Goal: Task Accomplishment & Management: Manage account settings

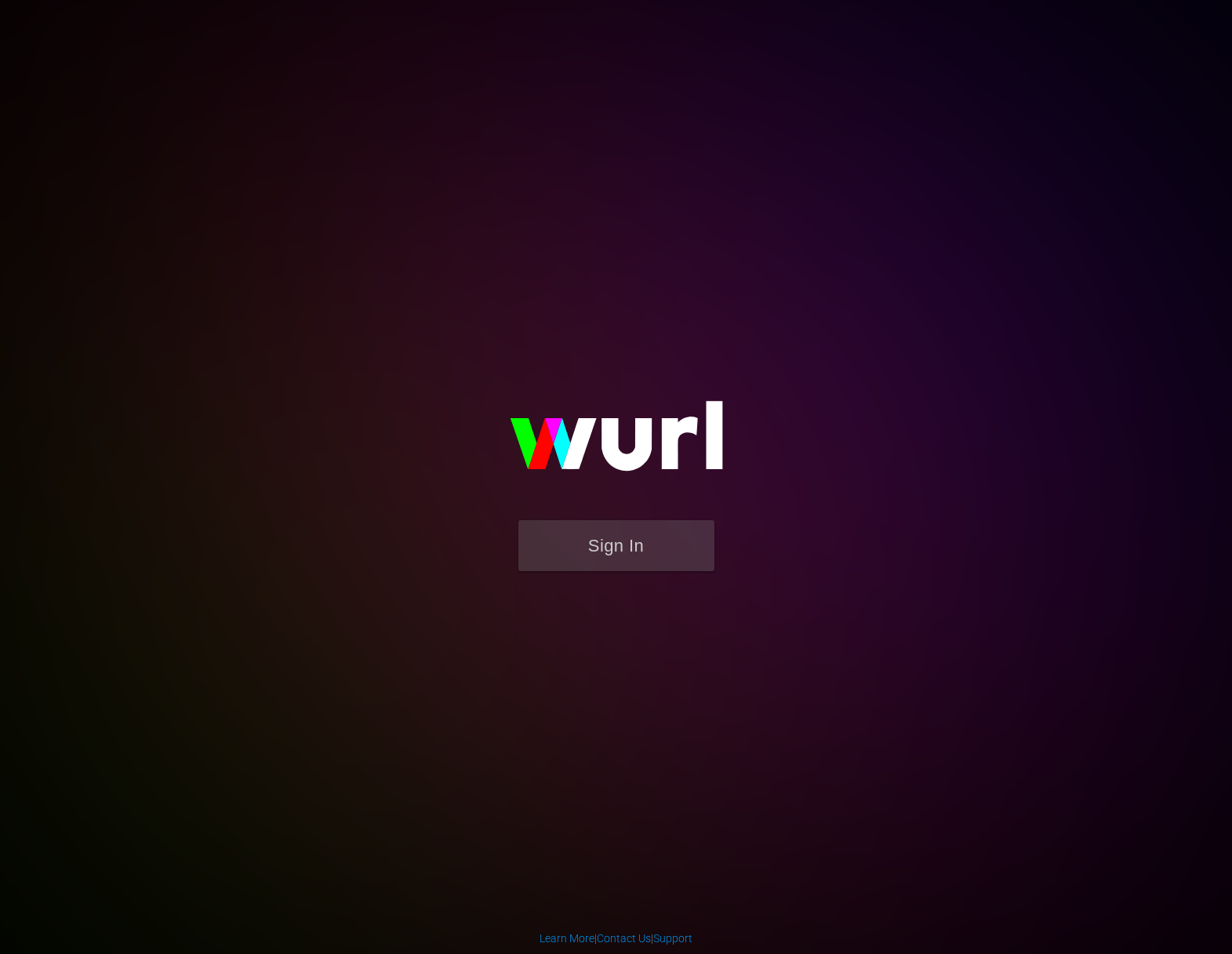
click at [596, 510] on img at bounding box center [616, 444] width 314 height 152
click at [596, 540] on button "Sign In" at bounding box center [616, 545] width 196 height 51
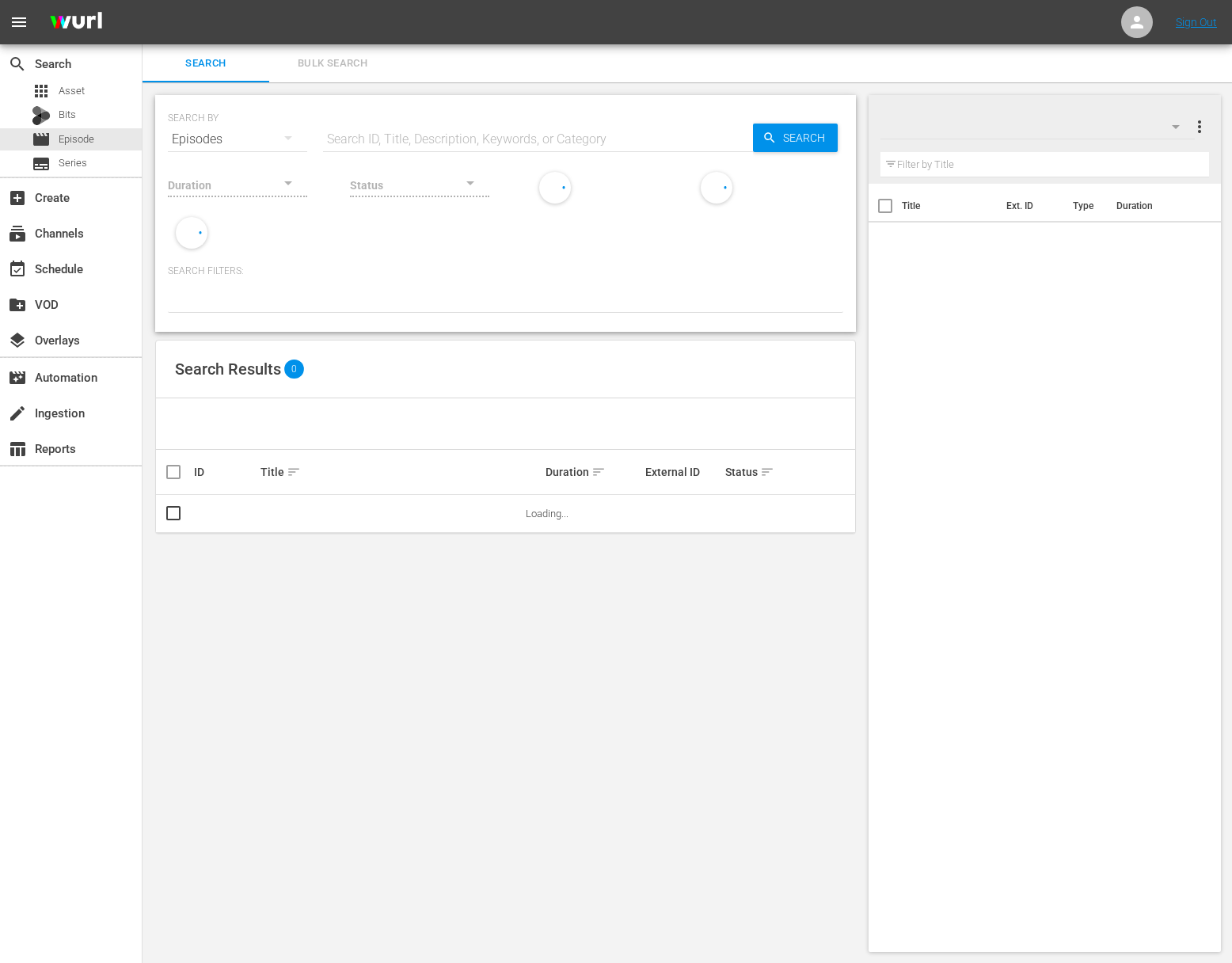
click at [412, 131] on input "text" at bounding box center [538, 139] width 430 height 38
paste input "Today's Homeowner with Danny Lipford - Chelsea’s Ranch Revival – Hall Bath"
type input "Today's Homeowner with Danny Lipford - Chelsea’s Ranch Revival – Hall Bath"
click at [794, 139] on span "Search" at bounding box center [807, 138] width 61 height 28
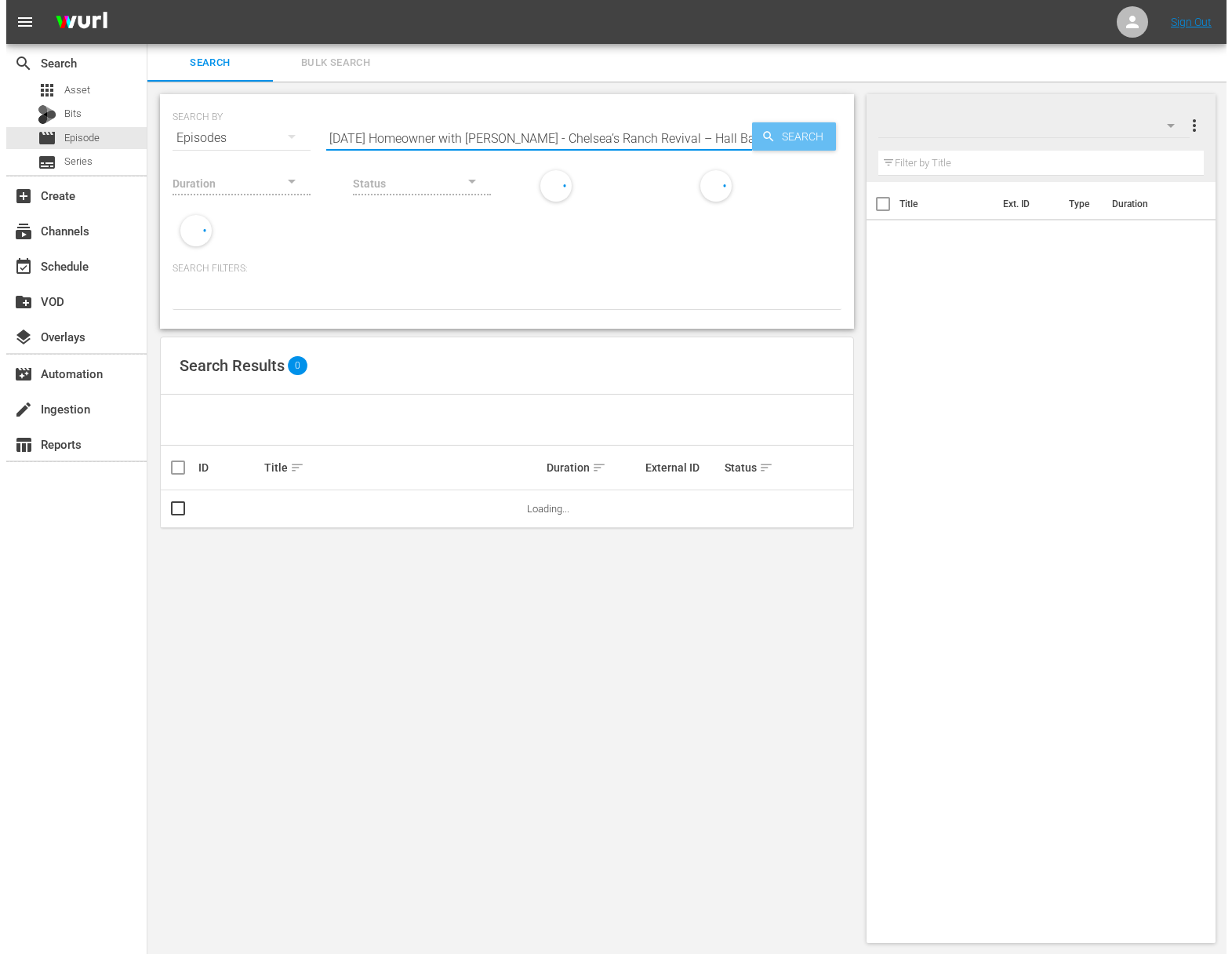
scroll to position [0, 0]
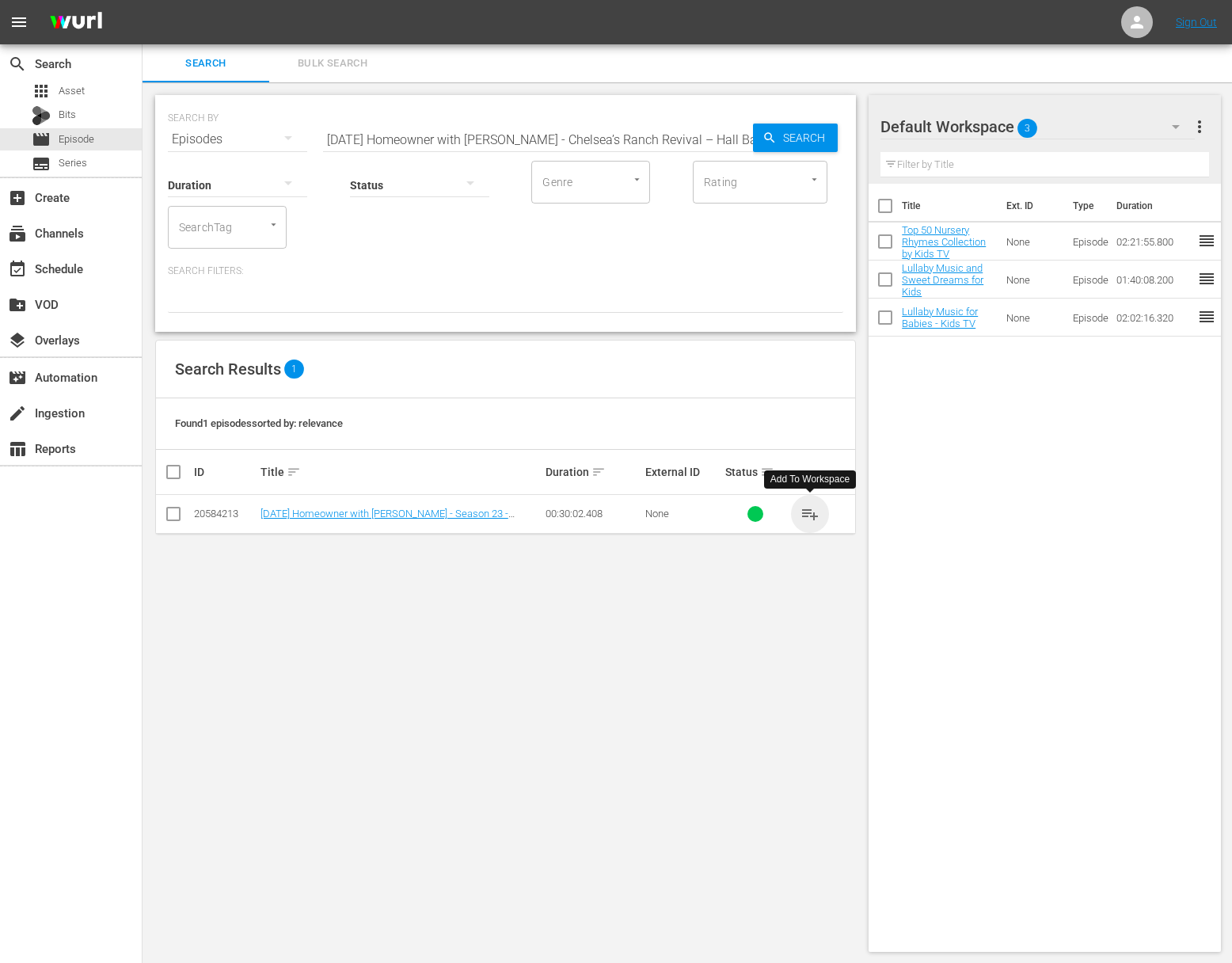
click at [812, 513] on span "playlist_add" at bounding box center [810, 514] width 19 height 19
click at [54, 262] on div "event_available Schedule" at bounding box center [44, 266] width 88 height 14
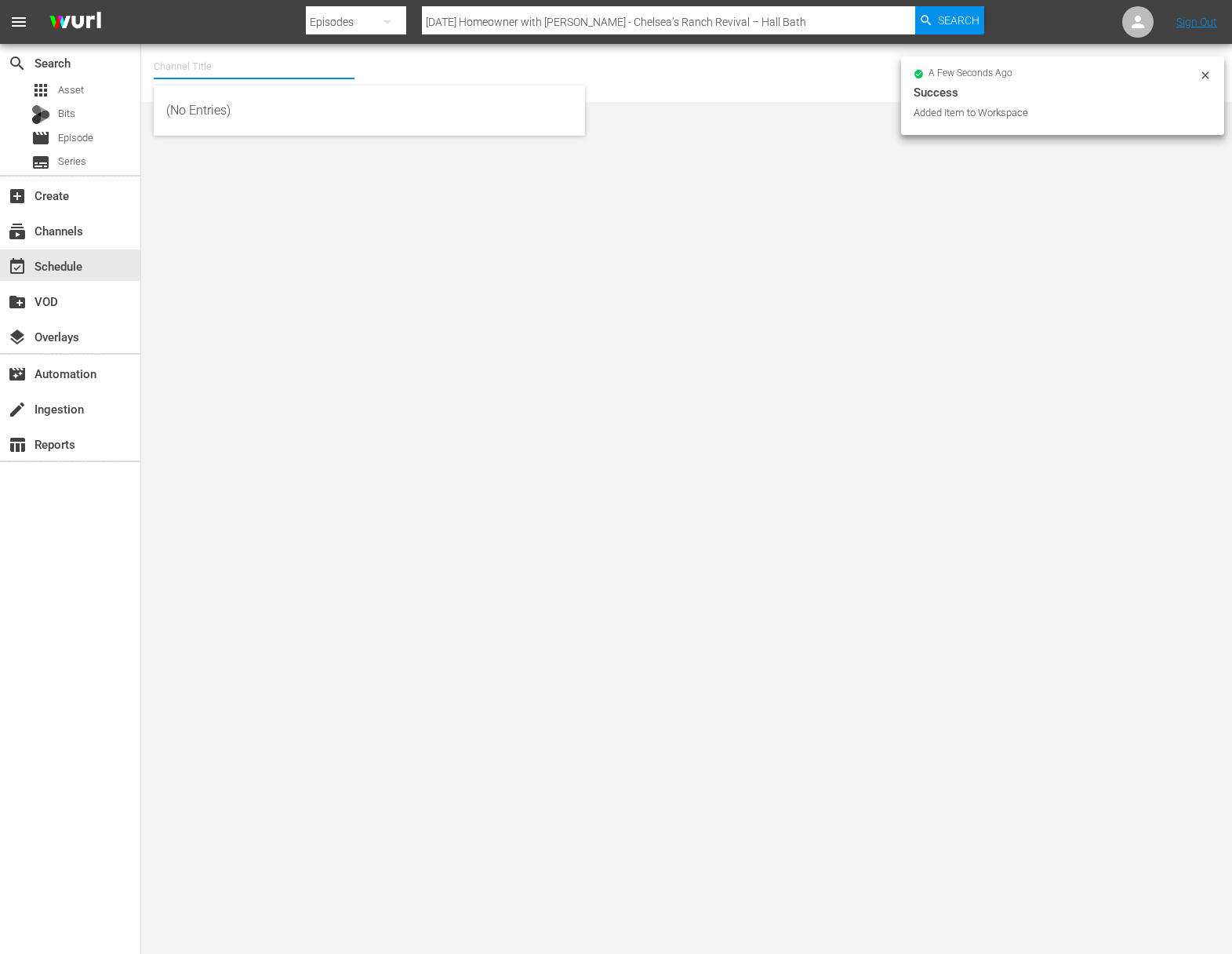
click at [175, 67] on input "text" at bounding box center [255, 67] width 201 height 38
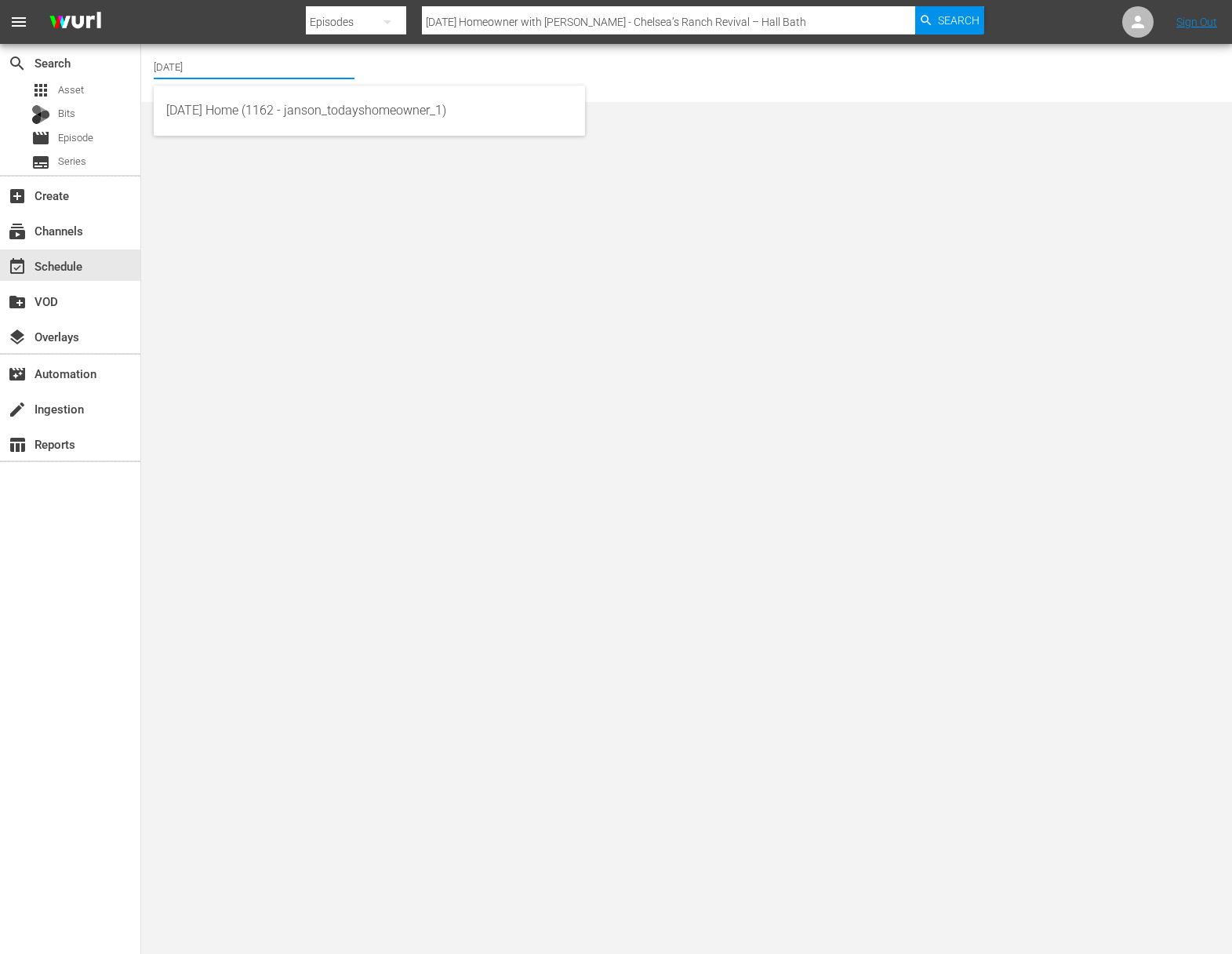
click at [192, 73] on input "today" at bounding box center [255, 67] width 201 height 38
click at [195, 113] on div "Today's Home (1162 - janson_todayshomeowner_1)" at bounding box center [369, 111] width 406 height 38
type input "Today's Home (1162 - janson_todayshomeowner_1)"
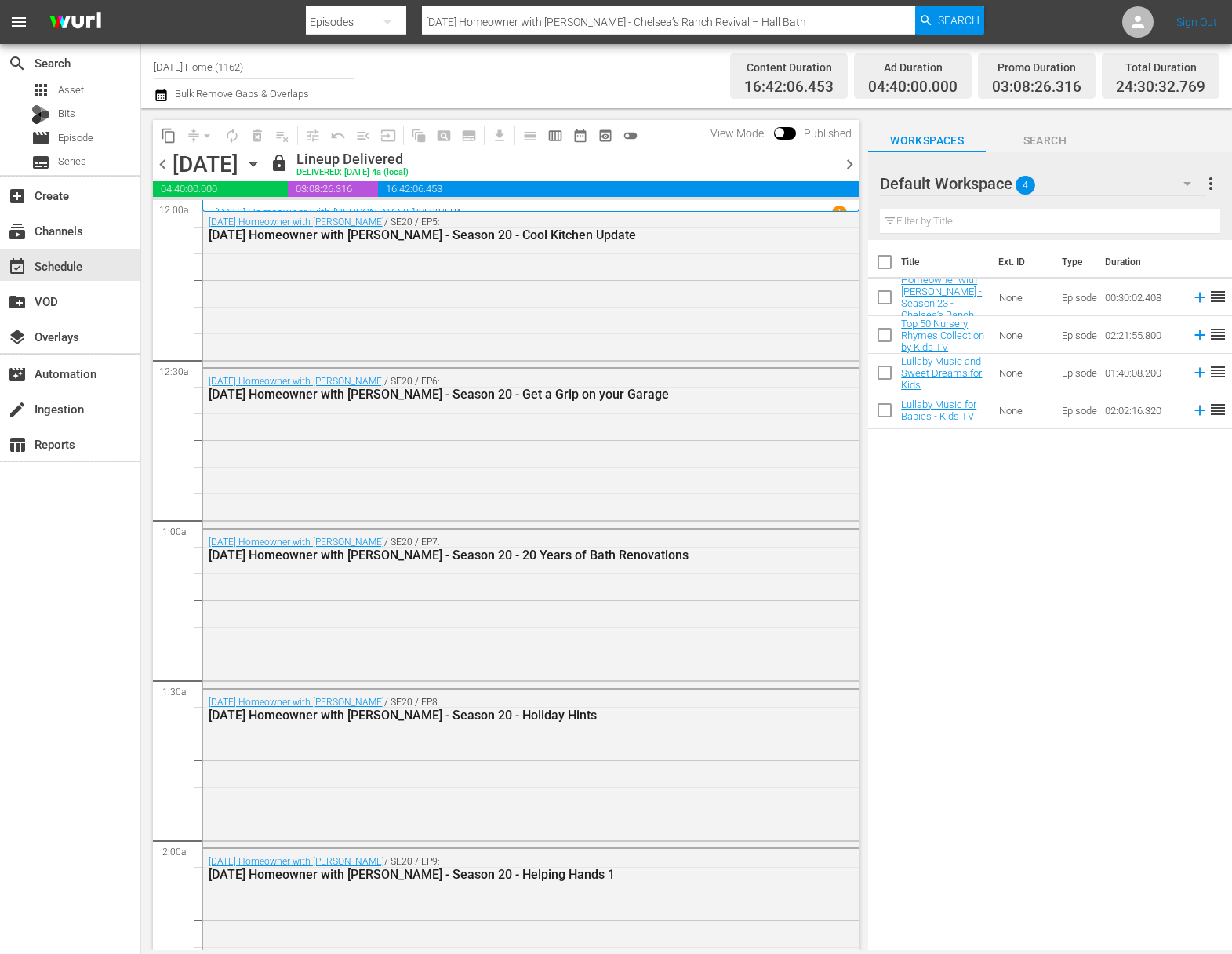
click at [262, 164] on icon "button" at bounding box center [253, 164] width 17 height 17
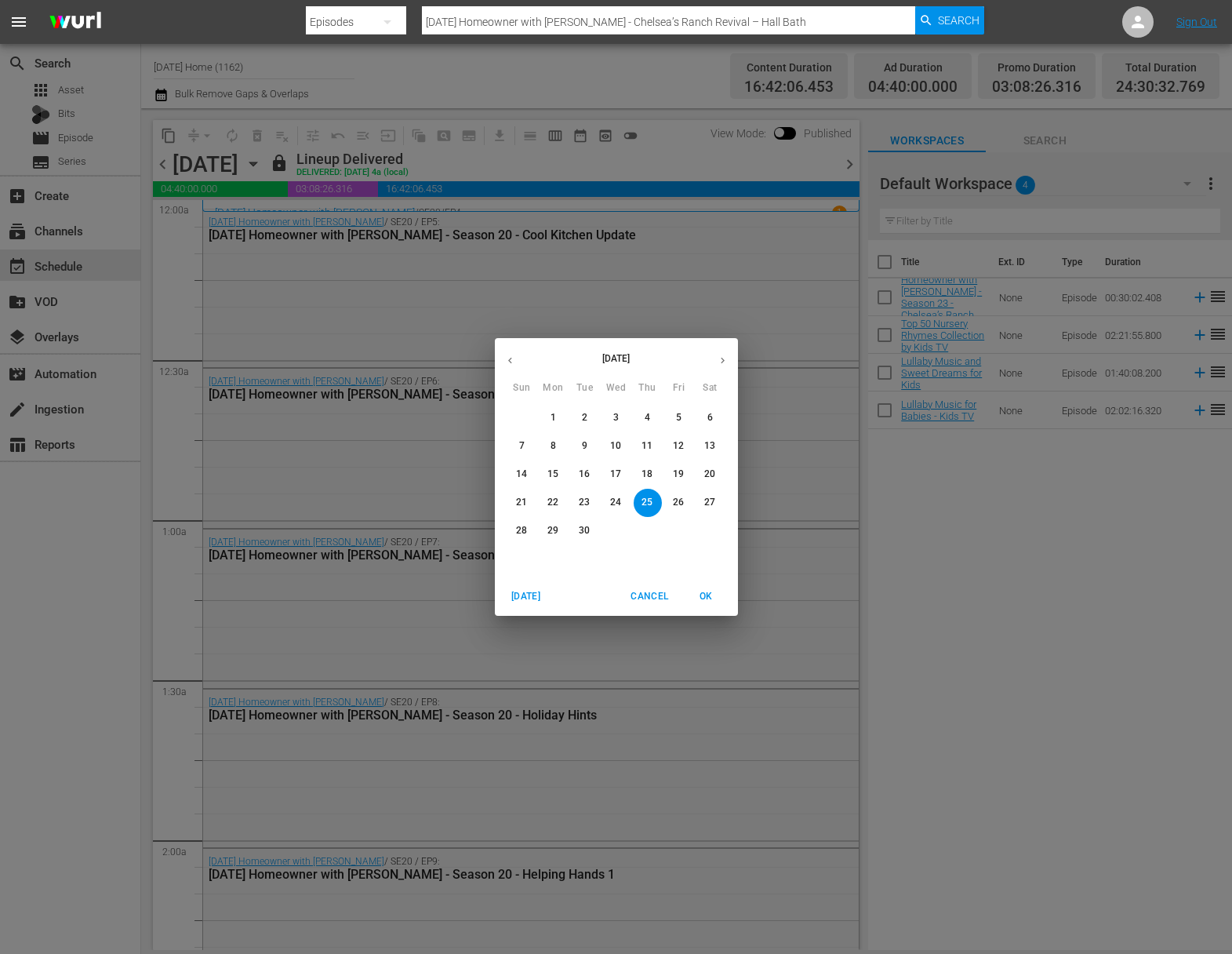
click at [705, 507] on p "27" at bounding box center [710, 503] width 11 height 13
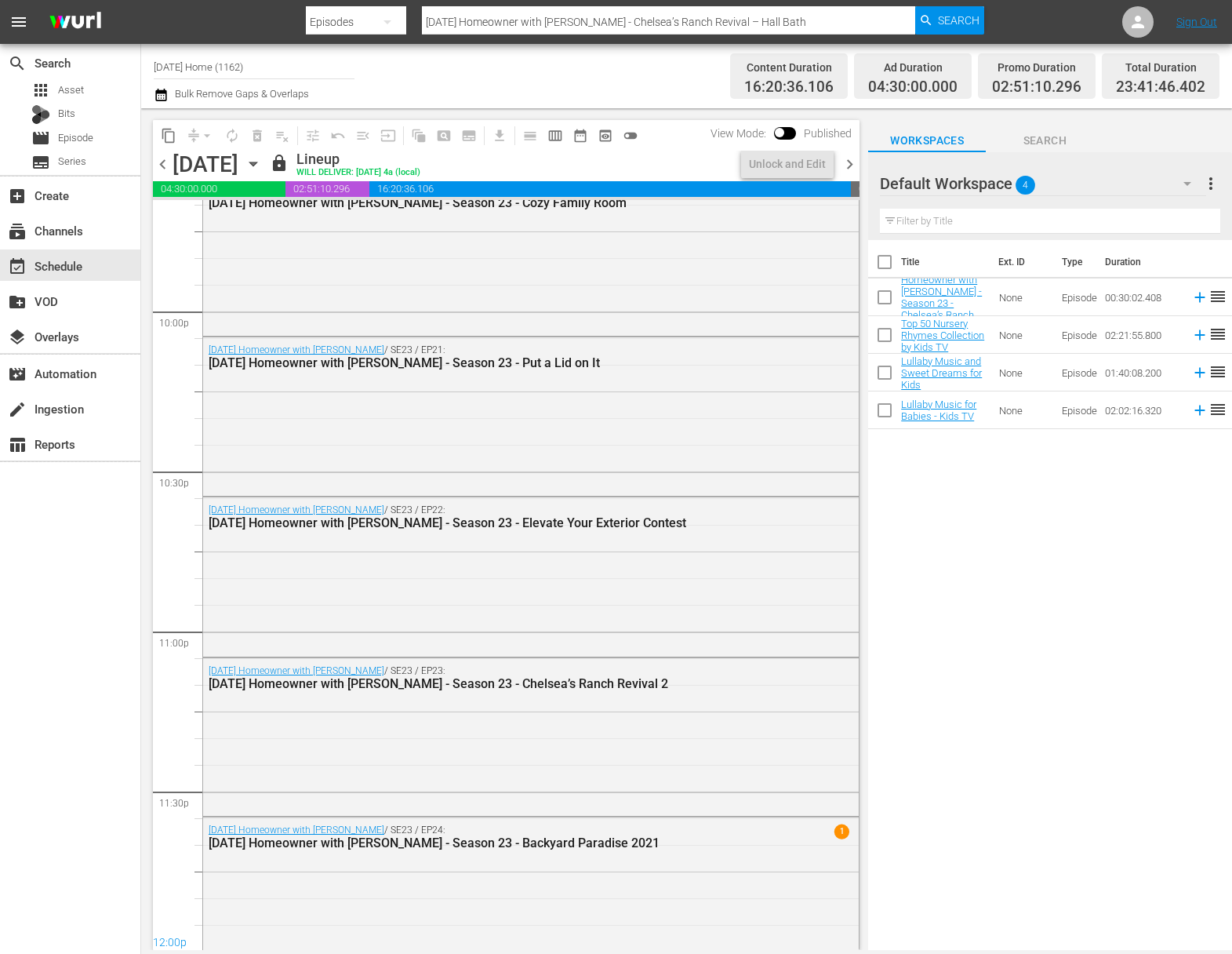
scroll to position [6959, 0]
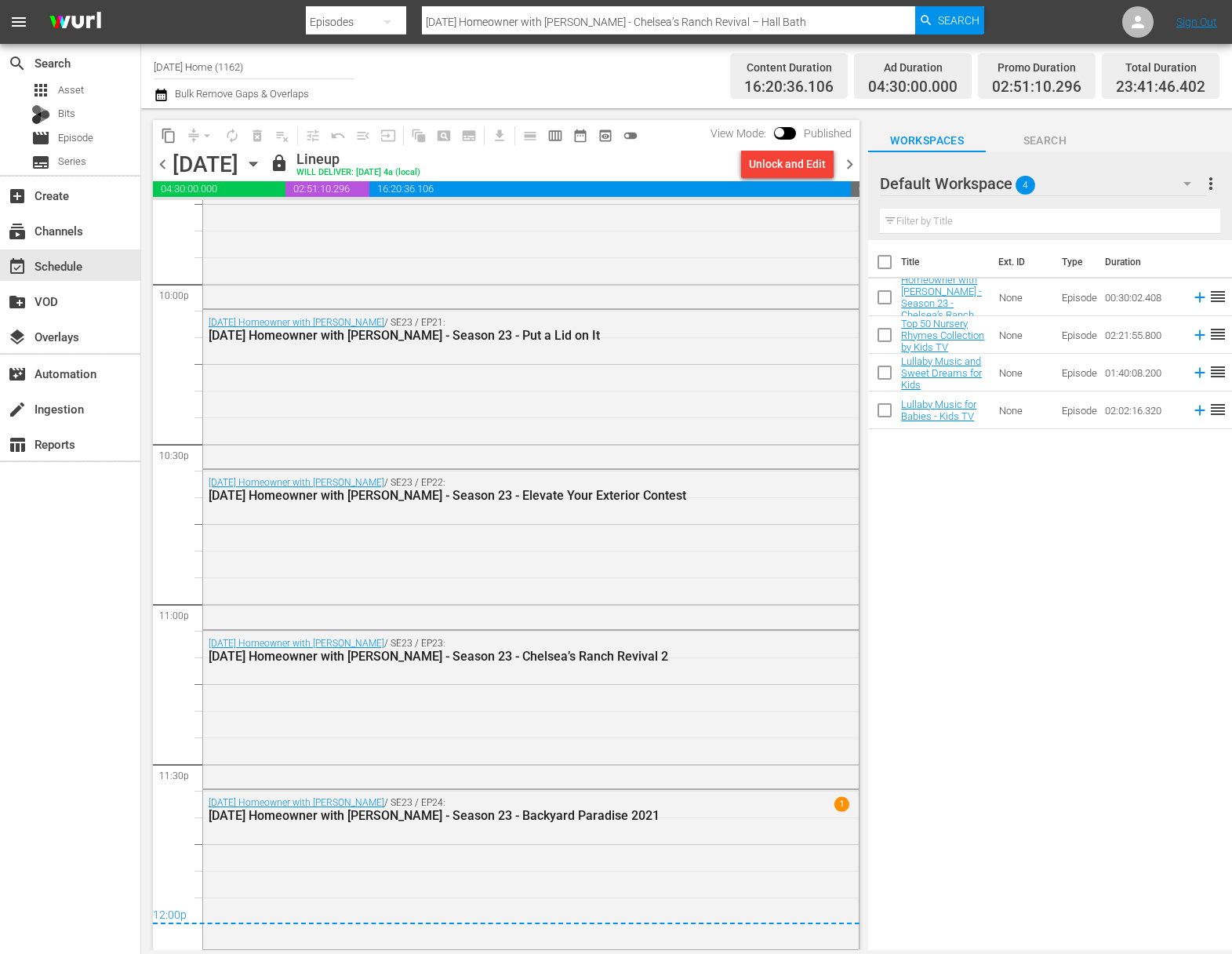
click at [262, 161] on icon "button" at bounding box center [253, 164] width 17 height 17
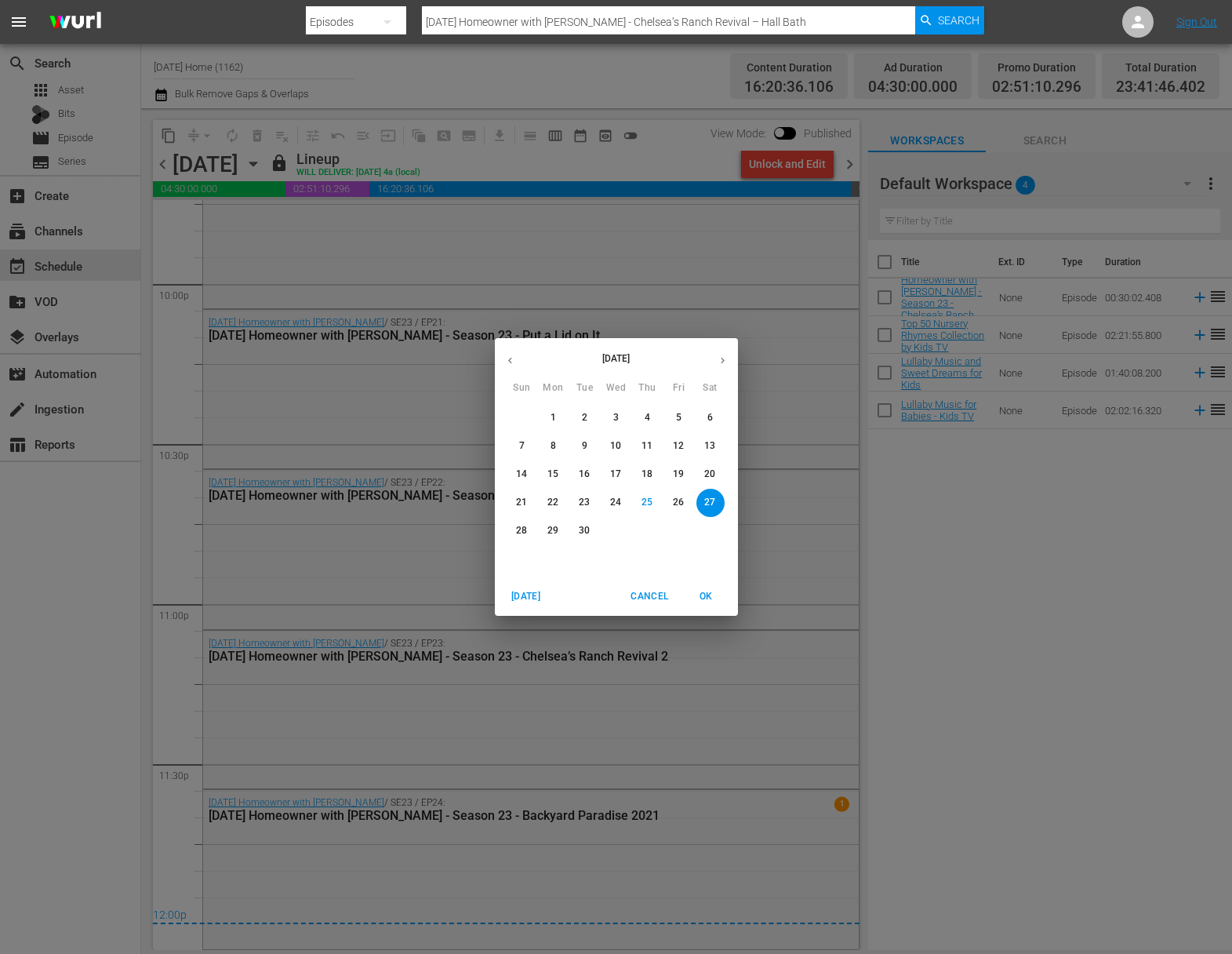
click at [530, 528] on span "28" at bounding box center [522, 531] width 28 height 13
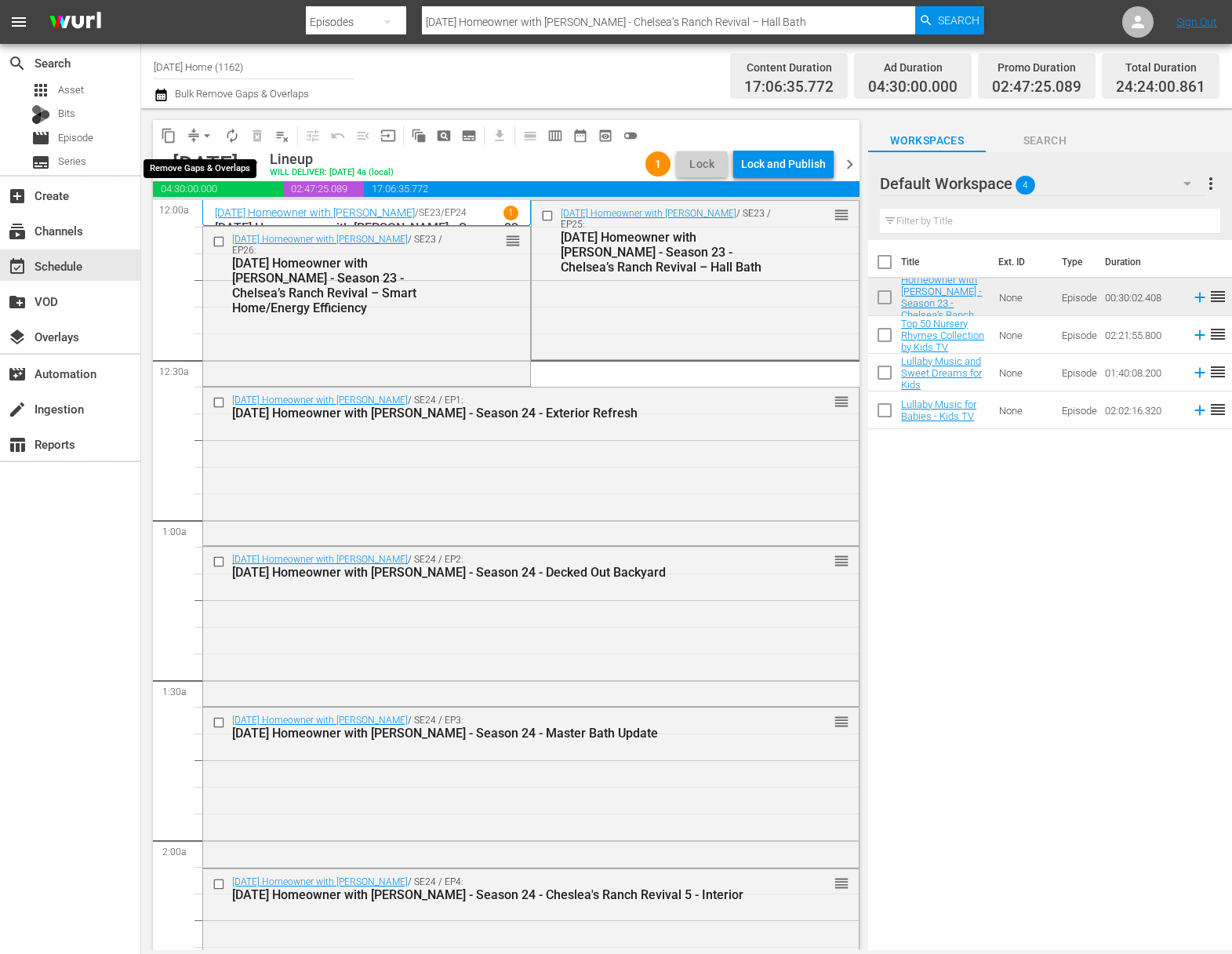
click at [205, 135] on span "arrow_drop_down" at bounding box center [207, 135] width 16 height 16
click at [220, 215] on li "Align to End of Previous Day" at bounding box center [208, 220] width 164 height 26
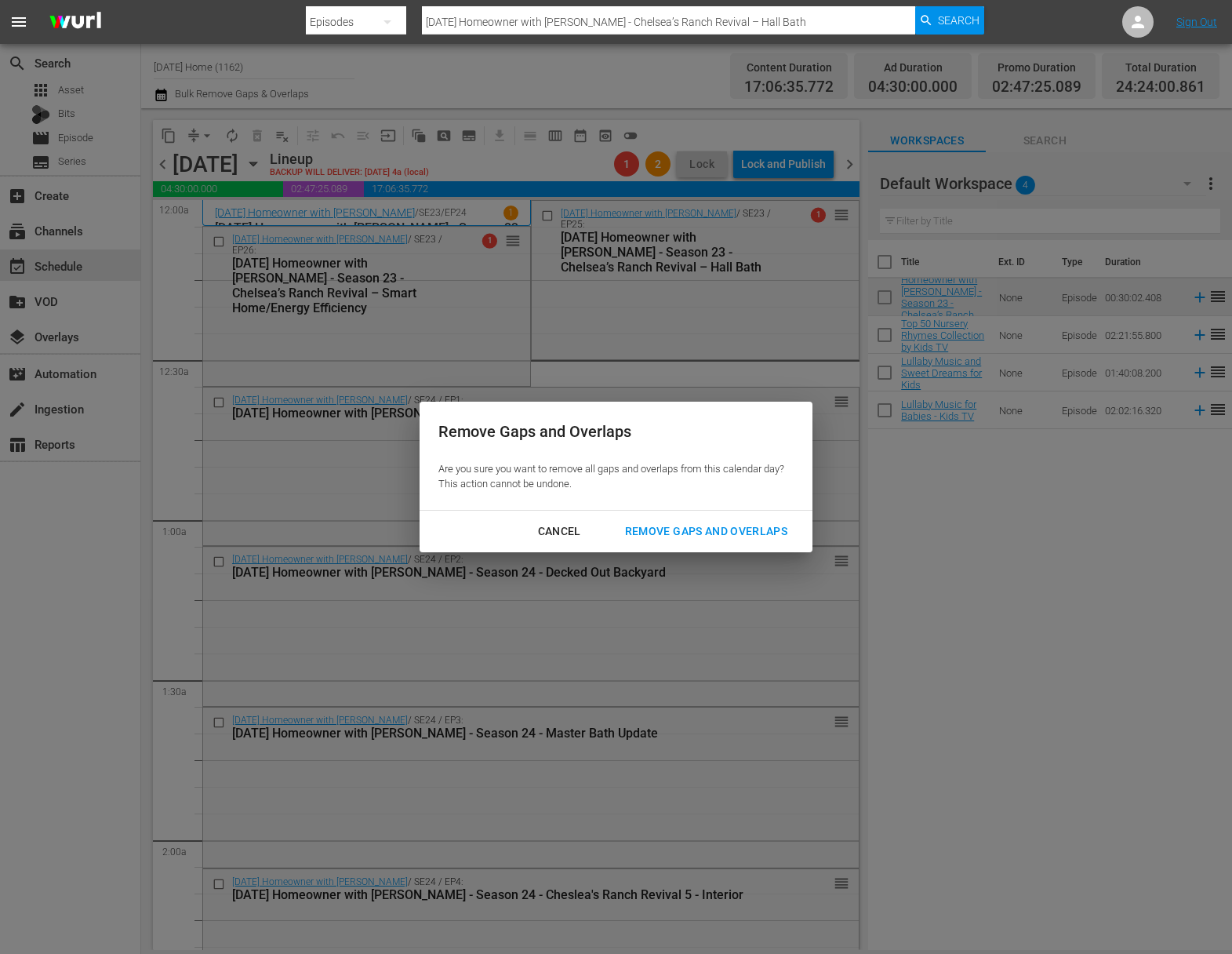
click at [708, 538] on div "Remove Gaps and Overlaps" at bounding box center [707, 531] width 188 height 20
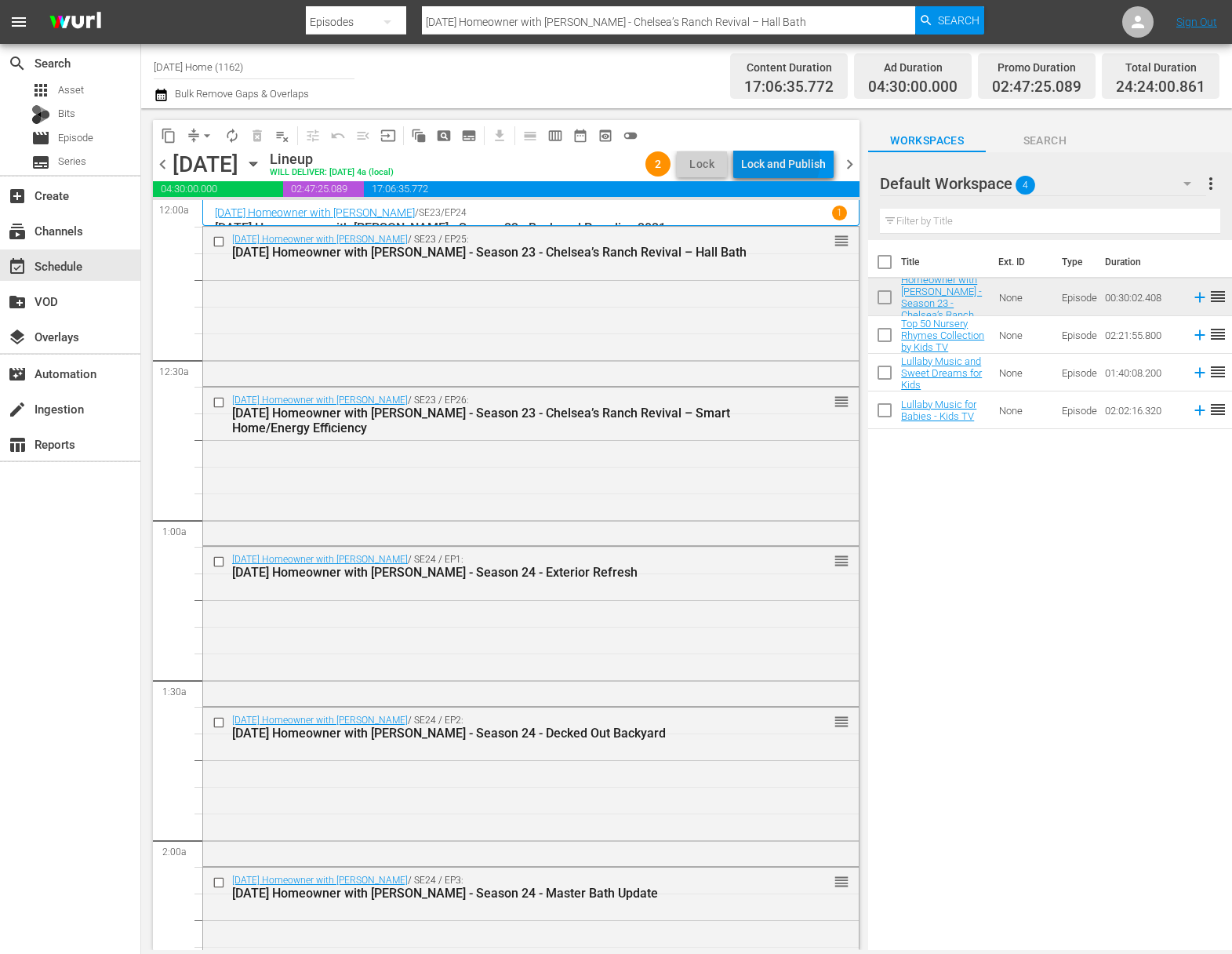
click at [781, 162] on div "Lock and Publish" at bounding box center [784, 164] width 85 height 28
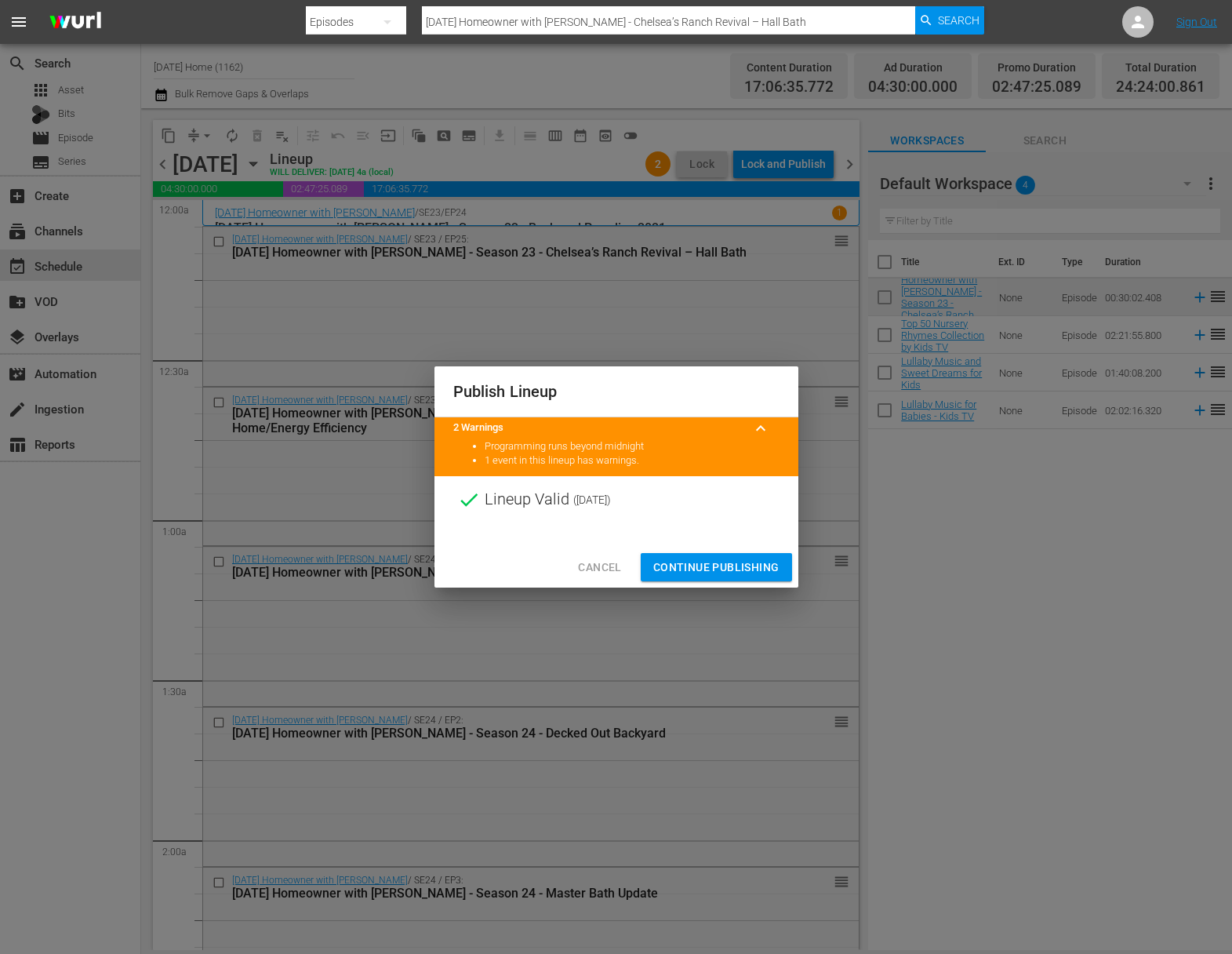
click at [721, 569] on span "Continue Publishing" at bounding box center [716, 568] width 126 height 20
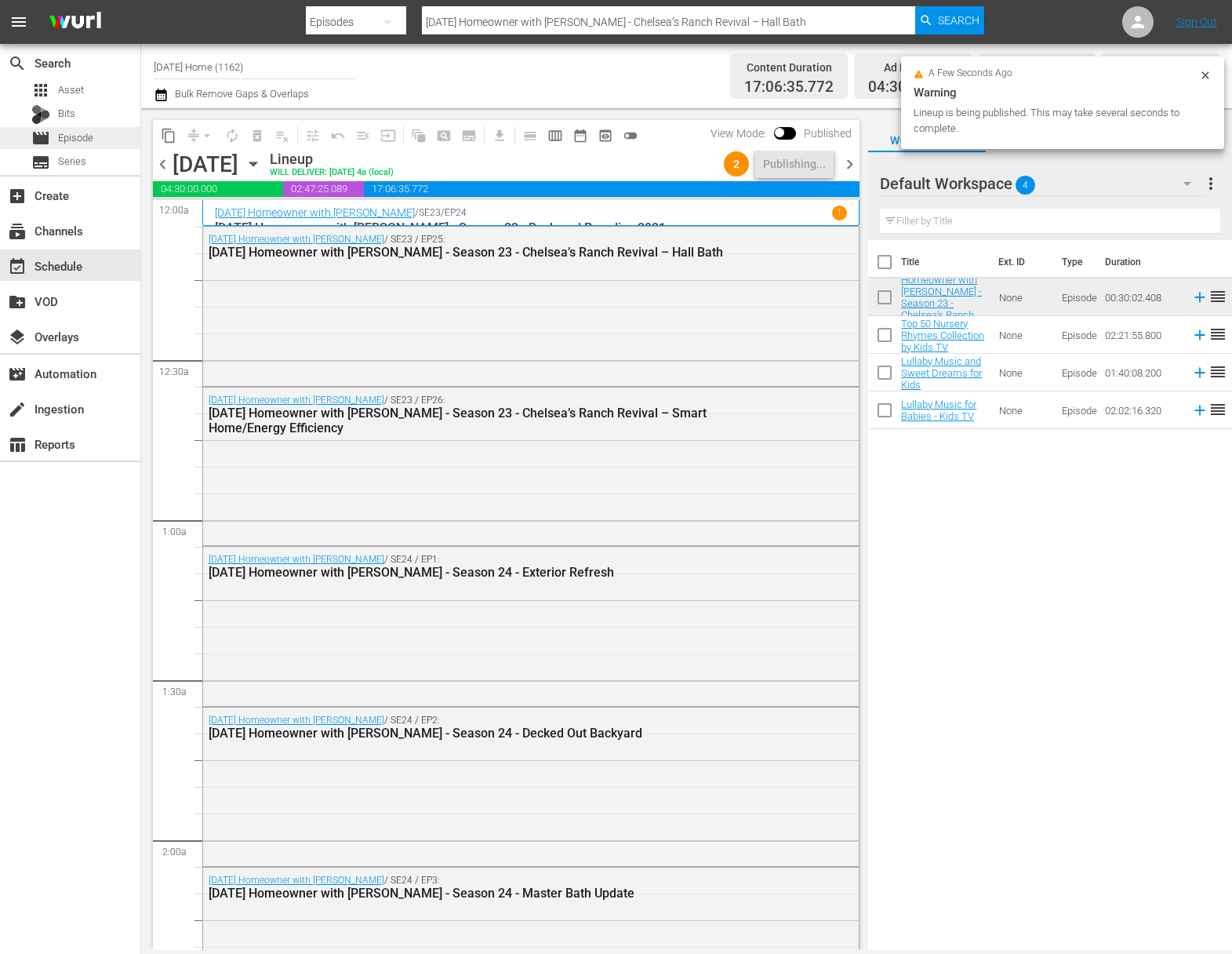
click at [55, 136] on div "movie Episode" at bounding box center [62, 137] width 62 height 22
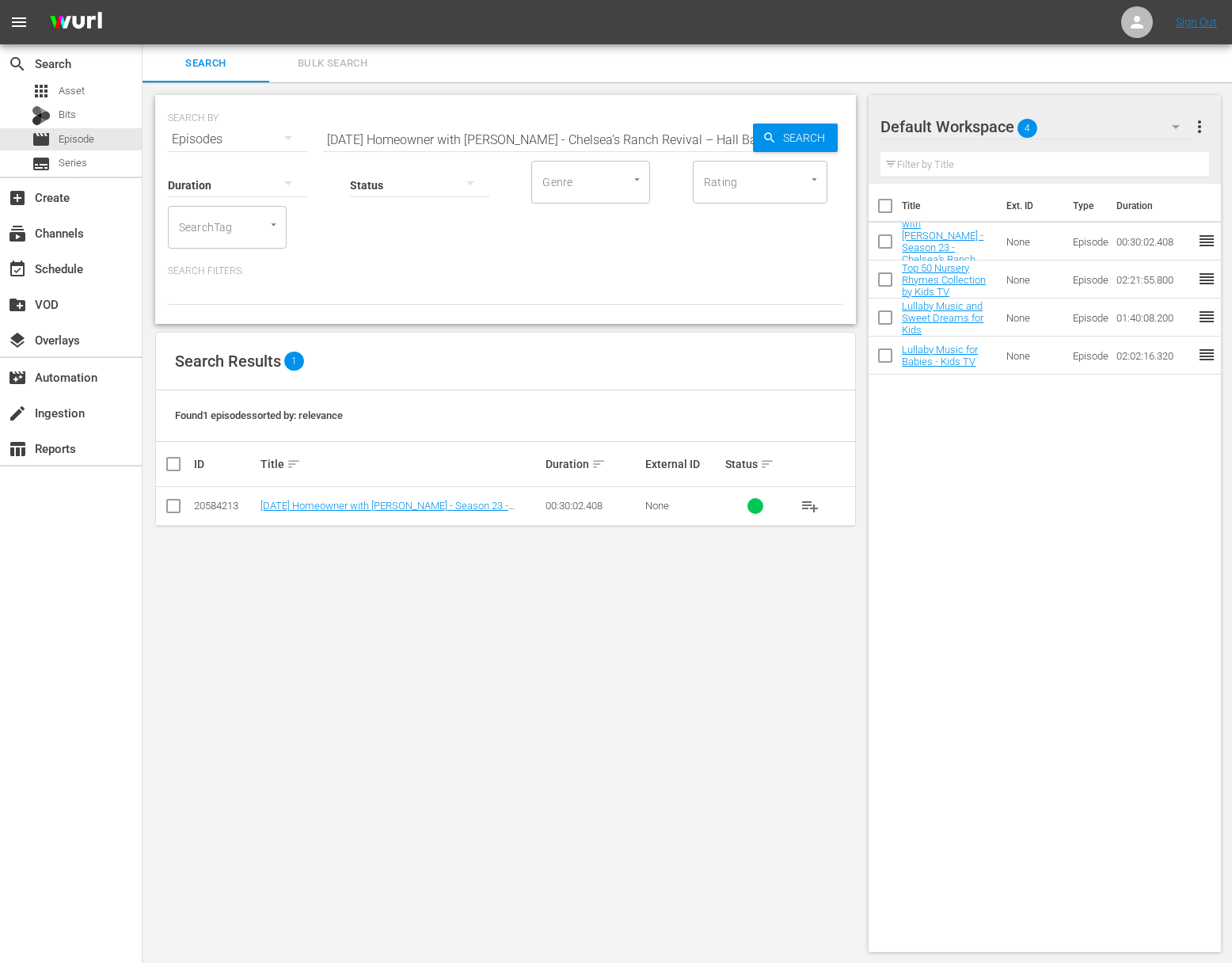
click at [467, 120] on input "Today's Homeowner with Danny Lipford - Chelsea’s Ranch Revival – Hall Bath" at bounding box center [538, 139] width 430 height 38
paste input "Chasing Coffee - Hawaii"
click at [1204, 125] on span "more_vert" at bounding box center [1200, 127] width 19 height 19
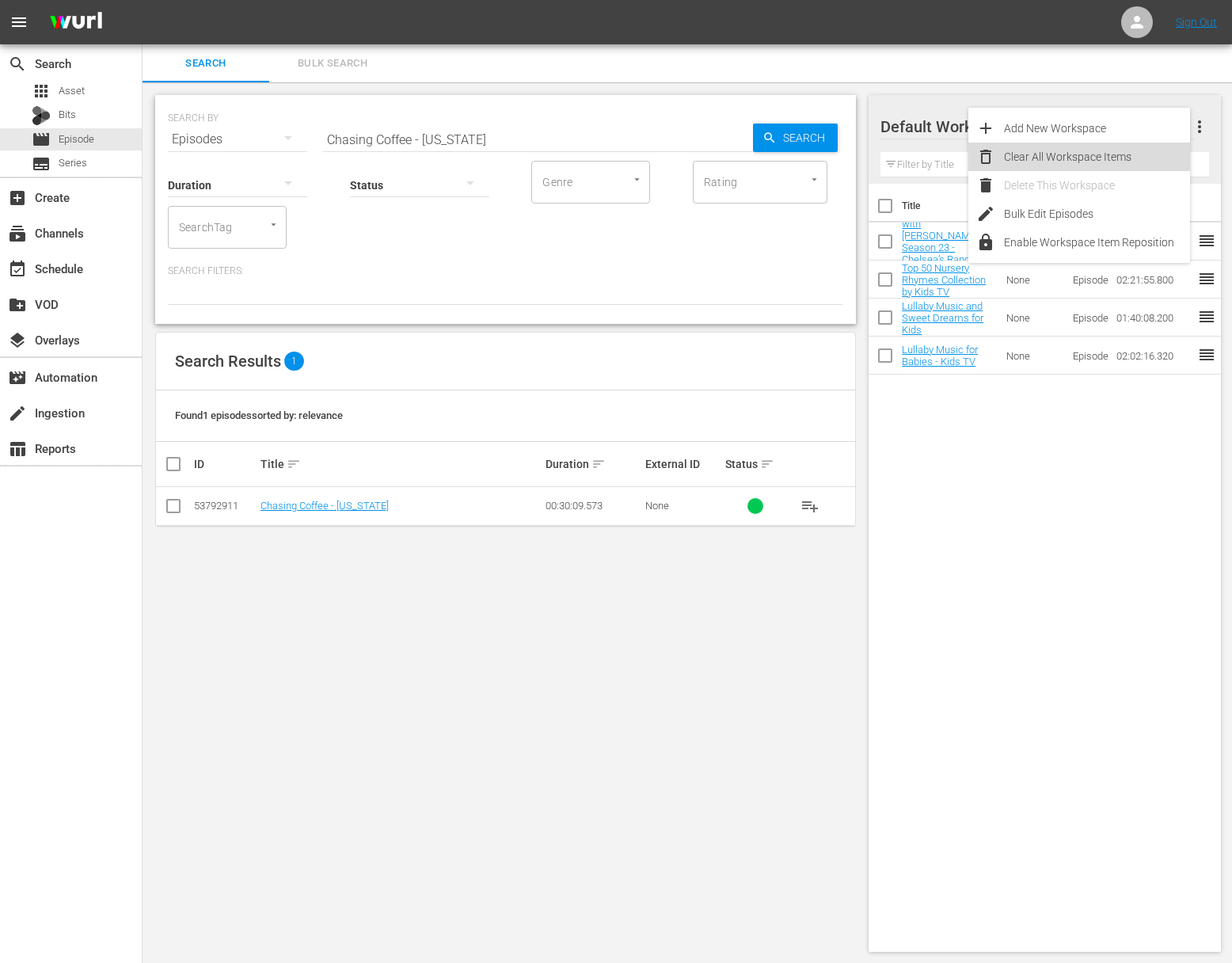
click at [1092, 151] on div "Clear All Workspace Items" at bounding box center [1096, 157] width 186 height 28
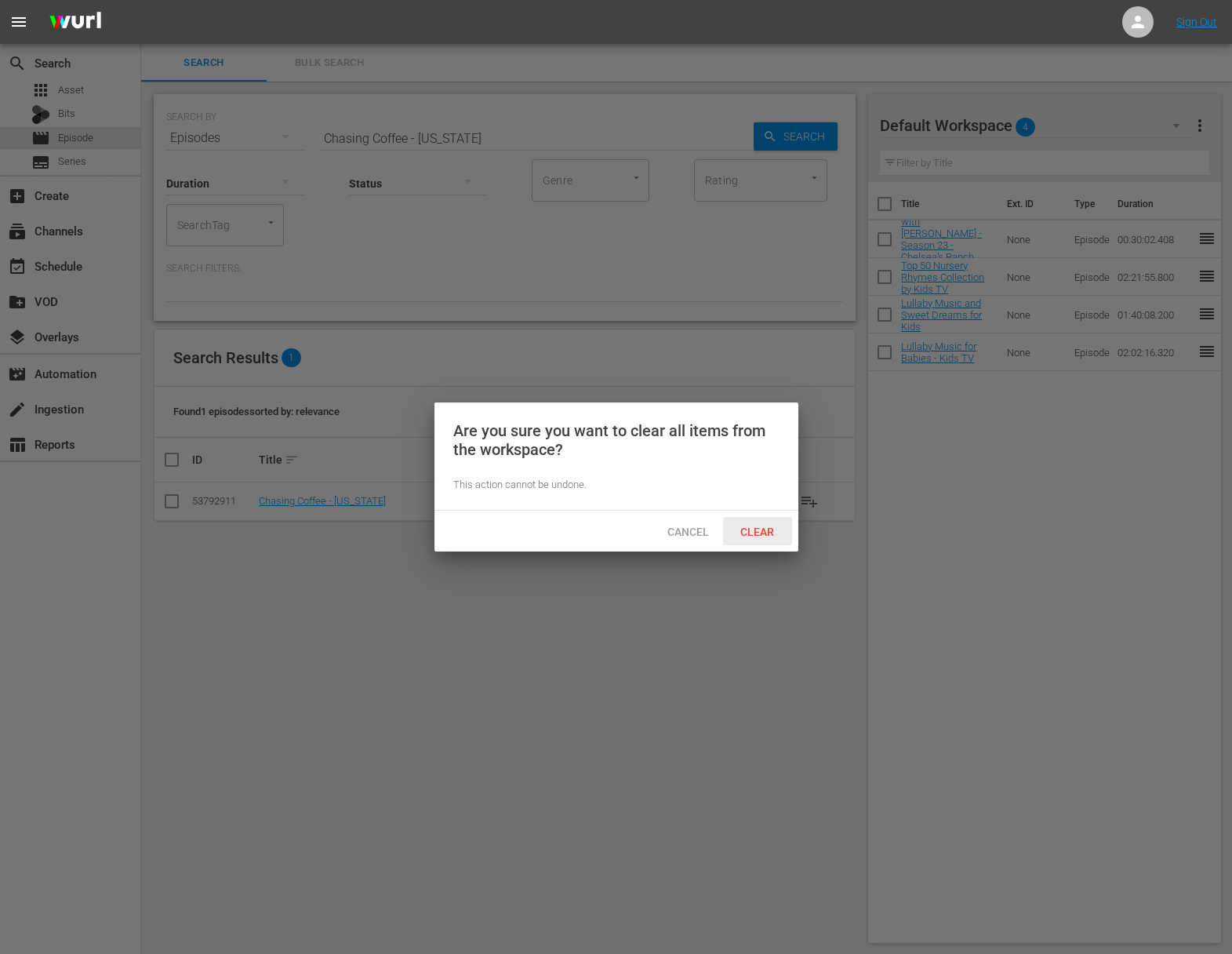
click at [748, 526] on span "Clear" at bounding box center [757, 531] width 59 height 12
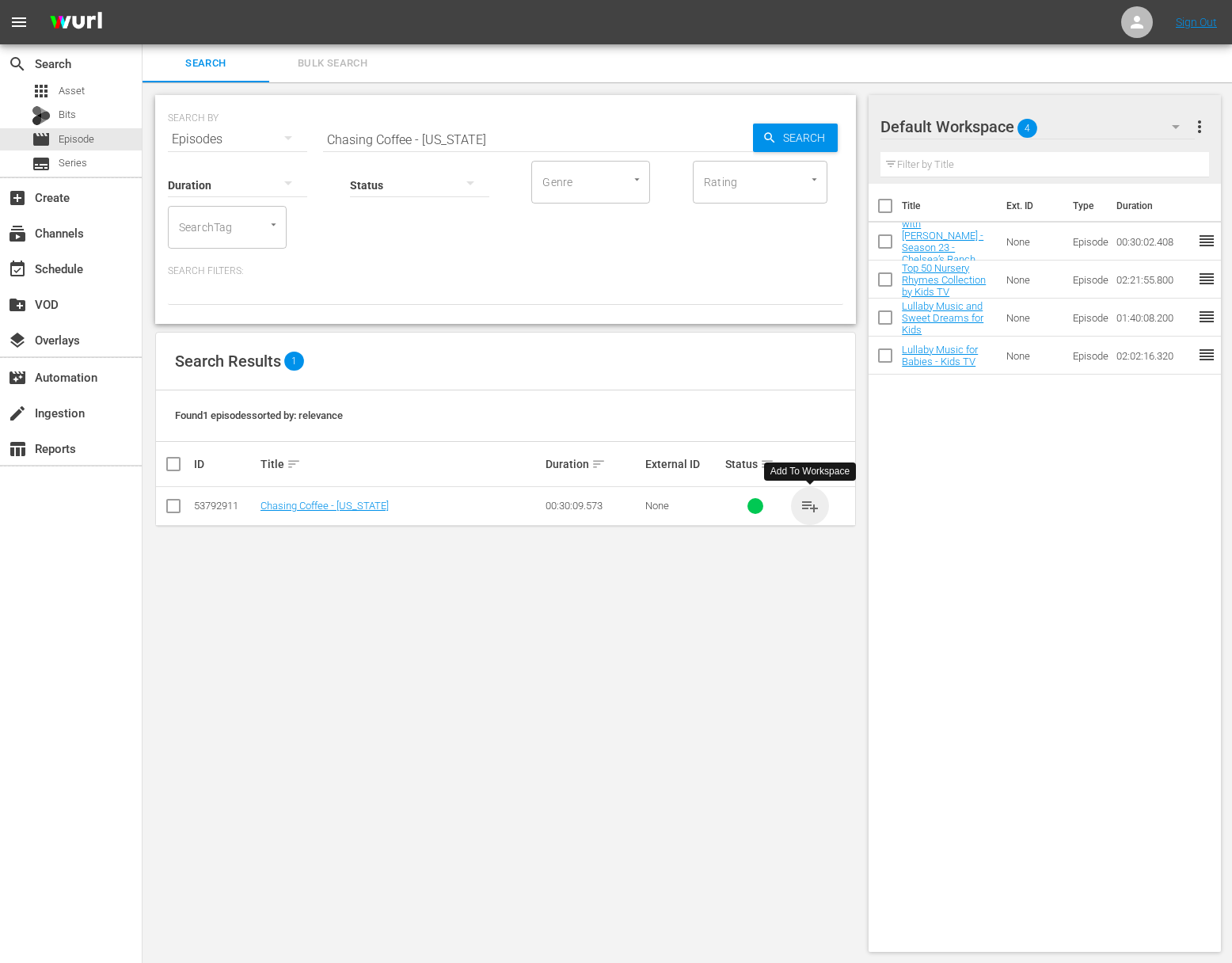
click at [808, 502] on span "playlist_add" at bounding box center [810, 506] width 19 height 19
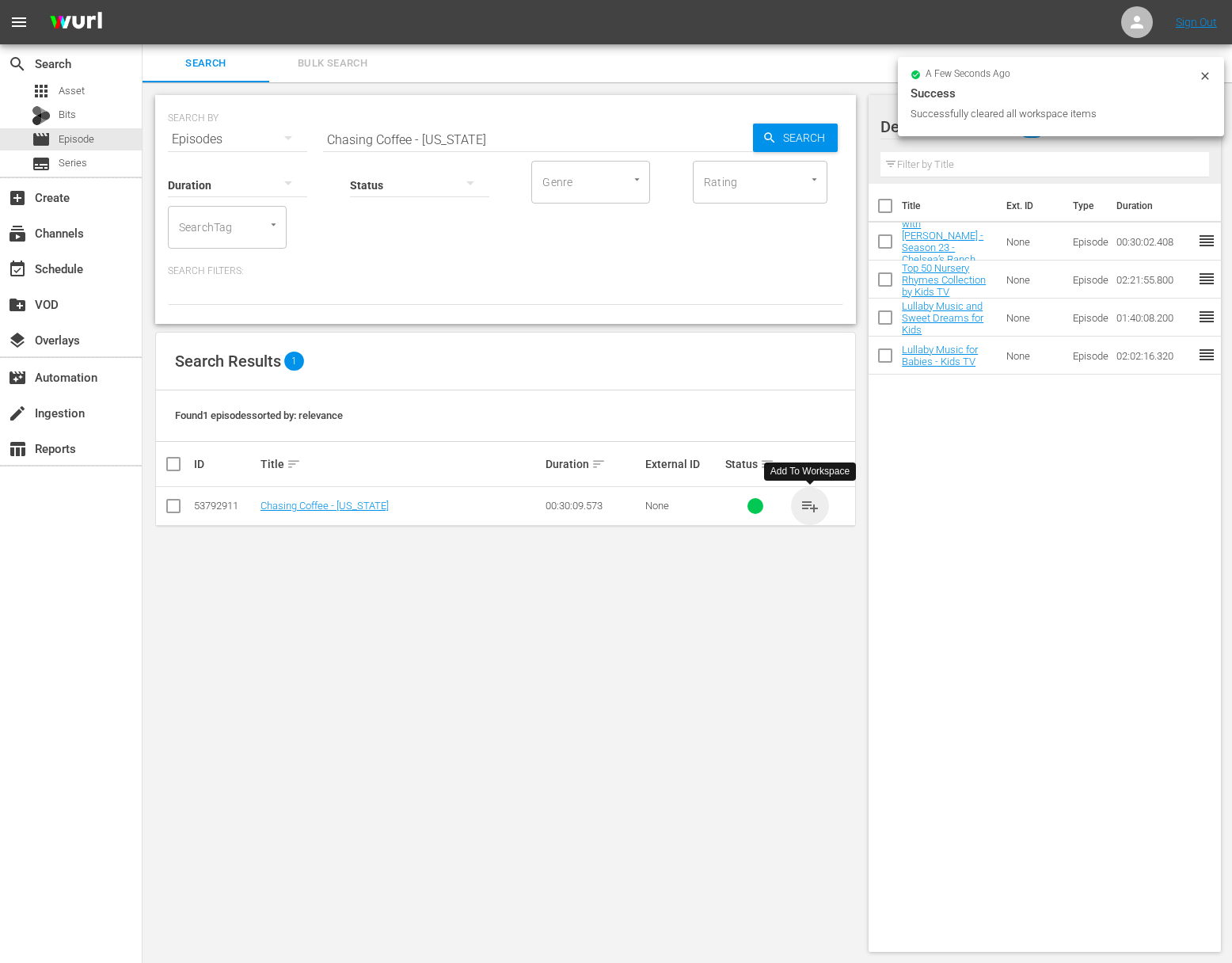
click at [808, 502] on span "playlist_add" at bounding box center [810, 506] width 19 height 19
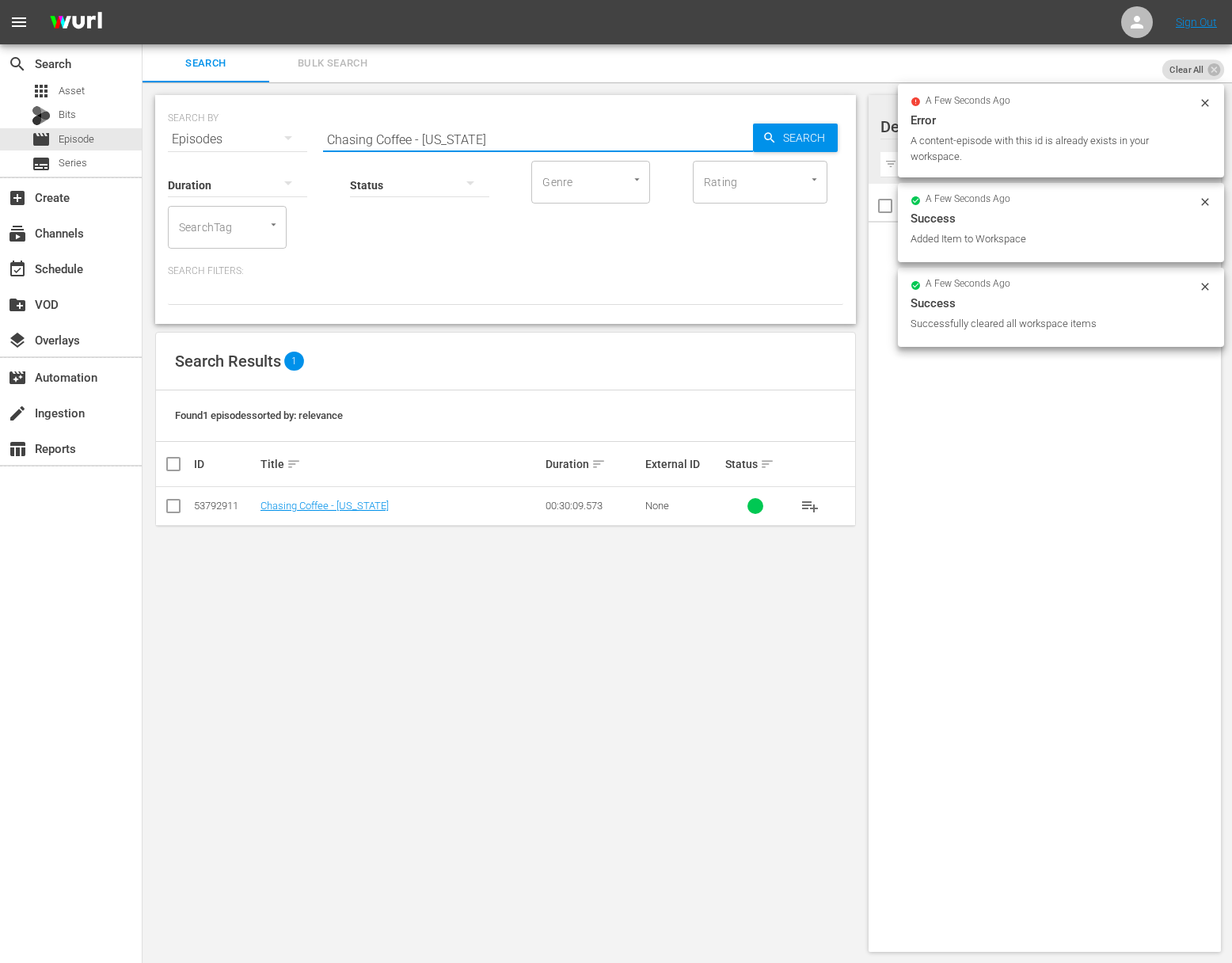
click at [561, 140] on input "Chasing Coffee - Hawaii" at bounding box center [538, 139] width 430 height 38
paste input "Japan"
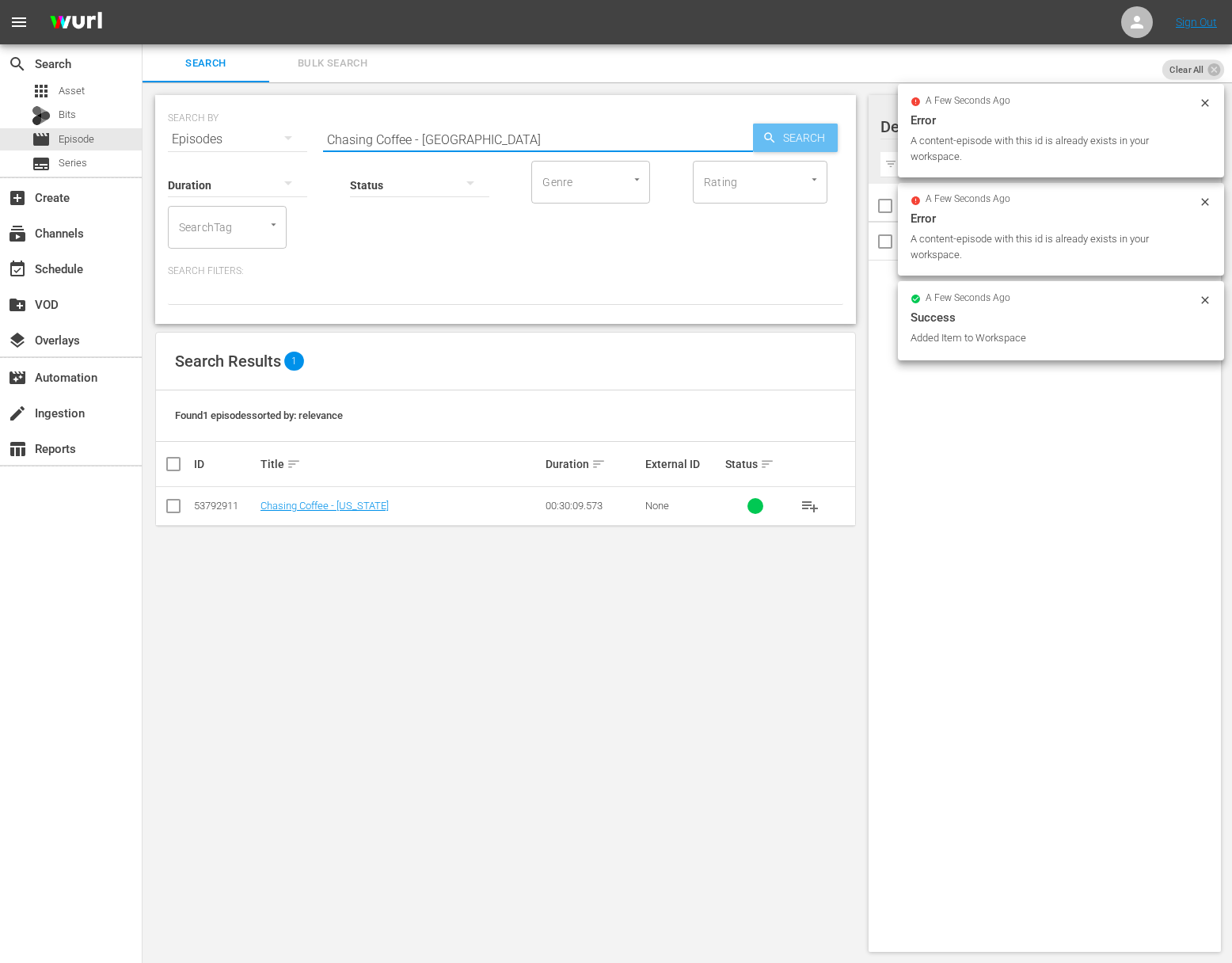
click at [817, 129] on span "Search" at bounding box center [807, 138] width 61 height 28
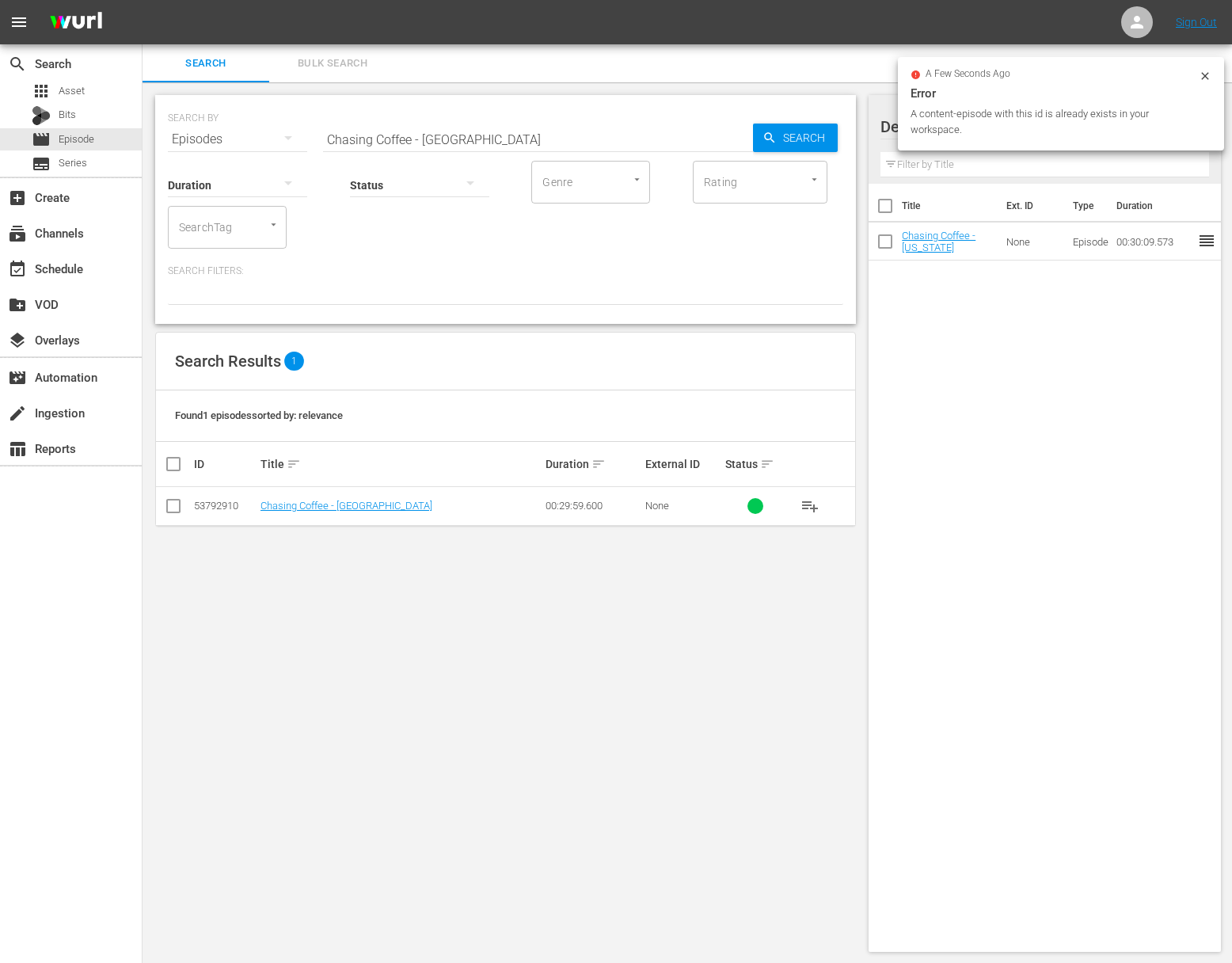
click at [805, 503] on span "playlist_add" at bounding box center [810, 506] width 19 height 19
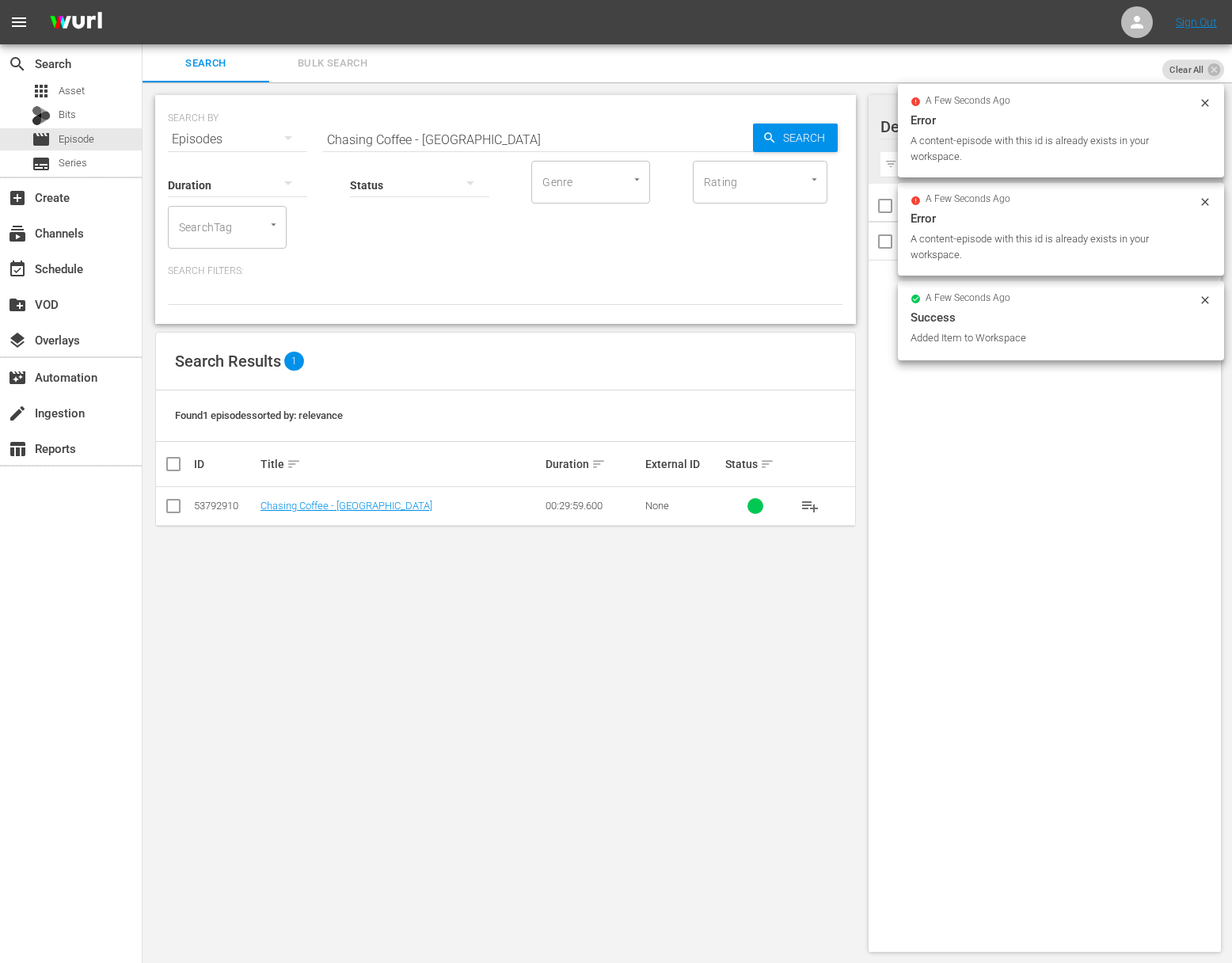
click at [506, 139] on input "Chasing Coffee - Japan" at bounding box center [538, 139] width 430 height 38
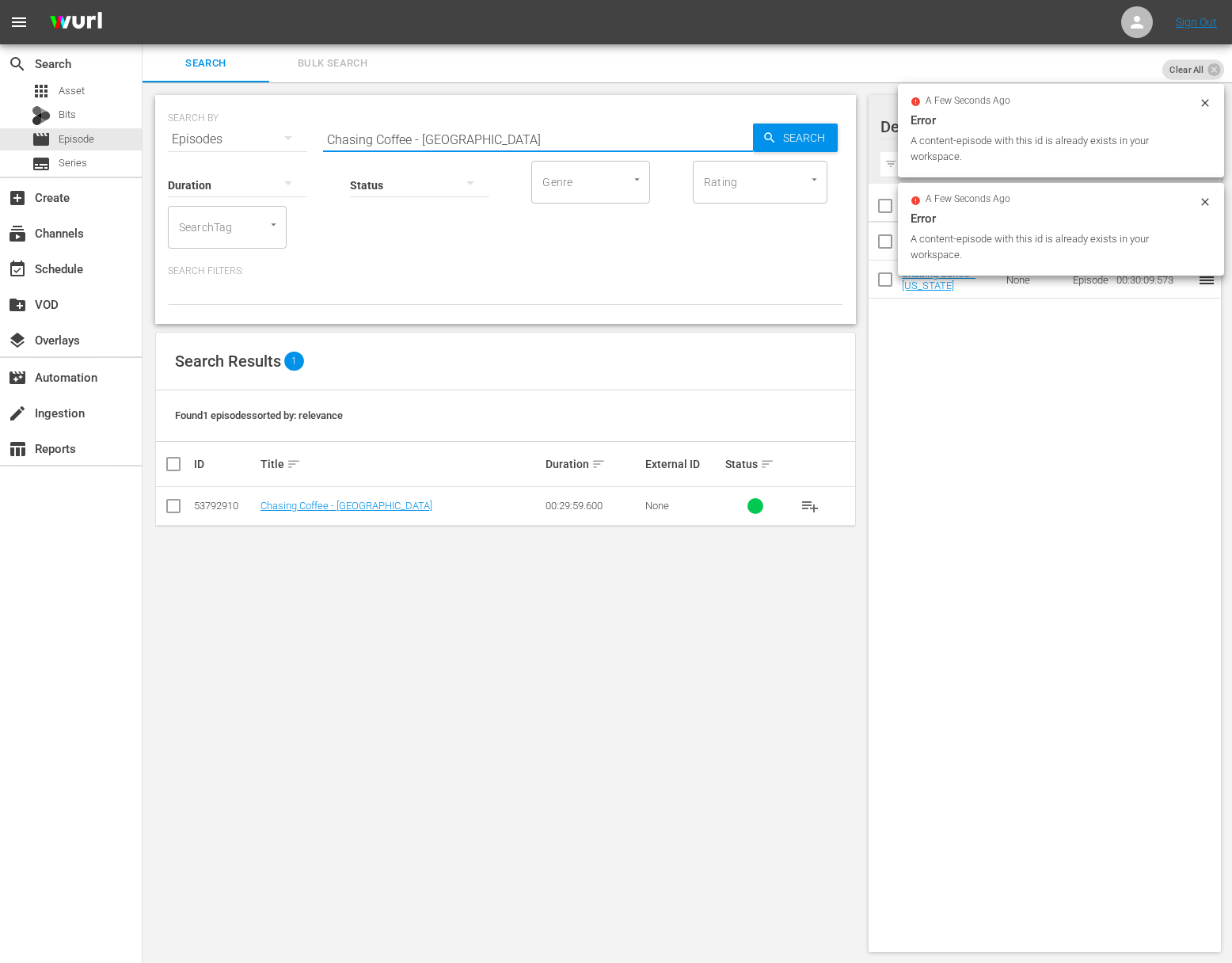
paste input "Istanbul"
click at [798, 133] on span "Search" at bounding box center [807, 138] width 61 height 28
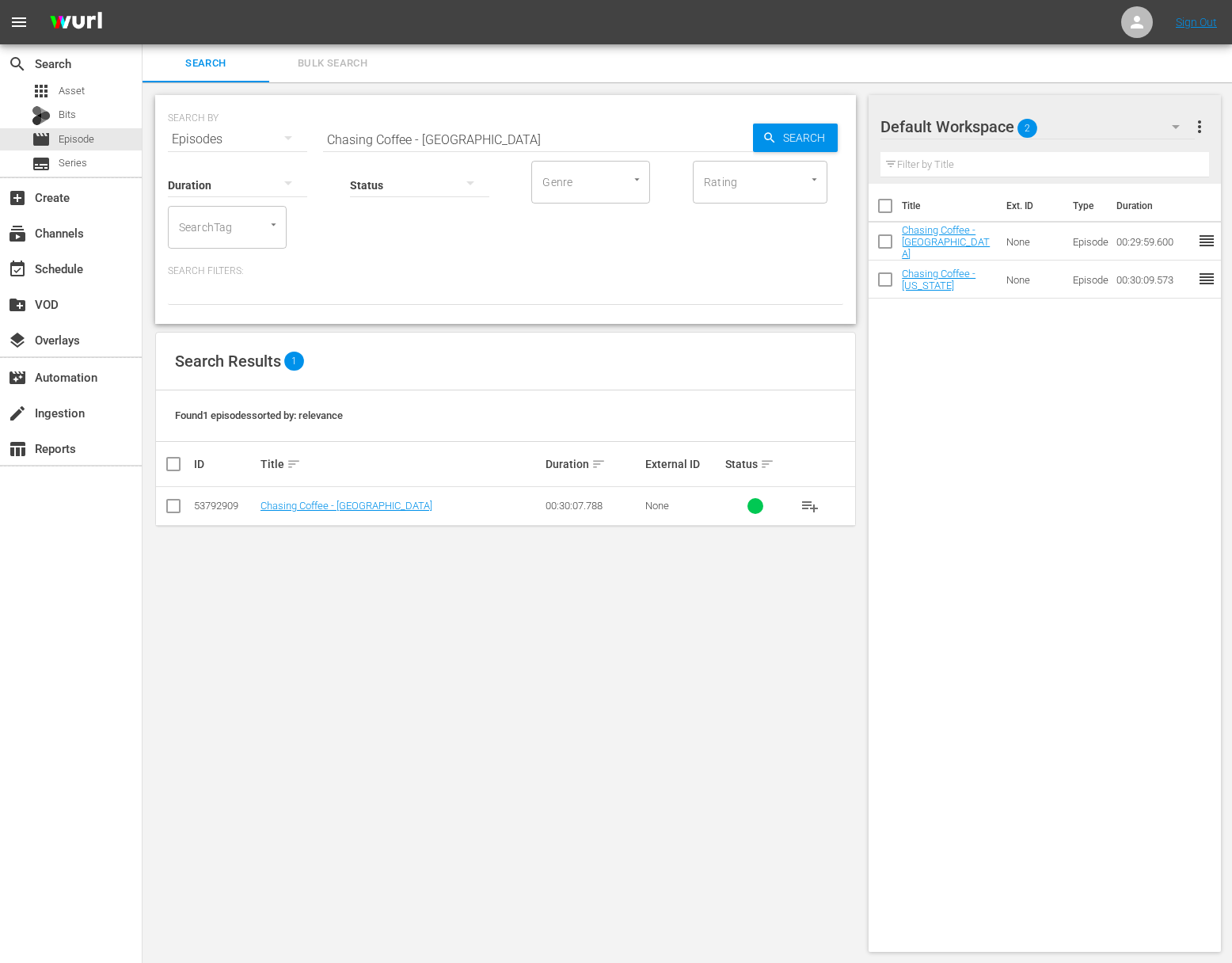
click at [817, 502] on span "playlist_add" at bounding box center [810, 506] width 19 height 19
click at [816, 502] on span "playlist_add" at bounding box center [810, 506] width 19 height 19
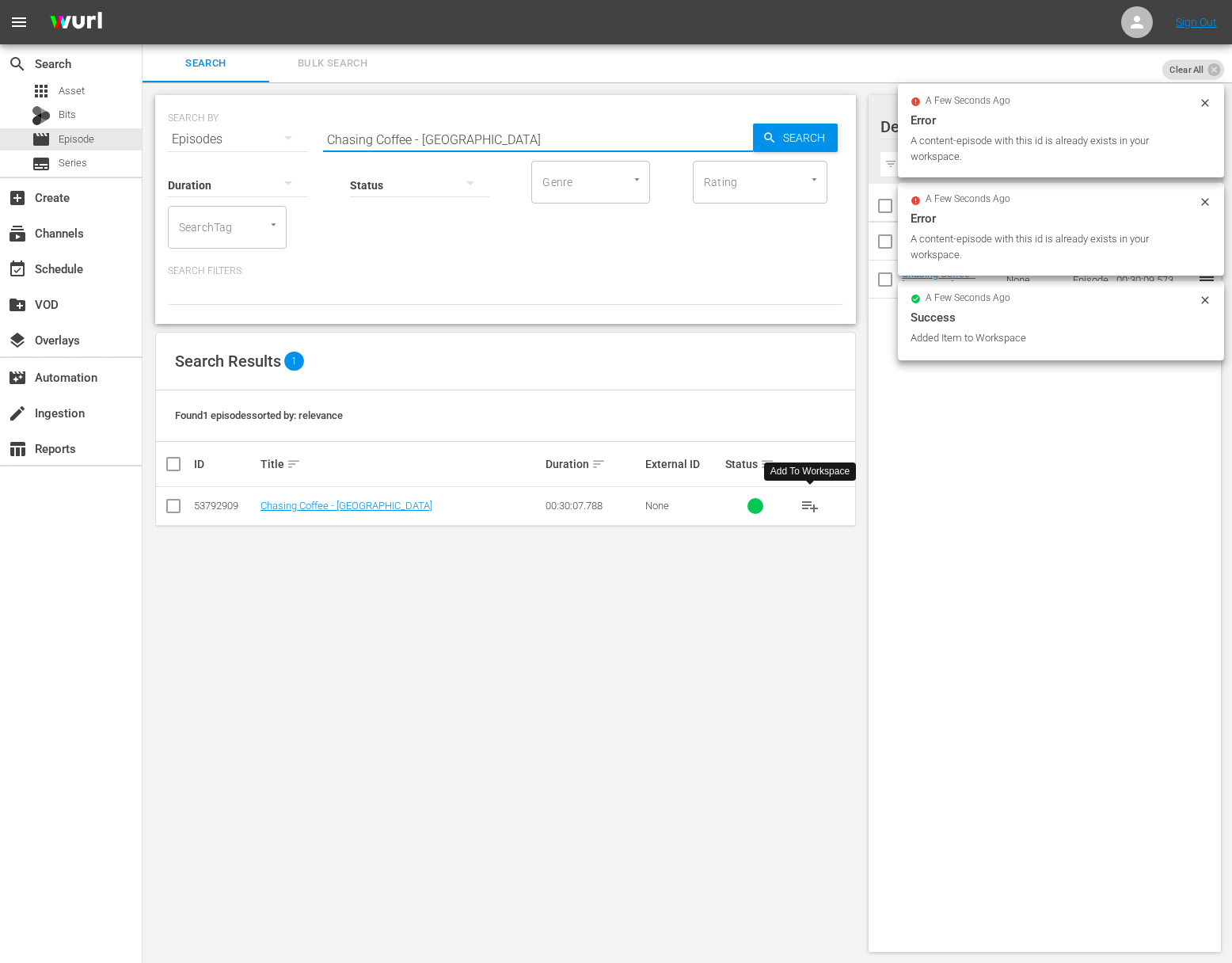
click at [492, 135] on input "Chasing Coffee - Istanbul" at bounding box center [538, 139] width 430 height 38
paste input "Panama"
click at [794, 130] on span "Search" at bounding box center [807, 138] width 61 height 28
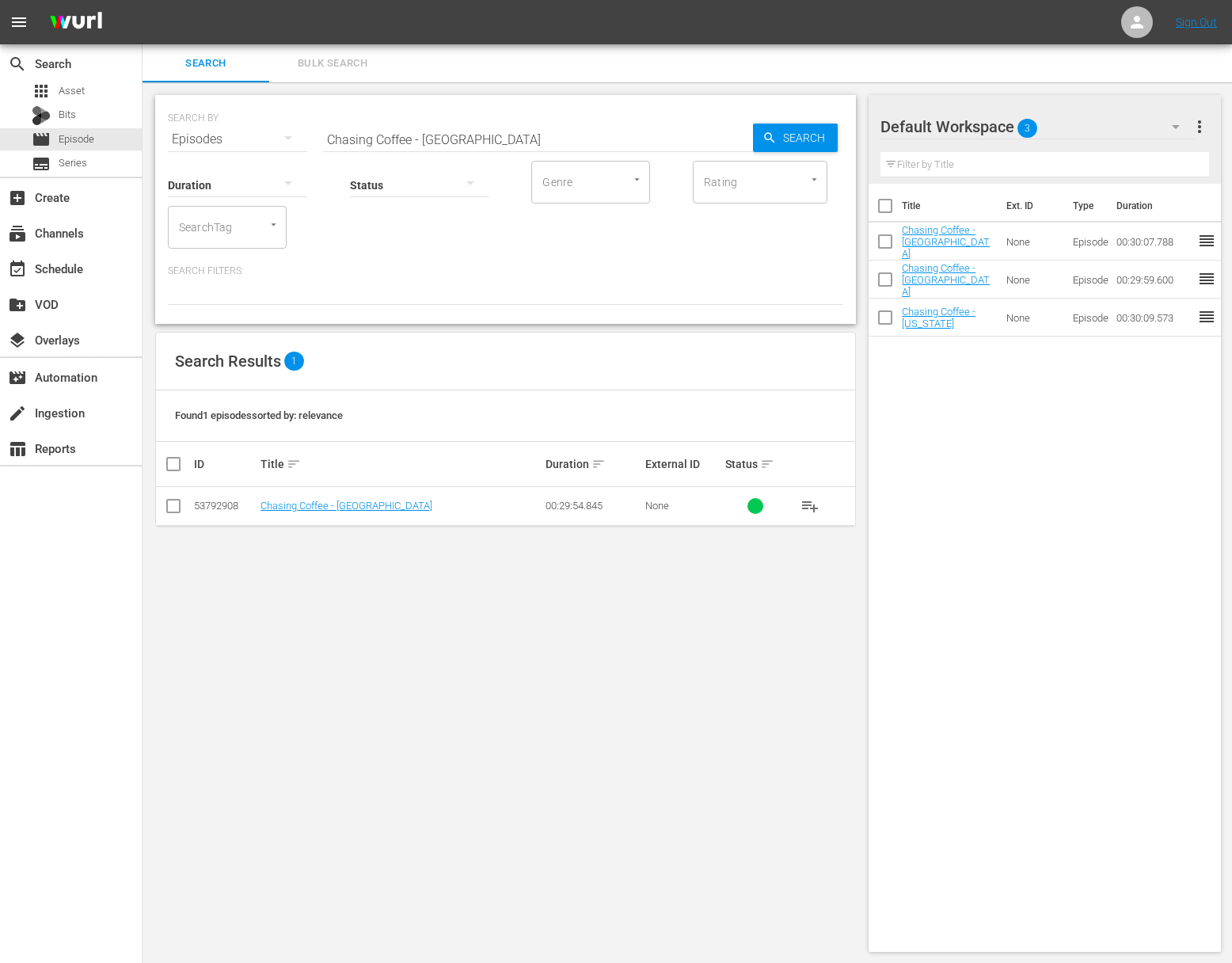
click at [806, 507] on span "playlist_add" at bounding box center [810, 506] width 19 height 19
click at [807, 506] on span "playlist_add" at bounding box center [810, 506] width 19 height 19
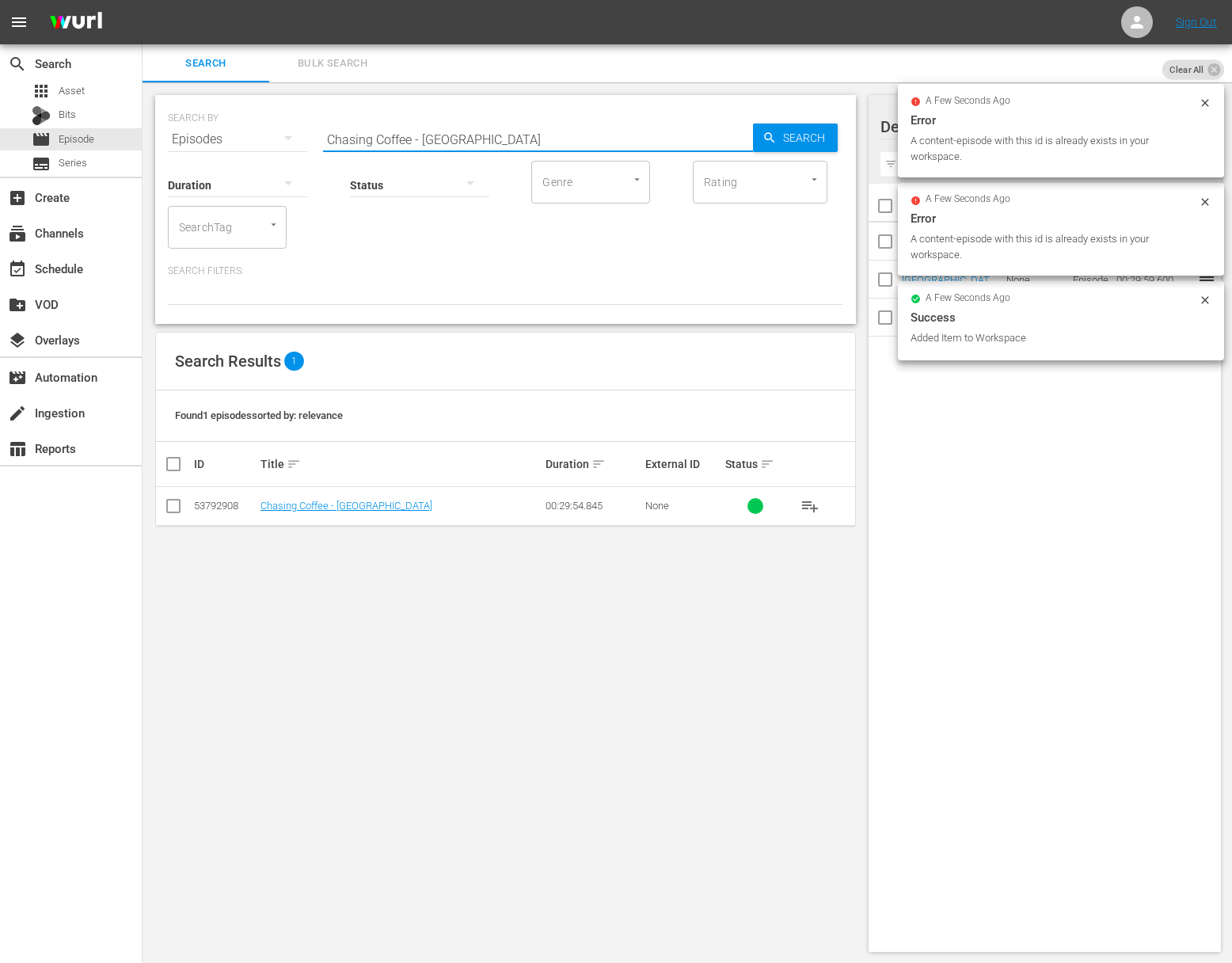
click at [563, 136] on input "Chasing Coffee - Panama" at bounding box center [538, 139] width 430 height 38
paste input "Chasing Coffee - Brazil"
click at [564, 136] on input "Chasing Coffee - PanamaaChasing Coffee - Brazil" at bounding box center [538, 139] width 430 height 38
paste input "text"
click at [763, 131] on icon "button" at bounding box center [769, 138] width 14 height 14
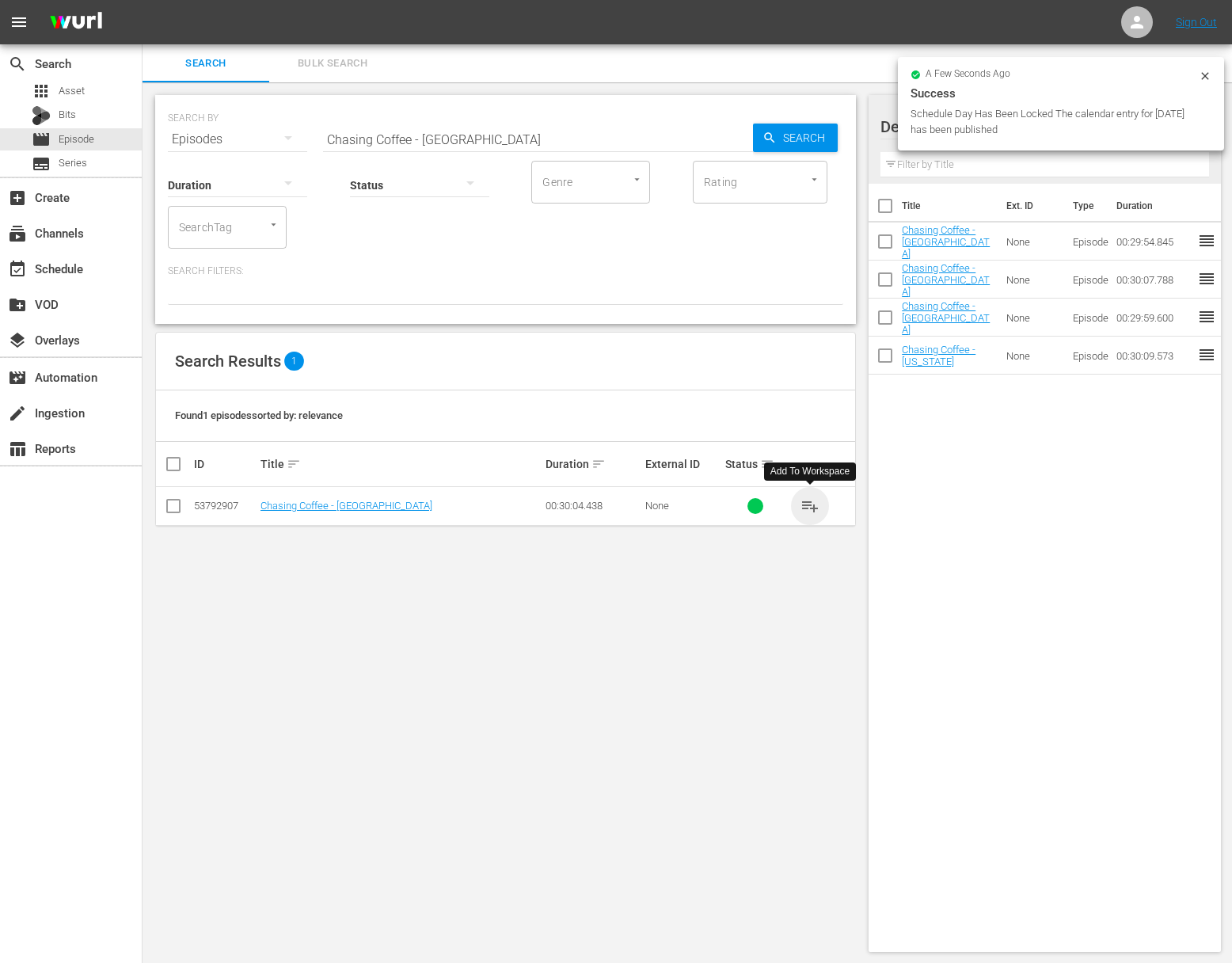
click at [812, 502] on span "playlist_add" at bounding box center [810, 506] width 19 height 19
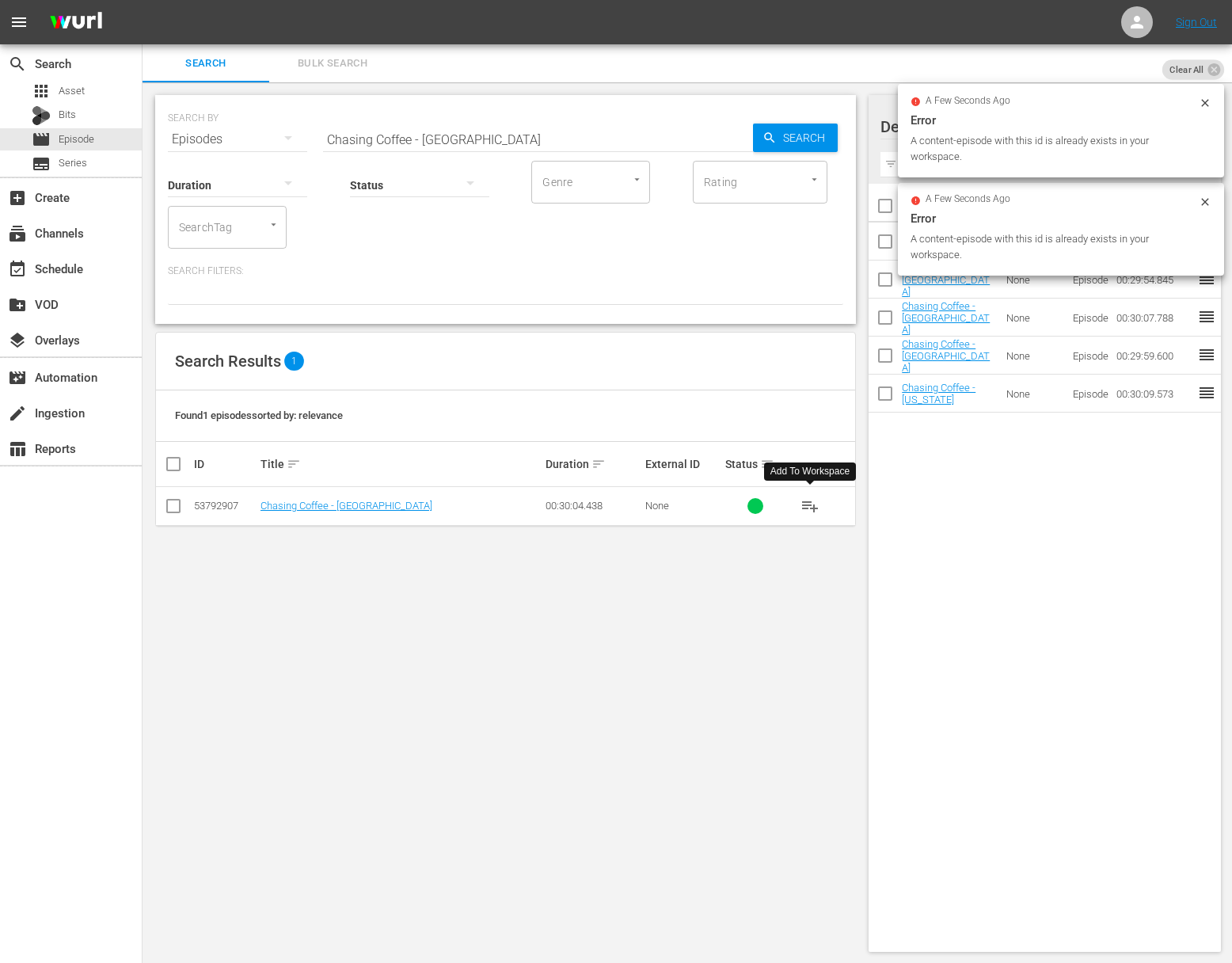
click at [524, 118] on div "SEARCH BY Search By Episodes Search ID, Title, Description, Keywords, or Catego…" at bounding box center [506, 130] width 675 height 57
click at [521, 132] on input "Chasing Coffee - Brazil" at bounding box center [538, 139] width 430 height 38
paste input "Colombia"
click at [781, 136] on span "Search" at bounding box center [807, 138] width 61 height 28
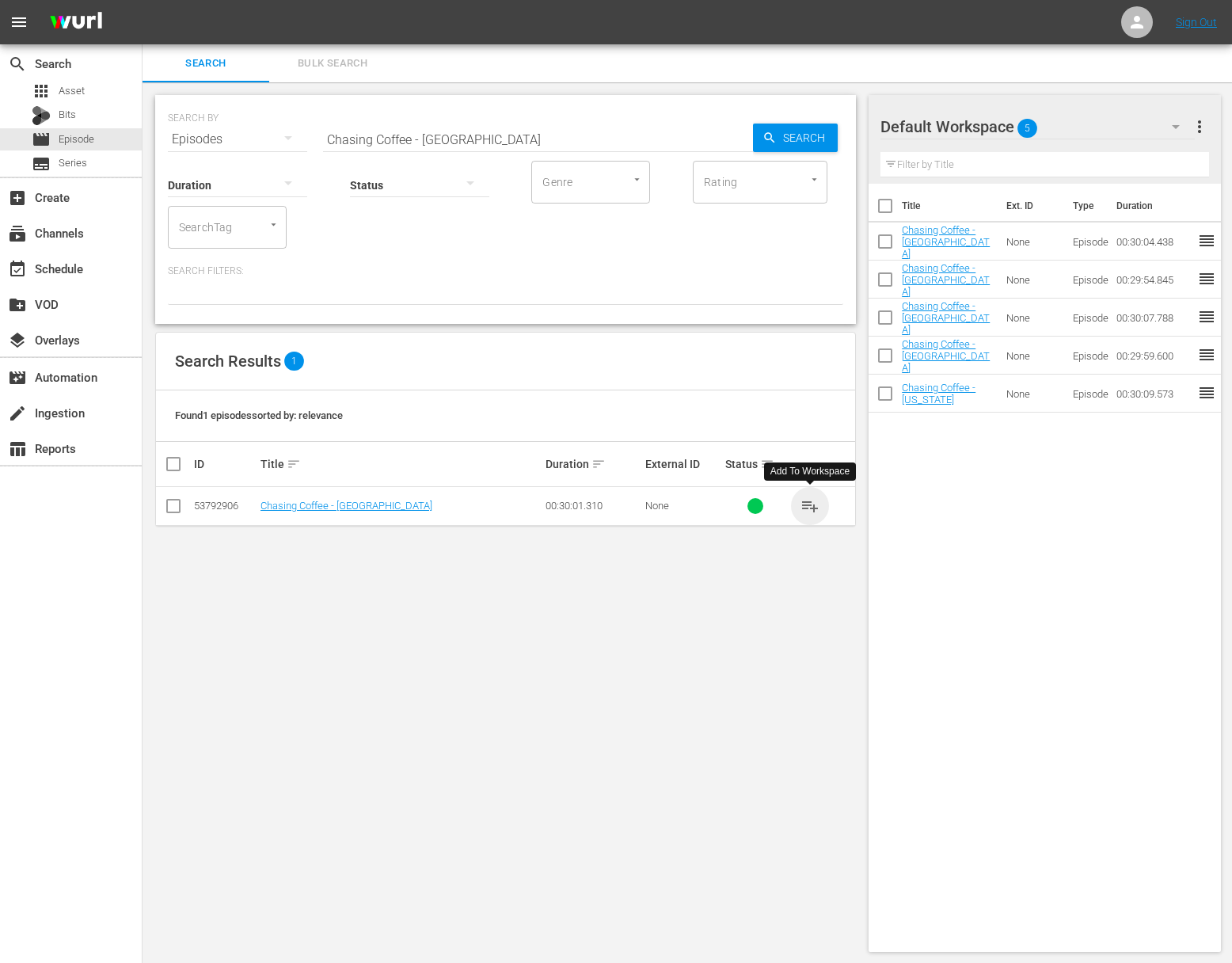
click at [816, 505] on span "playlist_add" at bounding box center [810, 506] width 19 height 19
click at [568, 133] on input "Chasing Coffee - Colombia" at bounding box center [538, 139] width 430 height 38
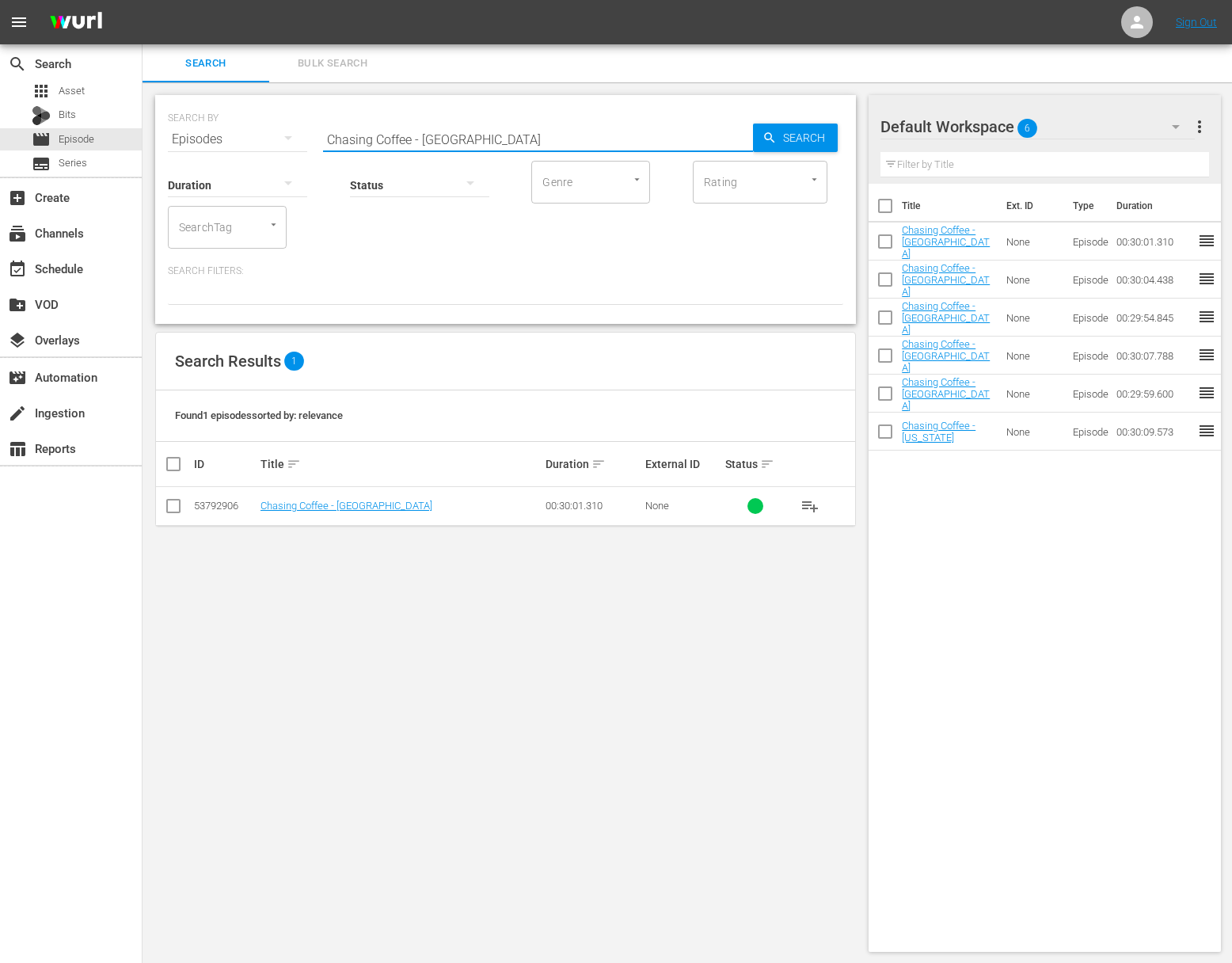
paste input "sta Ric"
drag, startPoint x: 904, startPoint y: 137, endPoint x: 814, endPoint y: 138, distance: 90.0
click at [902, 137] on div at bounding box center [937, 128] width 114 height 40
click at [811, 137] on span "Search" at bounding box center [807, 138] width 61 height 28
click at [810, 502] on span "playlist_add" at bounding box center [810, 506] width 19 height 19
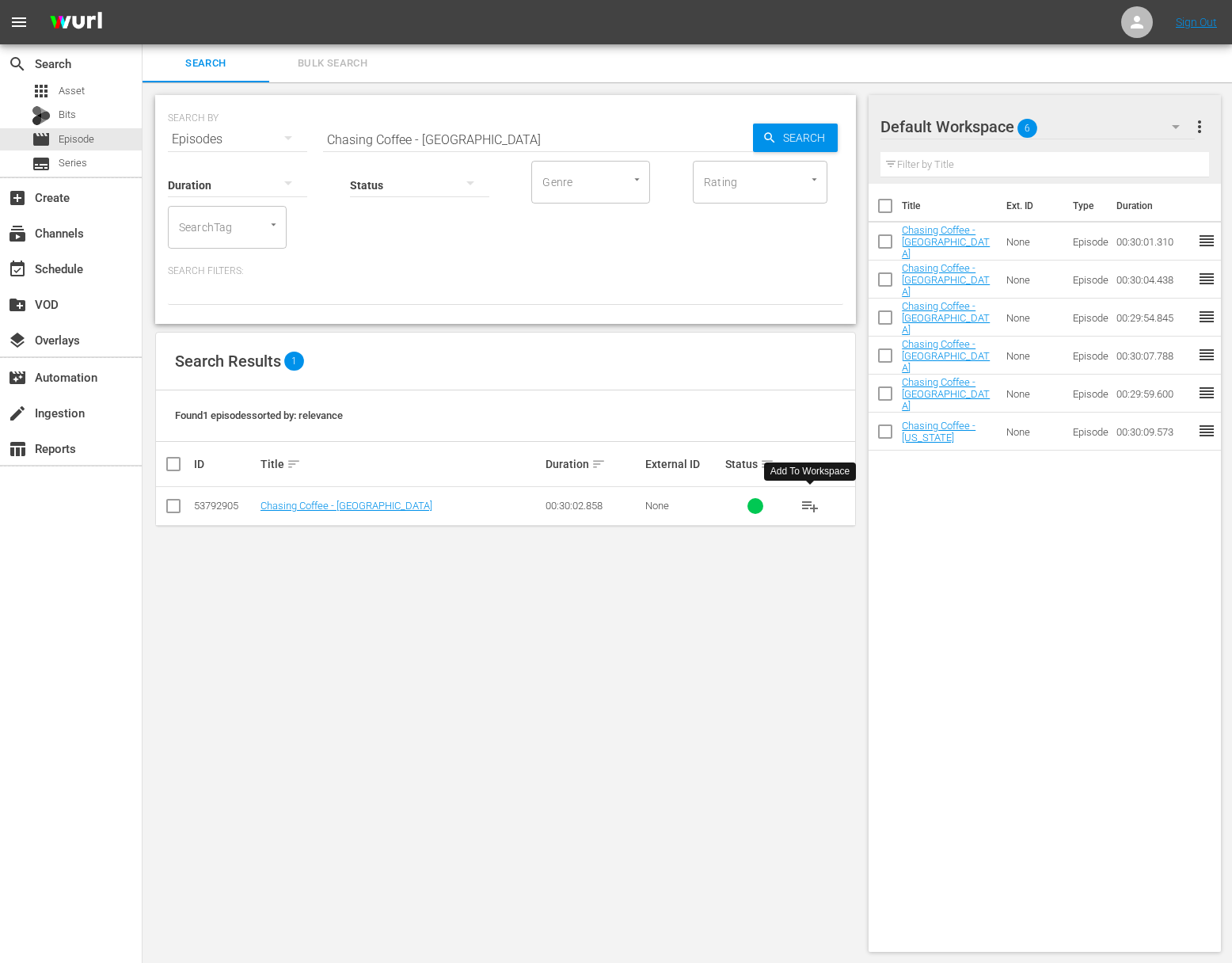
click at [810, 502] on span "playlist_add" at bounding box center [810, 506] width 19 height 19
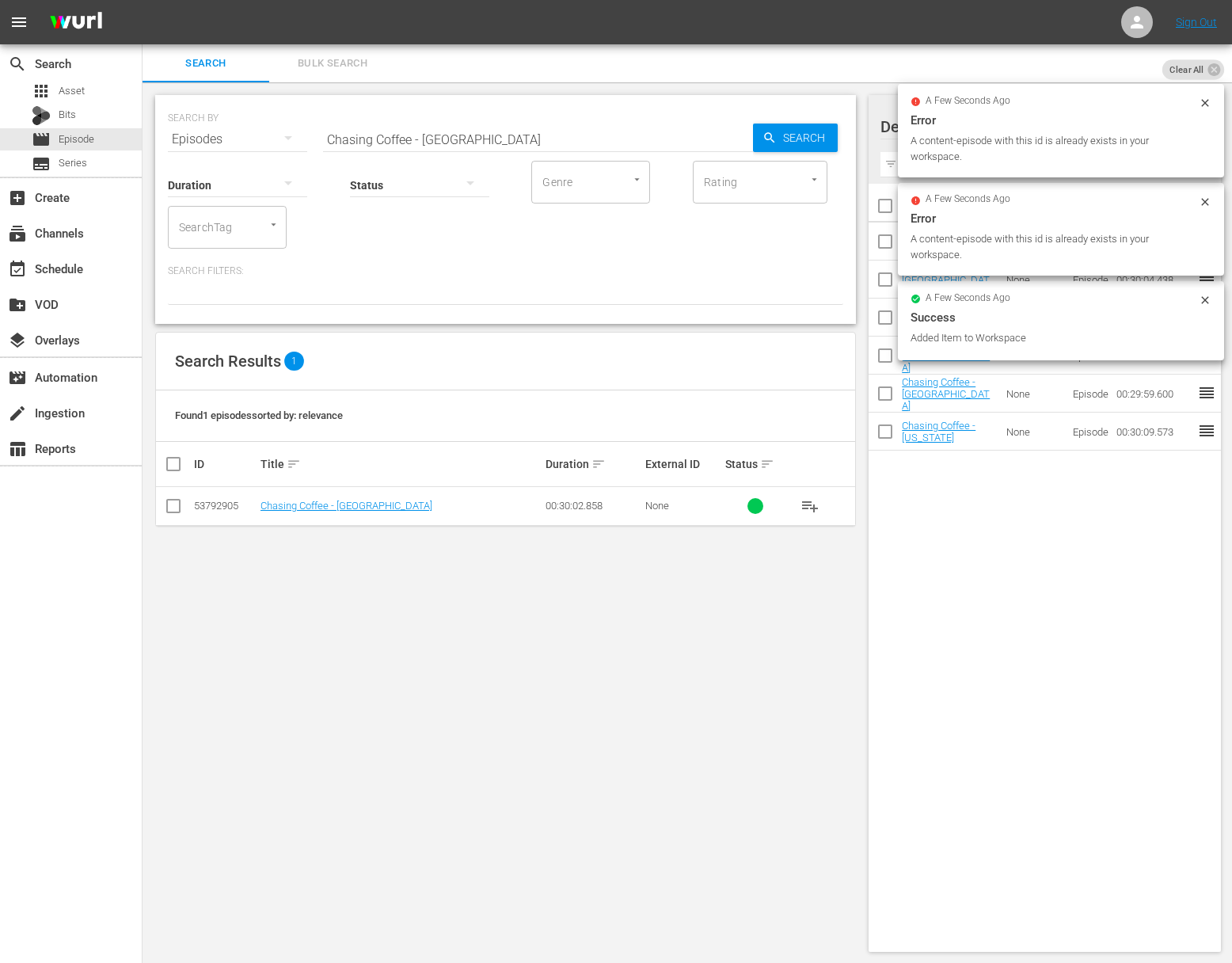
click at [526, 133] on input "Chasing Coffee - Costa Rica" at bounding box center [538, 139] width 430 height 38
paste input "Guatemal"
click at [806, 133] on span "Search" at bounding box center [807, 138] width 61 height 28
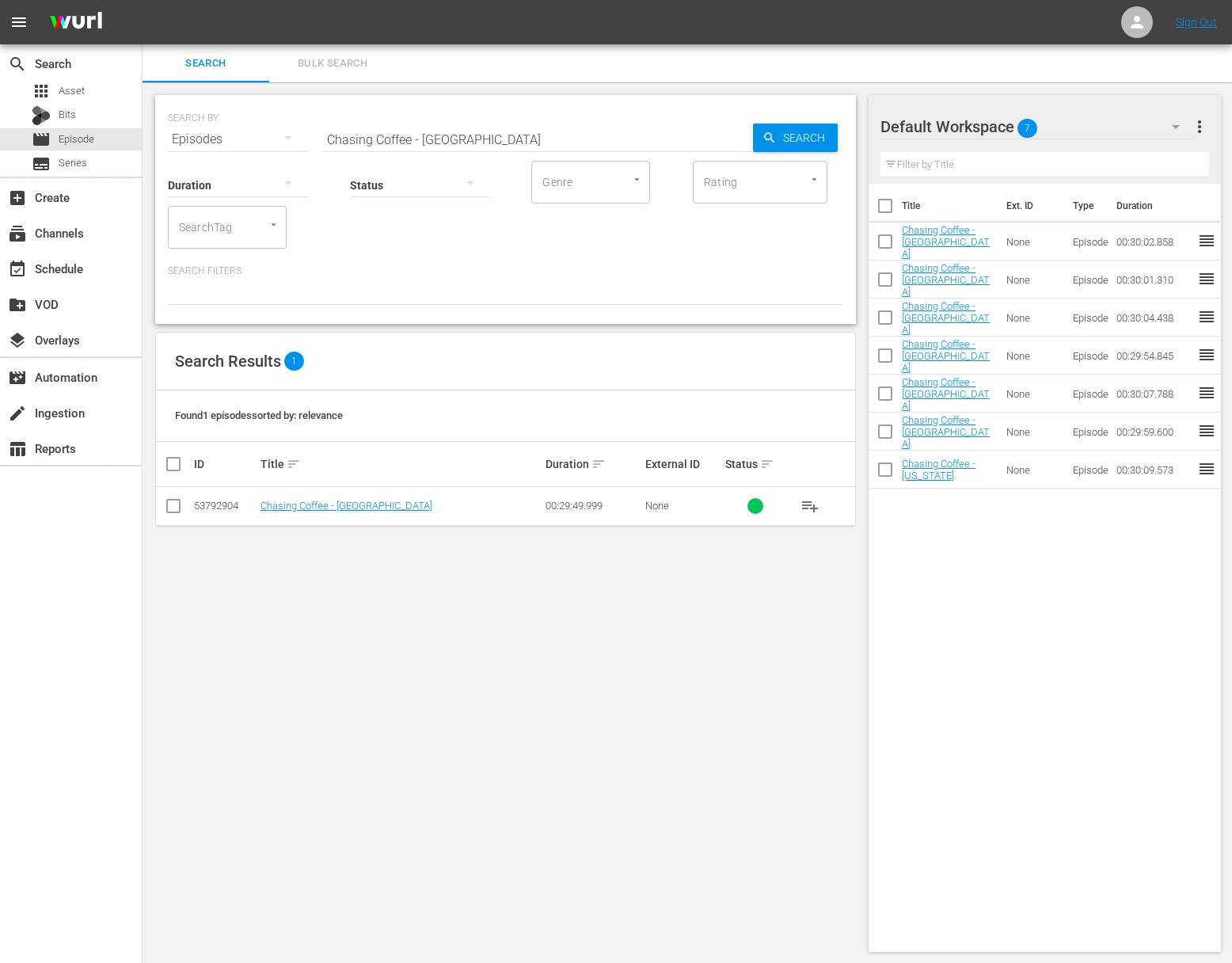
click at [817, 501] on span "playlist_add" at bounding box center [810, 506] width 19 height 19
click at [816, 501] on span "playlist_add" at bounding box center [810, 506] width 19 height 19
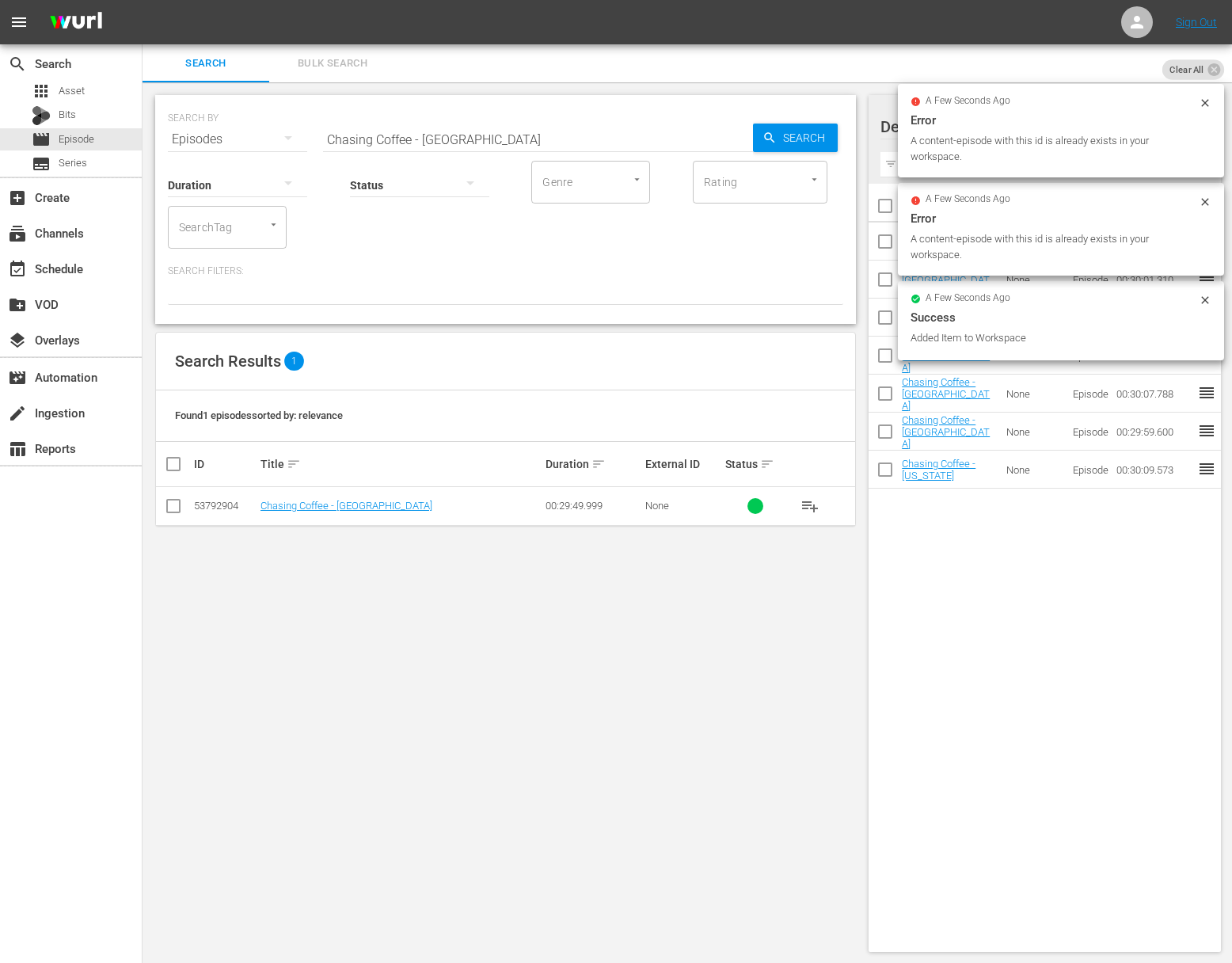
click at [481, 136] on input "Chasing Coffee - Guatemala" at bounding box center [538, 139] width 430 height 38
paste input "Jamaic"
click at [781, 134] on span "Search" at bounding box center [807, 138] width 61 height 28
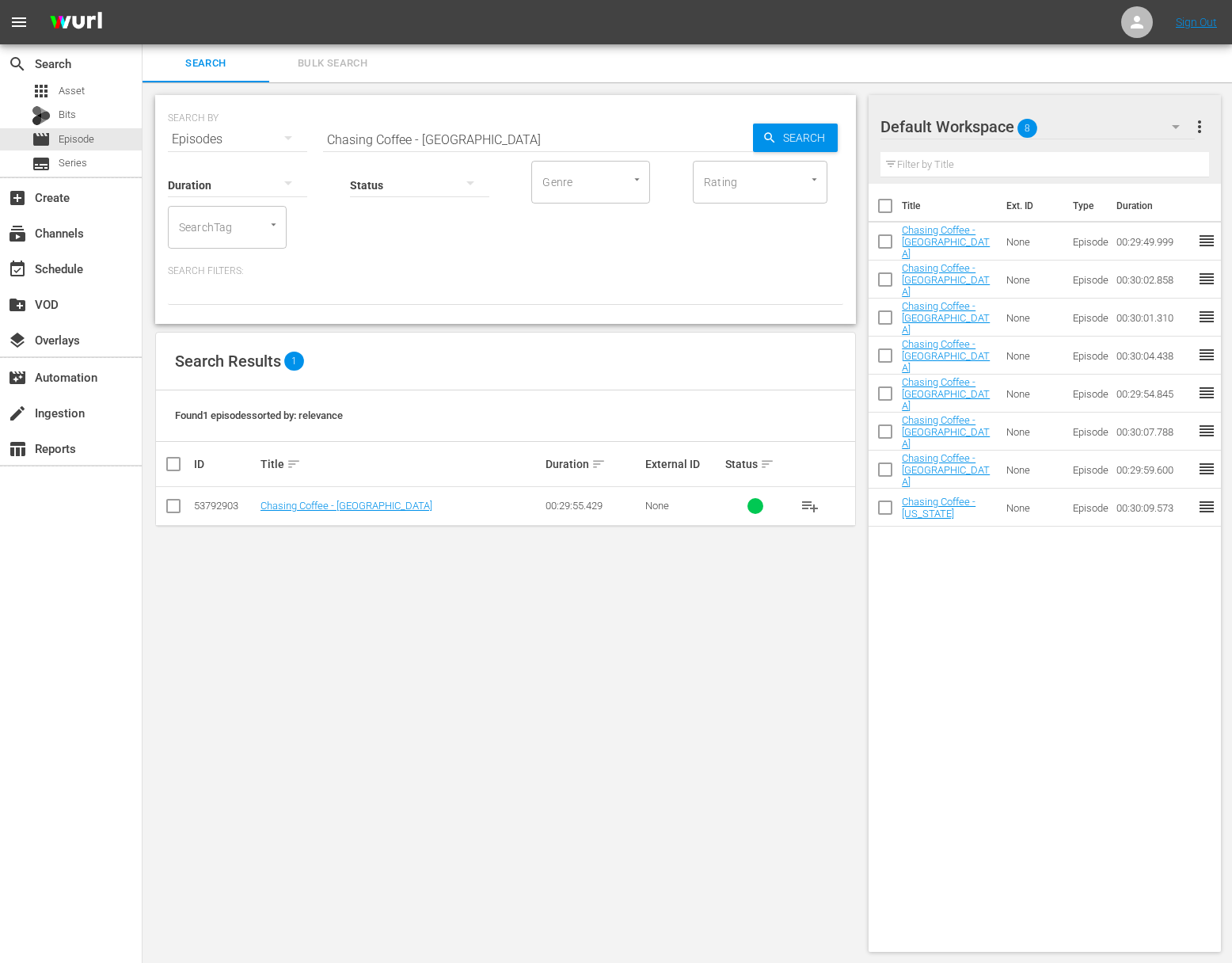
click at [805, 506] on span "playlist_add" at bounding box center [810, 506] width 19 height 19
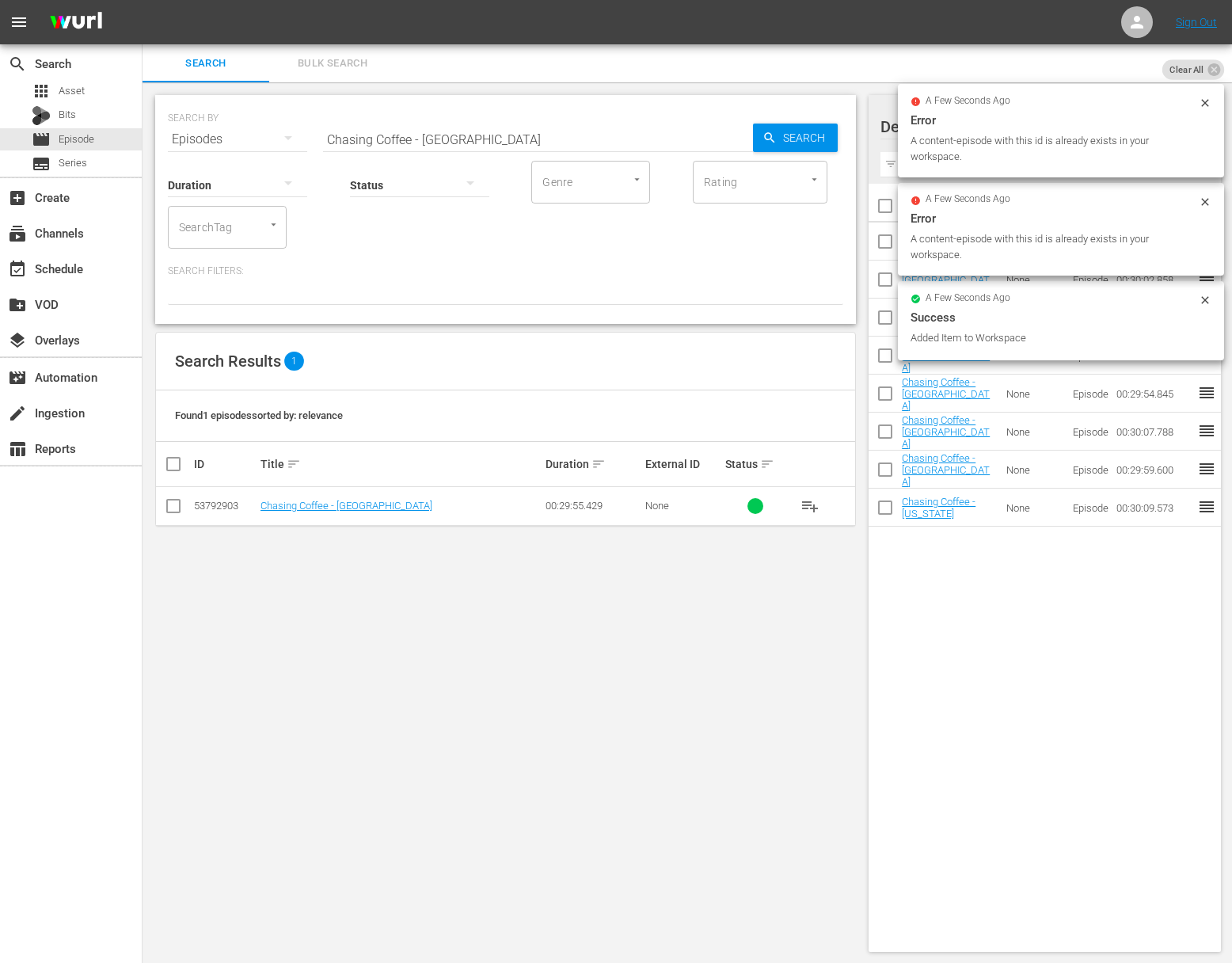
click at [421, 136] on input "Chasing Coffee - Jamaica" at bounding box center [538, 139] width 430 height 38
paste input "France"
click at [772, 133] on icon "button" at bounding box center [769, 138] width 14 height 14
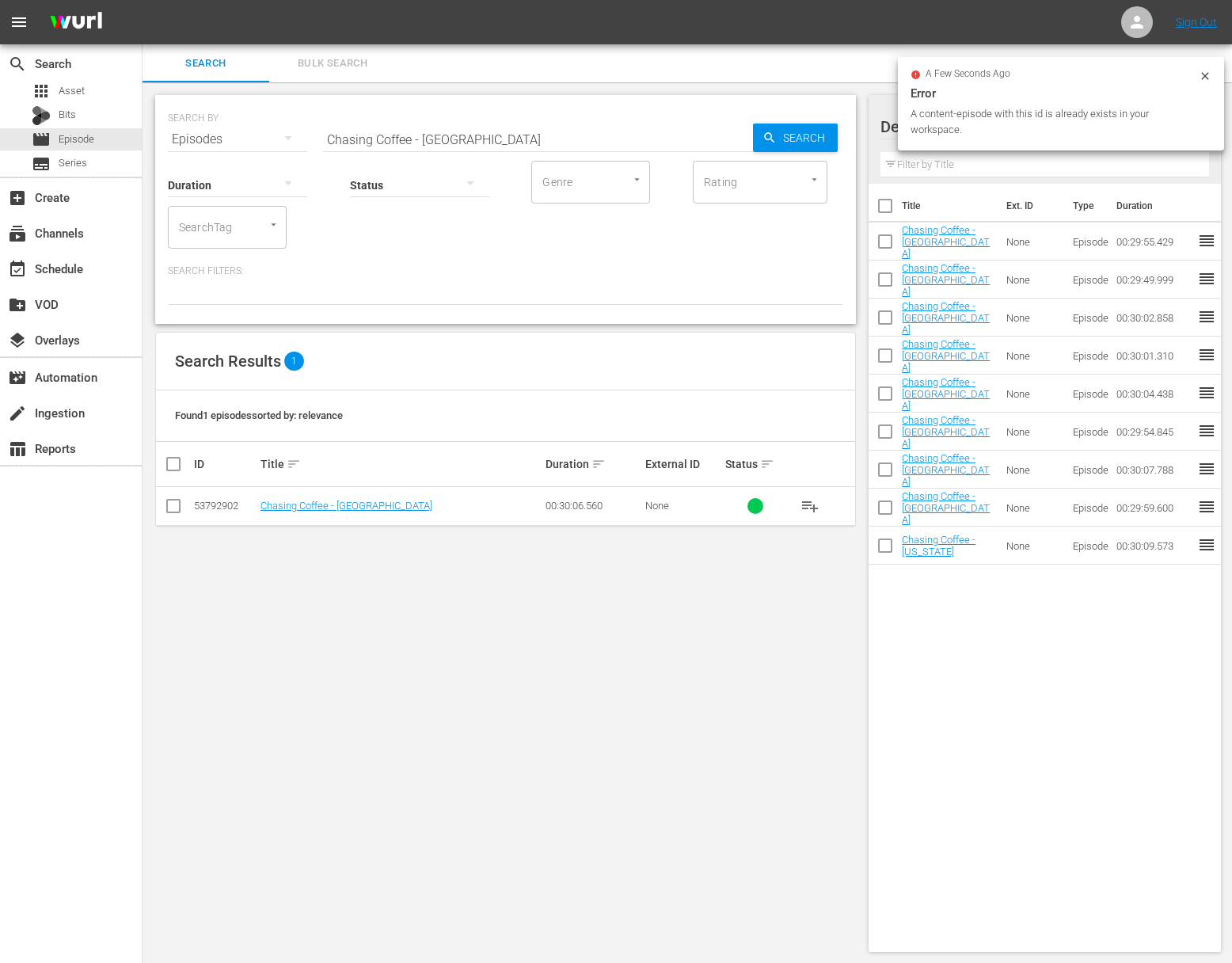
click at [810, 505] on span "playlist_add" at bounding box center [810, 506] width 19 height 19
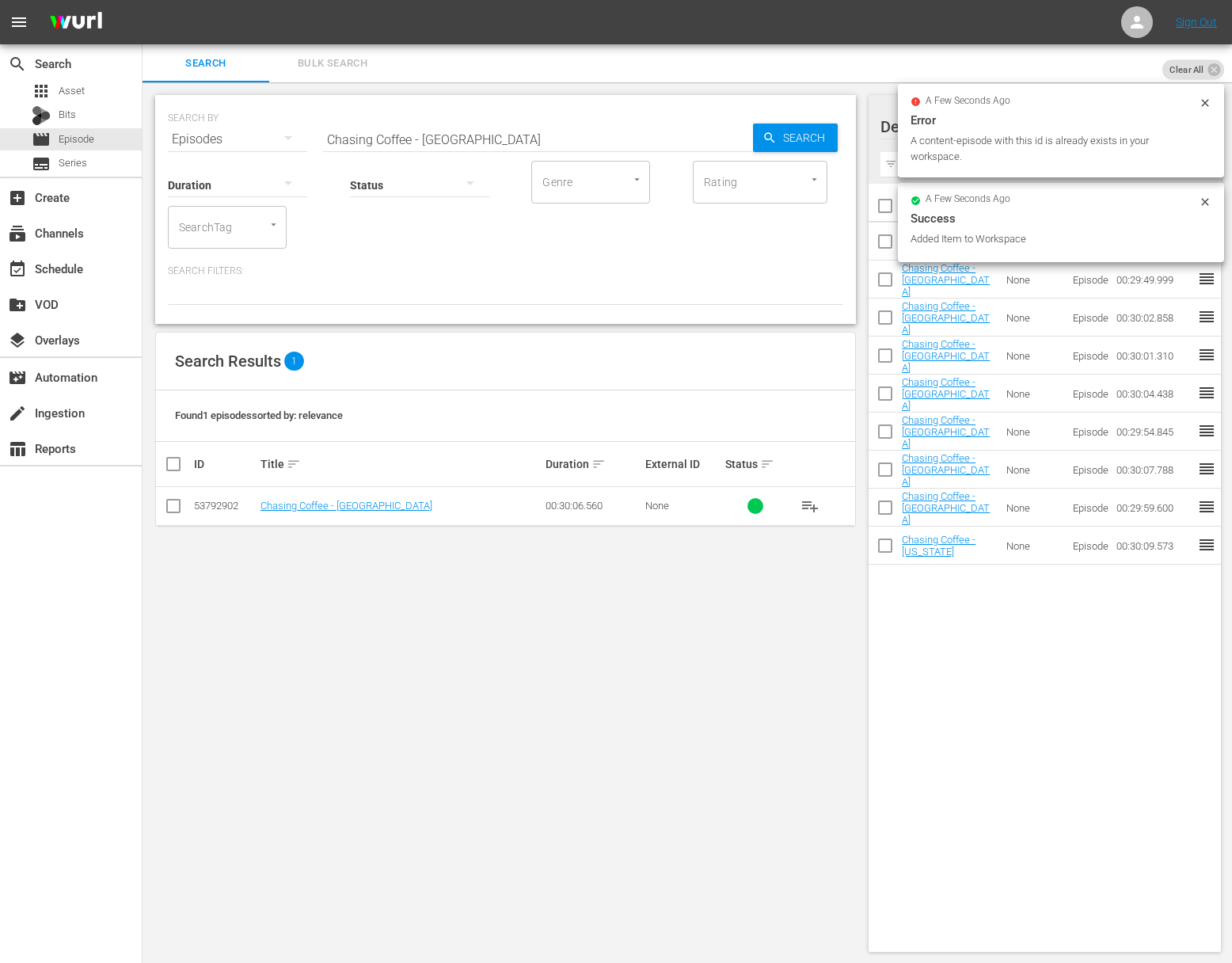
click at [454, 142] on input "Chasing Coffee - France" at bounding box center [538, 139] width 430 height 38
paste input "Italy"
click at [777, 142] on span "Search" at bounding box center [807, 138] width 61 height 28
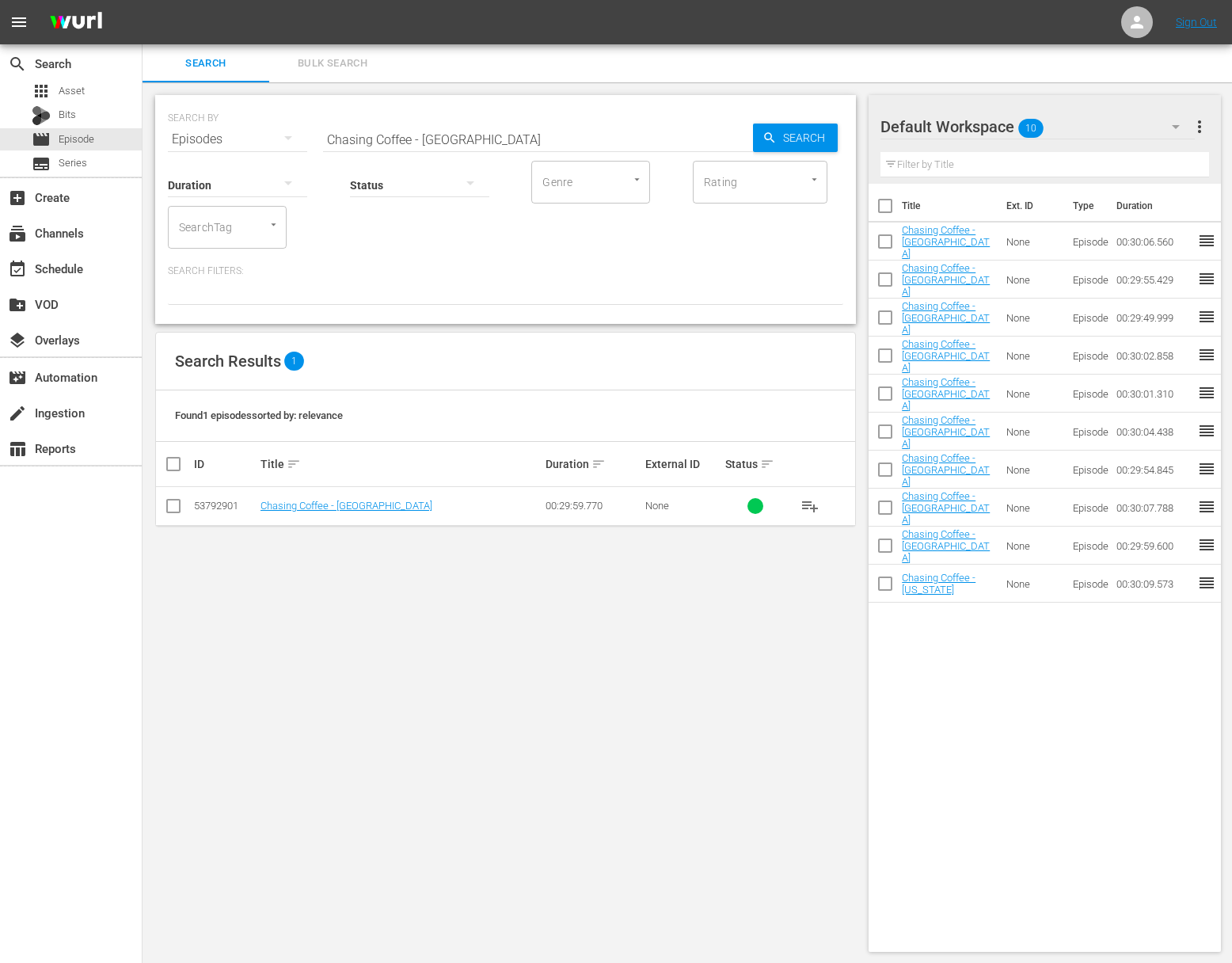
click at [814, 506] on span "playlist_add" at bounding box center [810, 506] width 19 height 19
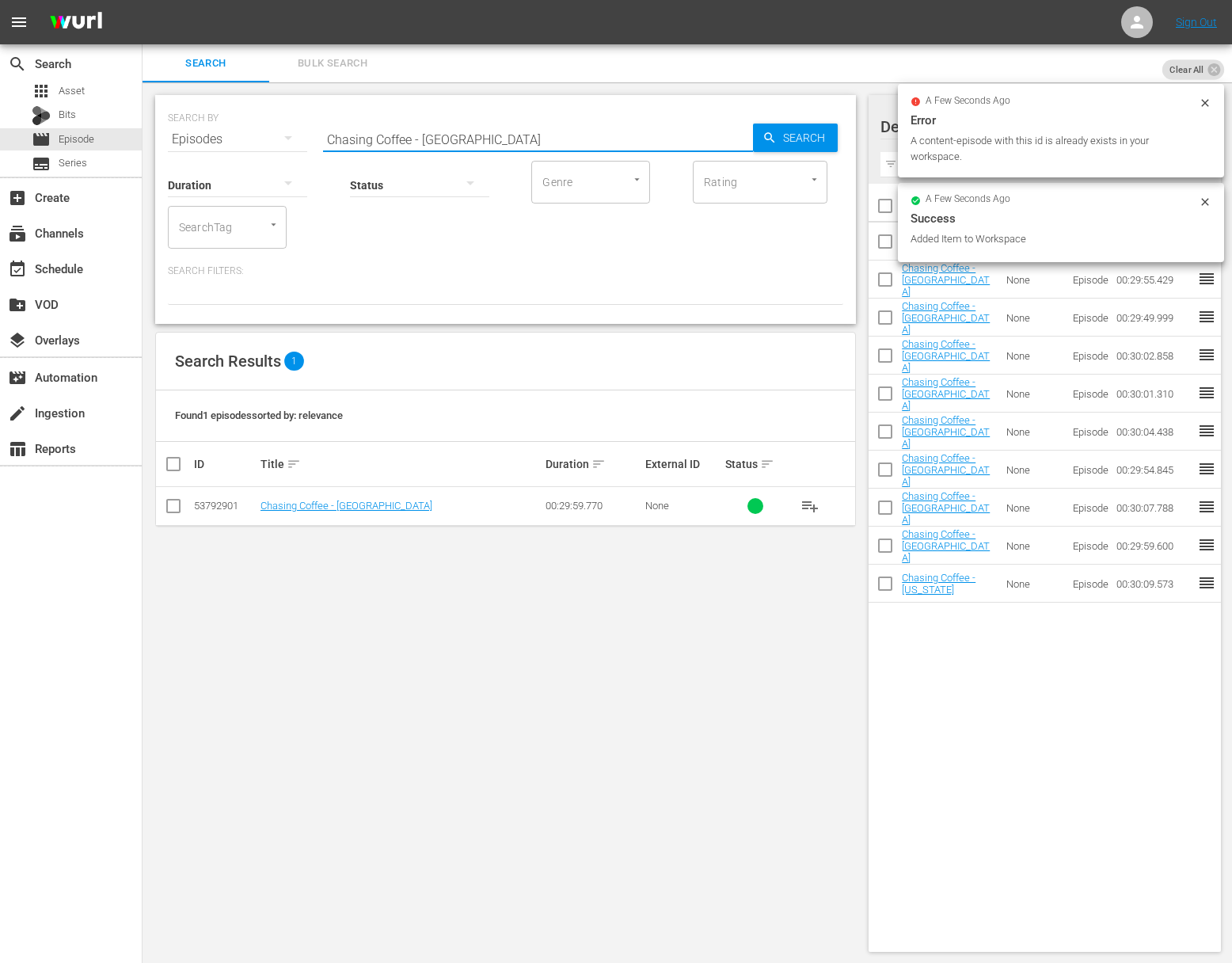
click at [467, 136] on input "Chasing Coffee - Italy" at bounding box center [538, 139] width 430 height 38
paste input "Kenya"
click at [820, 142] on span "Search" at bounding box center [807, 138] width 61 height 28
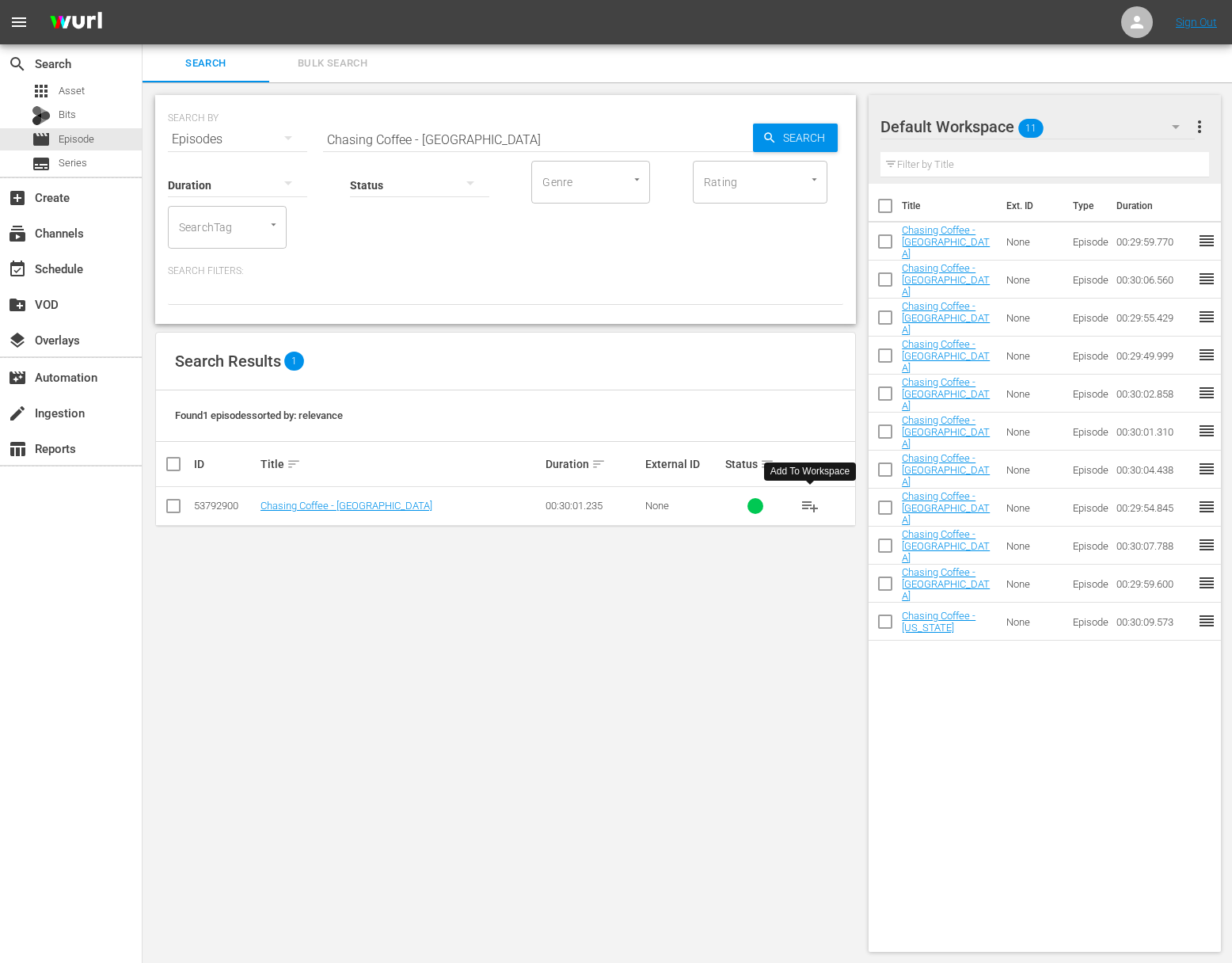
click at [816, 503] on span "playlist_add" at bounding box center [810, 506] width 19 height 19
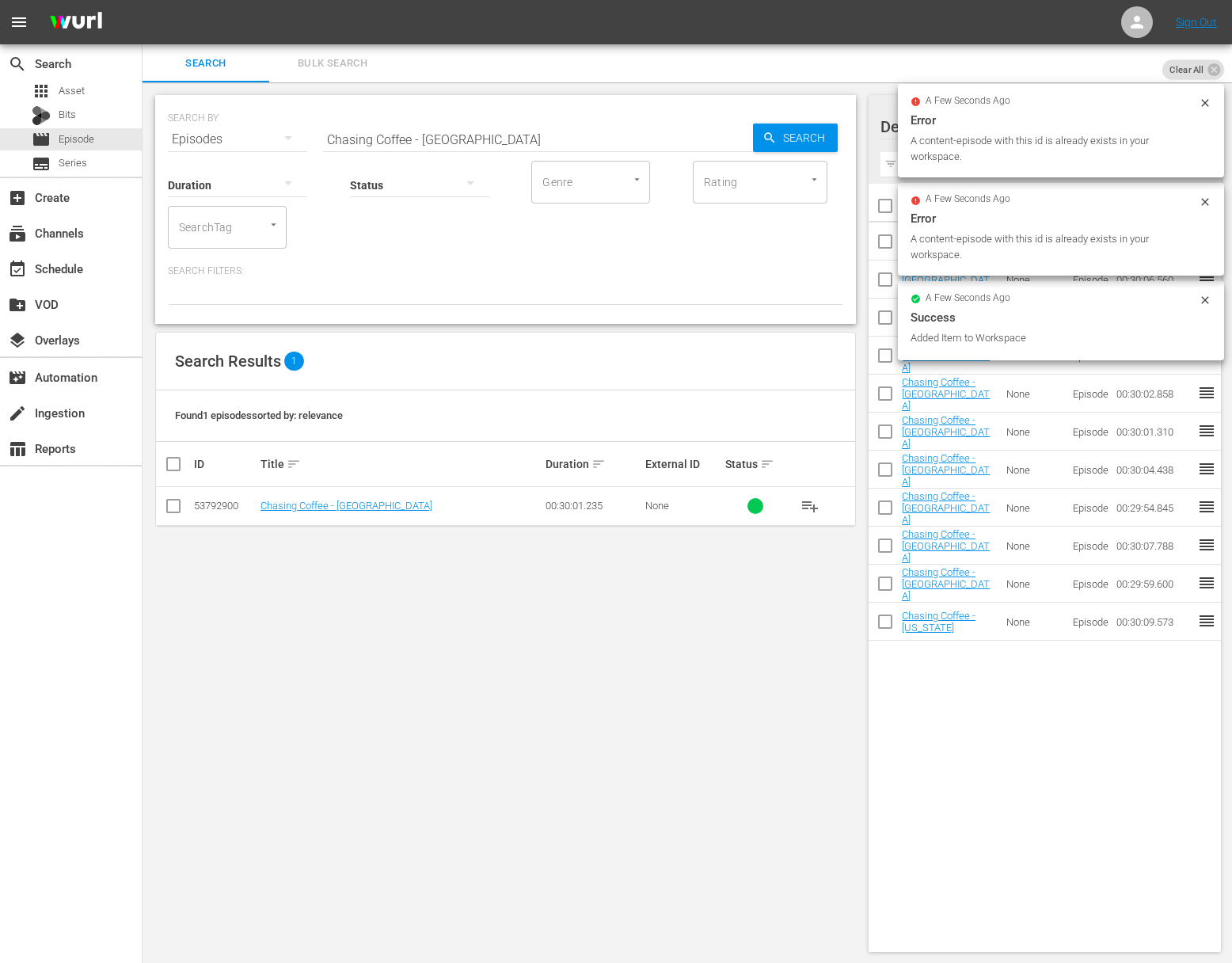
click at [472, 133] on input "Chasing Coffee - Kenya" at bounding box center [538, 139] width 430 height 38
paste input "Ethiopi"
click at [780, 140] on span "Search" at bounding box center [807, 138] width 61 height 28
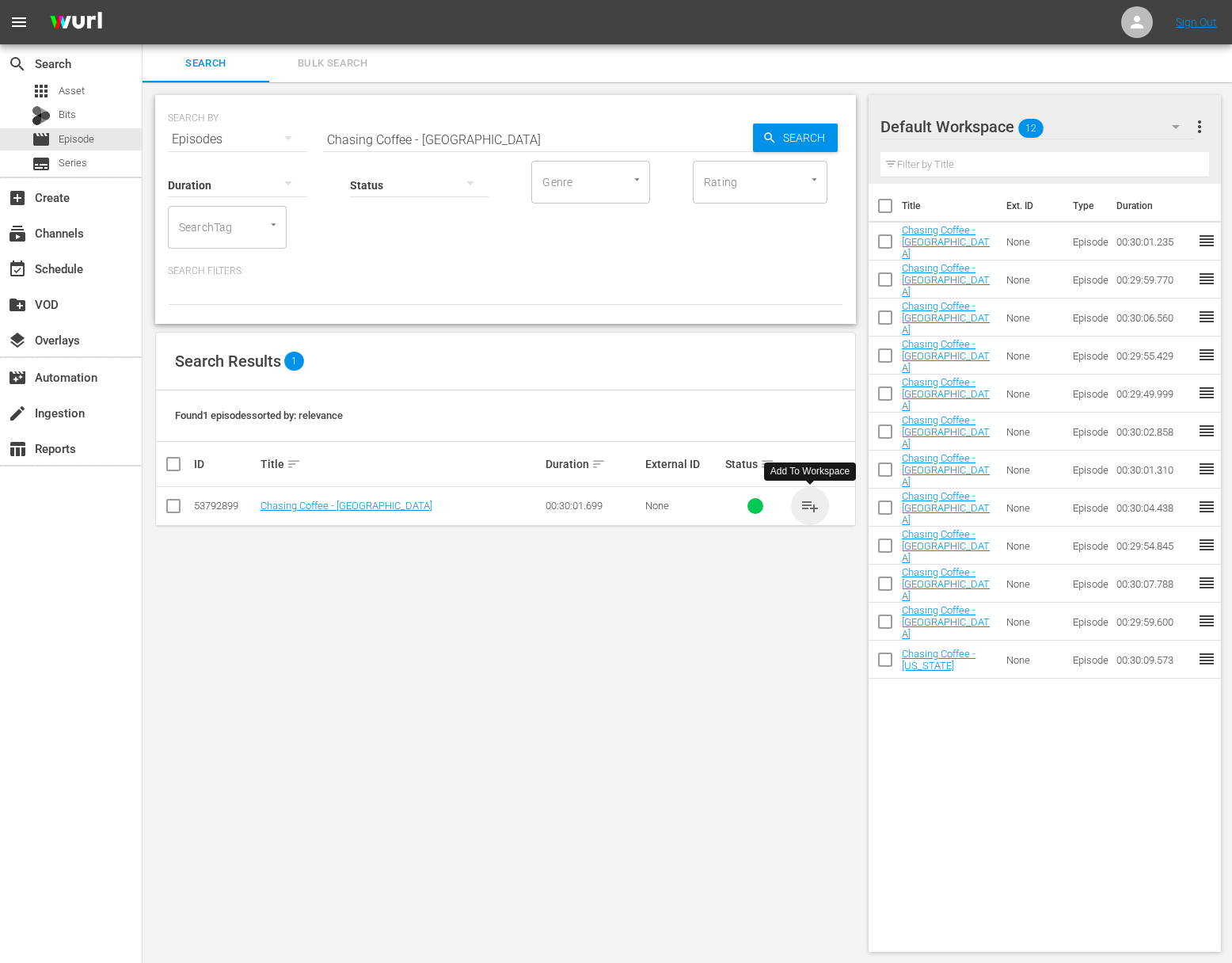
click at [810, 503] on span "playlist_add" at bounding box center [810, 506] width 19 height 19
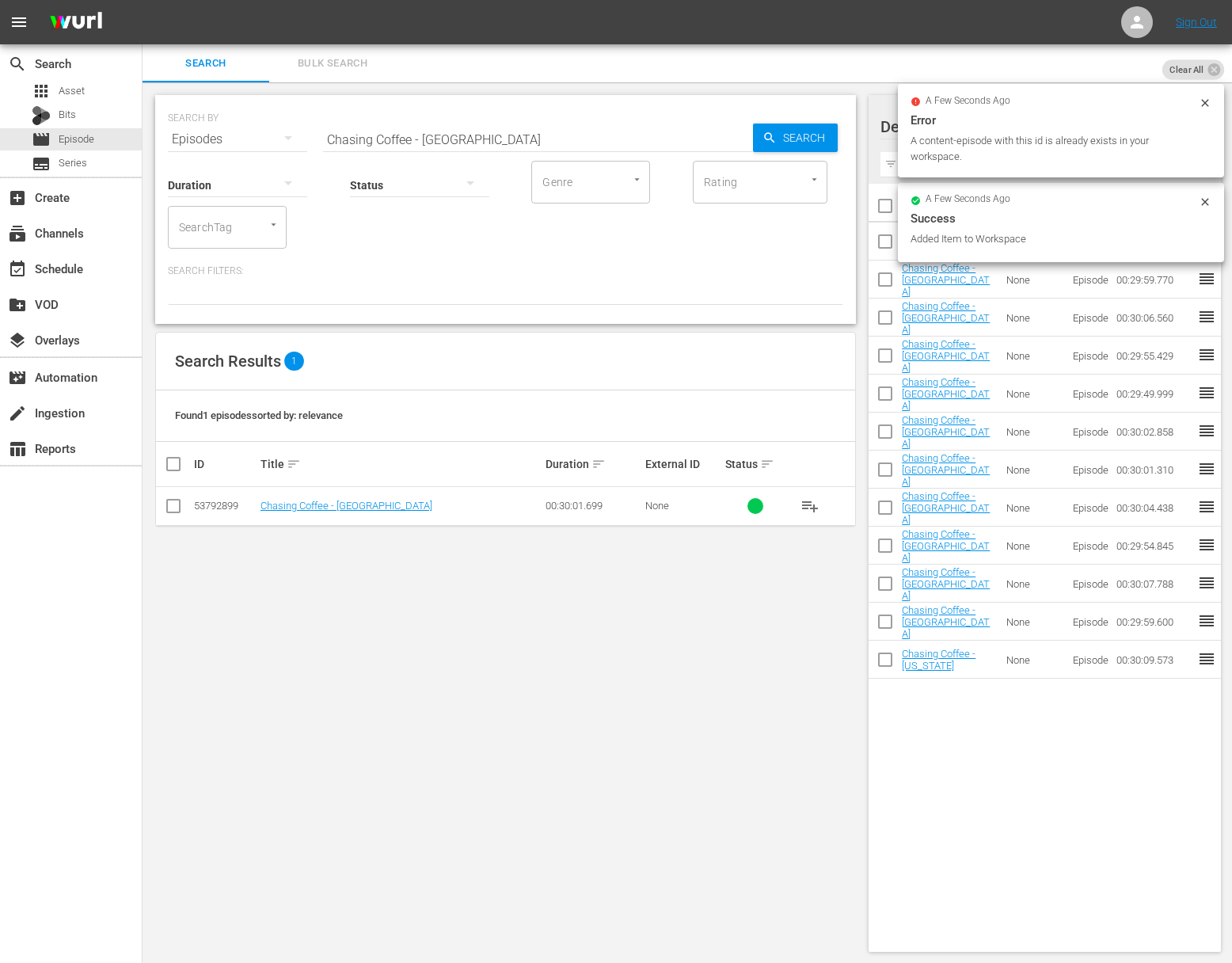
click at [489, 151] on hr at bounding box center [538, 151] width 430 height 1
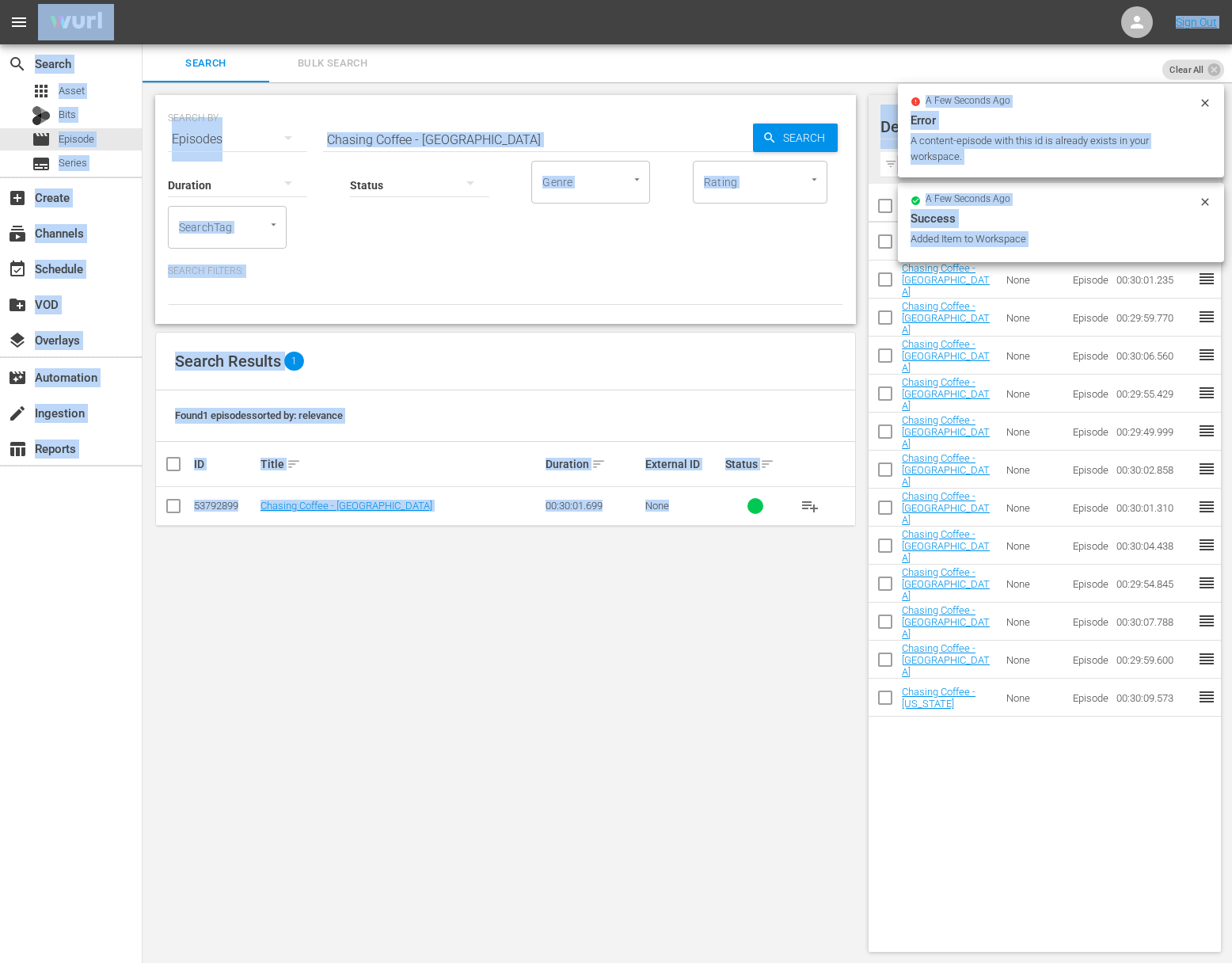
click at [488, 140] on input "Chasing Coffee - Ethiopia" at bounding box center [538, 139] width 430 height 38
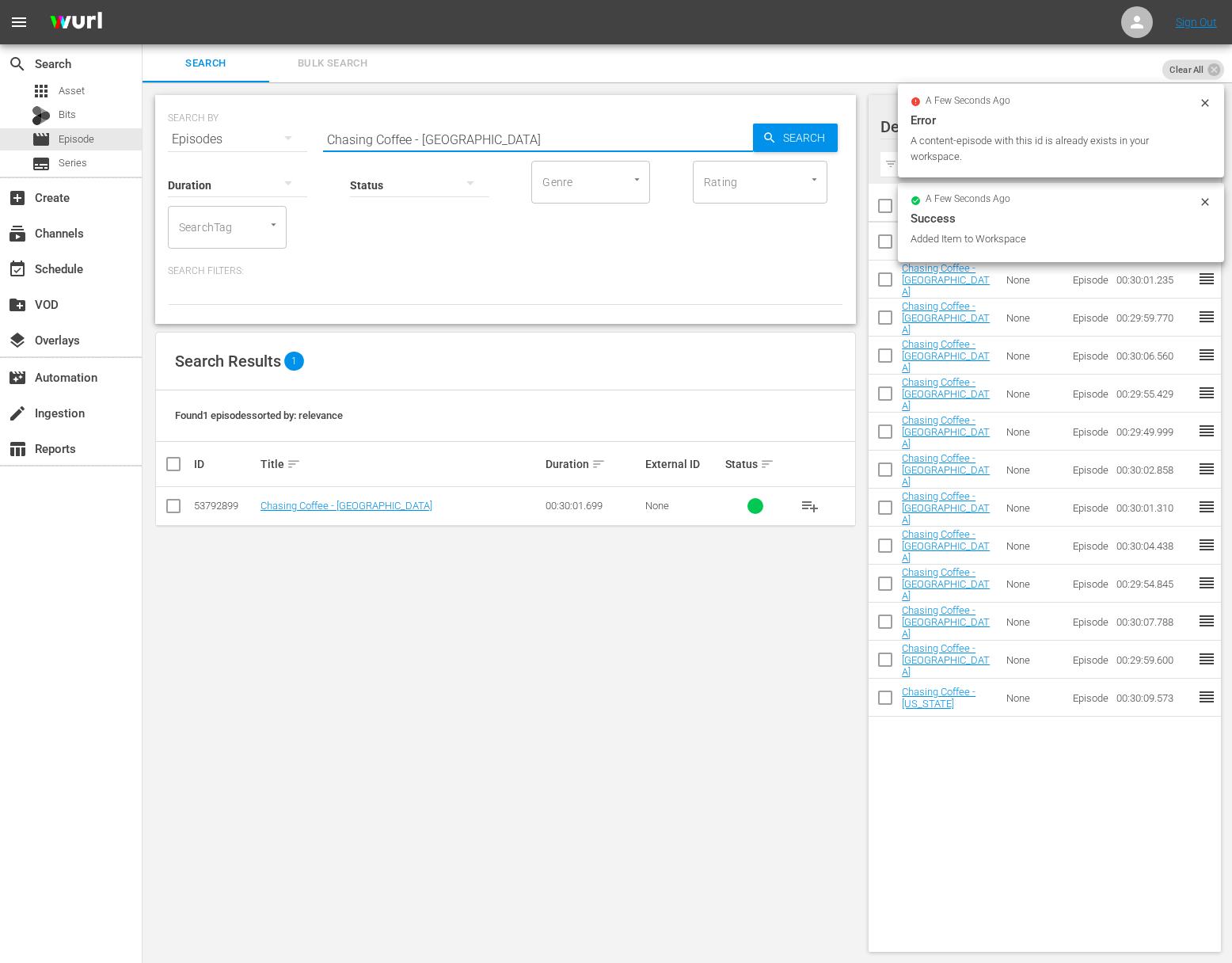
paste input "A Taste of History - Coffee Past, Present & Future"
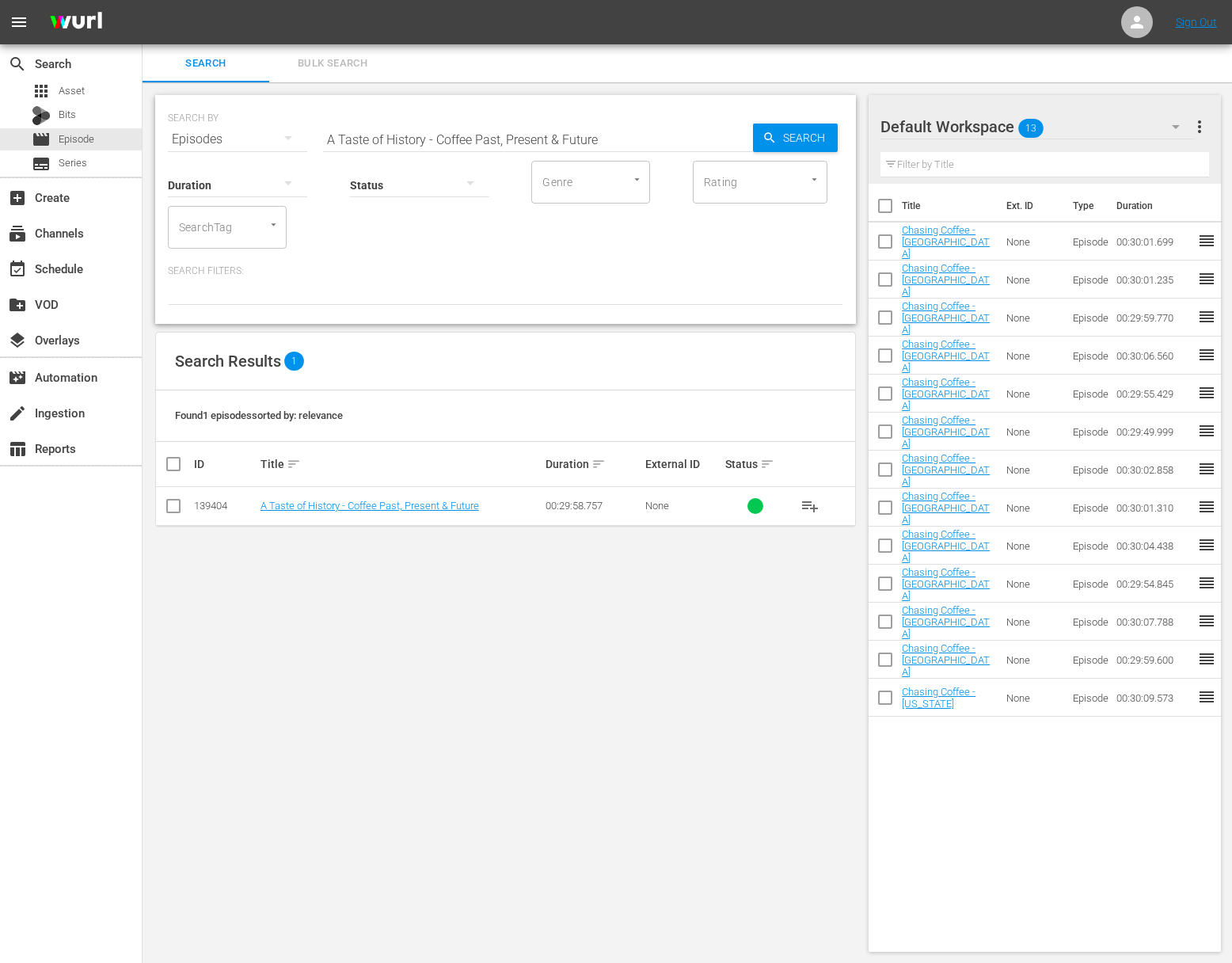
click at [828, 512] on button "playlist_add" at bounding box center [810, 506] width 38 height 38
click at [793, 491] on button "playlist_add" at bounding box center [810, 506] width 38 height 38
click at [807, 500] on span "playlist_add" at bounding box center [810, 506] width 19 height 19
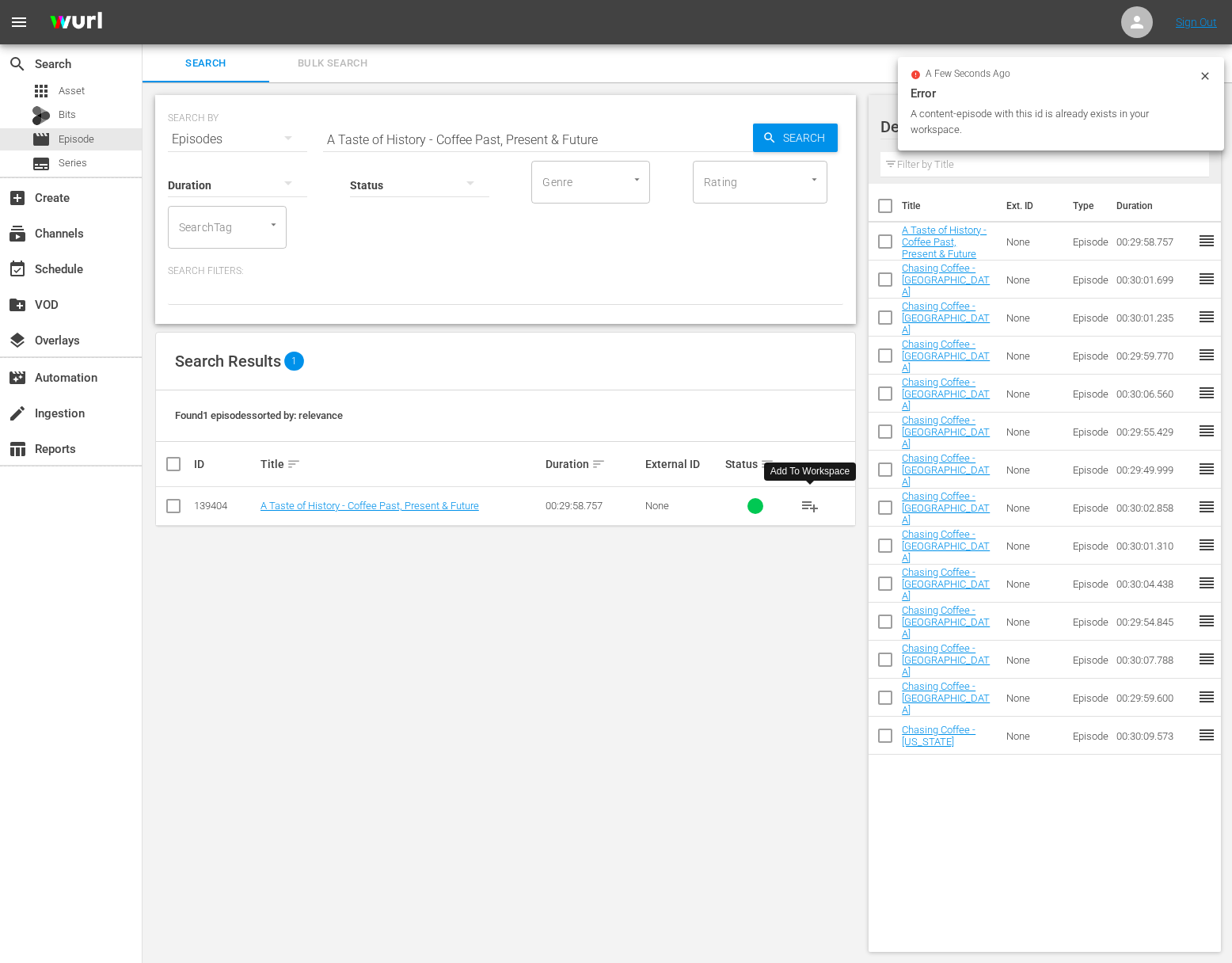
click at [802, 508] on span "playlist_add" at bounding box center [810, 506] width 19 height 19
click at [807, 506] on span "playlist_add" at bounding box center [810, 506] width 19 height 19
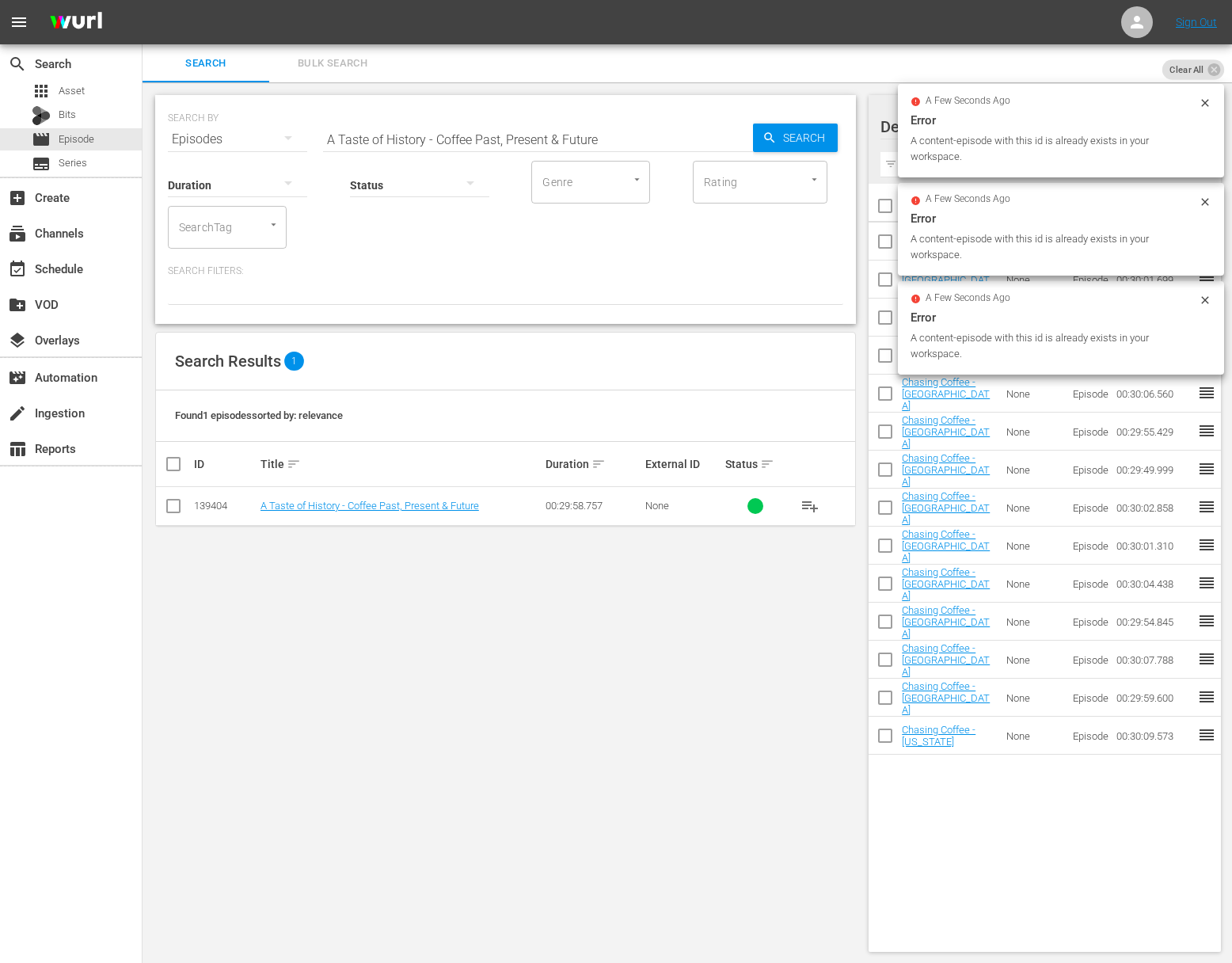
click at [532, 126] on input "A Taste of History - Coffee Past, Present & Future" at bounding box center [538, 139] width 430 height 38
paste input "At Colonial Williamsburg"
click at [763, 141] on icon "button" at bounding box center [769, 138] width 14 height 14
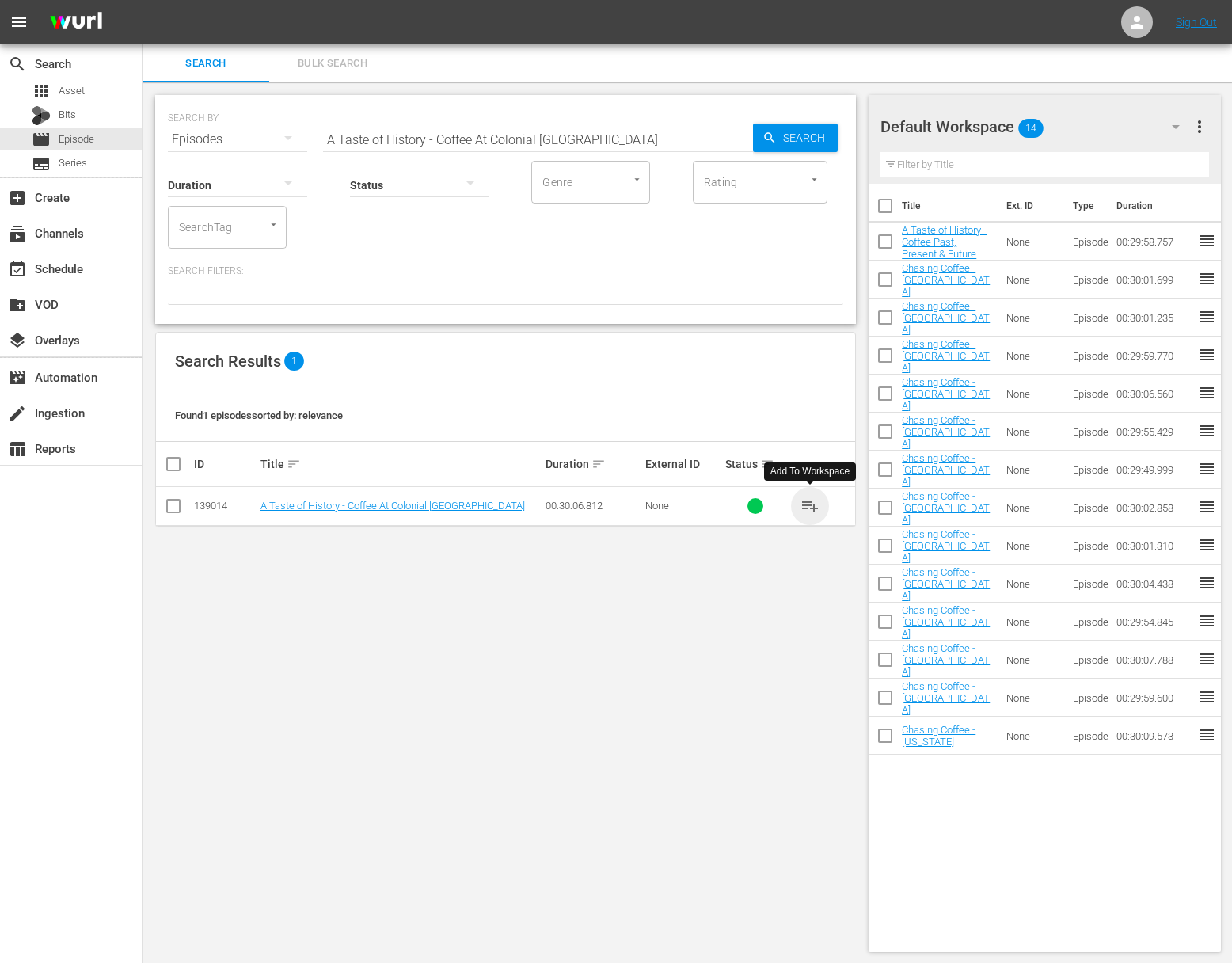
click at [810, 506] on span "playlist_add" at bounding box center [810, 506] width 19 height 19
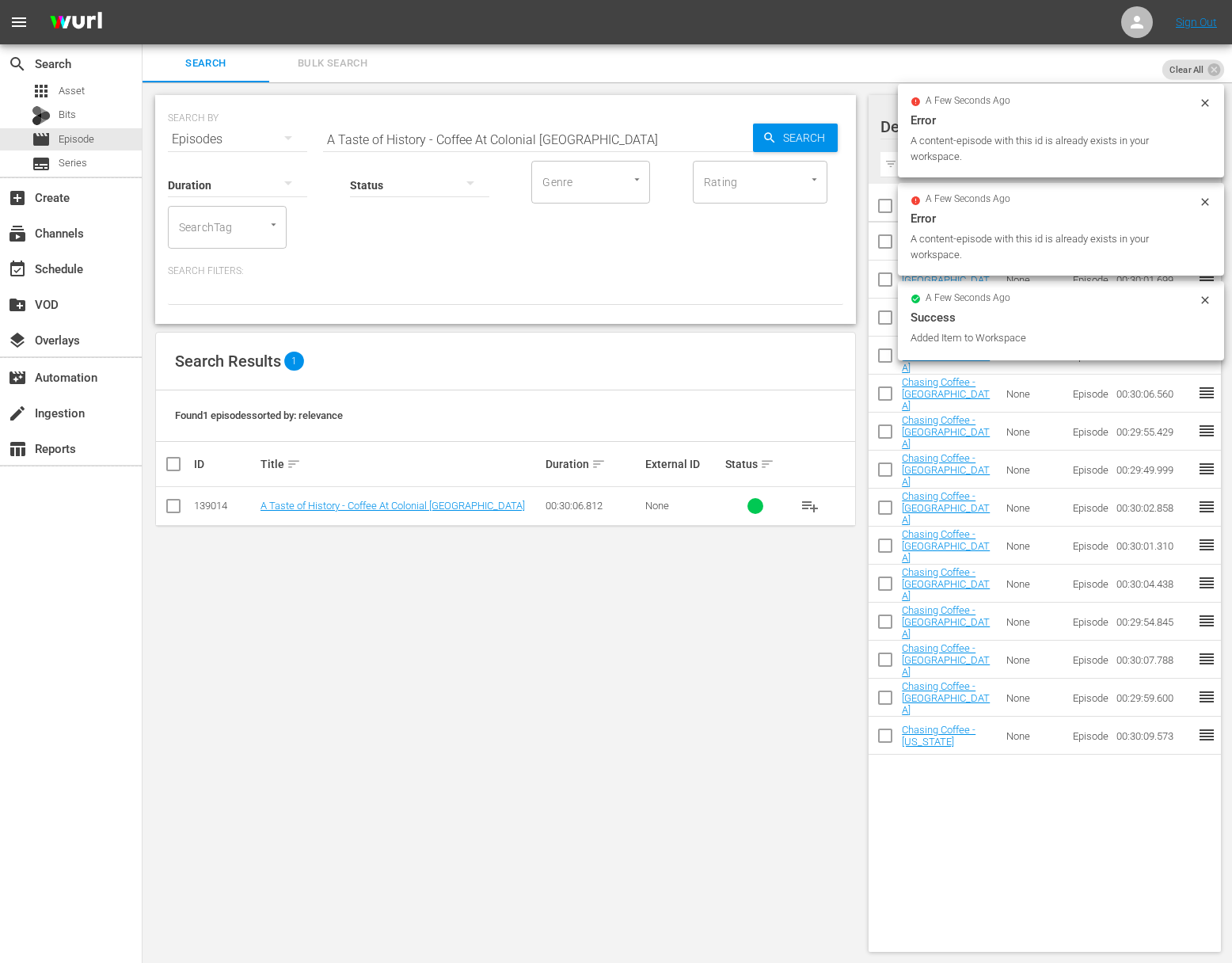
click at [538, 134] on input "A Taste of History - Coffee At Colonial Williamsburg" at bounding box center [538, 139] width 430 height 38
paste input "Blue Mountain Coffee"
click at [800, 132] on span "Search" at bounding box center [807, 138] width 61 height 28
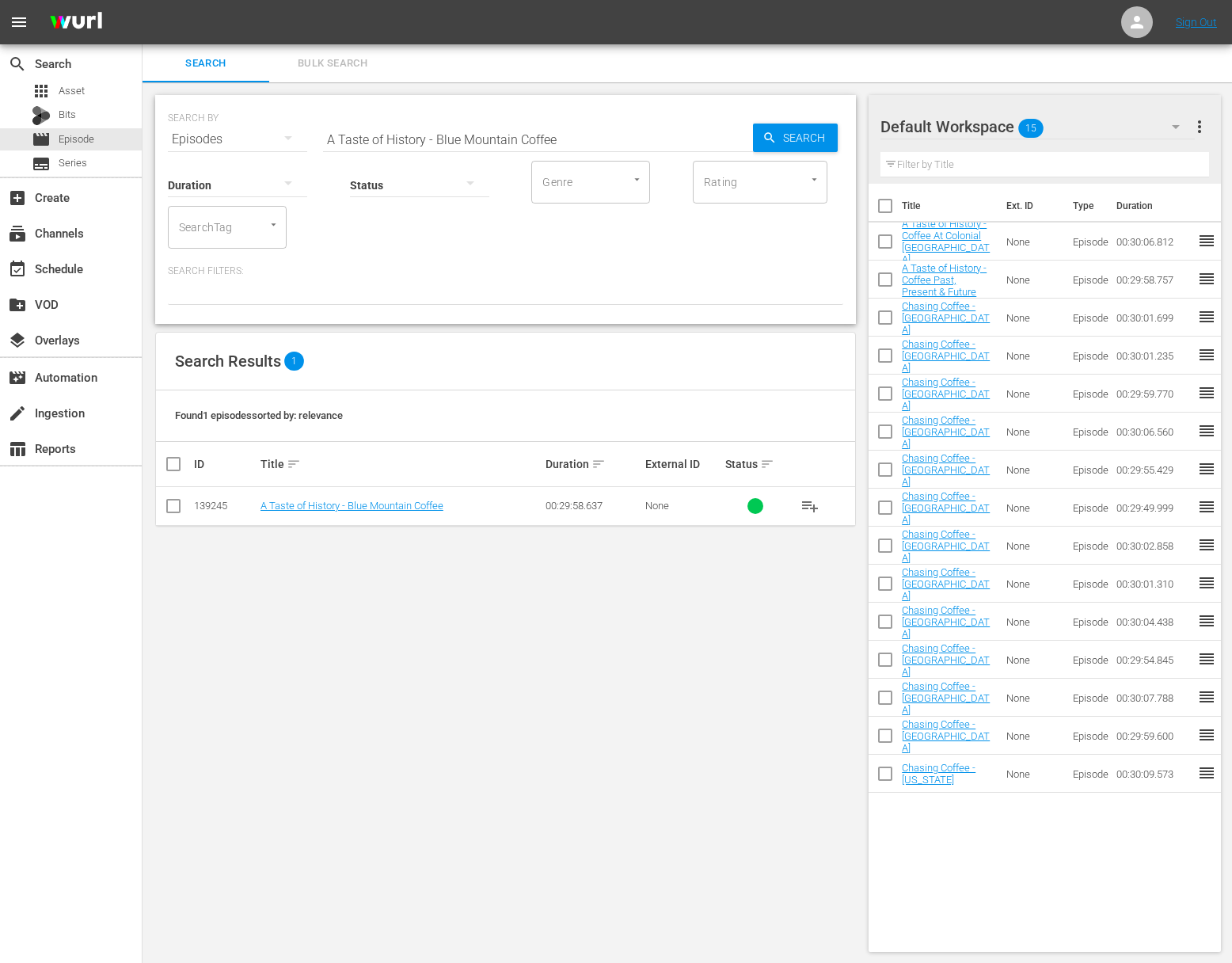
click at [803, 505] on span "playlist_add" at bounding box center [810, 506] width 19 height 19
click at [811, 505] on span "playlist_add" at bounding box center [810, 506] width 19 height 19
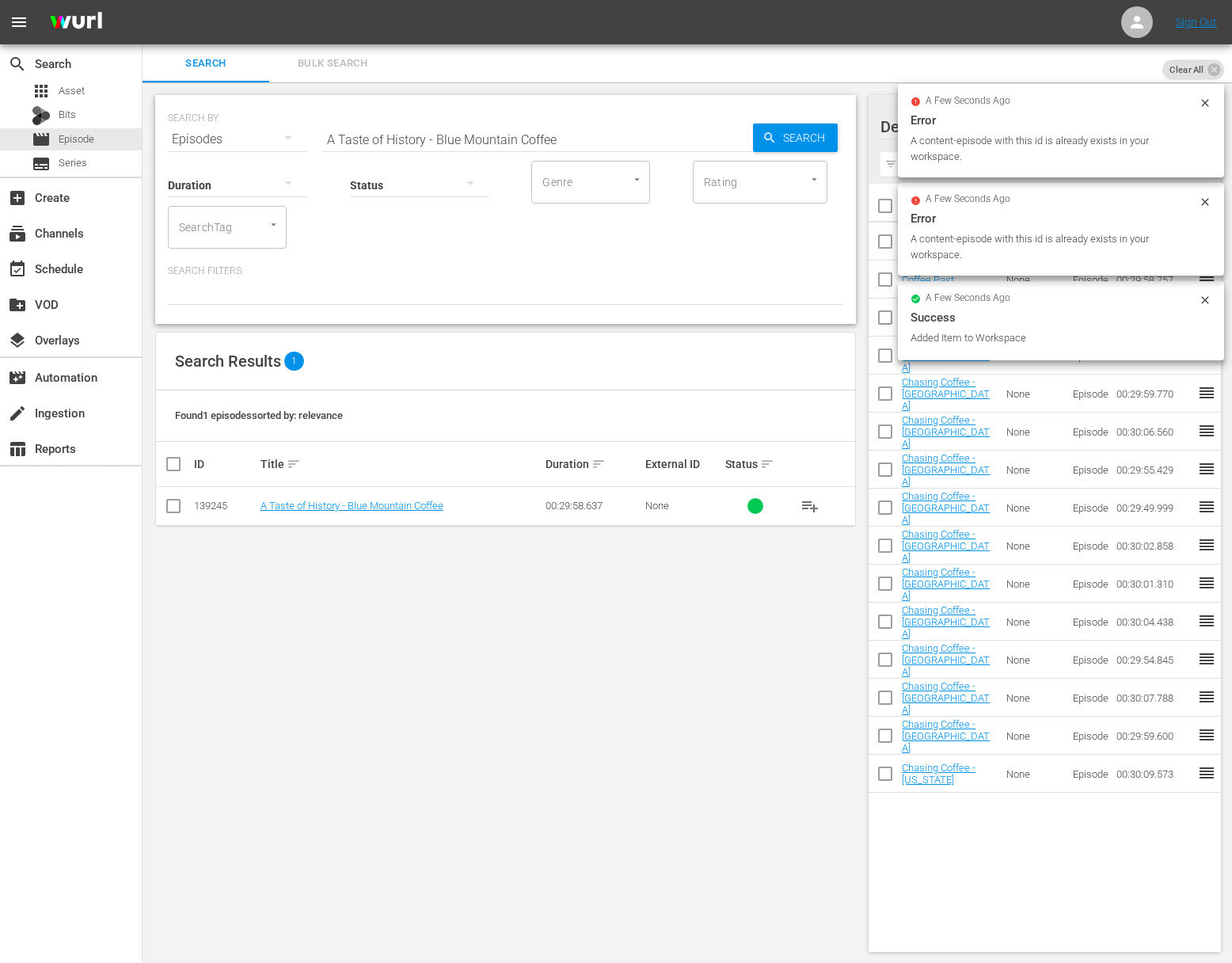
click at [499, 137] on input "A Taste of History - Blue Mountain Coffee" at bounding box center [538, 139] width 430 height 38
paste input "Rye"
click at [782, 144] on span "Search" at bounding box center [807, 138] width 61 height 28
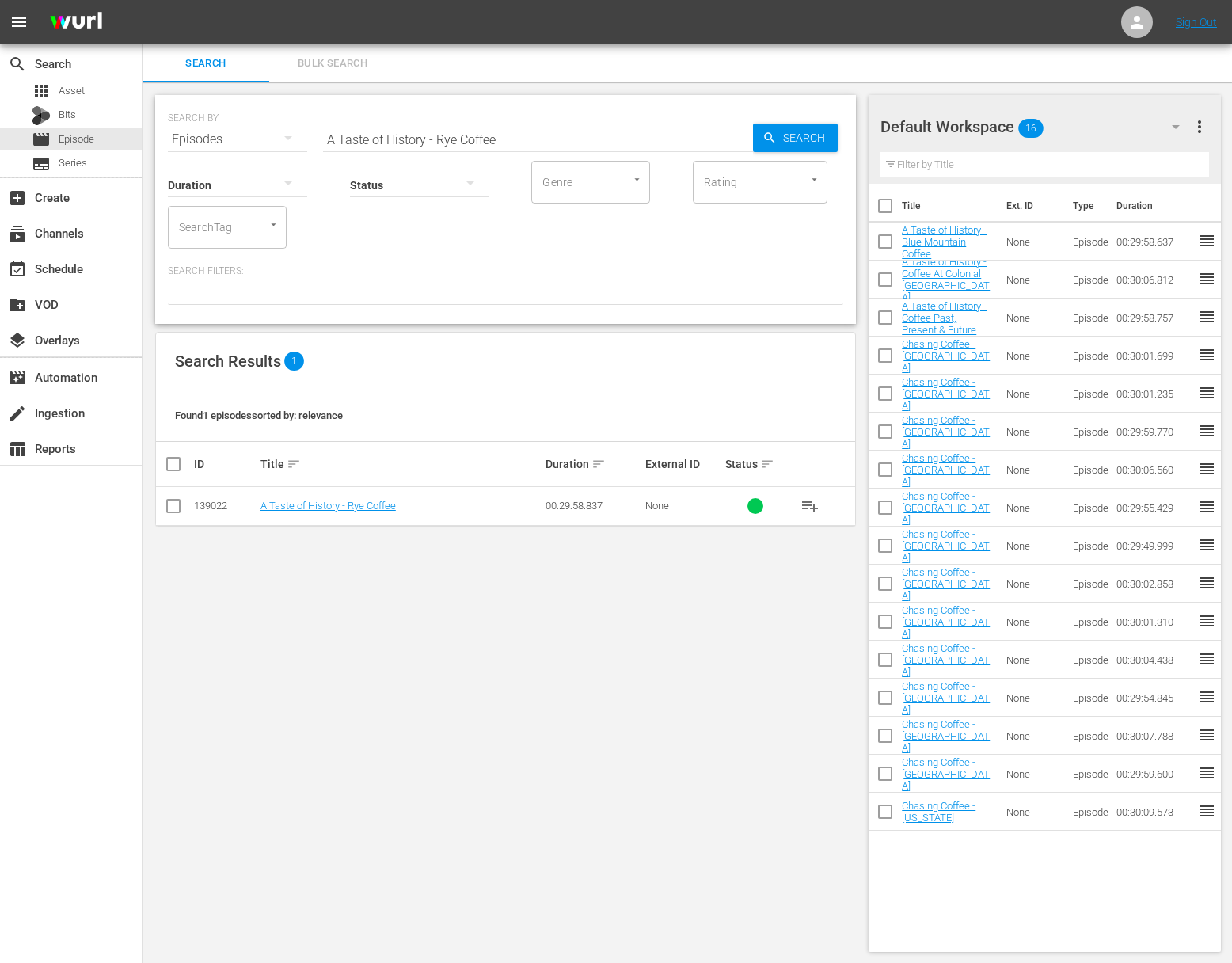
click at [807, 499] on span "playlist_add" at bounding box center [810, 506] width 19 height 19
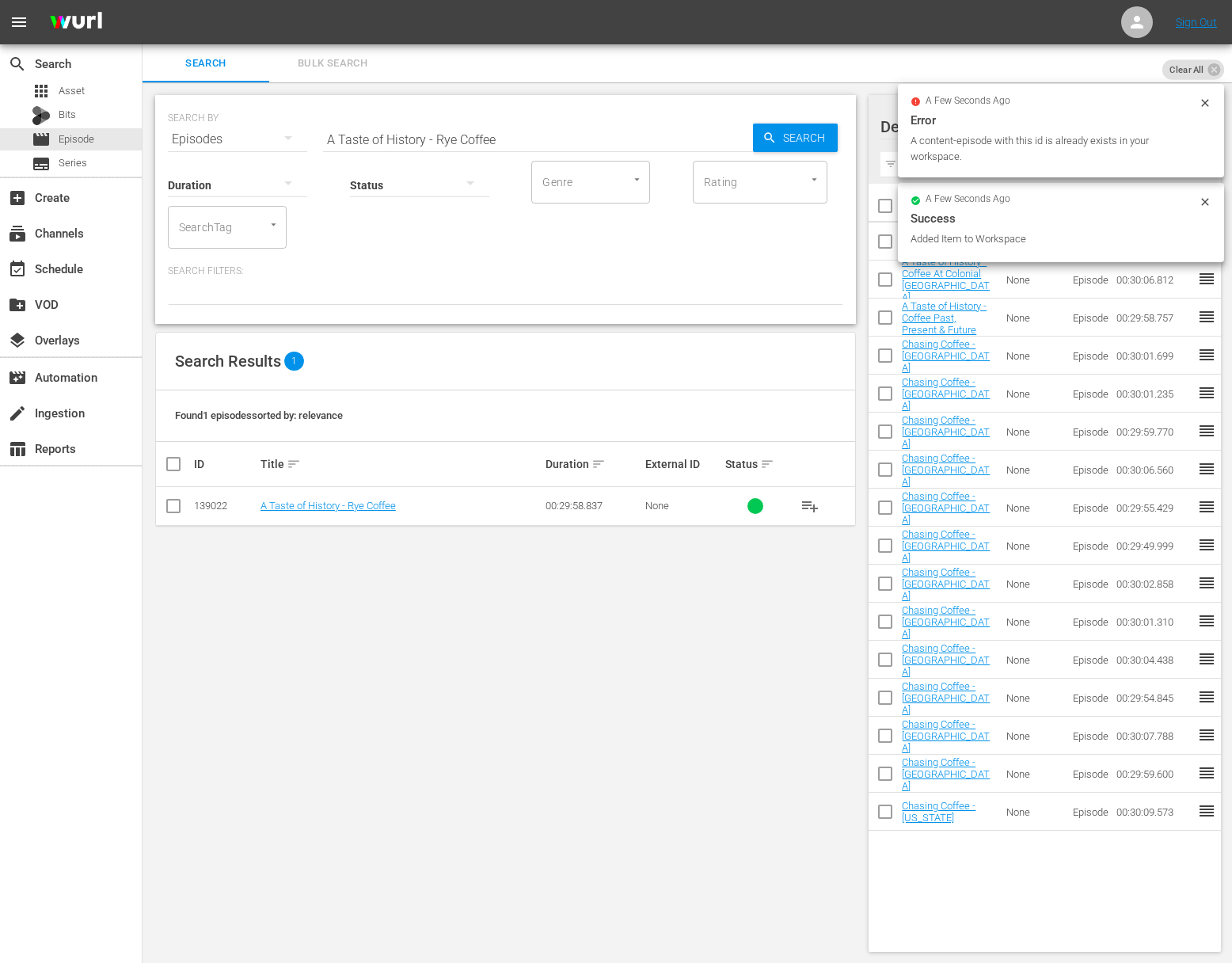
click at [542, 140] on input "A Taste of History - Rye Coffee" at bounding box center [538, 139] width 430 height 38
paste input "Chasing Coffee - Hawaii"
click at [770, 138] on icon "button" at bounding box center [769, 137] width 10 height 10
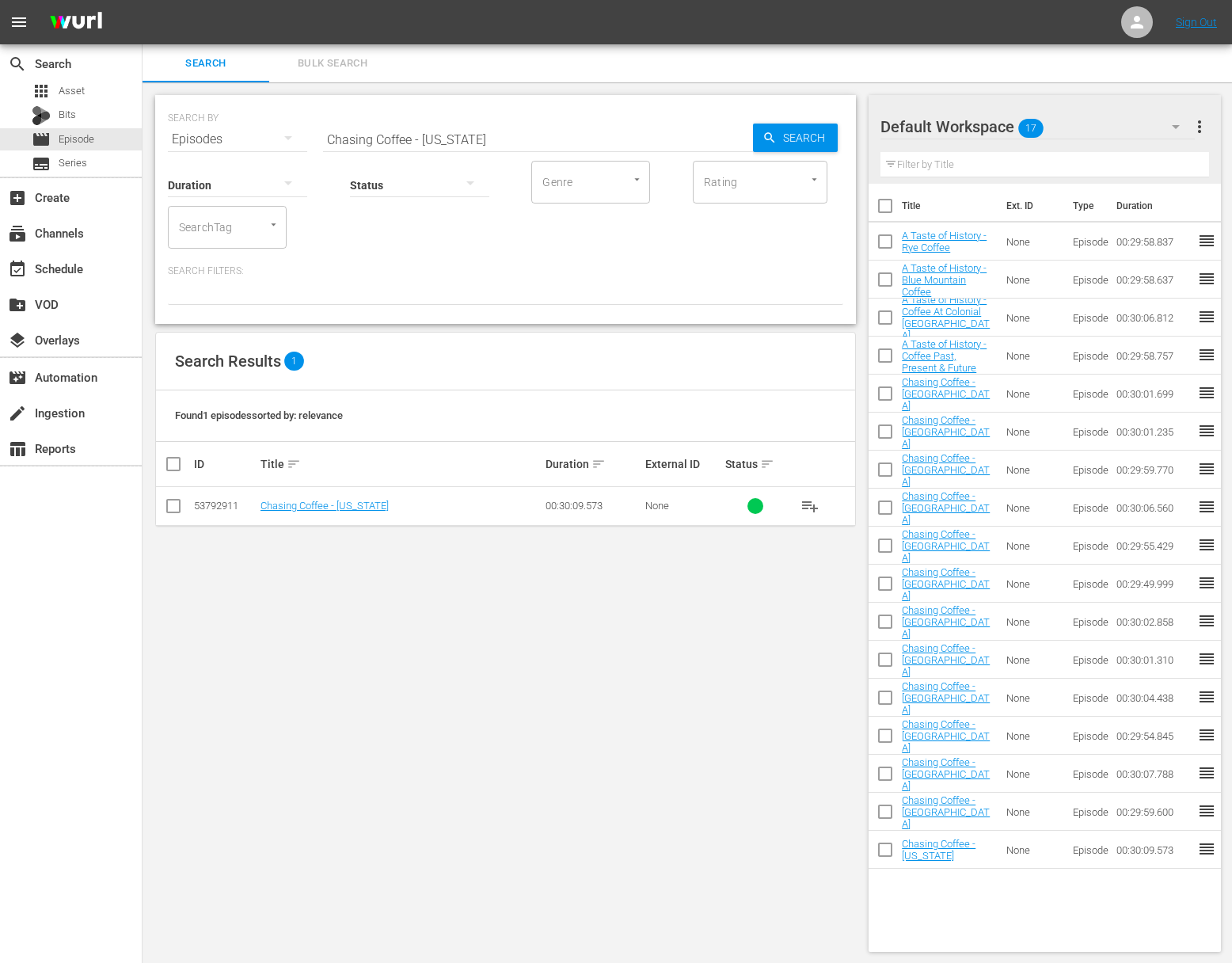
click at [812, 501] on span "playlist_add" at bounding box center [810, 506] width 19 height 19
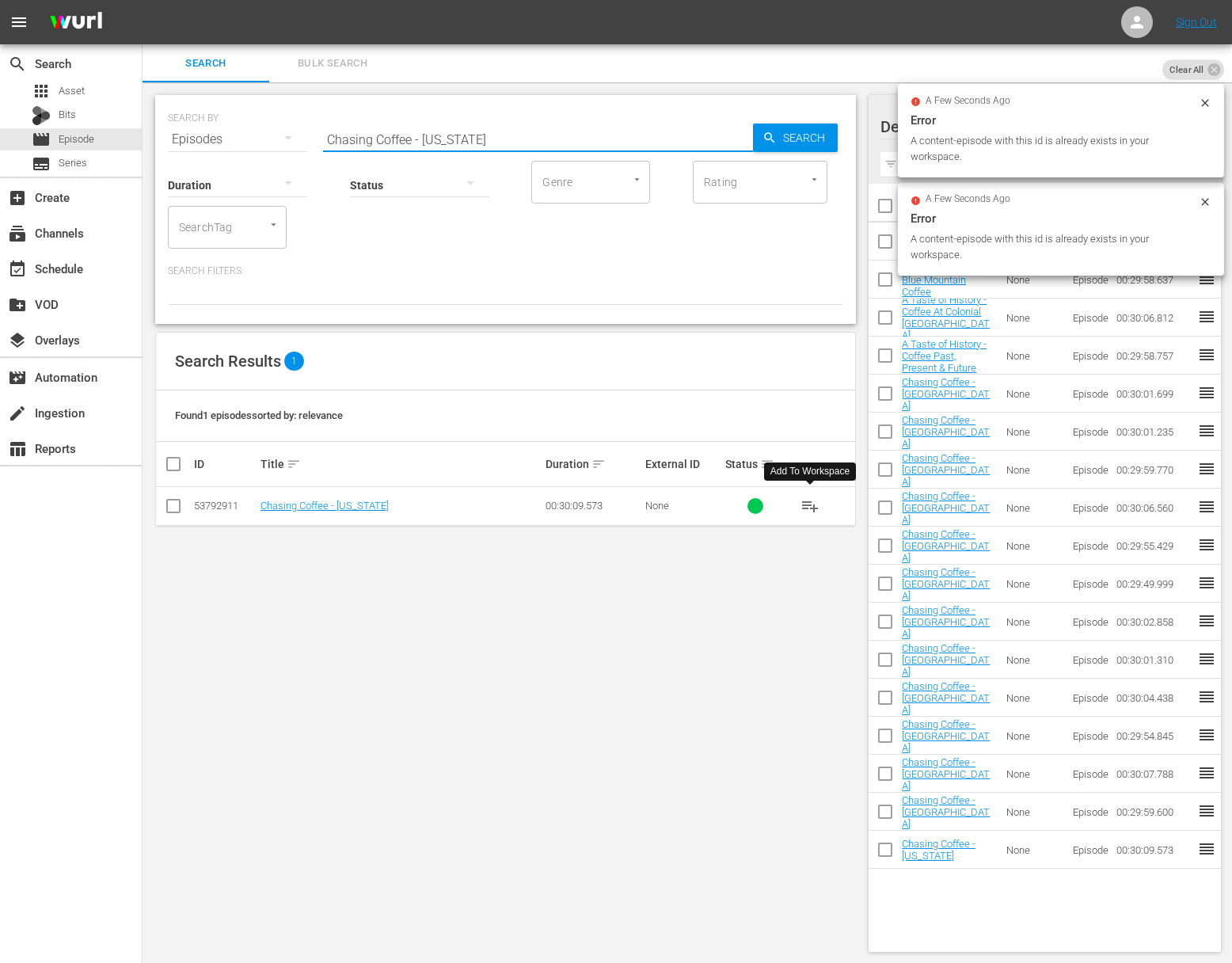
click at [449, 137] on input "Chasing Coffee - Hawaii" at bounding box center [538, 139] width 430 height 38
paste input "Japan"
click at [793, 133] on span "Search" at bounding box center [807, 138] width 61 height 28
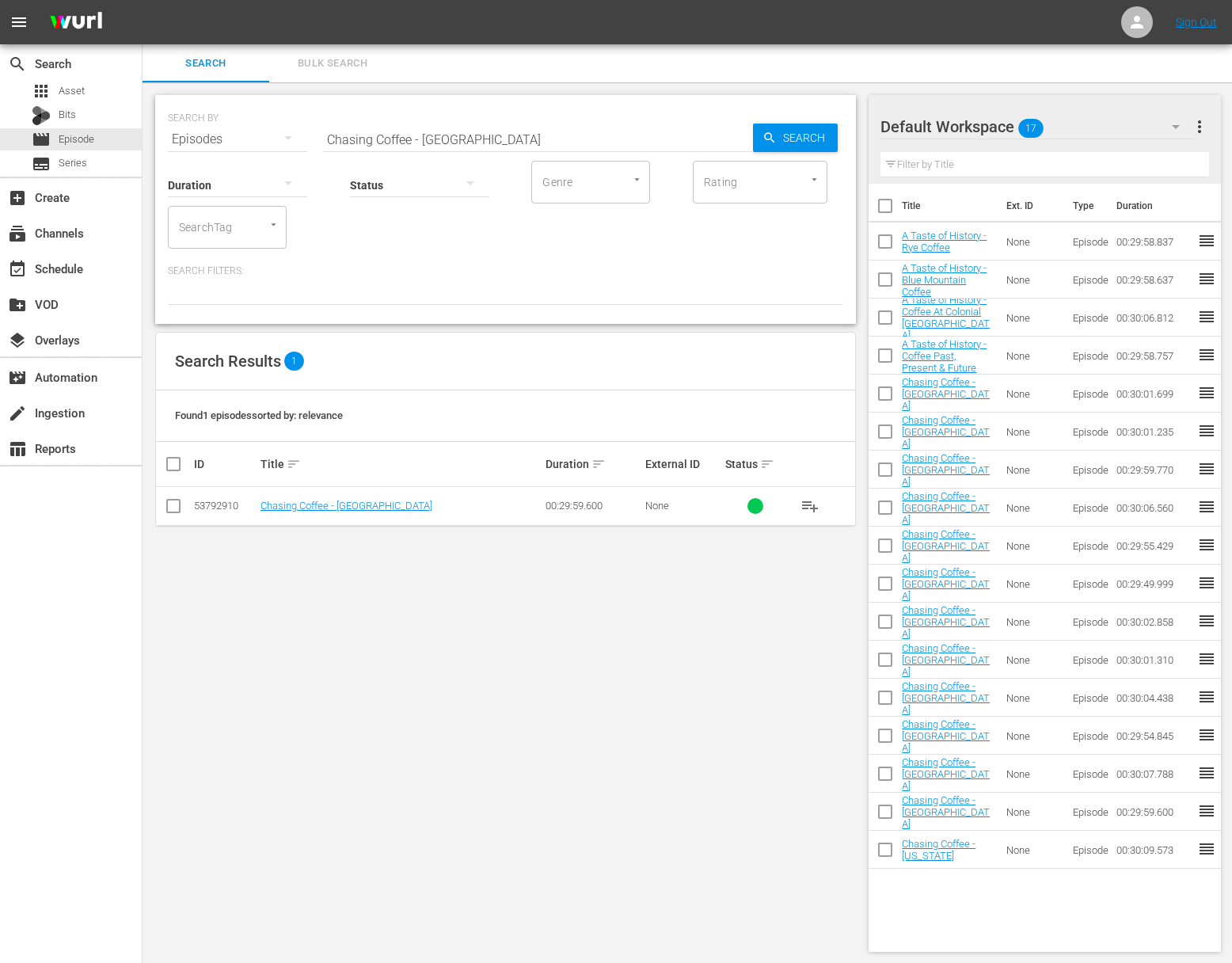
click at [811, 501] on span "playlist_add" at bounding box center [810, 506] width 19 height 19
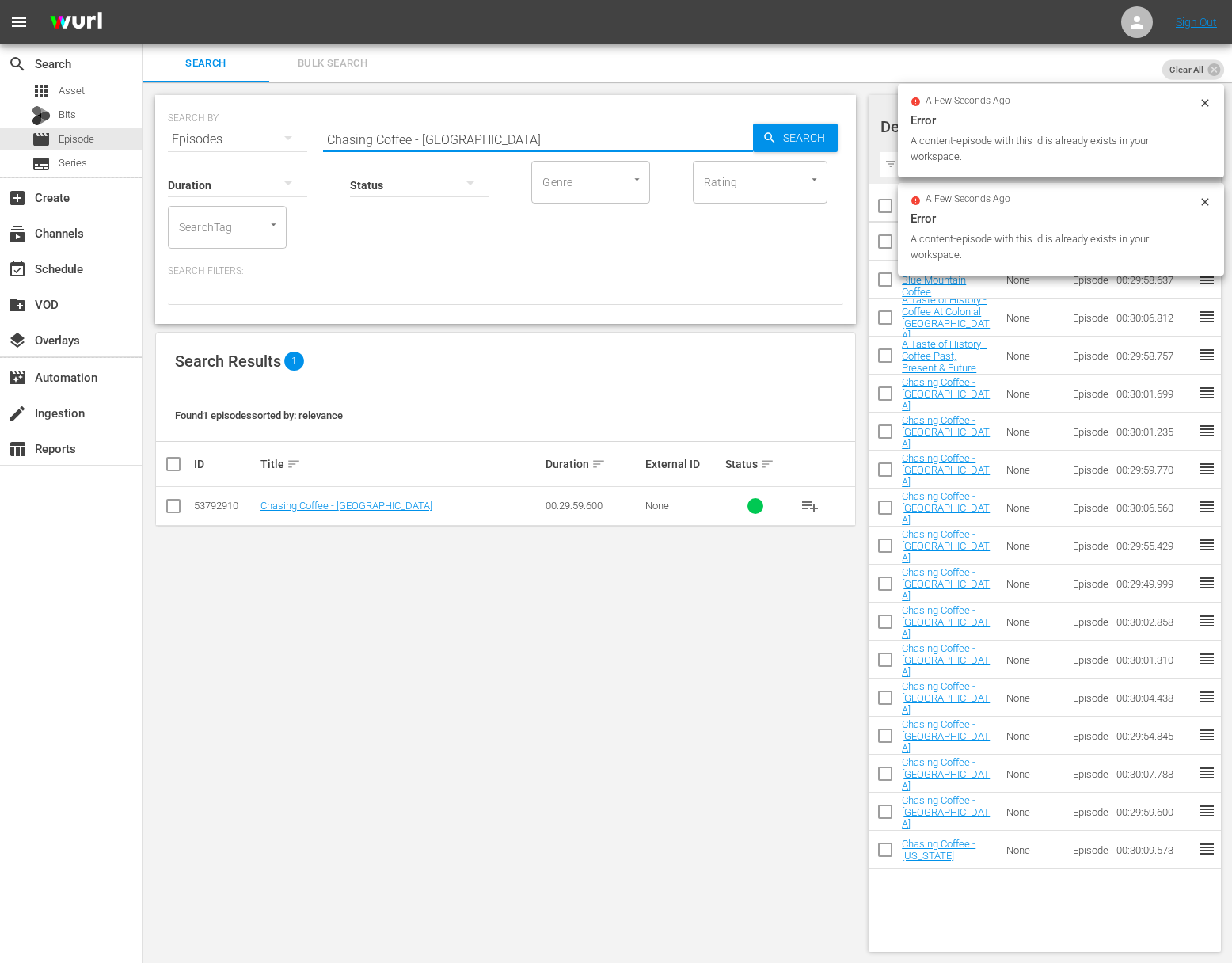
click at [478, 137] on input "Chasing Coffee - Japana" at bounding box center [538, 139] width 430 height 38
paste input "Chasing Coffee - Istanbul"
click at [477, 139] on input "Chasing Coffee - JapanaChasing Coffee - Istanbul" at bounding box center [538, 139] width 430 height 38
paste input "text"
click at [793, 128] on span "Search" at bounding box center [807, 138] width 61 height 28
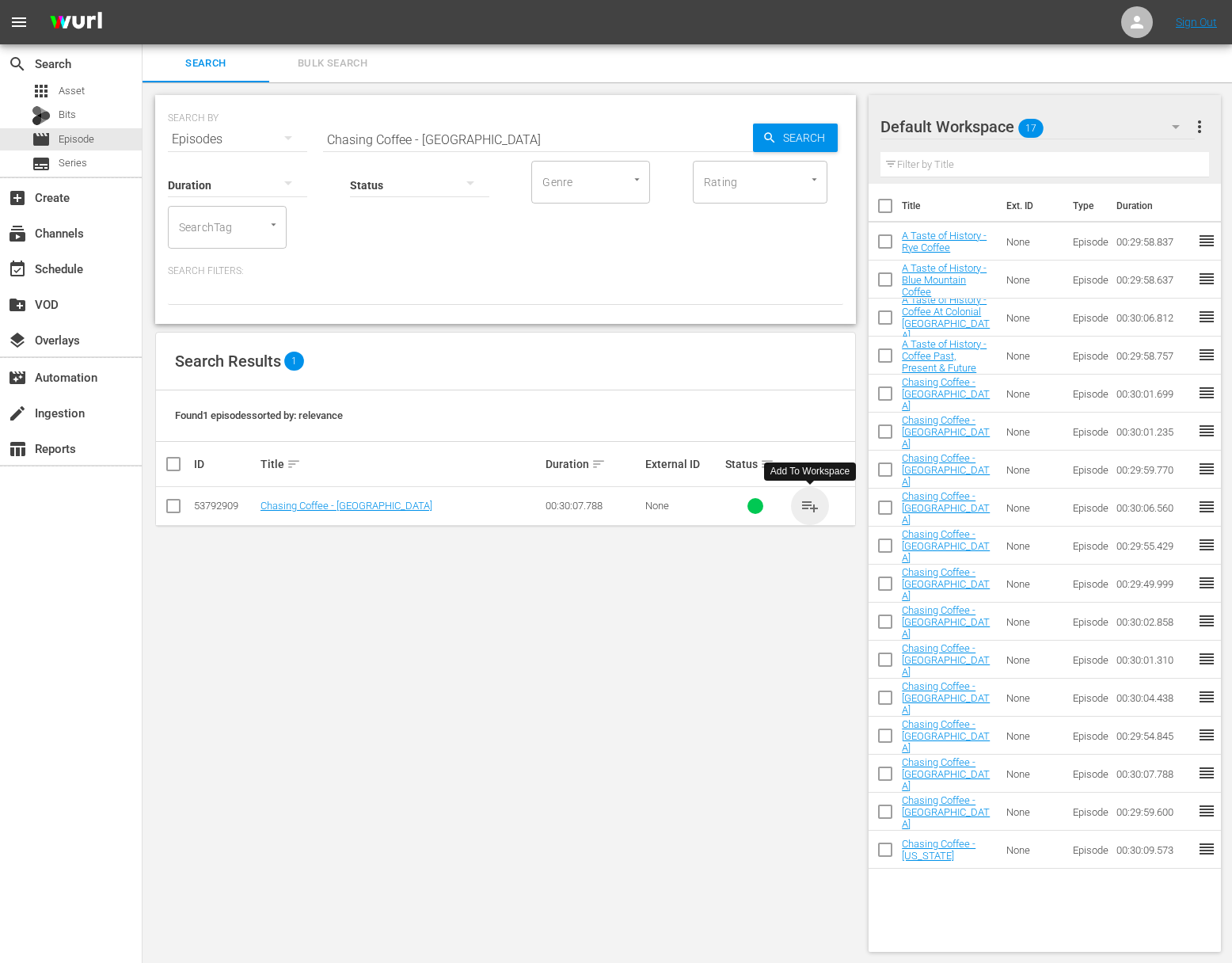
click at [812, 504] on span "playlist_add" at bounding box center [810, 506] width 19 height 19
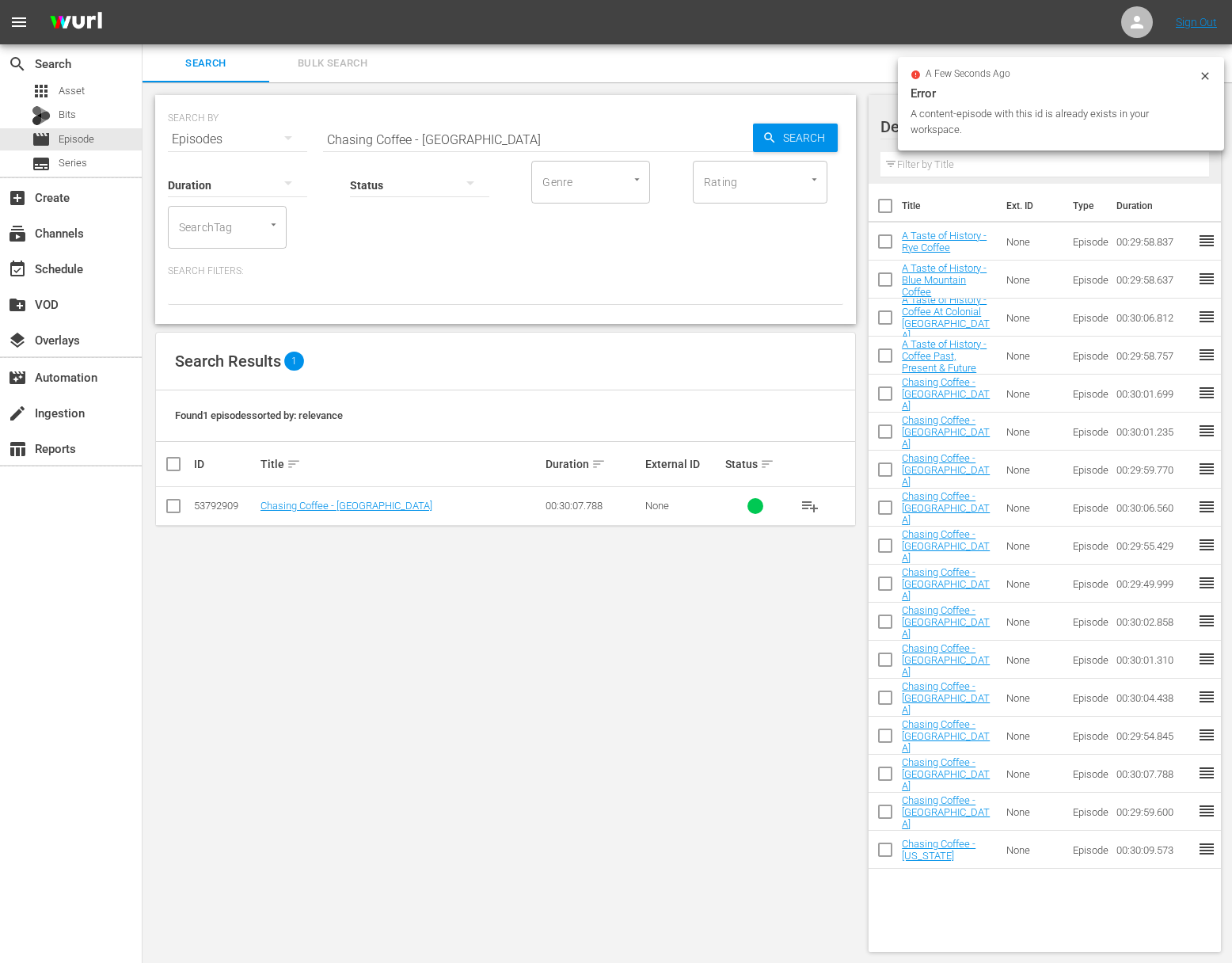
click at [443, 139] on input "Chasing Coffee - Istanbul" at bounding box center [538, 139] width 430 height 38
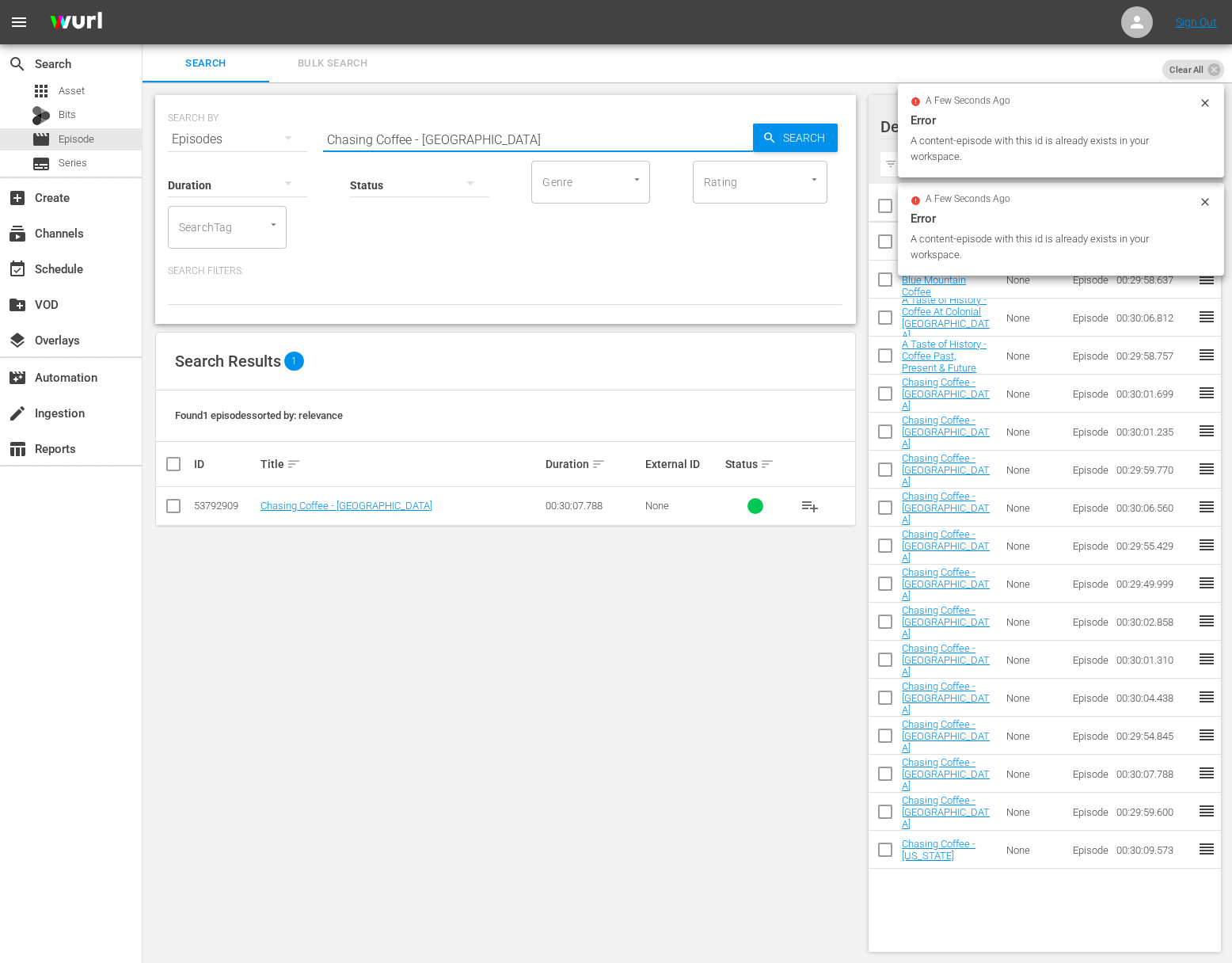
paste input "Panama"
click at [756, 141] on div "Search" at bounding box center [795, 138] width 84 height 28
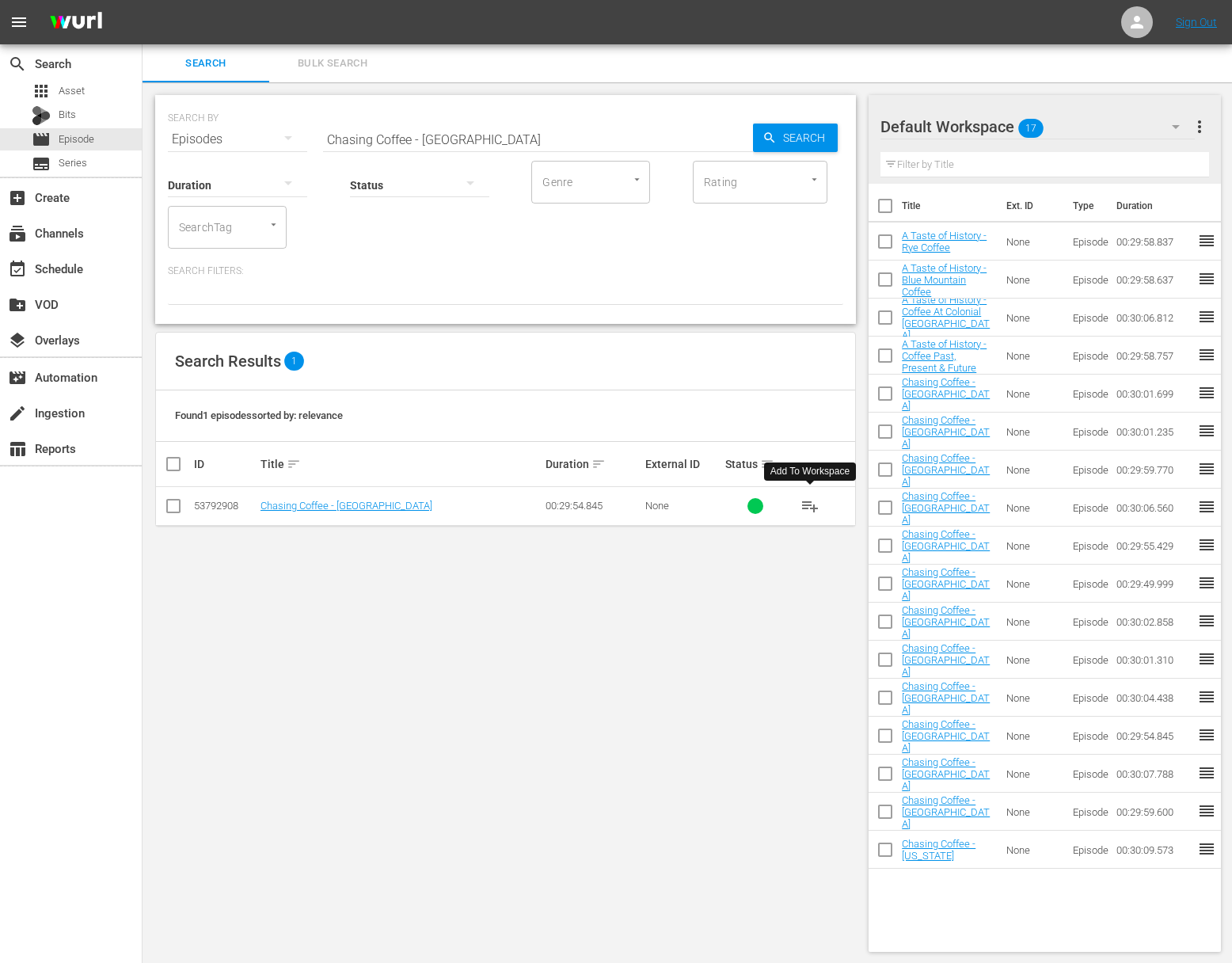
click at [812, 504] on span "playlist_add" at bounding box center [810, 506] width 19 height 19
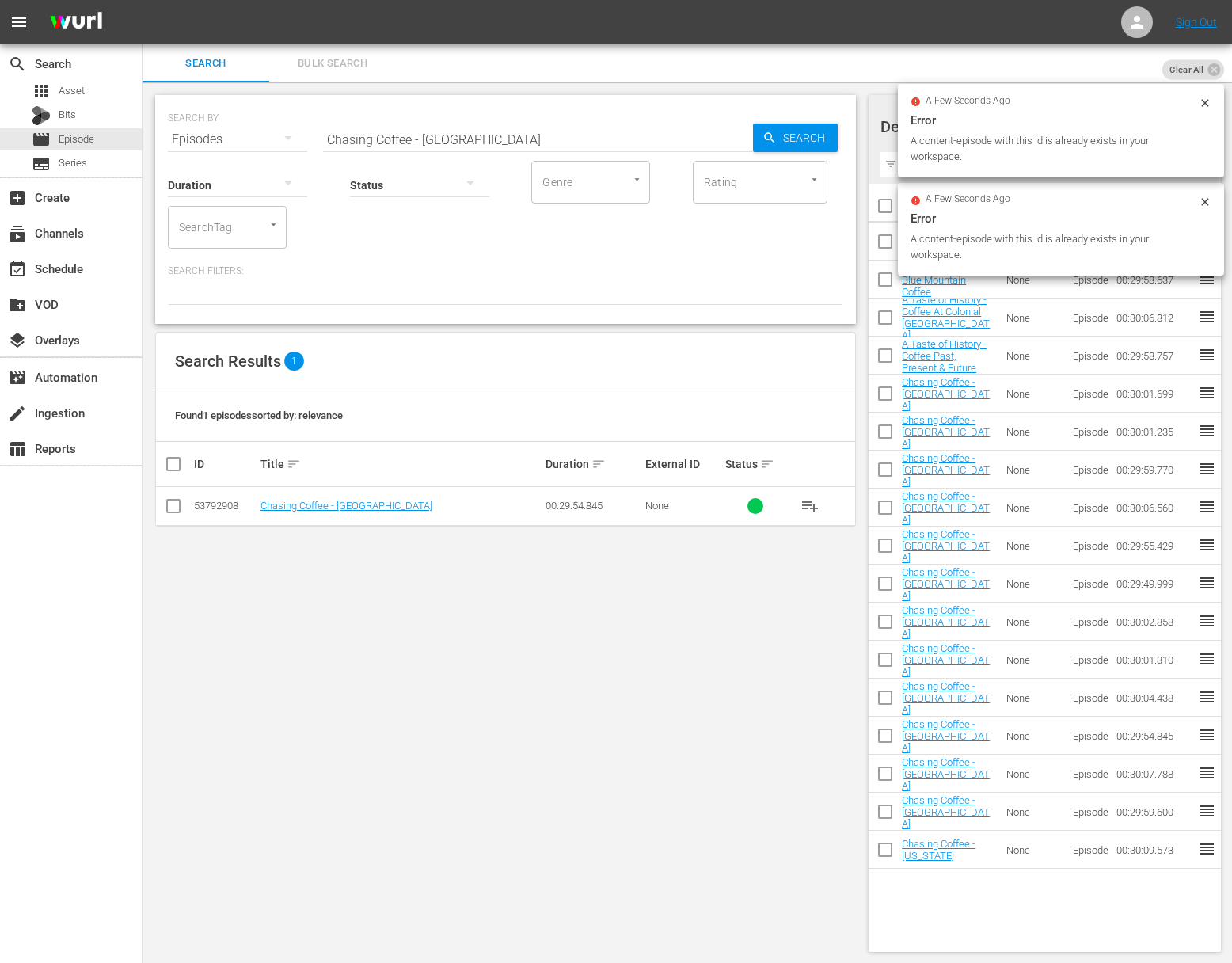
click at [613, 135] on input "Chasing Coffee - Panama" at bounding box center [538, 139] width 430 height 38
paste input "Brazil"
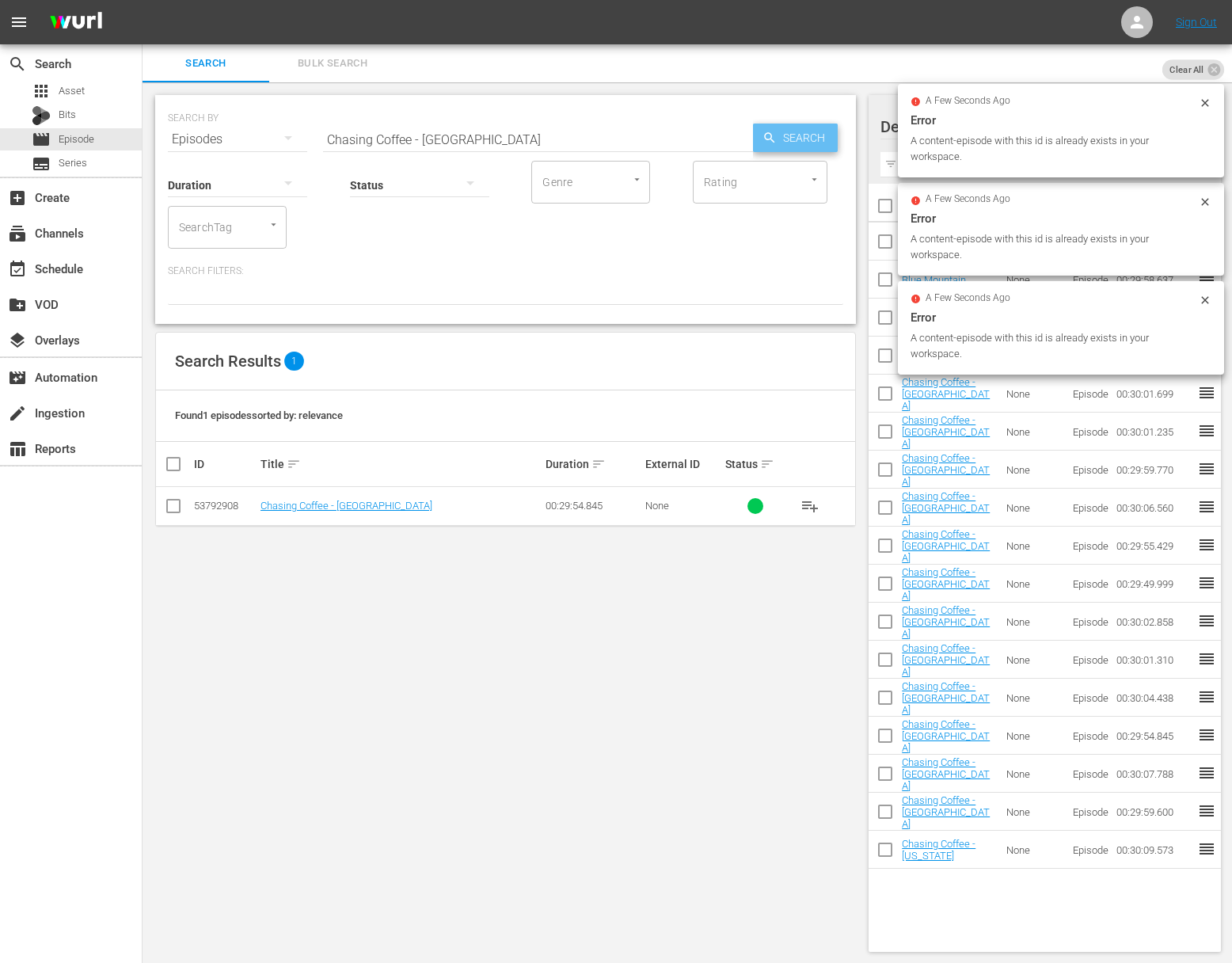
click at [781, 137] on span "Search" at bounding box center [807, 138] width 61 height 28
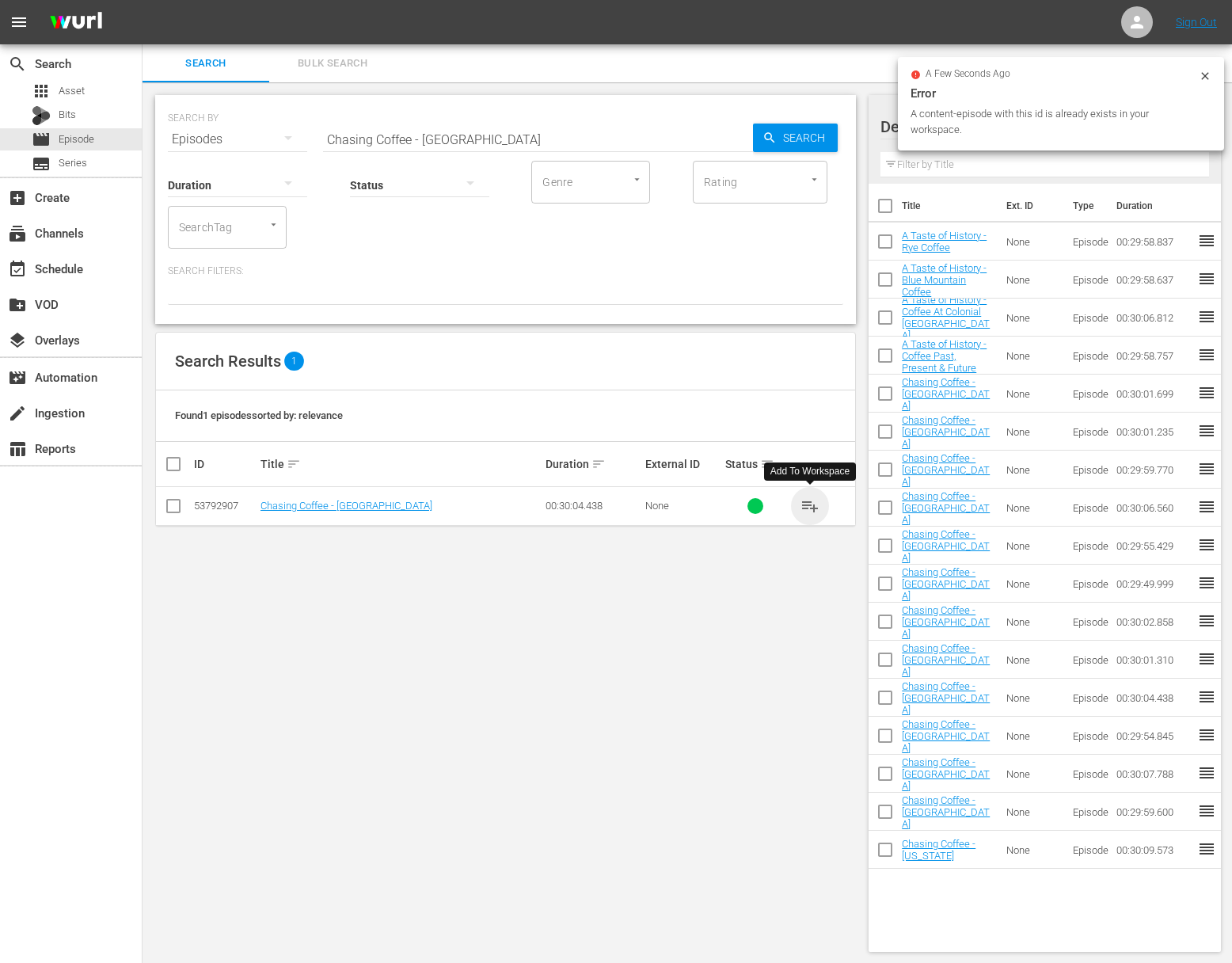
click at [802, 501] on span "playlist_add" at bounding box center [810, 506] width 19 height 19
click at [804, 501] on span "playlist_add" at bounding box center [810, 506] width 19 height 19
click at [806, 501] on span "playlist_add" at bounding box center [810, 506] width 19 height 19
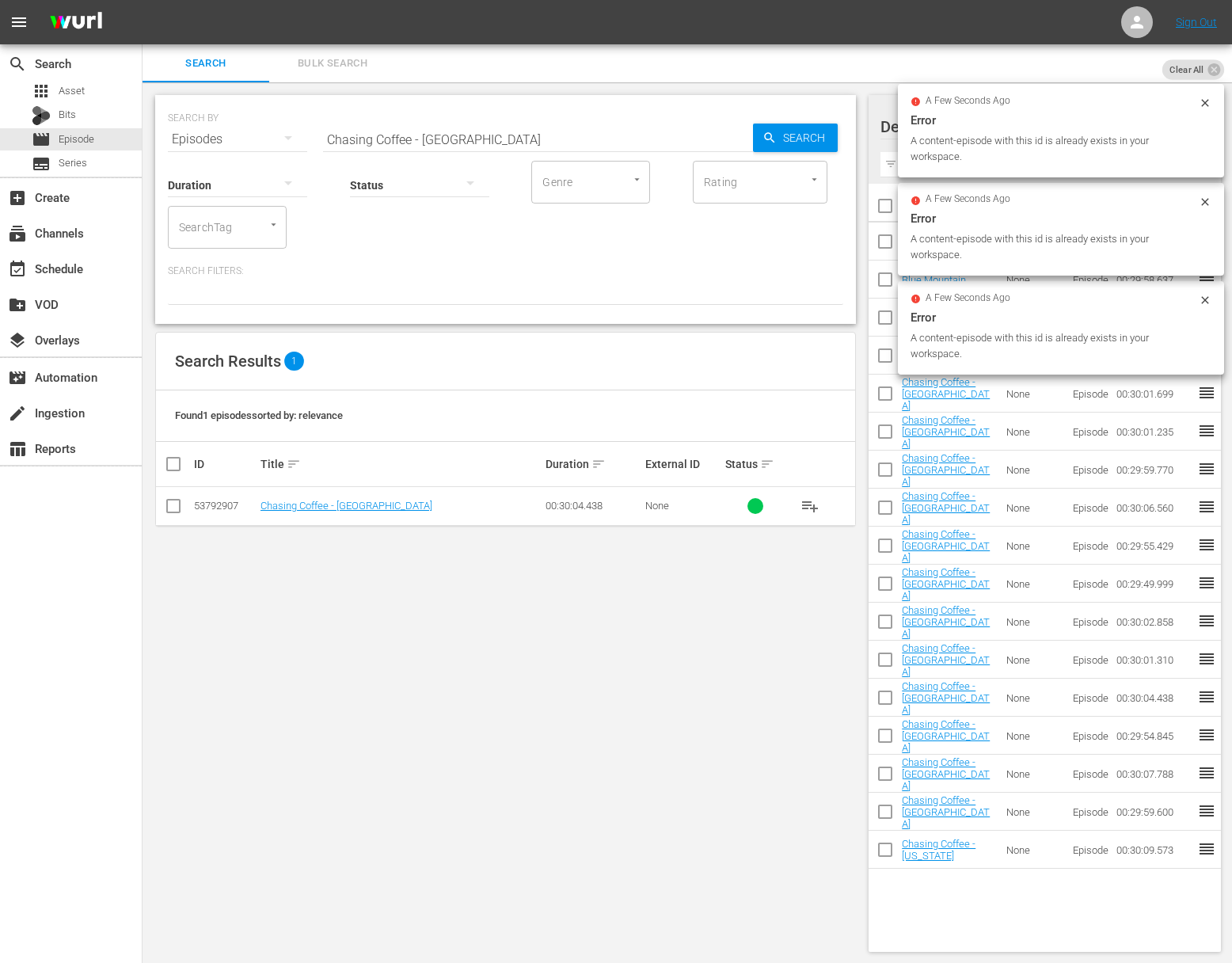
click at [445, 139] on input "Chasing Coffee - Brazil" at bounding box center [538, 139] width 430 height 38
paste input "Colombia"
click at [764, 137] on icon "button" at bounding box center [769, 137] width 10 height 10
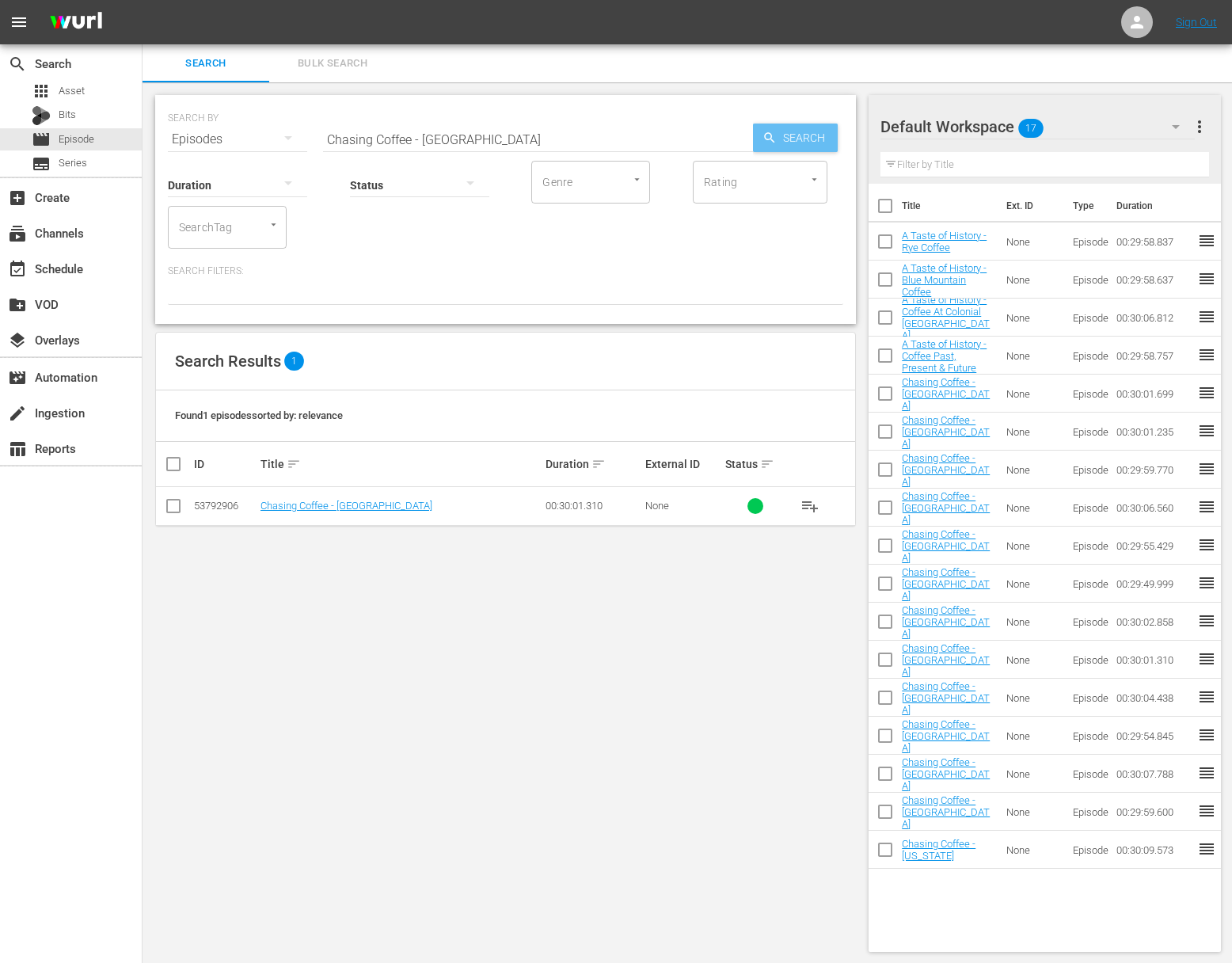
click at [764, 137] on icon "button" at bounding box center [769, 137] width 10 height 10
click at [809, 506] on span "playlist_add" at bounding box center [810, 506] width 19 height 19
drag, startPoint x: 833, startPoint y: 491, endPoint x: 812, endPoint y: 512, distance: 29.7
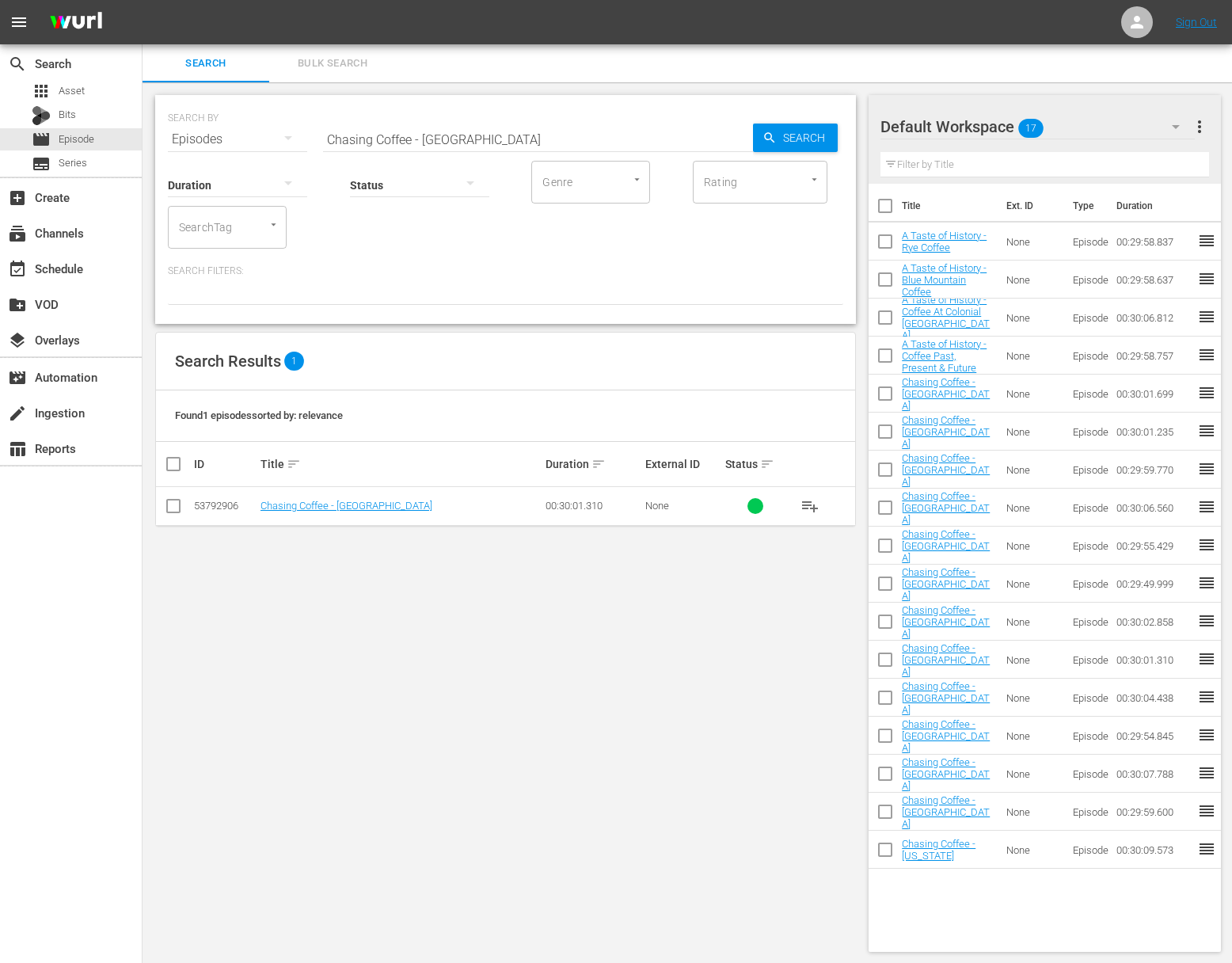
click at [826, 498] on div "playlist_add" at bounding box center [821, 506] width 62 height 38
click at [812, 512] on span "playlist_add" at bounding box center [810, 506] width 19 height 19
click at [811, 499] on span "playlist_add" at bounding box center [810, 506] width 19 height 19
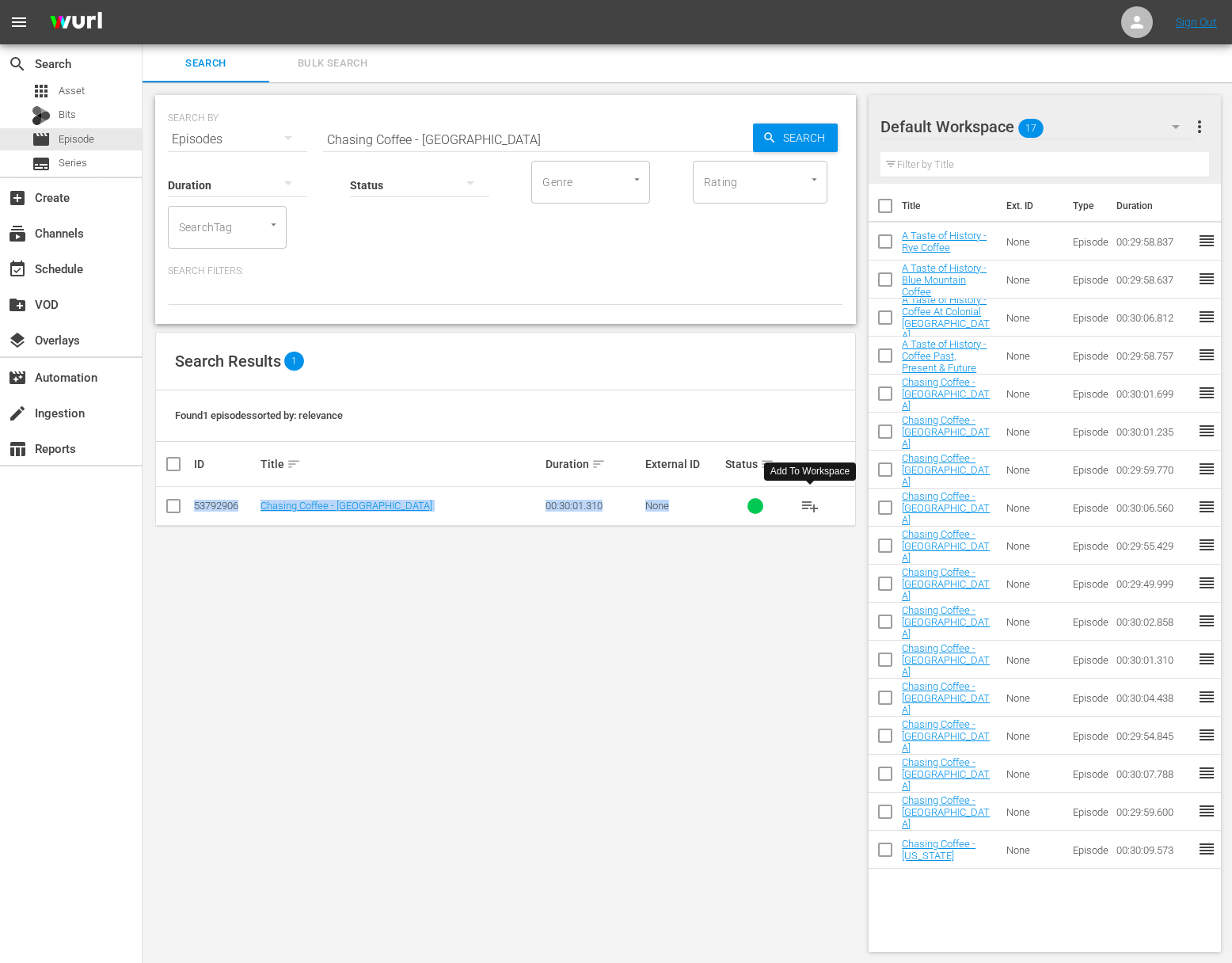
click at [807, 500] on span "playlist_add" at bounding box center [810, 506] width 19 height 19
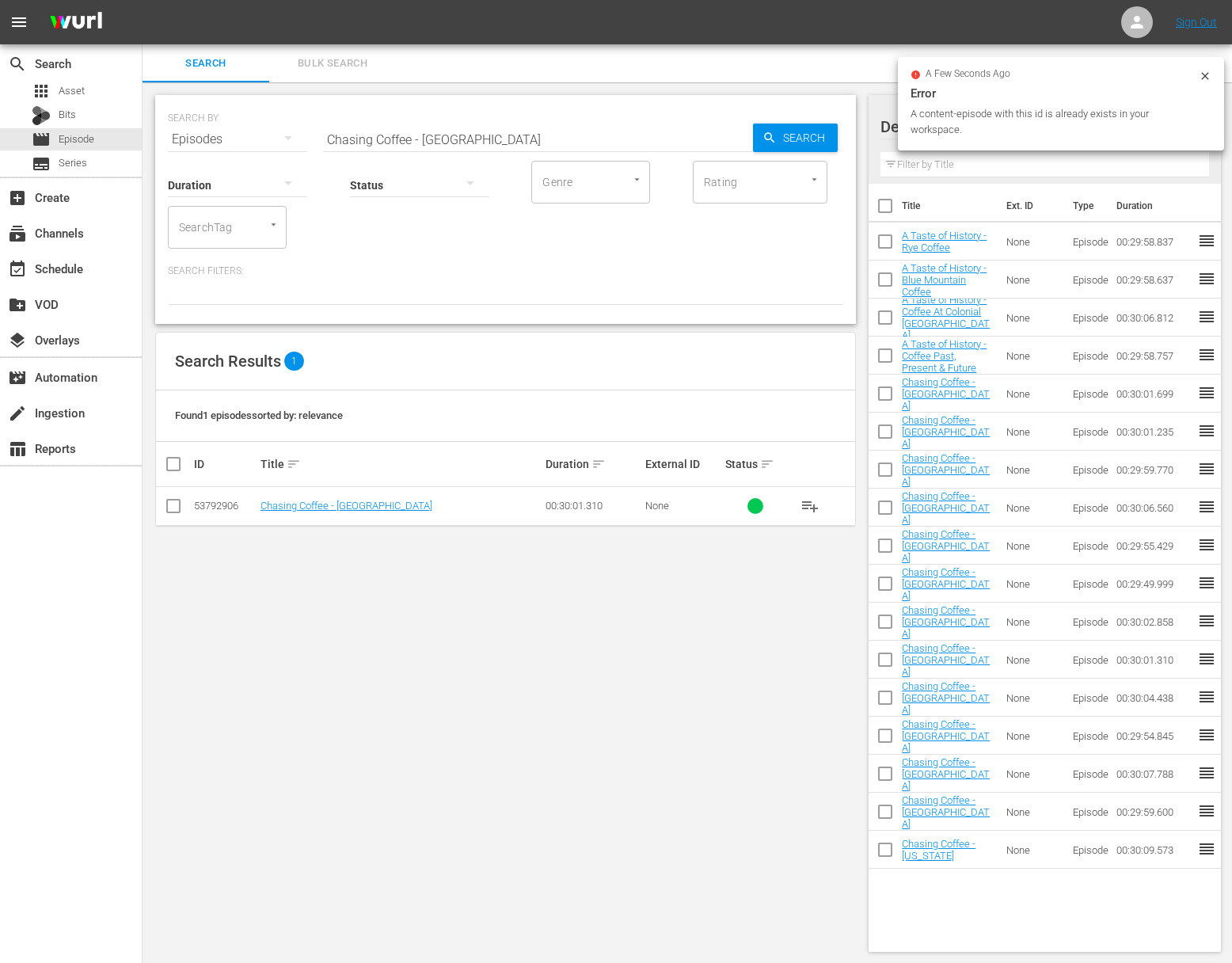
click at [480, 146] on div "Status" at bounding box center [419, 175] width 139 height 57
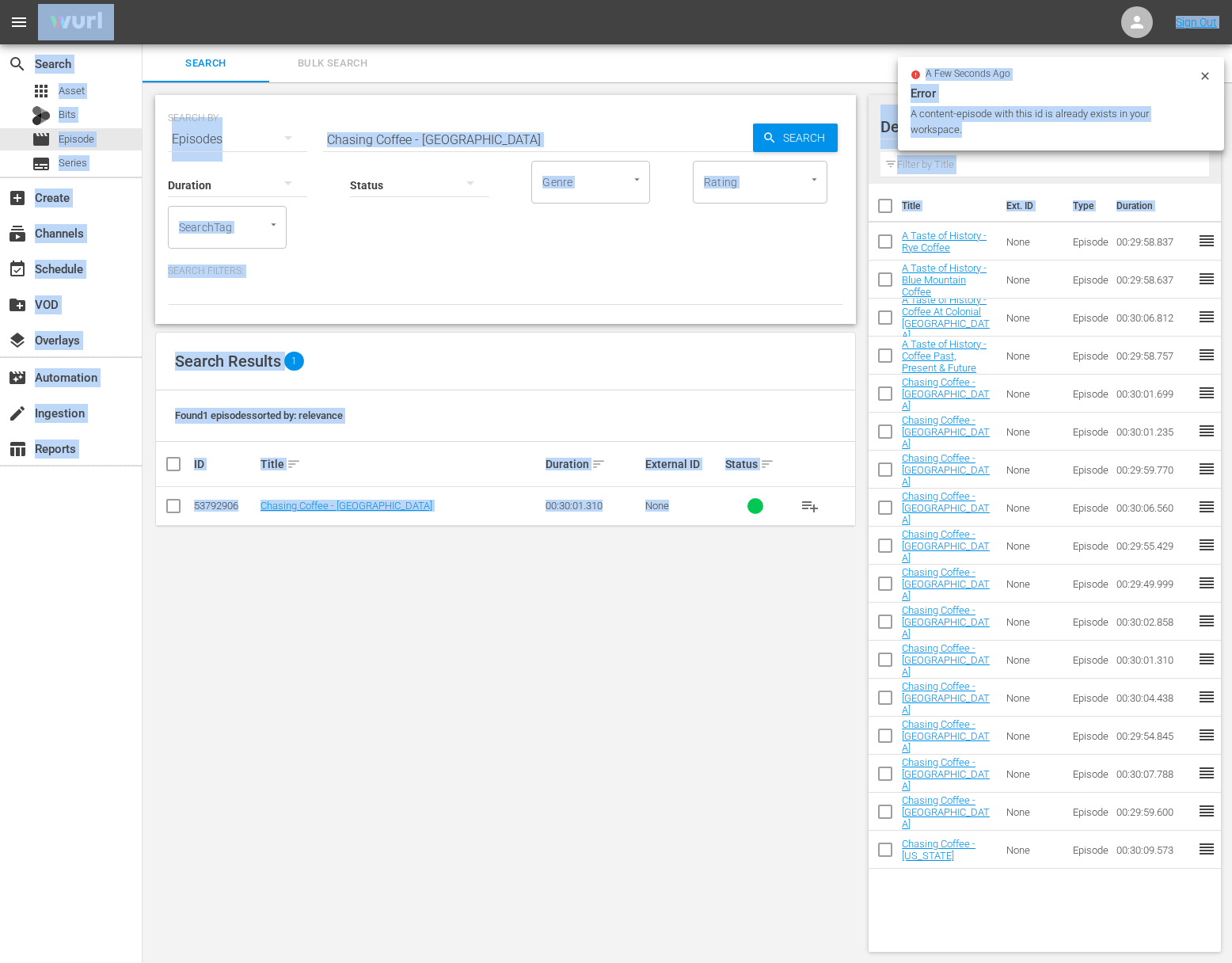
click at [477, 131] on input "Chasing Coffee - Colombia" at bounding box center [538, 139] width 430 height 38
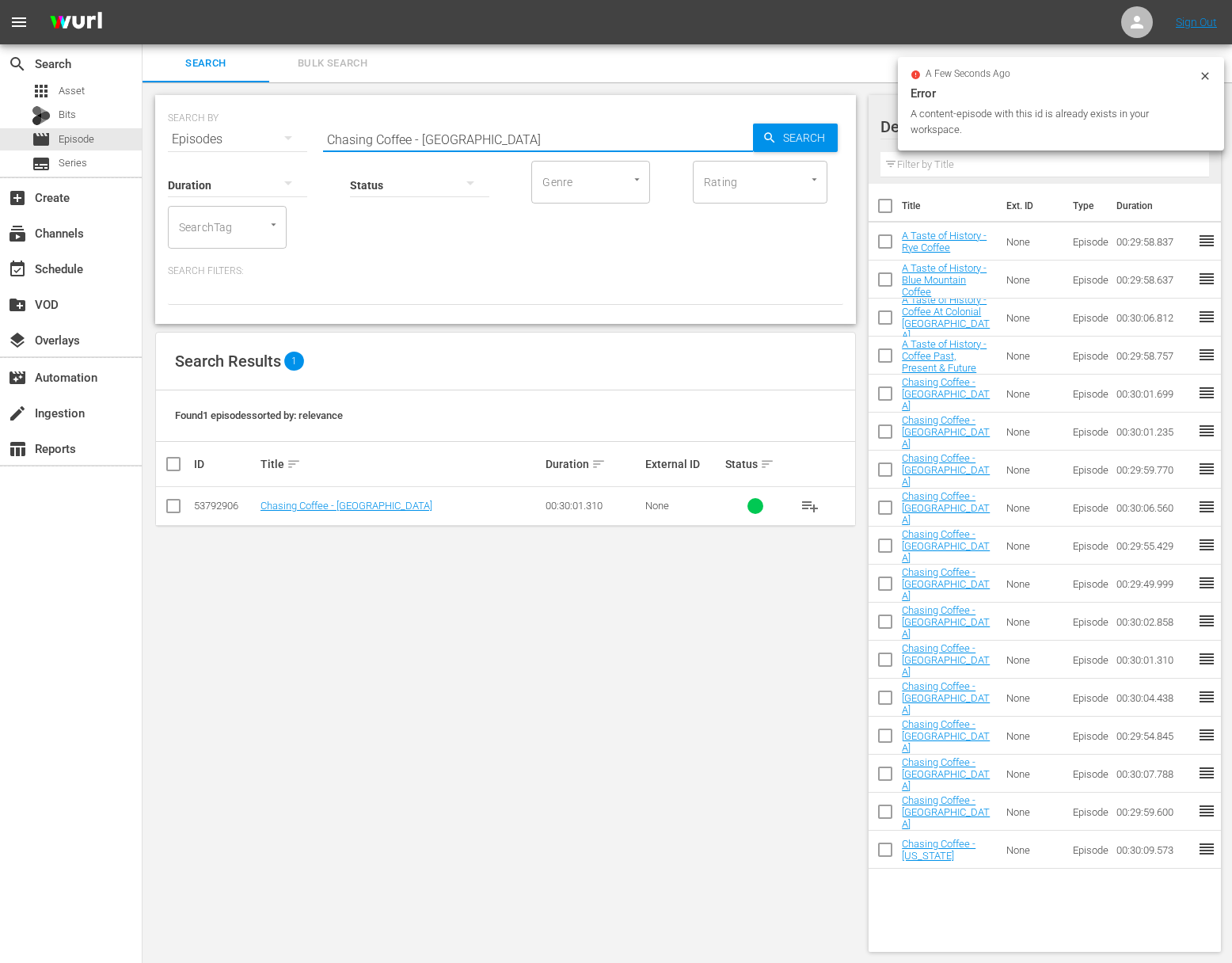
paste input "sta Ric"
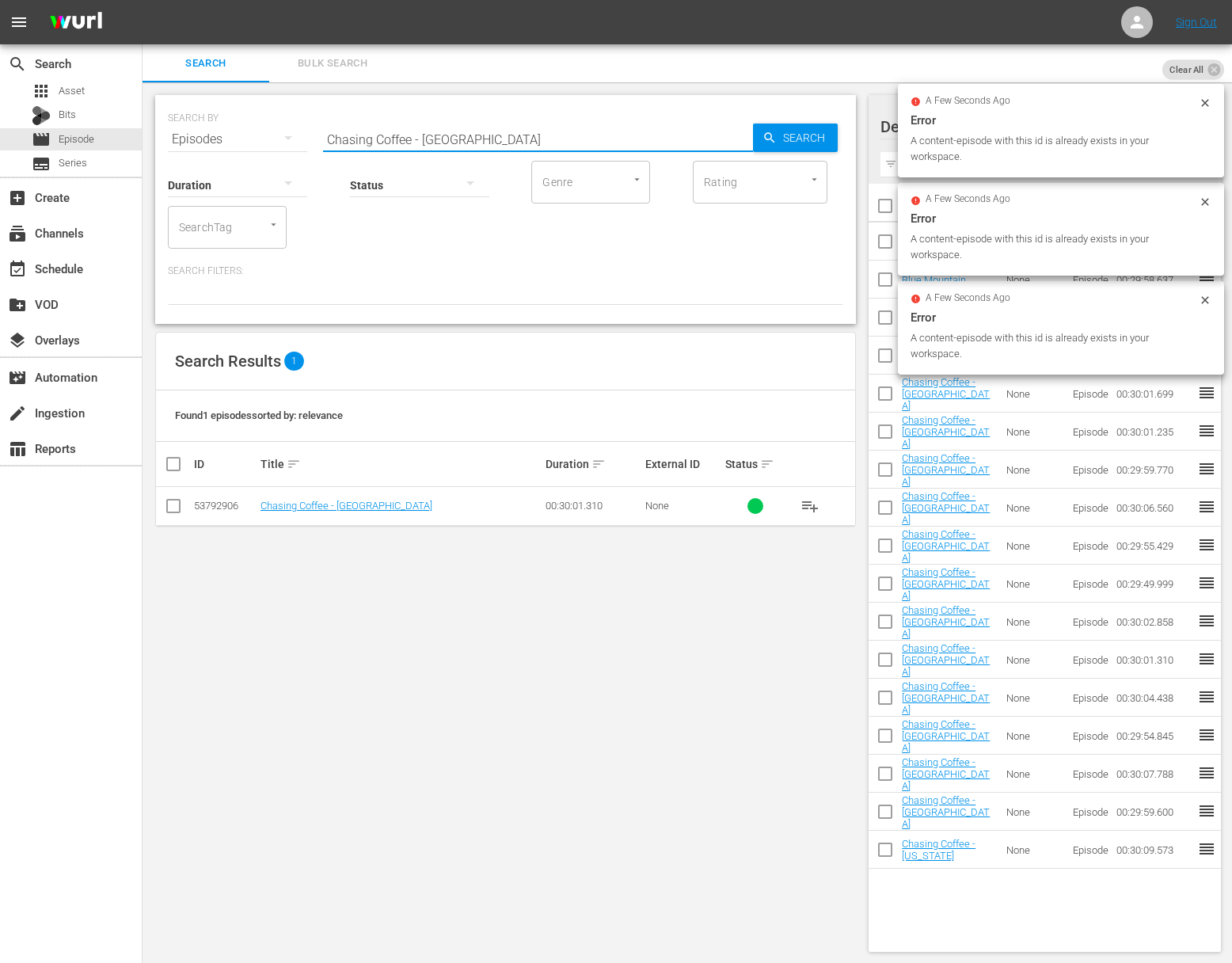
click at [781, 139] on span "Search" at bounding box center [807, 138] width 61 height 28
click at [809, 496] on span "playlist_add" at bounding box center [810, 506] width 19 height 19
click at [808, 500] on span "playlist_add" at bounding box center [810, 506] width 19 height 19
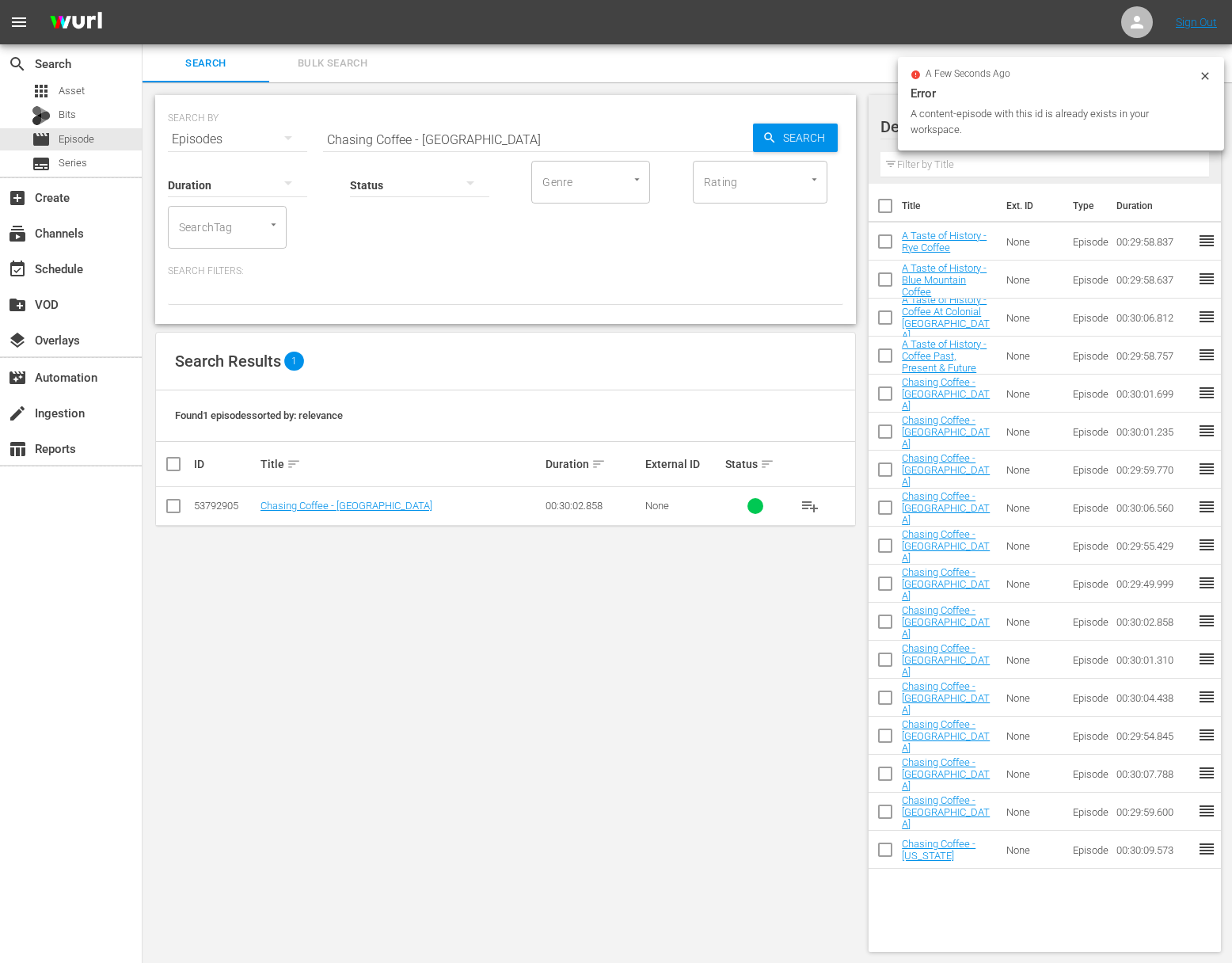
click at [491, 135] on input "Chasing Coffee - Costa Rica" at bounding box center [538, 139] width 430 height 38
paste input "A Taste of History - Coffee Past, Present & Future"
click at [839, 136] on div "SEARCH BY Search By Episodes Search ID, Title, Description, Keywords, or Catego…" at bounding box center [506, 130] width 675 height 57
click at [788, 134] on span "Search" at bounding box center [807, 138] width 61 height 28
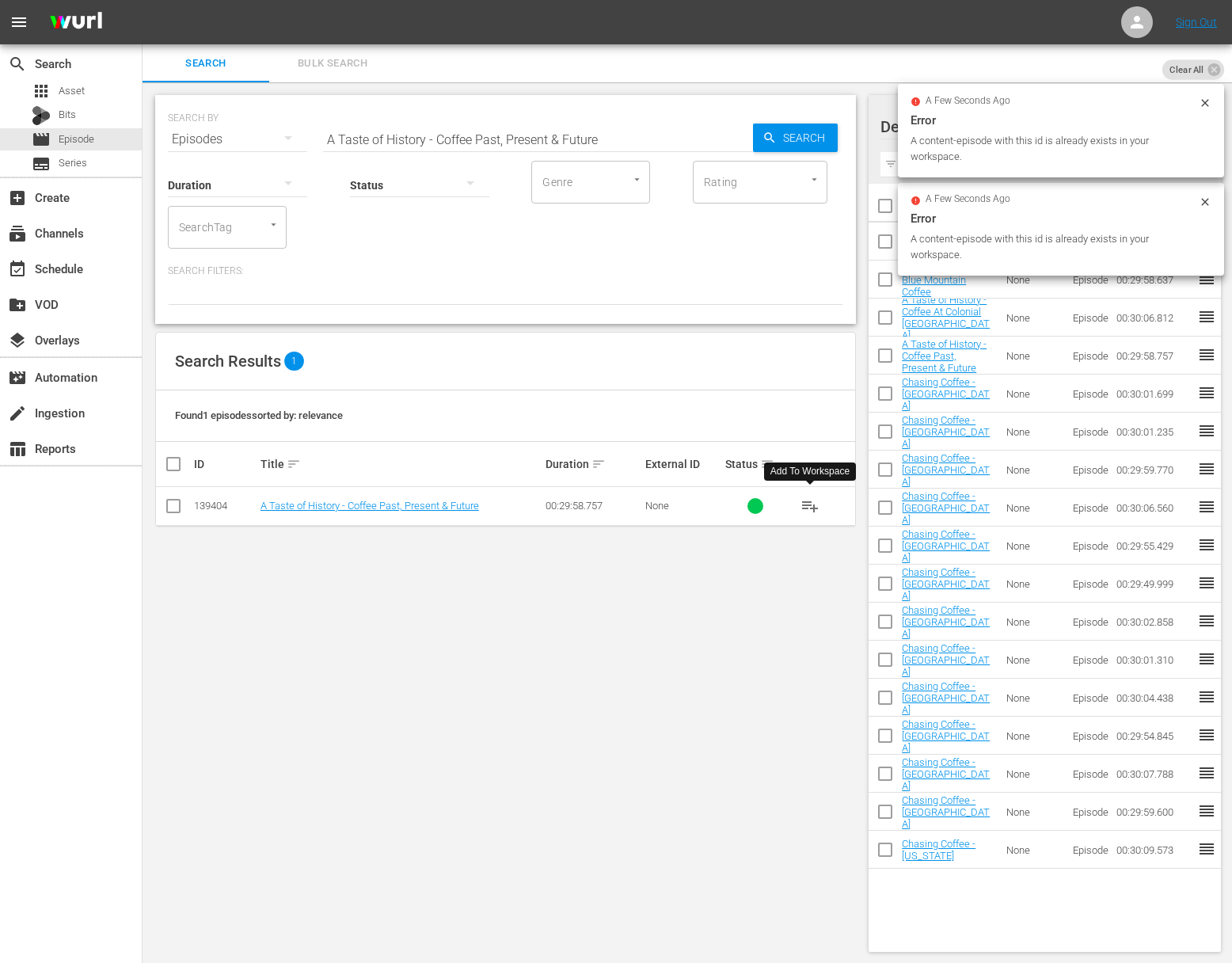
click at [806, 501] on span "playlist_add" at bounding box center [810, 506] width 19 height 19
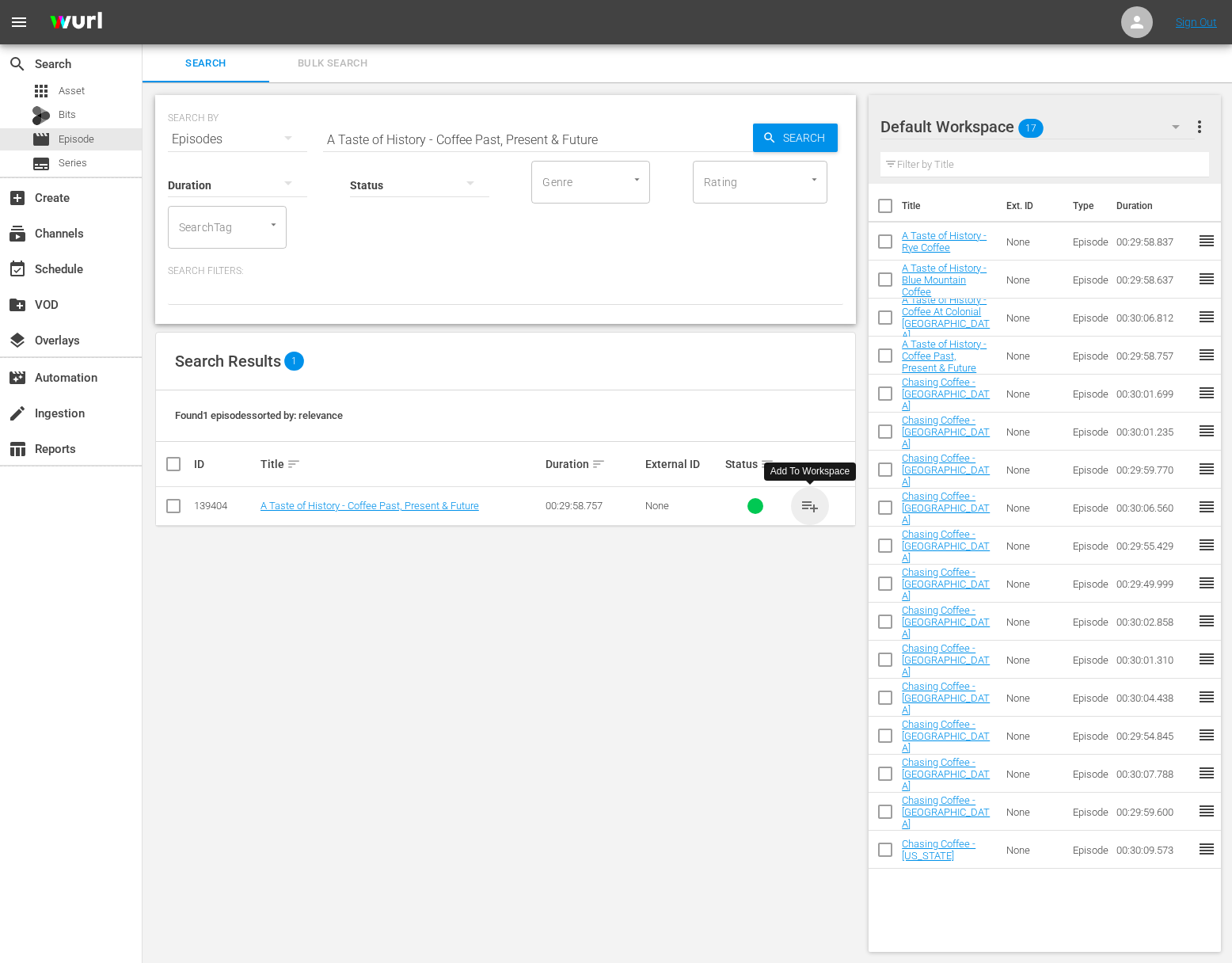
click at [806, 501] on span "playlist_add" at bounding box center [810, 506] width 19 height 19
click at [521, 126] on input "A Taste of History - Coffee Past, Present & Future" at bounding box center [538, 139] width 430 height 38
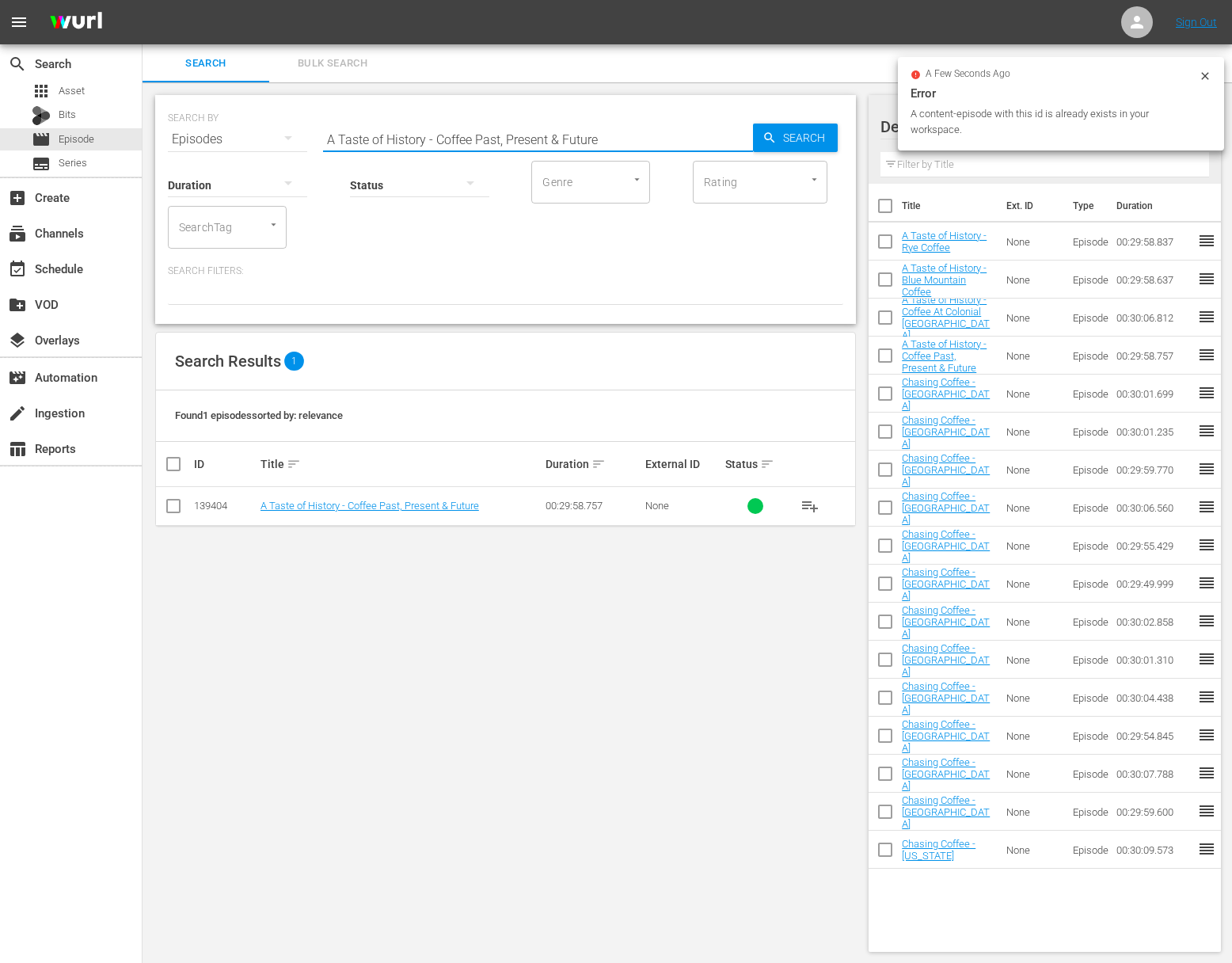
paste input "At Colonial Williamsburg"
click at [768, 131] on icon "button" at bounding box center [769, 138] width 14 height 14
click at [809, 506] on span "playlist_add" at bounding box center [810, 506] width 19 height 19
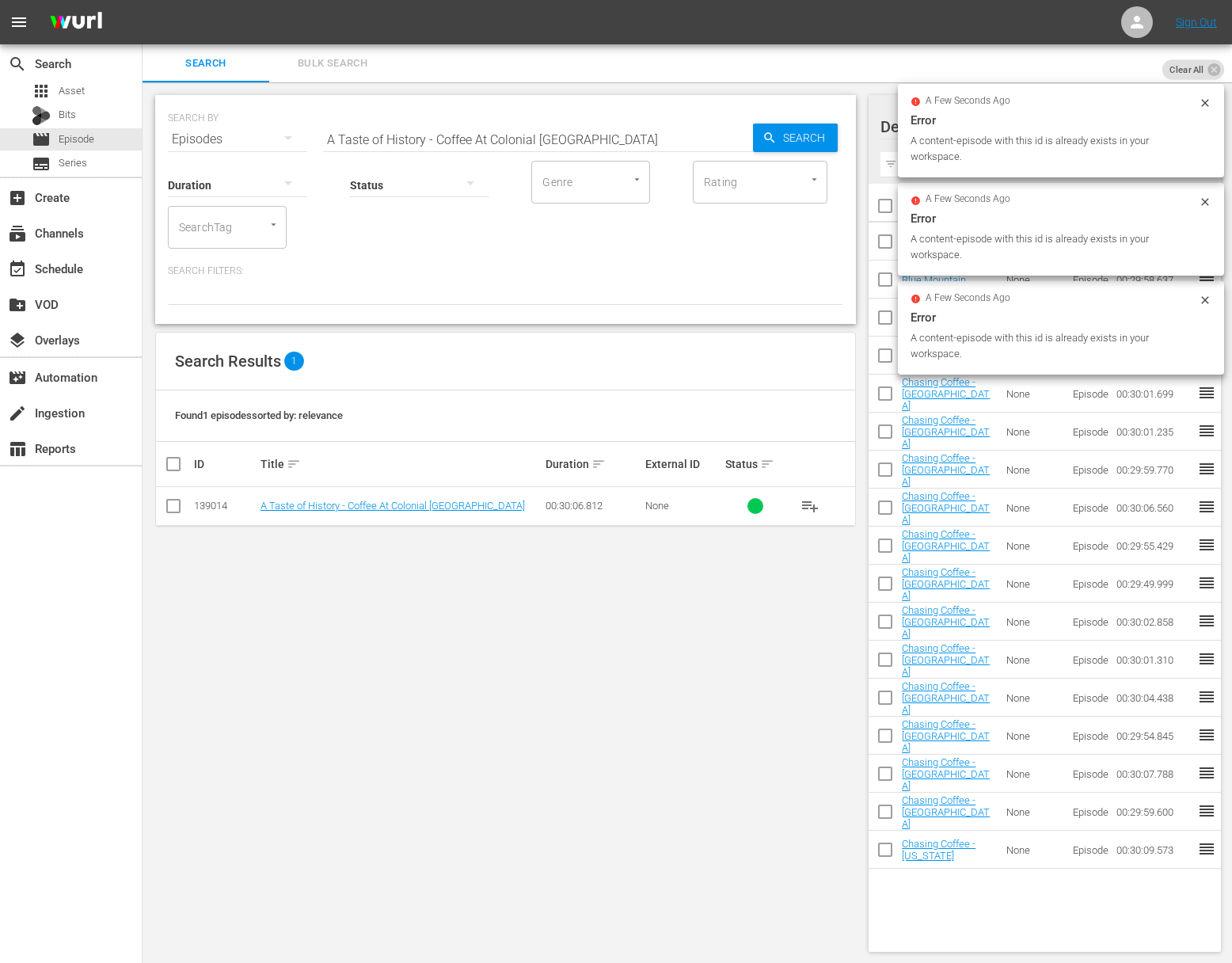
click at [532, 143] on input "A Taste of History - Coffee At Colonial Williamsburg" at bounding box center [538, 139] width 430 height 38
paste input "Blue Mountain Coffee"
click at [811, 143] on span "Search" at bounding box center [807, 138] width 61 height 28
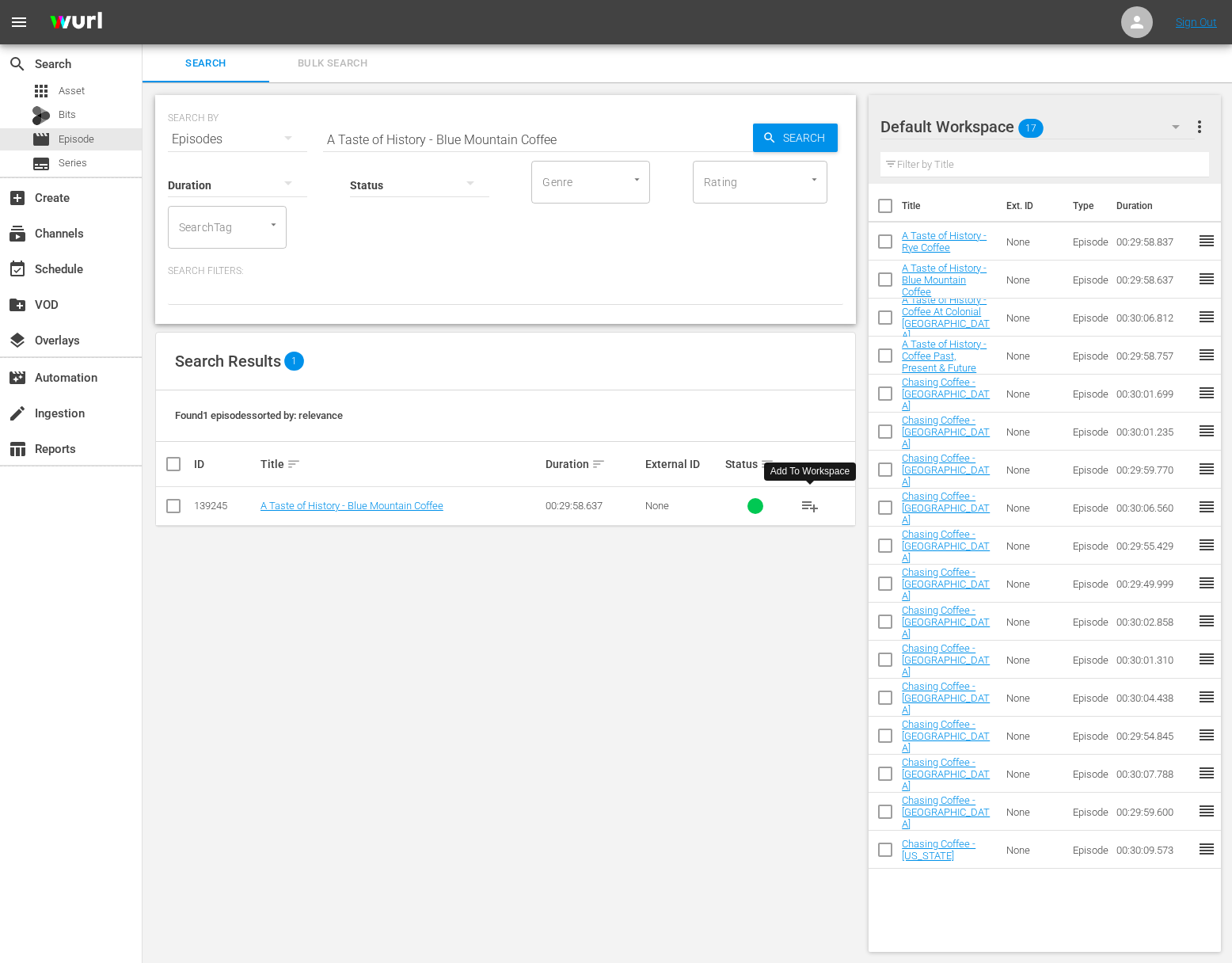
click at [810, 508] on span "playlist_add" at bounding box center [810, 506] width 19 height 19
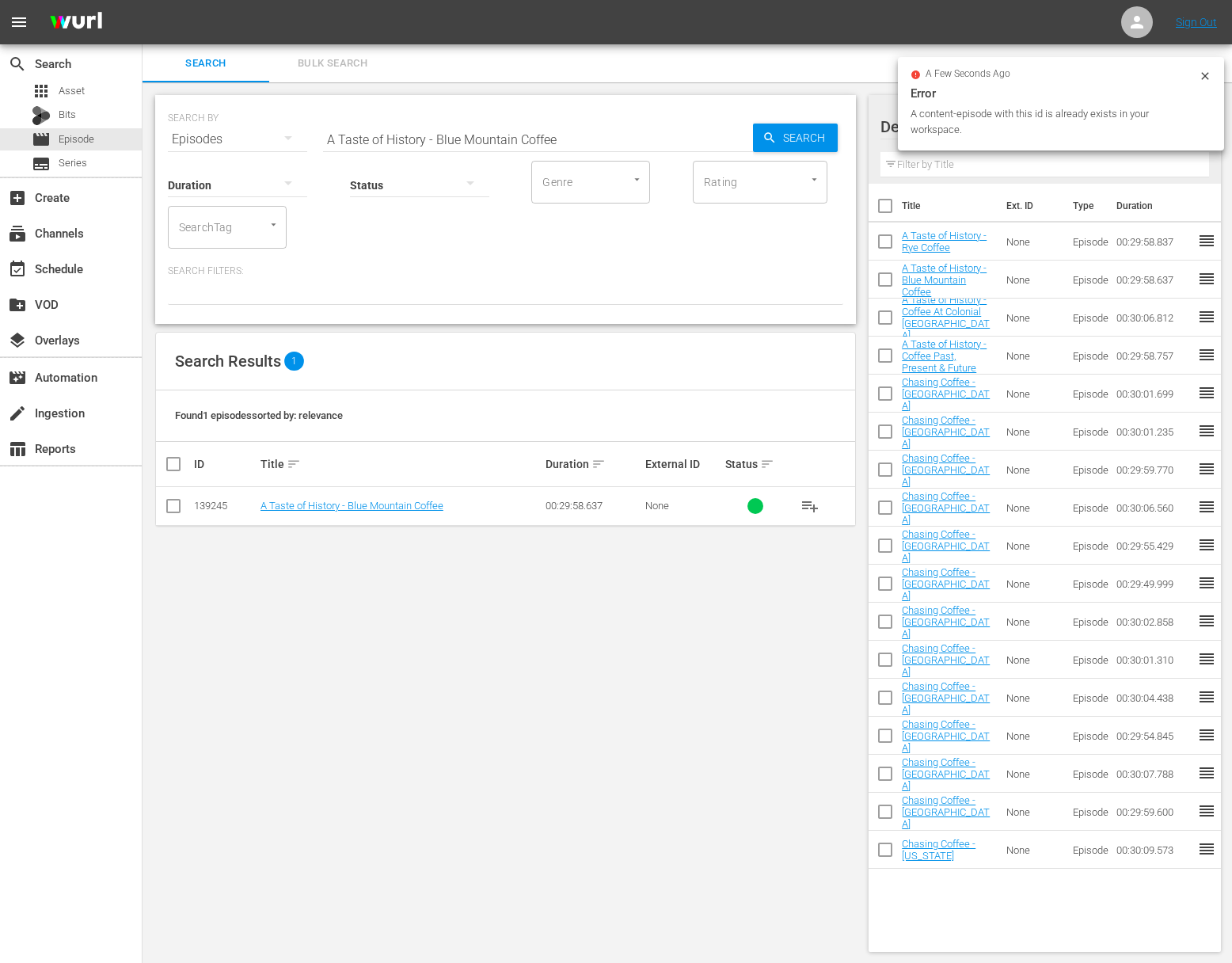
click at [519, 139] on input "A Taste of History - Blue Mountain Coffee" at bounding box center [538, 139] width 430 height 38
paste input "Rye"
click at [855, 127] on div "SEARCH BY Search By Episodes Search ID, Title, Description, Keywords, or Catego…" at bounding box center [505, 524] width 726 height 882
click at [796, 130] on span "Search" at bounding box center [807, 138] width 61 height 28
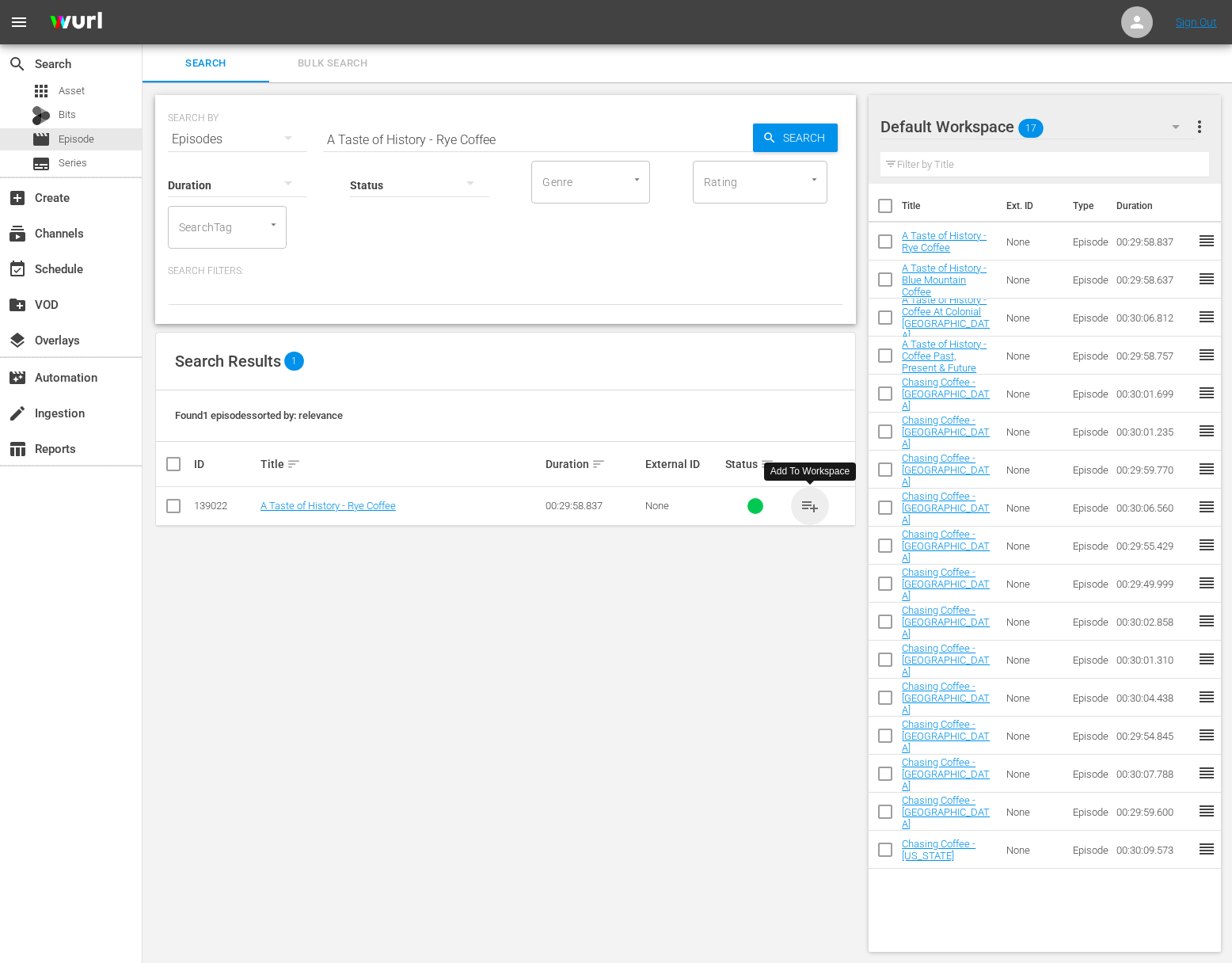
click at [812, 502] on span "playlist_add" at bounding box center [810, 506] width 19 height 19
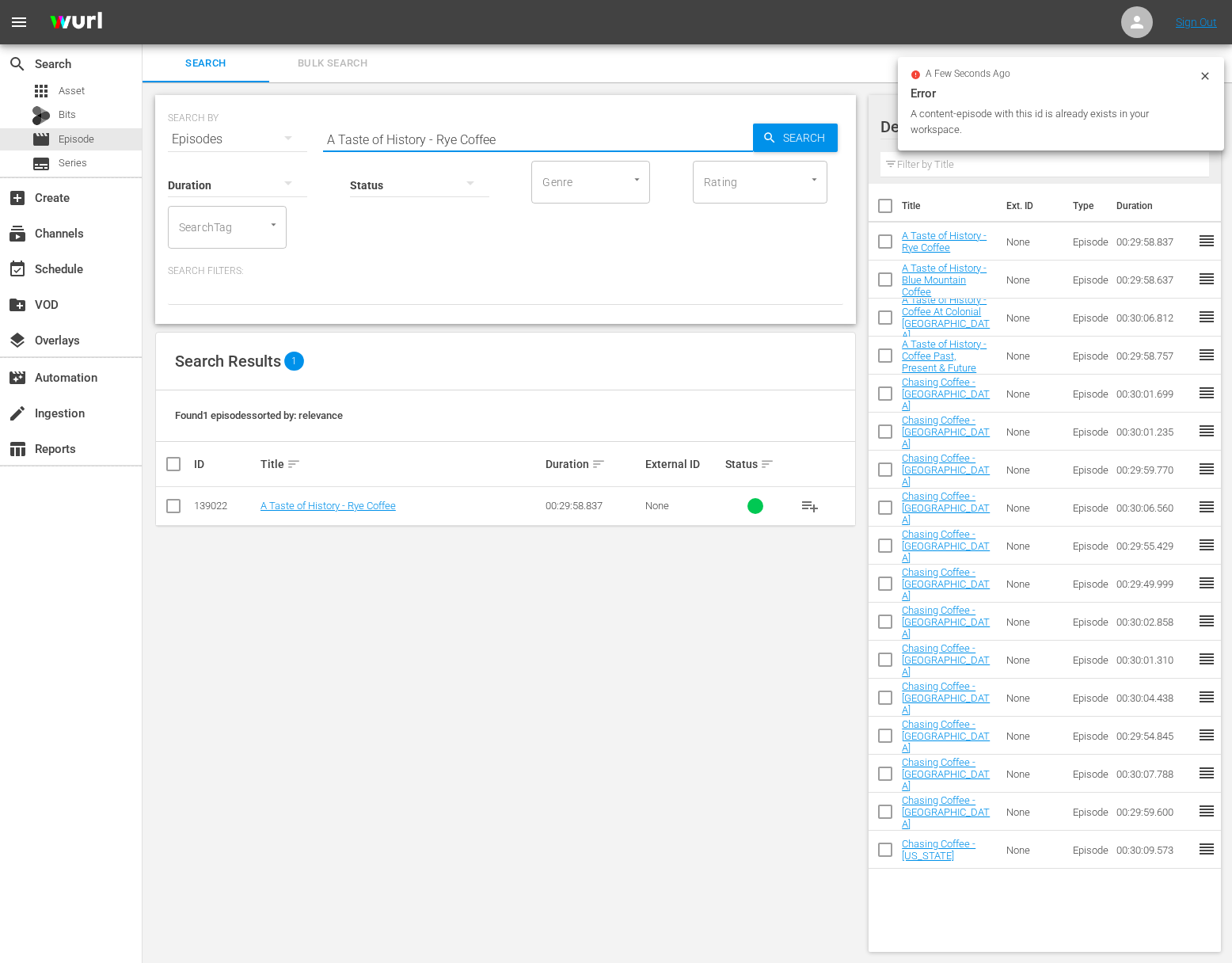
click at [447, 130] on input "A Taste of History - Rye Coffee" at bounding box center [538, 139] width 430 height 38
paste input "aChasing Coffee - Guatemal"
click at [444, 134] on input "aChasing Coffee - GuatemalaA Taste of History - Rye Coffee" at bounding box center [538, 139] width 430 height 38
paste input "Chasing Coffee - Guatemala"
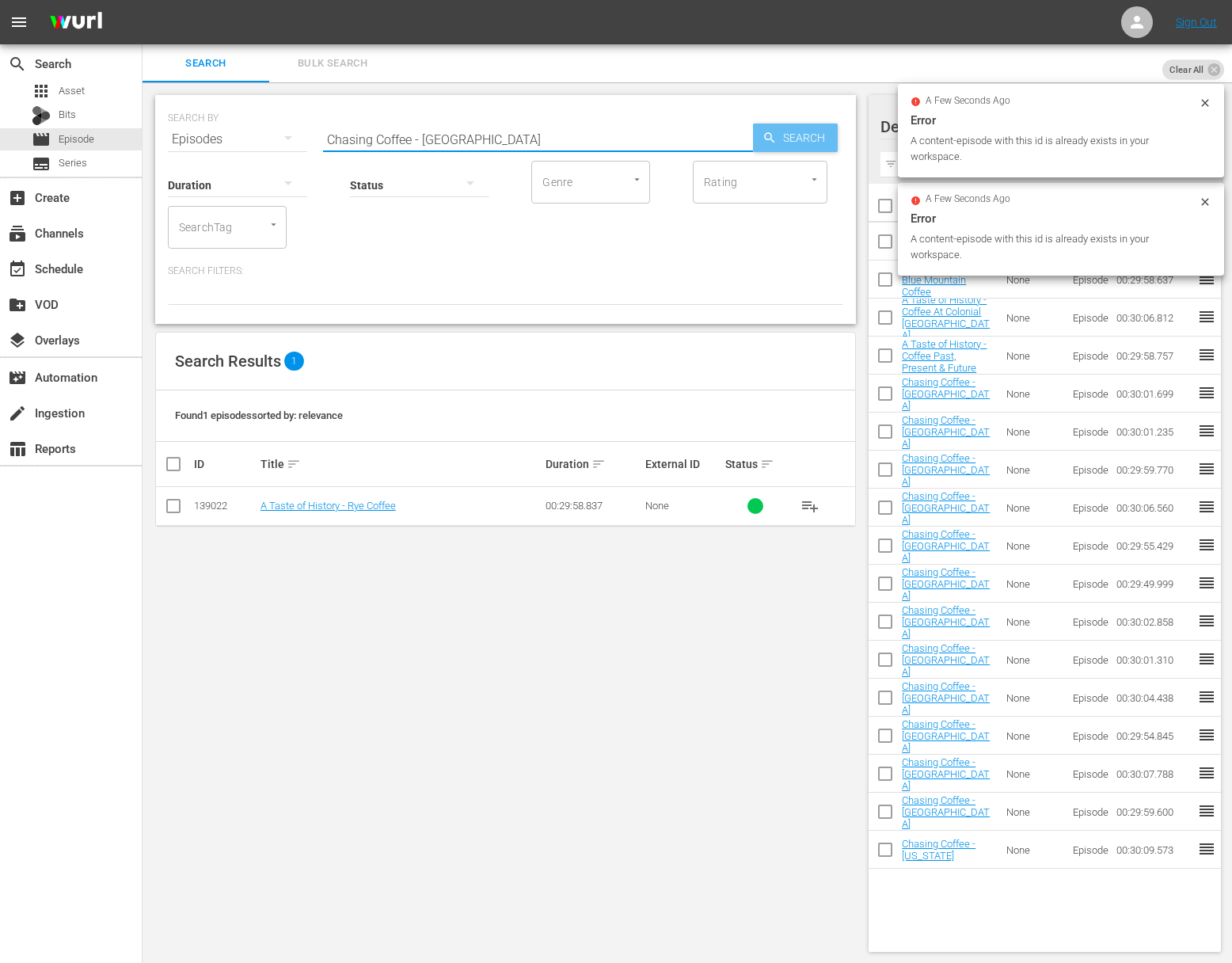
click at [802, 135] on span "Search" at bounding box center [807, 138] width 61 height 28
click at [812, 505] on span "playlist_add" at bounding box center [810, 506] width 19 height 19
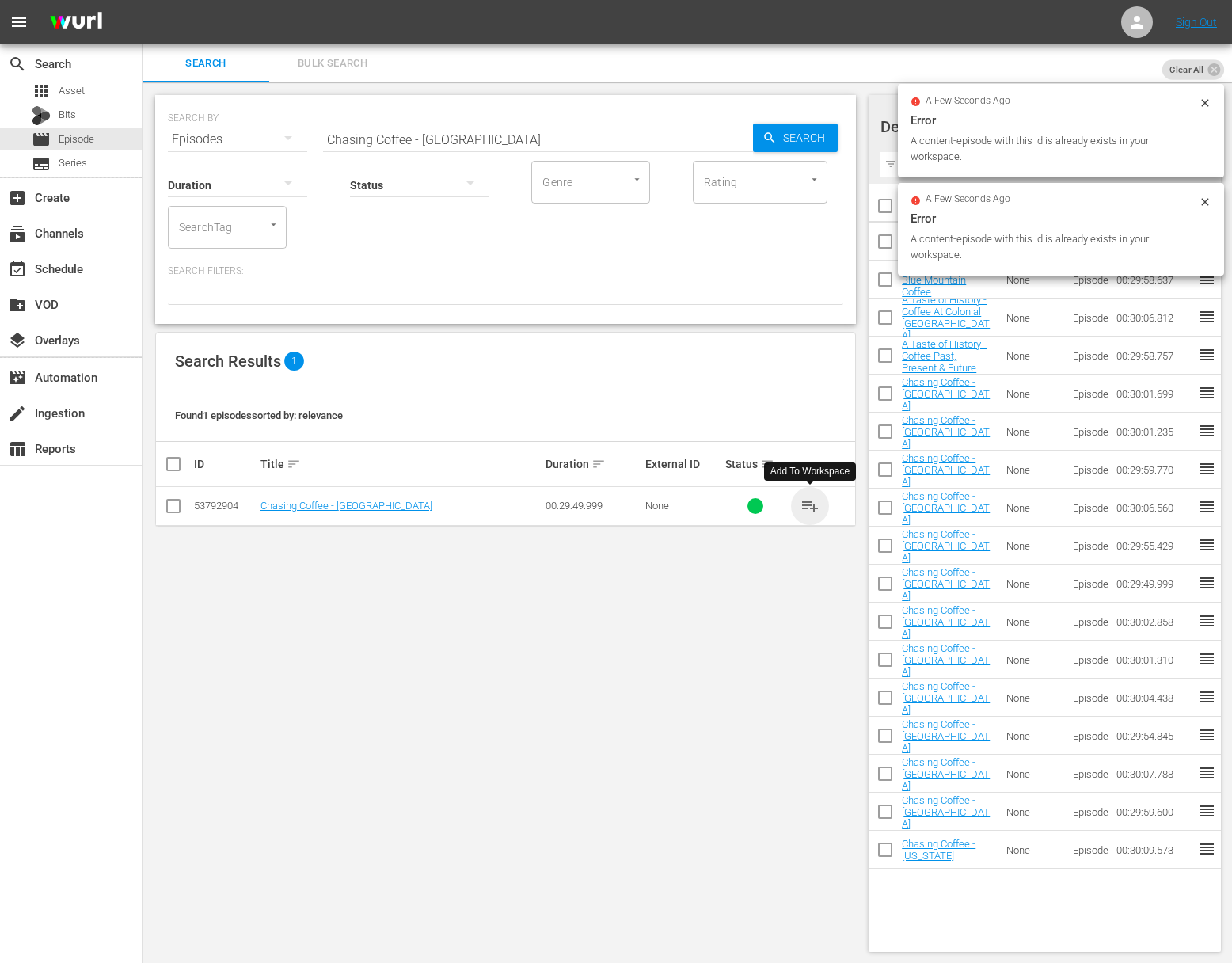
click at [812, 505] on span "playlist_add" at bounding box center [810, 506] width 19 height 19
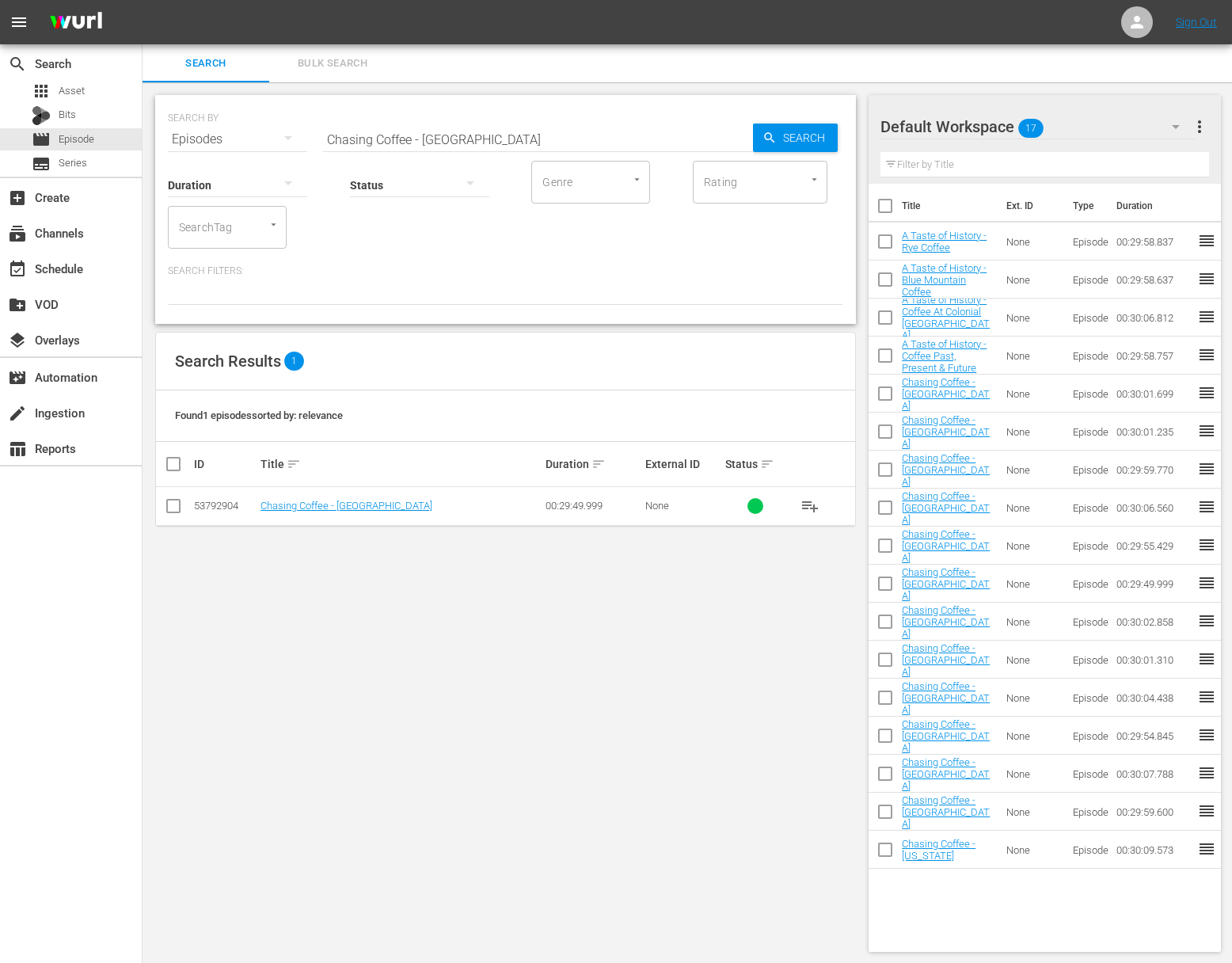
click at [421, 139] on input "Chasing Coffee - Guatemala" at bounding box center [538, 139] width 430 height 38
paste input "Jamaic"
click at [750, 140] on input "Chasing Coffee - Jamaica" at bounding box center [538, 139] width 430 height 38
click at [797, 146] on span "Search" at bounding box center [807, 138] width 61 height 28
click at [813, 504] on span "playlist_add" at bounding box center [810, 506] width 19 height 19
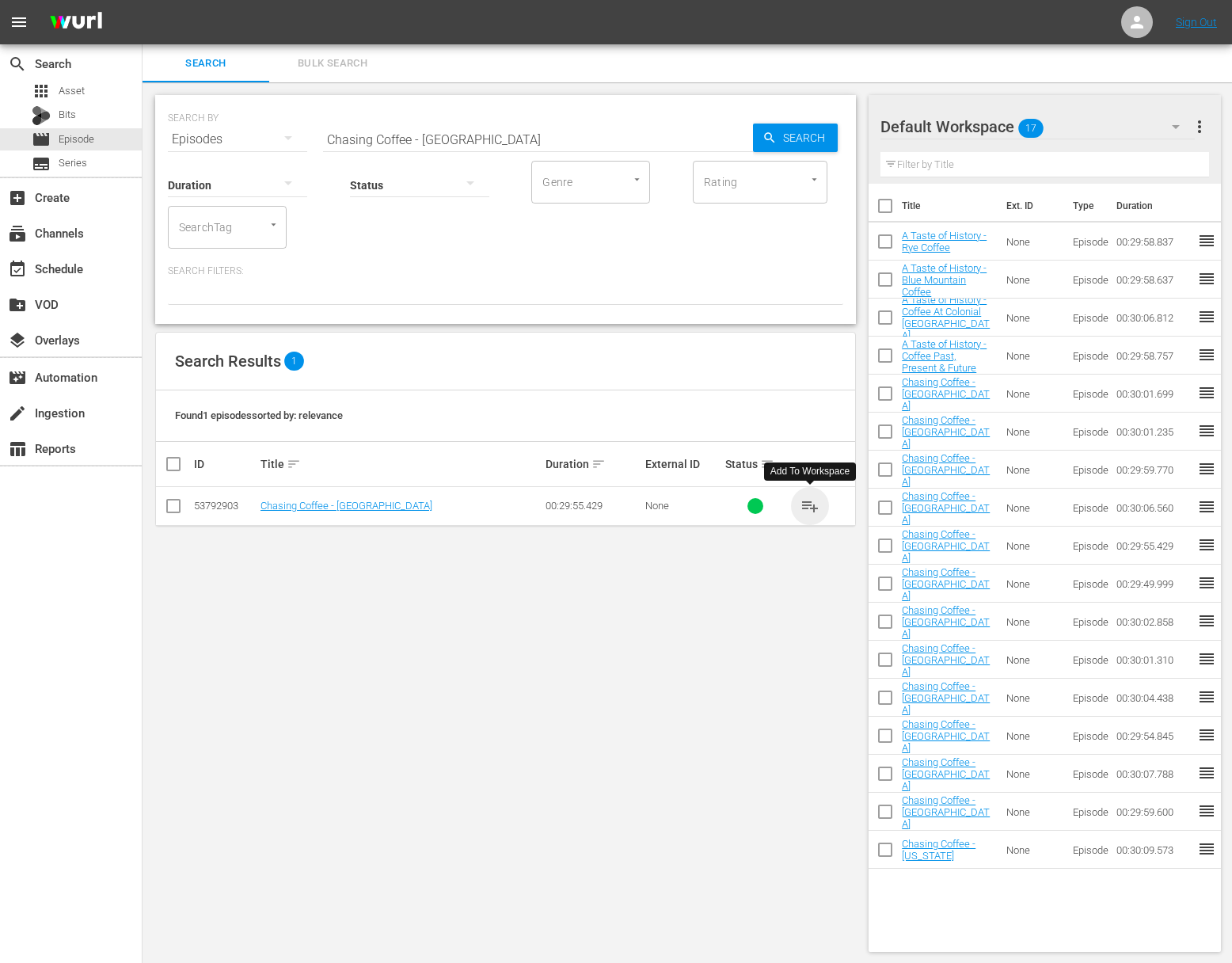
click at [813, 504] on span "playlist_add" at bounding box center [810, 506] width 19 height 19
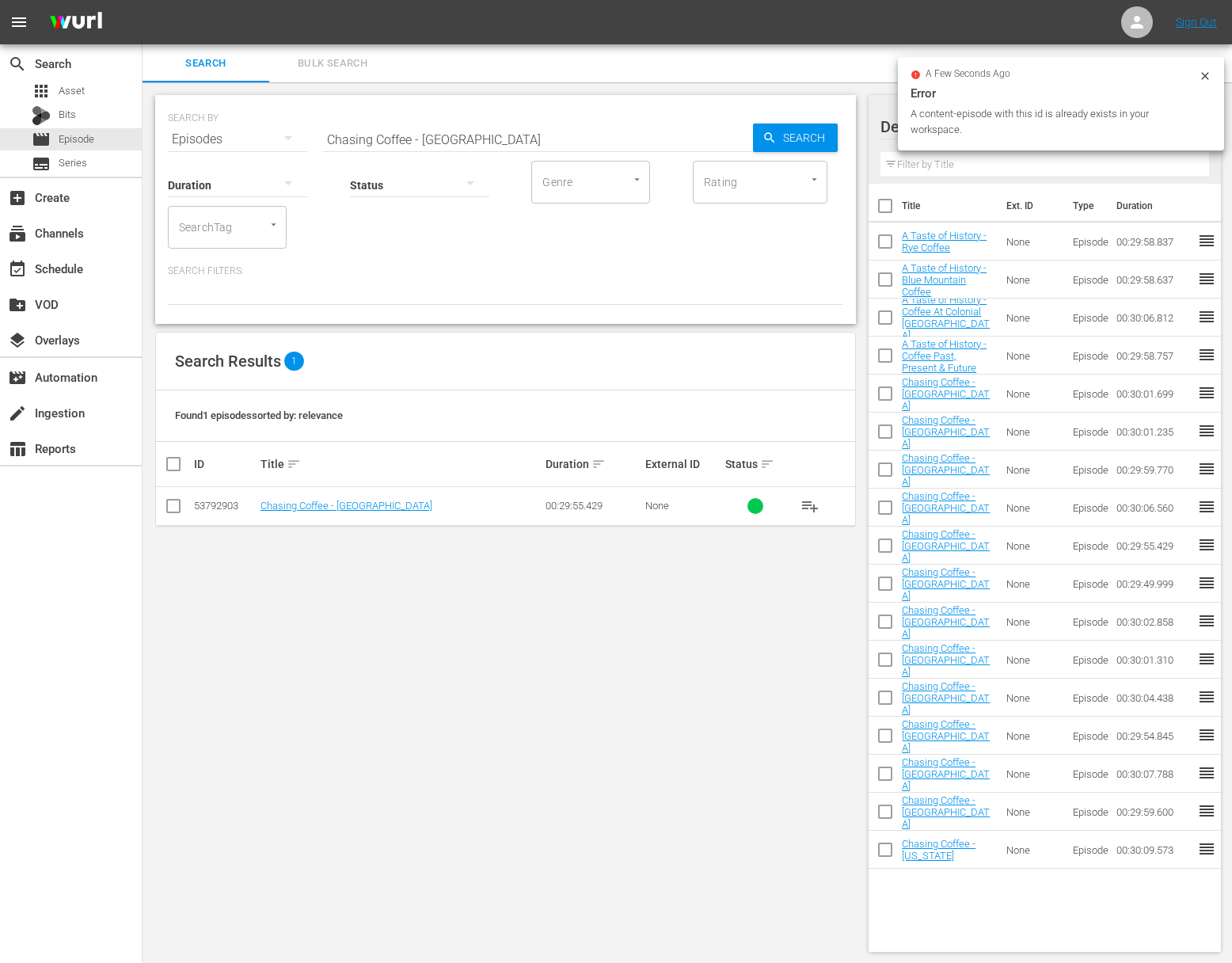
click at [487, 127] on input "Chasing Coffee - Jamaica" at bounding box center [538, 139] width 430 height 38
paste input "France"
click at [847, 132] on div "SEARCH BY Search By Episodes Search ID, Title, Description, Keywords, or Catego…" at bounding box center [506, 209] width 701 height 229
click at [802, 133] on span "Search" at bounding box center [807, 138] width 61 height 28
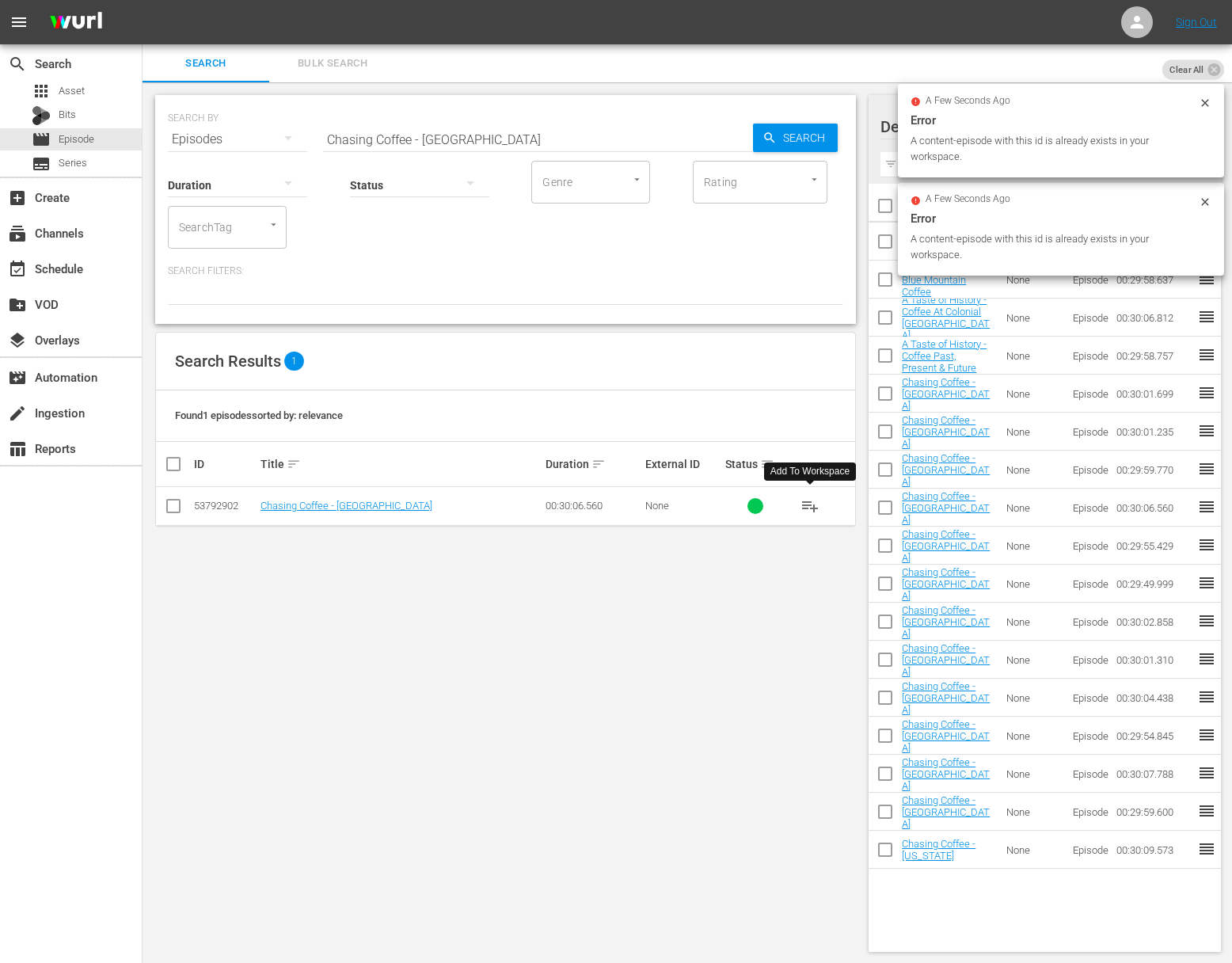
click at [813, 504] on span "playlist_add" at bounding box center [810, 506] width 19 height 19
click at [464, 137] on input "Chasing Coffee - France" at bounding box center [538, 139] width 430 height 38
paste input "Italy"
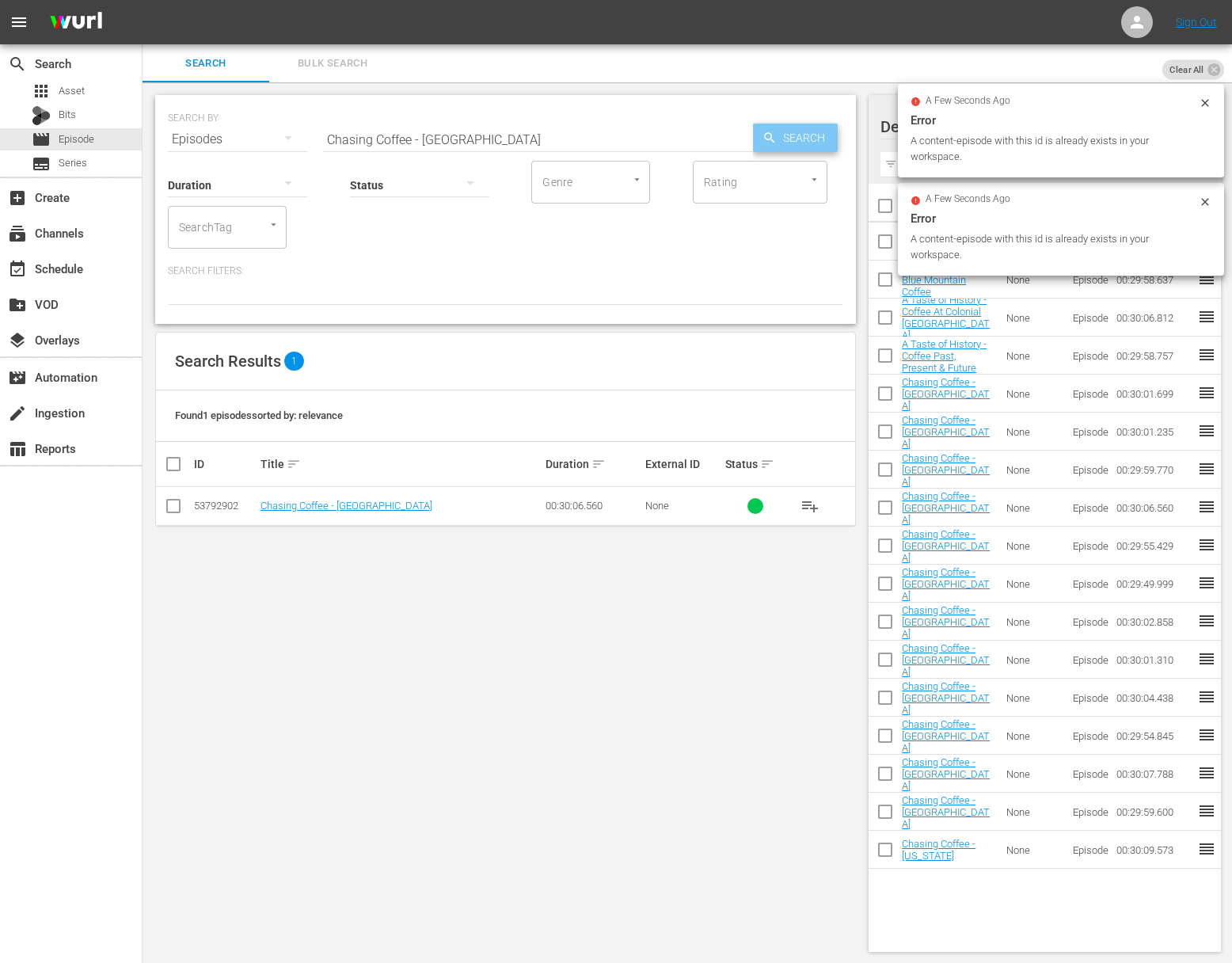
click at [782, 133] on span "Search" at bounding box center [807, 138] width 61 height 28
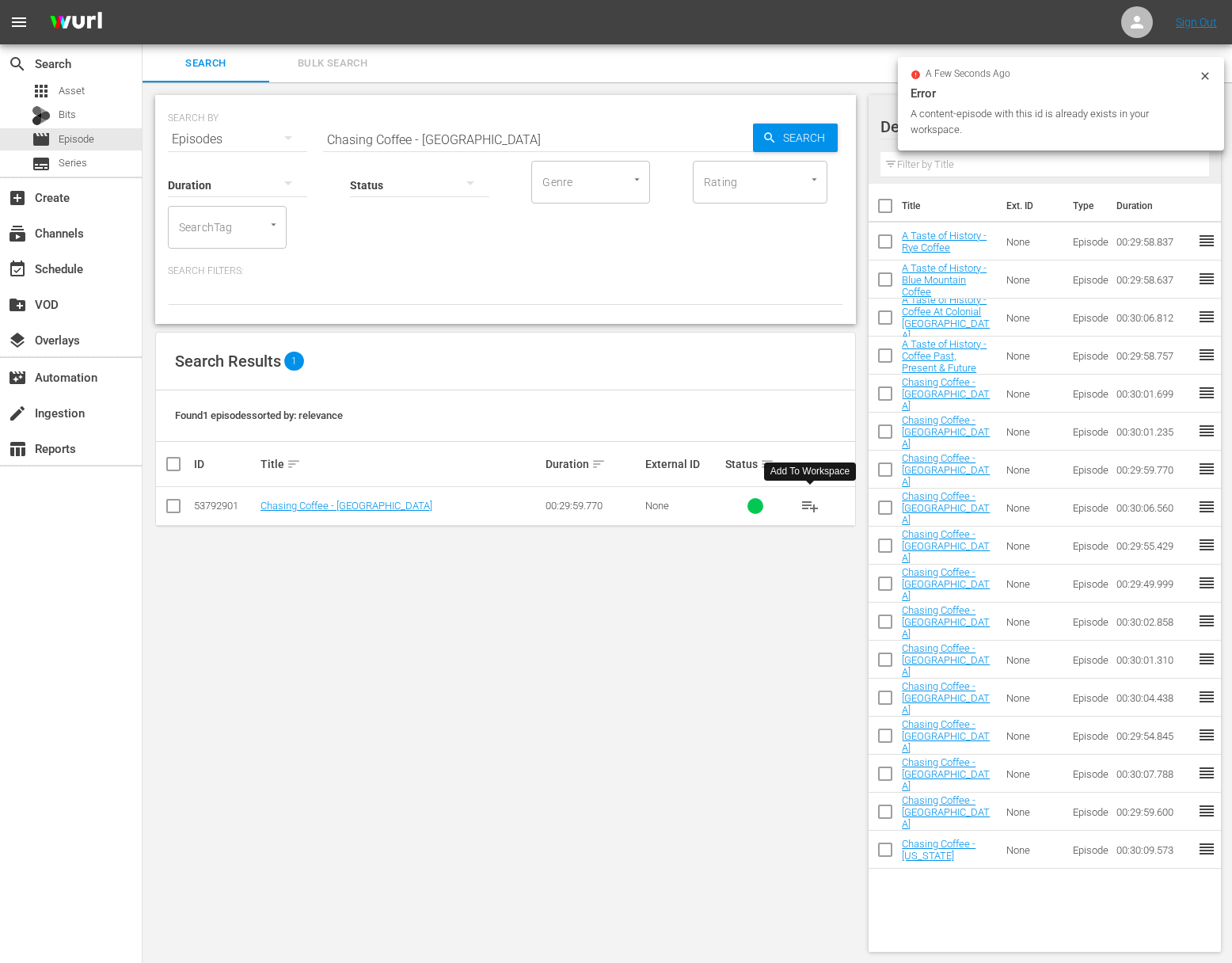
click at [808, 501] on span "playlist_add" at bounding box center [810, 506] width 19 height 19
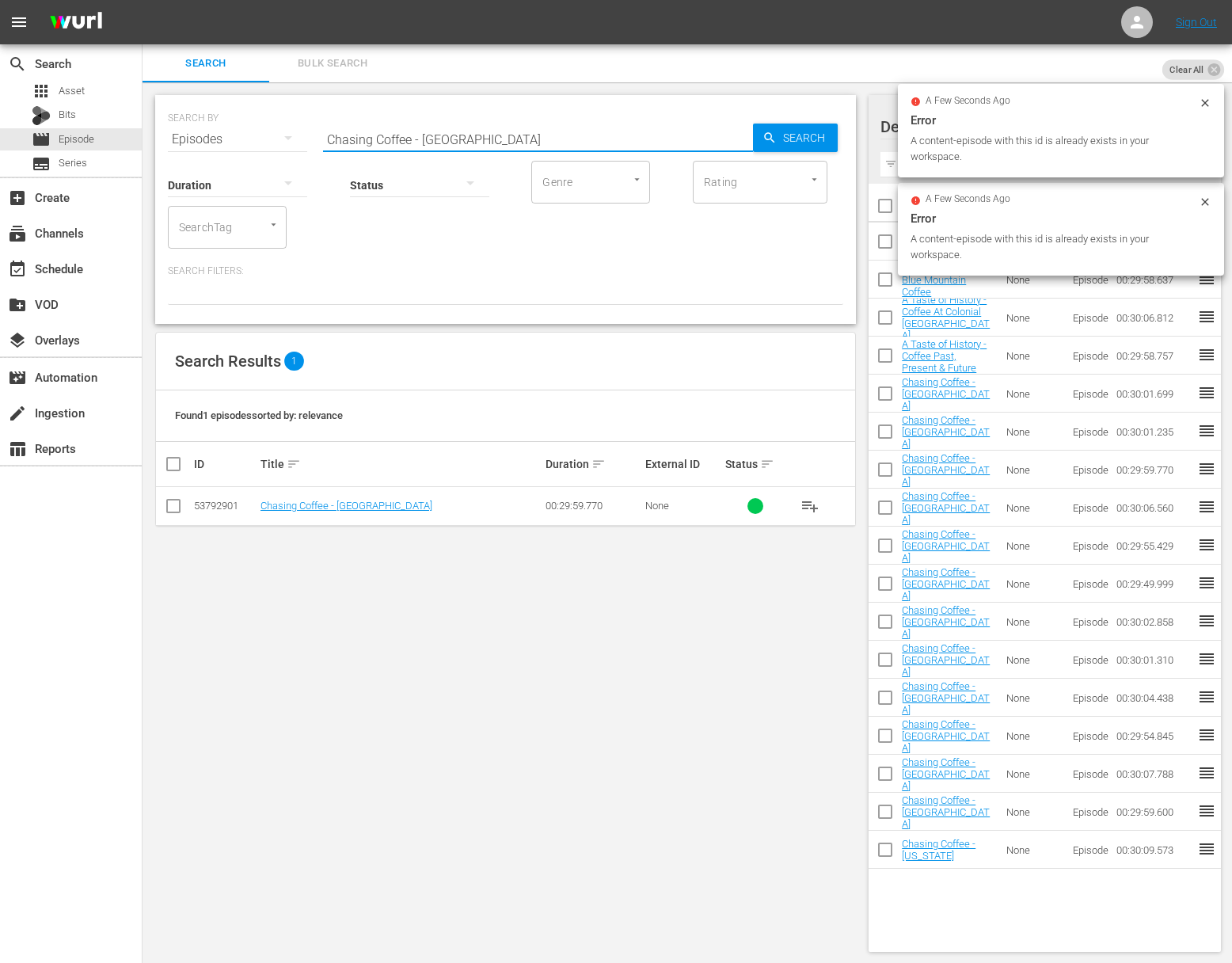
click at [500, 139] on input "Chasing Coffee - Italy" at bounding box center [538, 139] width 430 height 38
paste input "Kenya"
click at [763, 133] on icon "button" at bounding box center [769, 138] width 14 height 14
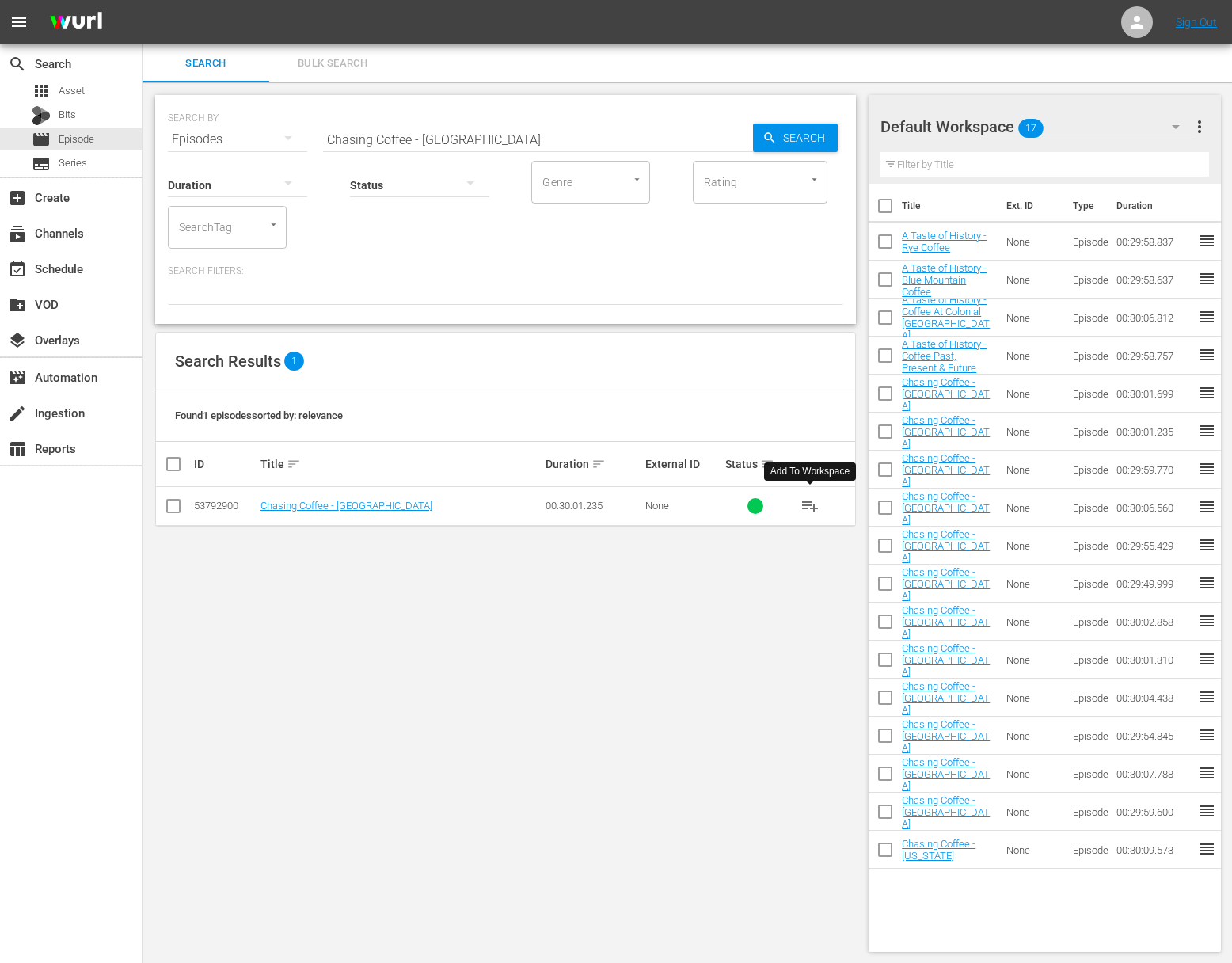
click at [812, 502] on span "playlist_add" at bounding box center [810, 506] width 19 height 19
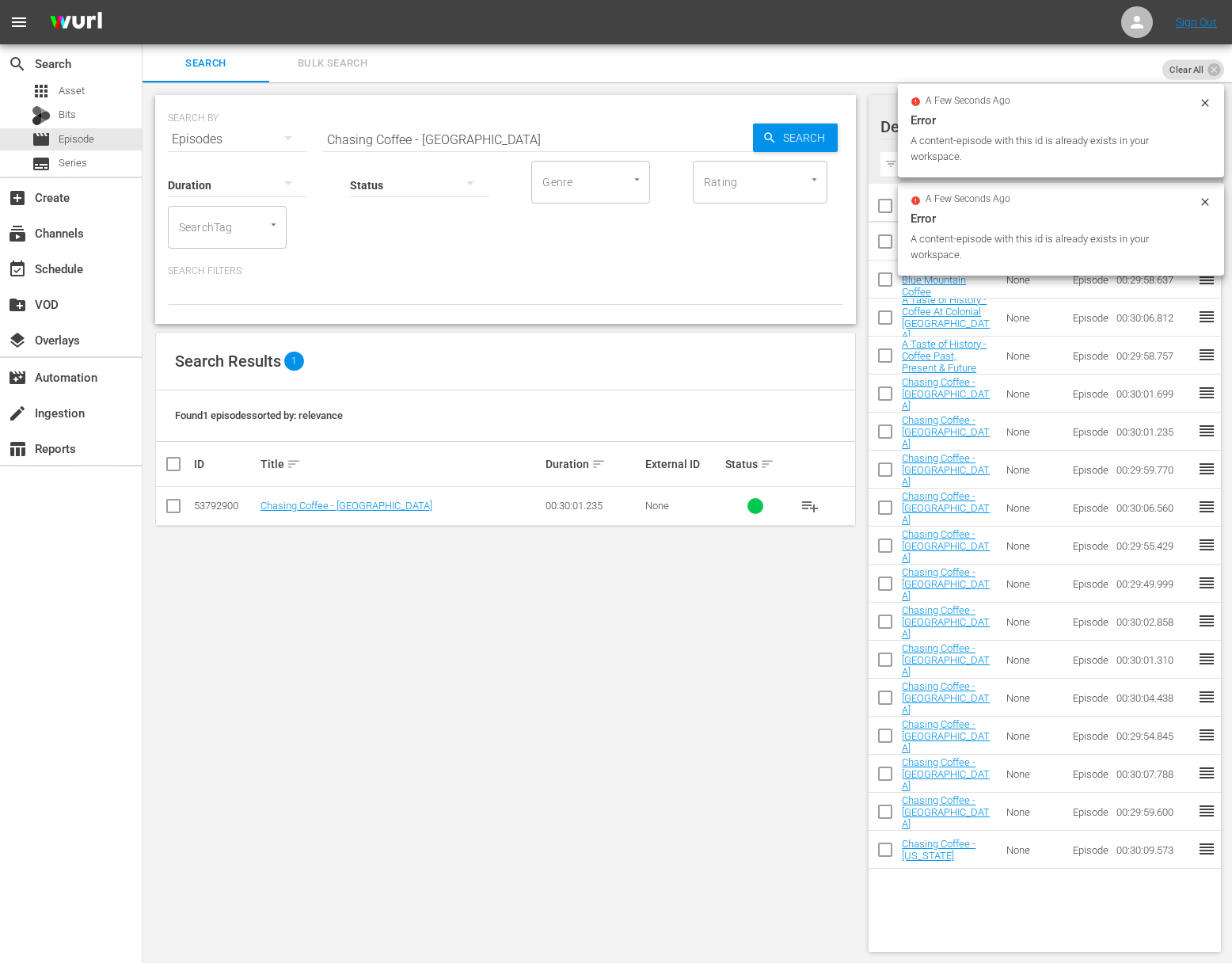
click at [468, 137] on input "Chasing Coffee - Kenya" at bounding box center [538, 139] width 430 height 38
paste input "Ethiopi"
click at [781, 137] on span "Search" at bounding box center [807, 138] width 61 height 28
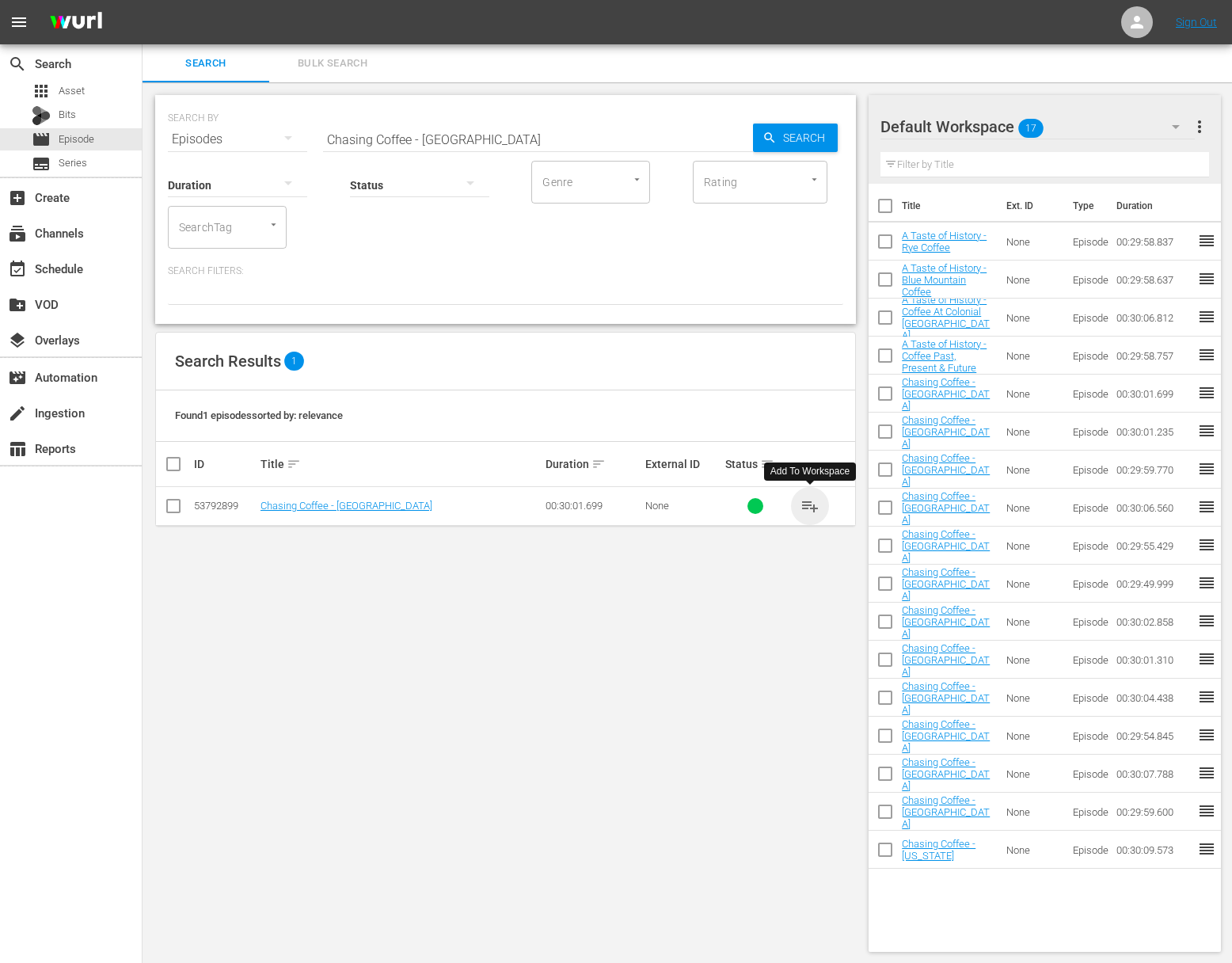
click at [813, 507] on span "playlist_add" at bounding box center [810, 506] width 19 height 19
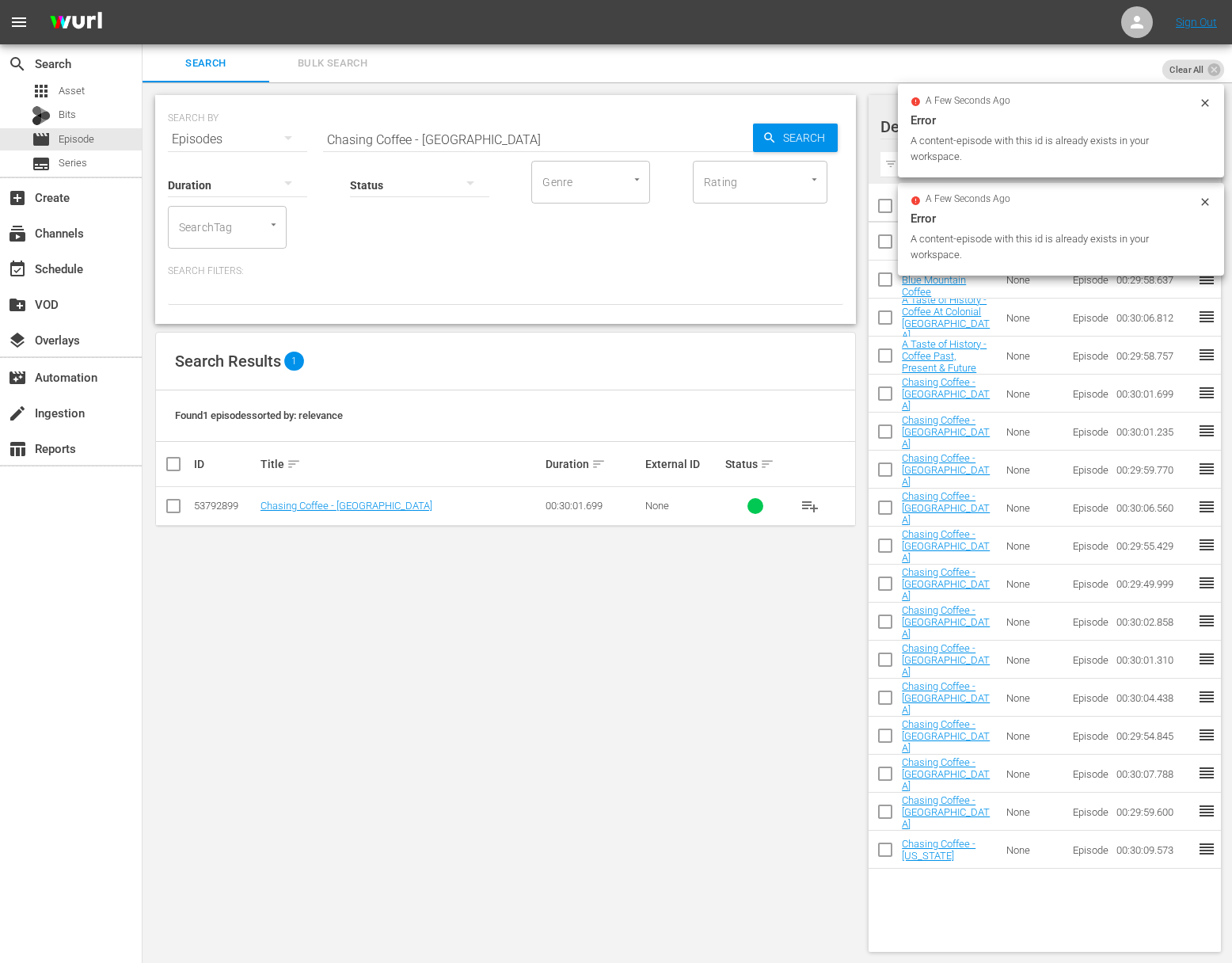
click at [472, 129] on input "Chasing Coffee - Ethiopia" at bounding box center [538, 139] width 430 height 38
paste input "MIX At Home - Brunch + Tamee And Scott's Home Bars"
click at [783, 138] on span "Search" at bounding box center [807, 138] width 61 height 28
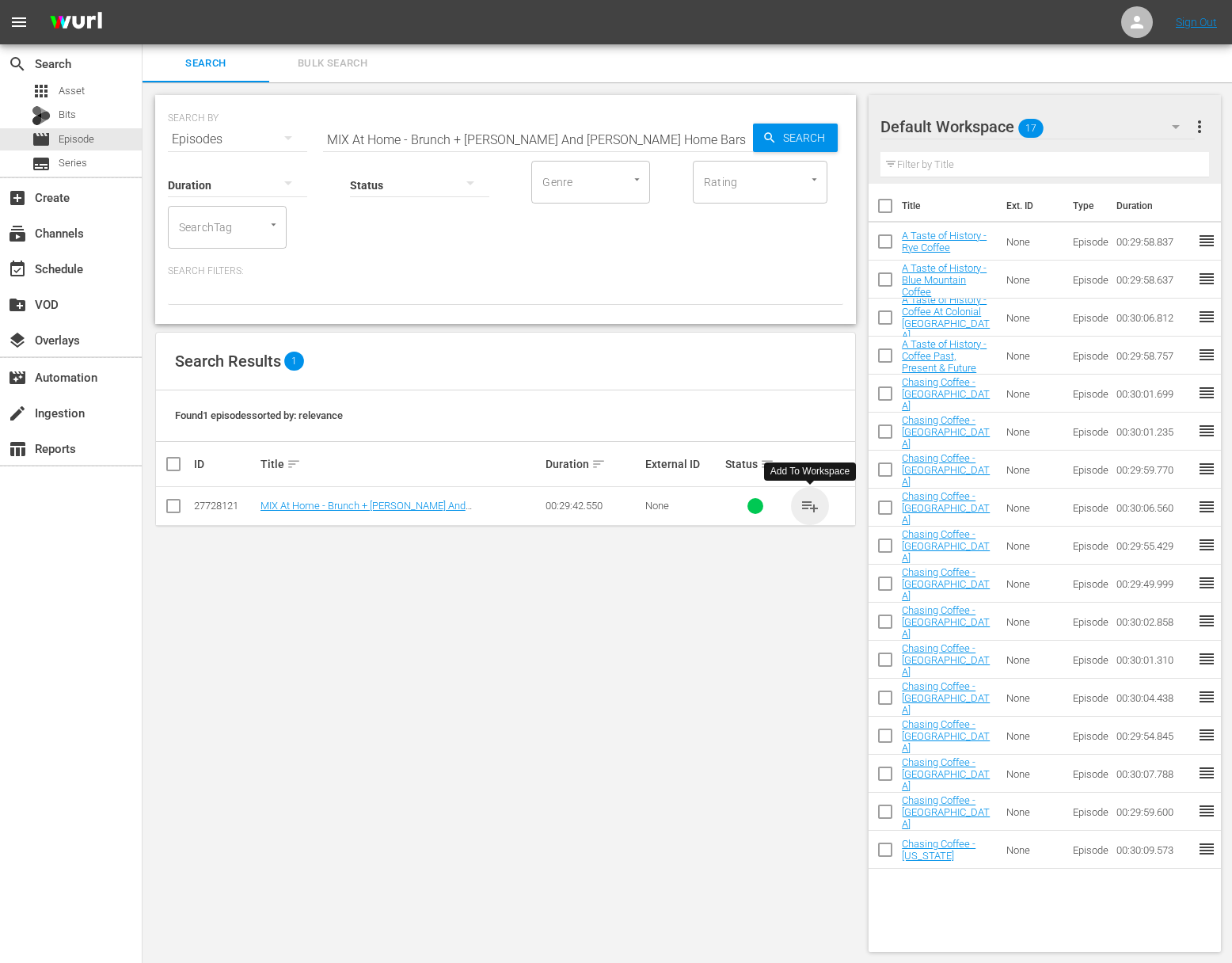
click at [812, 506] on span "playlist_add" at bounding box center [810, 506] width 19 height 19
click at [520, 125] on input "MIX At Home - Brunch + Tamee And Scott's Home Bars" at bounding box center [538, 139] width 430 height 38
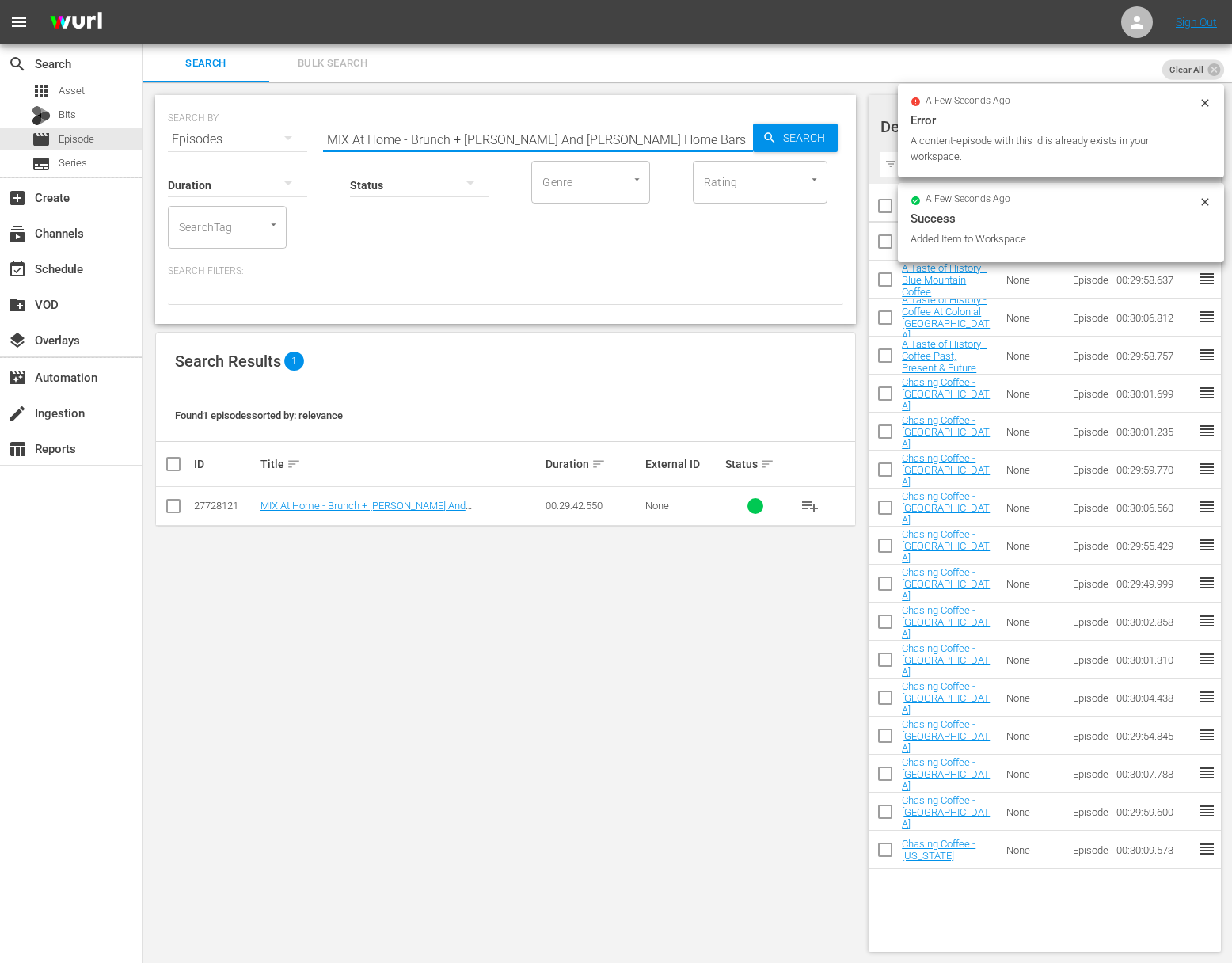
paste input "Pati's Mexican Table - Brunch at the Jinich House"
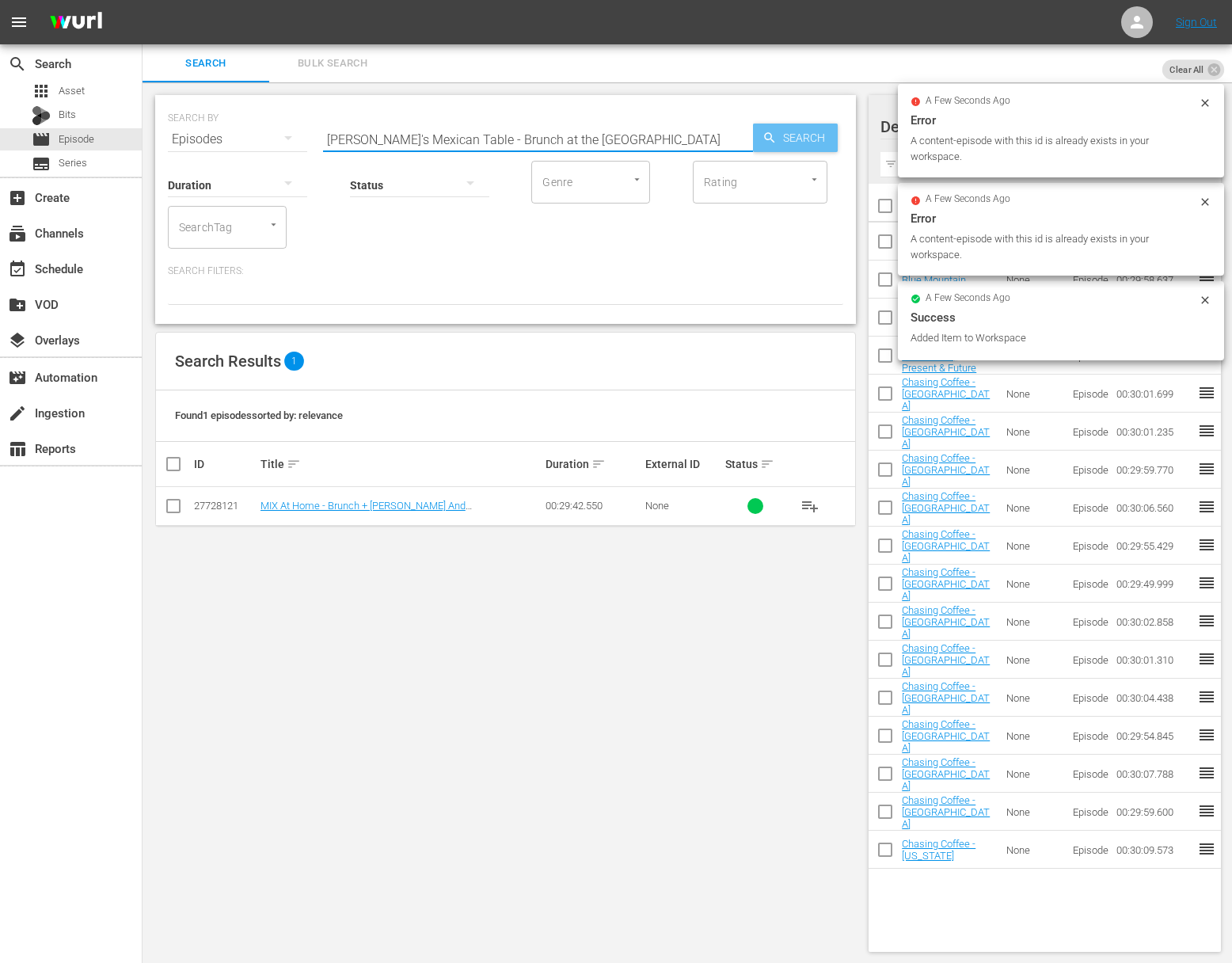
click at [775, 127] on div "Search" at bounding box center [795, 138] width 84 height 28
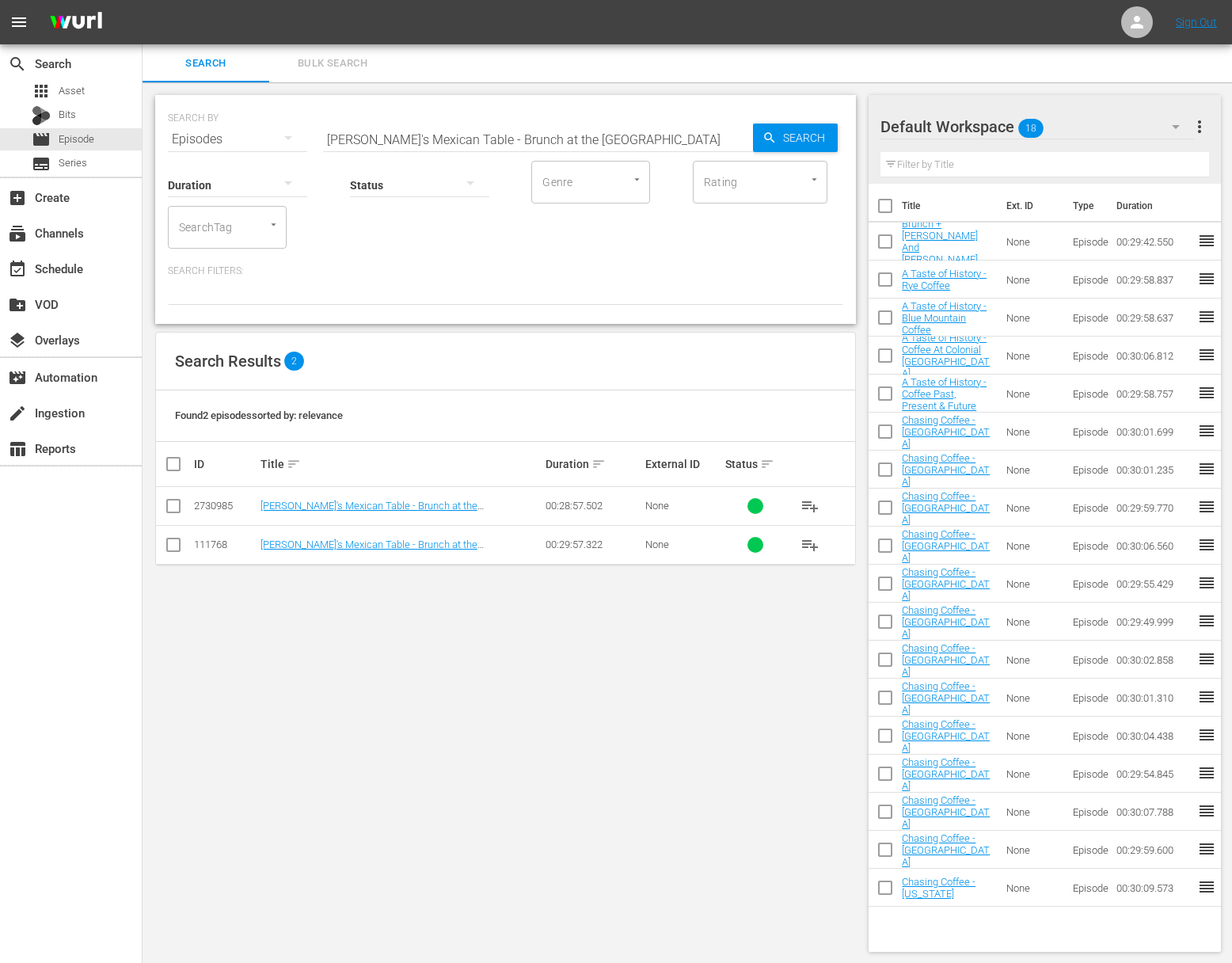
click at [812, 539] on span "playlist_add" at bounding box center [810, 545] width 19 height 19
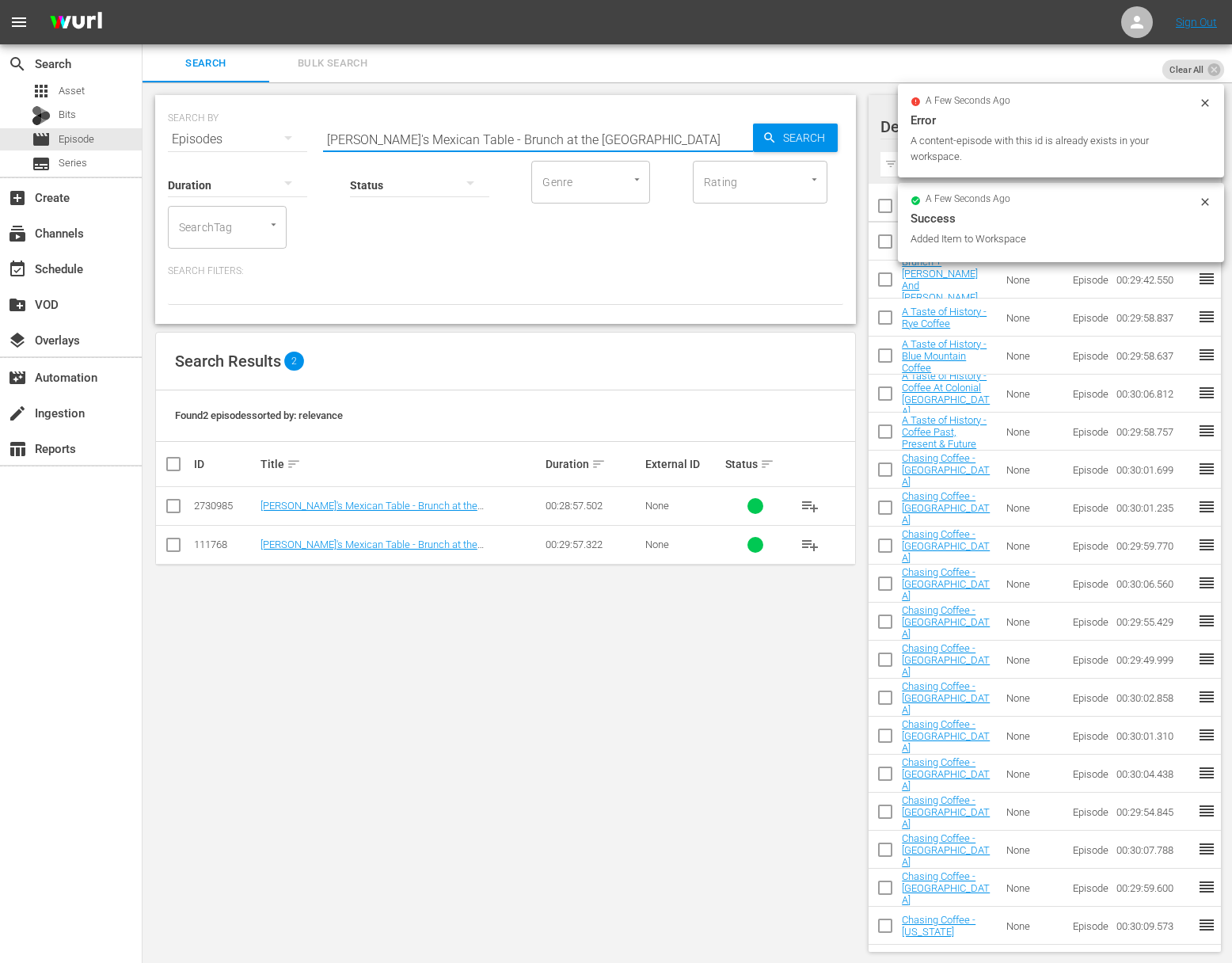
click at [436, 135] on input "Pati's Mexican Table - Brunch at the Jinich House" at bounding box center [538, 139] width 430 height 38
paste input "Lidia's Kitchen - I Love Eggs"
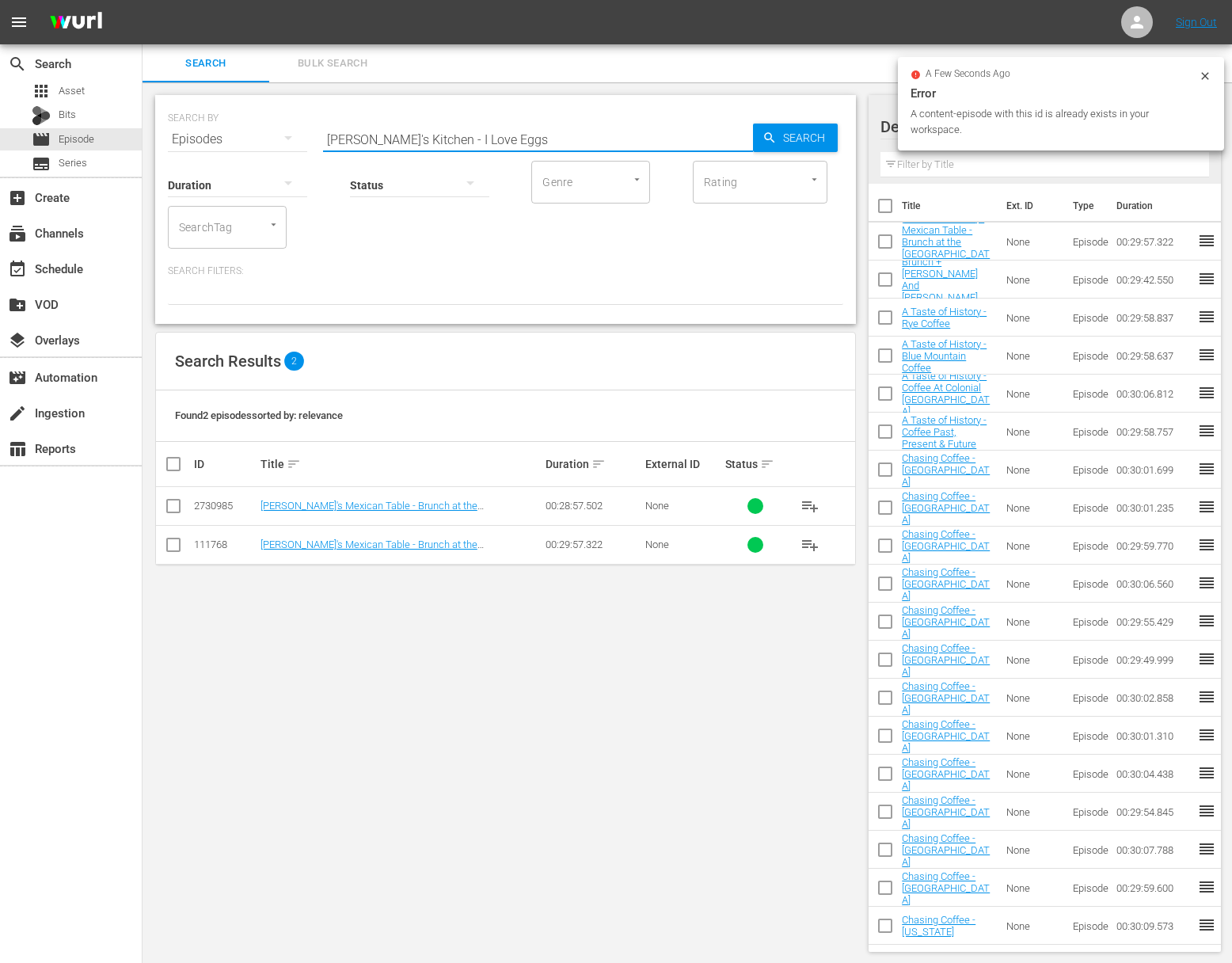
click at [770, 137] on icon "button" at bounding box center [769, 138] width 14 height 14
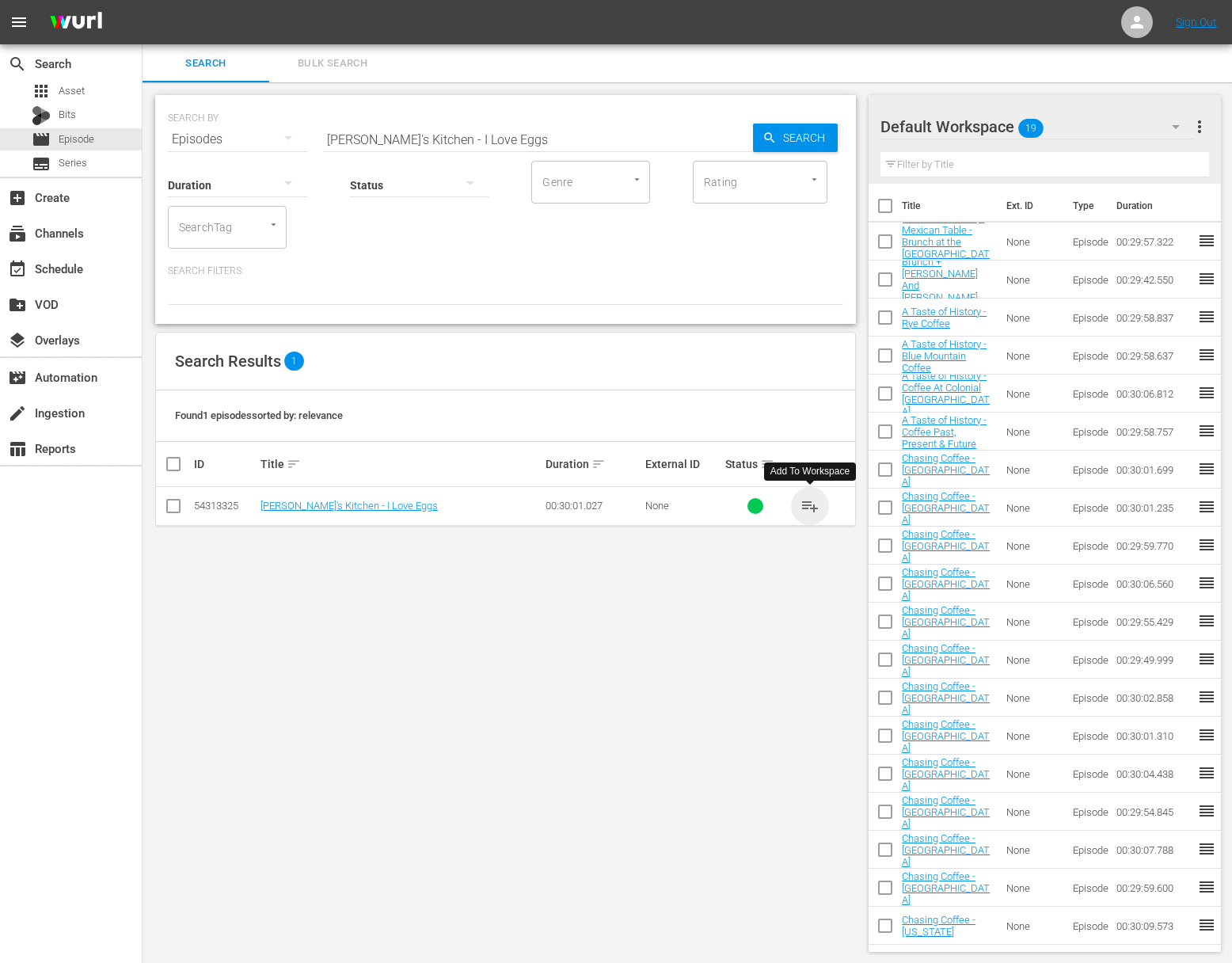
click at [817, 503] on span "playlist_add" at bounding box center [810, 506] width 19 height 19
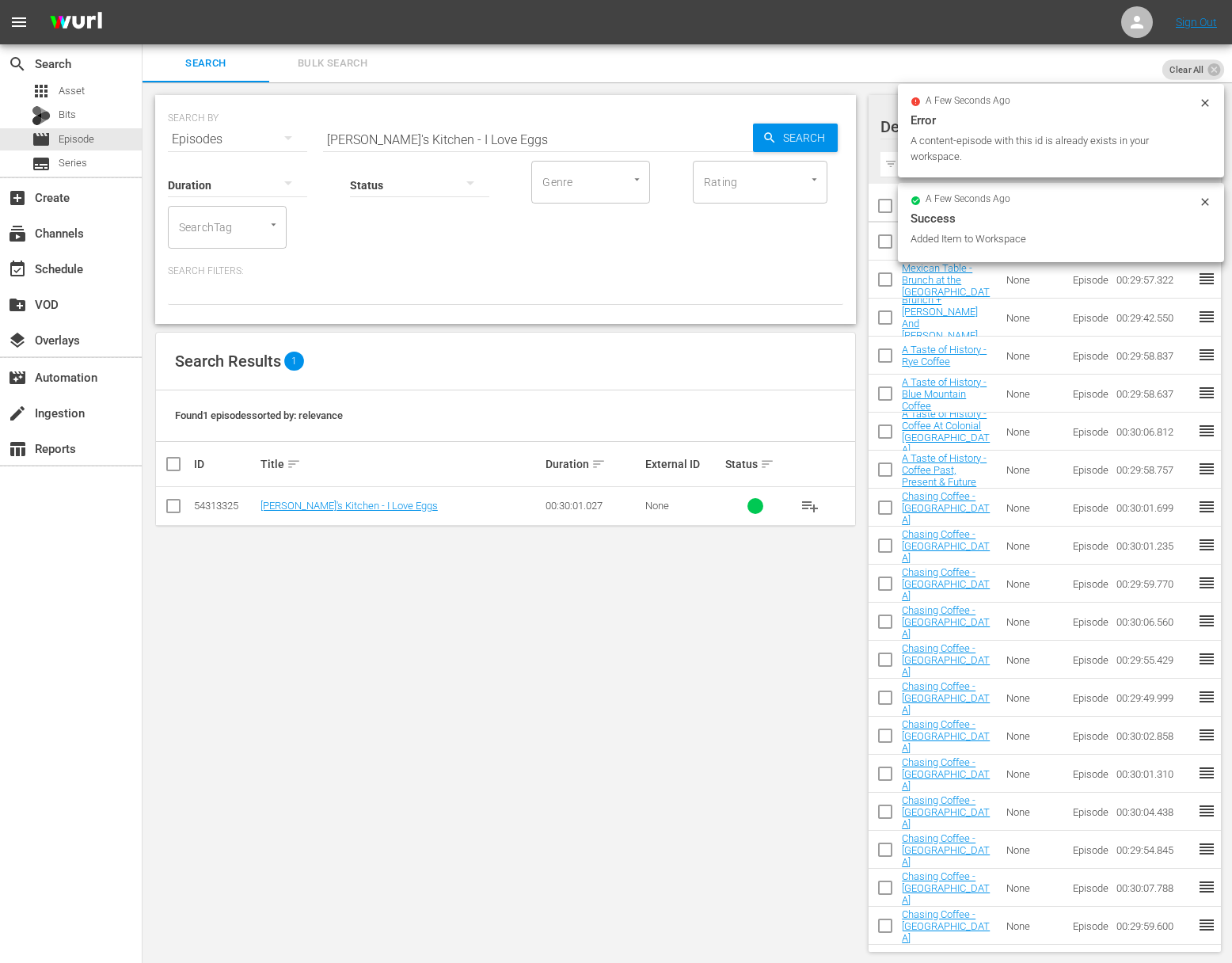
click at [423, 142] on input "Lidia's Kitchen - I Love Eggs" at bounding box center [538, 139] width 430 height 38
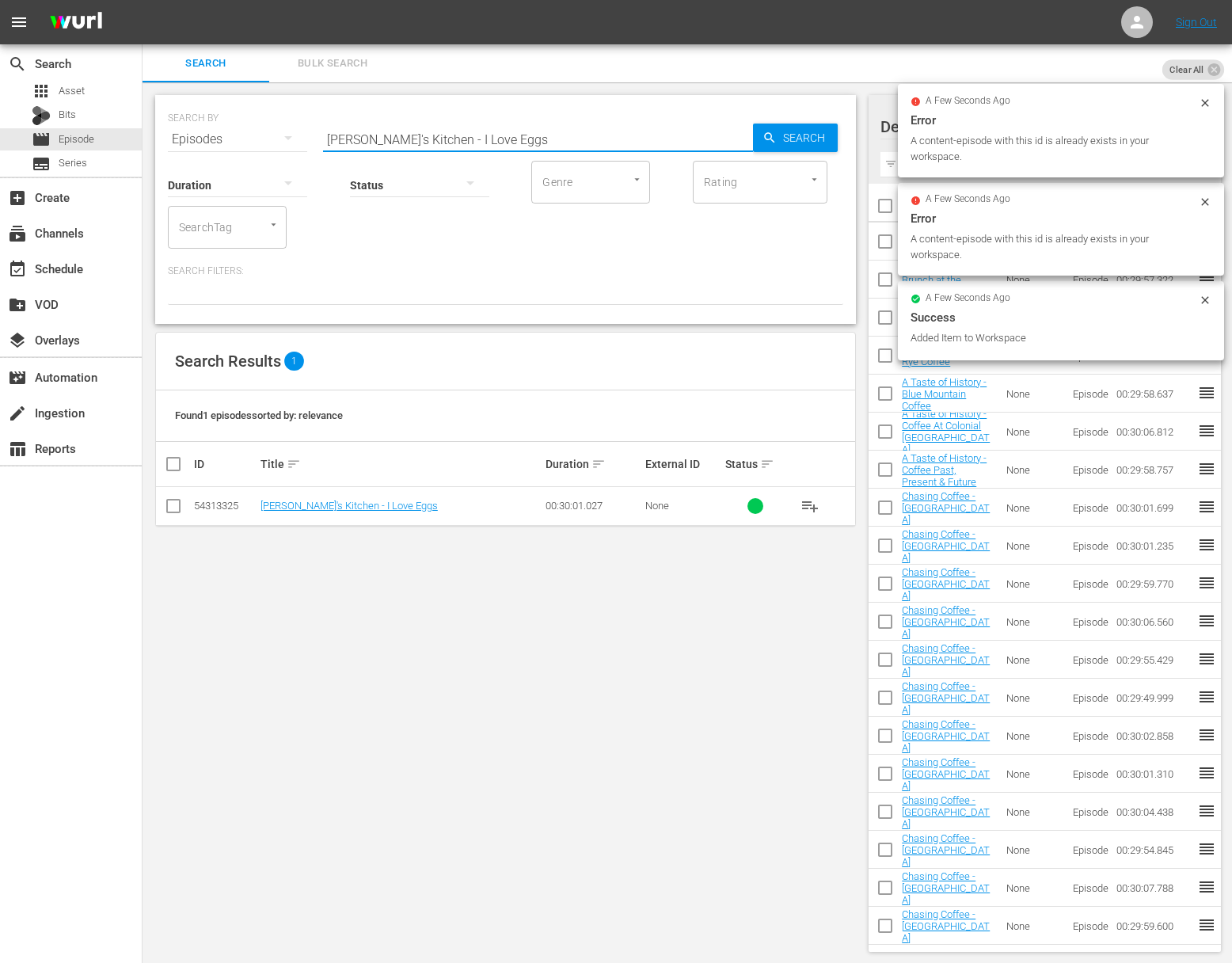
paste input "Julia & Jacques Cooking At Home - Eggs - Boiled, Scrambled, Omelets, Frittatas,…"
drag, startPoint x: 721, startPoint y: 134, endPoint x: 787, endPoint y: 134, distance: 66.0
click at [722, 133] on input "Julia & Jacques Cooking At Home - Eggs - Boiled, Scrambled, Omelets, Frittatas,…" at bounding box center [538, 139] width 430 height 38
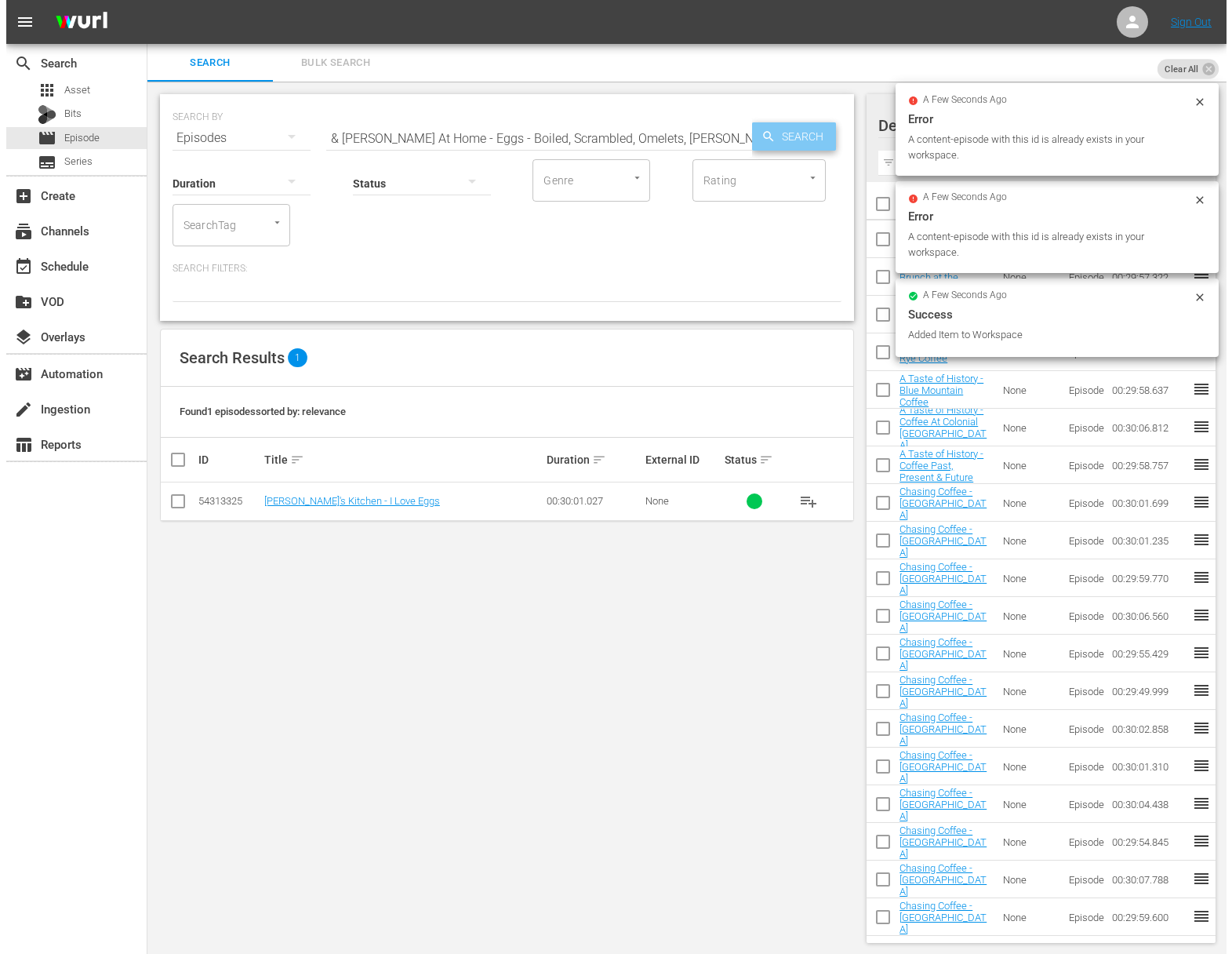
scroll to position [0, 0]
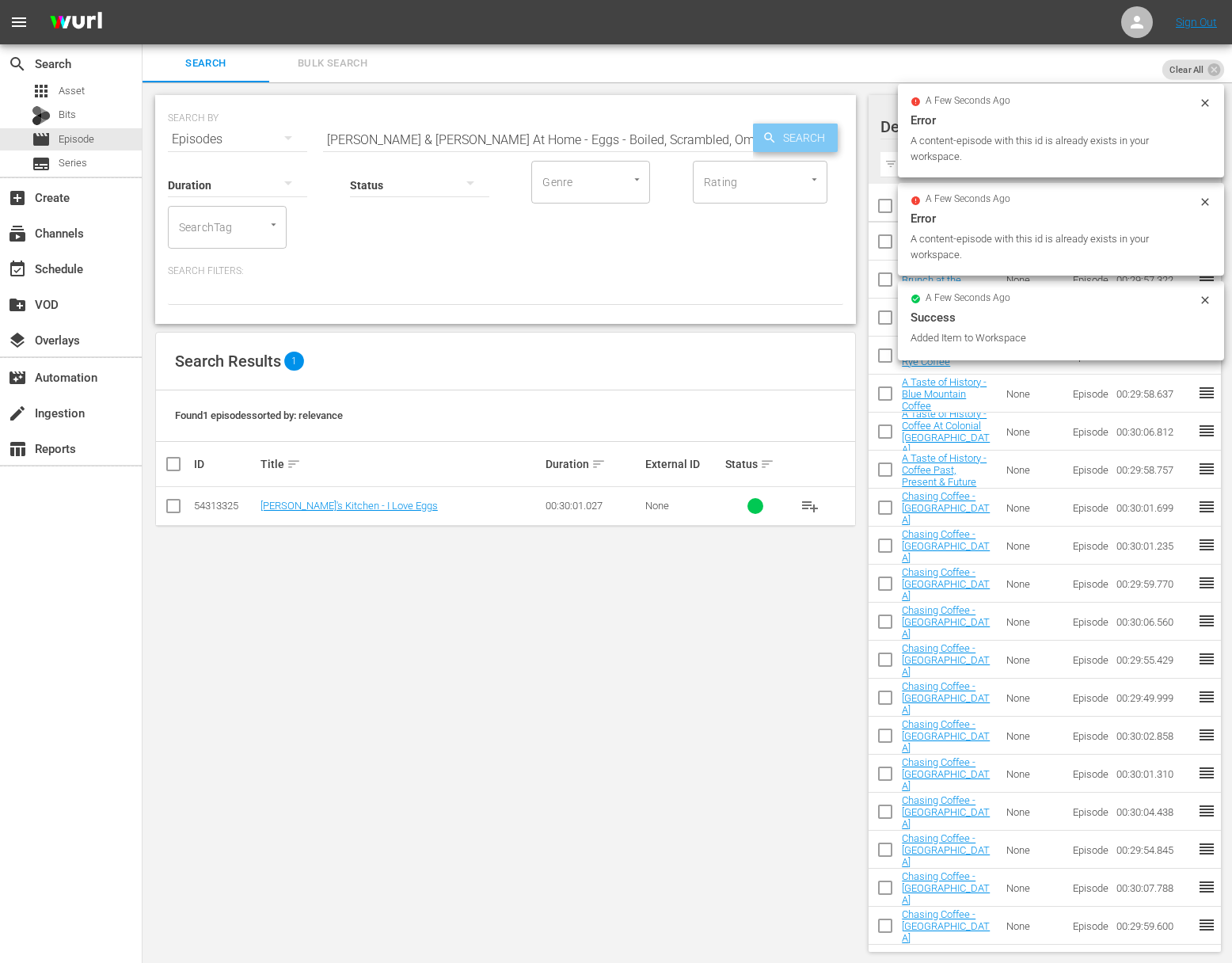
click at [787, 134] on span "Search" at bounding box center [807, 138] width 61 height 28
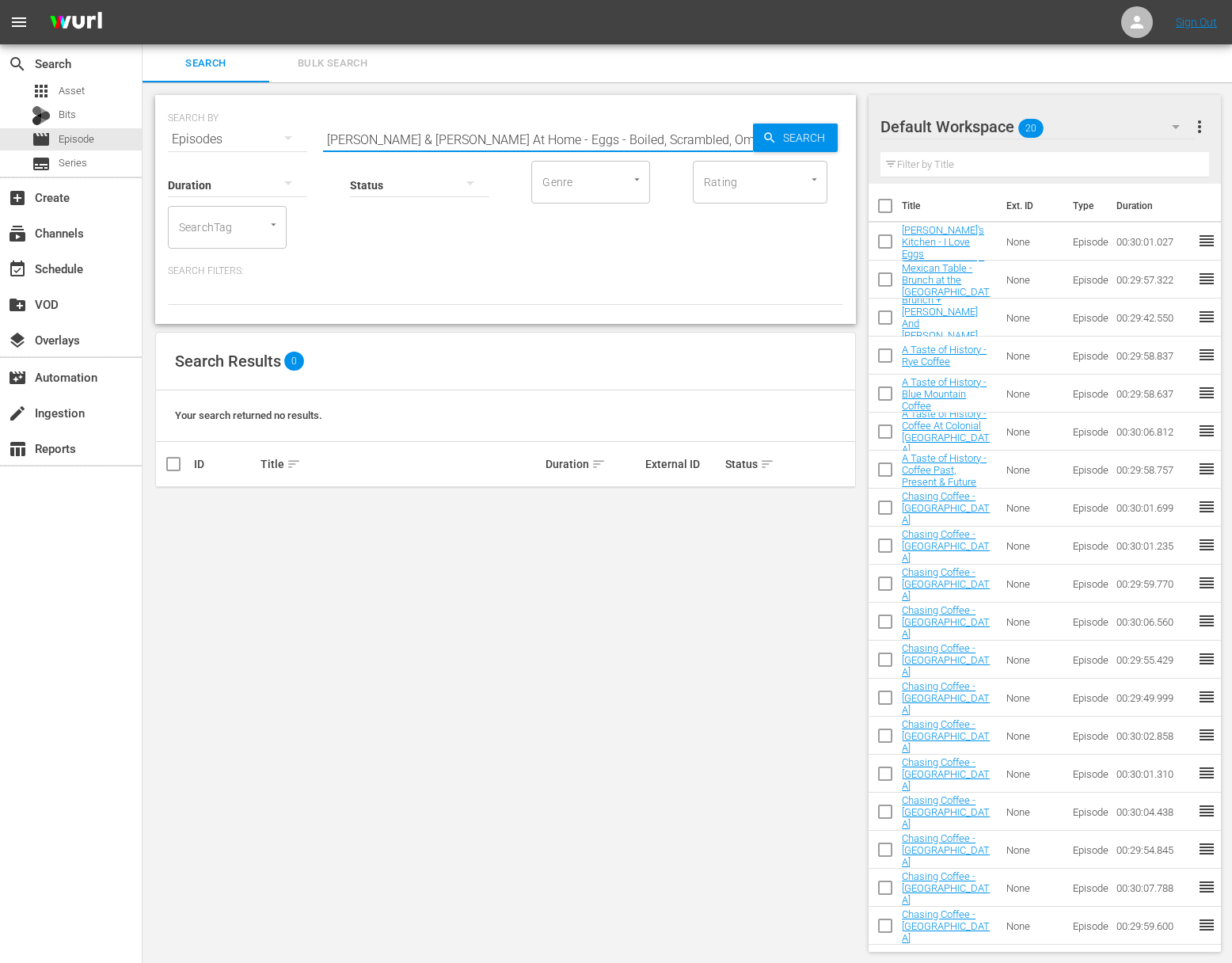
drag, startPoint x: 551, startPoint y: 141, endPoint x: 630, endPoint y: 204, distance: 101.0
click at [630, 204] on div "SEARCH BY Search By Episodes Search ID, Title, Description, Keywords, or Catego…" at bounding box center [506, 209] width 701 height 229
click at [810, 505] on span "playlist_add" at bounding box center [810, 506] width 19 height 19
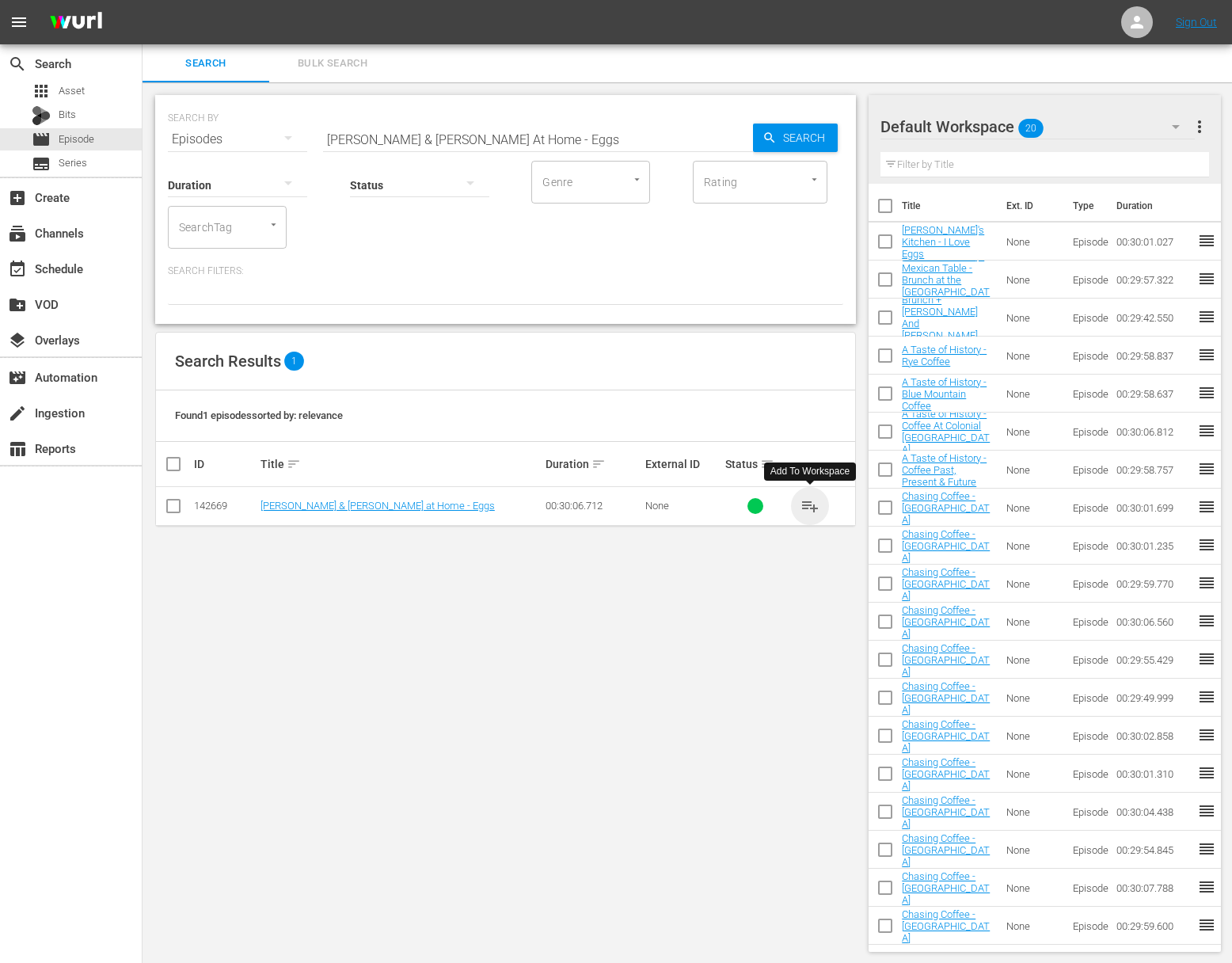
click at [810, 505] on span "playlist_add" at bounding box center [810, 506] width 19 height 19
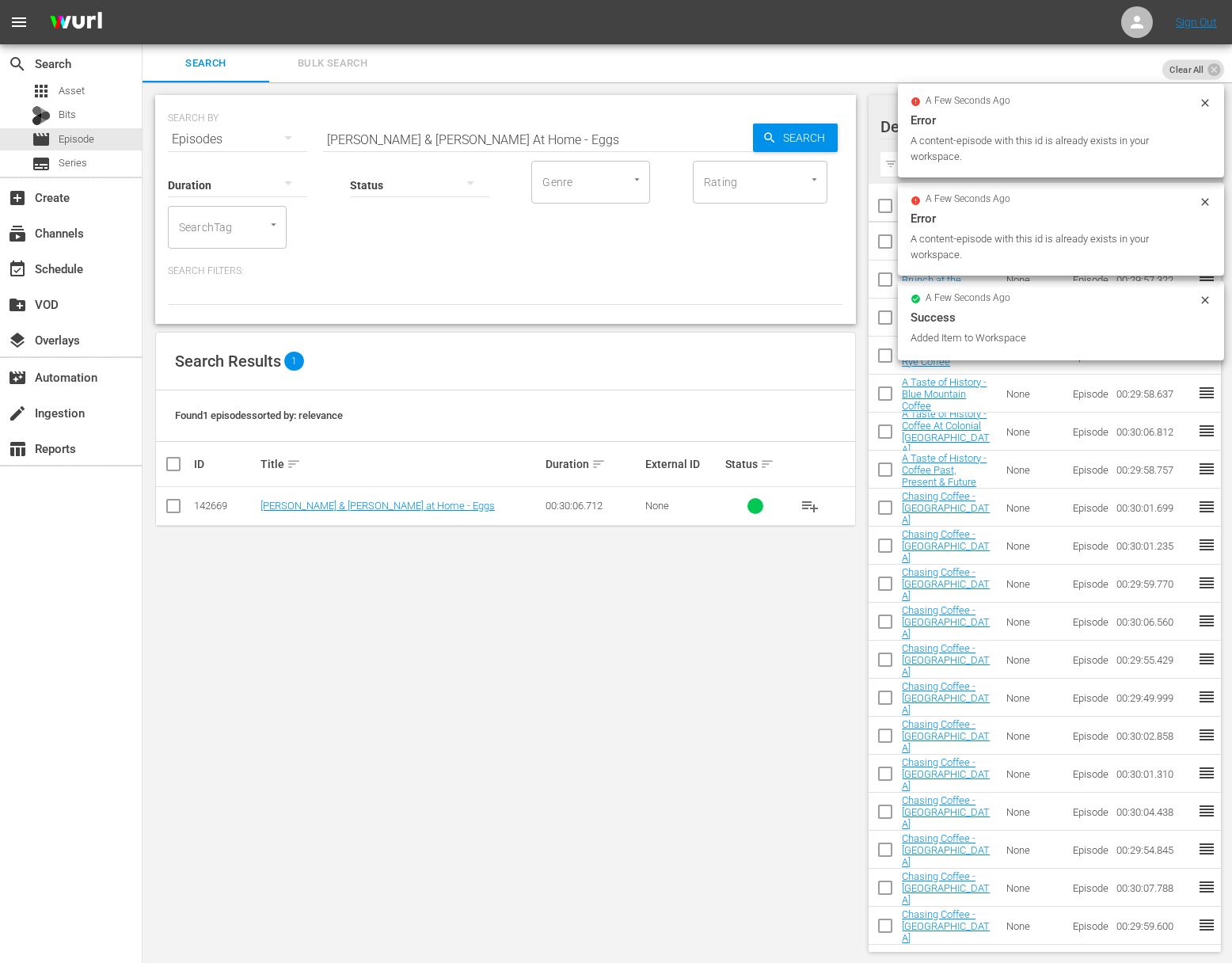
click at [596, 132] on input "Julia & Jacques Cooking At Home - Eggs" at bounding box center [538, 139] width 430 height 38
paste input "acques Pépin Cooking at Home - Eggs-quisite"
click at [781, 136] on span "Search" at bounding box center [807, 138] width 61 height 28
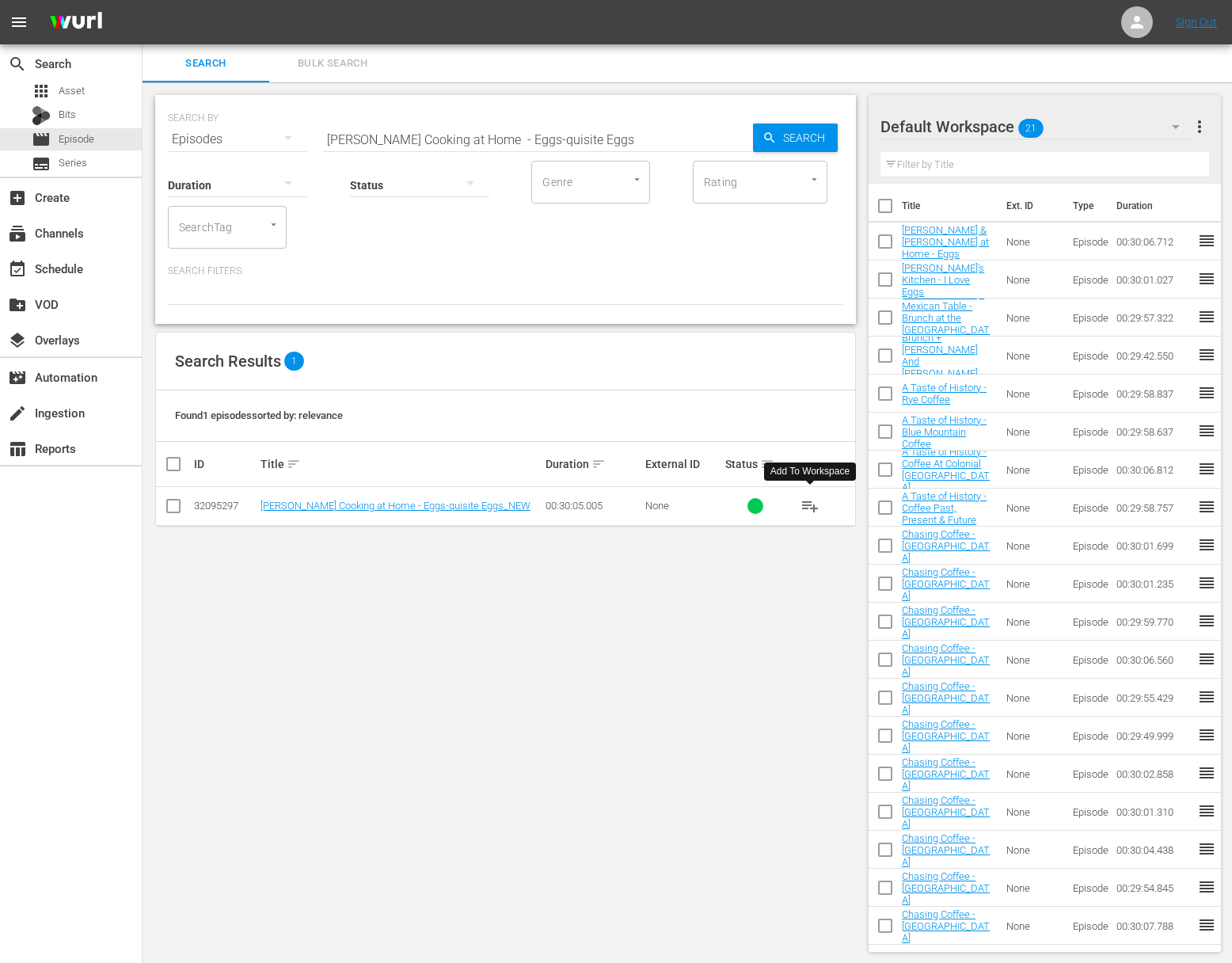
click at [813, 501] on span "playlist_add" at bounding box center [810, 506] width 19 height 19
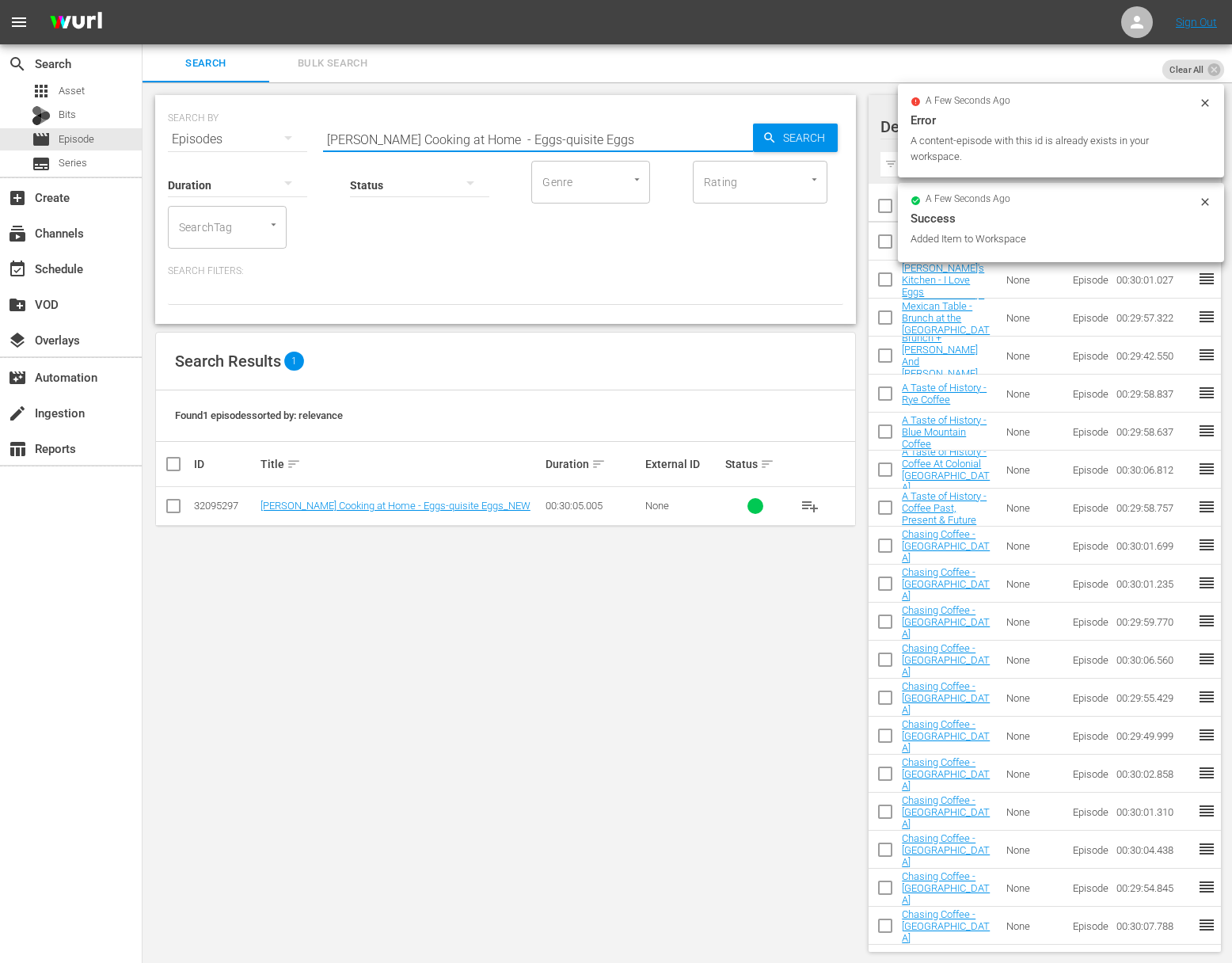
click at [460, 127] on input "Jacques Pépin Cooking at Home - Eggs-quisite Eggs" at bounding box center [538, 139] width 430 height 38
paste input "Pati's Mexican Table - Oaxaca Breakfast: Messy and Deliciou"
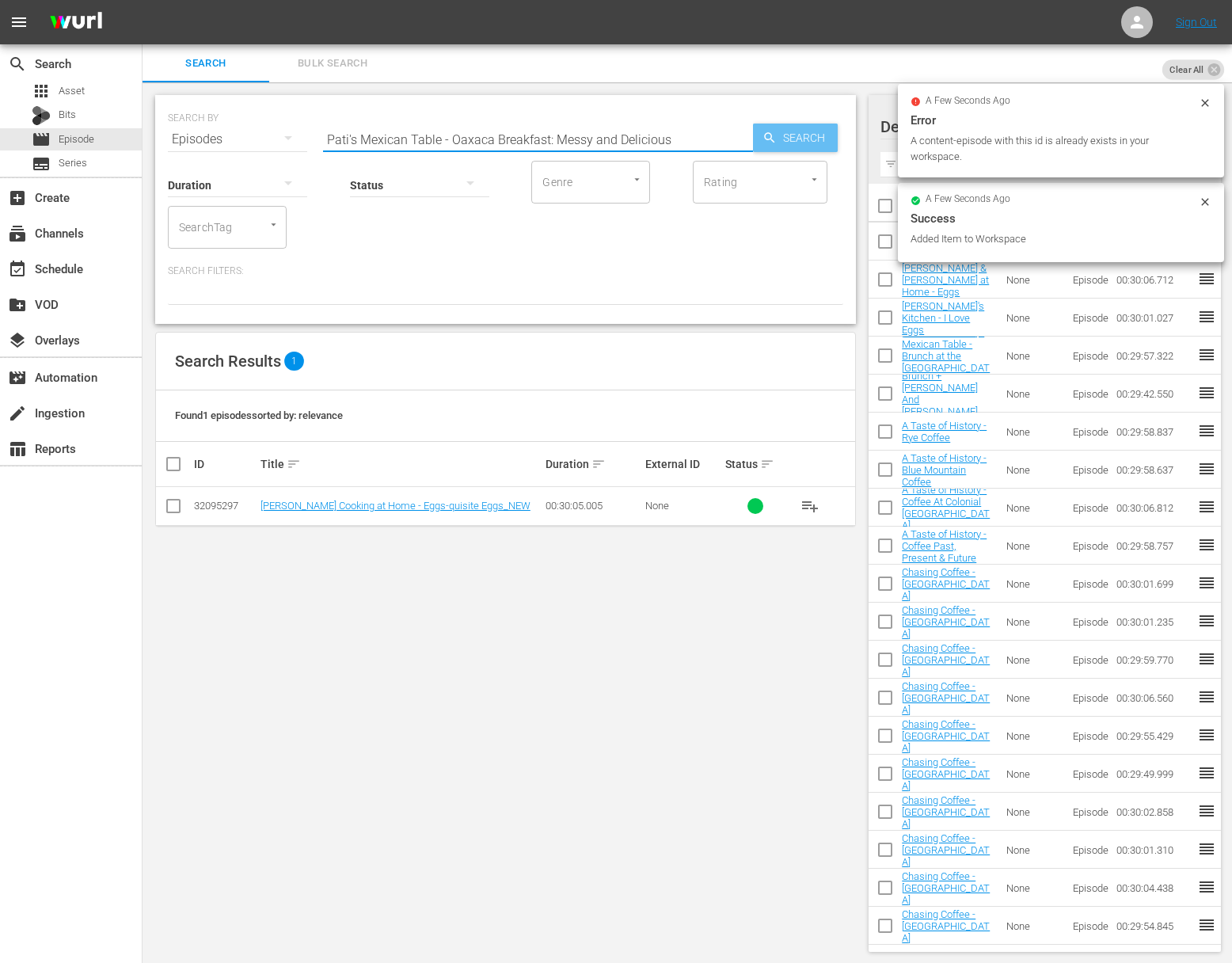
click at [765, 131] on icon "button" at bounding box center [769, 138] width 14 height 14
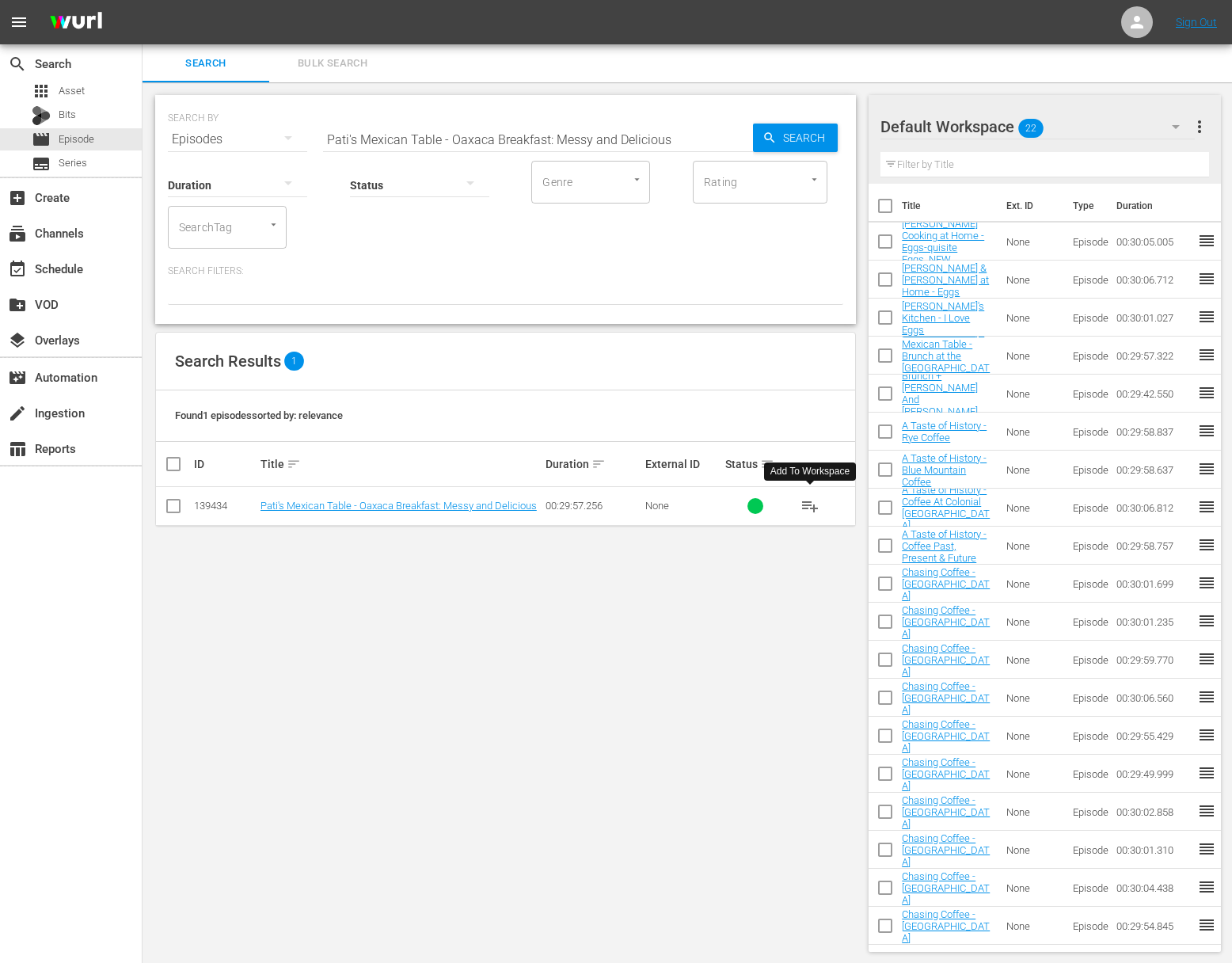
click at [809, 501] on span "playlist_add" at bounding box center [810, 506] width 19 height 19
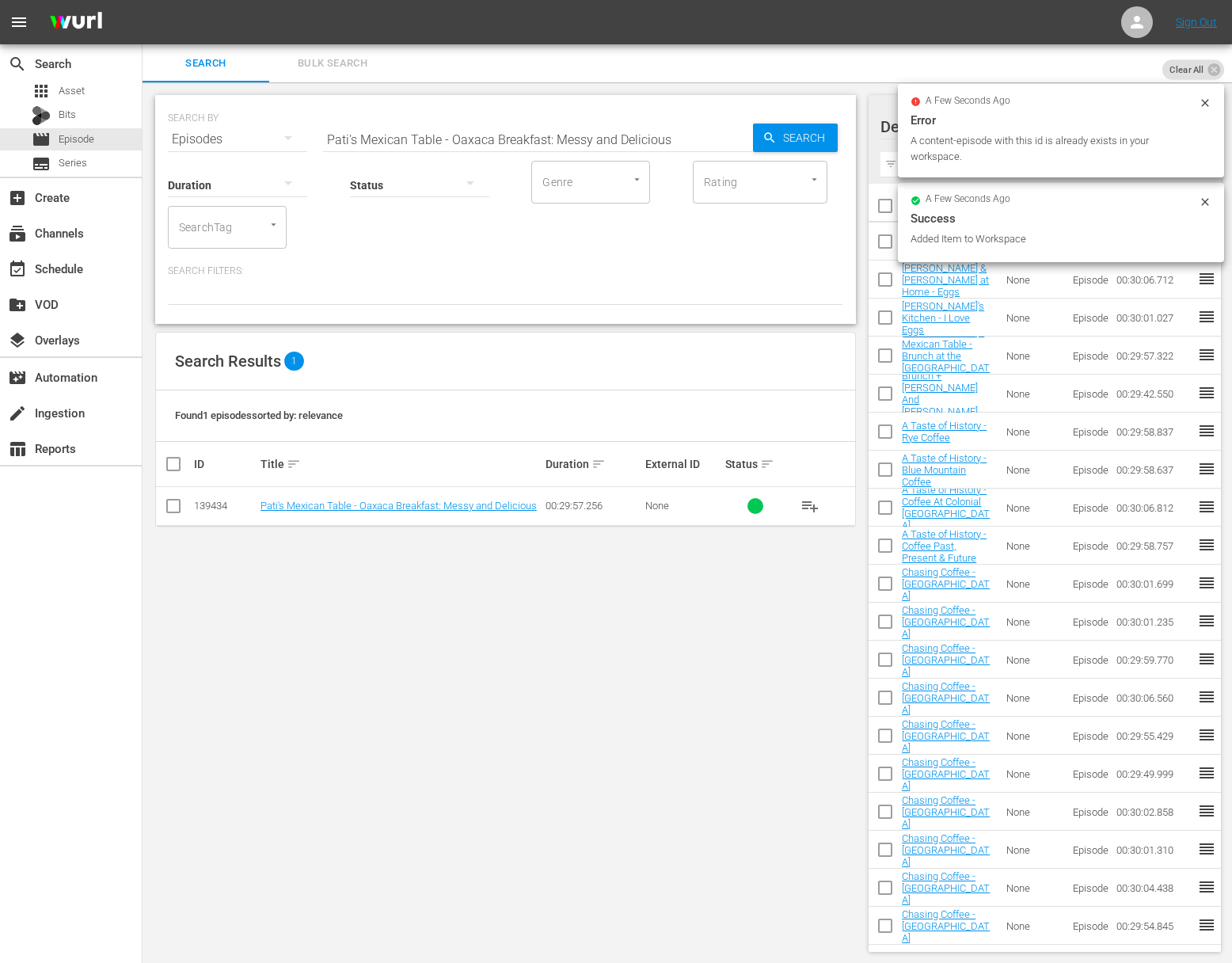
click at [483, 135] on input "Pati's Mexican Table - Oaxaca Breakfast: Messy and Delicious" at bounding box center [538, 139] width 430 height 38
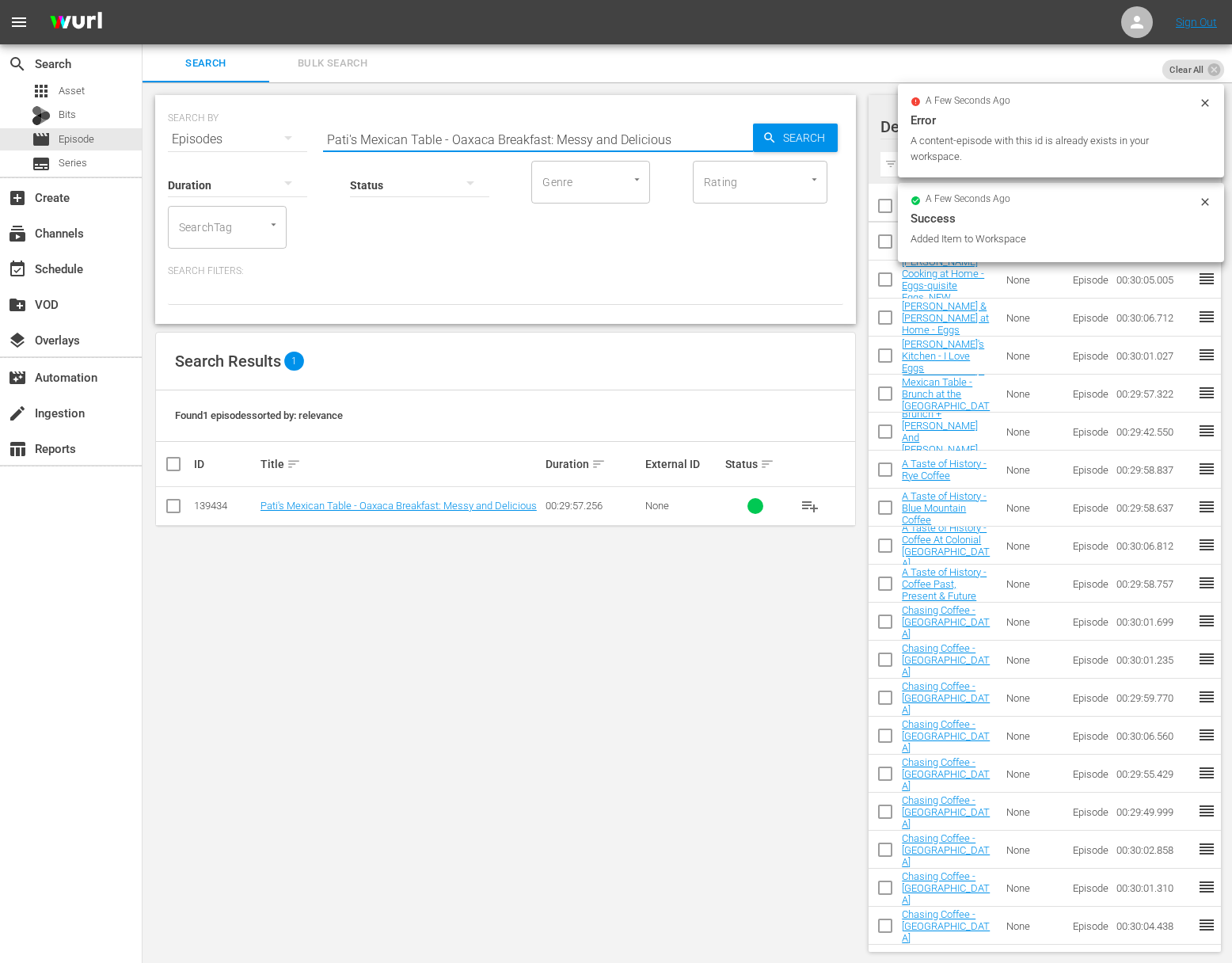
paste input "Baja Breakfast"
click at [762, 139] on div "Search" at bounding box center [795, 138] width 84 height 28
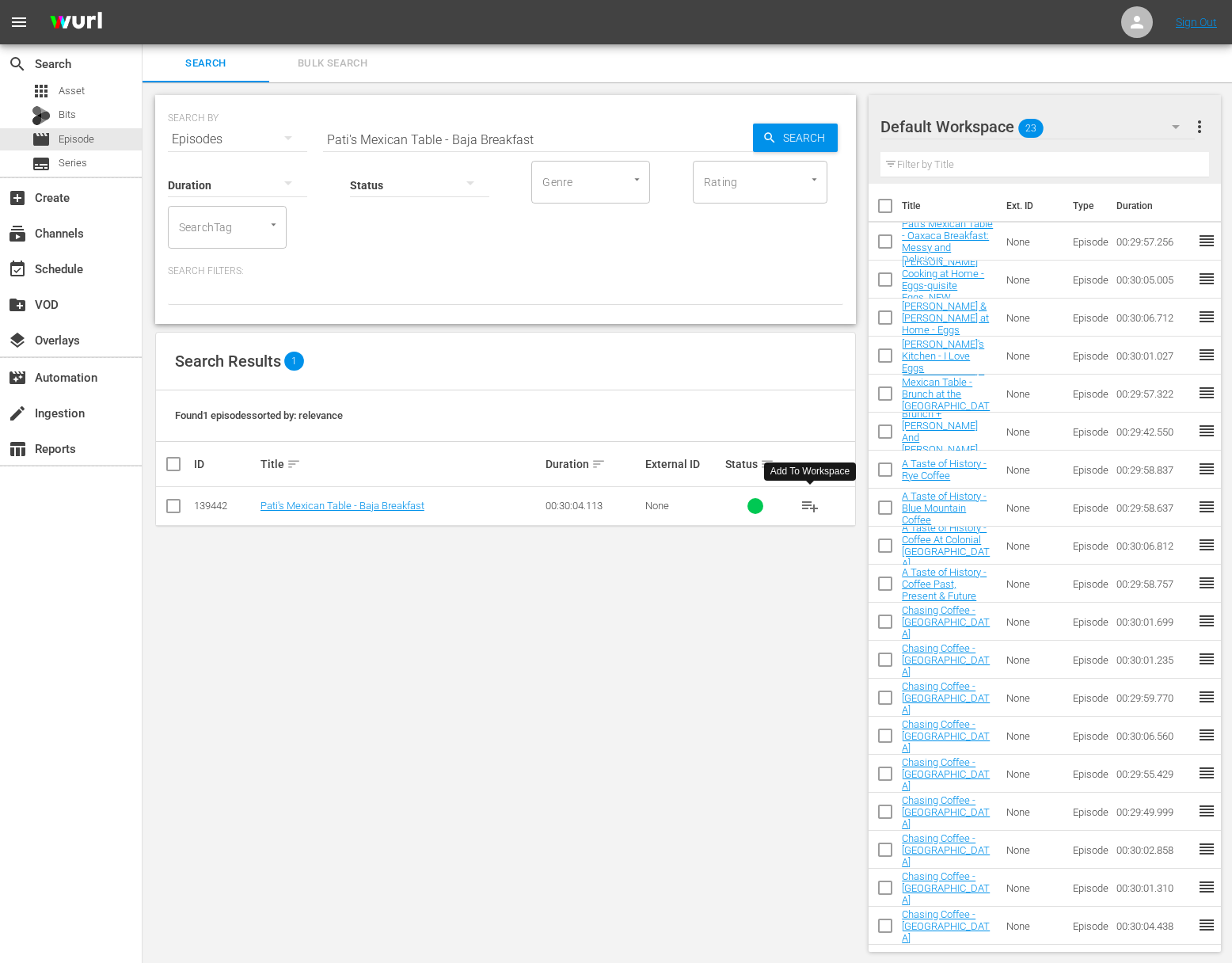
click at [807, 505] on span "playlist_add" at bounding box center [810, 506] width 19 height 19
click at [811, 503] on span "playlist_add" at bounding box center [810, 506] width 19 height 19
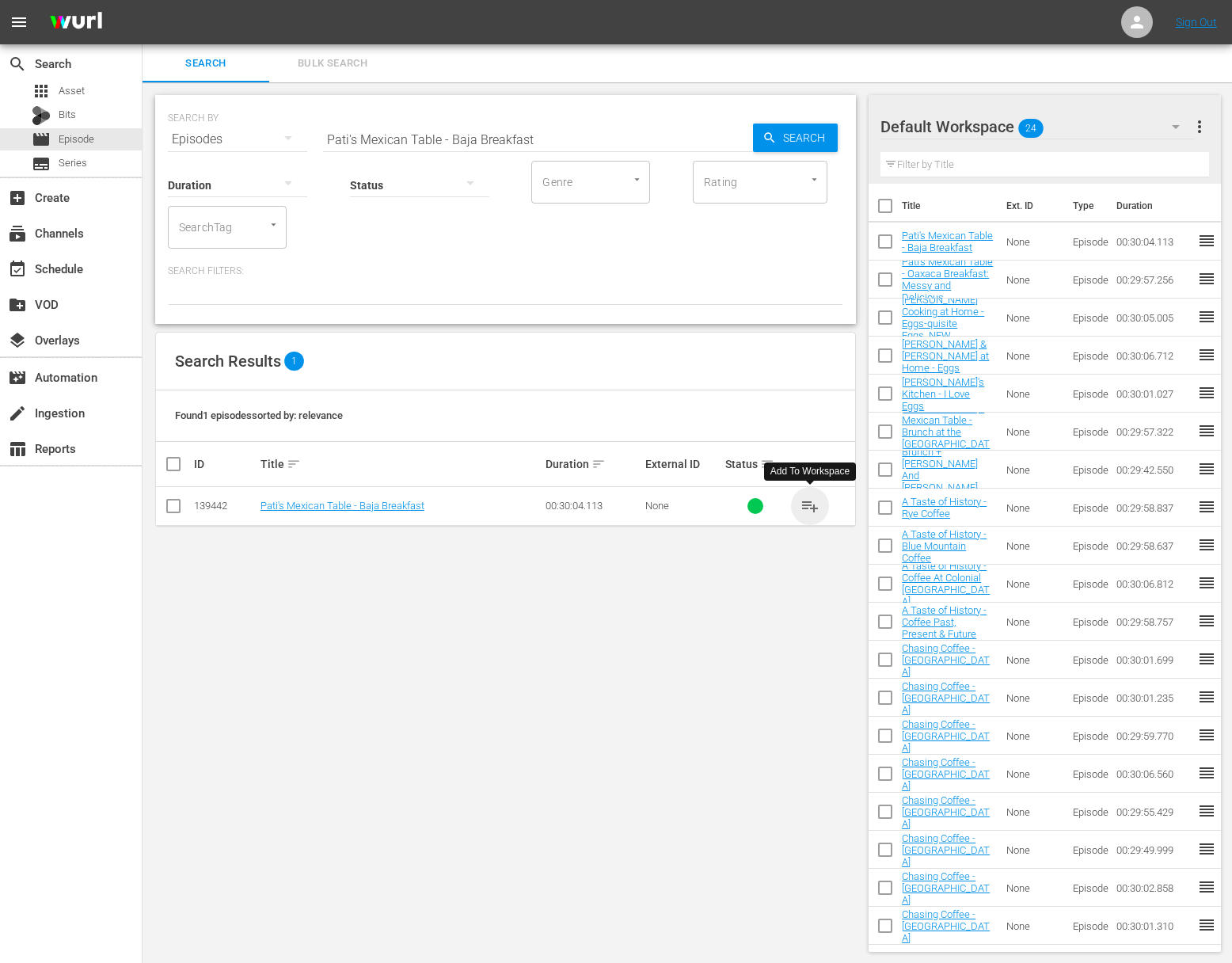
click at [811, 503] on span "playlist_add" at bounding box center [810, 506] width 19 height 19
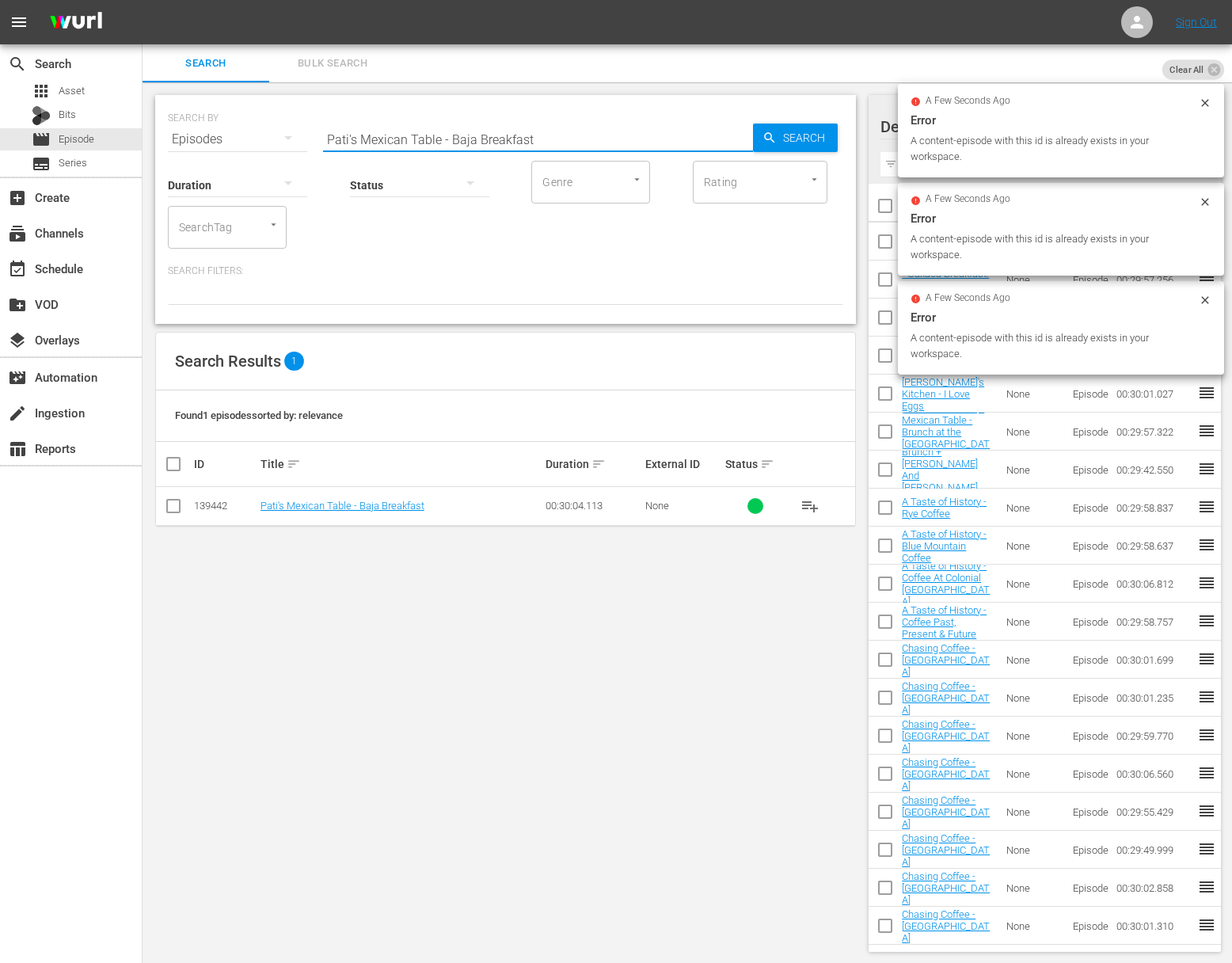
click at [536, 131] on input "Pati's Mexican Table - Baja Breakfast" at bounding box center [538, 139] width 430 height 38
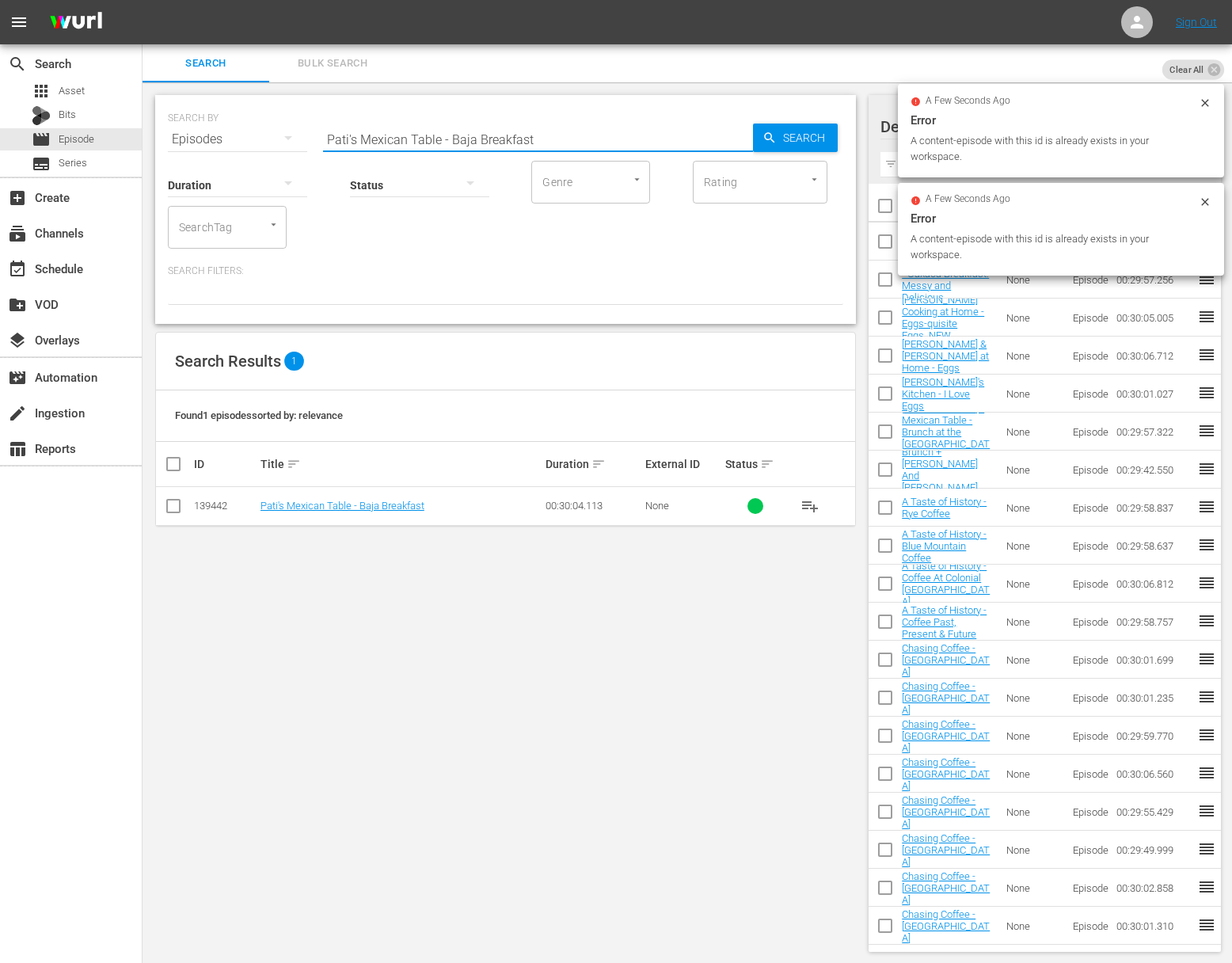
paste input "Cooking with Nick Stellino - Breakfast Favorites"
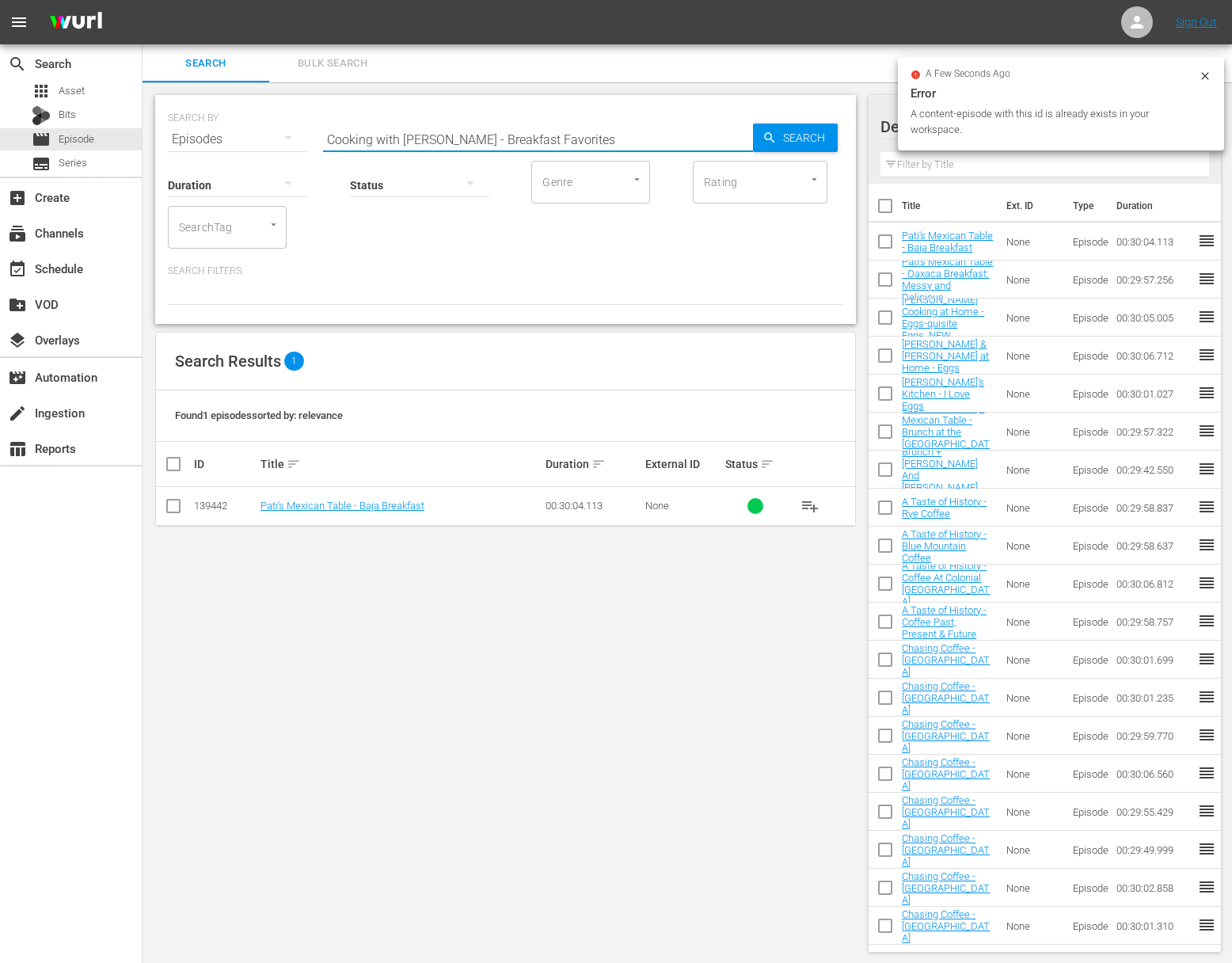
click at [763, 135] on icon "button" at bounding box center [769, 138] width 14 height 14
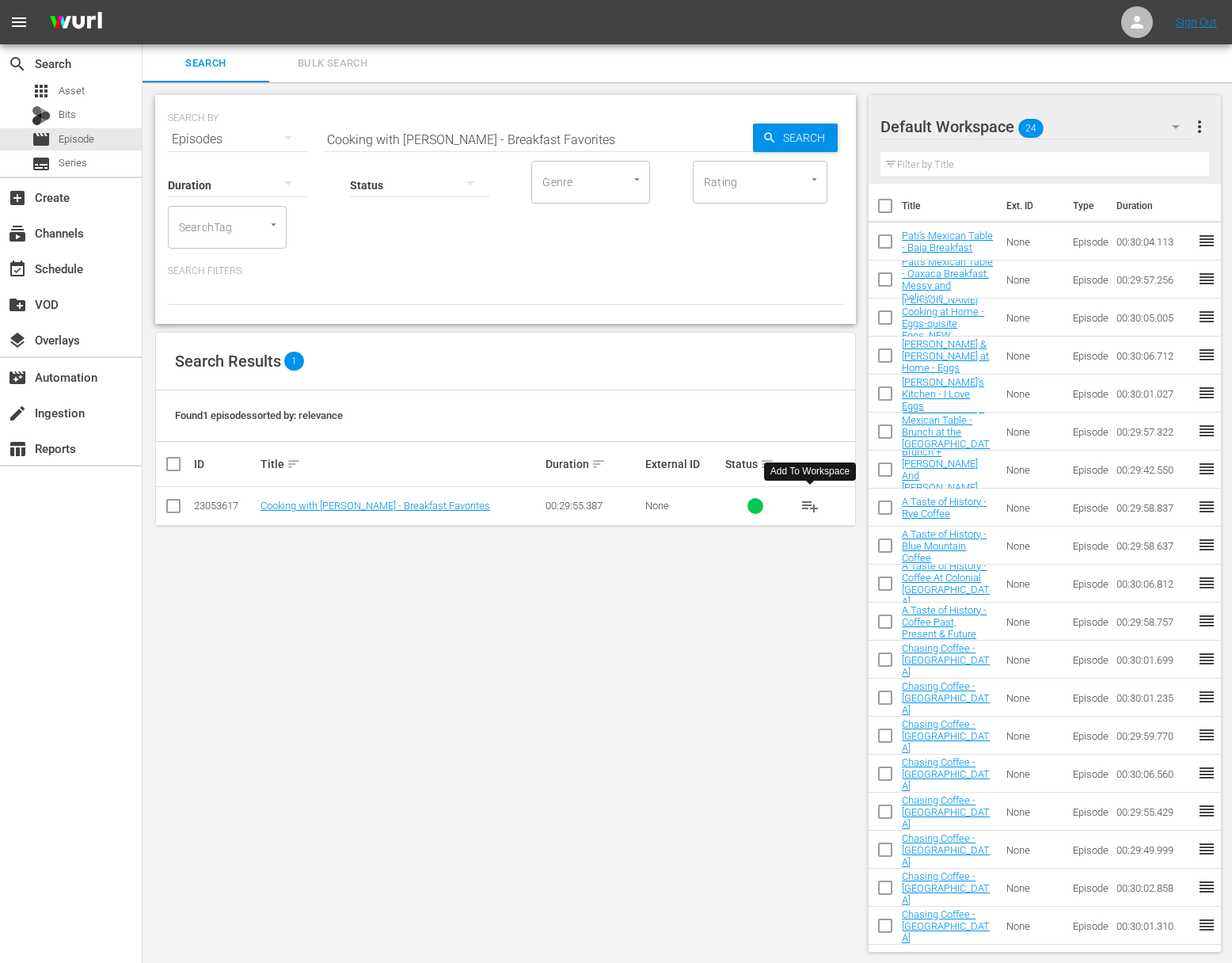
click at [812, 503] on span "playlist_add" at bounding box center [810, 506] width 19 height 19
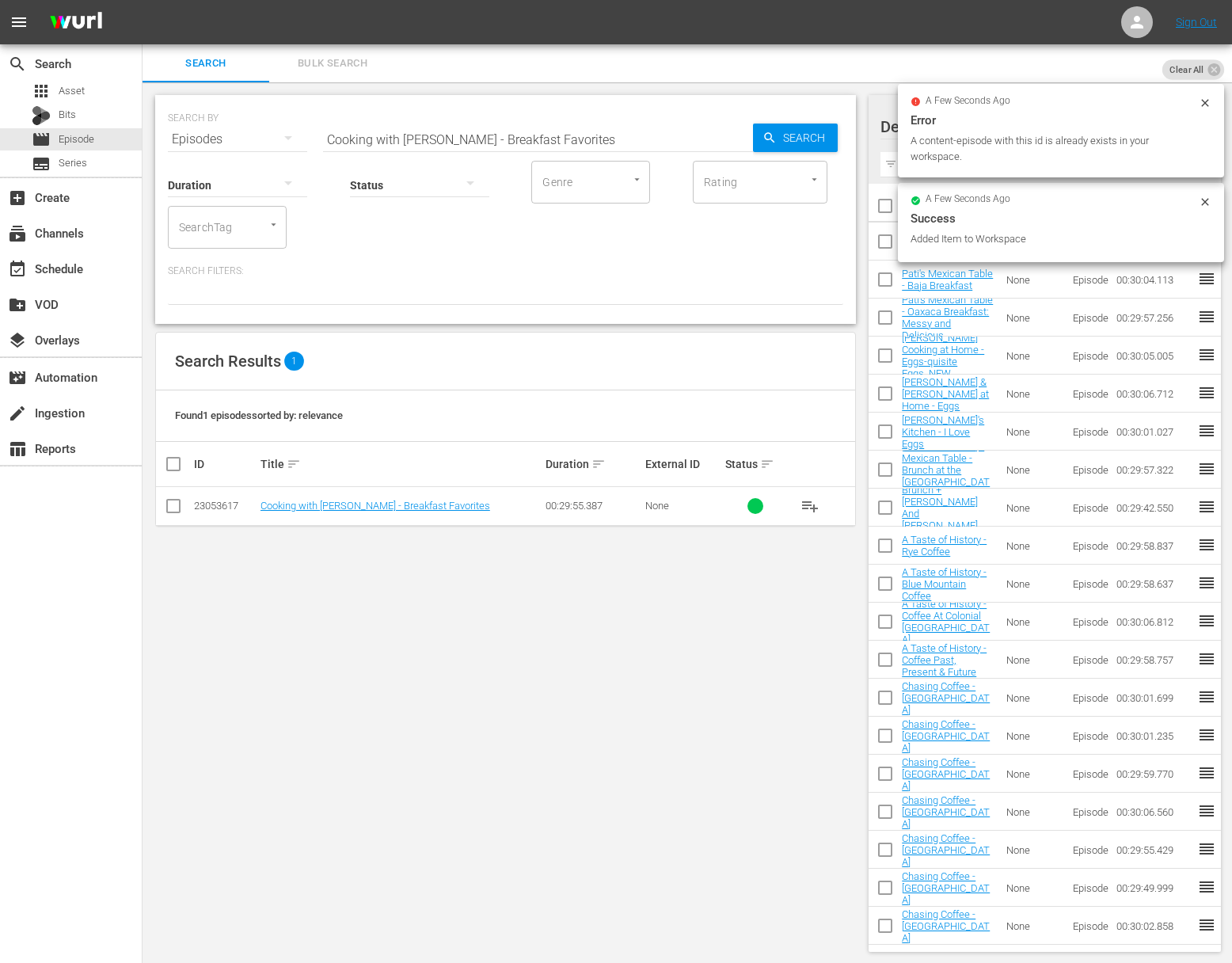
click at [650, 122] on input "Cooking with Nick Stellino - Breakfast Favorites" at bounding box center [538, 139] width 430 height 38
paste input "Nick Stellino - Storyteller in the Kitchen - Breakfast in America"
click at [798, 129] on span "Search" at bounding box center [807, 138] width 61 height 28
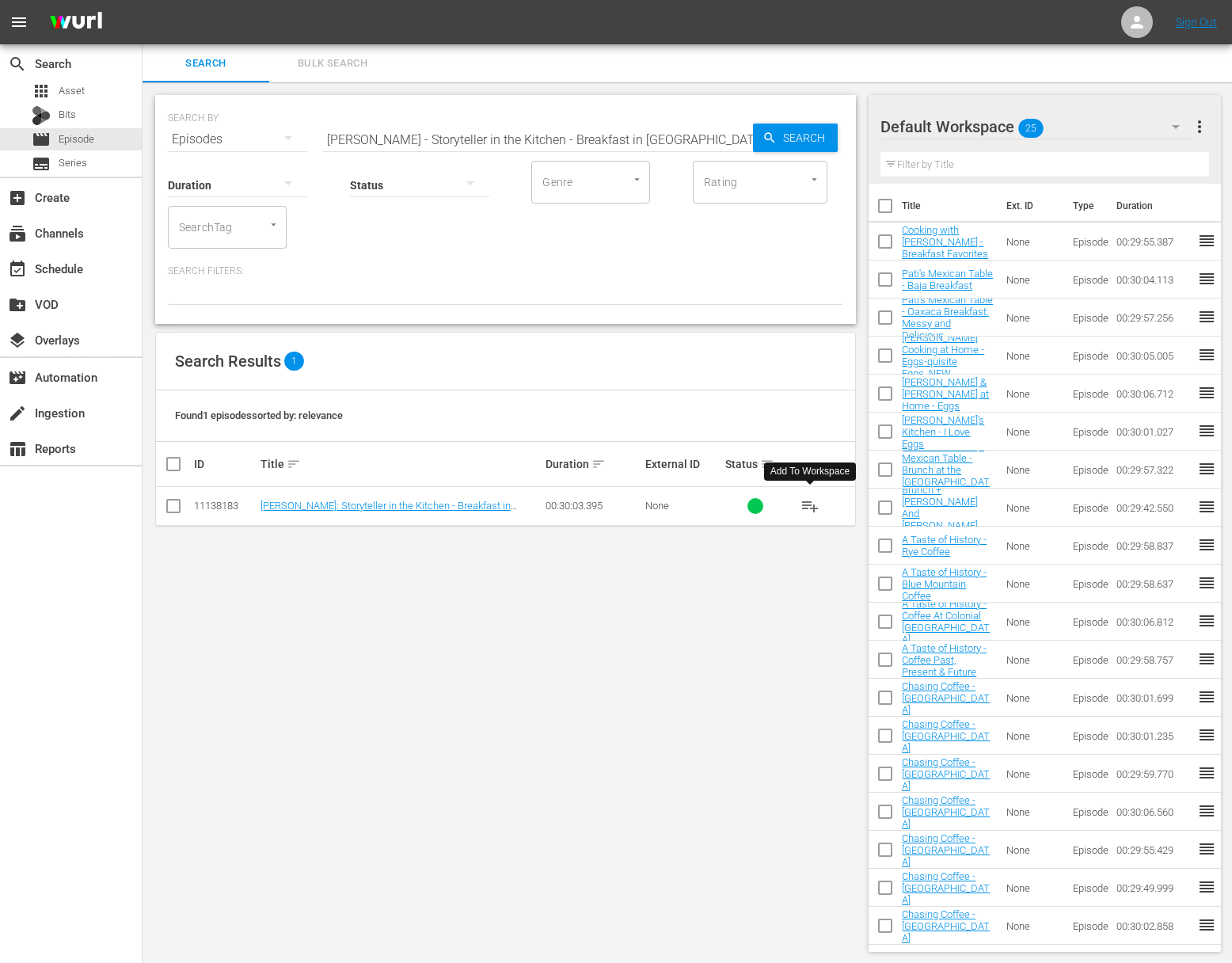
click at [807, 508] on span "playlist_add" at bounding box center [810, 506] width 19 height 19
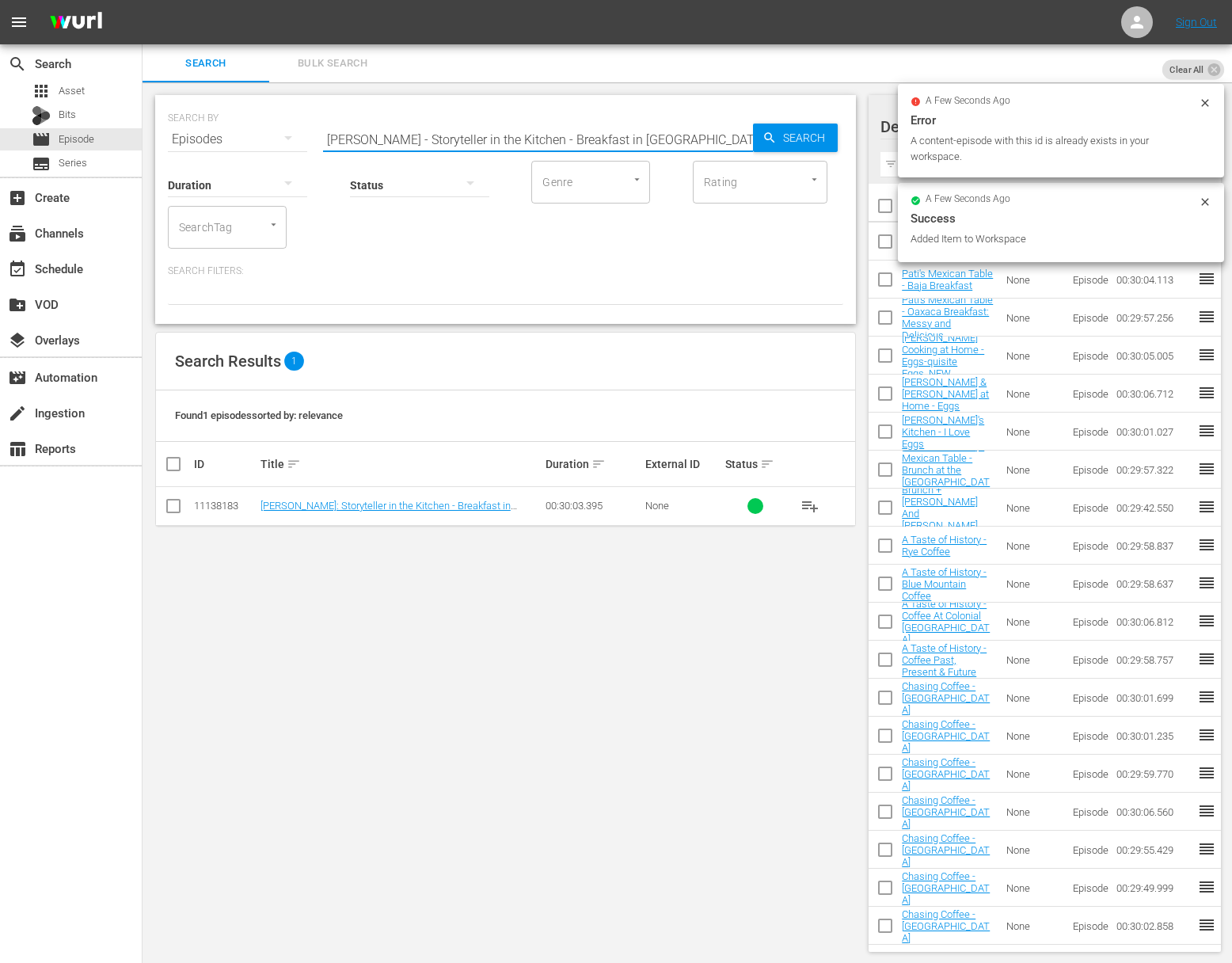
click at [506, 146] on input "Nick Stellino - Storyteller in the Kitchen - Breakfast in America" at bounding box center [538, 139] width 430 height 38
paste input "Michael Chiarello's Napa - Breakfast in Turlock"
click at [761, 148] on div "Search" at bounding box center [795, 138] width 84 height 28
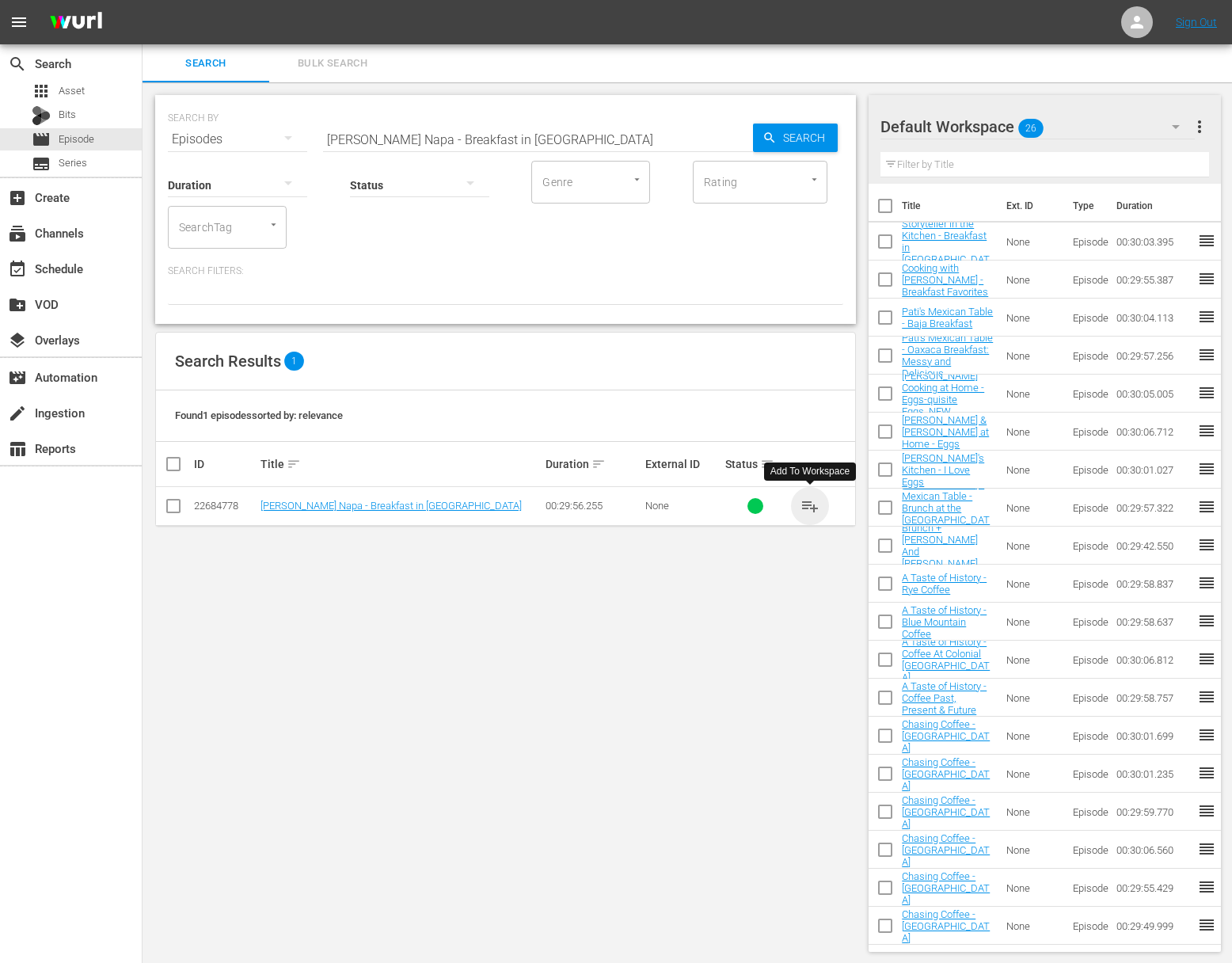
click at [816, 506] on span "playlist_add" at bounding box center [810, 506] width 19 height 19
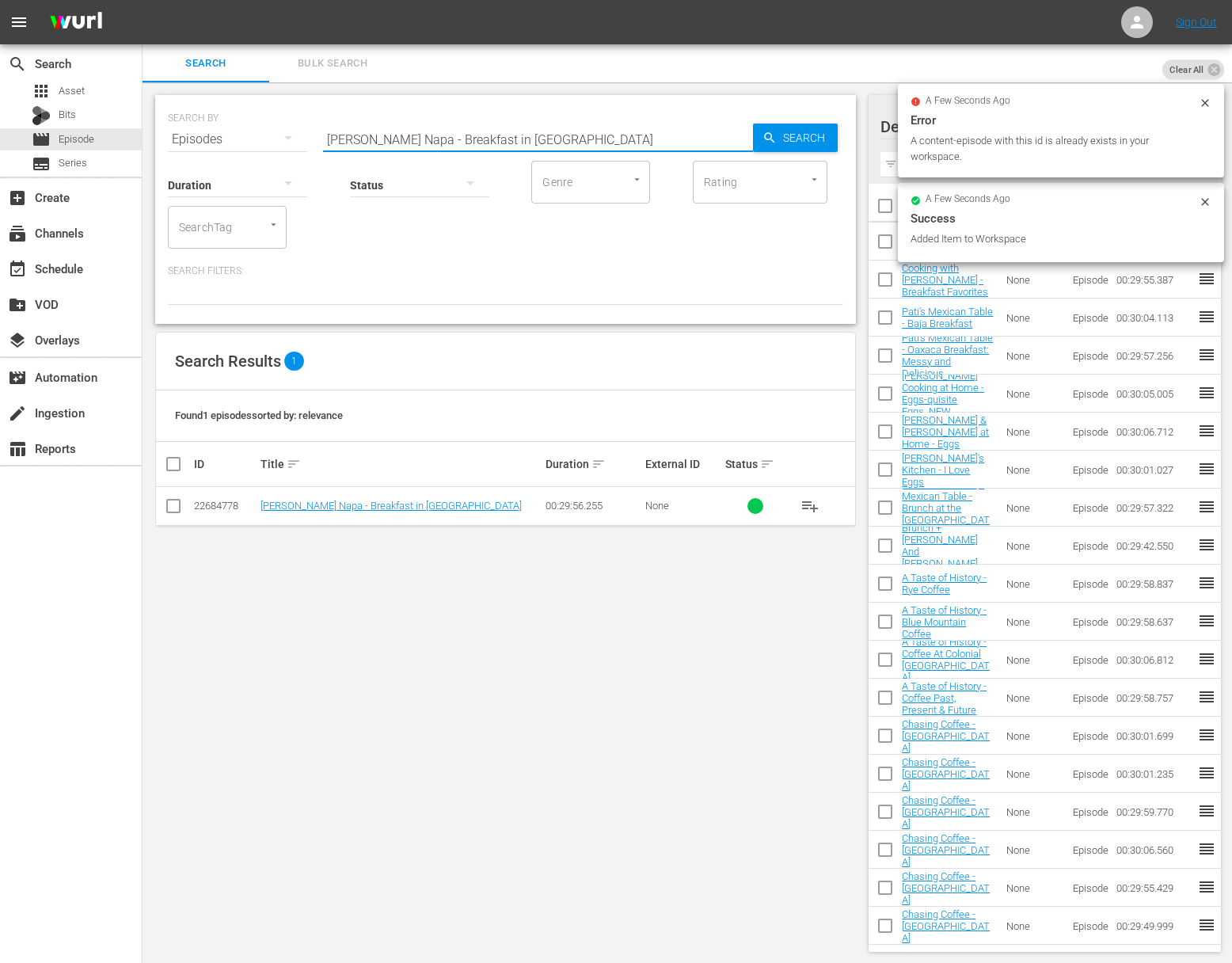
click at [467, 126] on input "Michael Chiarello's Napa - Breakfast in Turlock" at bounding box center [538, 139] width 430 height 38
paste input "Lidia's Kitchen - I Love Eggs"
click at [756, 137] on div "Search" at bounding box center [795, 138] width 84 height 28
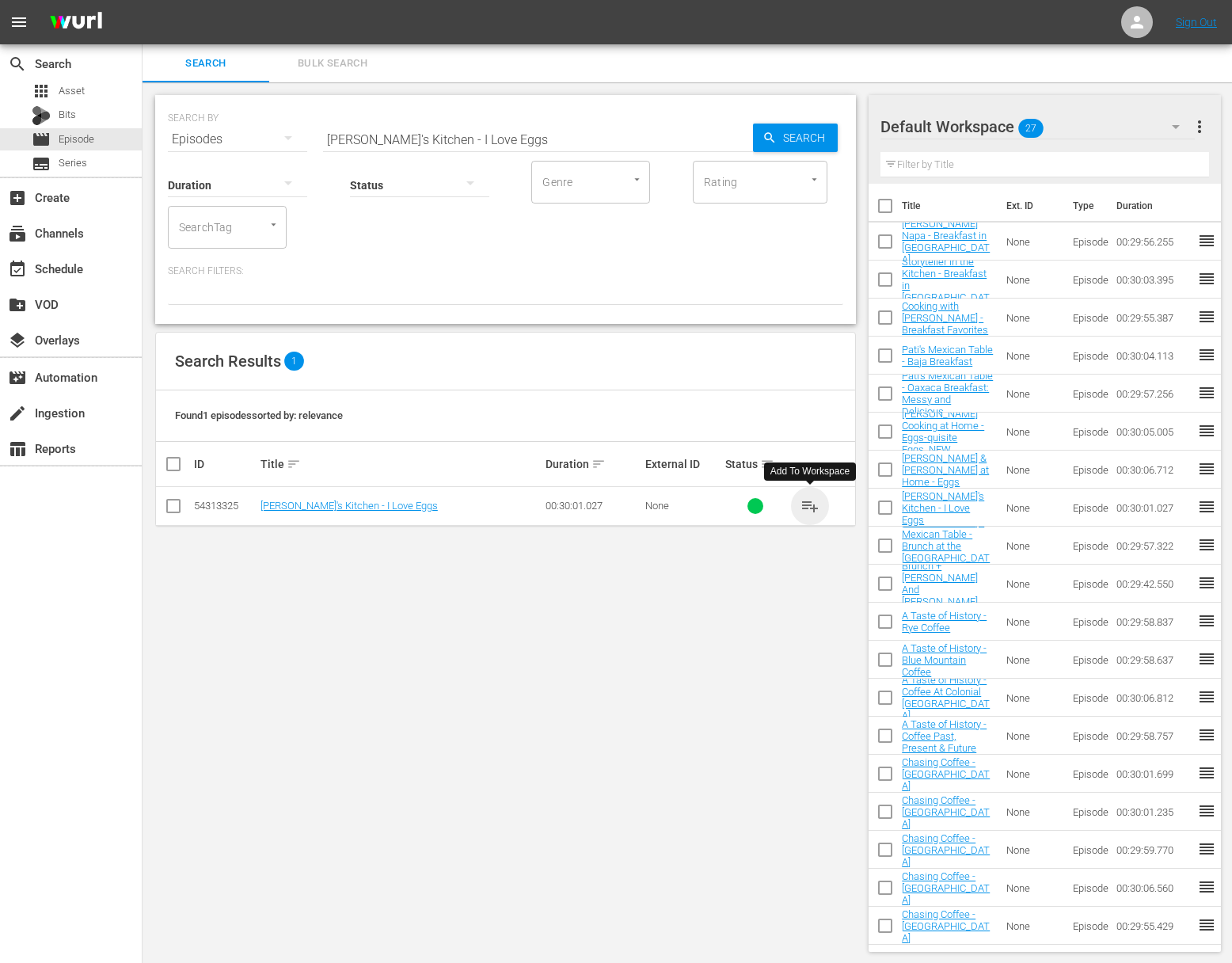
click at [807, 506] on span "playlist_add" at bounding box center [810, 506] width 19 height 19
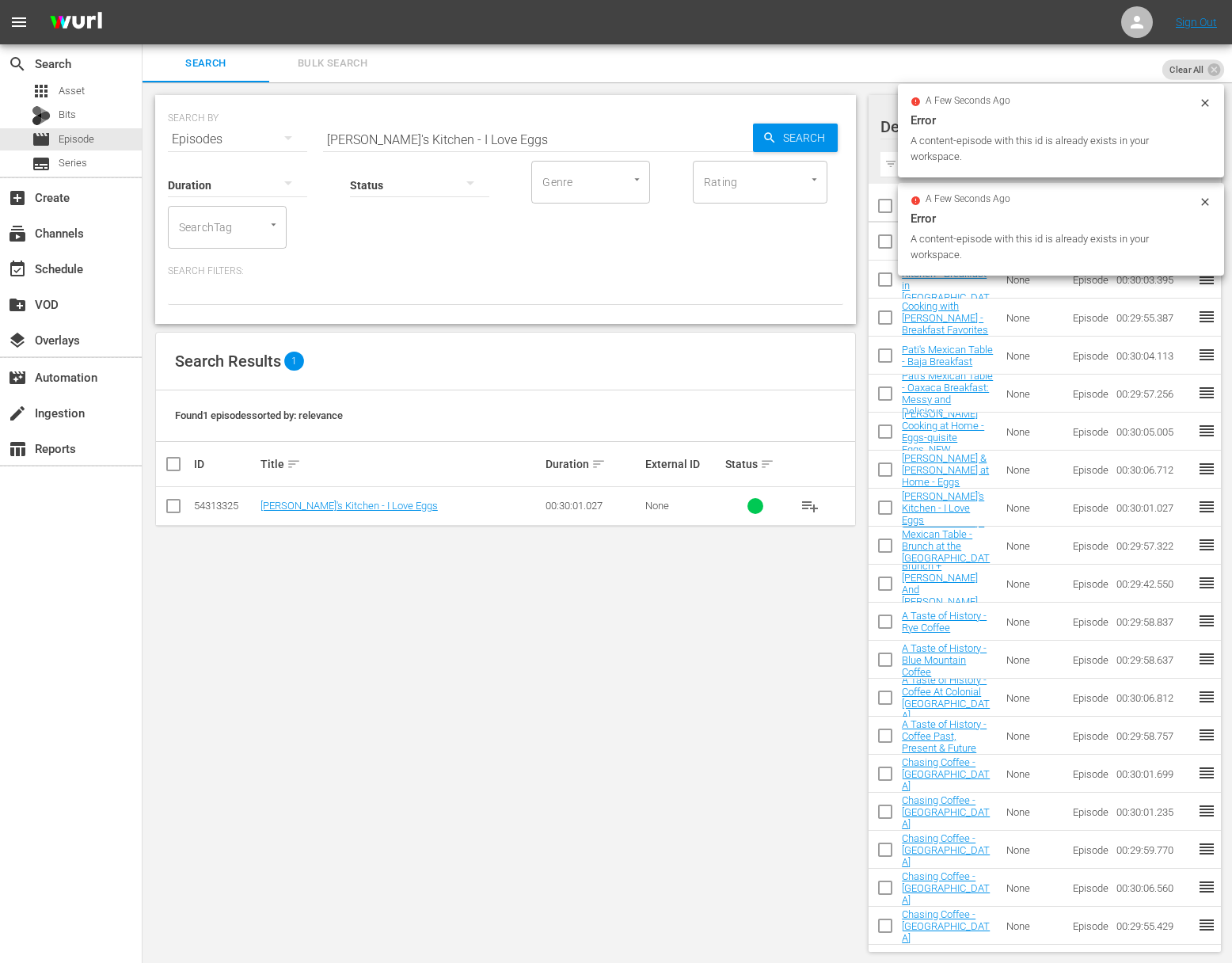
click at [505, 139] on input "Lidia's Kitchen - I Love Eggs" at bounding box center [538, 139] width 430 height 38
paste input "Pati's Mexican Table - Brunch at the Jinich House"
click at [798, 137] on span "Search" at bounding box center [807, 138] width 61 height 28
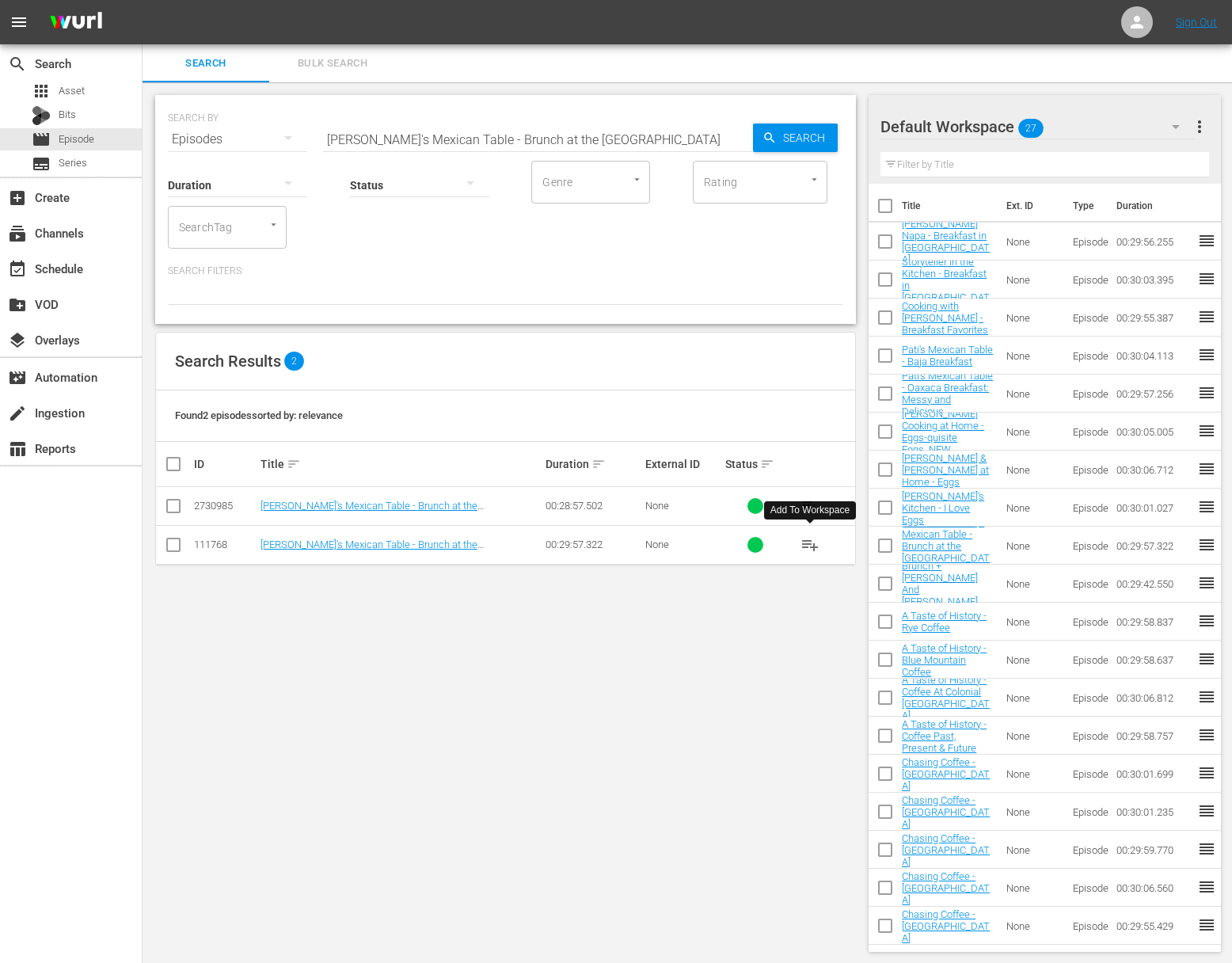
click at [812, 546] on span "playlist_add" at bounding box center [810, 545] width 19 height 19
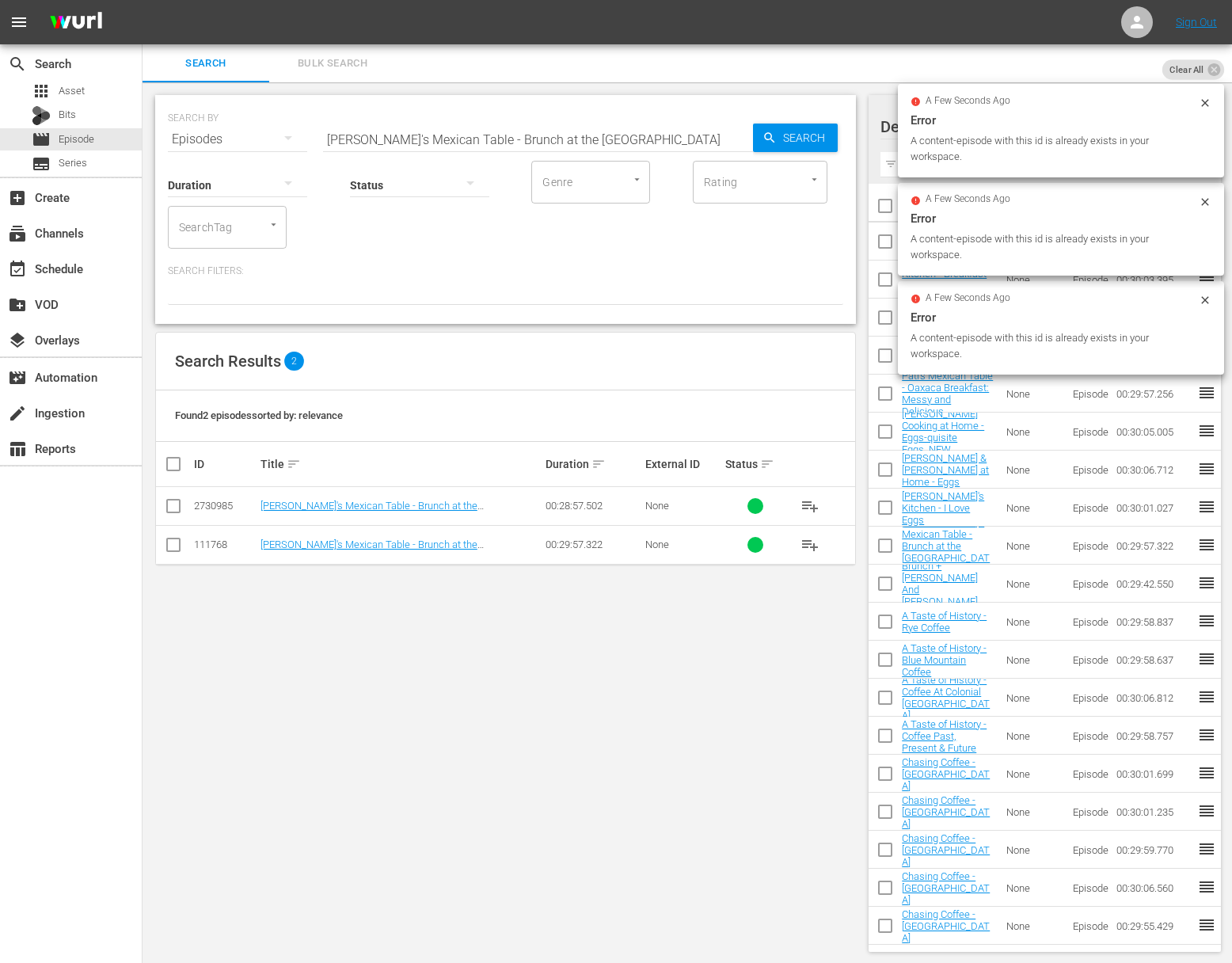
click at [449, 139] on input "Pati's Mexican Table - Brunch at the Jinich House" at bounding box center [538, 139] width 430 height 38
paste input "Oaxaca Breakfast: Messy and Delicious"
click at [813, 141] on span "Search" at bounding box center [807, 138] width 61 height 28
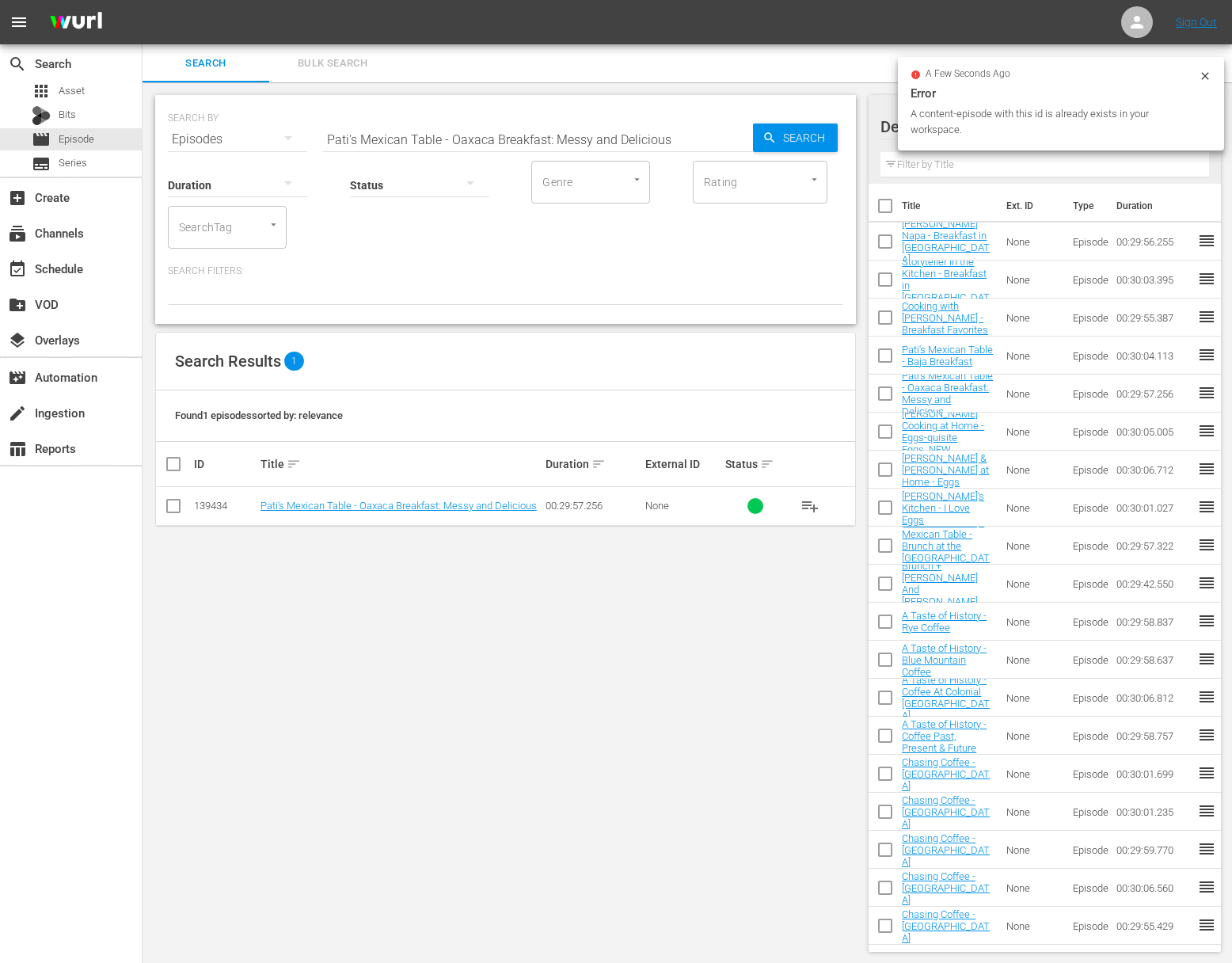
click at [811, 506] on span "playlist_add" at bounding box center [810, 506] width 19 height 19
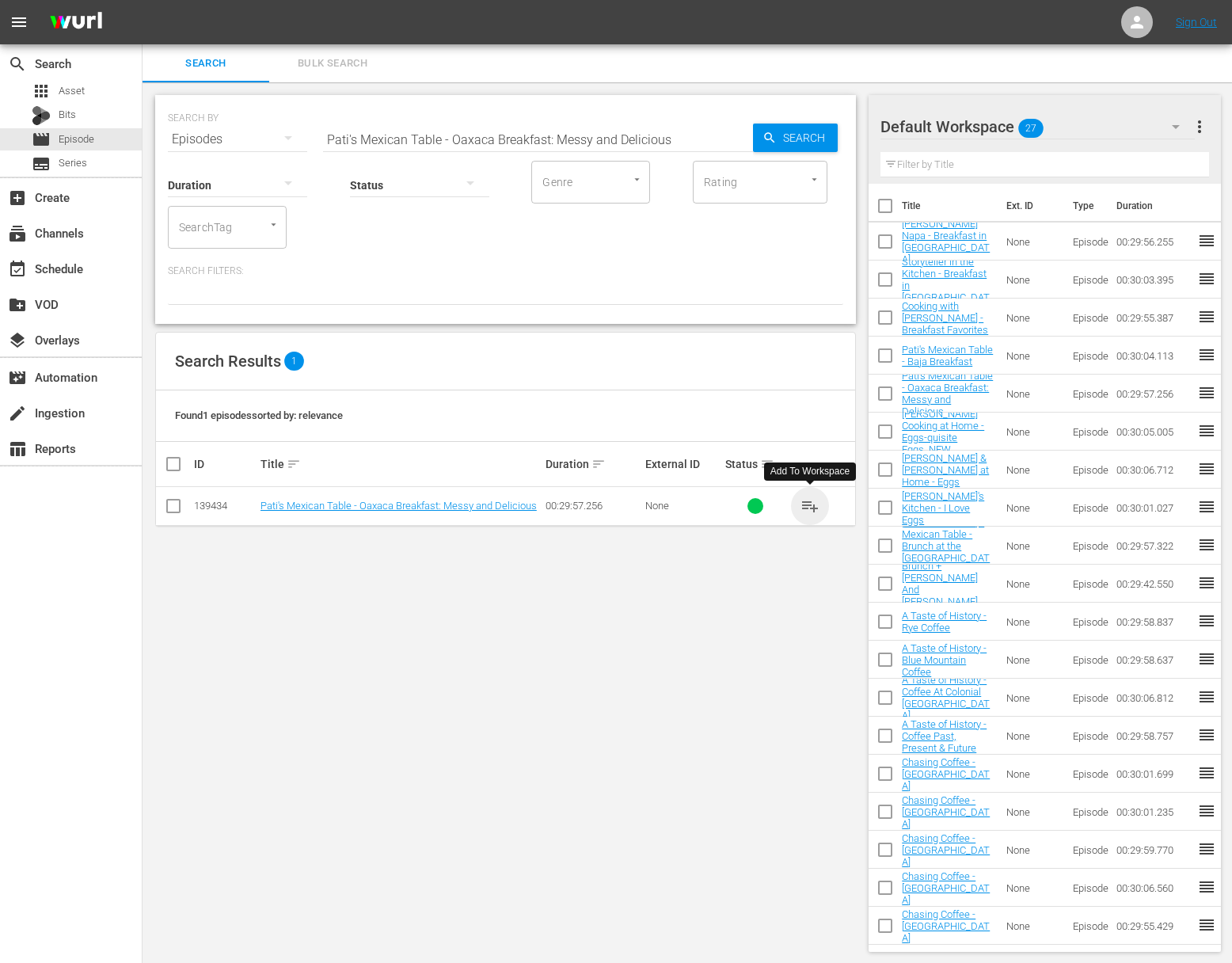
click at [811, 506] on span "playlist_add" at bounding box center [810, 506] width 19 height 19
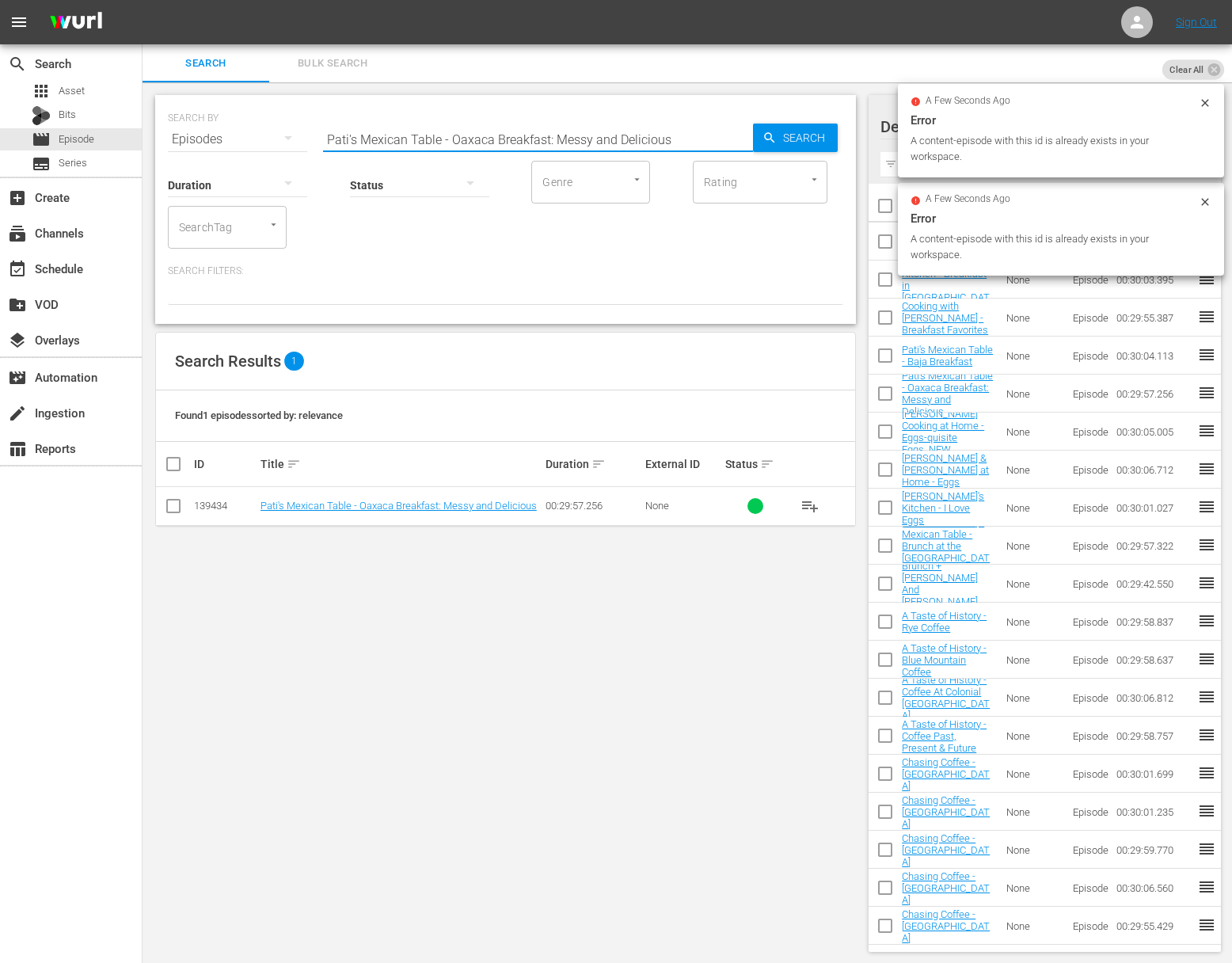
click at [414, 127] on input "Pati's Mexican Table - Oaxaca Breakfast: Messy and Delicious" at bounding box center [538, 139] width 430 height 38
paste input "Baja Breakfast"
click at [729, 132] on input "Pati's Mexican Table - Baja Breakfast" at bounding box center [538, 139] width 430 height 38
type input "Pati's Mexican Table - Baja Breakfast"
click at [794, 135] on span "Search" at bounding box center [807, 138] width 61 height 28
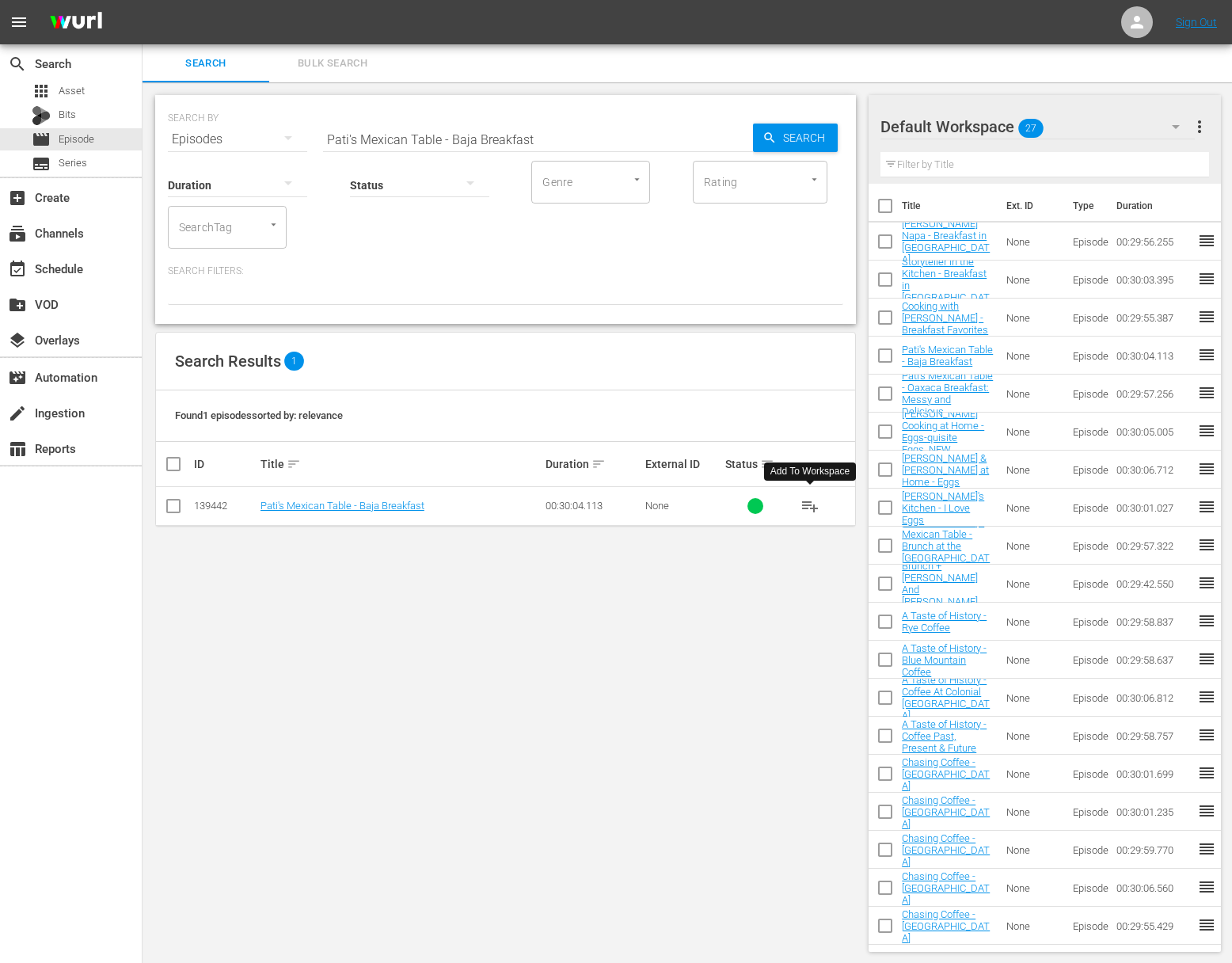
click at [800, 510] on button "playlist_add" at bounding box center [810, 506] width 38 height 38
click at [808, 509] on span "playlist_add" at bounding box center [810, 506] width 19 height 19
click at [83, 265] on div "event_available Schedule" at bounding box center [44, 266] width 88 height 14
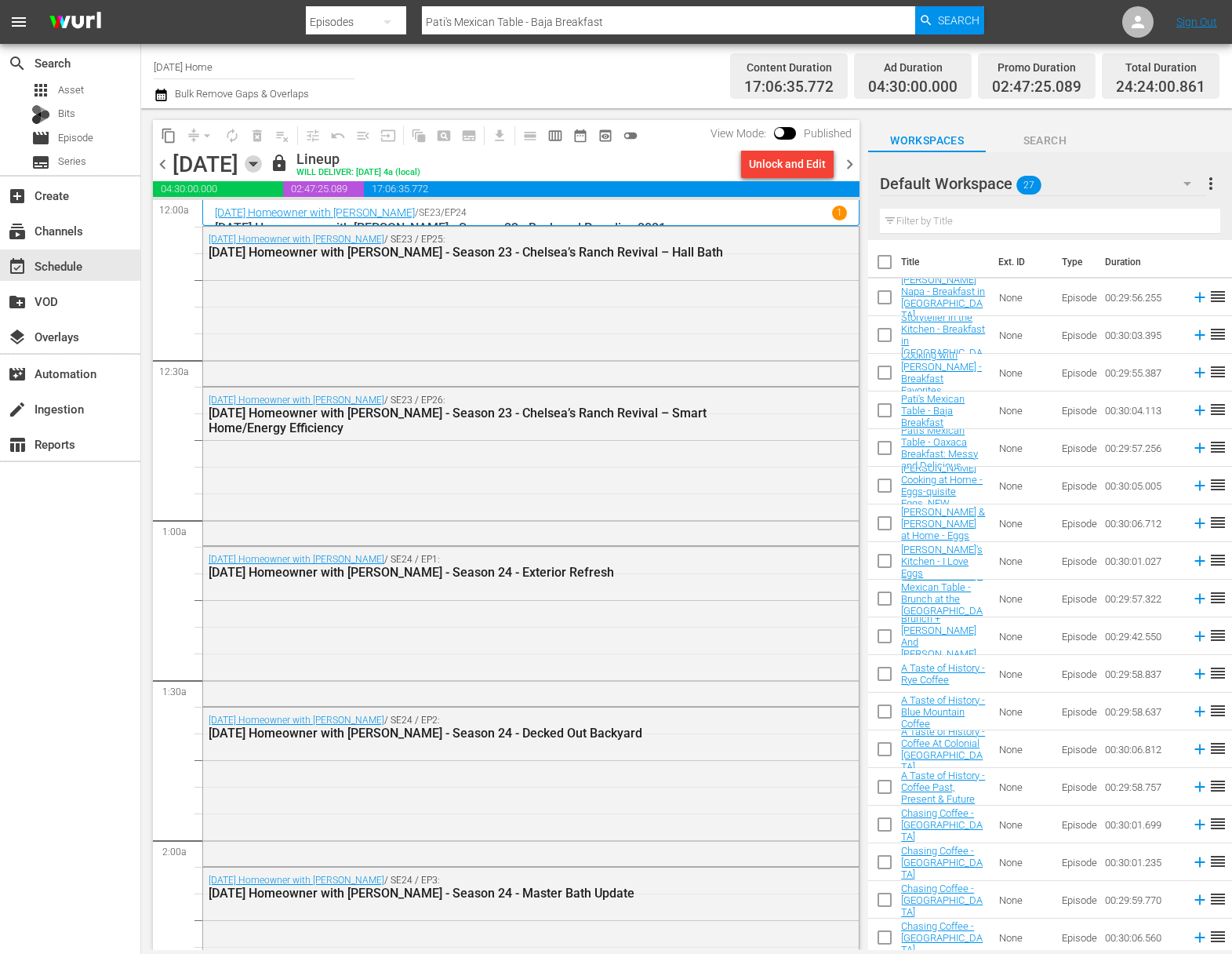
click at [257, 165] on icon "button" at bounding box center [253, 164] width 8 height 4
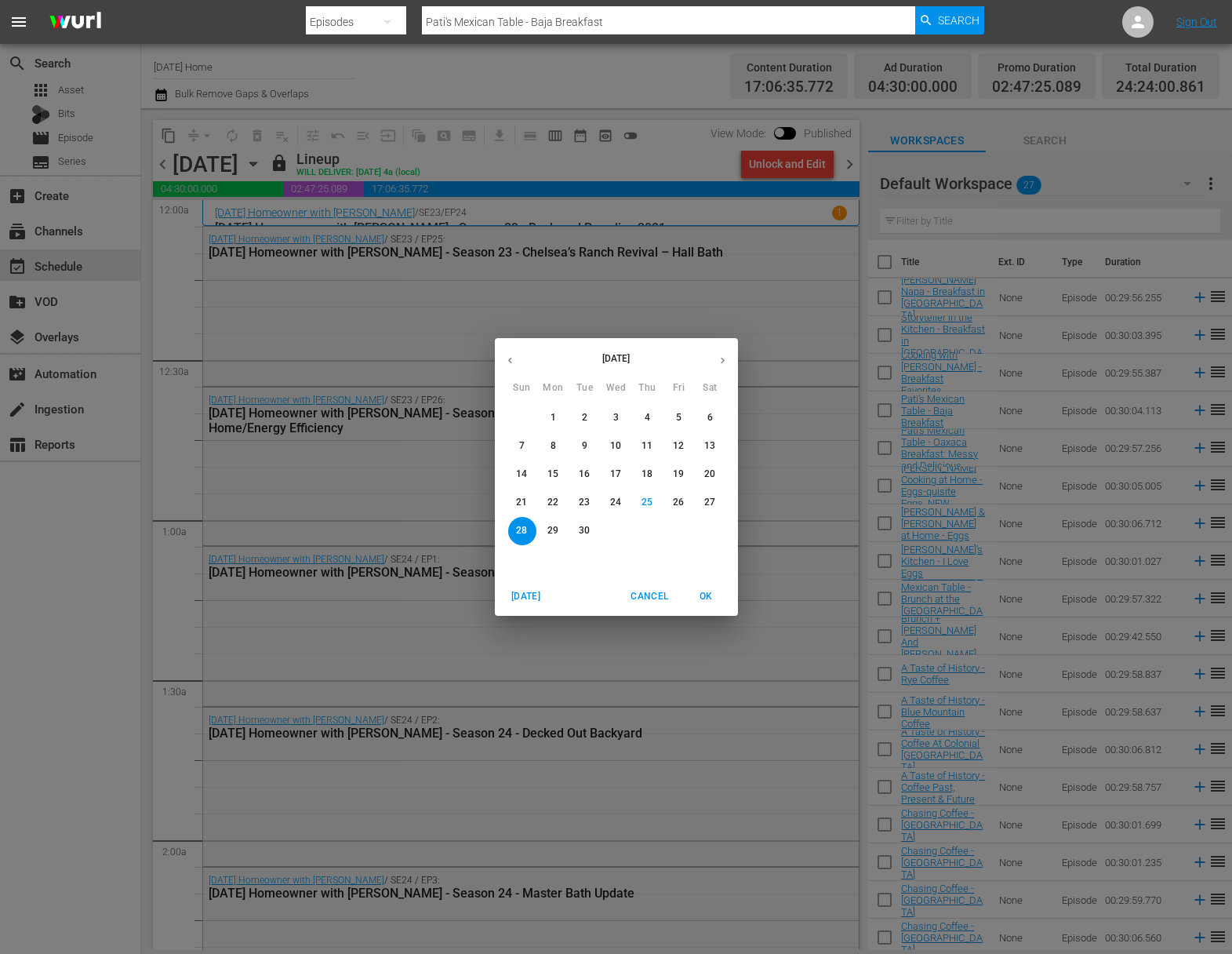
click at [273, 61] on div "September 2025 Sun Mon Tue Wed Thu Fri Sat 31 1 2 3 4 5 6 7 8 9 10 11 12 13 14 …" at bounding box center [616, 477] width 1232 height 954
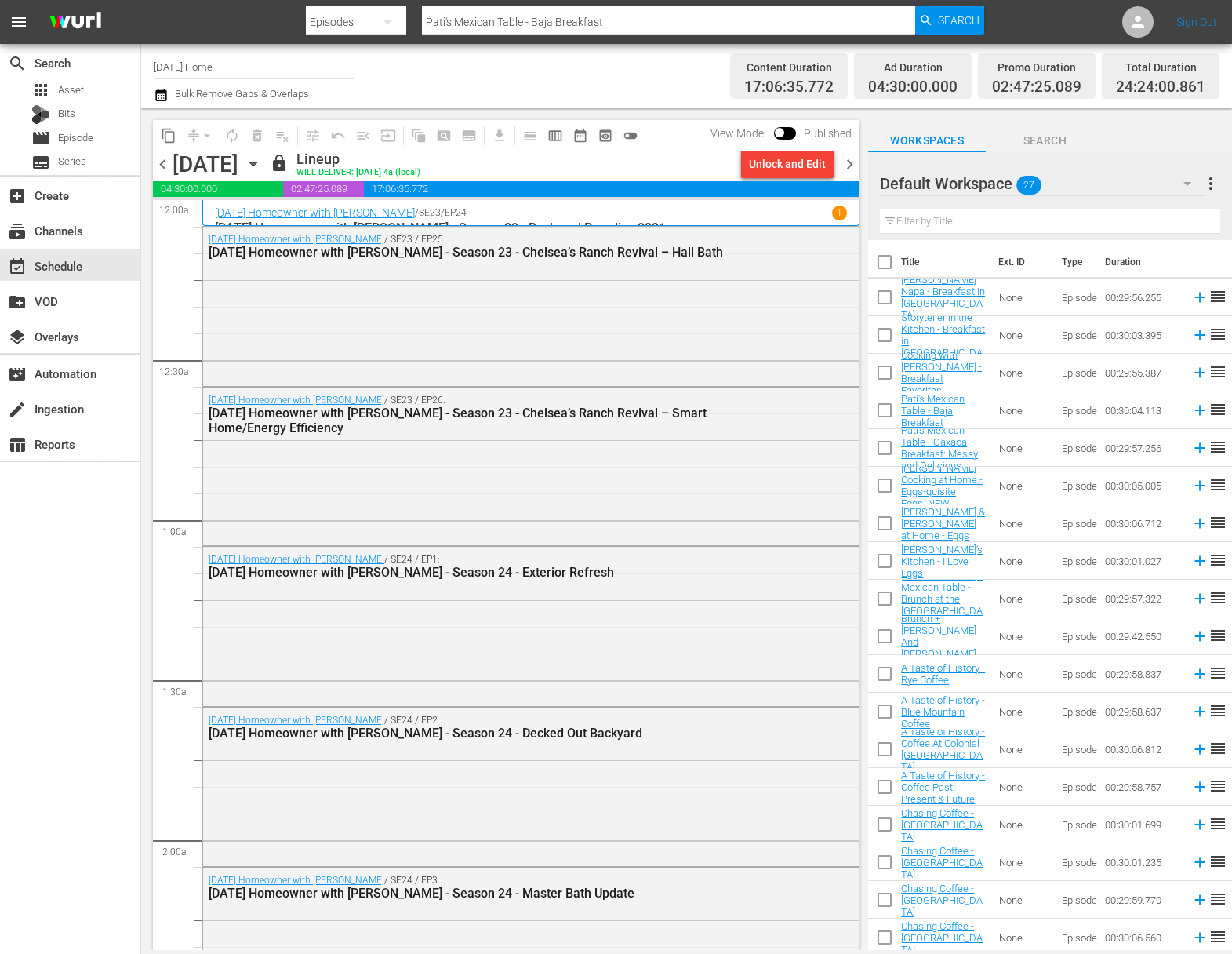
click at [257, 72] on input "Today's Home" at bounding box center [255, 67] width 201 height 38
click at [262, 117] on div "Food (140 - food)" at bounding box center [369, 111] width 406 height 38
type input "Food (140 - food)"
click at [262, 160] on icon "button" at bounding box center [253, 164] width 17 height 17
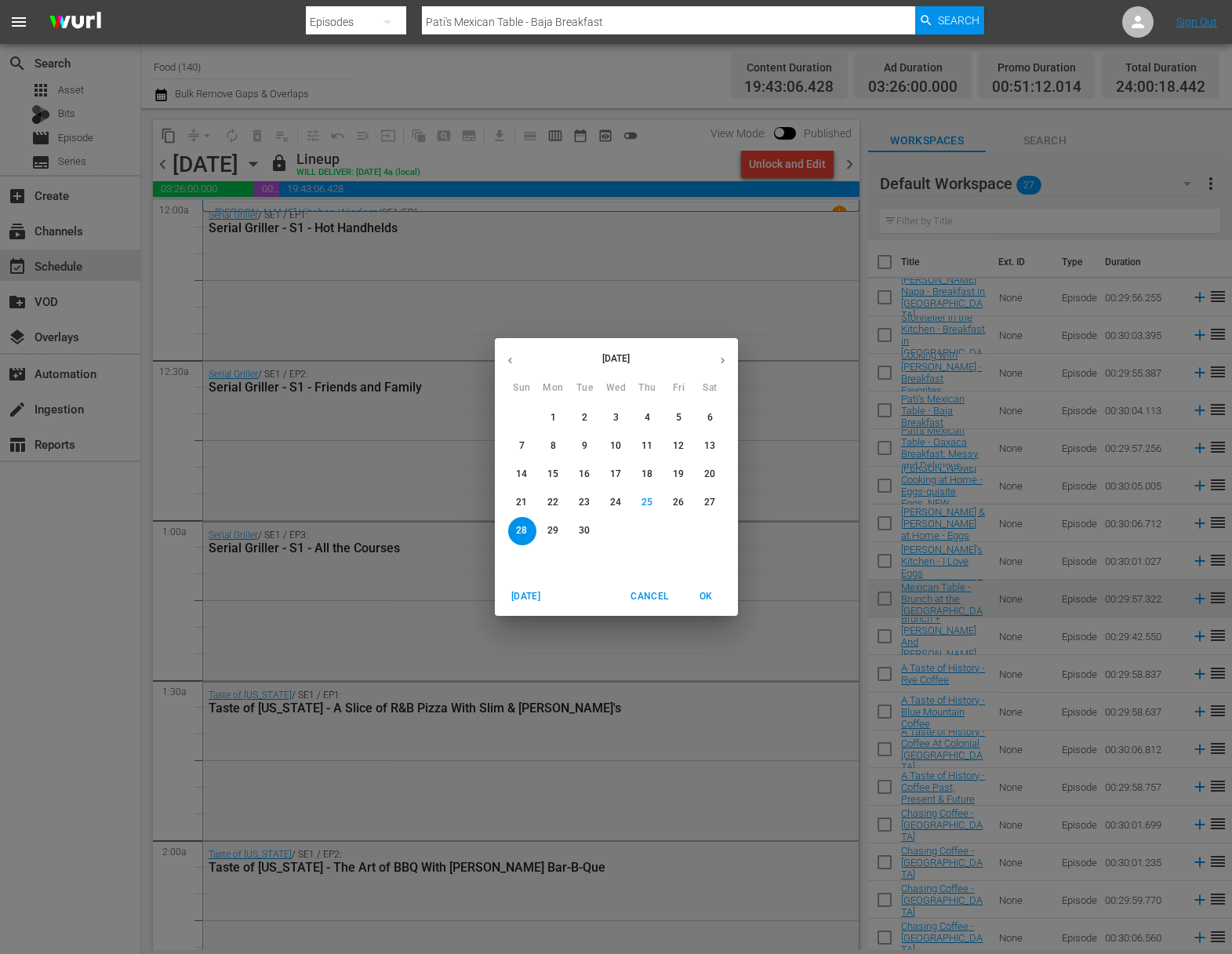
click at [560, 535] on span "29" at bounding box center [554, 531] width 28 height 13
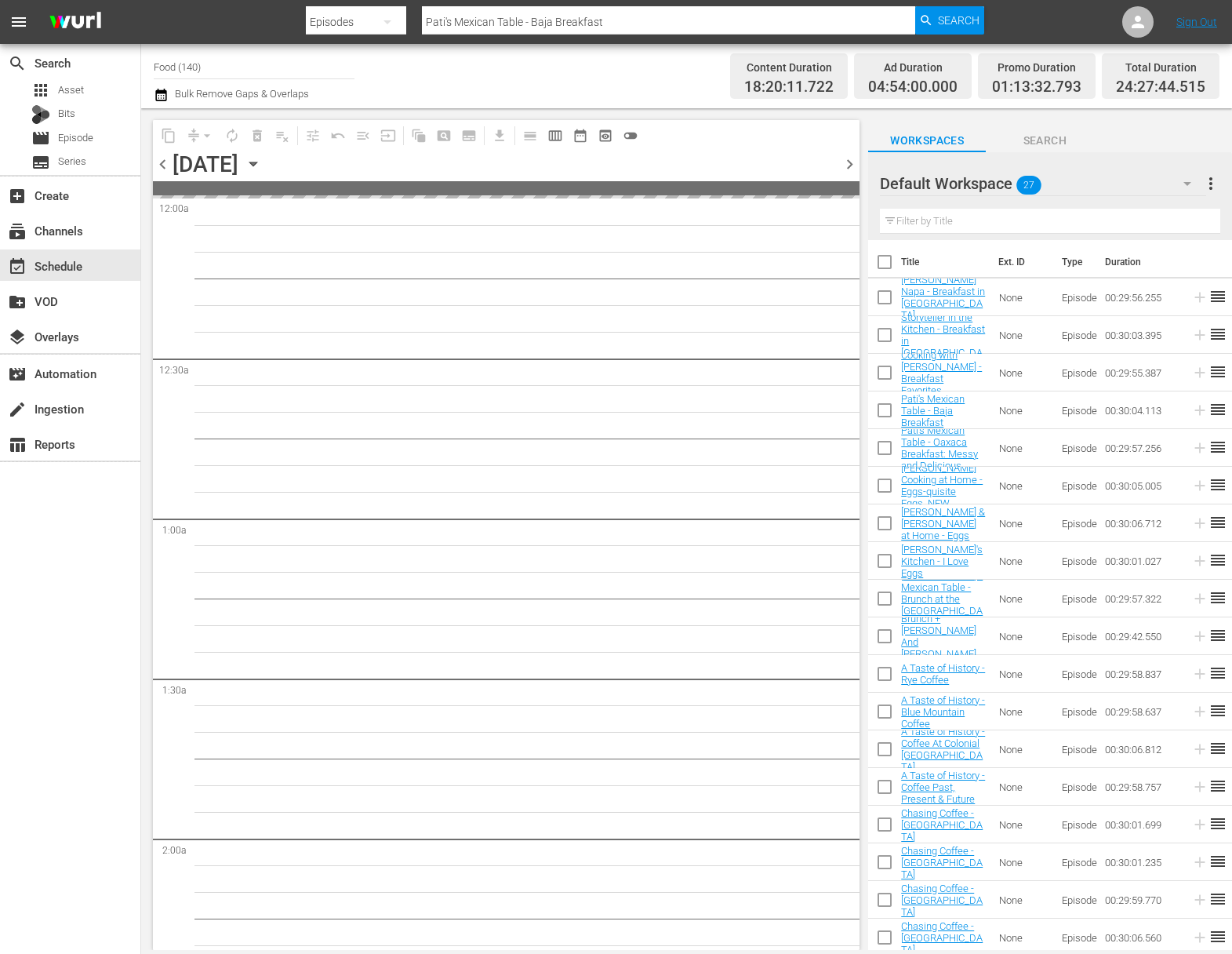
click at [884, 264] on input "checkbox" at bounding box center [884, 265] width 33 height 33
checkbox input "true"
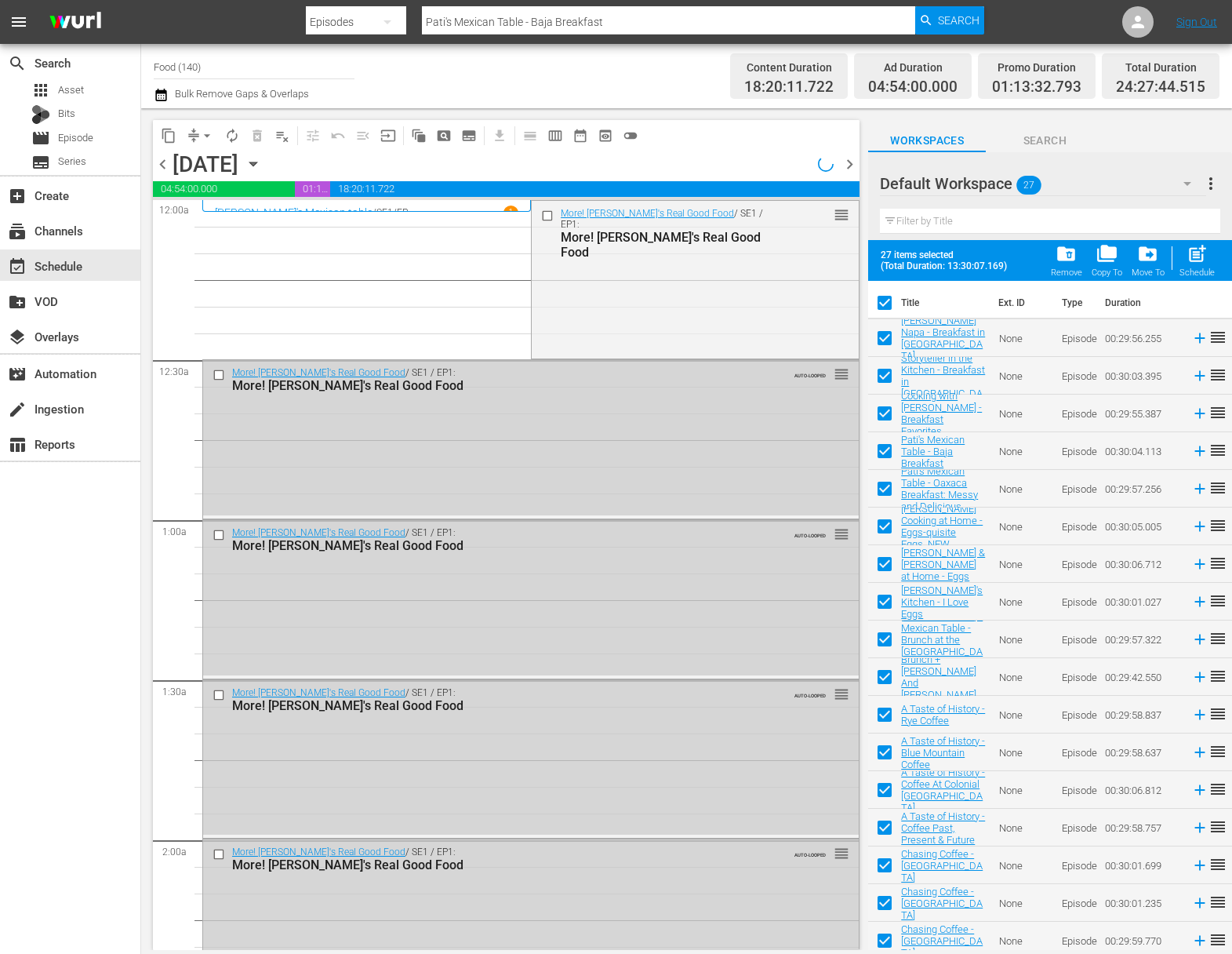
checkbox input "true"
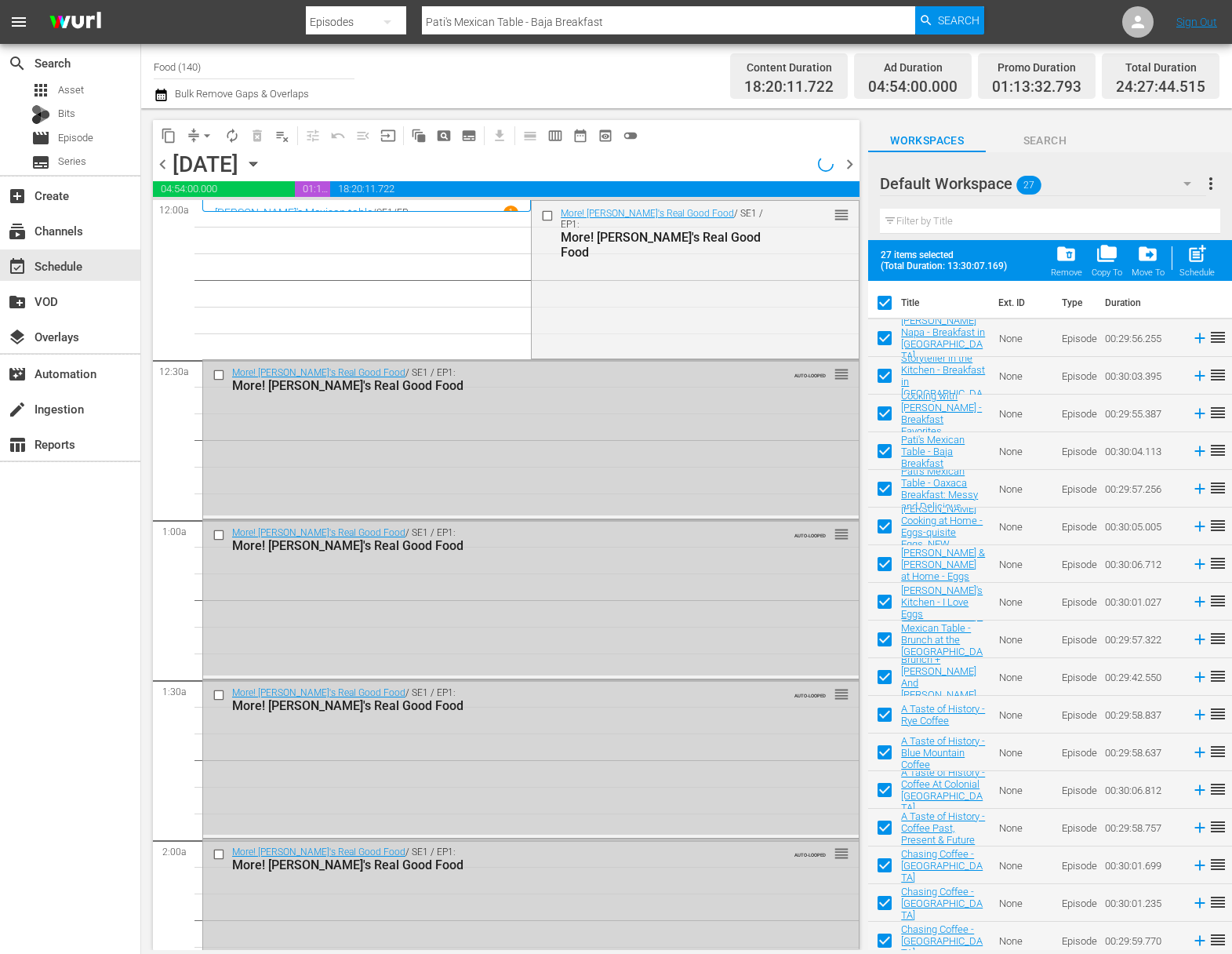
checkbox input "true"
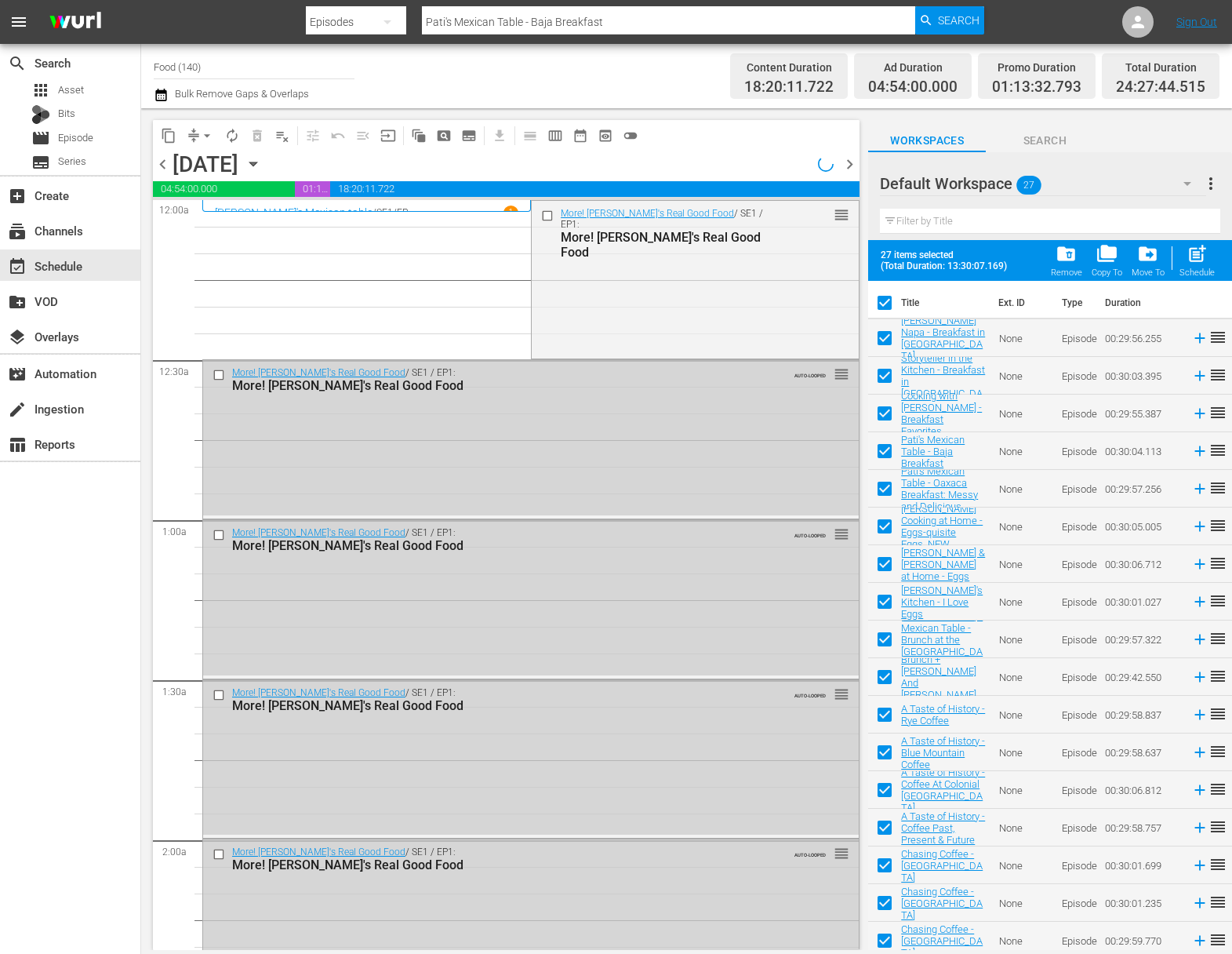
checkbox input "true"
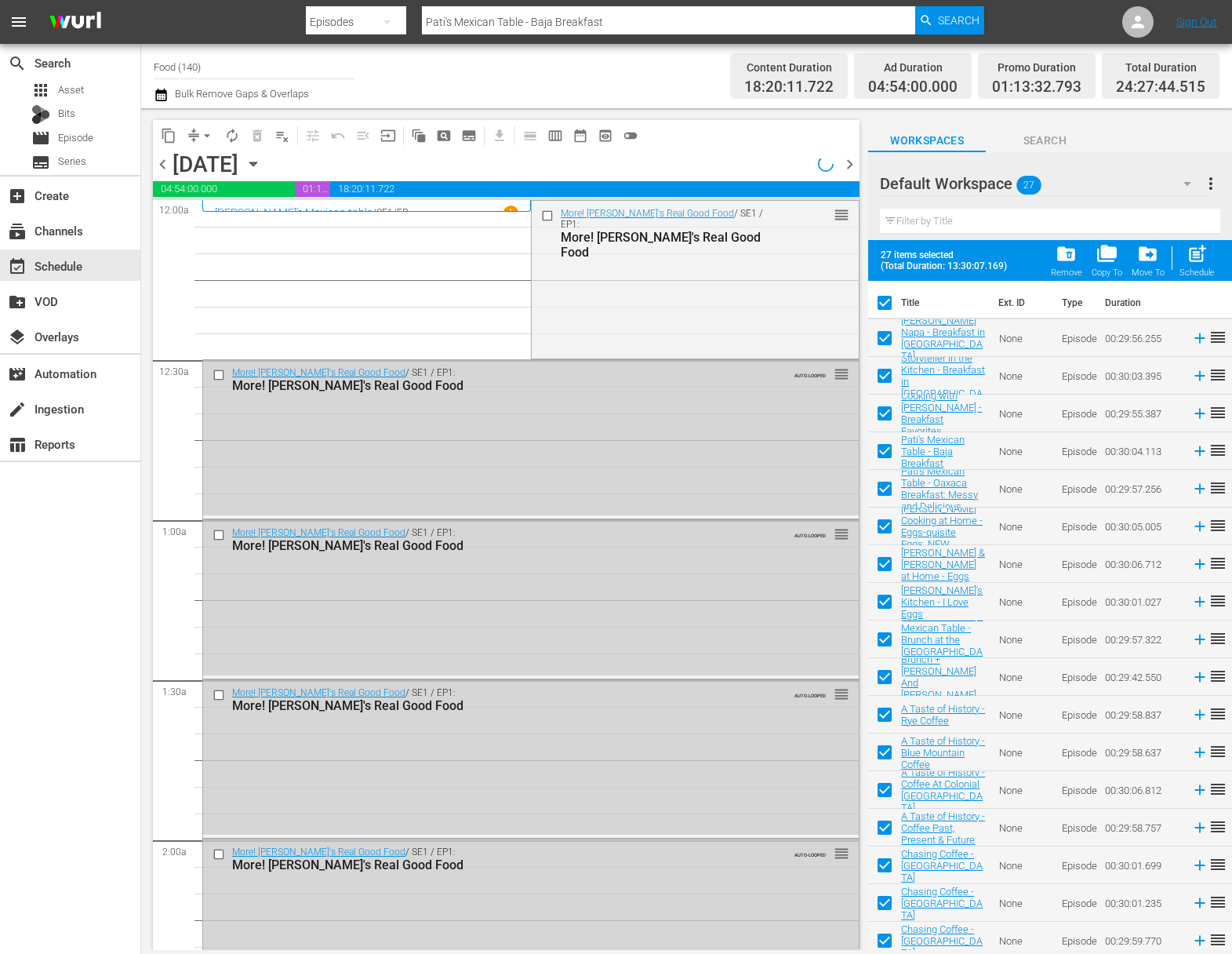
checkbox input "true"
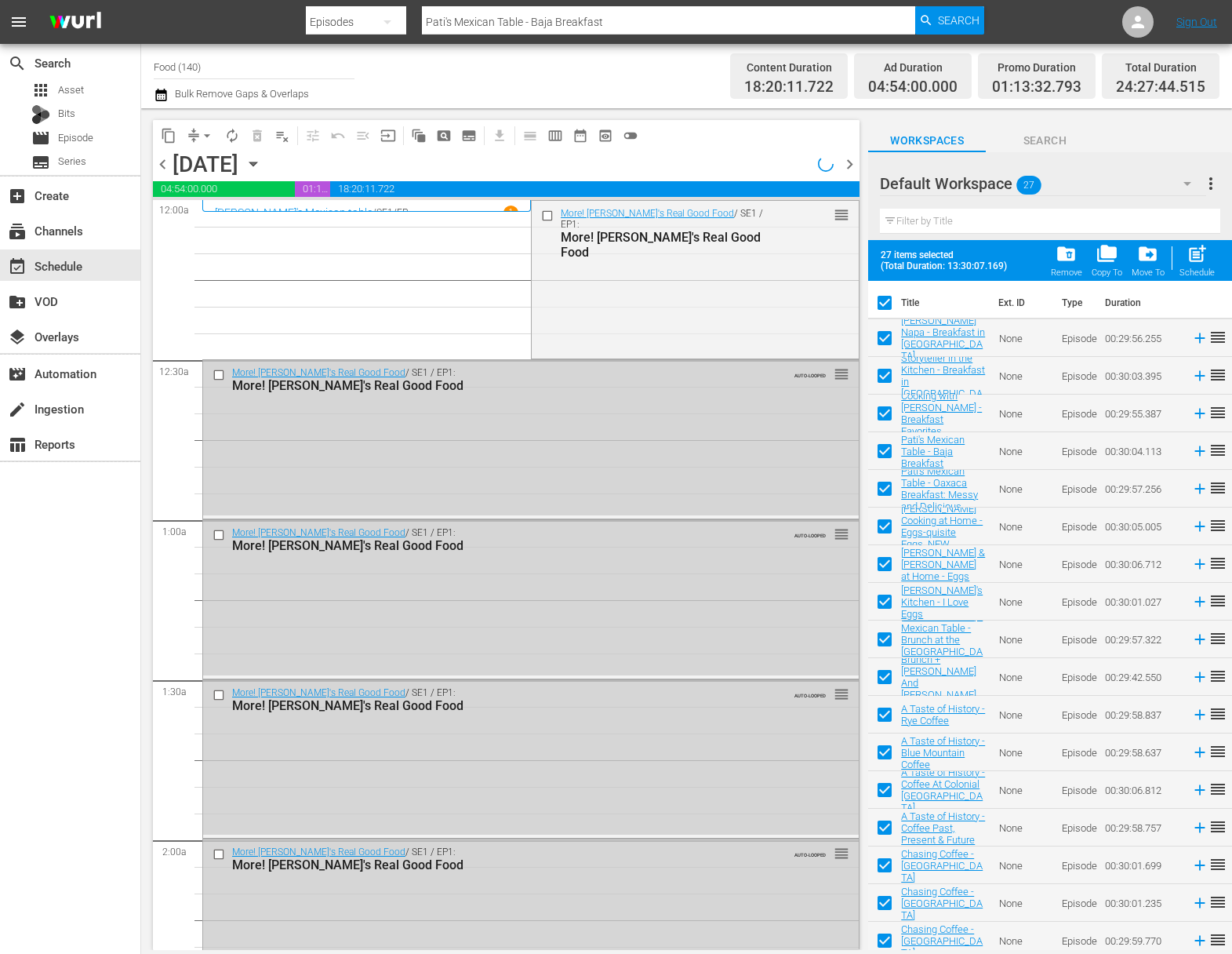
checkbox input "true"
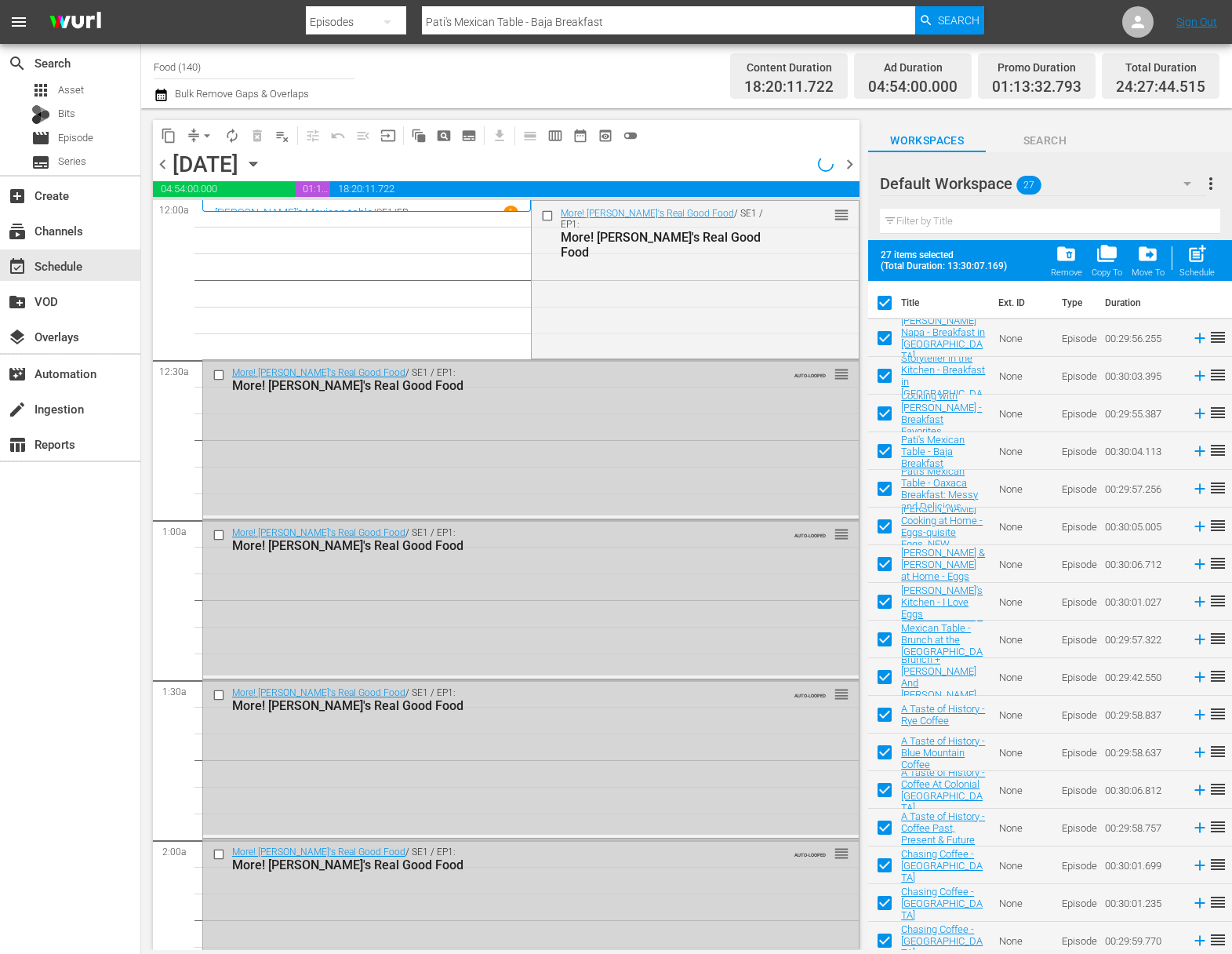
checkbox input "true"
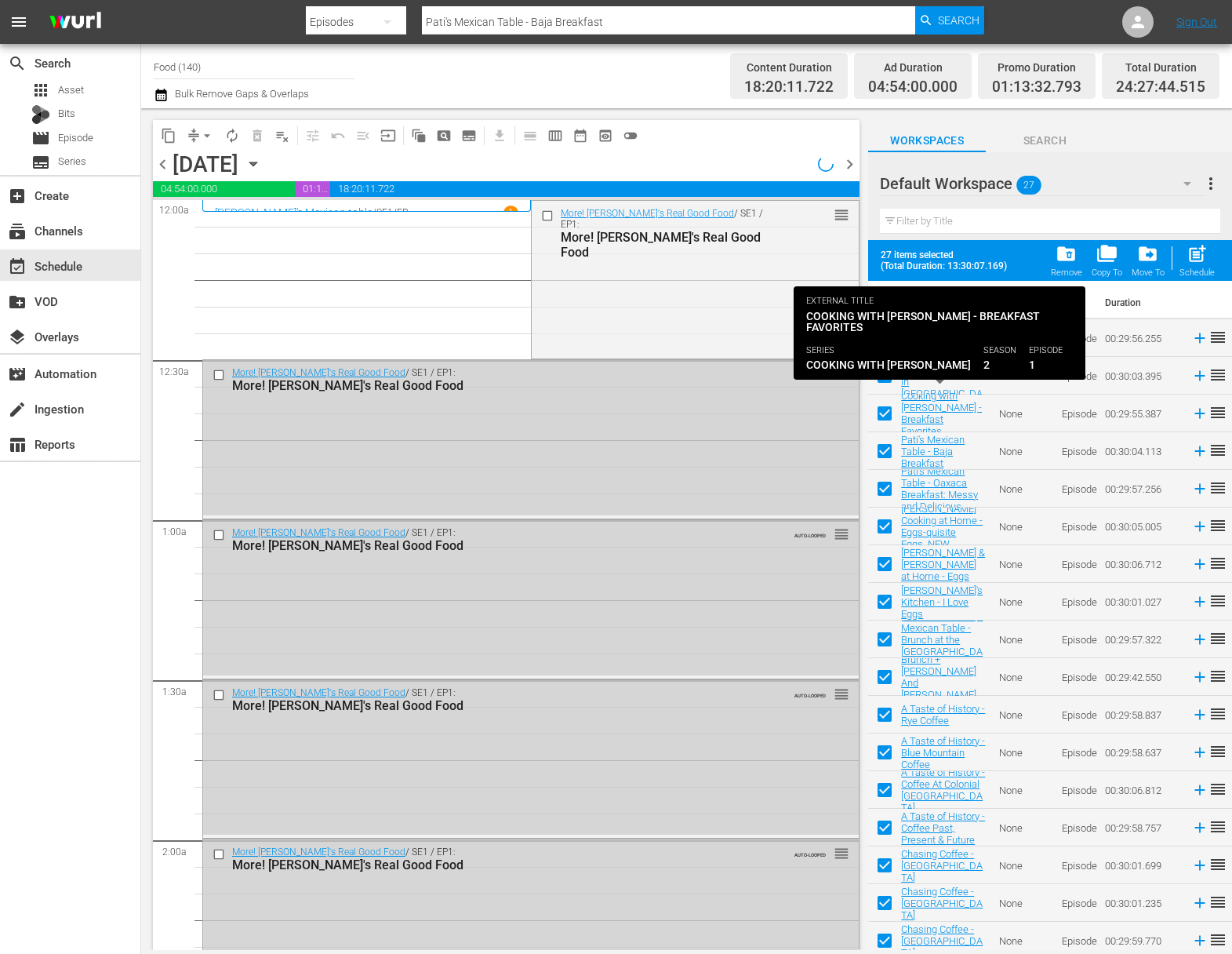
scroll to position [383, 0]
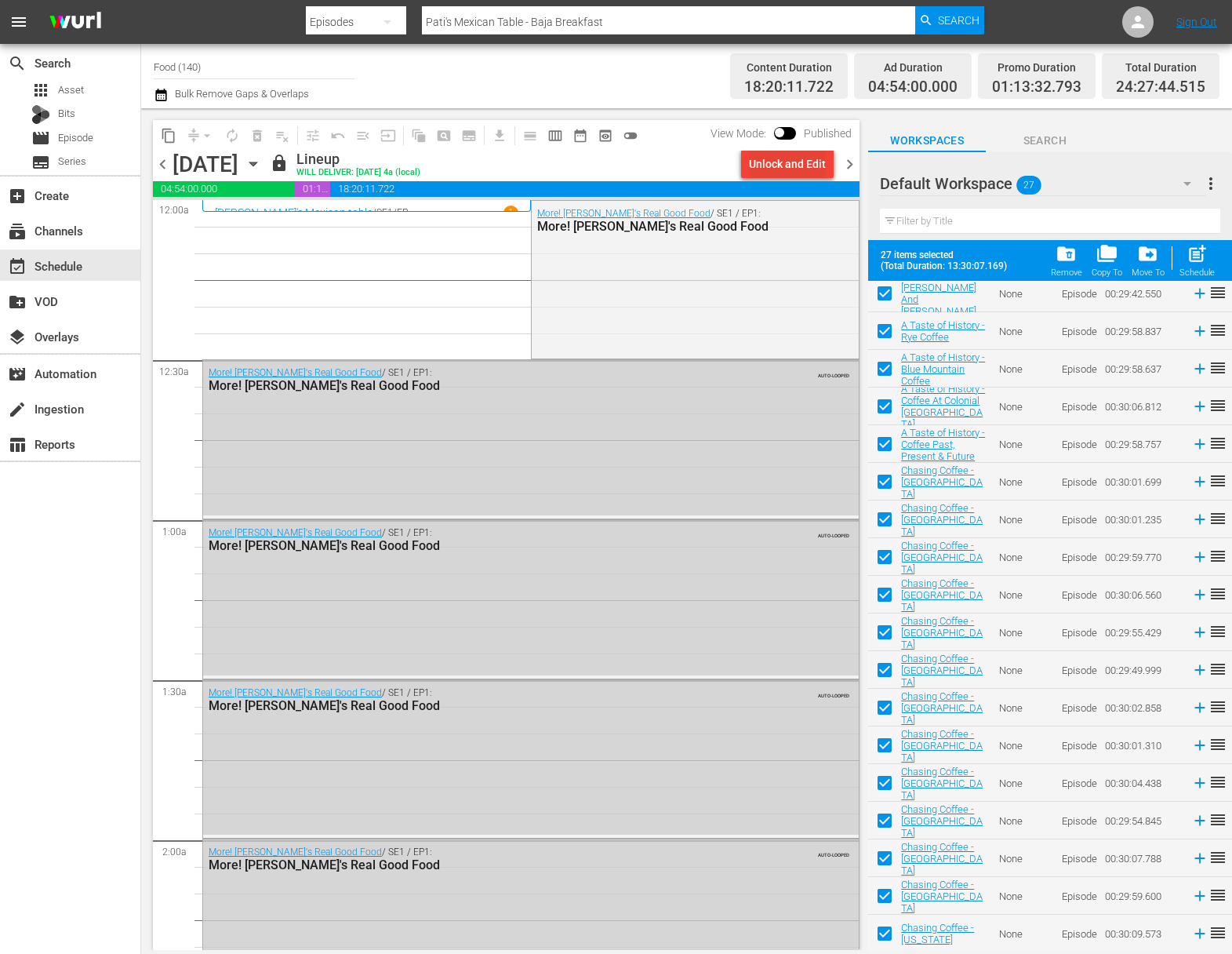
click at [829, 160] on button "Unlock and Edit" at bounding box center [788, 164] width 93 height 28
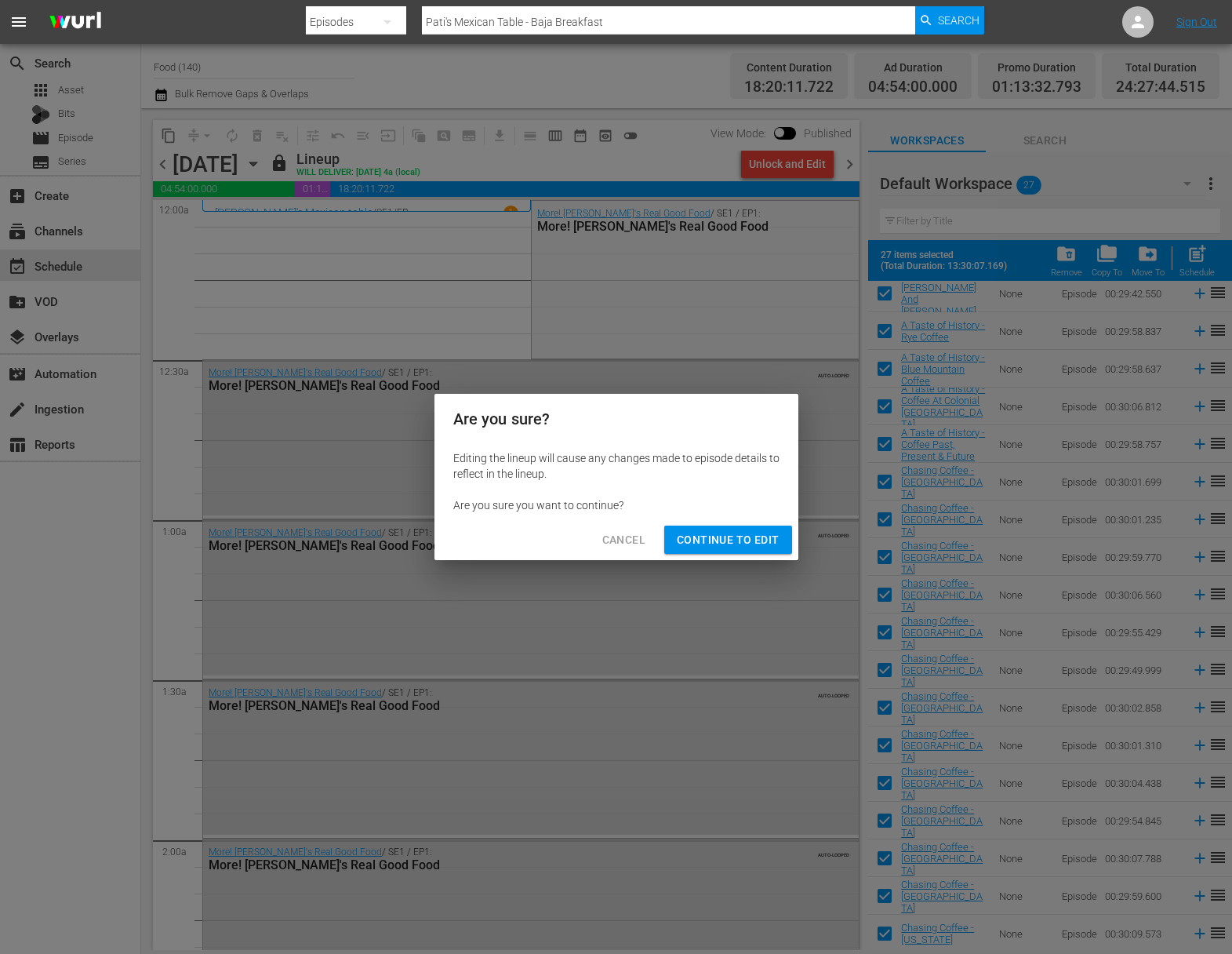
click at [723, 524] on div "Cancel Continue to Edit" at bounding box center [616, 540] width 364 height 41
click at [719, 530] on span "Continue to Edit" at bounding box center [727, 540] width 102 height 20
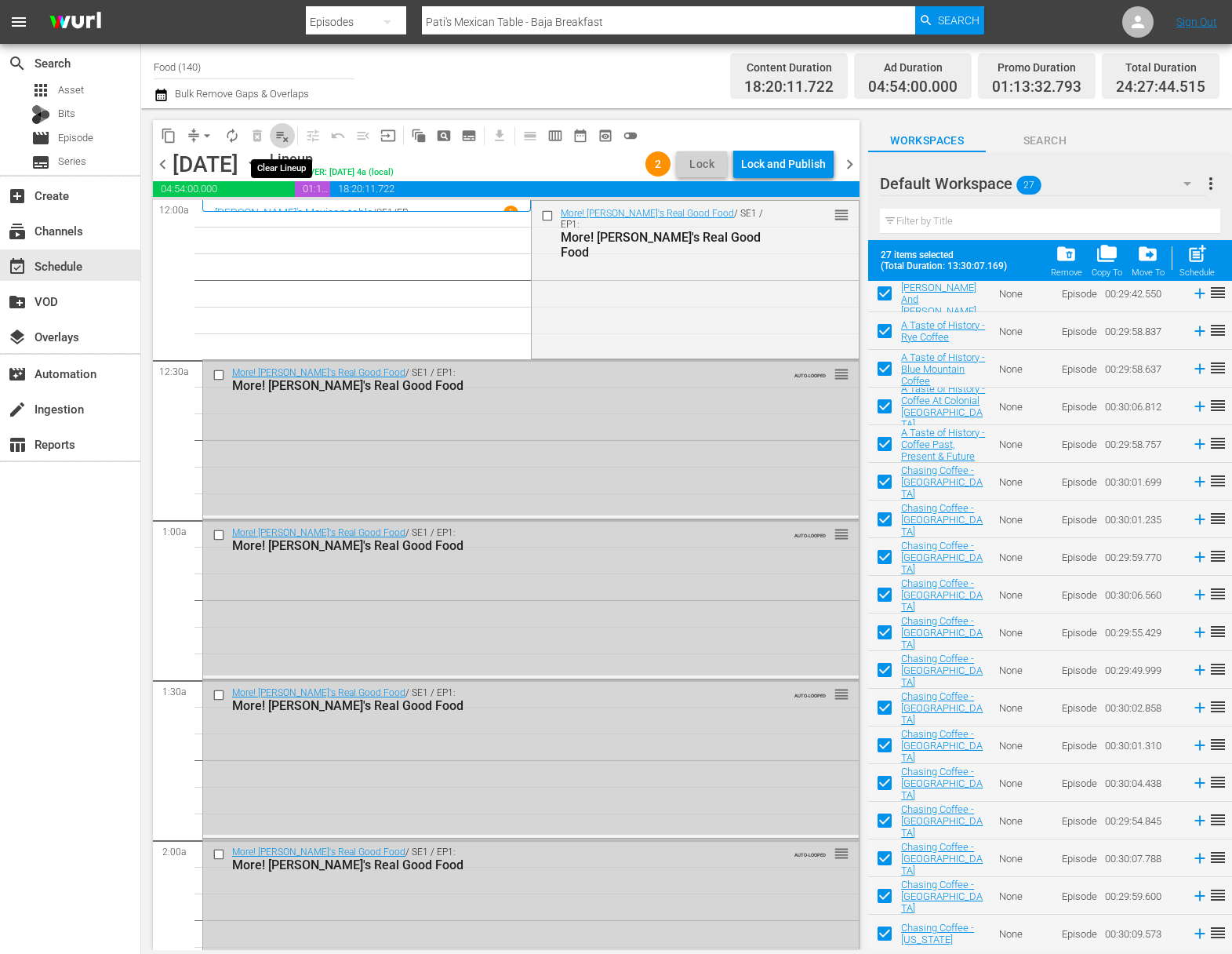
click at [285, 134] on span "playlist_remove_outlined" at bounding box center [282, 135] width 16 height 16
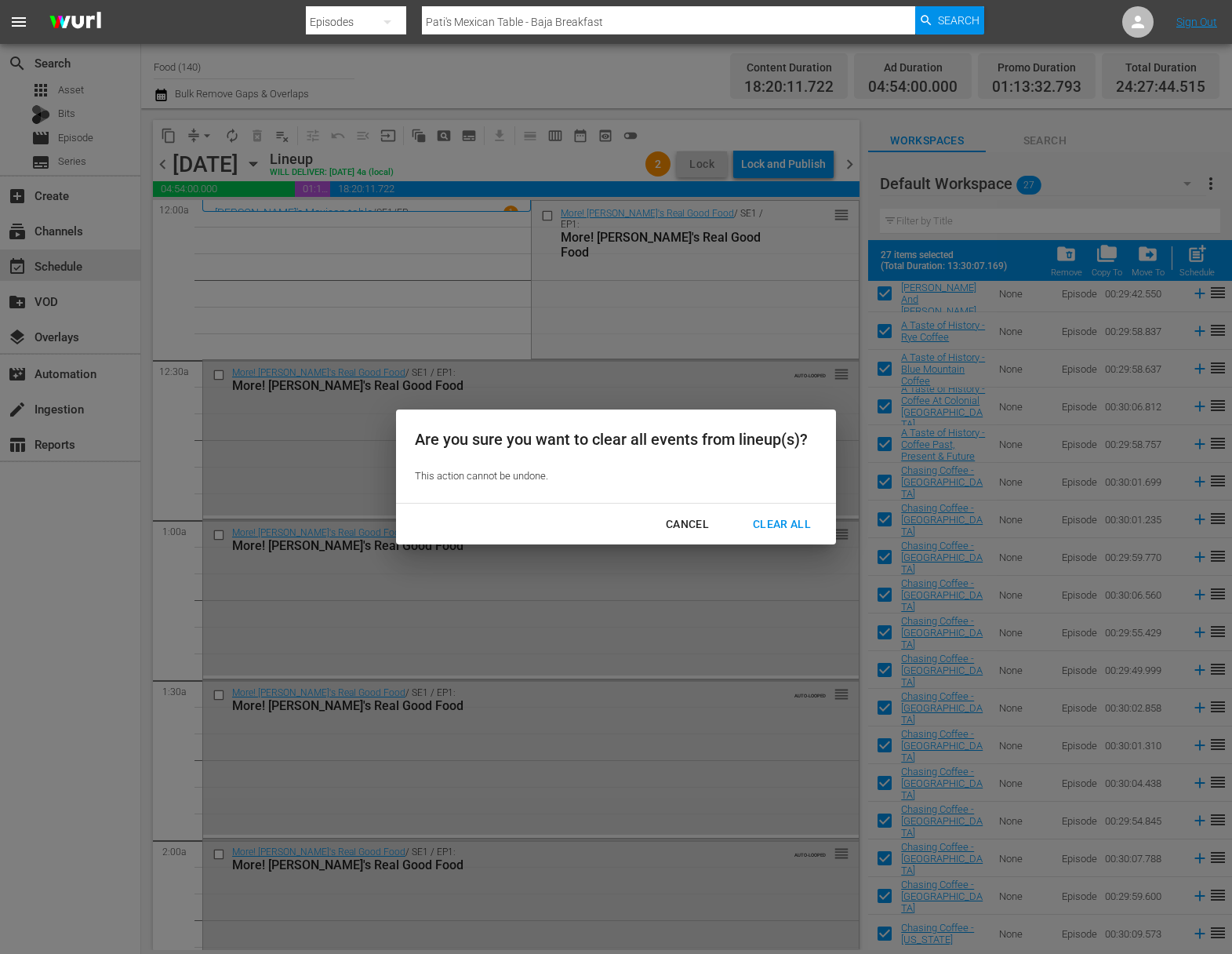
click at [794, 524] on div "Clear All" at bounding box center [782, 524] width 83 height 20
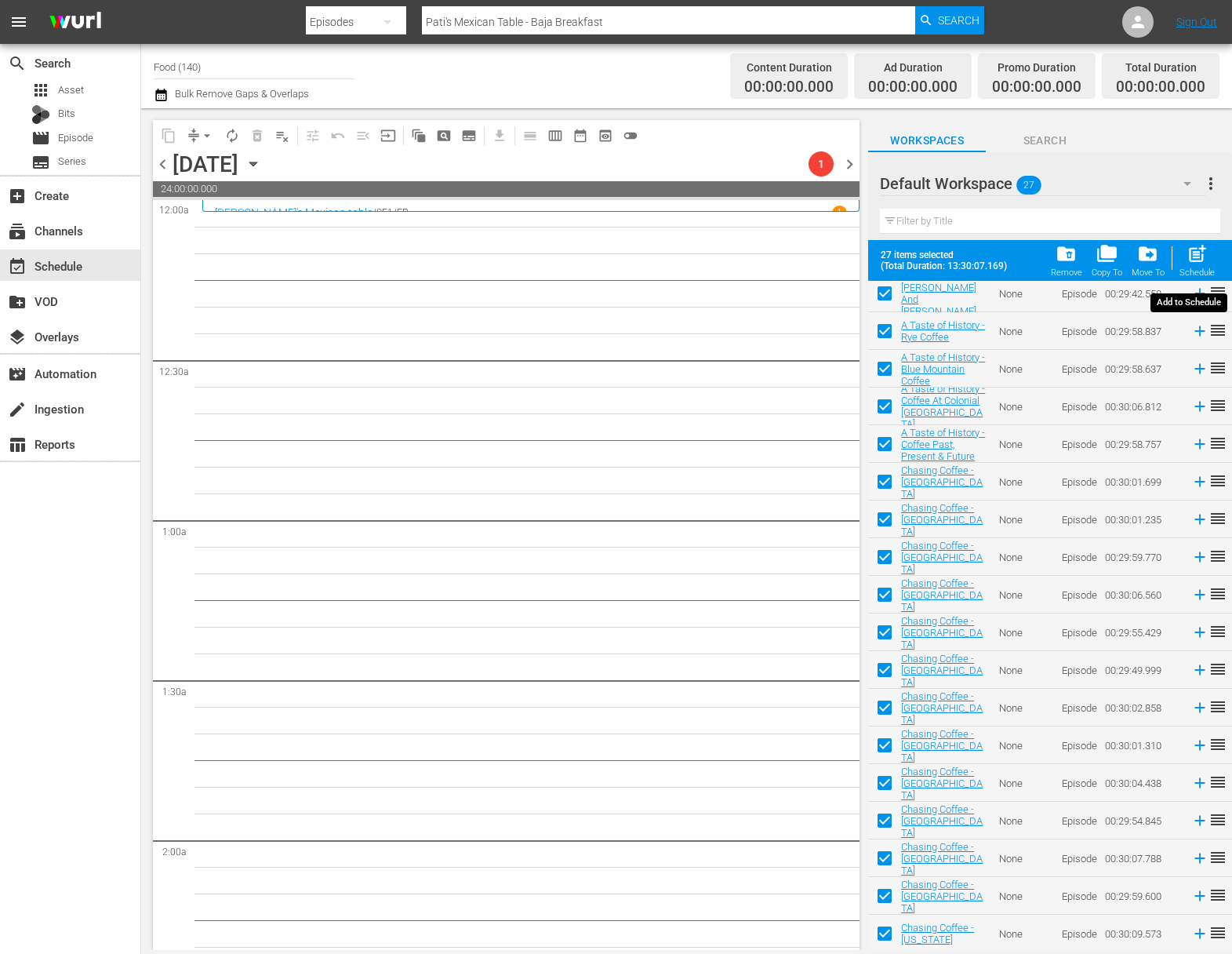
click at [1200, 256] on span "post_add" at bounding box center [1197, 254] width 22 height 22
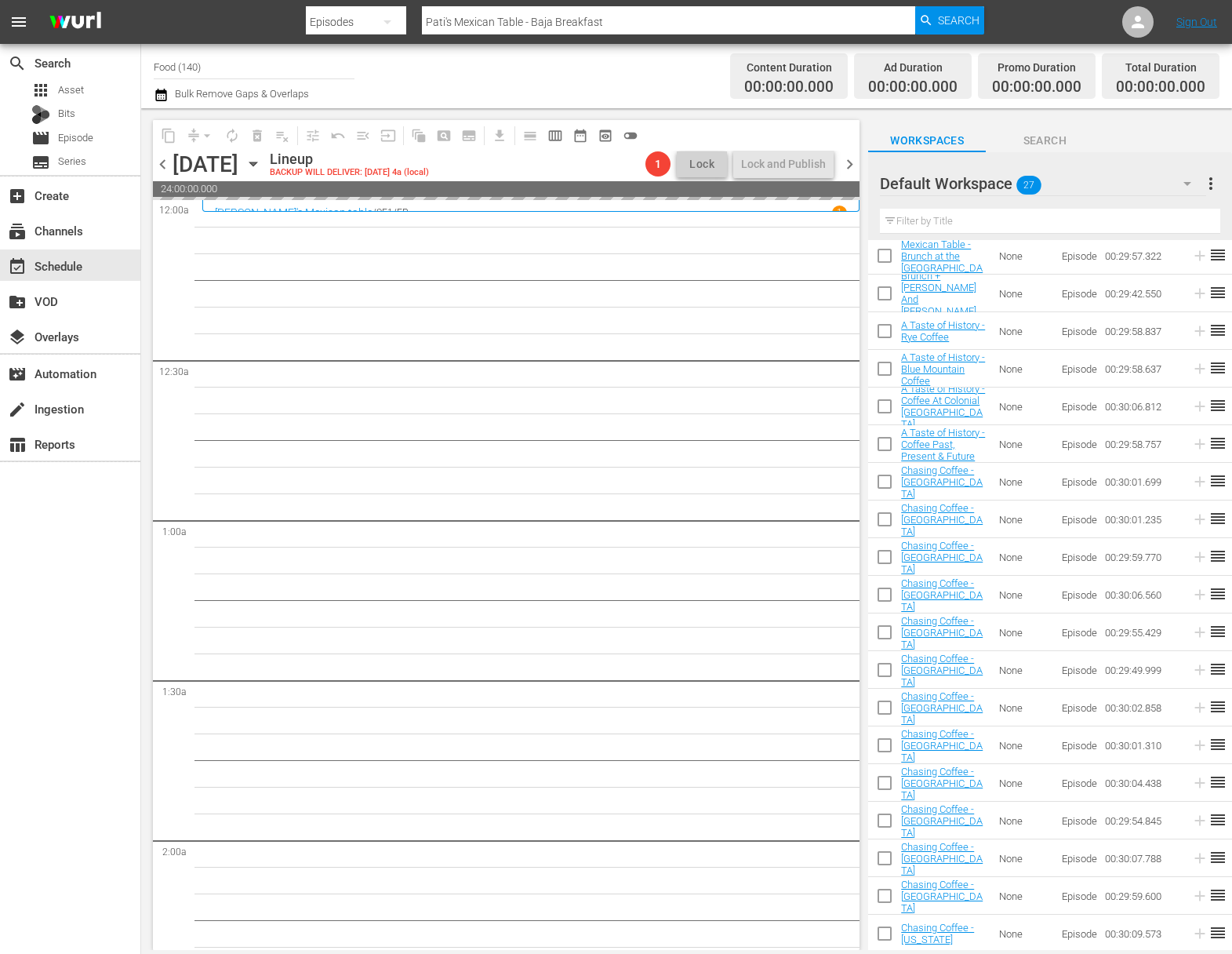
checkbox input "false"
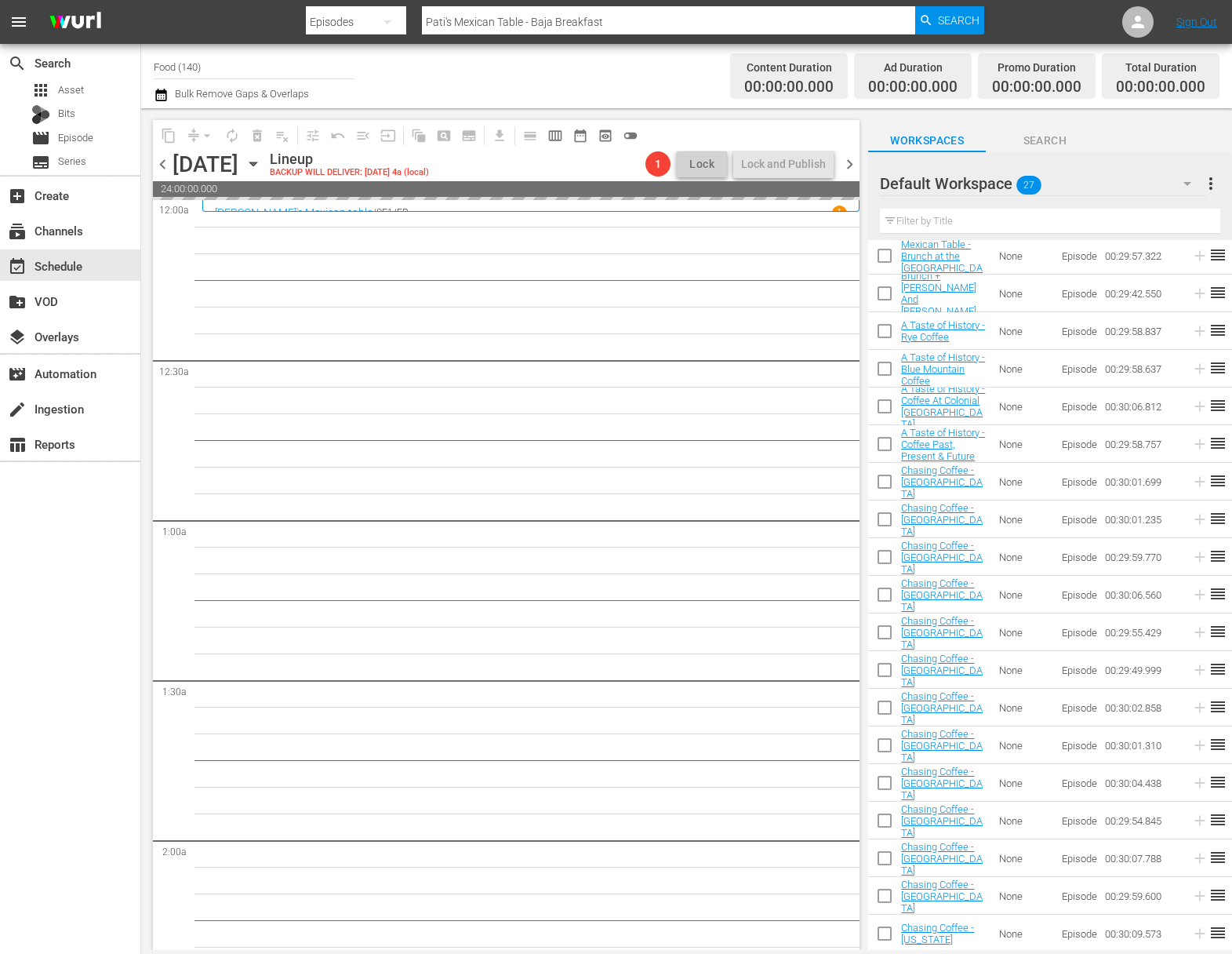
checkbox input "false"
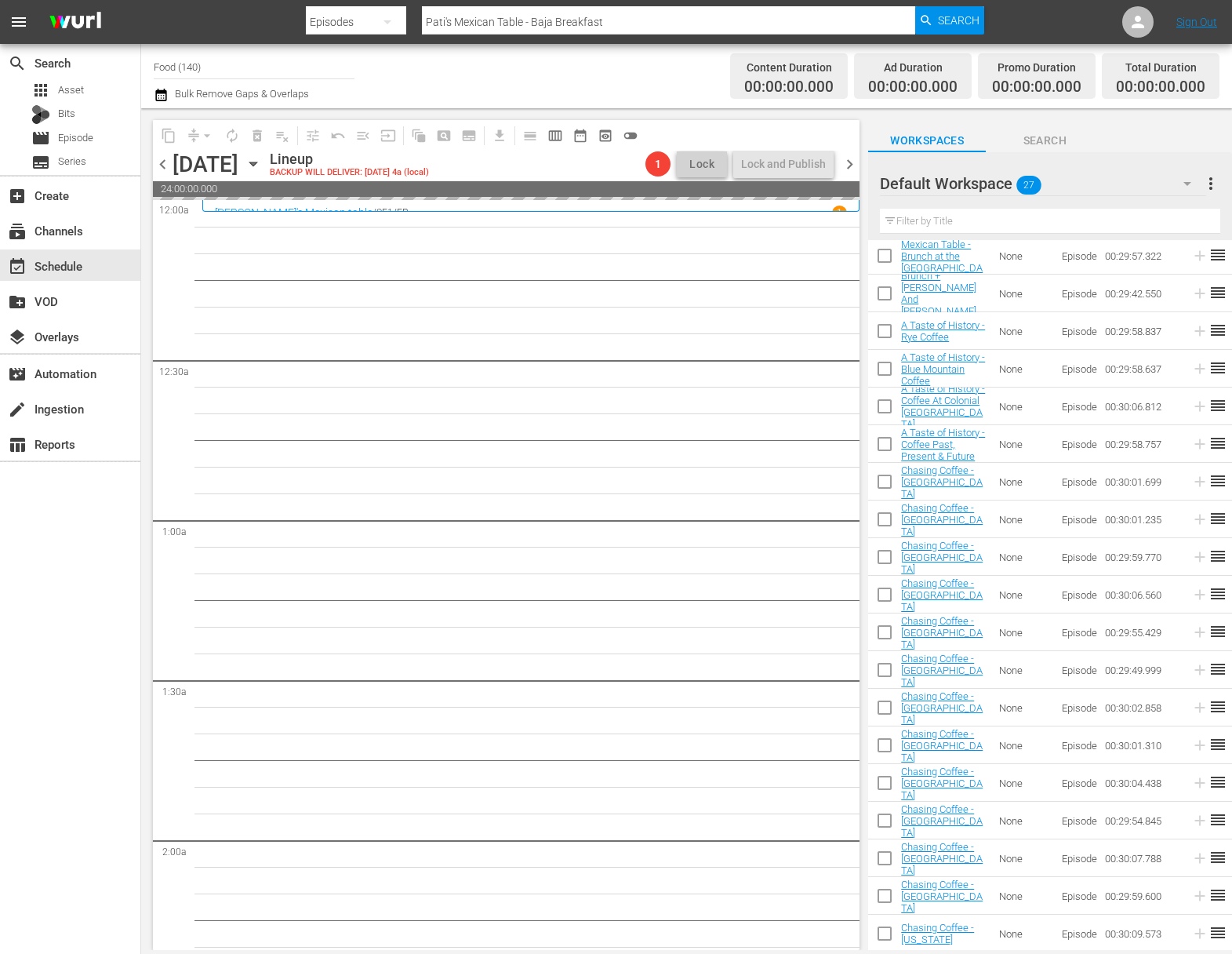
checkbox input "false"
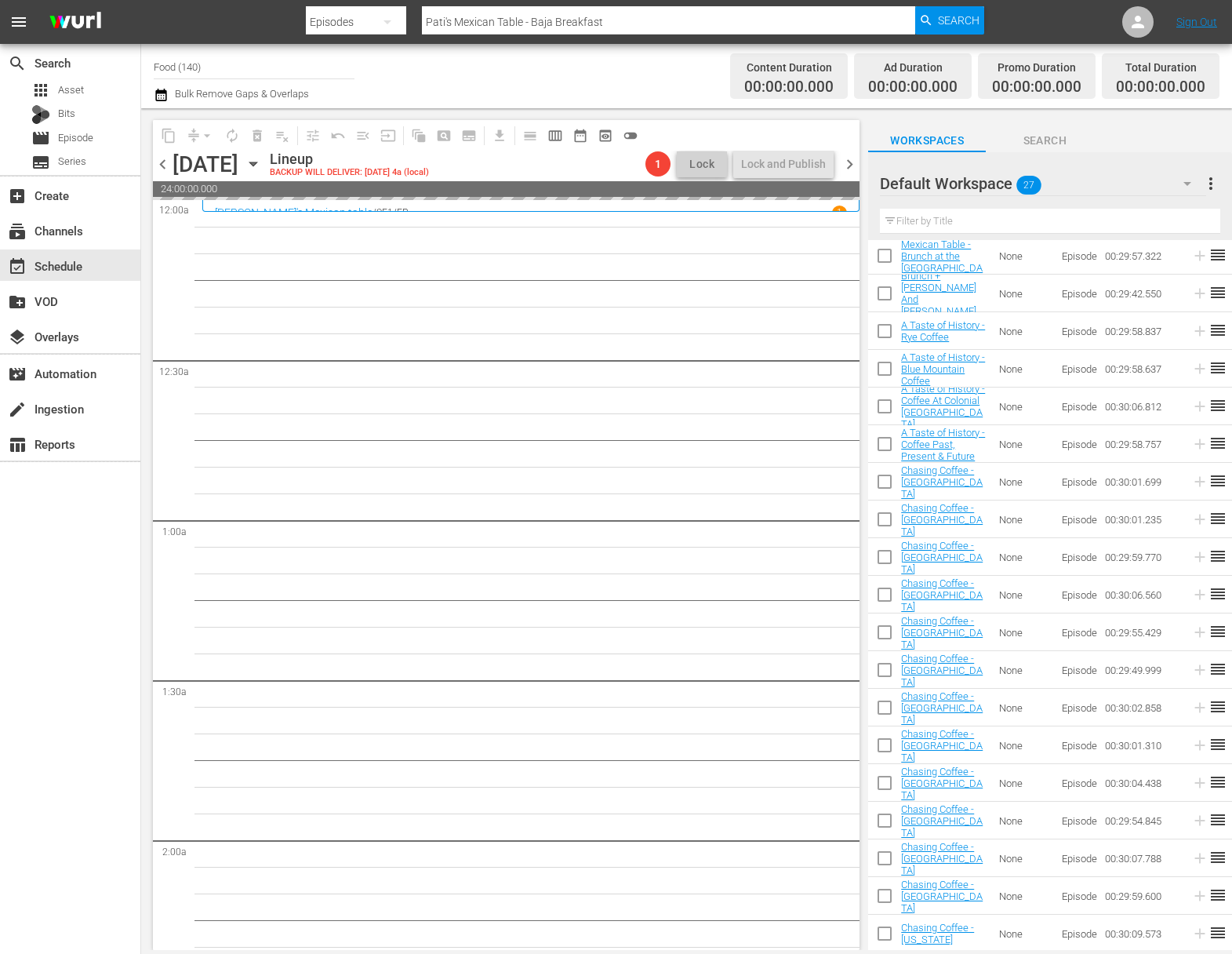
checkbox input "false"
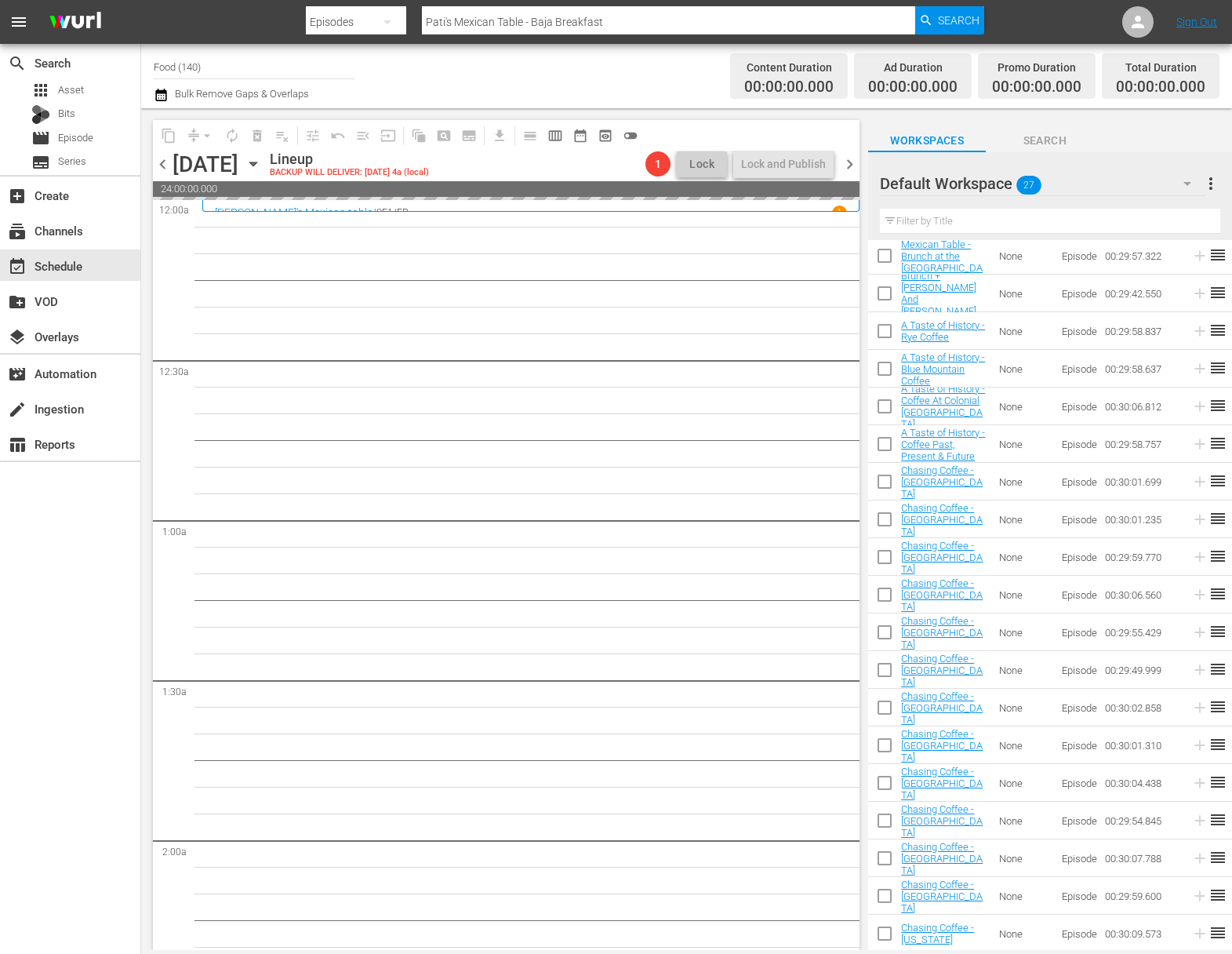
checkbox input "false"
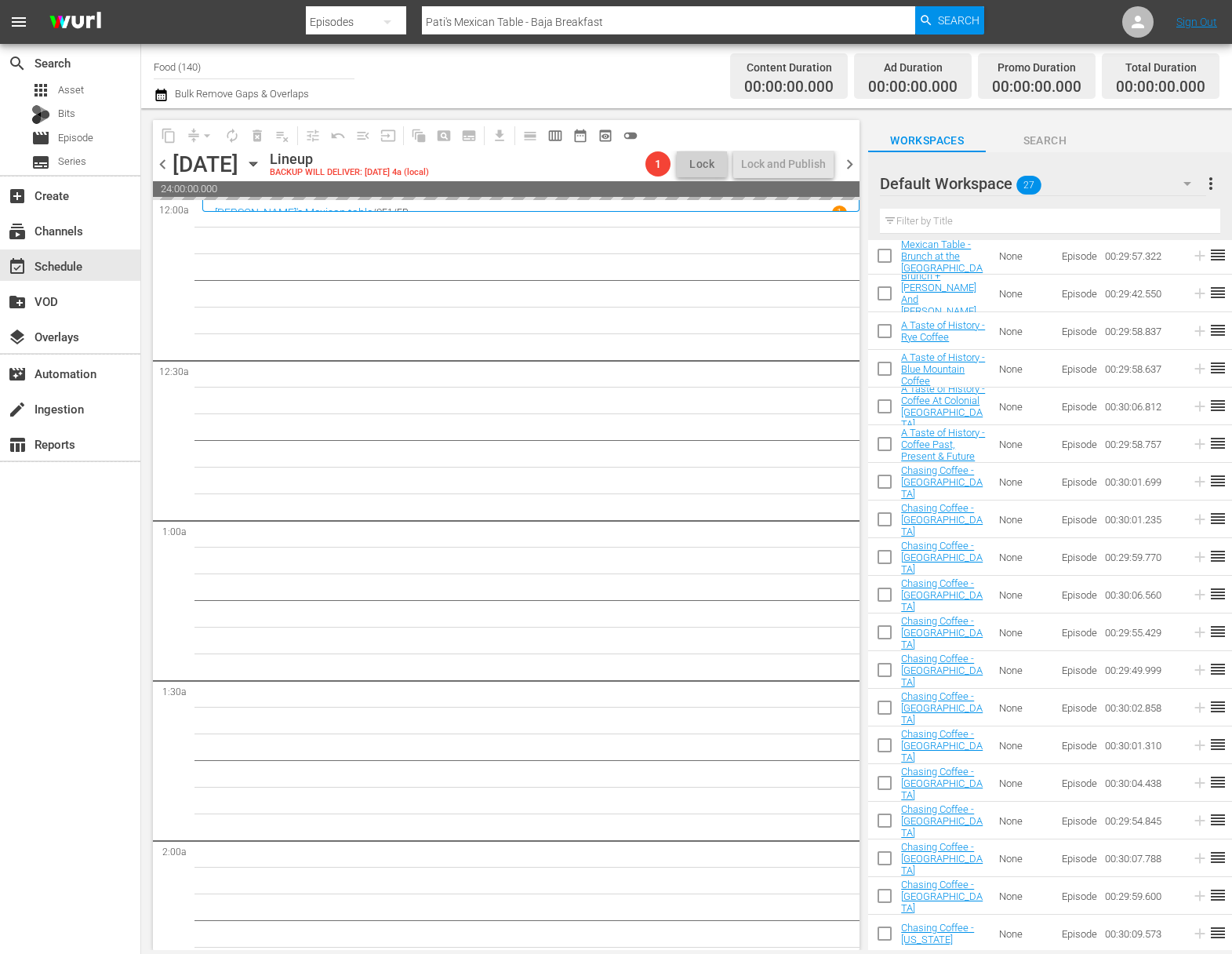
checkbox input "false"
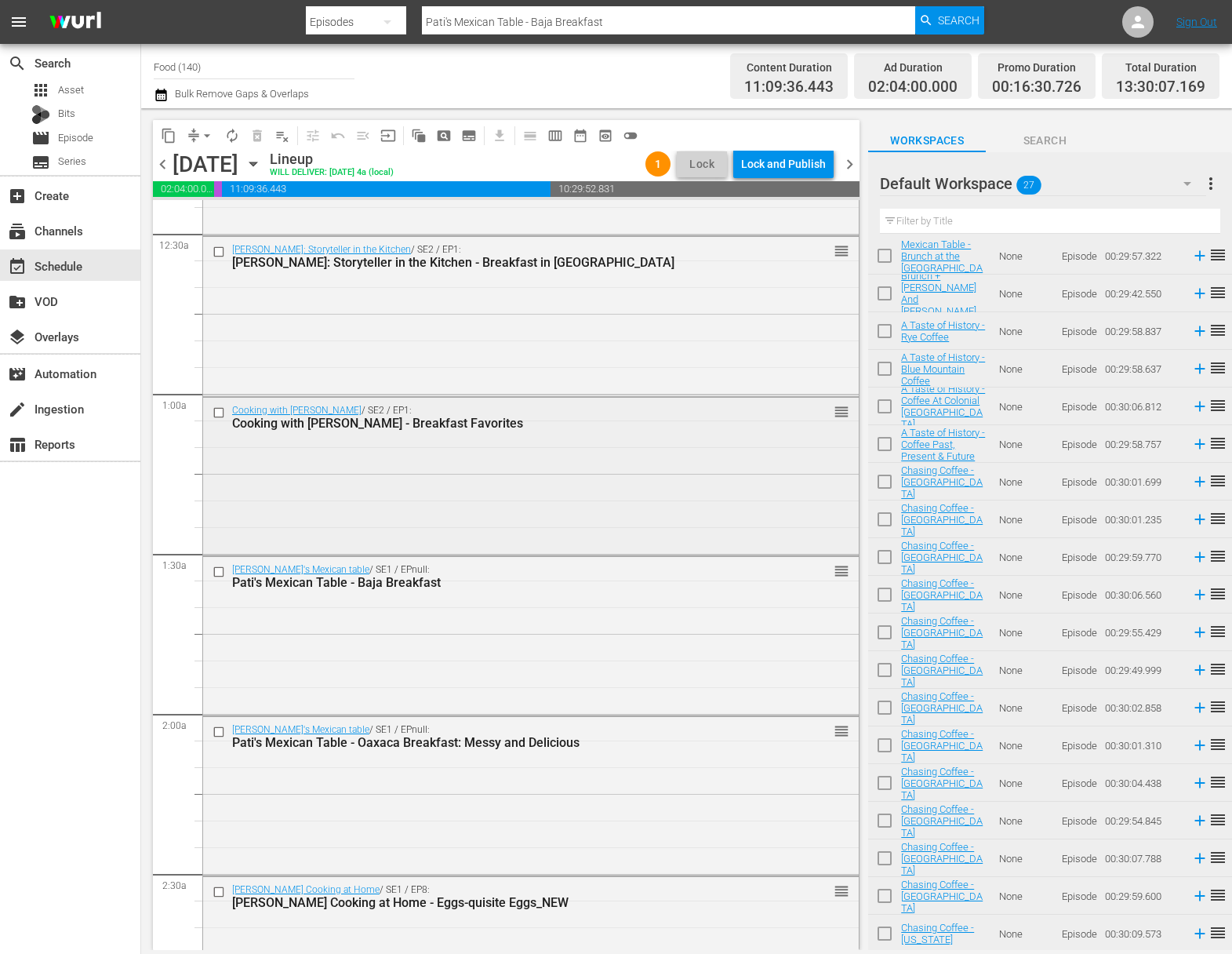
scroll to position [0, 0]
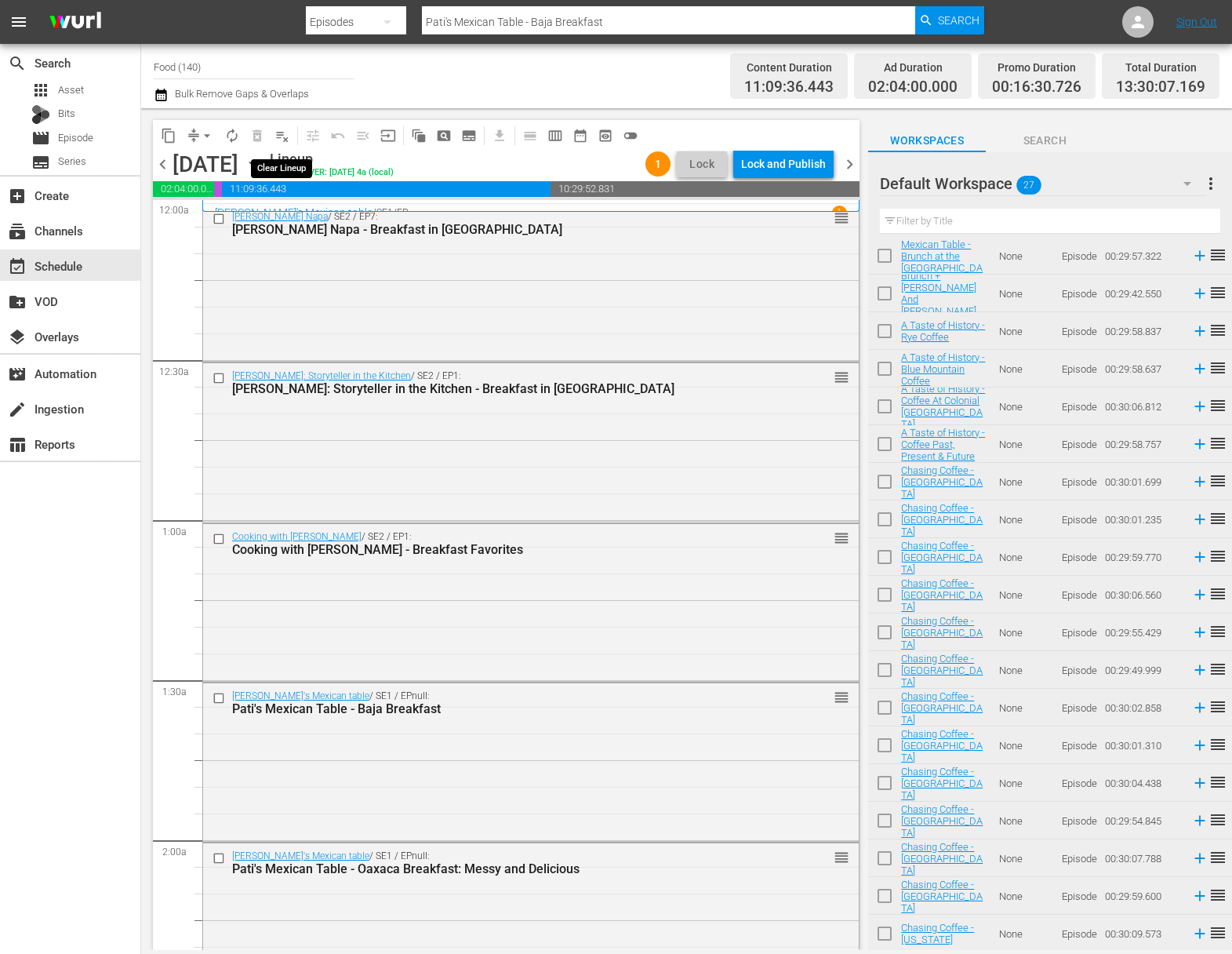
click at [283, 134] on span "playlist_remove_outlined" at bounding box center [282, 135] width 16 height 16
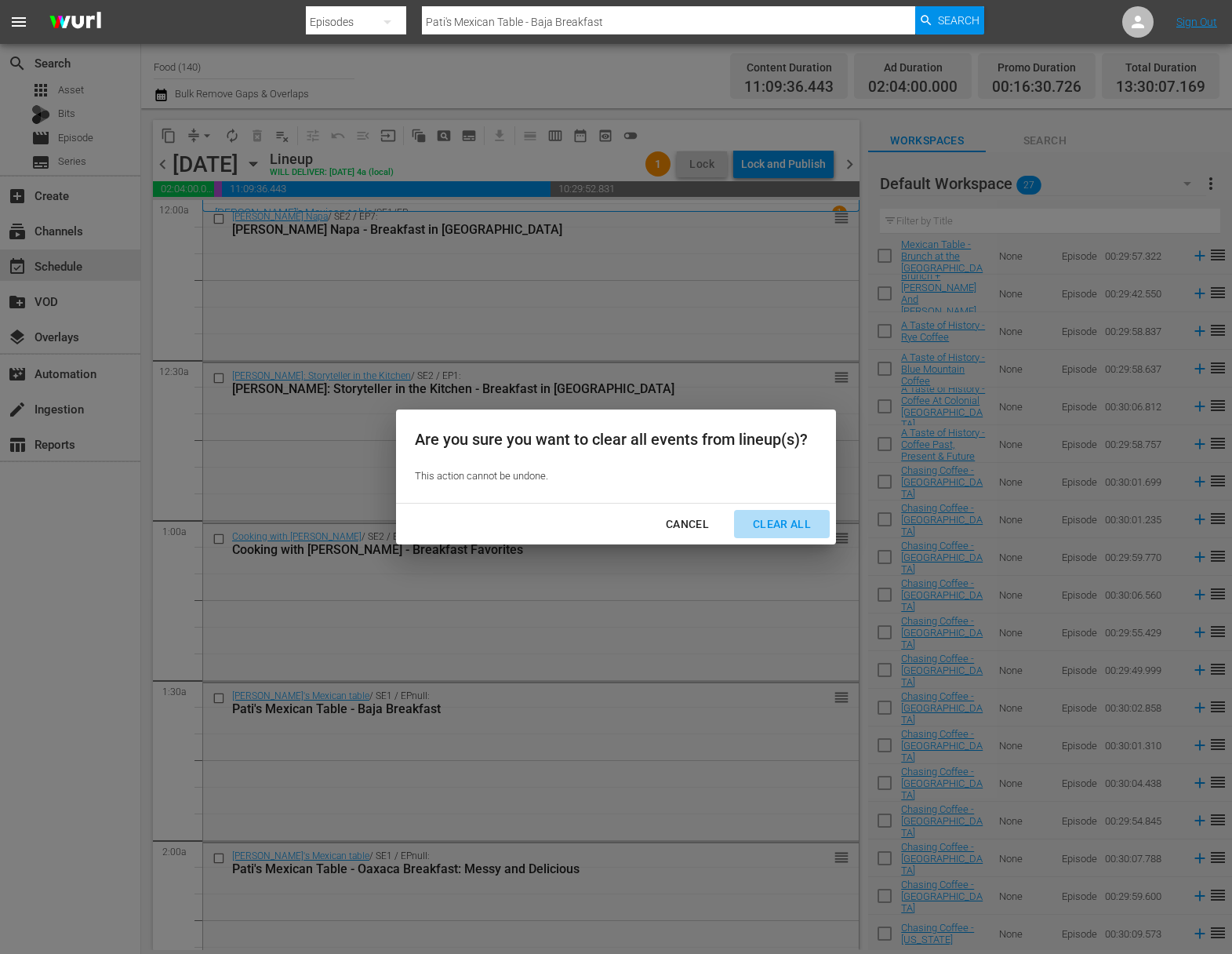
click at [778, 513] on button "Clear All" at bounding box center [782, 524] width 96 height 29
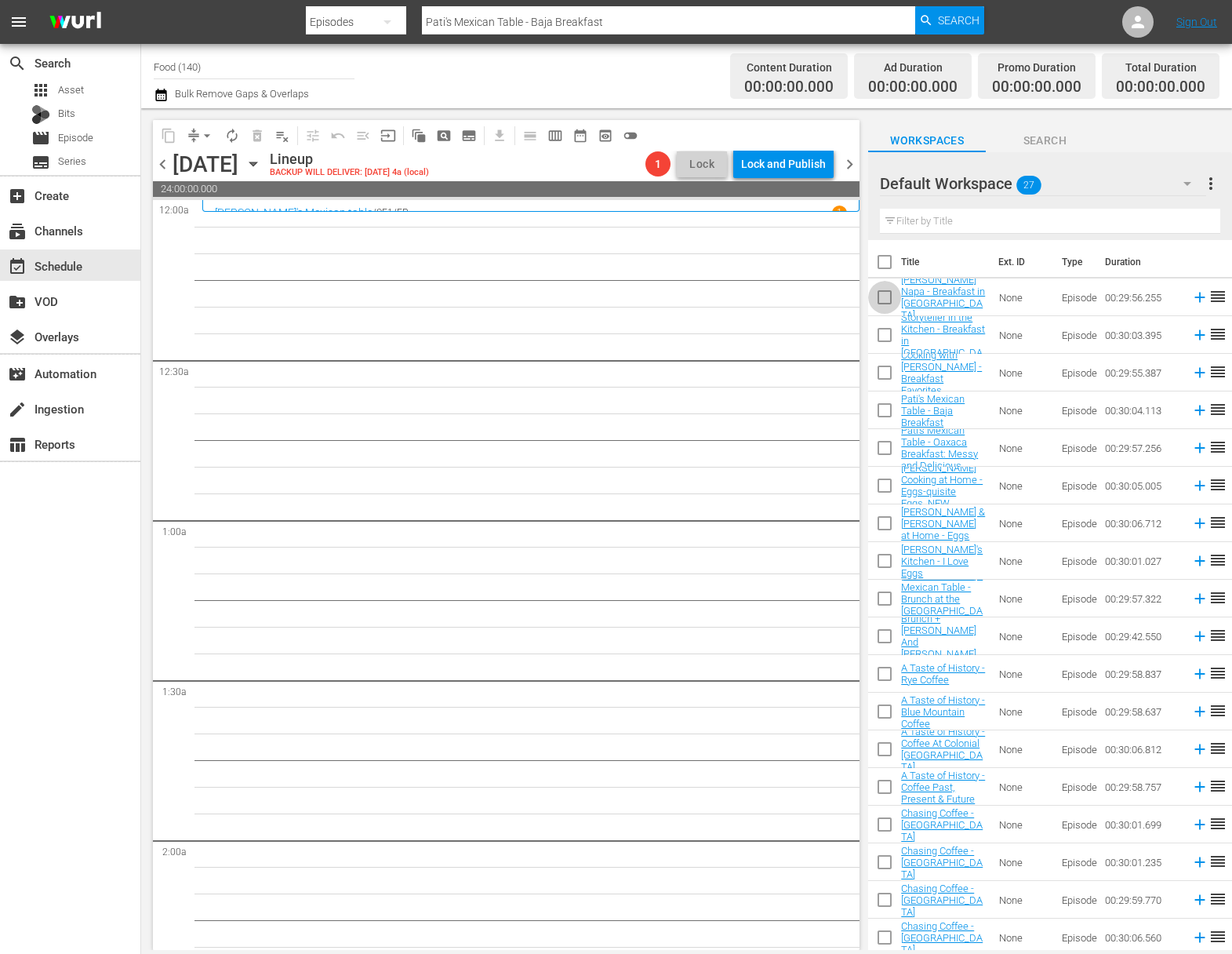
click at [886, 293] on input "checkbox" at bounding box center [884, 300] width 33 height 33
checkbox input "true"
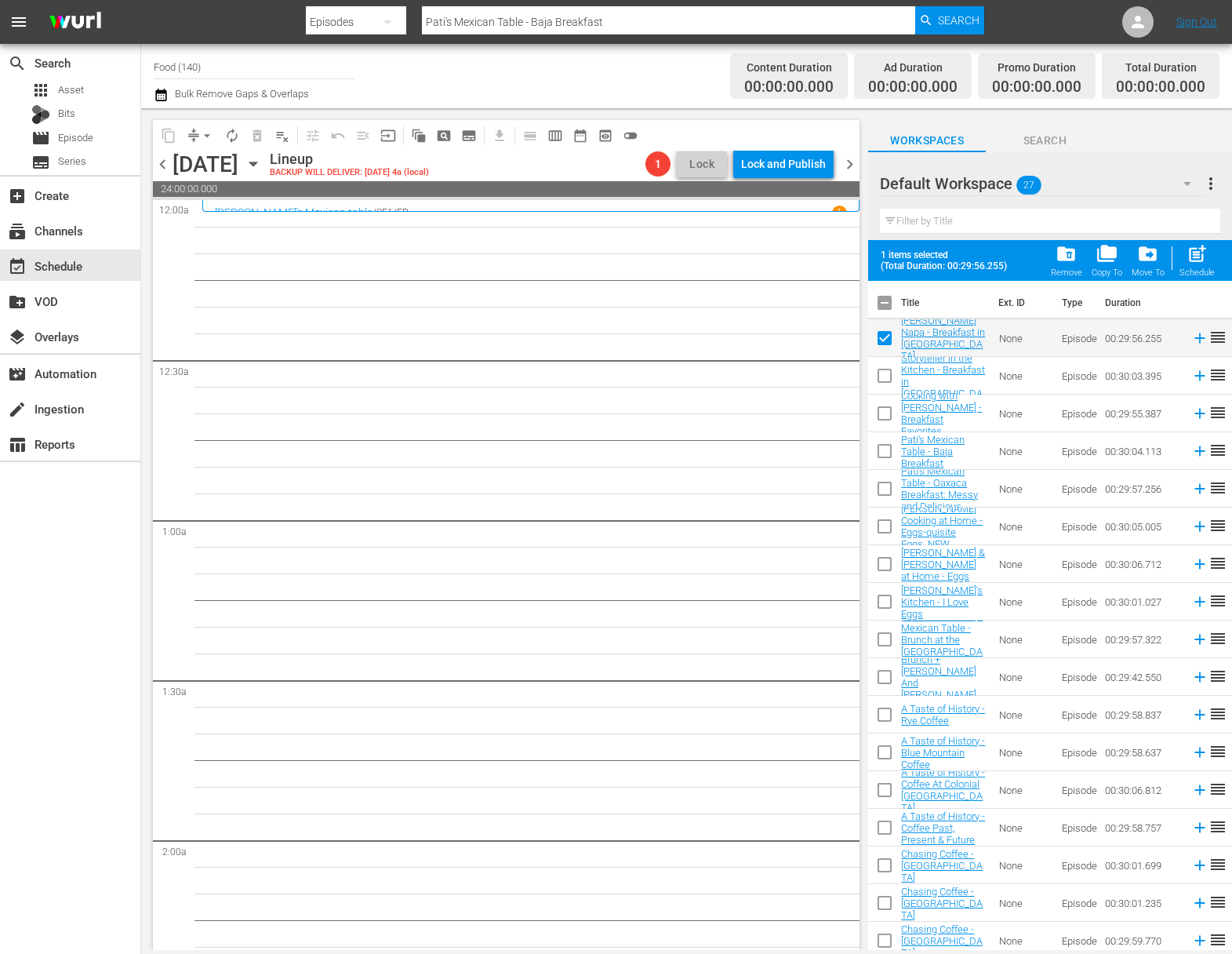
click at [887, 377] on input "checkbox" at bounding box center [884, 379] width 33 height 33
checkbox input "true"
click at [883, 415] on input "checkbox" at bounding box center [884, 416] width 33 height 33
checkbox input "true"
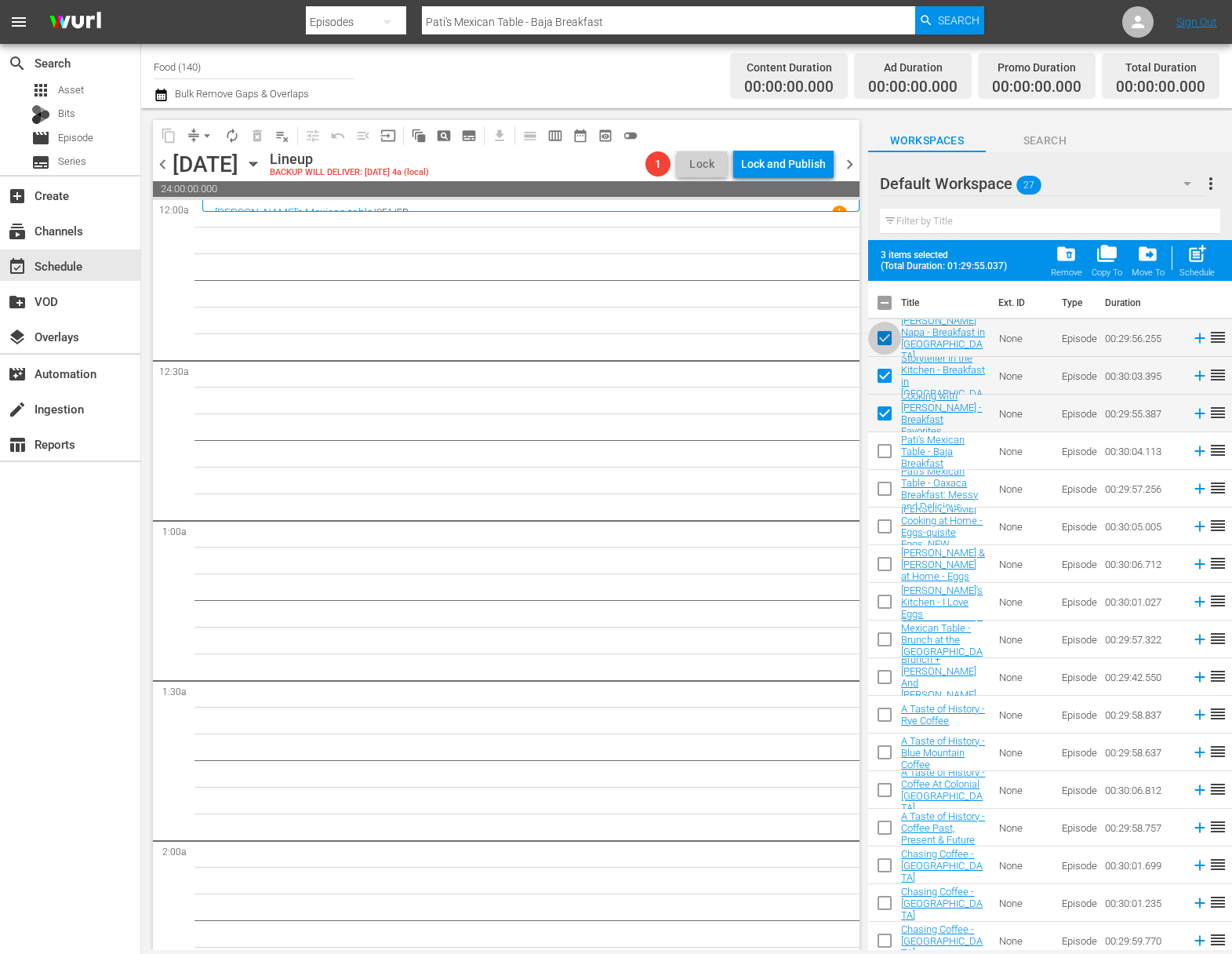
click at [894, 334] on input "checkbox" at bounding box center [884, 341] width 33 height 33
checkbox input "false"
click at [891, 382] on input "checkbox" at bounding box center [884, 379] width 33 height 33
checkbox input "false"
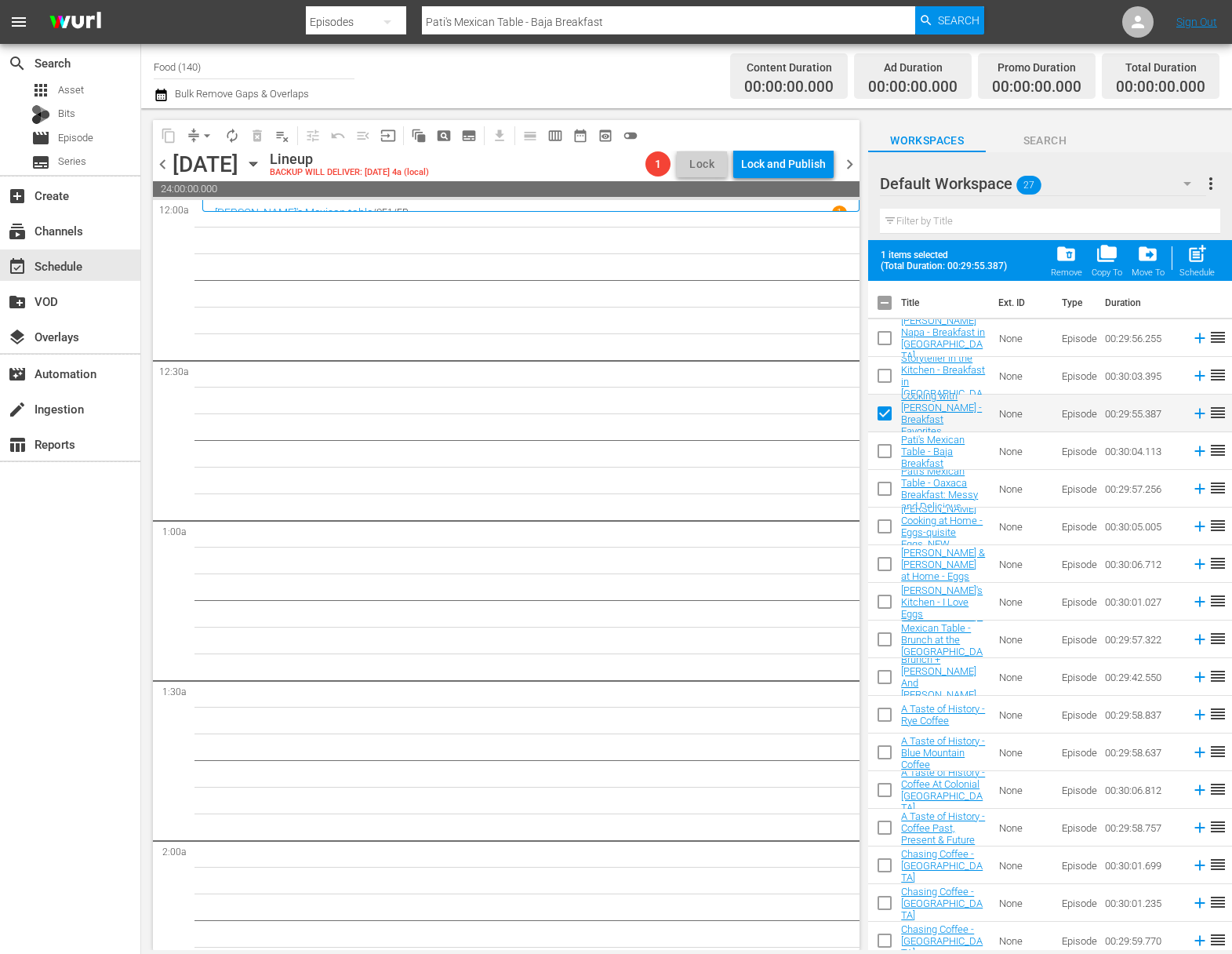
click at [884, 419] on input "checkbox" at bounding box center [884, 416] width 33 height 33
checkbox input "false"
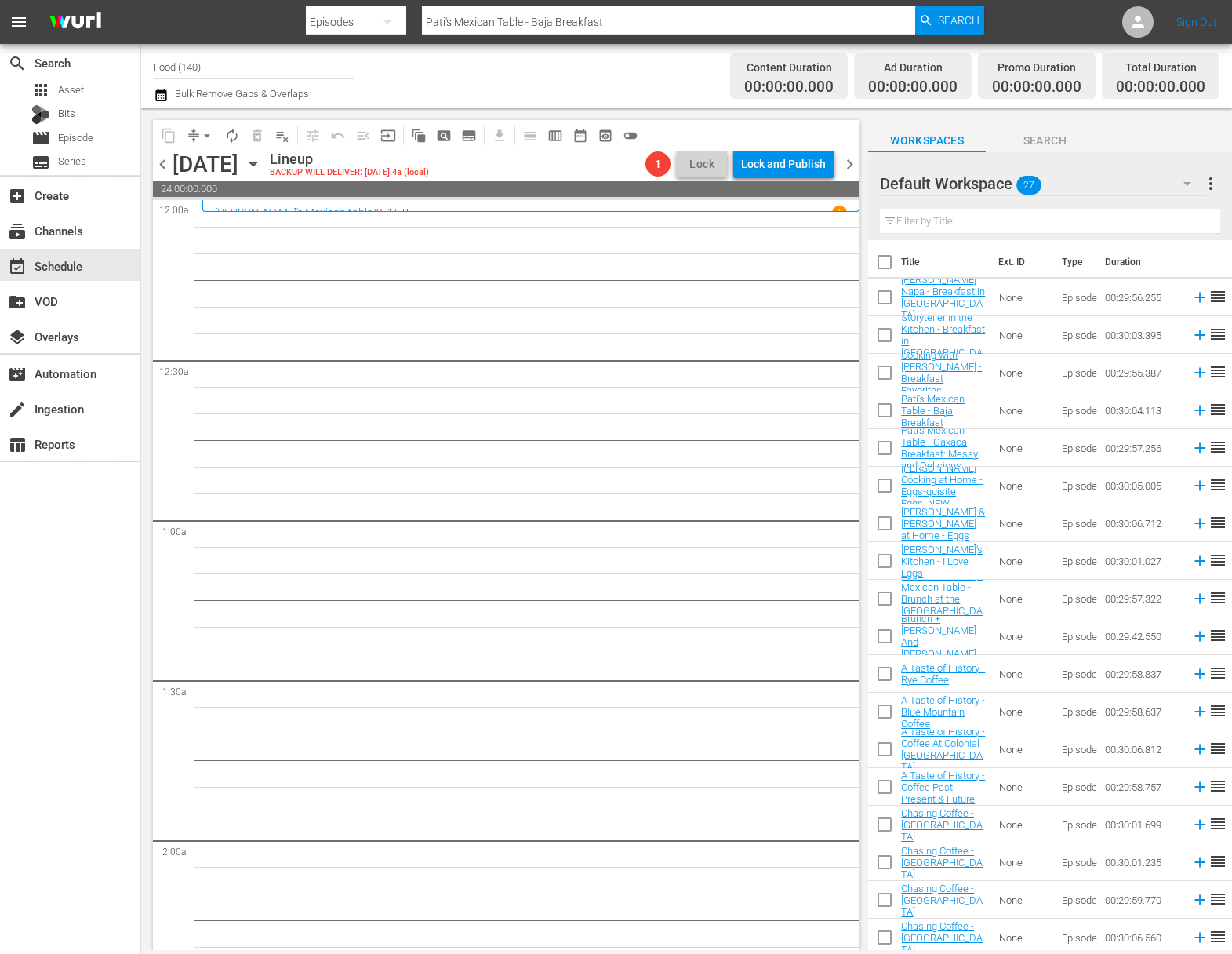
click at [880, 413] on input "checkbox" at bounding box center [884, 413] width 33 height 33
checkbox input "true"
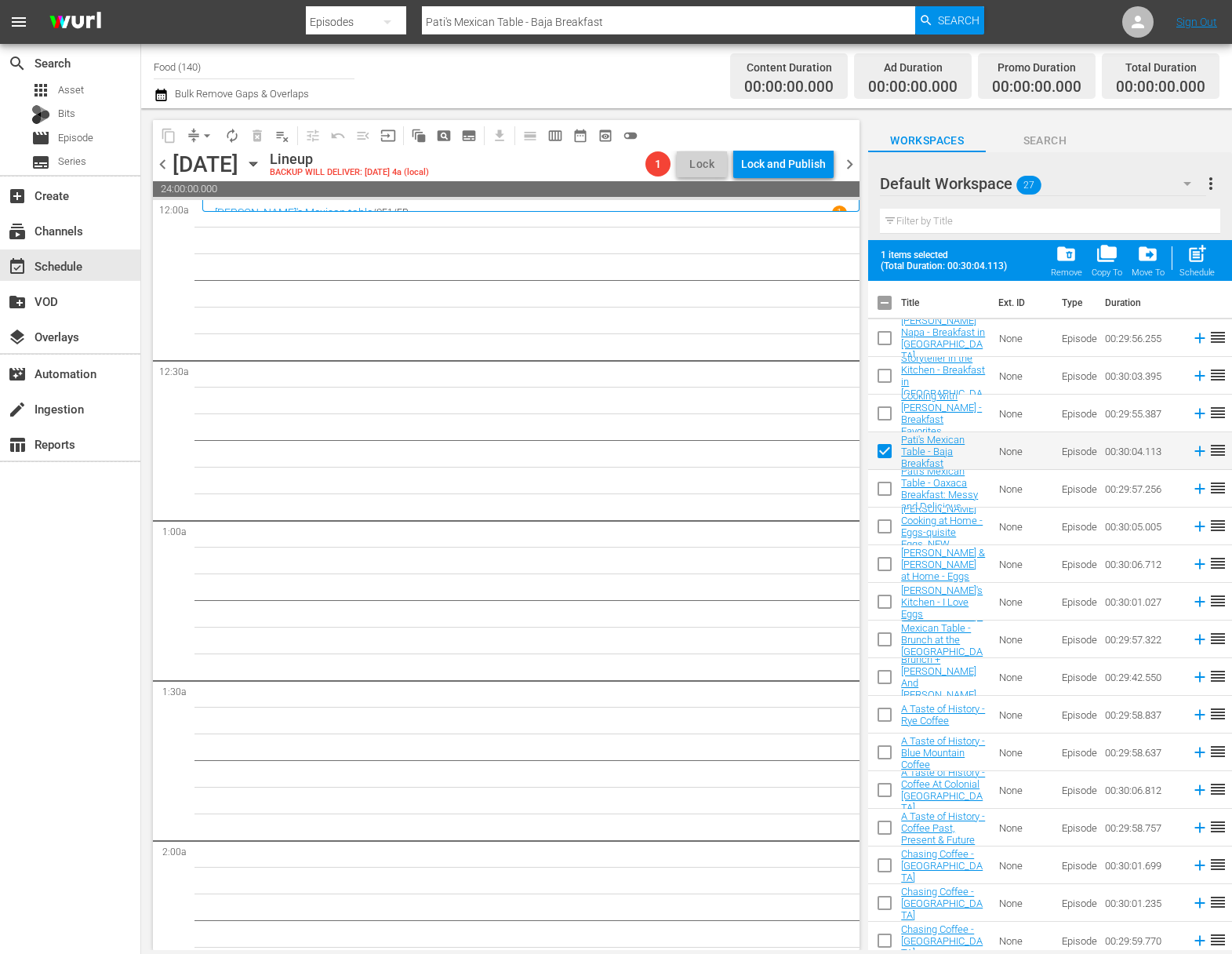
click at [881, 481] on input "checkbox" at bounding box center [884, 492] width 33 height 33
checkbox input "true"
click at [885, 644] on input "checkbox" at bounding box center [884, 642] width 33 height 33
checkbox input "true"
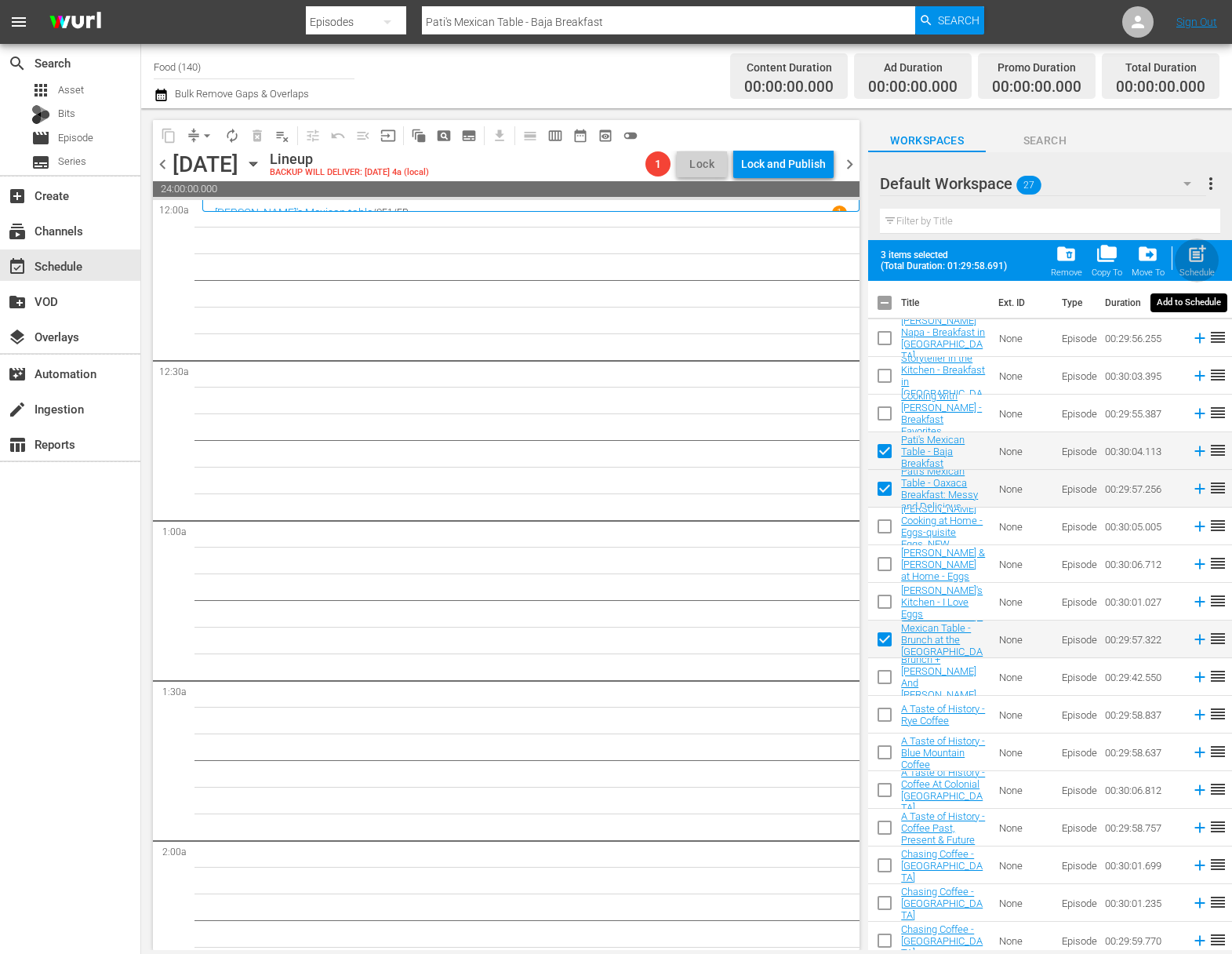
click at [1199, 256] on span "post_add" at bounding box center [1197, 254] width 22 height 22
checkbox input "false"
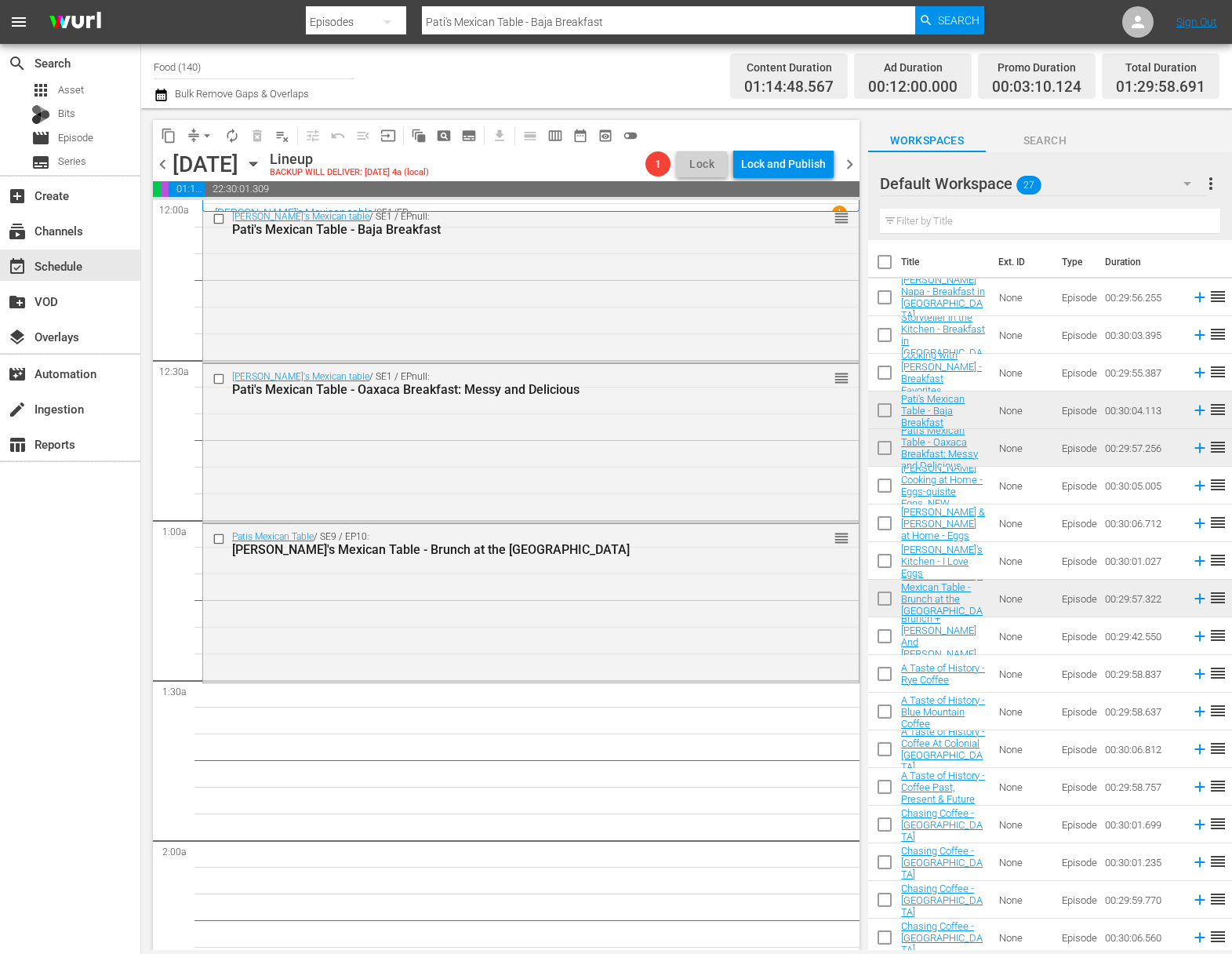
click at [887, 558] on input "checkbox" at bounding box center [884, 564] width 33 height 33
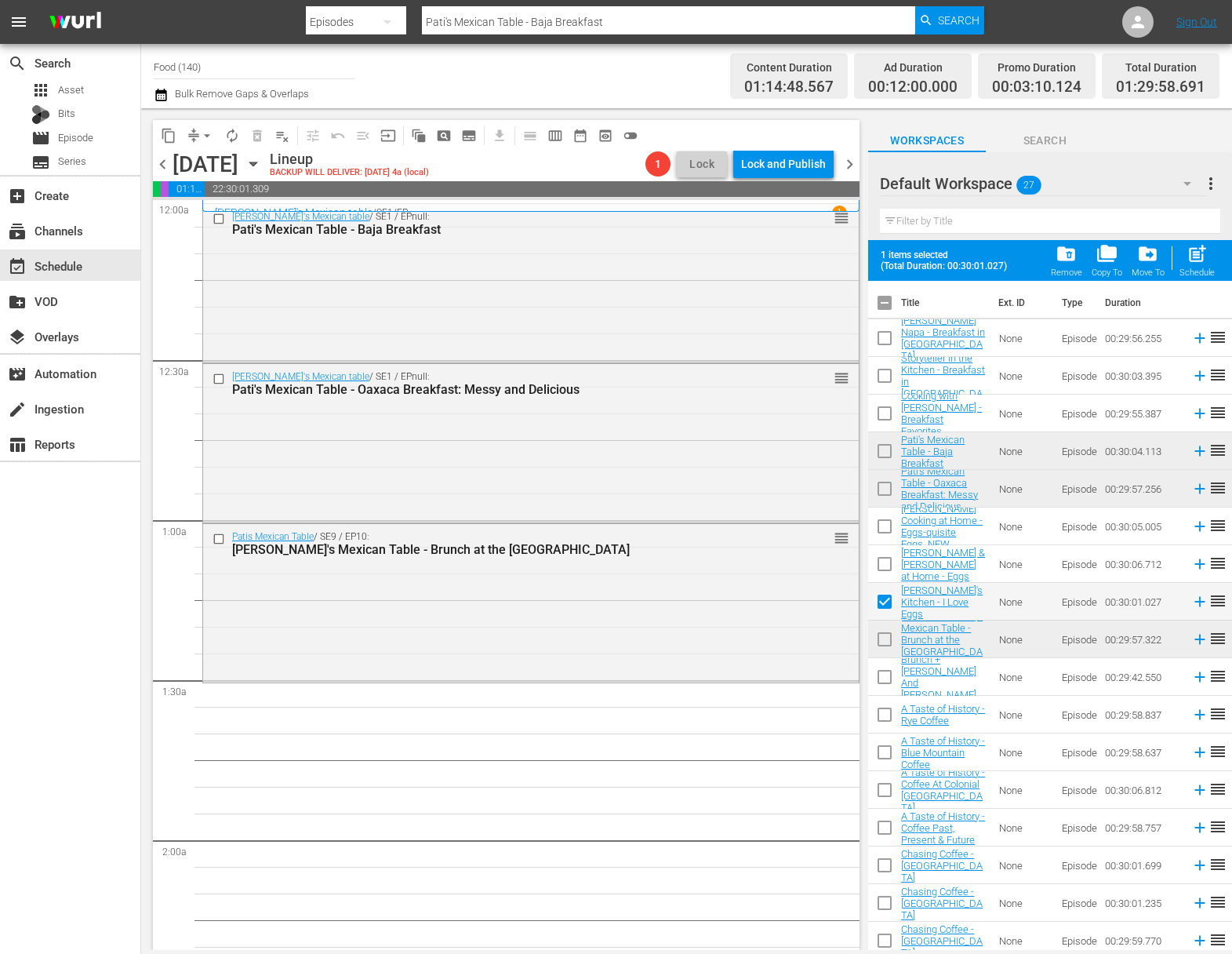
click at [1199, 263] on span "post_add" at bounding box center [1197, 254] width 22 height 22
checkbox input "false"
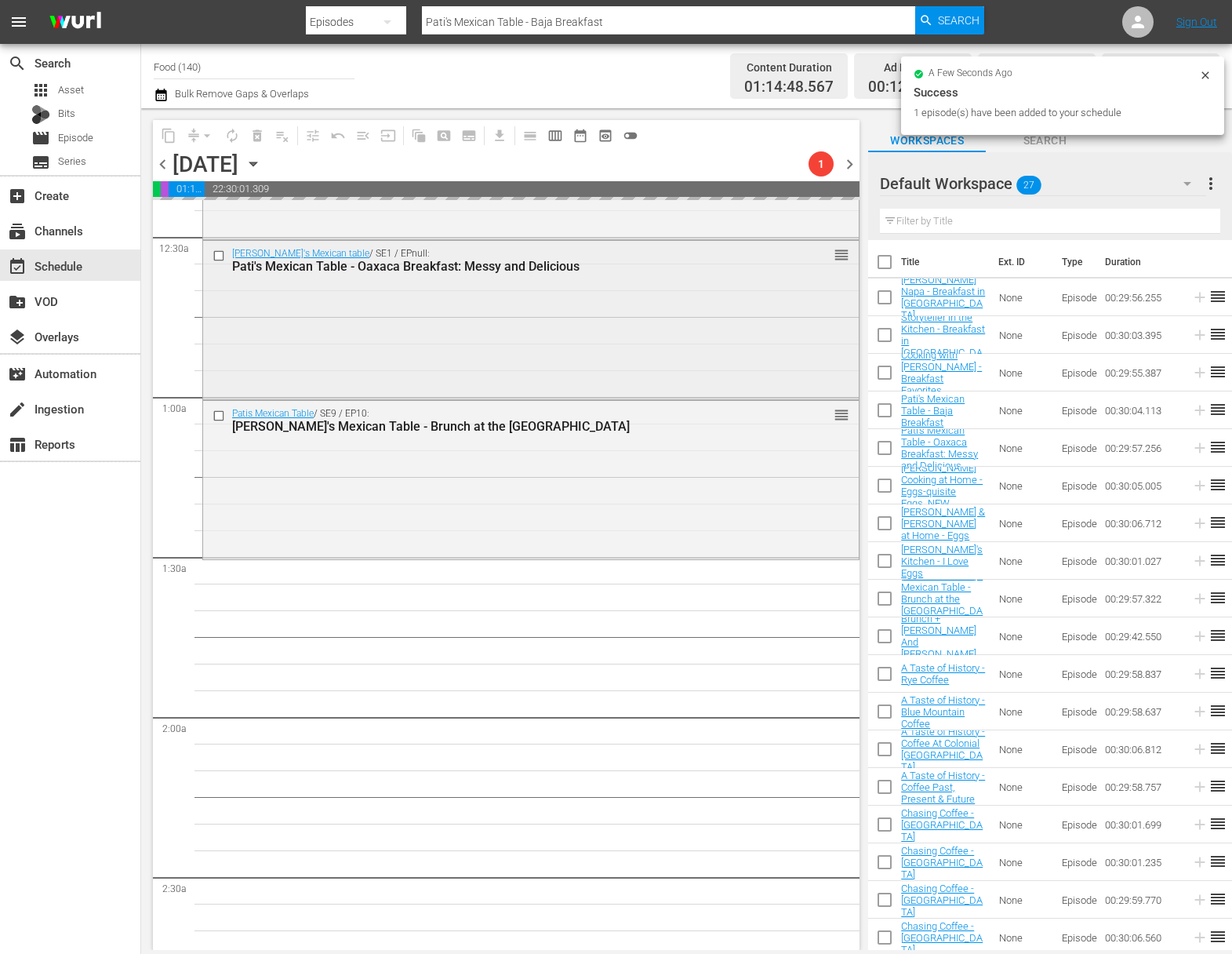
scroll to position [271, 0]
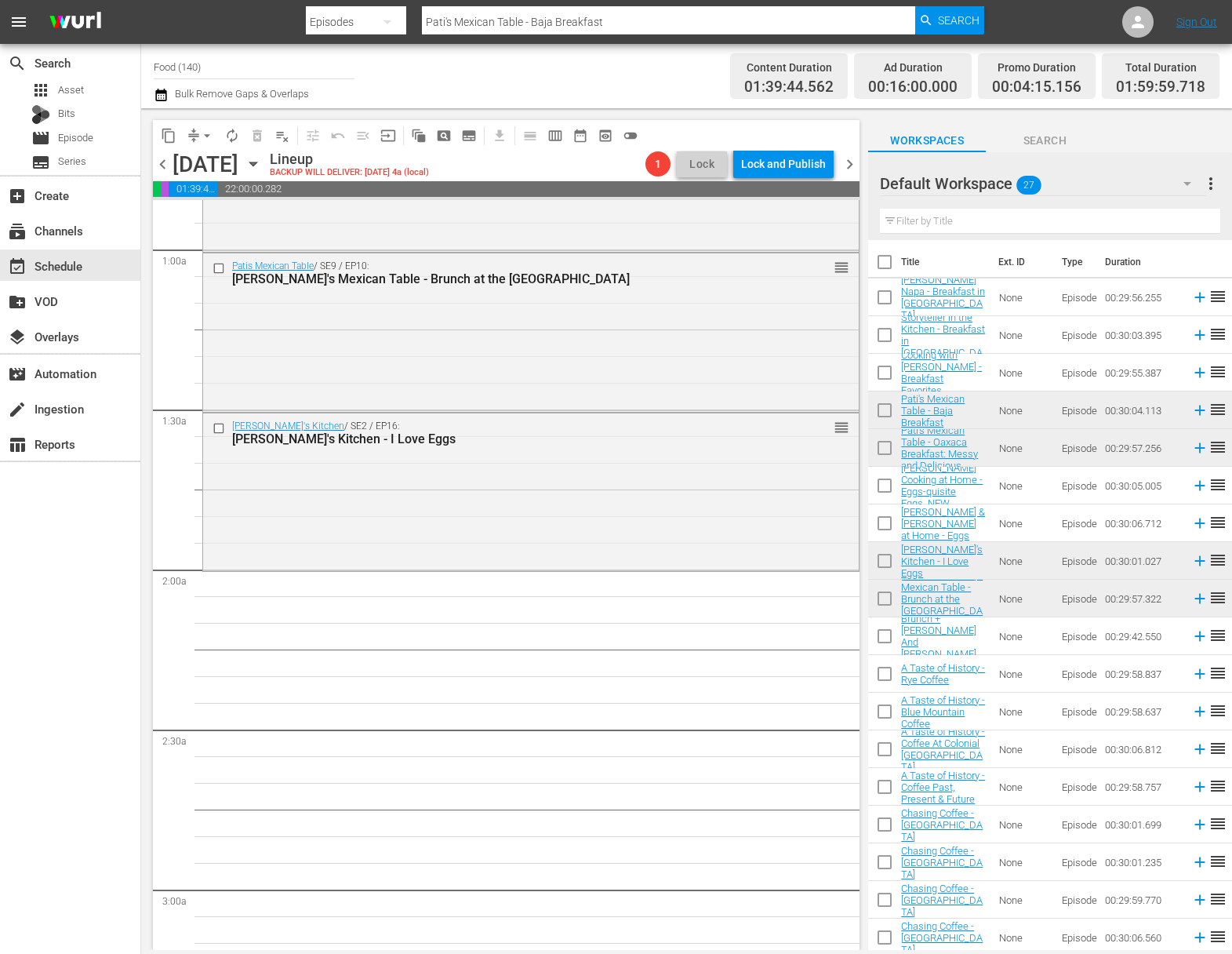
click at [884, 299] on input "checkbox" at bounding box center [884, 300] width 33 height 33
checkbox input "true"
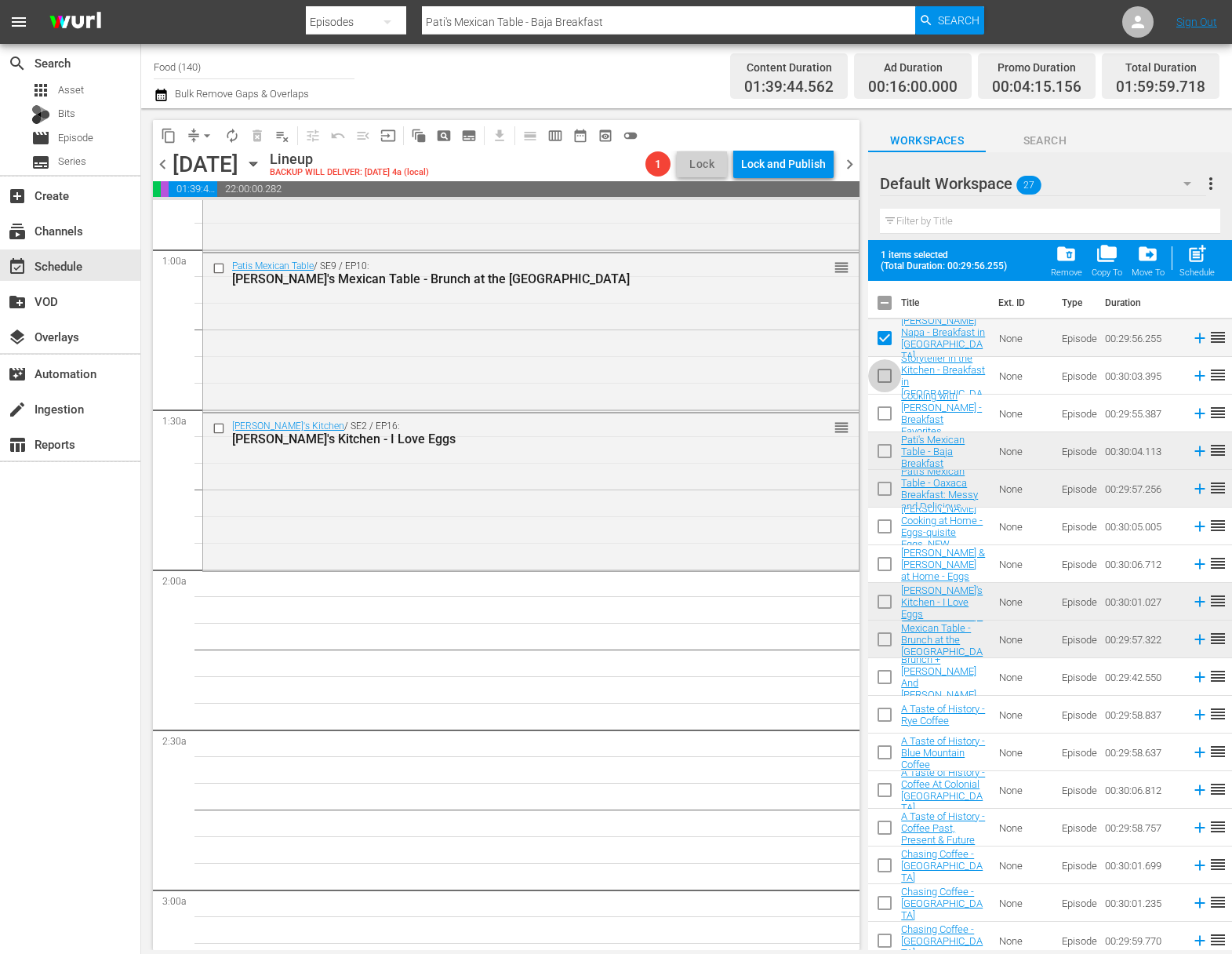
click at [885, 374] on input "checkbox" at bounding box center [884, 379] width 33 height 33
checkbox input "true"
click at [883, 411] on input "checkbox" at bounding box center [884, 416] width 33 height 33
checkbox input "true"
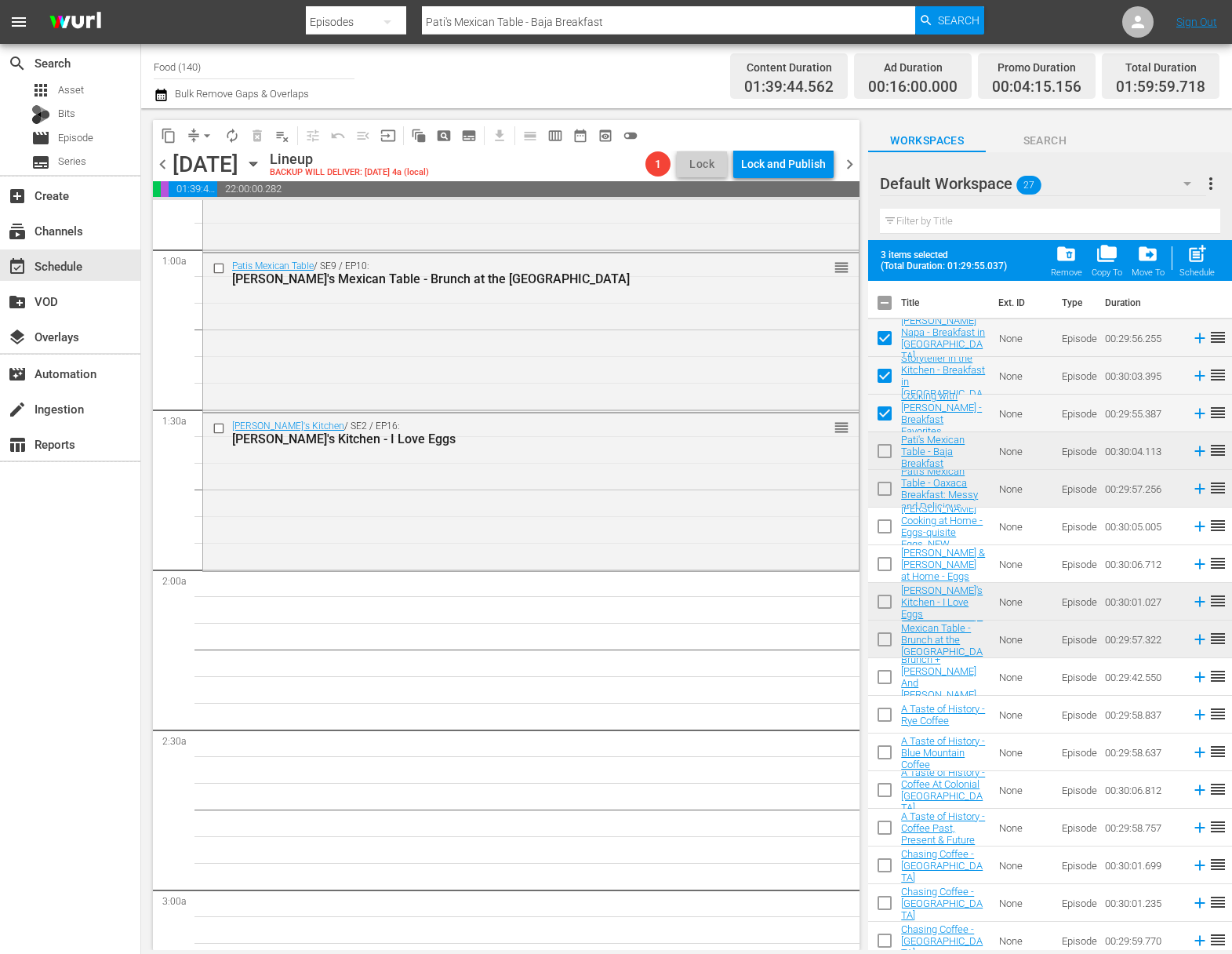
click at [876, 449] on input "checkbox" at bounding box center [884, 454] width 33 height 33
checkbox input "true"
click at [884, 486] on input "checkbox" at bounding box center [884, 492] width 33 height 33
checkbox input "true"
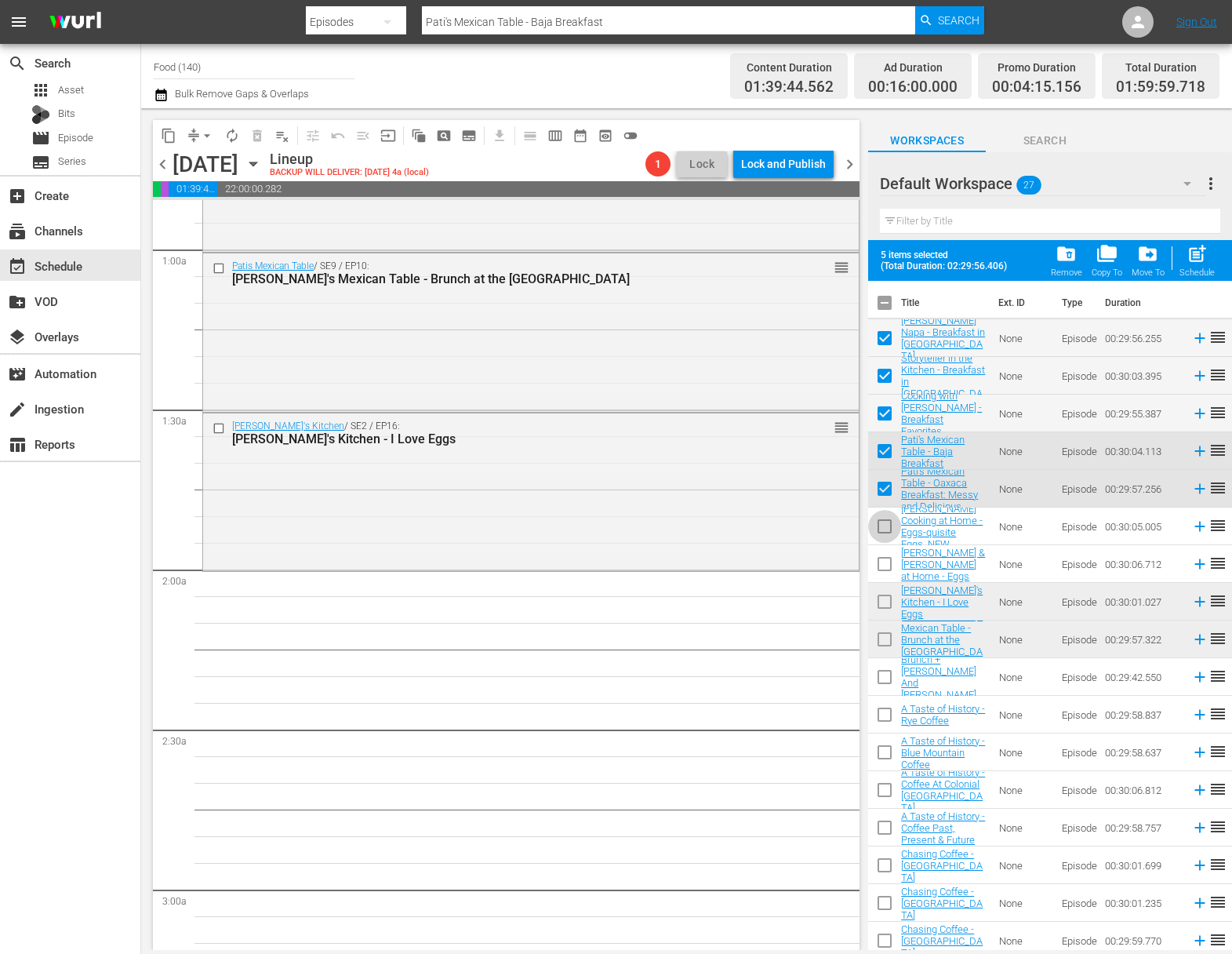
click at [882, 523] on input "checkbox" at bounding box center [884, 529] width 33 height 33
checkbox input "true"
click at [882, 558] on input "checkbox" at bounding box center [884, 567] width 33 height 33
checkbox input "true"
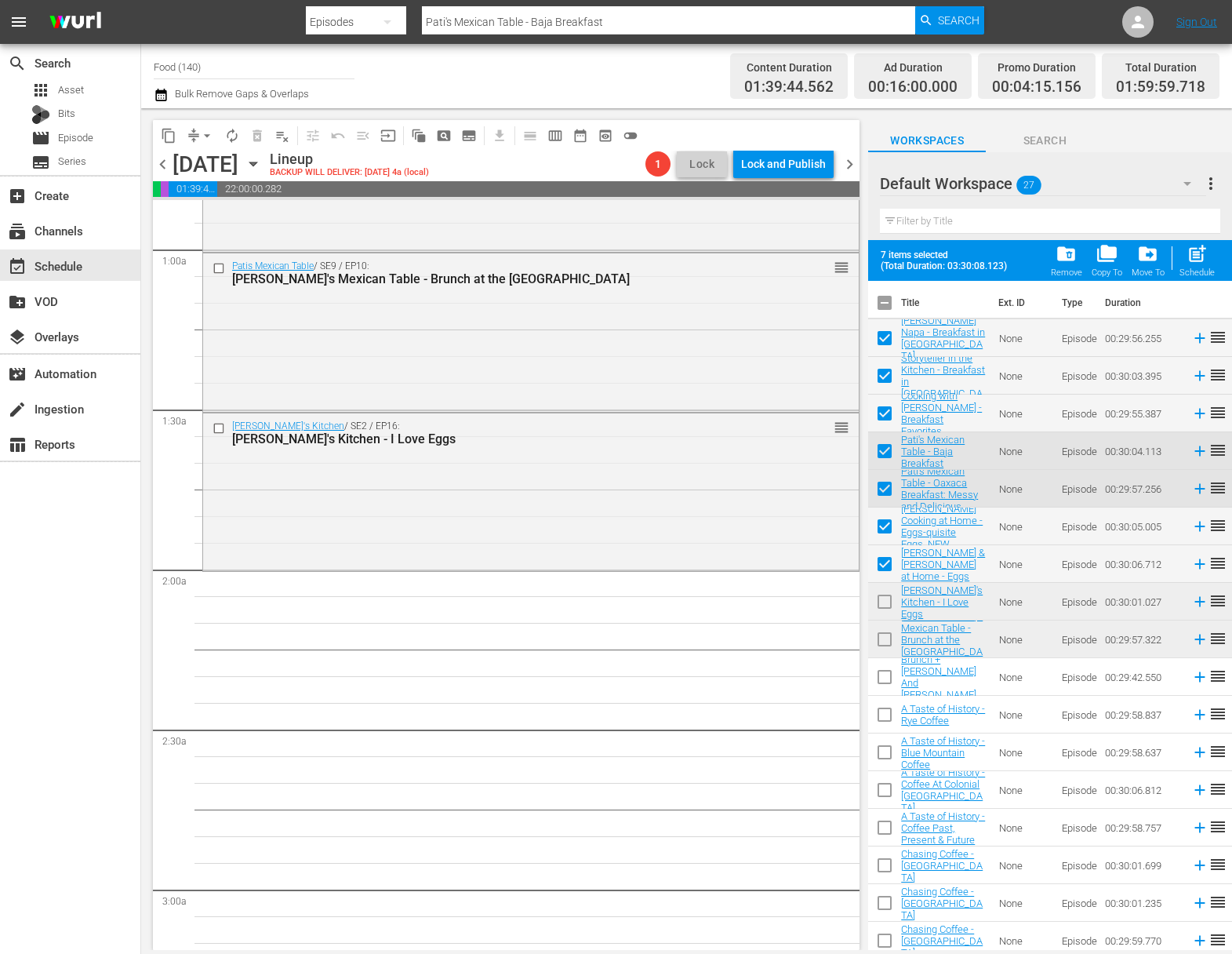
click at [881, 597] on input "checkbox" at bounding box center [884, 604] width 33 height 33
checkbox input "true"
click at [885, 638] on input "checkbox" at bounding box center [884, 642] width 33 height 33
checkbox input "true"
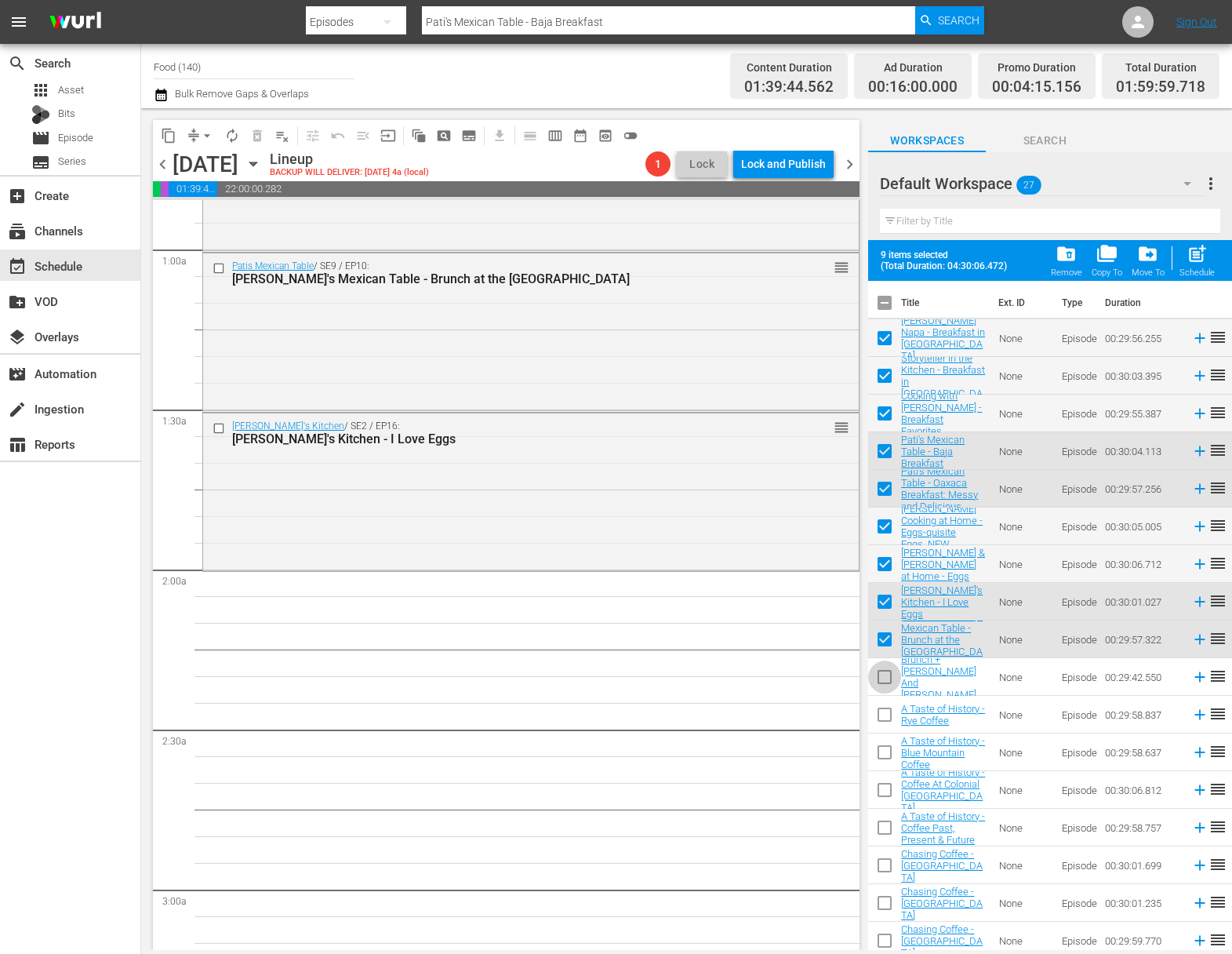
click at [883, 672] on input "checkbox" at bounding box center [884, 680] width 33 height 33
checkbox input "true"
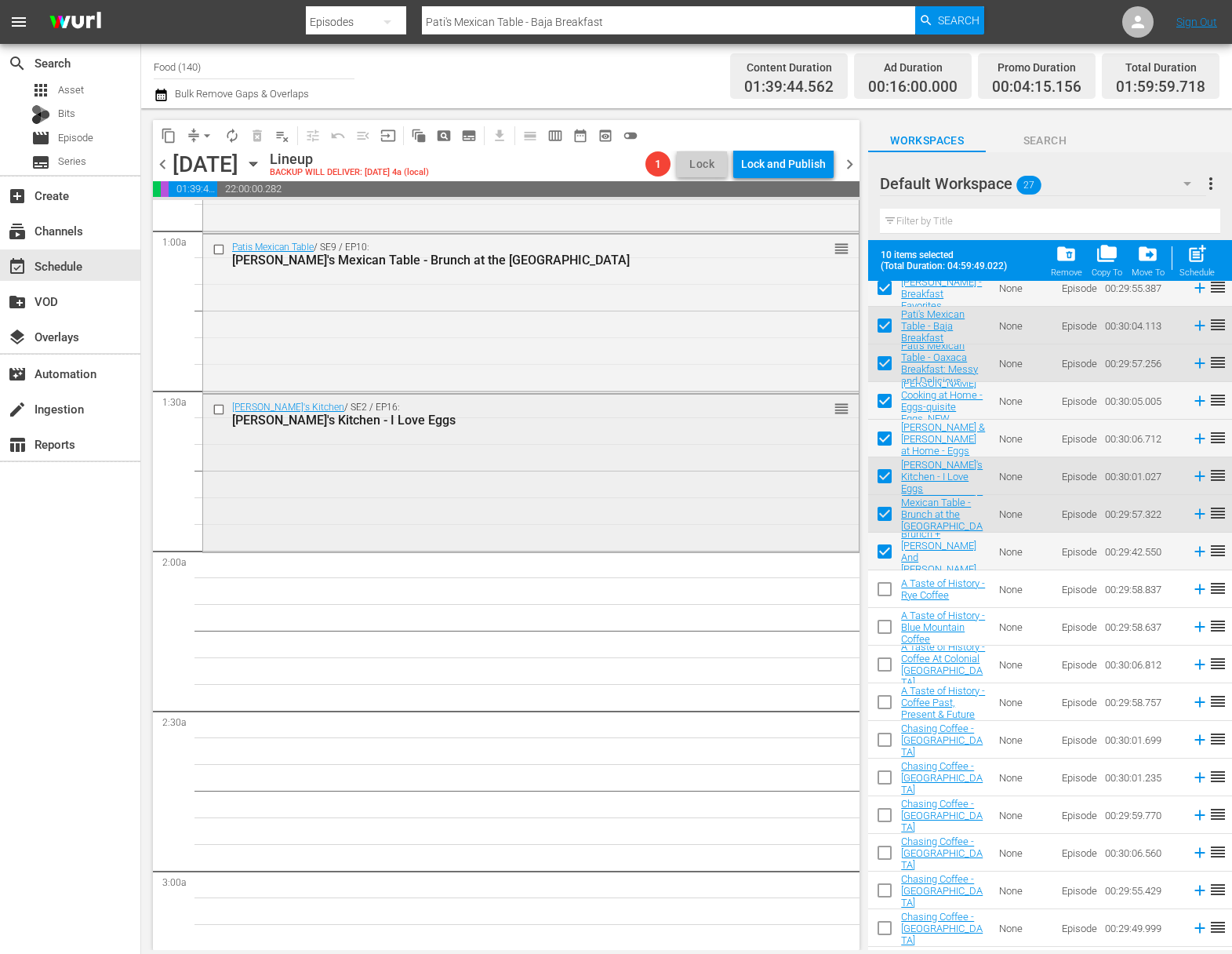
scroll to position [300, 0]
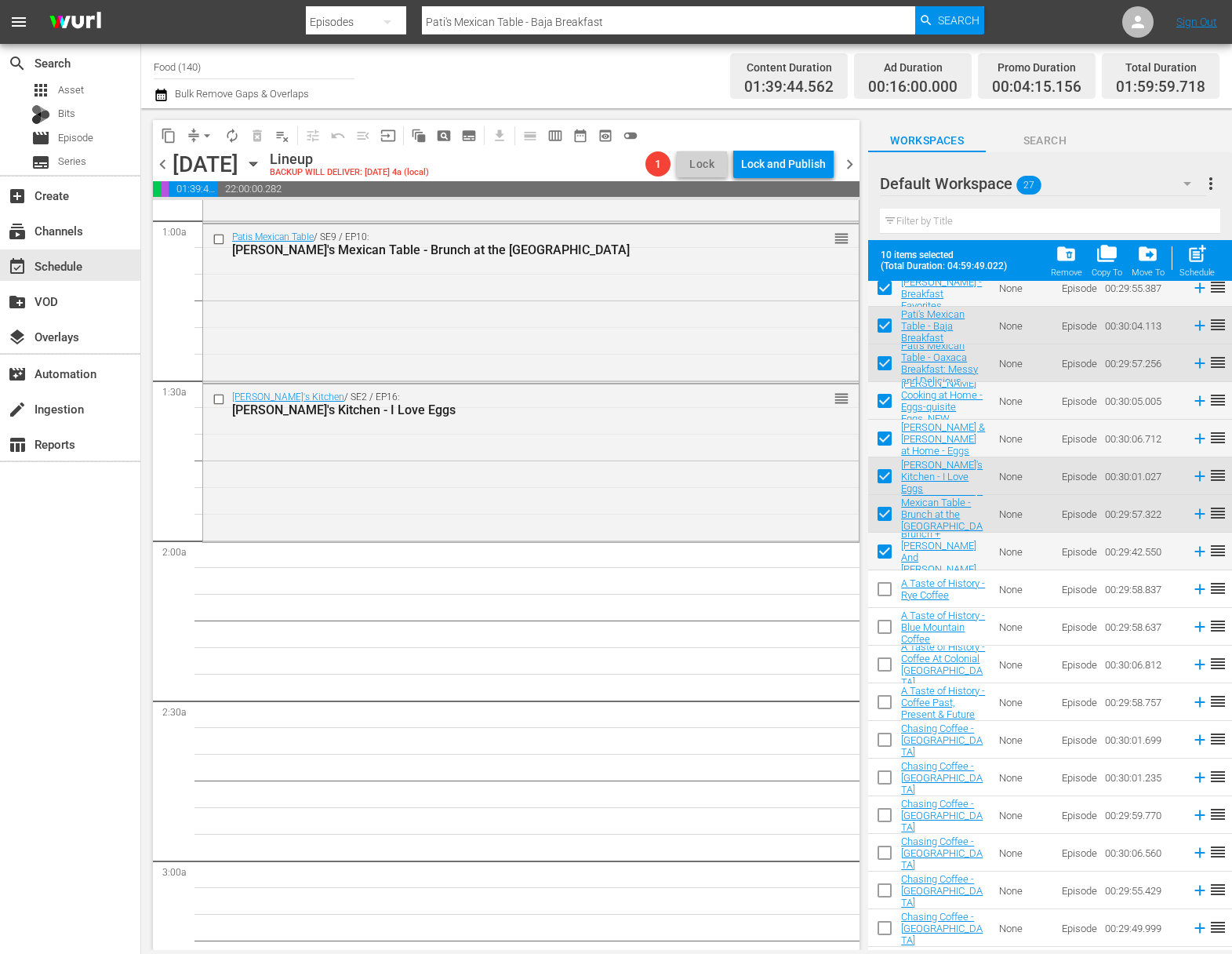
click at [1194, 258] on span "post_add" at bounding box center [1197, 254] width 22 height 22
checkbox input "false"
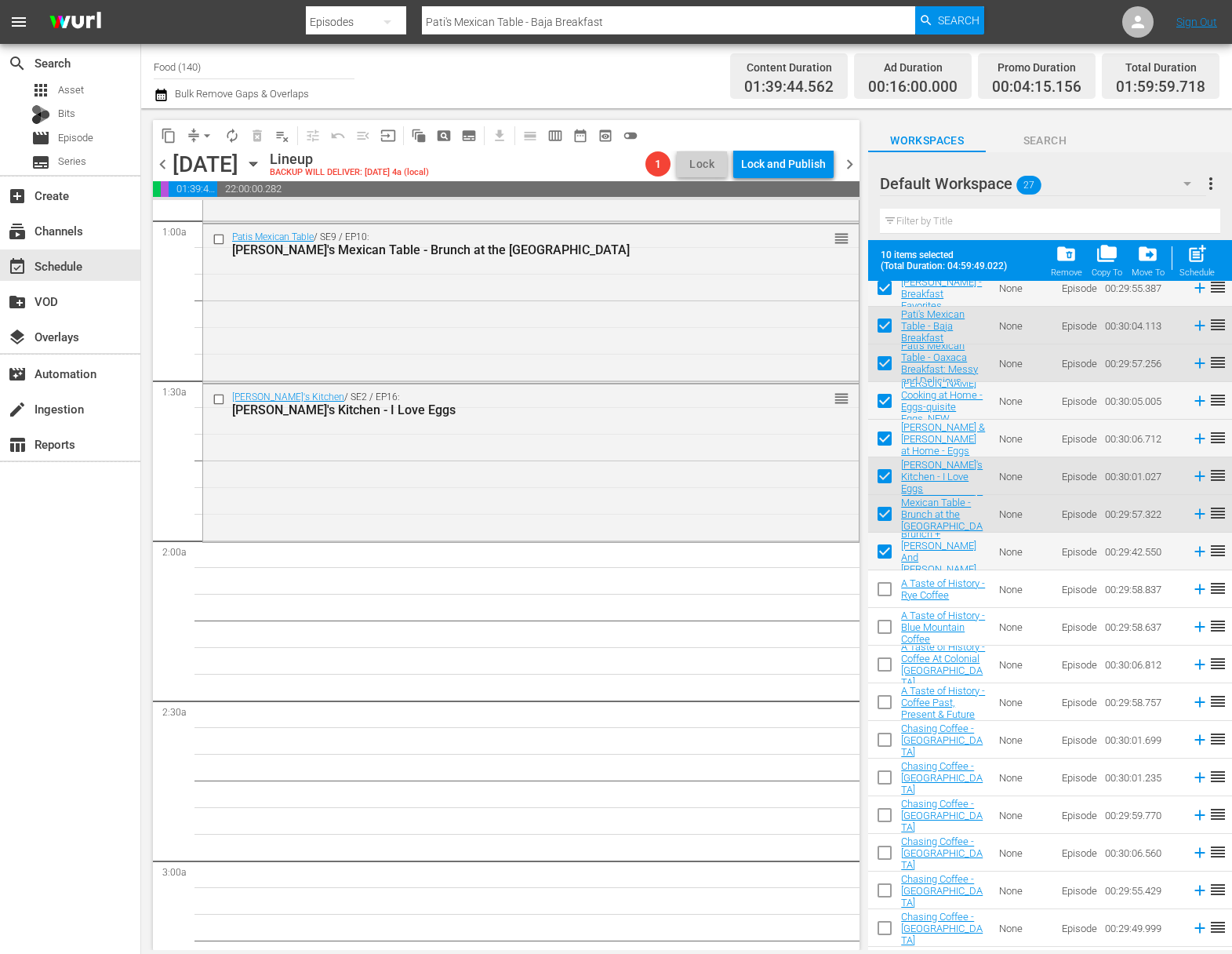
checkbox input "false"
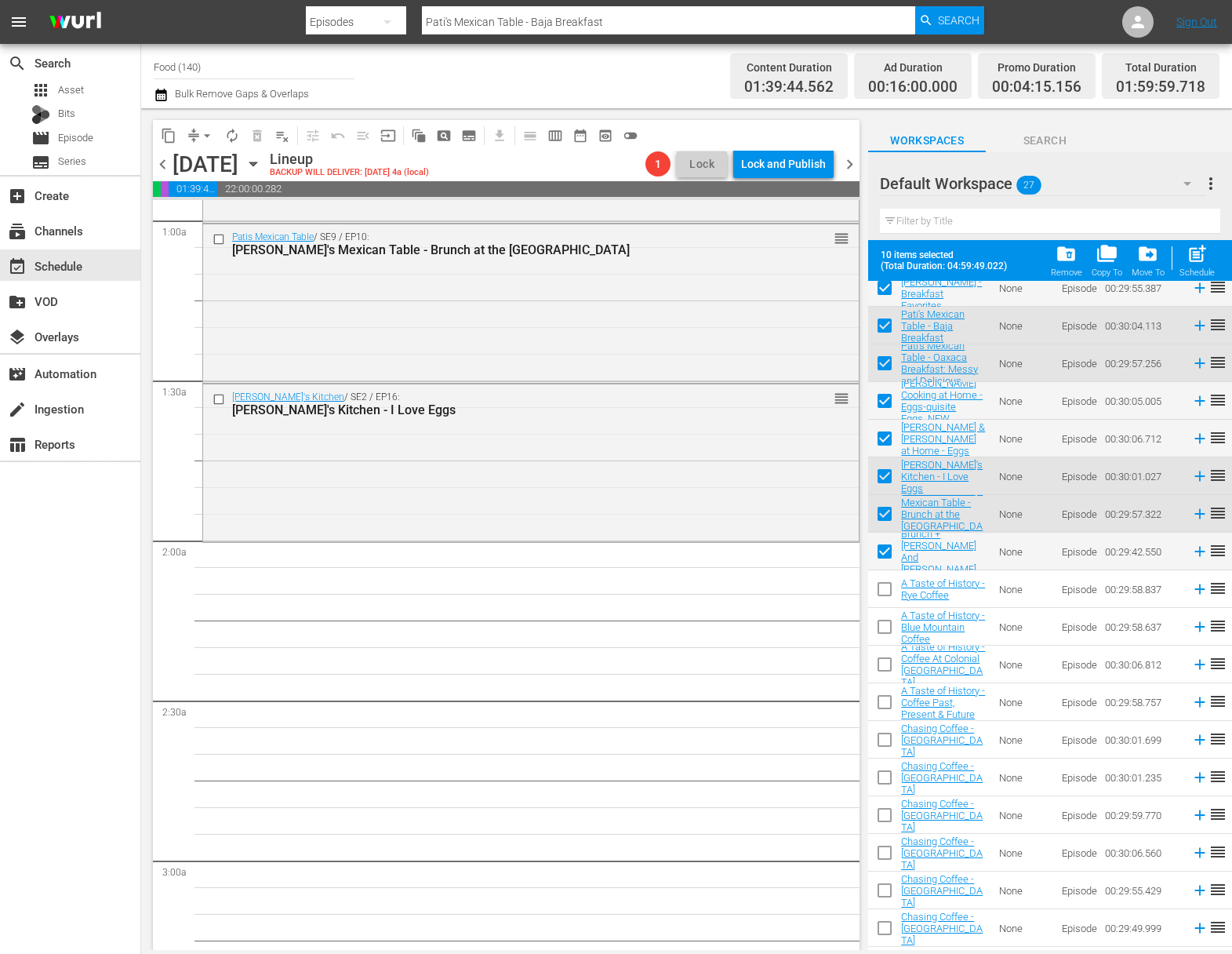
checkbox input "false"
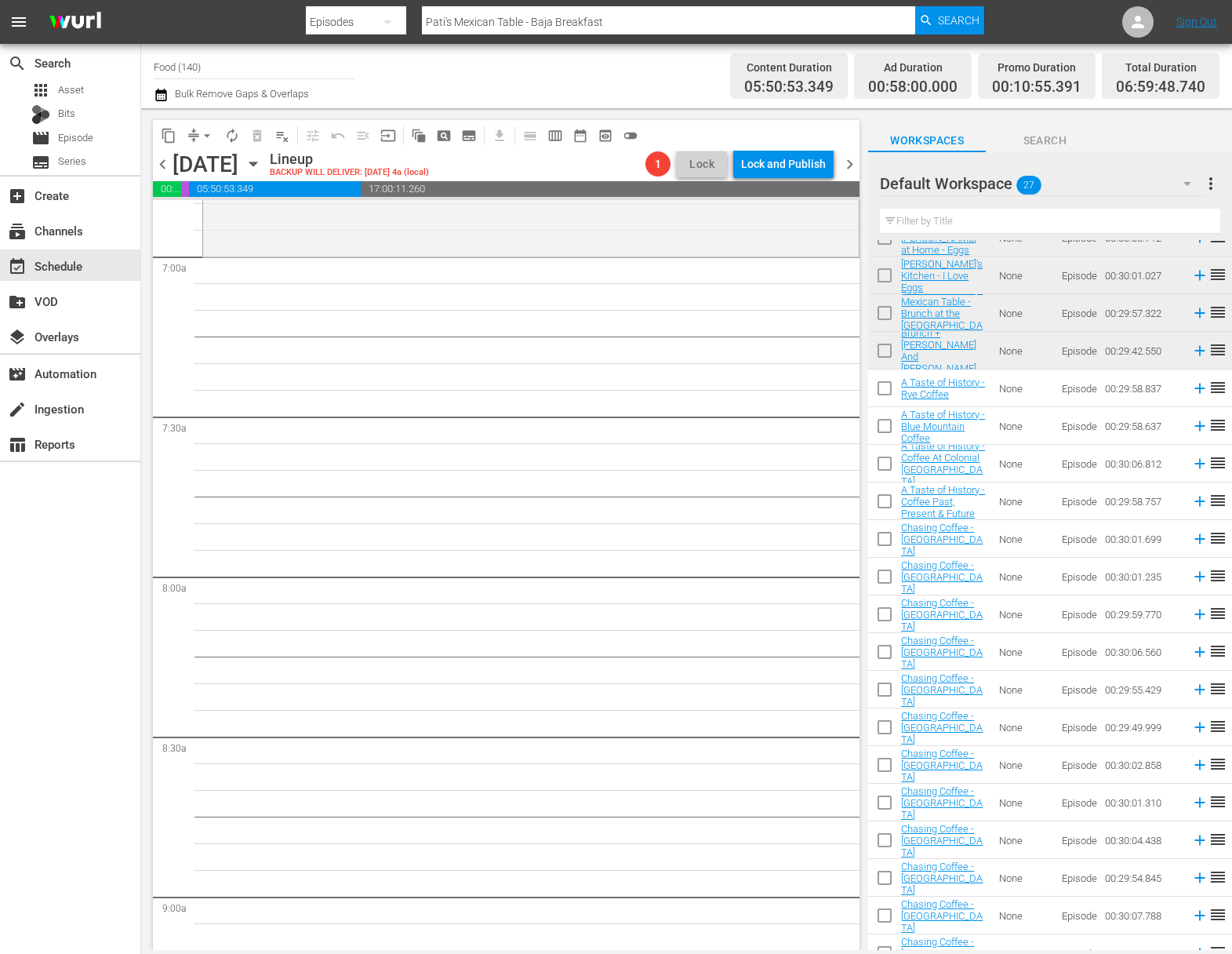
scroll to position [2046, 0]
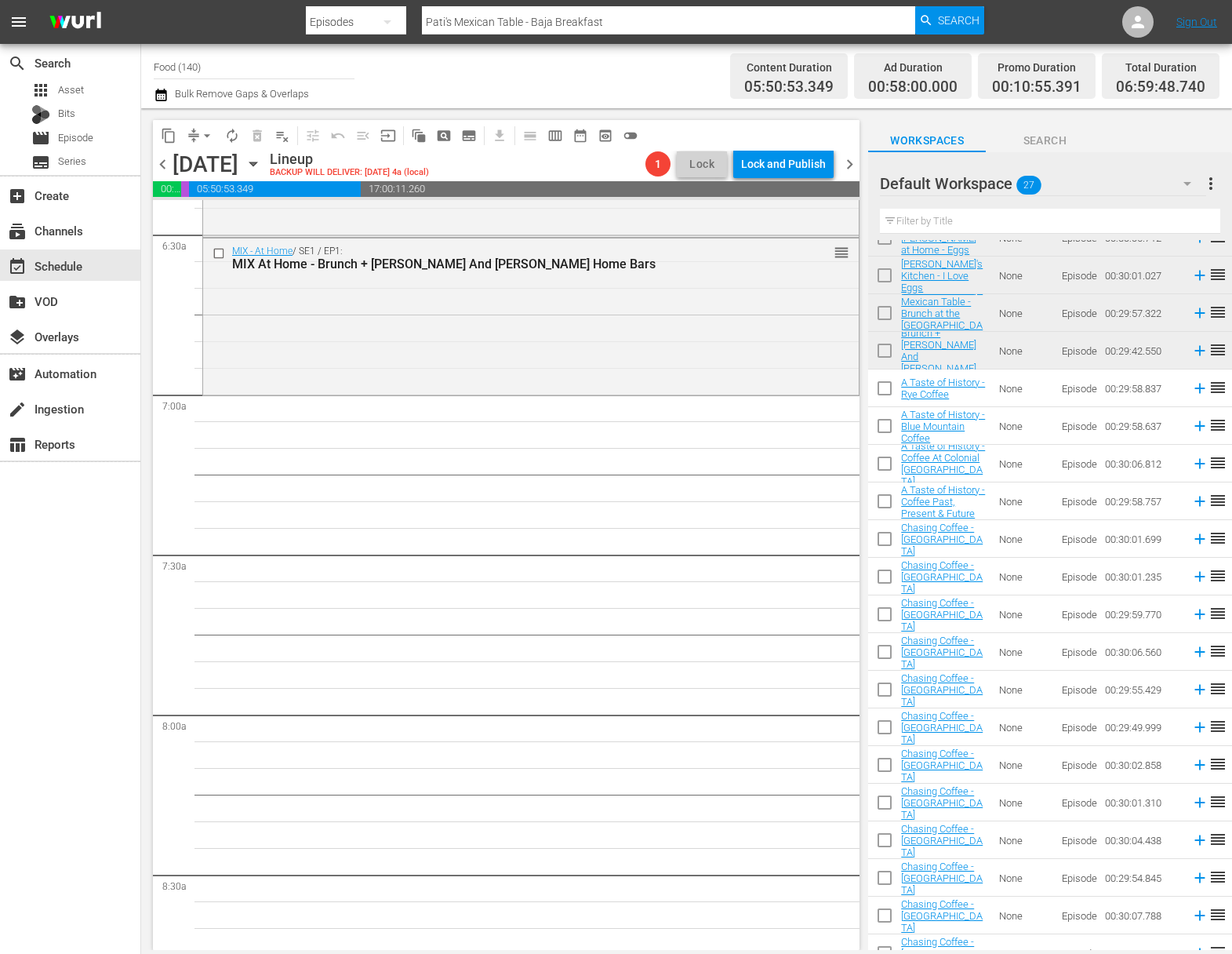
click at [885, 540] on input "checkbox" at bounding box center [884, 541] width 33 height 33
checkbox input "true"
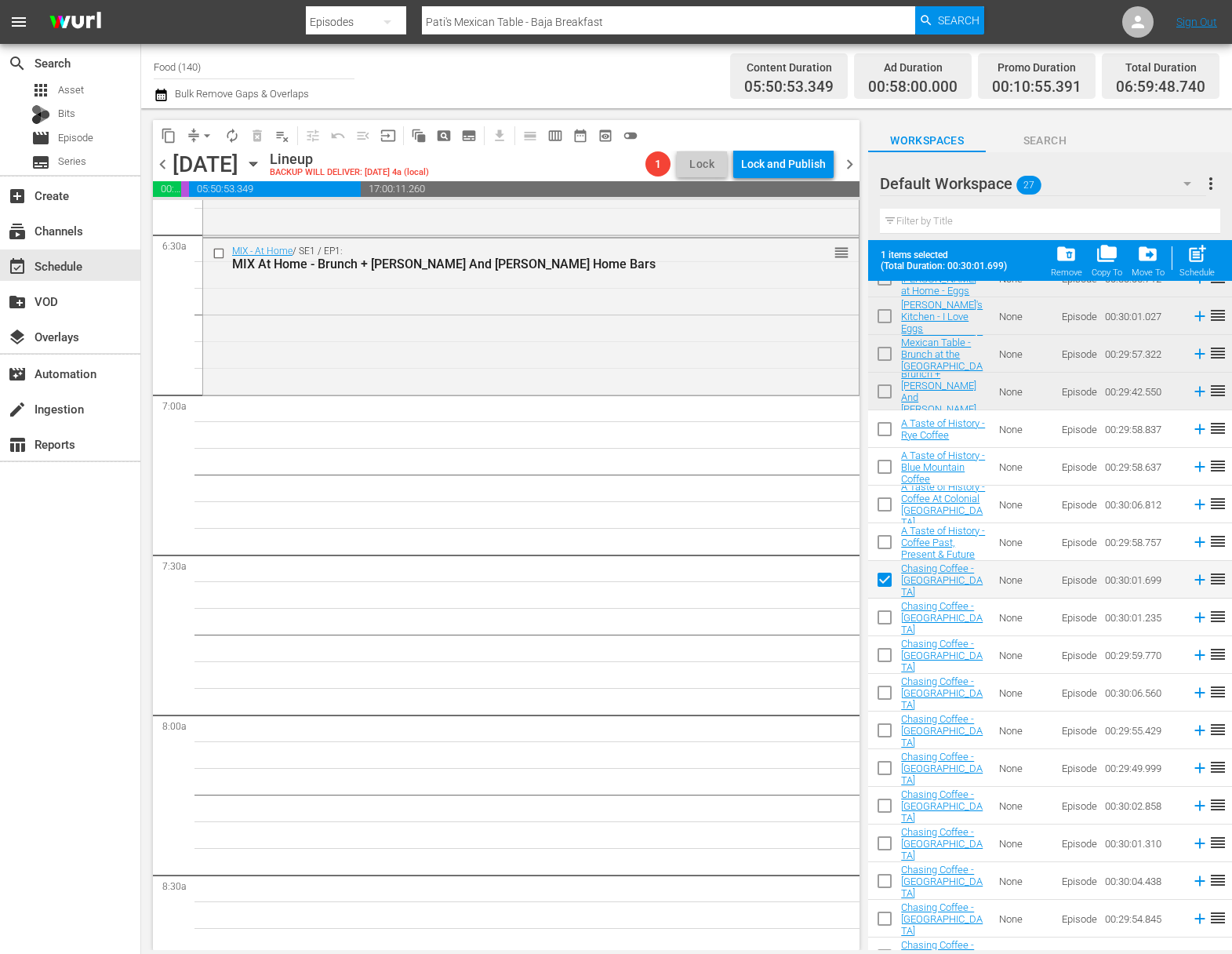
click at [881, 618] on input "checkbox" at bounding box center [884, 620] width 33 height 33
checkbox input "true"
click at [885, 655] on input "checkbox" at bounding box center [884, 658] width 33 height 33
checkbox input "true"
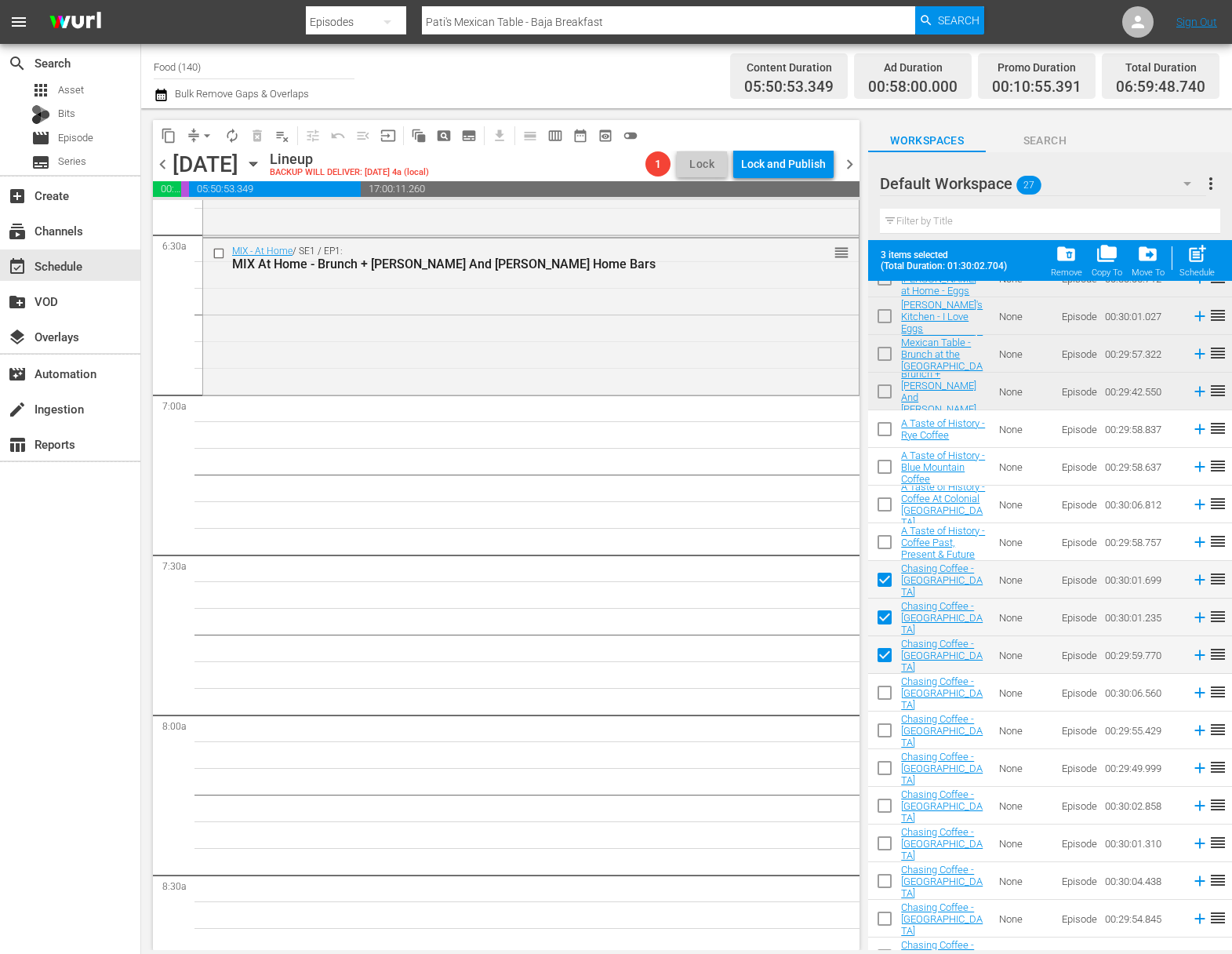
click at [881, 684] on input "checkbox" at bounding box center [884, 696] width 33 height 33
checkbox input "true"
click at [886, 725] on input "checkbox" at bounding box center [884, 733] width 33 height 33
checkbox input "true"
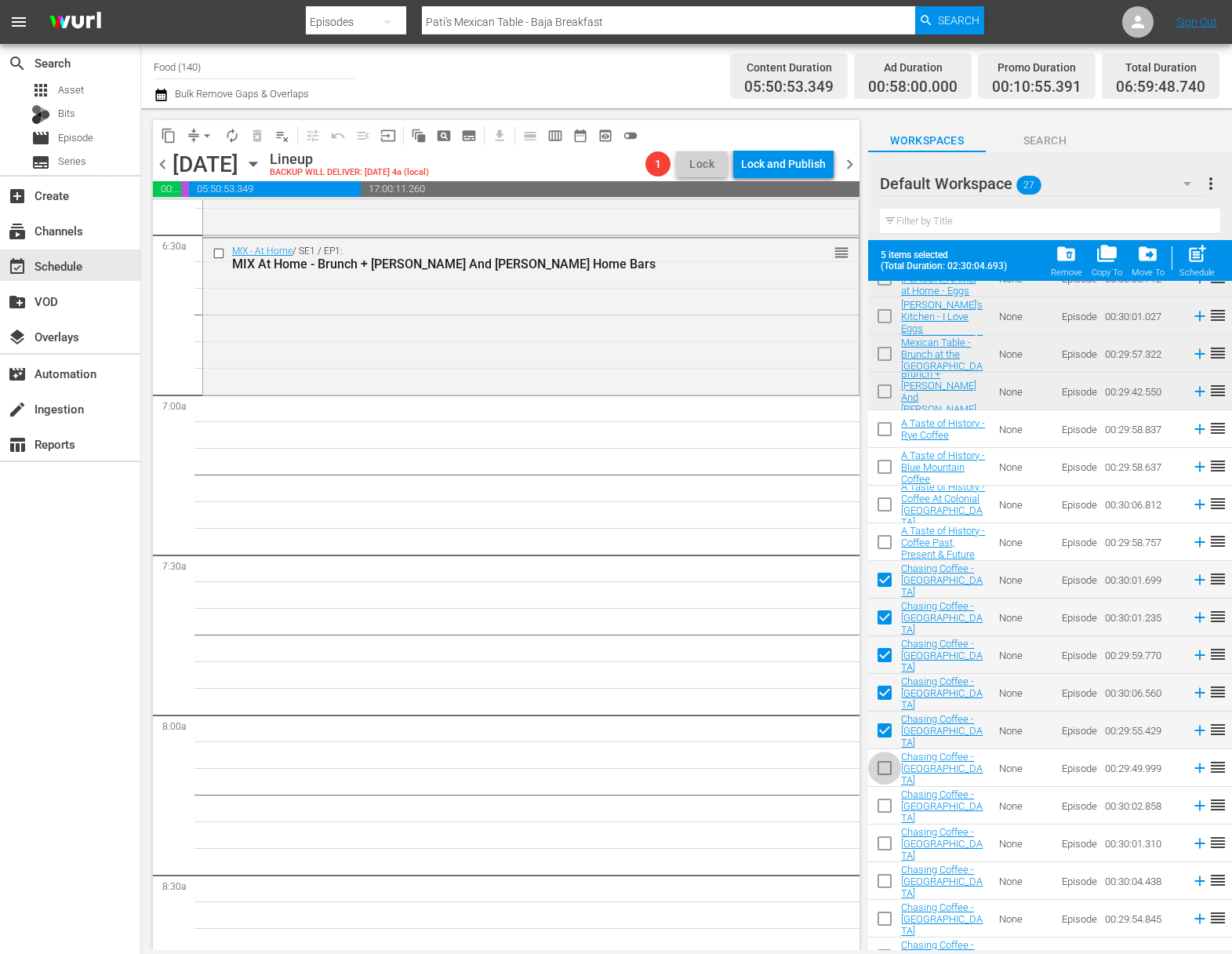
click at [886, 764] on input "checkbox" at bounding box center [884, 771] width 33 height 33
checkbox input "true"
click at [1201, 259] on span "post_add" at bounding box center [1197, 254] width 22 height 22
checkbox input "false"
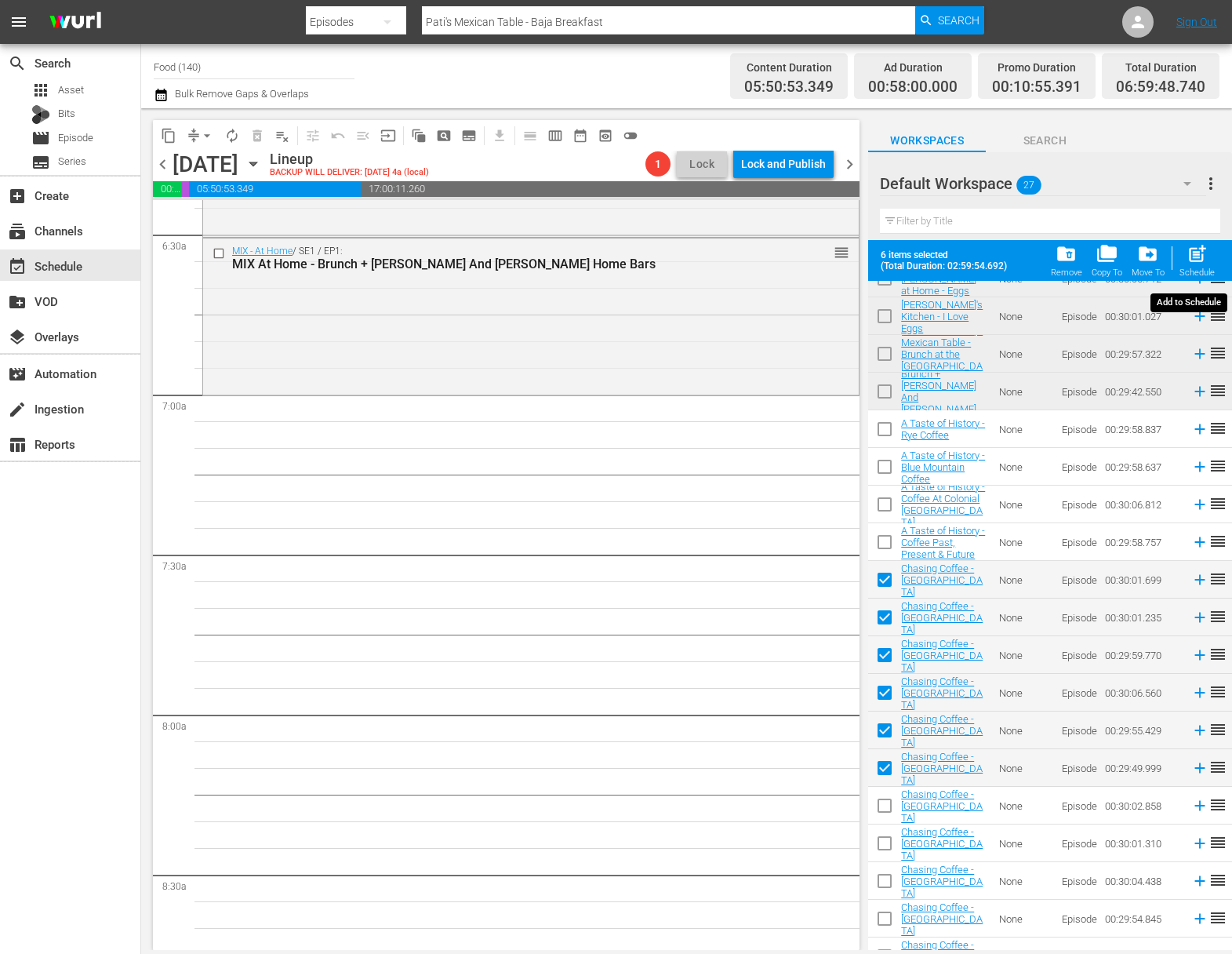
checkbox input "false"
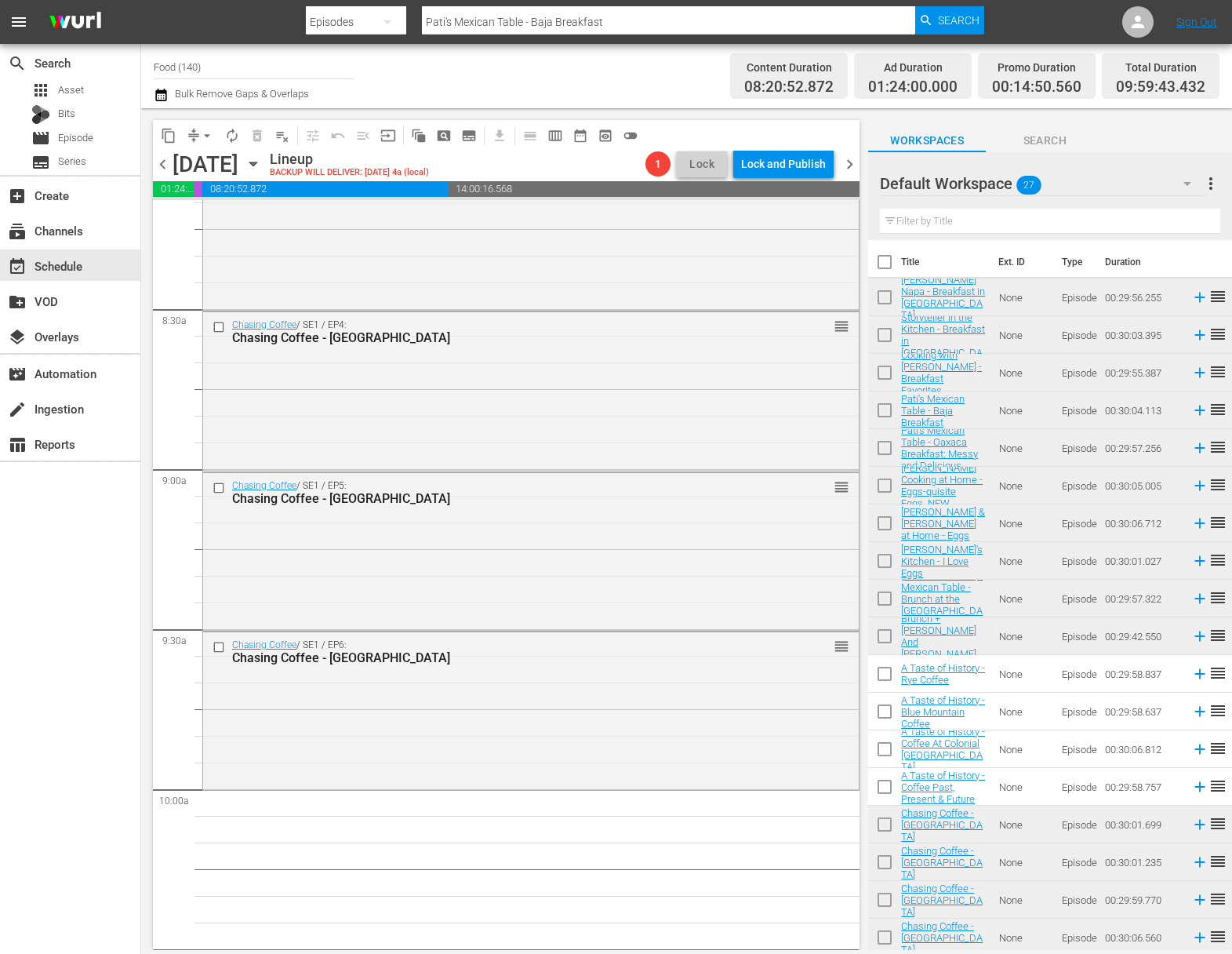
scroll to position [2964, 0]
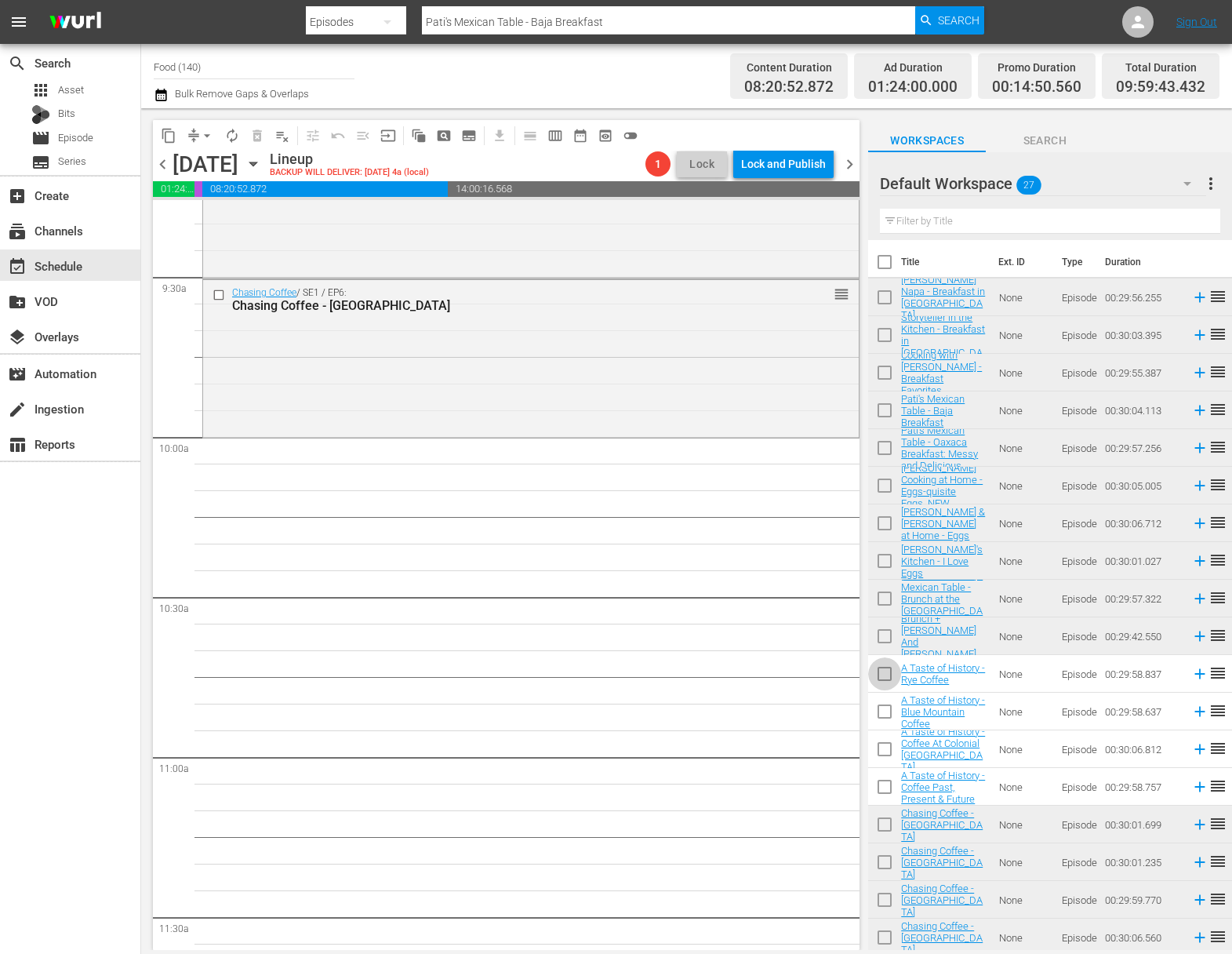
click at [885, 679] on input "checkbox" at bounding box center [884, 677] width 33 height 33
checkbox input "true"
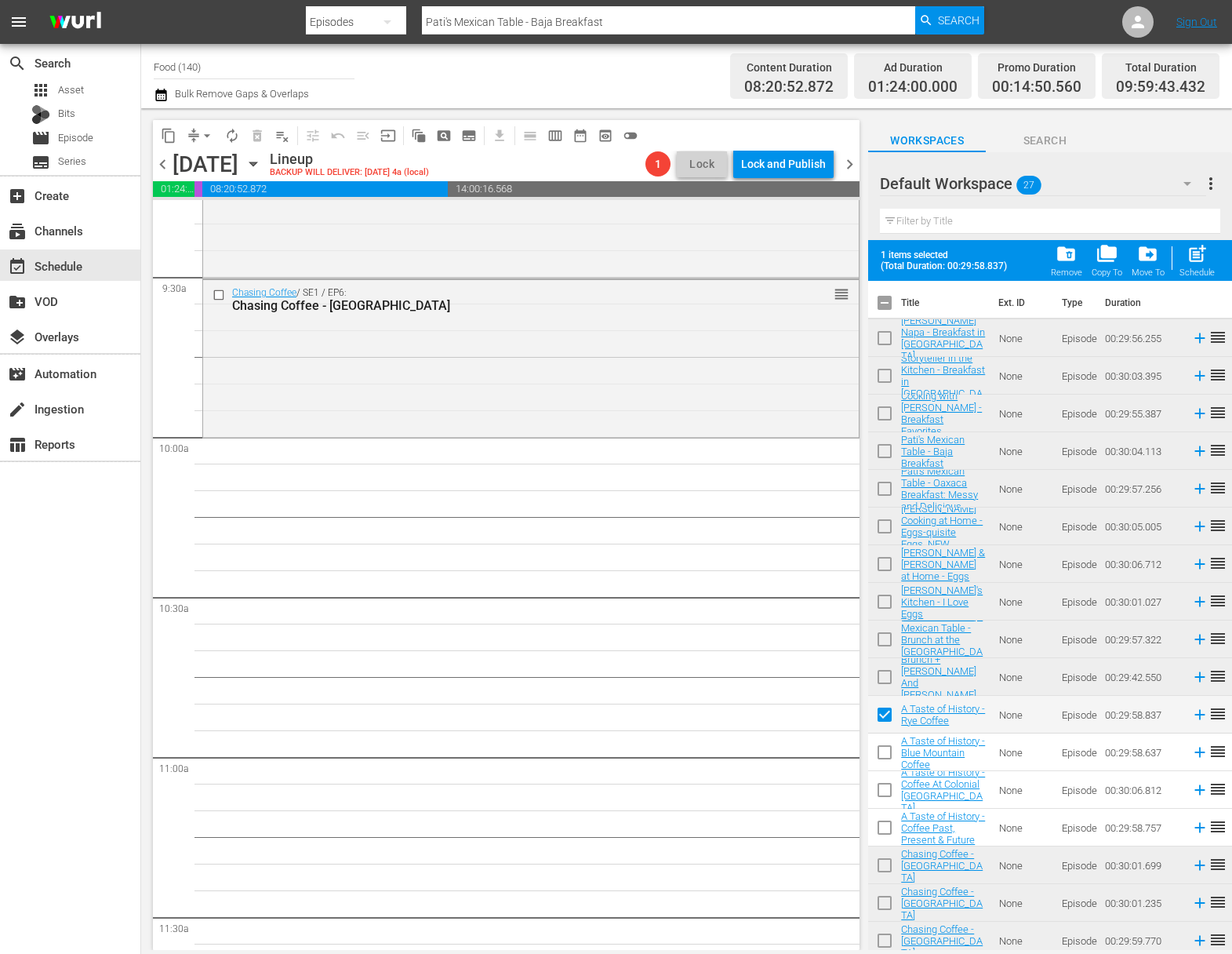
click at [885, 757] on input "checkbox" at bounding box center [884, 755] width 33 height 33
checkbox input "true"
click at [881, 789] on input "checkbox" at bounding box center [884, 792] width 33 height 33
checkbox input "true"
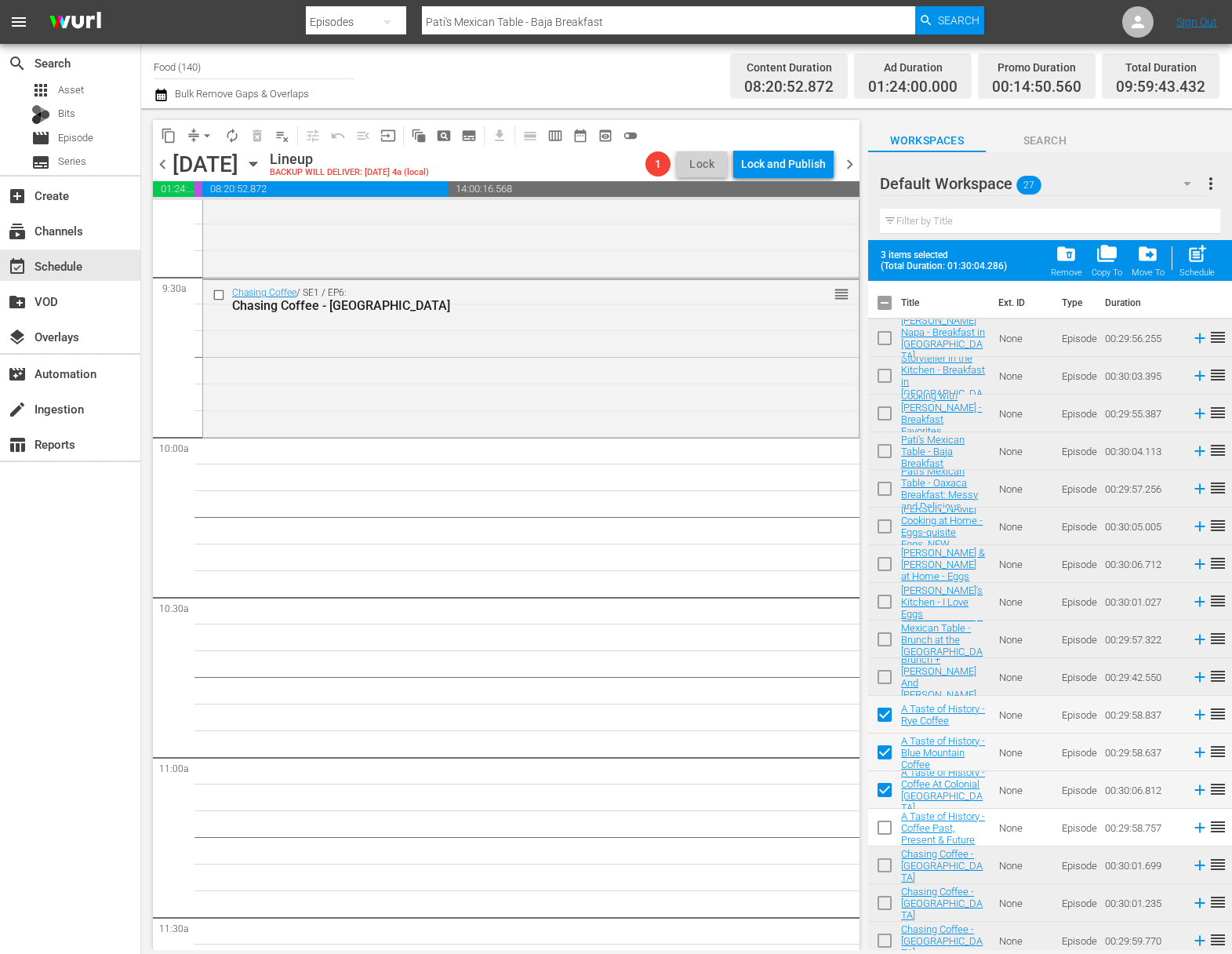
click at [882, 832] on input "checkbox" at bounding box center [884, 830] width 33 height 33
checkbox input "true"
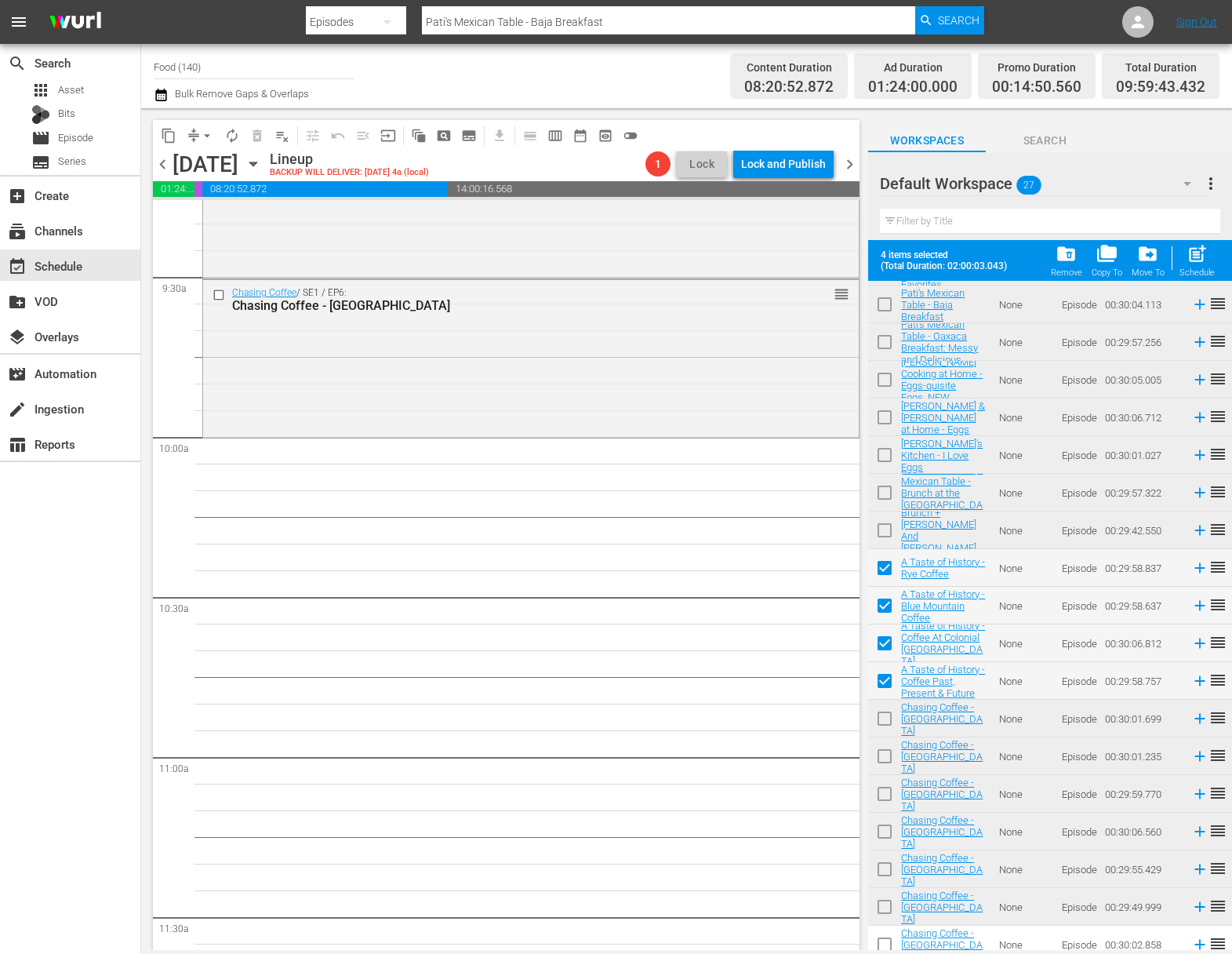
scroll to position [383, 0]
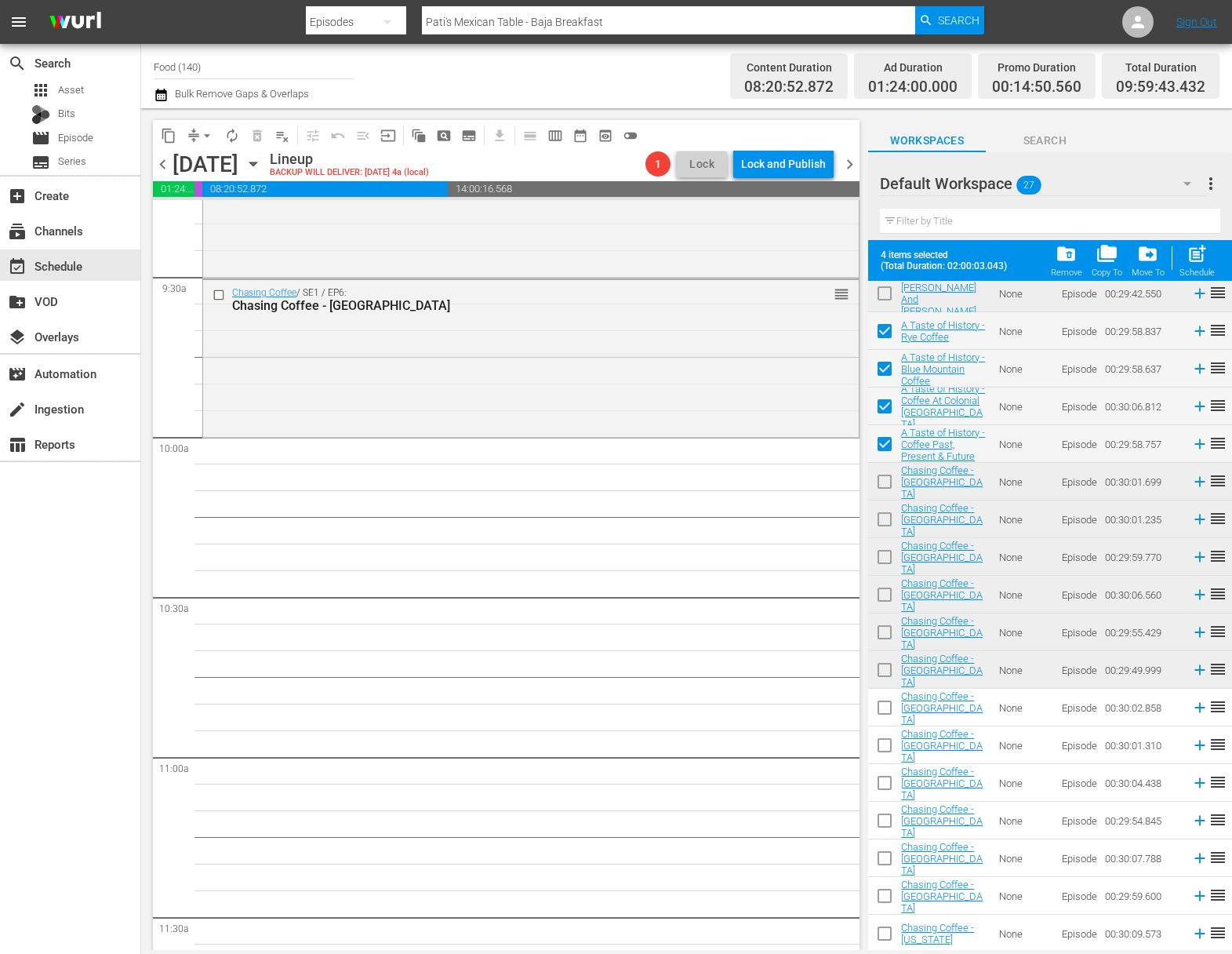
click at [880, 708] on input "checkbox" at bounding box center [884, 711] width 33 height 33
checkbox input "true"
click at [881, 742] on input "checkbox" at bounding box center [884, 748] width 33 height 33
checkbox input "true"
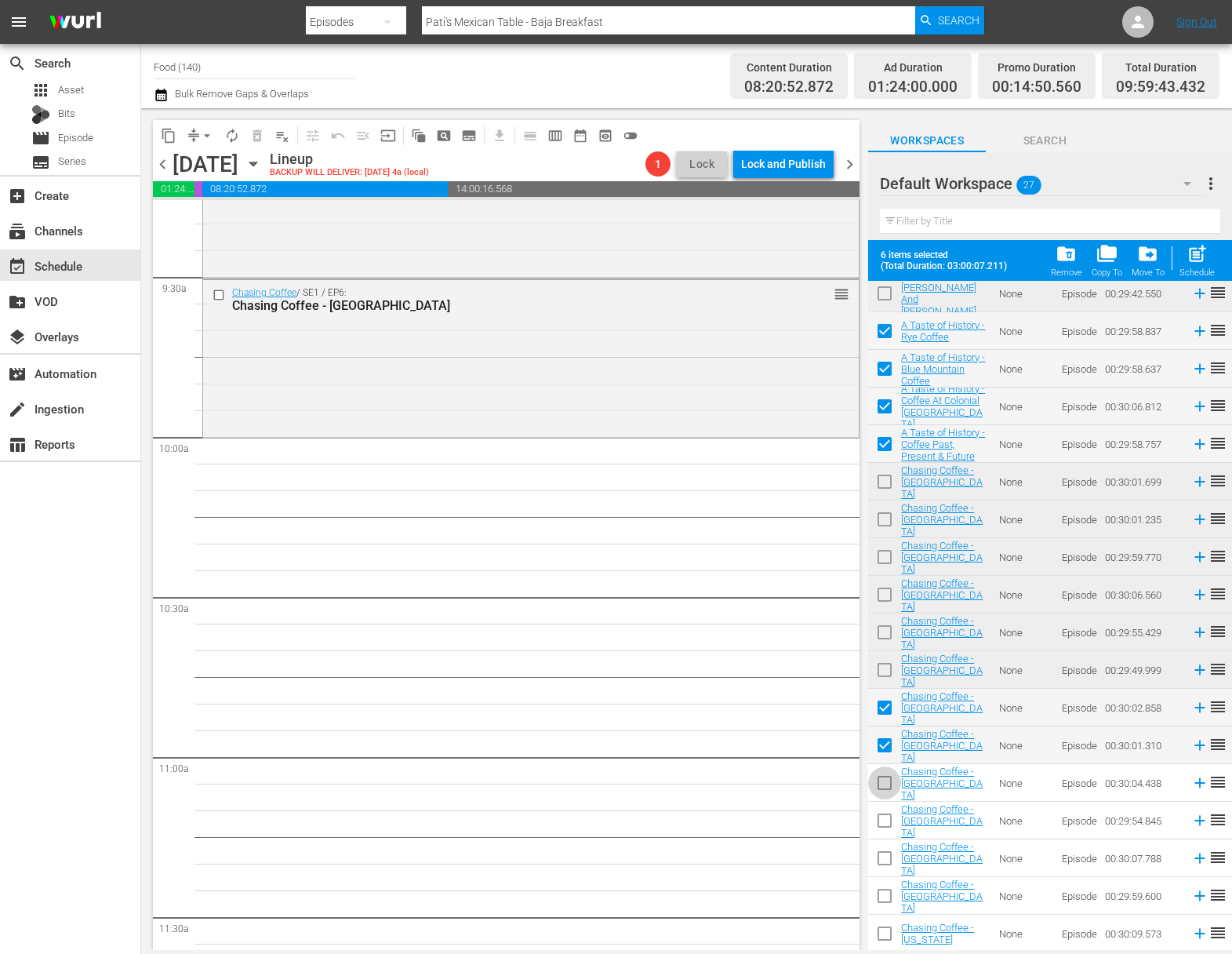
click at [885, 781] on input "checkbox" at bounding box center [884, 786] width 33 height 33
checkbox input "true"
click at [886, 818] on input "checkbox" at bounding box center [884, 823] width 33 height 33
checkbox input "true"
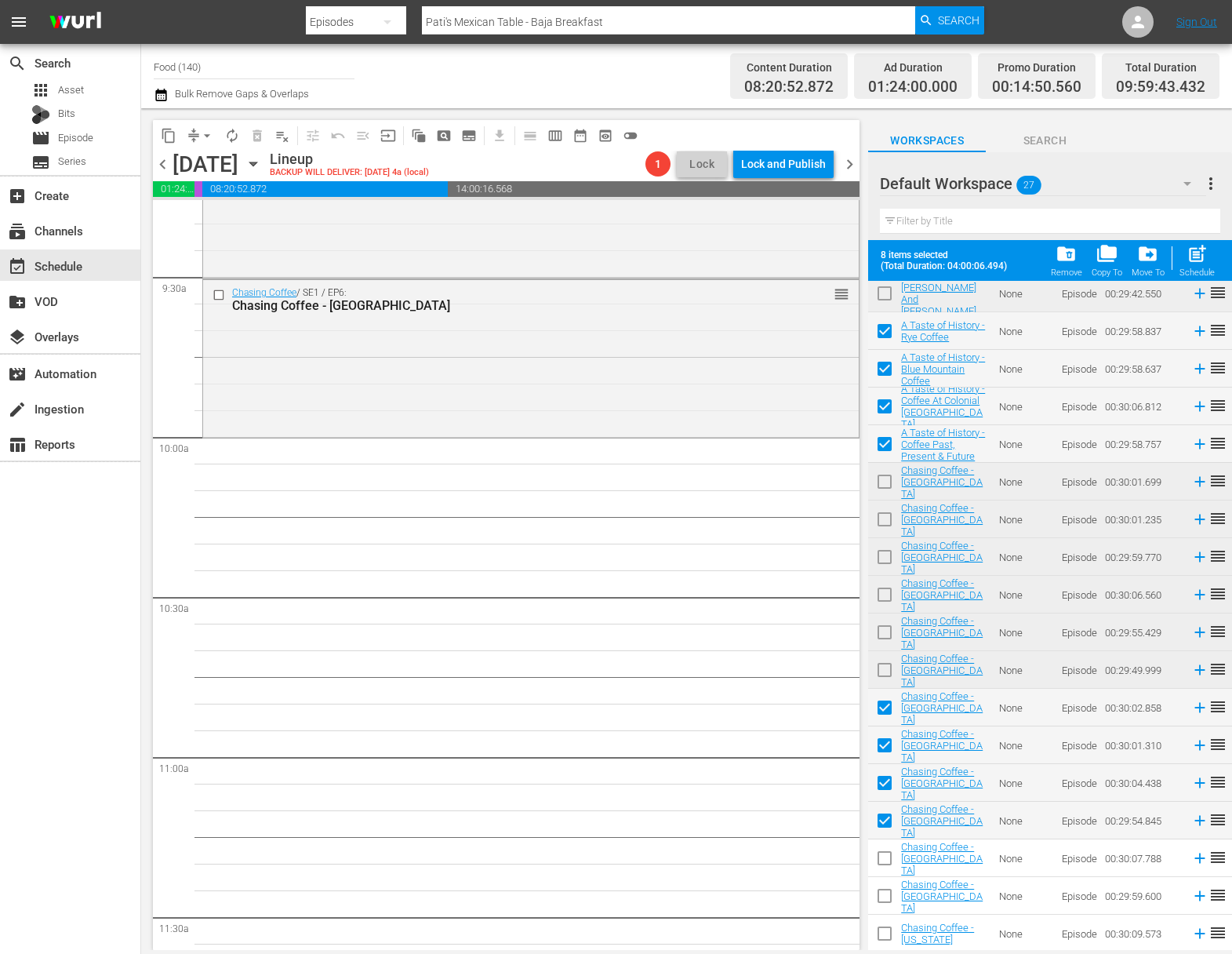
click at [885, 855] on input "checkbox" at bounding box center [884, 861] width 33 height 33
checkbox input "true"
click at [881, 893] on input "checkbox" at bounding box center [884, 899] width 33 height 33
checkbox input "true"
click at [883, 930] on input "checkbox" at bounding box center [884, 936] width 33 height 33
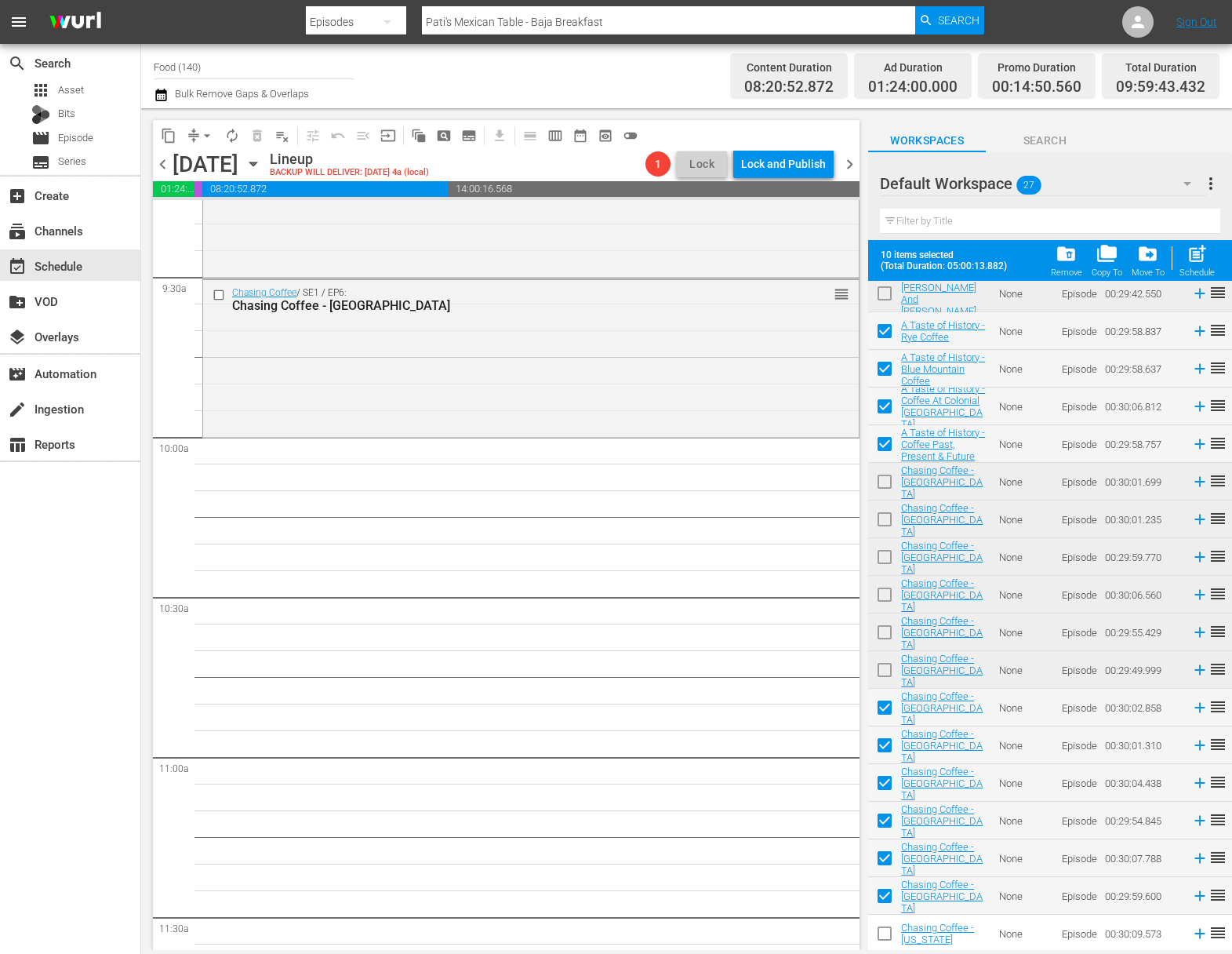
checkbox input "true"
click at [1209, 260] on div "post_add Schedule" at bounding box center [1197, 260] width 36 height 35
checkbox input "false"
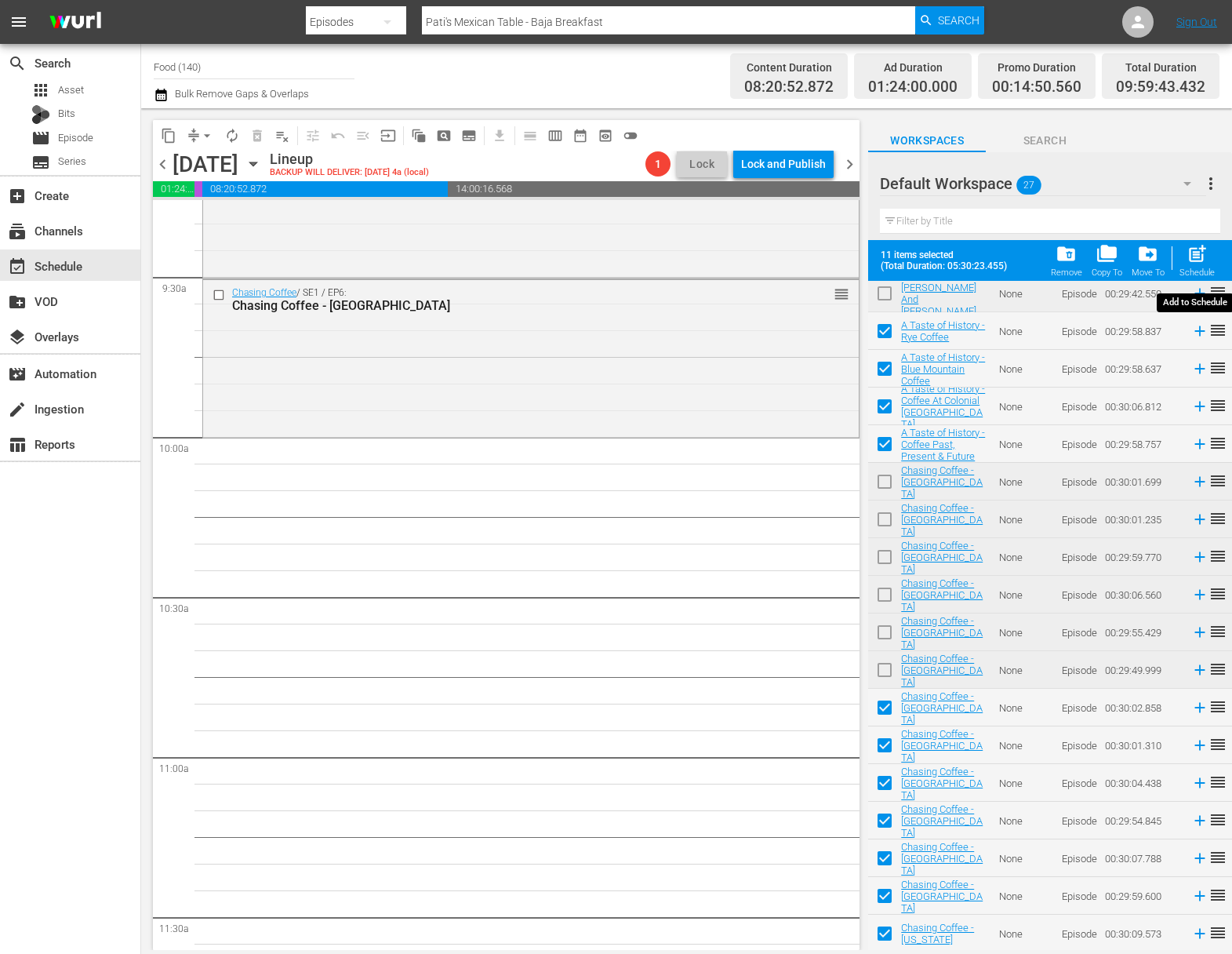
checkbox input "false"
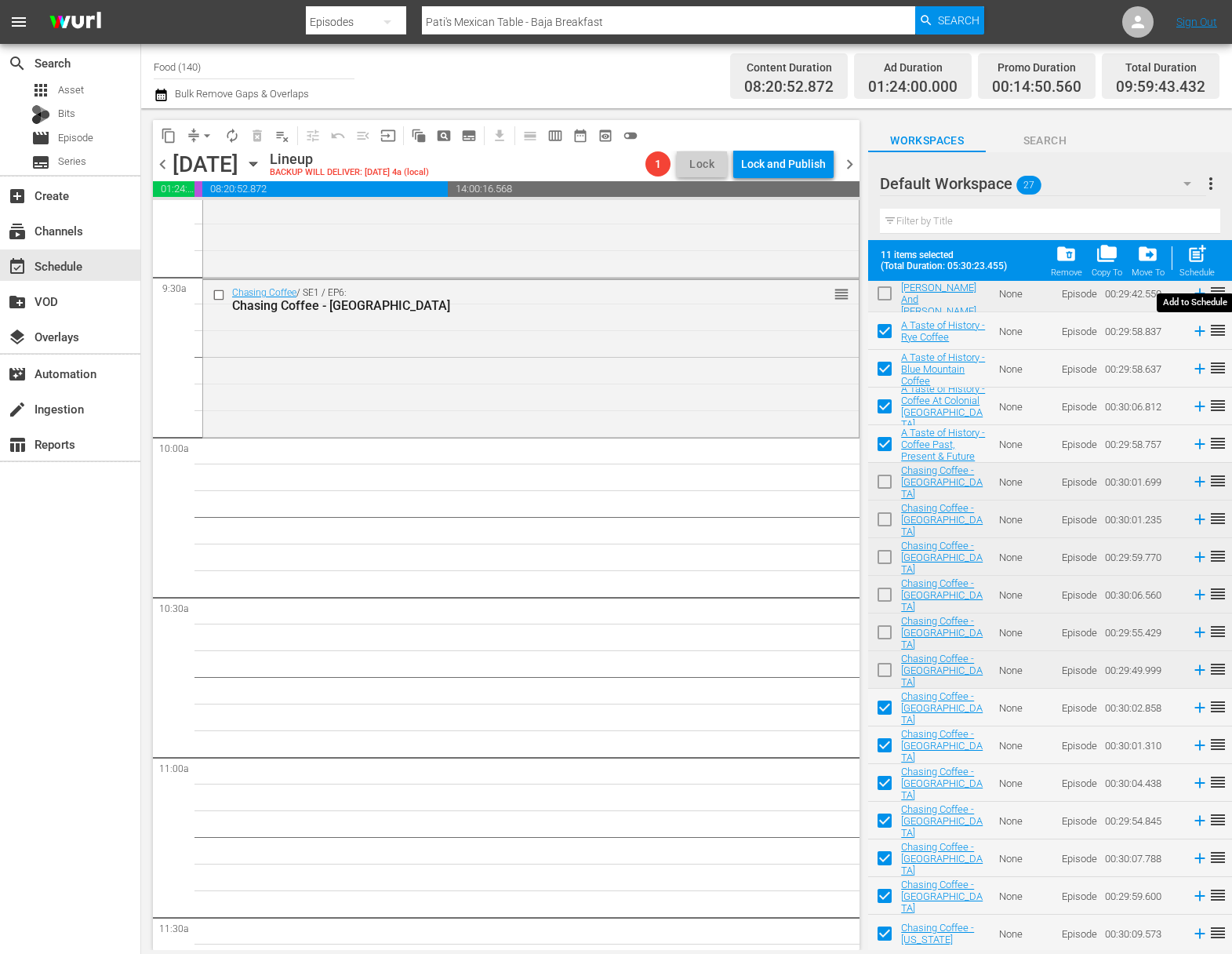
checkbox input "false"
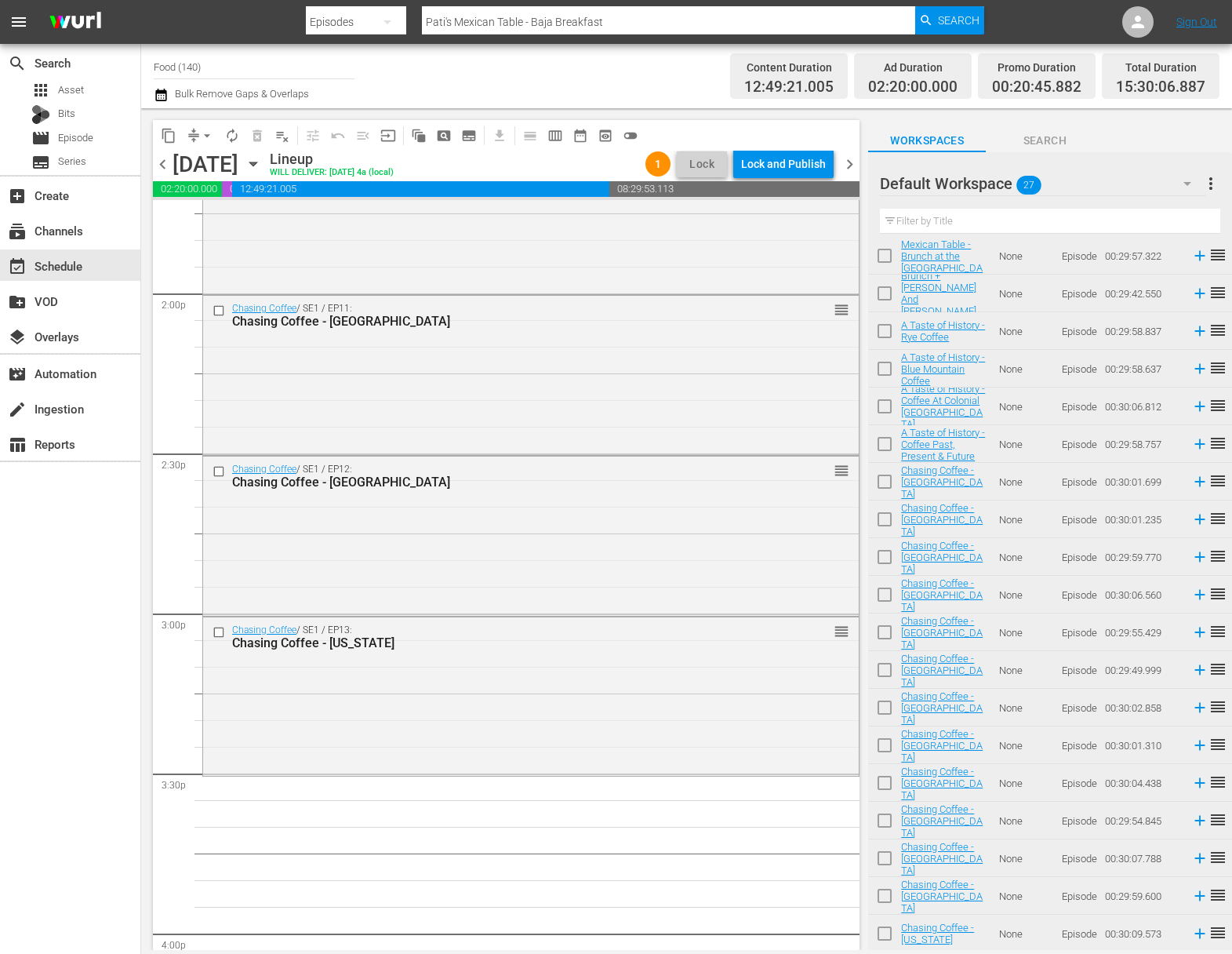
scroll to position [4548, 0]
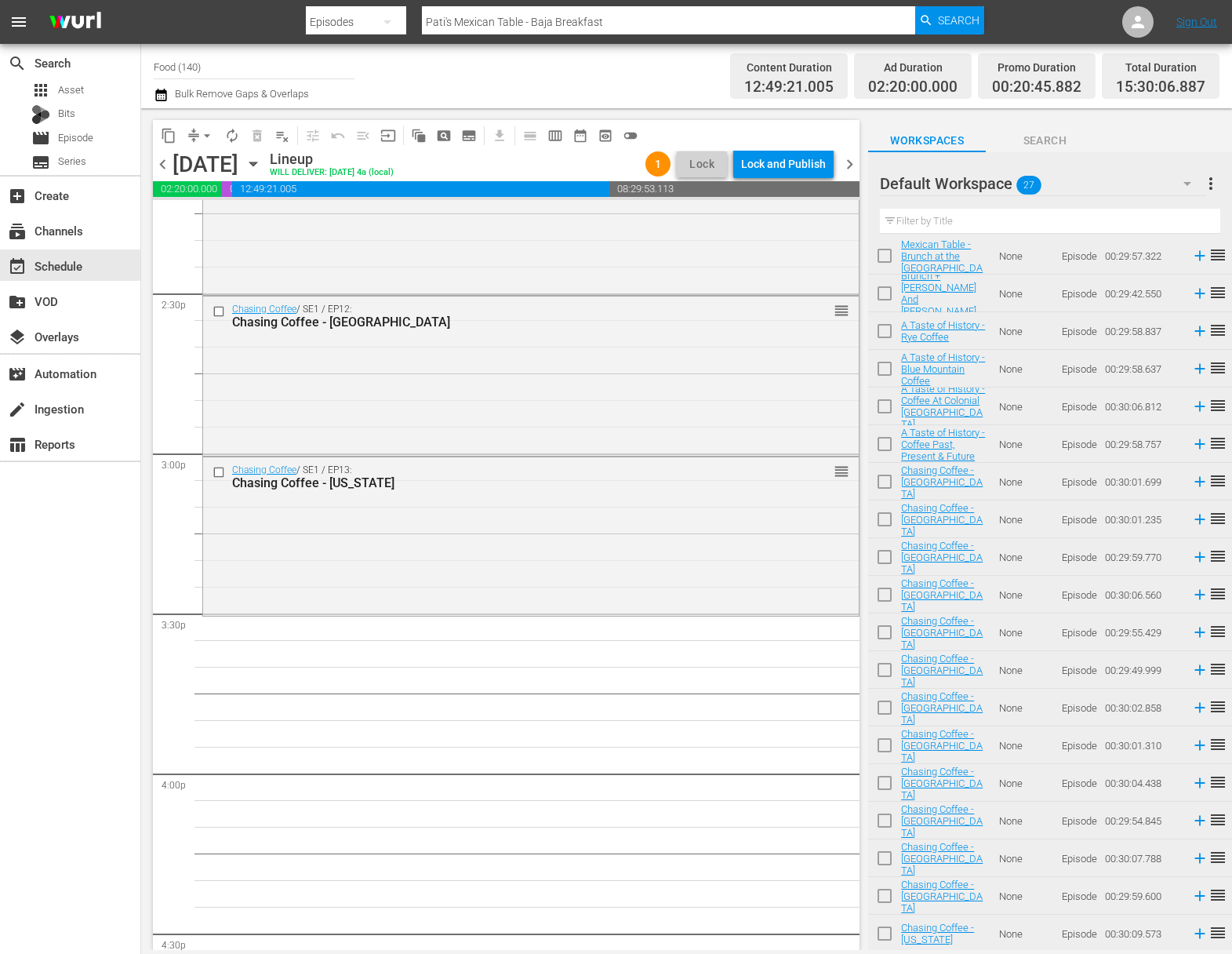
click at [889, 333] on input "checkbox" at bounding box center [884, 334] width 33 height 33
checkbox input "true"
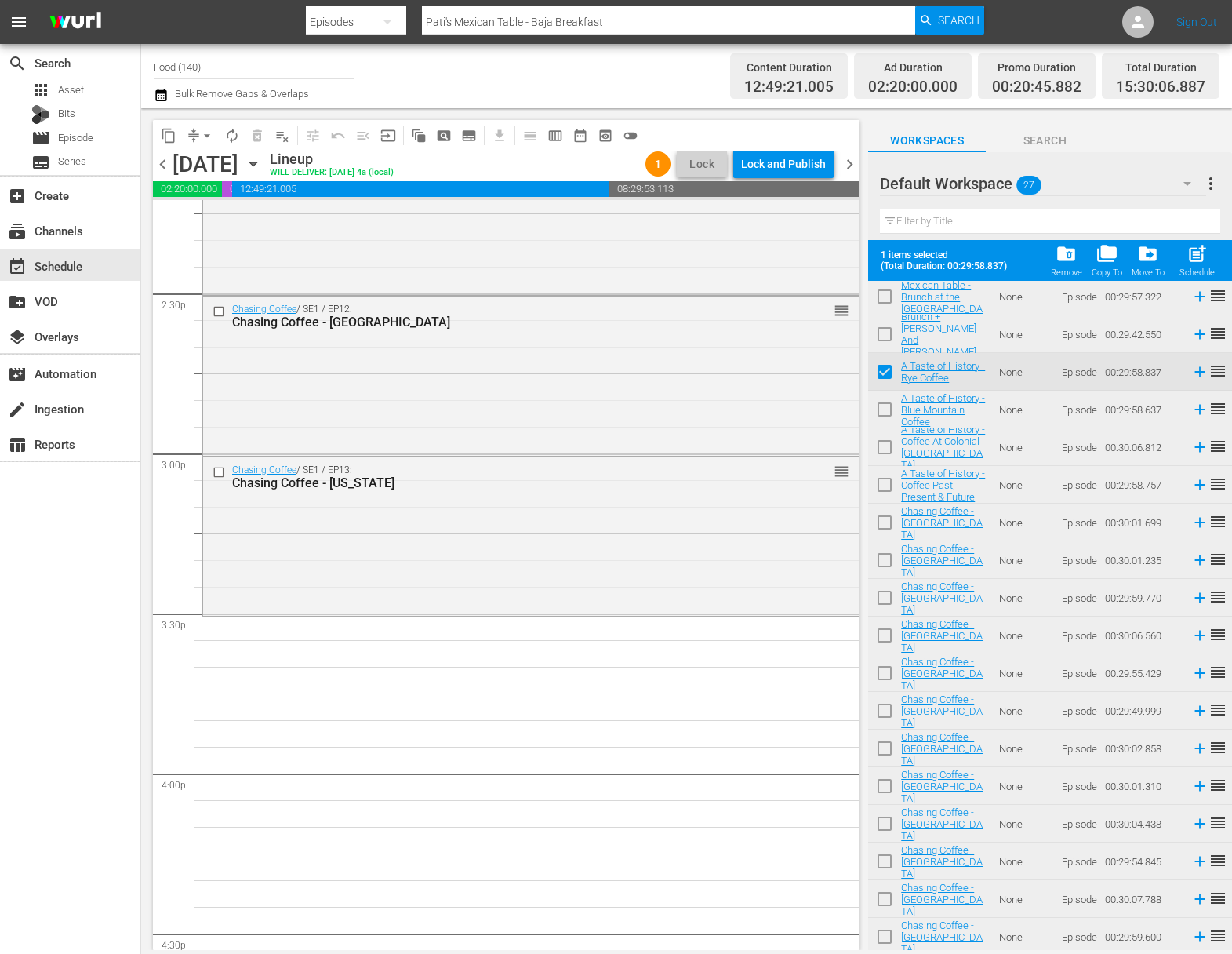
click at [882, 407] on input "checkbox" at bounding box center [884, 413] width 33 height 33
checkbox input "true"
click at [880, 445] on input "checkbox" at bounding box center [884, 450] width 33 height 33
checkbox input "true"
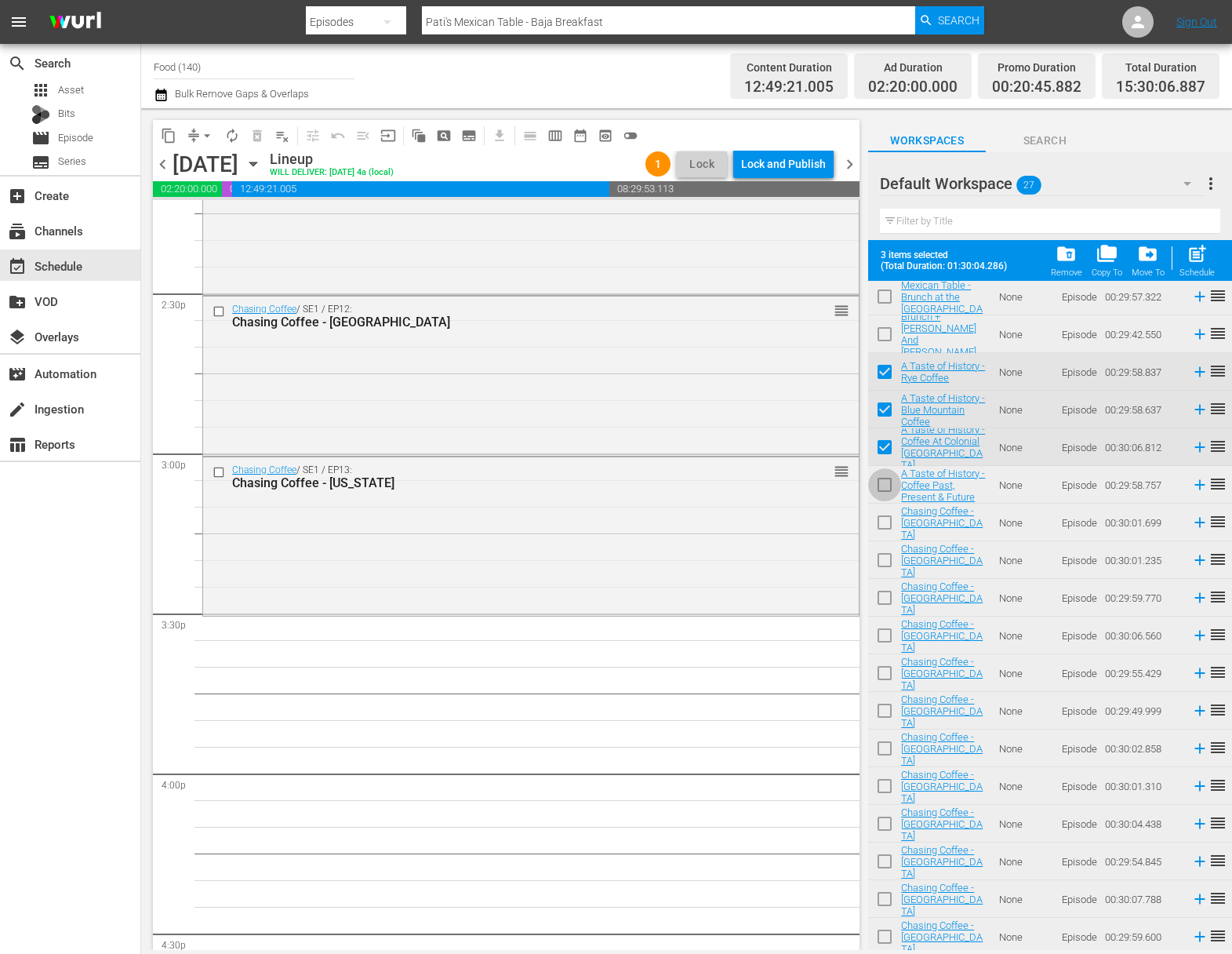
click at [881, 477] on input "checkbox" at bounding box center [884, 488] width 33 height 33
checkbox input "true"
click at [881, 522] on input "checkbox" at bounding box center [884, 525] width 33 height 33
checkbox input "true"
click at [885, 557] on input "checkbox" at bounding box center [884, 563] width 33 height 33
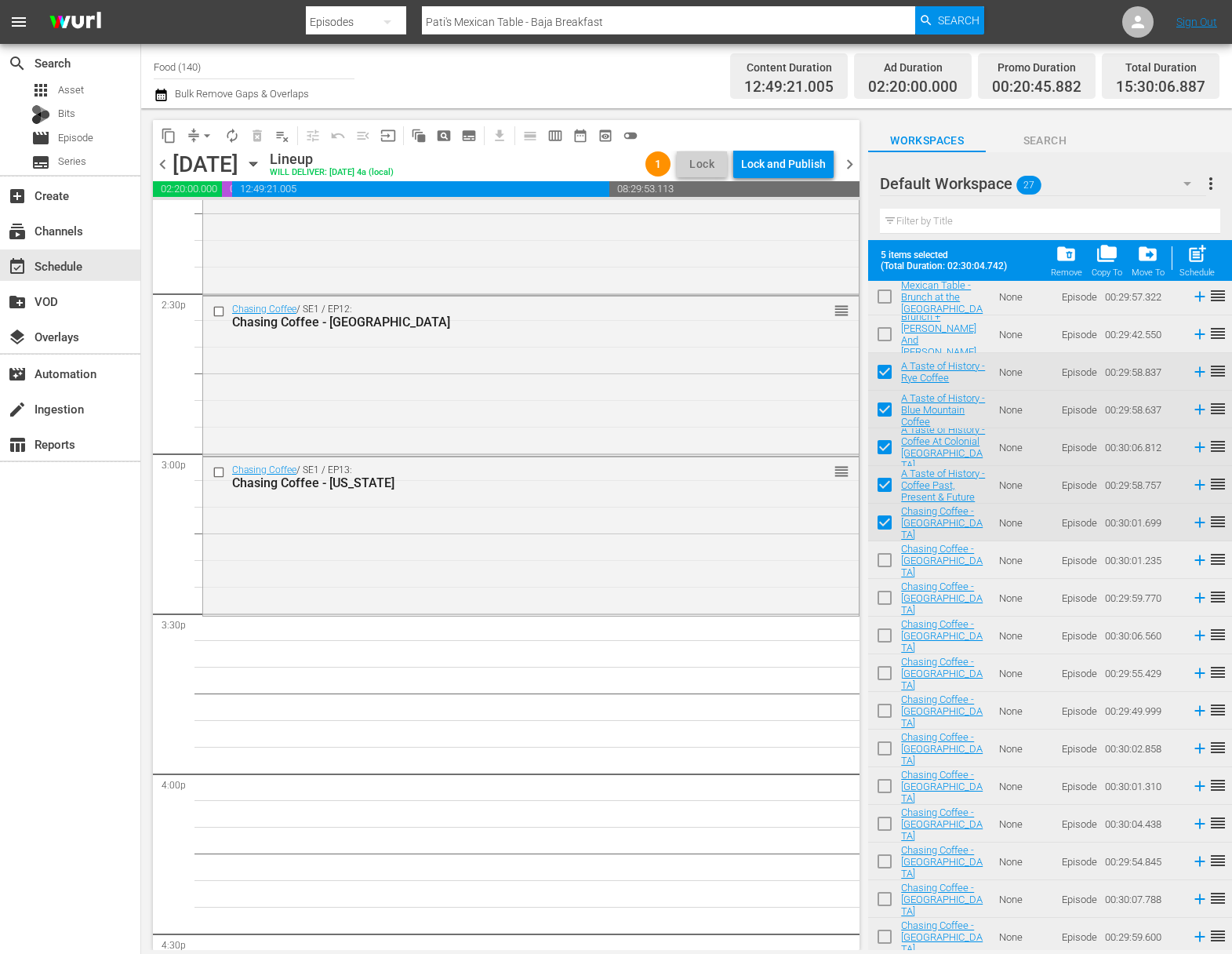
checkbox input "true"
click at [883, 599] on input "checkbox" at bounding box center [884, 601] width 33 height 33
checkbox input "true"
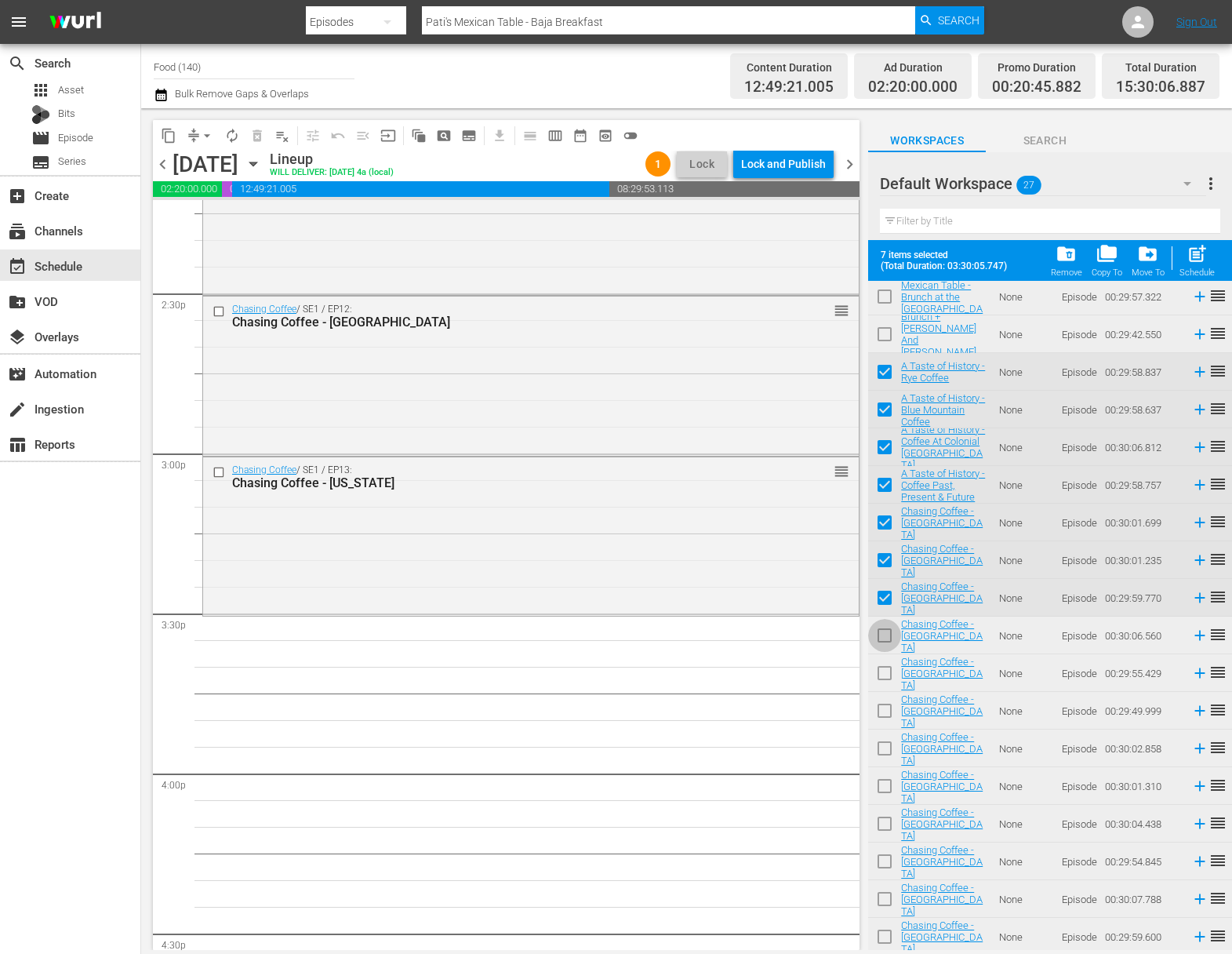
click at [878, 625] on input "checkbox" at bounding box center [884, 638] width 33 height 33
checkbox input "true"
click at [881, 676] on input "checkbox" at bounding box center [884, 676] width 33 height 33
checkbox input "true"
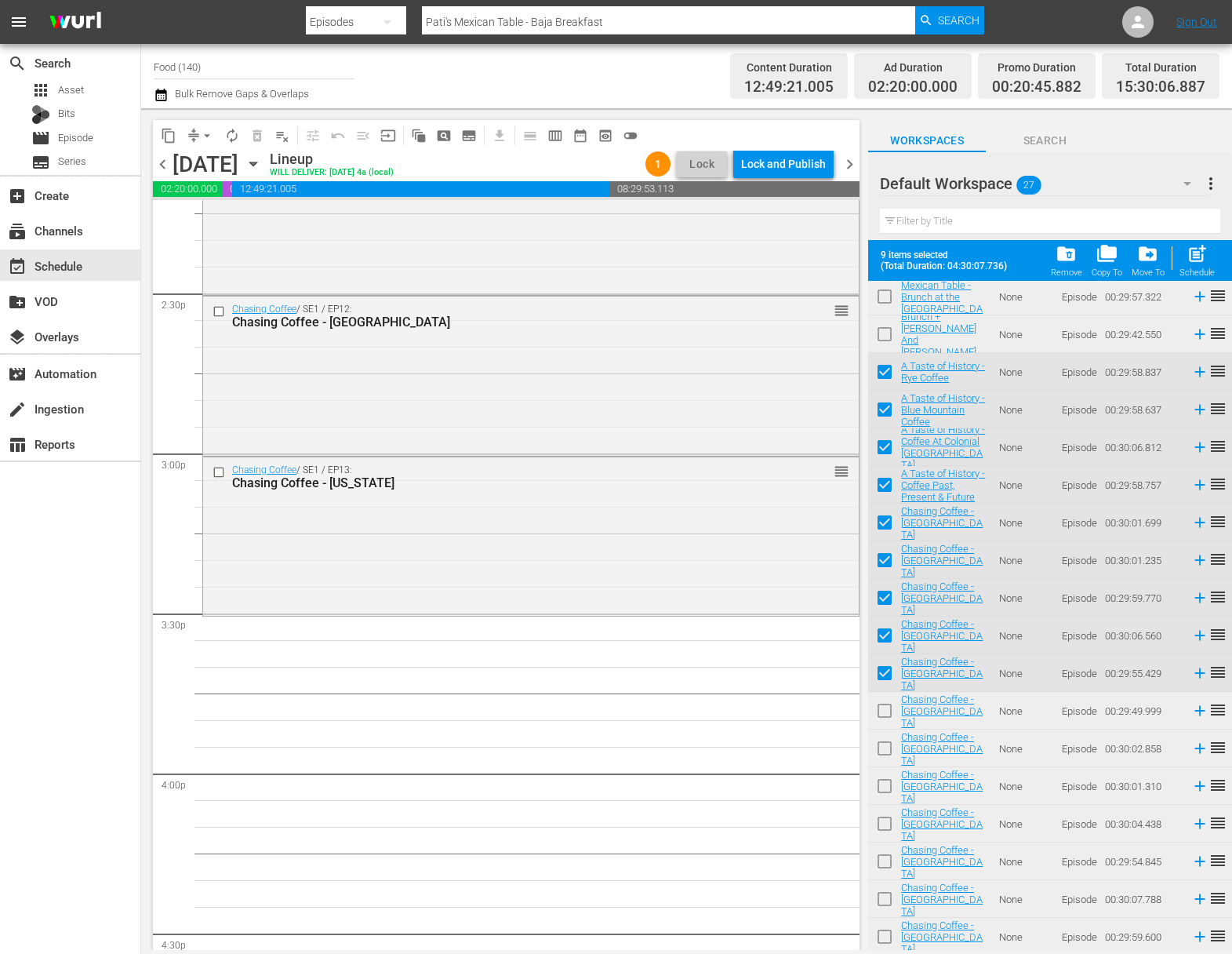
click at [890, 712] on input "checkbox" at bounding box center [884, 713] width 33 height 33
checkbox input "true"
click at [885, 751] on input "checkbox" at bounding box center [884, 751] width 33 height 33
checkbox input "true"
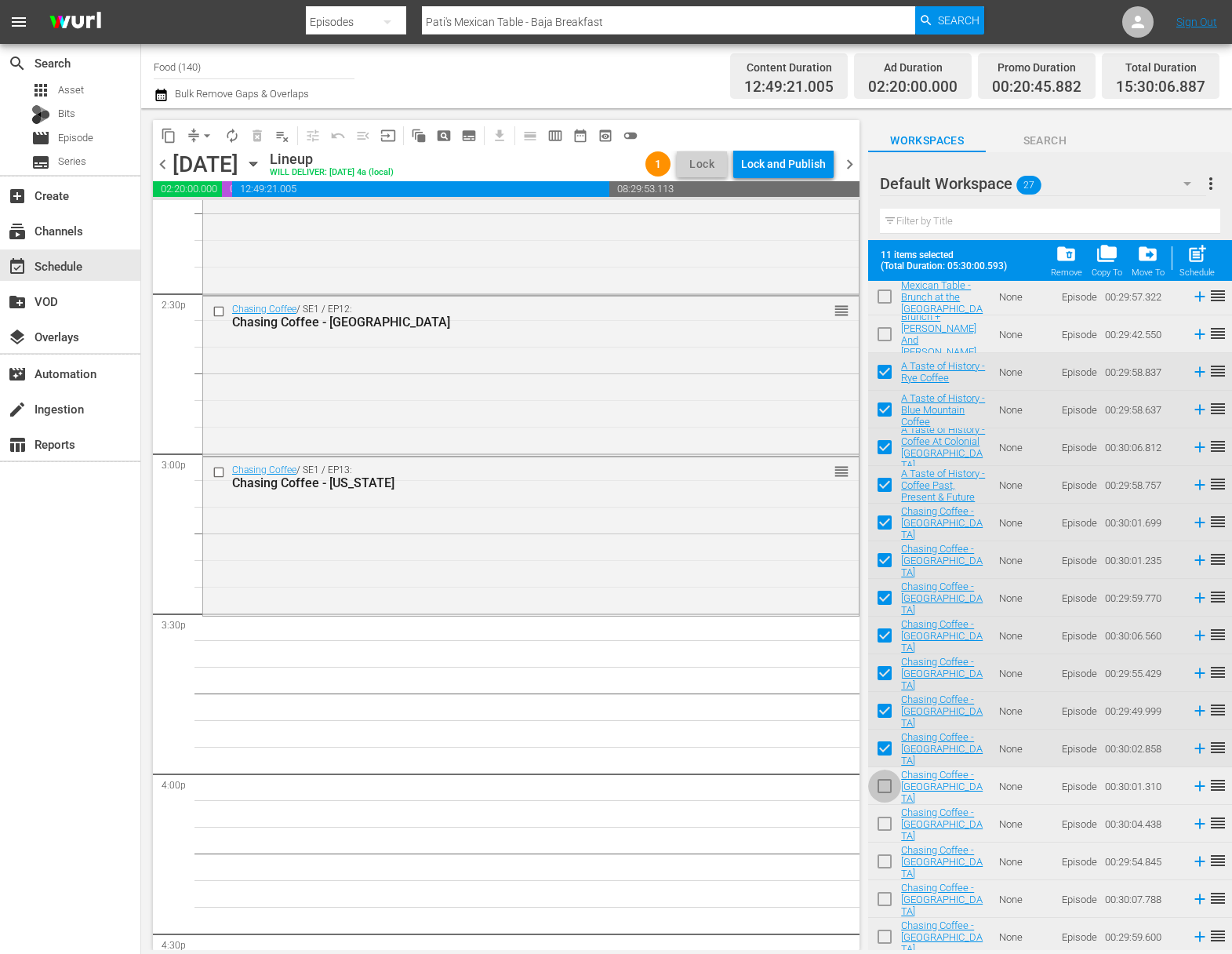
click at [881, 781] on input "checkbox" at bounding box center [884, 789] width 33 height 33
checkbox input "true"
click at [887, 821] on input "checkbox" at bounding box center [884, 826] width 33 height 33
checkbox input "true"
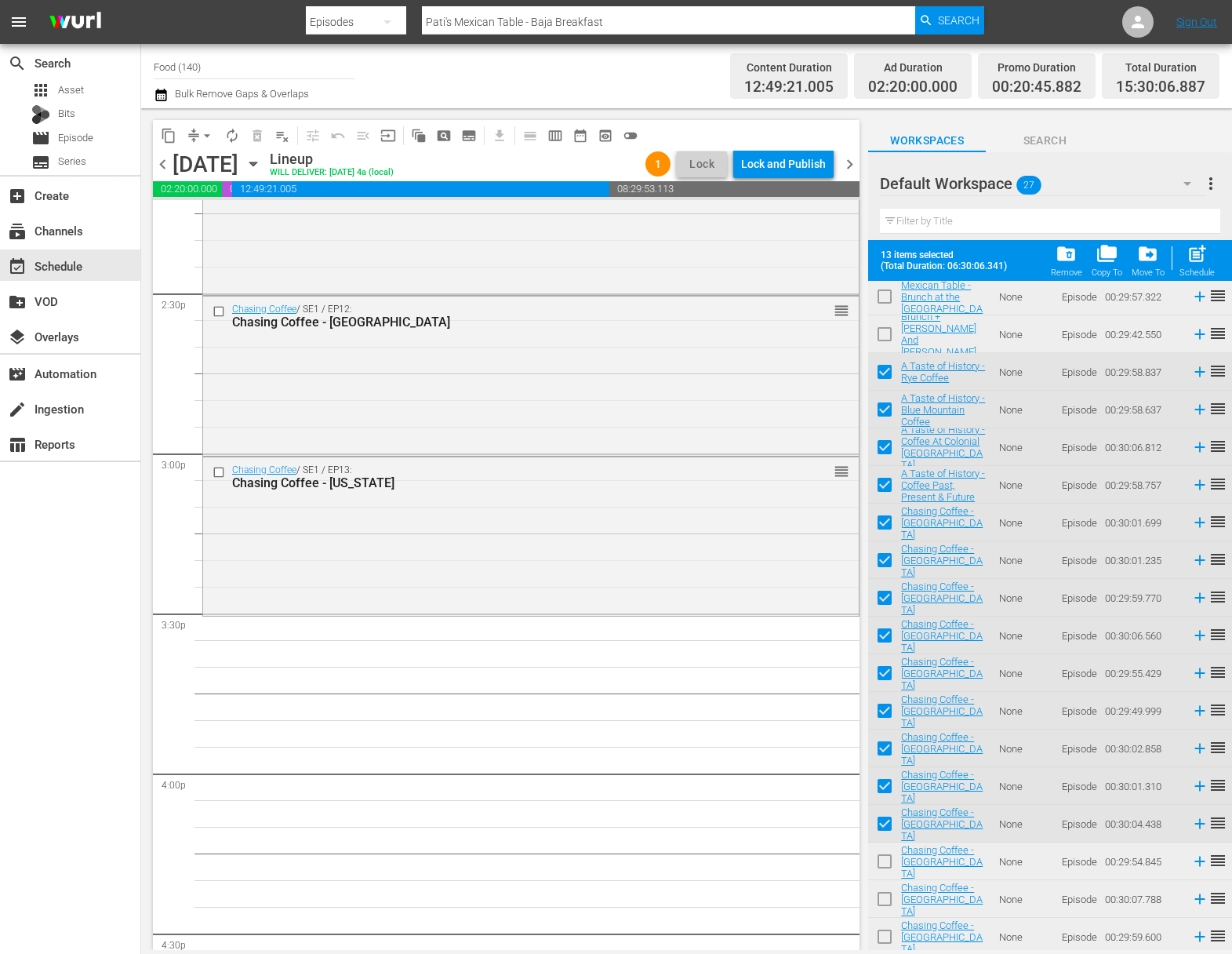
click at [891, 867] on input "checkbox" at bounding box center [884, 864] width 33 height 33
checkbox input "true"
click at [893, 902] on input "checkbox" at bounding box center [884, 901] width 33 height 33
checkbox input "true"
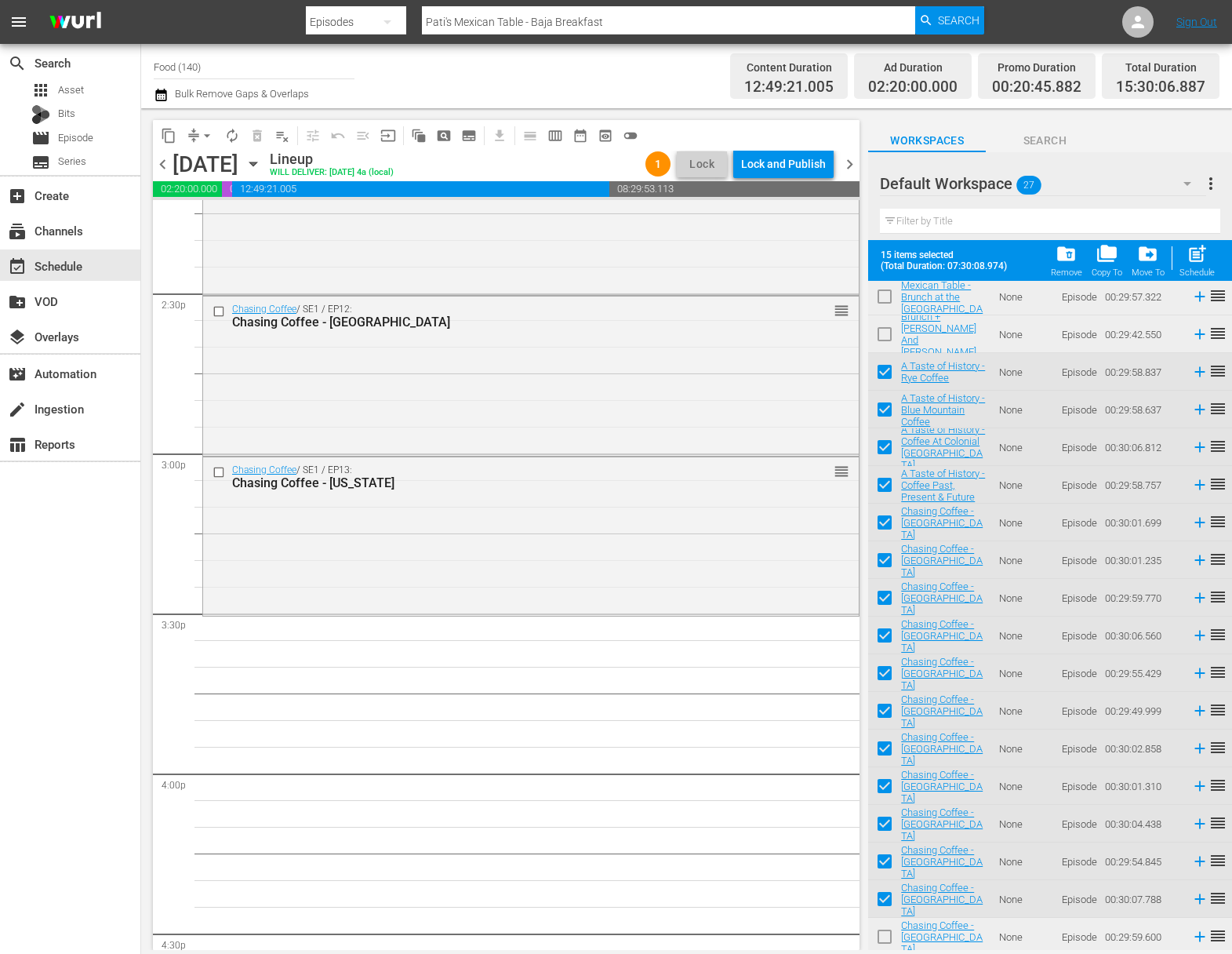
click at [891, 936] on input "checkbox" at bounding box center [884, 940] width 33 height 33
checkbox input "true"
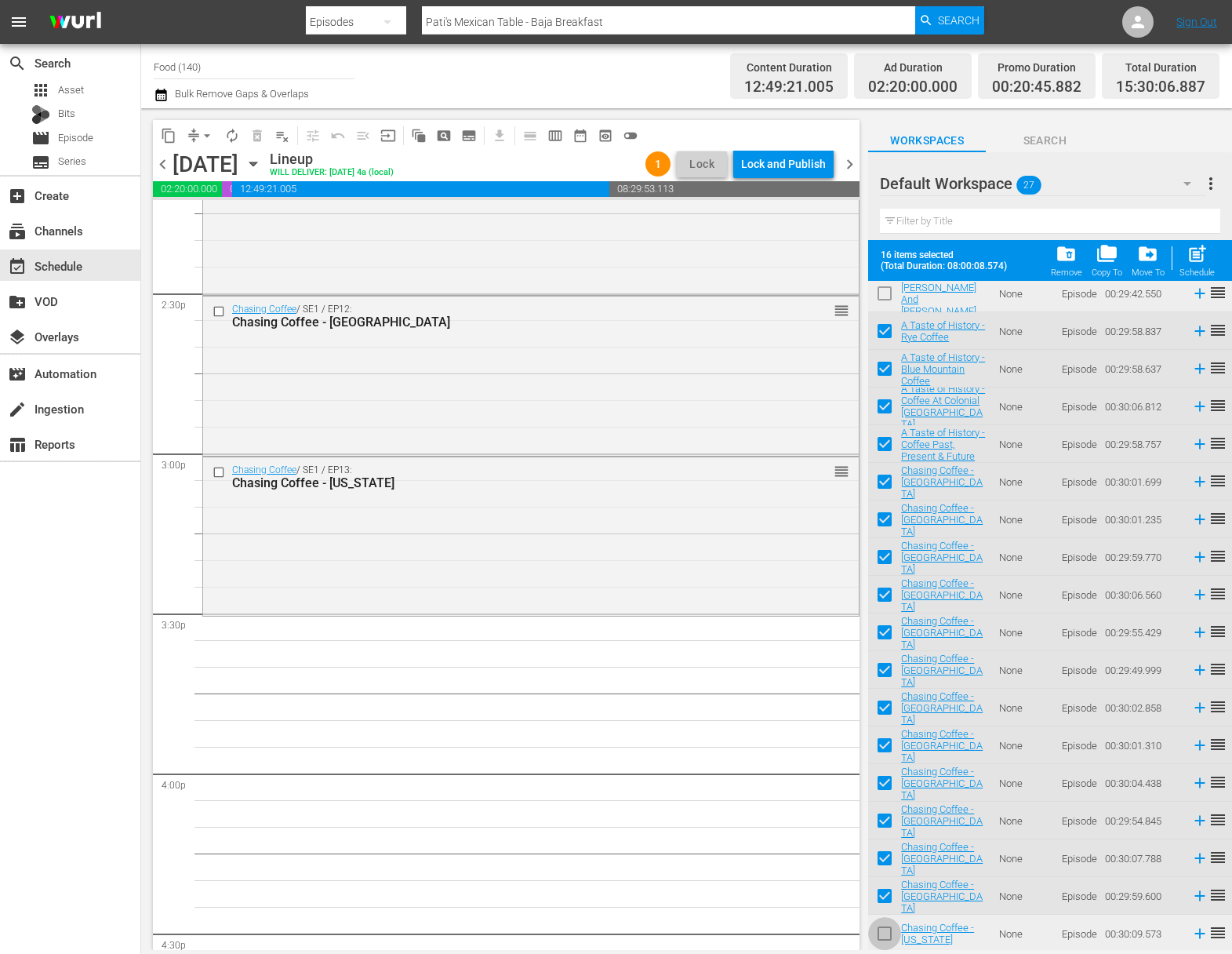
click at [888, 931] on input "checkbox" at bounding box center [884, 936] width 33 height 33
checkbox input "true"
click at [1195, 255] on span "post_add" at bounding box center [1197, 254] width 22 height 22
checkbox input "false"
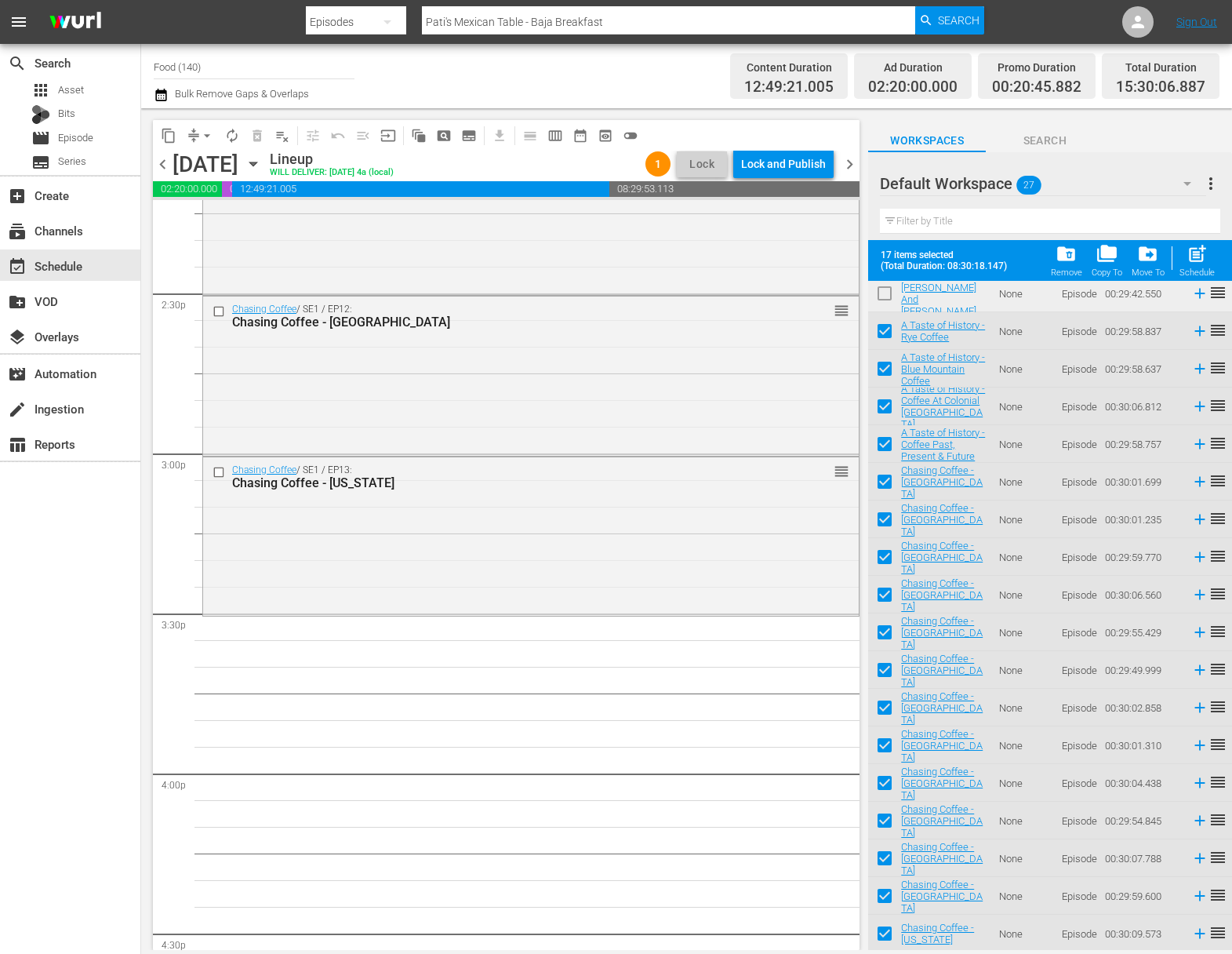
checkbox input "false"
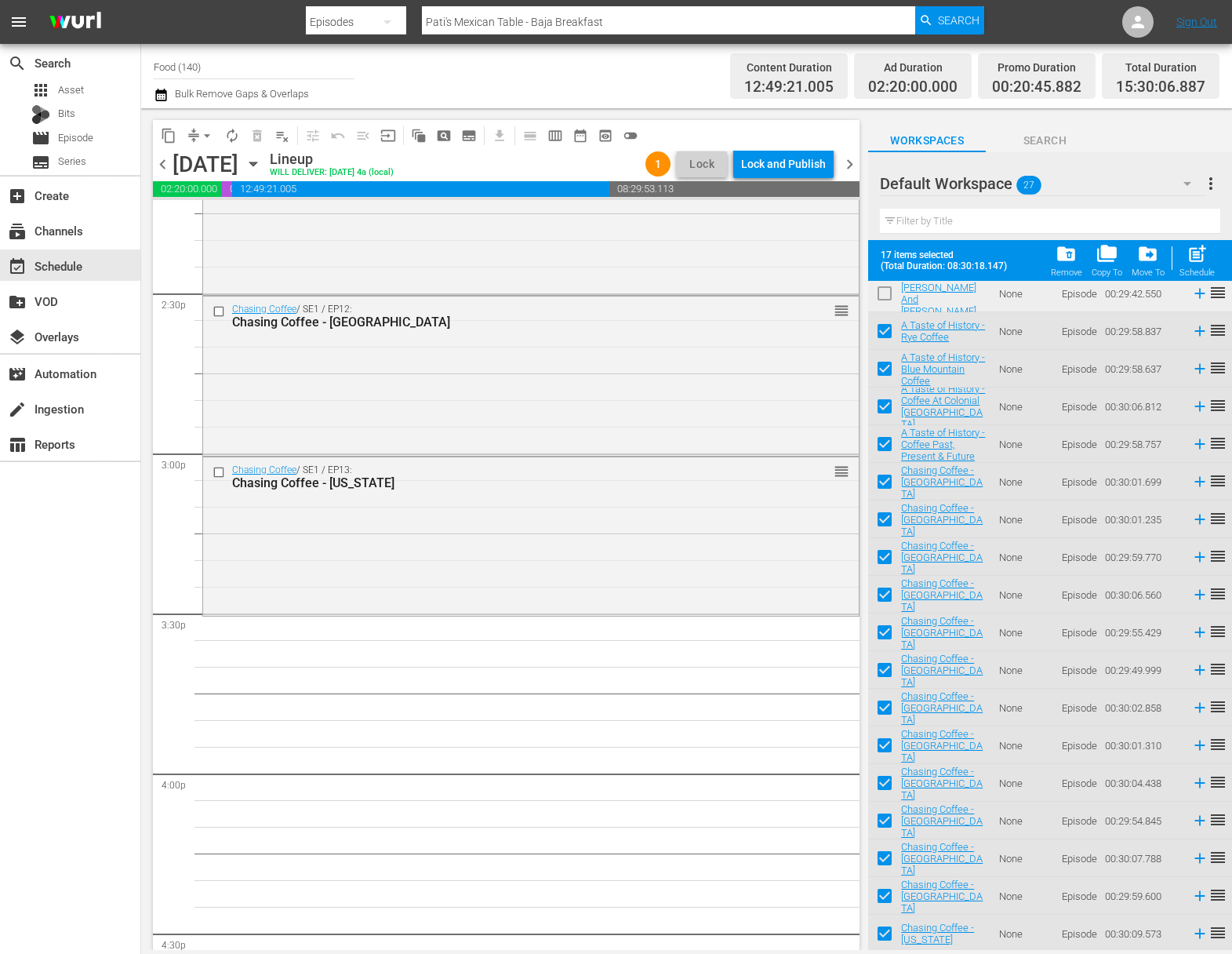
checkbox input "false"
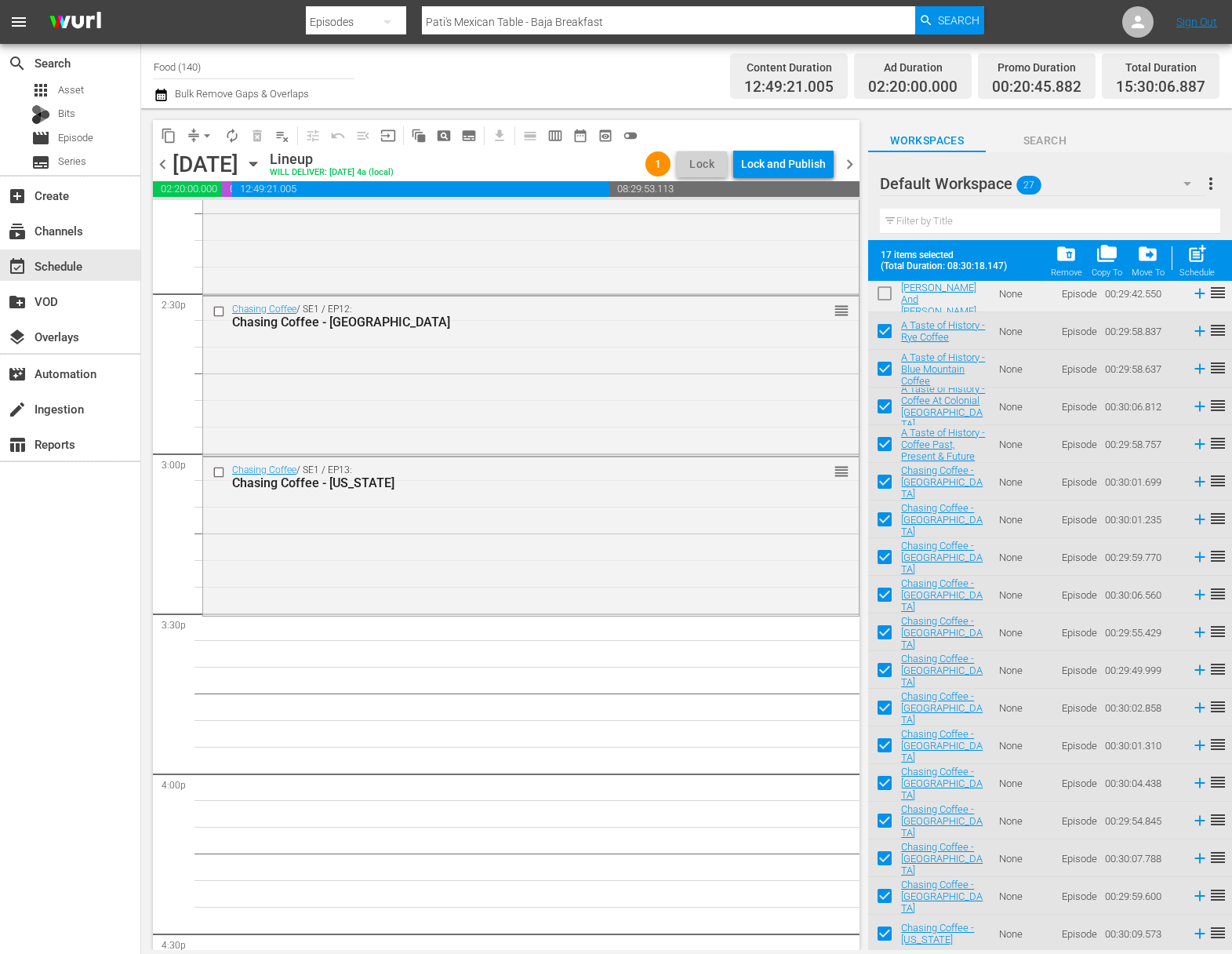
checkbox input "false"
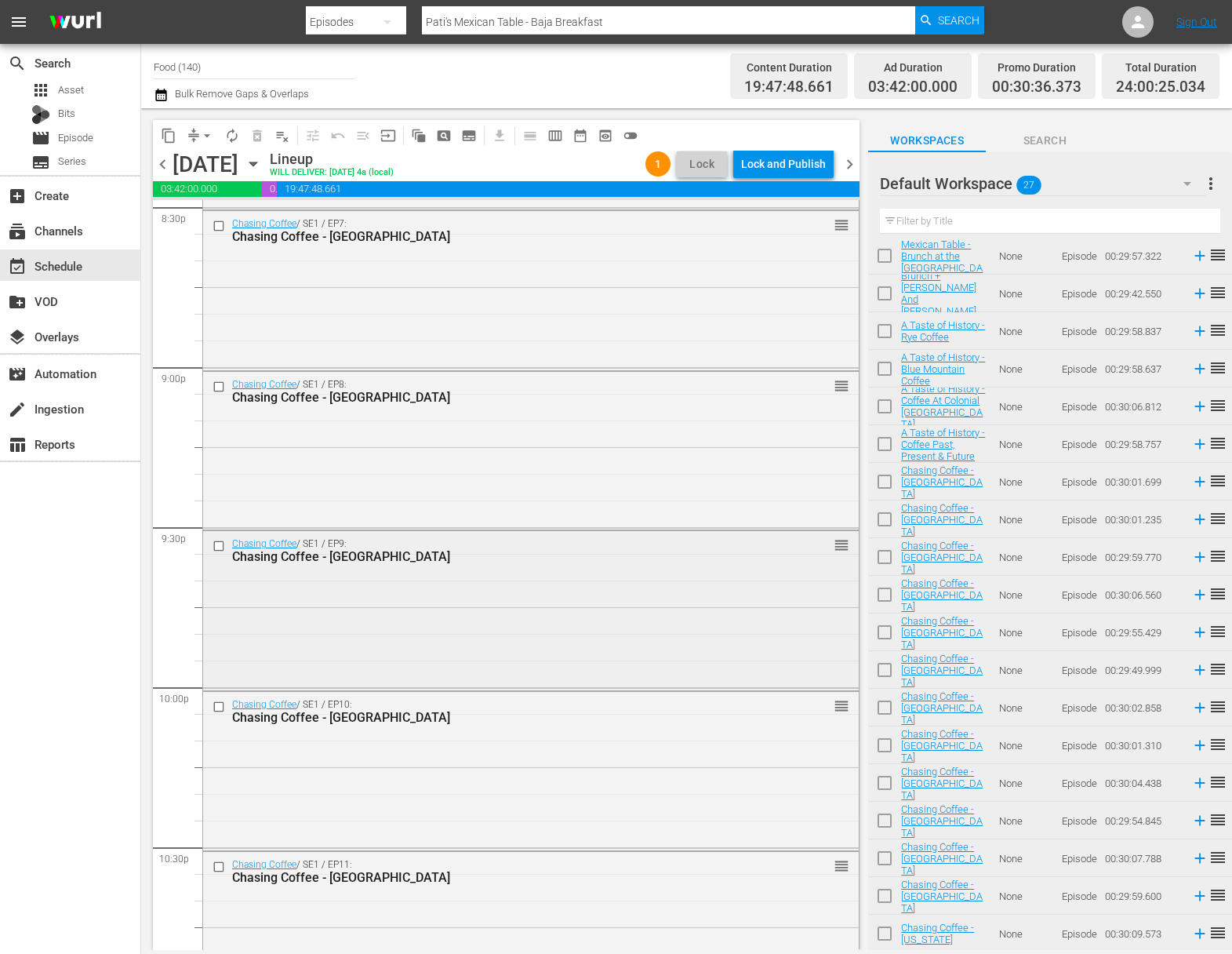
scroll to position [6937, 0]
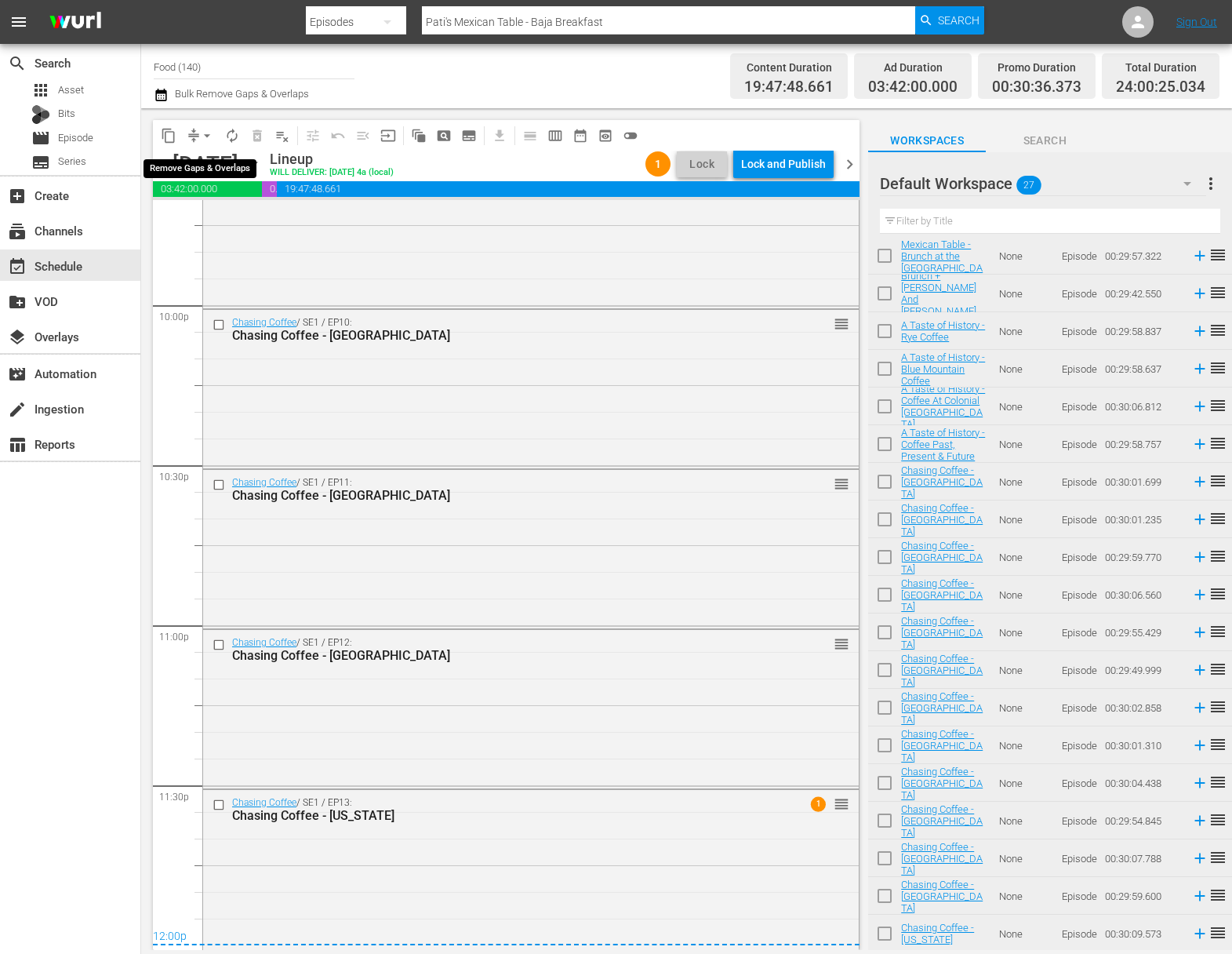
click at [206, 123] on button "arrow_drop_down" at bounding box center [207, 135] width 25 height 25
click at [205, 164] on li "Align to Midnight" at bounding box center [208, 167] width 164 height 26
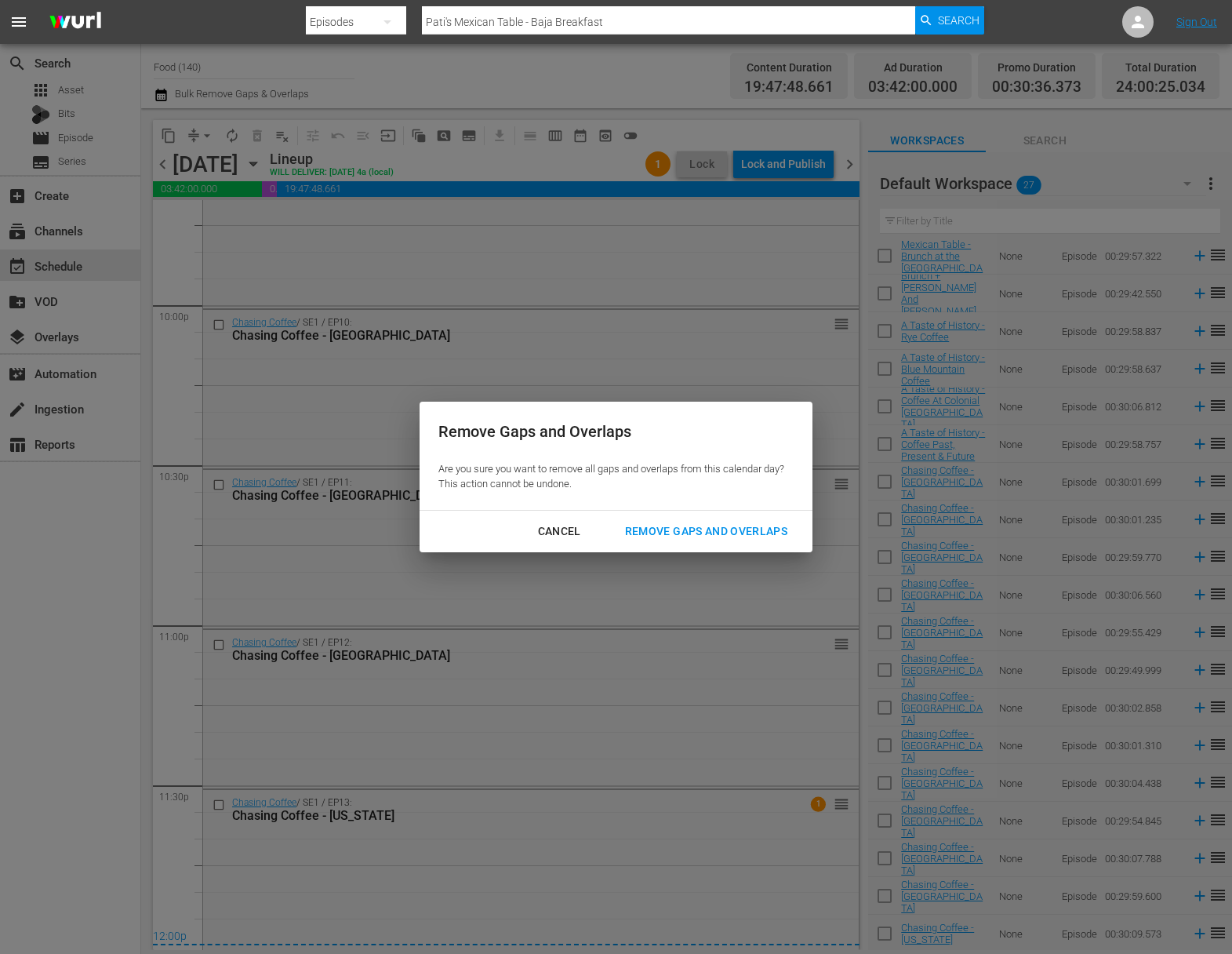
click at [763, 532] on div "Remove Gaps and Overlaps" at bounding box center [707, 531] width 188 height 20
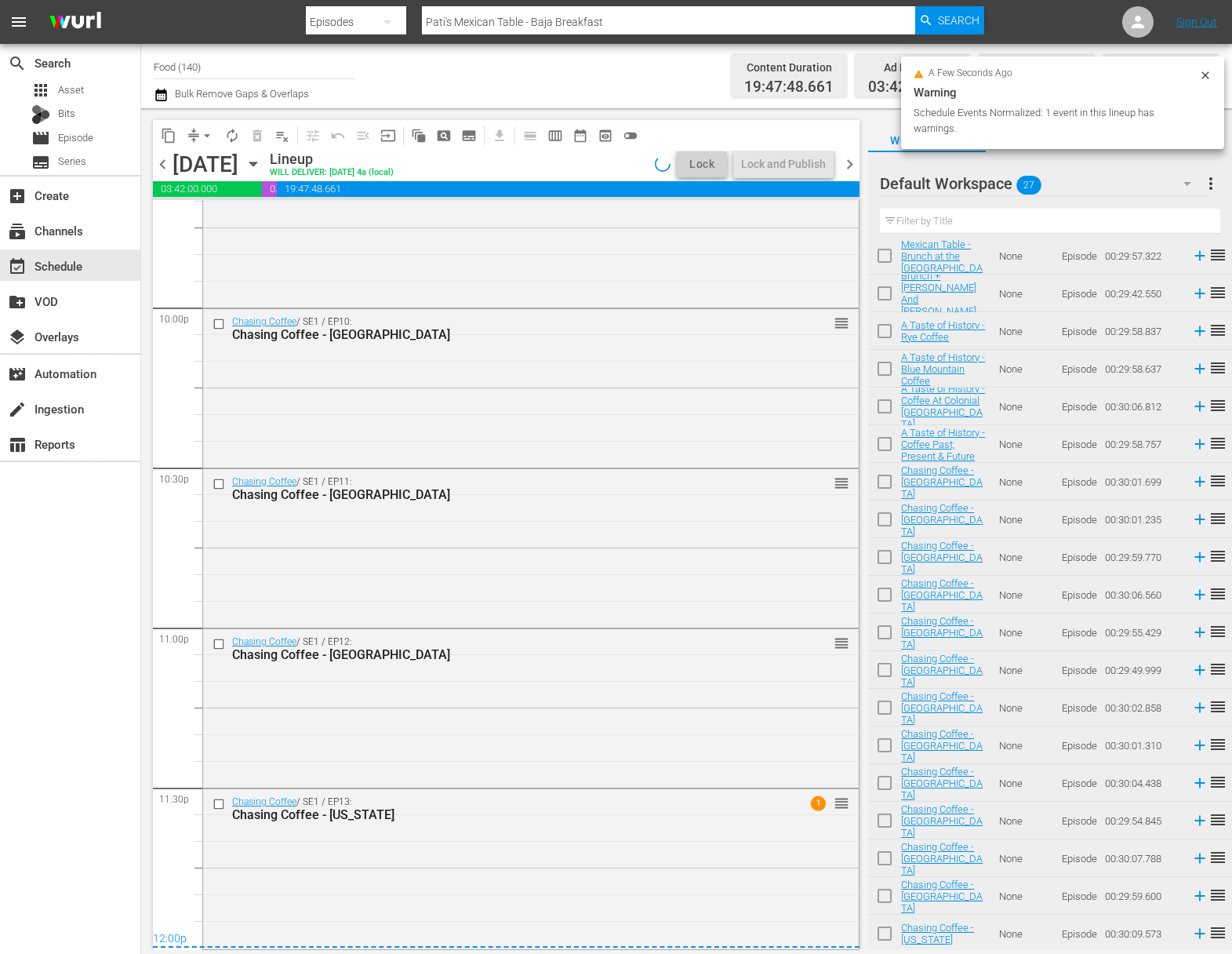
scroll to position [6935, 0]
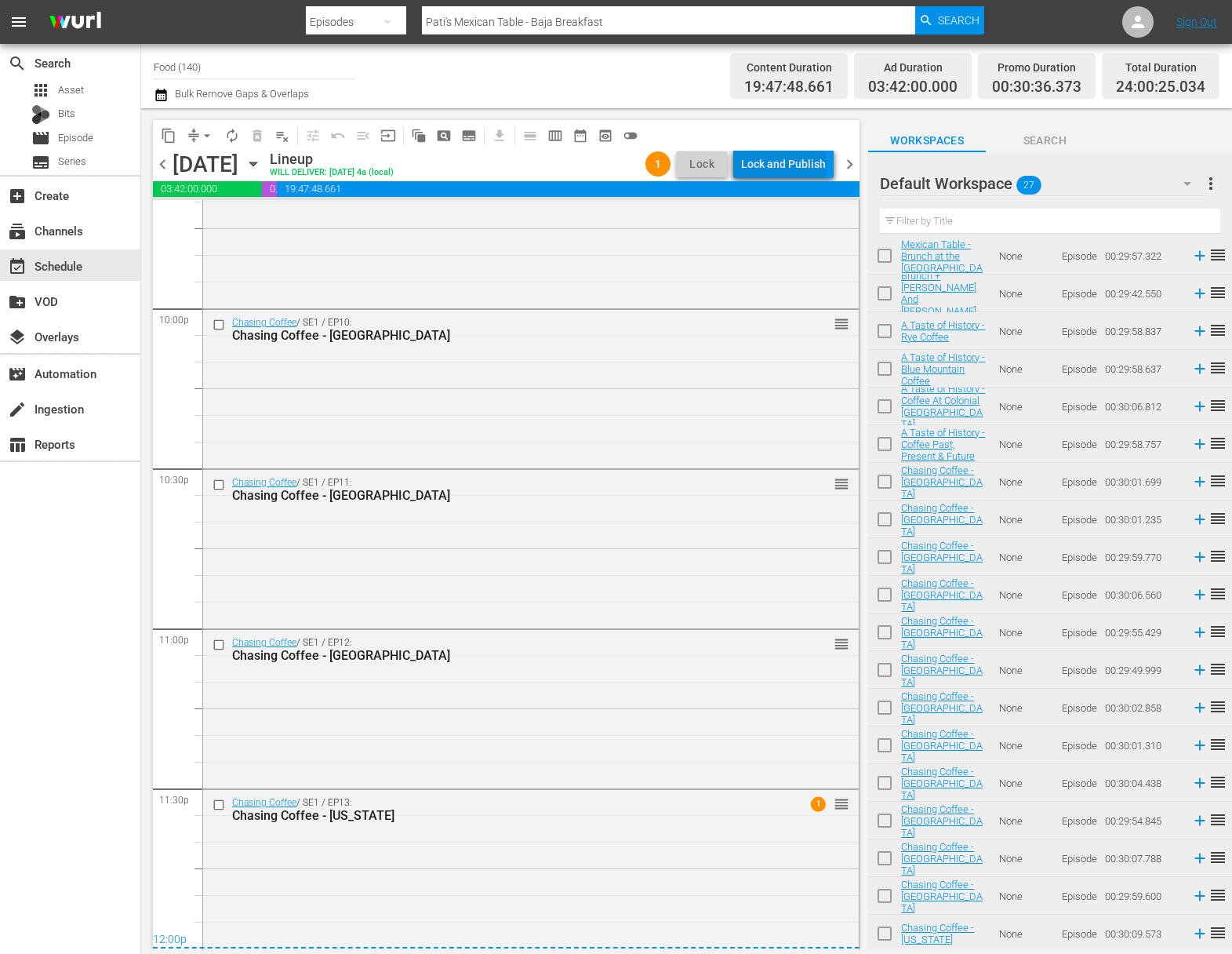
click at [788, 164] on div "Lock and Publish" at bounding box center [784, 164] width 85 height 28
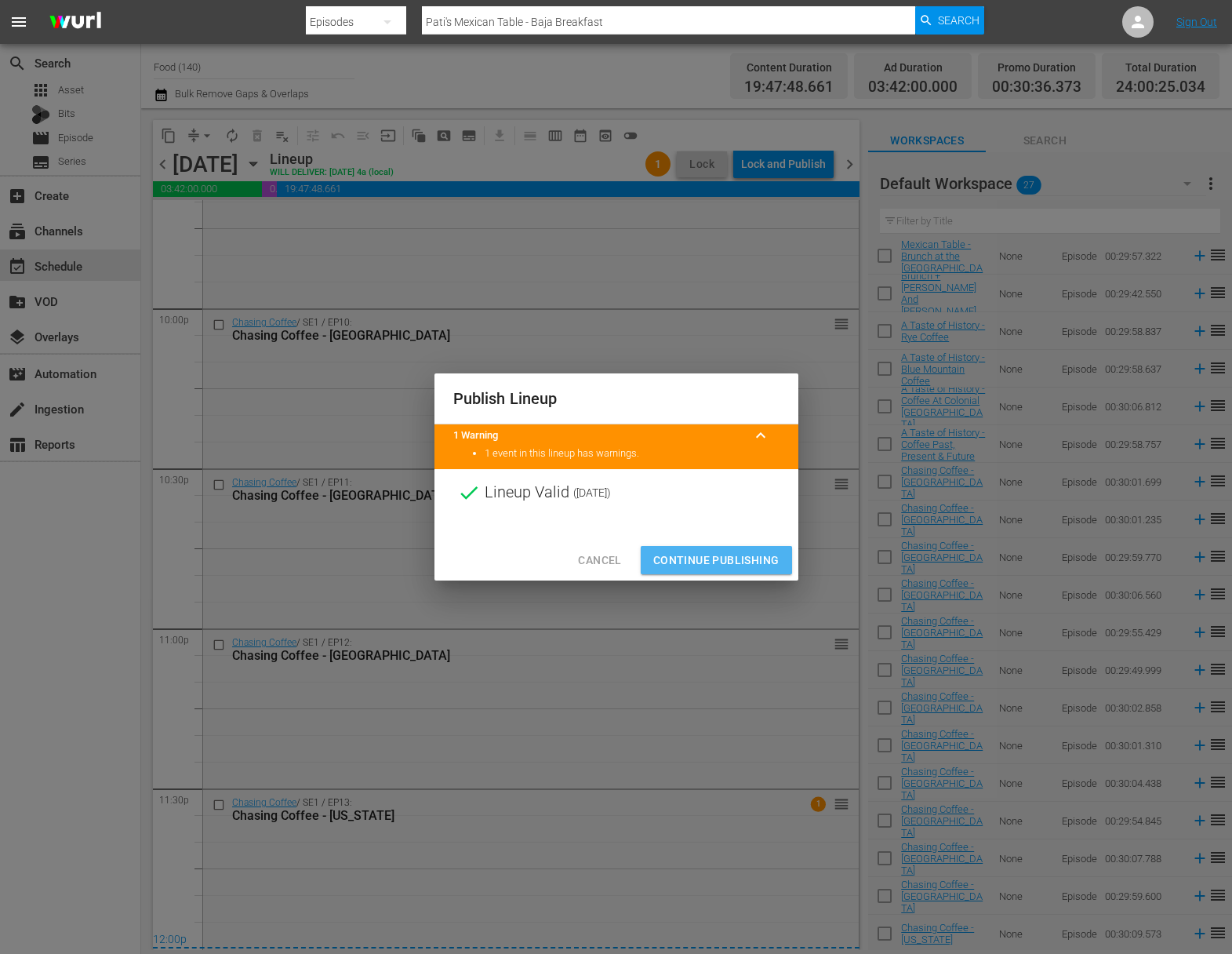
click at [724, 563] on span "Continue Publishing" at bounding box center [716, 560] width 126 height 20
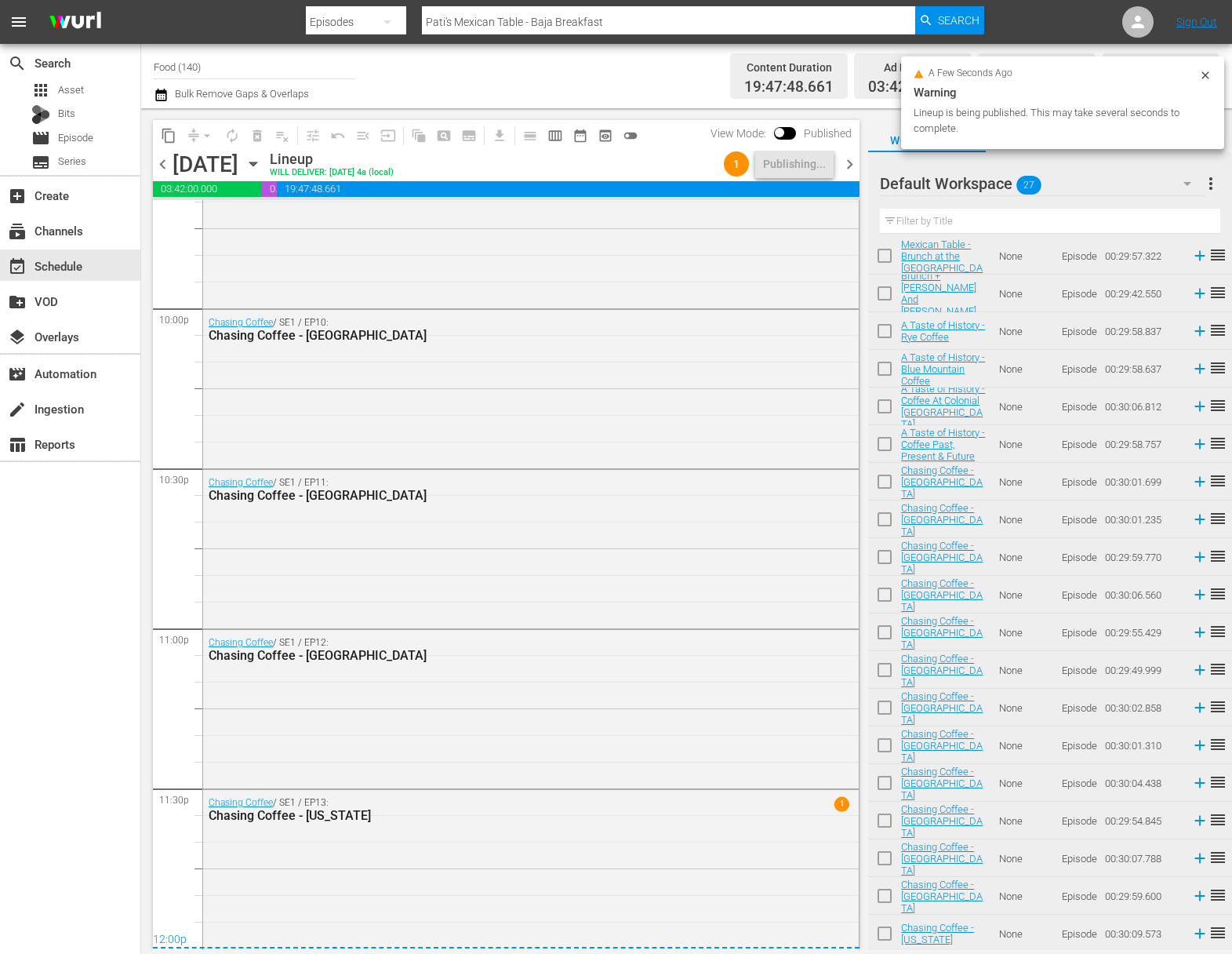
click at [1213, 188] on span "more_vert" at bounding box center [1211, 183] width 19 height 19
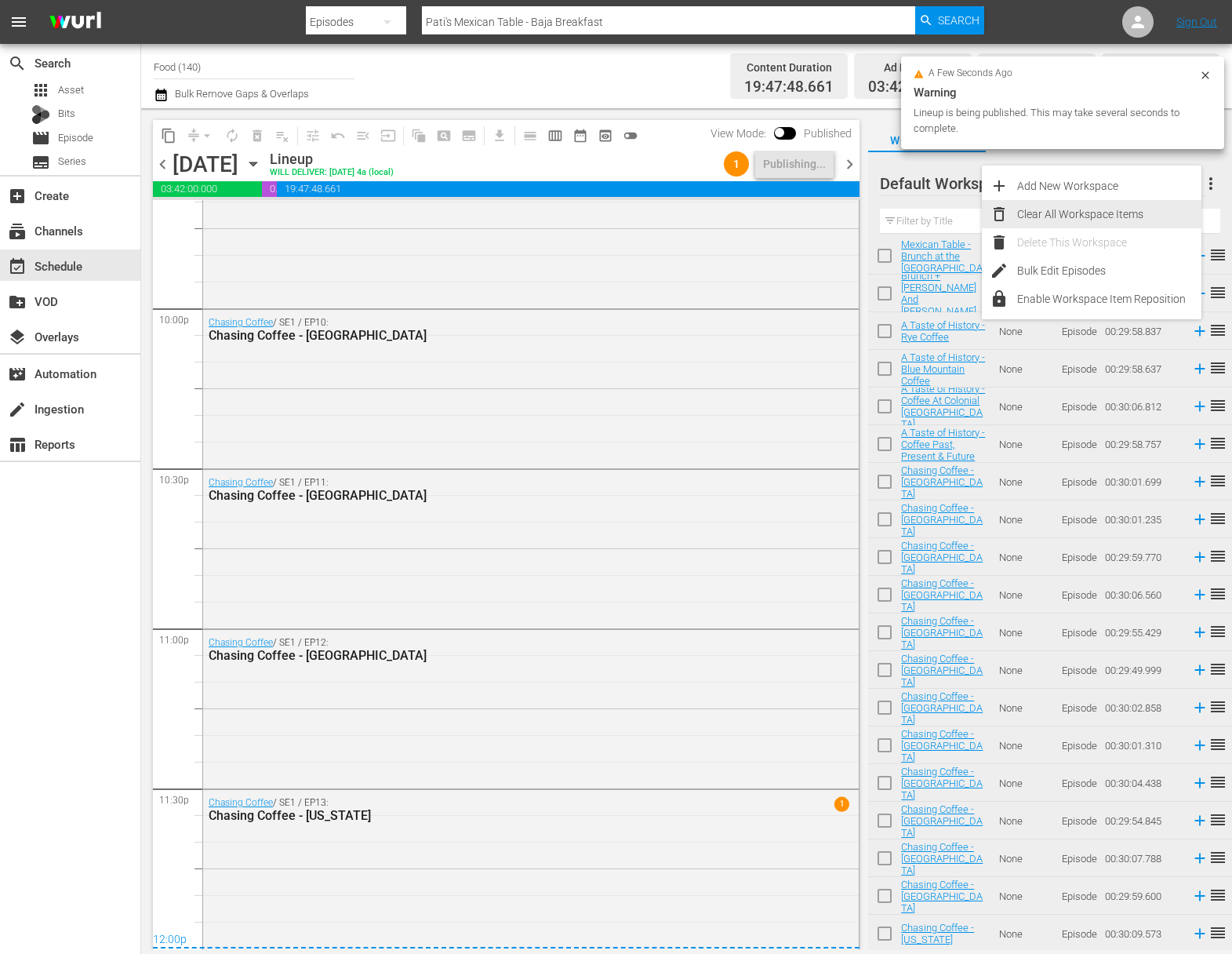
click at [1101, 204] on div "Clear All Workspace Items" at bounding box center [1110, 214] width 184 height 28
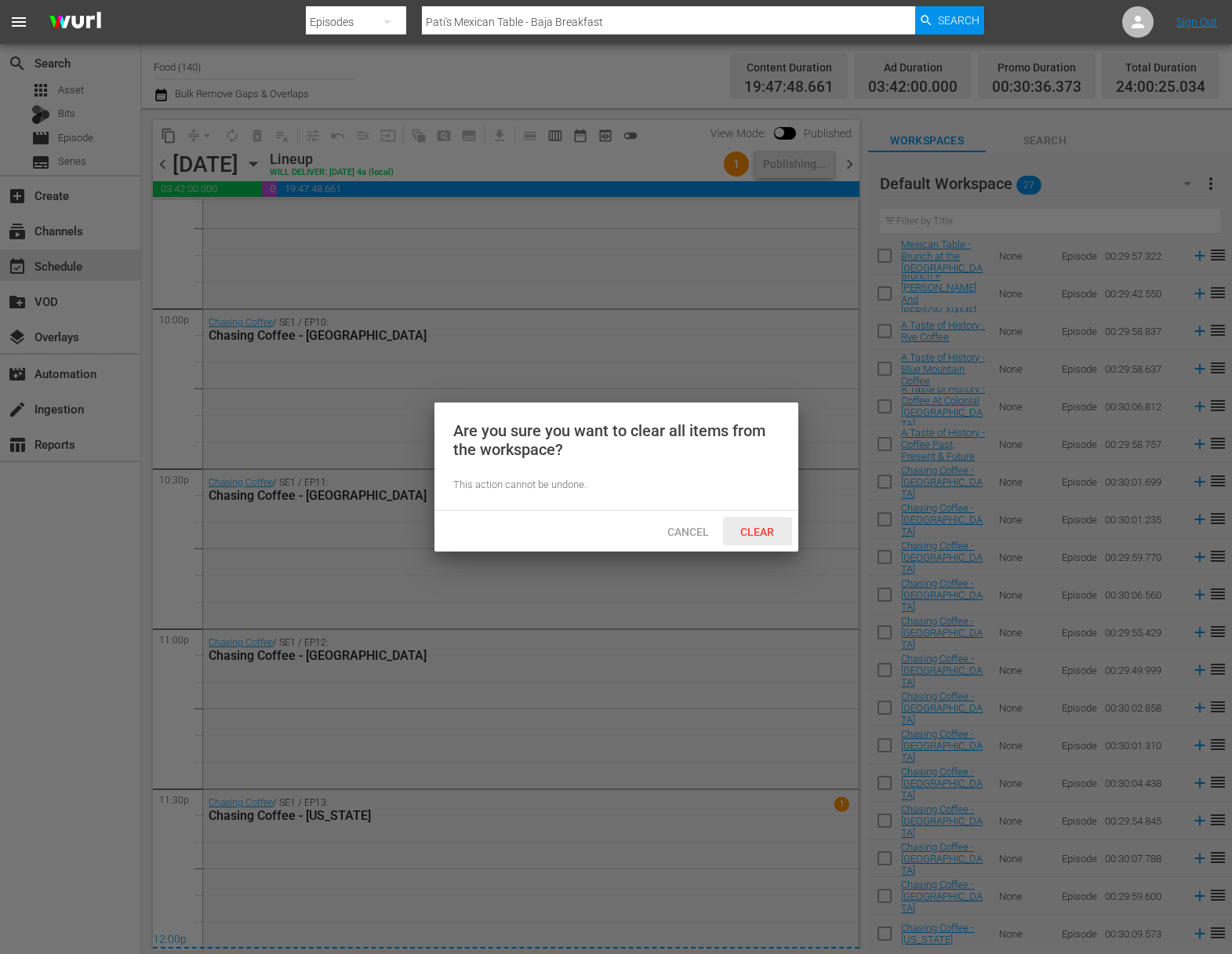
click at [761, 529] on span "Clear" at bounding box center [757, 531] width 59 height 12
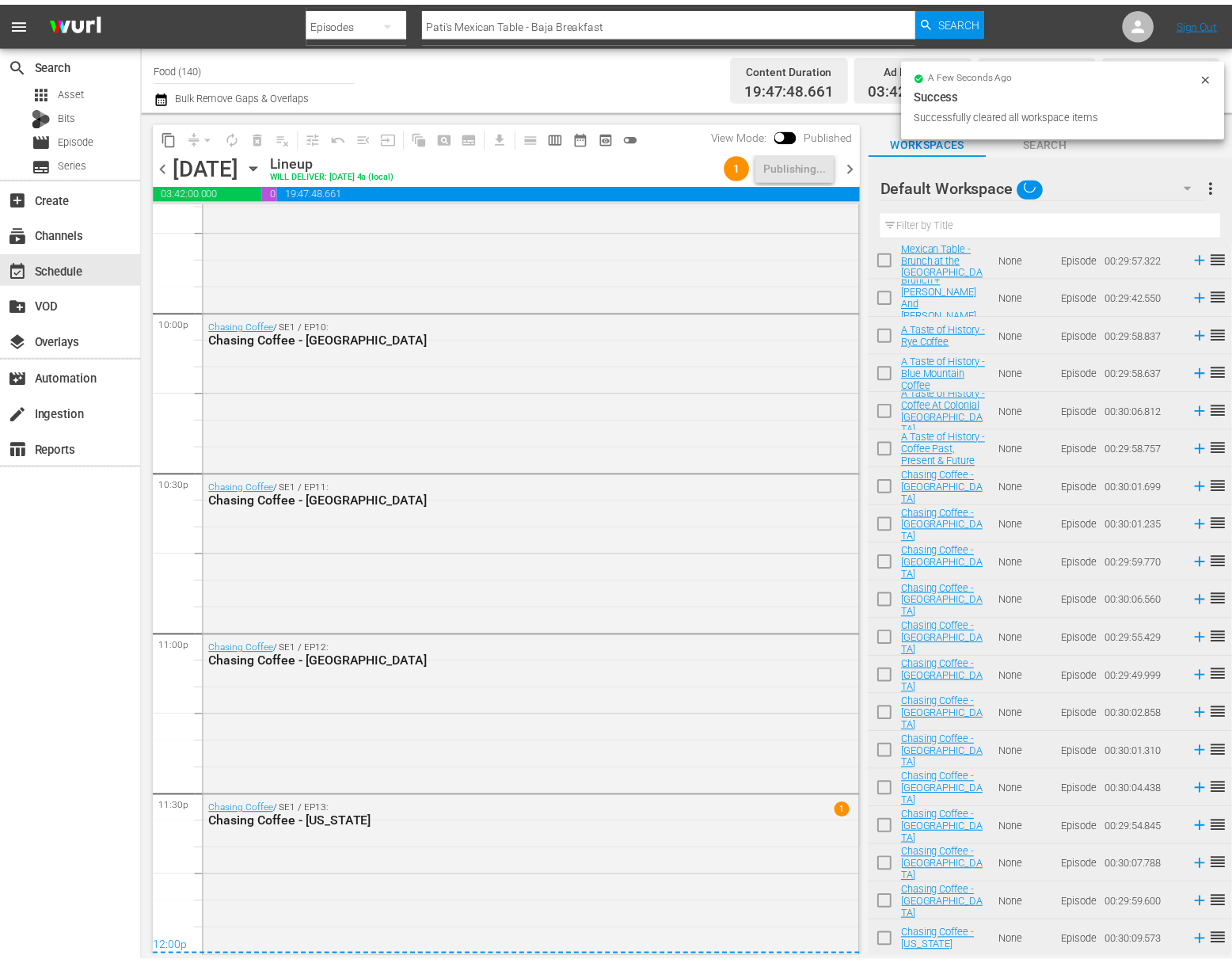
scroll to position [0, 0]
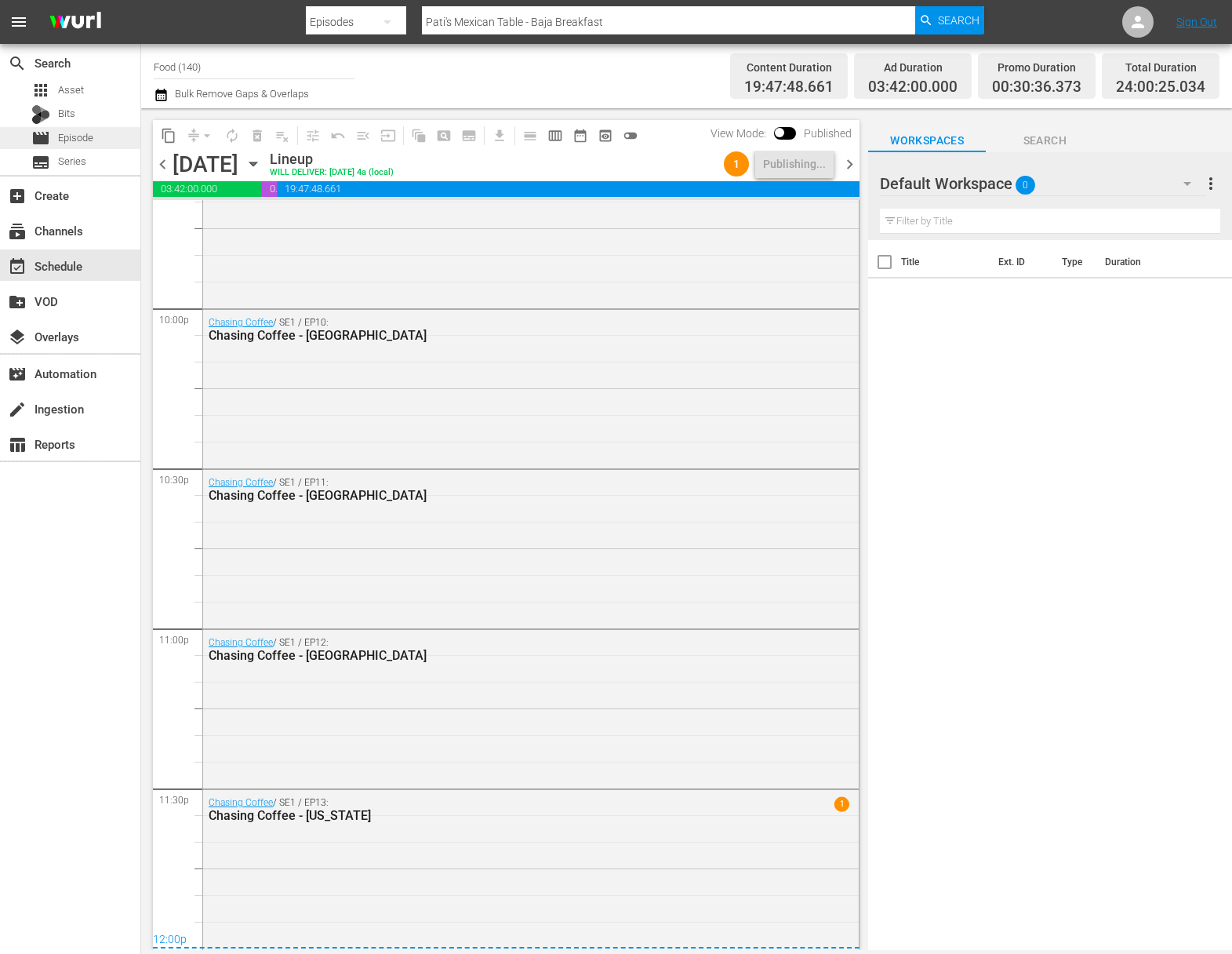
click at [93, 135] on span "Episode" at bounding box center [76, 138] width 36 height 16
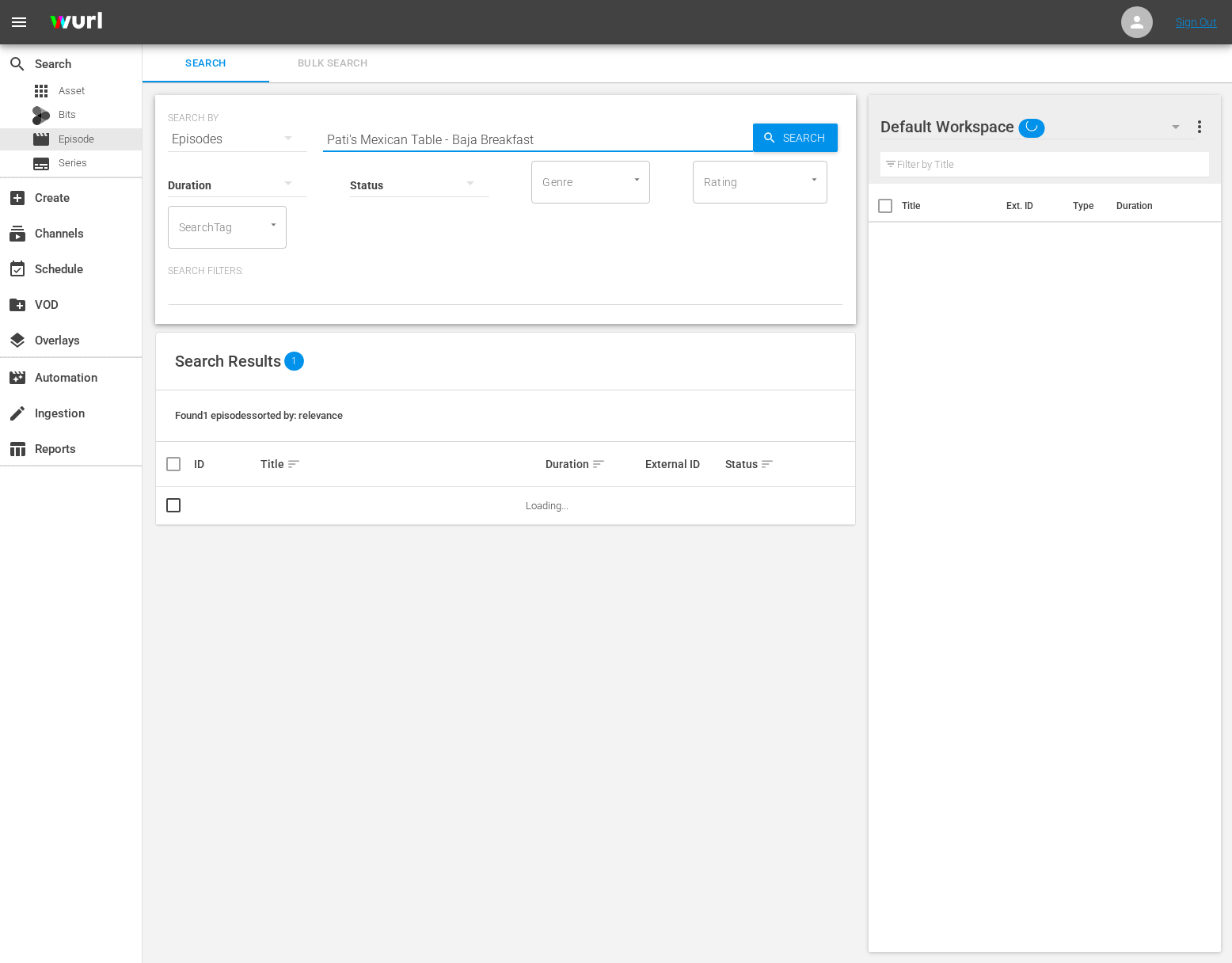
click at [416, 137] on input "Pati's Mexican Table - Baja Breakfast" at bounding box center [538, 139] width 430 height 38
paste input "Hidden Guachochi"
click at [778, 136] on span "Search" at bounding box center [807, 138] width 61 height 28
click at [817, 502] on span "playlist_add" at bounding box center [810, 506] width 19 height 19
click at [815, 504] on span "playlist_add" at bounding box center [810, 506] width 19 height 19
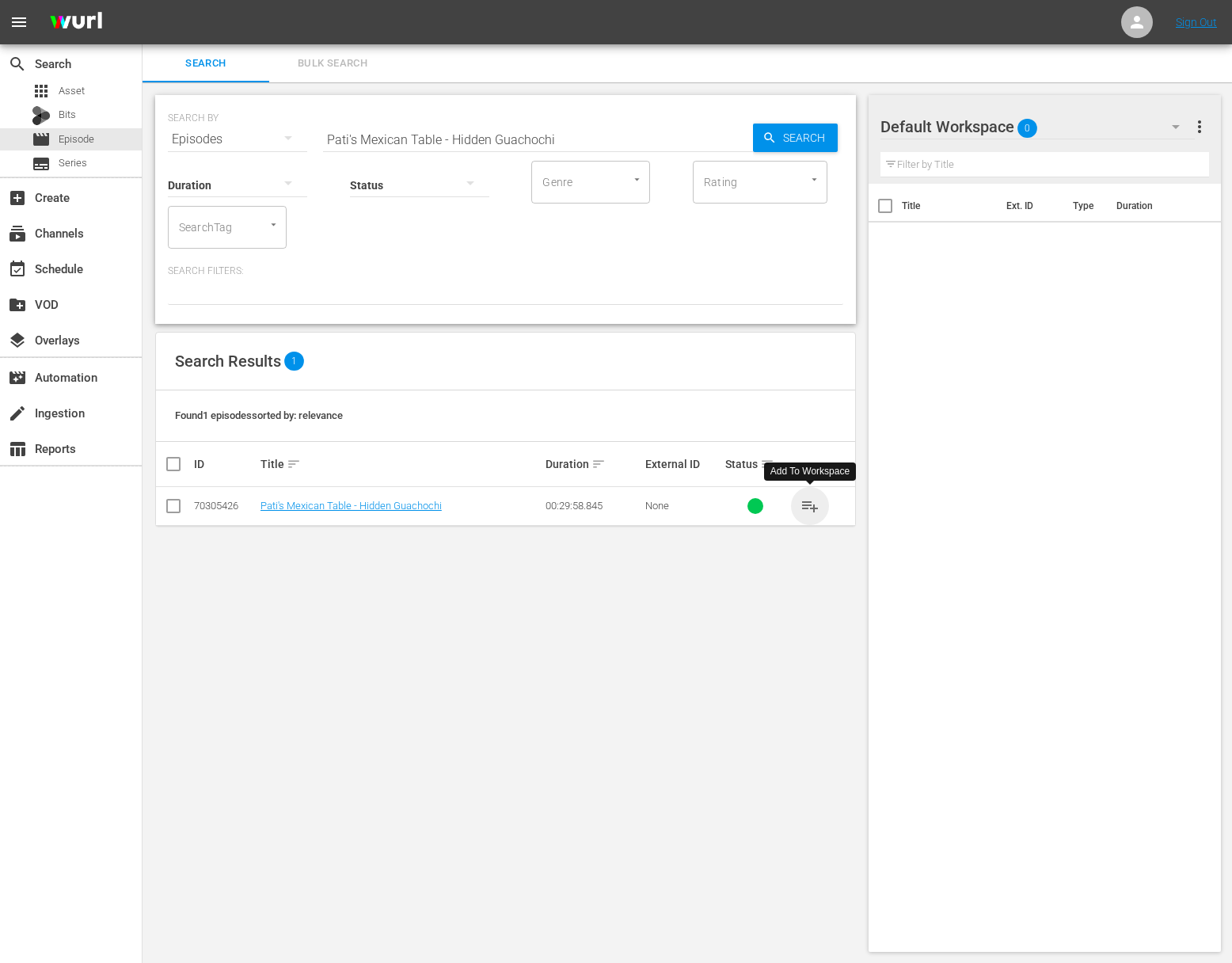
click at [815, 504] on span "playlist_add" at bounding box center [810, 506] width 19 height 19
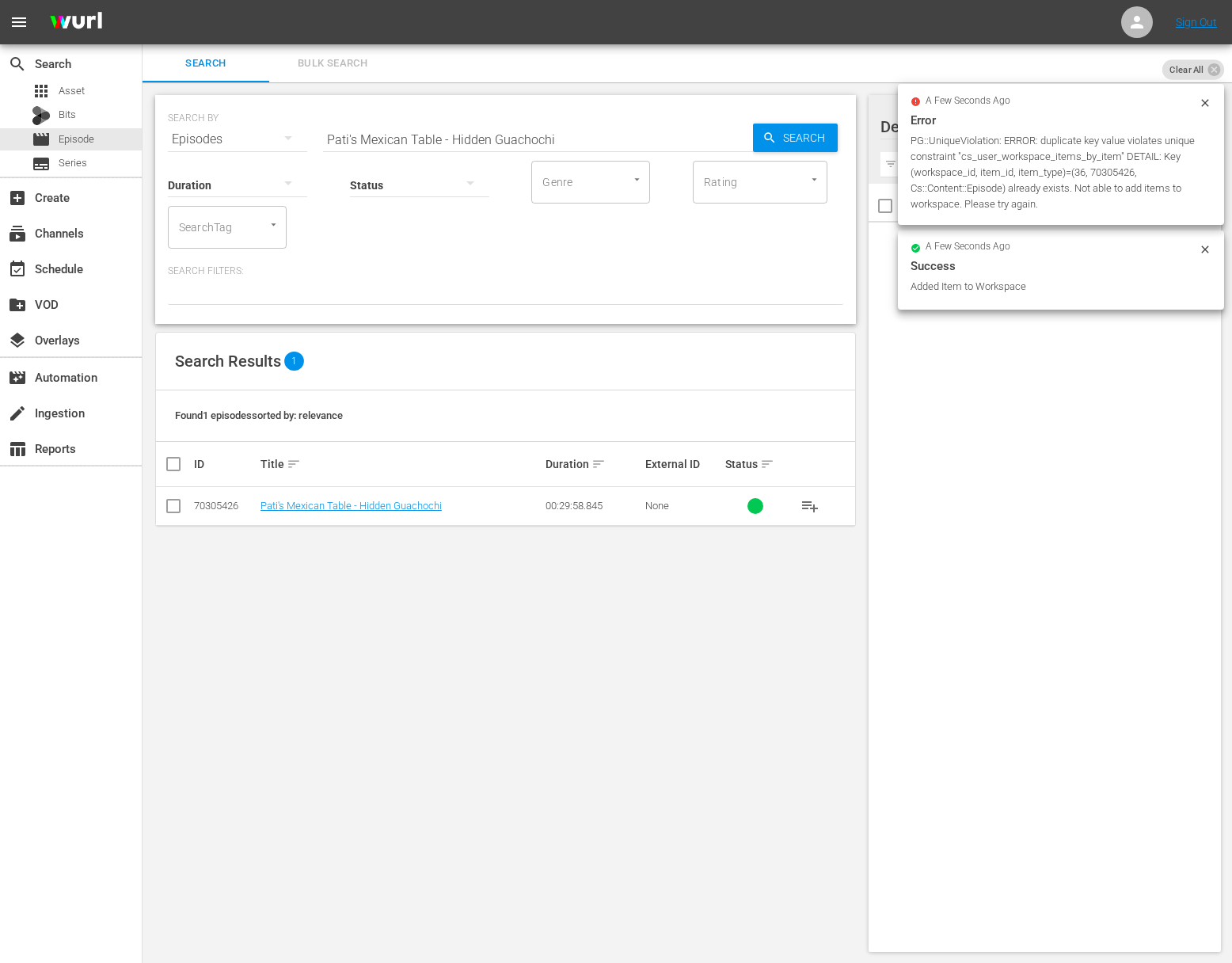
click at [574, 138] on input "Pati's Mexican Table - Hidden Guachochi" at bounding box center [538, 139] width 430 height 38
paste input "Chihuahua's Cheesiest Cheese"
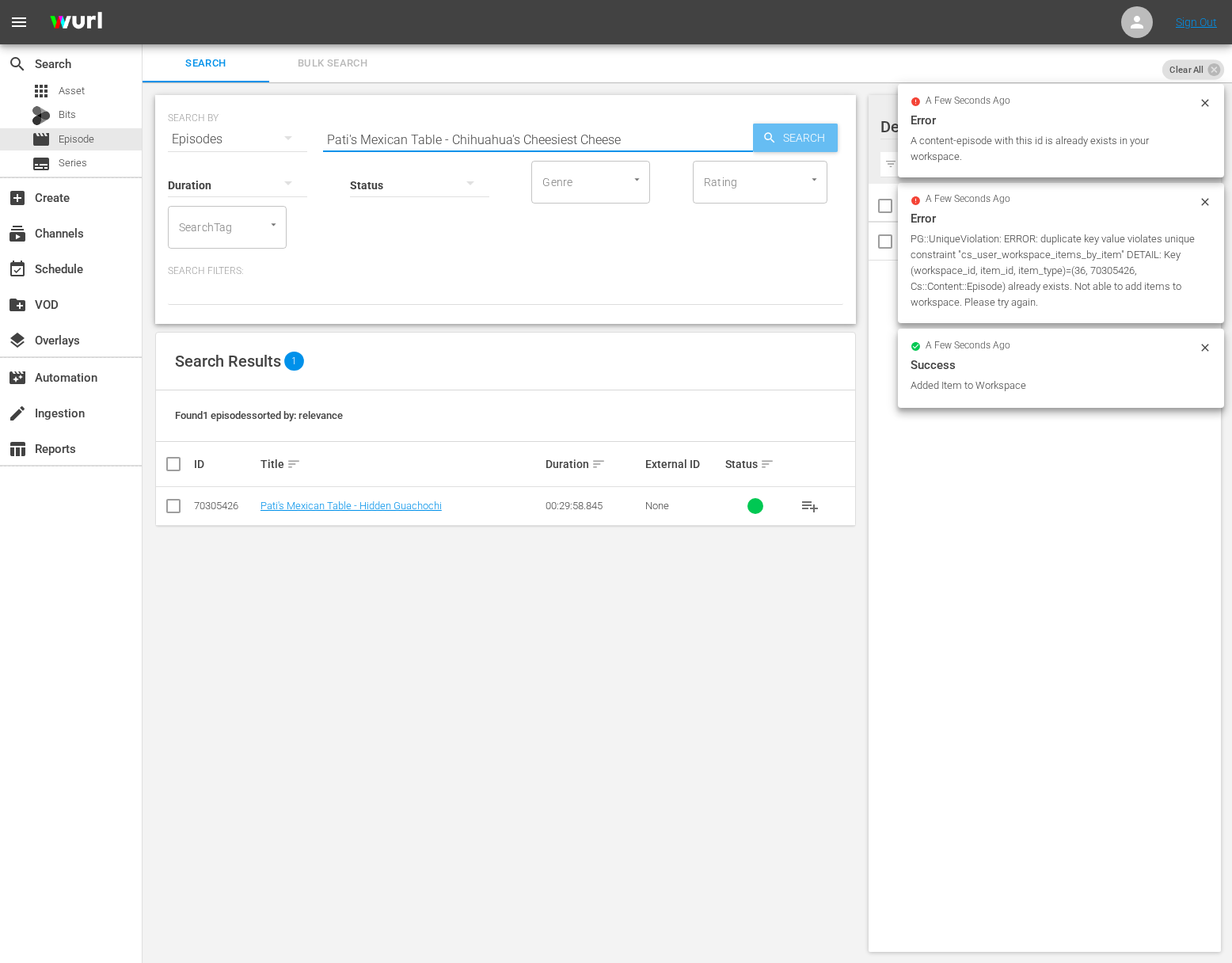
click at [809, 135] on span "Search" at bounding box center [807, 138] width 61 height 28
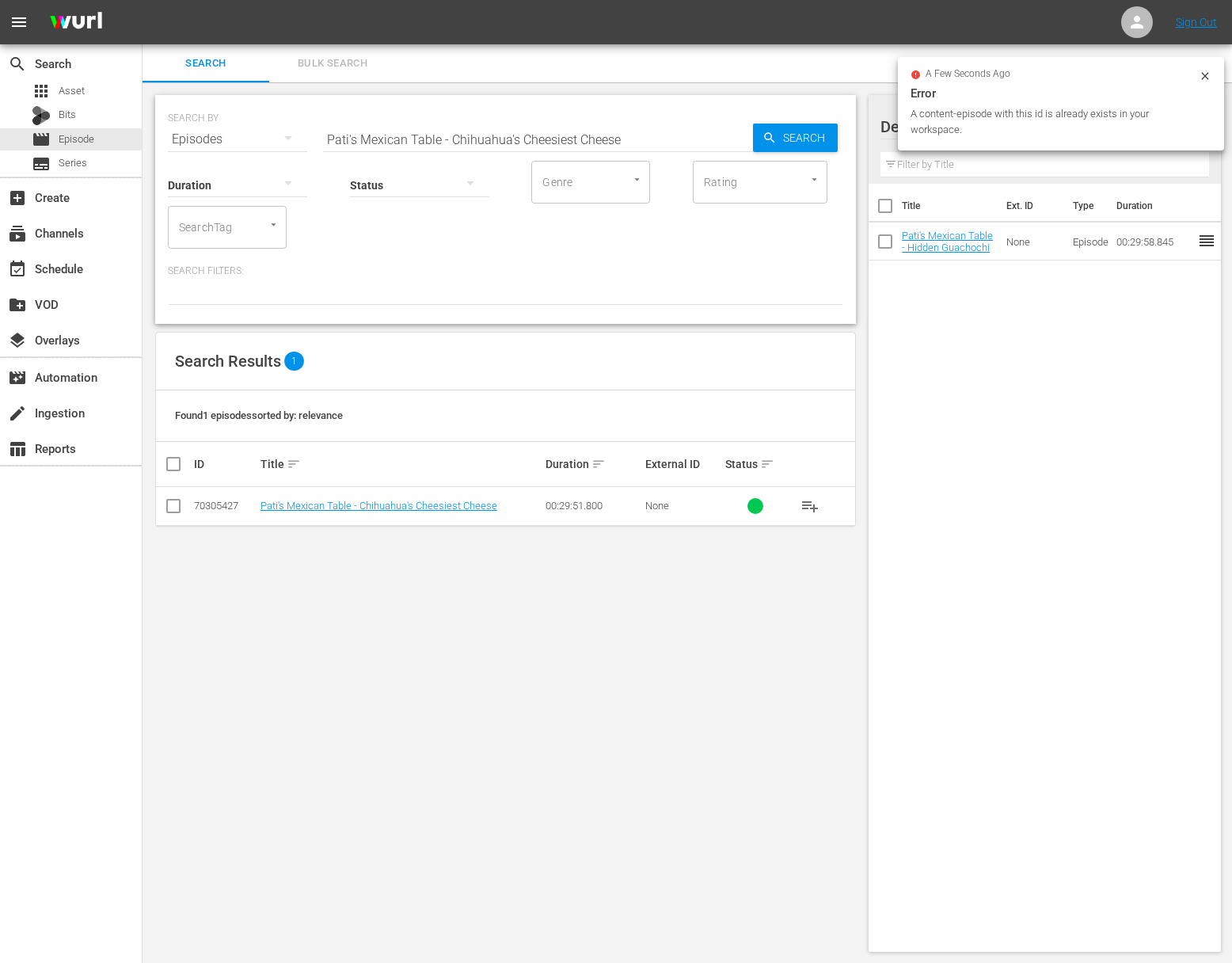
click at [814, 502] on span "playlist_add" at bounding box center [810, 506] width 19 height 19
click at [813, 502] on span "playlist_add" at bounding box center [810, 506] width 19 height 19
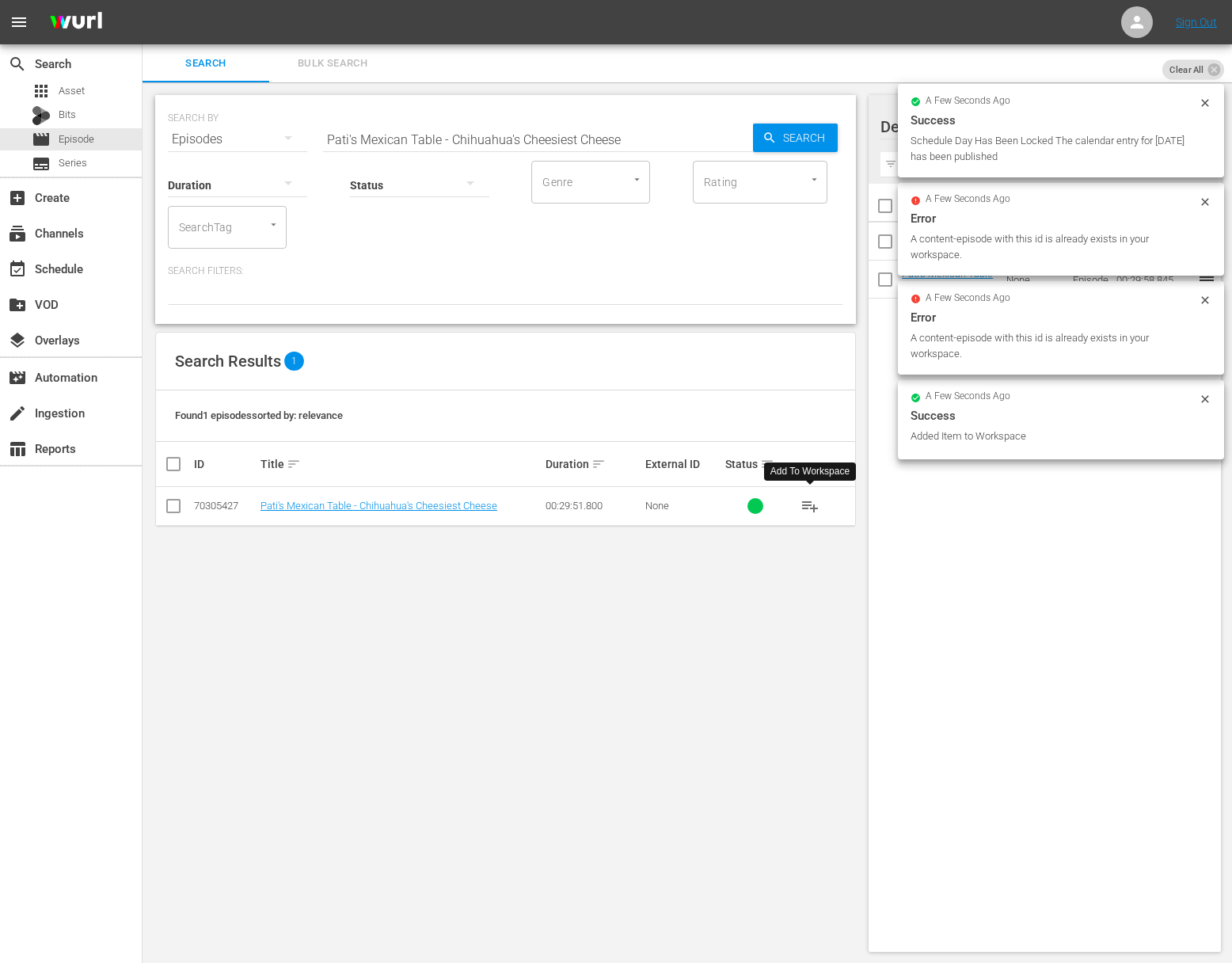
click at [529, 143] on input "Pati's Mexican Table - Chihuahua's Cheesiest Cheese" at bounding box center [538, 139] width 430 height 38
paste input "The Magic of Mata Ortiz"
click at [784, 138] on span "Search" at bounding box center [807, 138] width 61 height 28
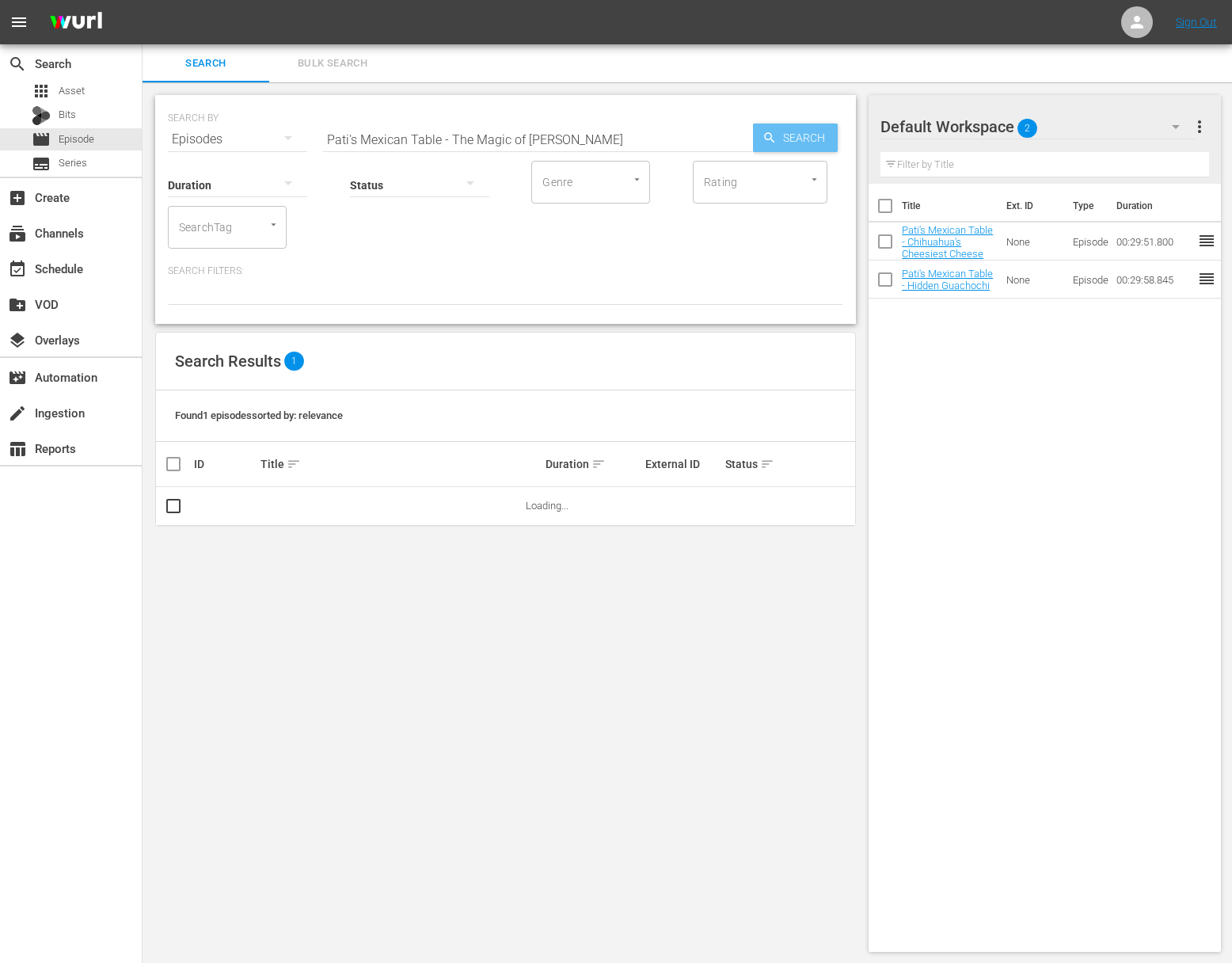
click at [784, 138] on span "Search" at bounding box center [807, 138] width 61 height 28
click at [811, 503] on span "playlist_add" at bounding box center [810, 506] width 19 height 19
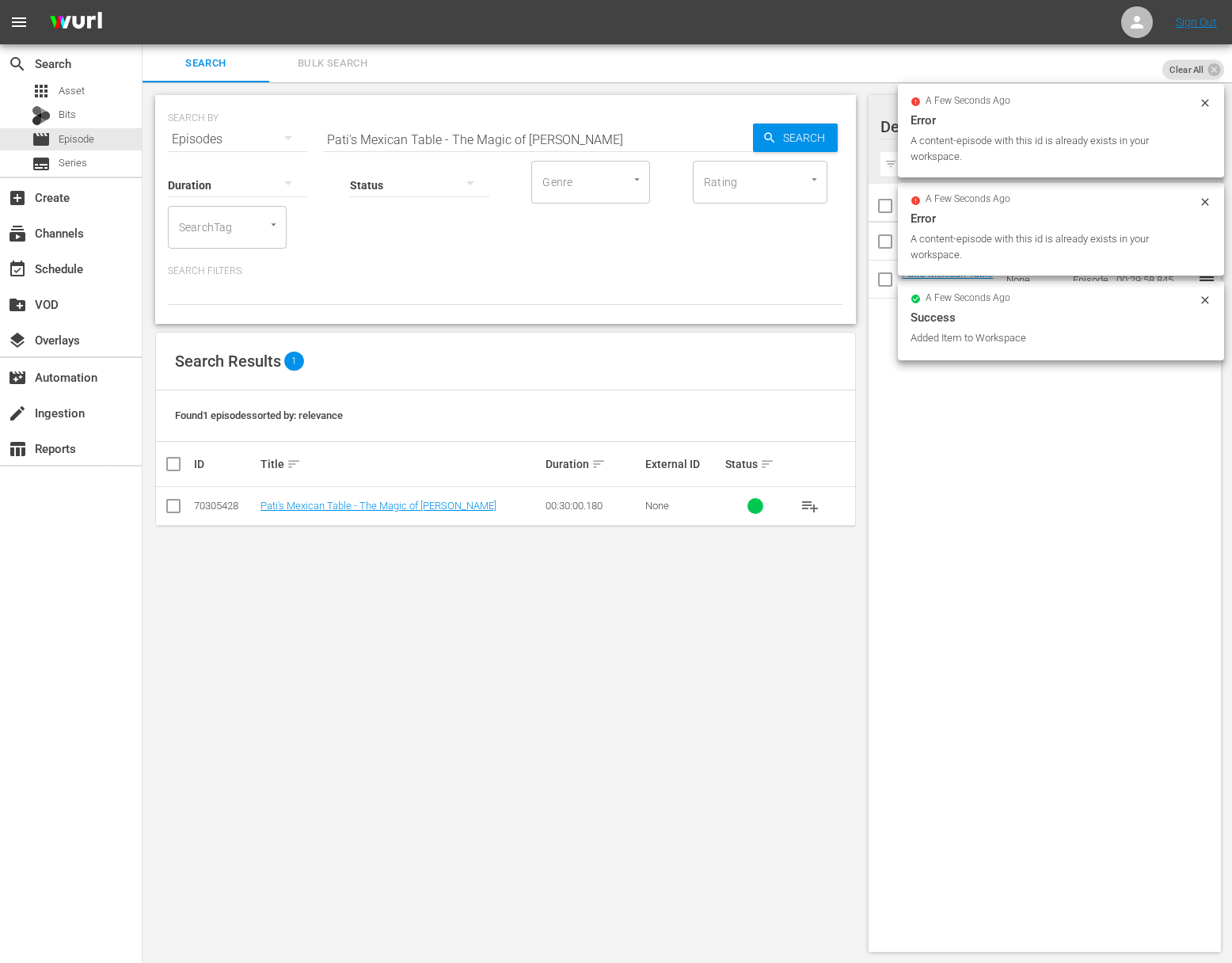
click at [589, 141] on input "Pati's Mexican Table - The Magic of Mata Ortiz" at bounding box center [538, 139] width 430 height 38
paste input "Paquimé & Pecans"
click at [821, 136] on span "Search" at bounding box center [807, 138] width 61 height 28
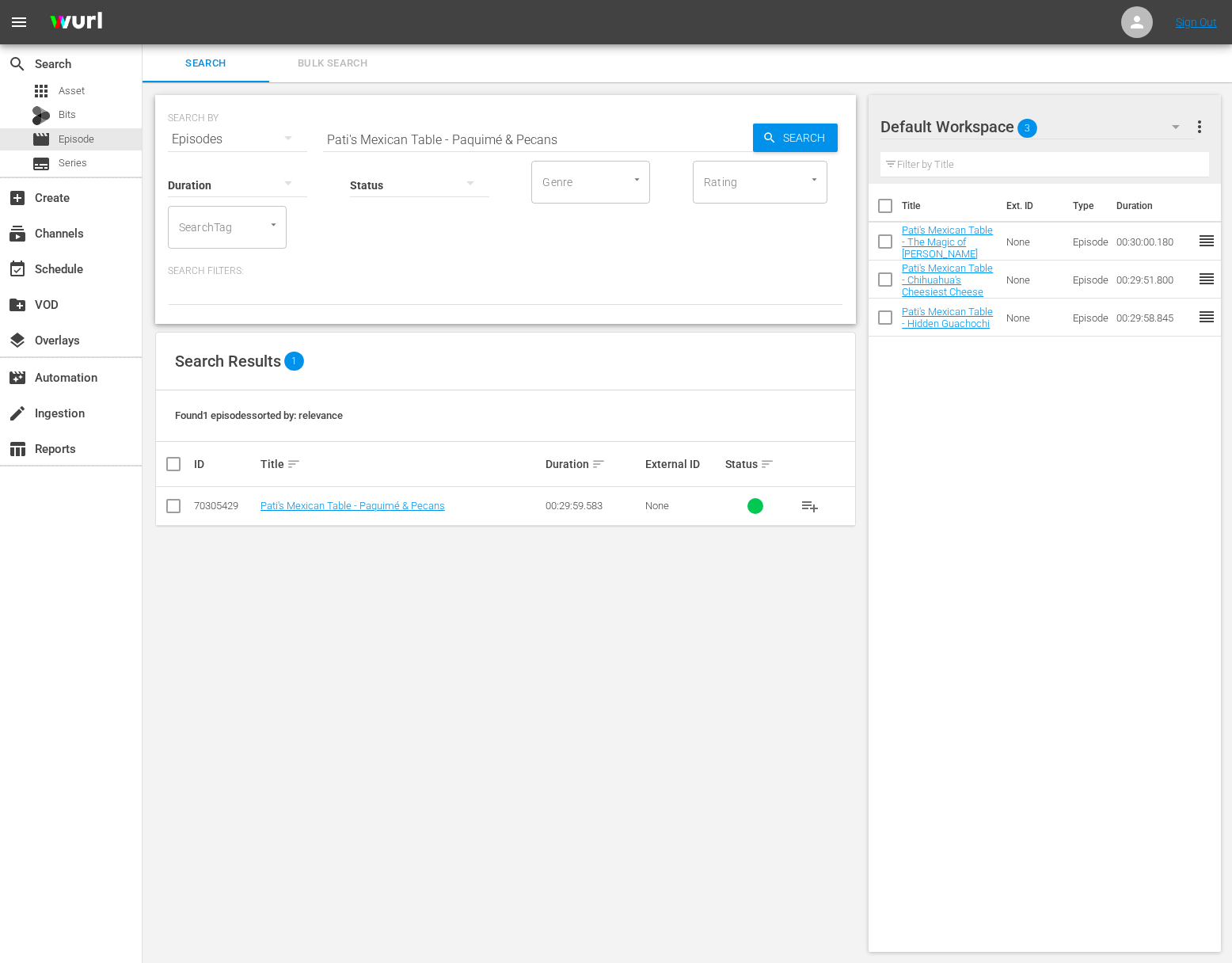
click at [812, 504] on span "playlist_add" at bounding box center [810, 506] width 19 height 19
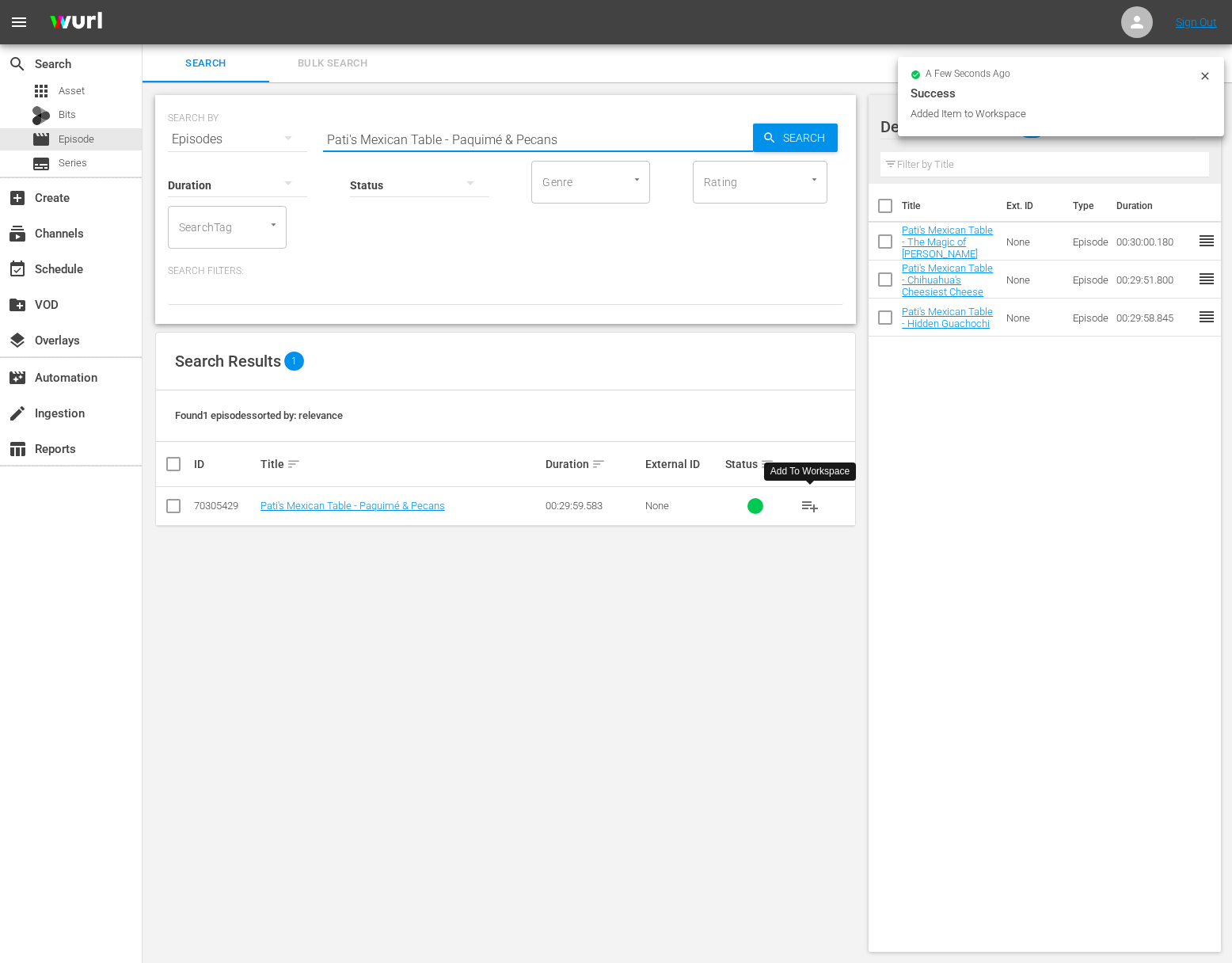
click at [521, 144] on input "Pati's Mexican Table - Paquimé & Pecans" at bounding box center [538, 139] width 430 height 38
paste input "Cowboy Life"
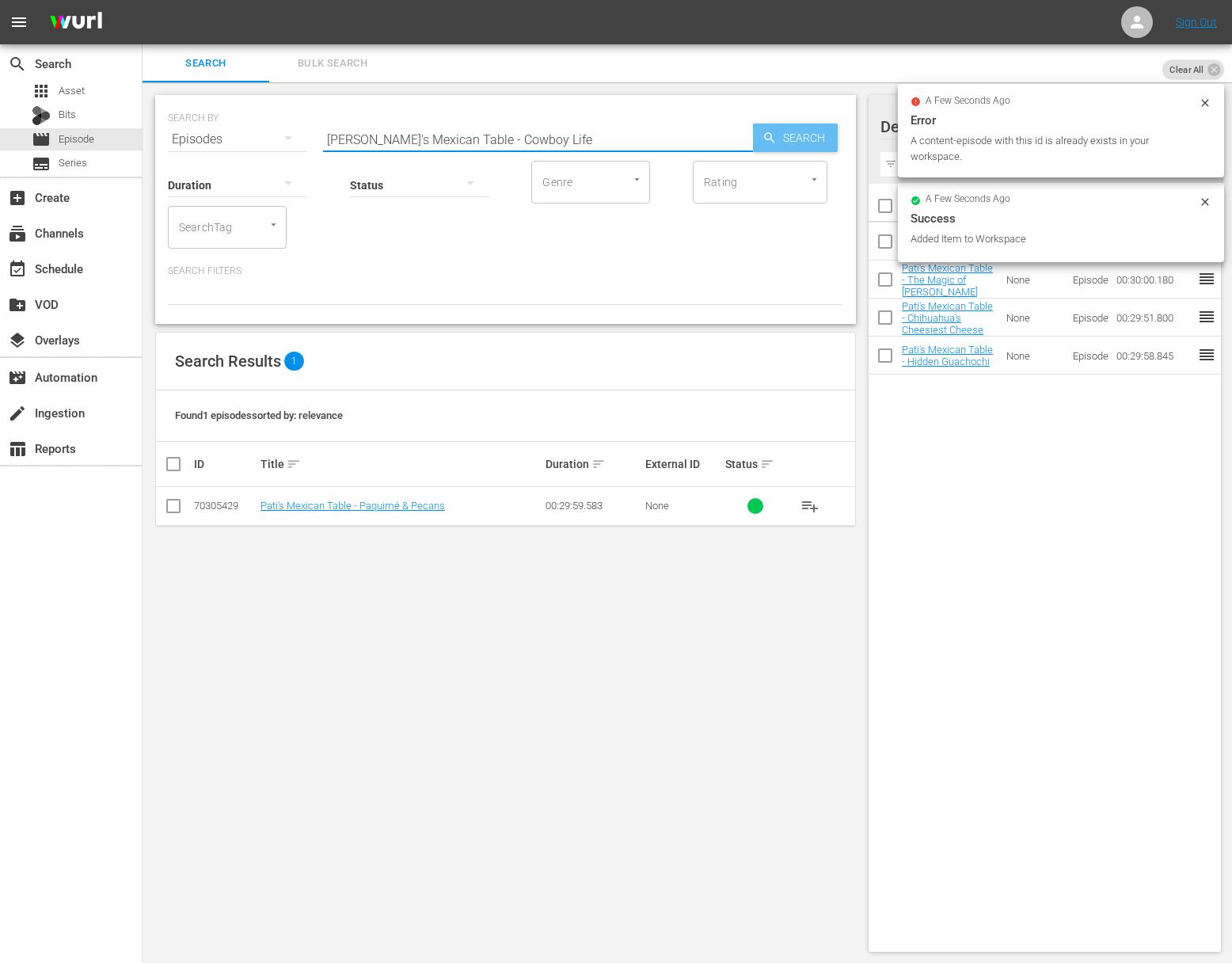
click at [771, 130] on div "Search" at bounding box center [795, 138] width 84 height 28
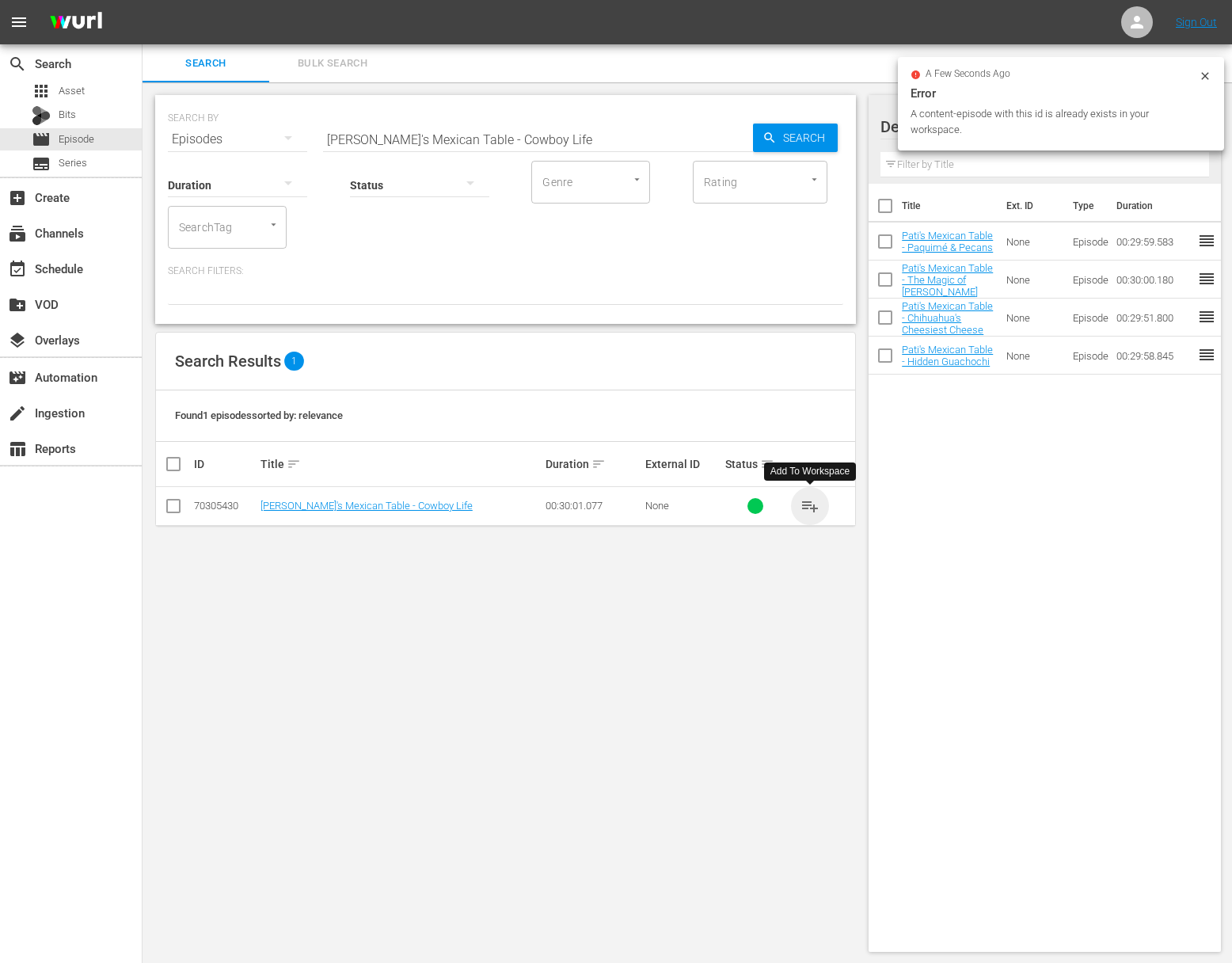
click at [811, 504] on span "playlist_add" at bounding box center [810, 506] width 19 height 19
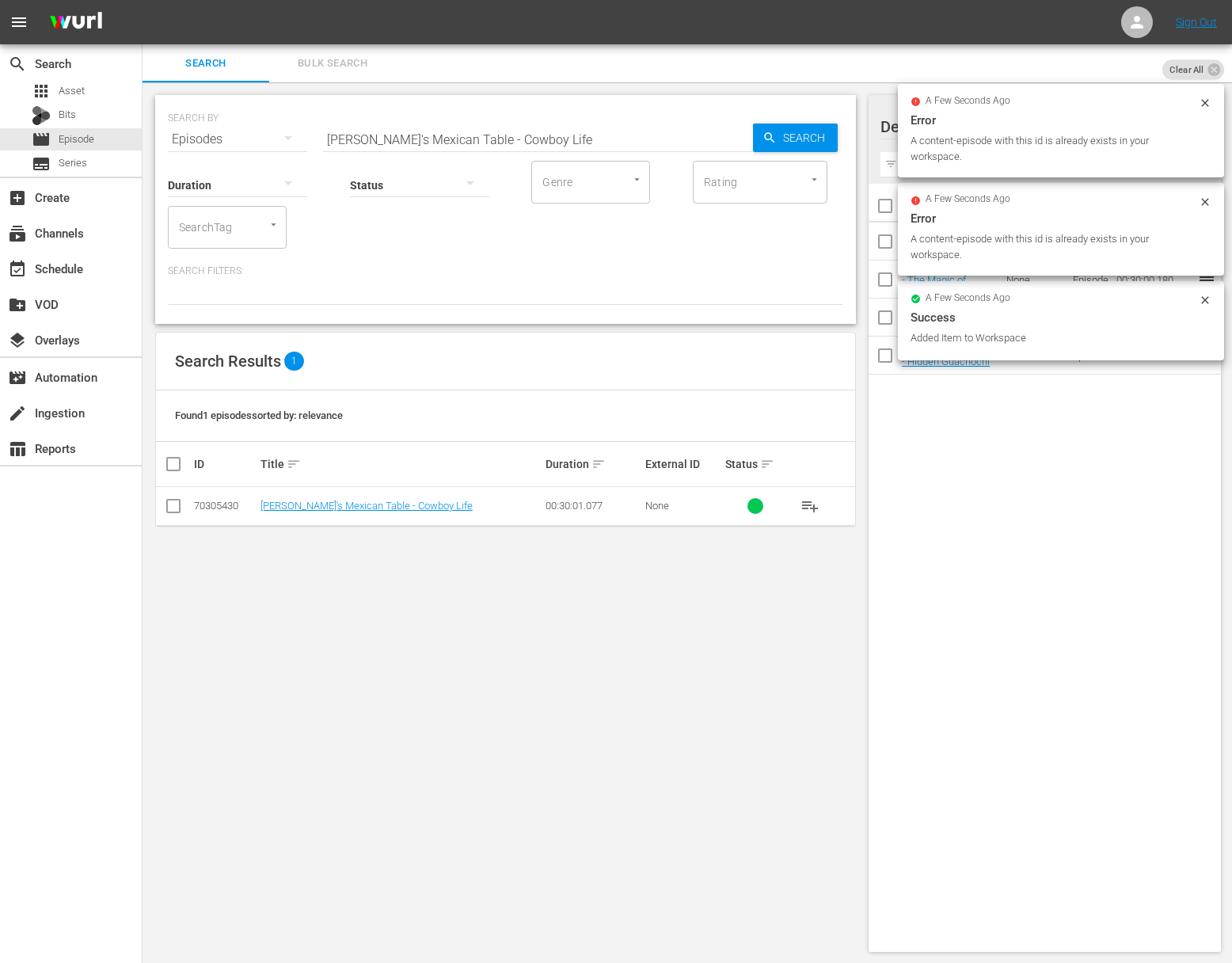
click at [535, 127] on input "Pati's Mexican Table - Cowboy Life" at bounding box center [538, 139] width 430 height 38
paste input "Revolutionary Bites"
click at [760, 125] on div "Search" at bounding box center [795, 138] width 84 height 28
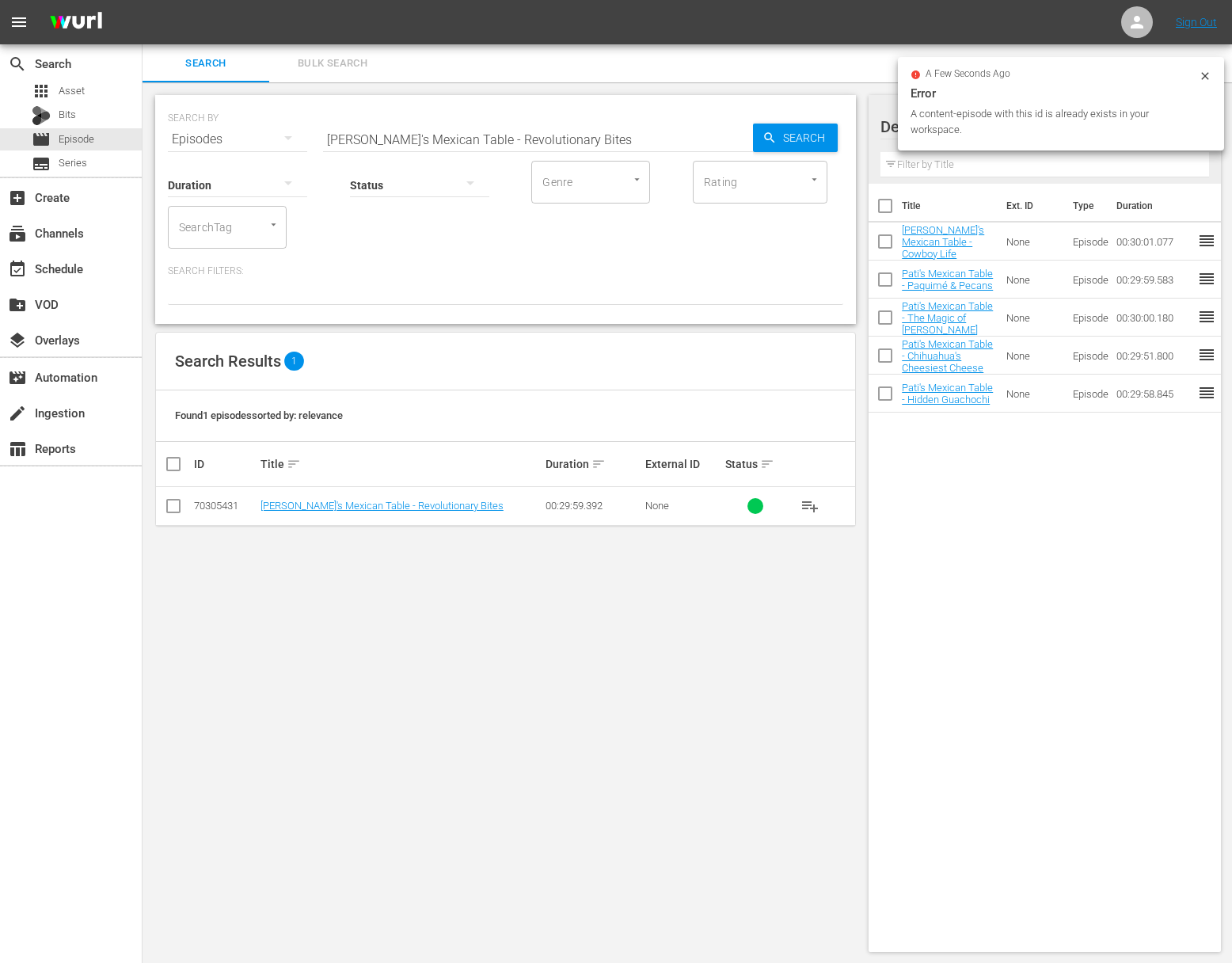
click at [806, 503] on span "playlist_add" at bounding box center [810, 506] width 19 height 19
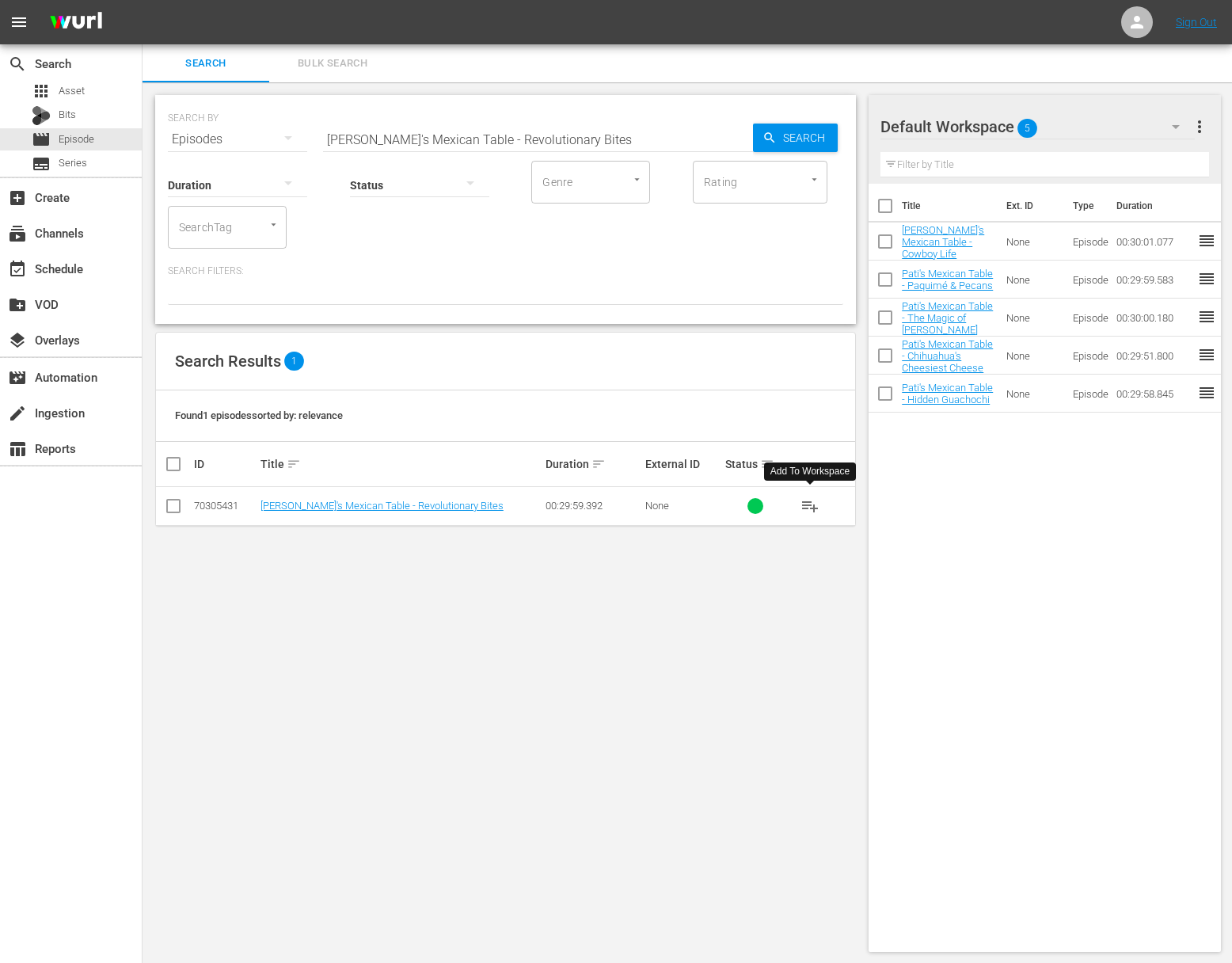
click at [806, 503] on span "playlist_add" at bounding box center [810, 506] width 19 height 19
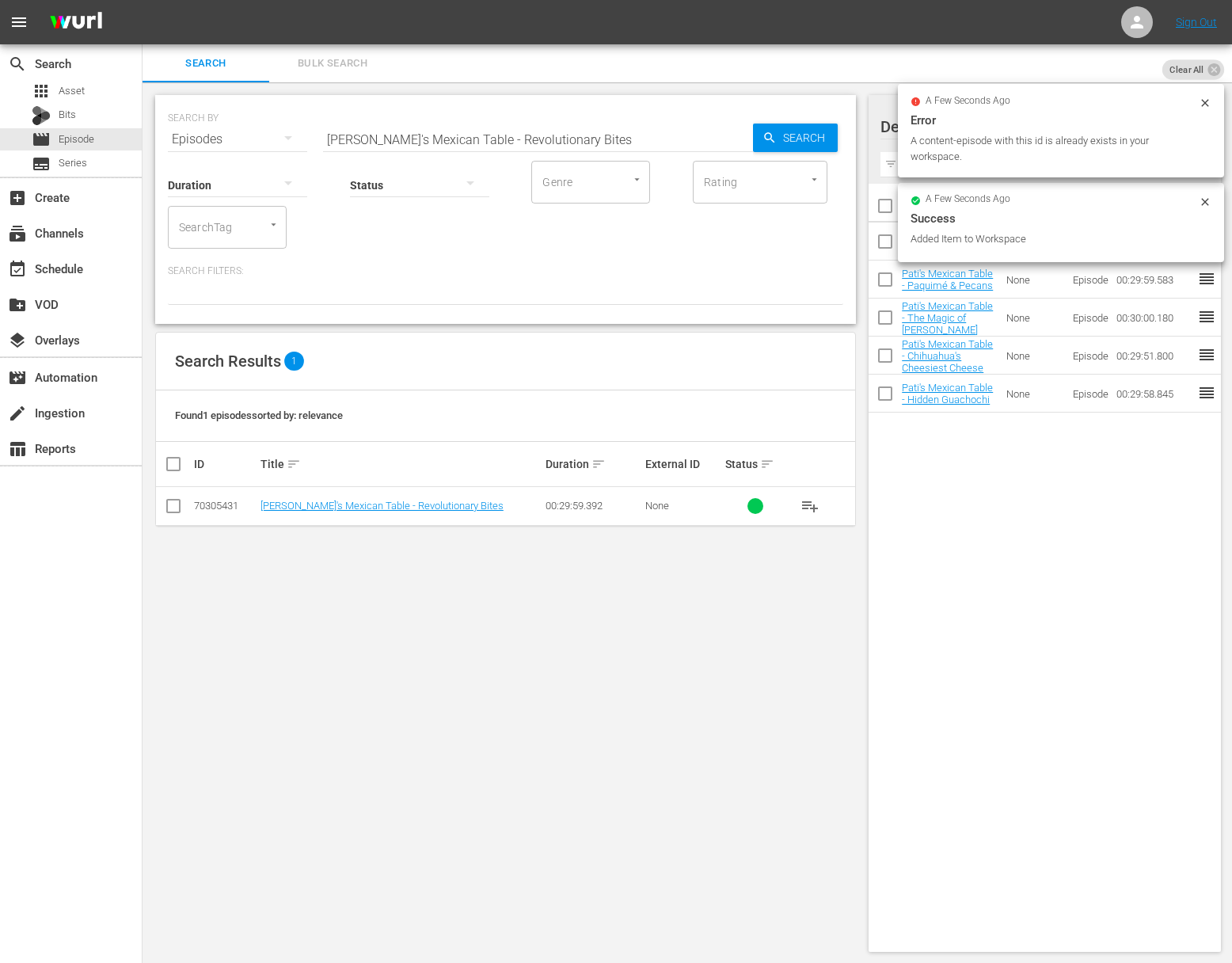
click at [553, 138] on input "Pati's Mexican Table - Revolutionary Bites" at bounding box center [538, 139] width 430 height 38
paste input "Symphony of Flavor"
click at [767, 127] on div "Search" at bounding box center [795, 138] width 84 height 28
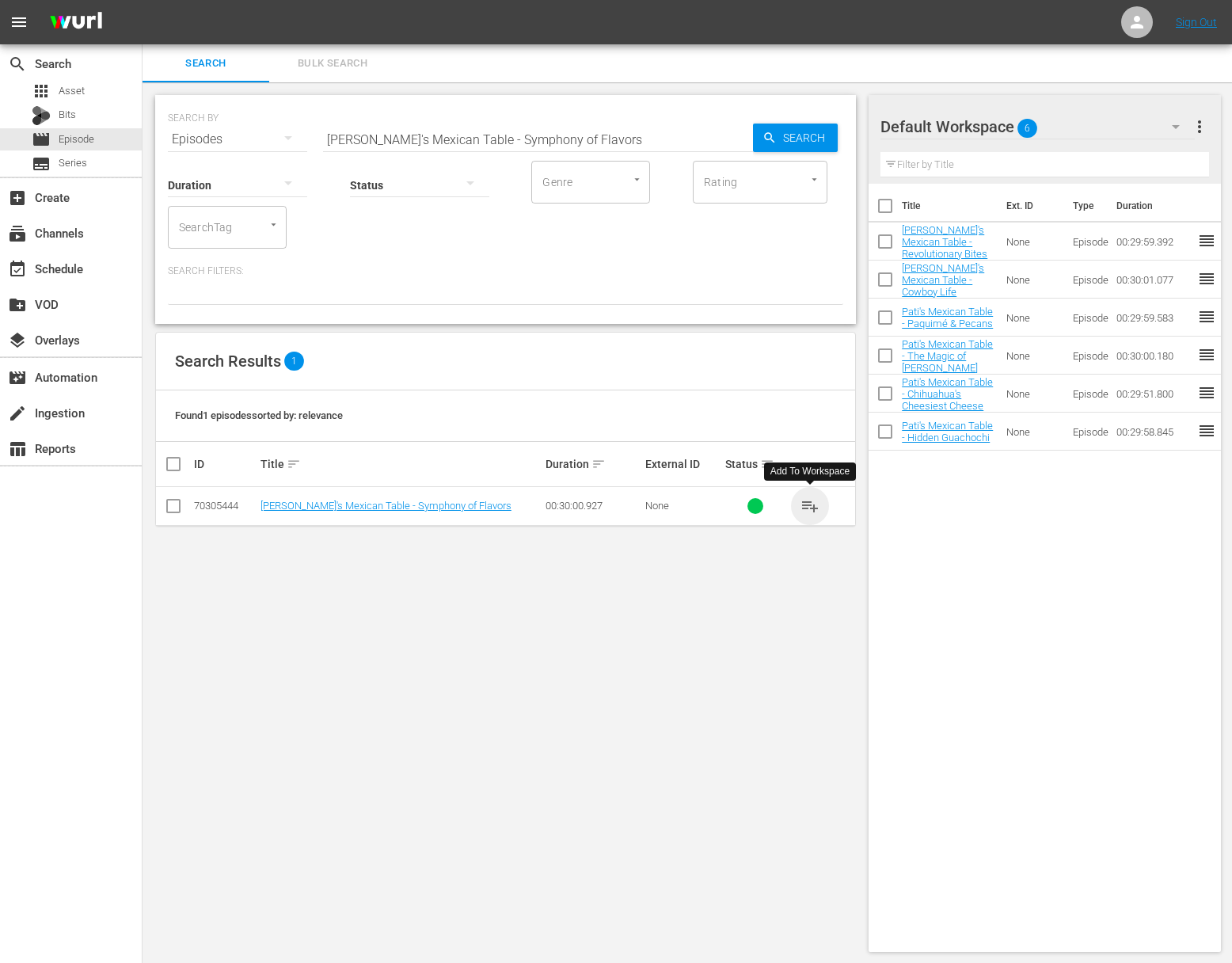
click at [812, 506] on span "playlist_add" at bounding box center [810, 506] width 19 height 19
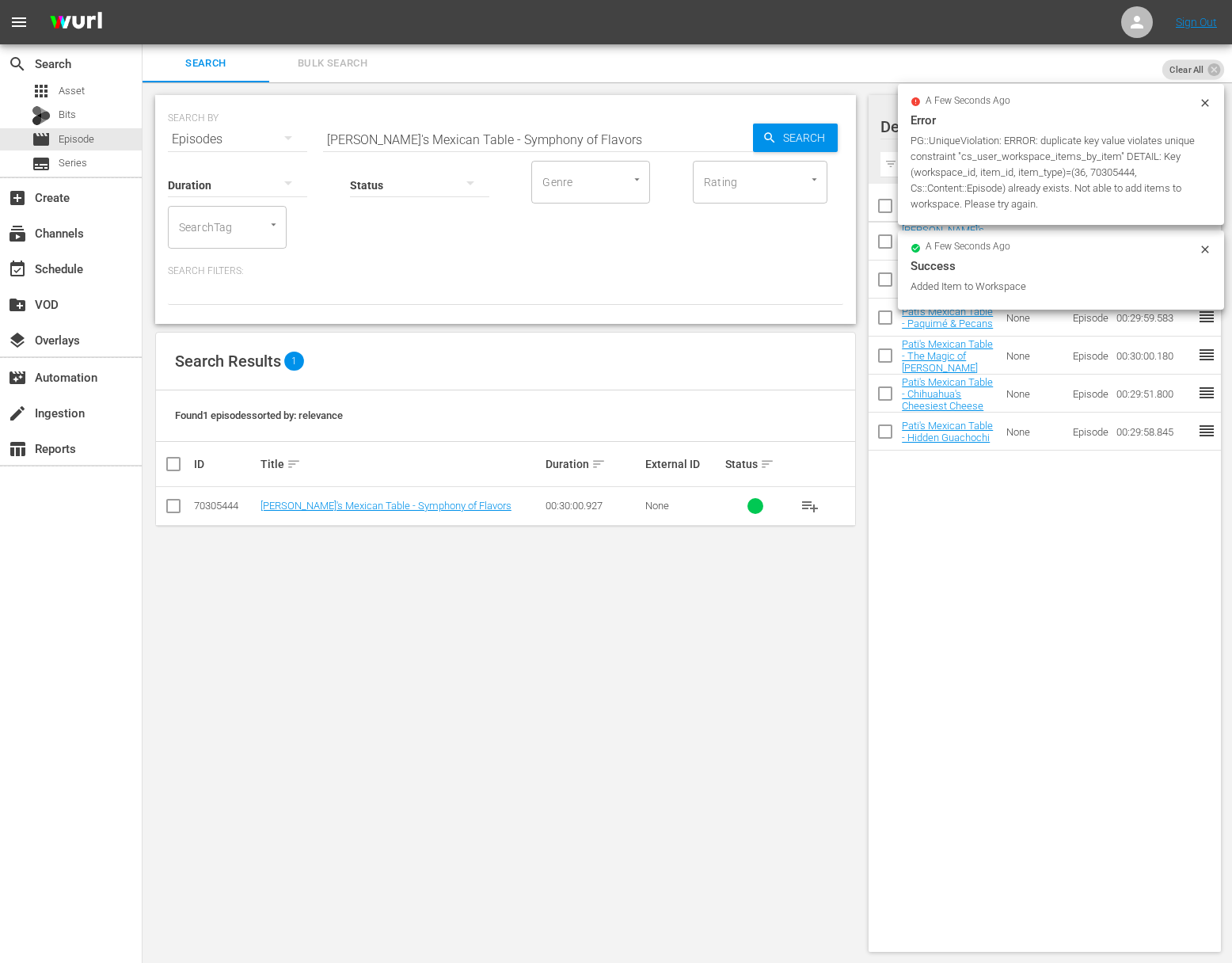
click at [567, 137] on input "Pati's Mexican Table - Symphony of Flavors" at bounding box center [538, 139] width 430 height 38
paste input "Canyon Cuisine"
type input "Pati's Mexican Table - Canyon Cuisine"
click at [814, 127] on span "Search" at bounding box center [807, 138] width 61 height 28
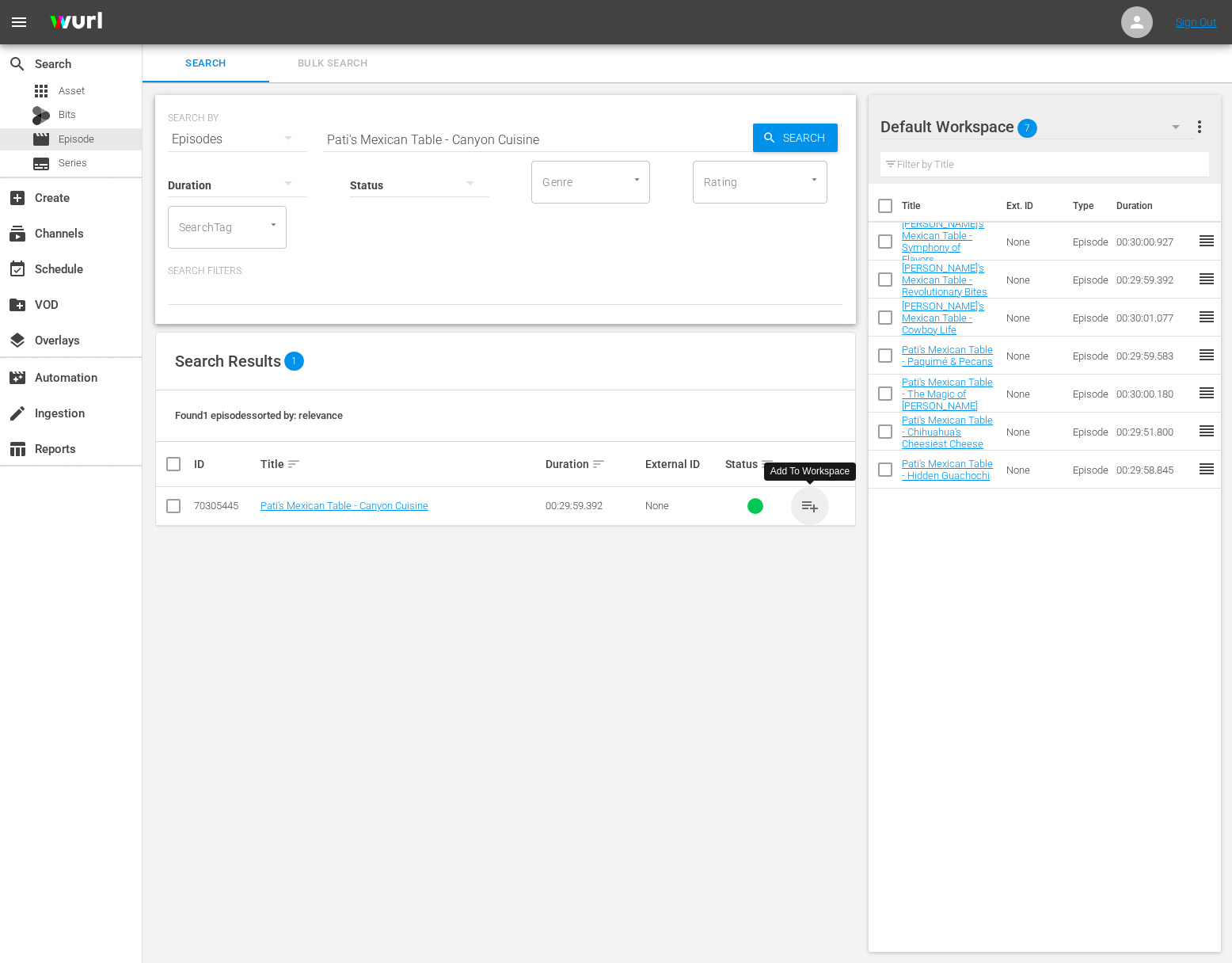
click at [811, 501] on span "playlist_add" at bounding box center [810, 506] width 19 height 19
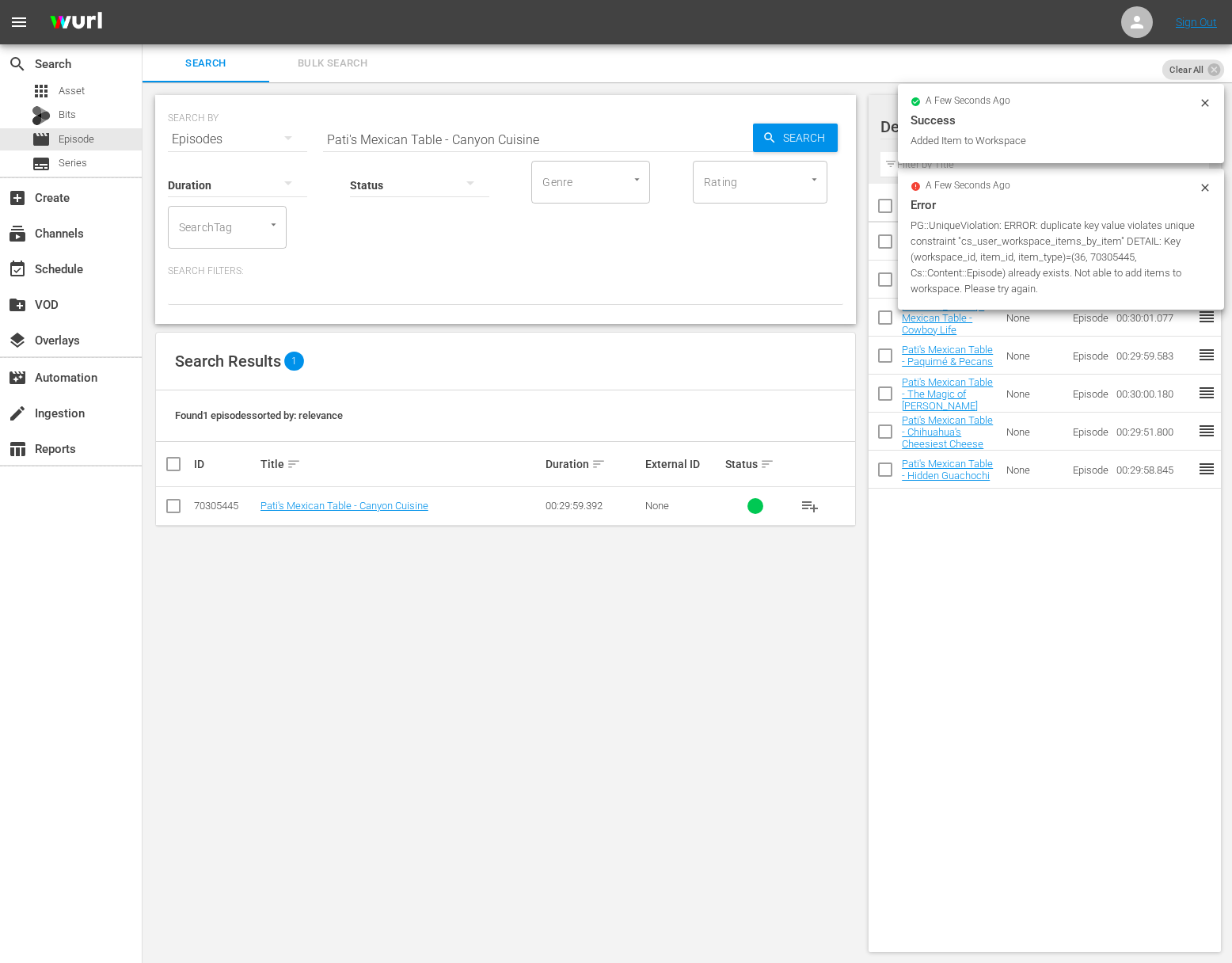
click at [553, 143] on input "Pati's Mexican Table - Canyon Cuisine" at bounding box center [538, 139] width 430 height 38
paste input "Swinging Spirits"
click at [789, 139] on span "Search" at bounding box center [807, 138] width 61 height 28
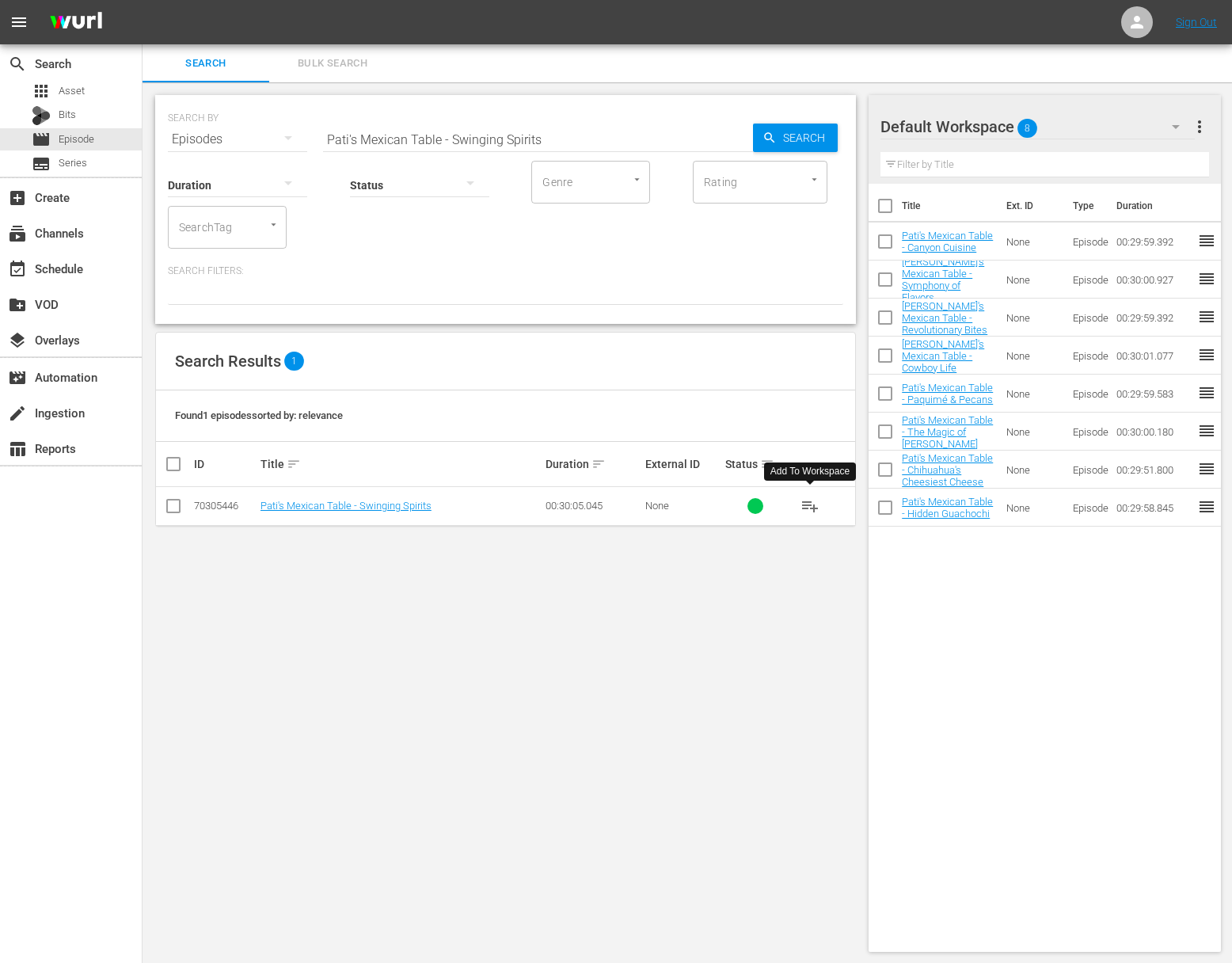
click at [809, 505] on span "playlist_add" at bounding box center [810, 506] width 19 height 19
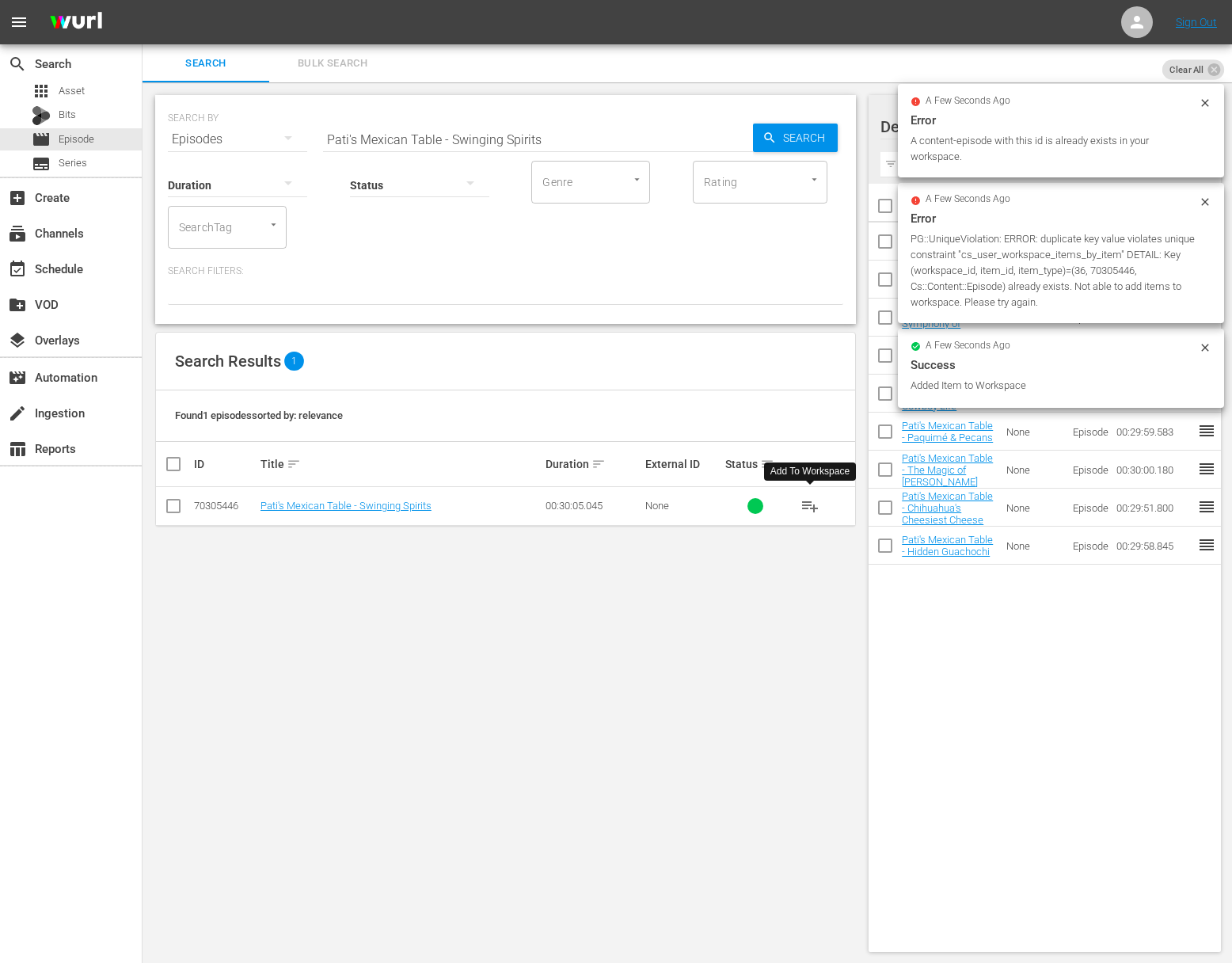
click at [574, 139] on input "Pati's Mexican Table - Swinging Spirits" at bounding box center [538, 139] width 430 height 38
paste input "Pati's Mexican Table - A Mayan League of their Own"
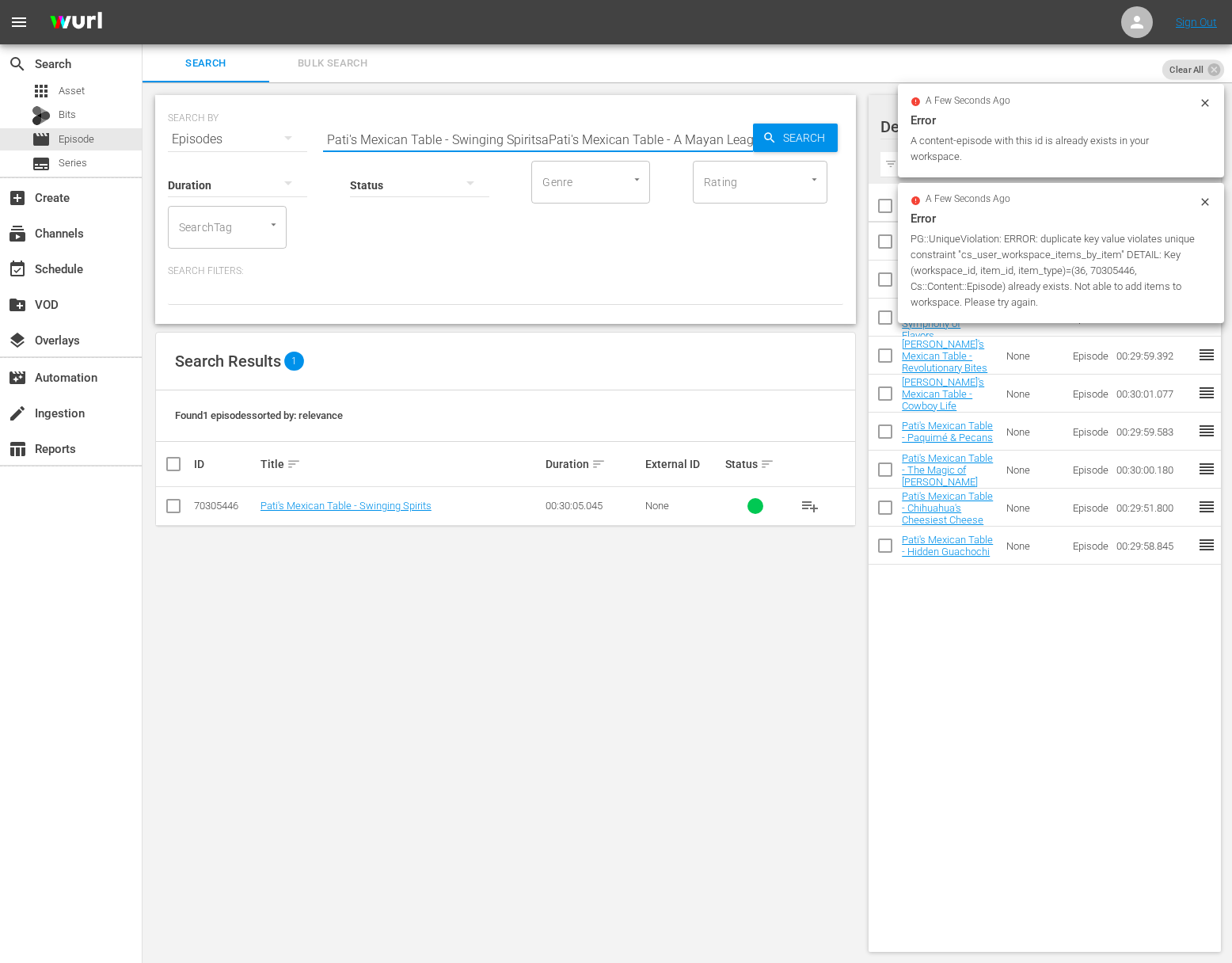
scroll to position [0, 76]
click at [573, 139] on input "Pati's Mexican Table - Swinging SpiritsaPati's Mexican Table - A Mayan League o…" at bounding box center [538, 139] width 430 height 38
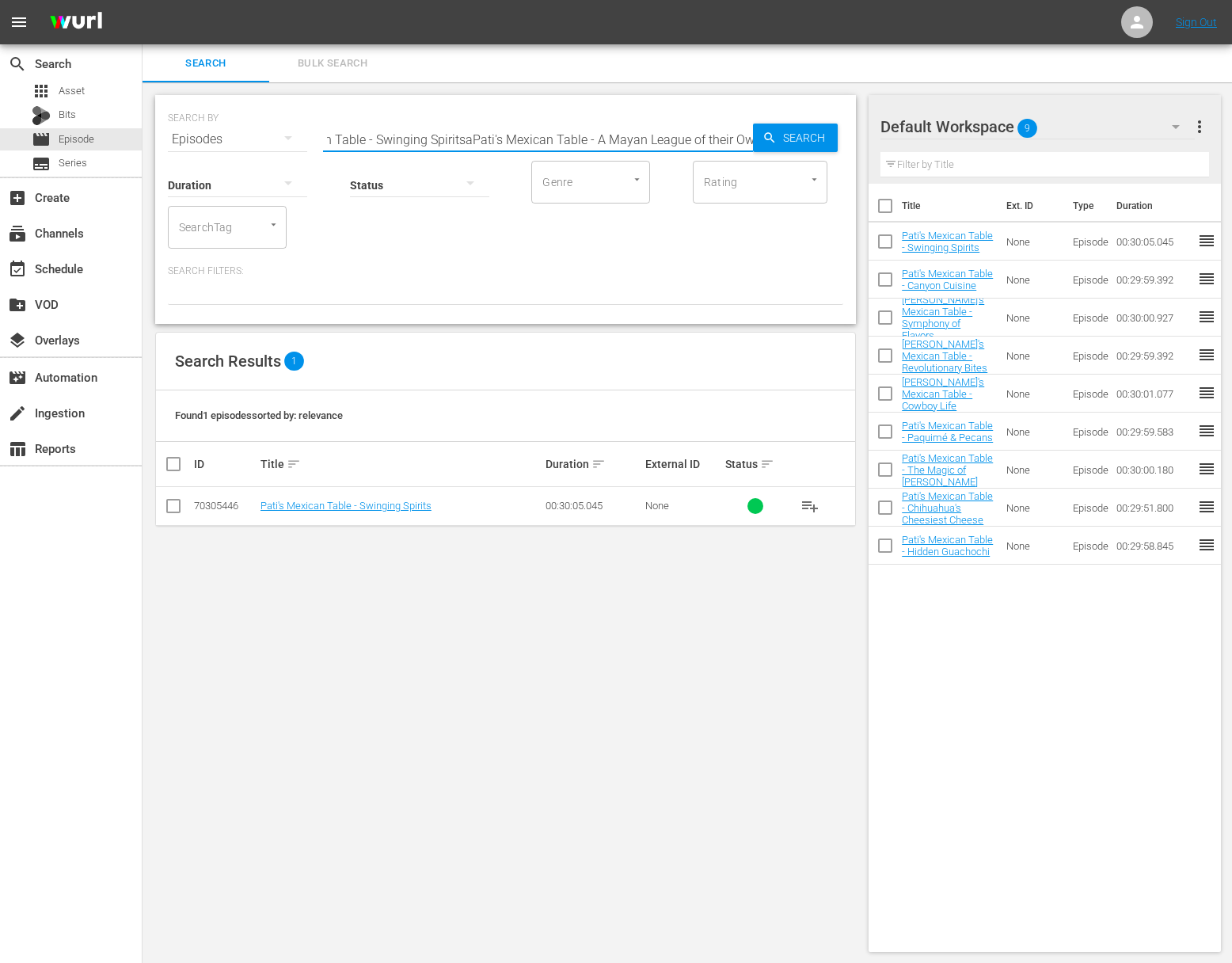
paste input "text"
click at [788, 136] on span "Search" at bounding box center [807, 138] width 61 height 28
click at [816, 506] on span "playlist_add" at bounding box center [810, 506] width 19 height 19
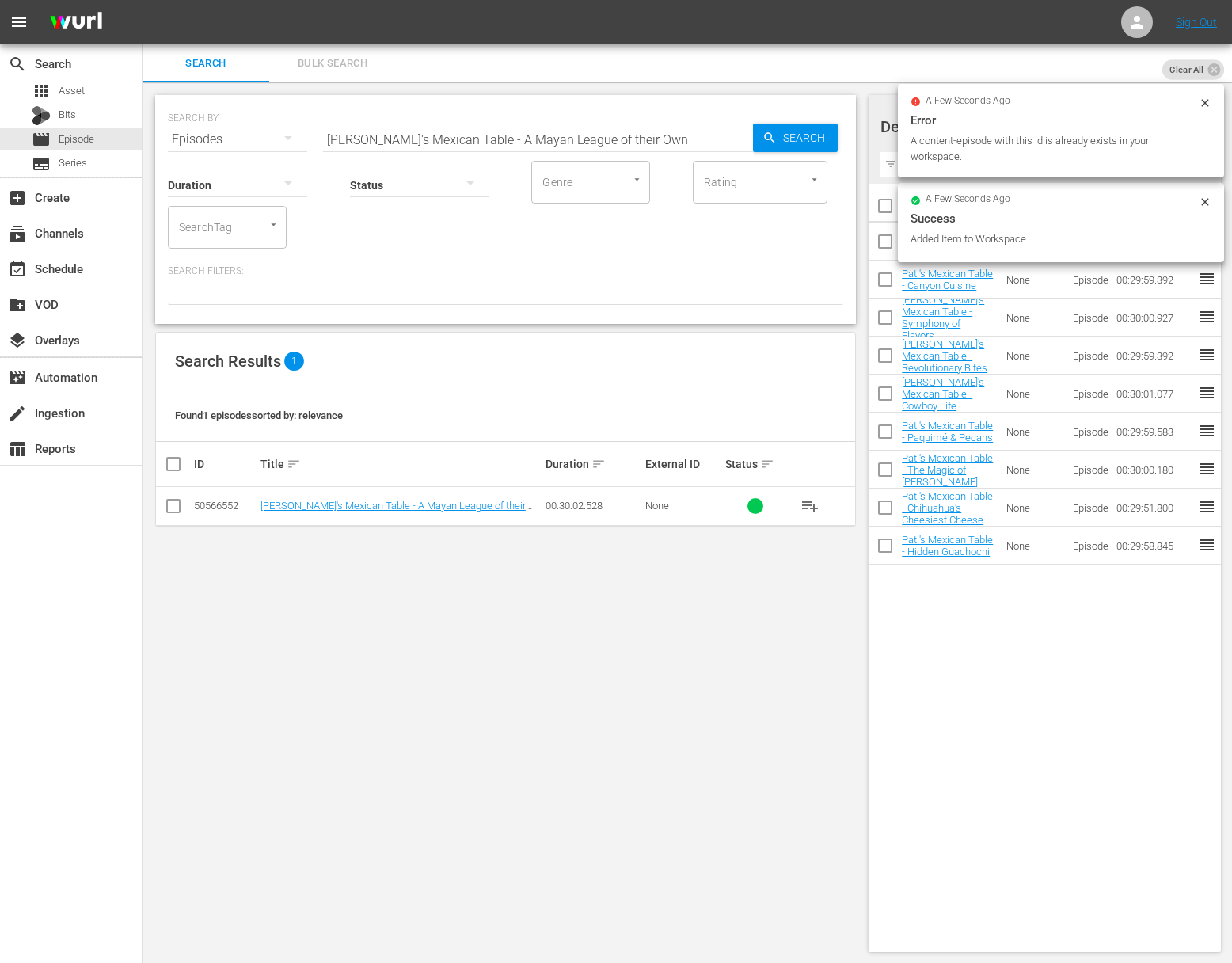
click at [546, 143] on input "Pati's Mexican Table - A Mayan League of their Own" at bounding box center [538, 139] width 430 height 38
paste input "Pink"
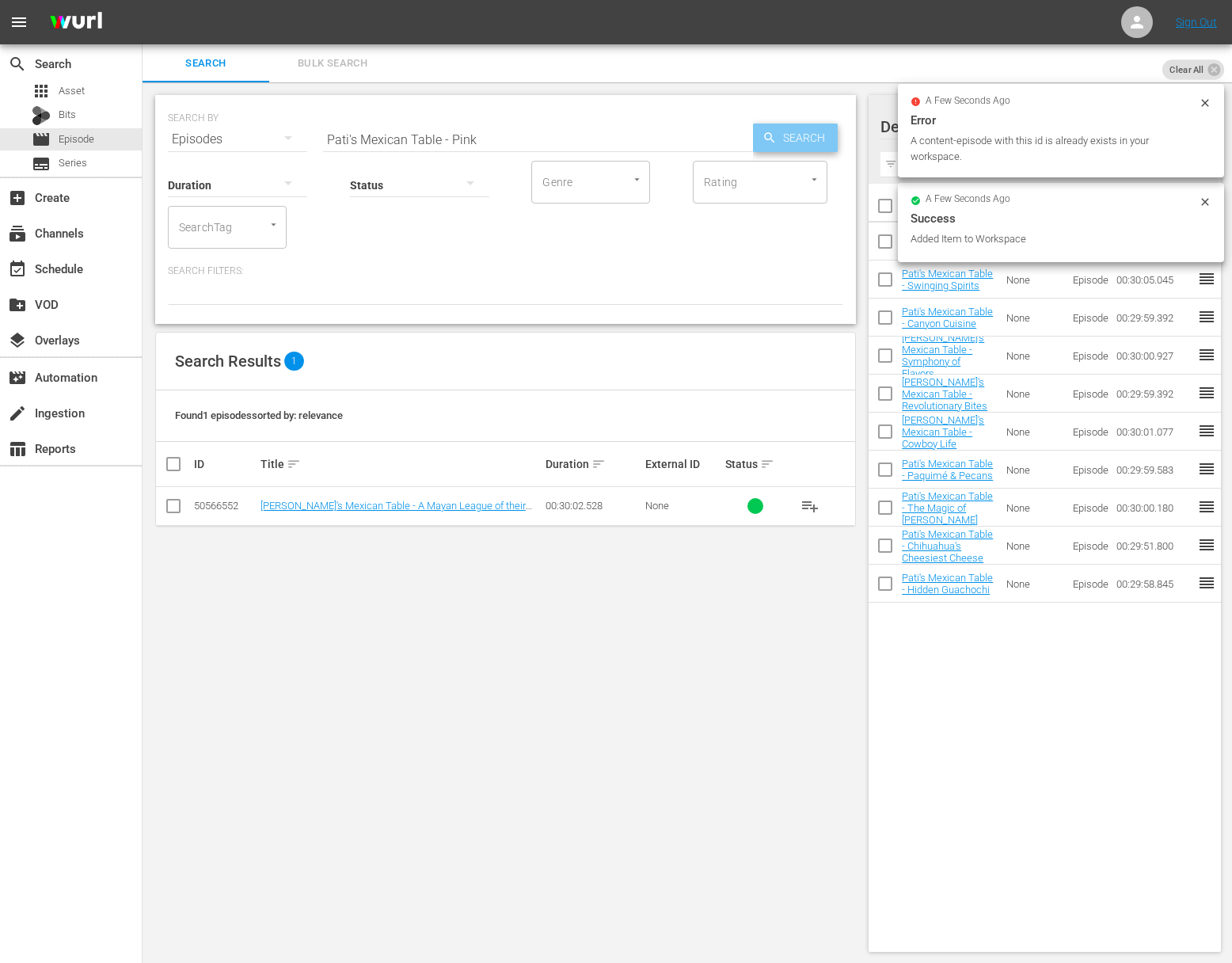
click at [774, 132] on icon "button" at bounding box center [769, 138] width 14 height 14
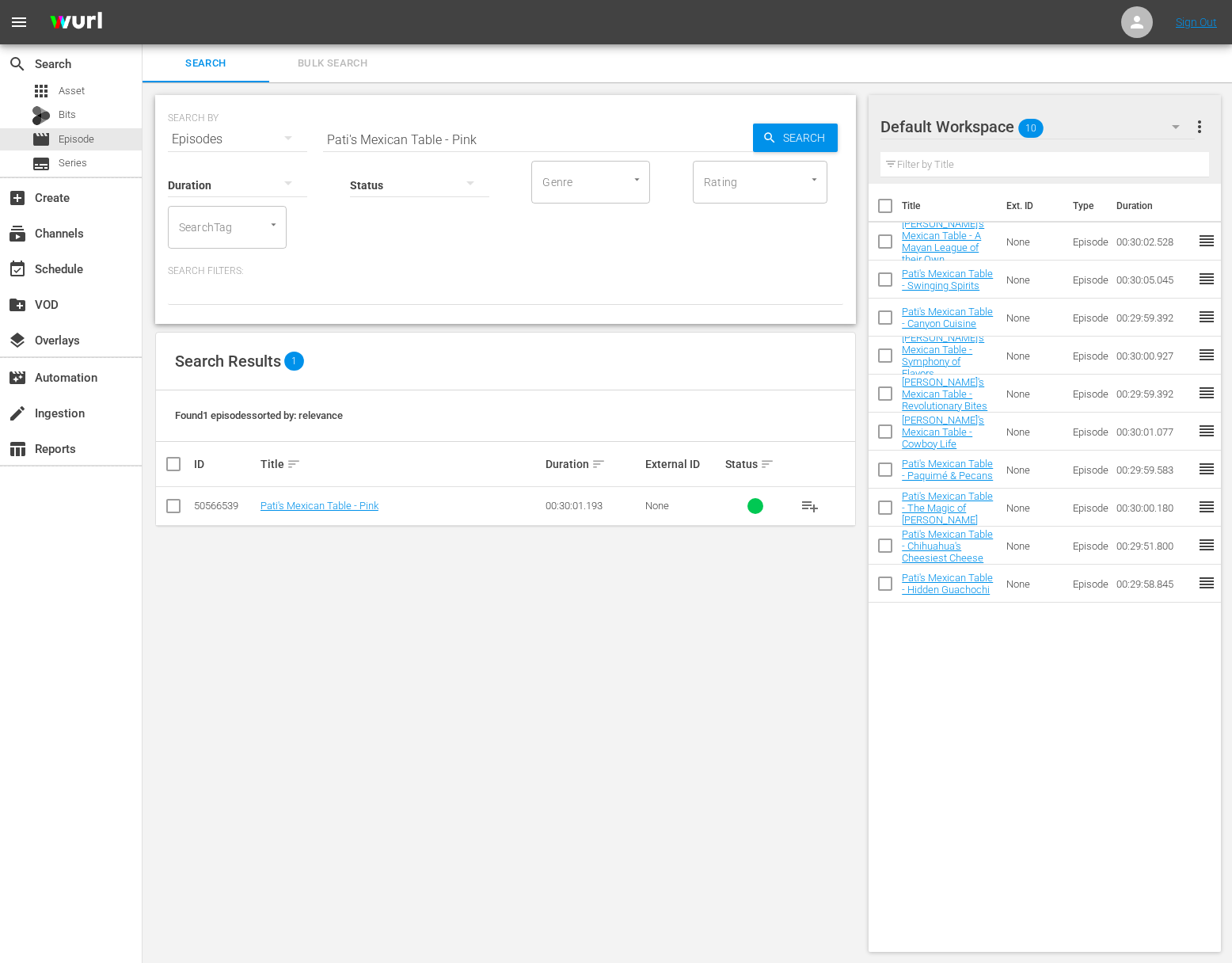
click at [808, 509] on span "playlist_add" at bounding box center [810, 506] width 19 height 19
click at [810, 504] on span "playlist_add" at bounding box center [810, 506] width 19 height 19
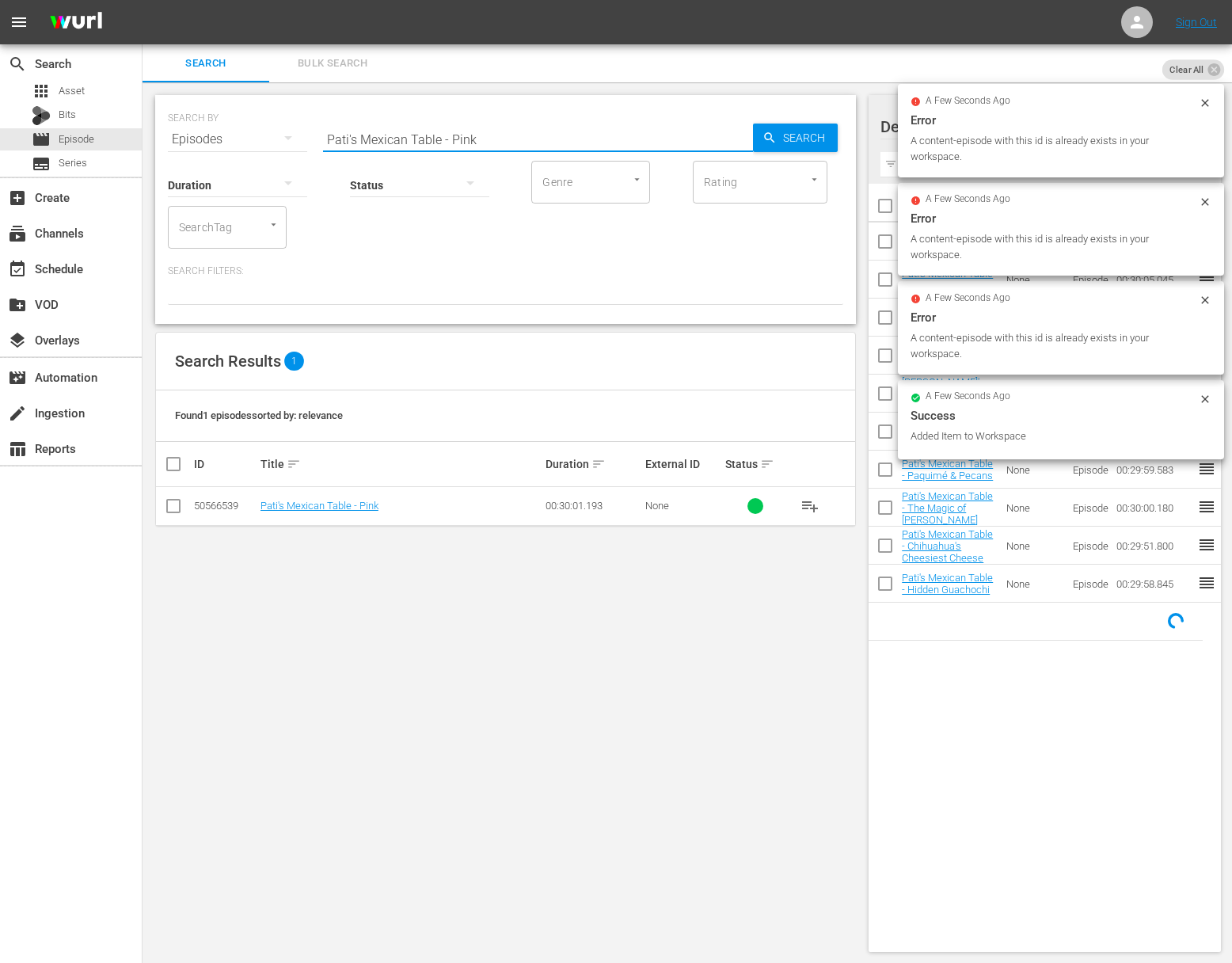
click at [603, 128] on input "Pati's Mexican Table - Pink" at bounding box center [538, 139] width 430 height 38
paste input "Maya Today"
click at [792, 127] on span "Search" at bounding box center [807, 138] width 61 height 28
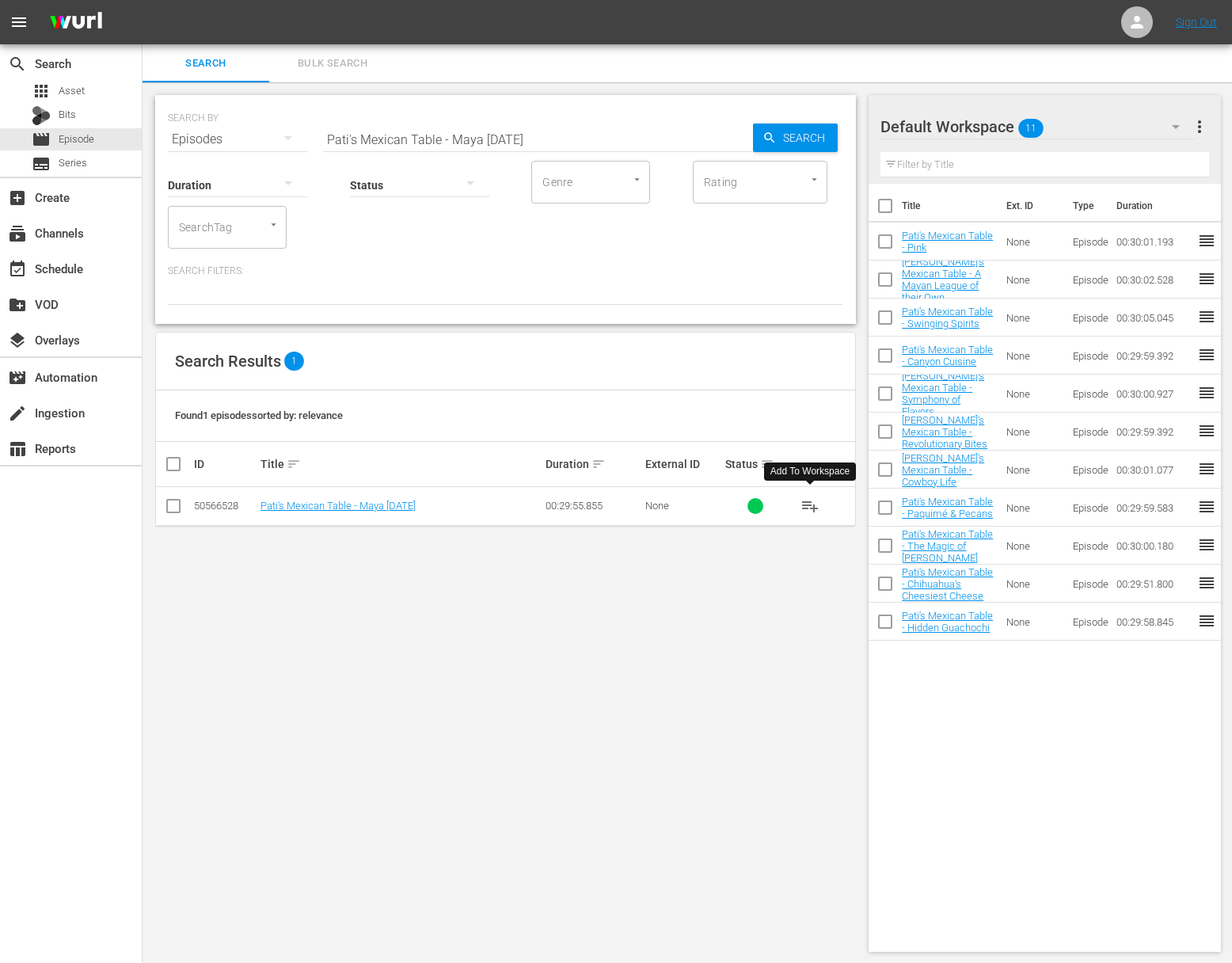
click at [811, 504] on span "playlist_add" at bounding box center [810, 506] width 19 height 19
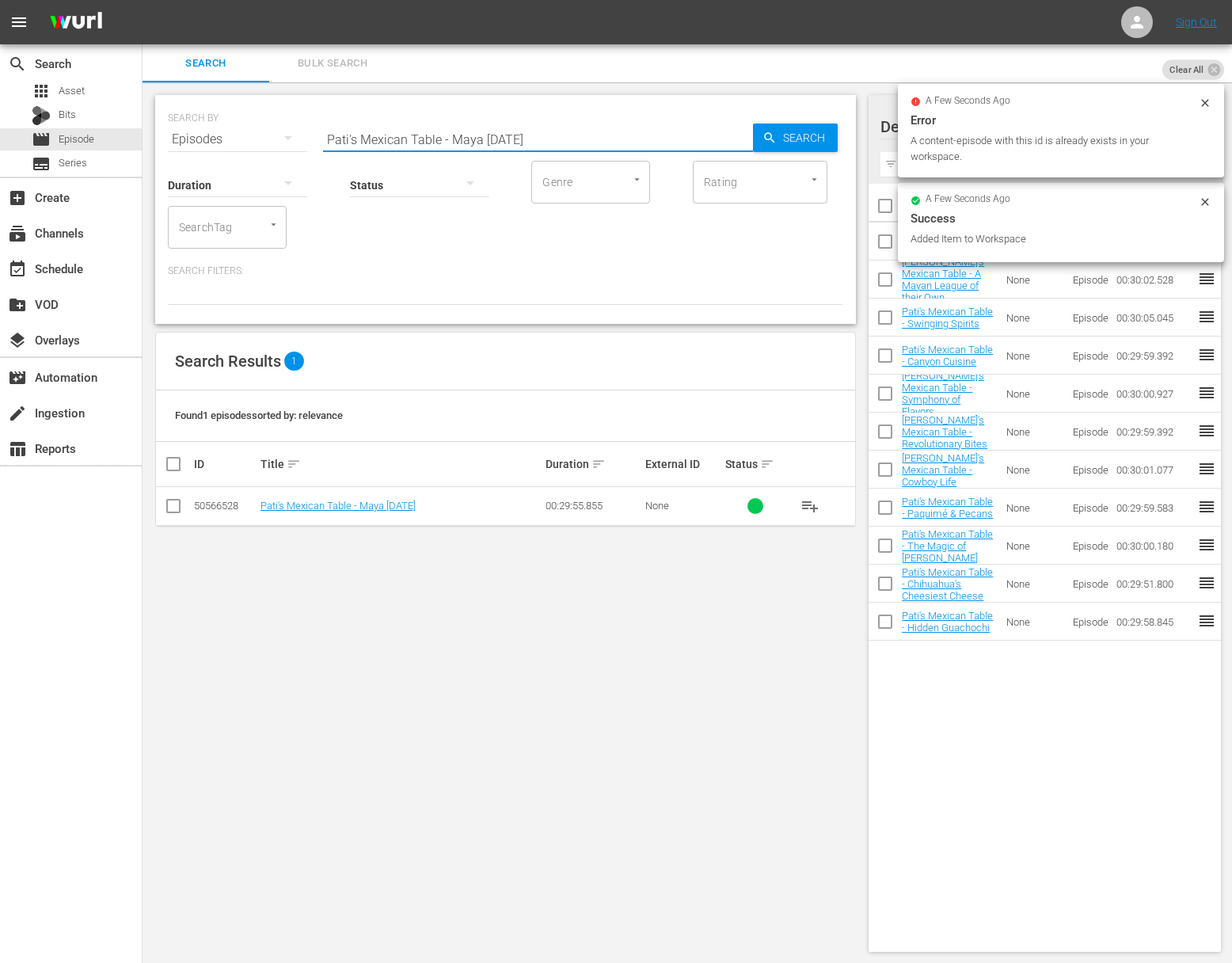
click at [545, 130] on input "Pati's Mexican Table - Maya Today" at bounding box center [538, 139] width 430 height 38
paste input "Recados"
click at [755, 133] on div "Search" at bounding box center [795, 138] width 84 height 28
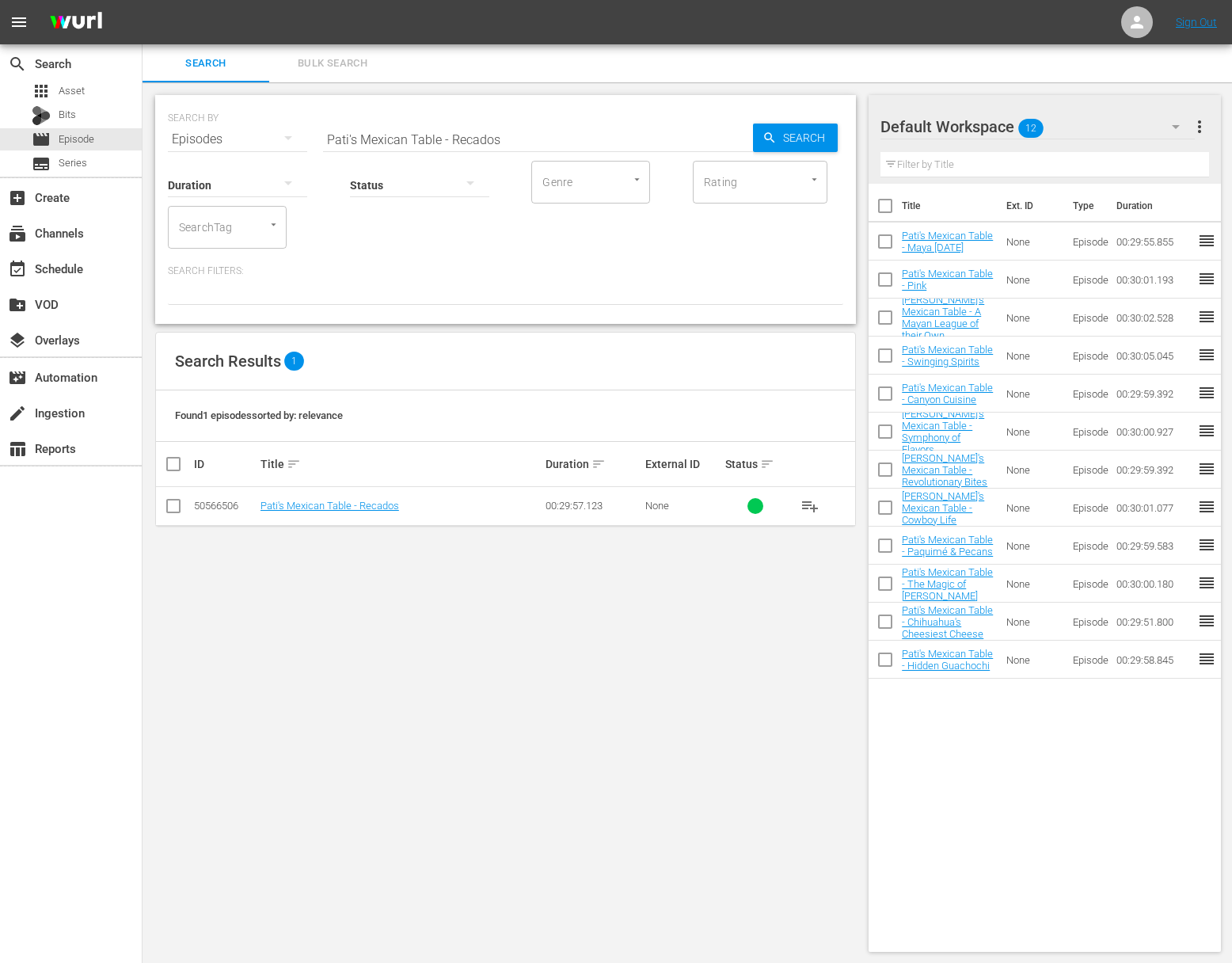
click at [808, 501] on span "playlist_add" at bounding box center [810, 506] width 19 height 19
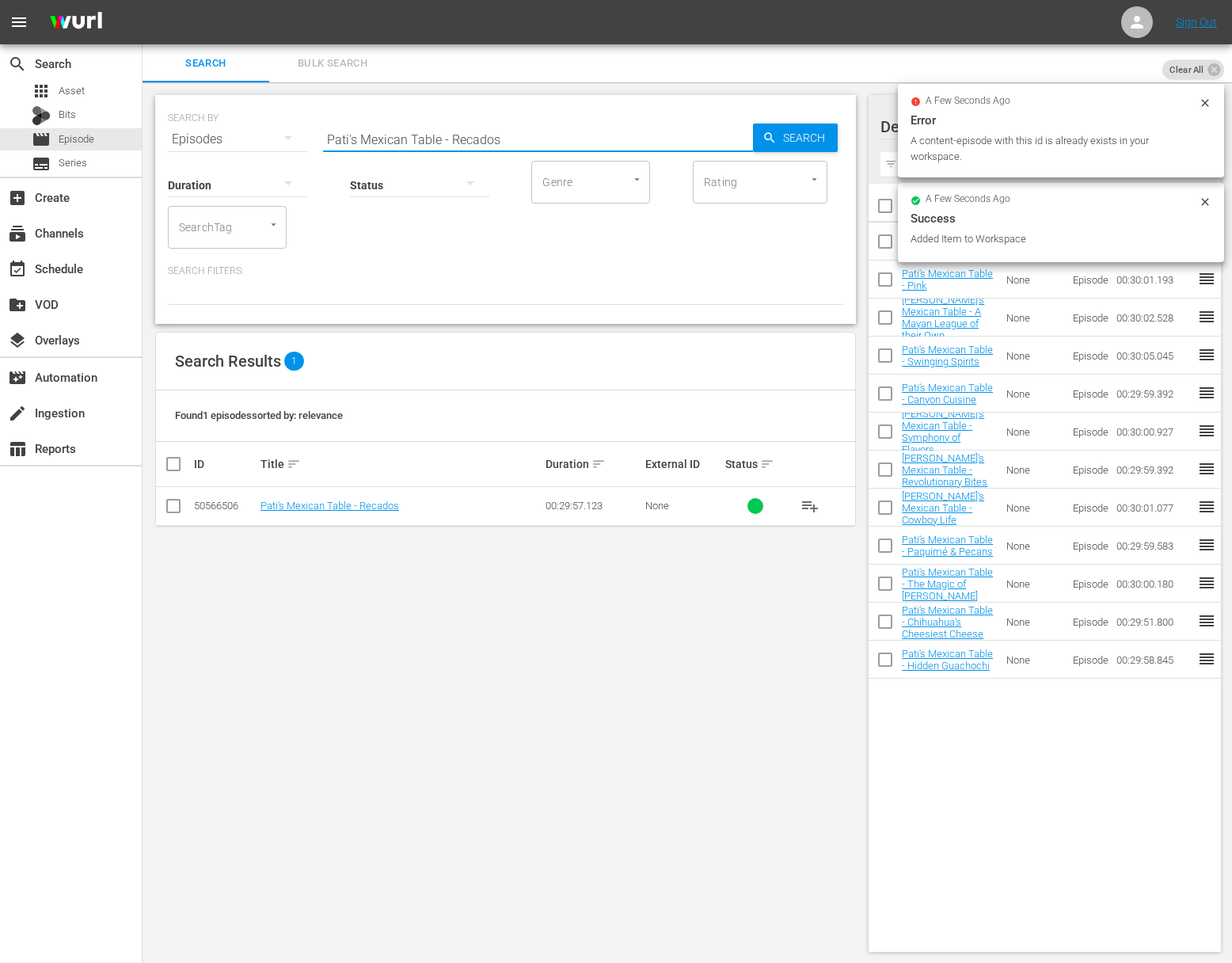
drag, startPoint x: 572, startPoint y: 145, endPoint x: 561, endPoint y: 145, distance: 11.0
click at [572, 144] on input "Pati's Mexican Table - Recados" at bounding box center [538, 139] width 430 height 38
paste input "Pati's Mexican Table - Yucatán Meats"
click at [574, 139] on input "Pati's Mexican Table - RecadosaPati's Mexican Table - Yucatán Meats" at bounding box center [538, 139] width 430 height 38
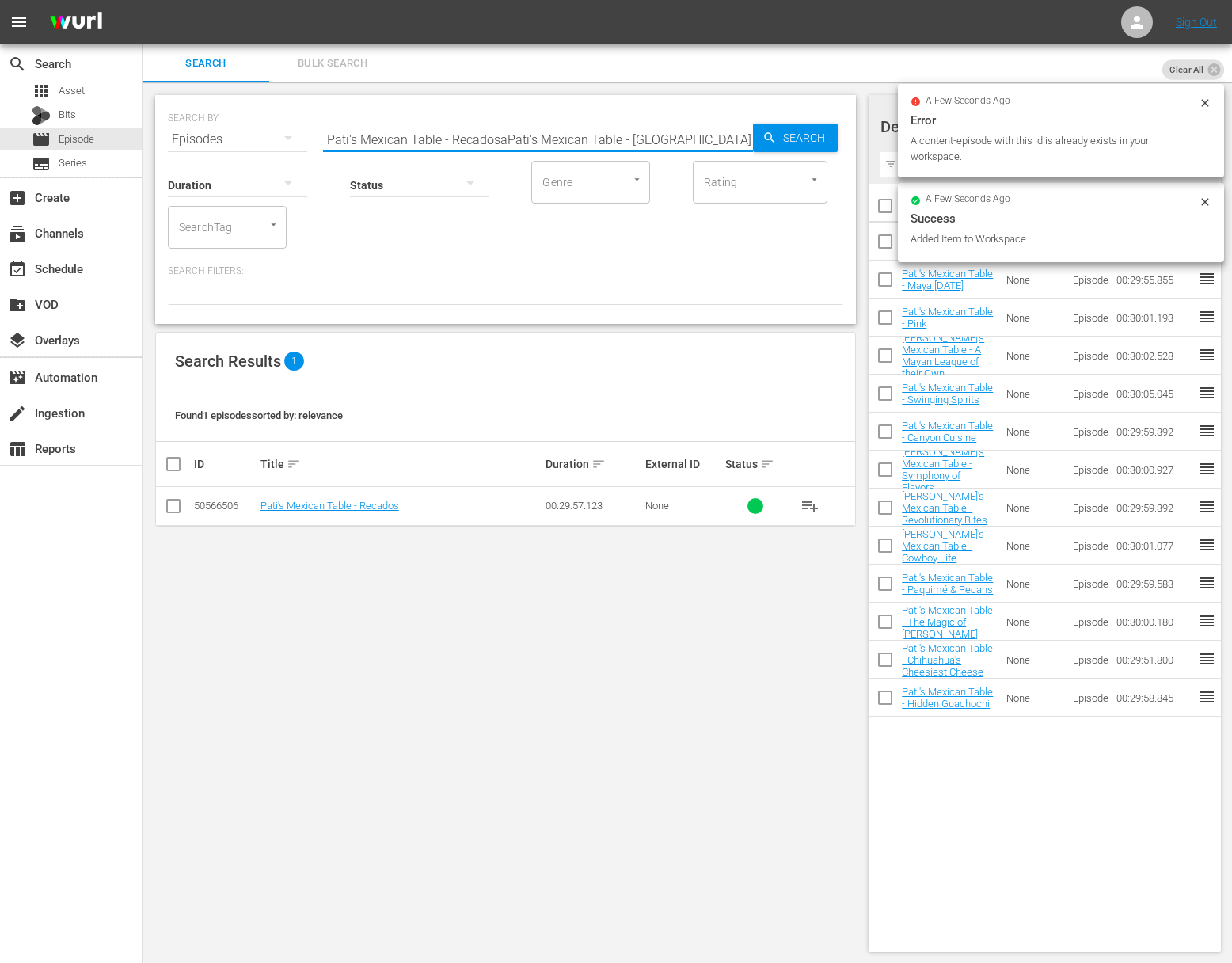
paste input "text"
click at [741, 137] on input "Pati's Mexican Table - Yucatán Meats" at bounding box center [538, 139] width 430 height 38
click at [766, 136] on icon "button" at bounding box center [769, 138] width 14 height 14
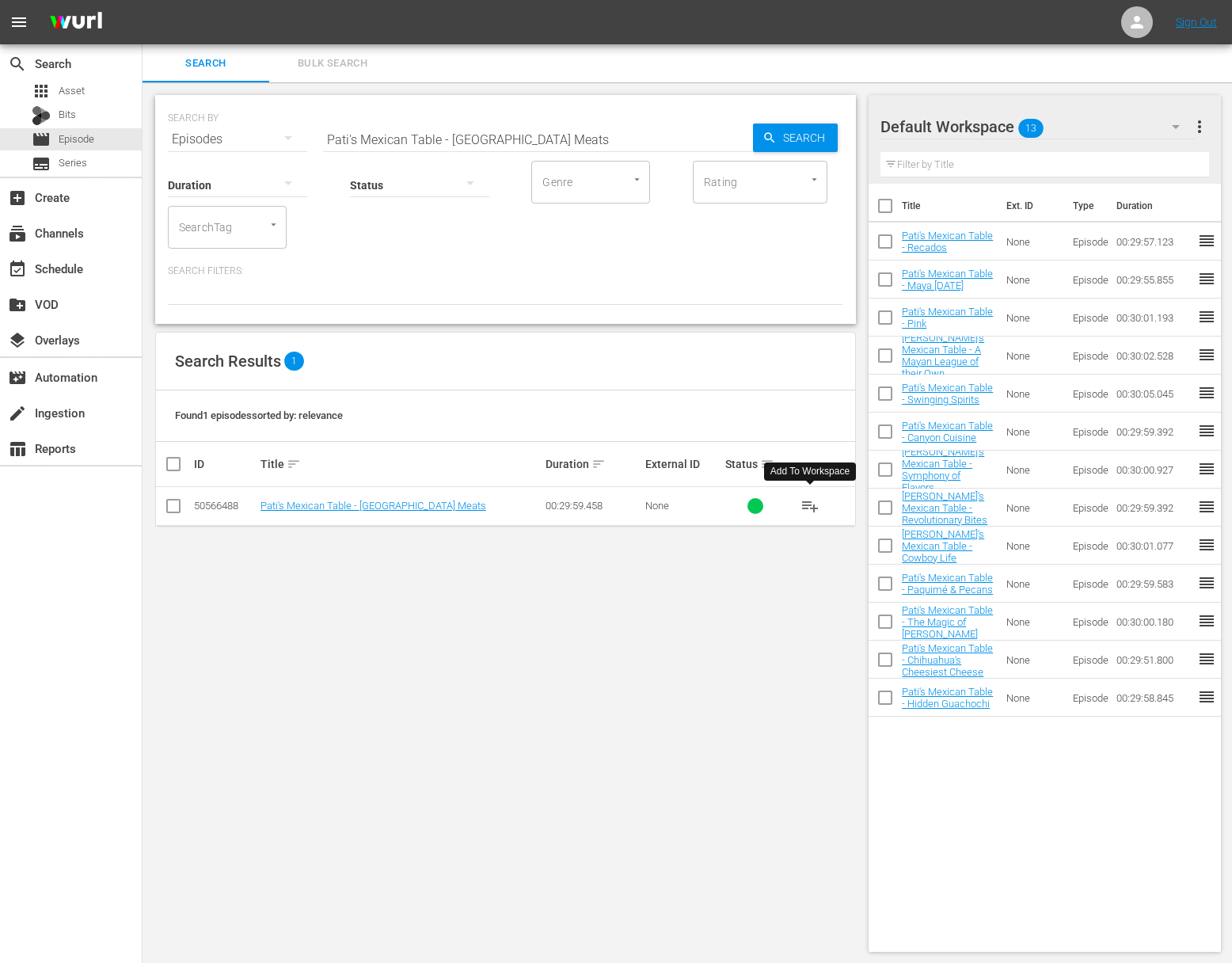
click at [814, 501] on span "playlist_add" at bounding box center [810, 506] width 19 height 19
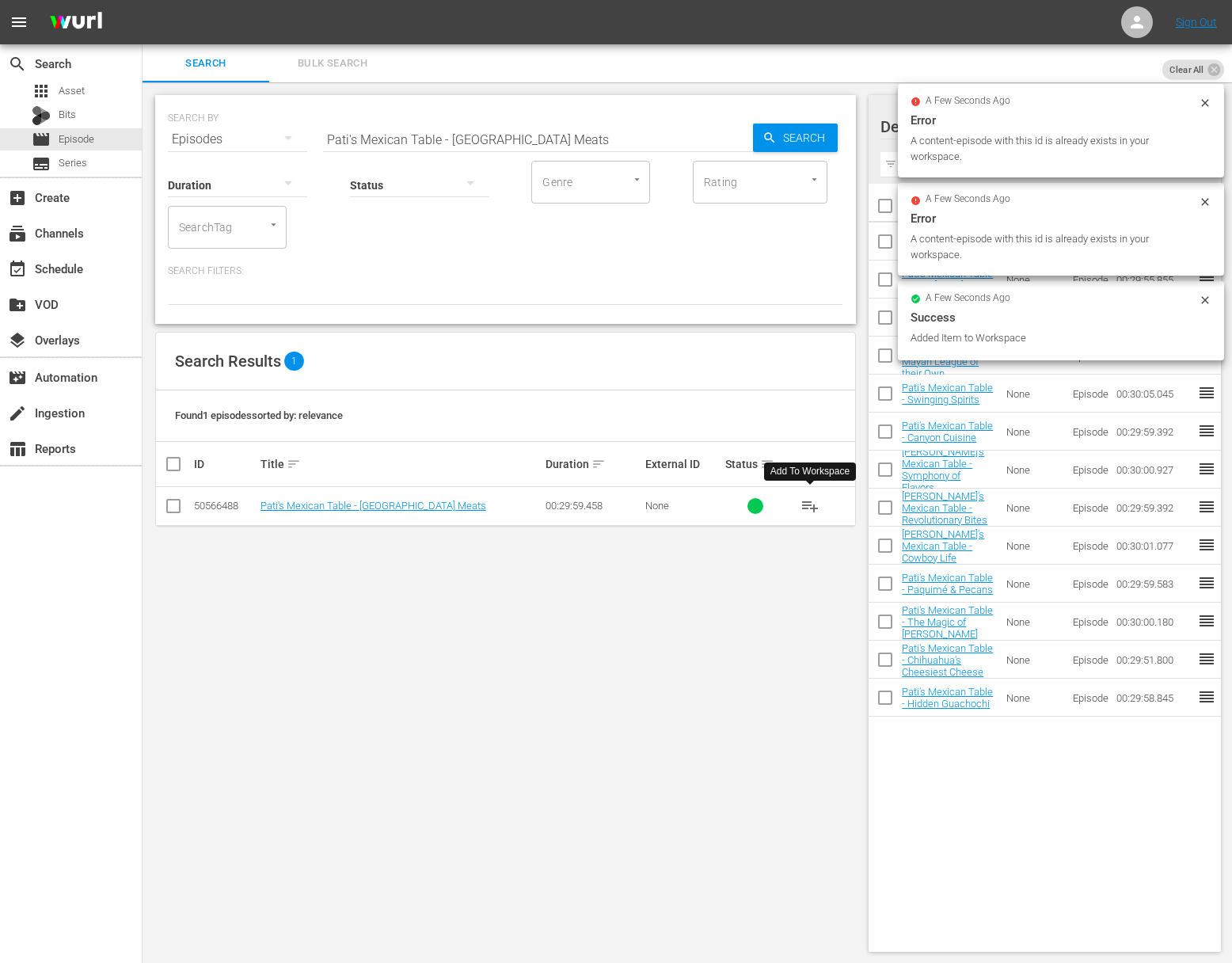
click at [812, 500] on span "playlist_add" at bounding box center [810, 506] width 19 height 19
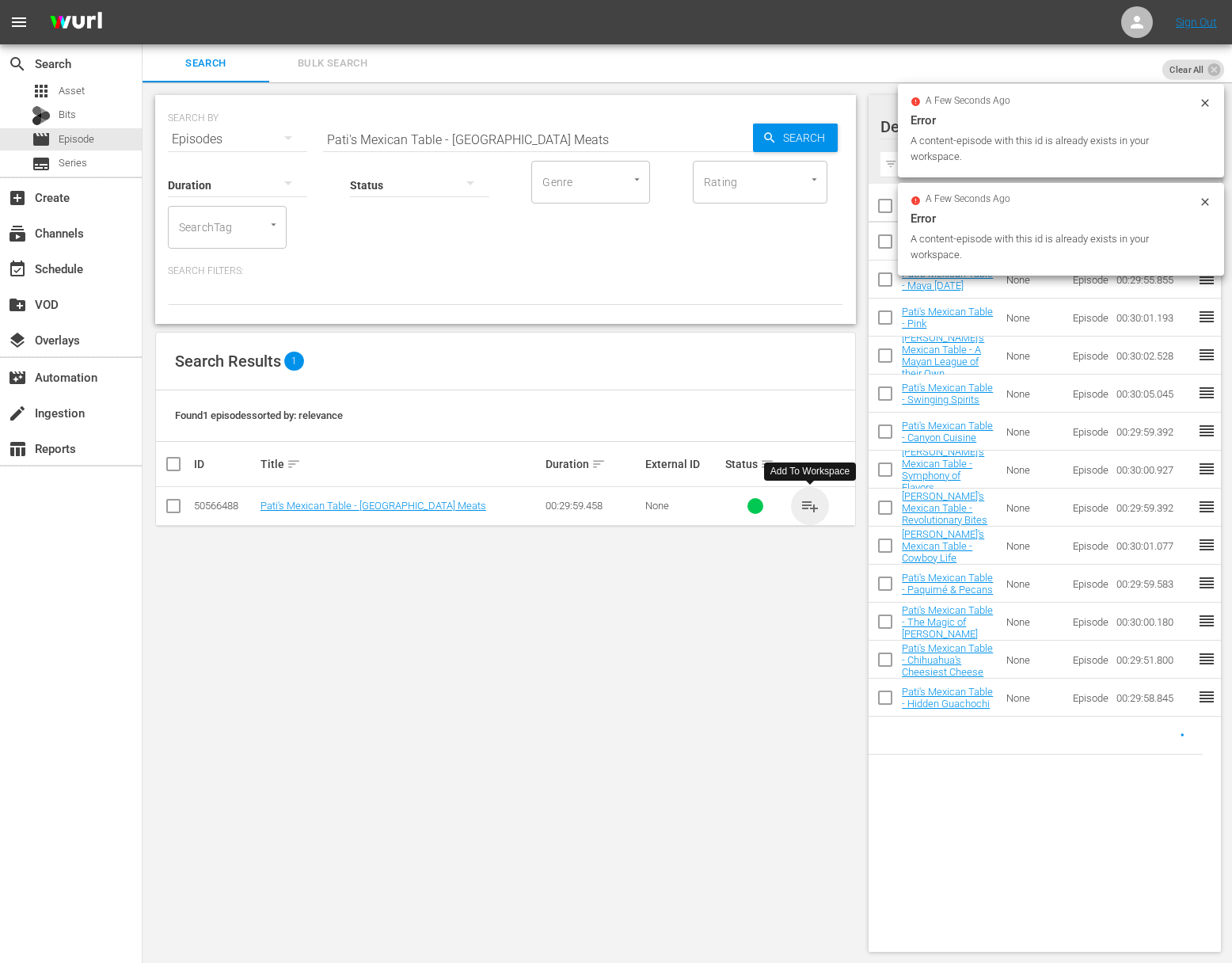
click at [808, 502] on span "playlist_add" at bounding box center [810, 506] width 19 height 19
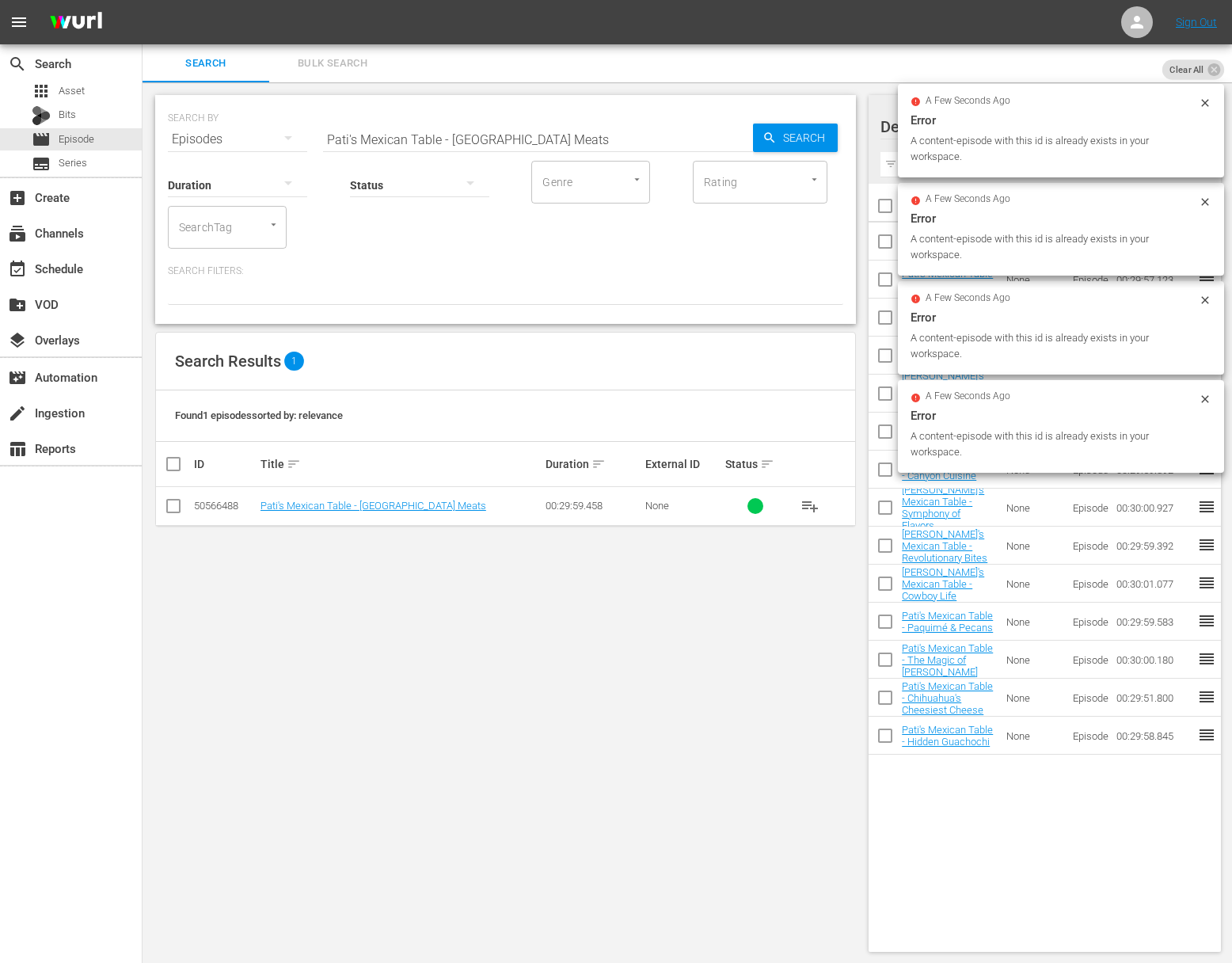
click at [472, 133] on input "Pati's Mexican Table - Yucatán Meats" at bounding box center [538, 139] width 430 height 38
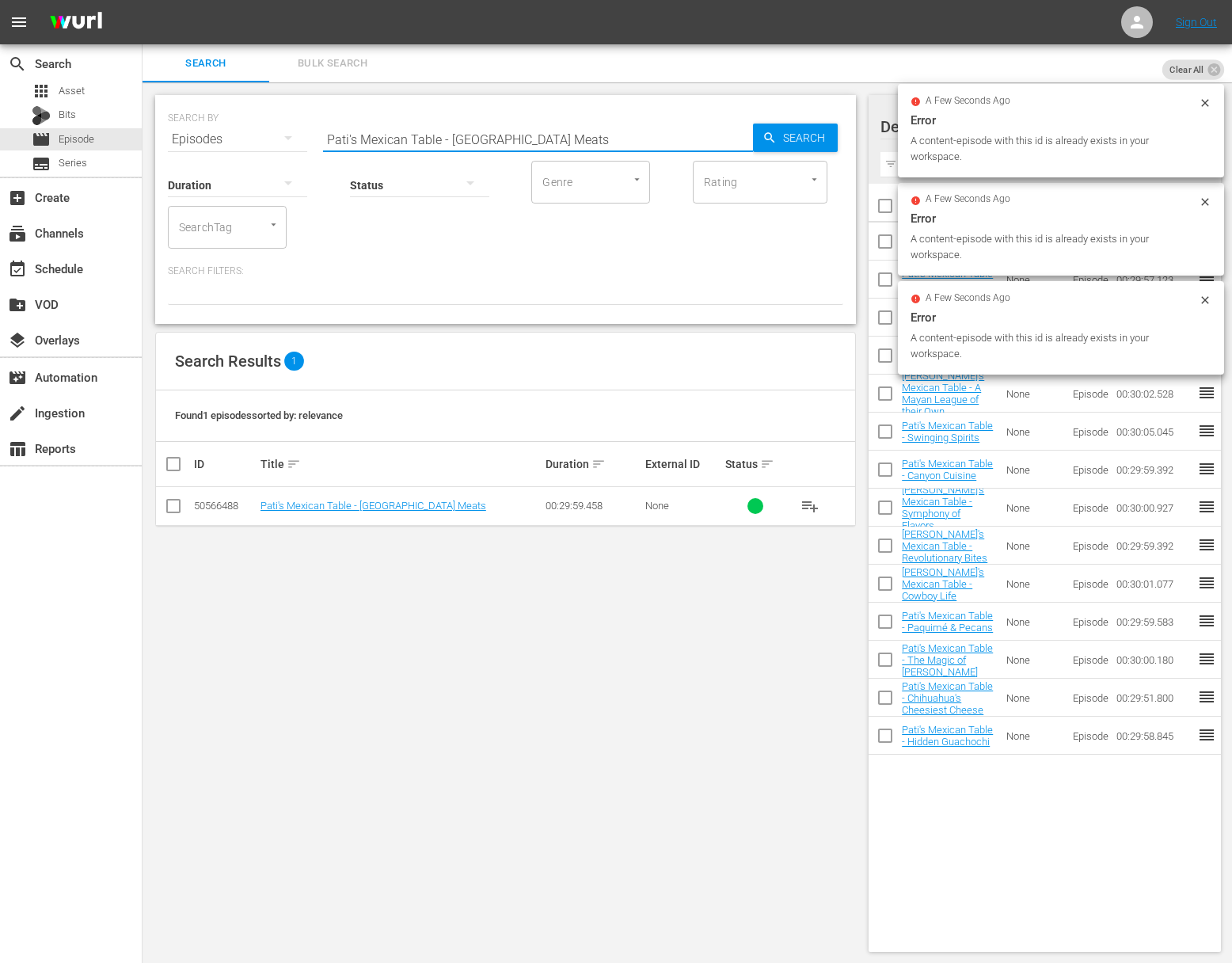
paste input "Ode to the Egg"
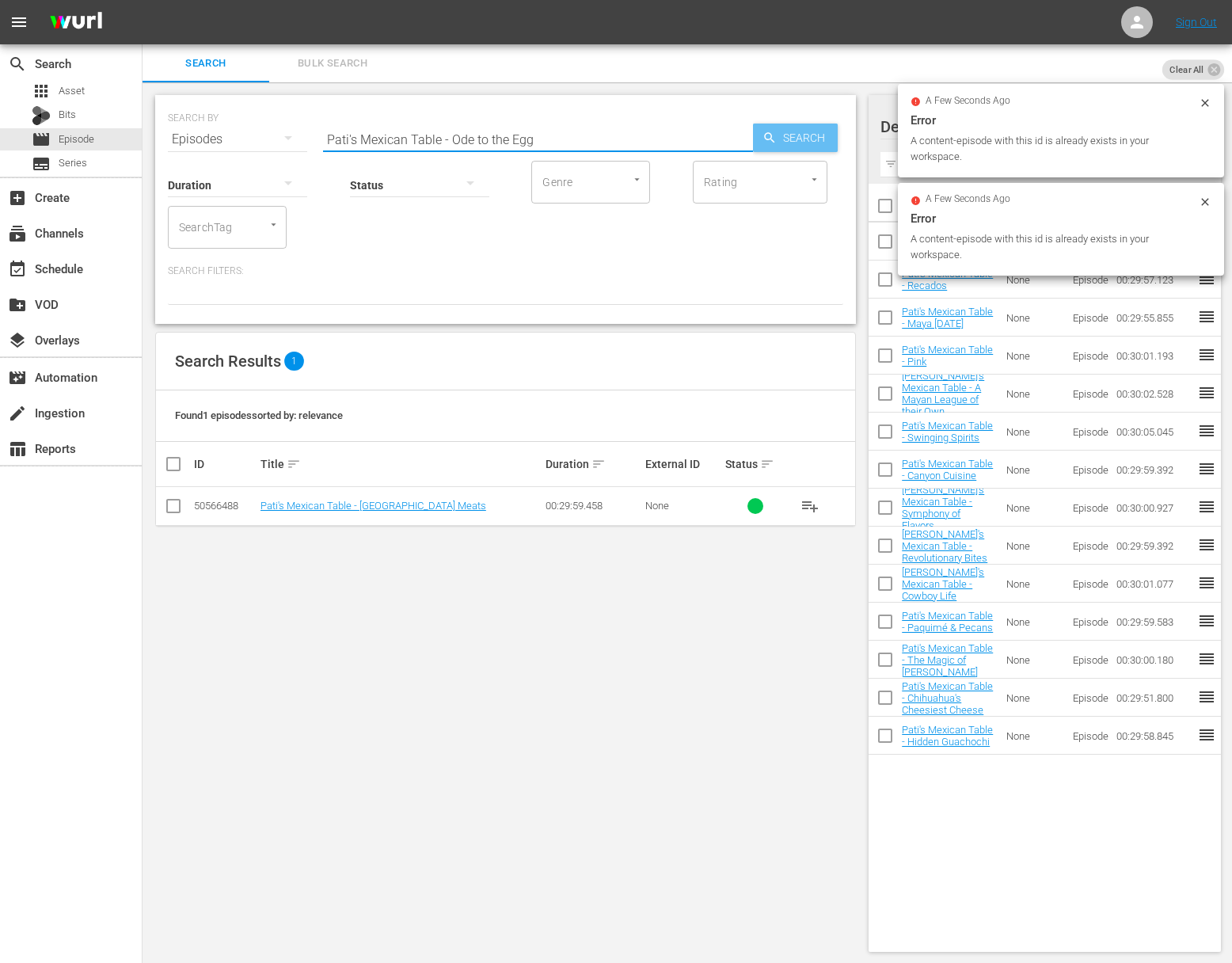
click at [775, 139] on icon "button" at bounding box center [769, 138] width 14 height 14
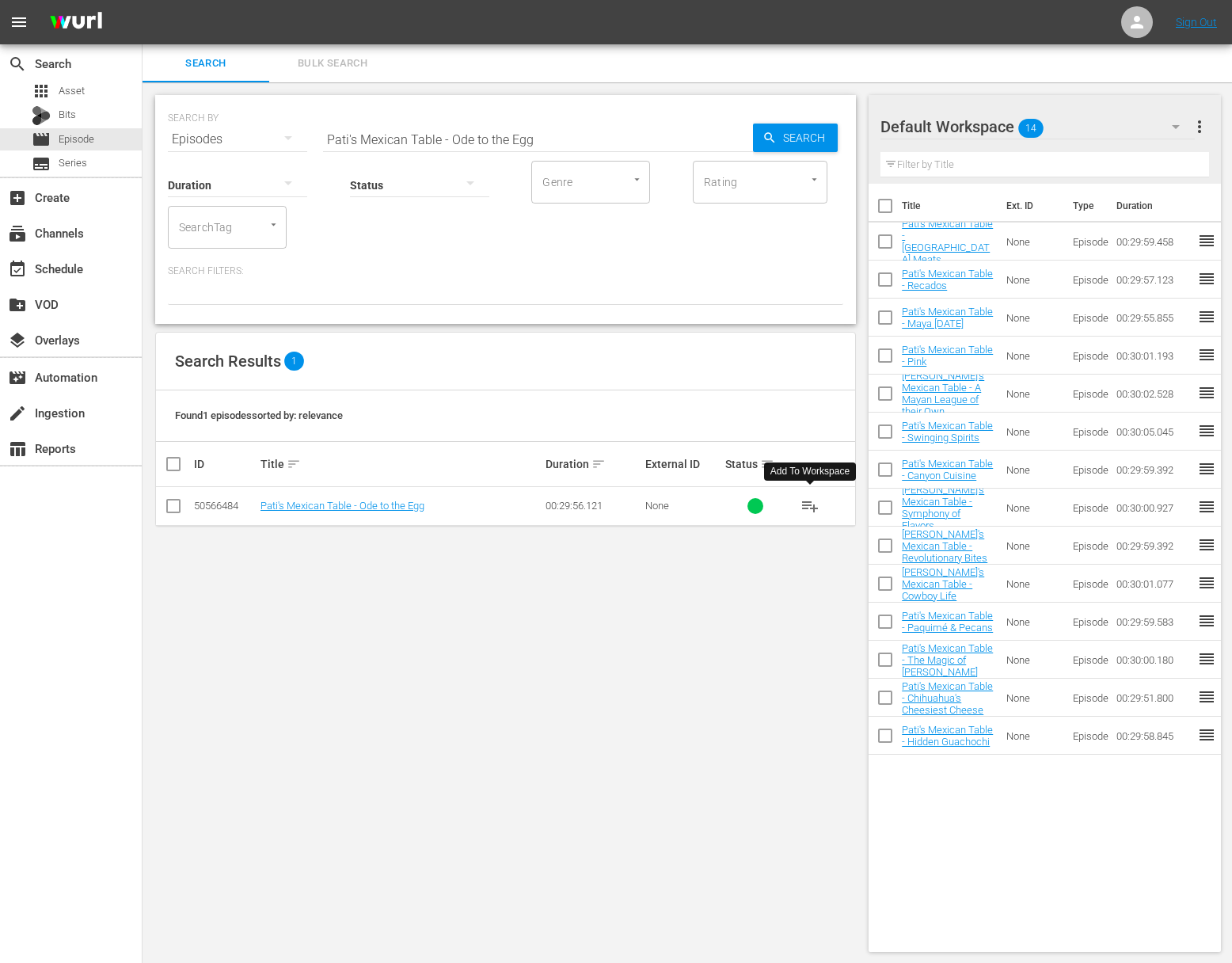
click at [813, 504] on span "playlist_add" at bounding box center [810, 506] width 19 height 19
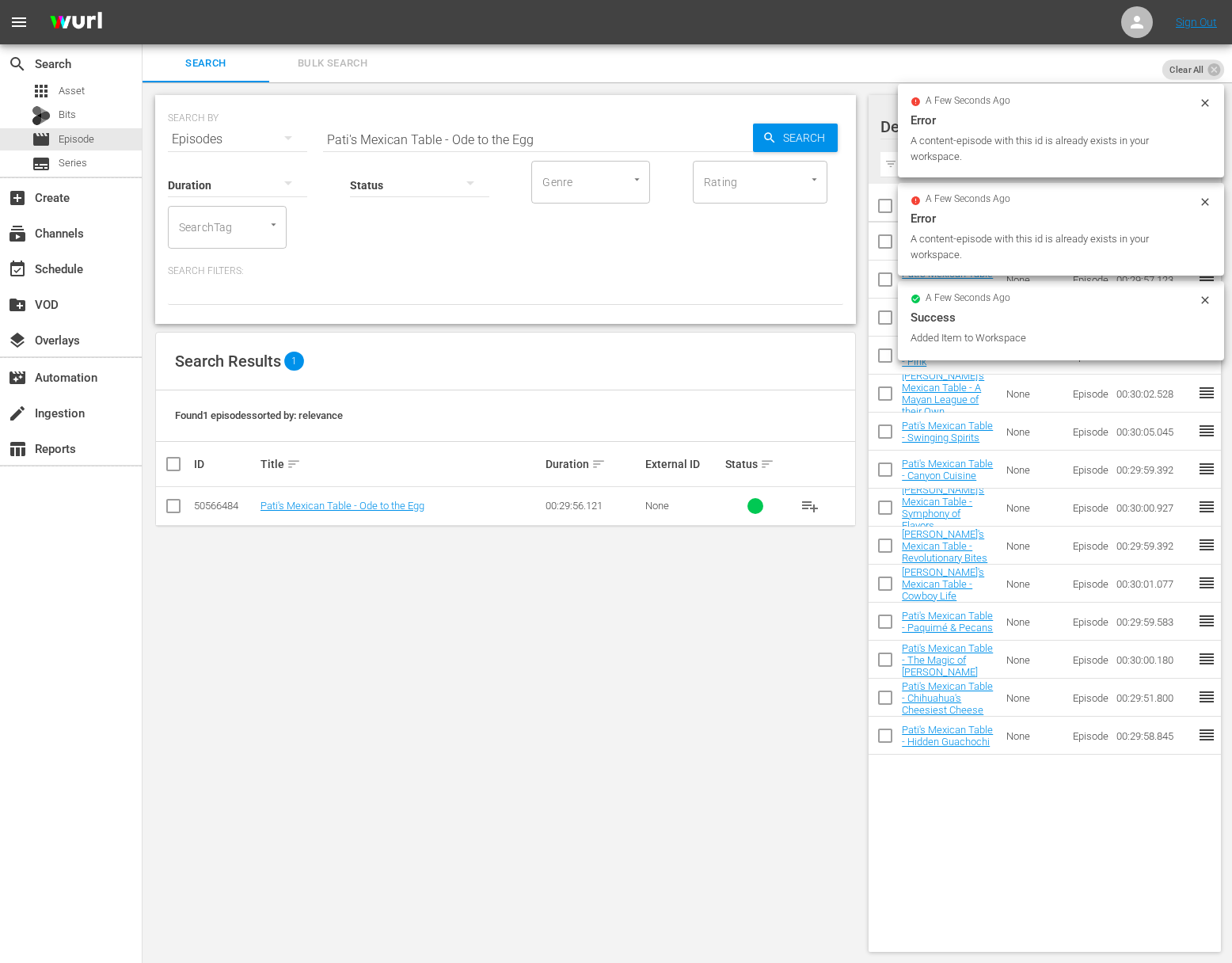
click at [497, 125] on input "Pati's Mexican Table - Ode to the Egg" at bounding box center [538, 139] width 430 height 38
paste input "A Family Affair"
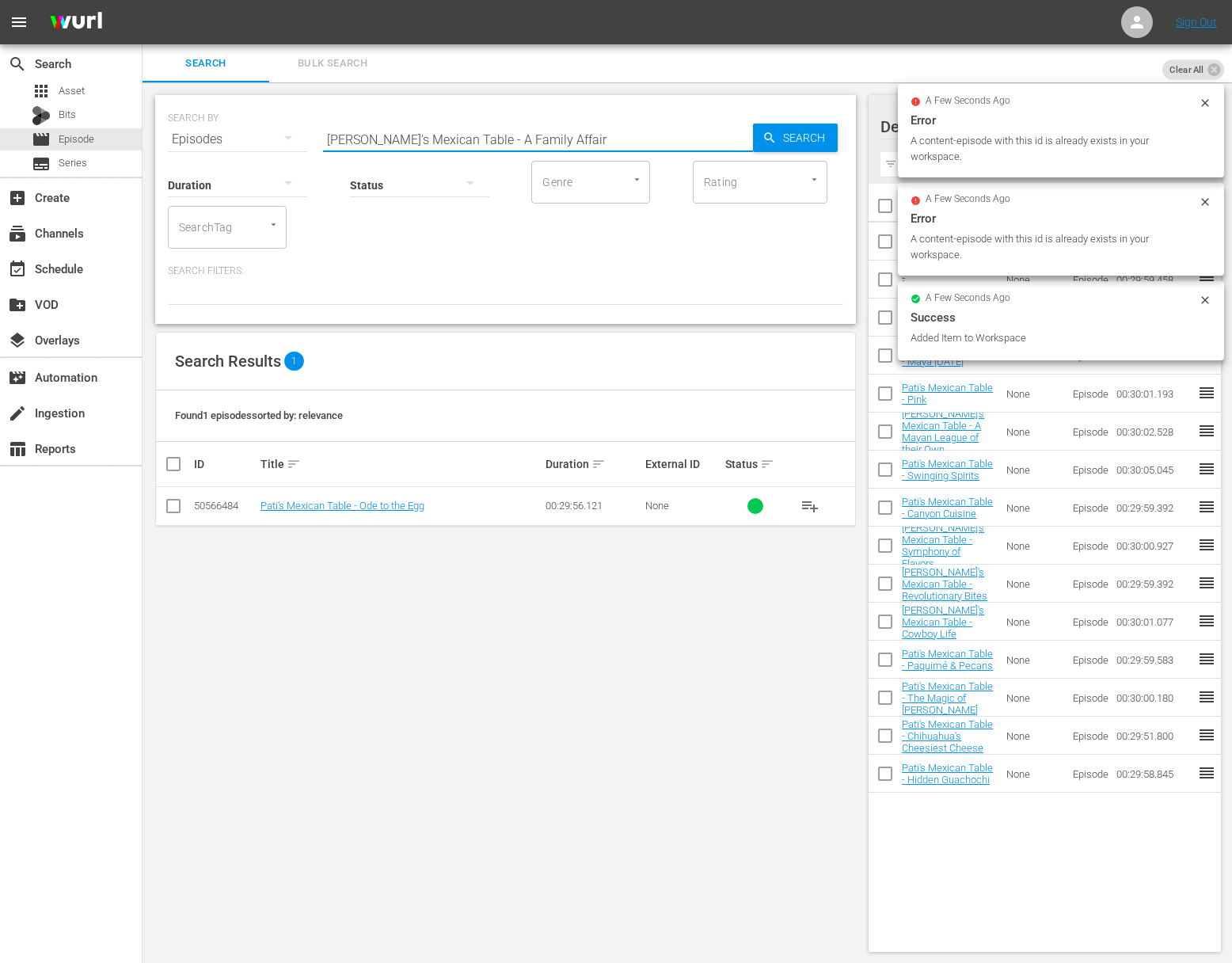
click at [781, 132] on span "Search" at bounding box center [807, 138] width 61 height 28
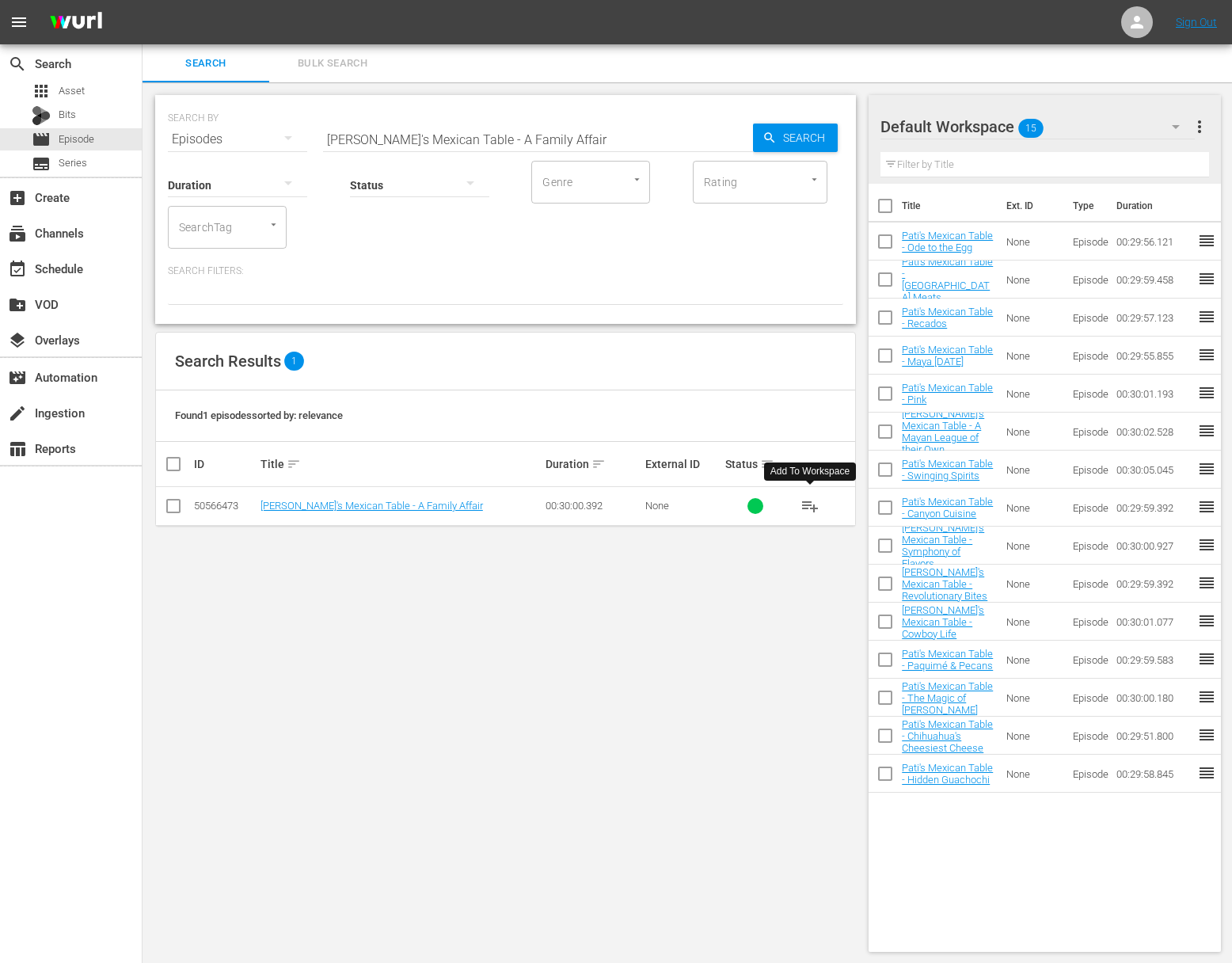
click at [809, 501] on span "playlist_add" at bounding box center [810, 506] width 19 height 19
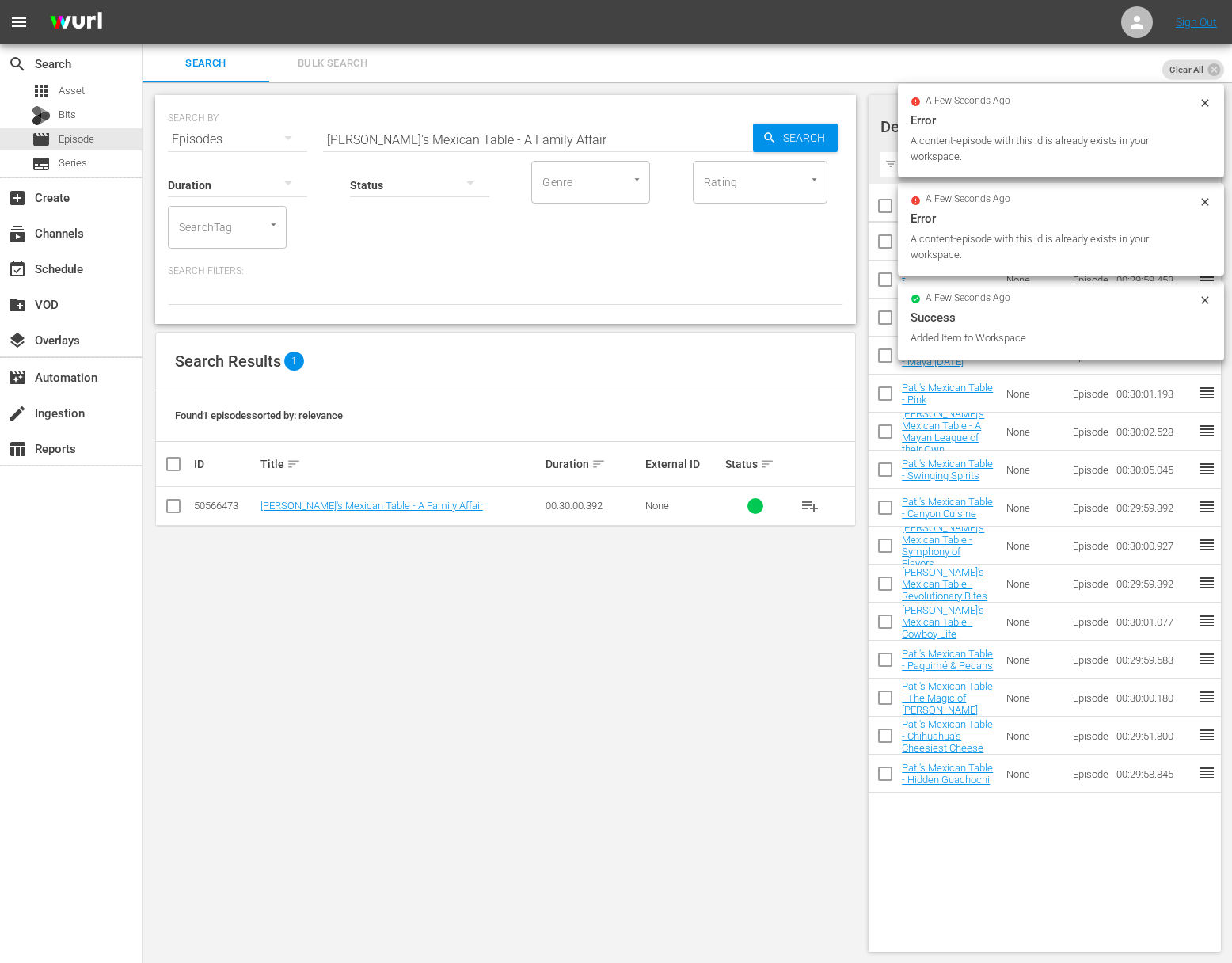
click at [520, 148] on input "Pati's Mexican Table - A Family Affair" at bounding box center [538, 139] width 430 height 38
paste input "Pati's Mexican Table - Flavors of Merida"
click at [521, 148] on input "Pati's Mexican Table - A Family AffairaPati's Mexican Table - Flavors of Merida" at bounding box center [538, 139] width 430 height 38
paste input "text"
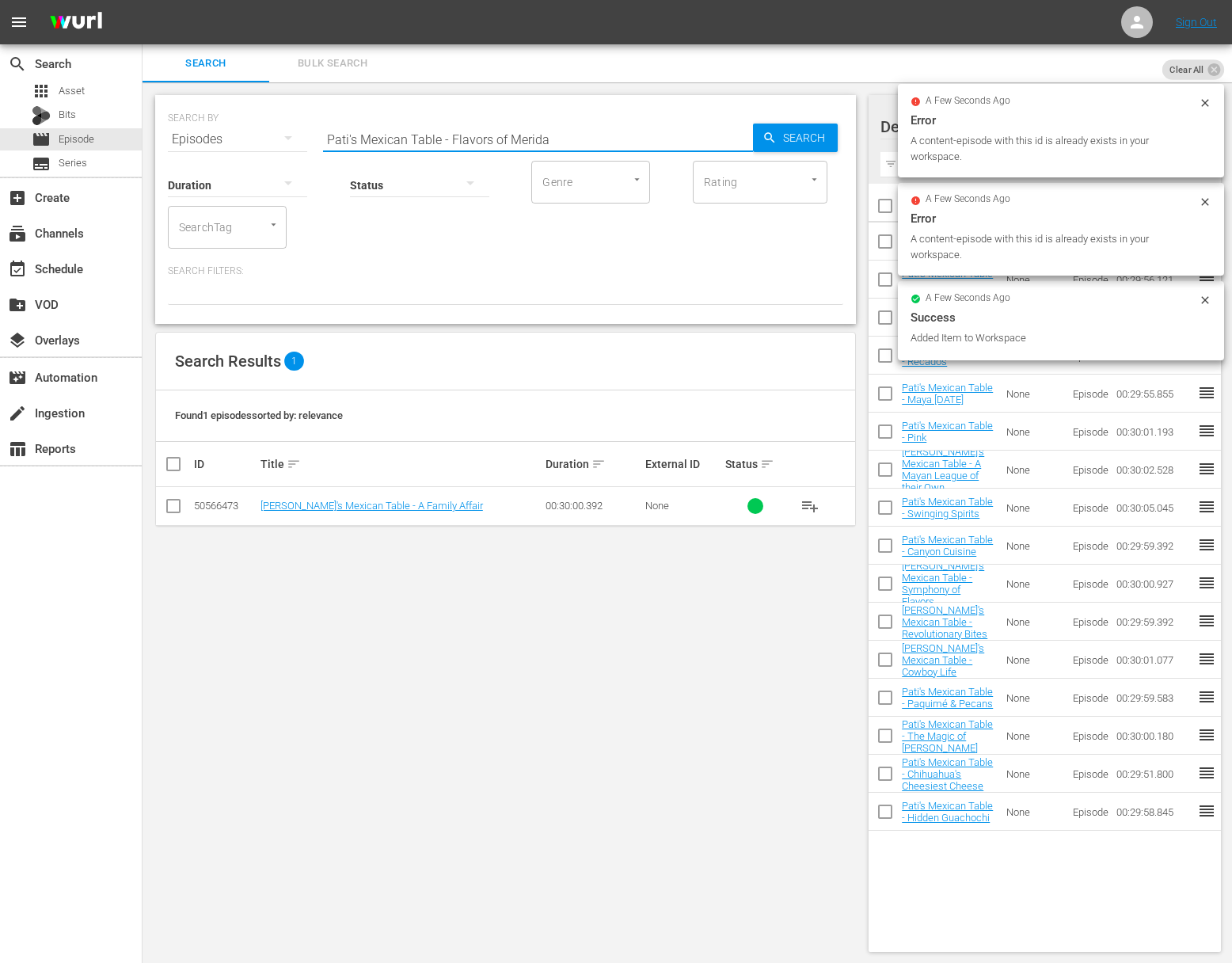
scroll to position [0, 0]
click at [776, 141] on icon "button" at bounding box center [769, 138] width 14 height 14
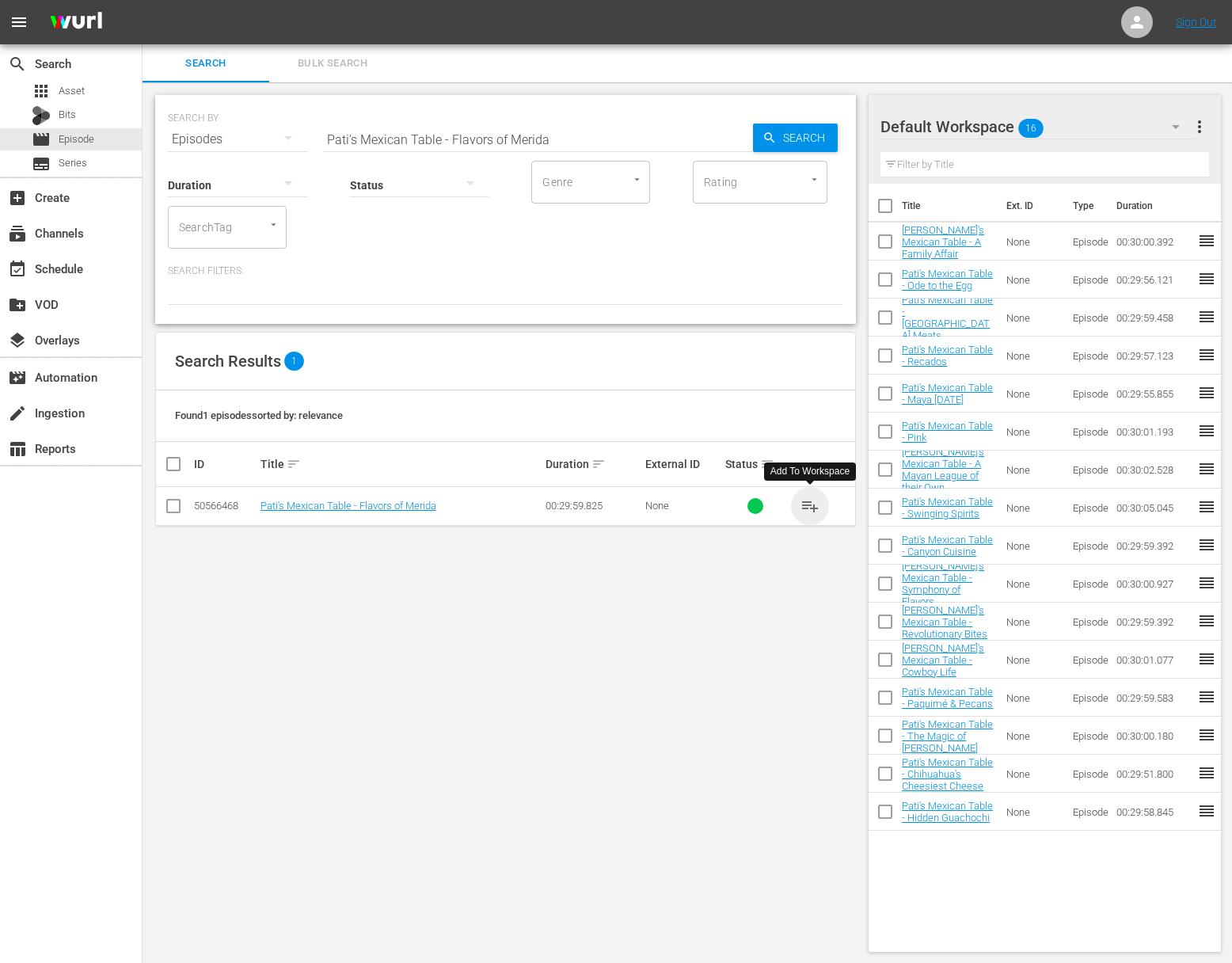
click at [812, 503] on span "playlist_add" at bounding box center [810, 506] width 19 height 19
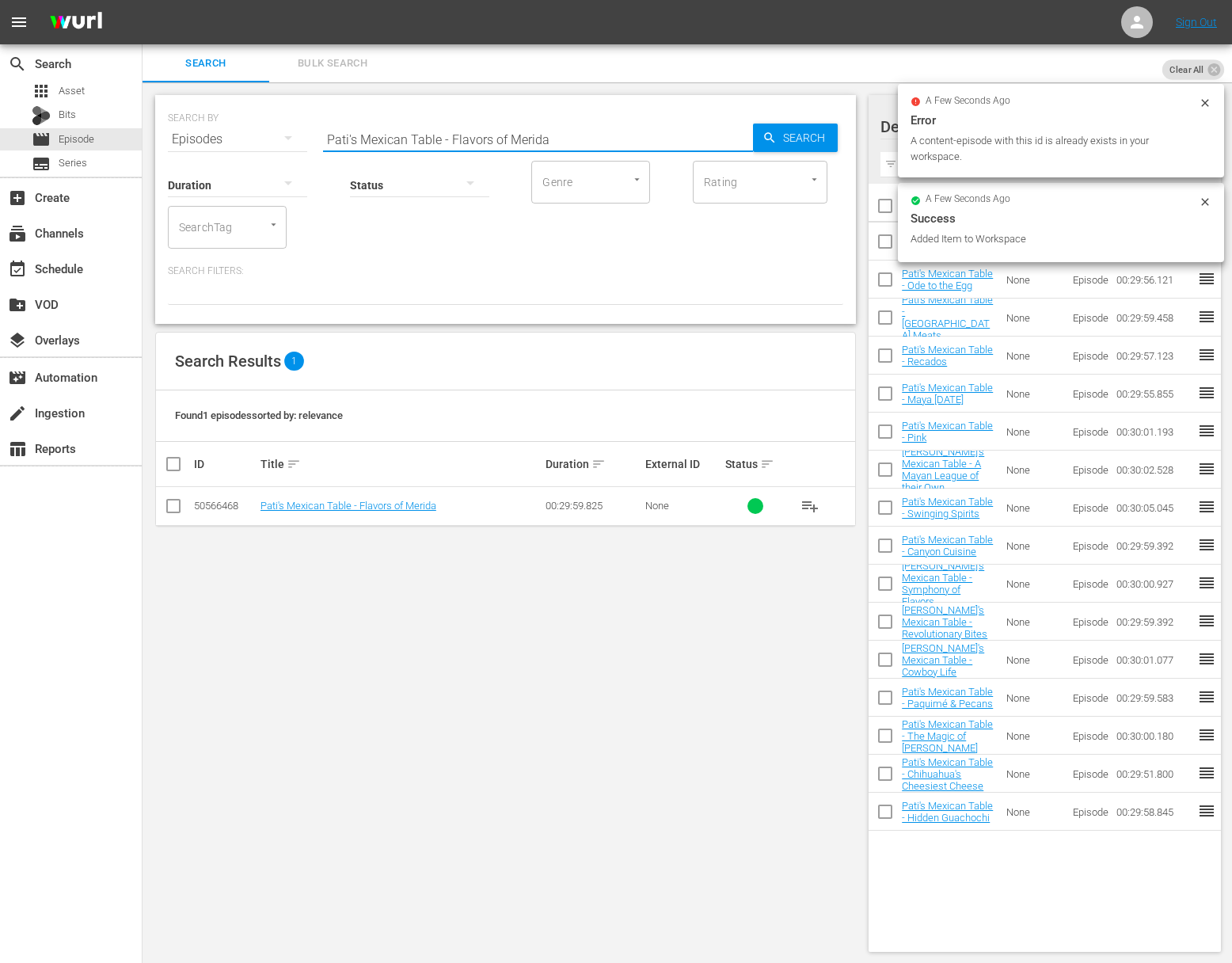
click at [529, 122] on input "Pati's Mexican Table - Flavors of Merida" at bounding box center [538, 139] width 430 height 38
paste input "Guayabera World"
click at [794, 139] on span "Search" at bounding box center [807, 138] width 61 height 28
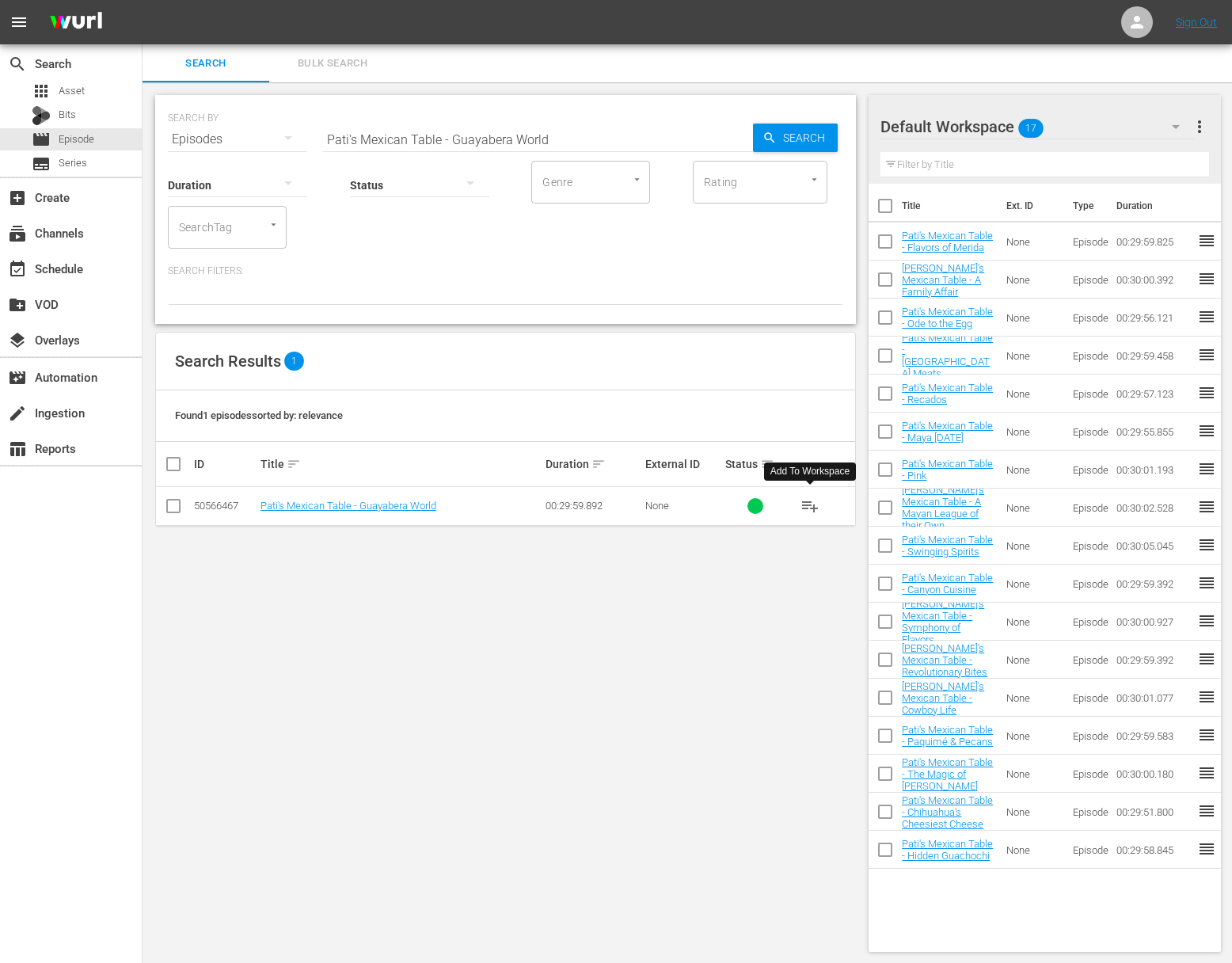
click at [813, 505] on span "playlist_add" at bounding box center [810, 506] width 19 height 19
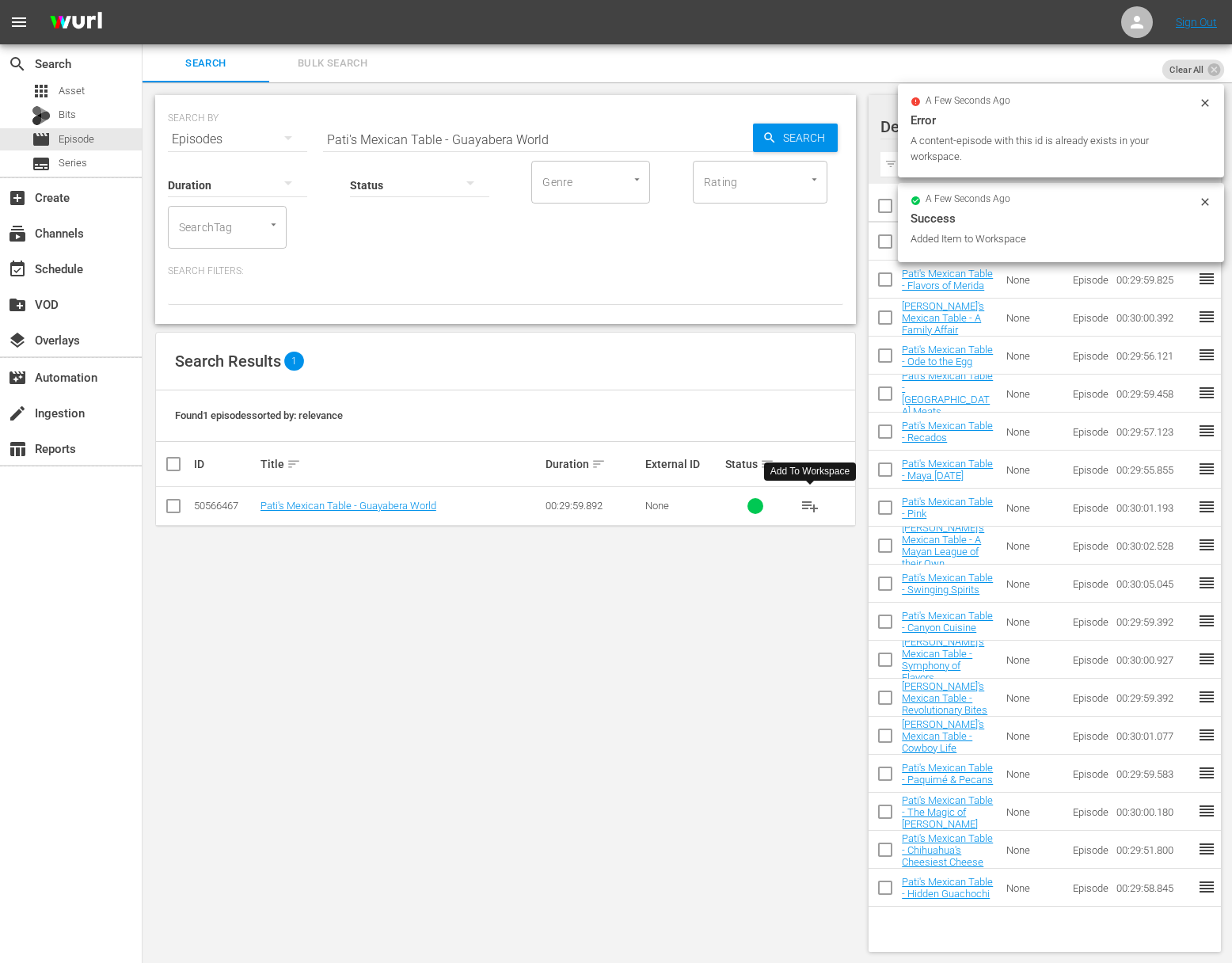
click at [512, 131] on input "Pati's Mexican Table - Guayabera World" at bounding box center [538, 139] width 430 height 38
paste input "The Nectar of the Mayan Gods"
click at [774, 134] on icon "button" at bounding box center [769, 138] width 14 height 14
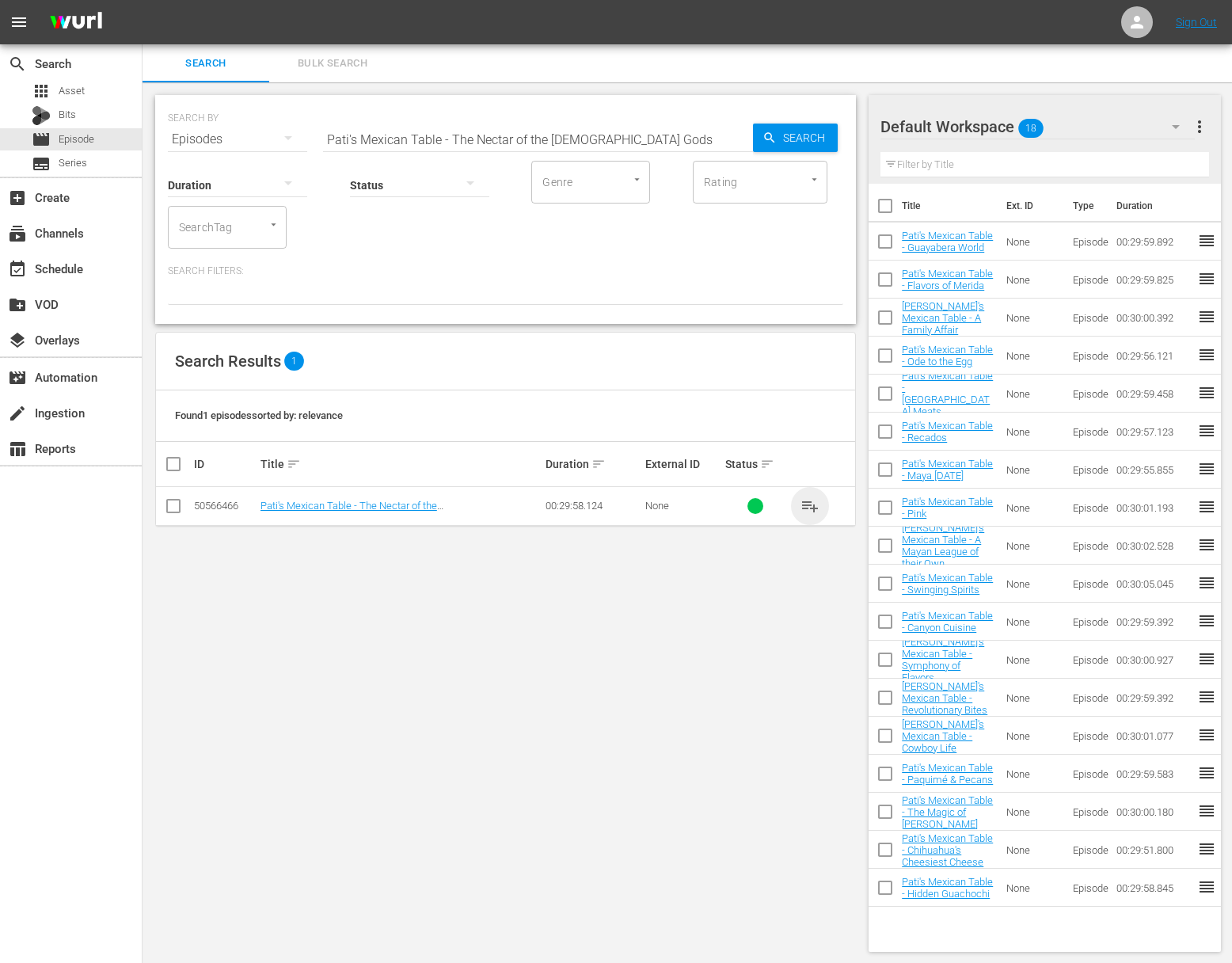
click at [809, 502] on span "playlist_add" at bounding box center [810, 506] width 19 height 19
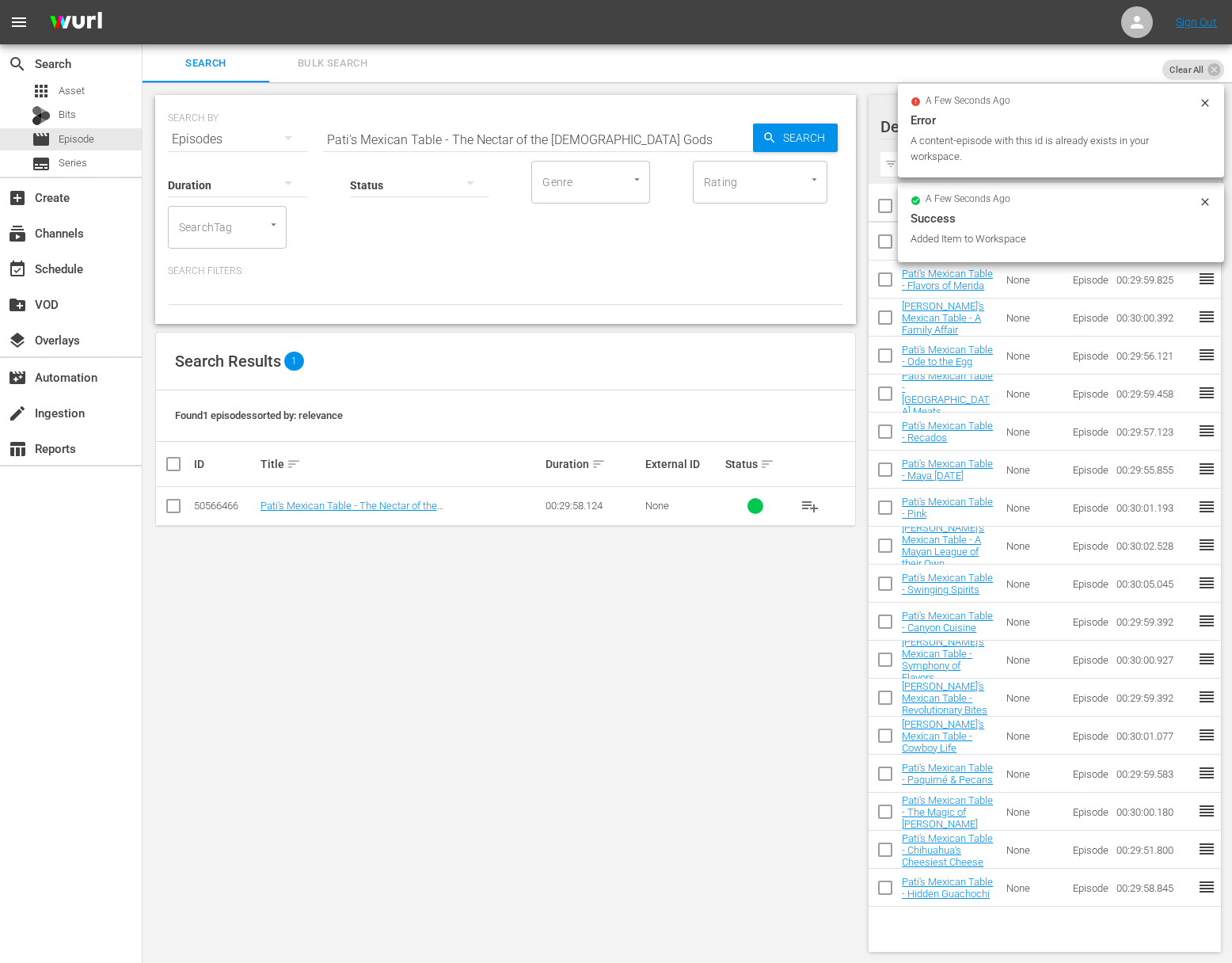
click at [523, 138] on input "Pati's Mexican Table - The Nectar of the Mayan Gods" at bounding box center [538, 139] width 430 height 38
paste input "op Chefs and Ancient Cliff"
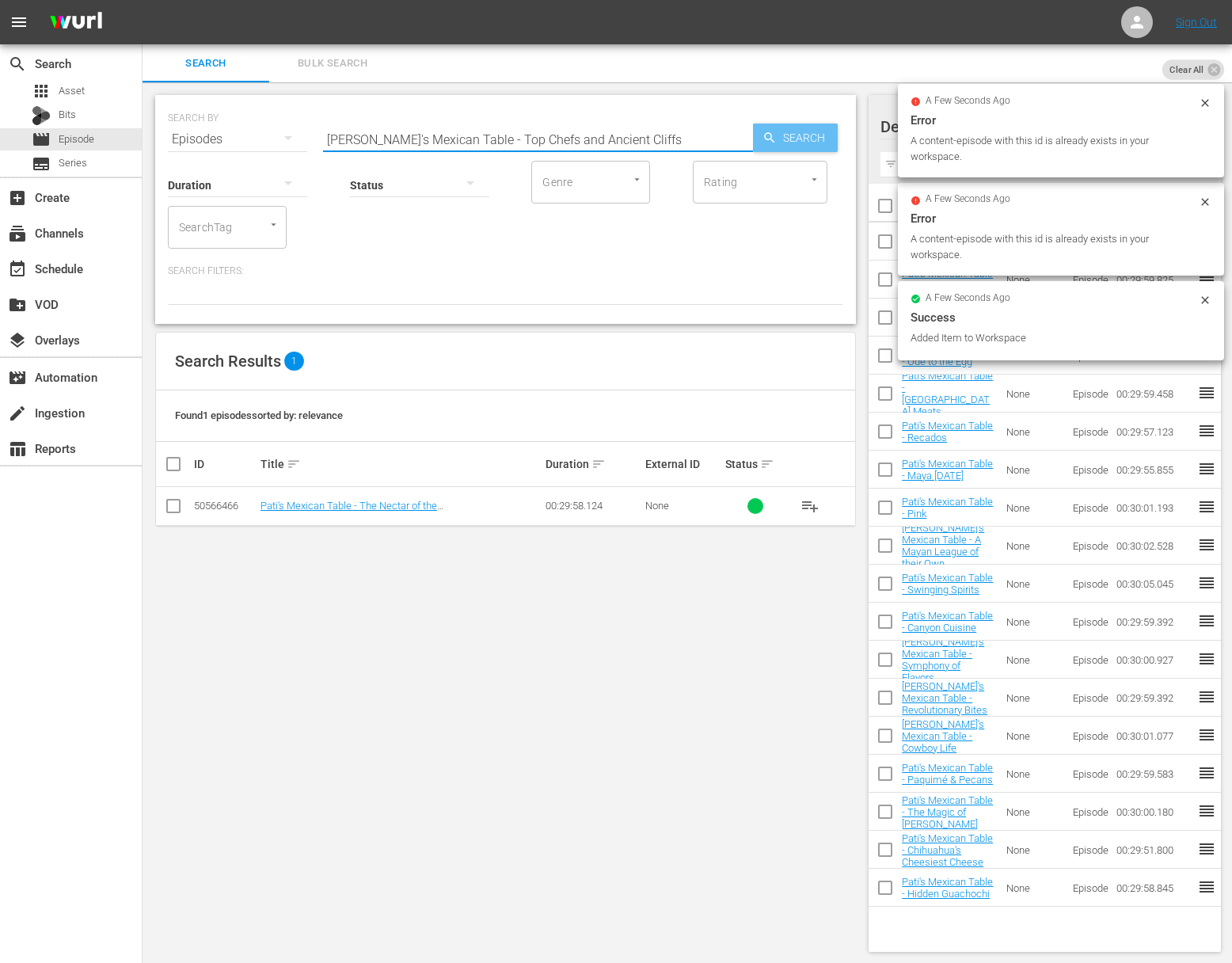
click at [765, 141] on icon "button" at bounding box center [769, 138] width 14 height 14
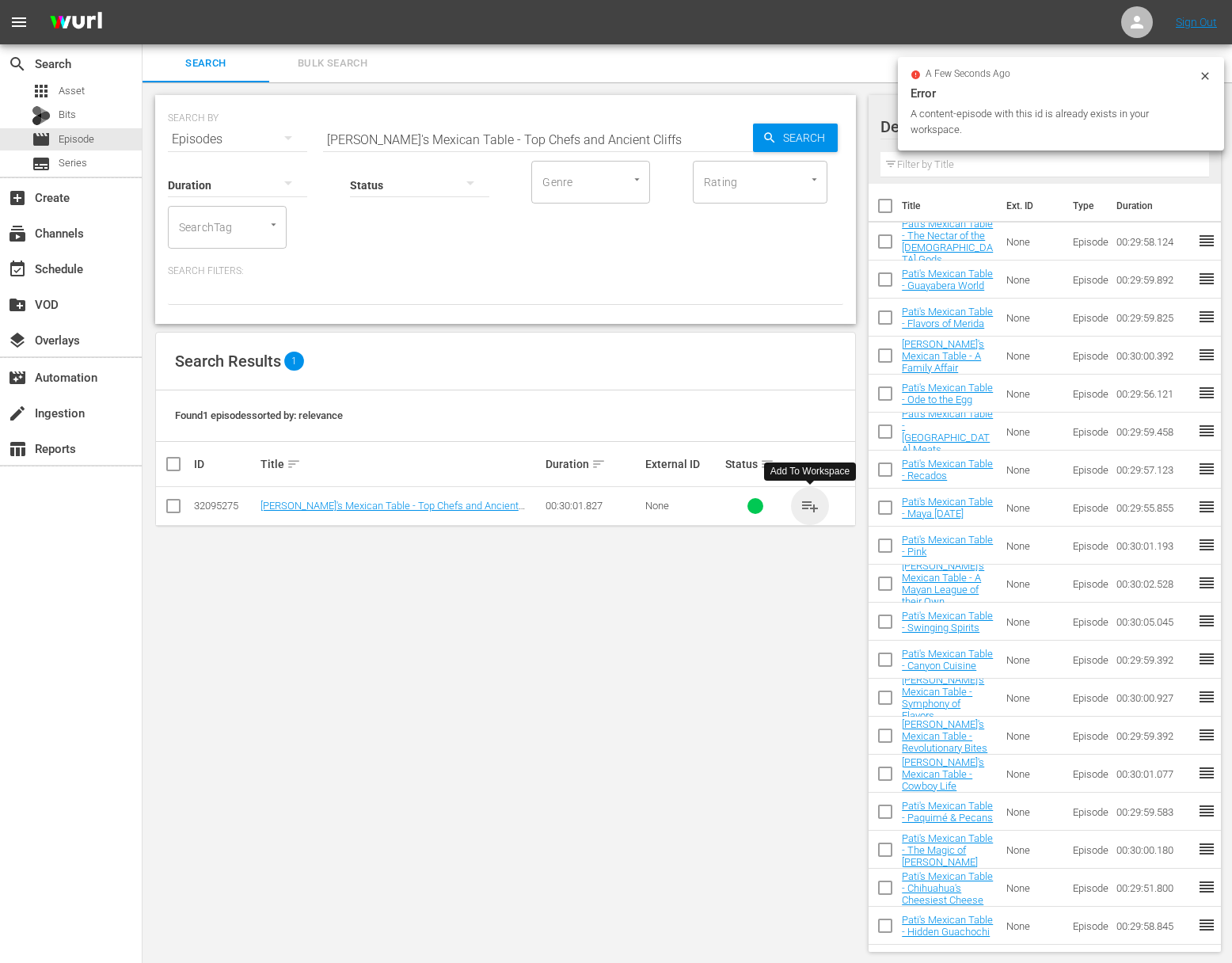
click at [813, 503] on span "playlist_add" at bounding box center [810, 506] width 19 height 19
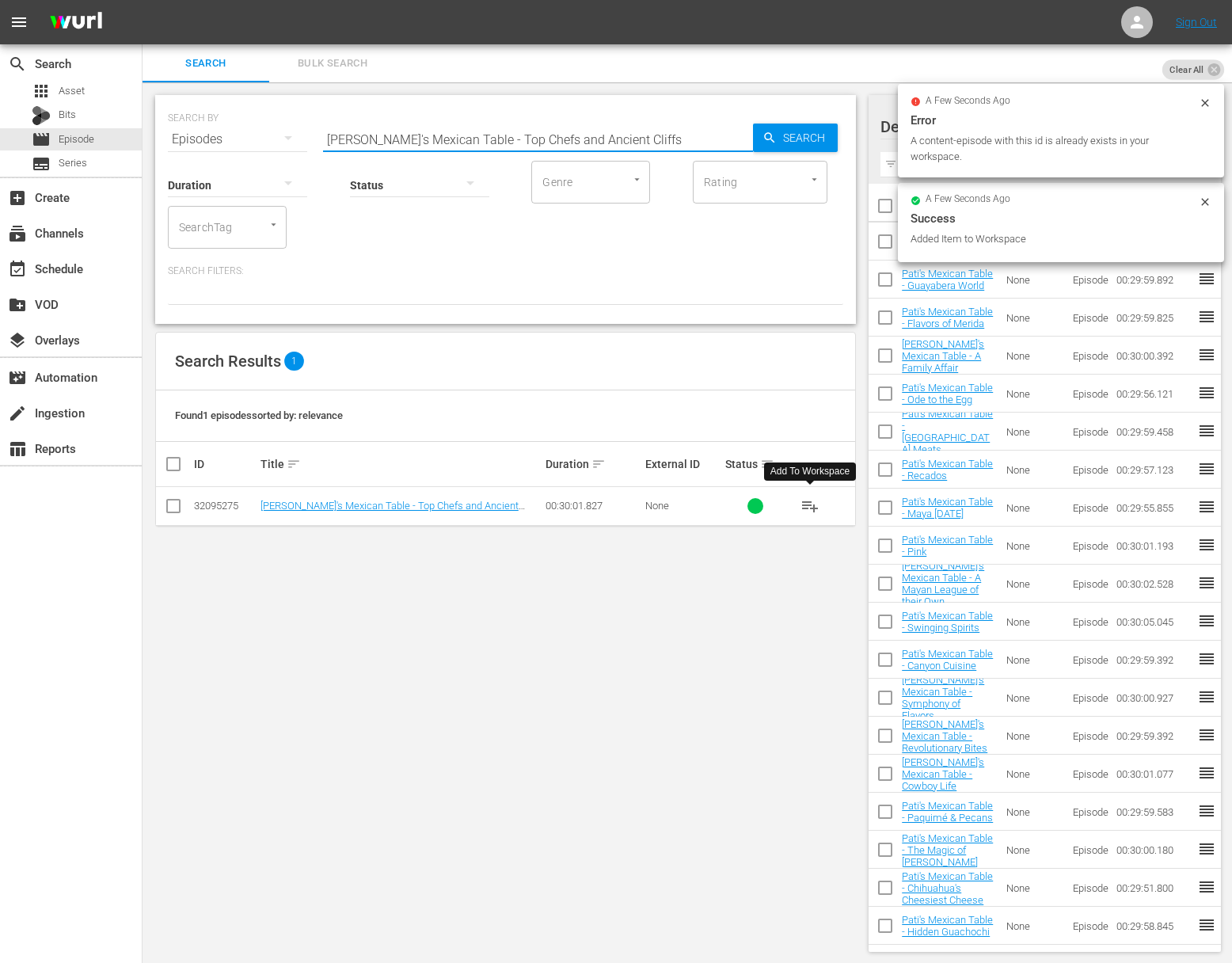
click at [534, 139] on input "Pati's Mexican Table - Top Chefs and Ancient Cliffs" at bounding box center [538, 139] width 430 height 38
paste input "A Day With Hugo"
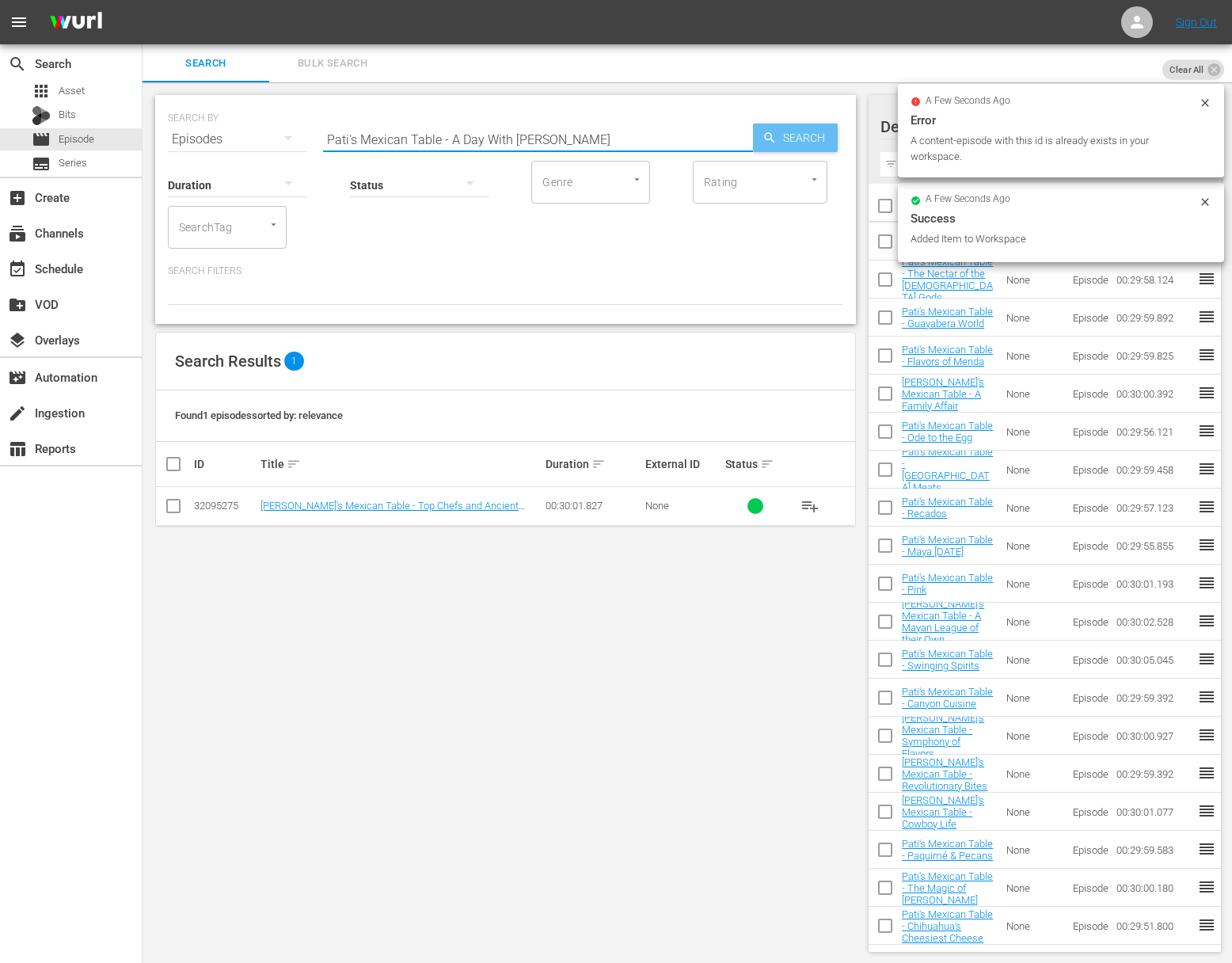
click at [775, 143] on icon "button" at bounding box center [769, 138] width 14 height 14
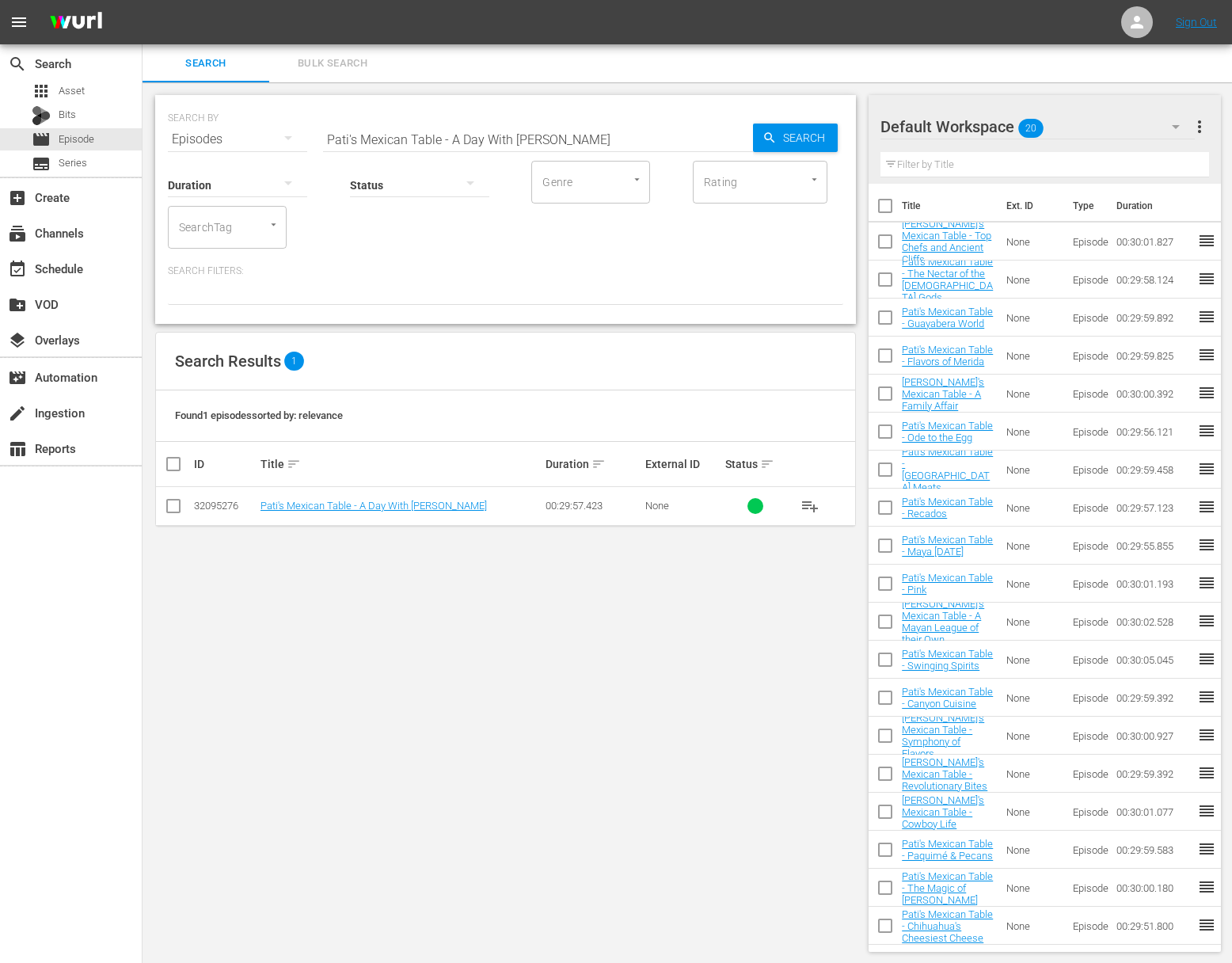
click at [813, 507] on span "playlist_add" at bounding box center [810, 506] width 19 height 19
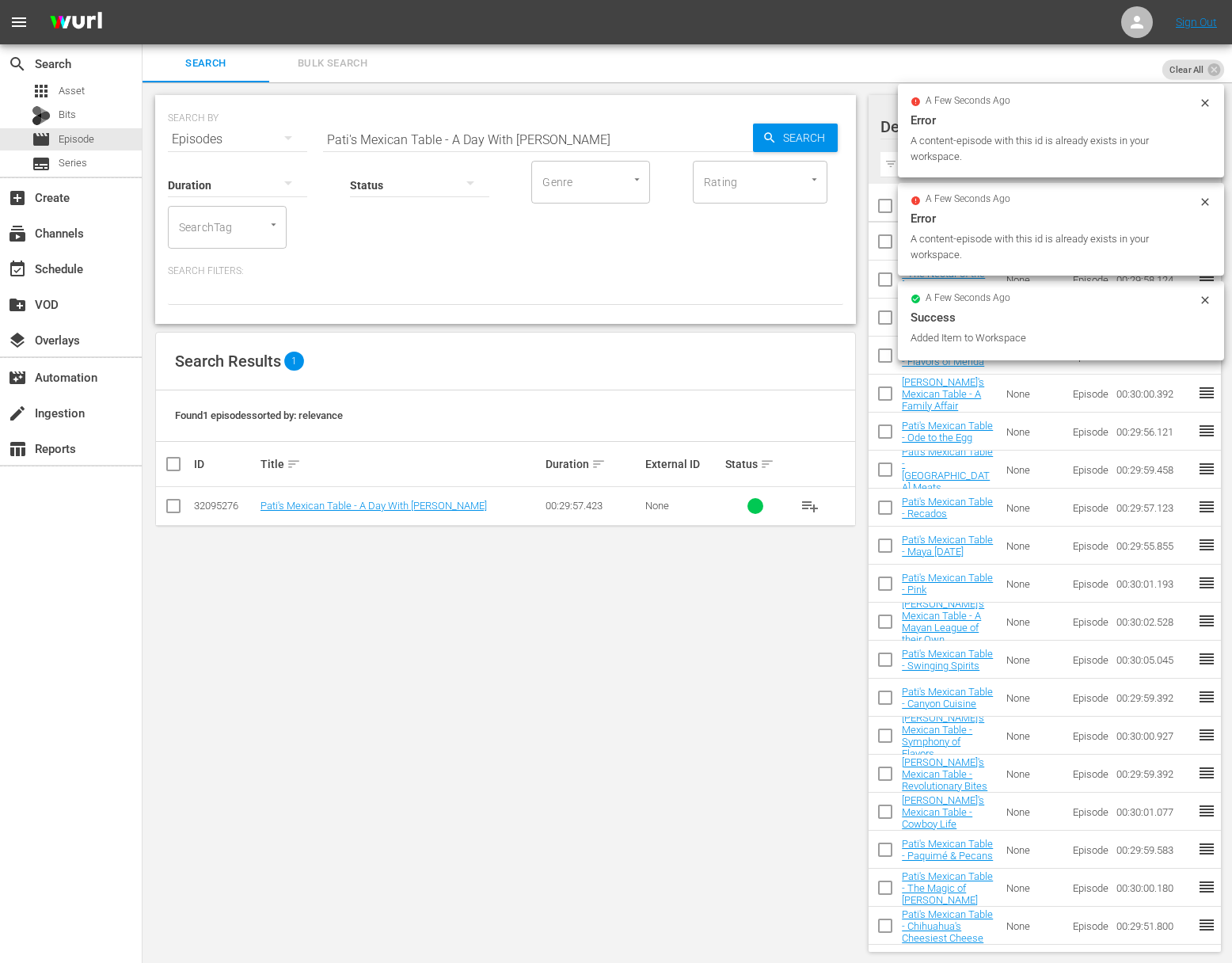
click at [594, 135] on input "Pati's Mexican Table - A Day With Hugo" at bounding box center [538, 139] width 430 height 38
paste input "Texas BBQ in the Orange Belt"
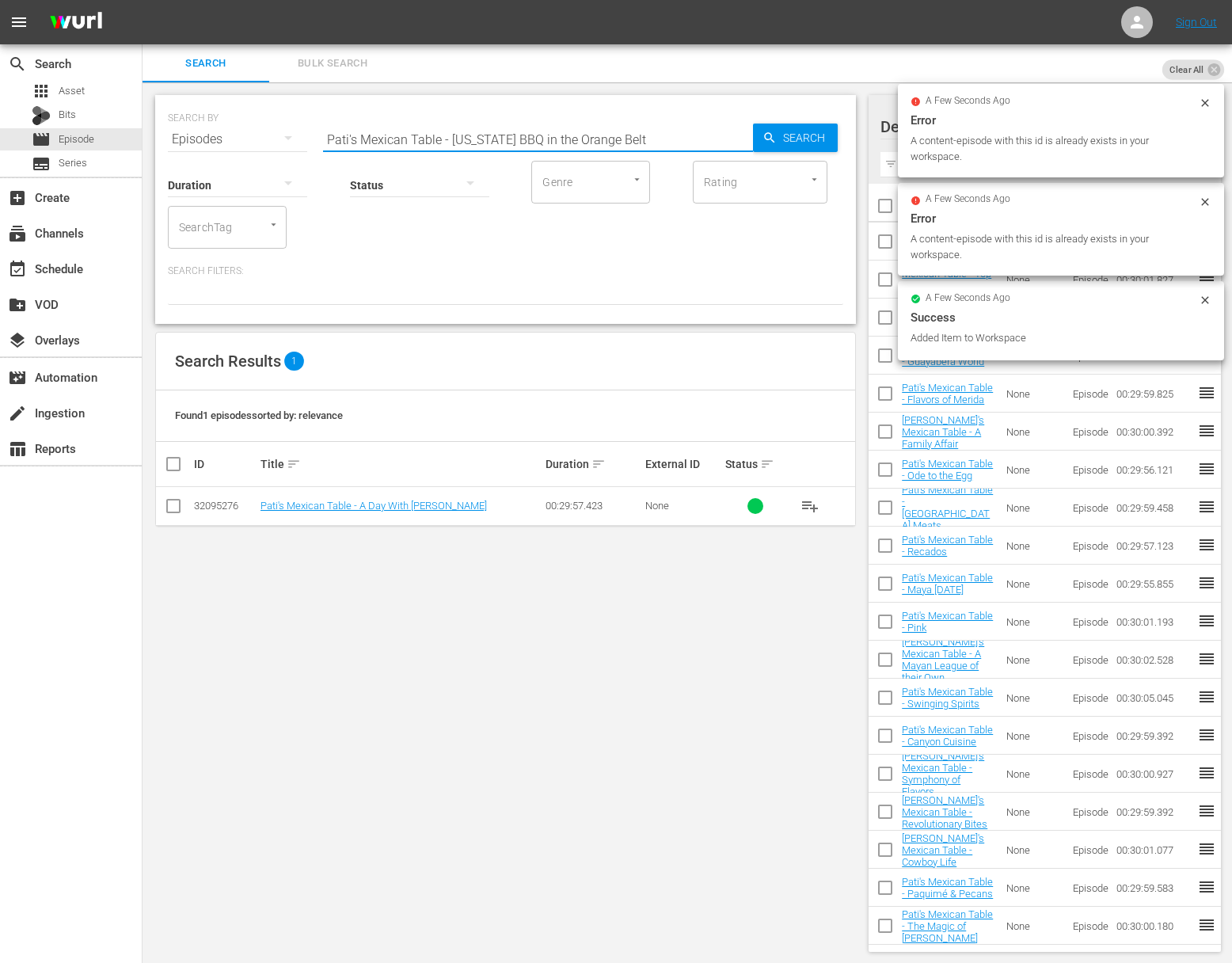
click at [745, 138] on input "Pati's Mexican Table - Texas BBQ in the Orange Belt" at bounding box center [538, 139] width 430 height 38
click at [775, 138] on icon "button" at bounding box center [769, 138] width 14 height 14
click at [814, 141] on span "Search" at bounding box center [807, 138] width 61 height 28
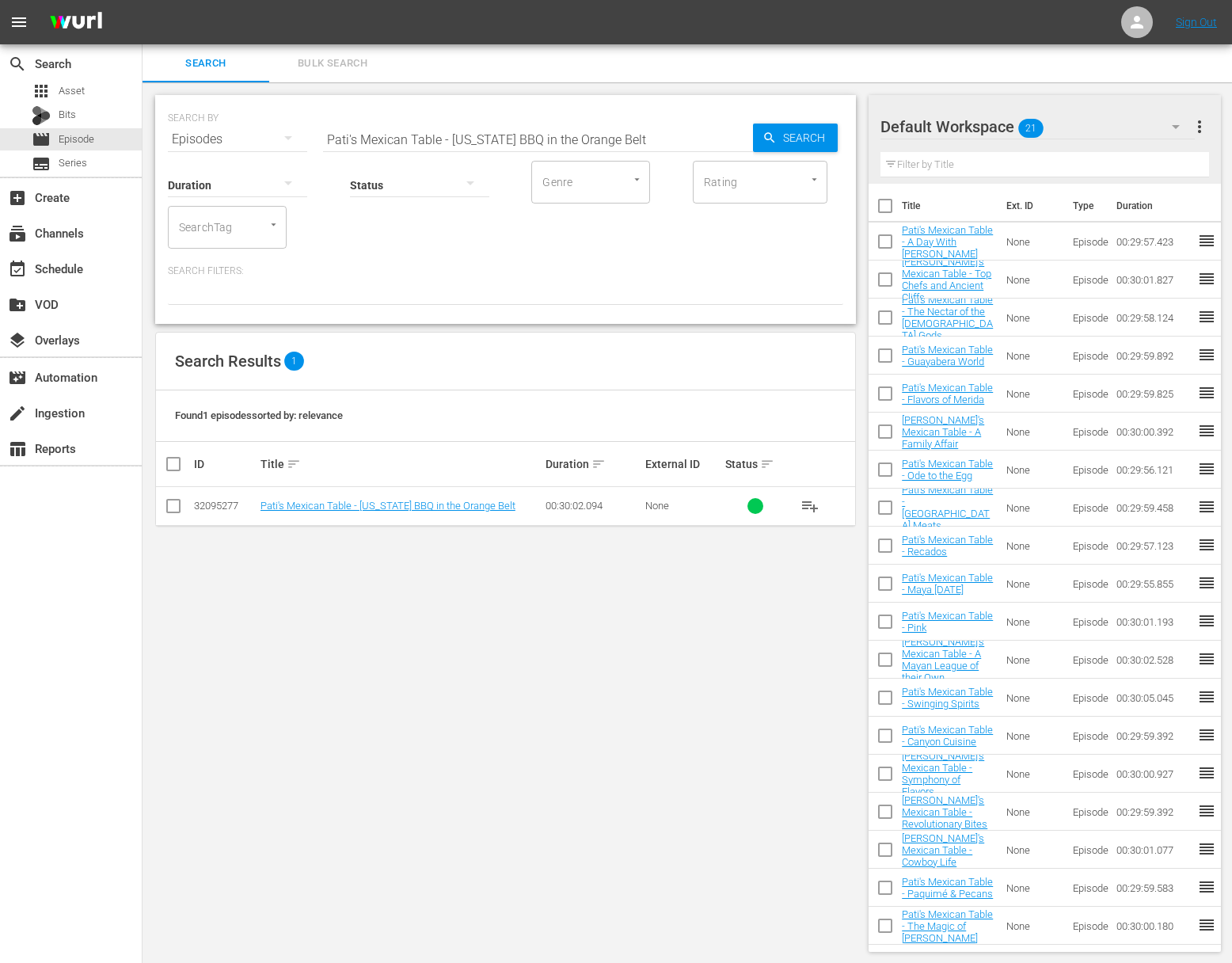
click at [811, 501] on span "playlist_add" at bounding box center [810, 506] width 19 height 19
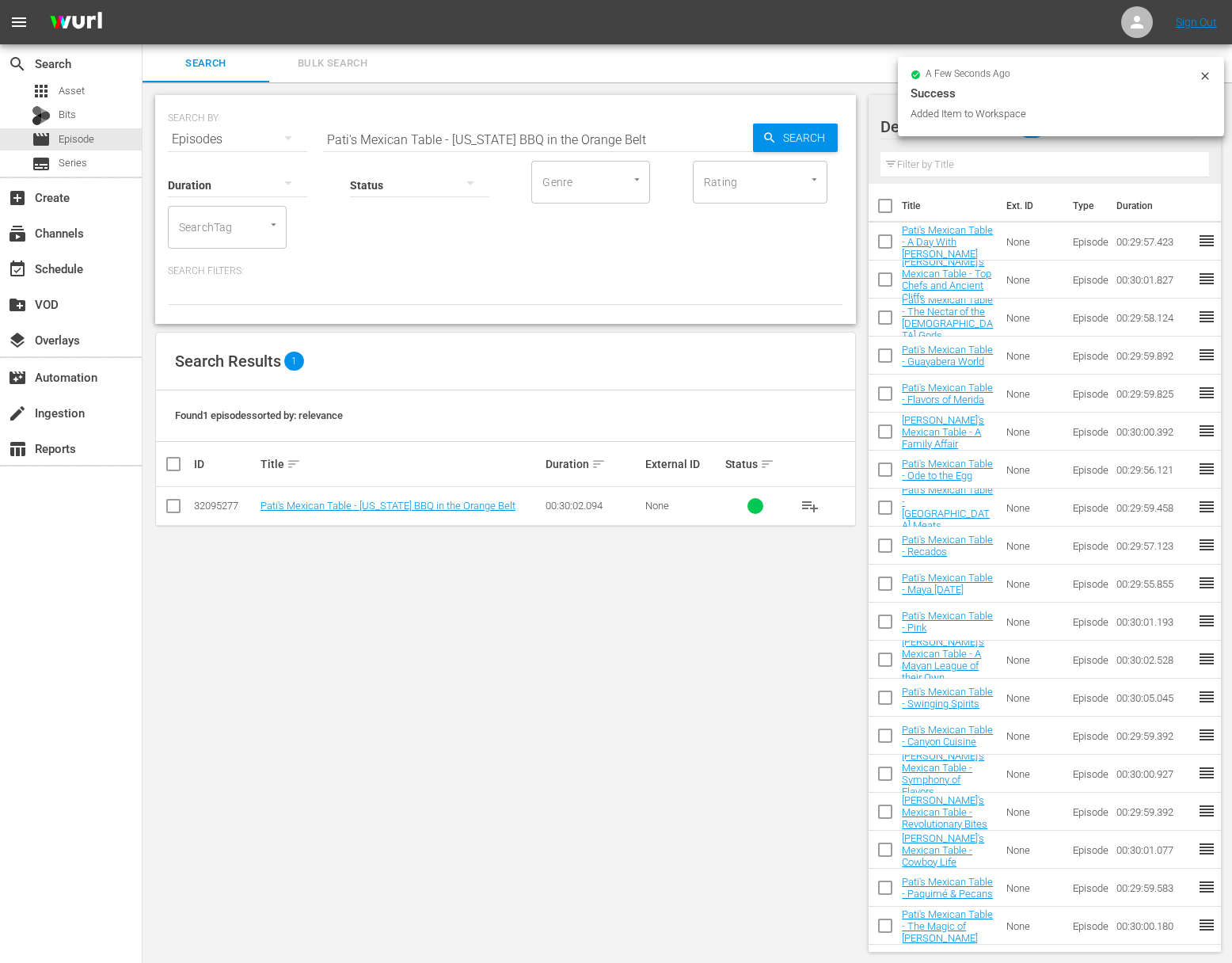
click at [569, 142] on input "Pati's Mexican Table - Texas BBQ in the Orange Belt" at bounding box center [538, 139] width 430 height 38
paste input "Cantina Culture and the Morning After"
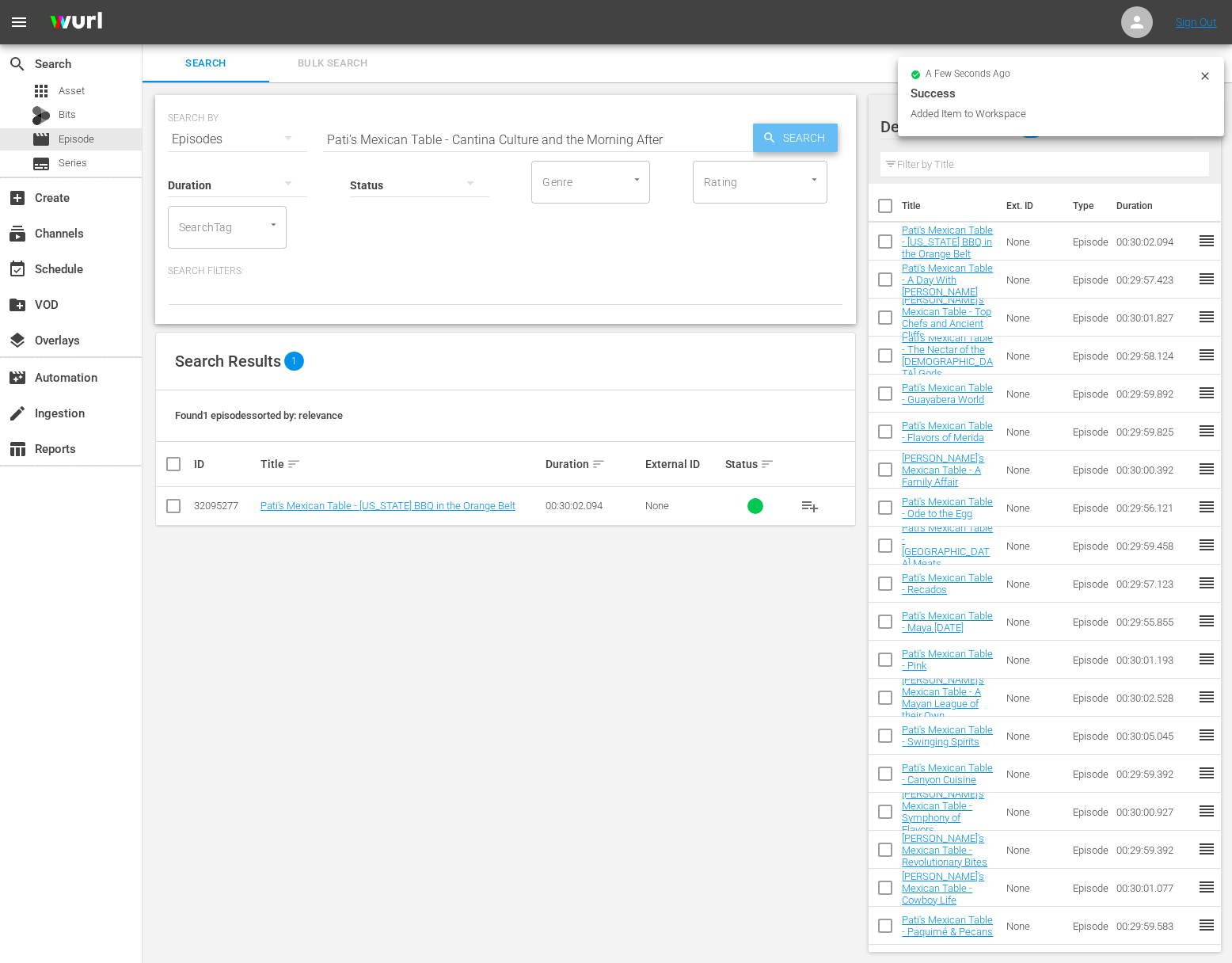
click at [756, 139] on div "Search" at bounding box center [795, 138] width 84 height 28
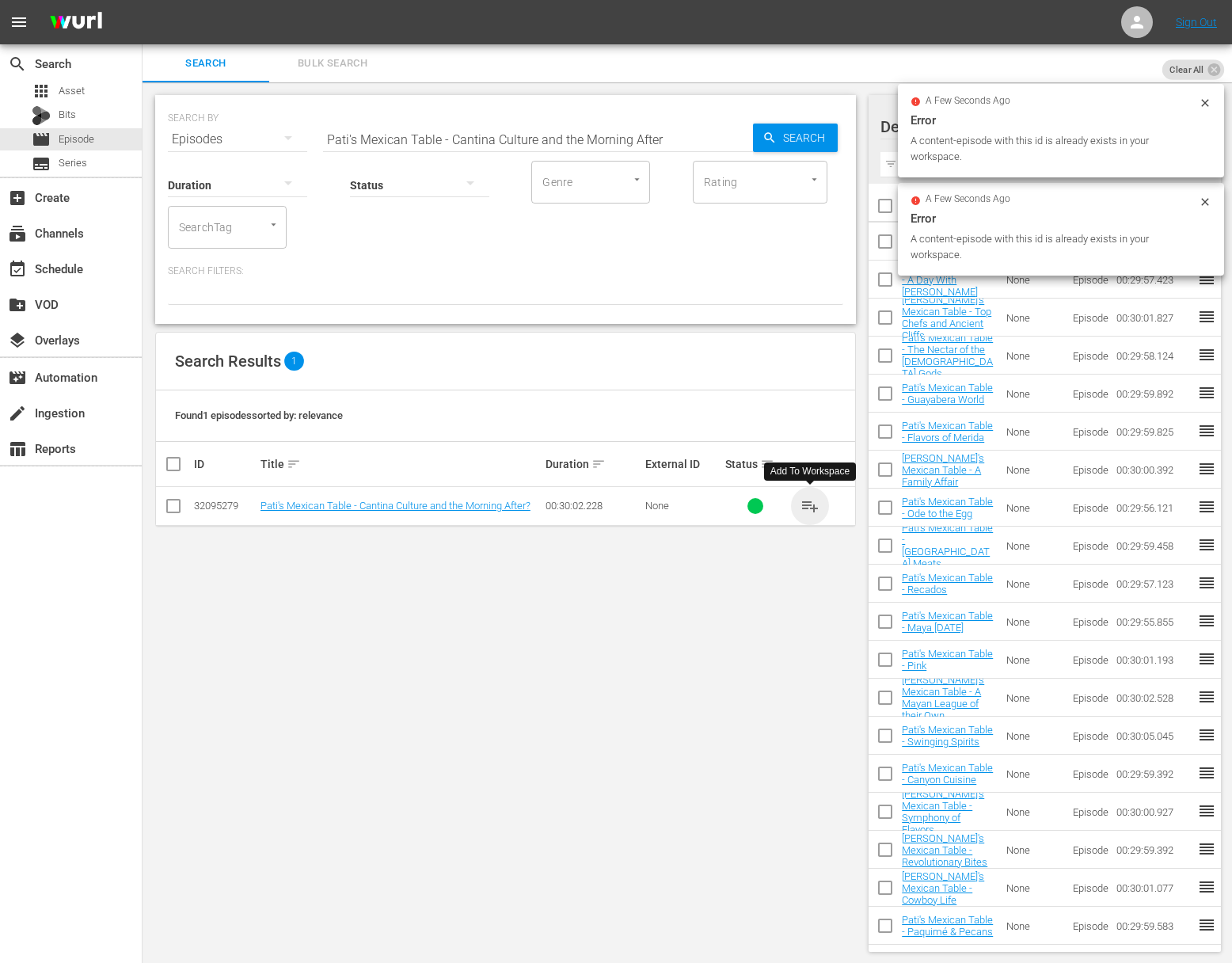
click at [809, 496] on span "playlist_add" at bounding box center [810, 506] width 19 height 19
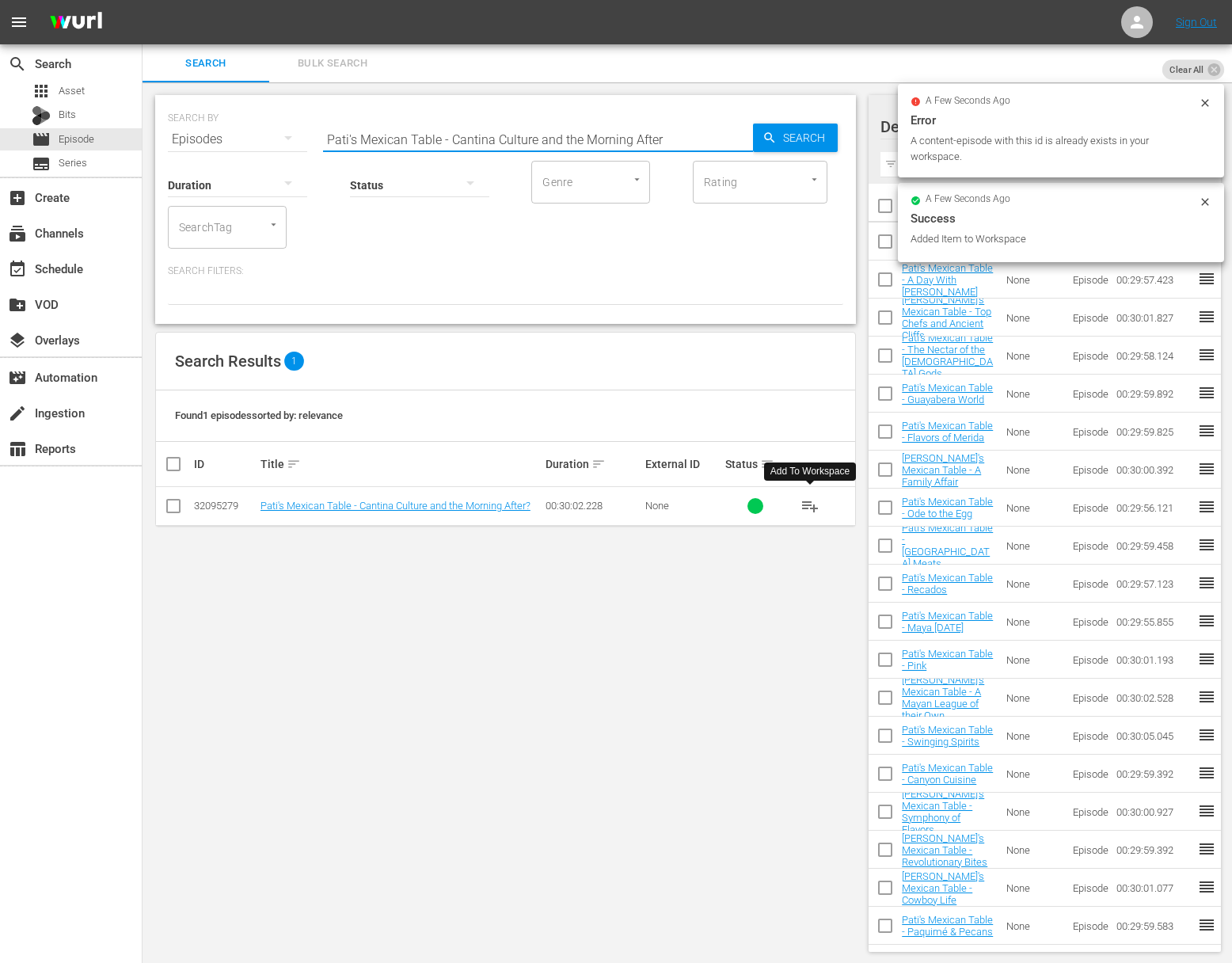
click at [645, 132] on input "Pati's Mexican Table - Cantina Culture and the Morning After" at bounding box center [538, 139] width 430 height 38
paste input "Pioneering From Farm to Table"
click at [798, 137] on span "Search" at bounding box center [807, 138] width 61 height 28
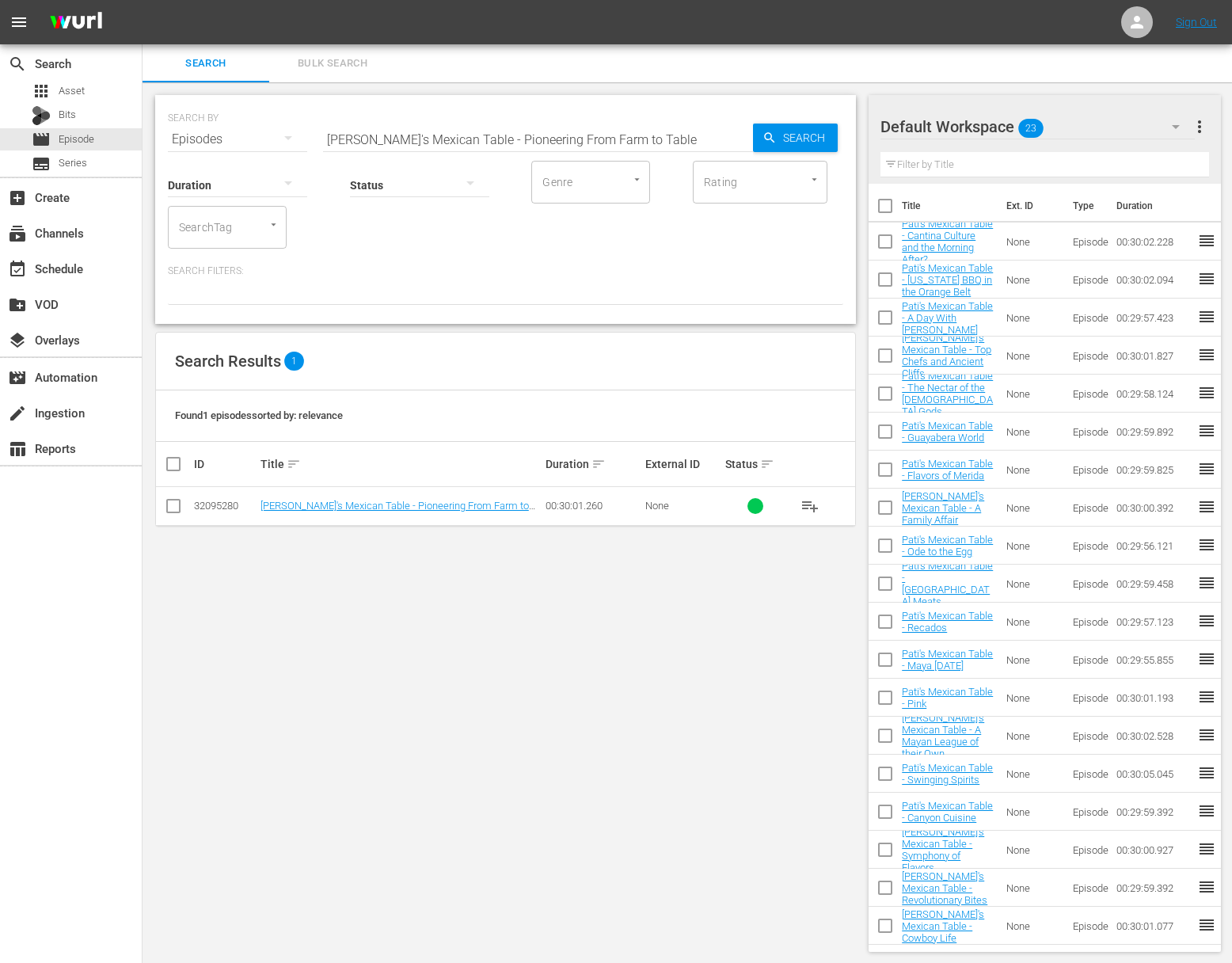
click at [808, 505] on span "playlist_add" at bounding box center [810, 506] width 19 height 19
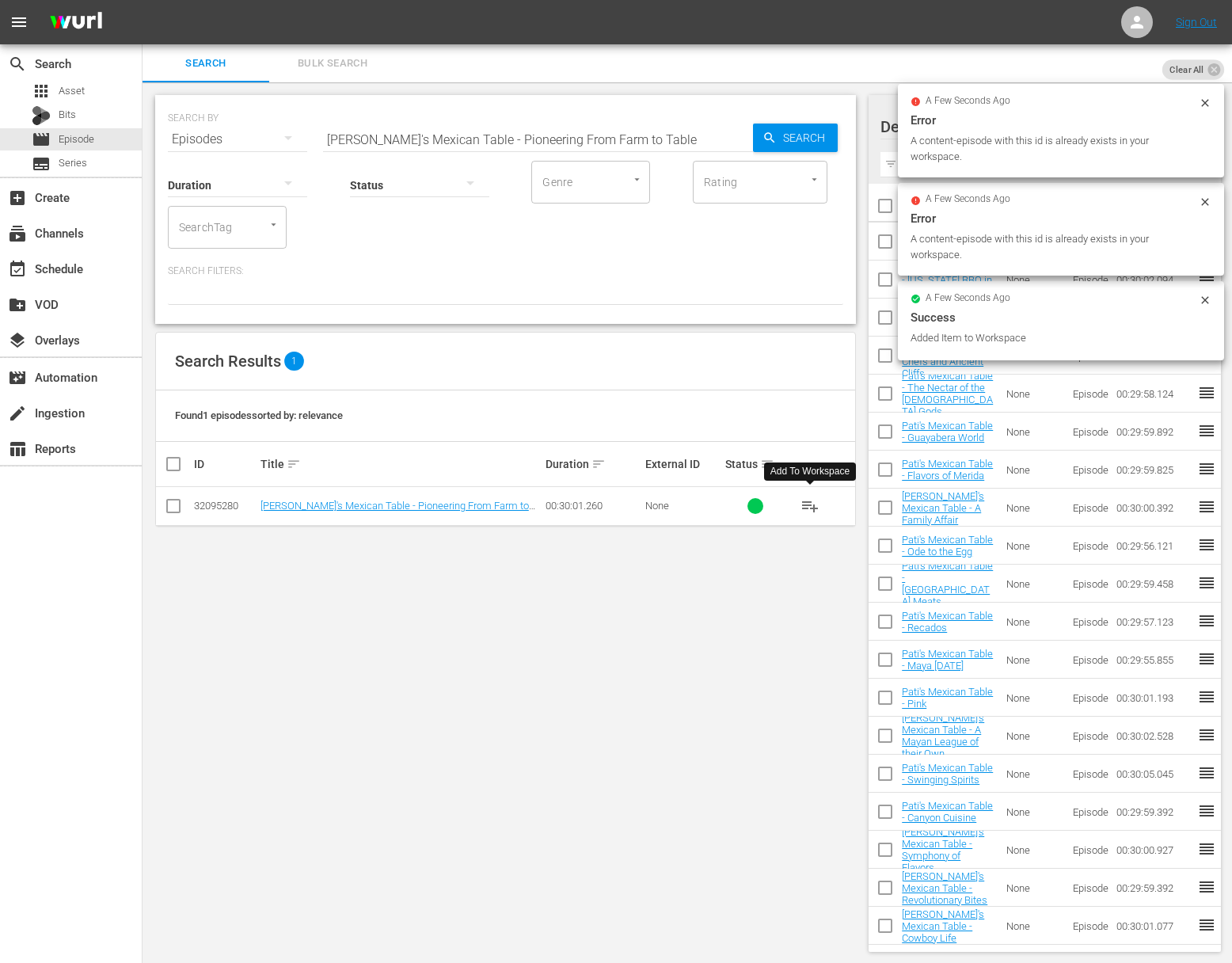
click at [542, 131] on input "Pati's Mexican Table - Pioneering From Farm to Table" at bounding box center [538, 139] width 430 height 38
paste input "The Magic of Piloncillo"
click at [781, 135] on span "Search" at bounding box center [807, 138] width 61 height 28
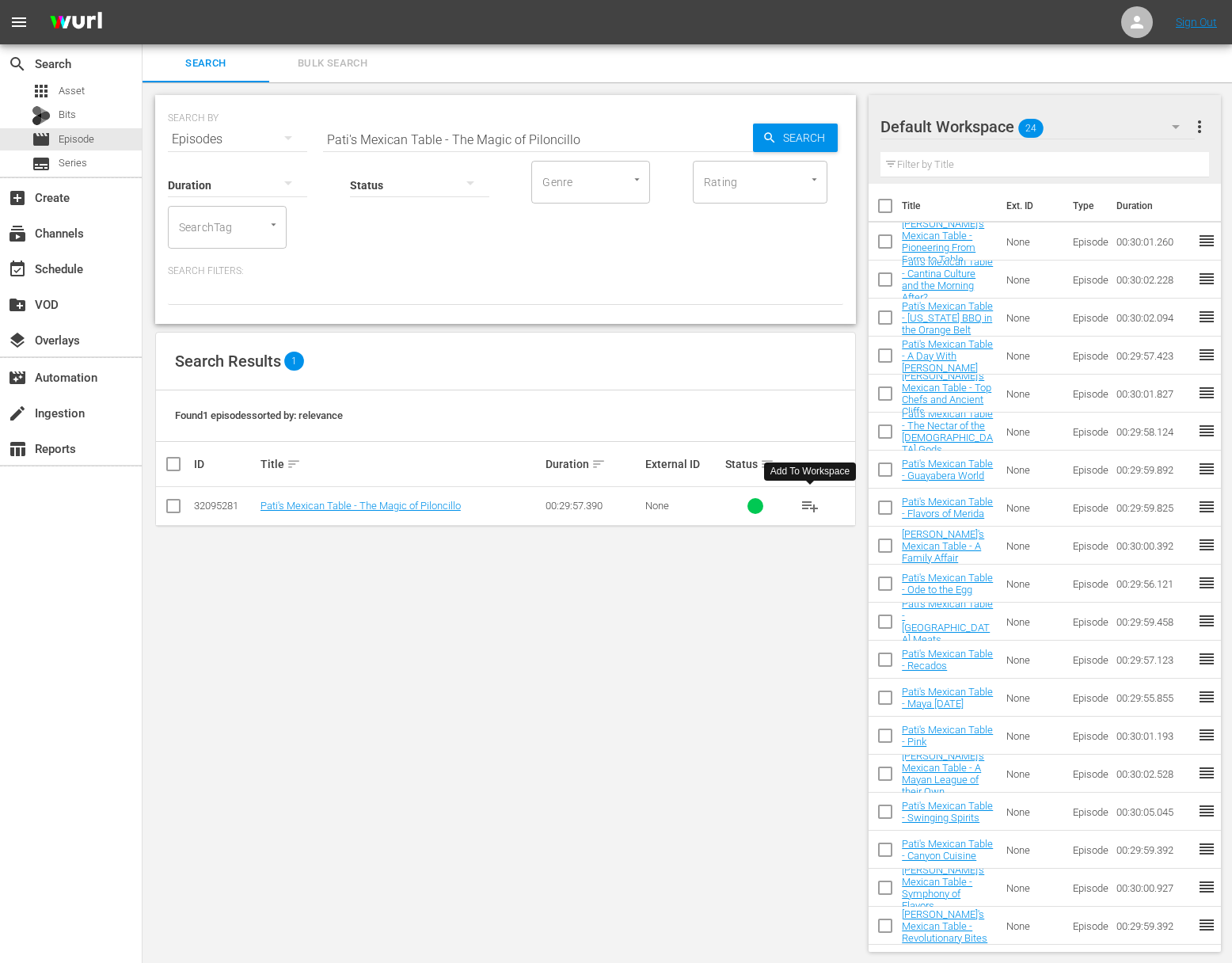
click at [811, 504] on span "playlist_add" at bounding box center [810, 506] width 19 height 19
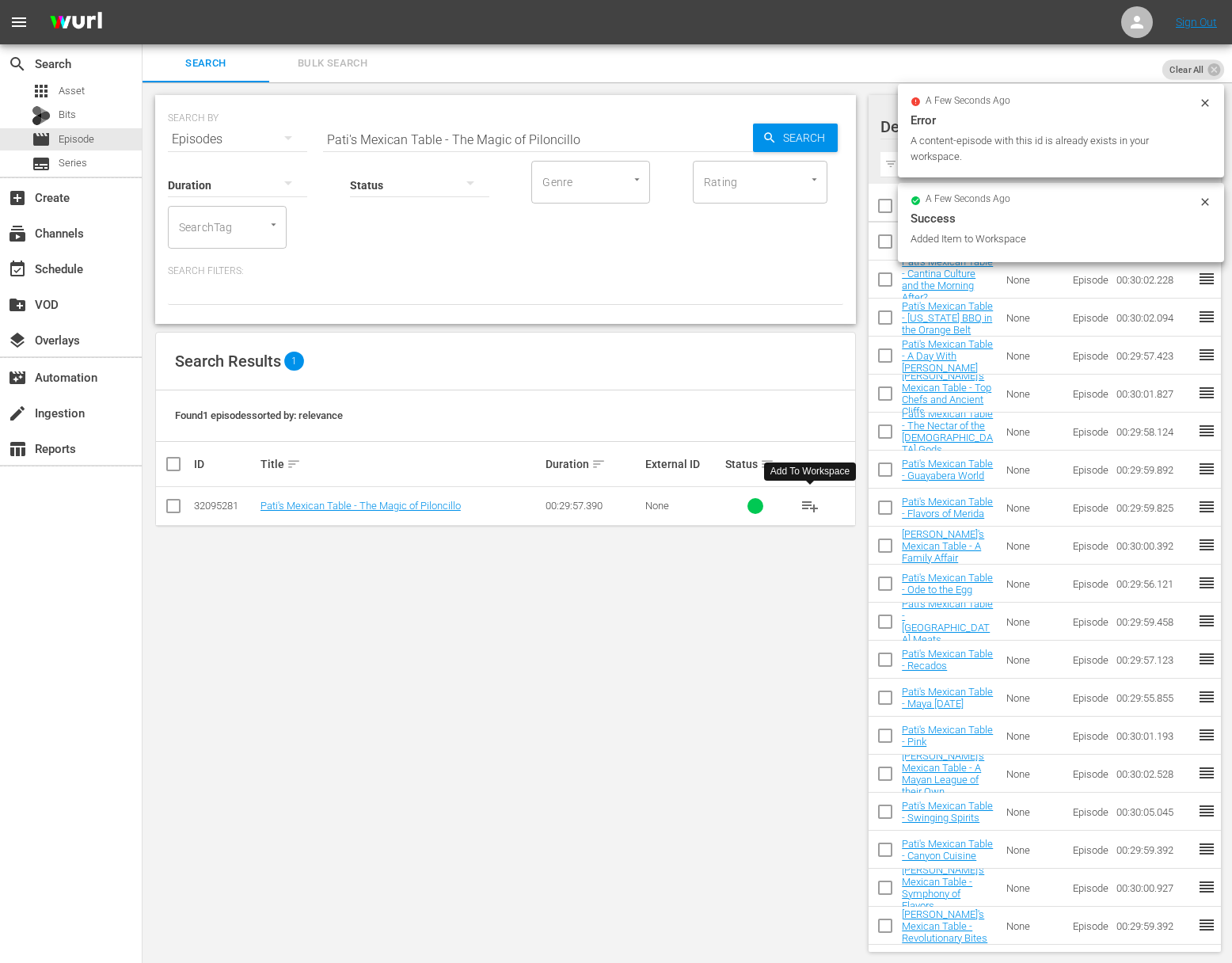
click at [489, 144] on div "SEARCH BY Search By Episodes Search ID, Title, Description, Keywords, or Catego…" at bounding box center [506, 209] width 701 height 229
click at [502, 138] on input "Pati's Mexican Table - The Magic of Piloncillo" at bounding box center [538, 139] width 430 height 38
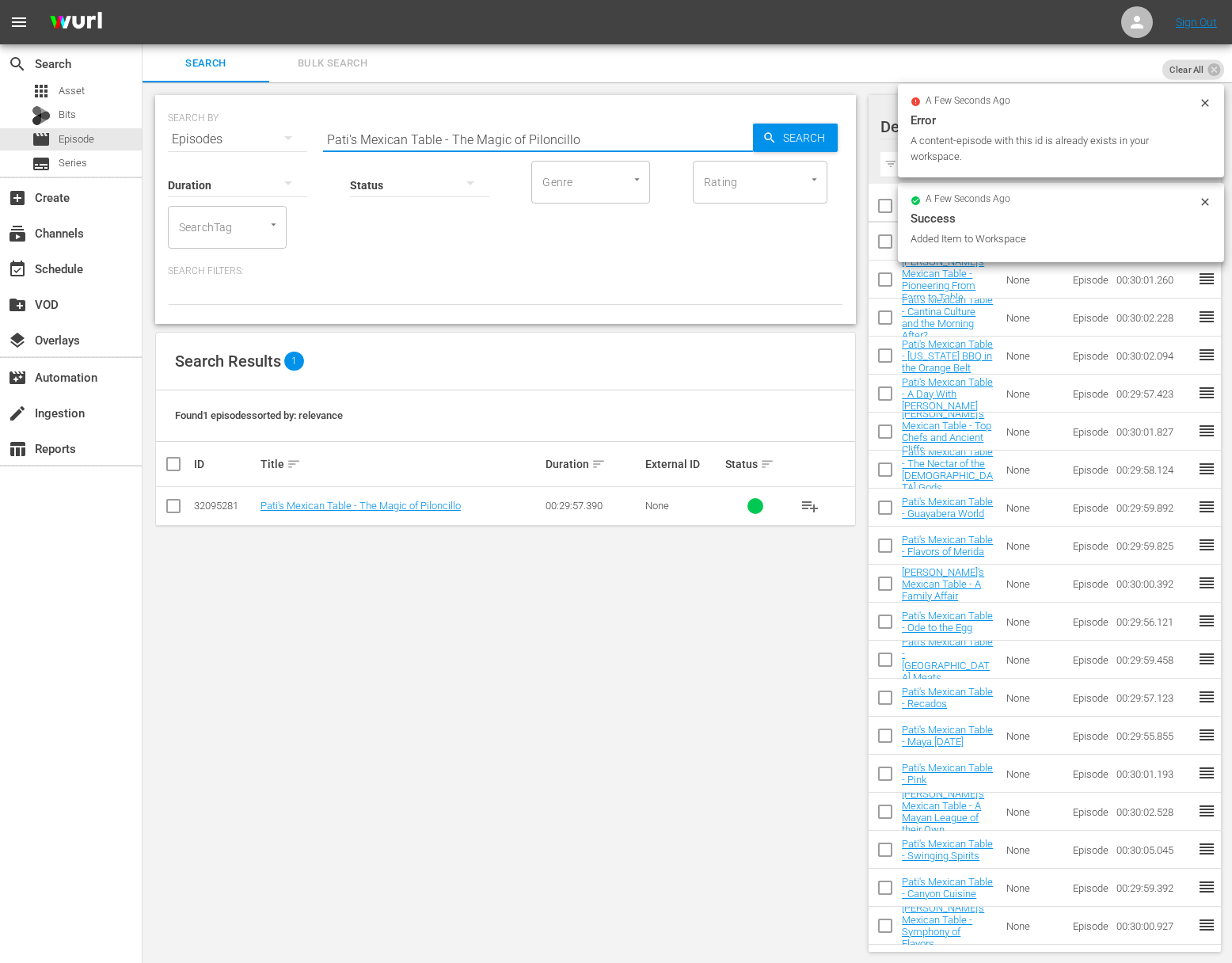
paste input "Maestros Del Pan"
click at [772, 139] on icon "button" at bounding box center [769, 138] width 14 height 14
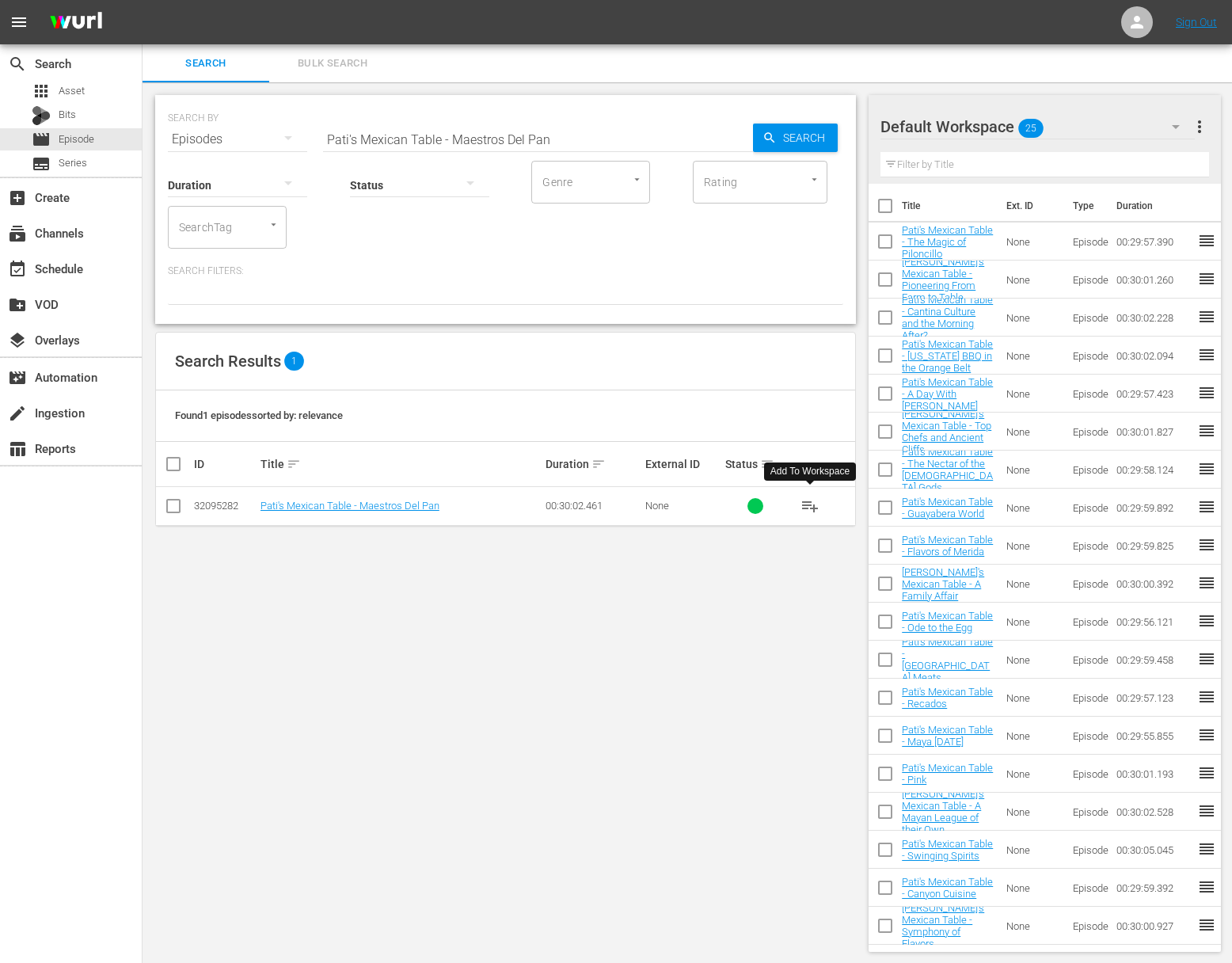
click at [812, 504] on span "playlist_add" at bounding box center [810, 506] width 19 height 19
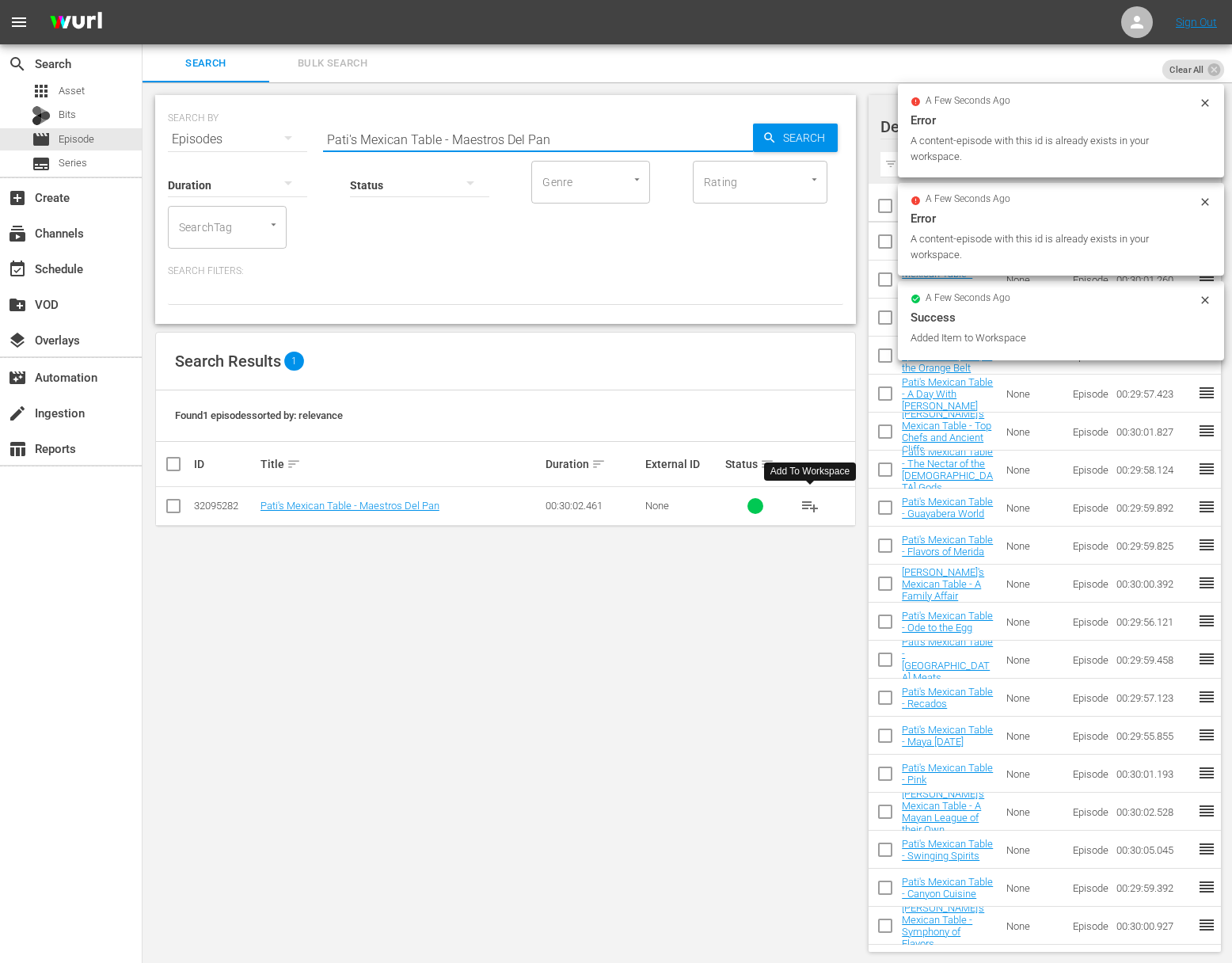
click at [568, 147] on input "Pati's Mexican Table - Maestros Del Pan" at bounding box center [538, 139] width 430 height 38
paste input "The World Cup of Tacos"
click at [804, 142] on span "Search" at bounding box center [807, 138] width 61 height 28
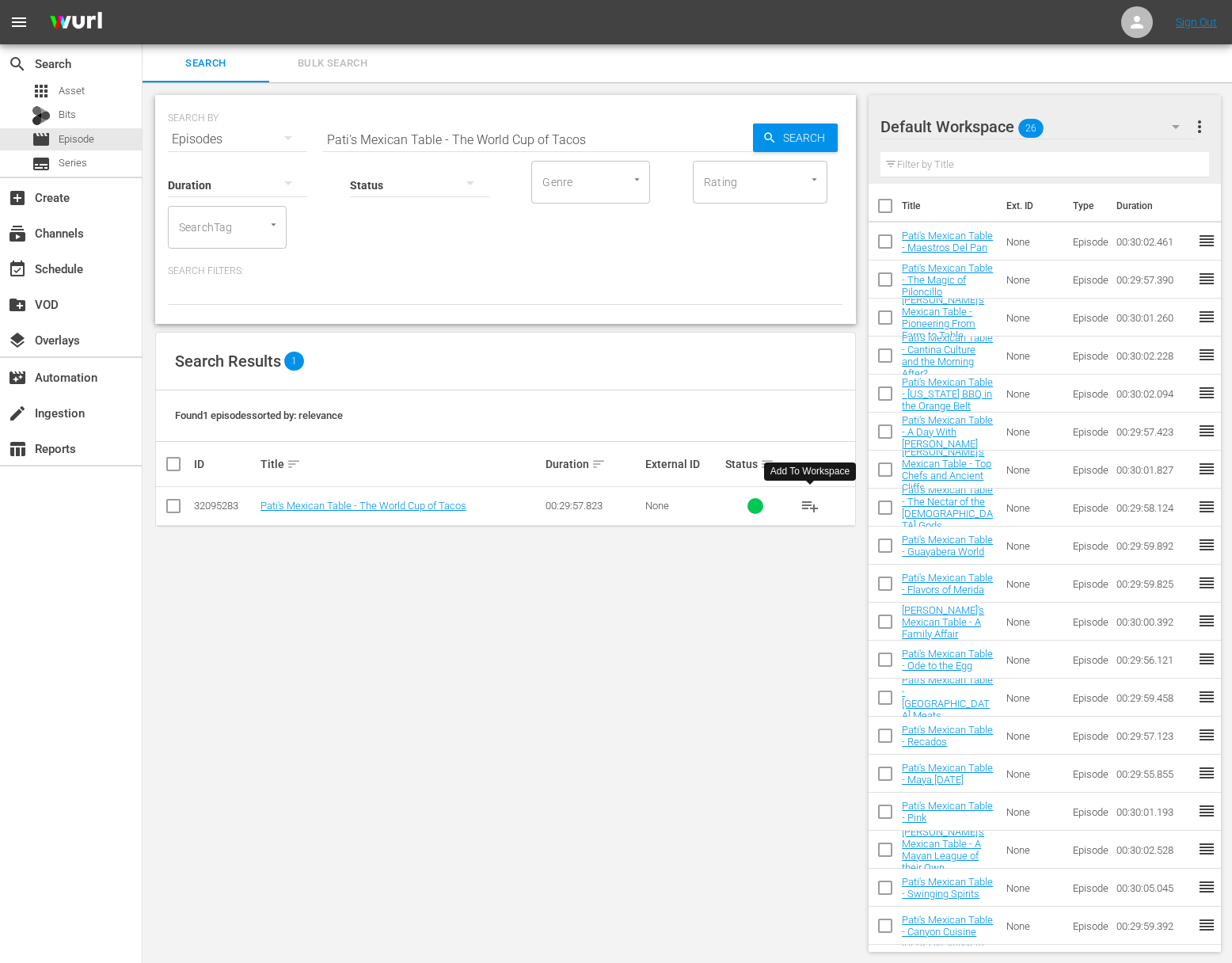
click at [810, 501] on span "playlist_add" at bounding box center [810, 506] width 19 height 19
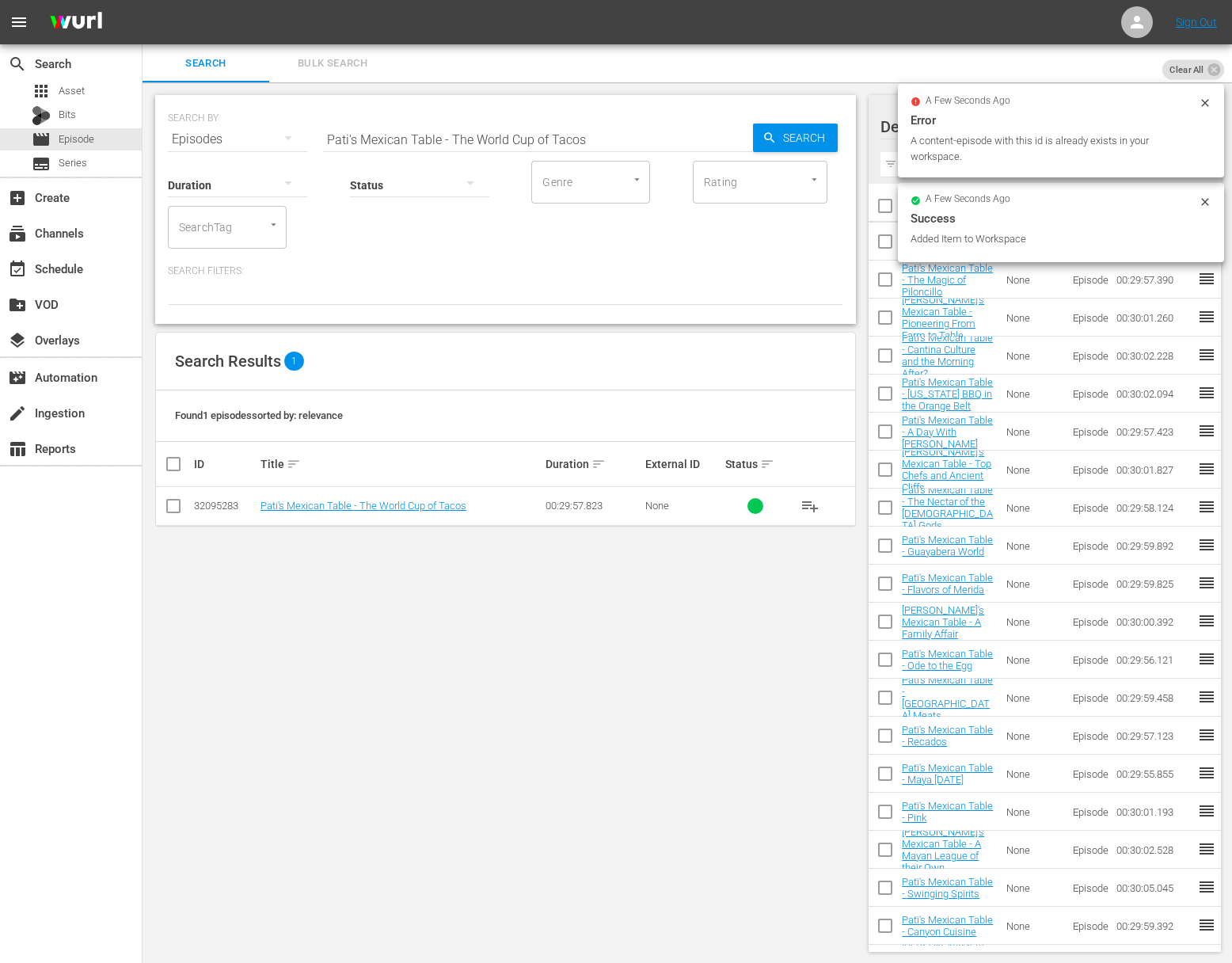
click at [480, 139] on input "Pati's Mexican Table - The World Cup of Tacos" at bounding box center [538, 139] width 430 height 38
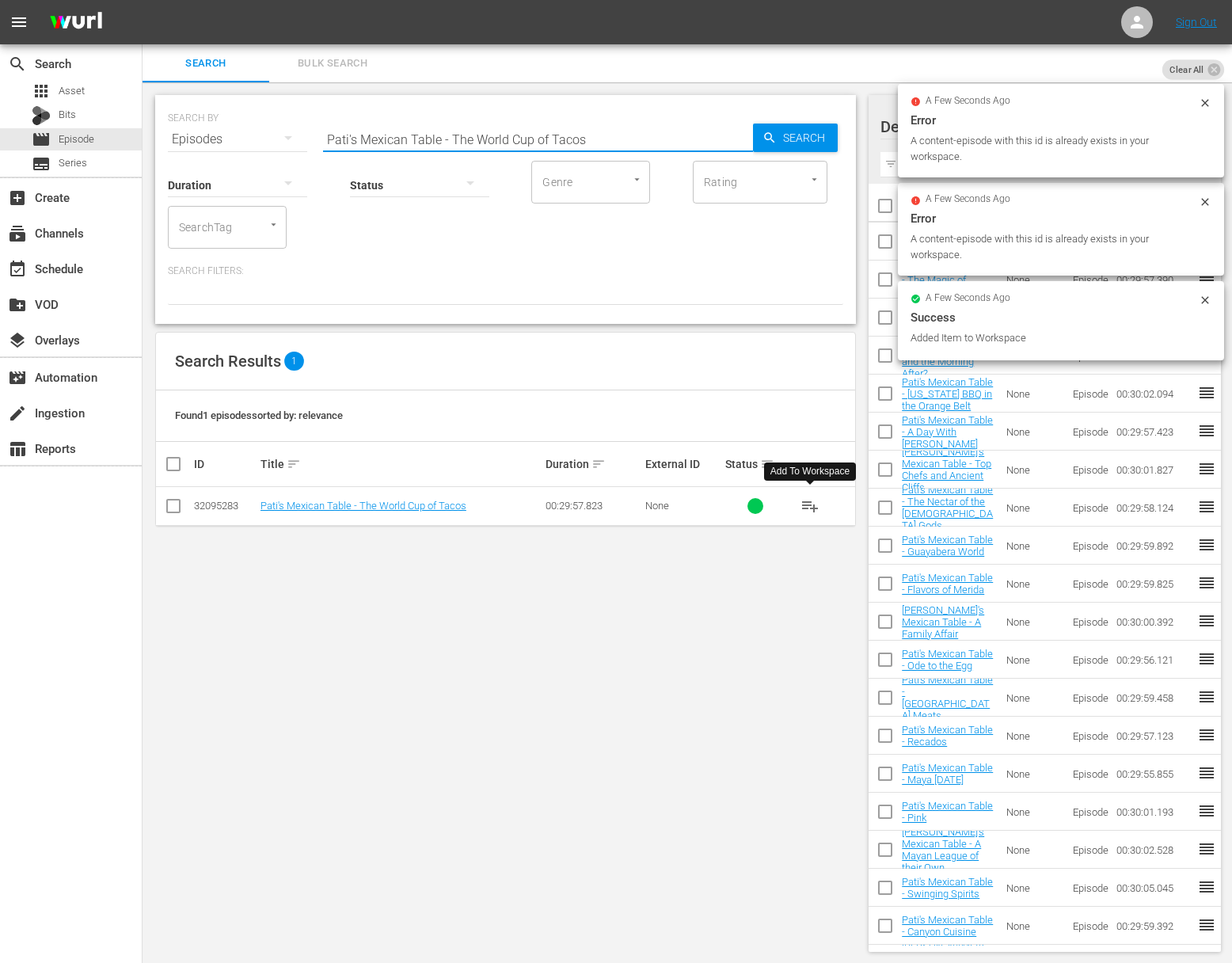
paste input "Sisters, Stew, and Sass"
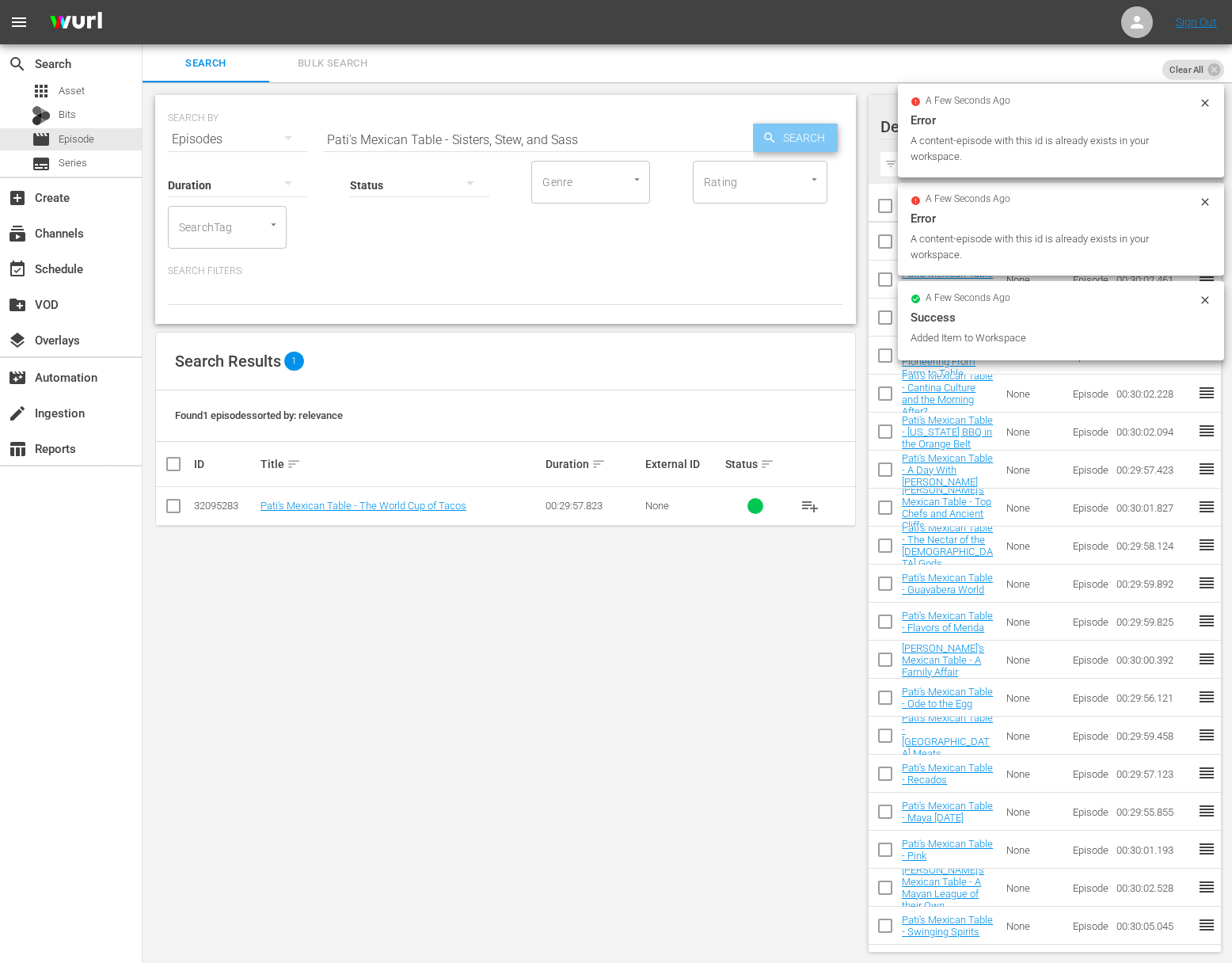
click at [837, 132] on span "Search" at bounding box center [807, 138] width 61 height 28
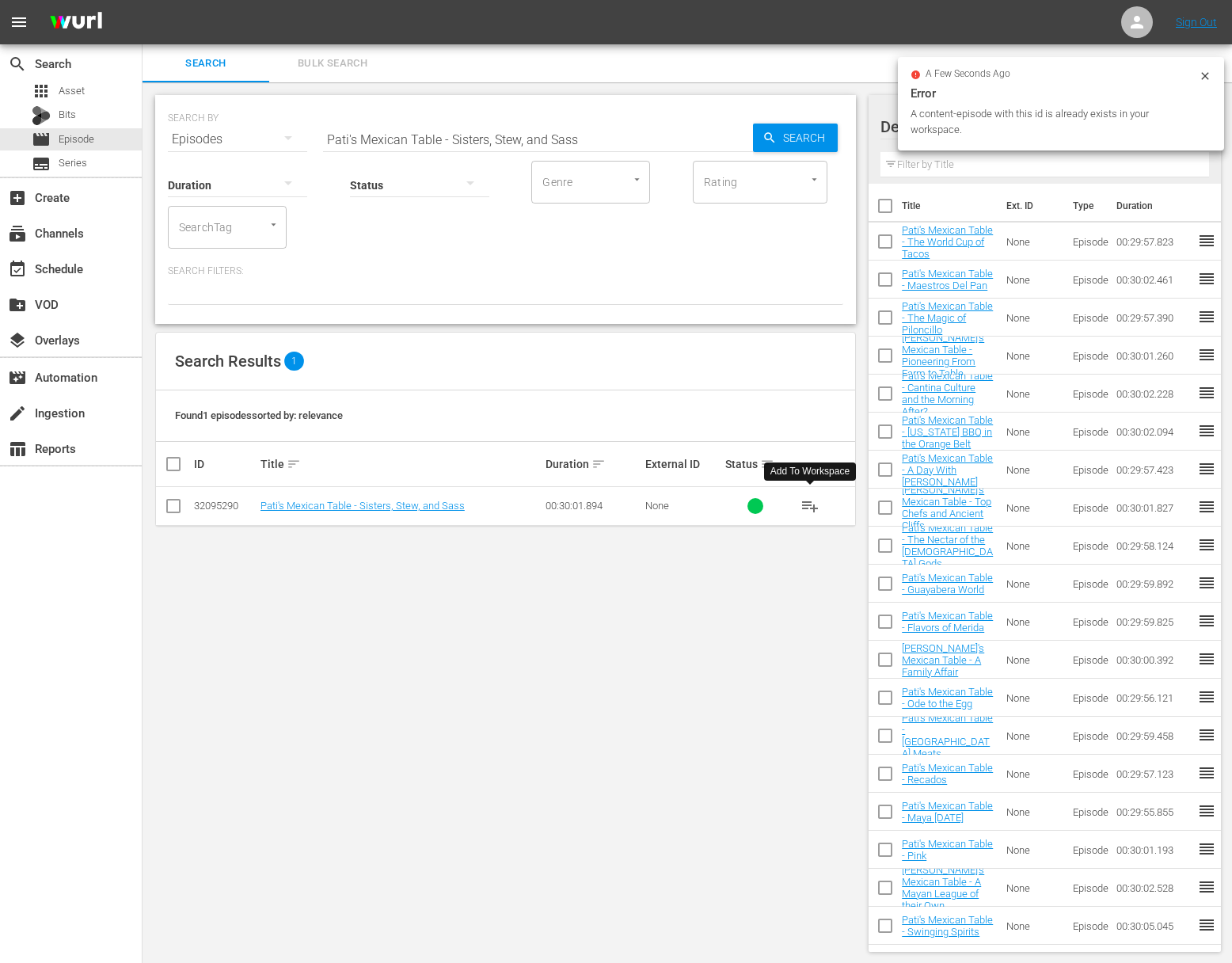
click at [808, 504] on span "playlist_add" at bounding box center [810, 506] width 19 height 19
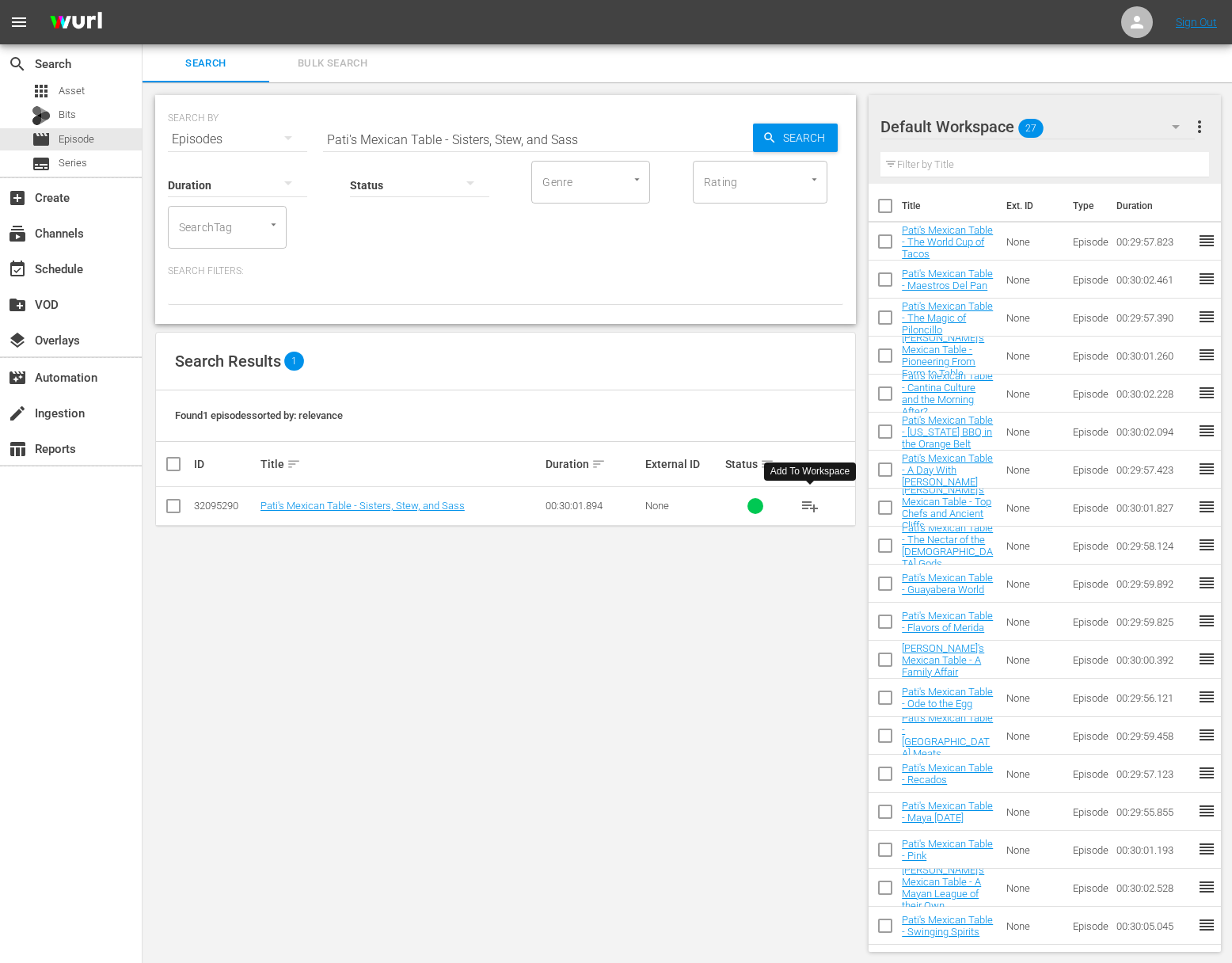
click at [808, 504] on span "playlist_add" at bounding box center [810, 506] width 19 height 19
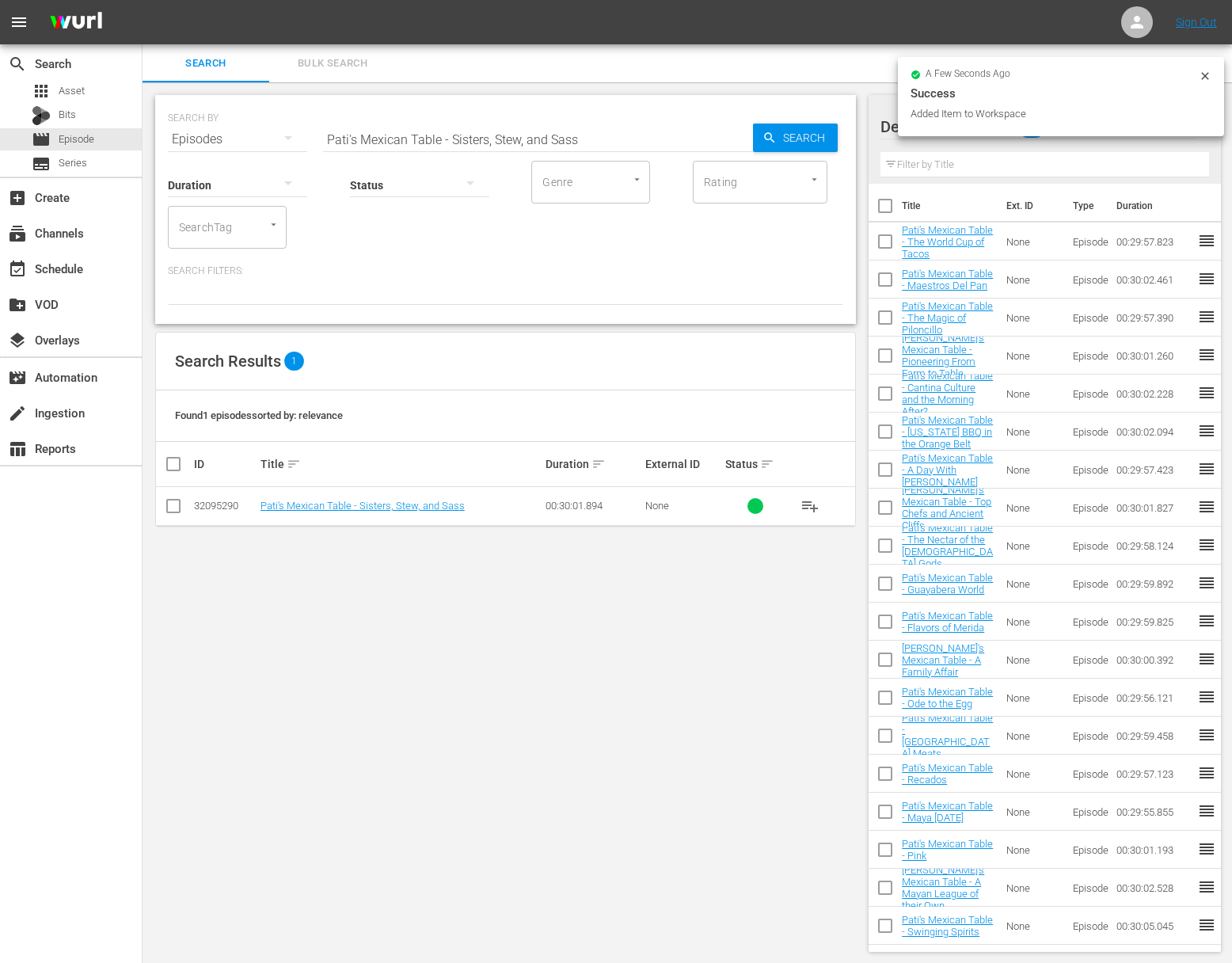
click at [586, 125] on input "Pati's Mexican Table - Sisters, Stew, and Sass" at bounding box center [538, 139] width 430 height 38
paste input "The Fire King"
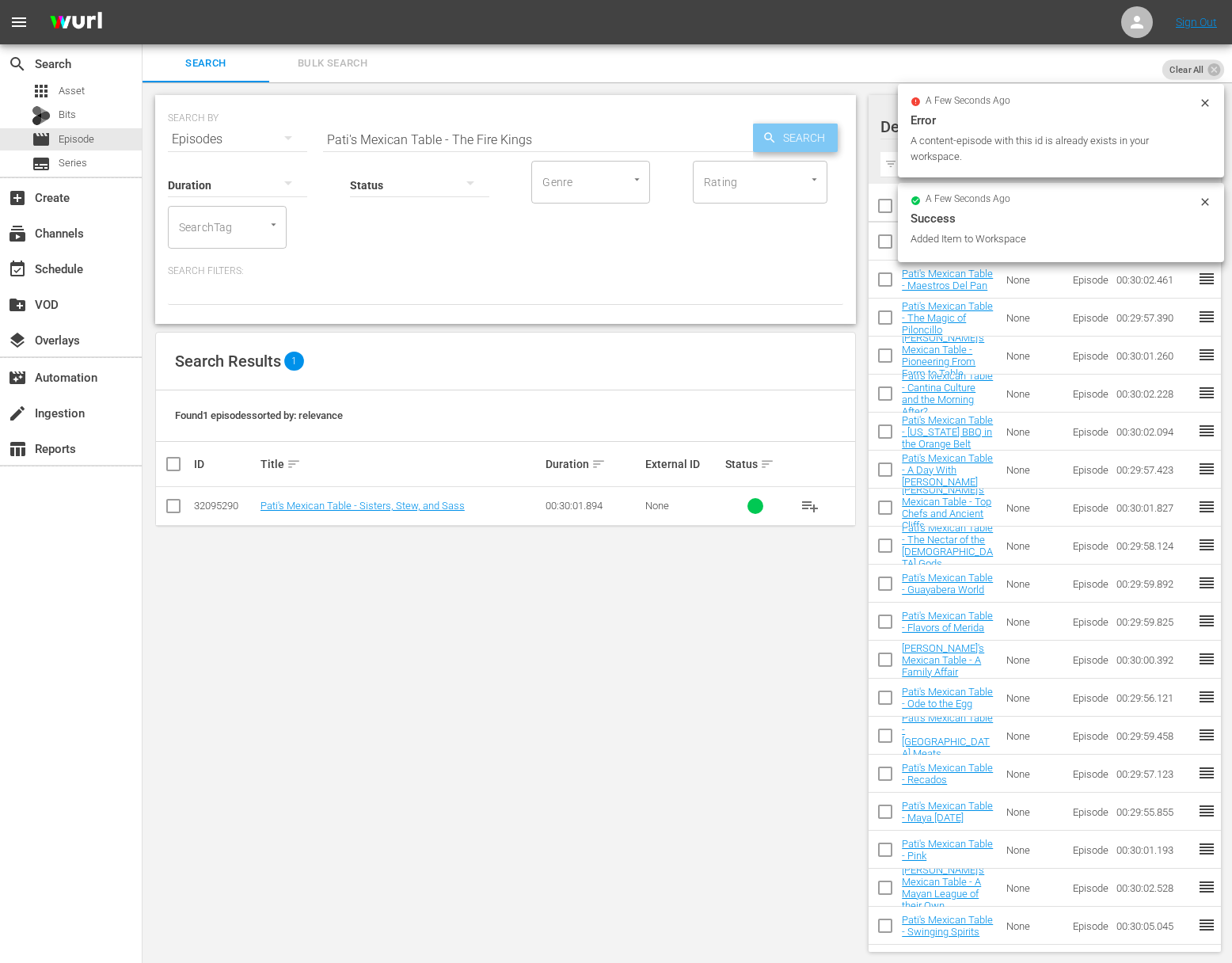
click at [785, 135] on span "Search" at bounding box center [807, 138] width 61 height 28
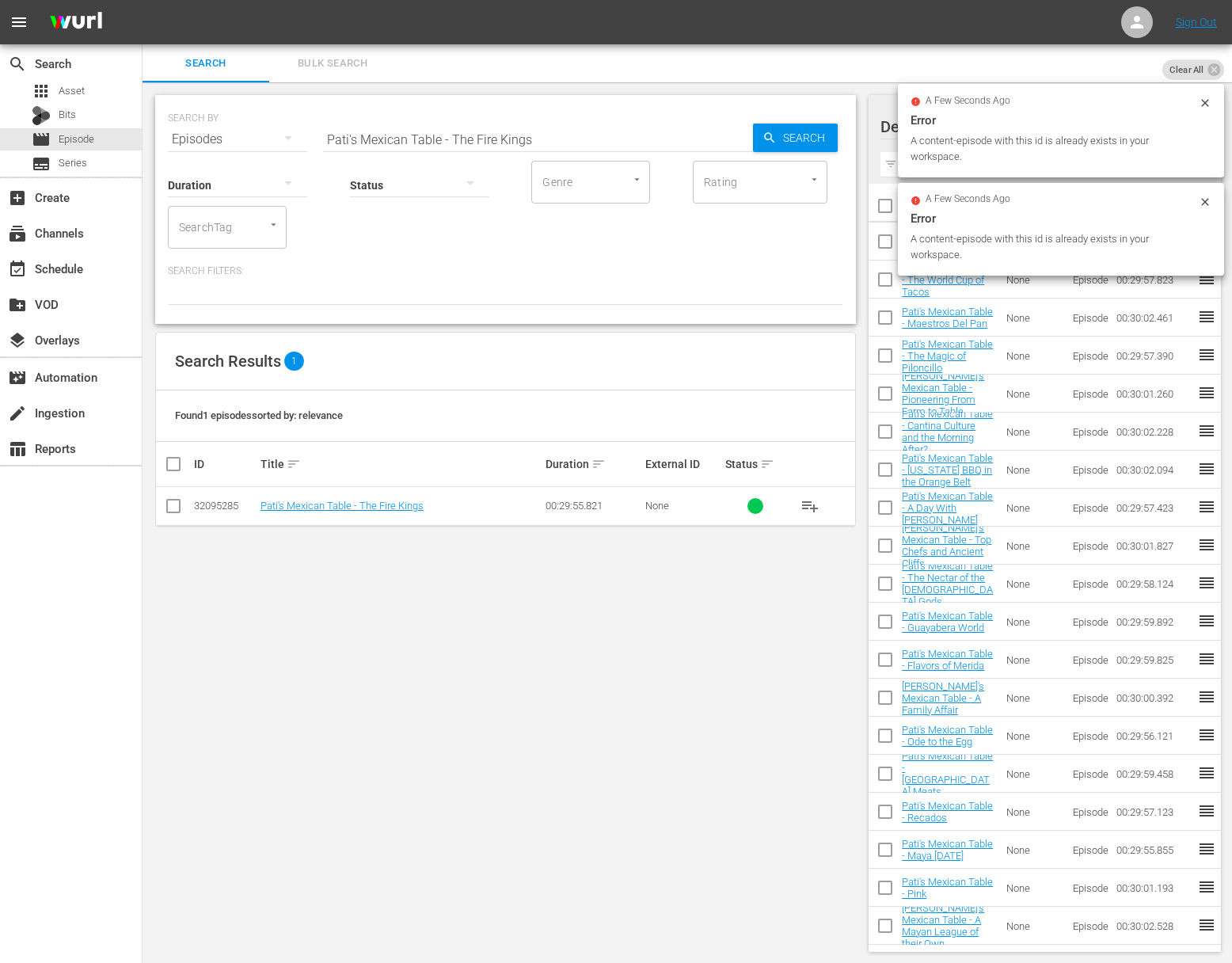
click at [811, 503] on span "playlist_add" at bounding box center [810, 506] width 19 height 19
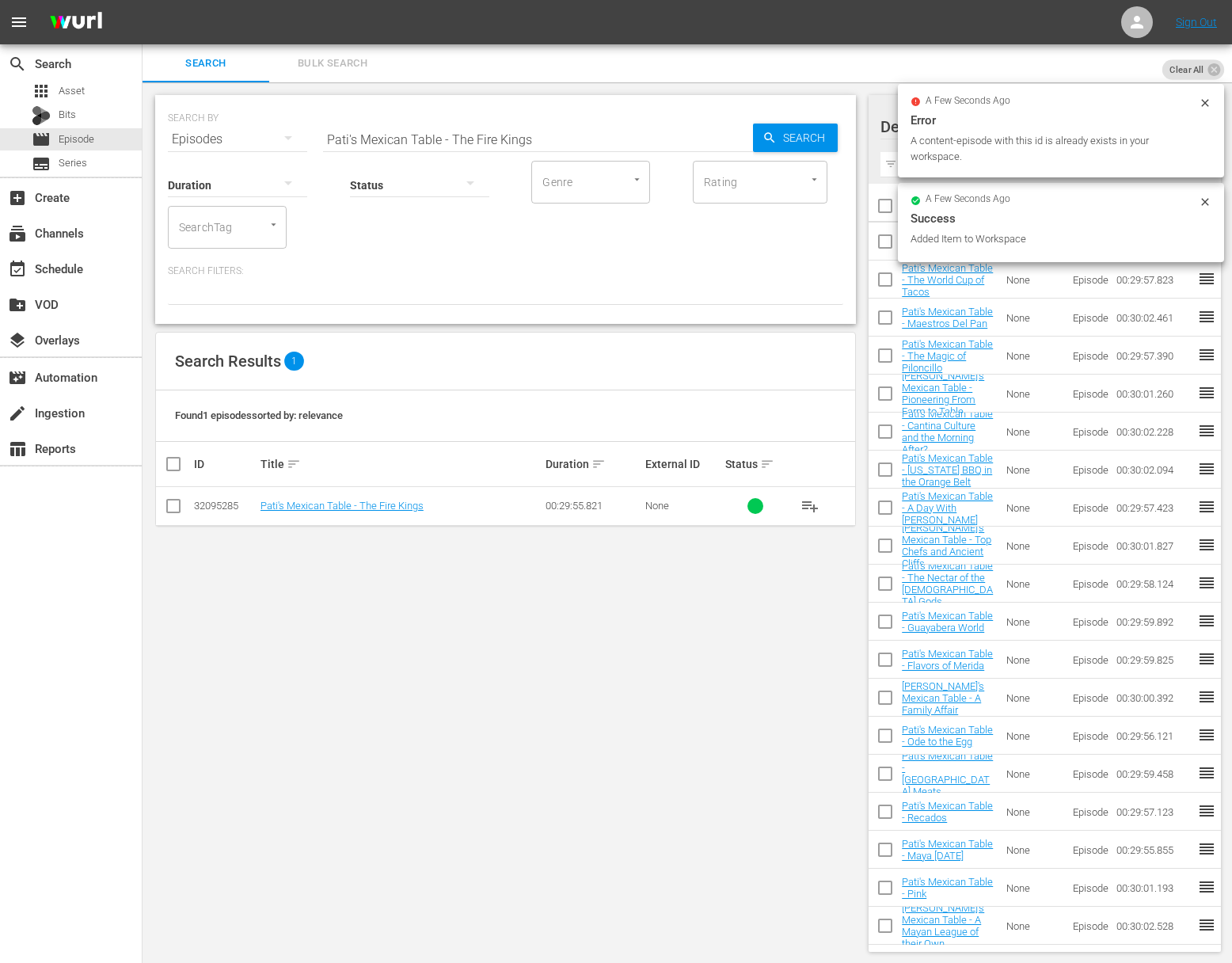
click at [596, 133] on input "Pati's Mexican Table - The Fire Kings" at bounding box center [538, 139] width 430 height 38
paste input "Backyard Picnic"
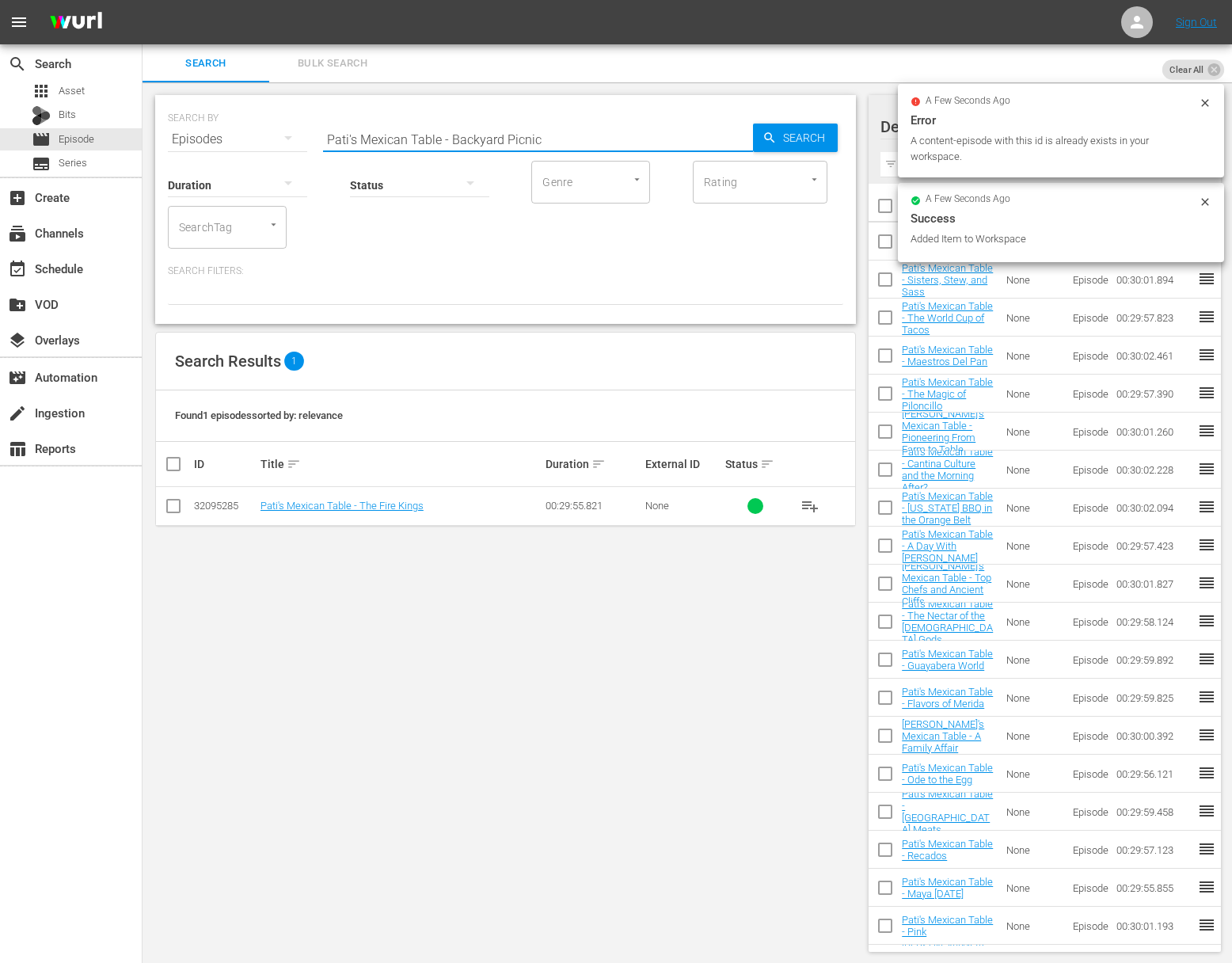
click at [800, 137] on span "Search" at bounding box center [807, 138] width 61 height 28
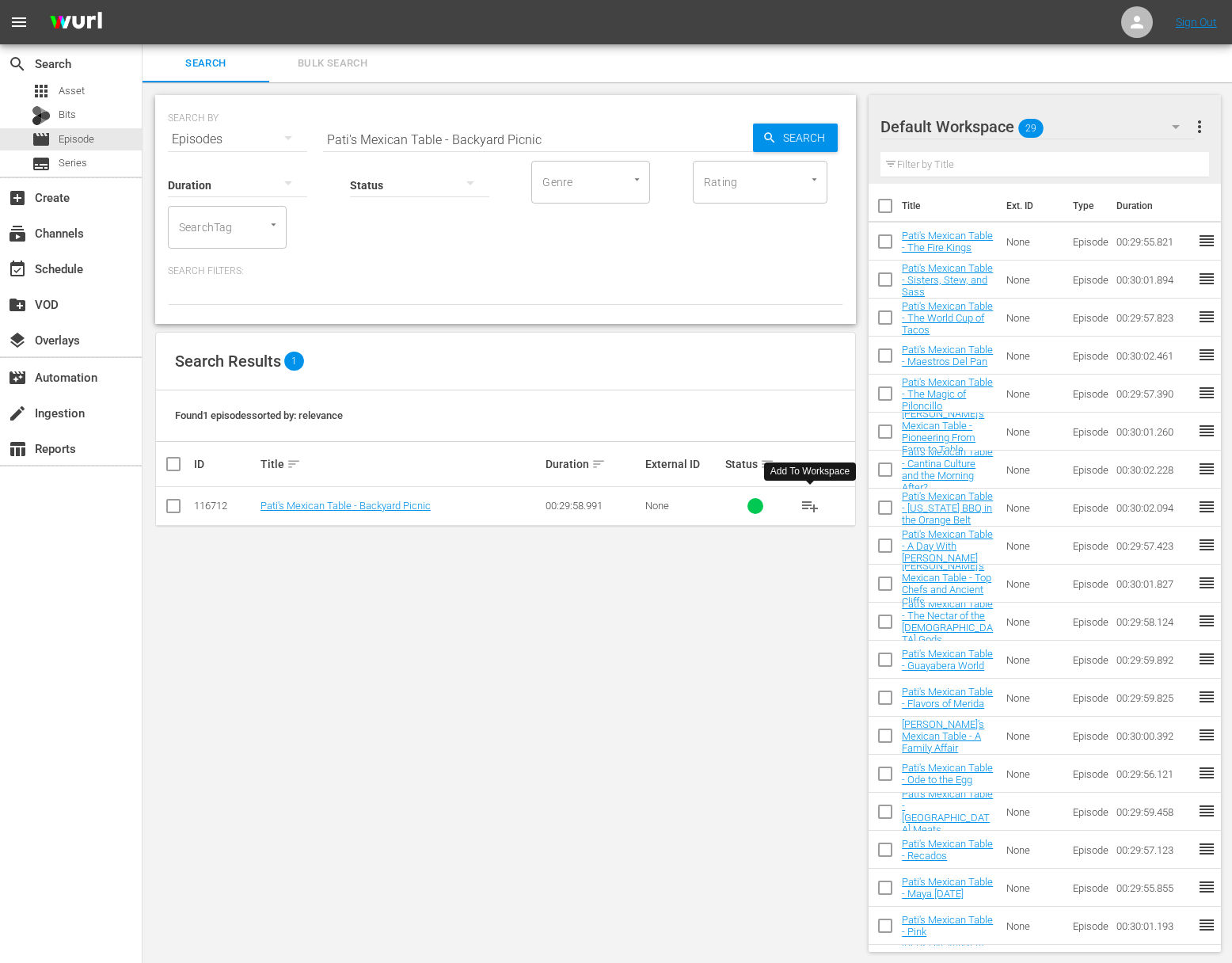
click at [810, 499] on span "playlist_add" at bounding box center [810, 506] width 19 height 19
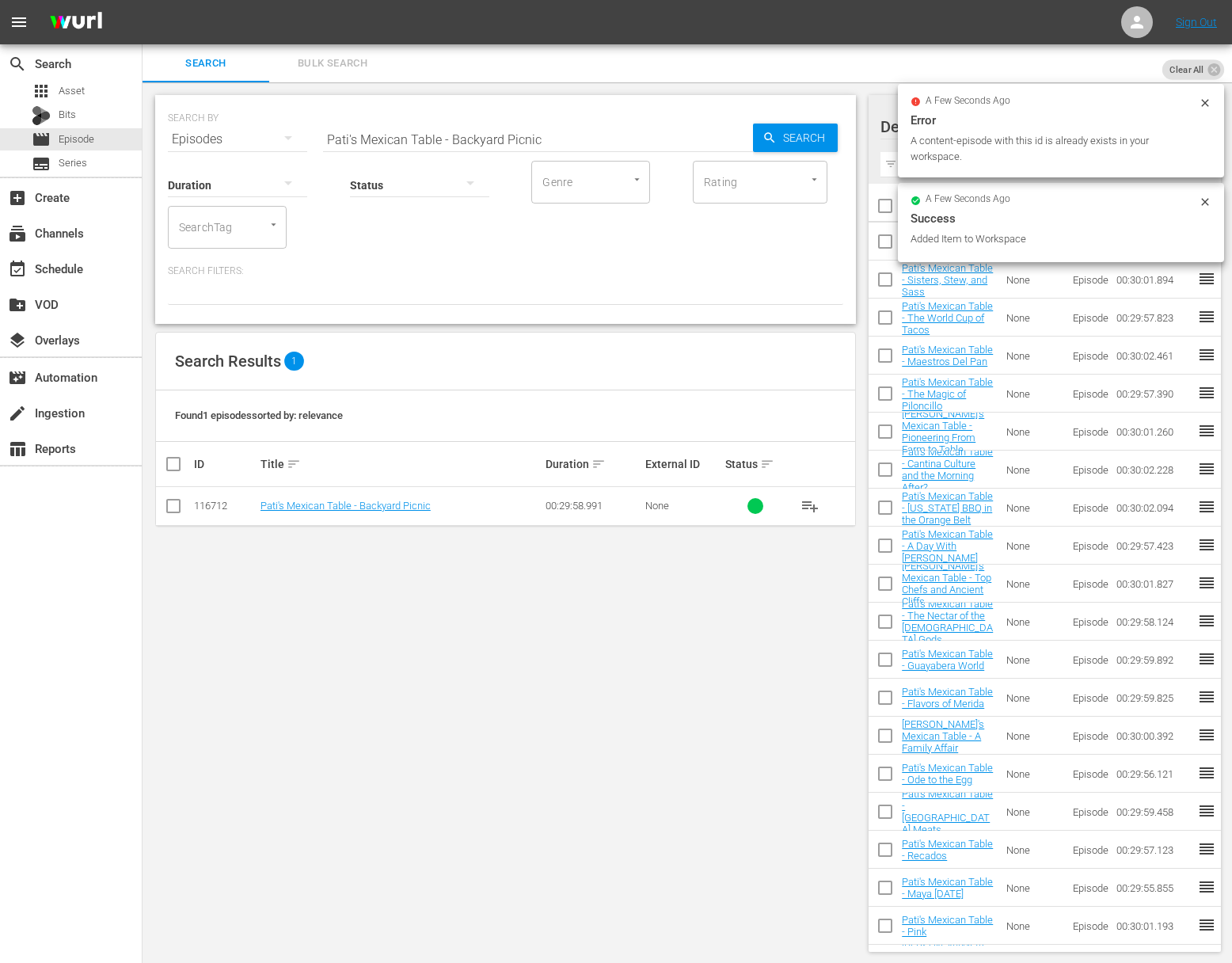
click at [558, 130] on input "Pati's Mexican Table - Backyard Picnic" at bounding box center [538, 139] width 430 height 38
paste input "ked!"
click at [800, 135] on span "Search" at bounding box center [807, 138] width 61 height 28
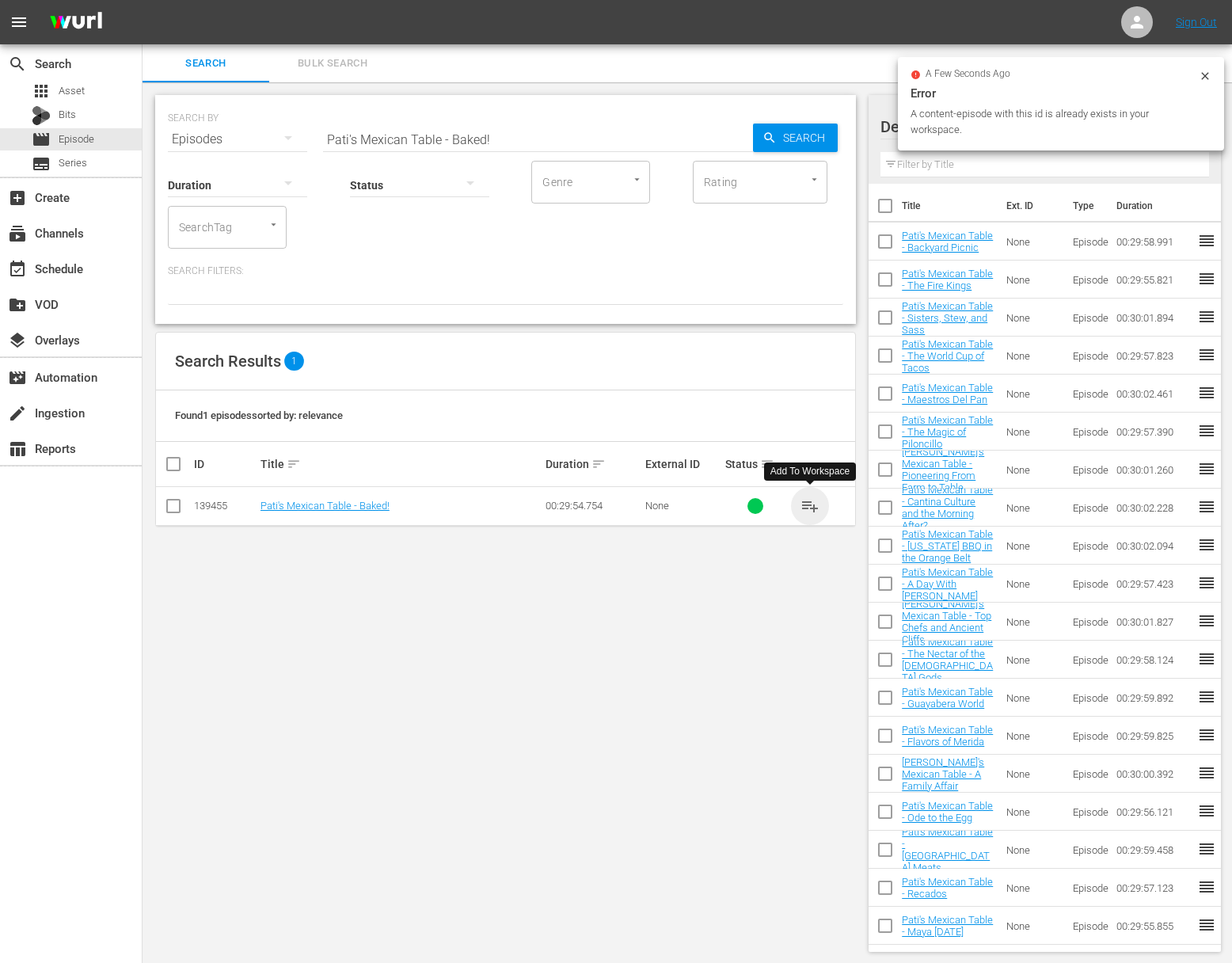
click at [815, 502] on span "playlist_add" at bounding box center [810, 506] width 19 height 19
click at [814, 502] on span "playlist_add" at bounding box center [810, 506] width 19 height 19
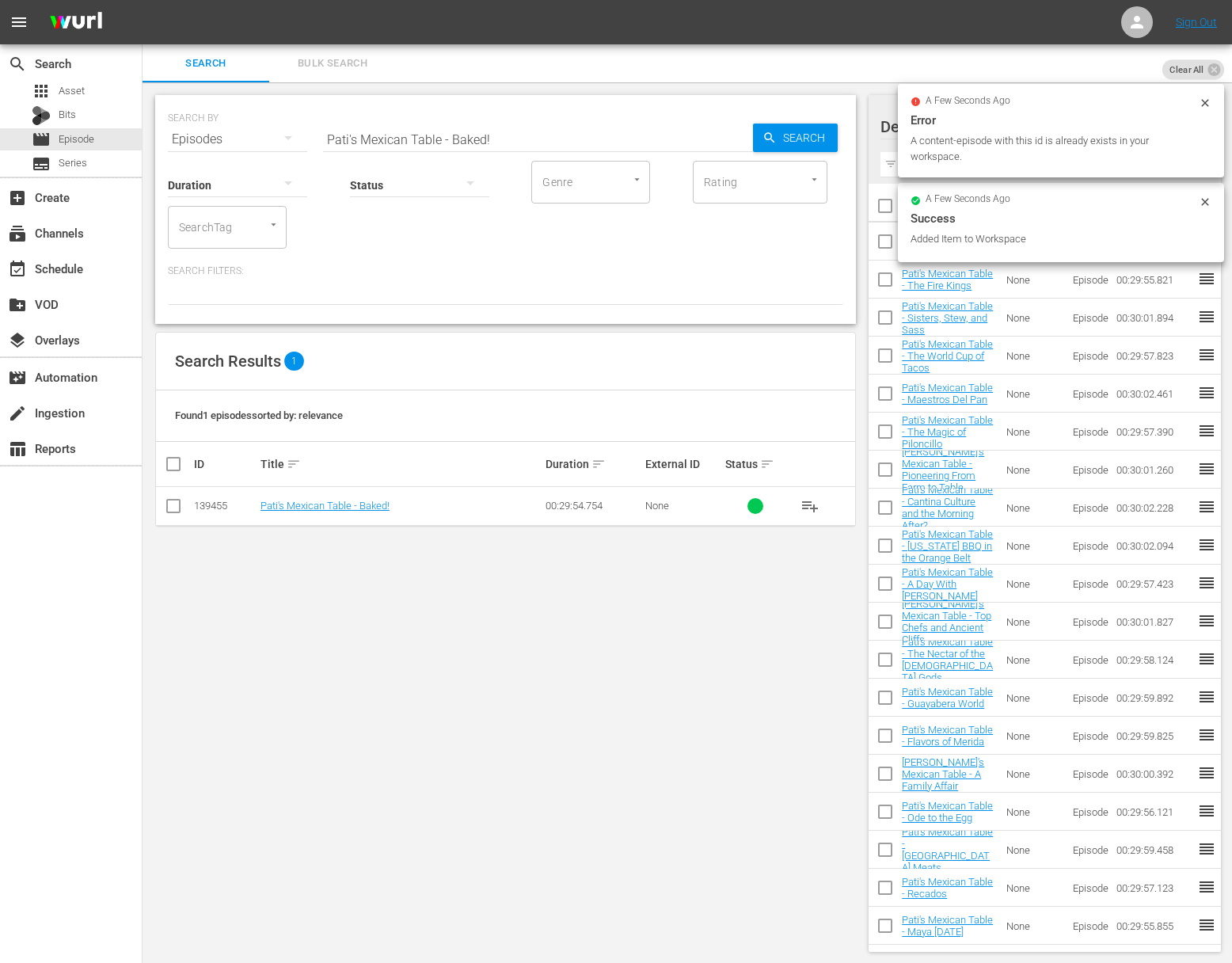
click at [552, 150] on div "Search ID, Title, Description, Keywords, or Category Pati's Mexican Table - Bak…" at bounding box center [538, 139] width 430 height 38
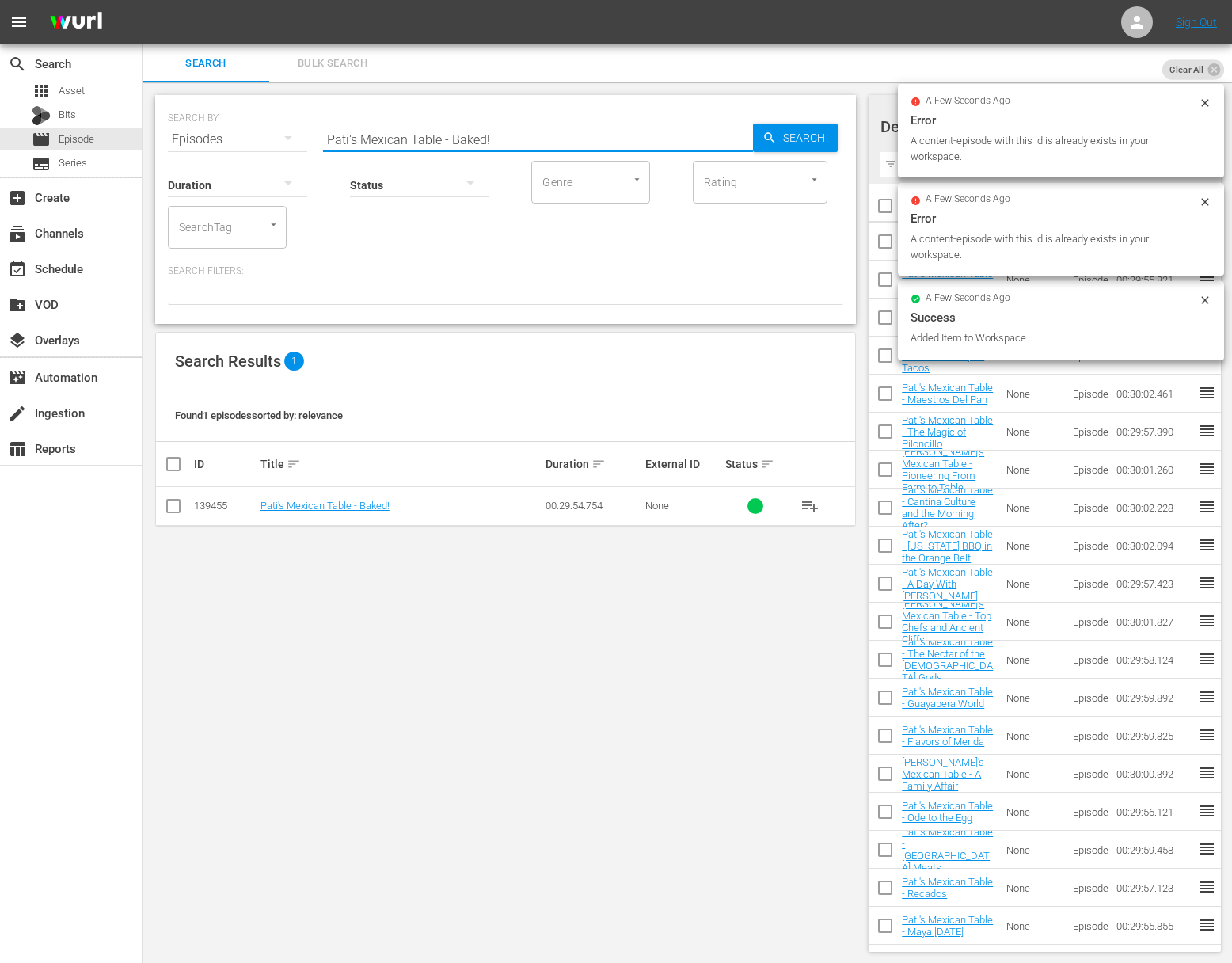
paste input "Family Favorites"
click at [754, 139] on div "Search" at bounding box center [795, 138] width 84 height 28
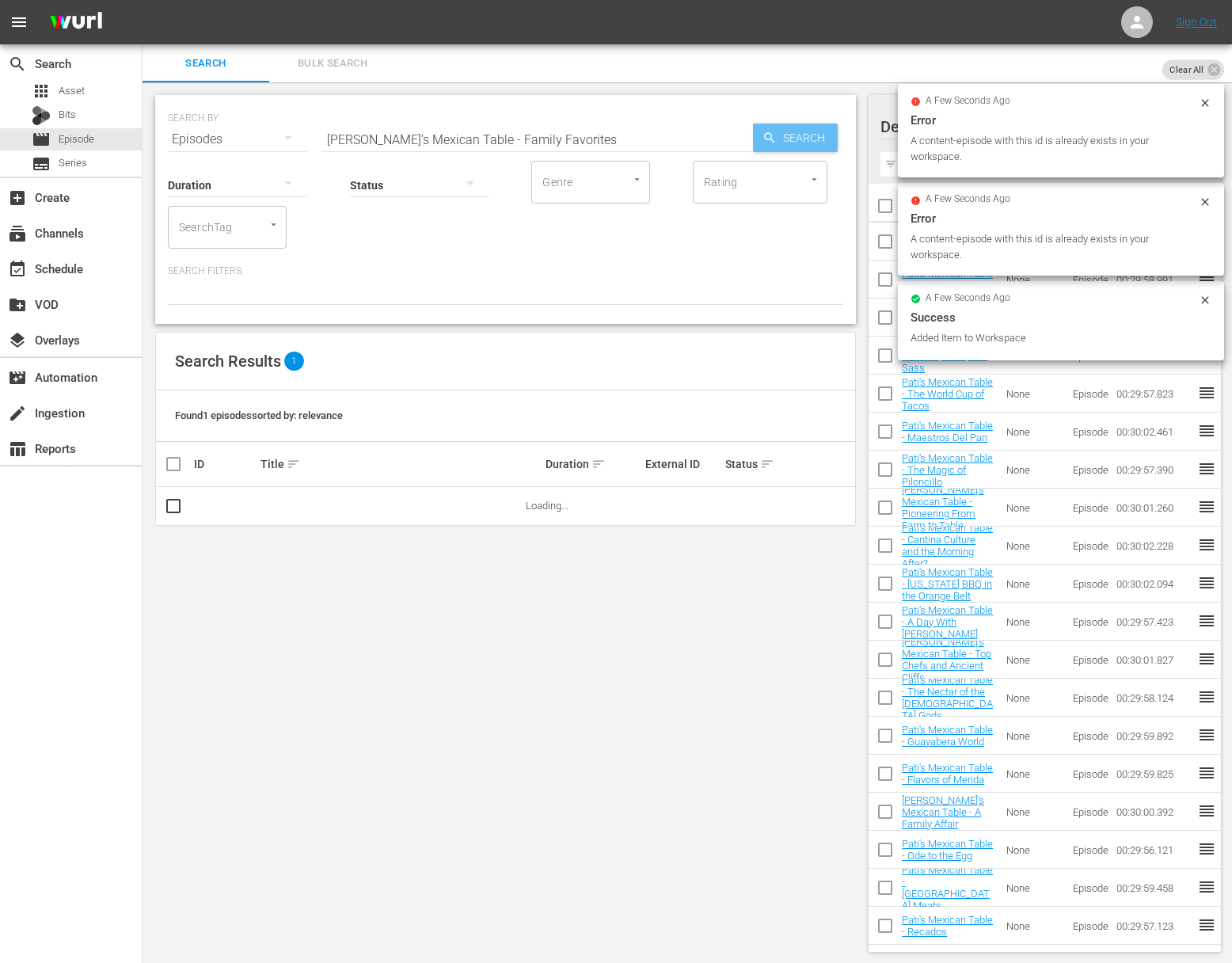
click at [771, 137] on icon "button" at bounding box center [769, 137] width 10 height 10
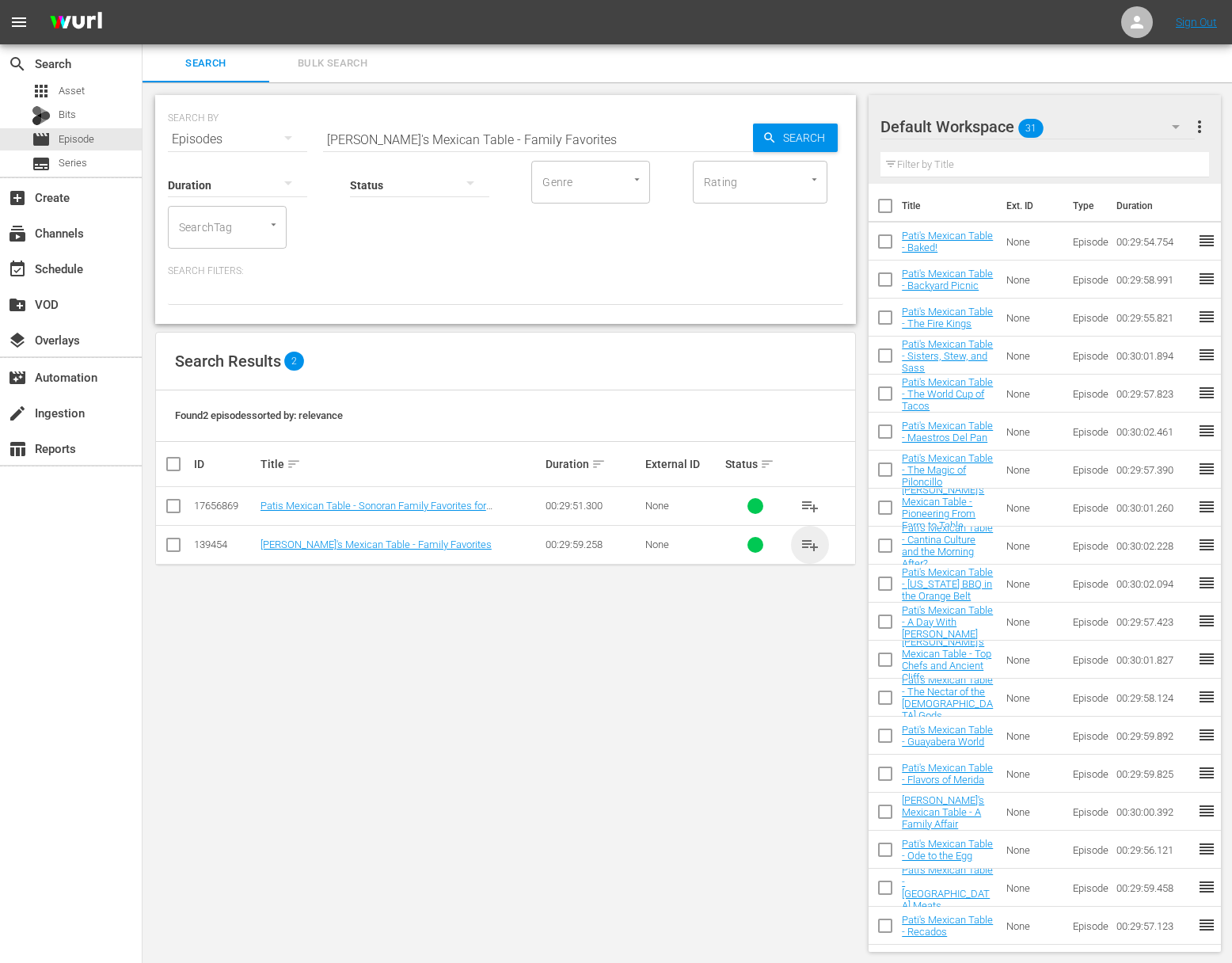
click at [807, 544] on span "playlist_add" at bounding box center [810, 545] width 19 height 19
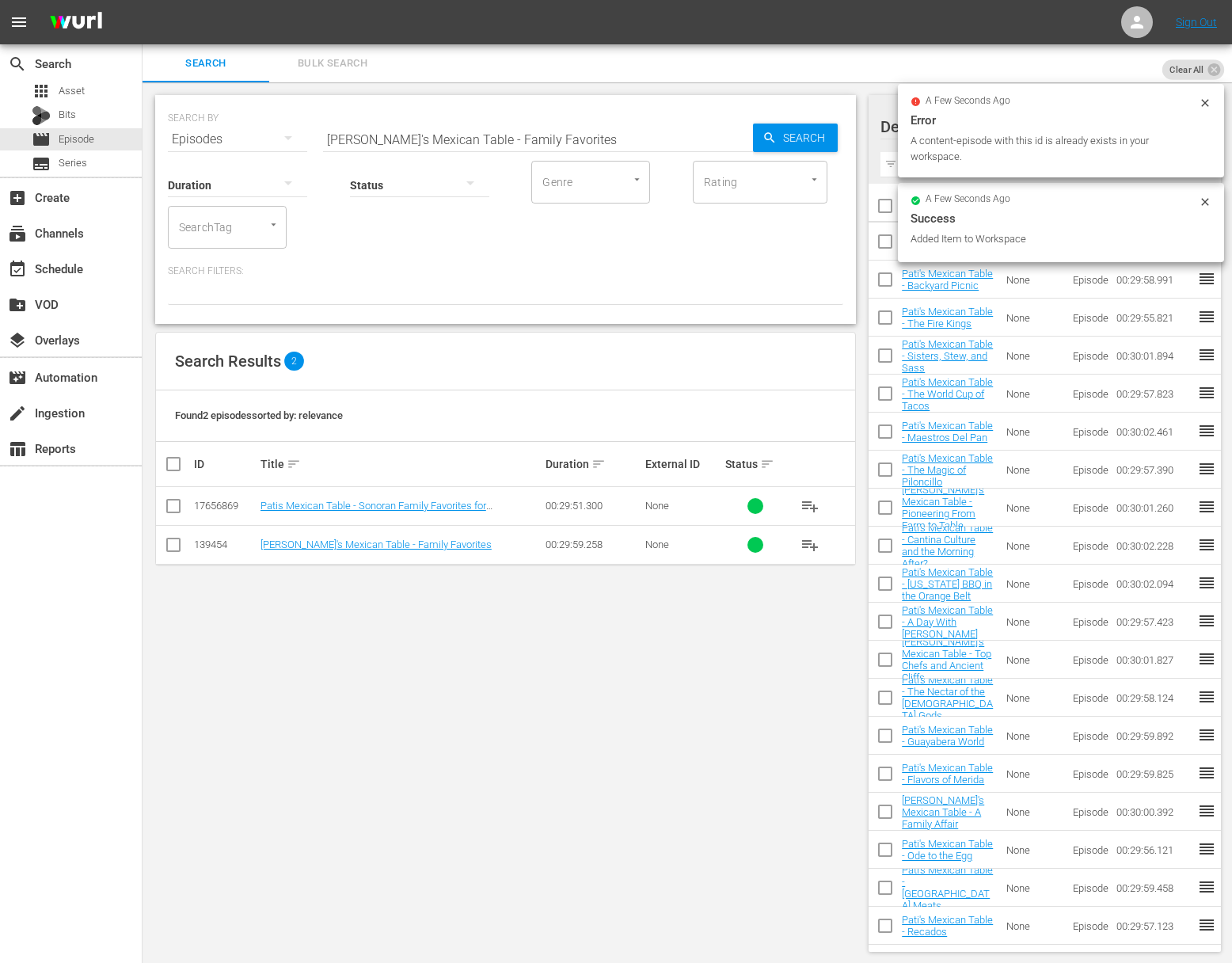
click at [573, 128] on input "Pati's Mexican Table - Family Favorites" at bounding box center [538, 139] width 430 height 38
paste input "Modern Mexico"
click at [812, 132] on span "Search" at bounding box center [807, 138] width 61 height 28
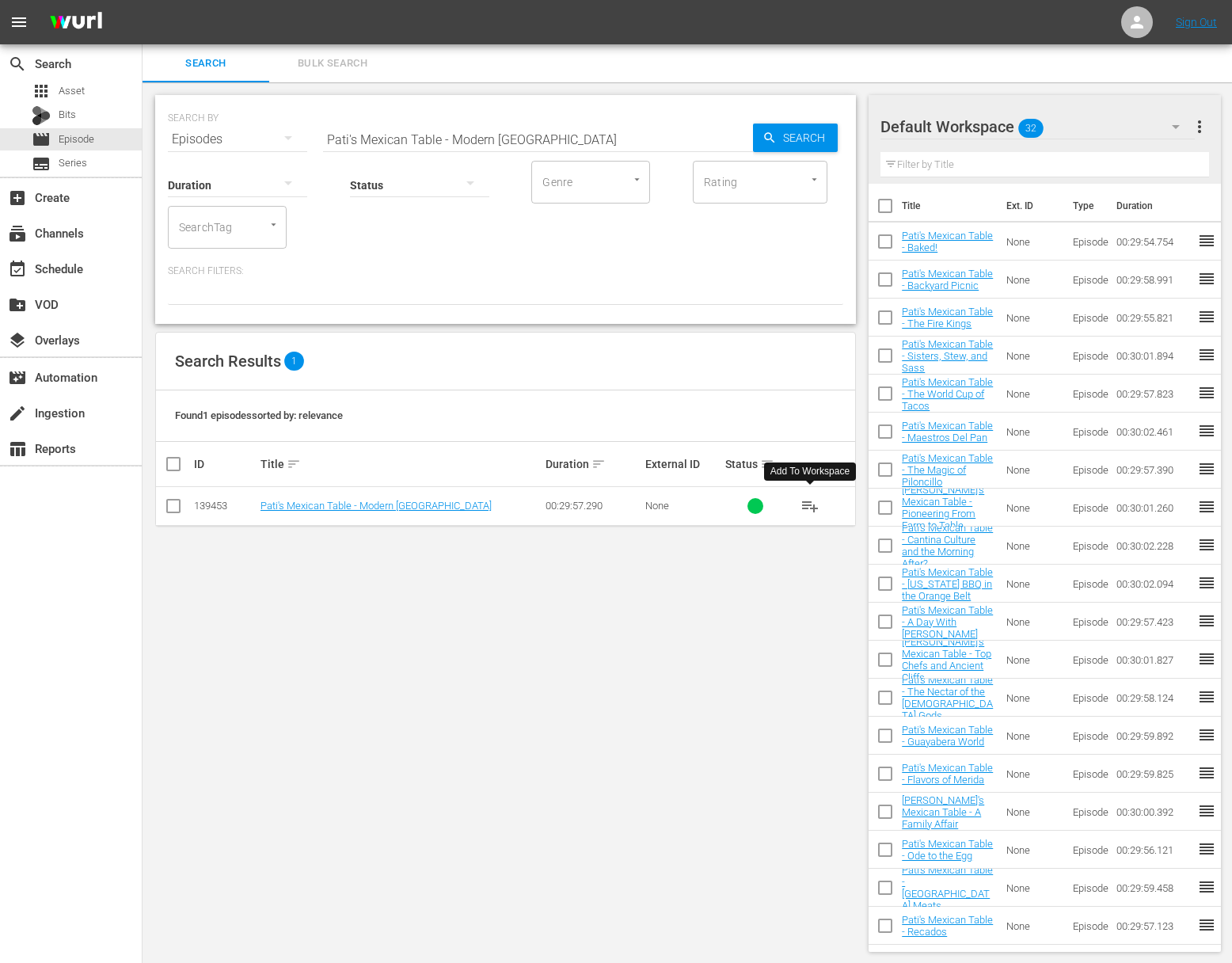
click at [810, 499] on span "playlist_add" at bounding box center [810, 506] width 19 height 19
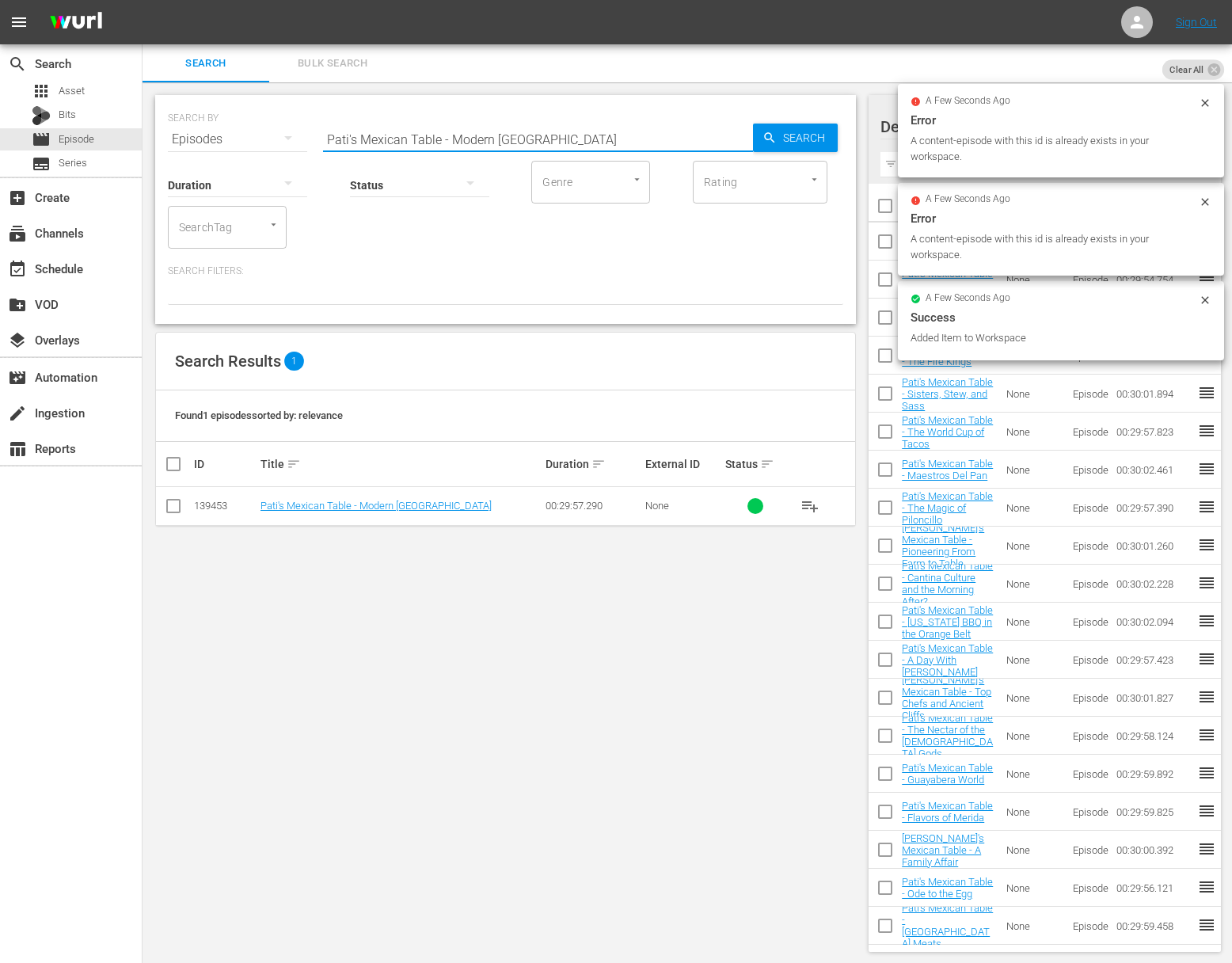
click at [535, 136] on input "Pati's Mexican Table - Modern Mexico" at bounding box center [538, 139] width 430 height 38
paste input "Sami's Big Day"
click at [805, 136] on span "Search" at bounding box center [807, 138] width 61 height 28
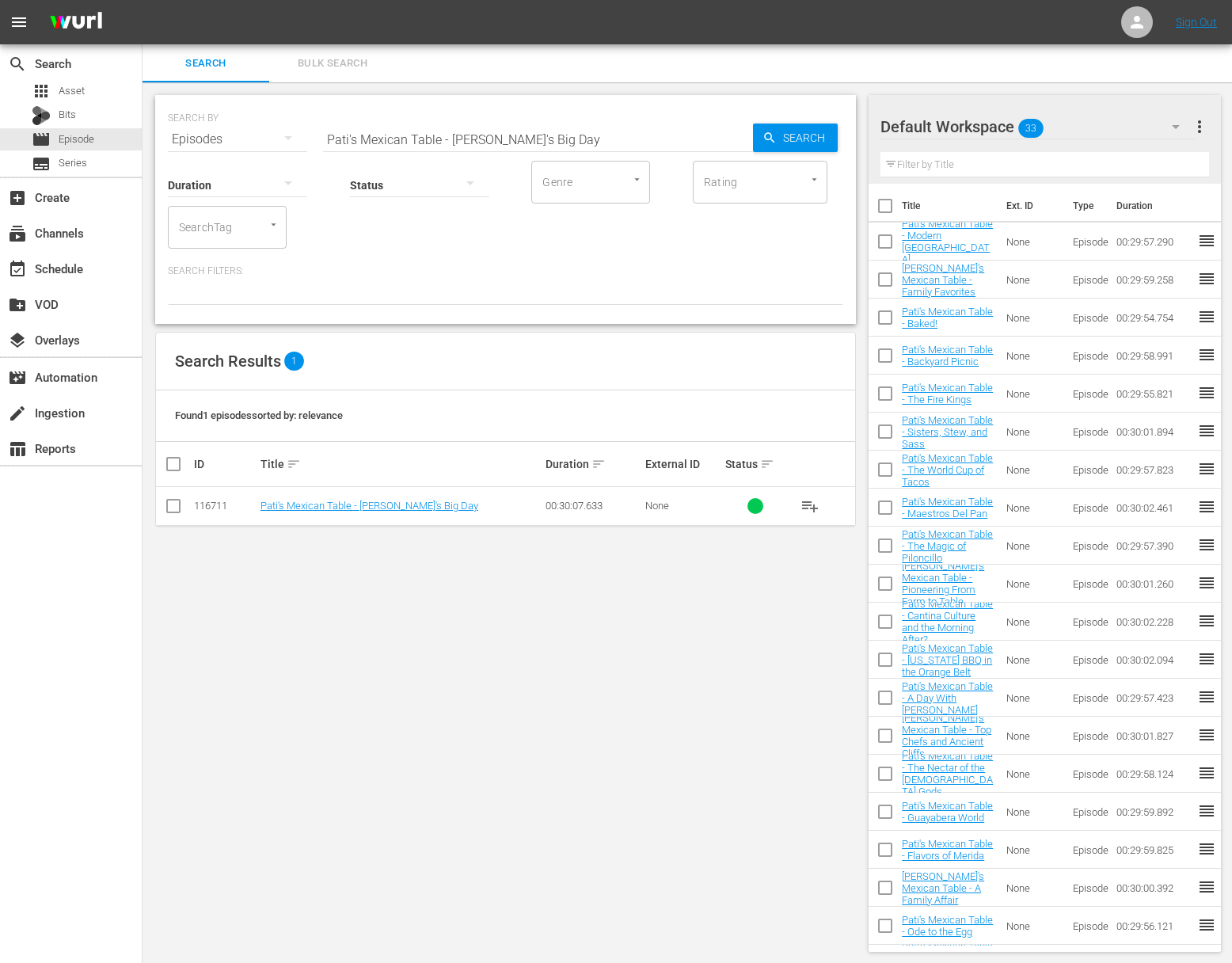
click at [809, 501] on span "playlist_add" at bounding box center [810, 506] width 19 height 19
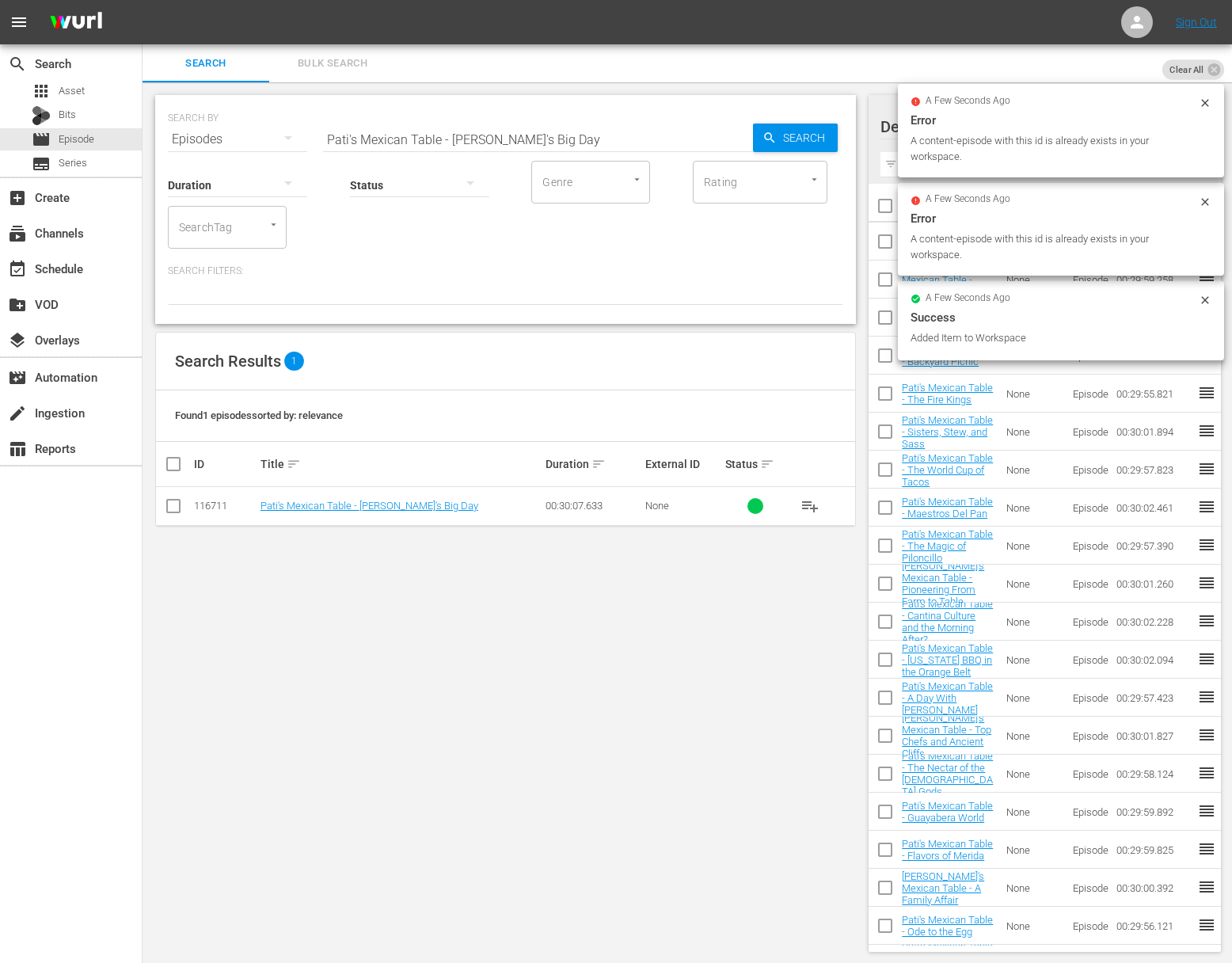
click at [532, 130] on input "Pati's Mexican Table - Sami's Big Day" at bounding box center [538, 139] width 430 height 38
paste input "treet Food Favorites"
click at [813, 127] on span "Search" at bounding box center [807, 138] width 61 height 28
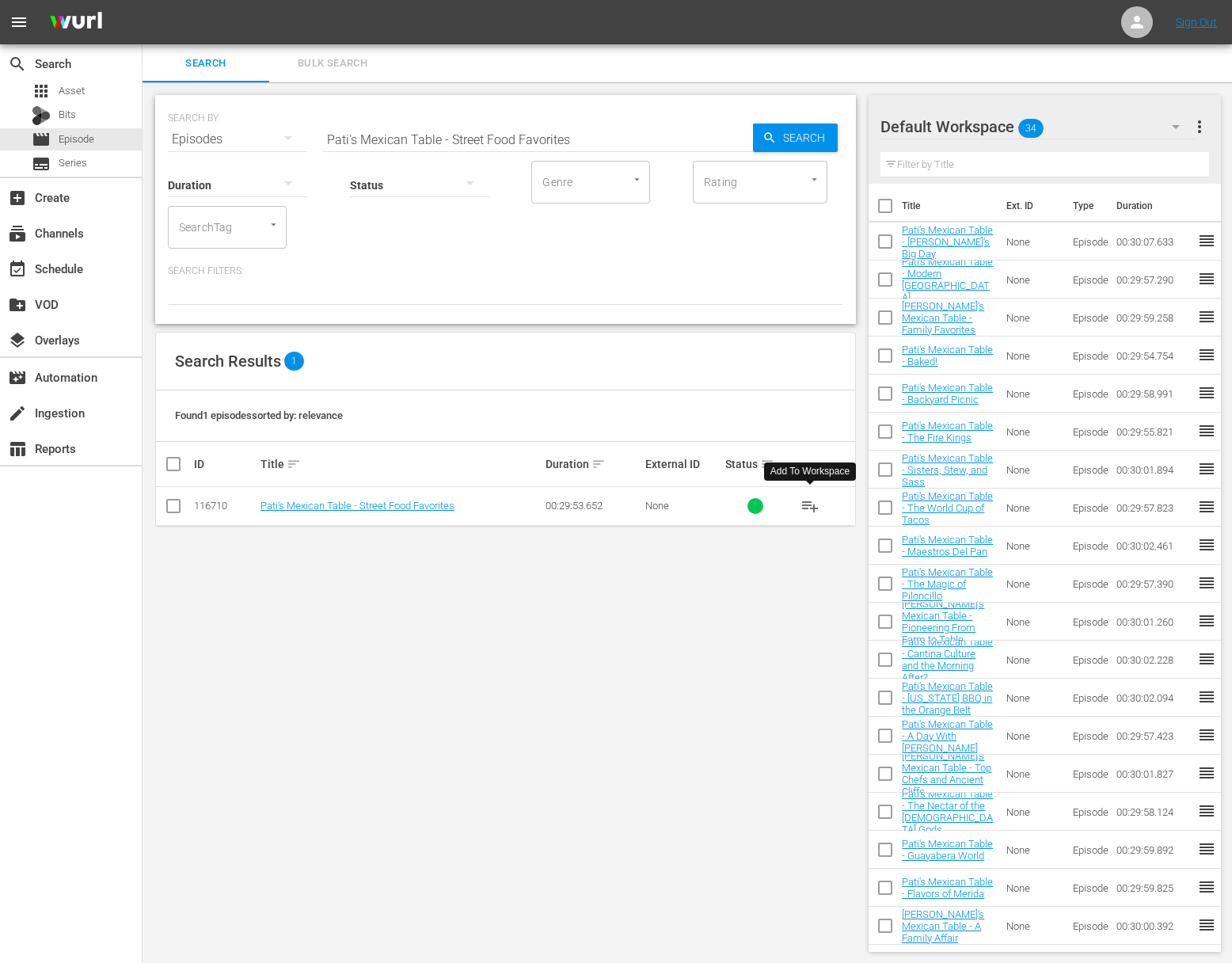
click at [809, 503] on span "playlist_add" at bounding box center [810, 506] width 19 height 19
click at [514, 132] on input "Pati's Mexican Table - Street Food Favorites" at bounding box center [538, 139] width 430 height 38
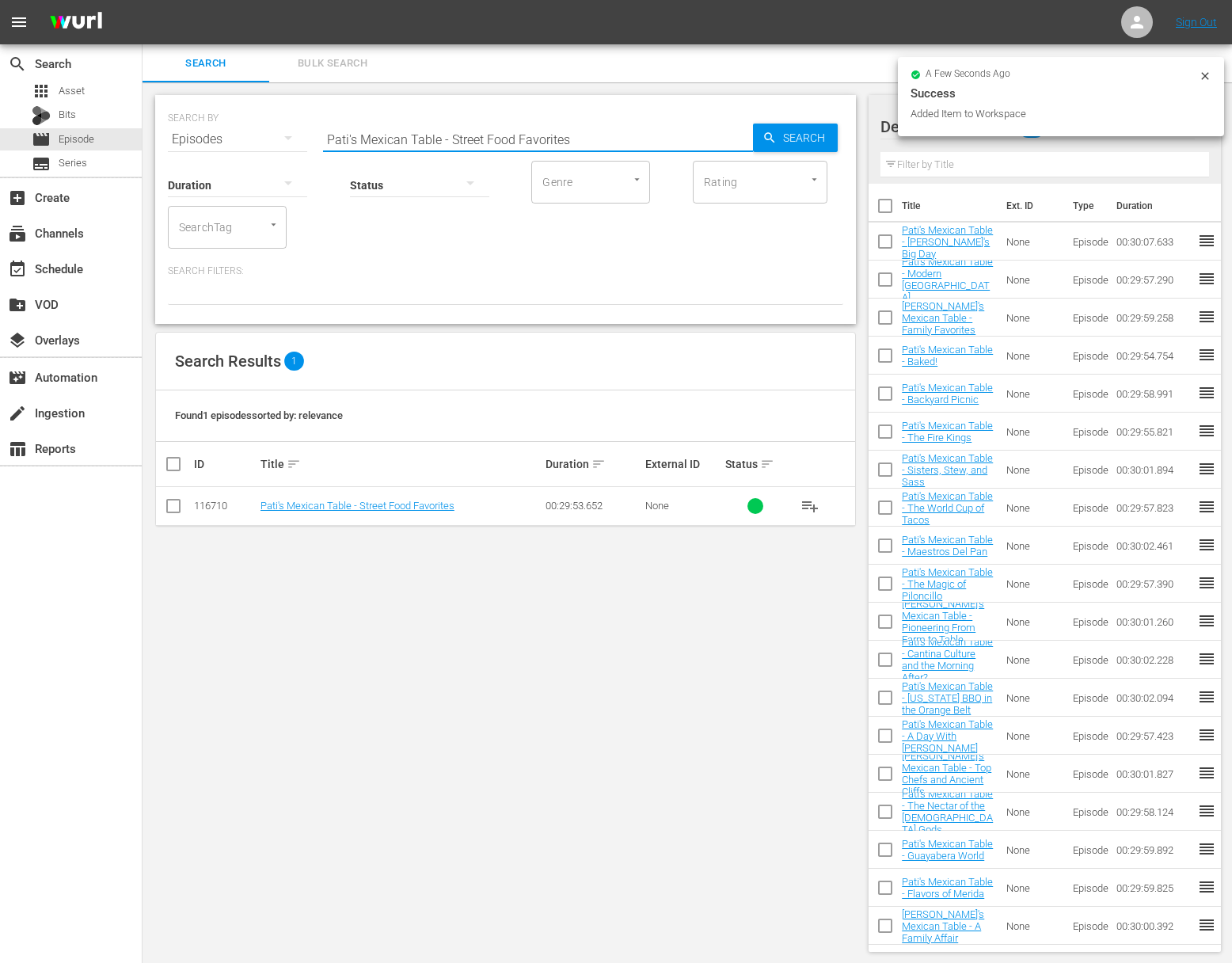
paste input "Cooking with the Fan"
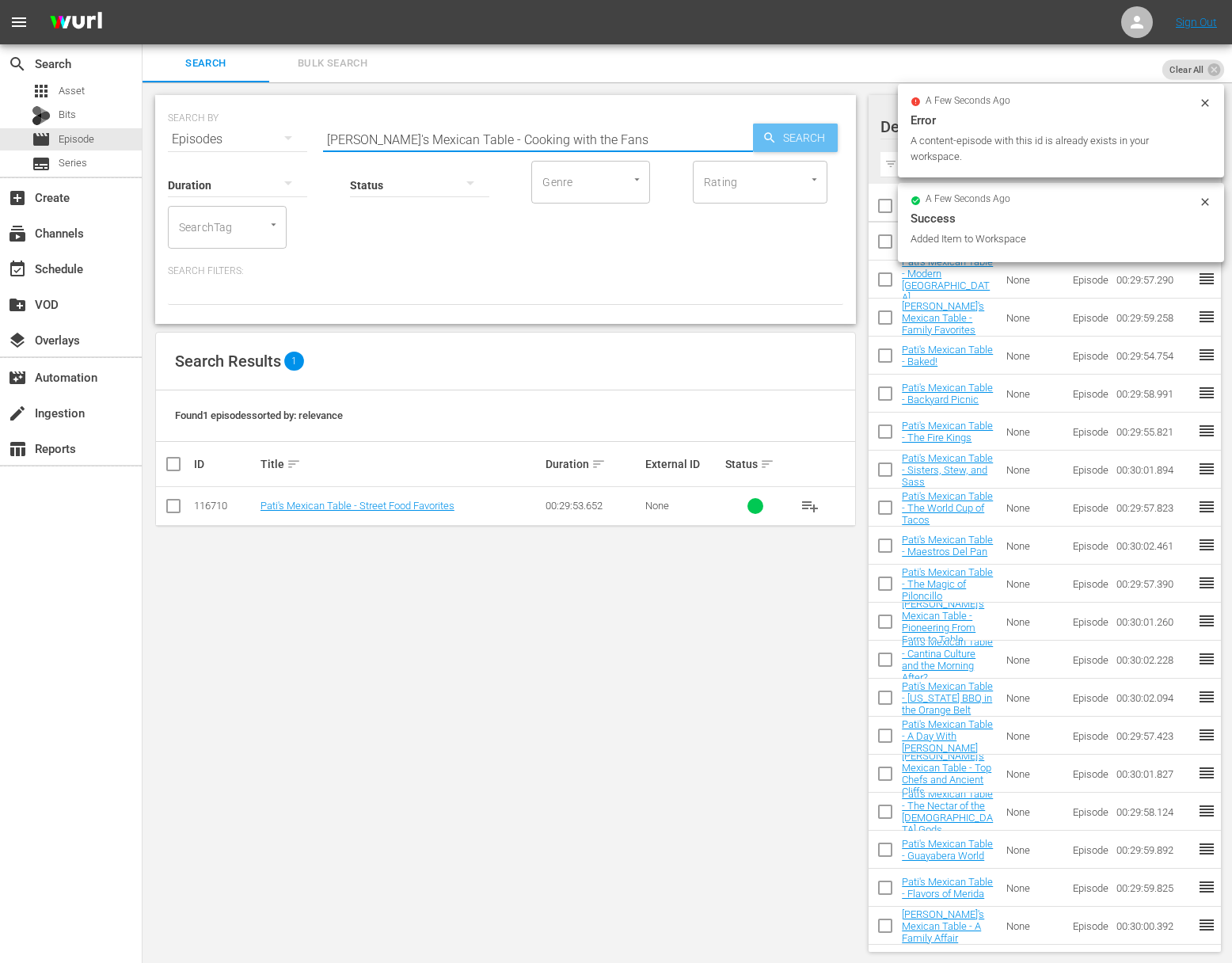
click at [817, 129] on span "Search" at bounding box center [807, 138] width 61 height 28
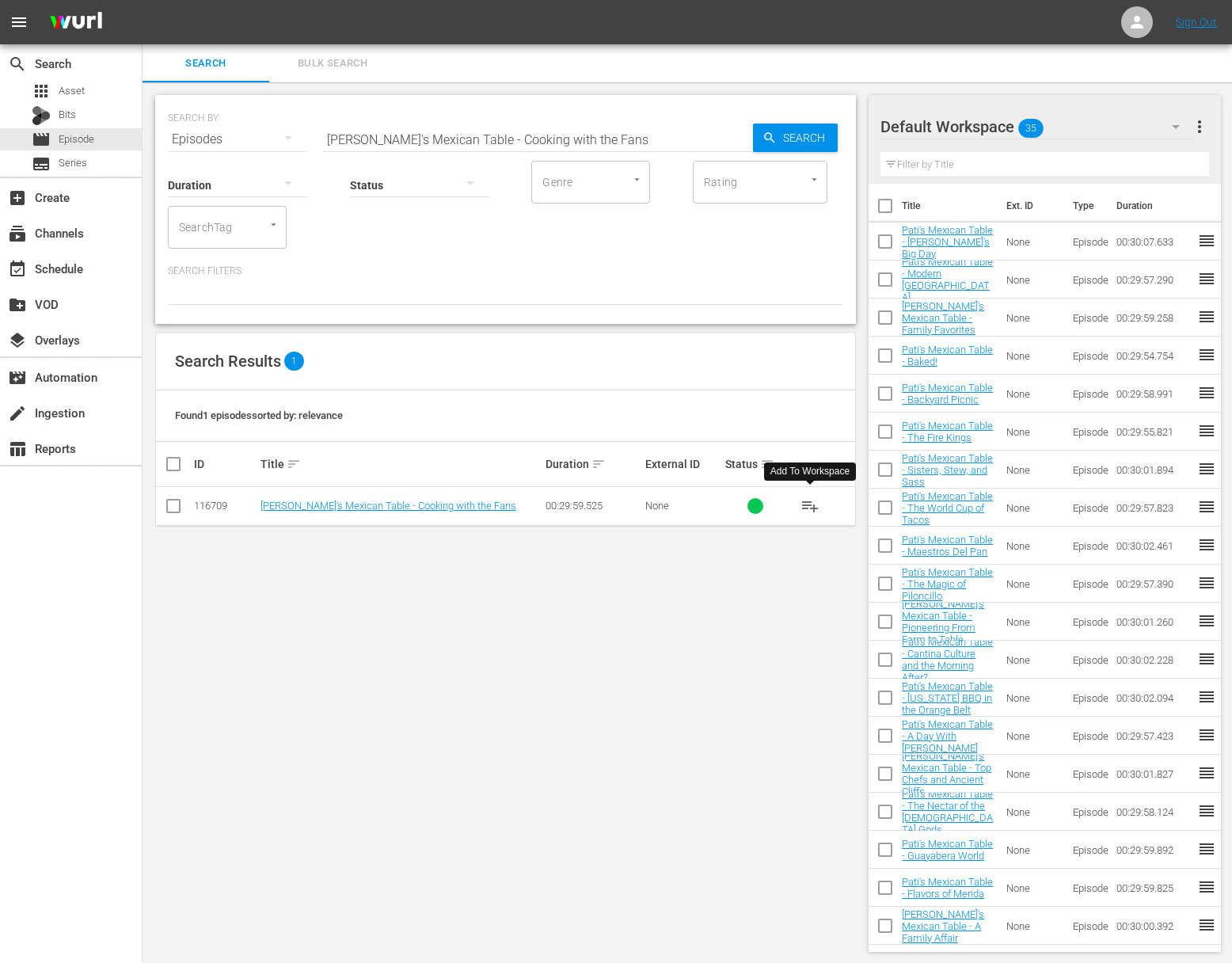
click at [808, 502] on span "playlist_add" at bounding box center [810, 506] width 19 height 19
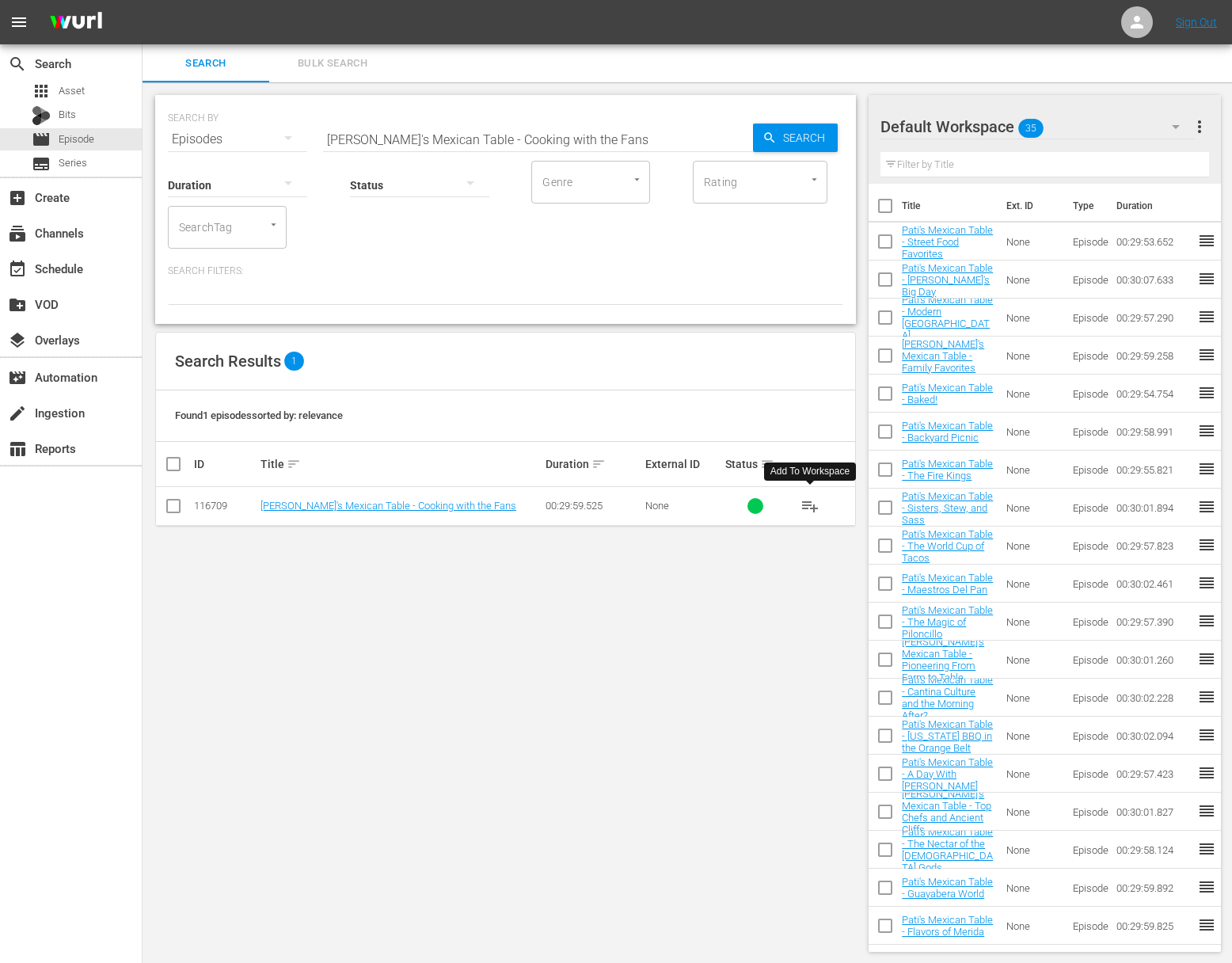
click at [808, 502] on span "playlist_add" at bounding box center [810, 506] width 19 height 19
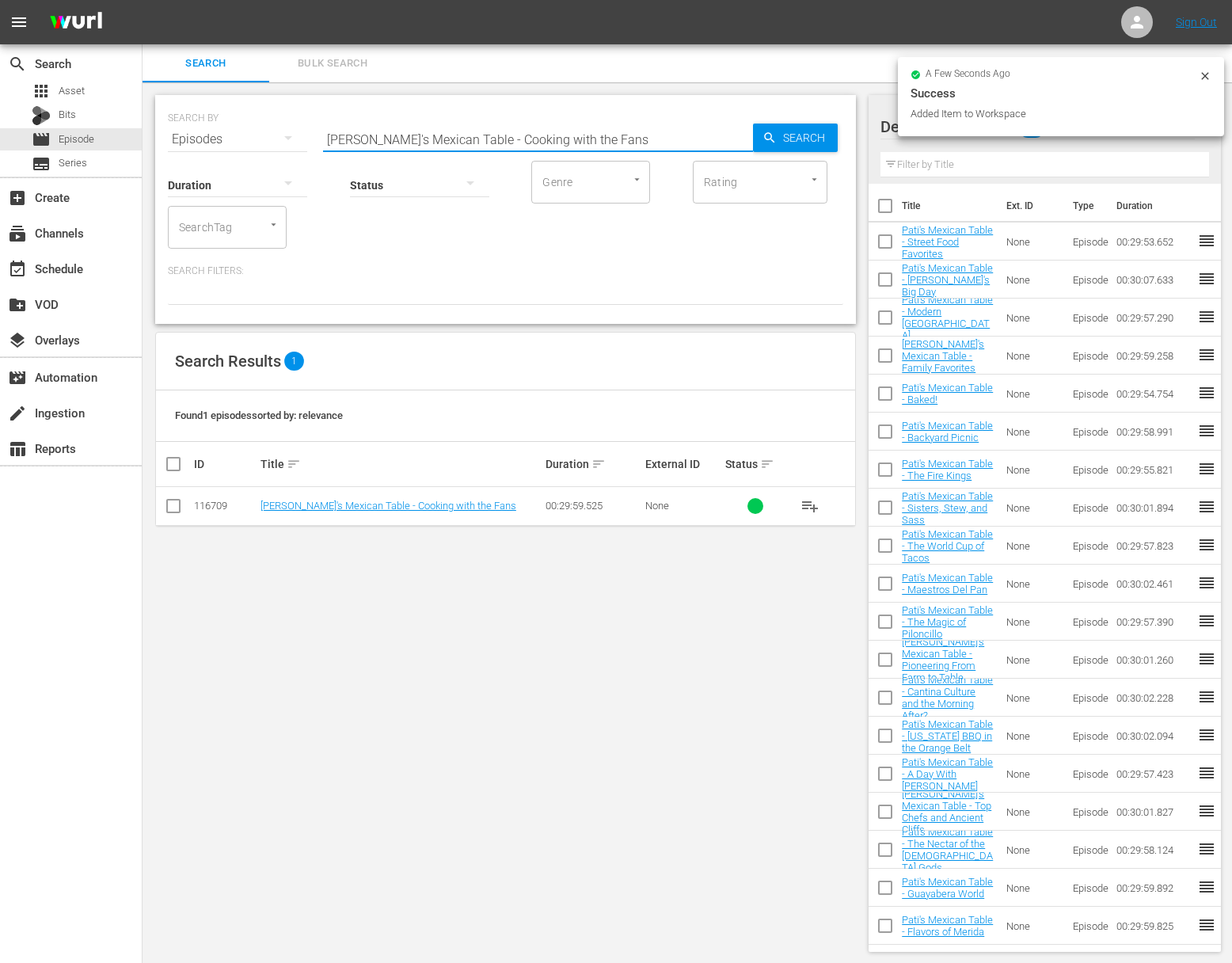
click at [465, 139] on input "Pati's Mexican Table - Cooking with the Fans" at bounding box center [538, 139] width 430 height 38
paste input "Mexamericana"
click at [807, 138] on span "Search" at bounding box center [807, 138] width 61 height 28
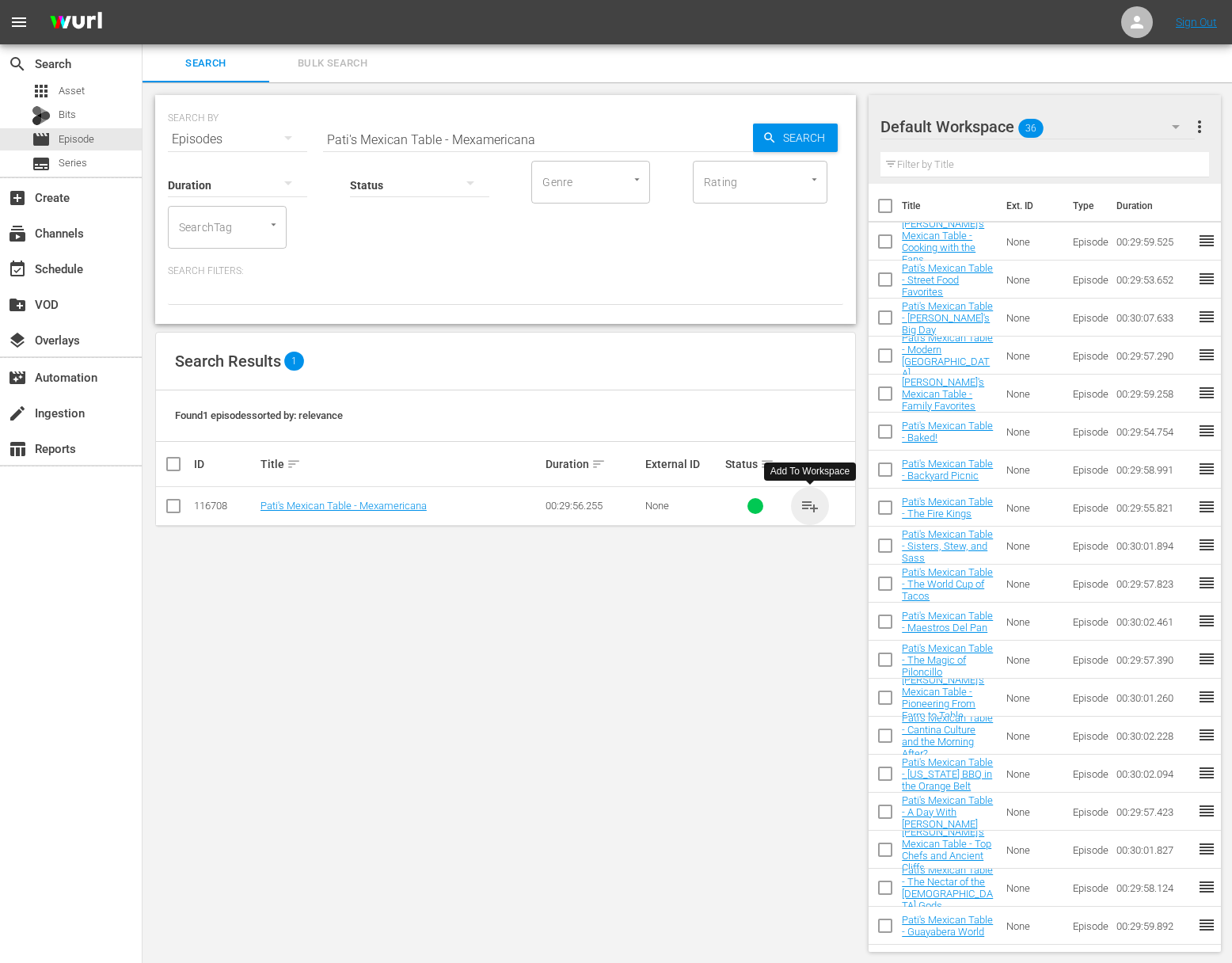
click at [805, 499] on span "playlist_add" at bounding box center [810, 506] width 19 height 19
click at [807, 501] on span "playlist_add" at bounding box center [810, 506] width 19 height 19
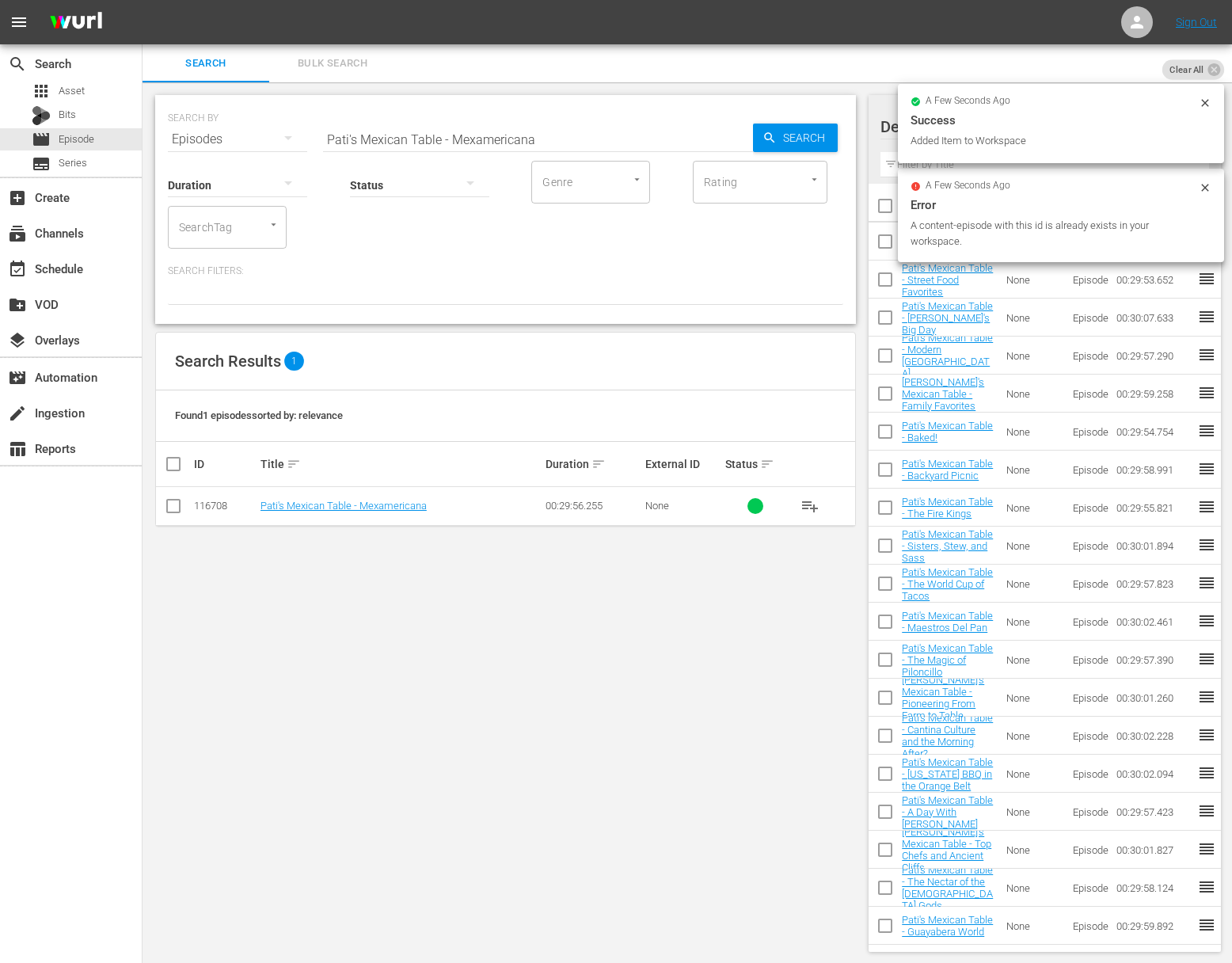
click at [587, 128] on input "Pati's Mexican Table - Mexamericana" at bounding box center [538, 139] width 430 height 38
paste input "Tamaliza!"
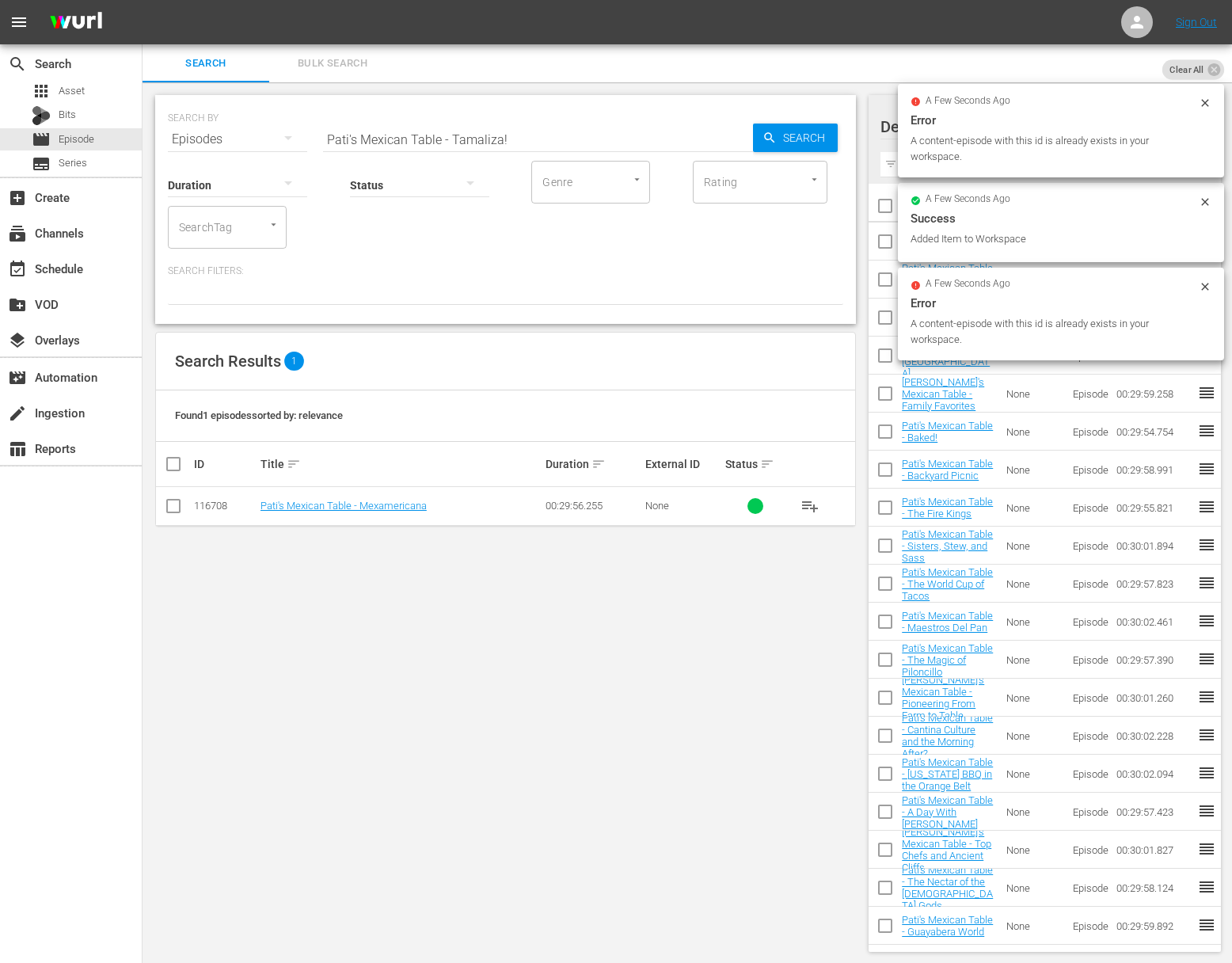
click at [840, 139] on div "SEARCH BY Search By Episodes Search ID, Title, Description, Keywords, or Catego…" at bounding box center [506, 130] width 675 height 57
click at [789, 133] on span "Search" at bounding box center [807, 138] width 61 height 28
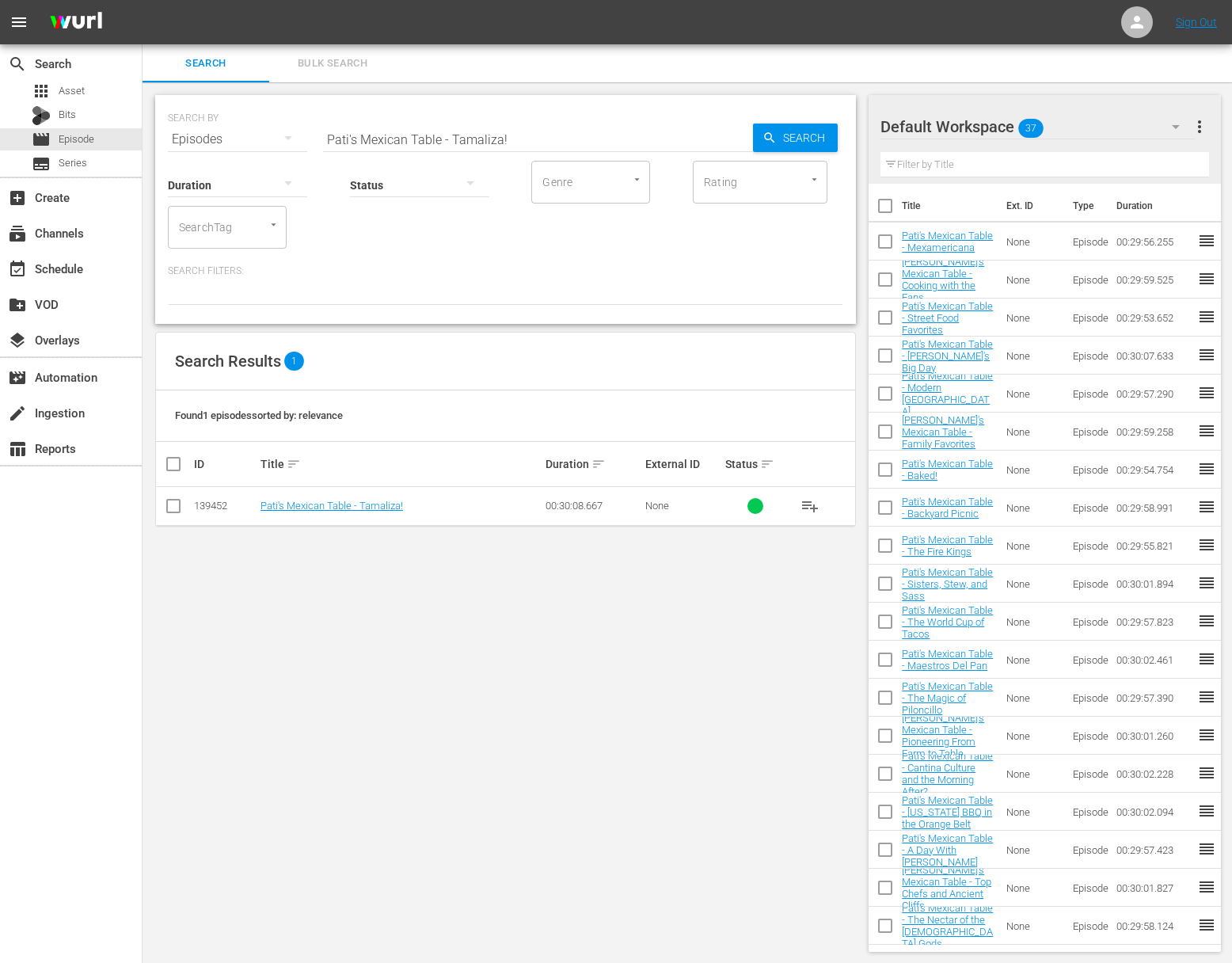
click at [810, 503] on span "playlist_add" at bounding box center [810, 506] width 19 height 19
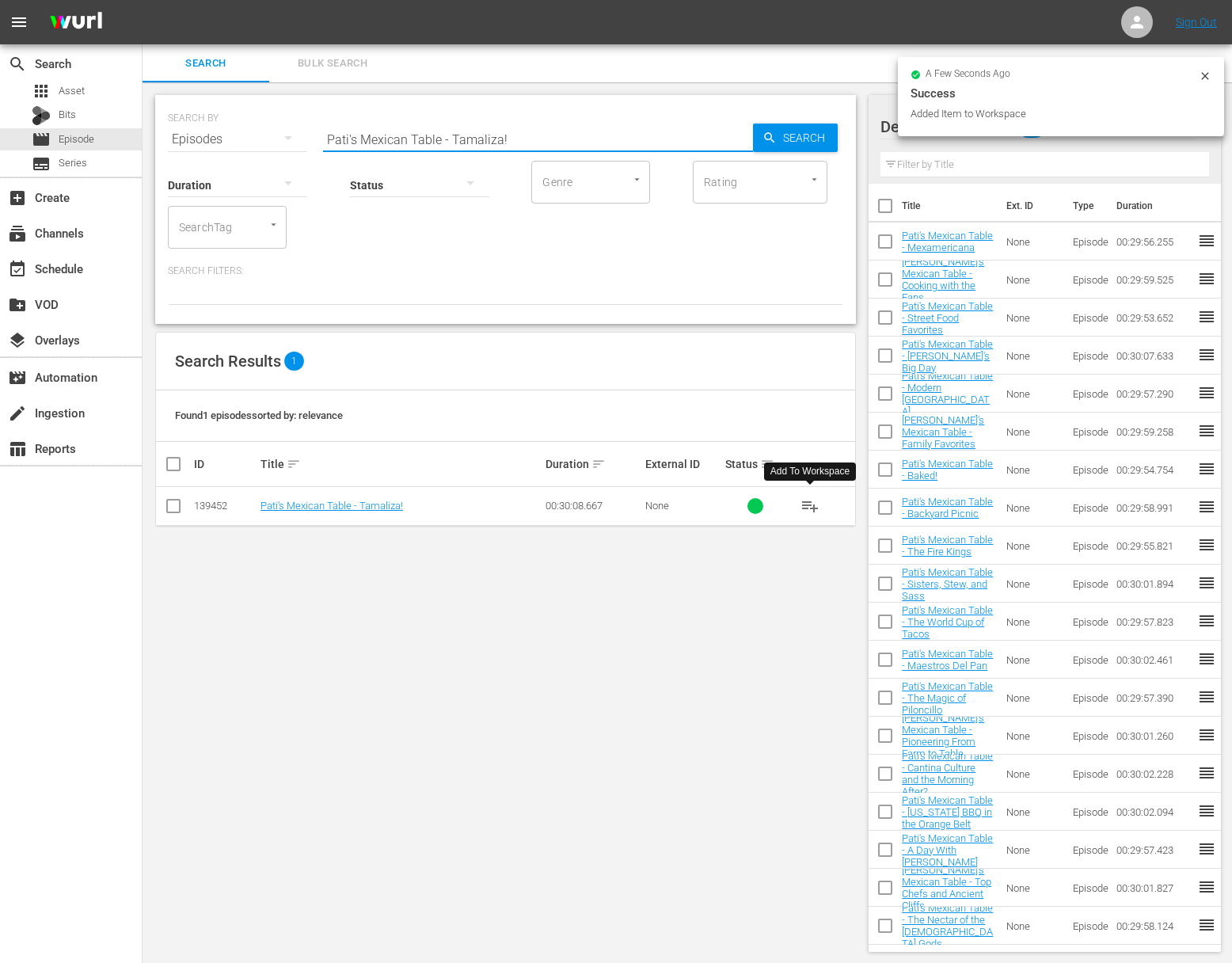
click at [510, 137] on input "Pati's Mexican Table - Tamaliza!" at bounding box center [538, 139] width 430 height 38
paste input "Pati's Mexican Table - Summer Evening Party"
click at [508, 137] on input "Pati's Mexican Table - Tamaliza!aPati's Mexican Table - Summer Evening Party" at bounding box center [538, 139] width 430 height 38
paste input "text"
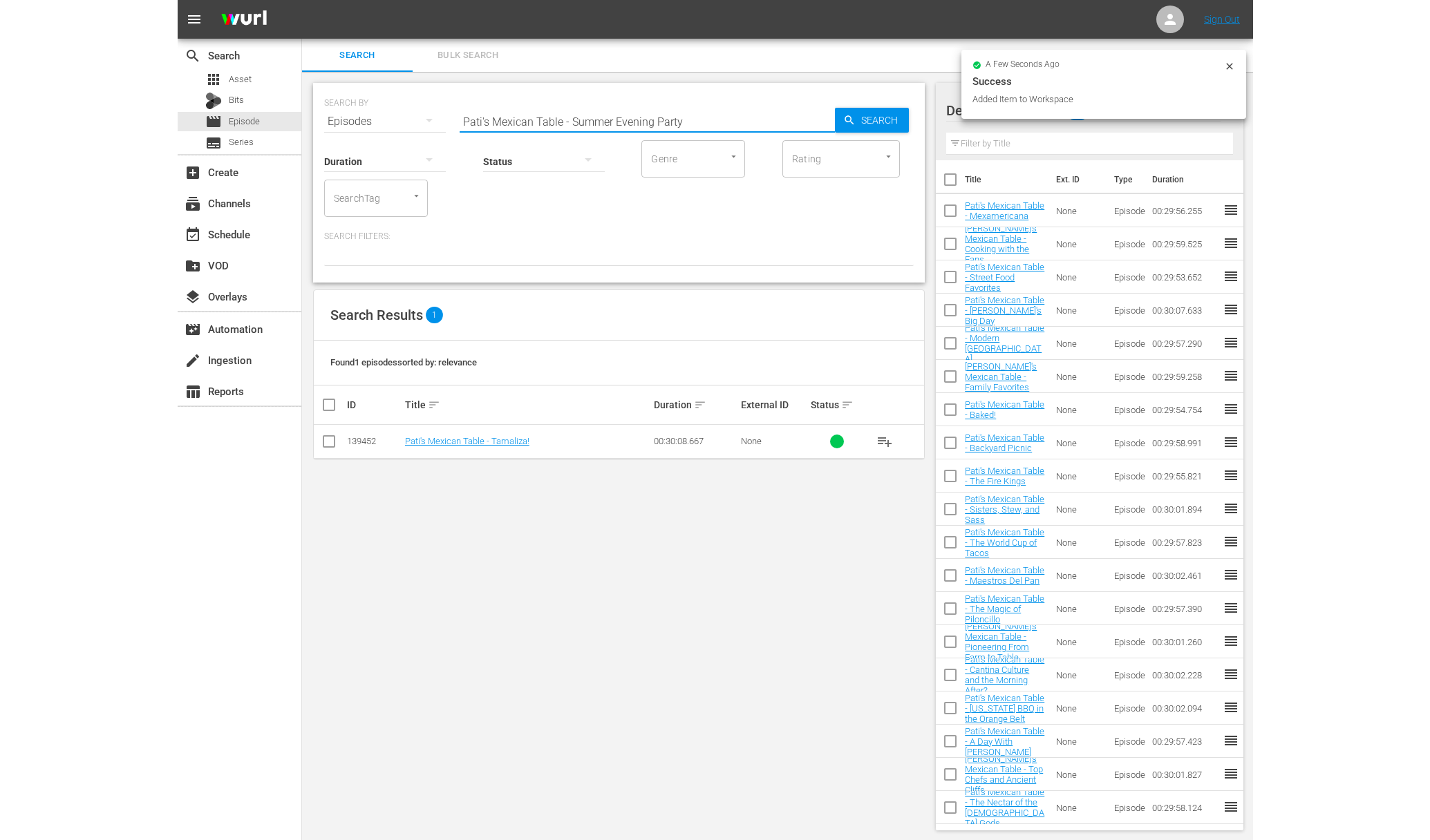
scroll to position [0, 0]
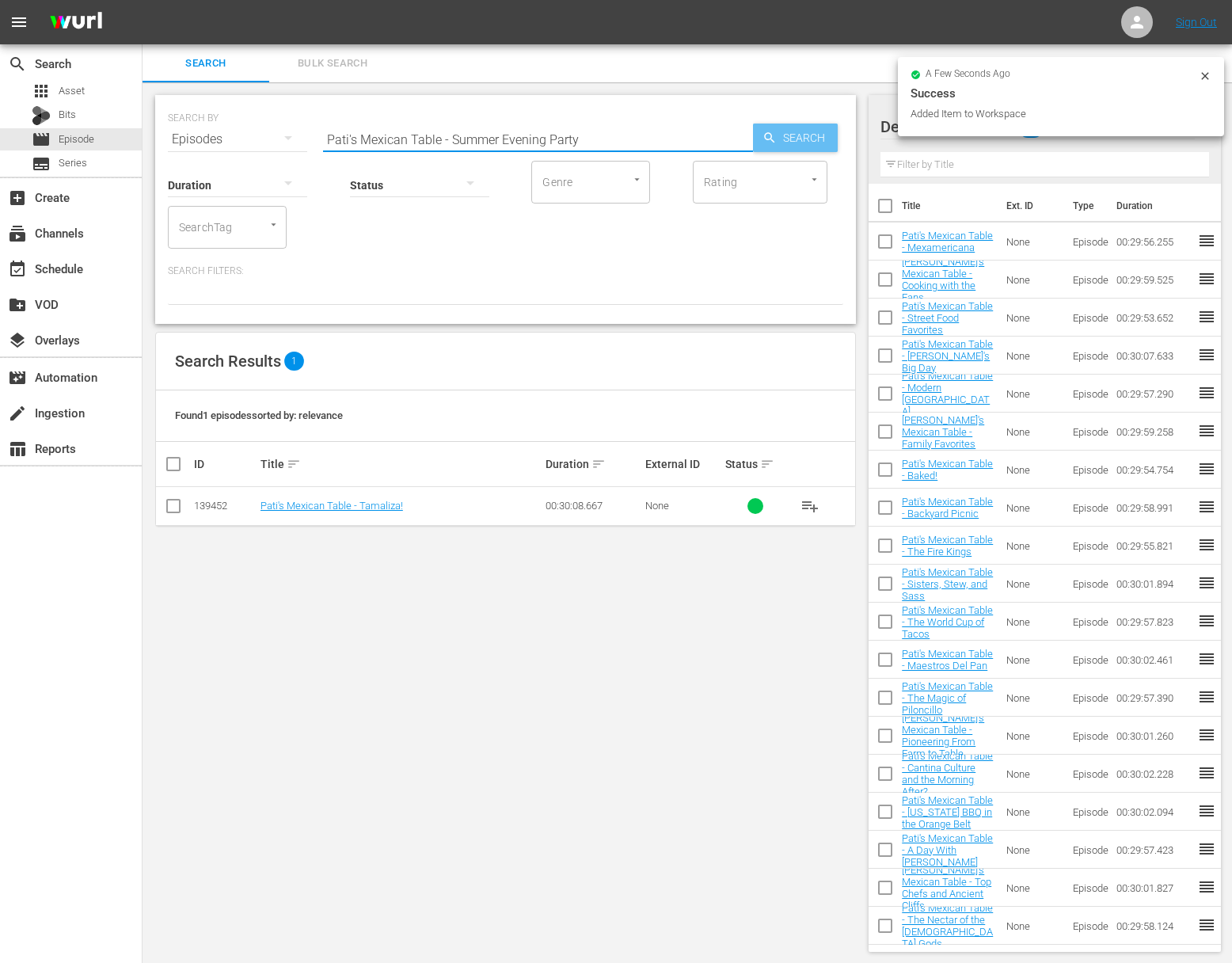
click at [815, 137] on span "Search" at bounding box center [807, 138] width 61 height 28
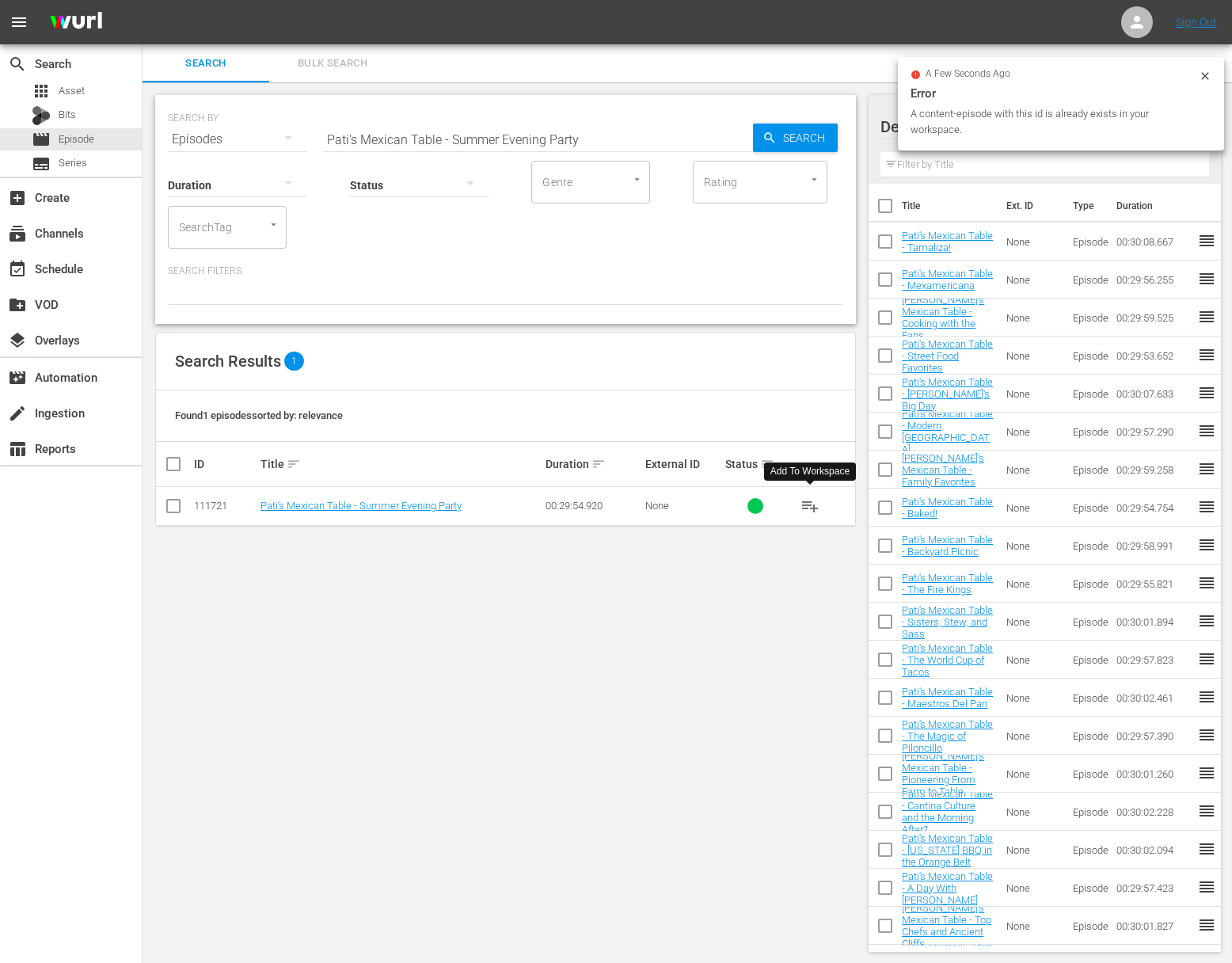
click at [810, 505] on span "playlist_add" at bounding box center [810, 506] width 19 height 19
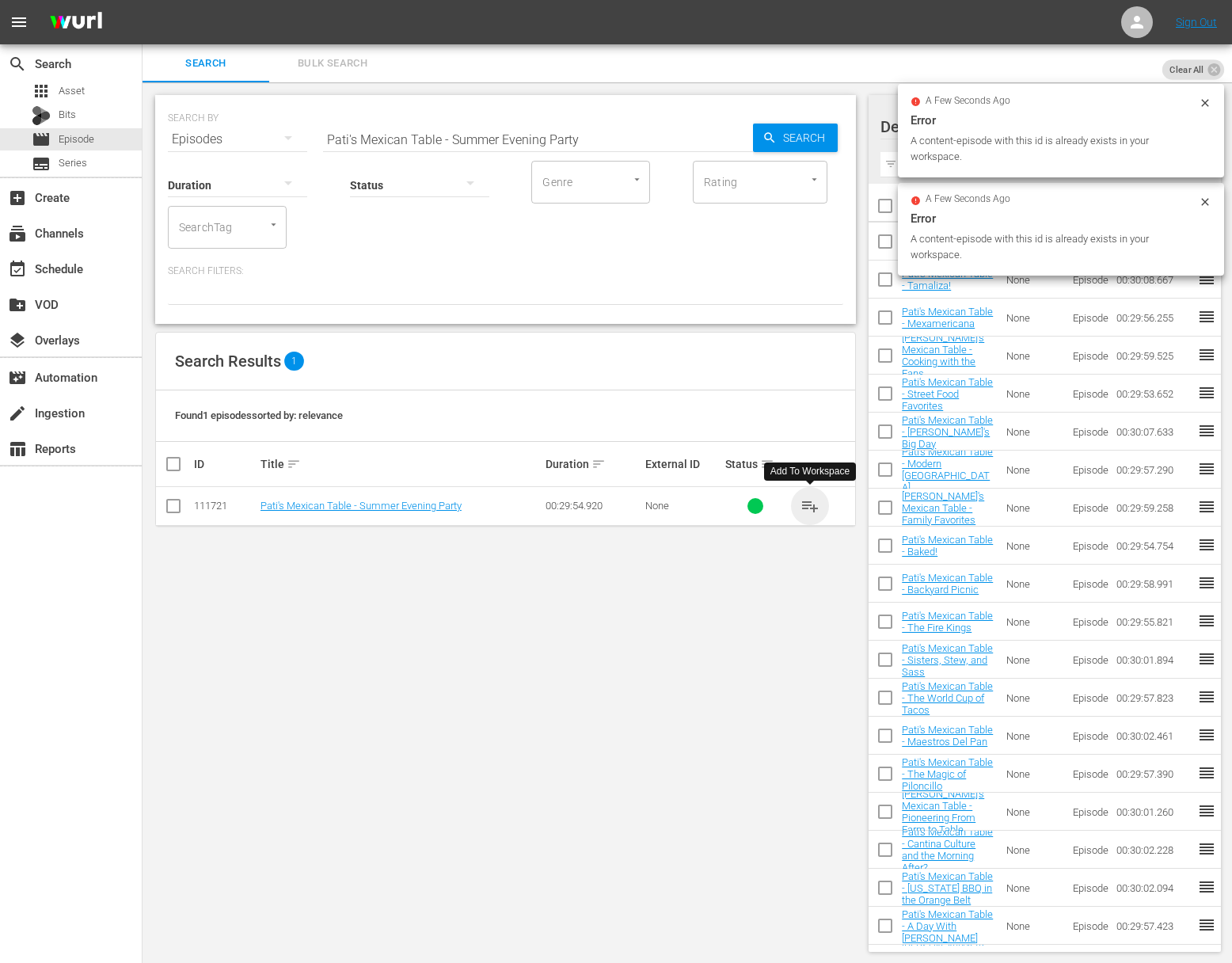
click at [800, 508] on span "playlist_add" at bounding box center [810, 506] width 19 height 19
click at [822, 507] on button "playlist_add" at bounding box center [810, 506] width 38 height 38
click at [816, 507] on span "playlist_add" at bounding box center [810, 506] width 19 height 19
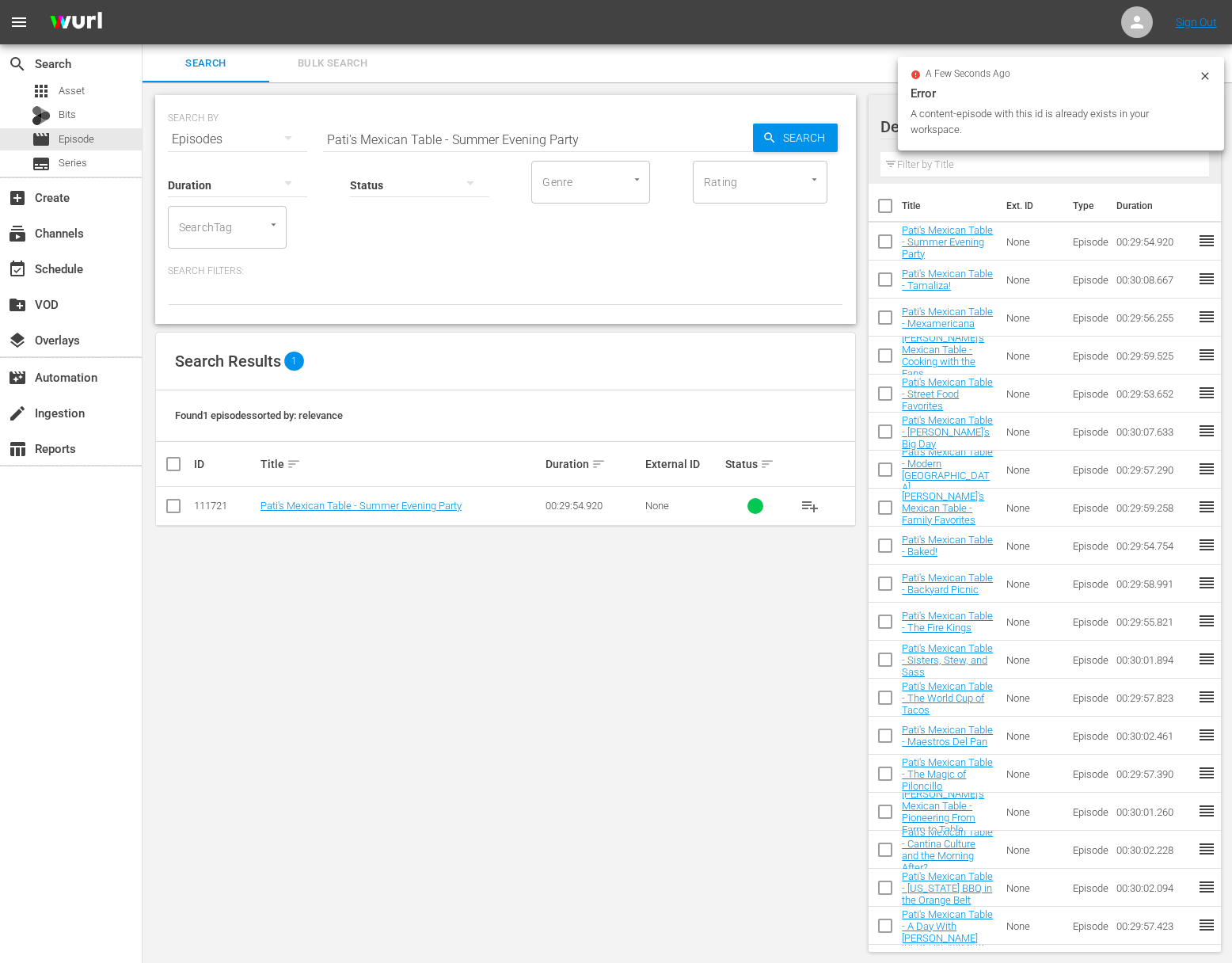
click at [582, 140] on input "Pati's Mexican Table - Summer Evening Party" at bounding box center [538, 139] width 430 height 38
paste input "Taco Night!"
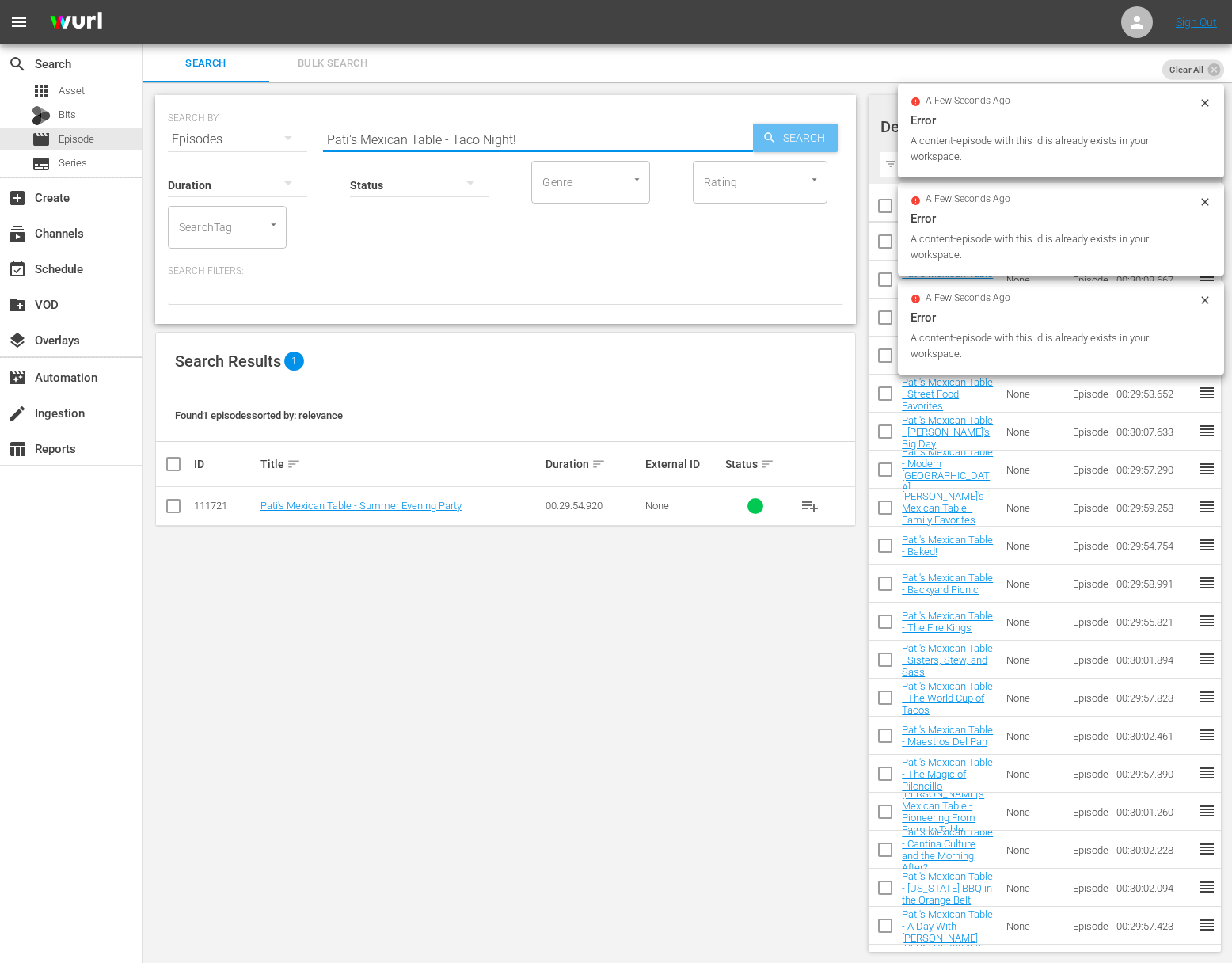
click at [812, 137] on span "Search" at bounding box center [807, 138] width 61 height 28
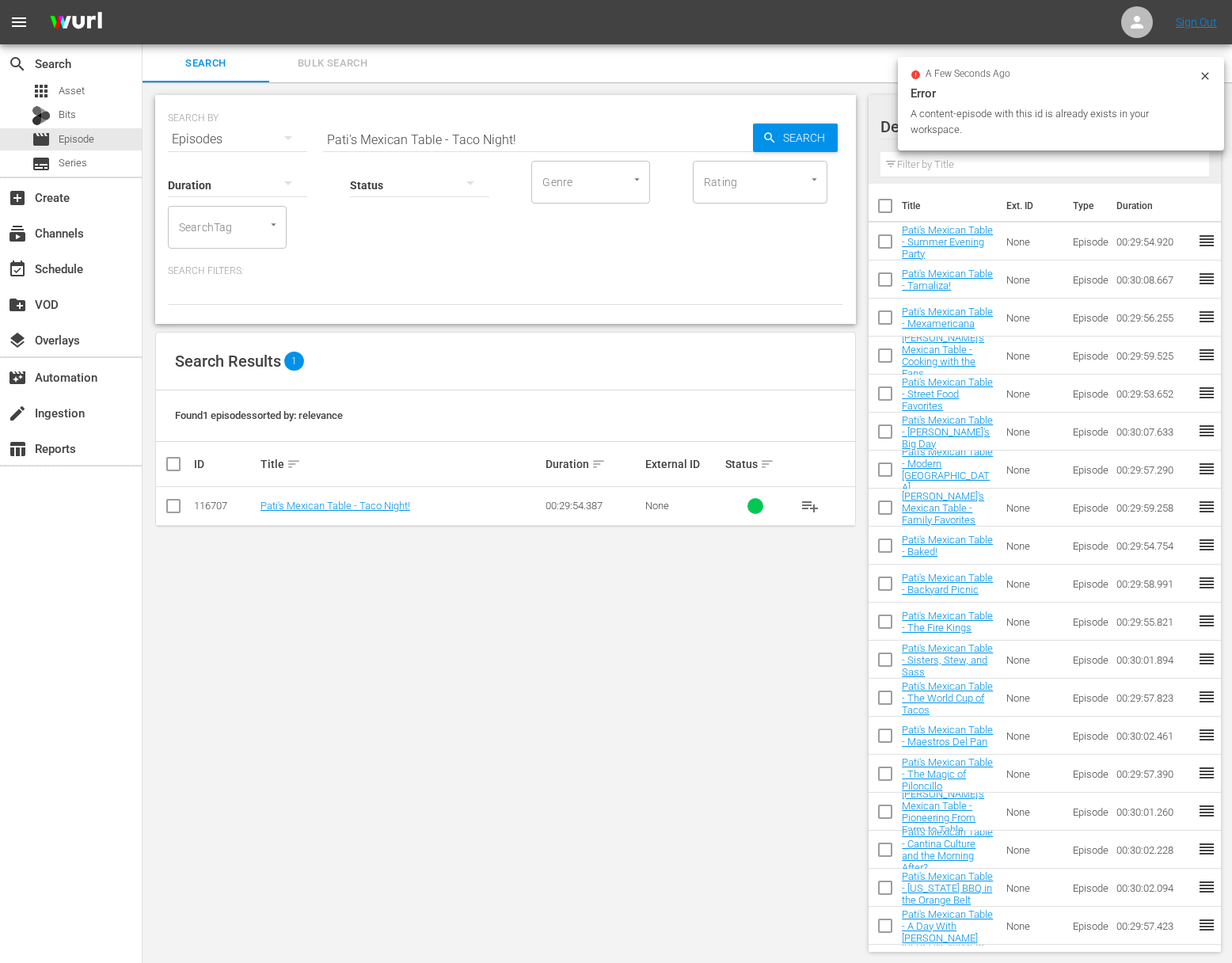
click at [814, 501] on span "playlist_add" at bounding box center [810, 506] width 19 height 19
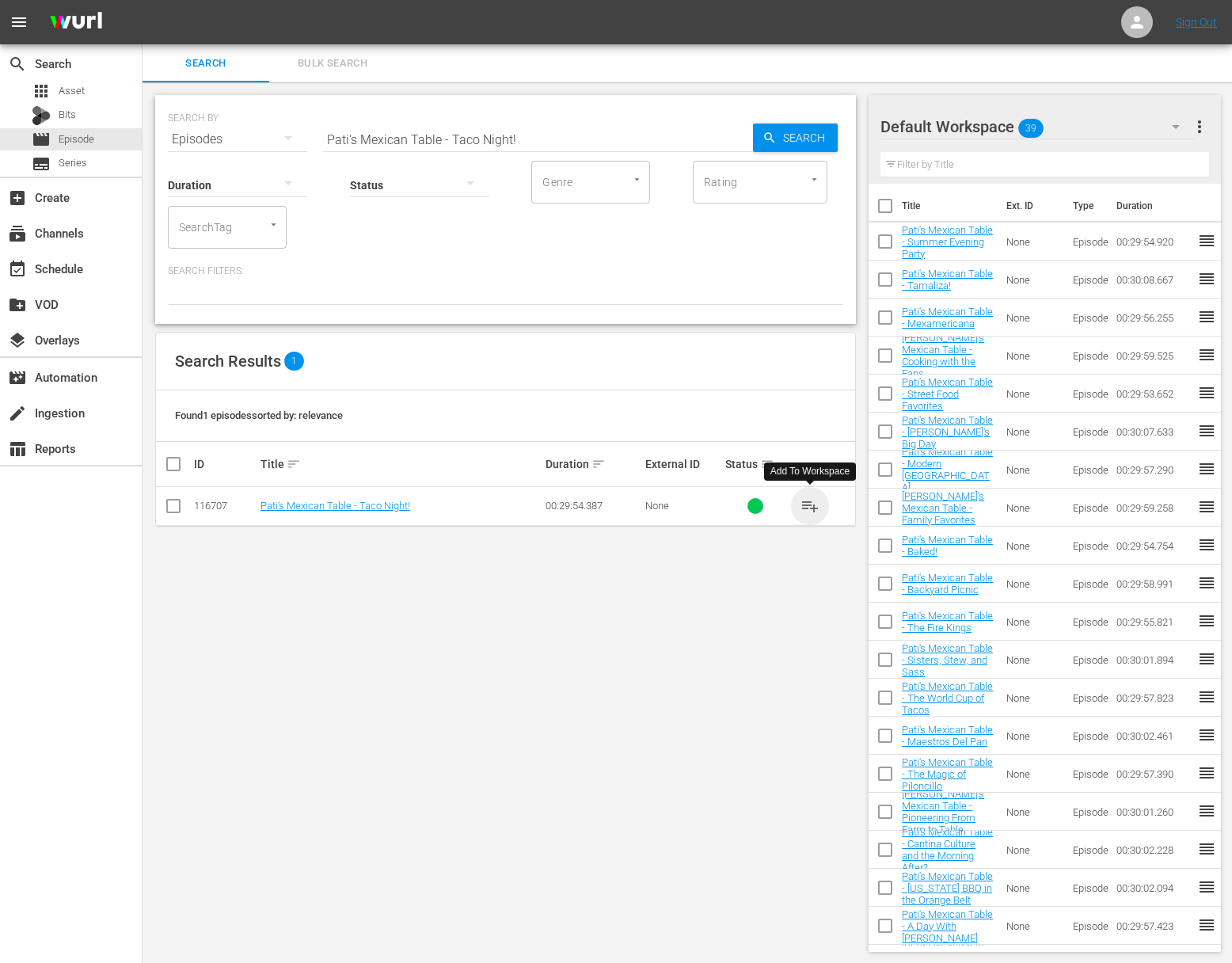
click at [814, 501] on span "playlist_add" at bounding box center [810, 506] width 19 height 19
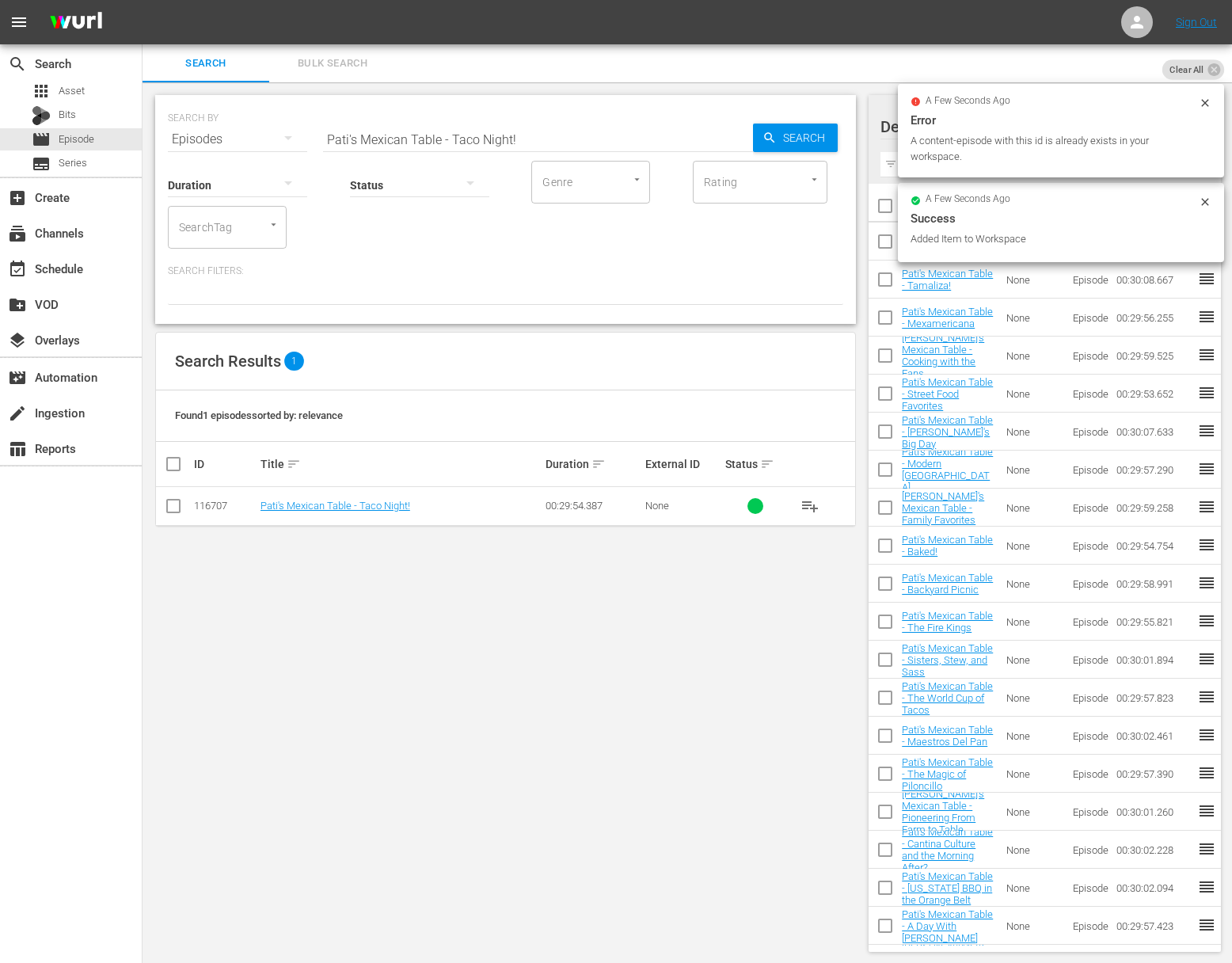
click at [543, 124] on input "Pati's Mexican Table - Taco Night!" at bounding box center [538, 139] width 430 height 38
paste input "Adventures in San Miguel"
click at [755, 123] on div "Search" at bounding box center [795, 138] width 84 height 28
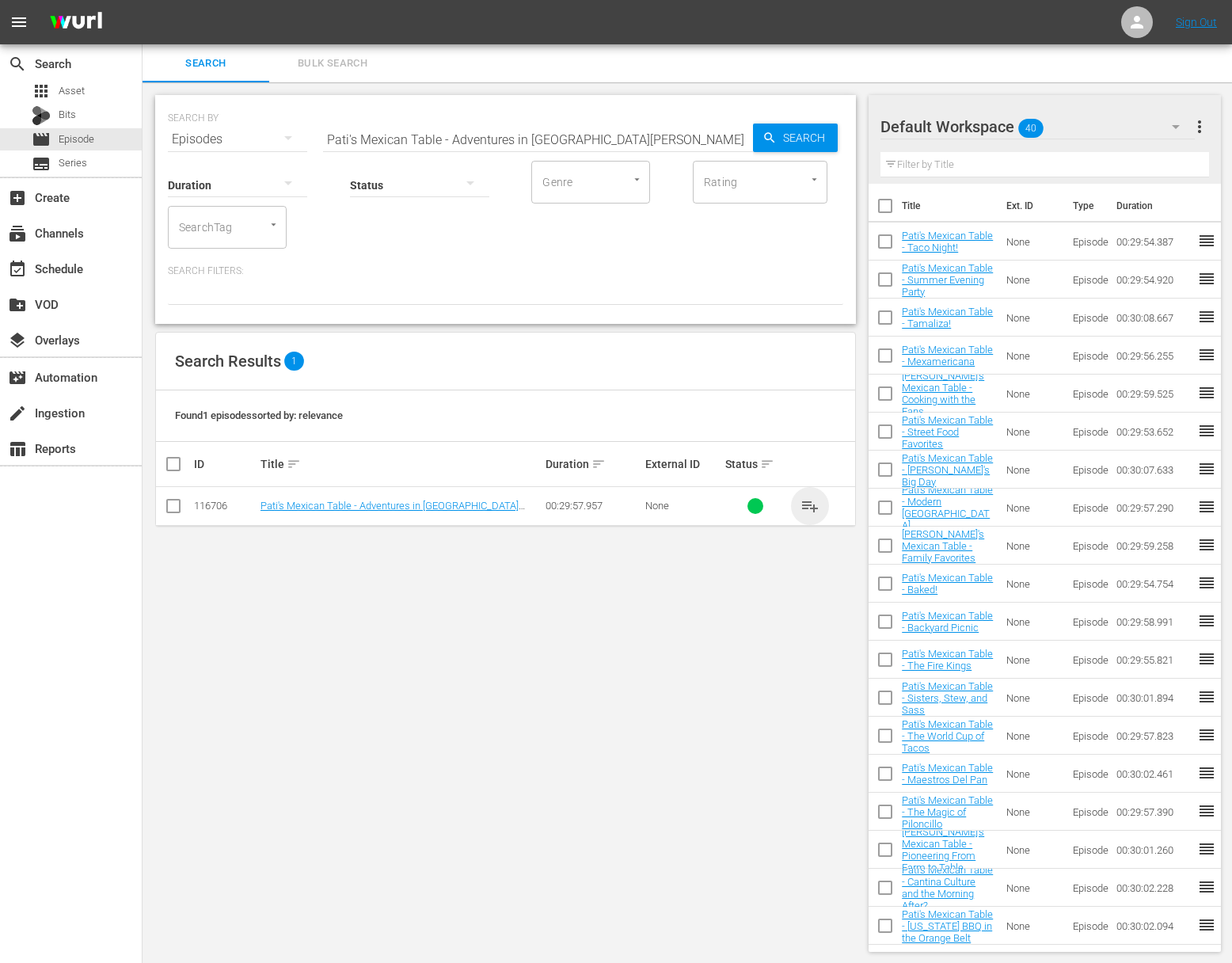
click at [817, 504] on span "playlist_add" at bounding box center [810, 506] width 19 height 19
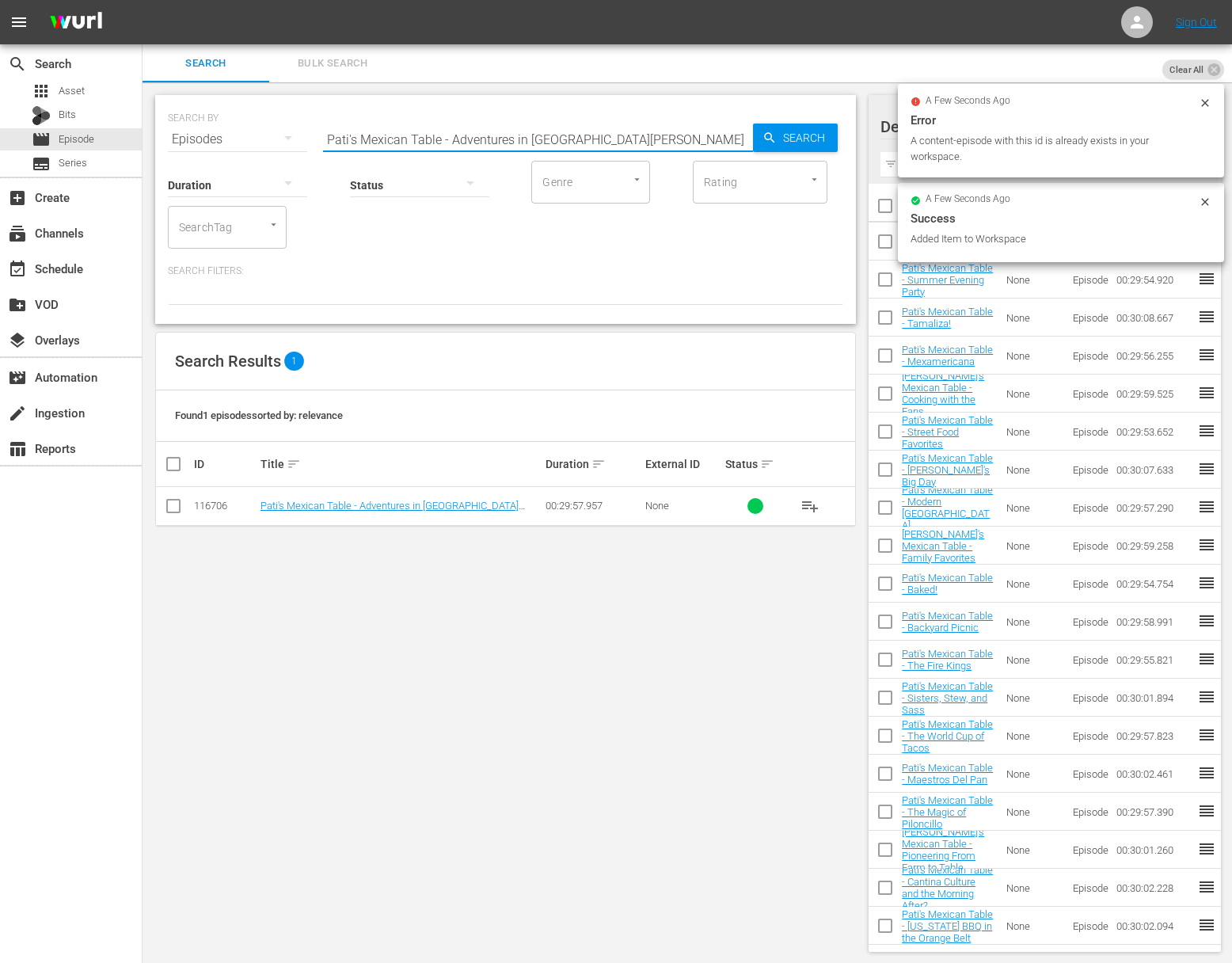
click at [542, 131] on input "Pati's Mexican Table - Adventures in San Miguel" at bounding box center [538, 139] width 430 height 38
paste input "Good Morning, Mexico!"
click at [756, 133] on div "Search" at bounding box center [795, 138] width 84 height 28
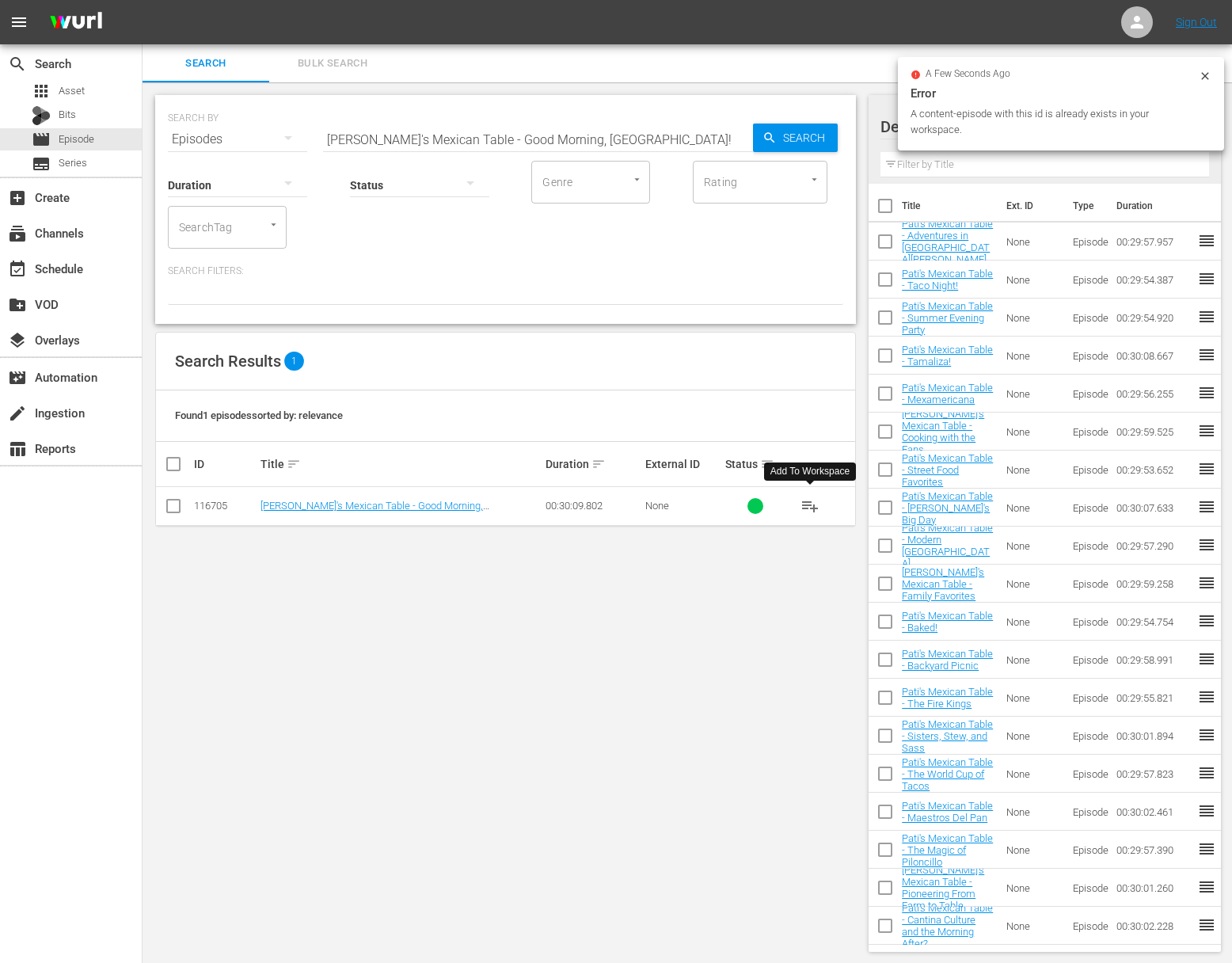
click at [814, 510] on span "playlist_add" at bounding box center [810, 506] width 19 height 19
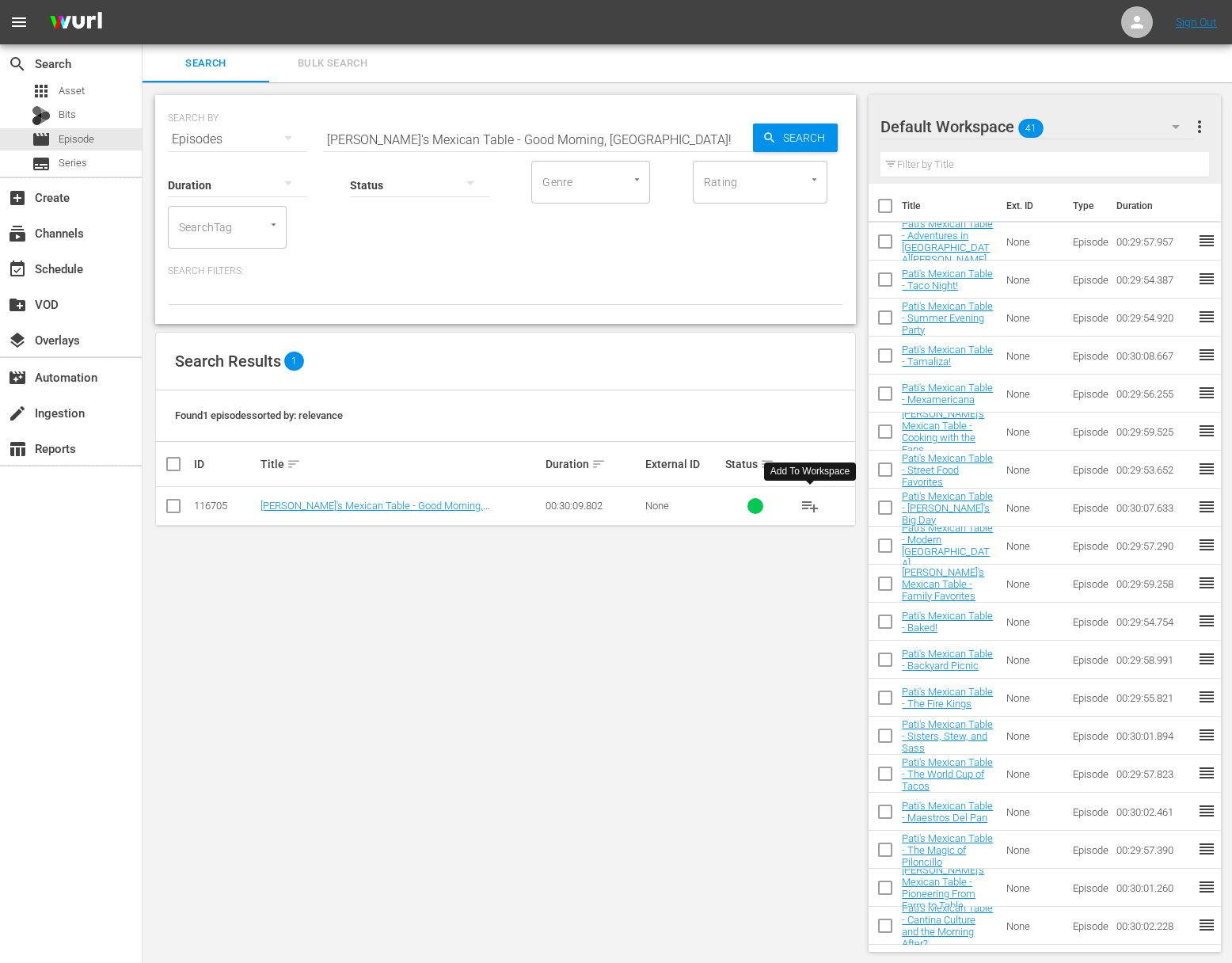
click at [811, 502] on span "playlist_add" at bounding box center [810, 506] width 19 height 19
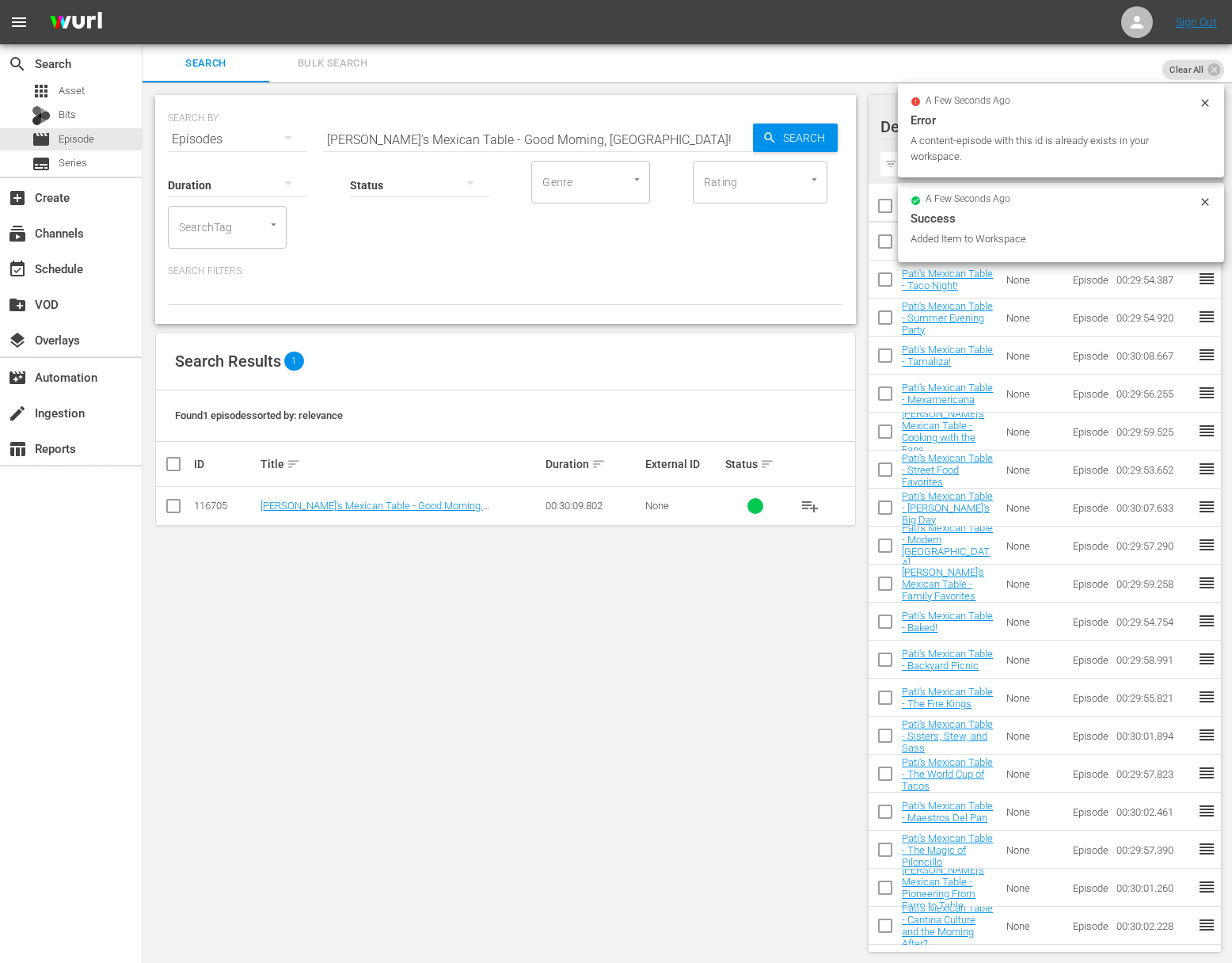
click at [471, 154] on div "Status" at bounding box center [419, 175] width 139 height 57
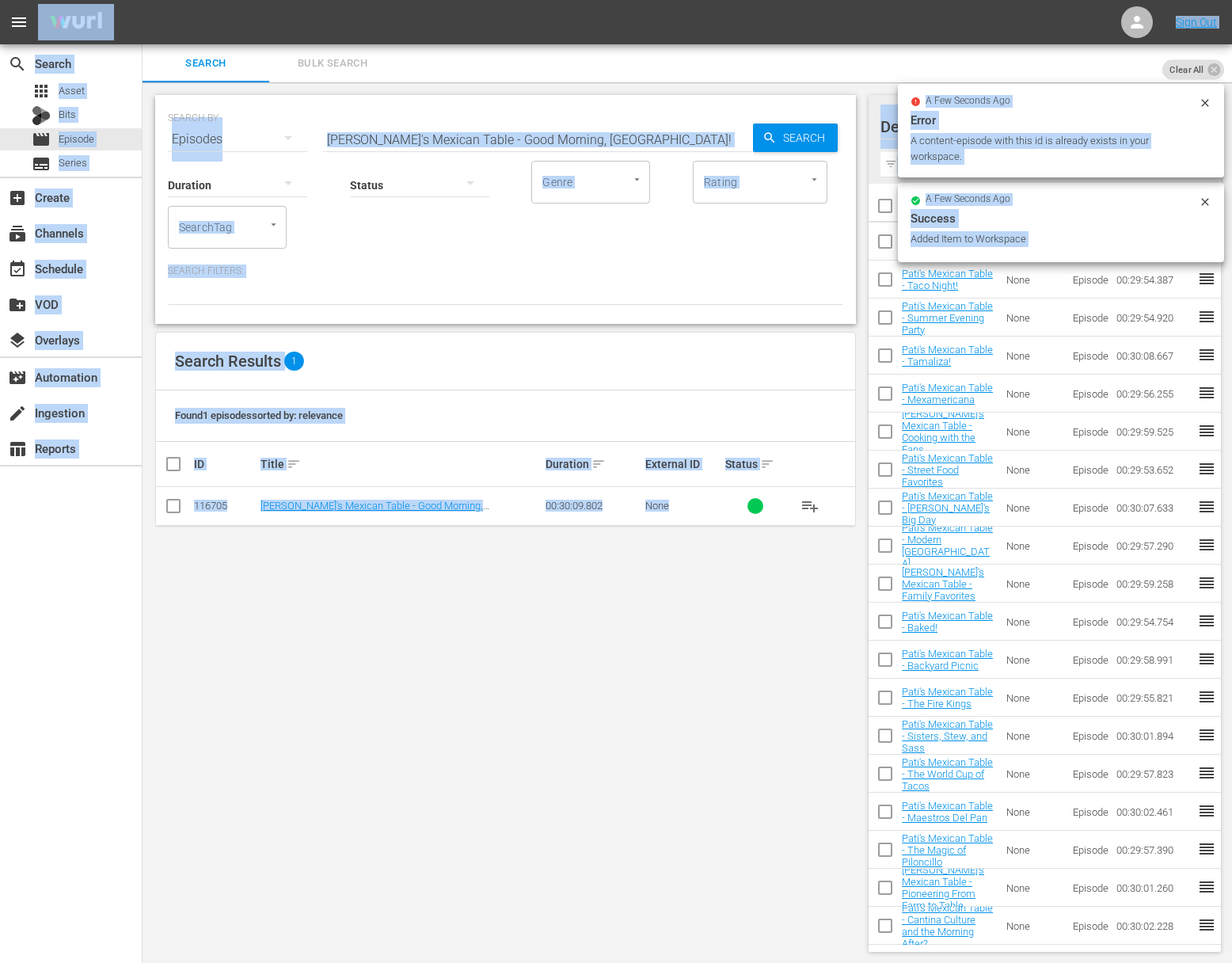
click at [481, 136] on input "Pati's Mexican Table - Good Morning, Mexico!" at bounding box center [538, 139] width 430 height 38
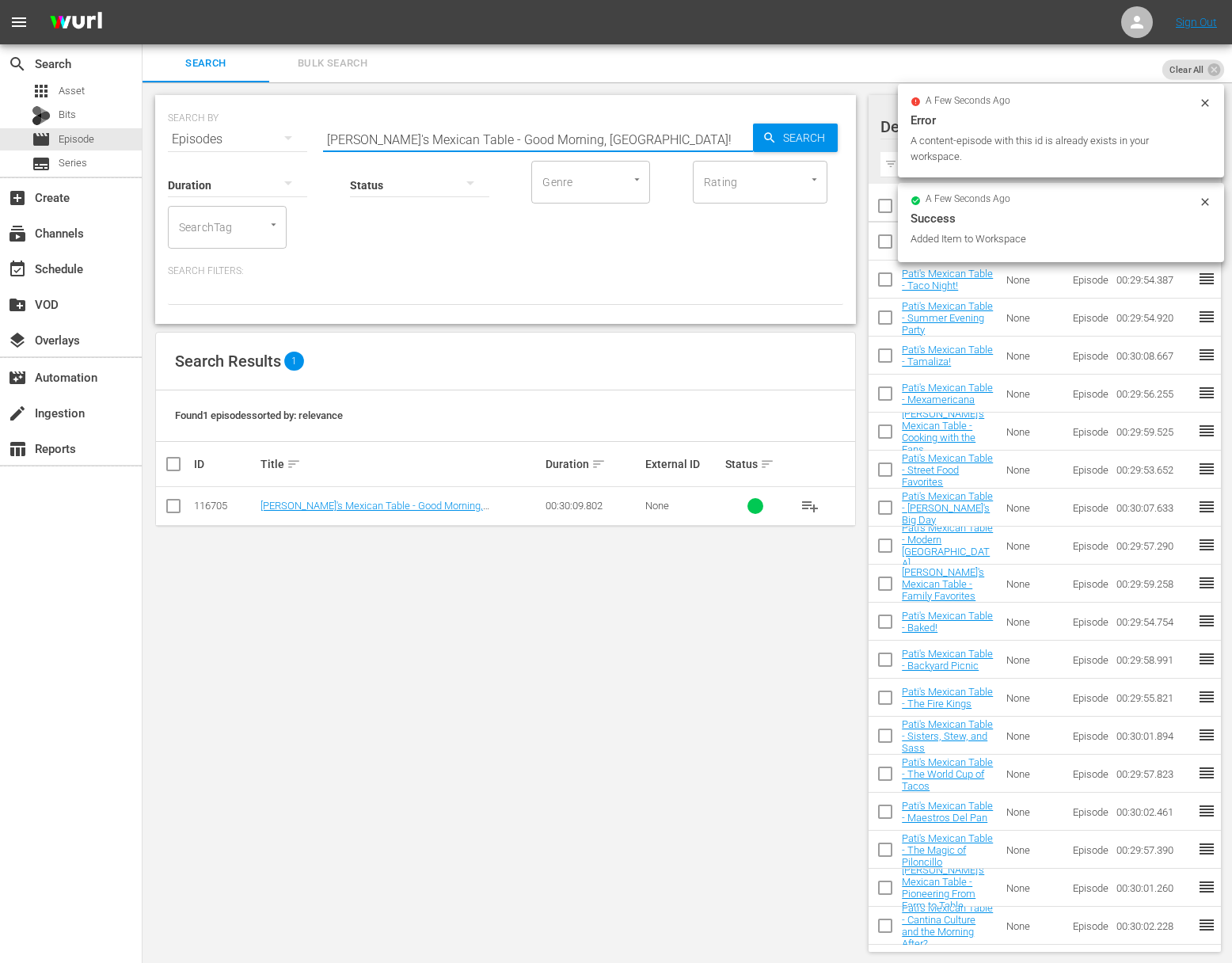
paste input "Pot Luck Party"
click at [809, 126] on span "Search" at bounding box center [807, 138] width 61 height 28
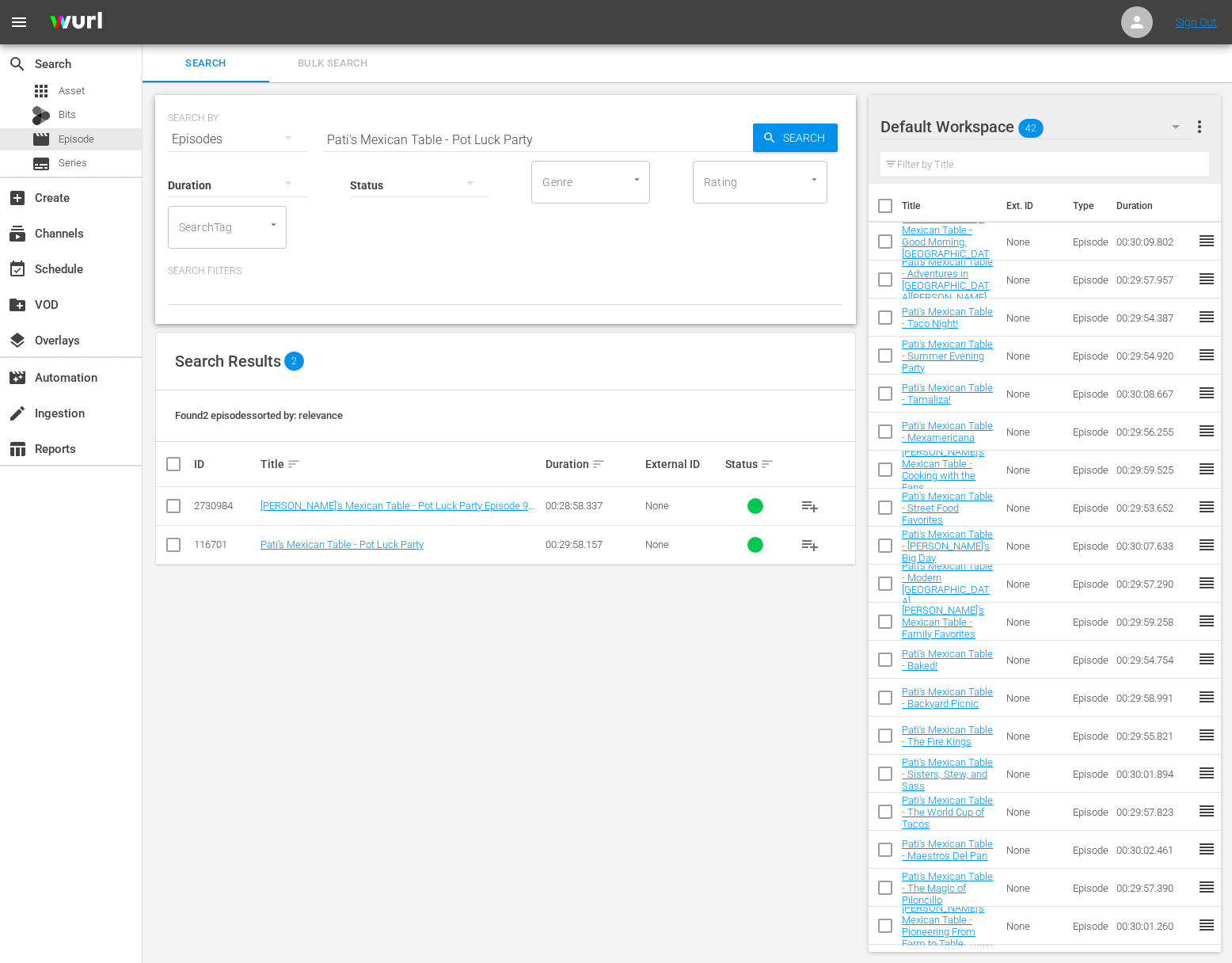
click at [816, 544] on span "playlist_add" at bounding box center [810, 545] width 19 height 19
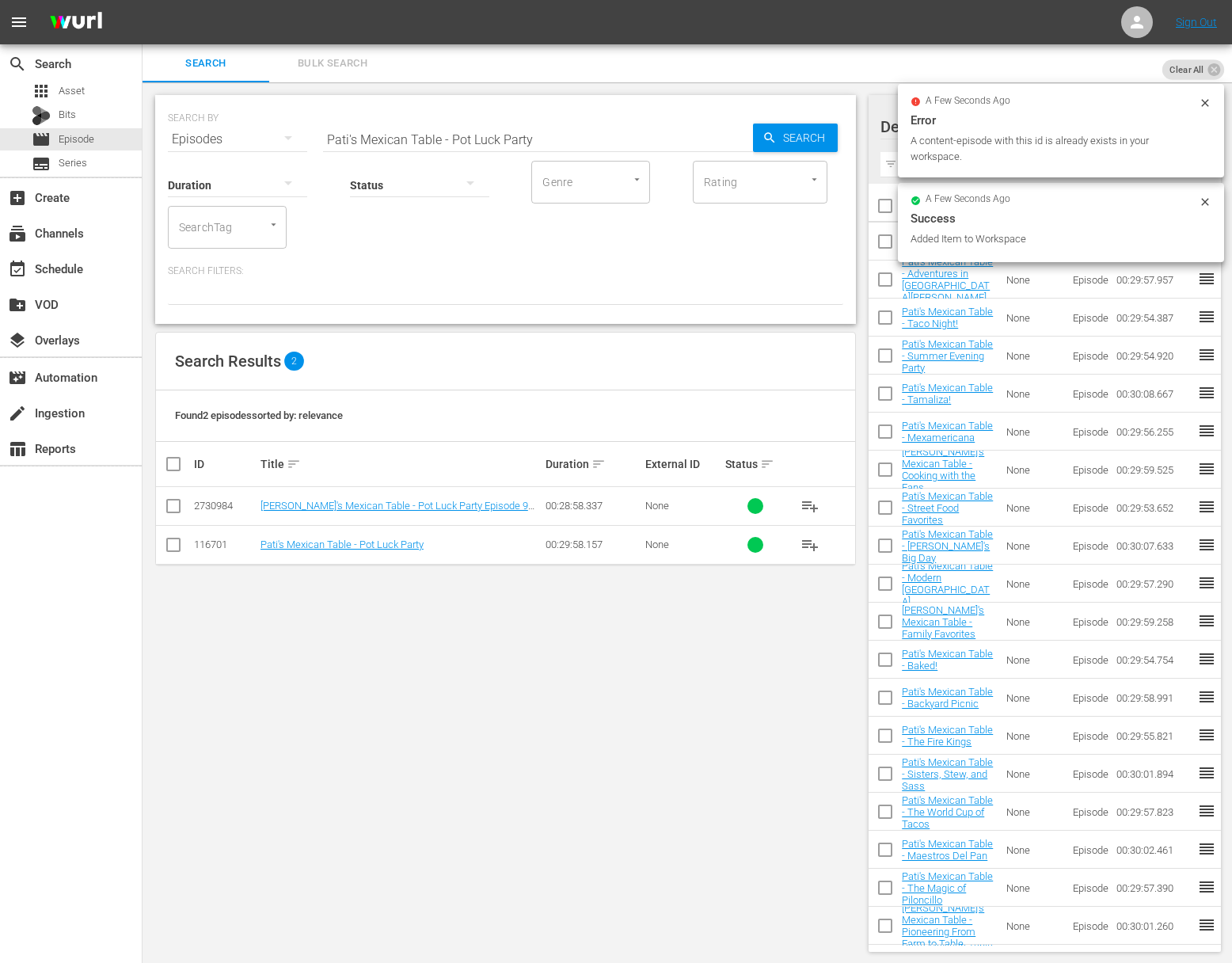
click at [423, 126] on input "Pati's Mexican Table - Pot Luck Party" at bounding box center [538, 139] width 430 height 38
paste input "Asian Influences in Mexican Cooking"
click at [720, 142] on input "Pati's Mexican Table - Asian Influences in Mexican Cooking" at bounding box center [538, 139] width 430 height 38
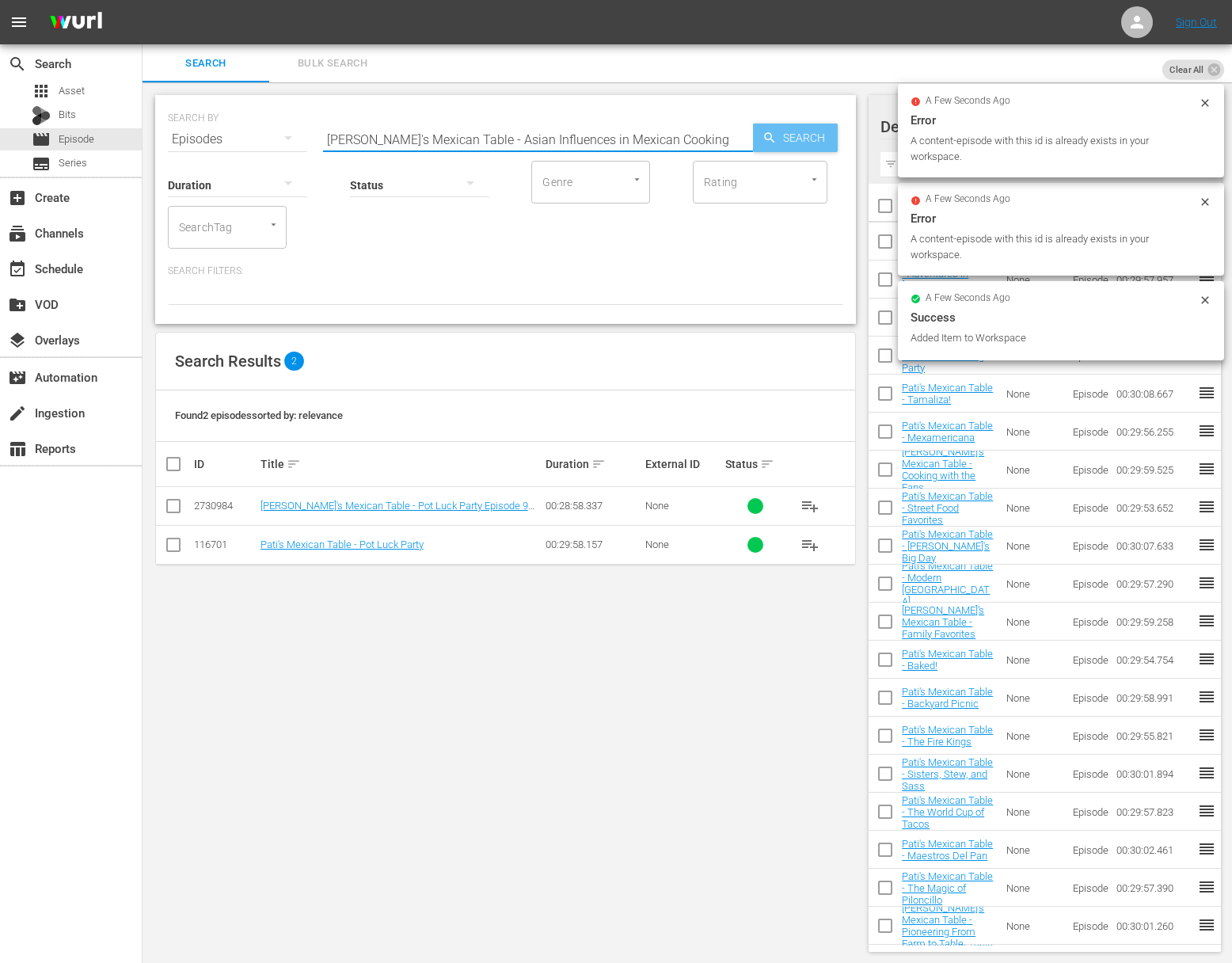
click at [789, 139] on span "Search" at bounding box center [807, 138] width 61 height 28
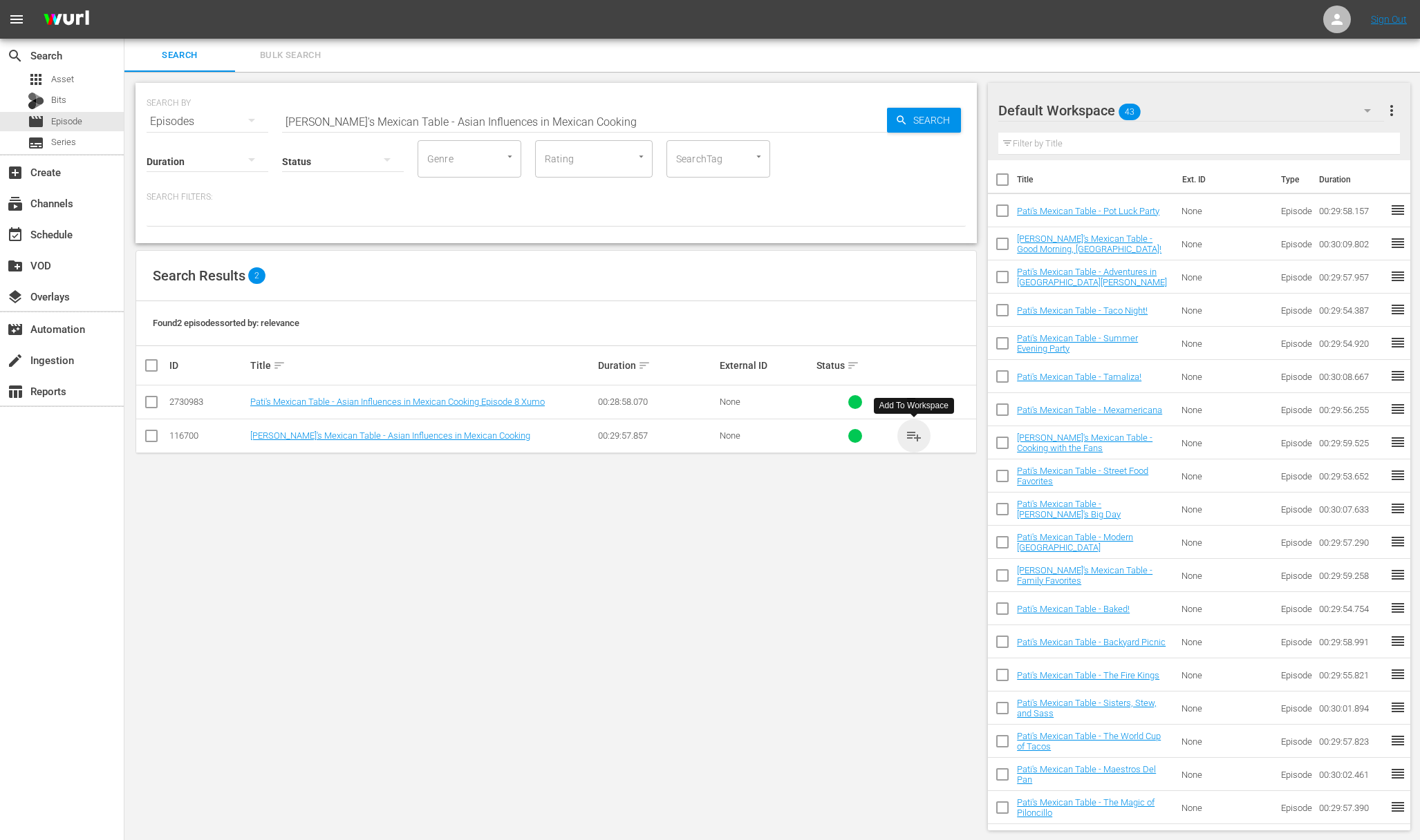
click at [916, 439] on span "playlist_add" at bounding box center [914, 436] width 17 height 17
click at [916, 437] on span "playlist_add" at bounding box center [914, 436] width 17 height 17
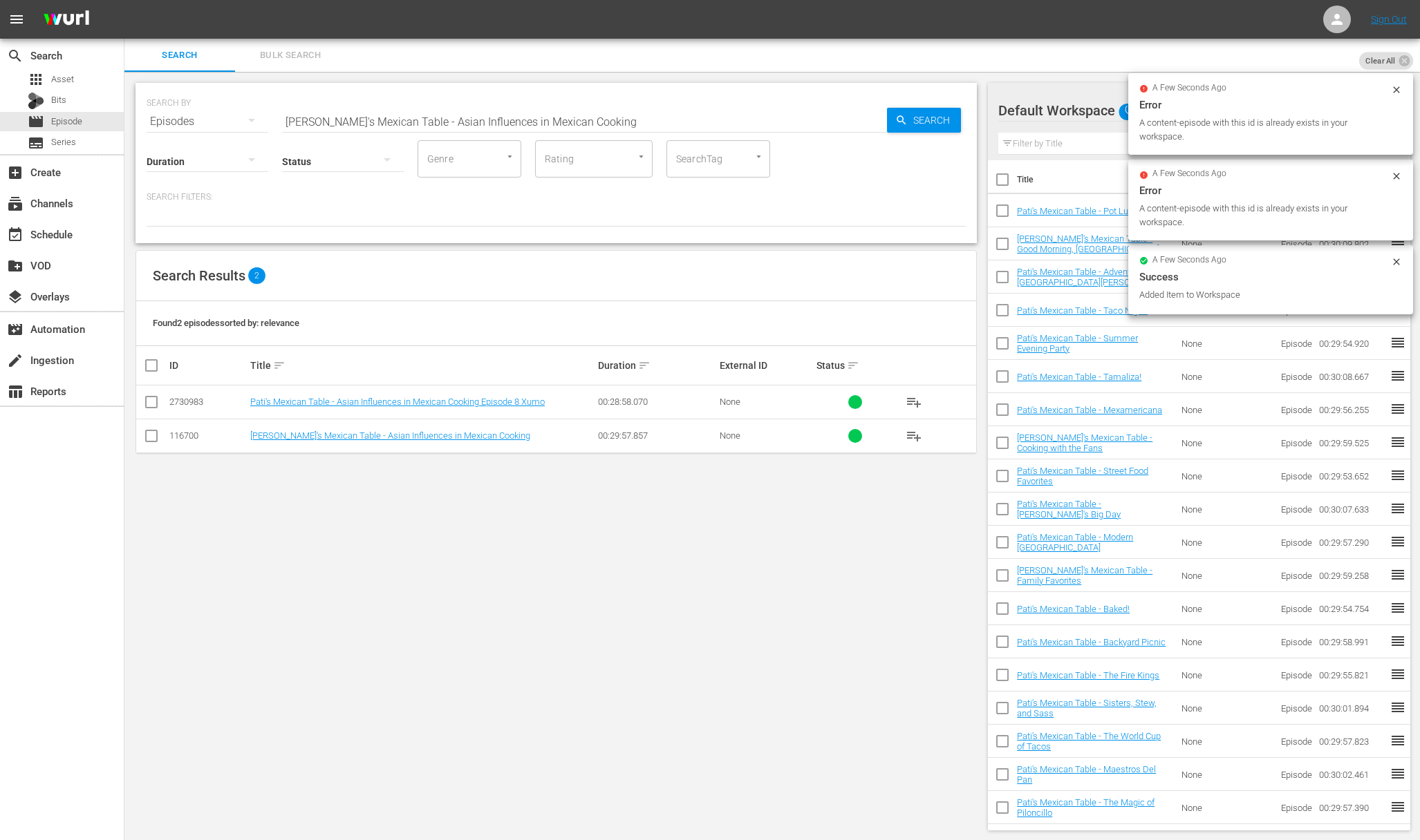
click at [588, 122] on input "Pati's Mexican Table - Asian Influences in Mexican Cooking" at bounding box center [585, 122] width 604 height 33
paste input "My Piñata Party"
click at [888, 123] on div "Search" at bounding box center [923, 120] width 74 height 25
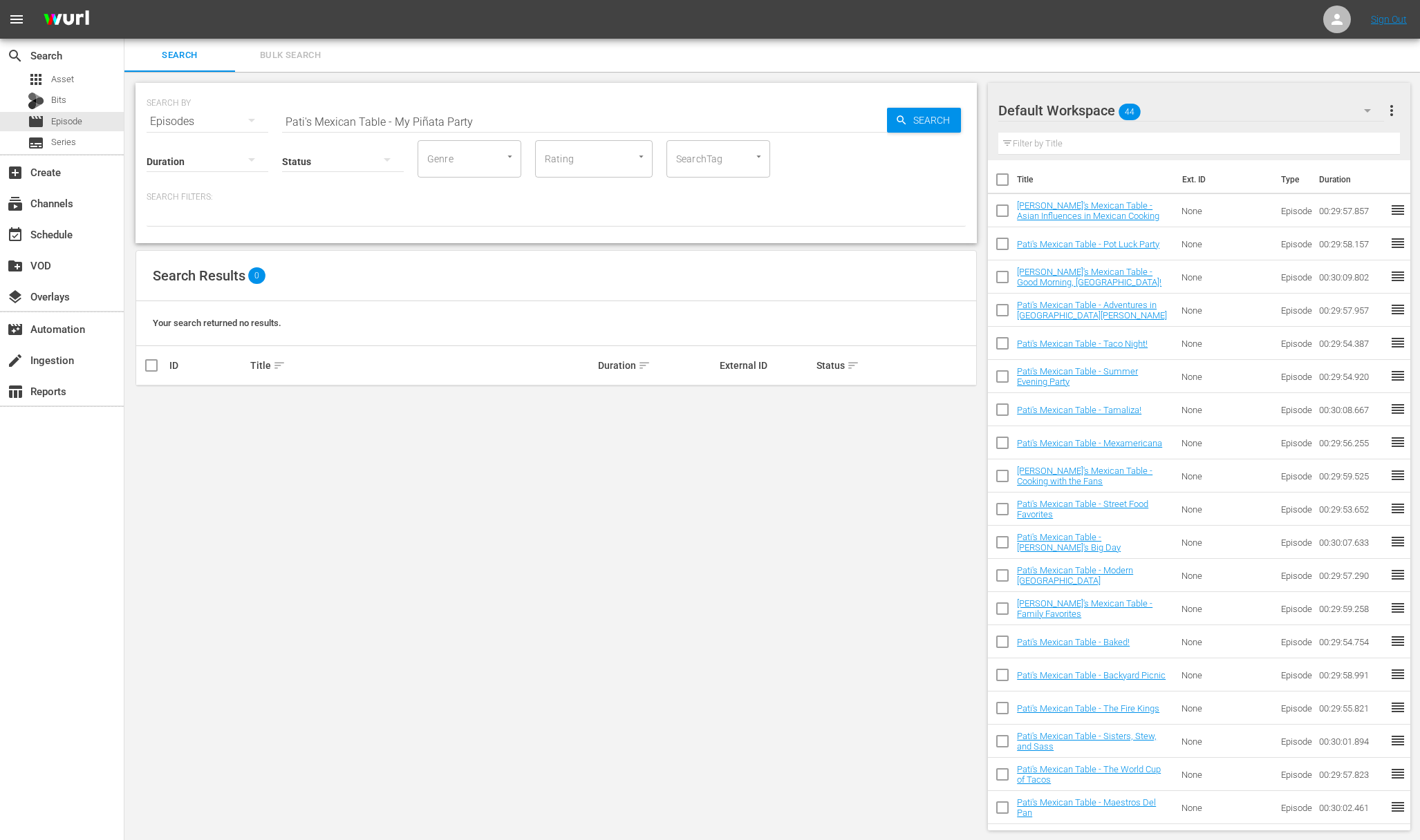
click at [426, 119] on input "Pati's Mexican Table - My Piñata Party" at bounding box center [585, 122] width 604 height 33
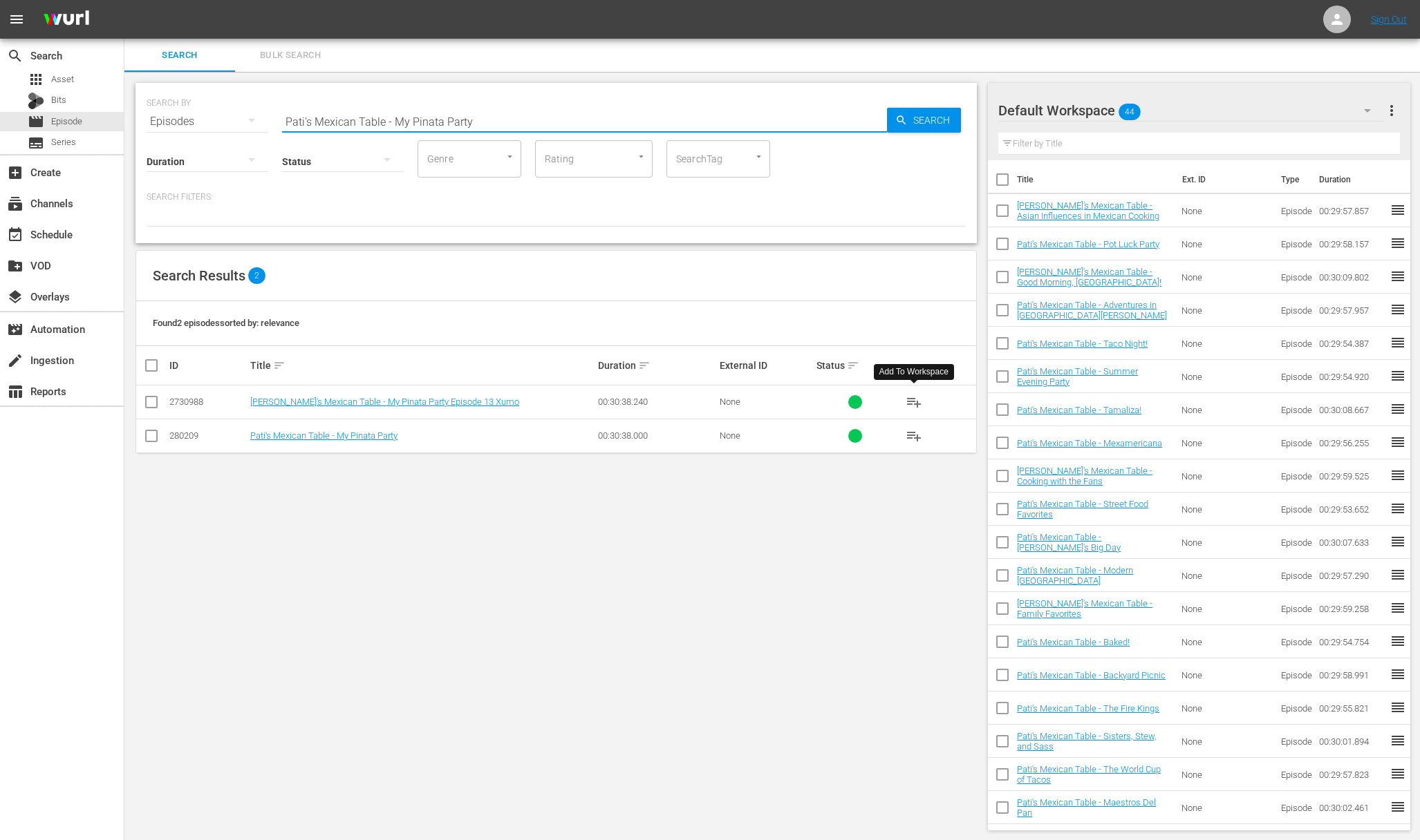
click at [912, 435] on span "playlist_add" at bounding box center [914, 436] width 17 height 17
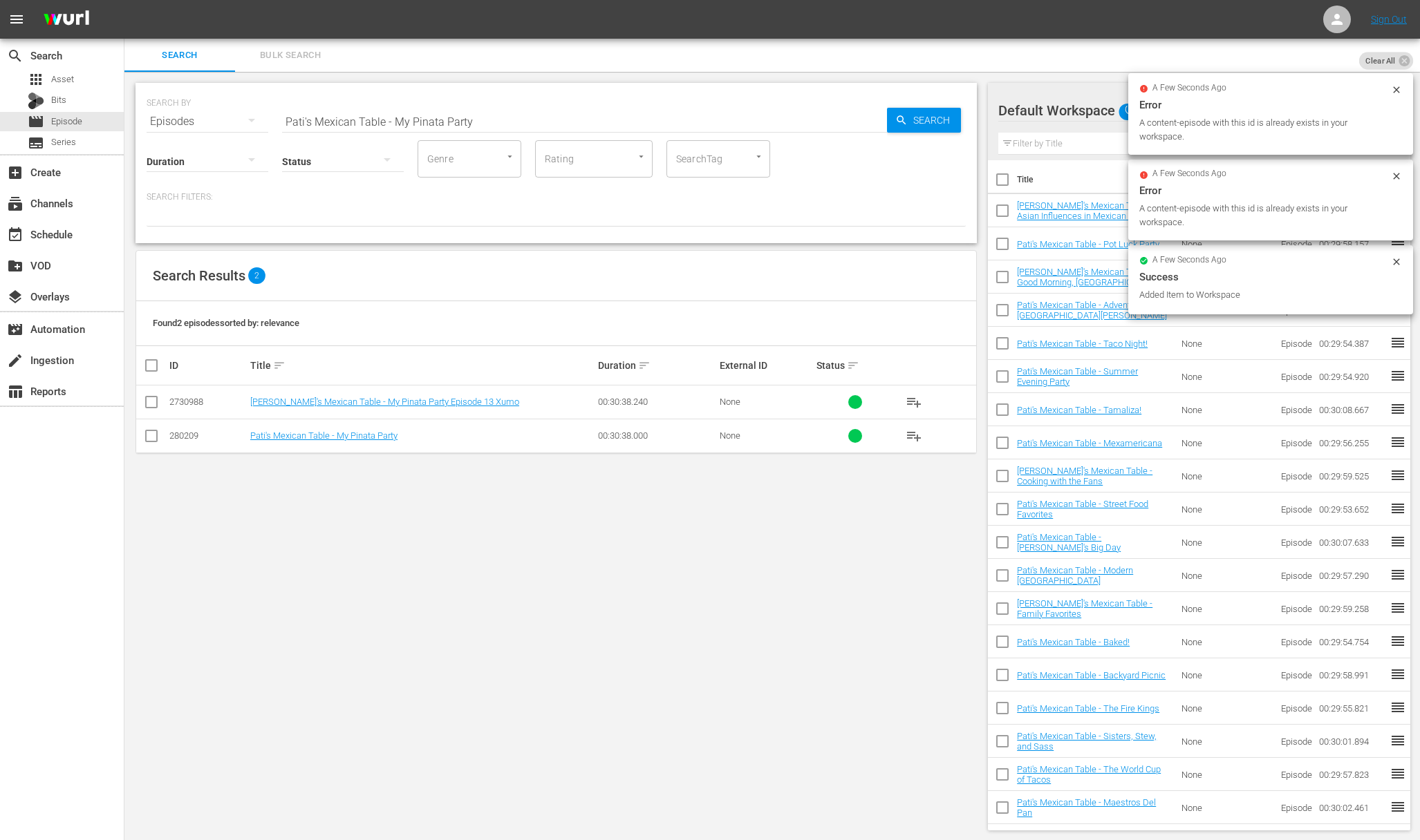
click at [538, 117] on input "Pati's Mexican Table - My Pinata Party" at bounding box center [585, 122] width 604 height 33
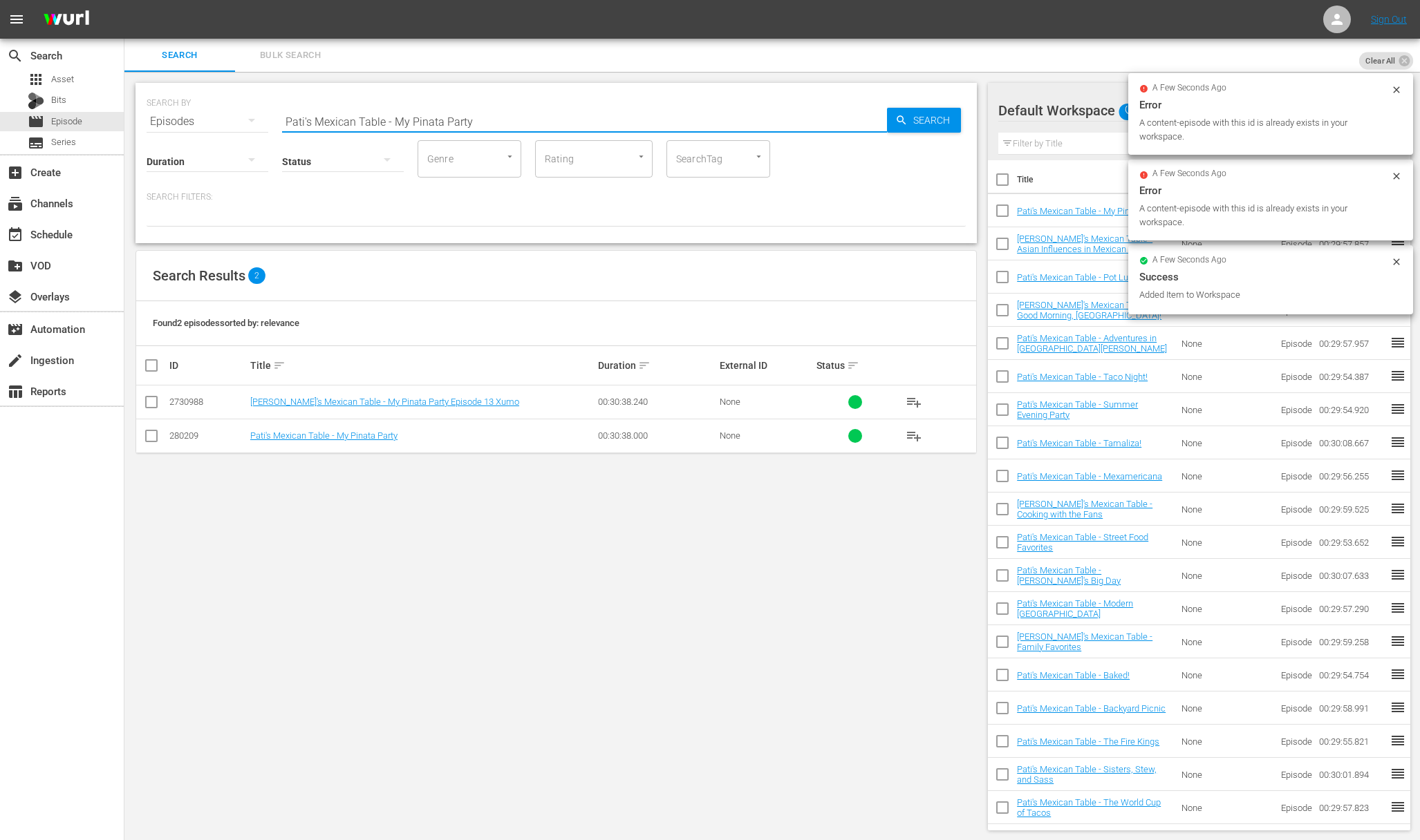
paste input "Girls Just Wanna Have Fun"
click at [899, 132] on div "SEARCH BY Search By Episodes Search ID, Title, Description, Keywords, or Catego…" at bounding box center [556, 113] width 819 height 50
click at [931, 110] on span "Search" at bounding box center [934, 120] width 53 height 25
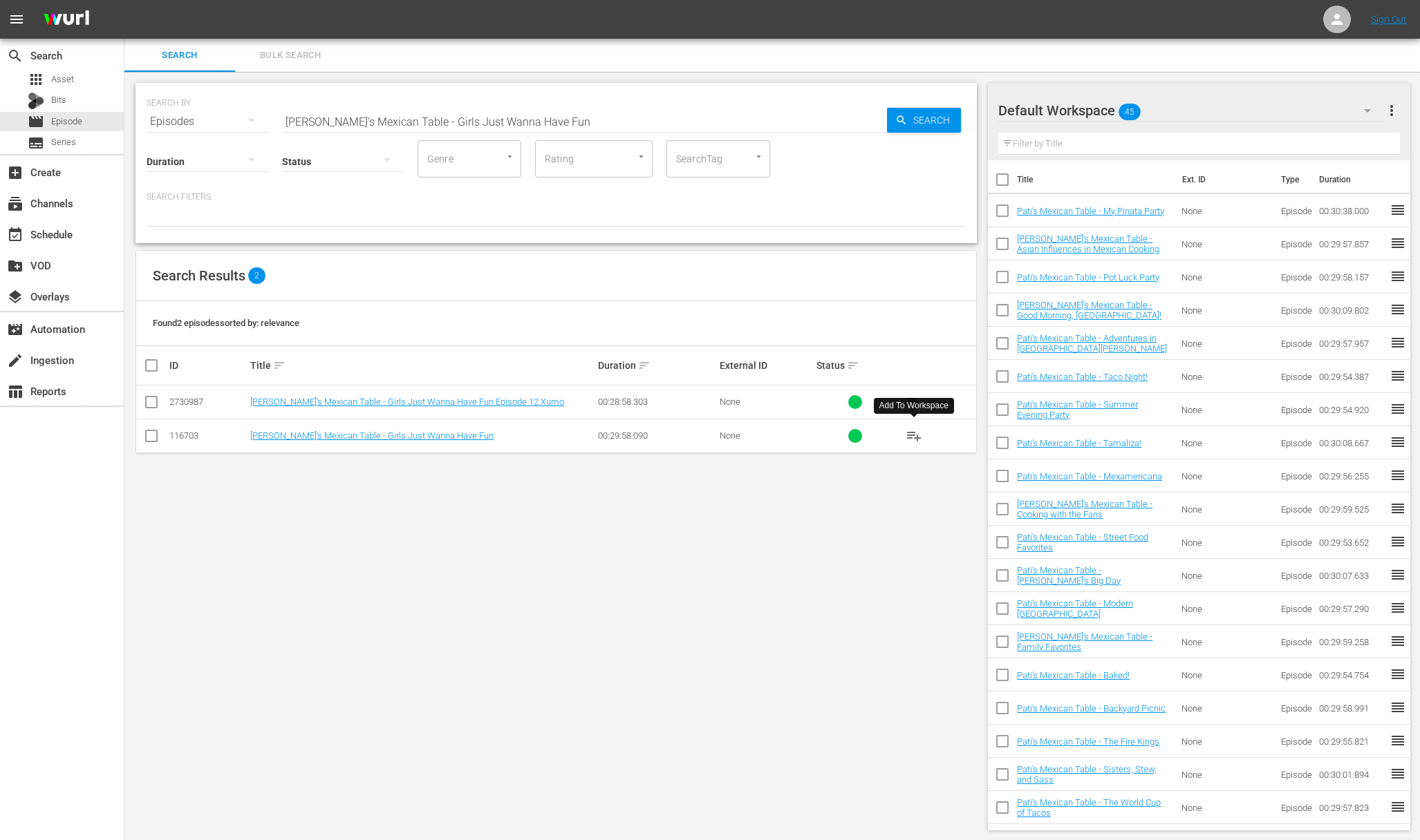
click at [918, 433] on span "playlist_add" at bounding box center [914, 436] width 17 height 17
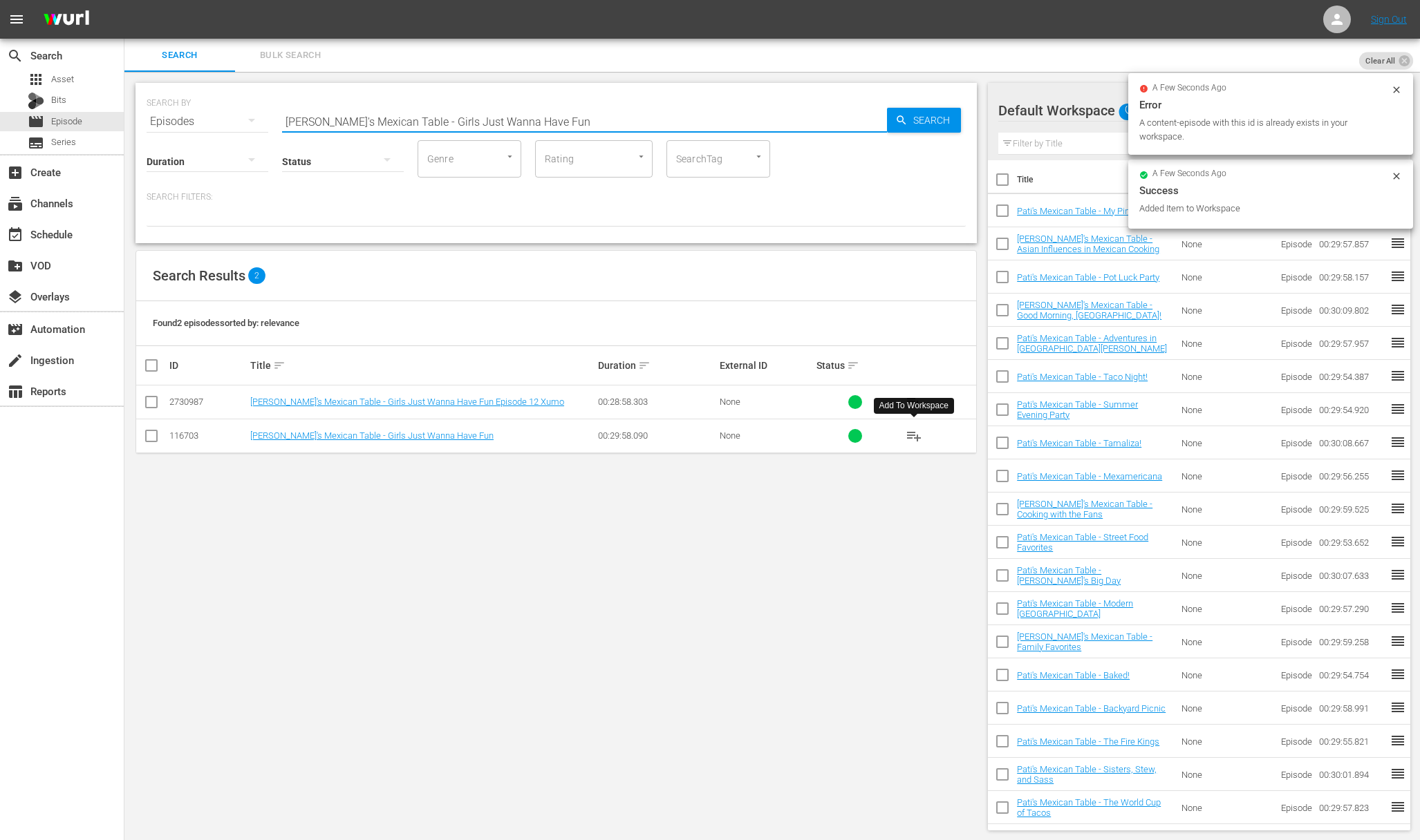
click at [525, 119] on input "Pati's Mexican Table - Girls Just Wanna Have Fun" at bounding box center [585, 122] width 604 height 33
paste input "Mex-Italian!"
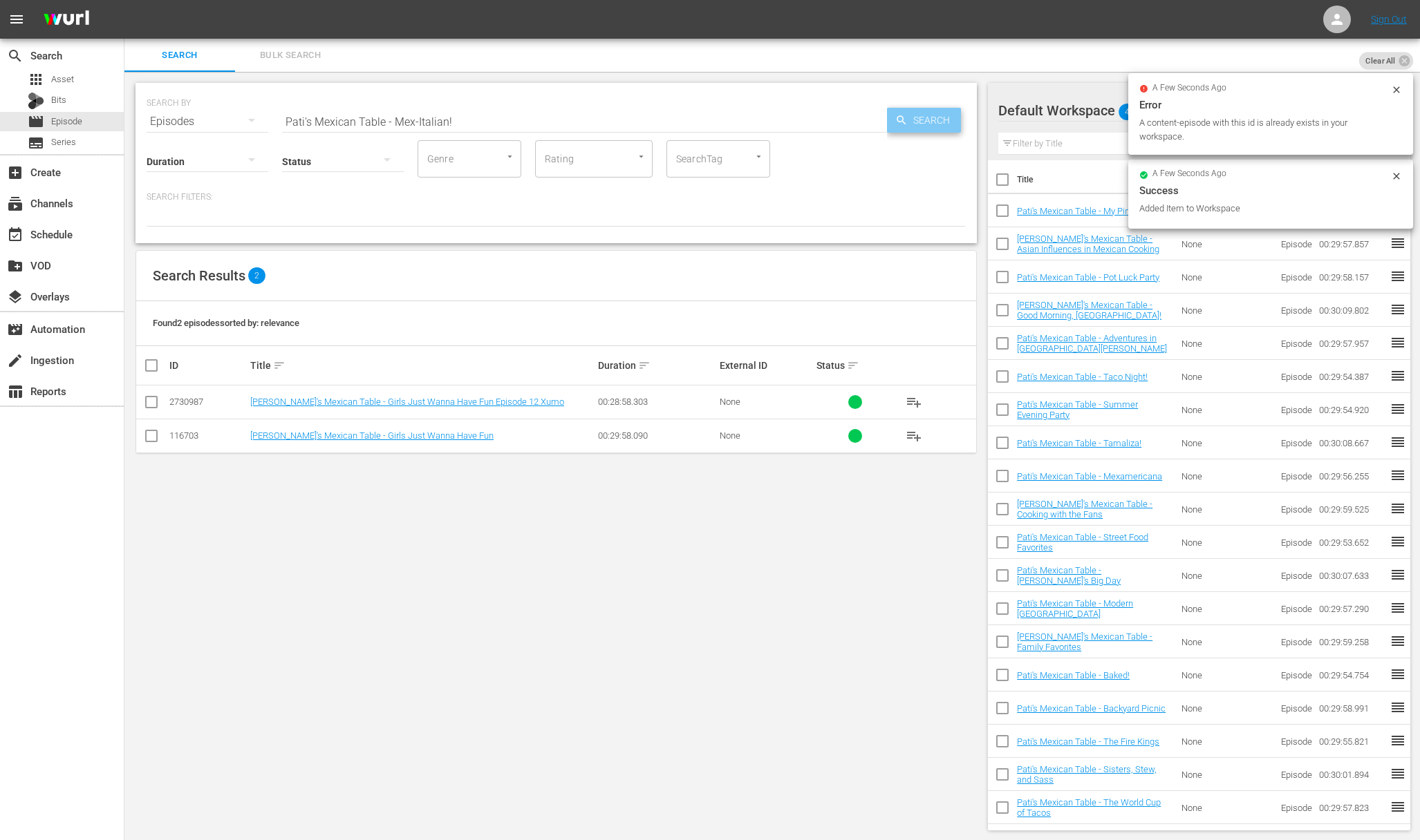
click at [893, 122] on div "Search" at bounding box center [923, 120] width 74 height 25
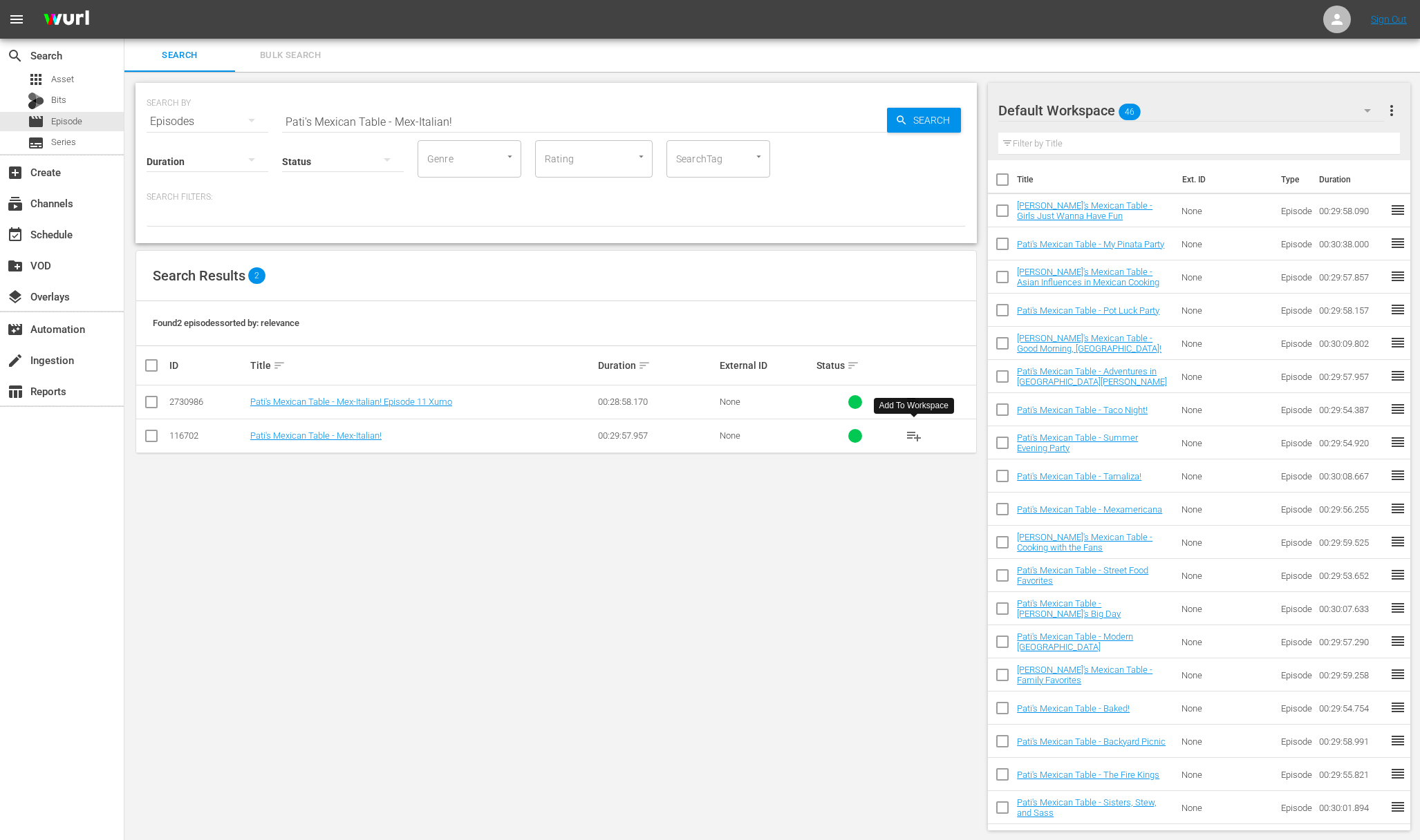
click at [914, 430] on span "playlist_add" at bounding box center [914, 436] width 17 height 17
click at [912, 434] on span "playlist_add" at bounding box center [914, 436] width 17 height 17
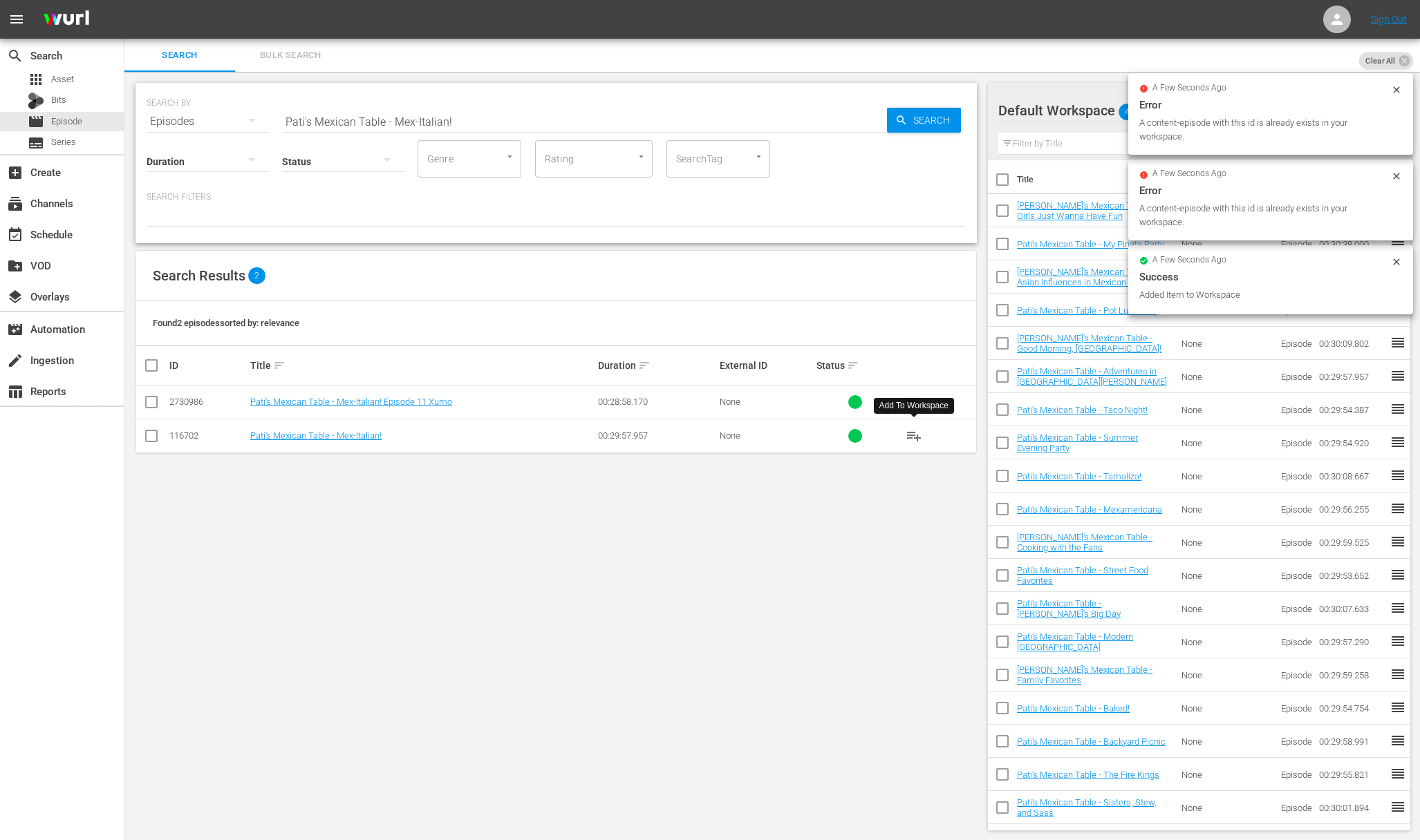
click at [600, 127] on input "Pati's Mexican Table - Mex-Italian!" at bounding box center [585, 122] width 604 height 33
paste input "Brunch at the Jinich House"
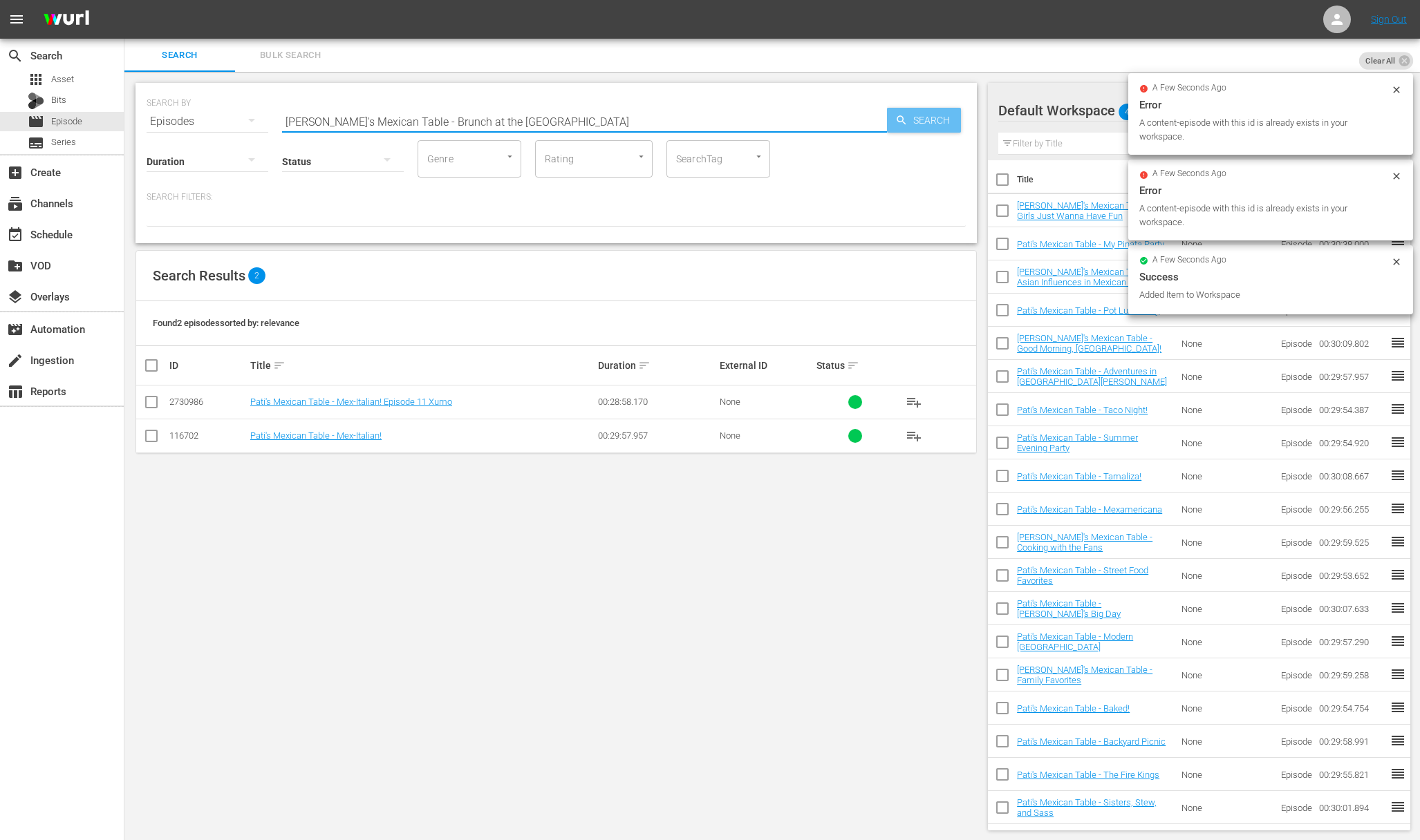
type input "Pati's Mexican Table - Brunch at the Jinich House"
click at [936, 122] on span "Search" at bounding box center [934, 120] width 53 height 25
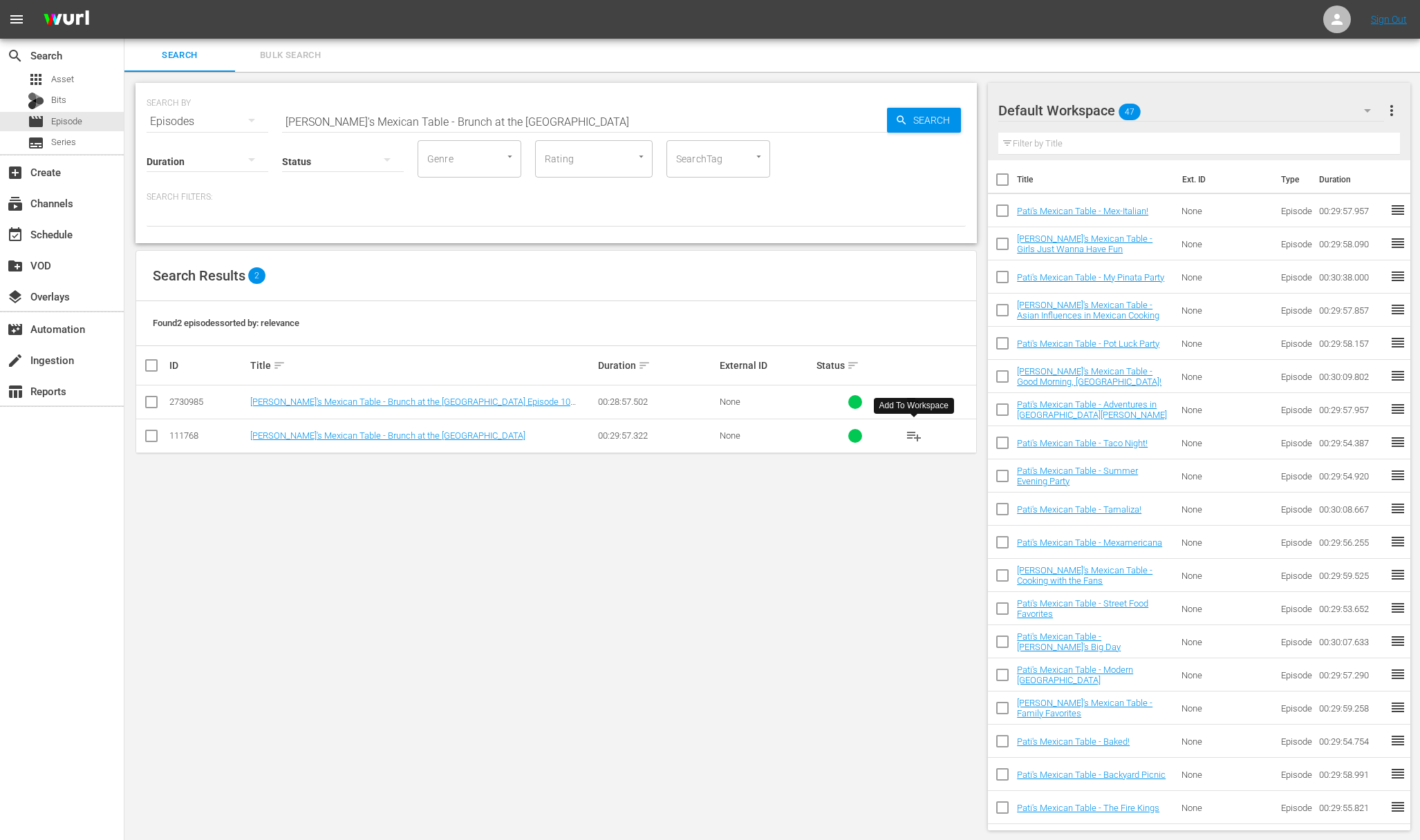
click at [917, 437] on span "playlist_add" at bounding box center [914, 436] width 17 height 17
click at [66, 215] on div "subscriptions Channels" at bounding box center [61, 202] width 123 height 27
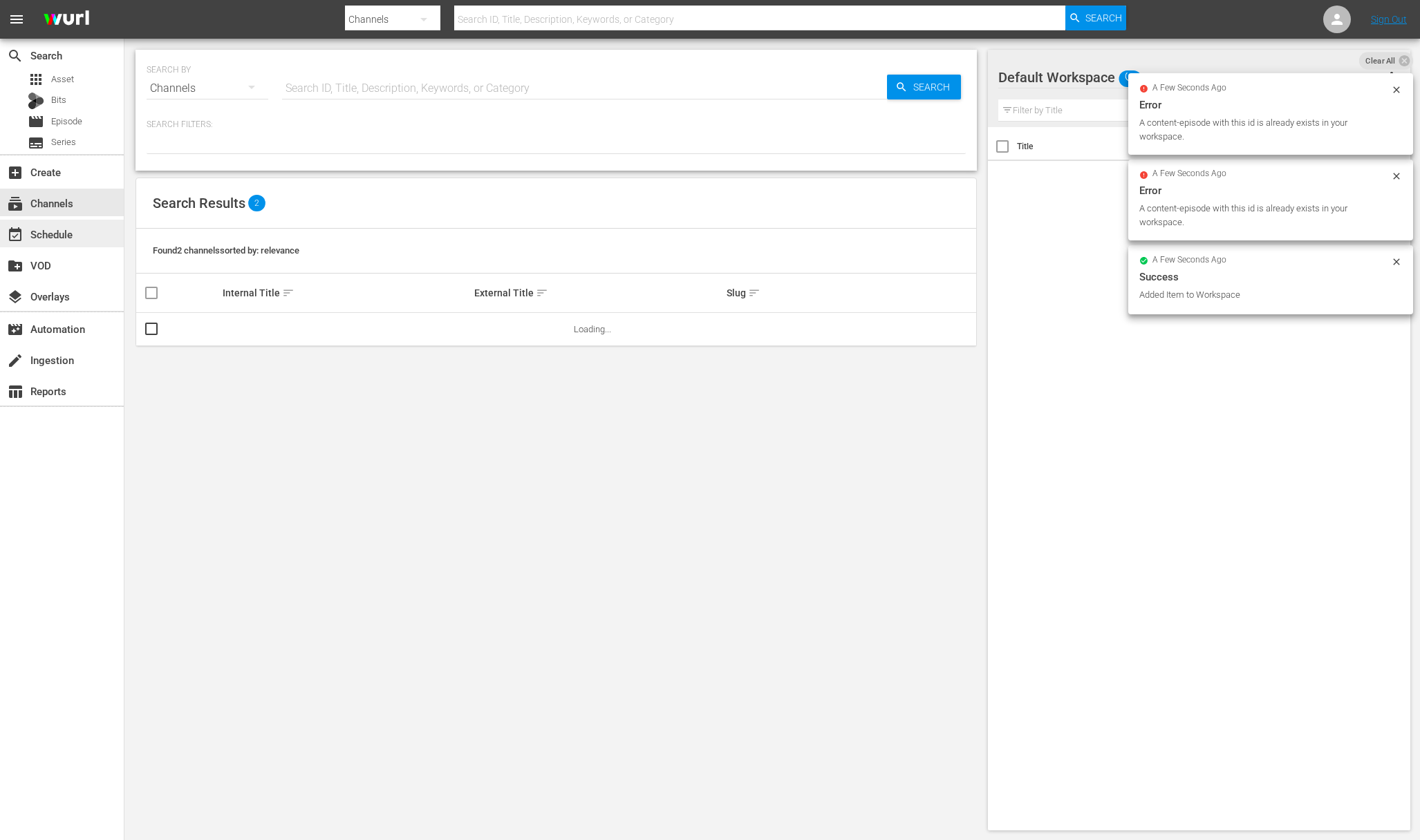
click at [65, 235] on div "event_available Schedule" at bounding box center [38, 232] width 77 height 12
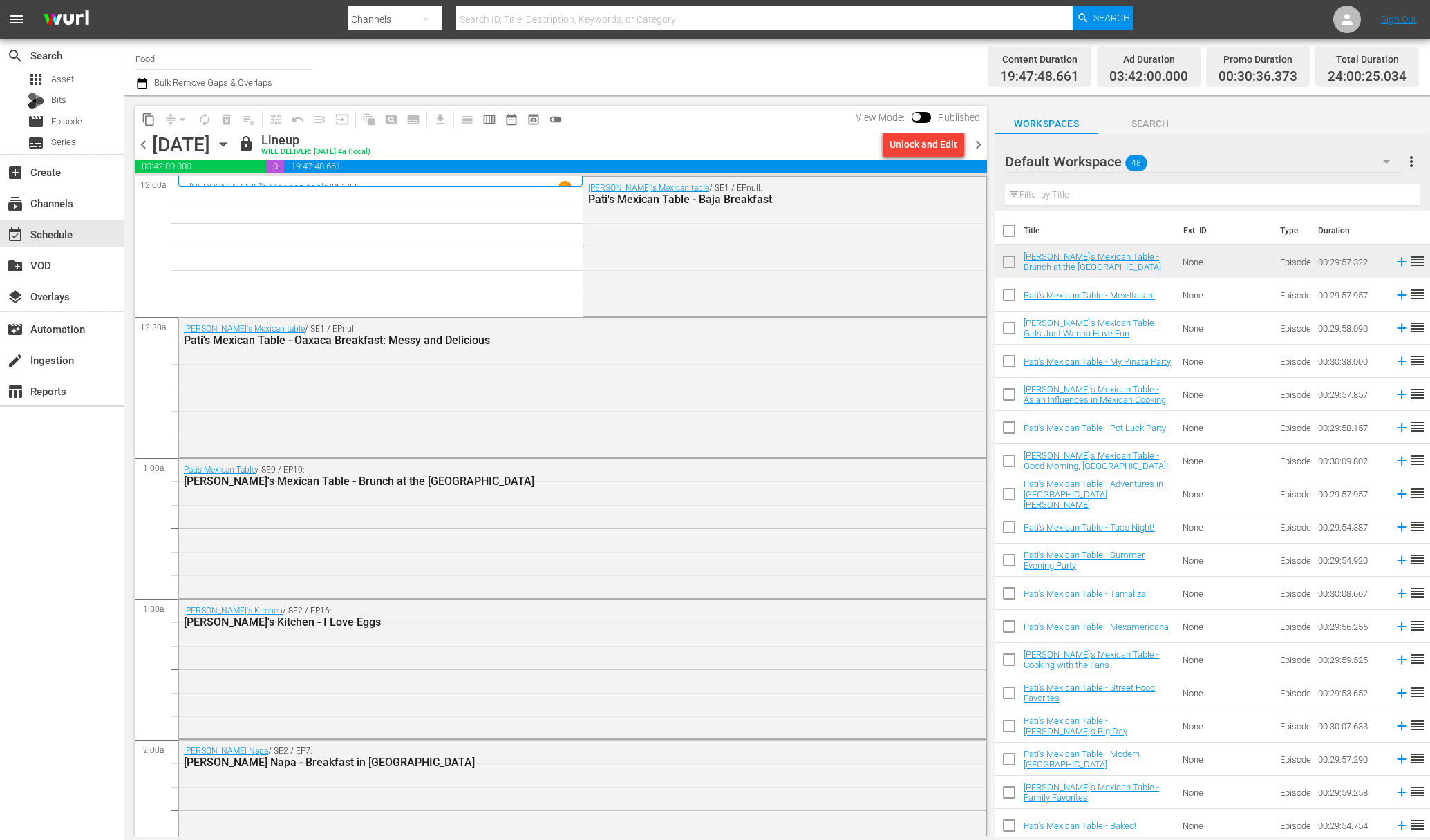
click at [226, 143] on icon "button" at bounding box center [223, 145] width 7 height 3
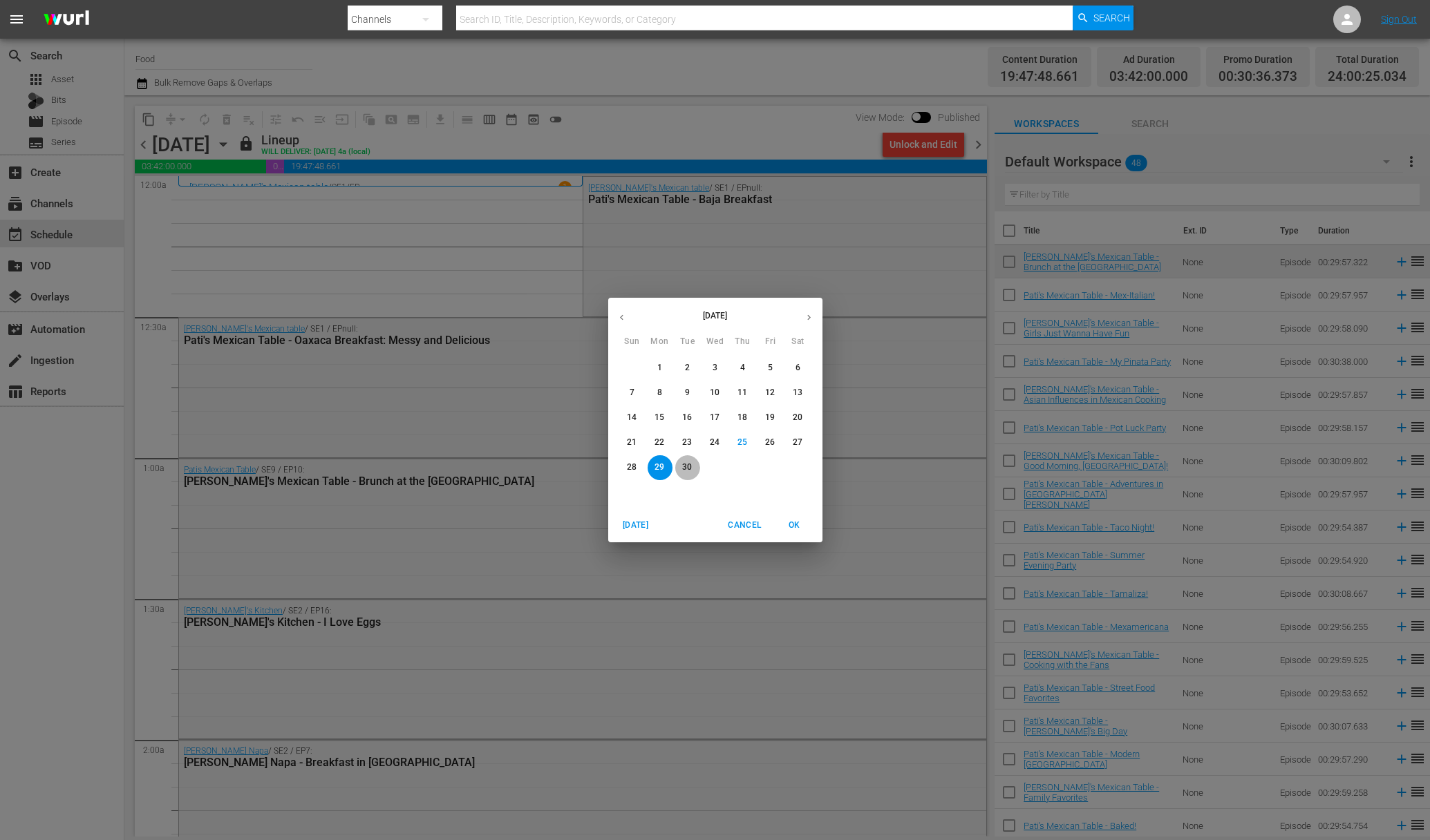
click at [690, 467] on p "30" at bounding box center [687, 468] width 10 height 12
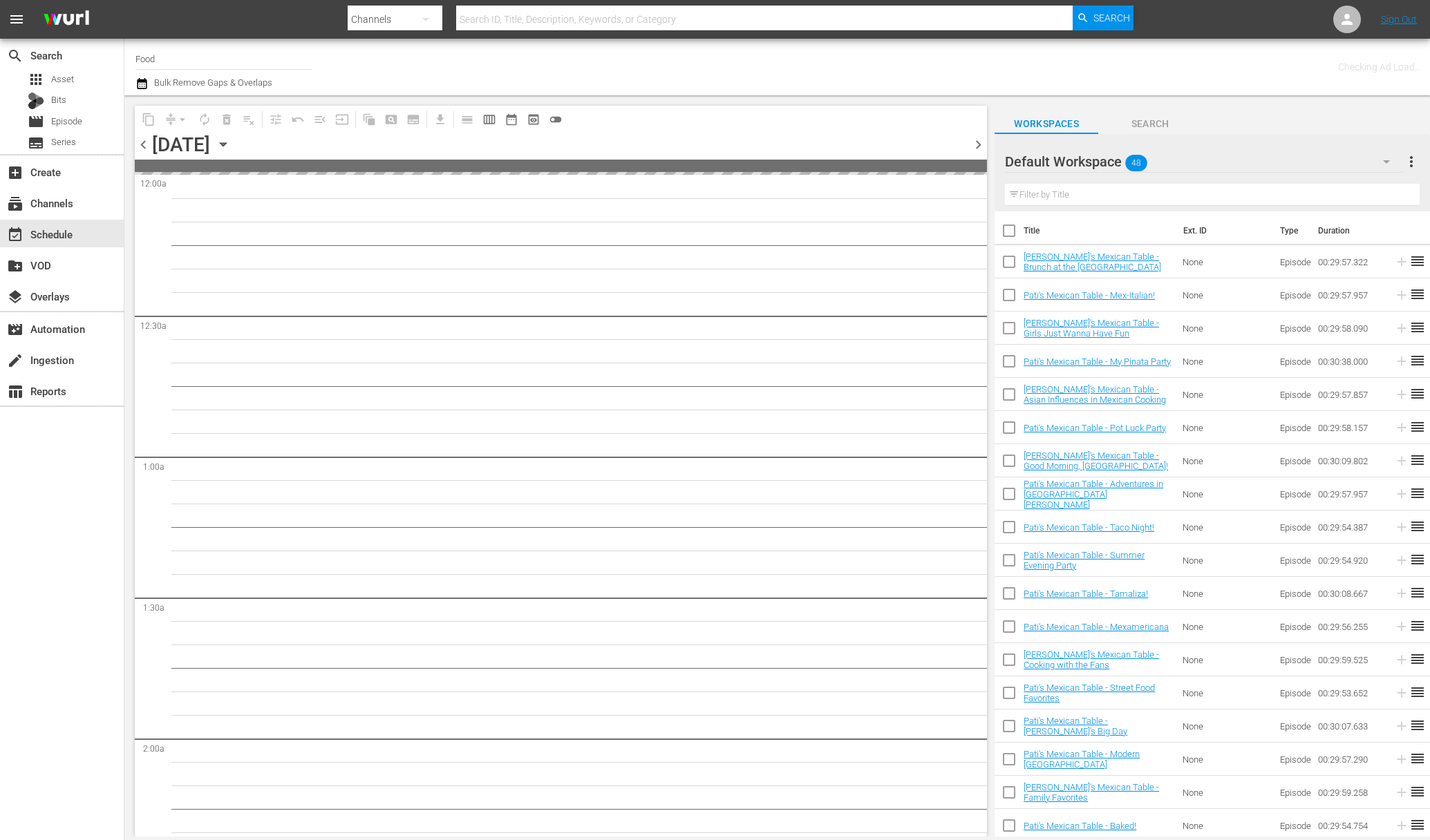
click at [1014, 231] on input "checkbox" at bounding box center [1009, 233] width 29 height 29
checkbox input "true"
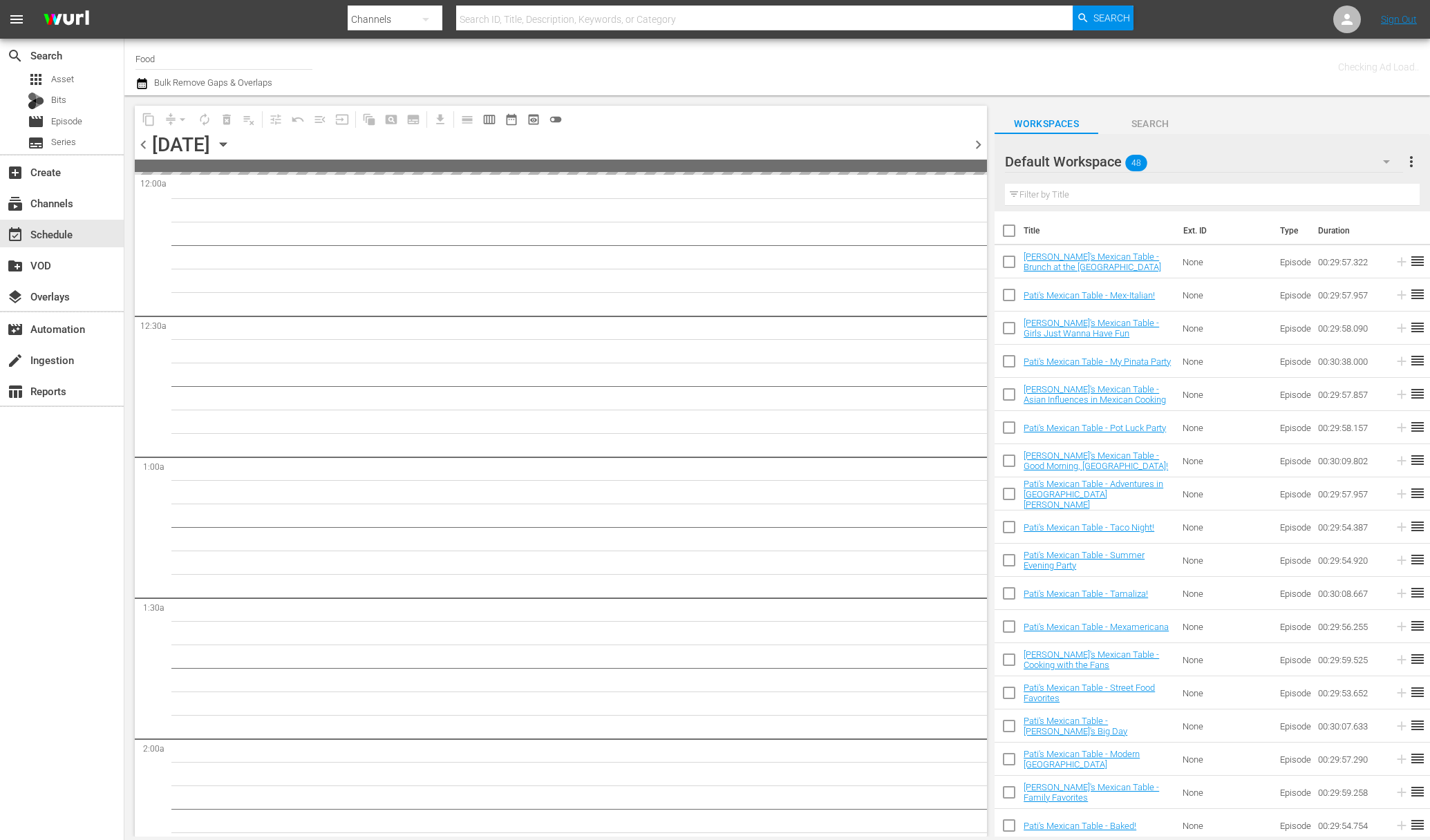
checkbox input "true"
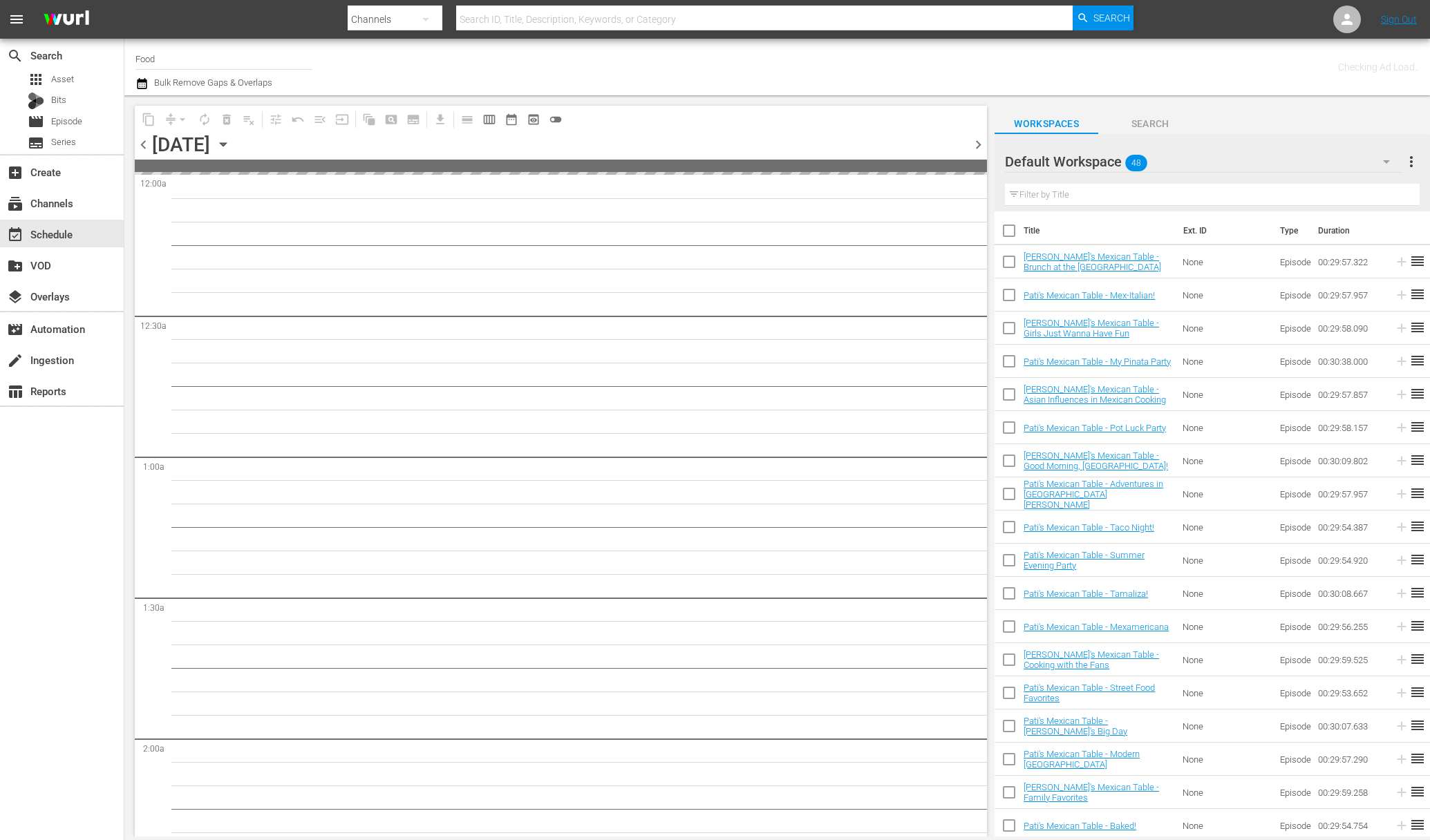
checkbox input "true"
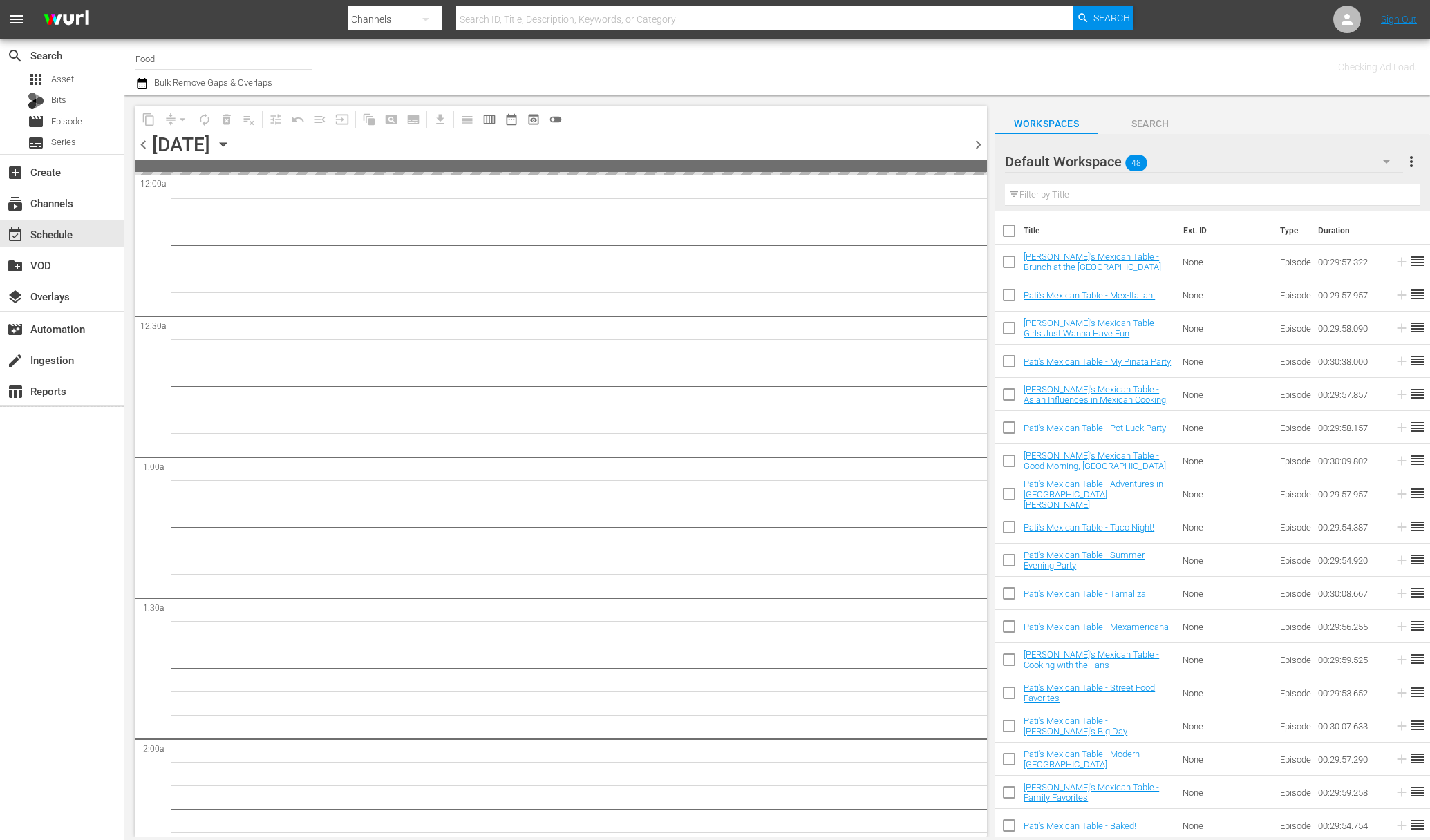
checkbox input "true"
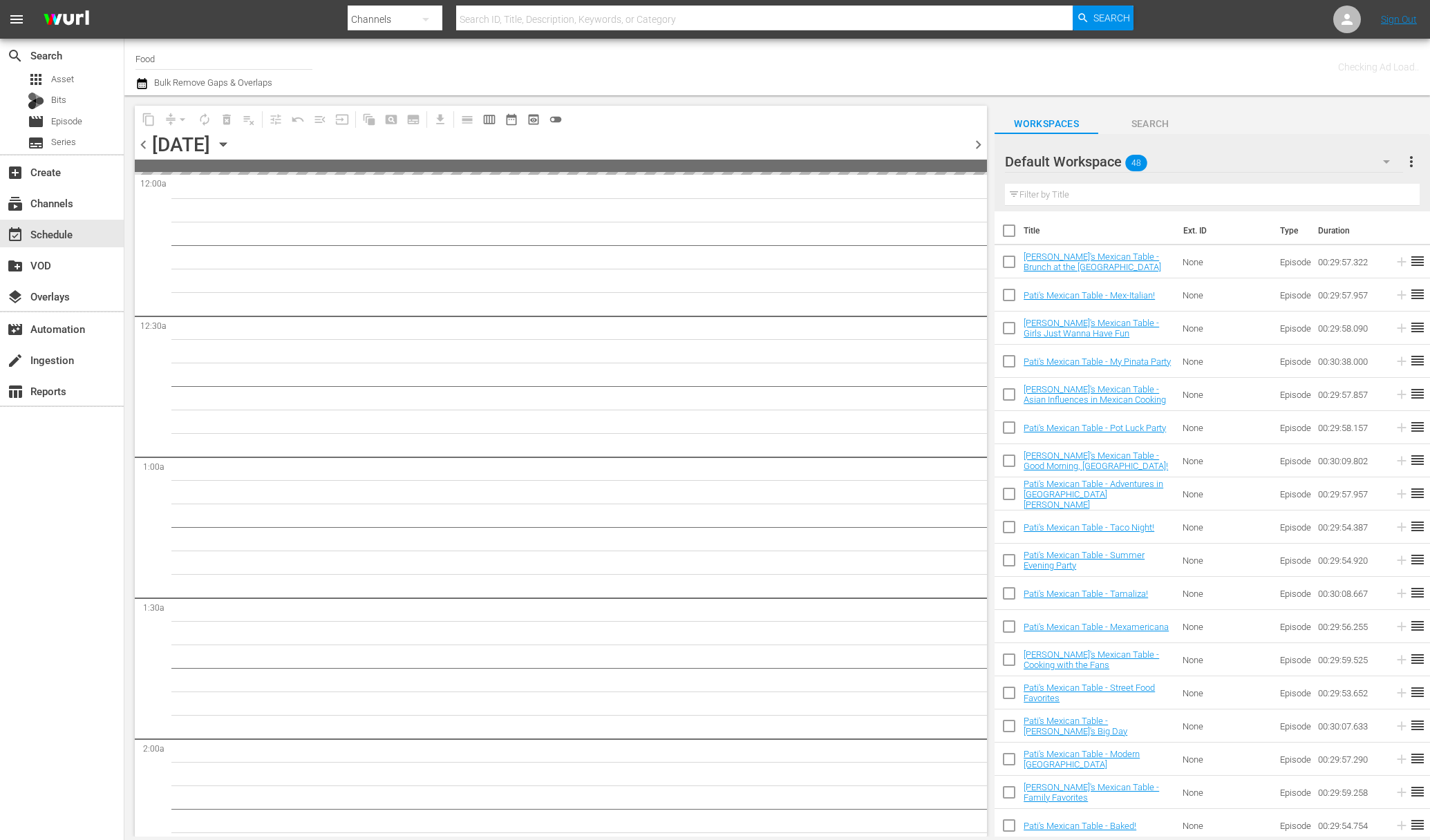
checkbox input "true"
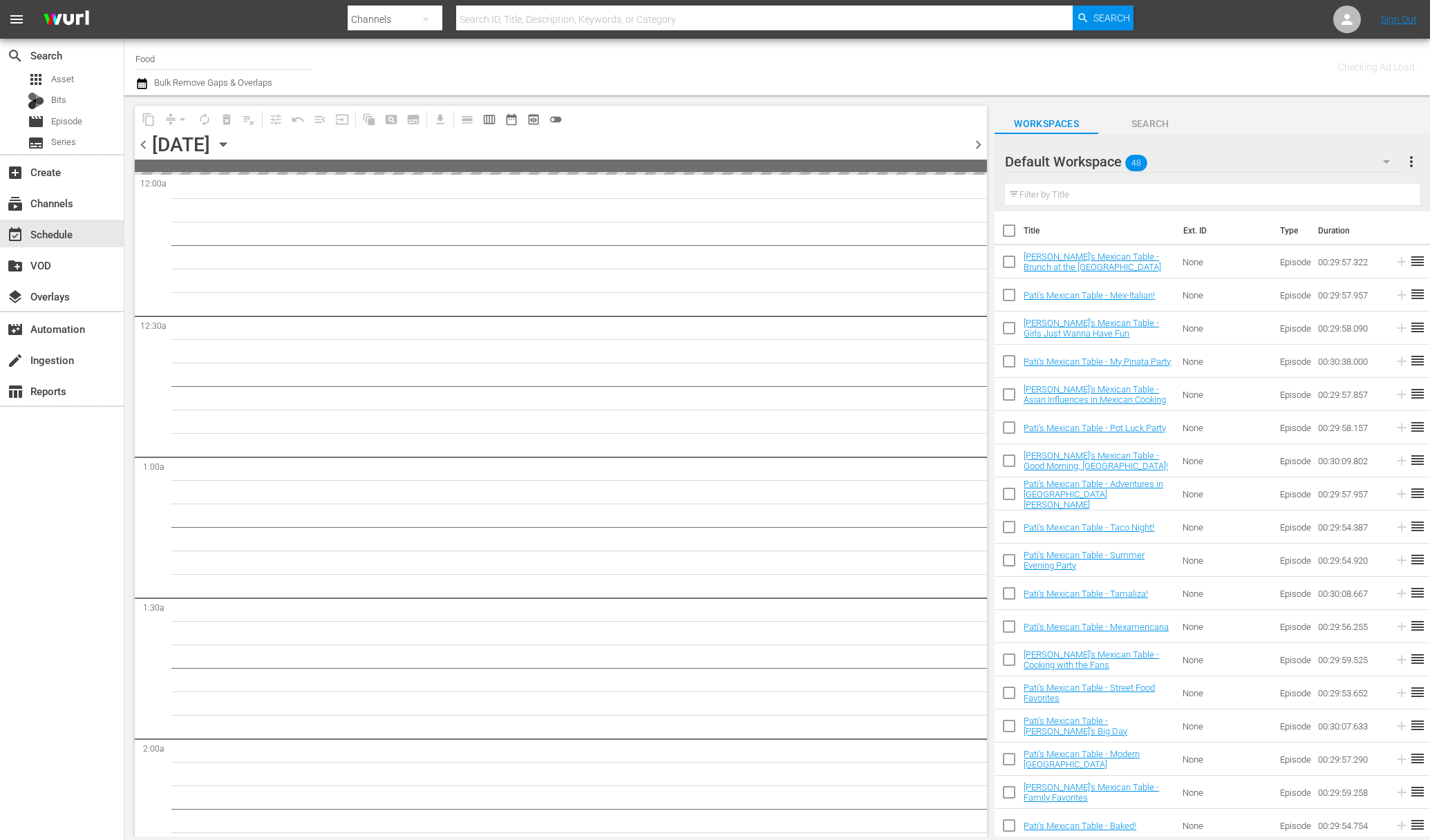
checkbox input "true"
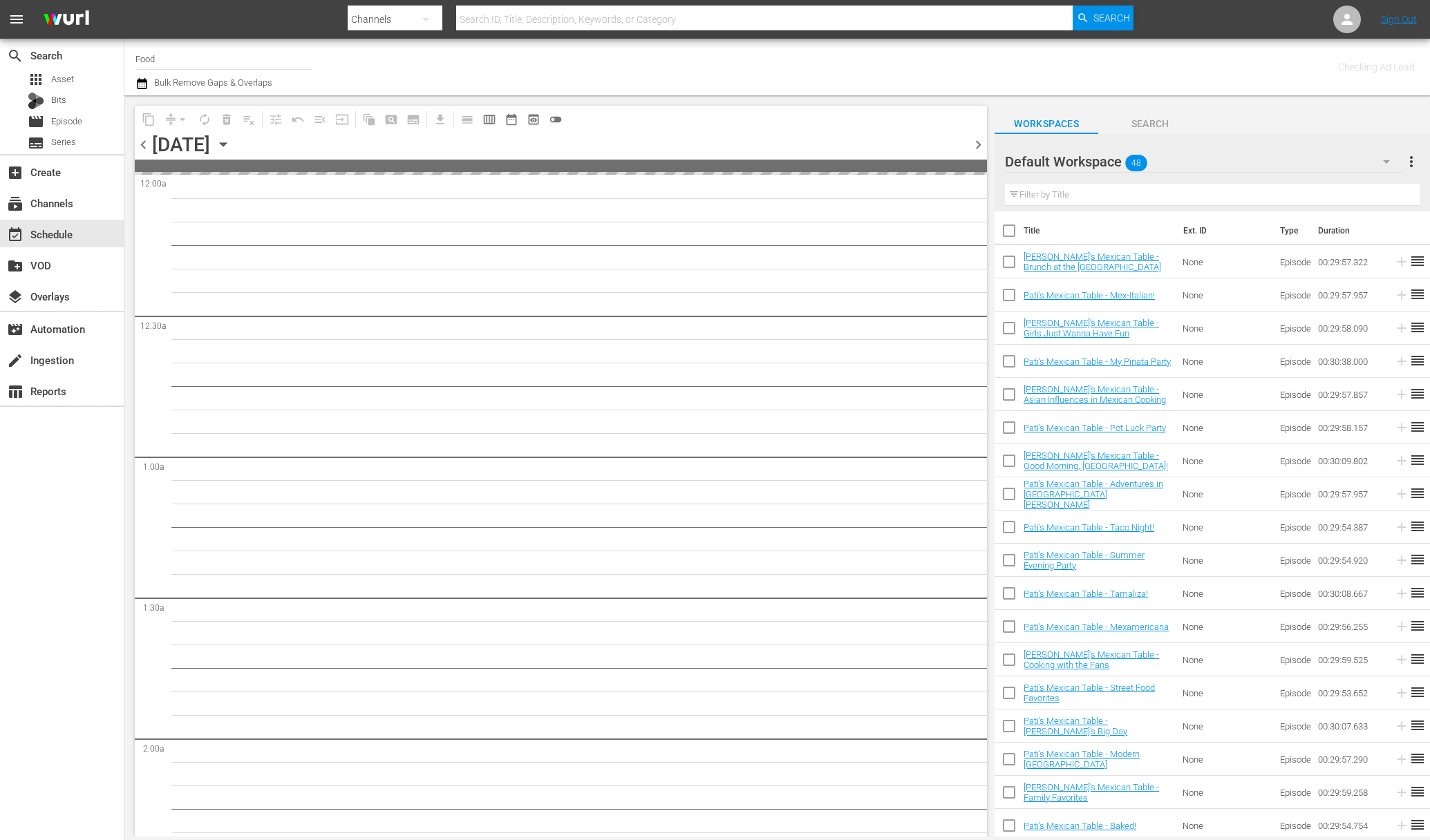
checkbox input "true"
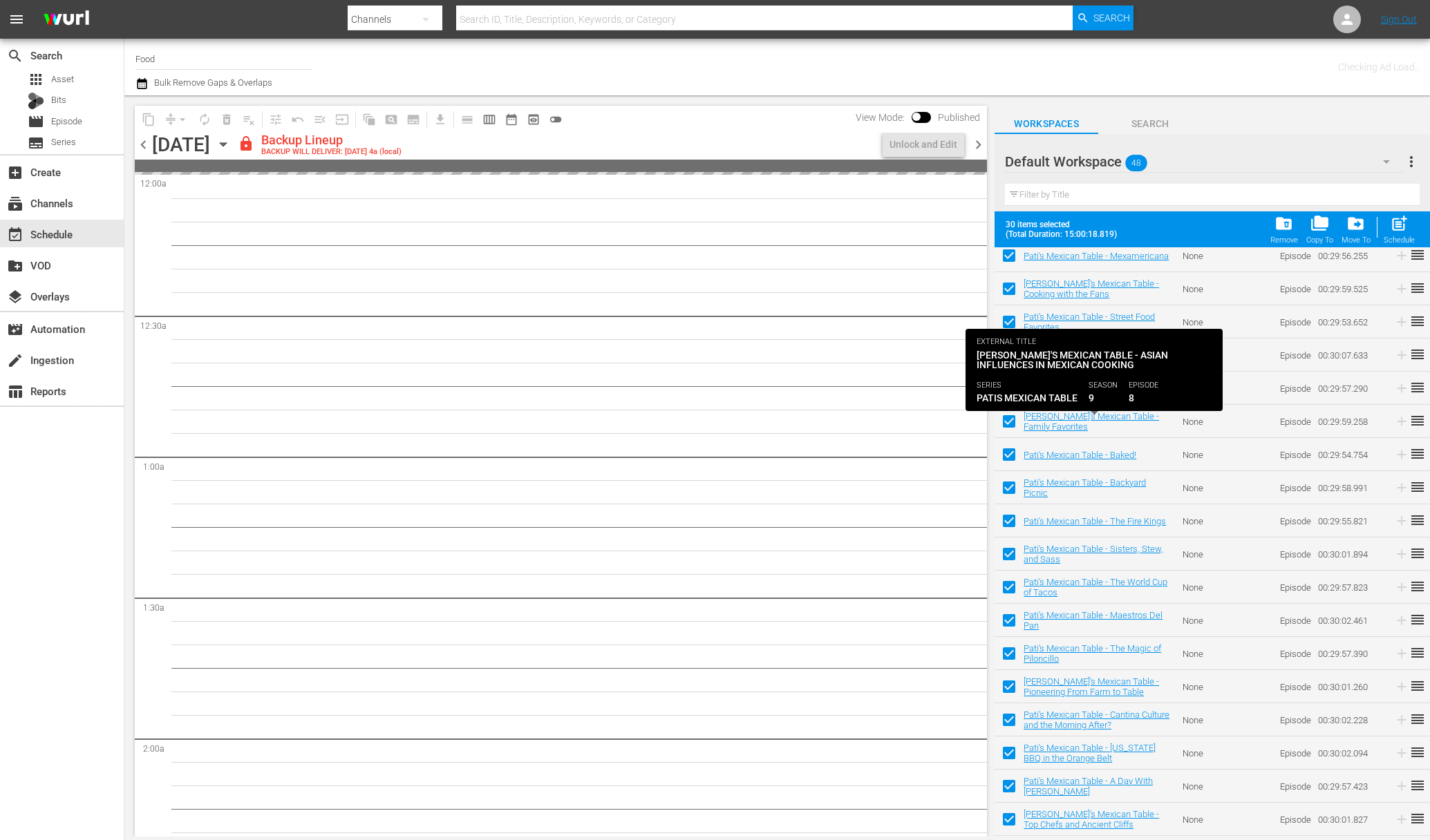
scroll to position [470, 0]
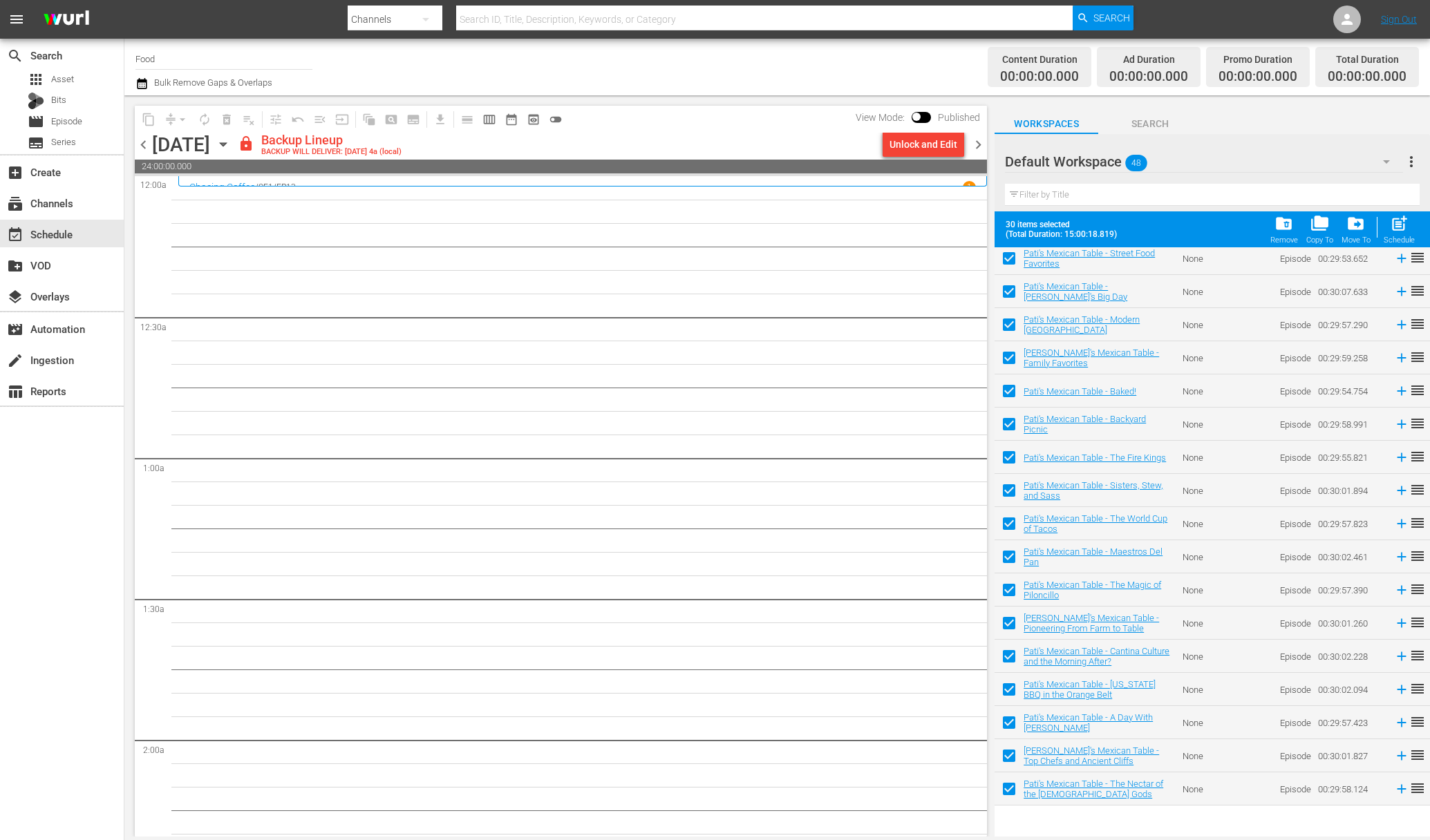
click at [932, 138] on div "Unlock and Edit" at bounding box center [923, 144] width 68 height 25
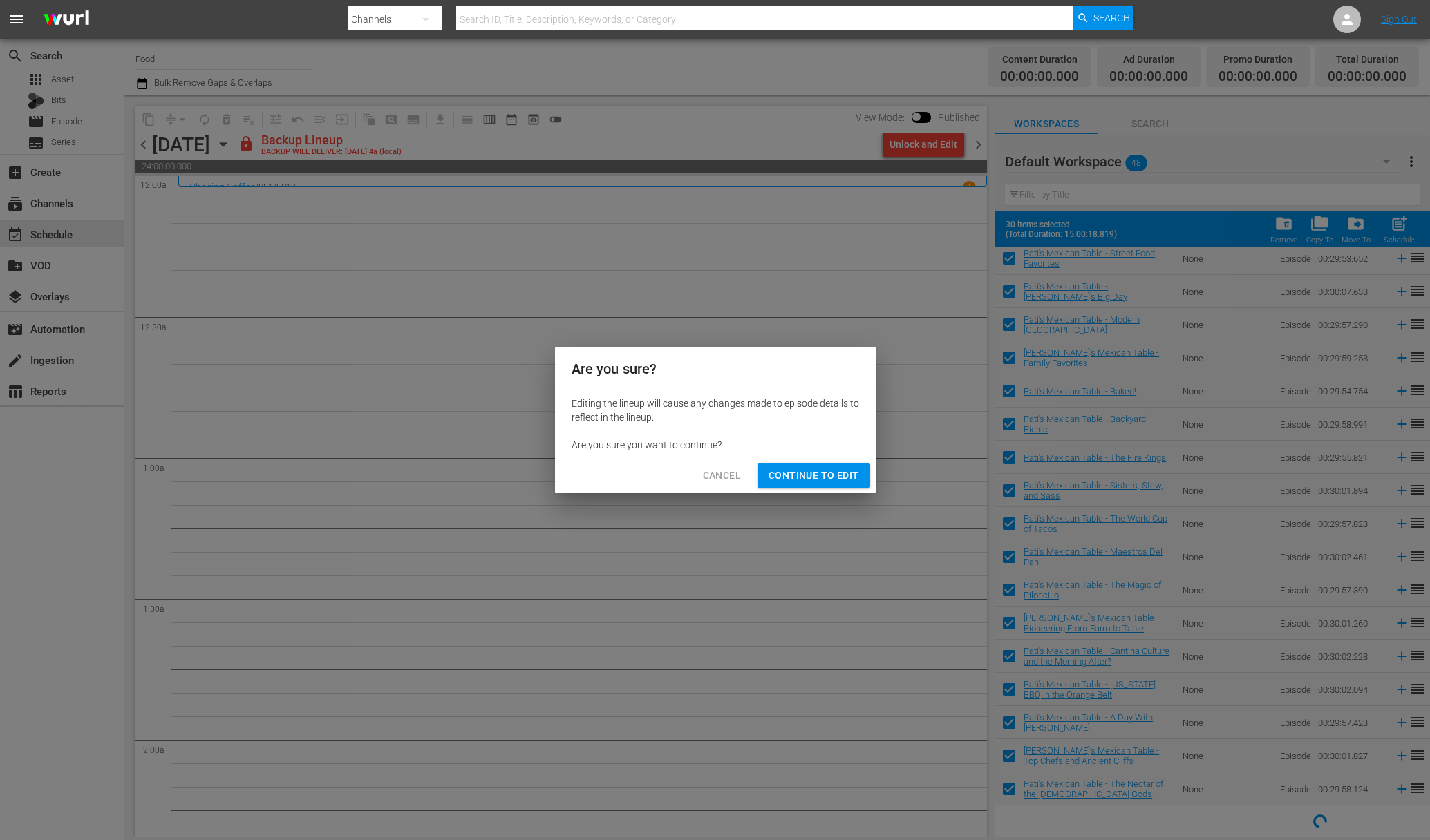
click at [846, 470] on span "Continue to Edit" at bounding box center [813, 475] width 90 height 17
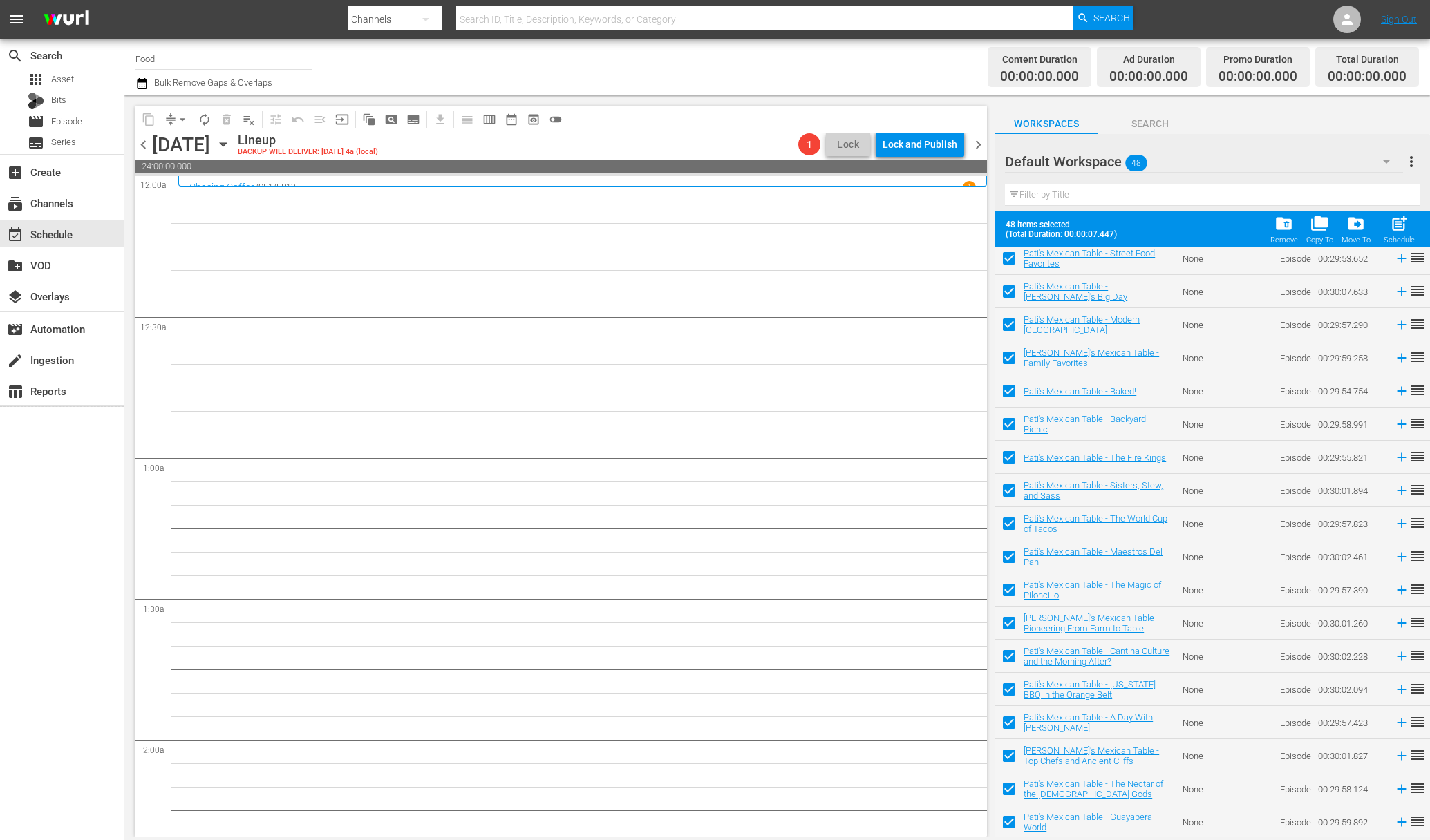
scroll to position [1034, 0]
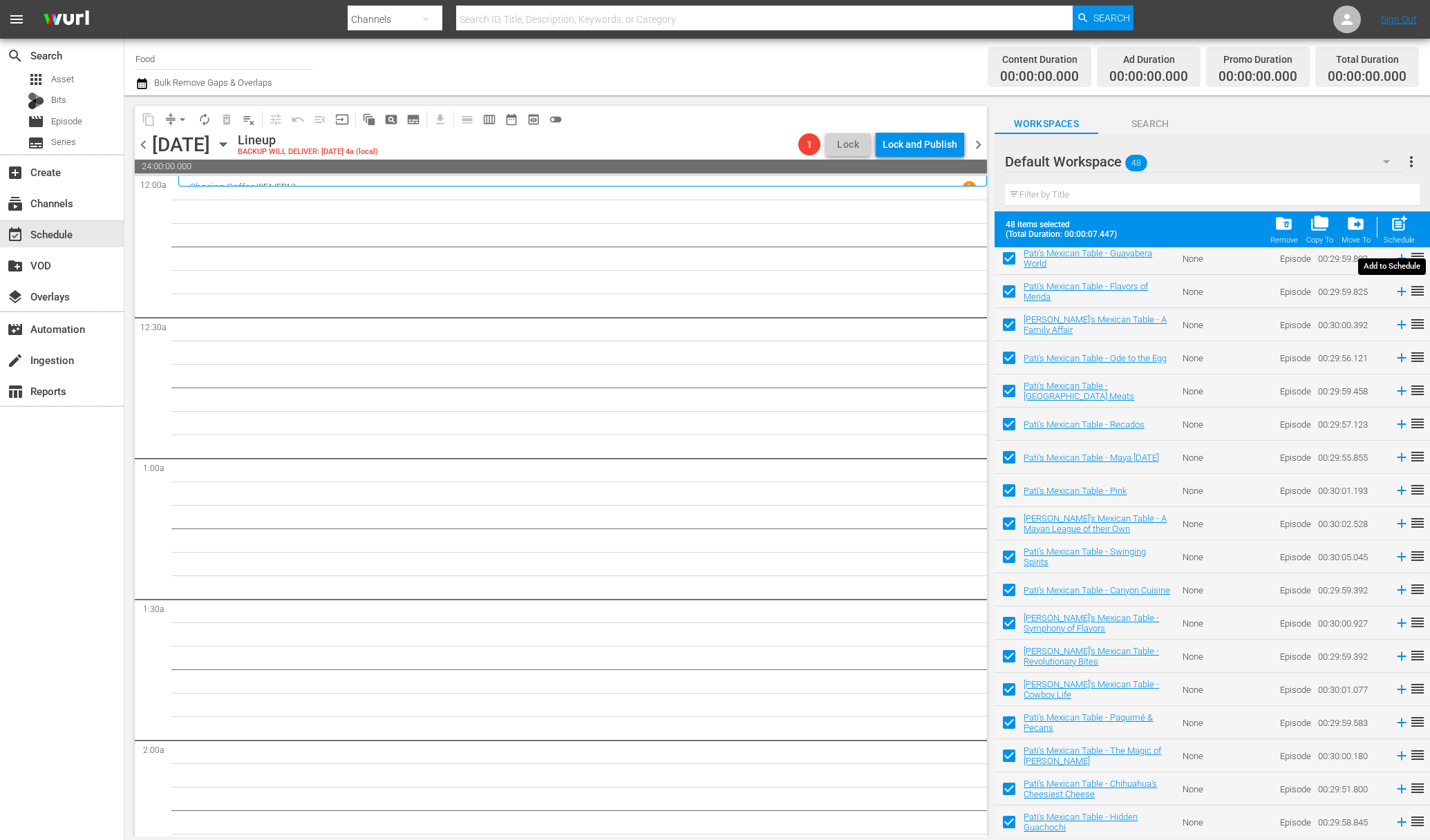
click at [1075, 229] on span "post_add" at bounding box center [1399, 223] width 19 height 19
checkbox input "false"
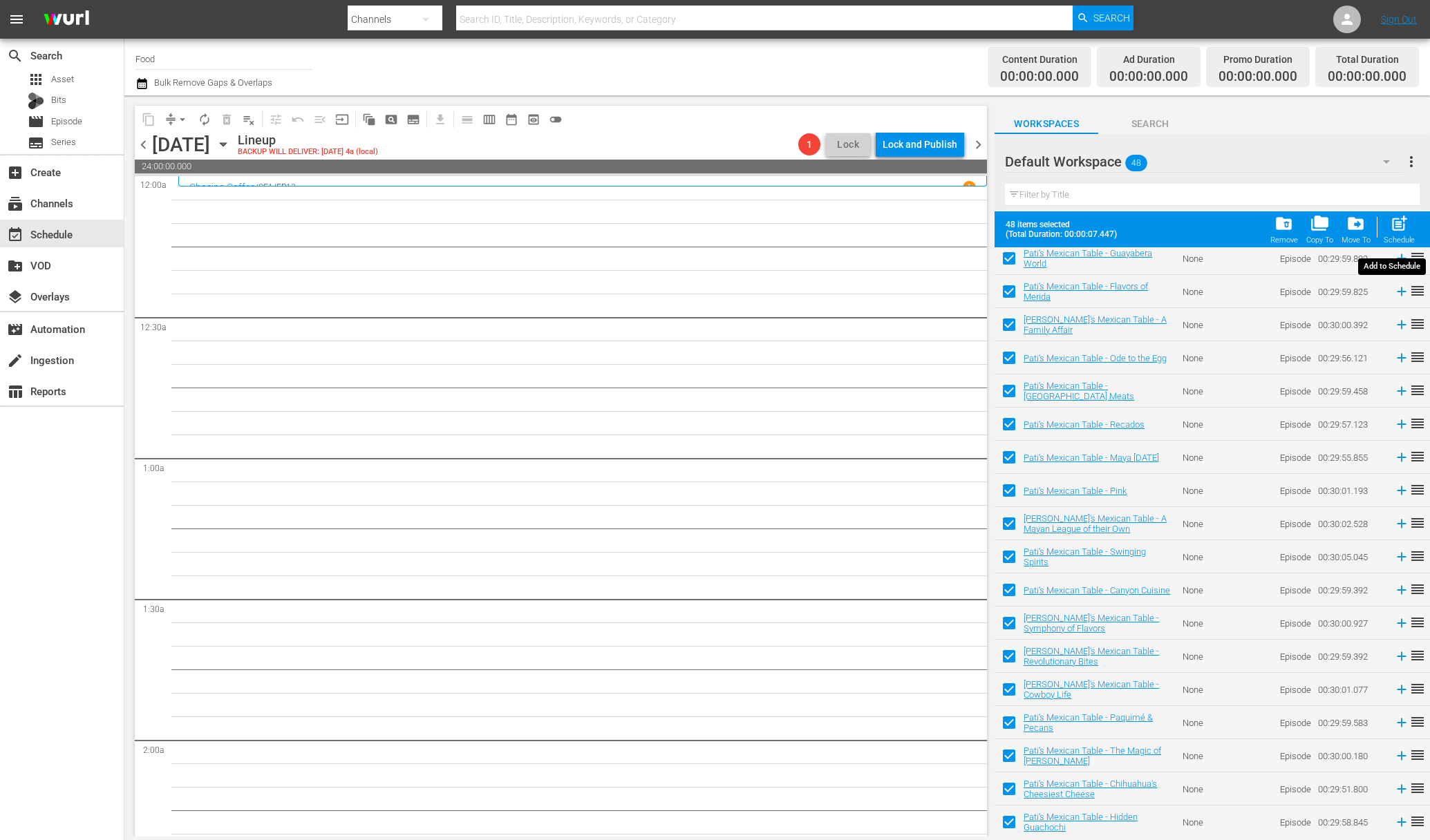
checkbox input "false"
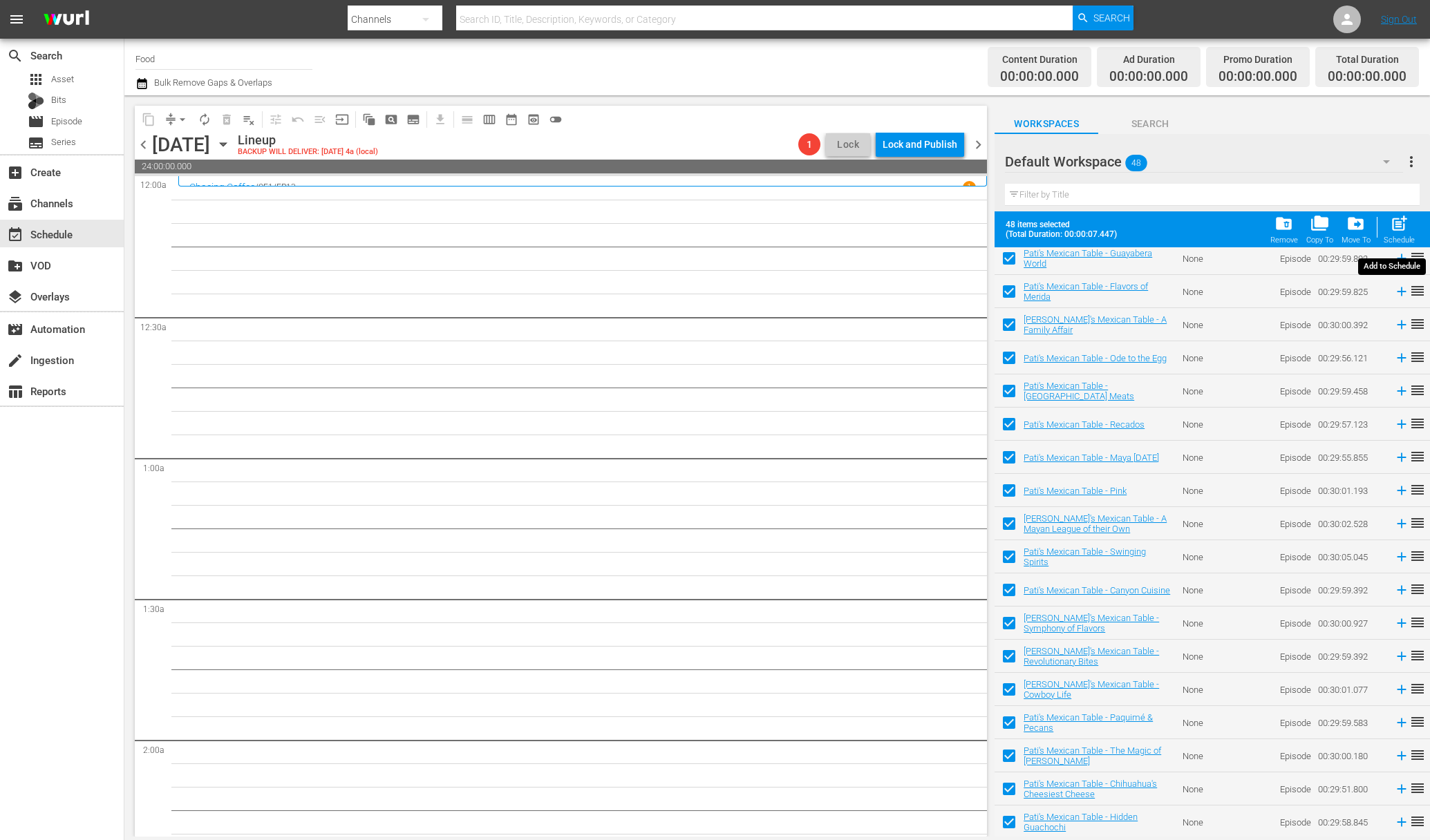
checkbox input "false"
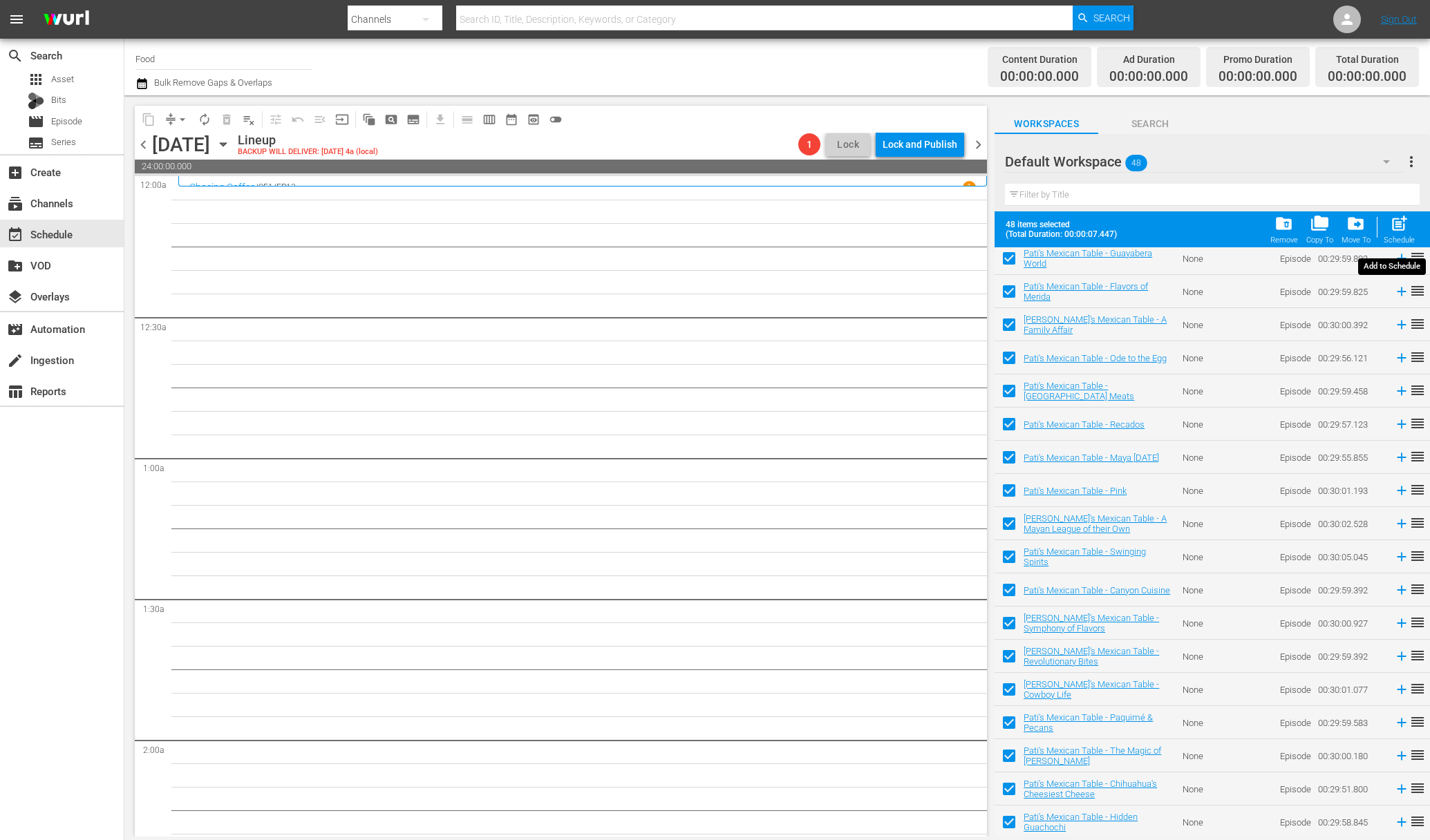
checkbox input "false"
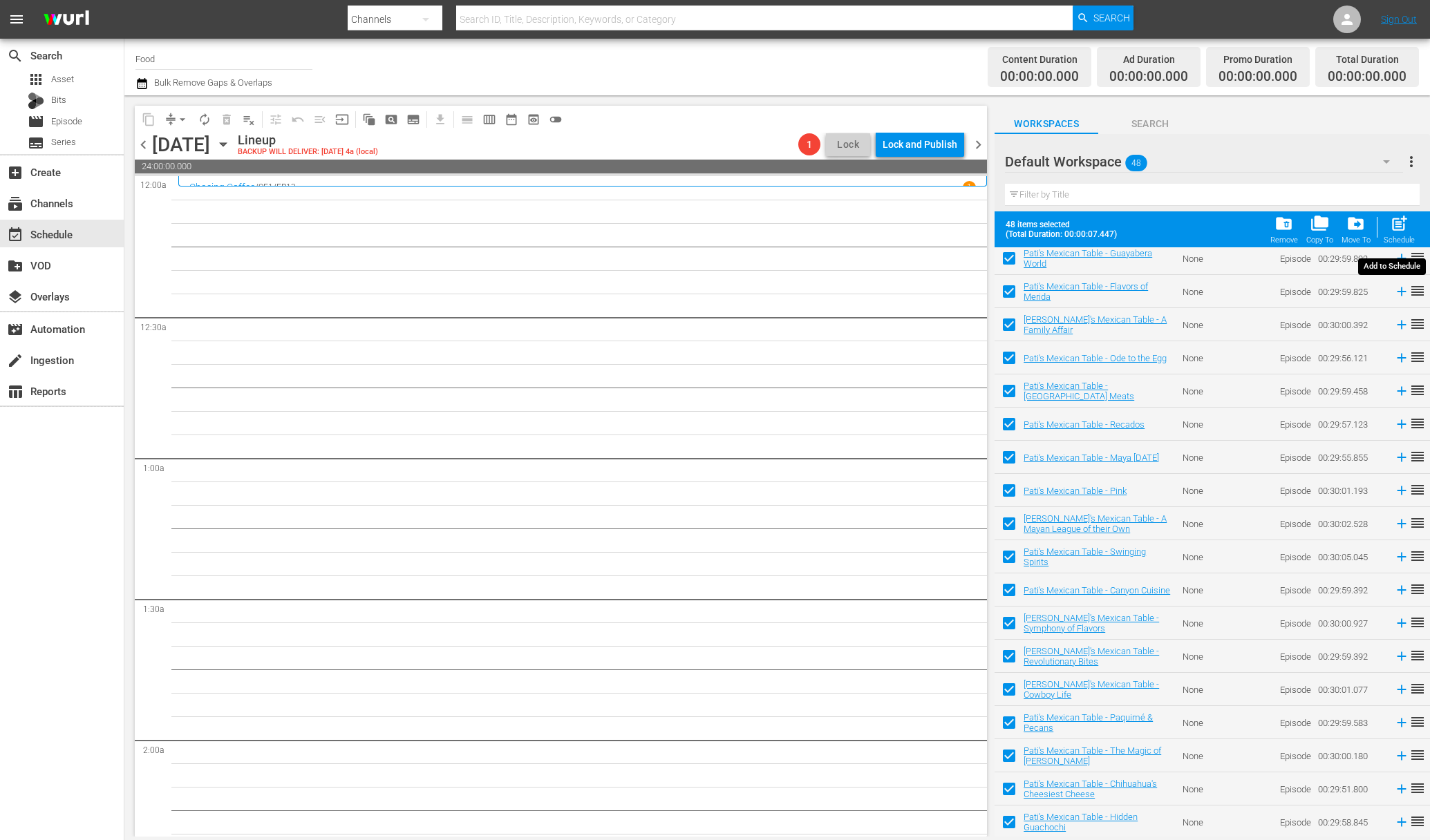
checkbox input "false"
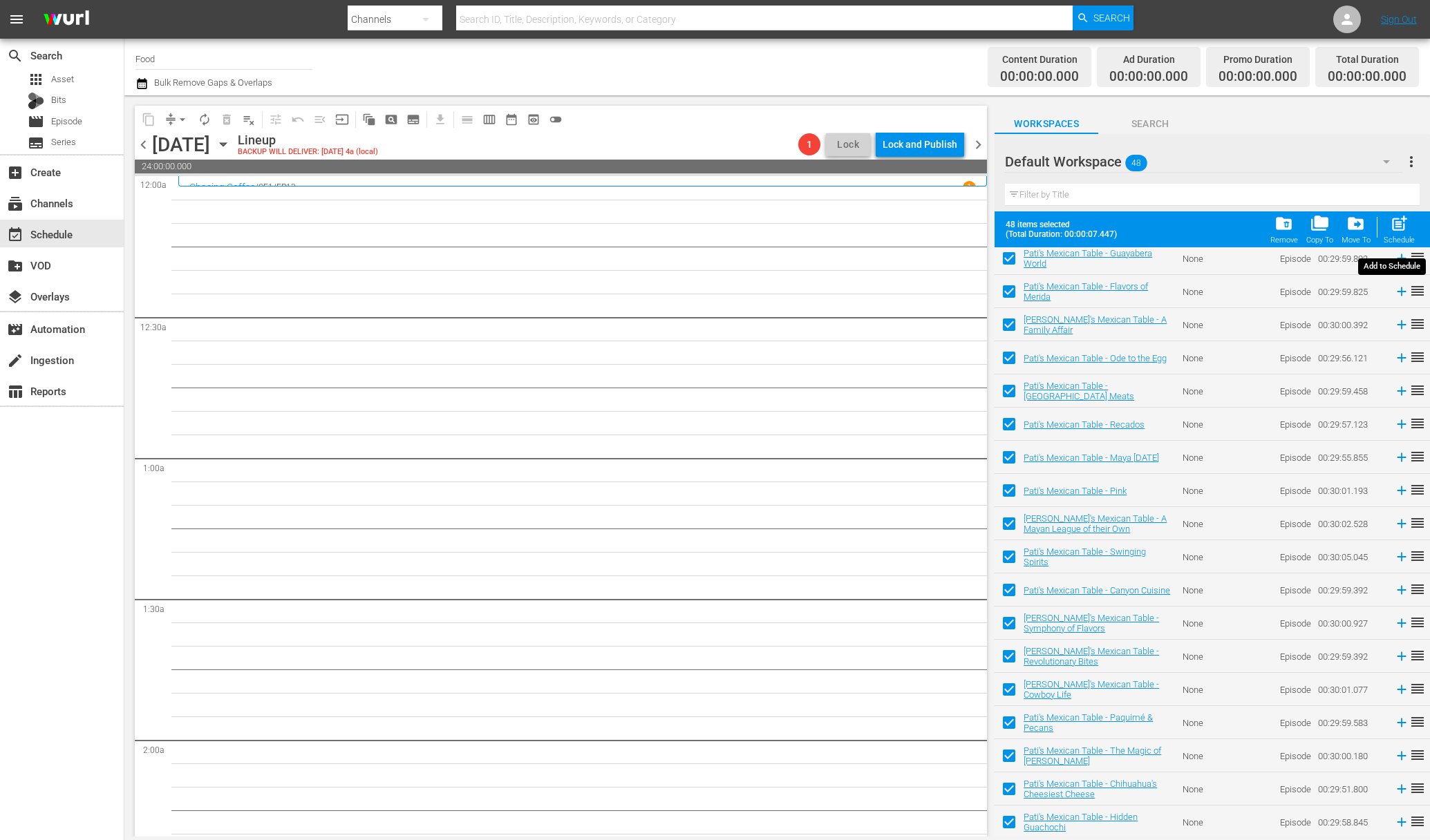
checkbox input "false"
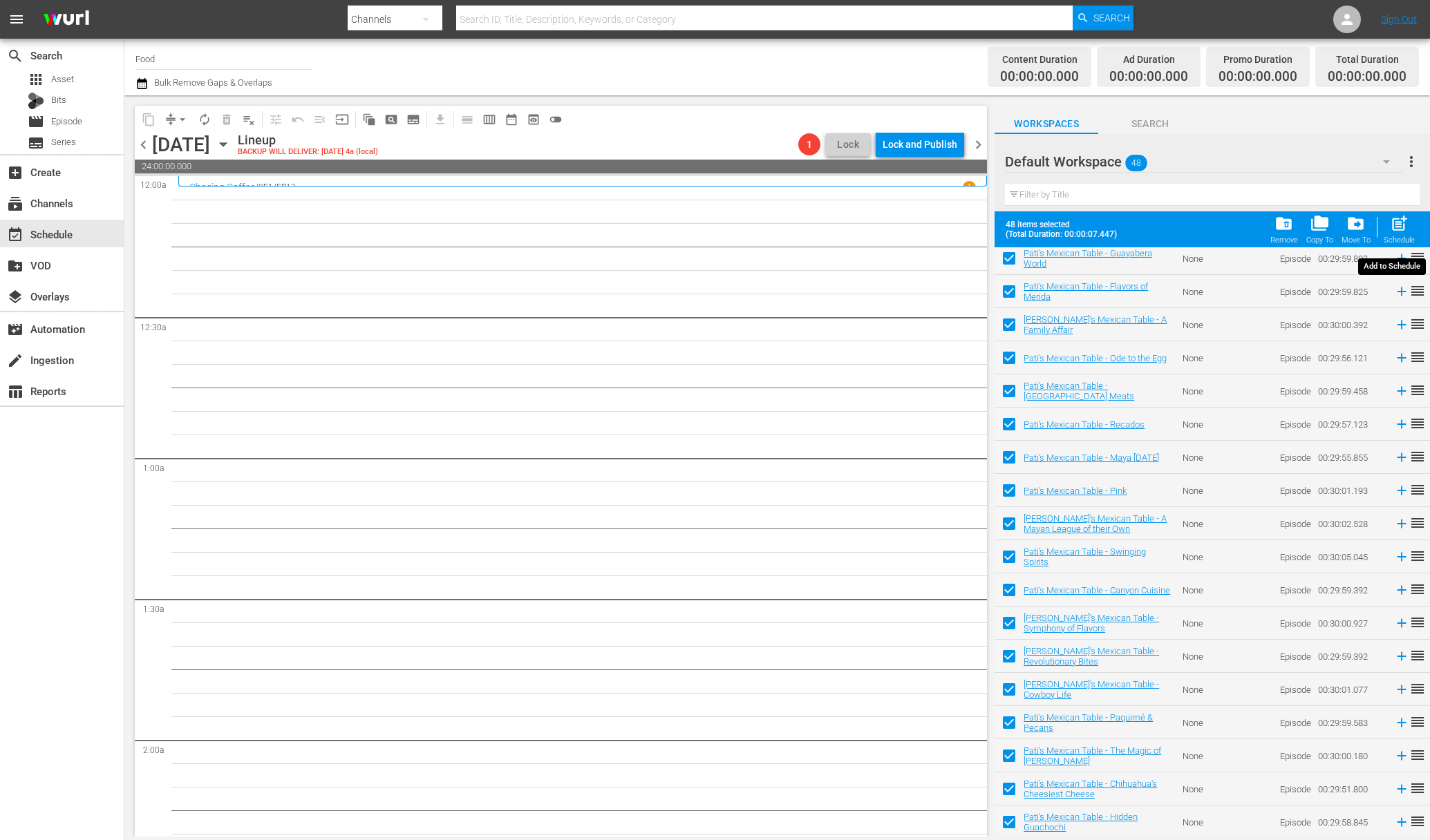
checkbox input "false"
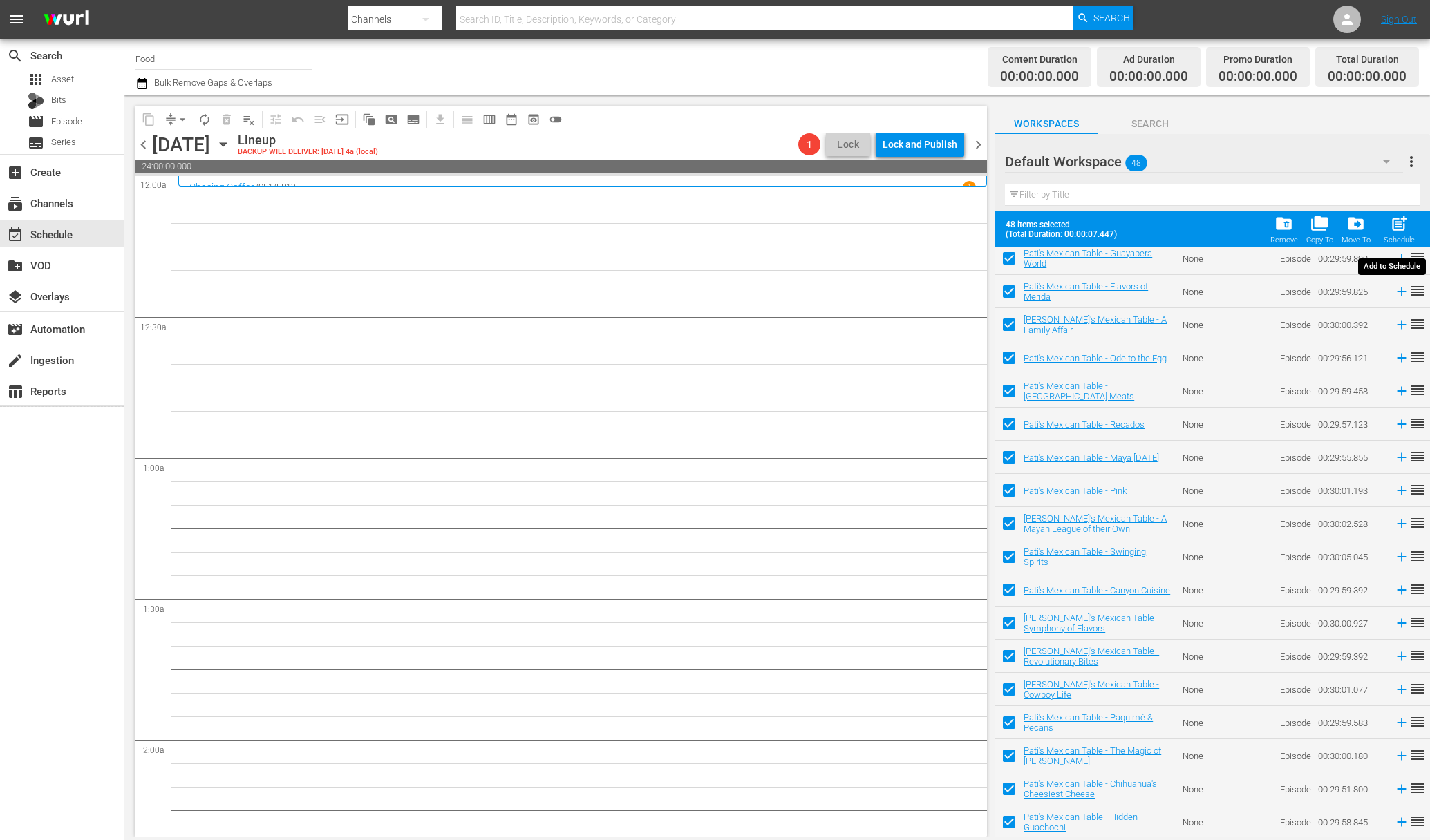
checkbox input "false"
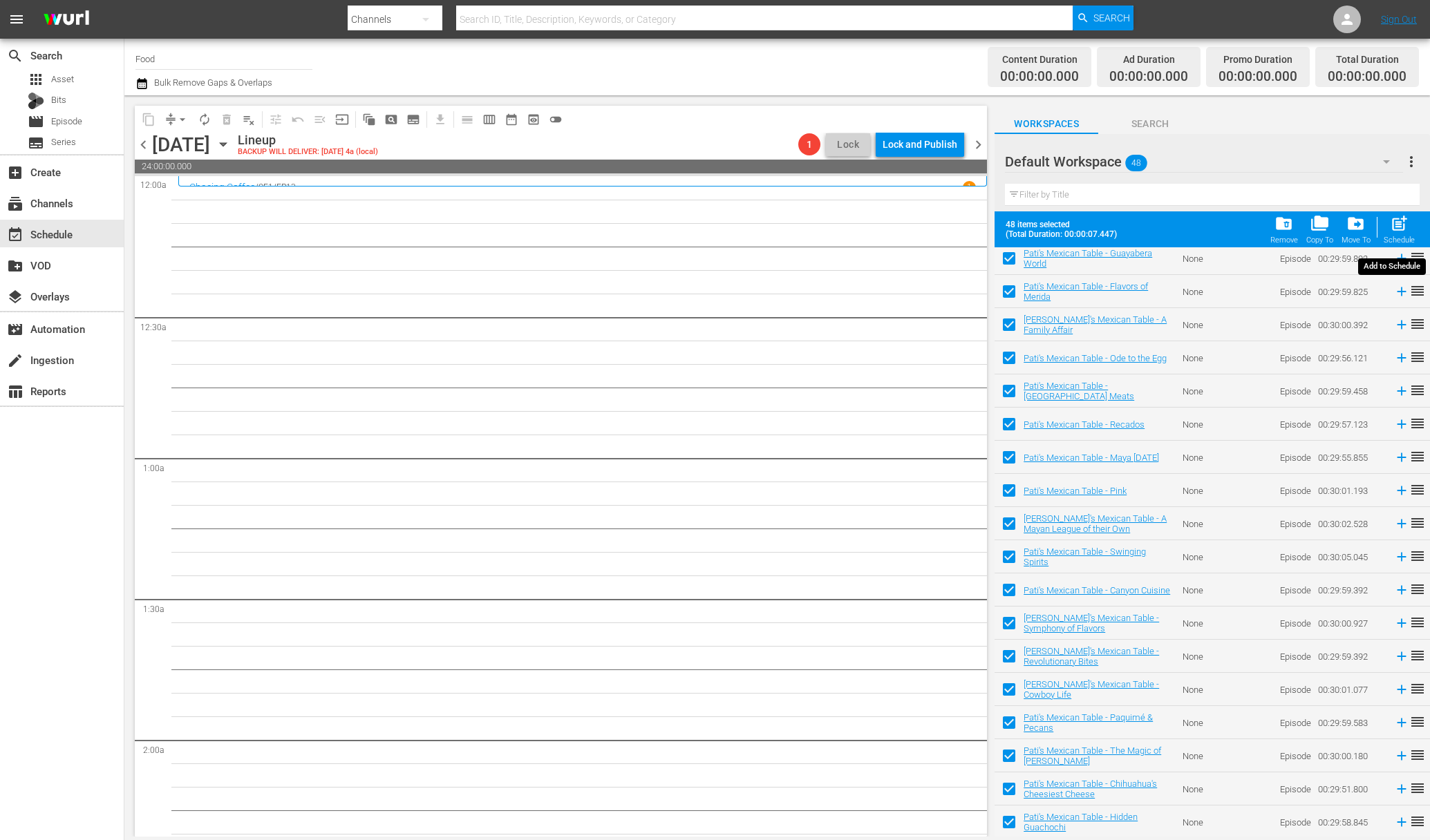
checkbox input "false"
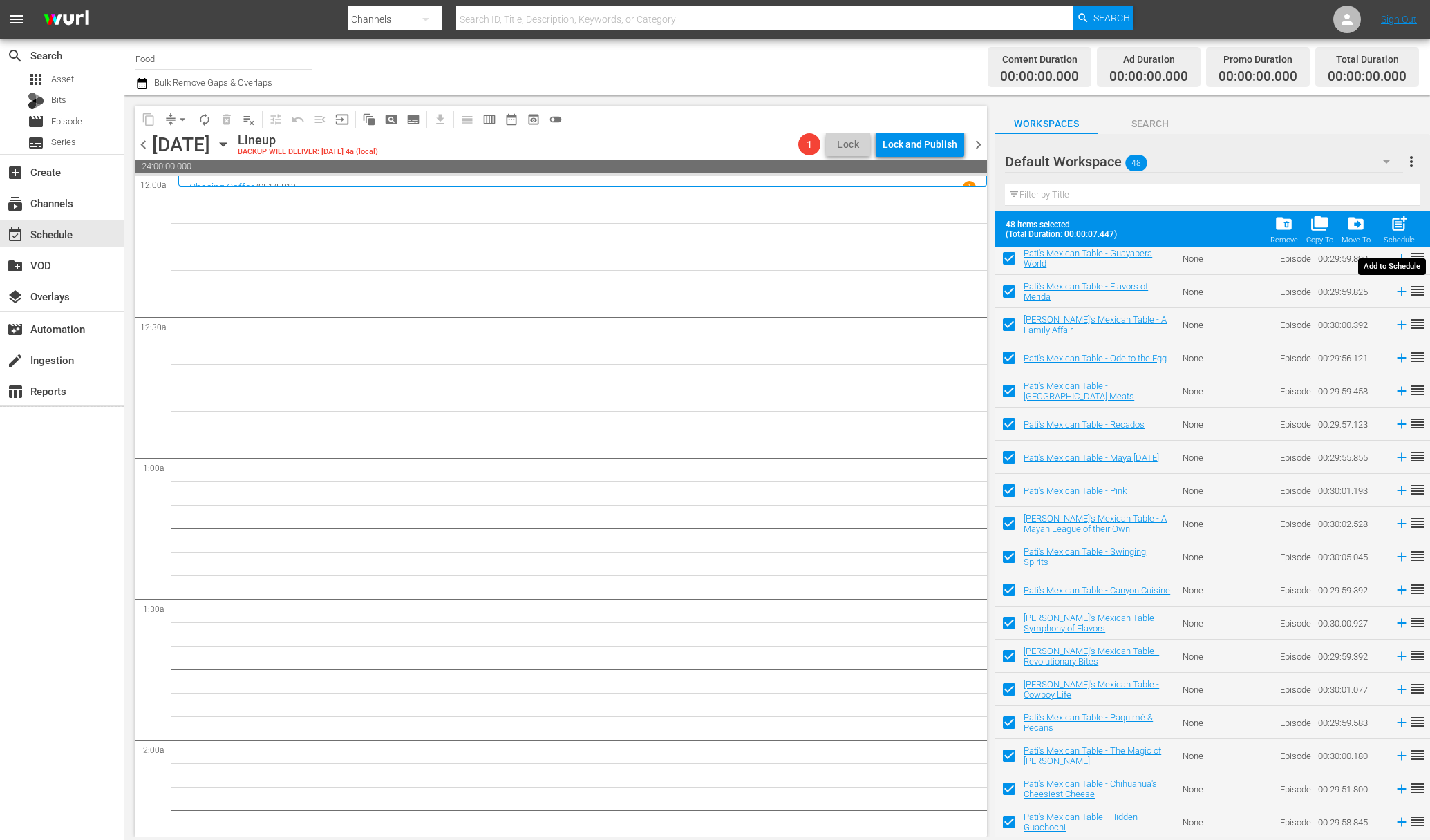
checkbox input "false"
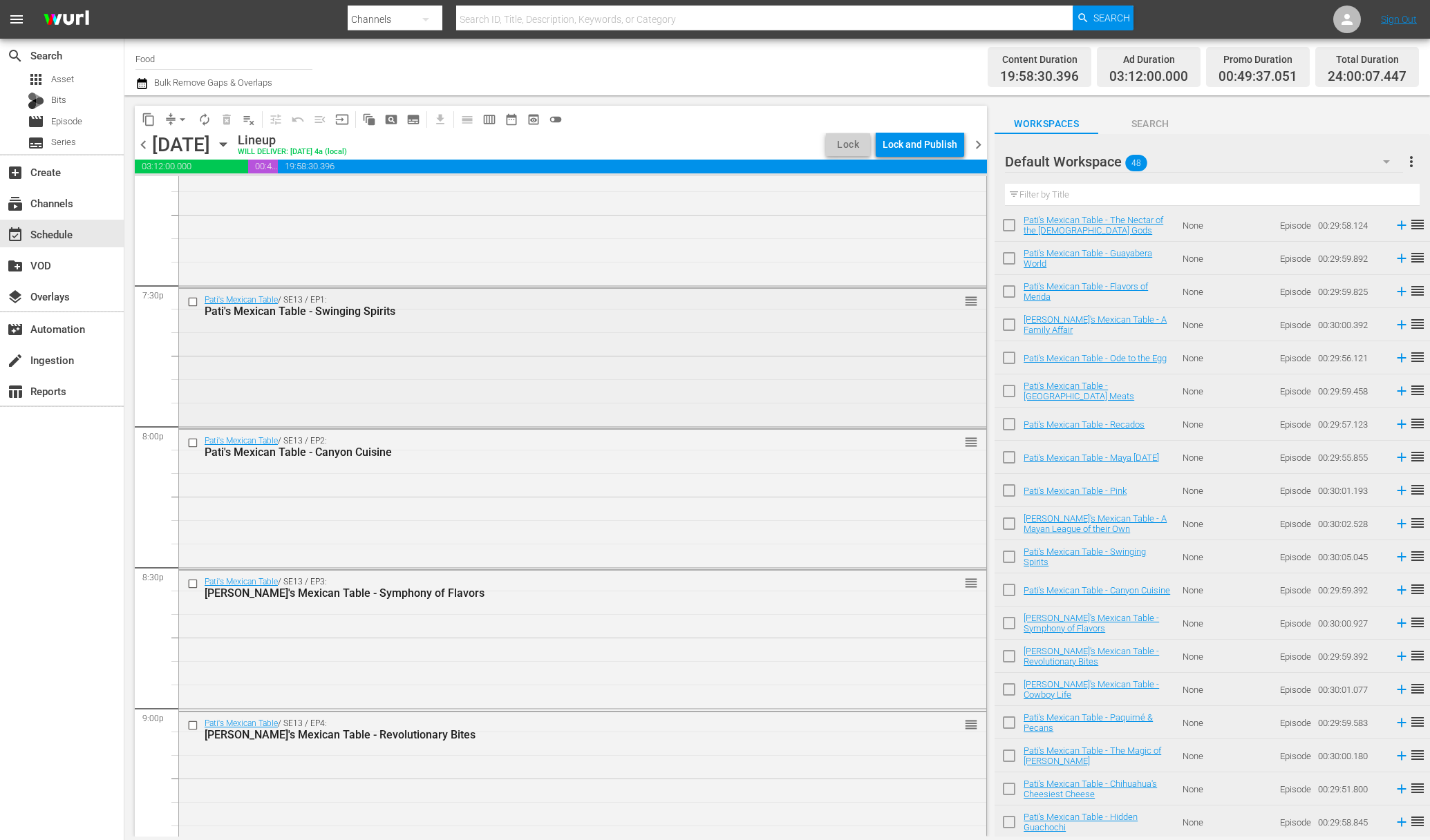
scroll to position [6107, 0]
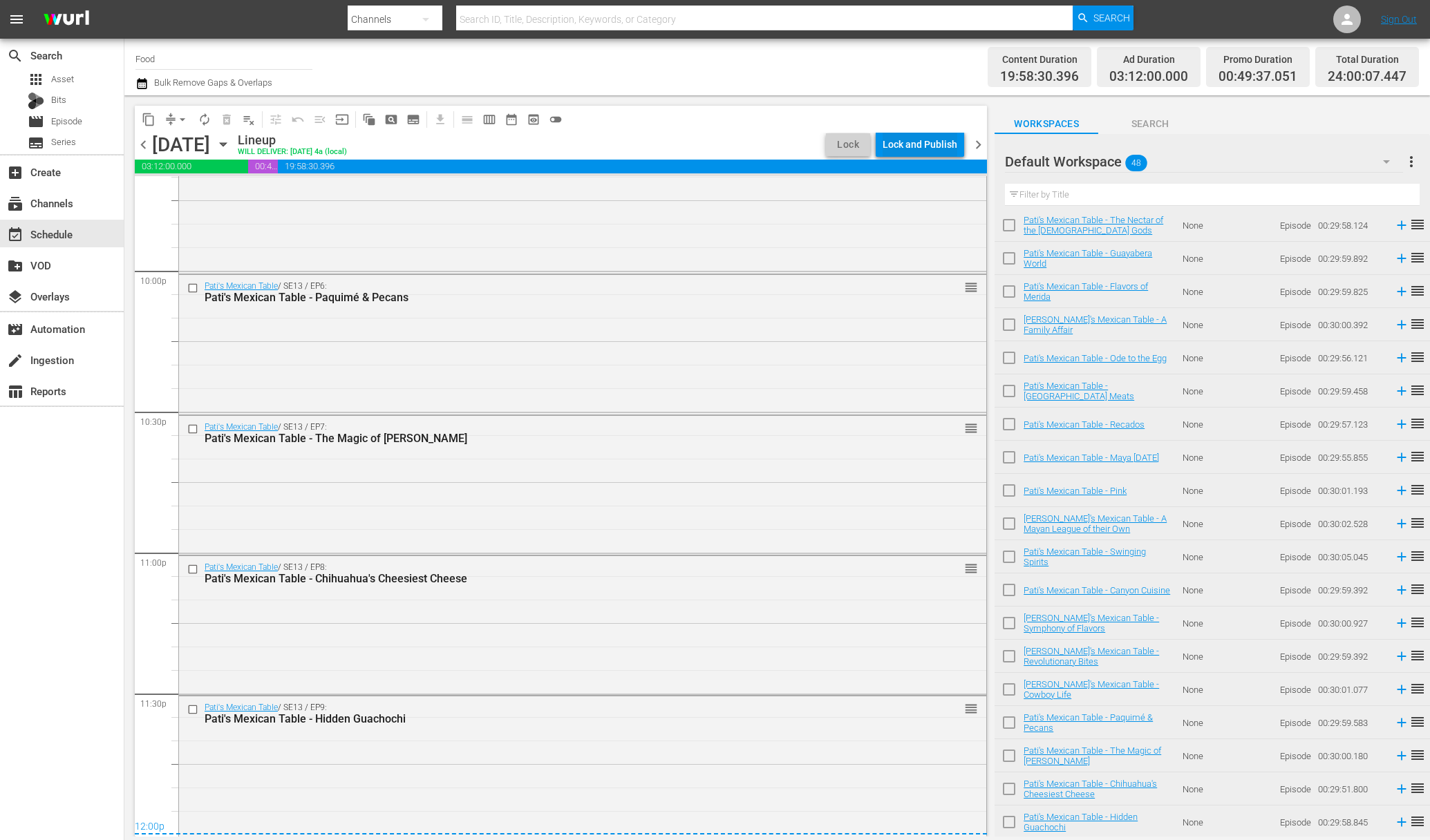
click at [921, 136] on div "Lock and Publish" at bounding box center [920, 144] width 75 height 25
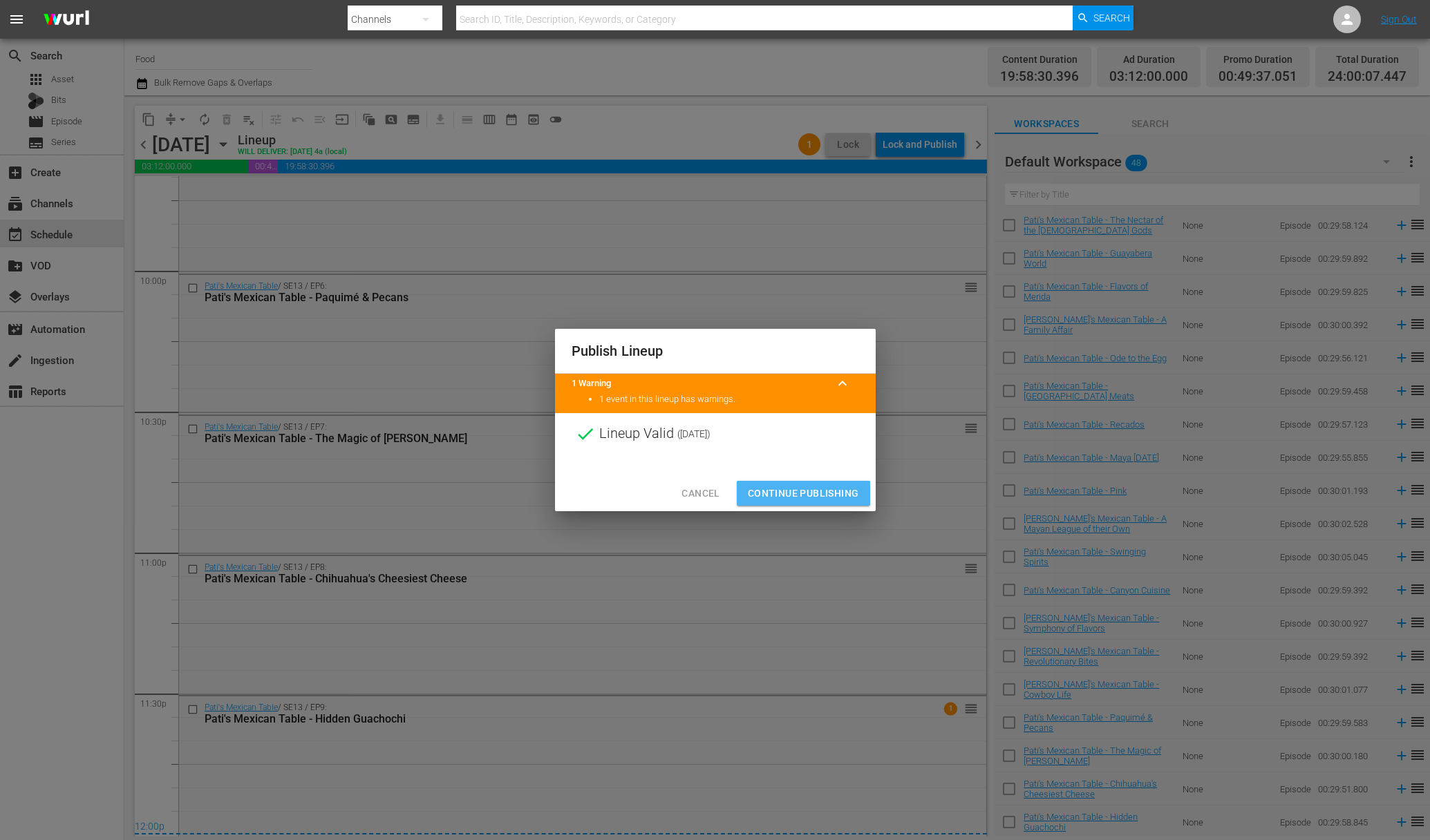
click at [798, 493] on span "Continue Publishing" at bounding box center [803, 493] width 111 height 17
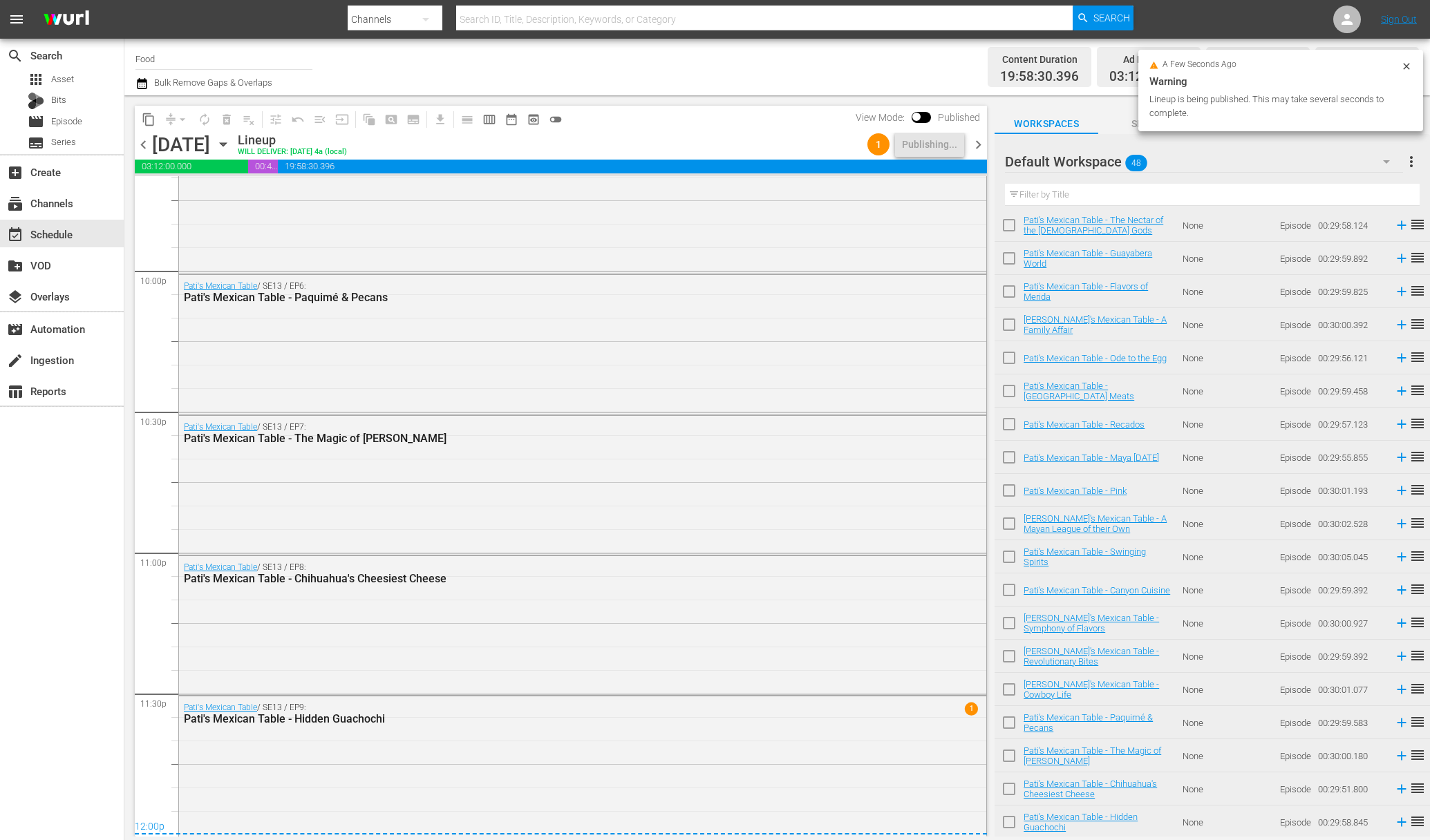
click at [1075, 157] on span "more_vert" at bounding box center [1412, 161] width 17 height 17
click at [1075, 194] on div "Clear All Workspace Items" at bounding box center [1322, 189] width 162 height 25
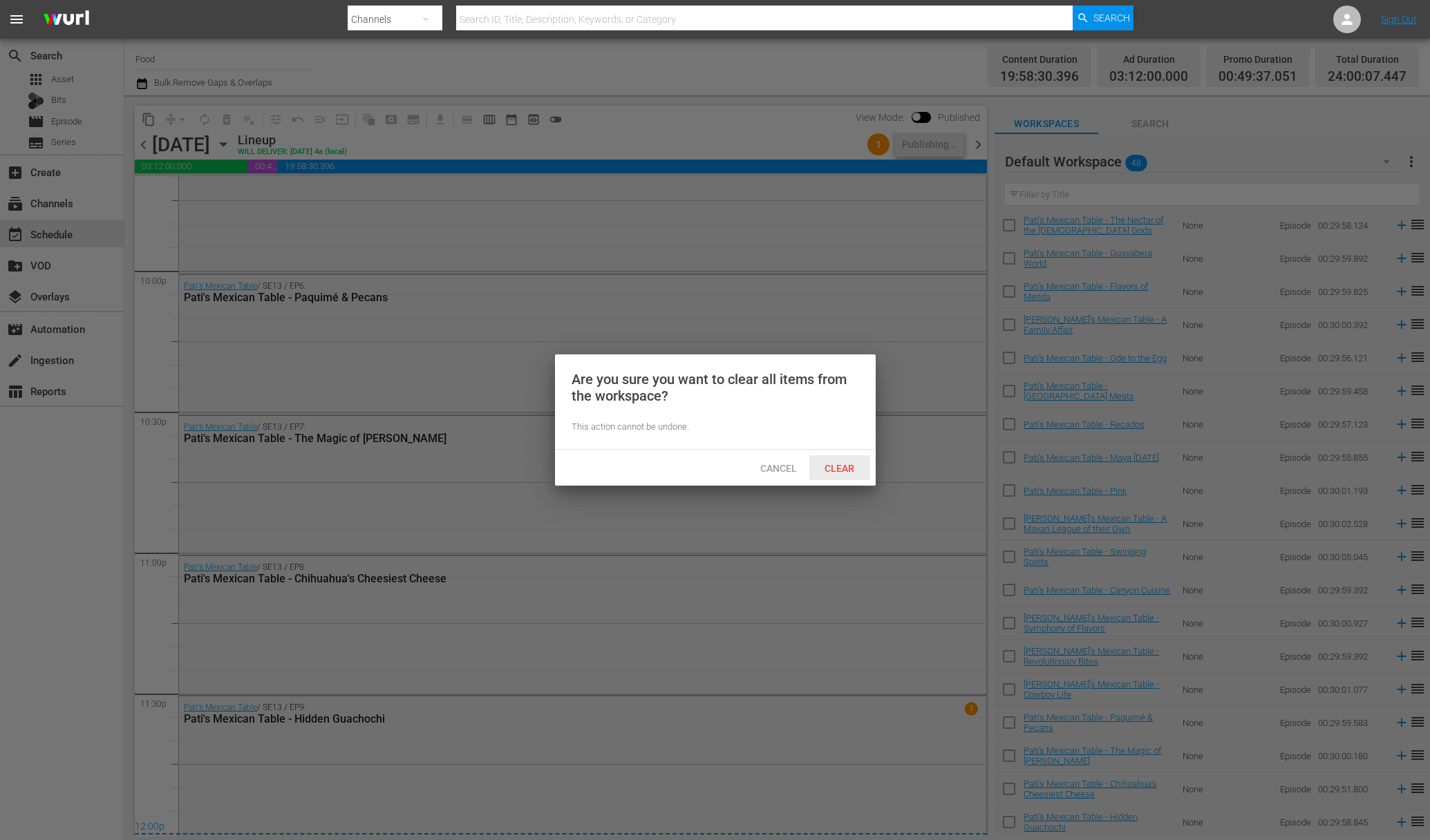
click at [838, 463] on span "Clear" at bounding box center [840, 468] width 52 height 11
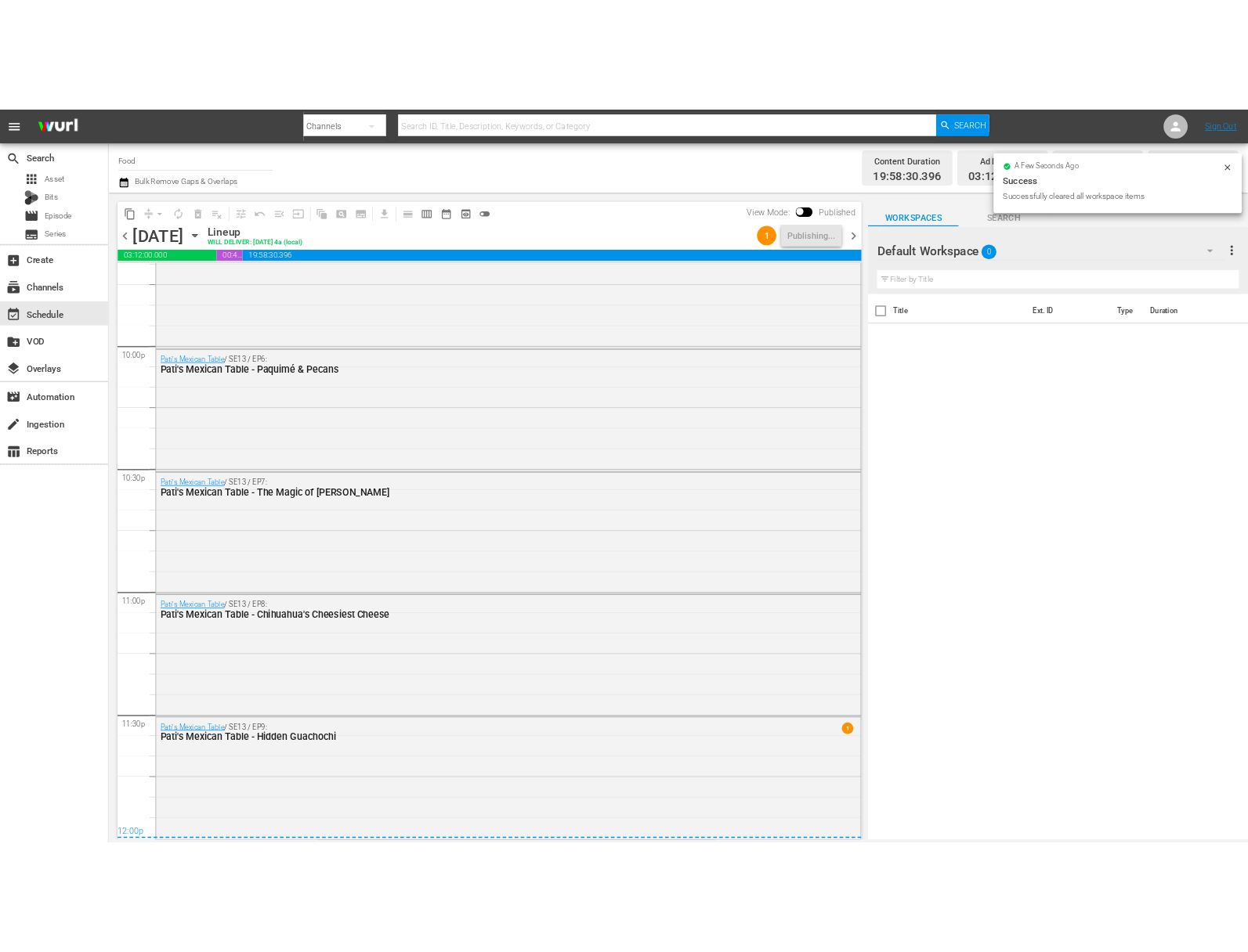
scroll to position [0, 0]
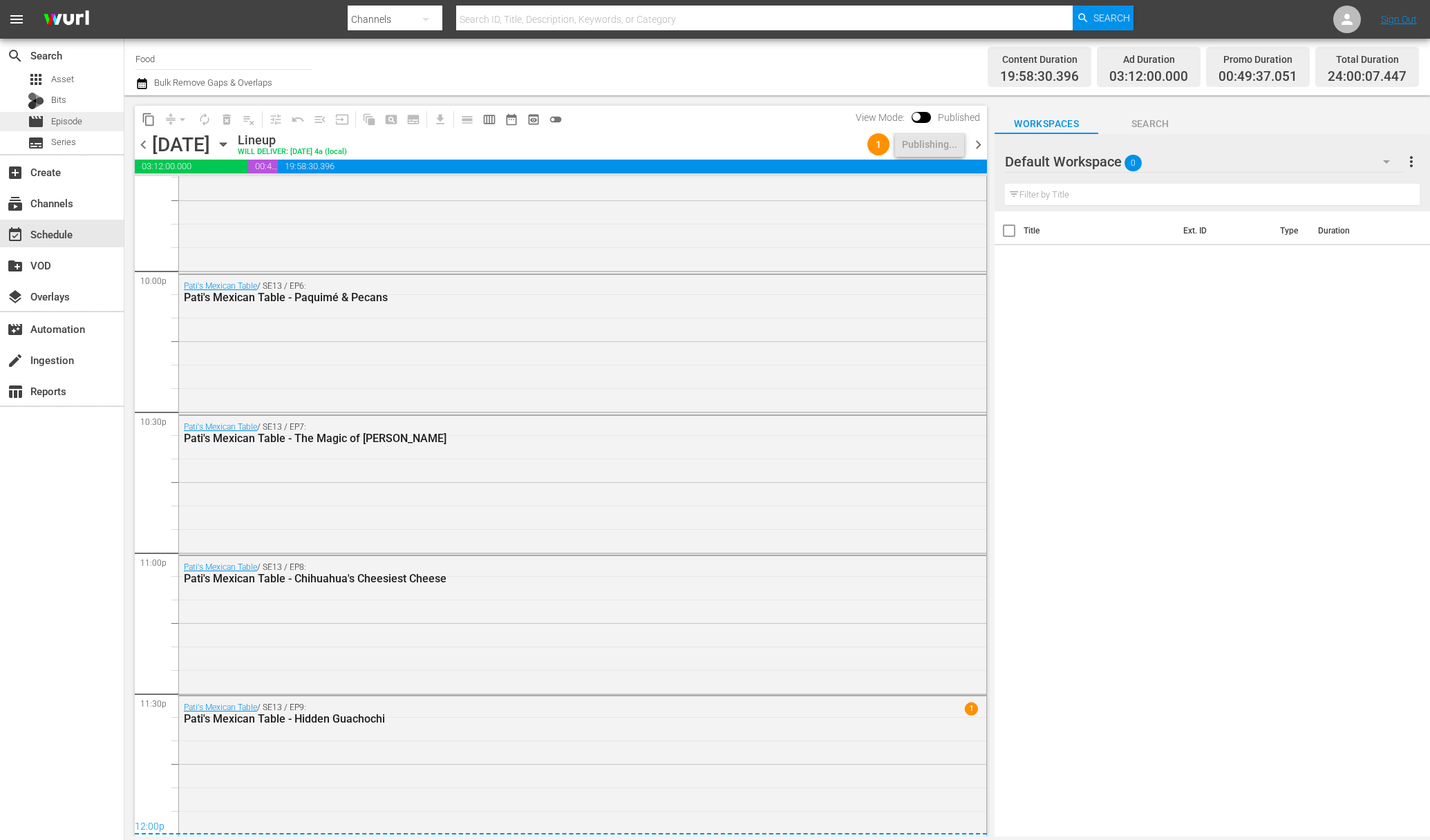
click at [77, 123] on span "Episode" at bounding box center [67, 122] width 31 height 14
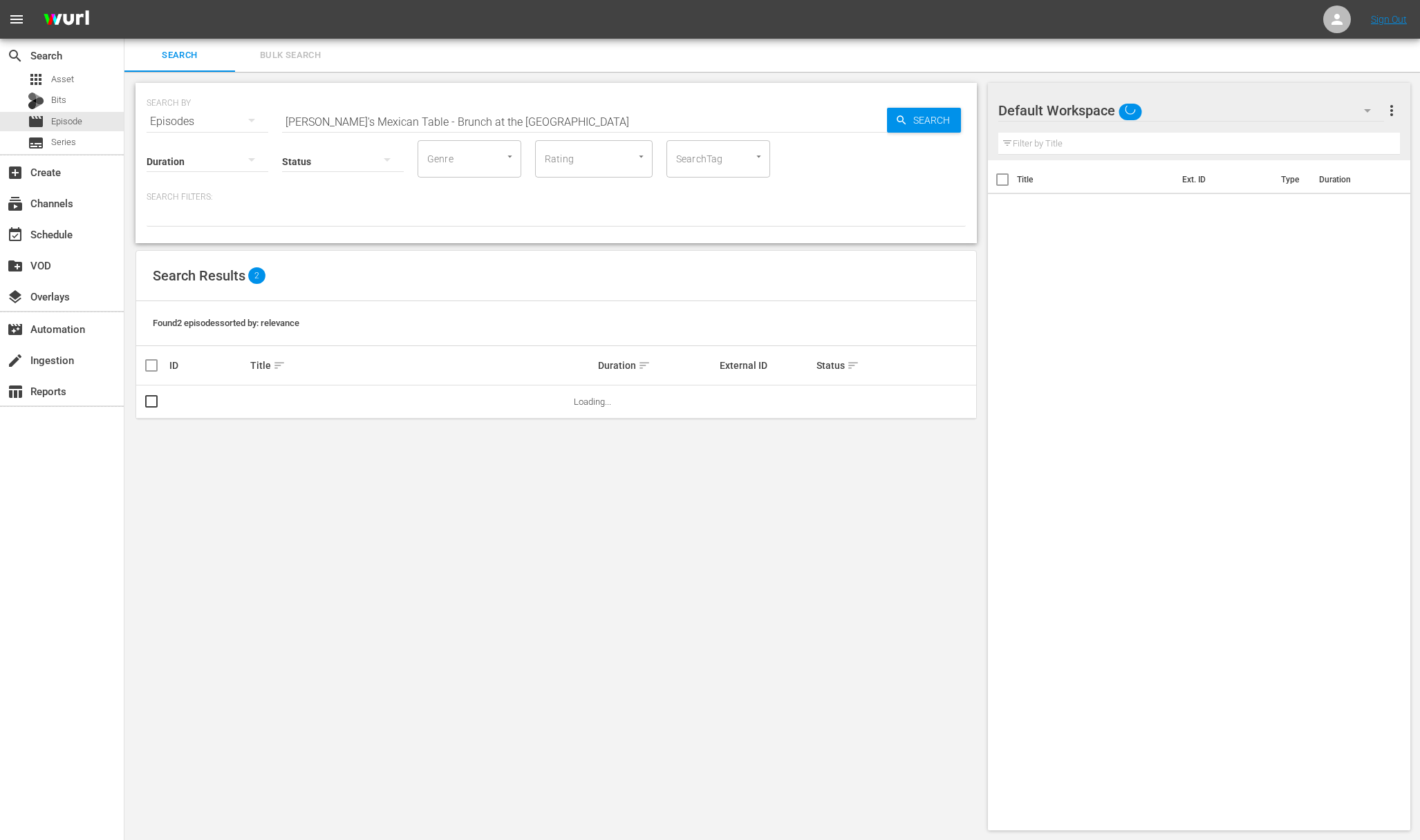
click at [417, 118] on input "Pati's Mexican Table - Brunch at the Jinich House" at bounding box center [585, 122] width 604 height 33
paste input "Ingrediente: A Restaurant Uprooted"
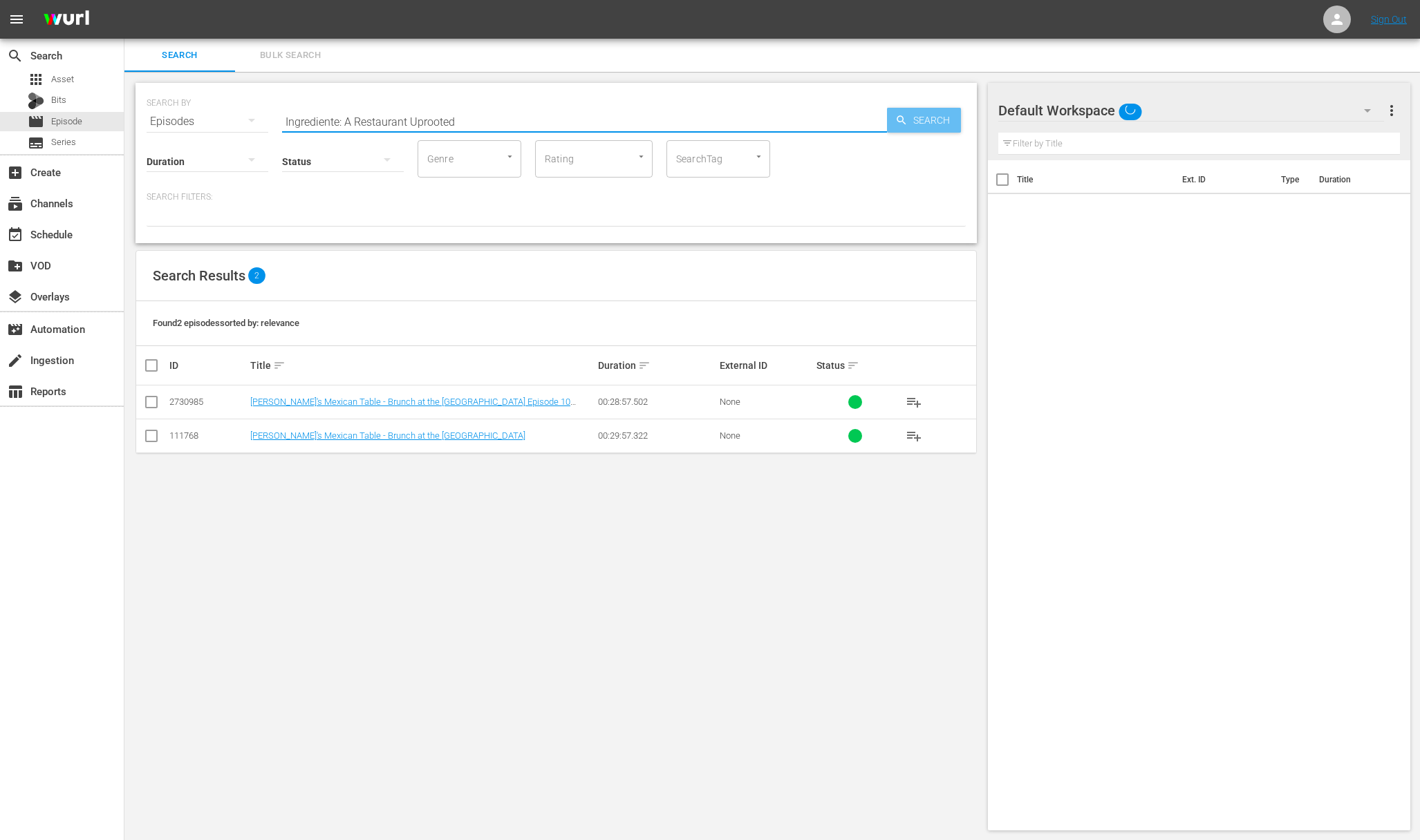
click at [915, 121] on span "Search" at bounding box center [934, 120] width 53 height 25
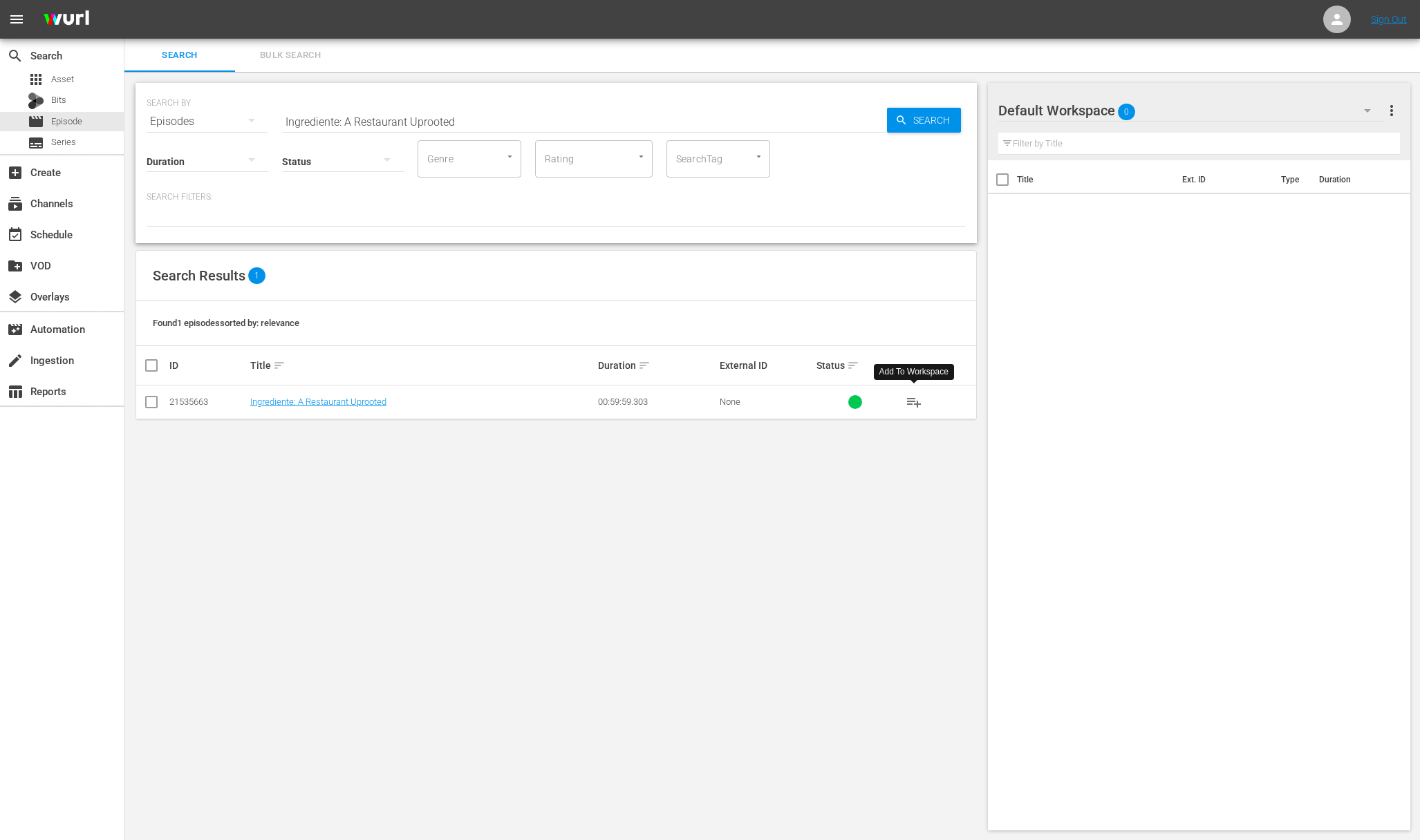
click at [913, 399] on span "playlist_add" at bounding box center [914, 402] width 17 height 17
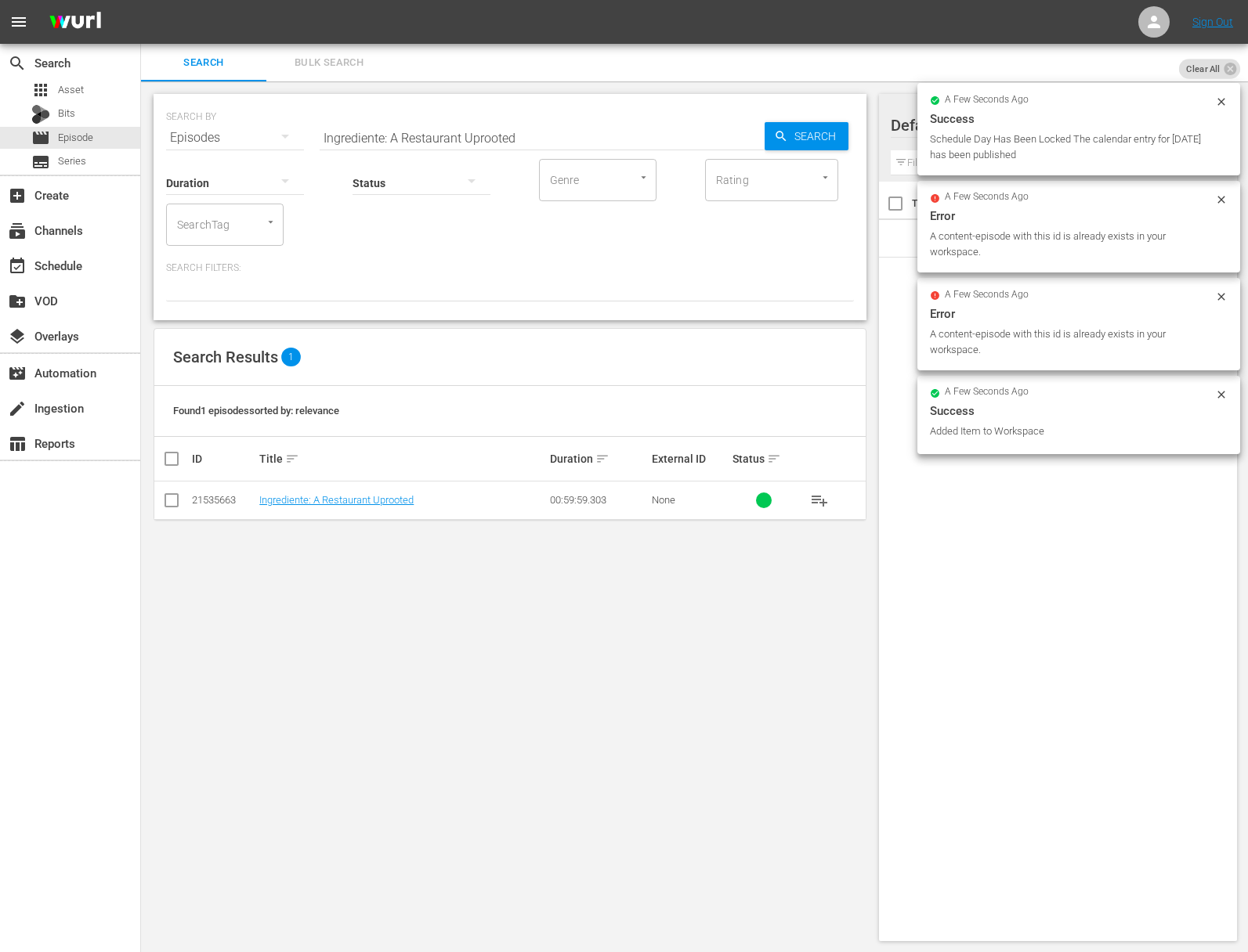
click at [799, 497] on tr "21535663 Ingrediente: A Restaurant Uprooted 00:59:59.303 None playlist_add" at bounding box center [510, 500] width 711 height 38
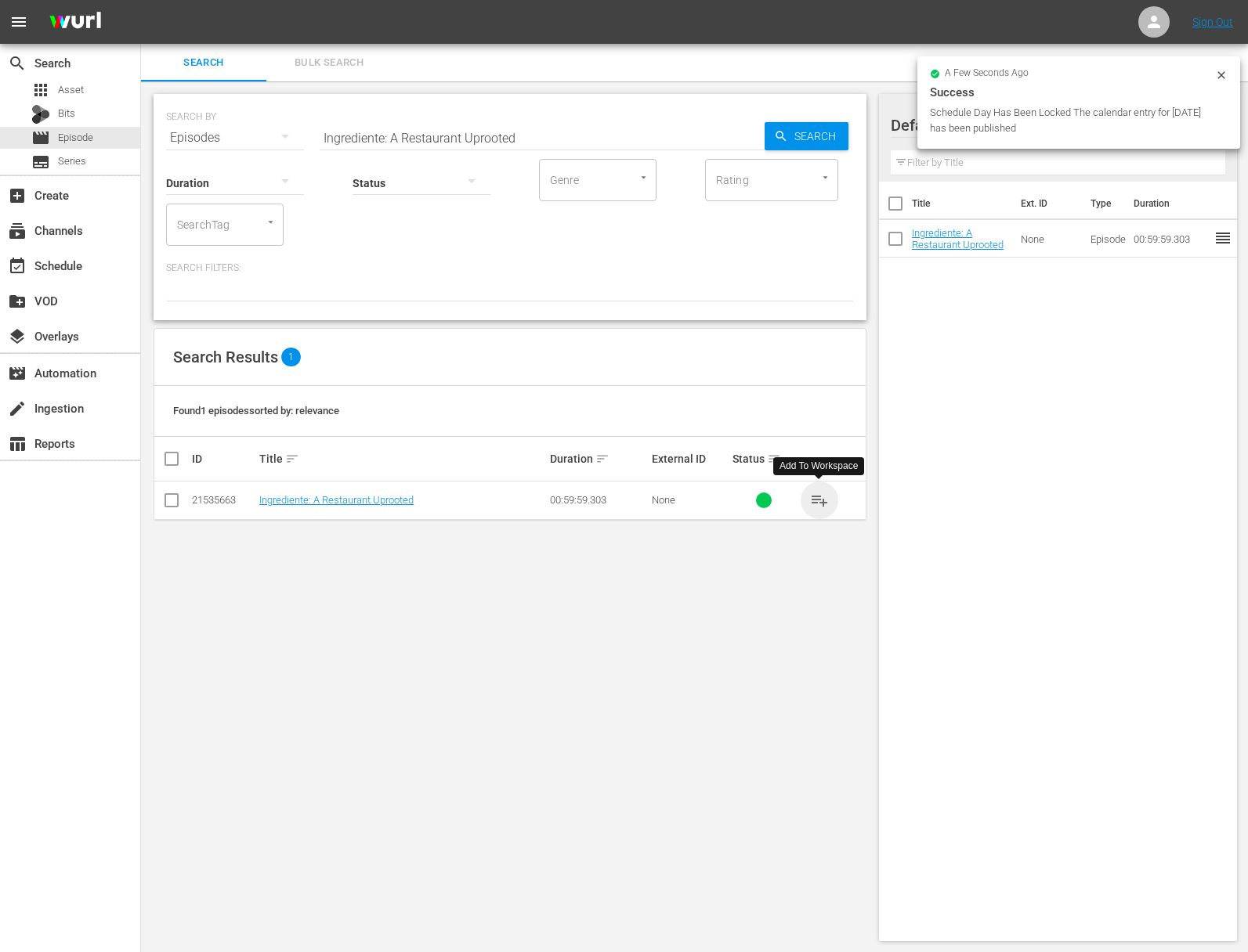
click at [828, 500] on span "playlist_add" at bounding box center [819, 500] width 19 height 19
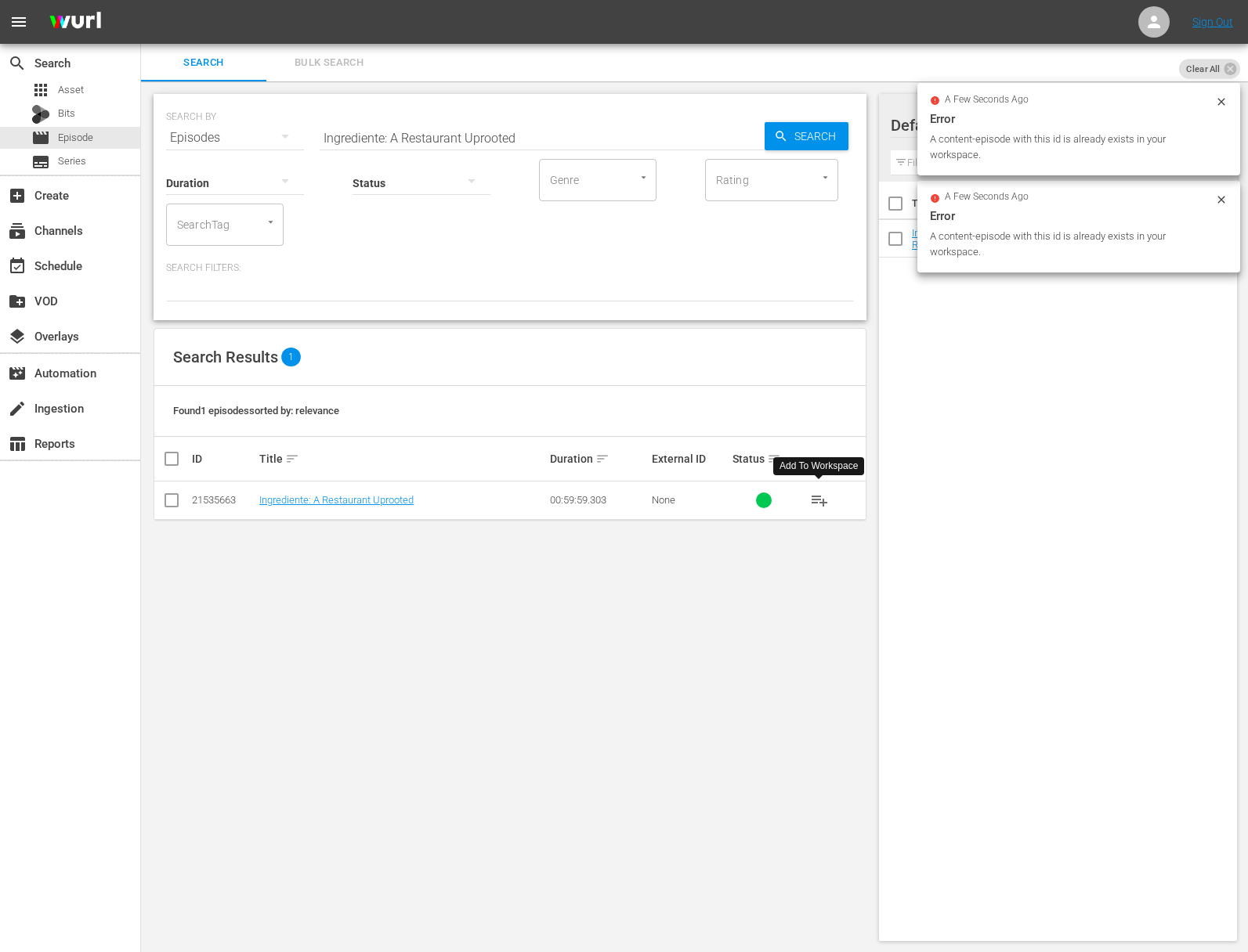
click at [558, 105] on div "SEARCH BY Search By Episodes Search ID, Title, Description, Keywords, or Catego…" at bounding box center [510, 128] width 688 height 56
click at [548, 124] on input "Ingrediente: A Restaurant Uprooted" at bounding box center [542, 138] width 445 height 38
paste input "Brewed in Brooklyn"
click at [828, 136] on span "Search" at bounding box center [818, 136] width 60 height 28
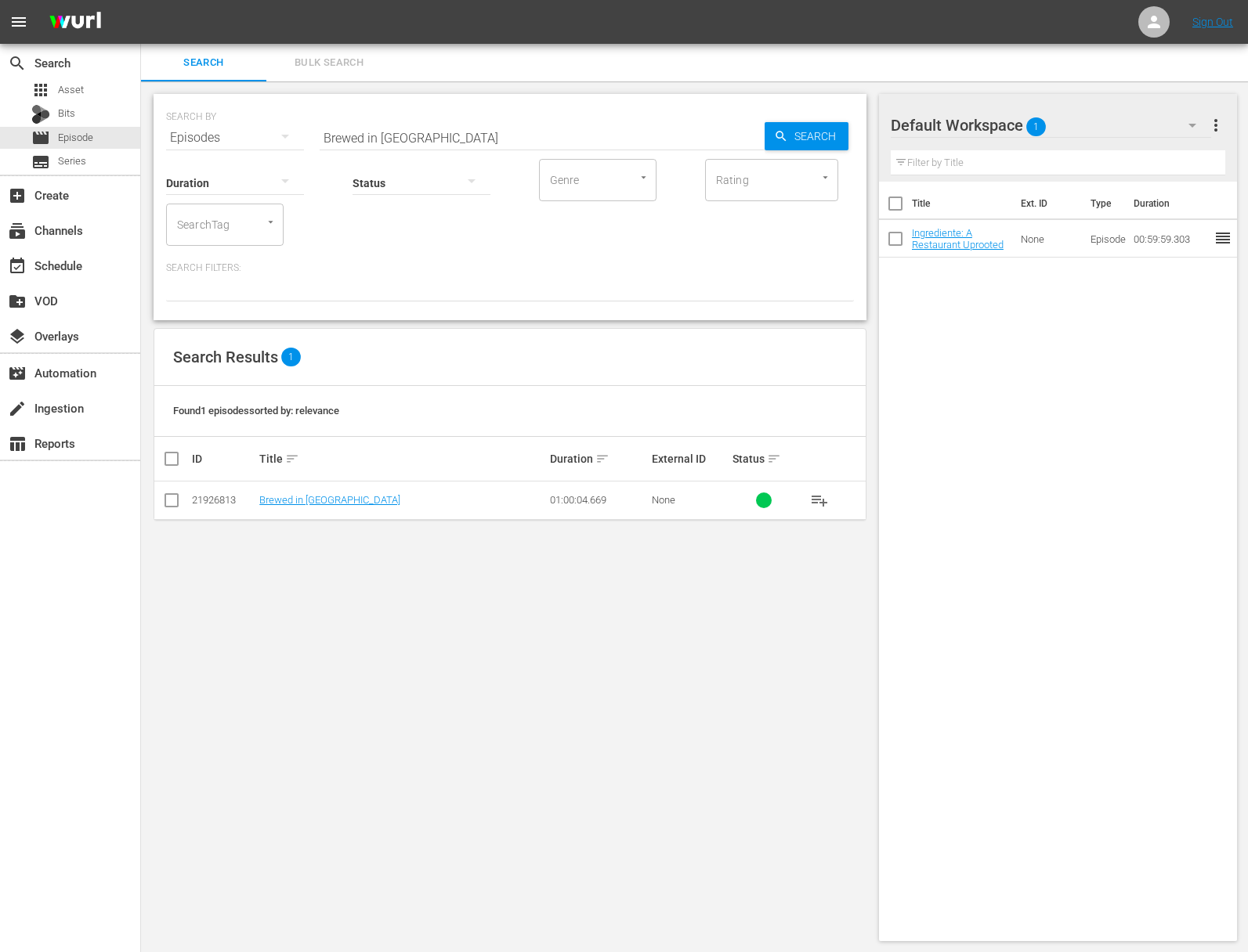
click at [821, 497] on span "playlist_add" at bounding box center [819, 500] width 19 height 19
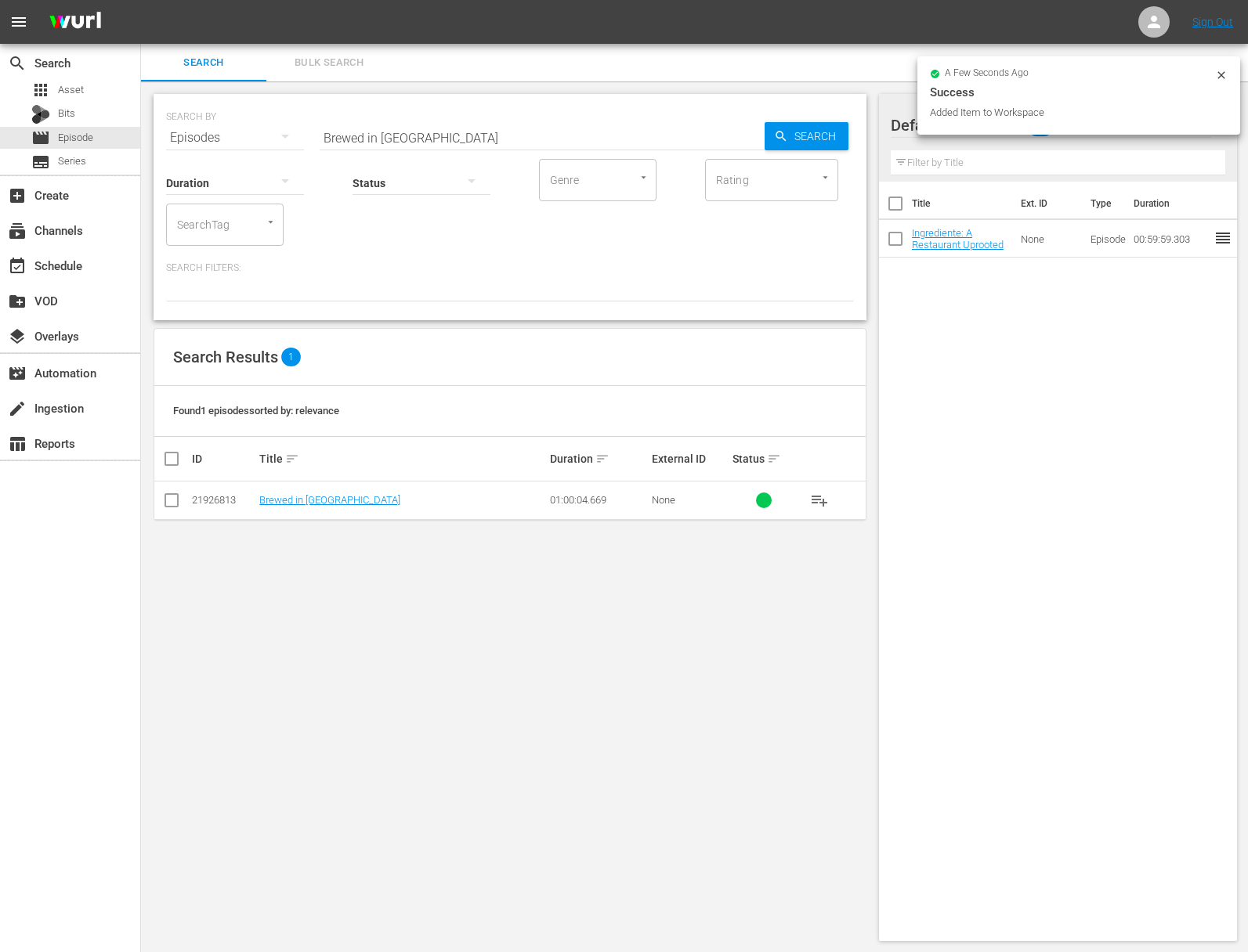
click at [559, 151] on input "Brewed in Brooklyn" at bounding box center [542, 138] width 445 height 38
paste input "Crafting A Natio"
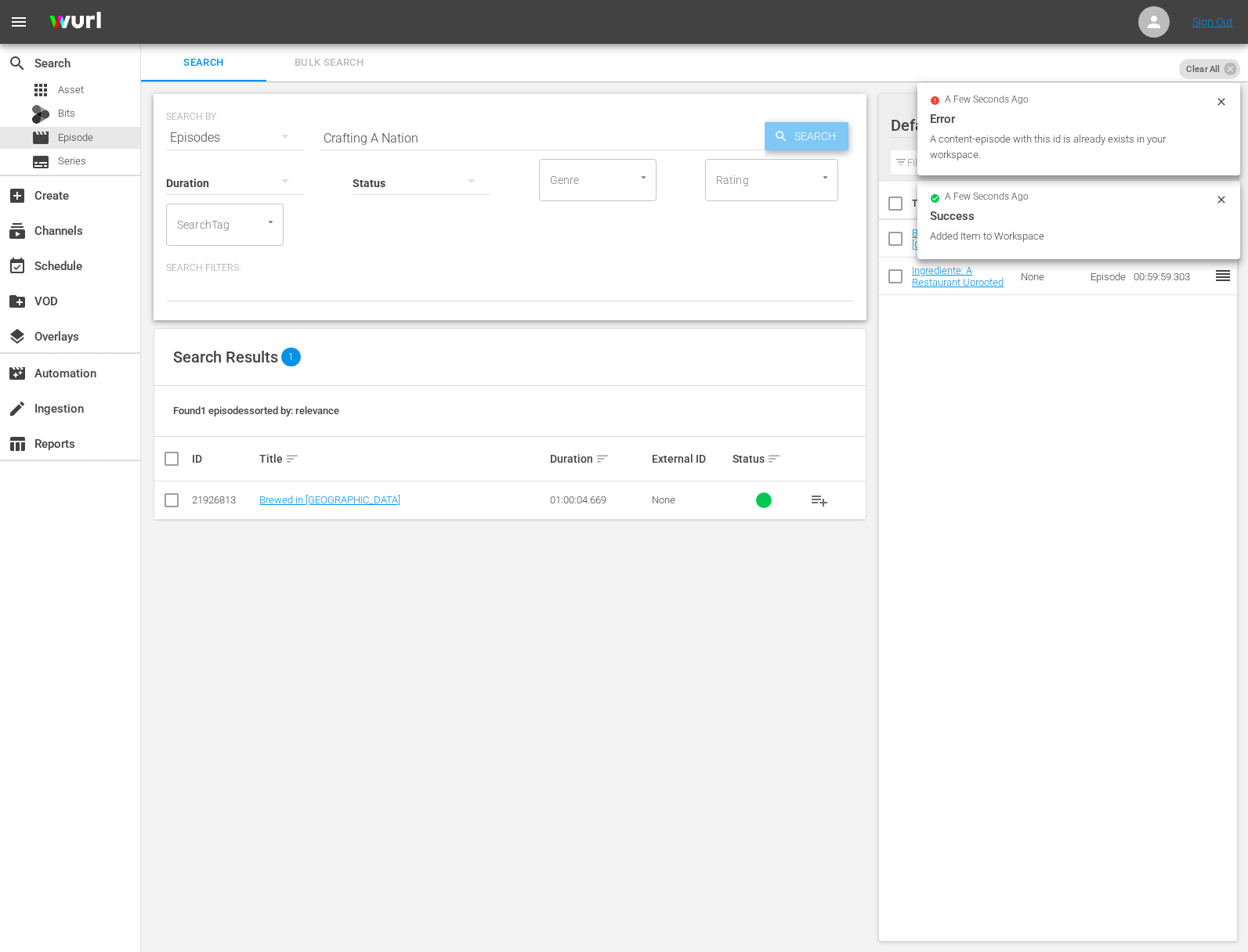
click at [828, 140] on span "Search" at bounding box center [818, 136] width 60 height 28
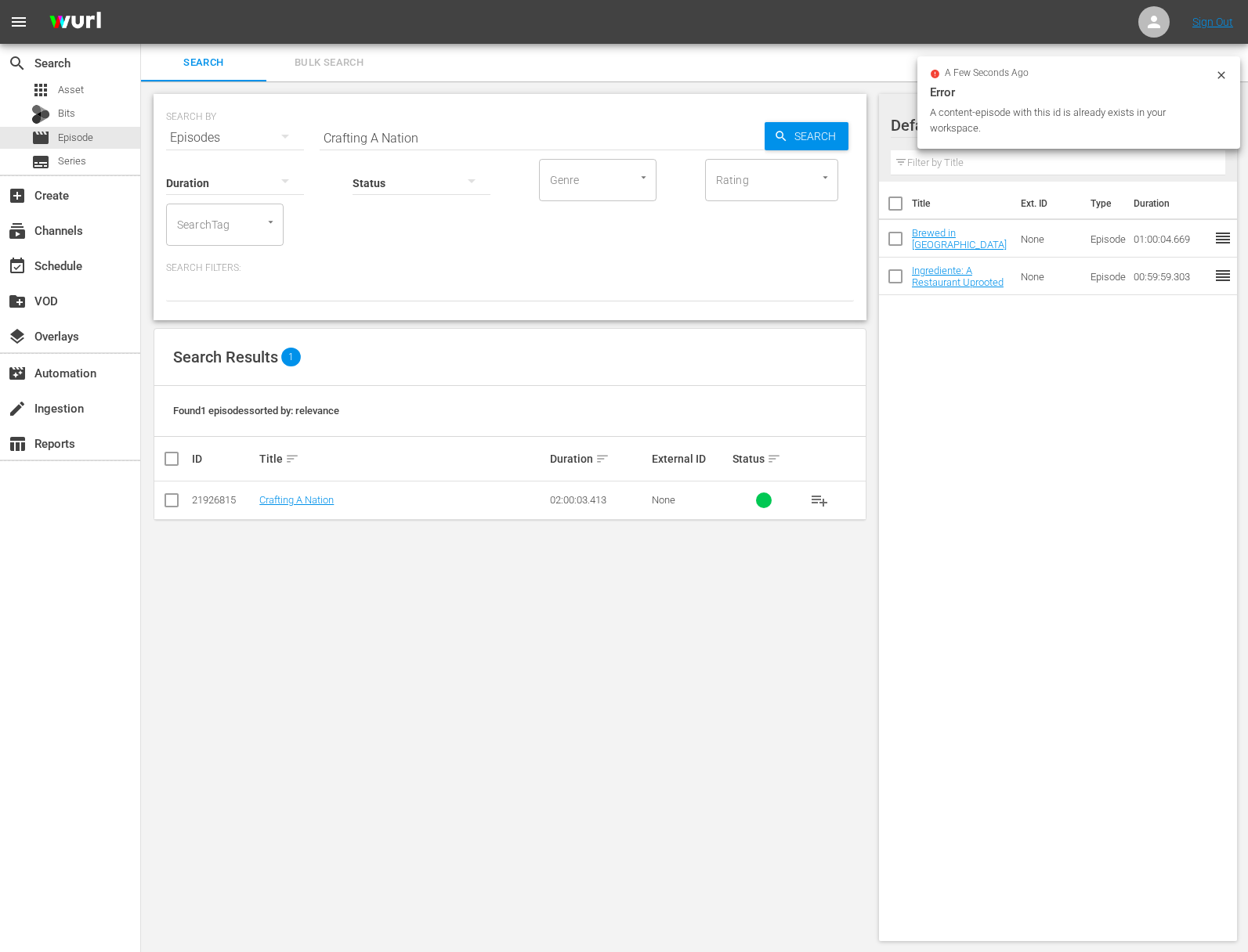
click at [817, 499] on span "playlist_add" at bounding box center [819, 500] width 19 height 19
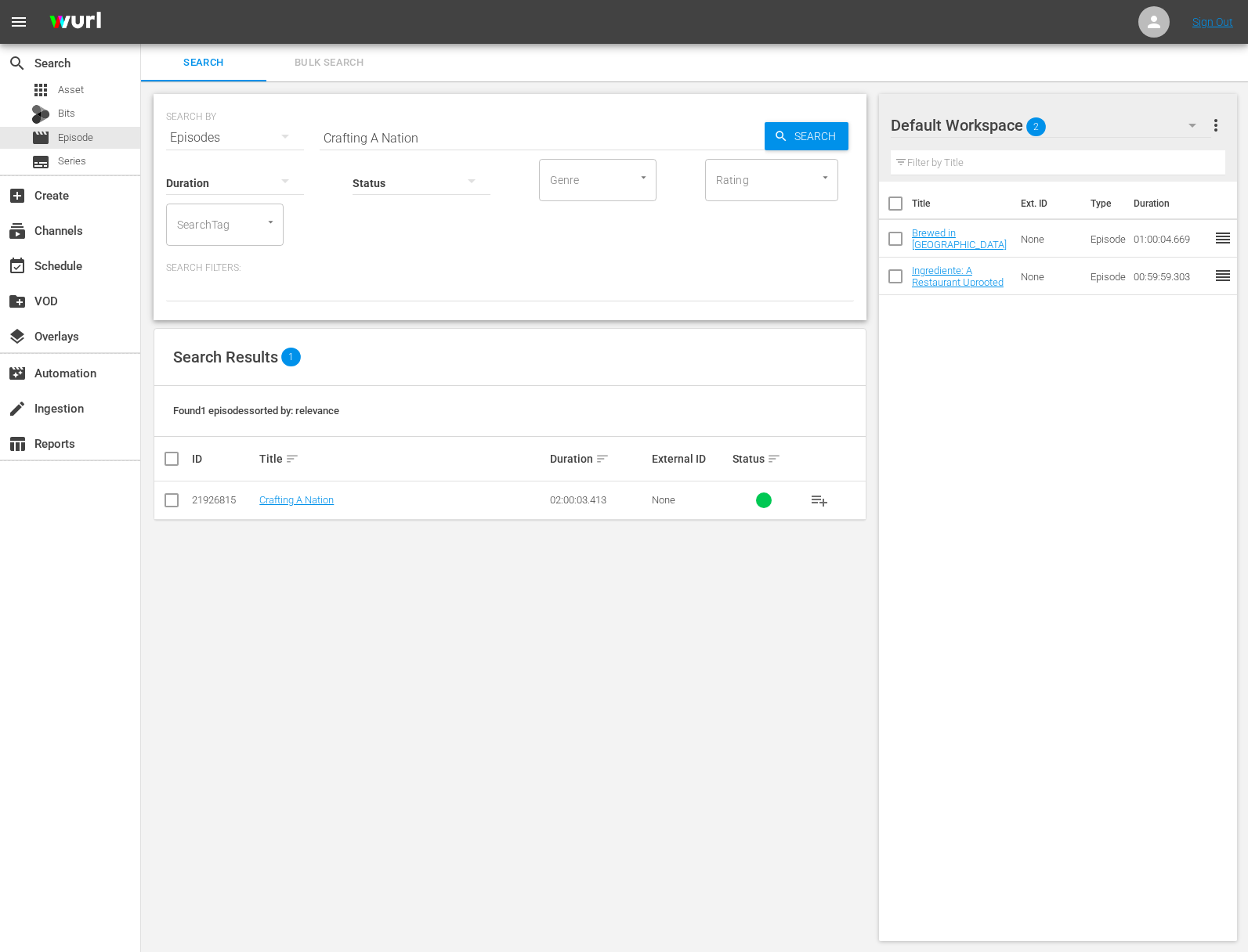
click at [415, 142] on input "Crafting A Nation" at bounding box center [542, 138] width 445 height 38
paste input "Serial Griller with Matt Moore -"
click at [803, 133] on span "Search" at bounding box center [818, 136] width 60 height 28
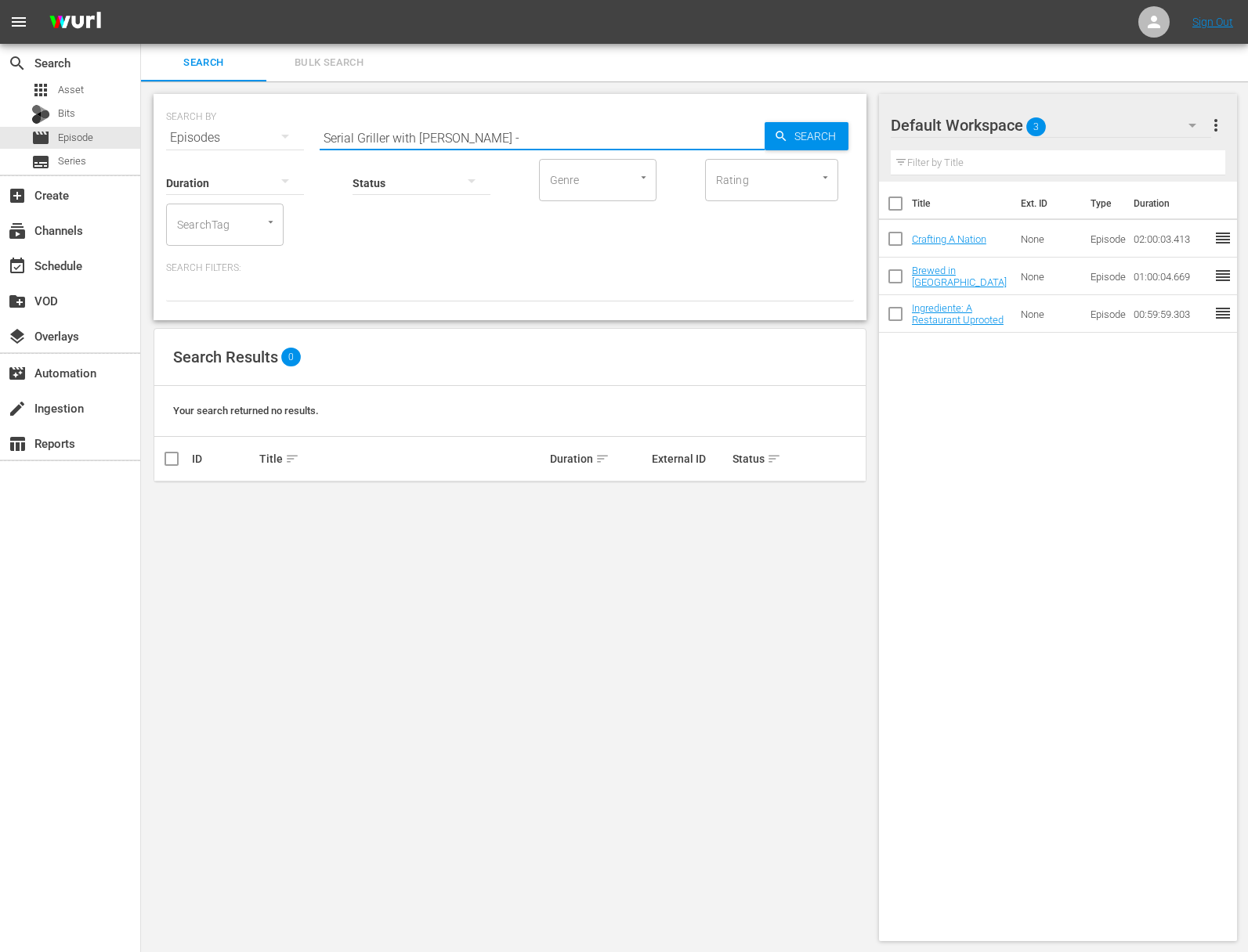
drag, startPoint x: 506, startPoint y: 140, endPoint x: 389, endPoint y: 141, distance: 117.0
click at [389, 141] on input "Serial Griller with Matt Moore -" at bounding box center [542, 138] width 445 height 38
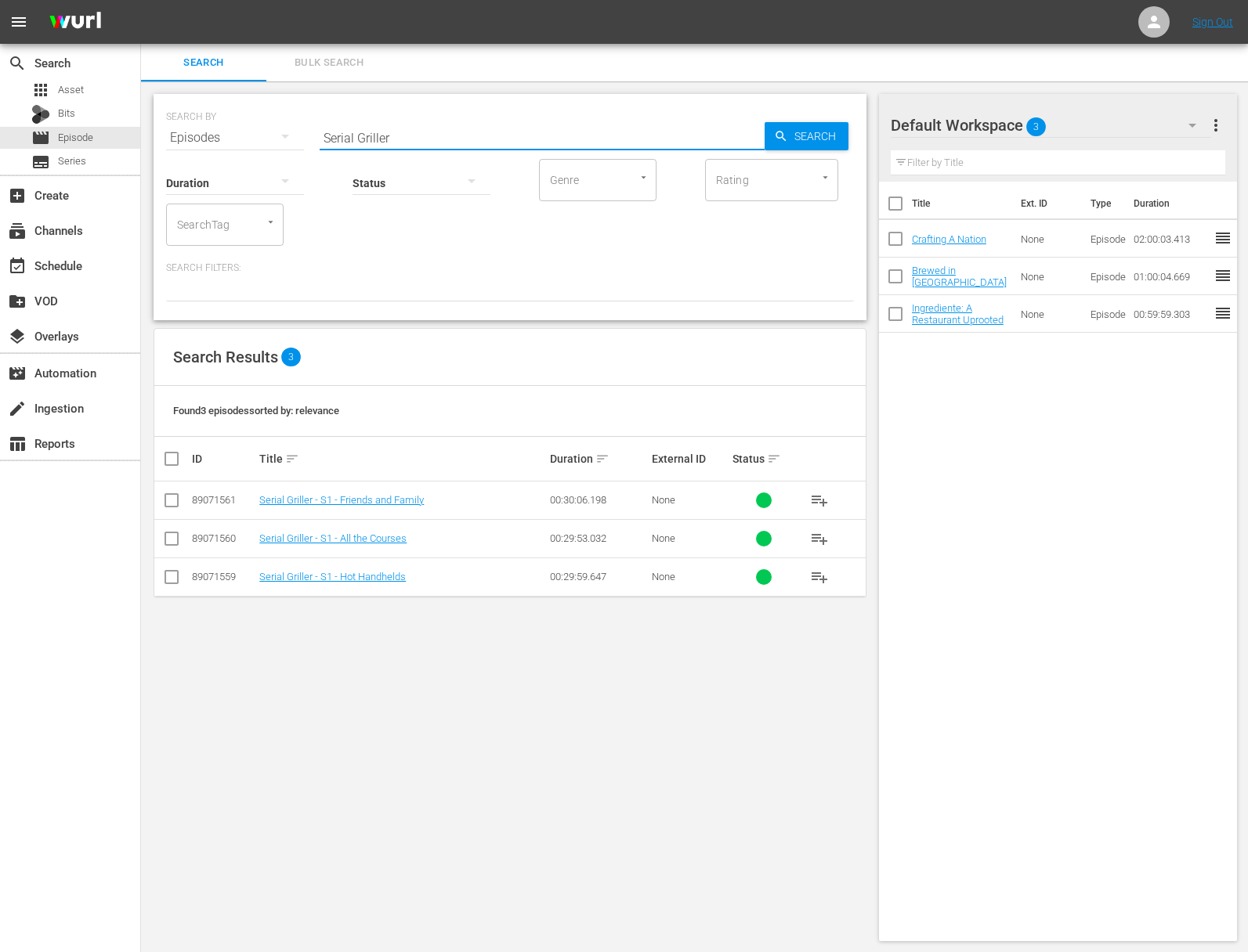
click at [819, 542] on span "playlist_add" at bounding box center [819, 538] width 19 height 19
click at [819, 540] on span "playlist_add" at bounding box center [819, 538] width 19 height 19
click at [819, 539] on span "playlist_add" at bounding box center [819, 538] width 19 height 19
click at [823, 495] on span "playlist_add" at bounding box center [819, 500] width 19 height 19
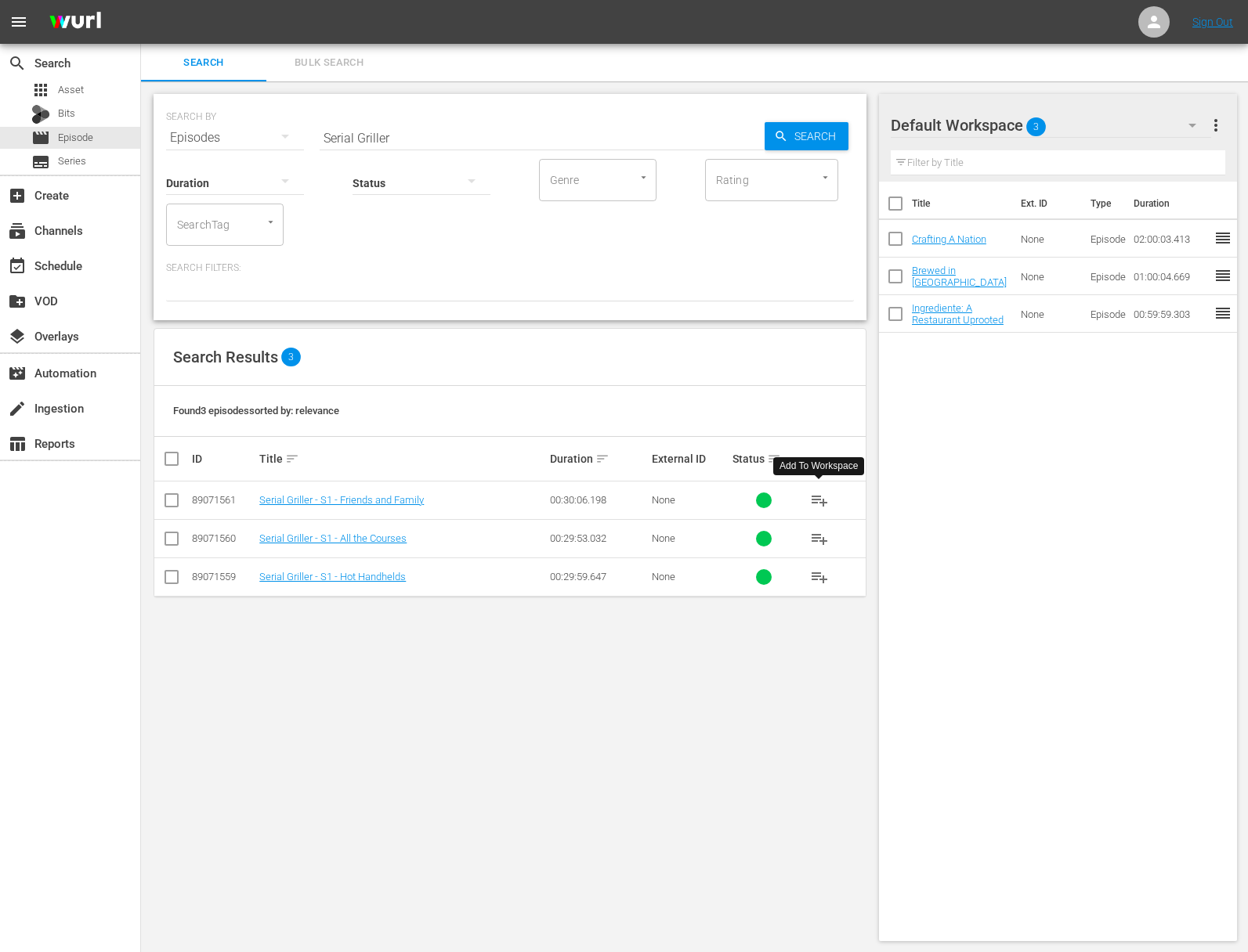
click at [823, 495] on span "playlist_add" at bounding box center [819, 500] width 19 height 19
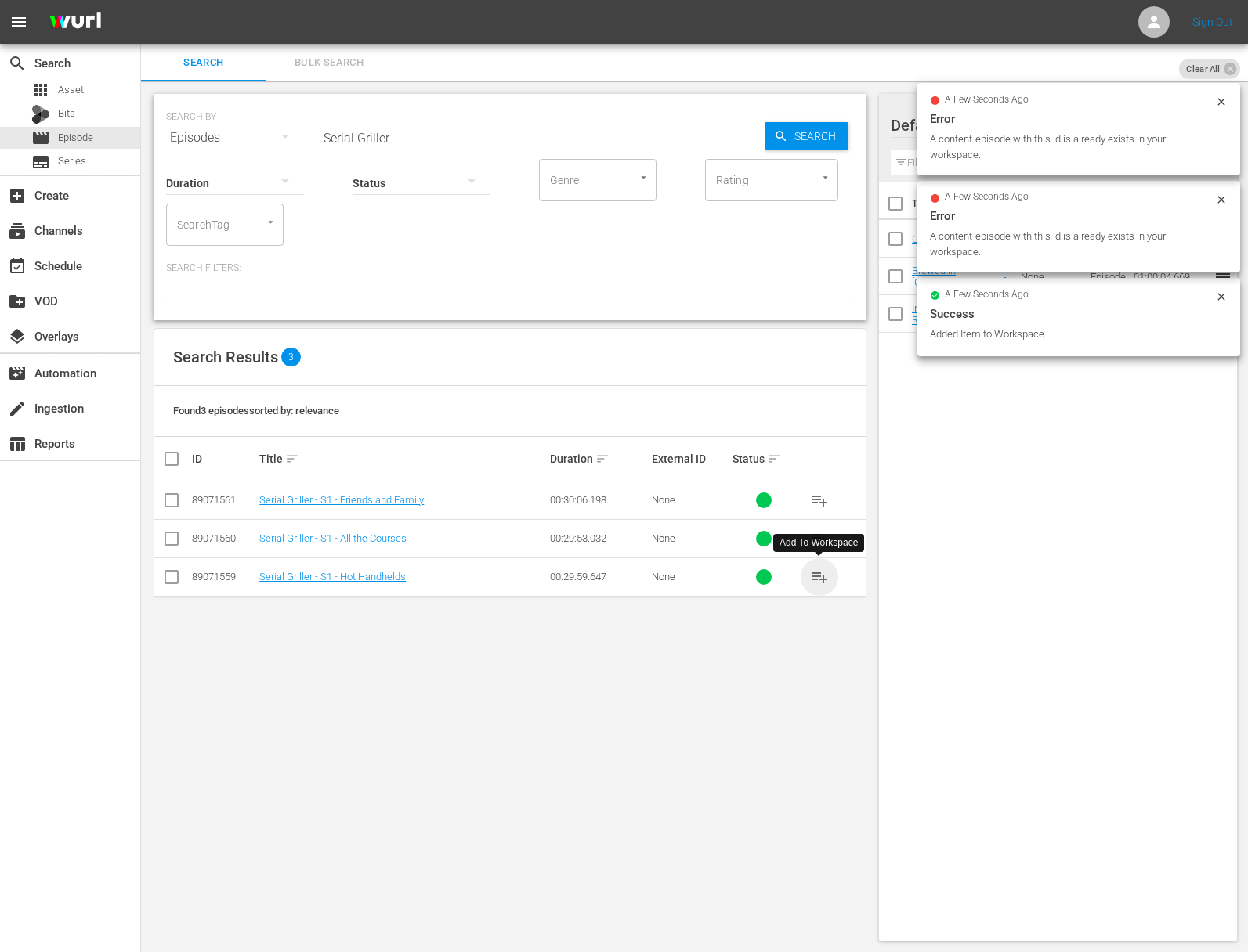
click at [821, 578] on span "playlist_add" at bounding box center [819, 577] width 19 height 19
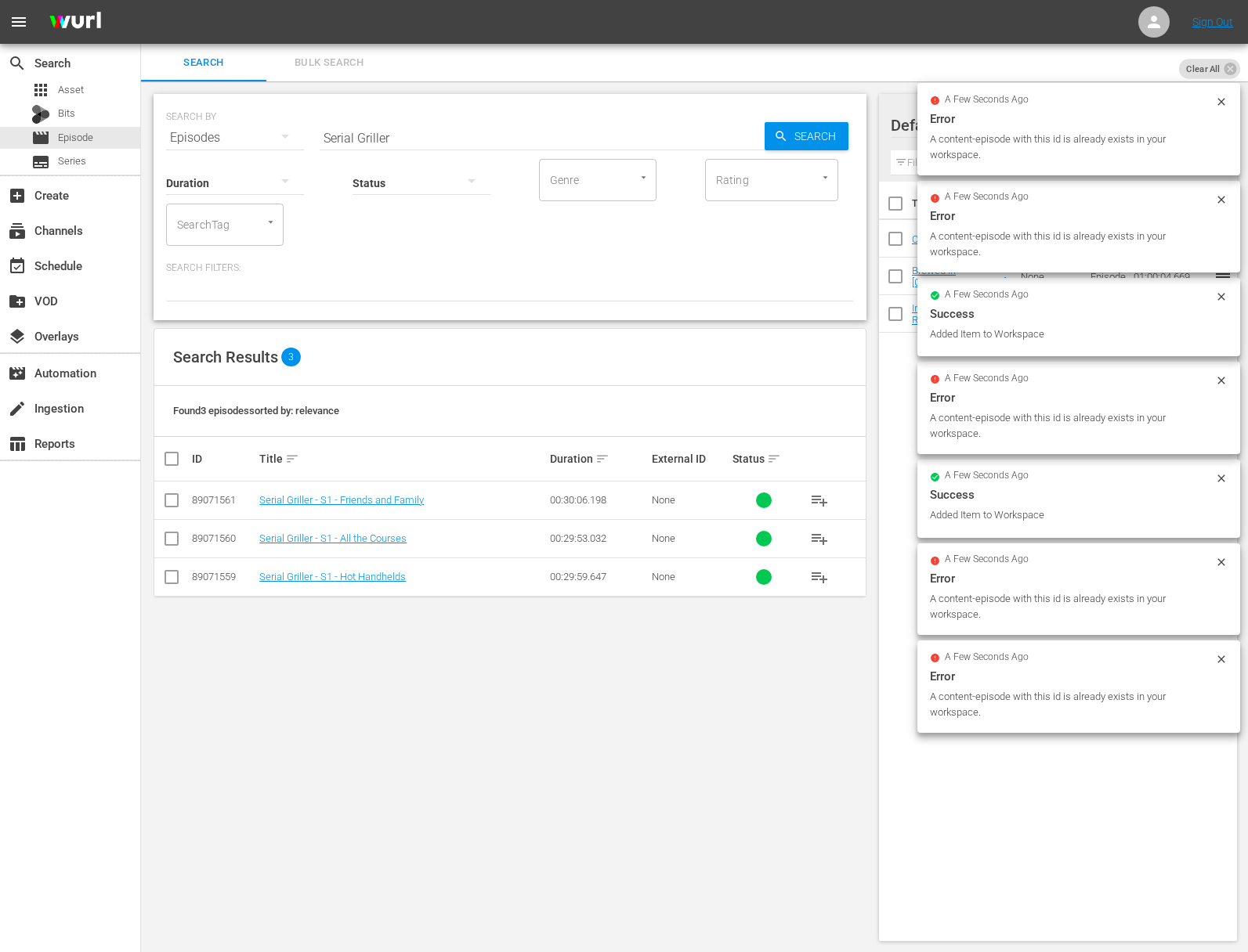
click at [409, 140] on input "Serial Griller" at bounding box center [542, 138] width 445 height 38
paste input "moke and Ribbons: A DocQmentary"
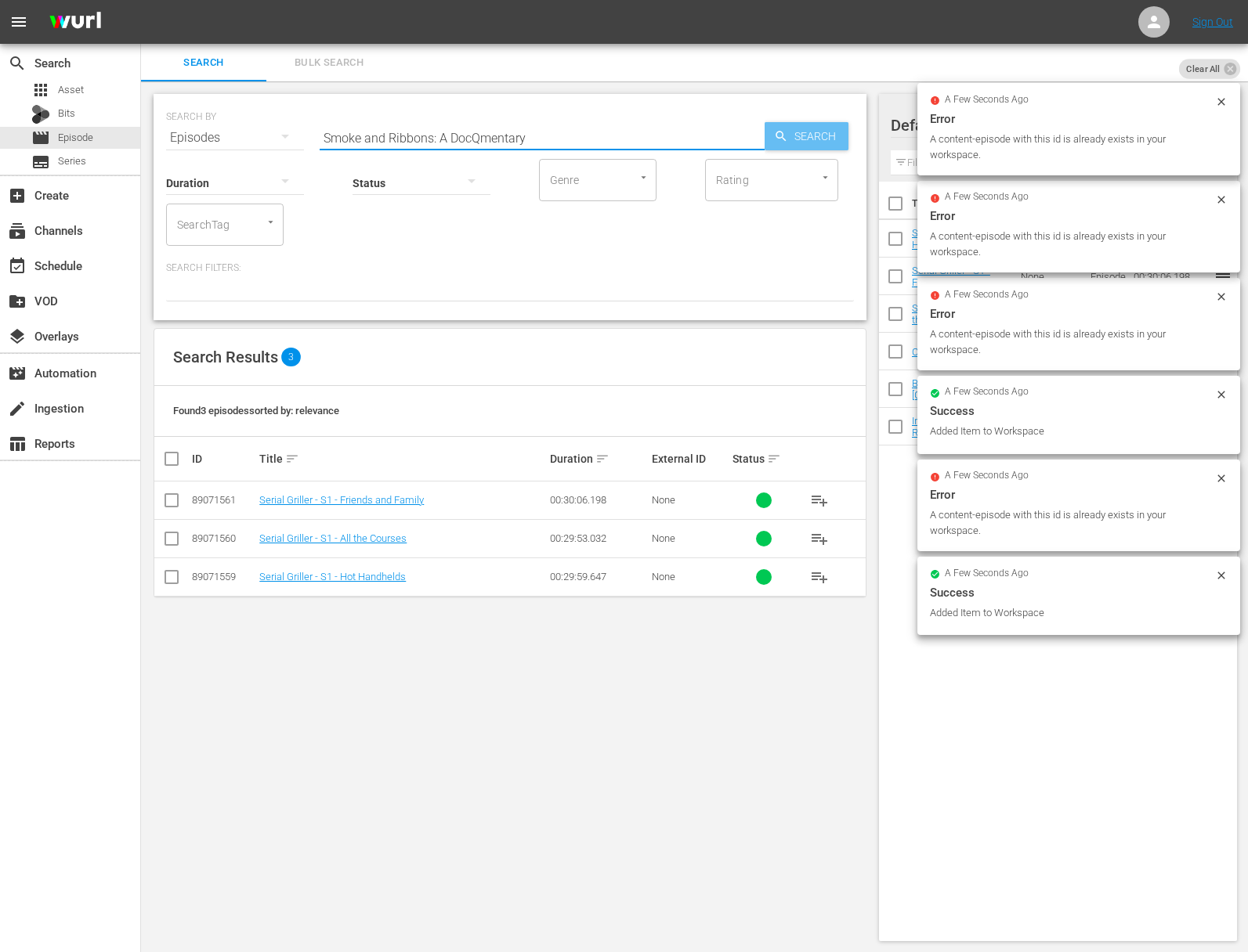
click at [801, 137] on span "Search" at bounding box center [818, 136] width 60 height 28
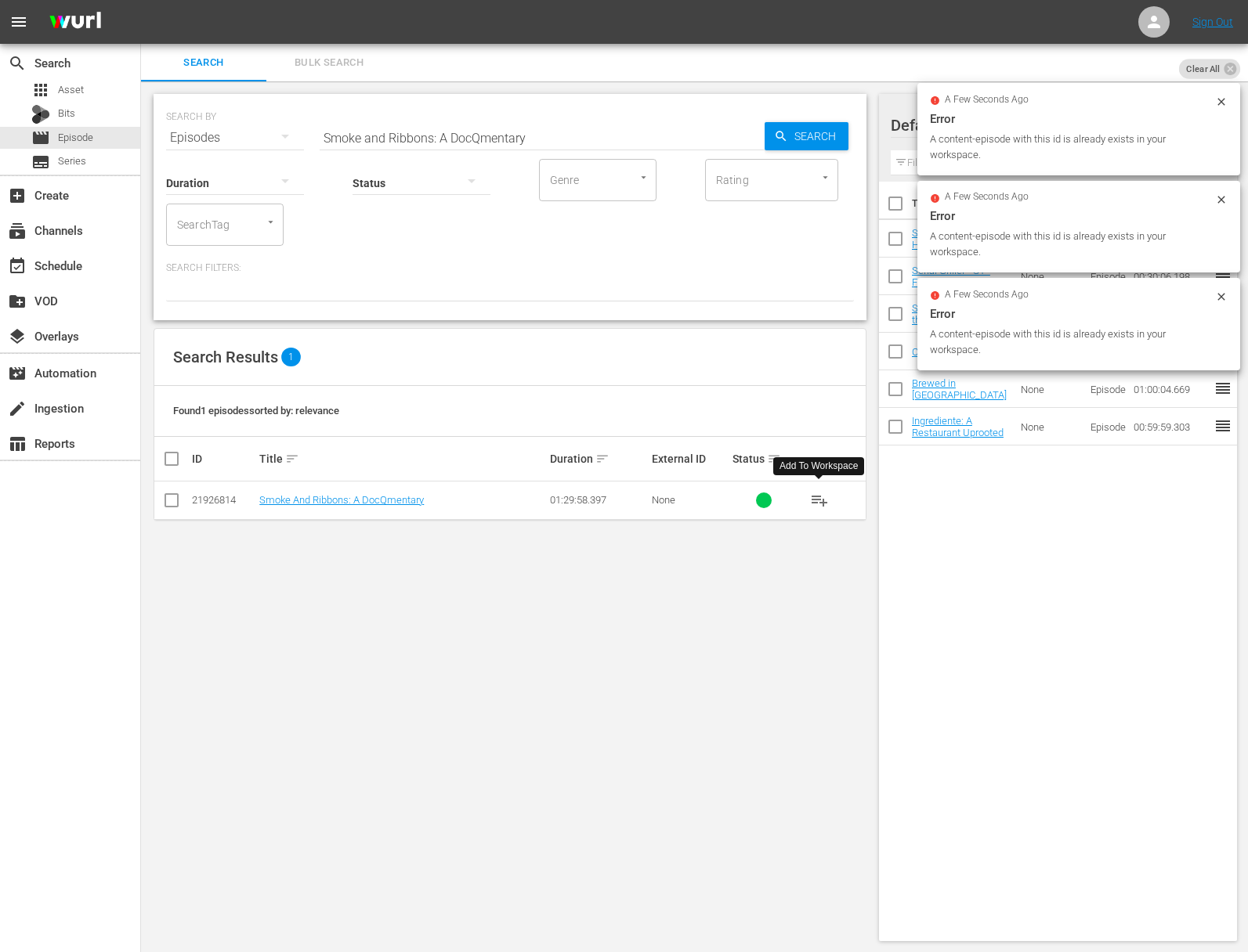
click at [831, 500] on button "playlist_add" at bounding box center [819, 500] width 38 height 38
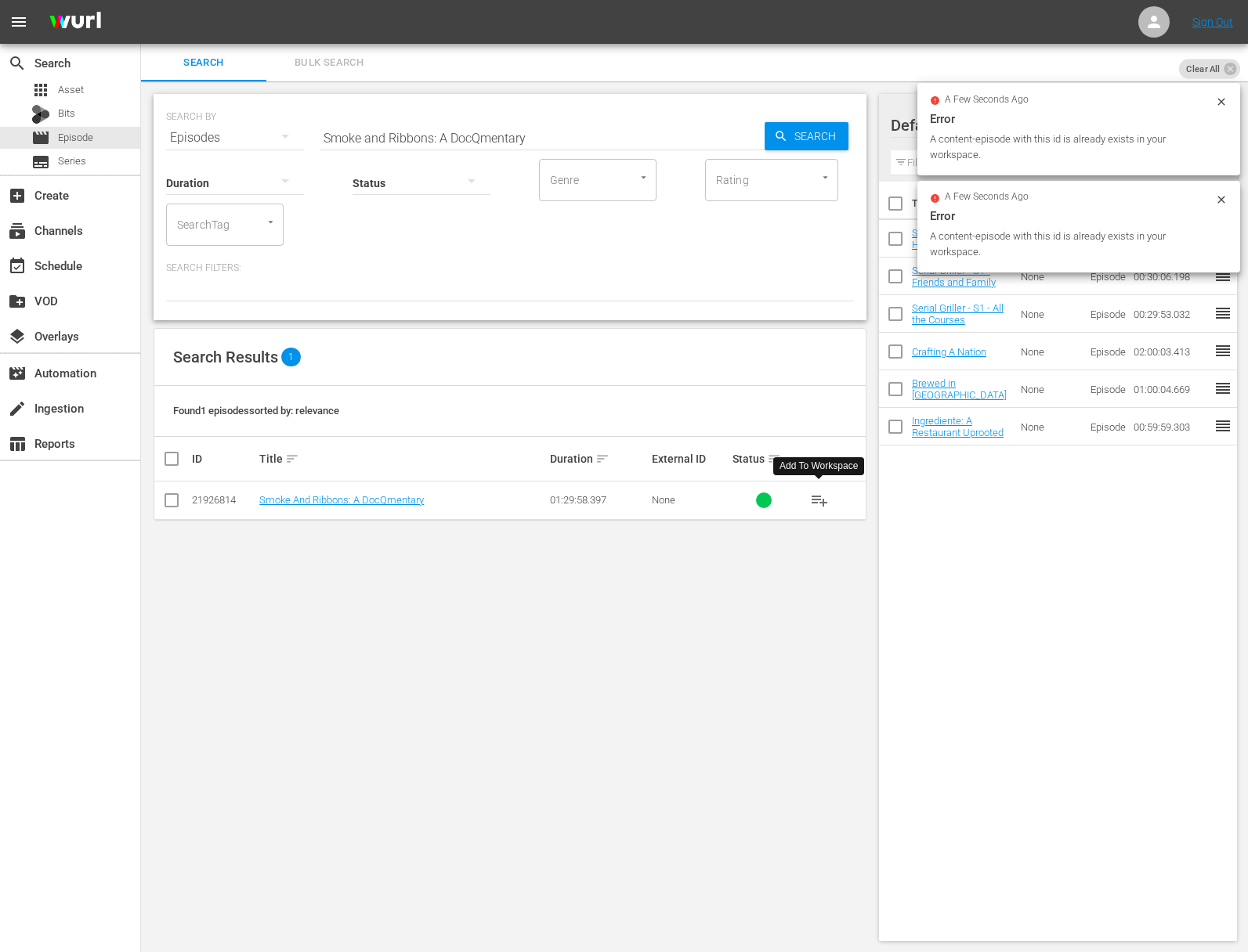
click at [815, 499] on span "playlist_add" at bounding box center [819, 500] width 19 height 19
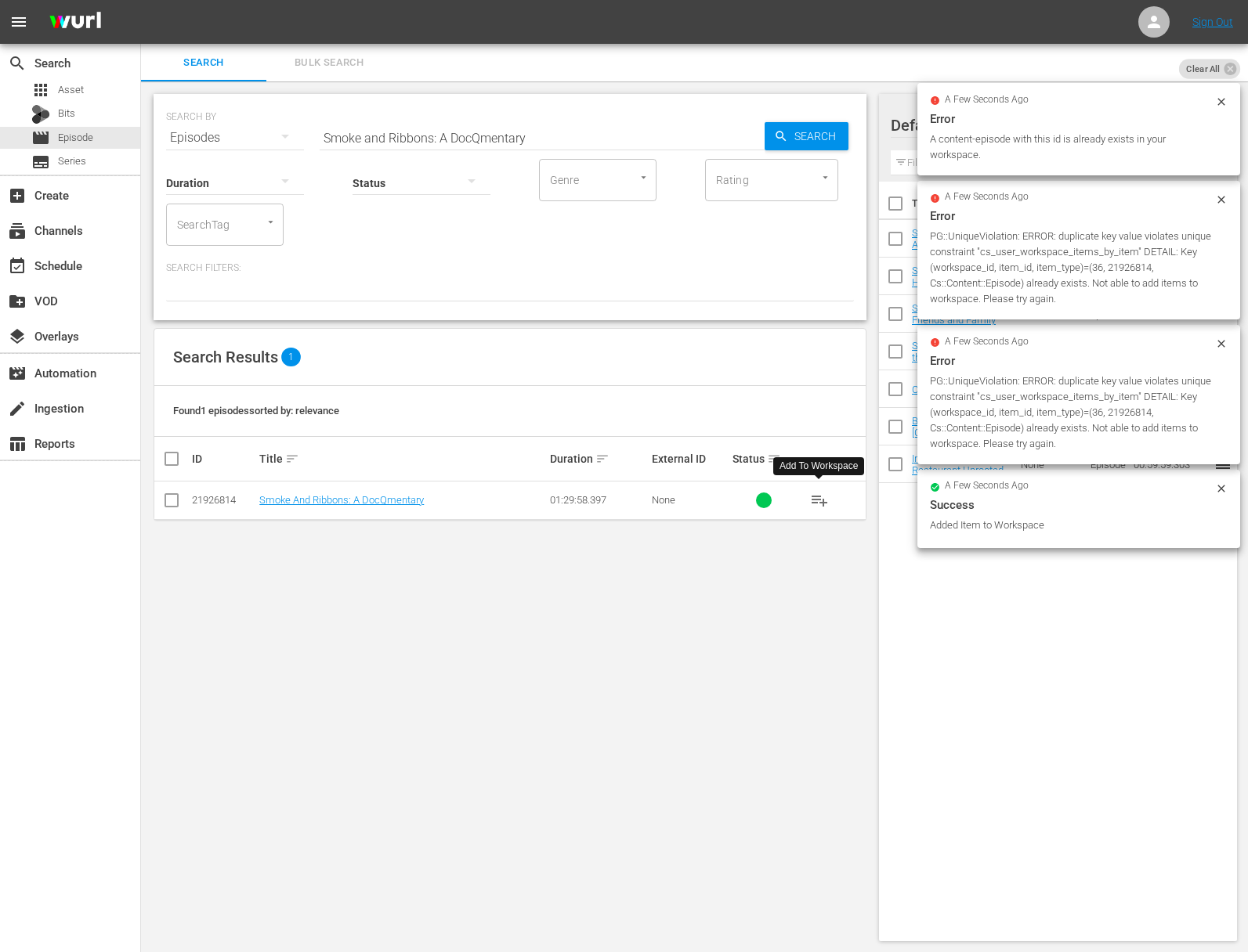
click at [479, 116] on div "SEARCH BY Search By Episodes Search ID, Title, Description, Keywords, or Catego…" at bounding box center [510, 128] width 688 height 56
click at [471, 130] on input "Smoke and Ribbons: A DocQmentary" at bounding box center [542, 138] width 445 height 38
paste input "Taste of Tennessee - The Traditions of Tennessee Mountain Cooking at RT Lodge"
click at [775, 135] on icon "button" at bounding box center [780, 135] width 10 height 10
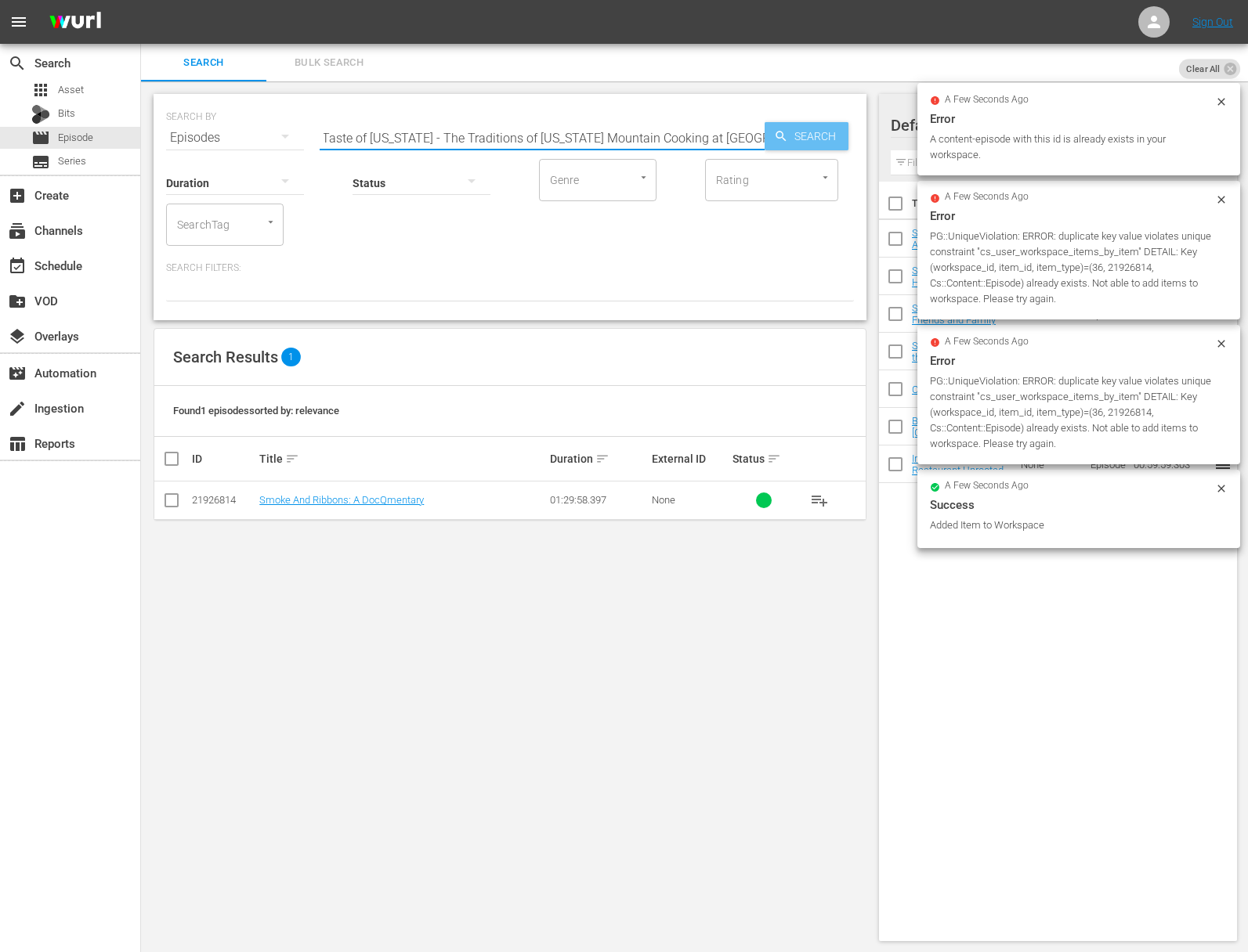
scroll to position [0, 0]
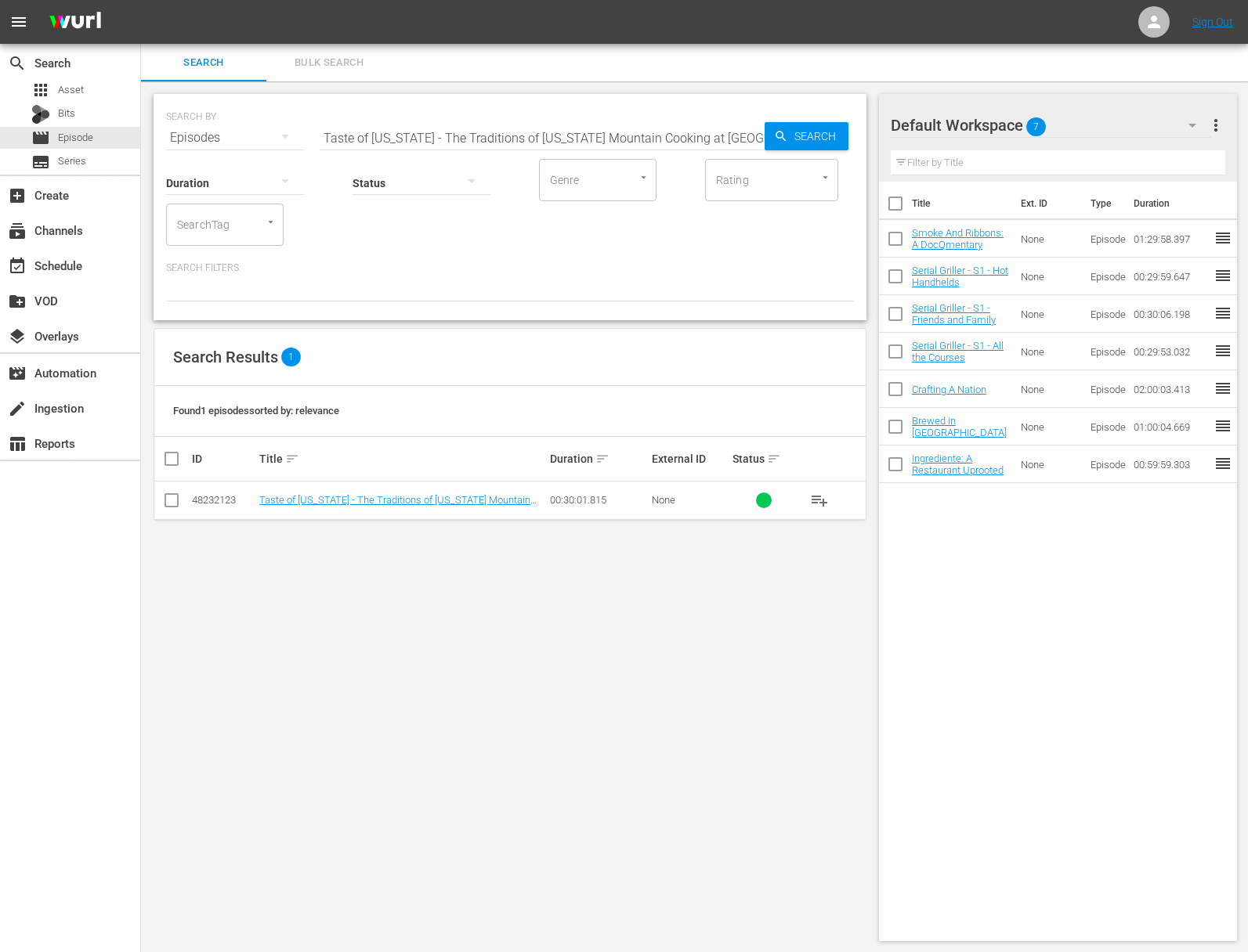
click at [814, 497] on span "playlist_add" at bounding box center [819, 500] width 19 height 19
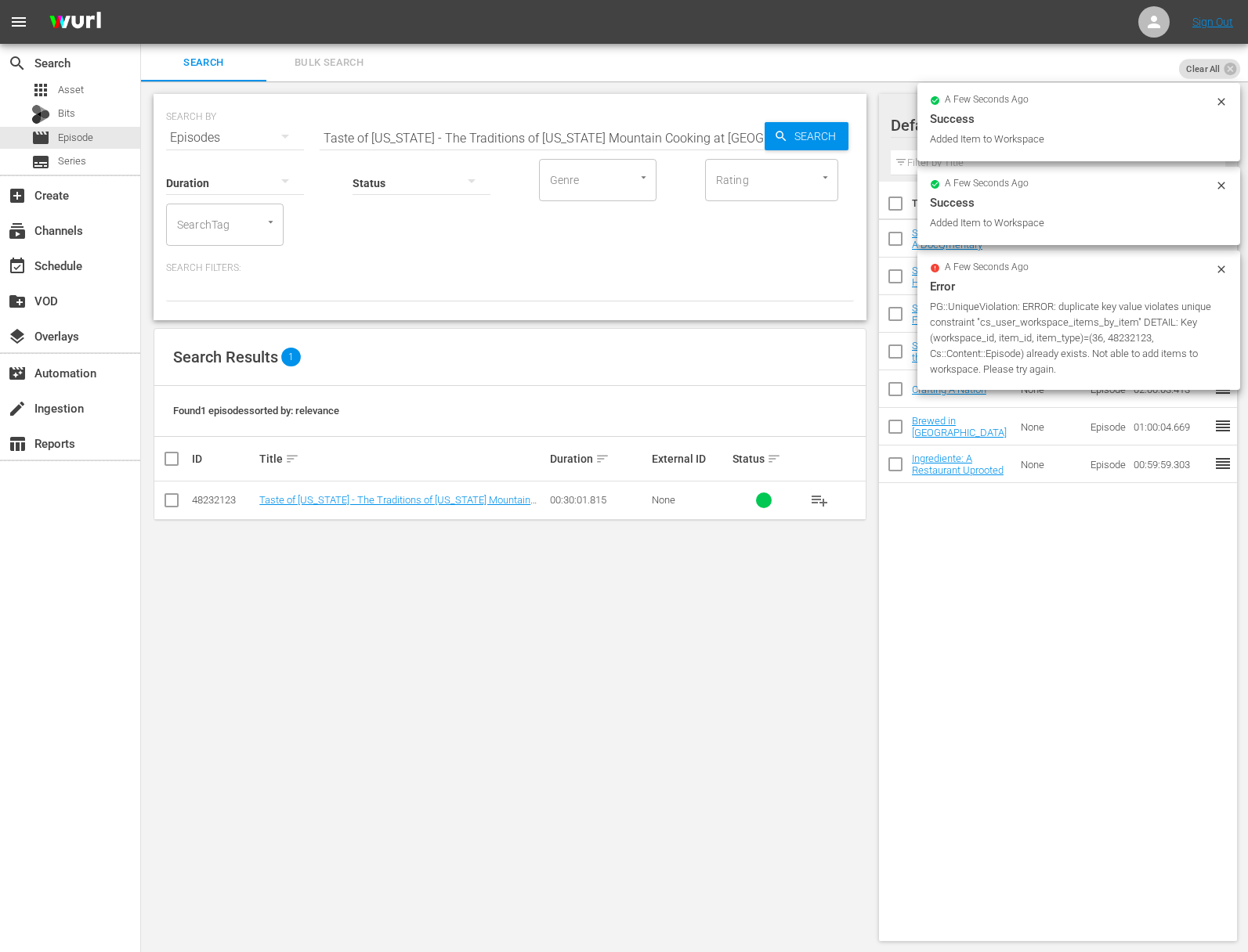
click at [519, 126] on input "Taste of Tennessee - The Traditions of Tennessee Mountain Cooking at RT Lodge" at bounding box center [542, 138] width 445 height 38
paste input "Plant based for the Soul! Southern Comfort Food with a Veggie Flar"
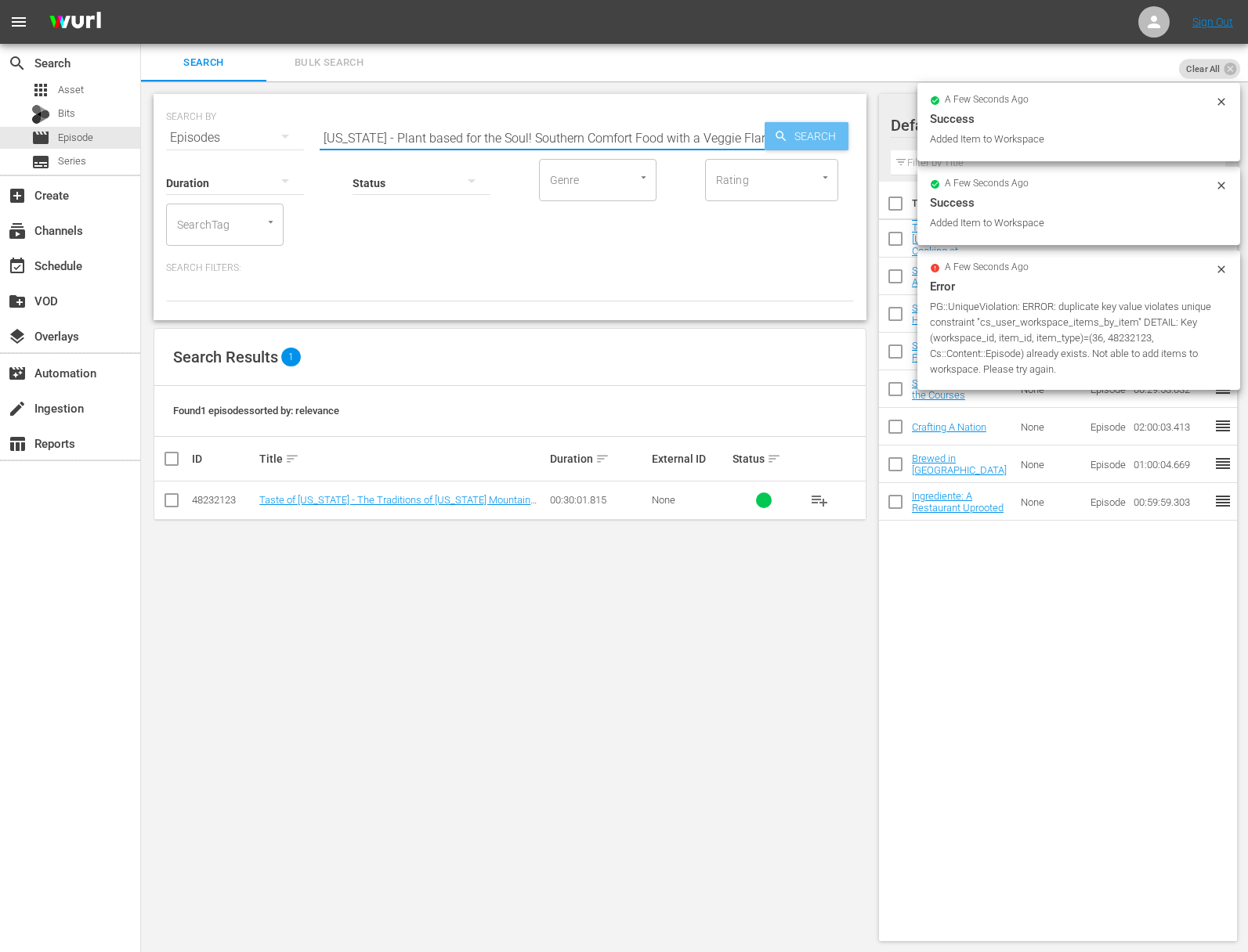
click at [787, 137] on icon "button" at bounding box center [781, 136] width 14 height 14
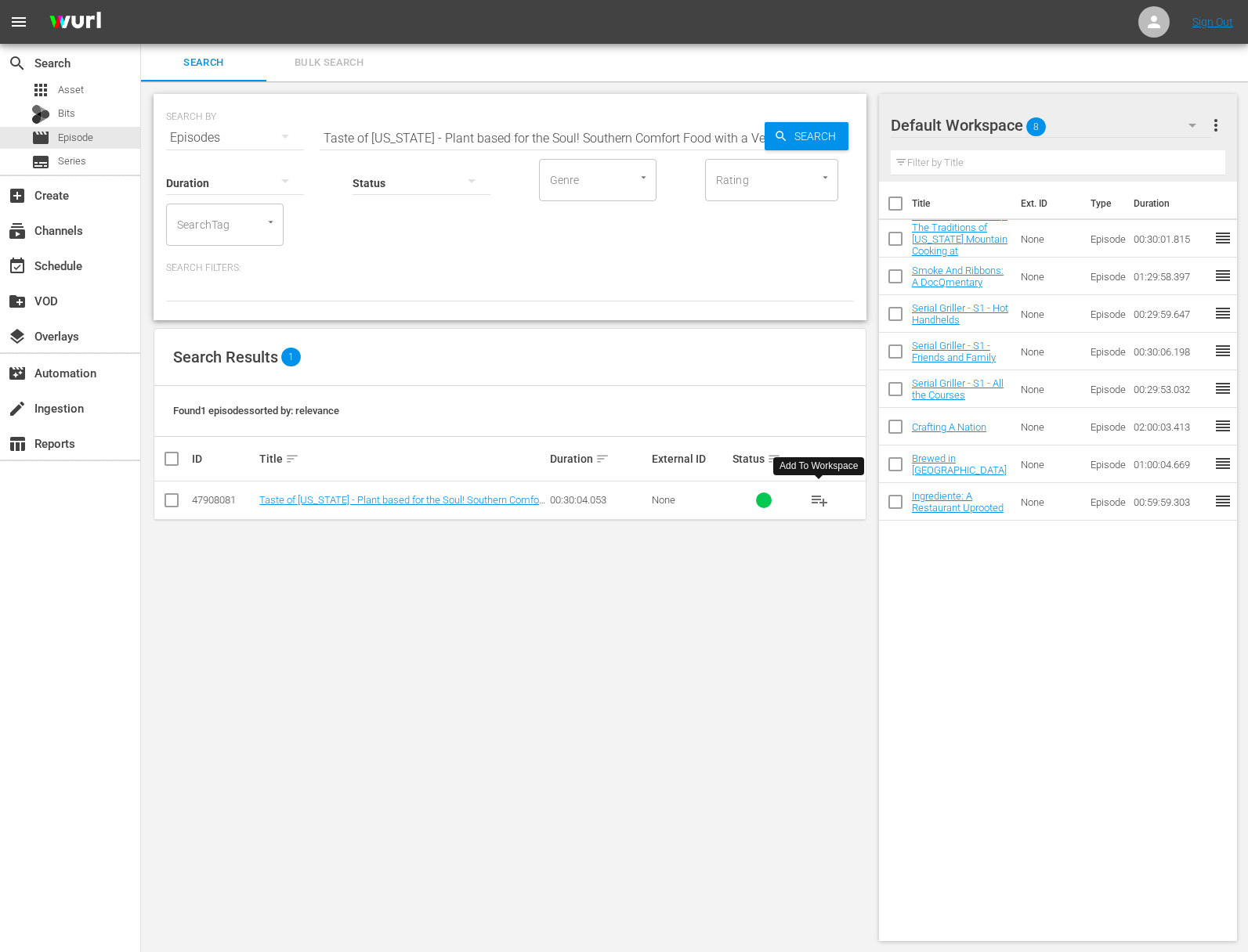
click at [813, 493] on span "playlist_add" at bounding box center [819, 500] width 19 height 19
click at [817, 496] on span "playlist_add" at bounding box center [819, 500] width 19 height 19
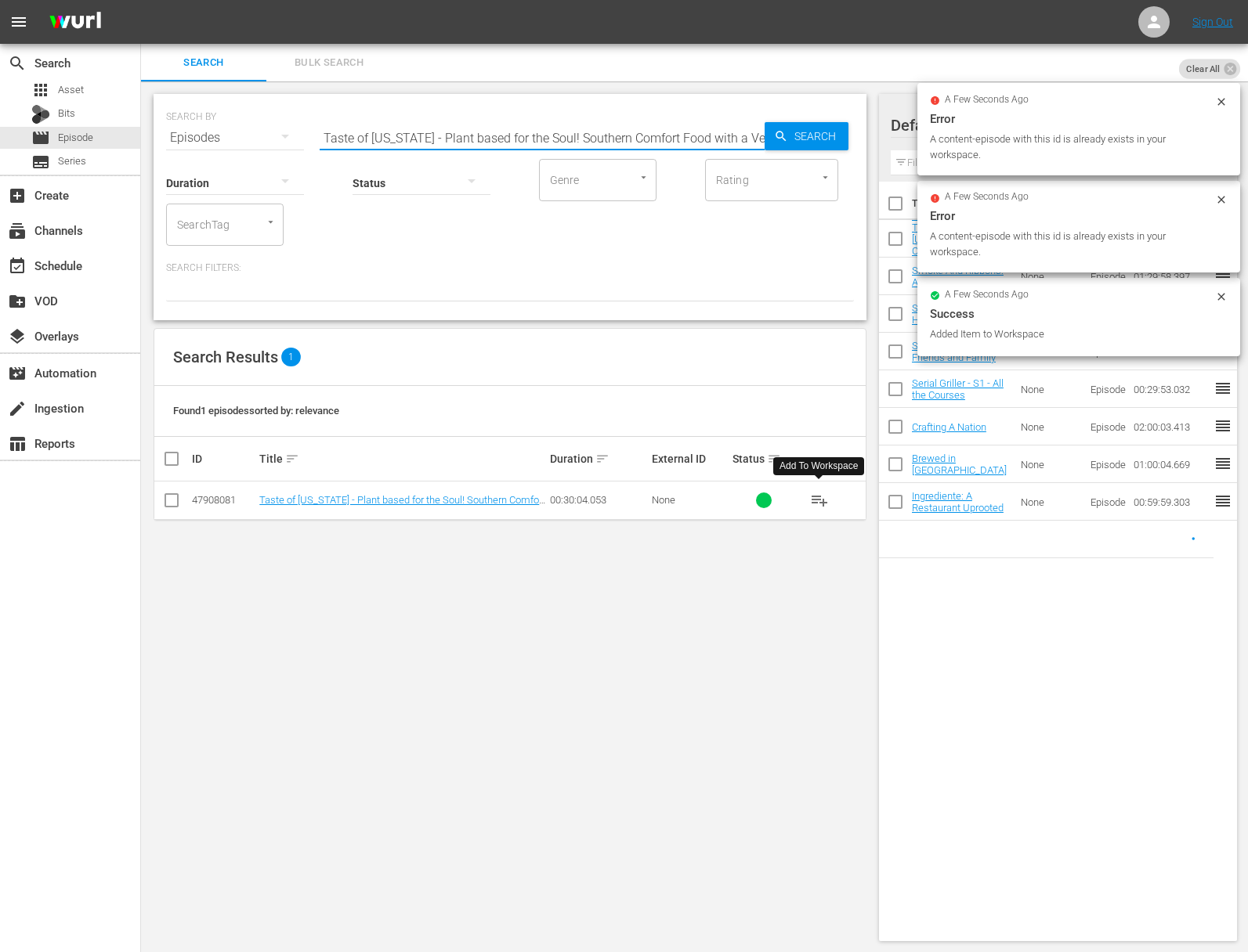
click at [434, 136] on input "Taste of Tennessee - Plant based for the Soul! Southern Comfort Food with a Veg…" at bounding box center [542, 138] width 445 height 38
paste input "Grab a bowl of noodles (and Nashville) with Otaku Ramen"
click at [766, 135] on div "Search" at bounding box center [806, 136] width 84 height 28
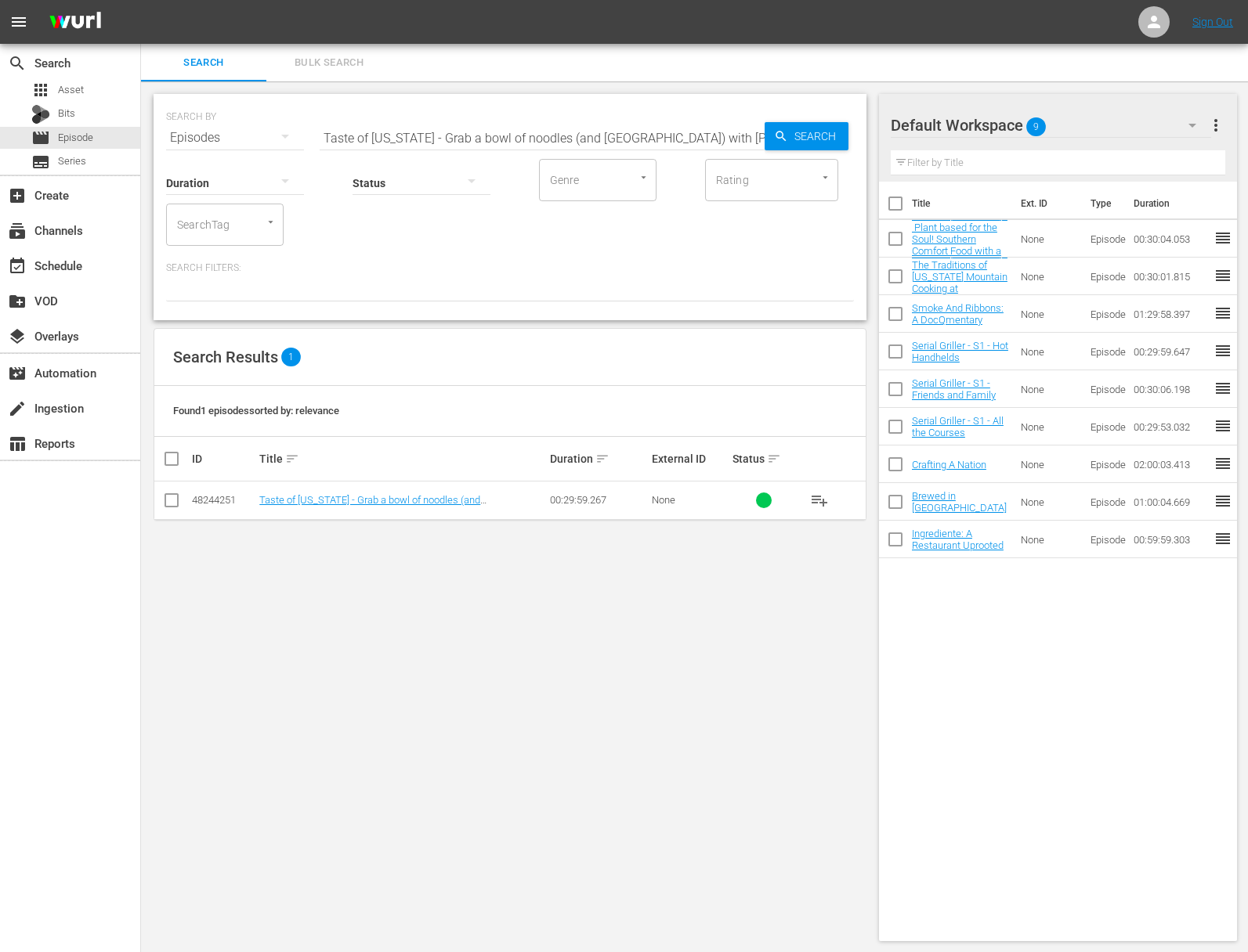
click at [817, 500] on span "playlist_add" at bounding box center [819, 500] width 19 height 19
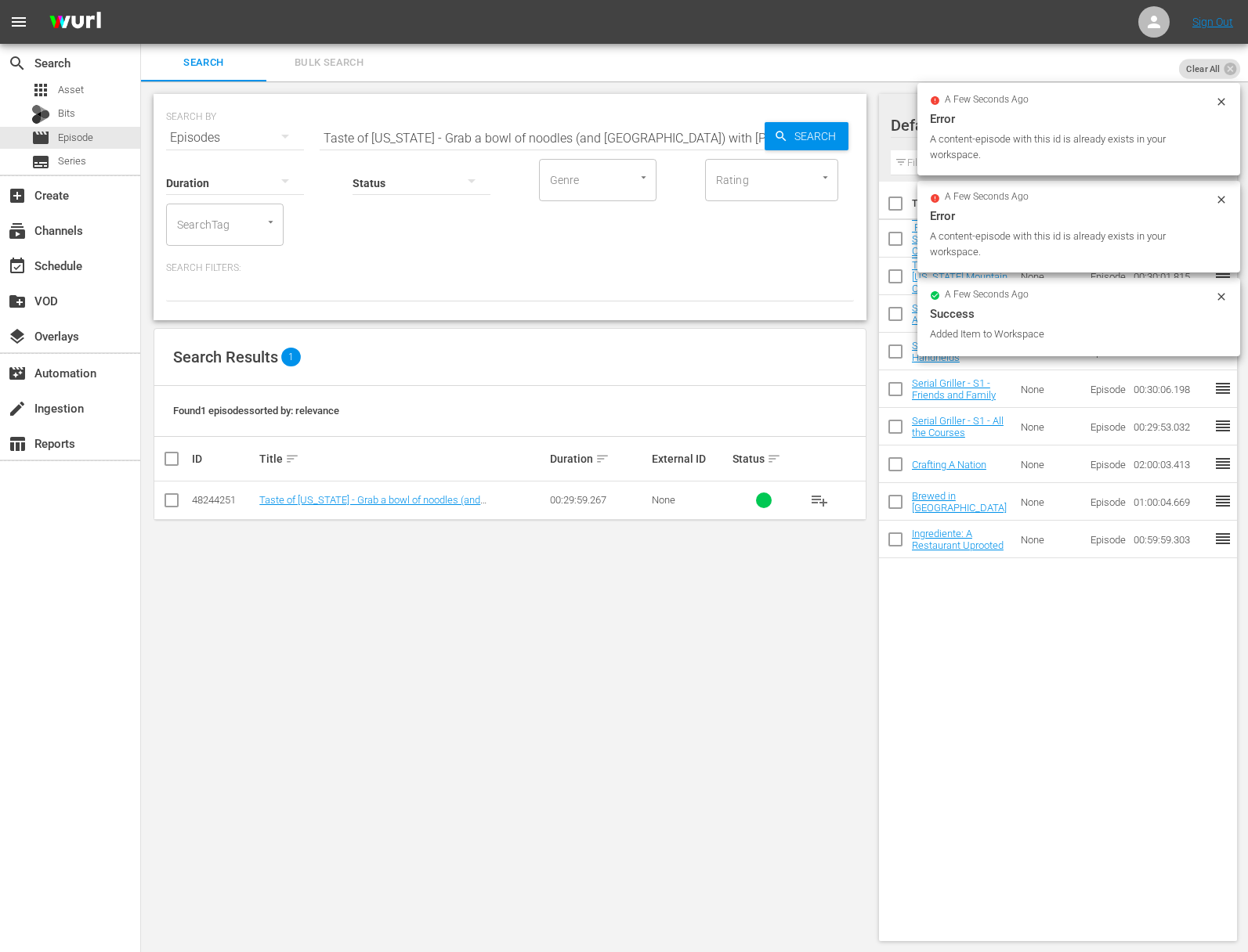
click at [437, 128] on input "Taste of Tennessee - Grab a bowl of noodles (and Nashville) with Otaku Ramen" at bounding box center [542, 138] width 445 height 38
paste input "The Art of Southern Hospitality at Juniper Gre"
drag, startPoint x: 867, startPoint y: 126, endPoint x: 826, endPoint y: 128, distance: 41.0
click at [865, 126] on div "SEARCH BY Search By Episodes Search ID, Title, Description, Keywords, or Catego…" at bounding box center [510, 518] width 738 height 872
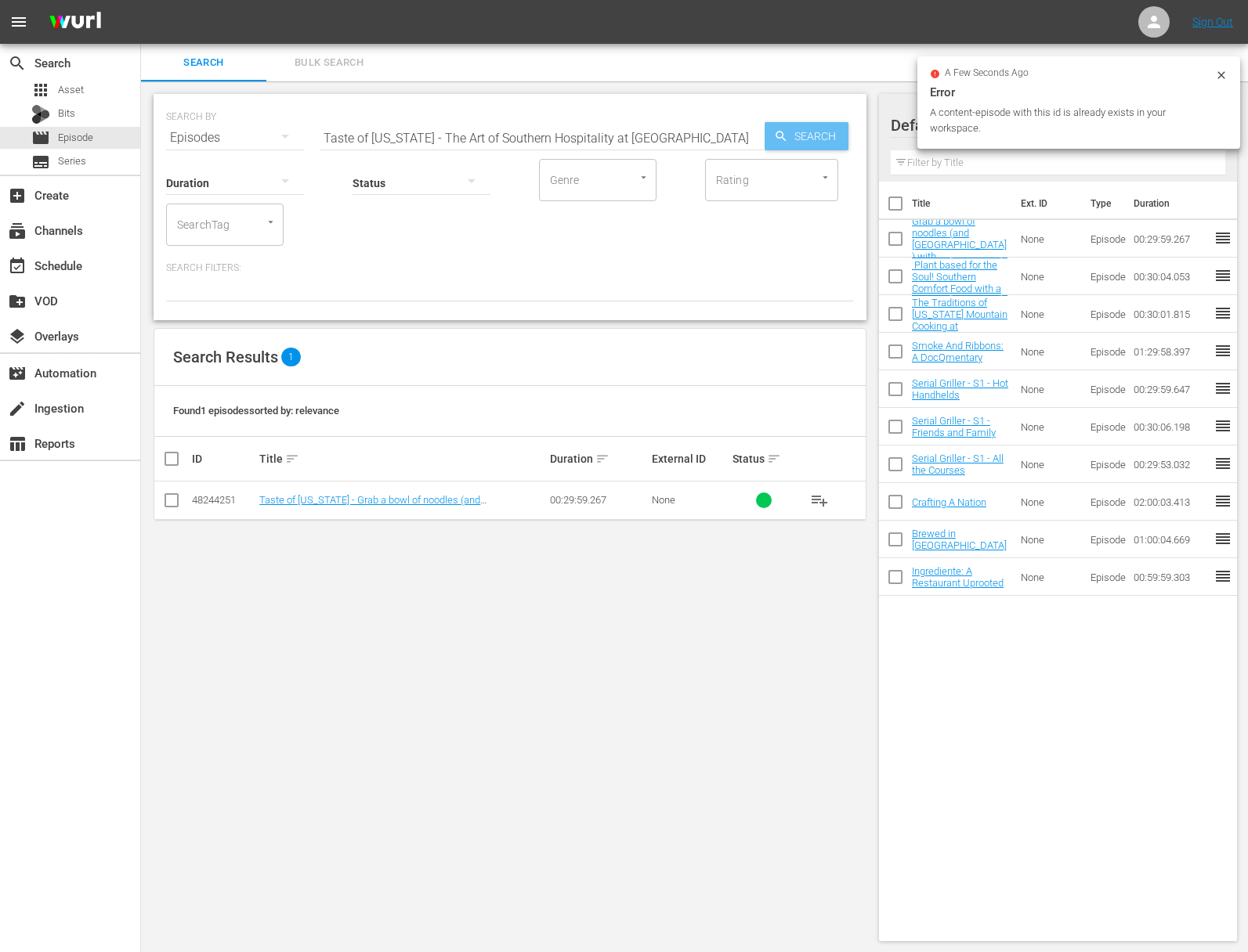
click at [820, 128] on span "Search" at bounding box center [818, 136] width 60 height 28
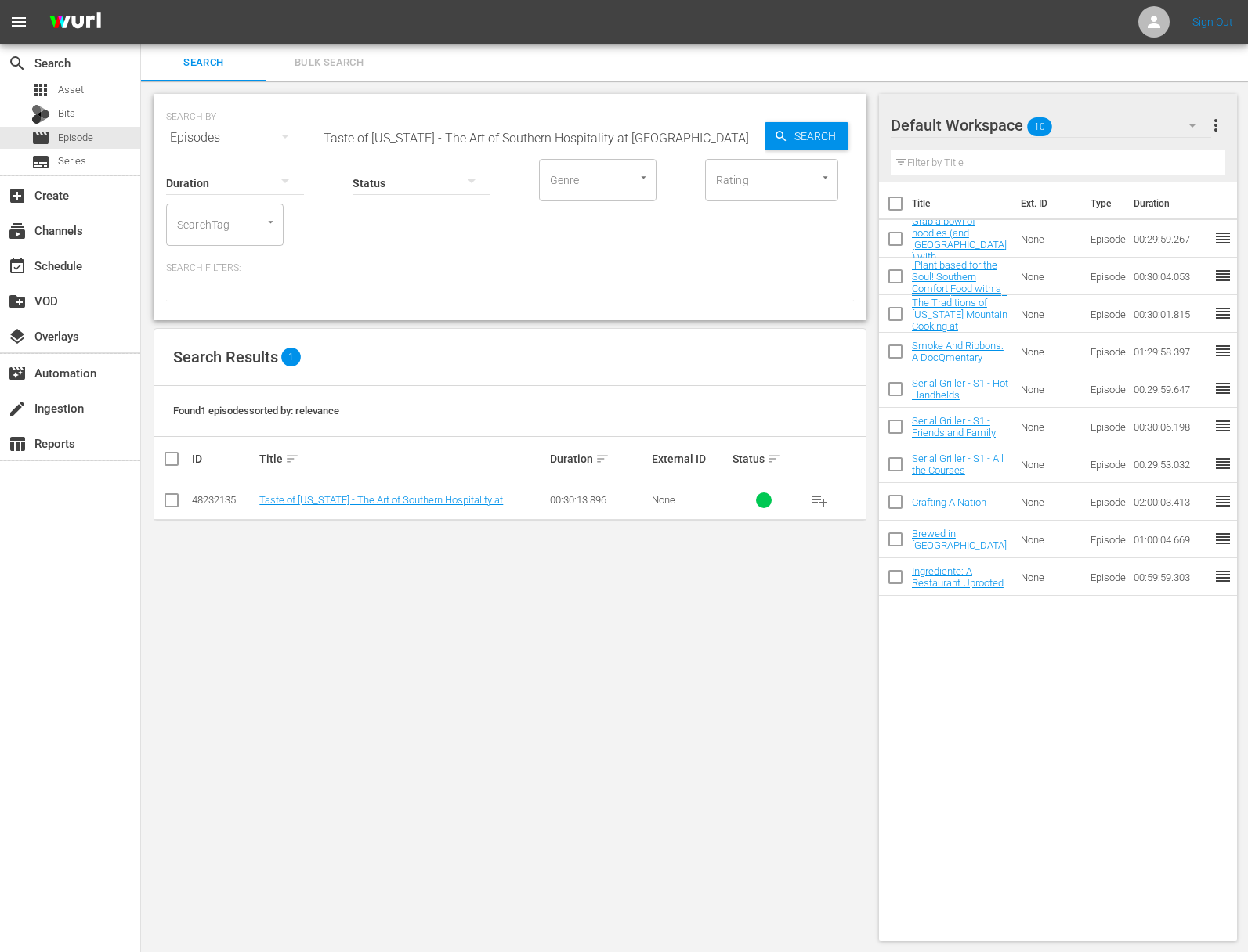
click at [820, 499] on span "playlist_add" at bounding box center [819, 500] width 19 height 19
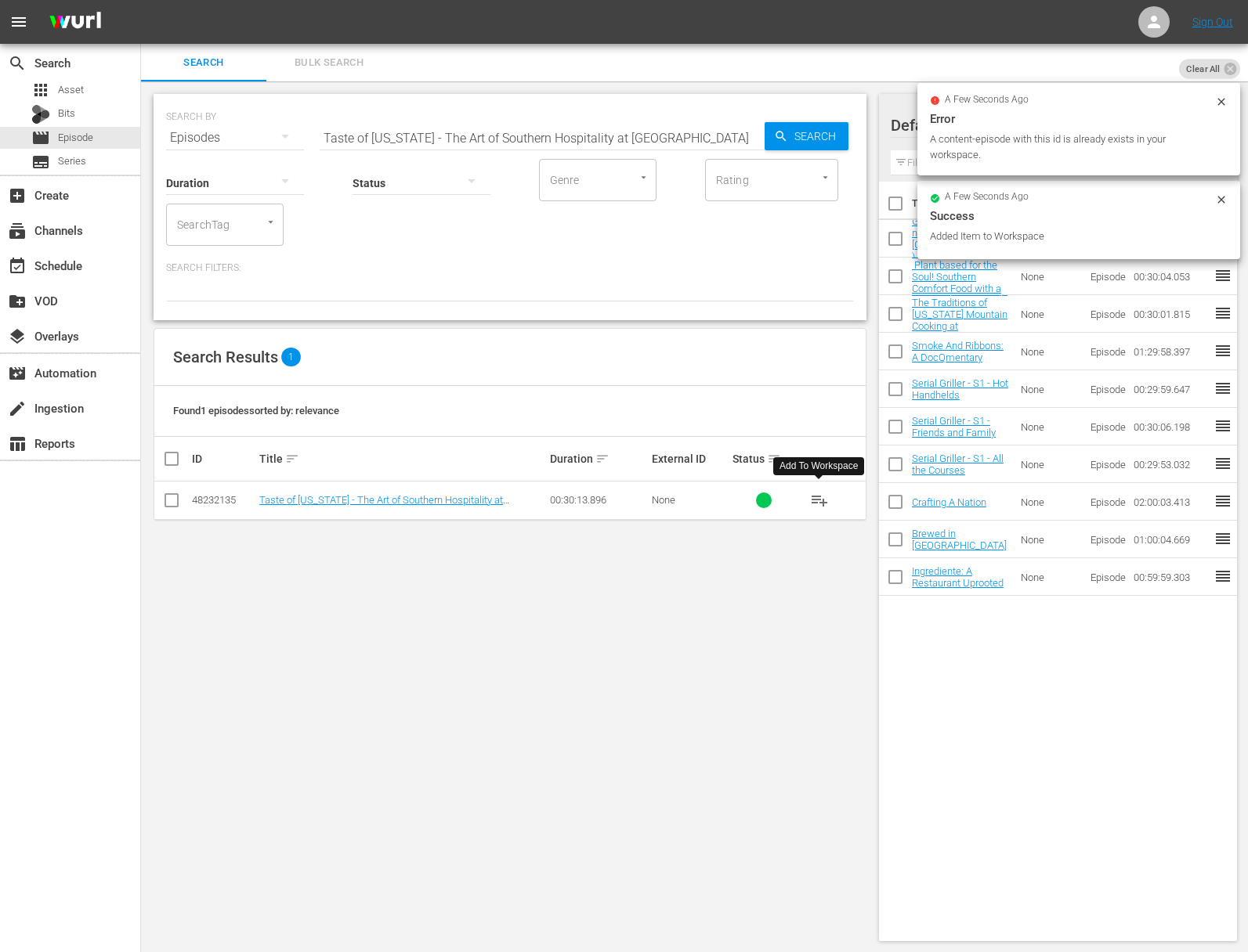
click at [573, 135] on input "Taste of Tennessee - The Art of Southern Hospitality at Juniper Green" at bounding box center [542, 138] width 445 height 38
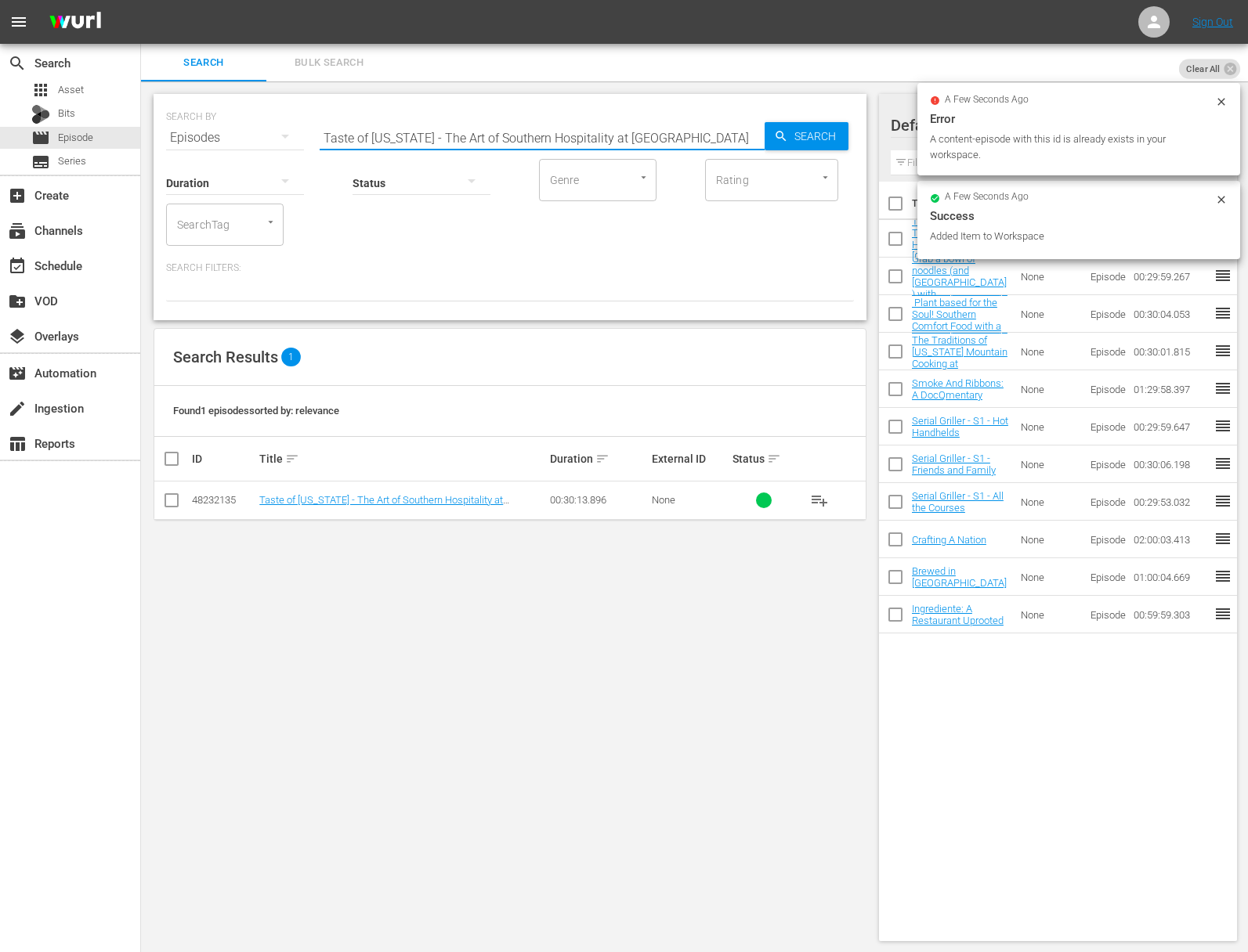
paste input "Serving up Hot Chicken With Party Fowl"
click at [797, 136] on span "Search" at bounding box center [818, 136] width 60 height 28
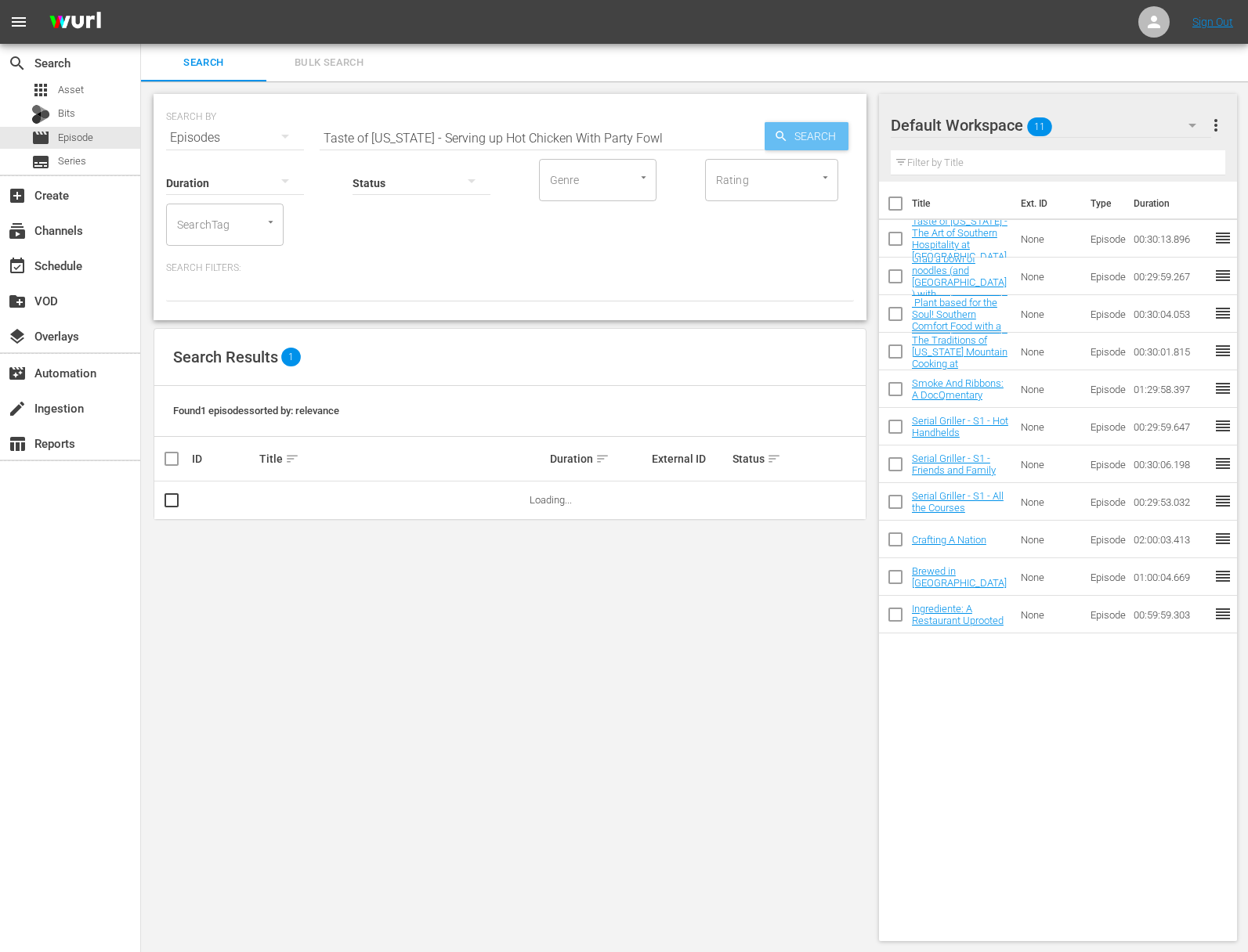
click at [797, 136] on span "Search" at bounding box center [818, 136] width 60 height 28
click at [808, 503] on button "playlist_add" at bounding box center [819, 500] width 38 height 38
click at [813, 501] on span "playlist_add" at bounding box center [819, 500] width 19 height 19
click at [818, 500] on span "playlist_add" at bounding box center [819, 500] width 19 height 19
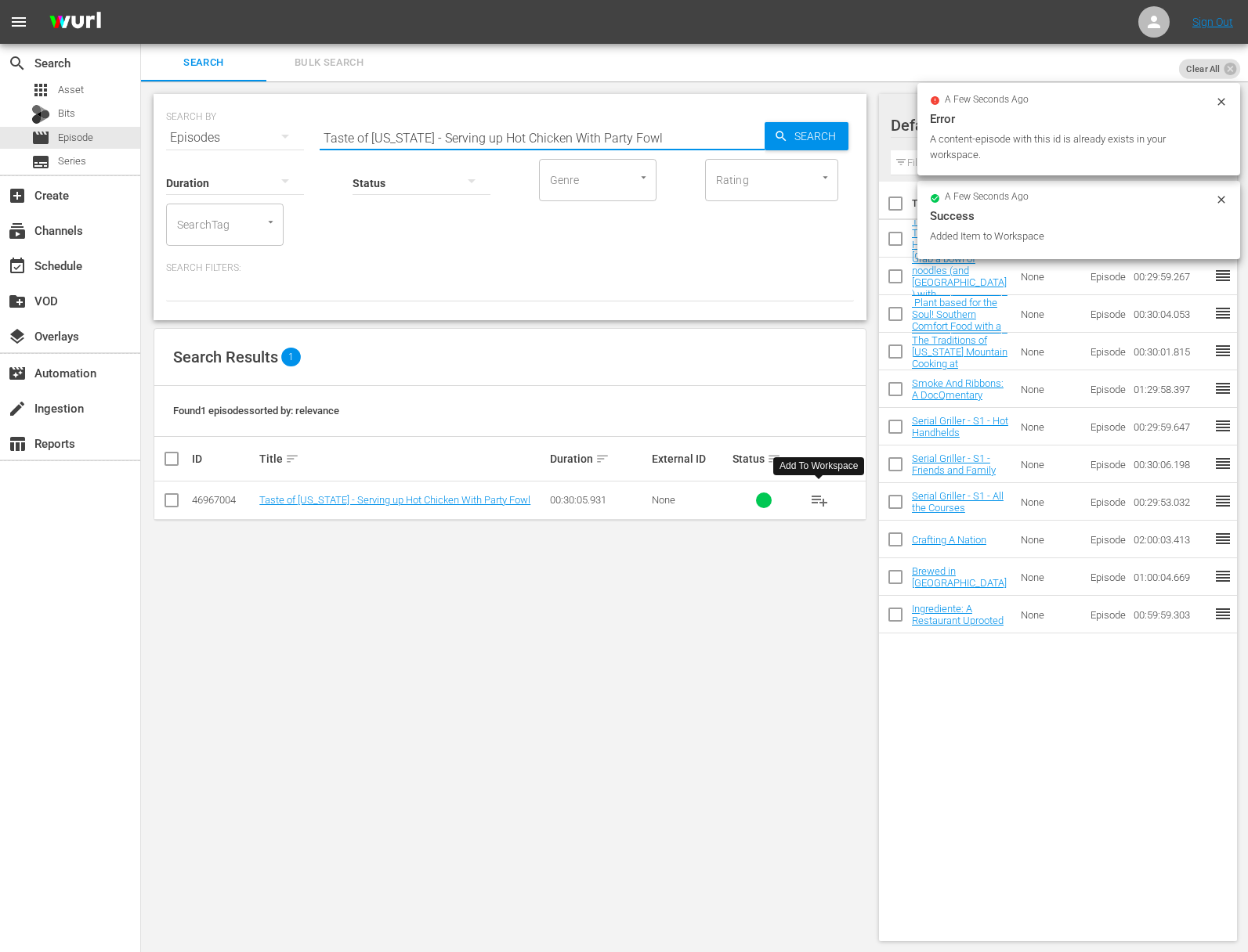
click at [533, 140] on input "Taste of Tennessee - Serving up Hot Chicken With Party Fowl" at bounding box center [542, 138] width 445 height 38
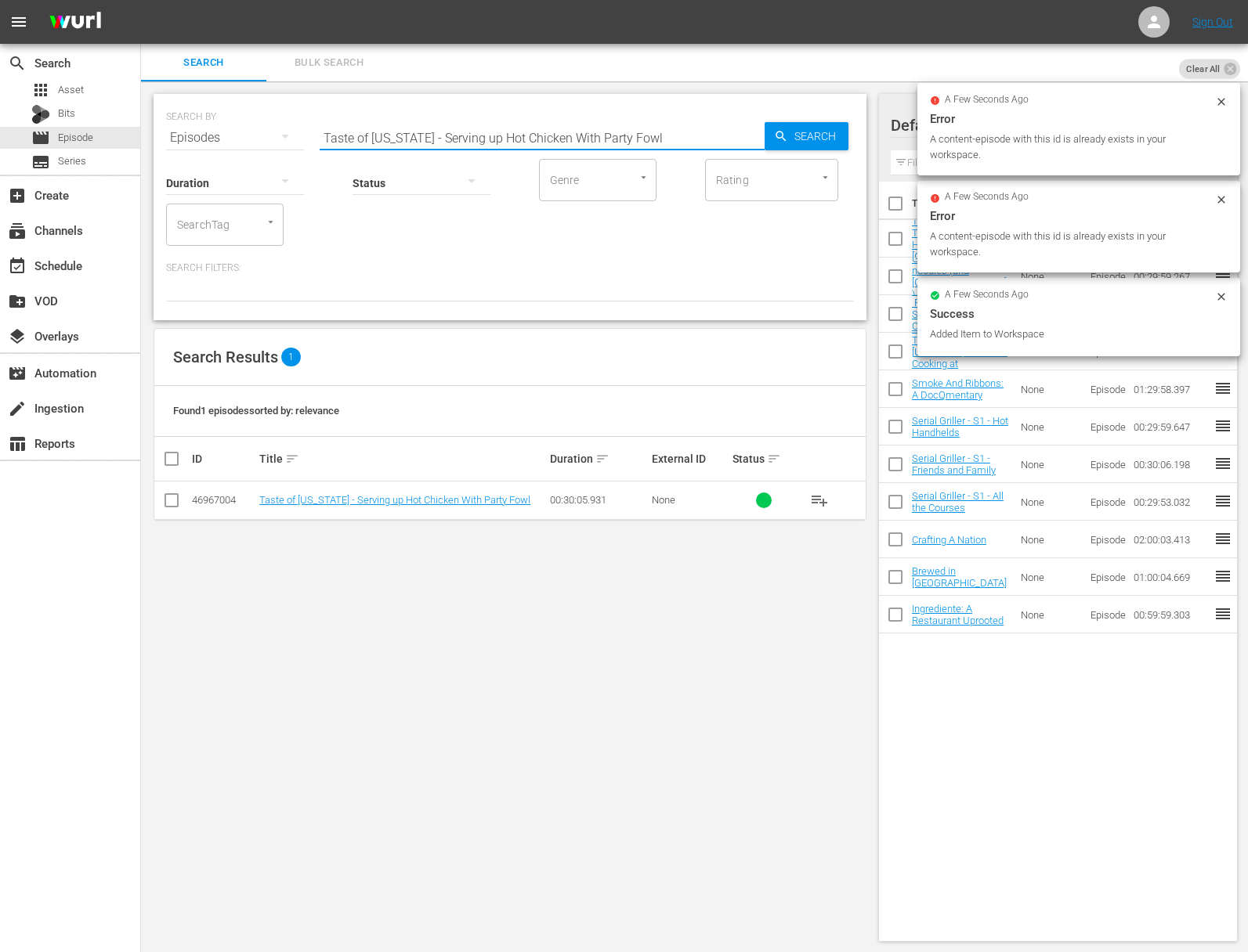
paste input "The Art of BBQ With Martin's Bar-B-Que"
click at [828, 128] on span "Search" at bounding box center [818, 136] width 60 height 28
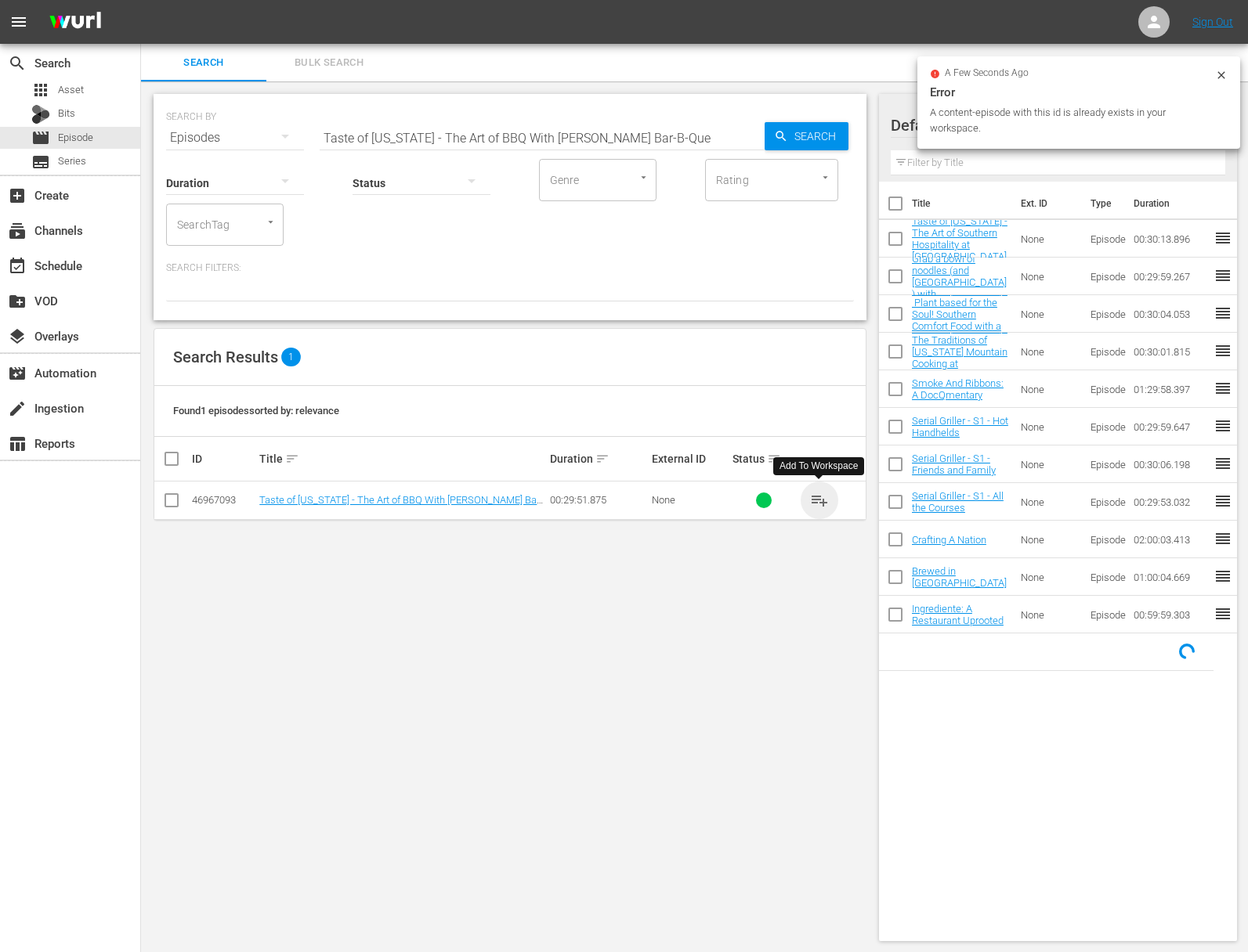
click at [820, 499] on span "playlist_add" at bounding box center [819, 500] width 19 height 19
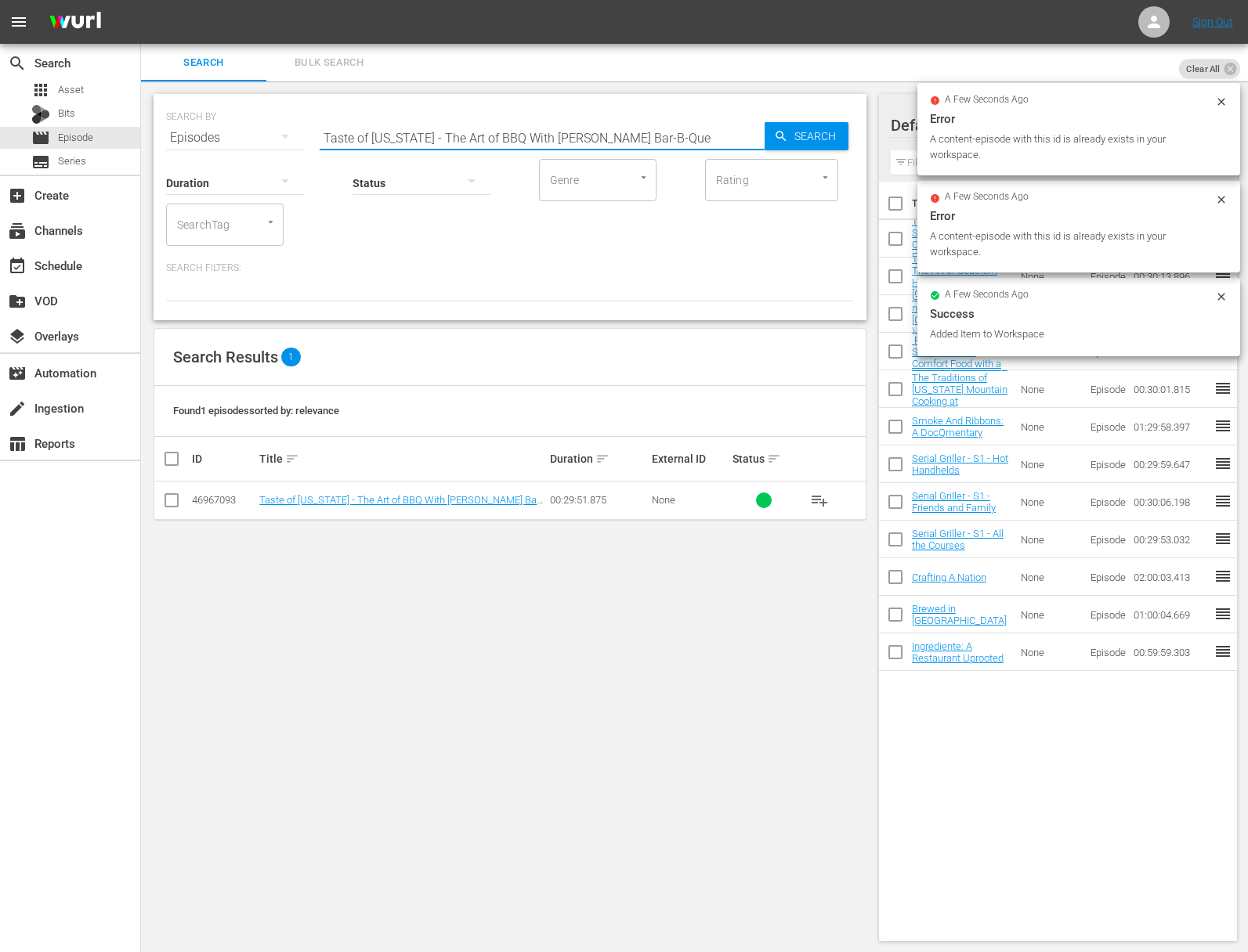
click at [586, 121] on input "Taste of Tennessee - The Art of BBQ With Martin's Bar-B-Que" at bounding box center [542, 138] width 445 height 38
paste input "A Slice of R&B Pizza With Slim & Husky's"
click at [799, 132] on span "Search" at bounding box center [818, 136] width 60 height 28
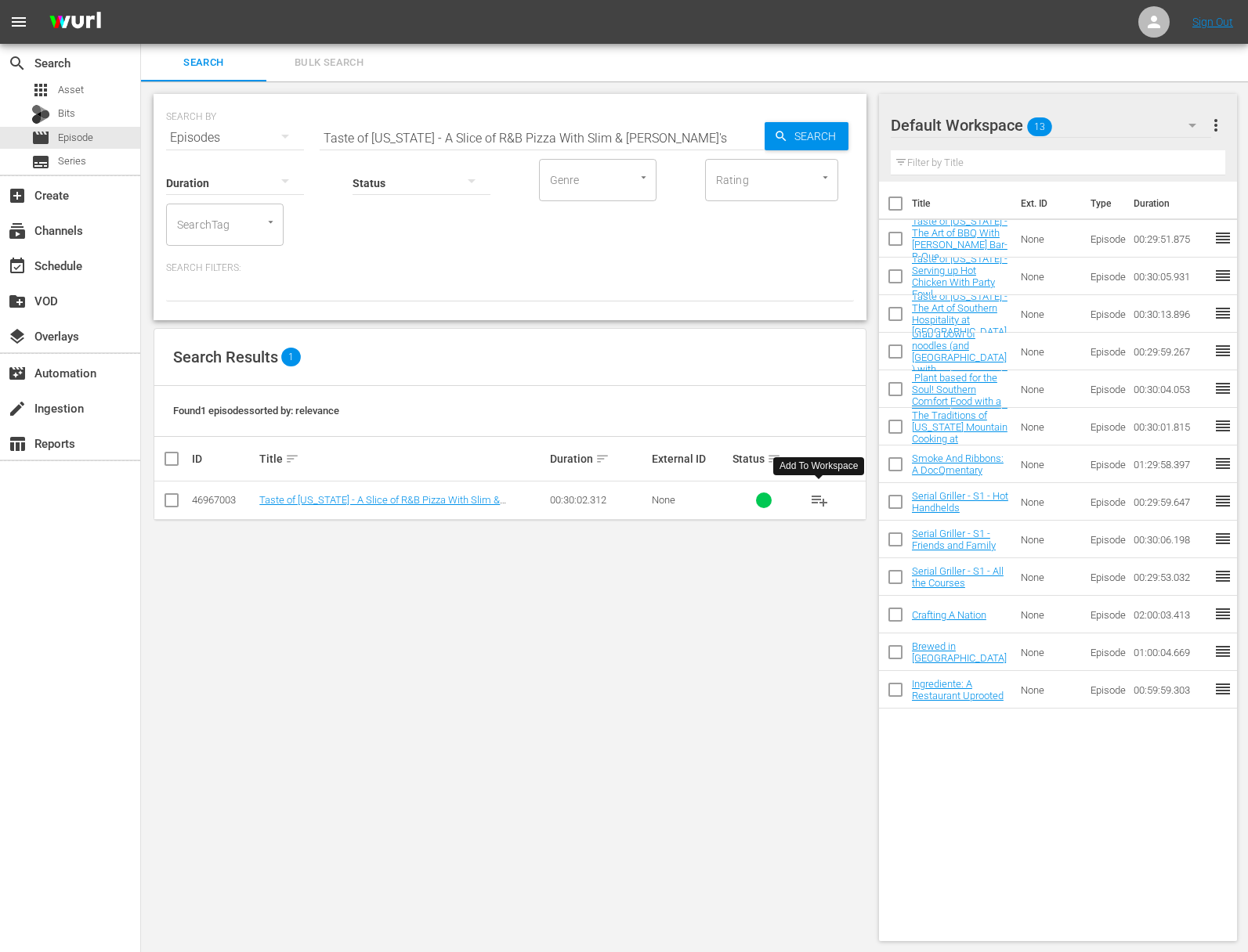
click at [817, 500] on span "playlist_add" at bounding box center [819, 500] width 19 height 19
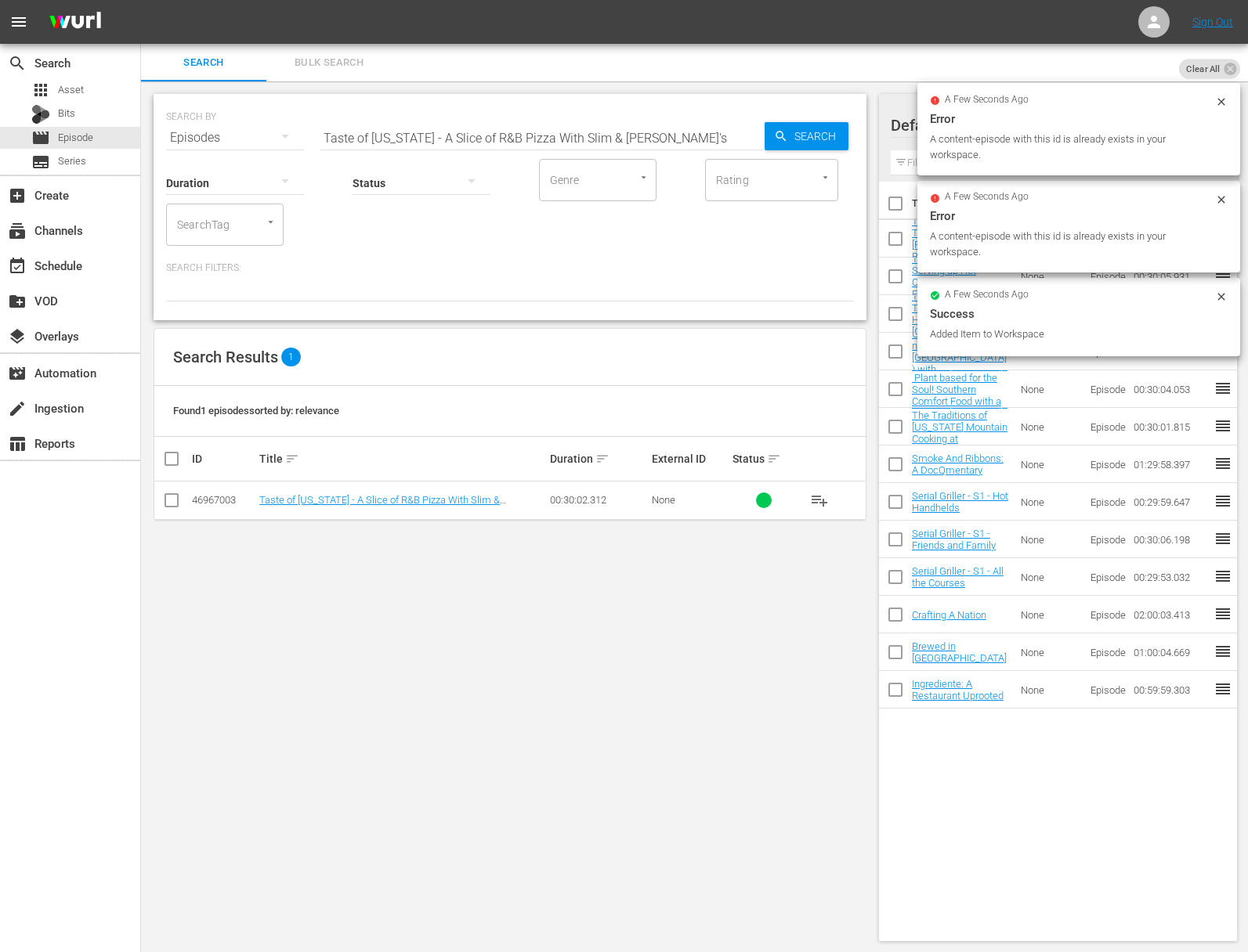
click at [533, 117] on div "SEARCH BY Search By Episodes Search ID, Title, Description, Keywords, or Catego…" at bounding box center [510, 128] width 688 height 56
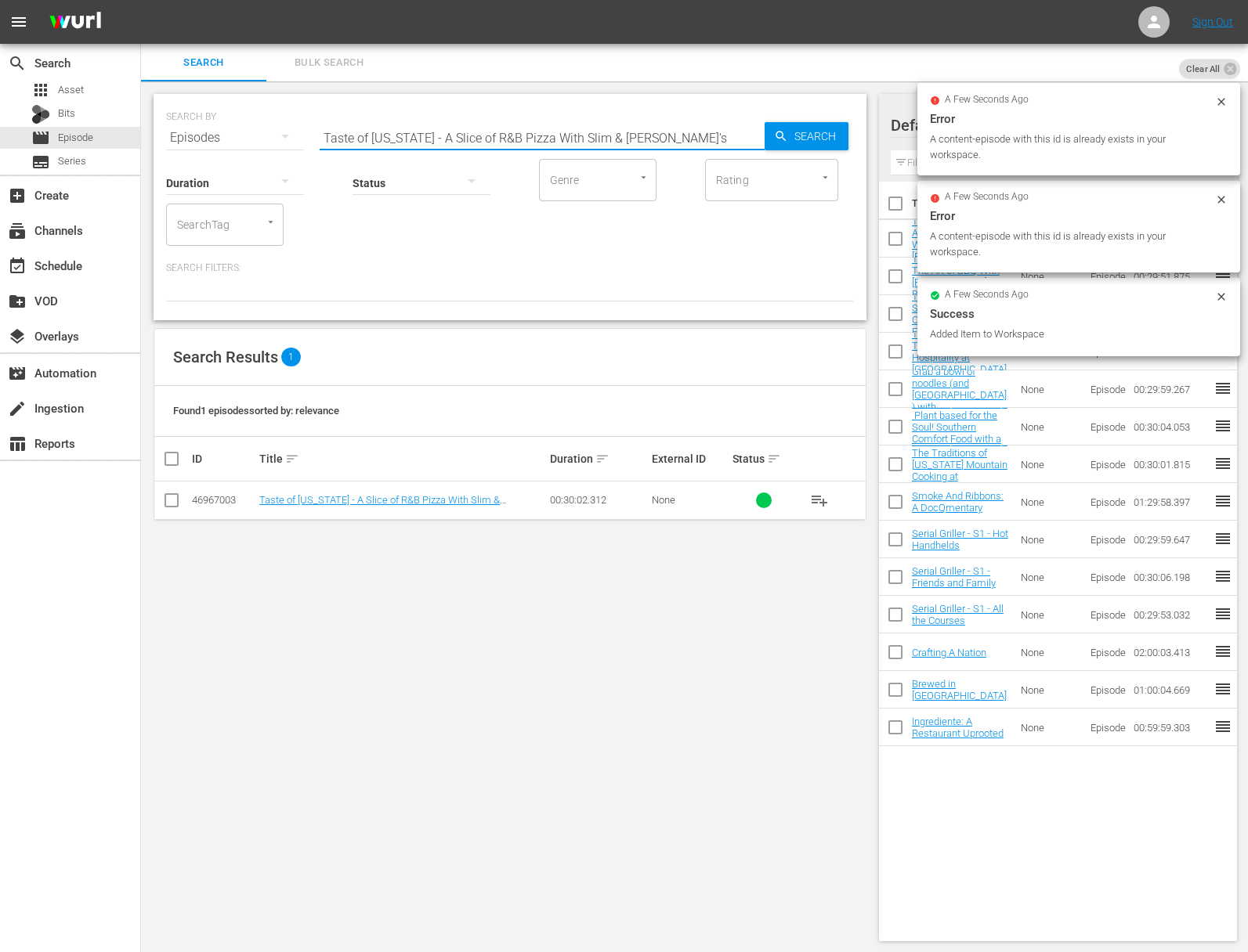
click at [533, 128] on input "Taste of Tennessee - A Slice of R&B Pizza With Slim & Husky's" at bounding box center [542, 138] width 445 height 38
paste input "Kimchi Chronicles - The Street Food Chronicle"
click at [811, 132] on span "Search" at bounding box center [818, 136] width 60 height 28
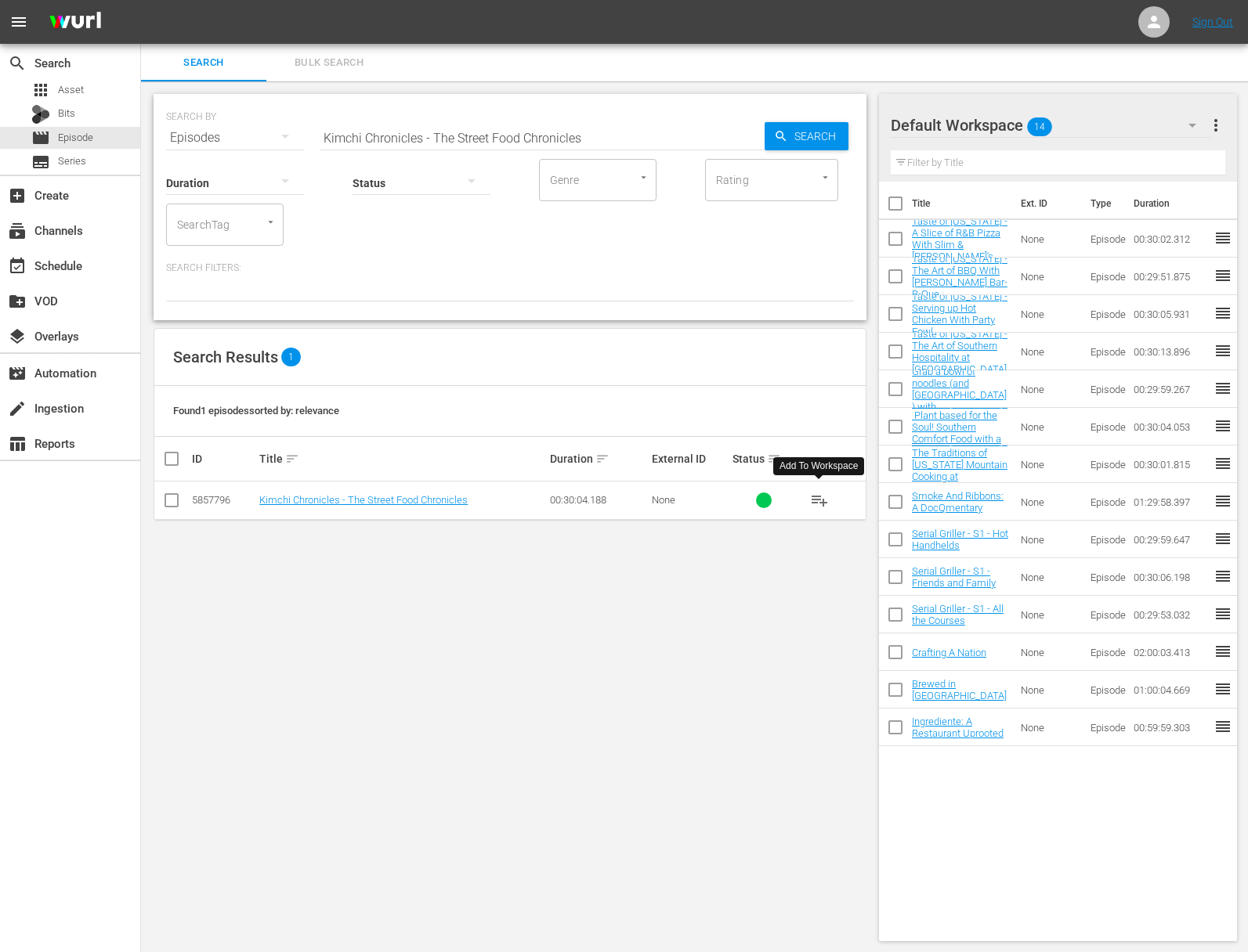
click at [820, 500] on span "playlist_add" at bounding box center [819, 500] width 19 height 19
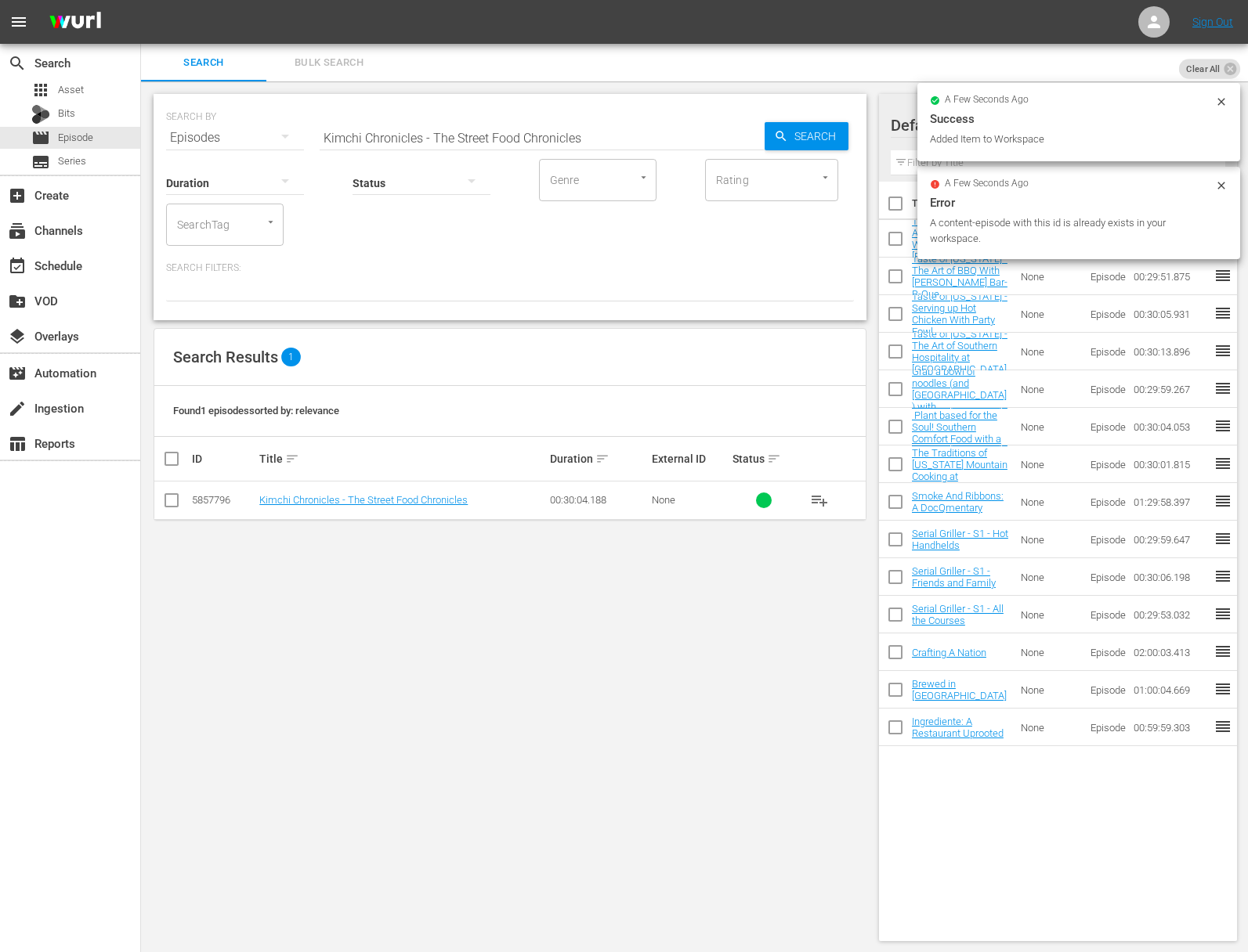
click at [534, 128] on input "Kimchi Chronicles - The Street Food Chronicles" at bounding box center [542, 138] width 445 height 38
paste input "Pork ChroniclesKimchi Chronicles - The"
click at [647, 137] on input "aKimchi Chronicles - The Pork ChroniclesKimchi Chronicles - The Street Food Chr…" at bounding box center [542, 138] width 445 height 38
paste input "Kimchi Chronicles - The Pork"
click at [792, 134] on span "Search" at bounding box center [818, 136] width 60 height 28
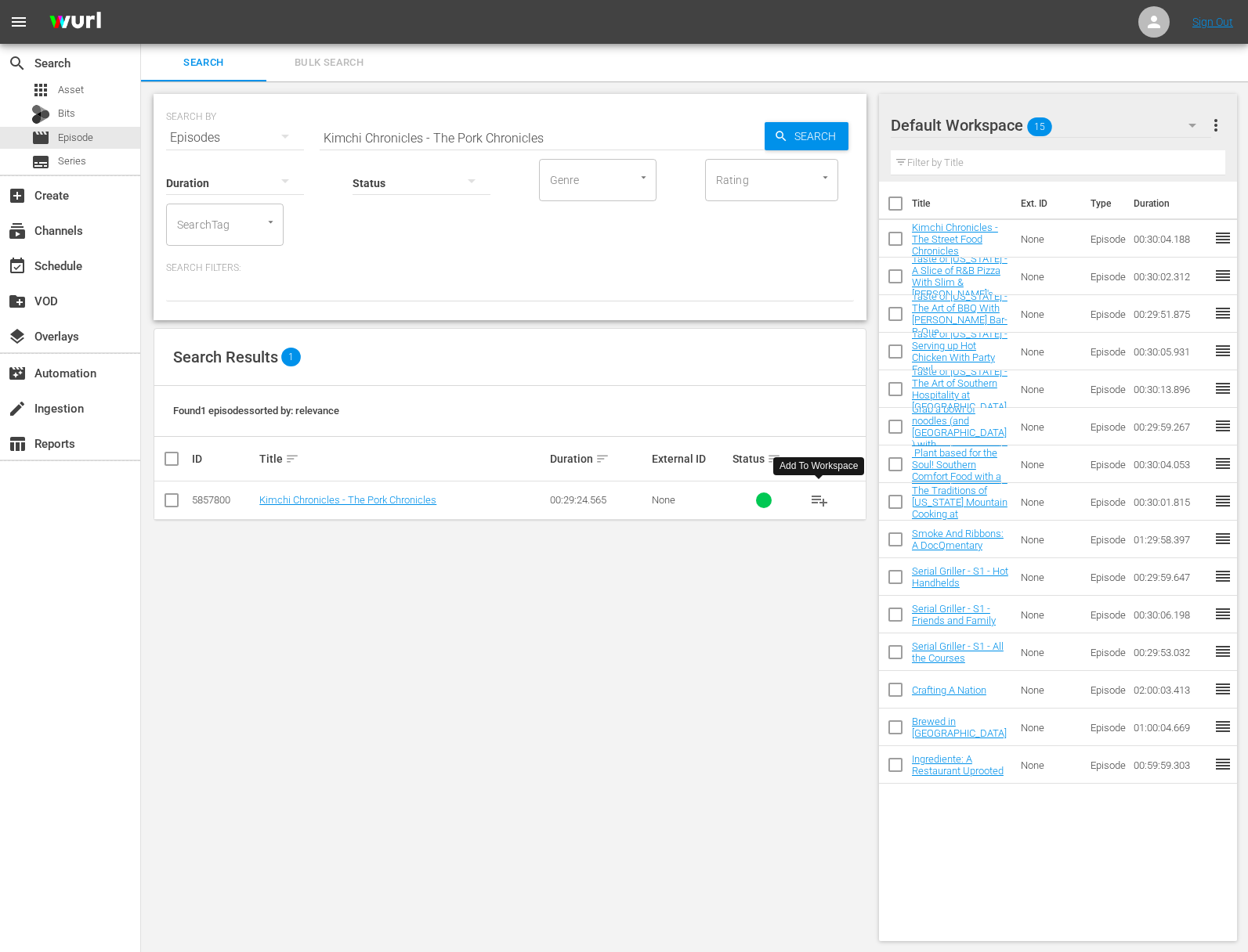
click at [823, 499] on span "playlist_add" at bounding box center [819, 500] width 19 height 19
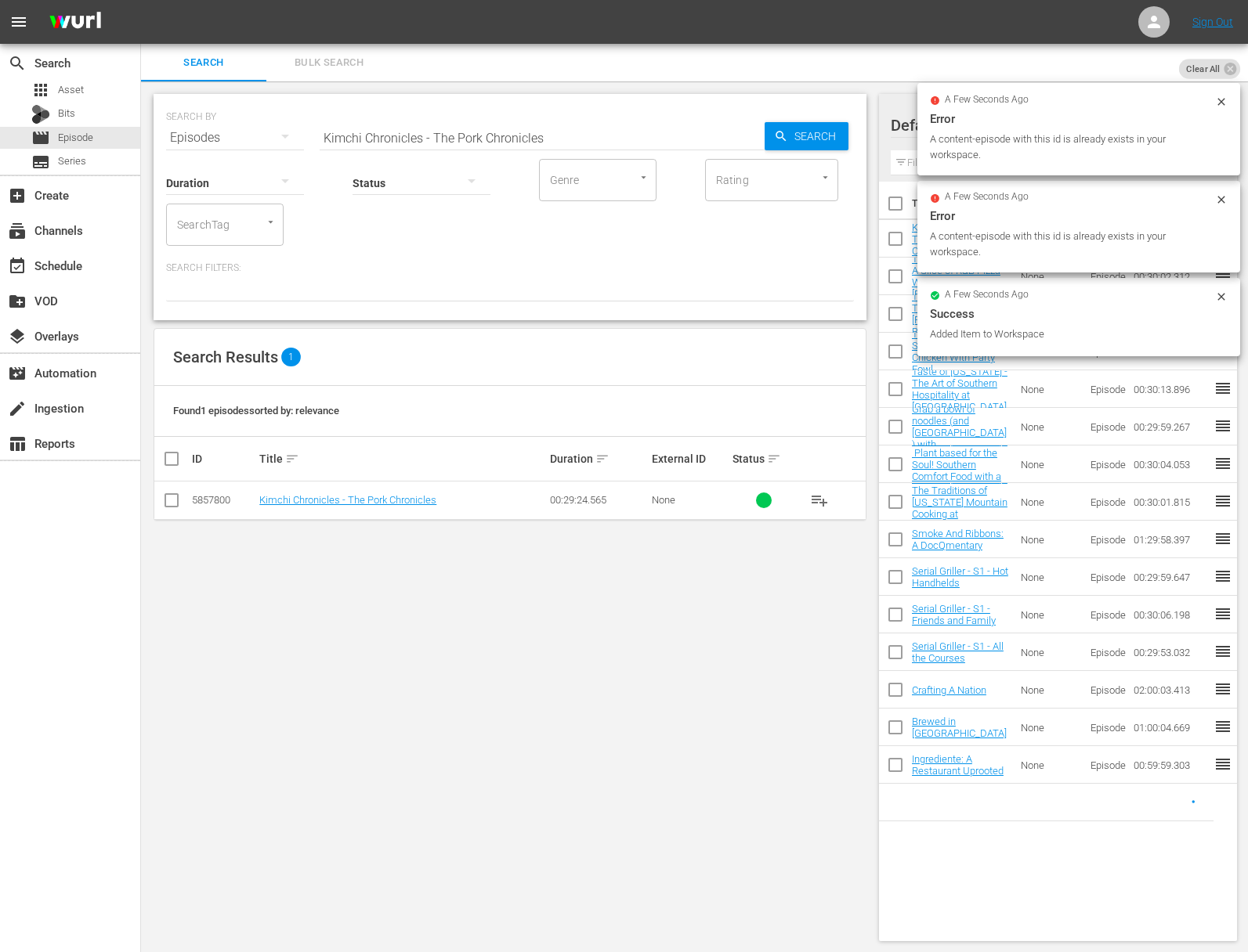
click at [601, 135] on input "Kimchi Chronicles - The Pork Chronicles" at bounding box center [542, 138] width 445 height 38
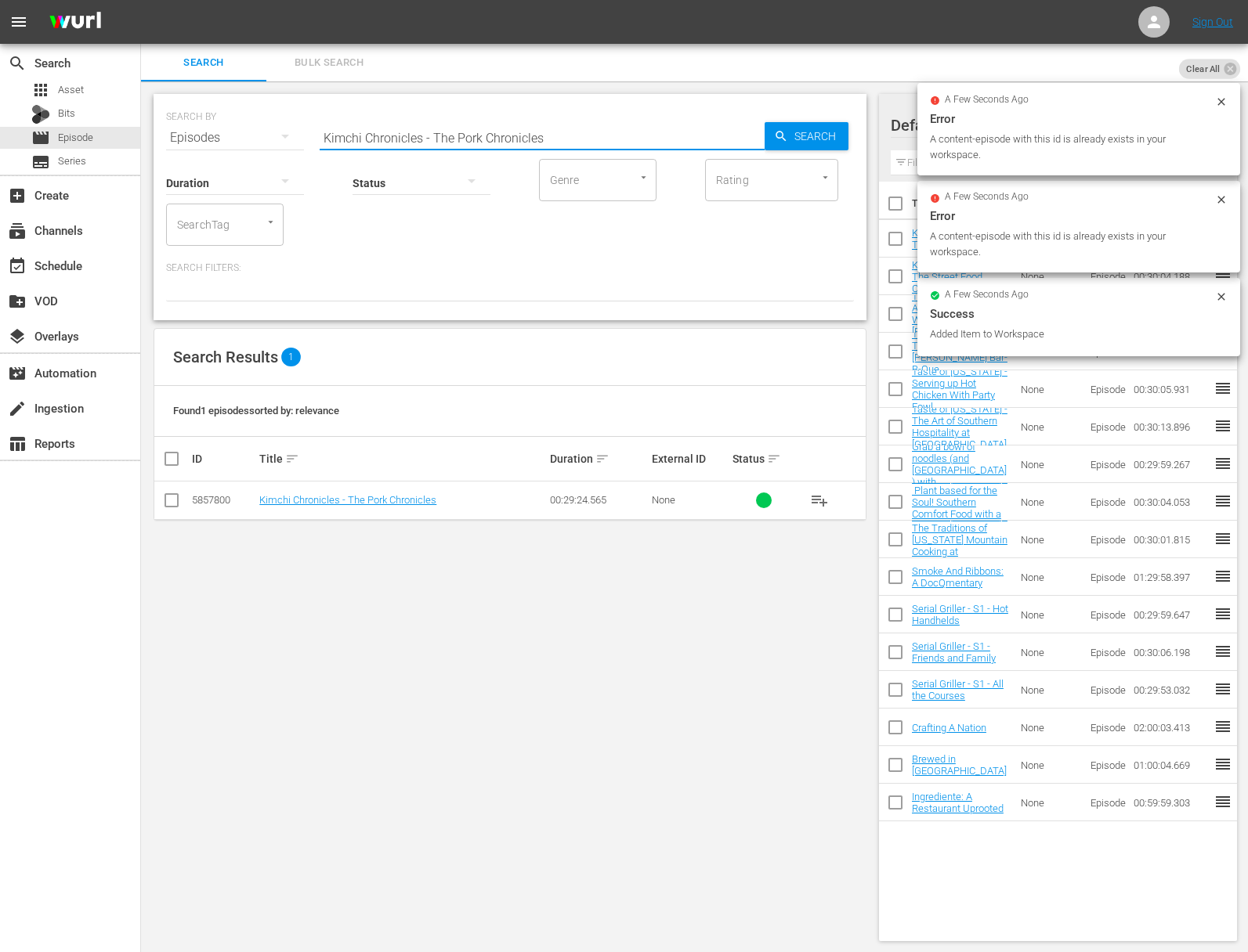
paste input "Noodle and Dumpling"
click at [794, 135] on span "Search" at bounding box center [818, 136] width 60 height 28
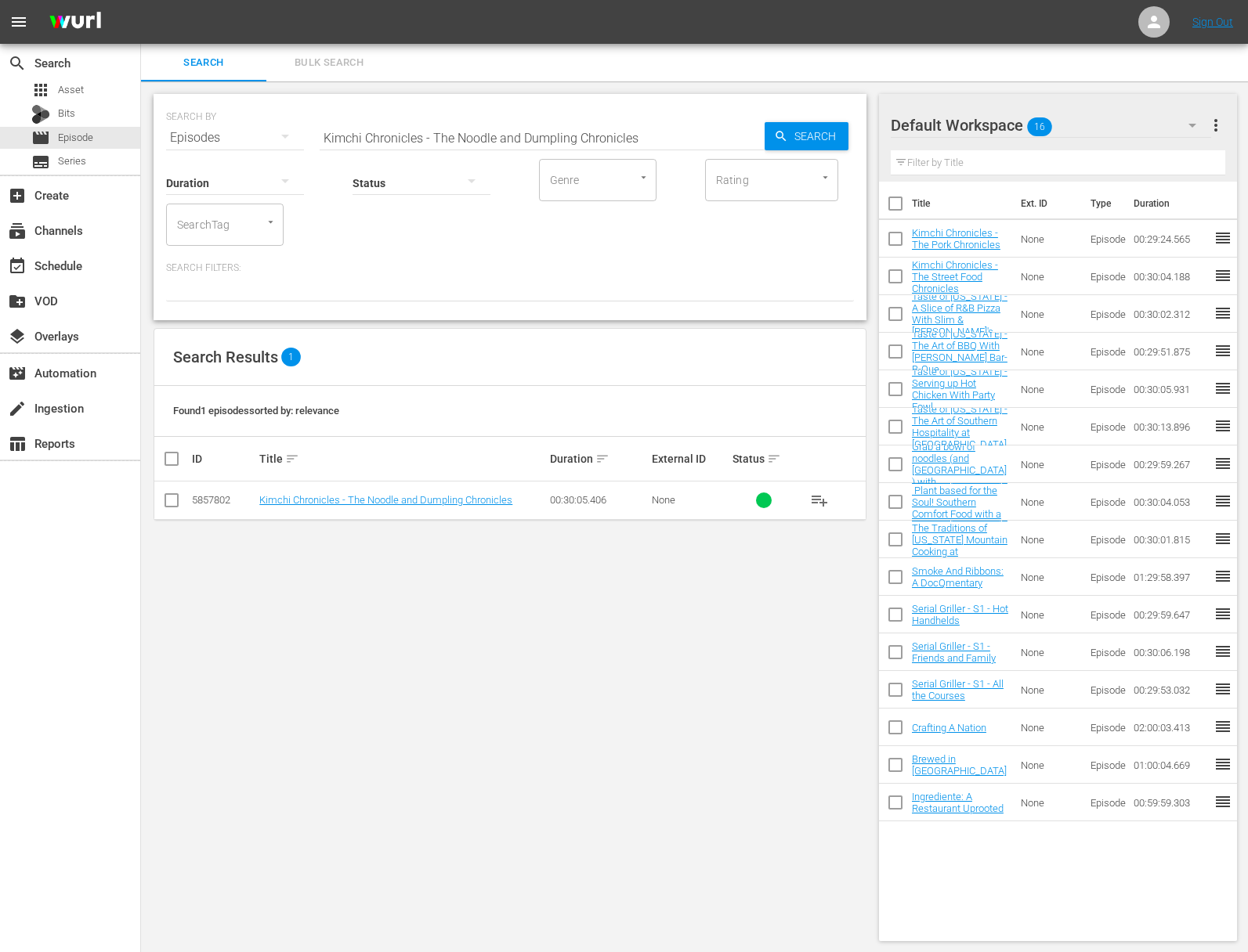
click at [817, 500] on span "playlist_add" at bounding box center [819, 500] width 19 height 19
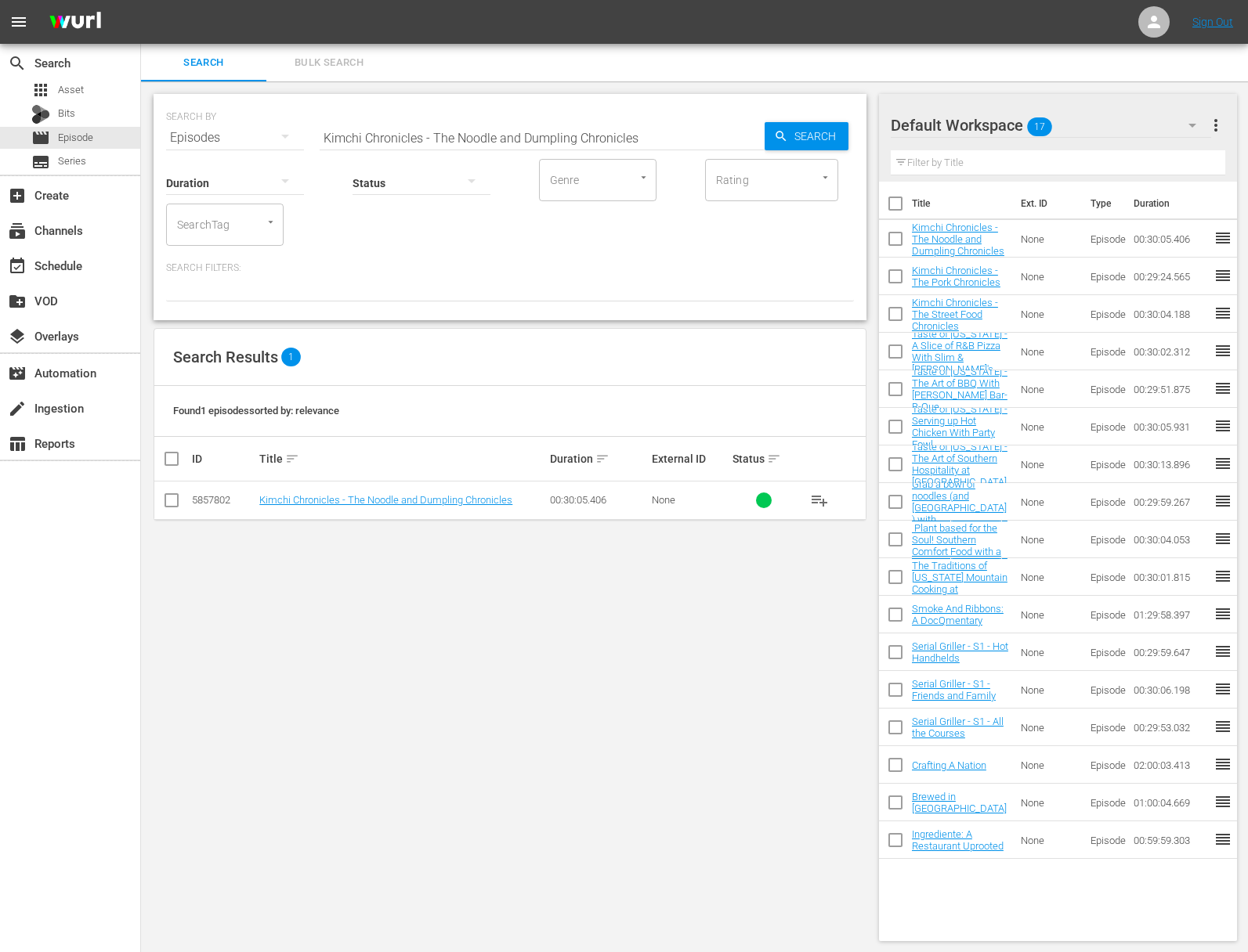
click at [842, 505] on div "playlist_add" at bounding box center [831, 500] width 63 height 38
click at [811, 501] on span "playlist_add" at bounding box center [819, 500] width 19 height 19
click at [816, 498] on span "playlist_add" at bounding box center [819, 500] width 19 height 19
click at [517, 130] on input "Kimchi Chronicles - The Noodle and Dumpling Chronicles" at bounding box center [542, 138] width 445 height 38
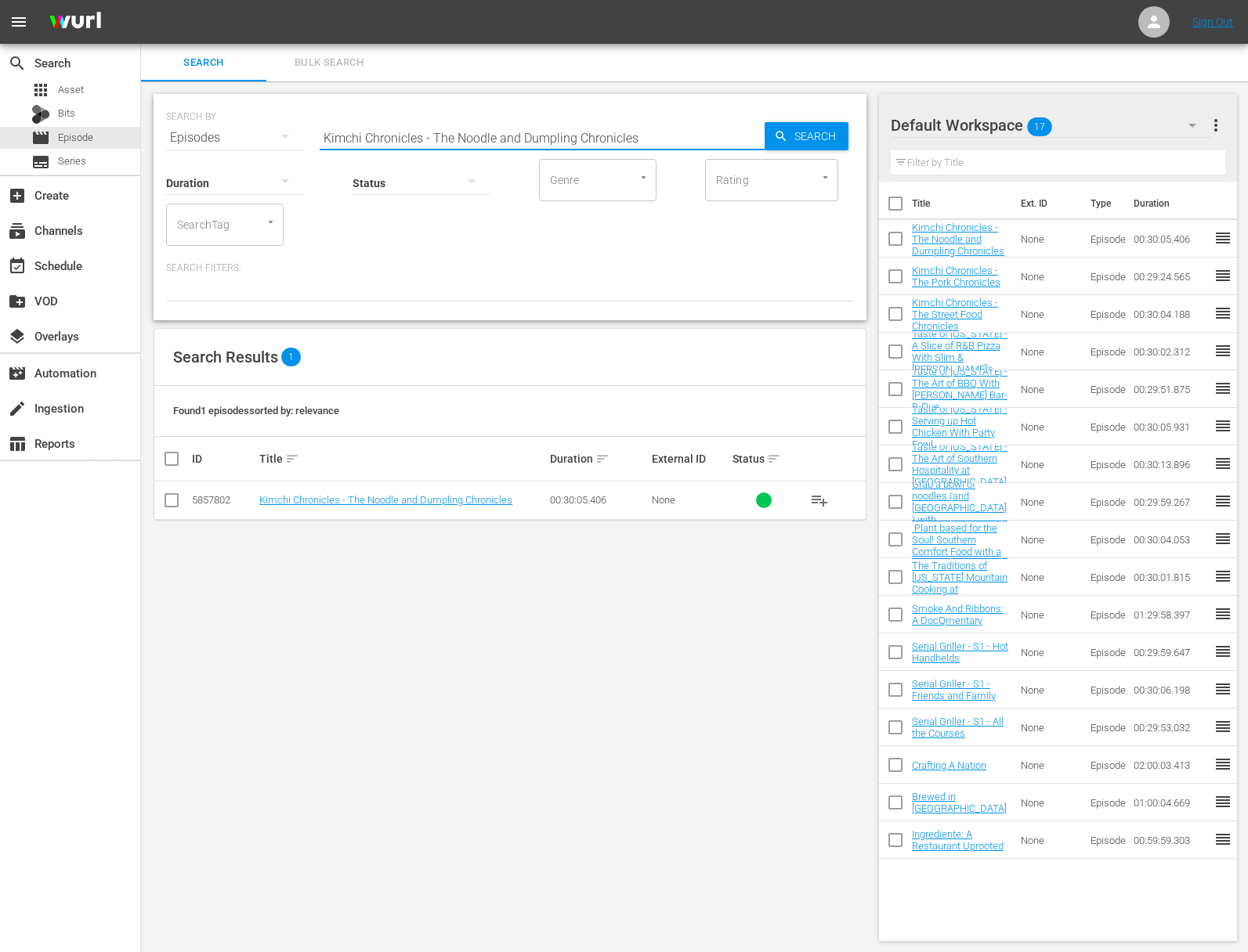
paste input "Chicken"
click at [831, 130] on span "Search" at bounding box center [818, 136] width 60 height 28
click at [823, 499] on span "playlist_add" at bounding box center [819, 500] width 19 height 19
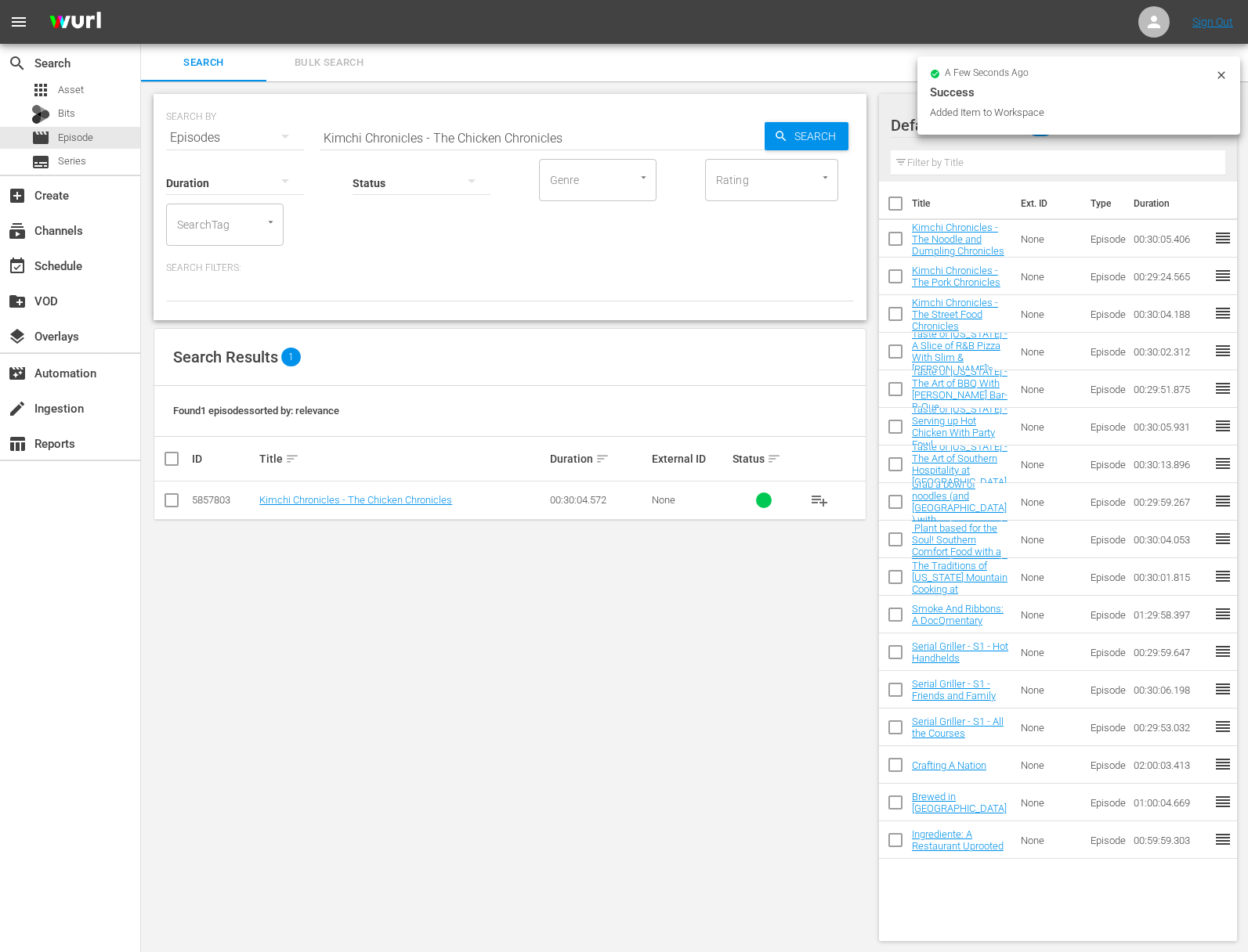
click at [533, 135] on input "Kimchi Chronicles - The Chicken Chronicles" at bounding box center [542, 138] width 445 height 38
paste input "Seoul Food"
click at [747, 137] on input "Kimchi Chronicles - The Seoul Food Chronicles" at bounding box center [542, 138] width 445 height 38
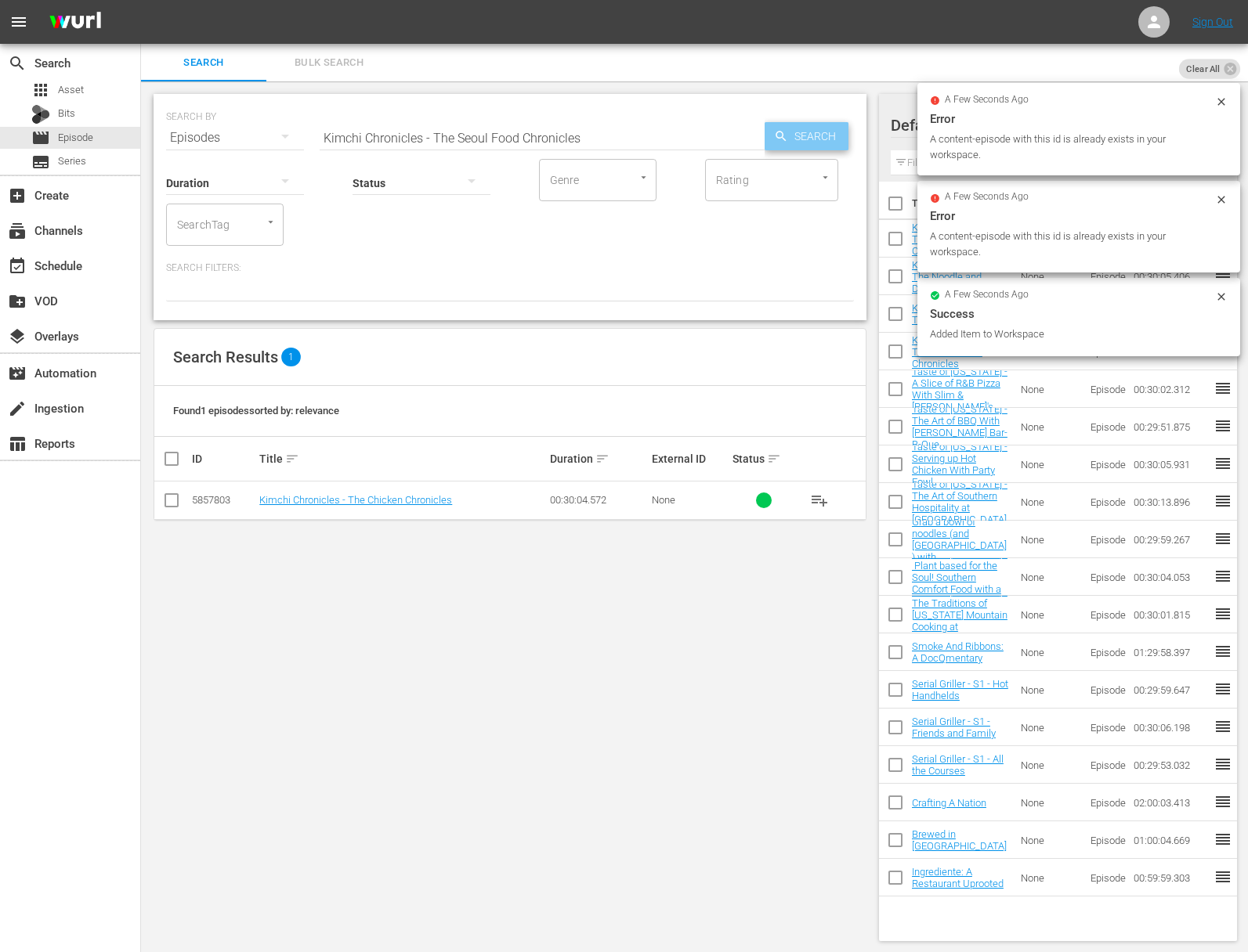
click at [789, 135] on span "Search" at bounding box center [818, 136] width 60 height 28
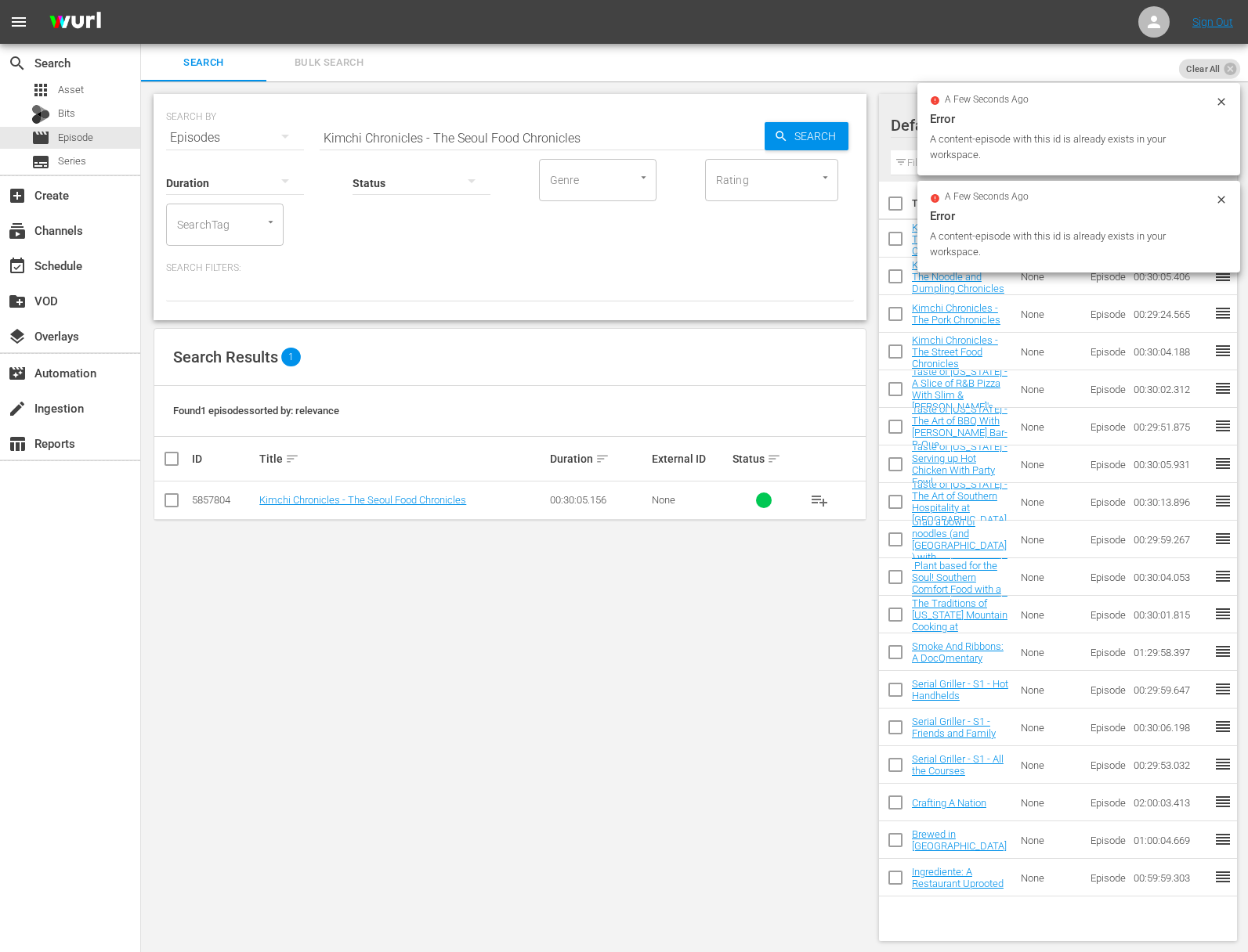
click at [818, 497] on span "playlist_add" at bounding box center [819, 500] width 19 height 19
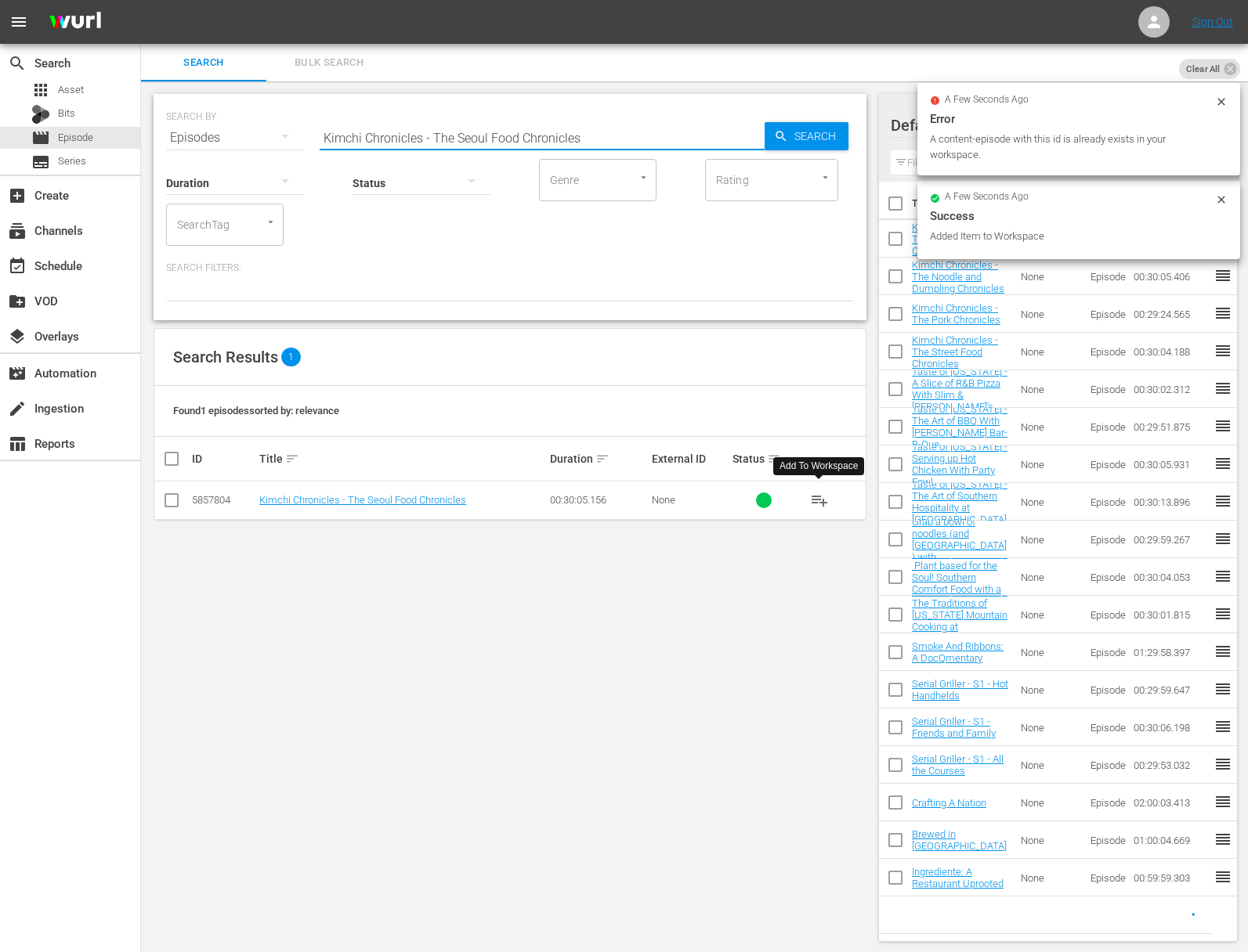
click at [492, 144] on input "Kimchi Chronicles - The Seoul Food Chronicles" at bounding box center [542, 138] width 445 height 38
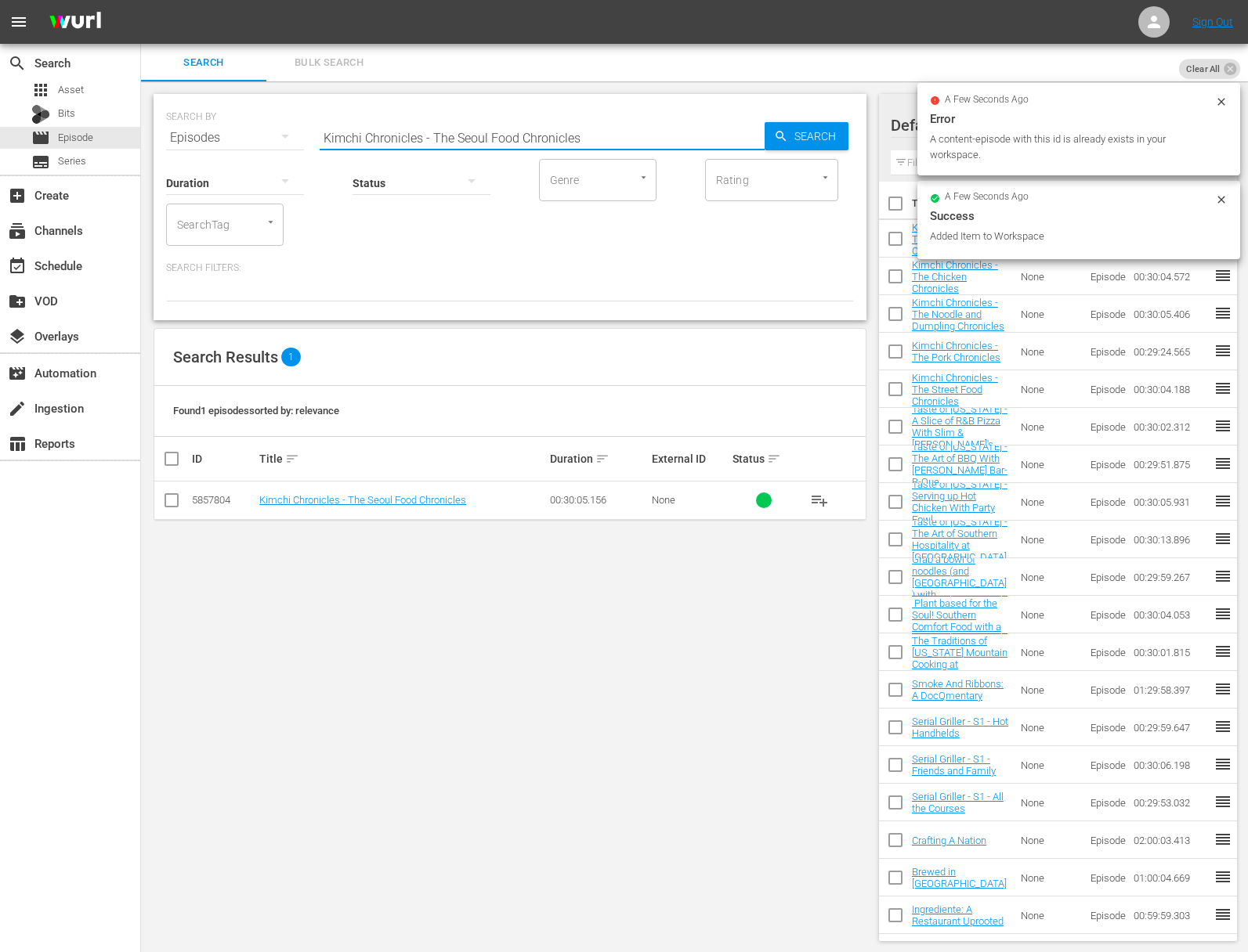
paste input "Fish"
click at [773, 138] on div "Search" at bounding box center [806, 136] width 84 height 28
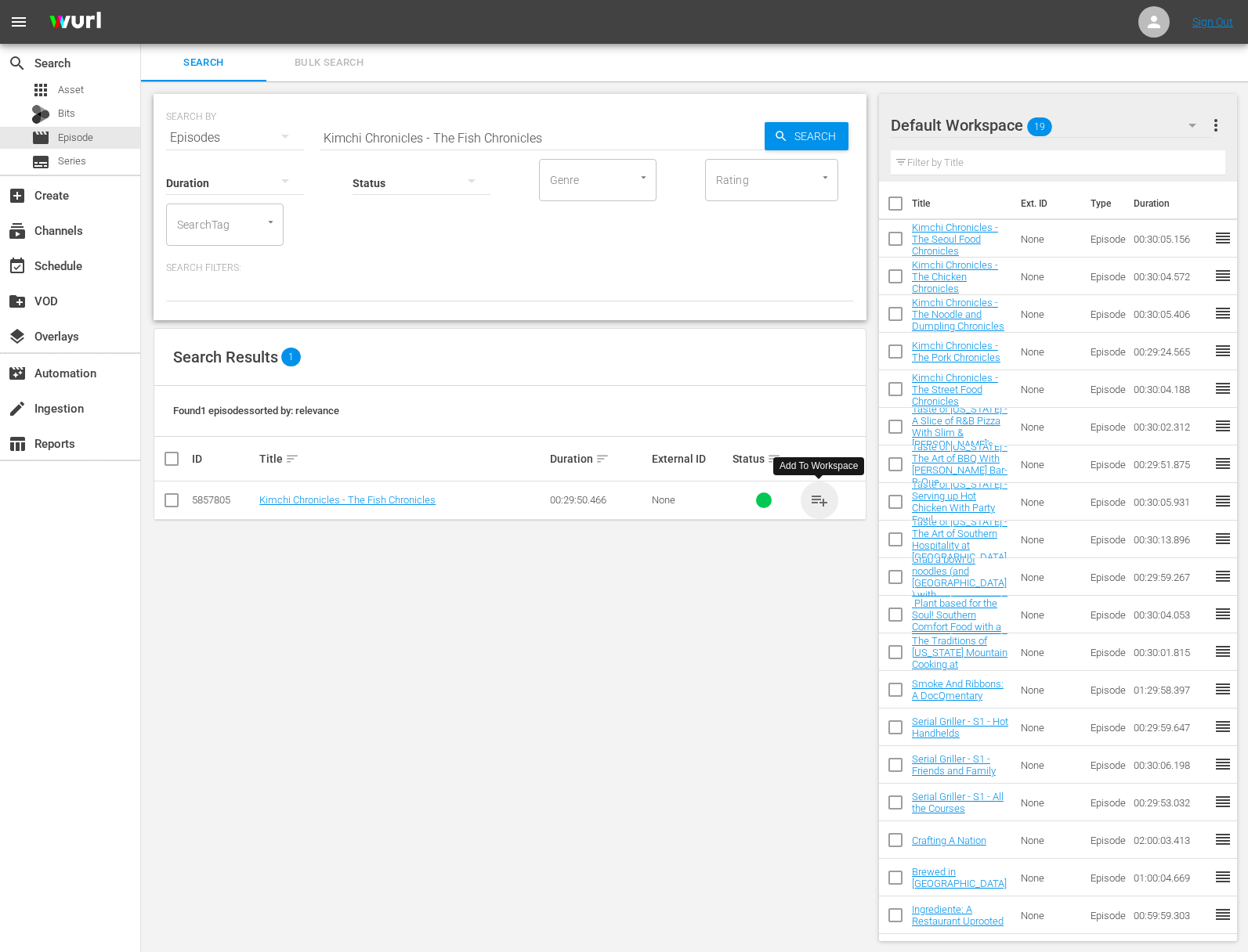
click at [823, 500] on span "playlist_add" at bounding box center [819, 500] width 19 height 19
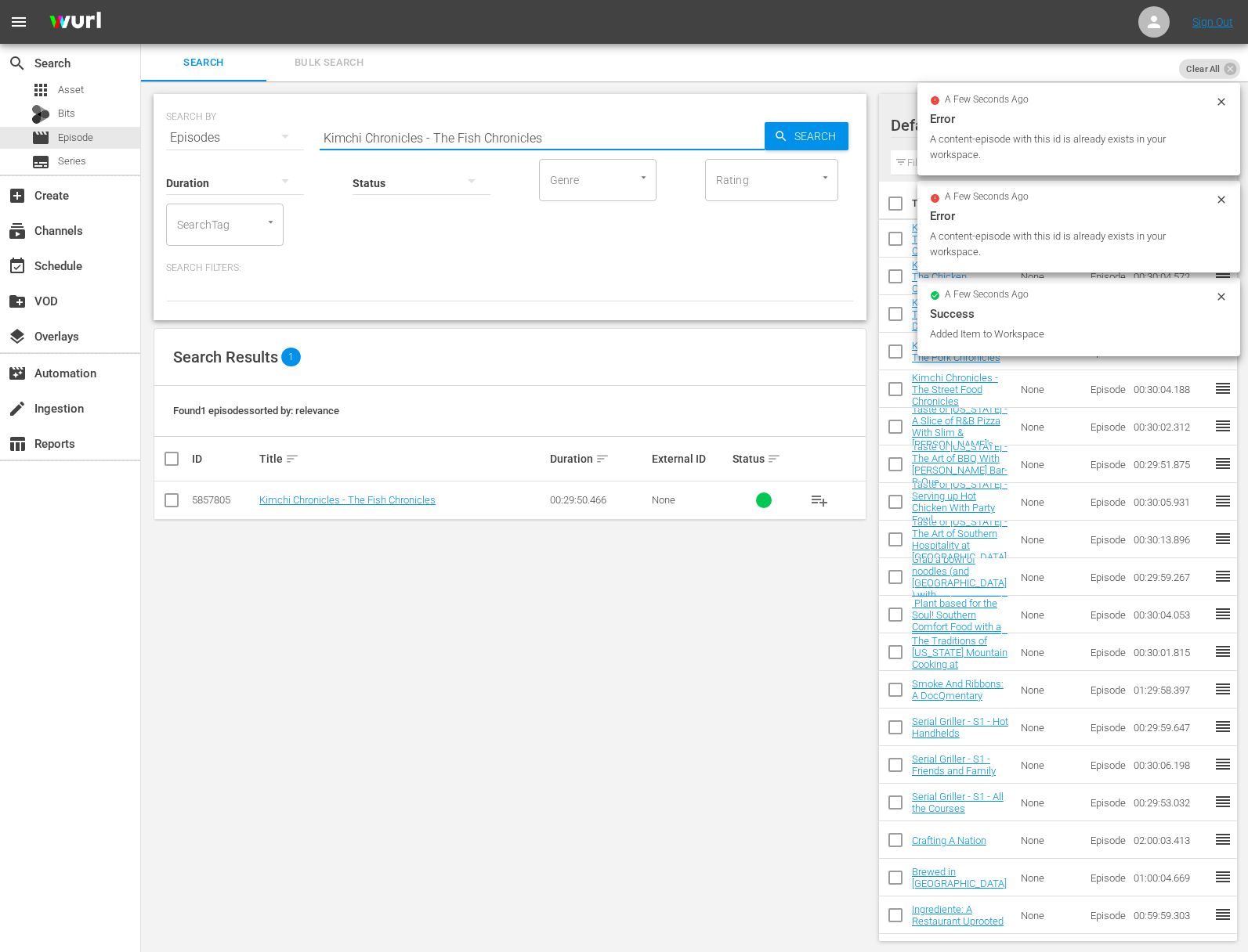
click at [579, 130] on input "Kimchi Chronicles - The Fish Chronicles" at bounding box center [542, 138] width 445 height 38
paste input "Beef"
click at [814, 130] on span "Search" at bounding box center [818, 136] width 60 height 28
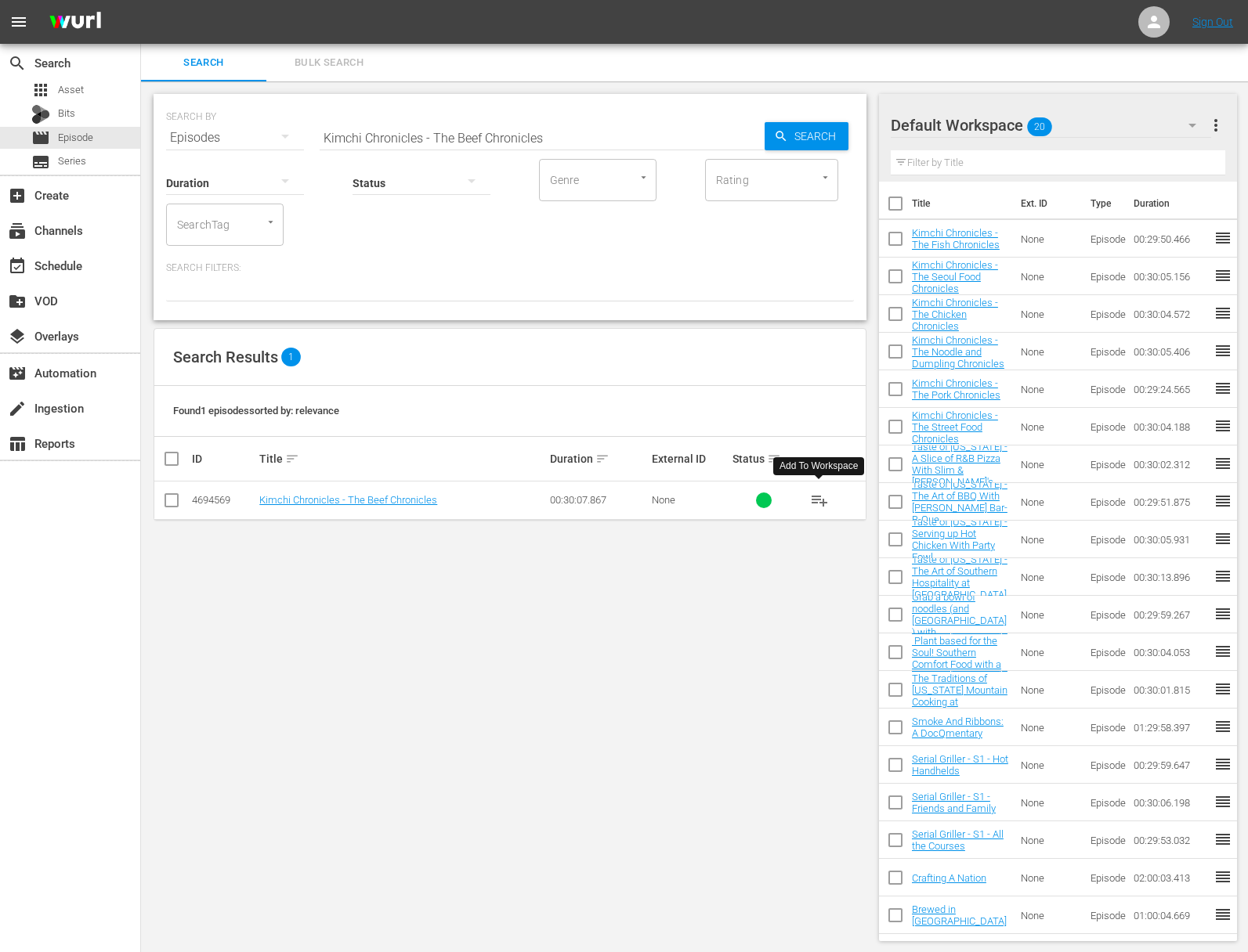
click at [825, 500] on span "playlist_add" at bounding box center [819, 500] width 19 height 19
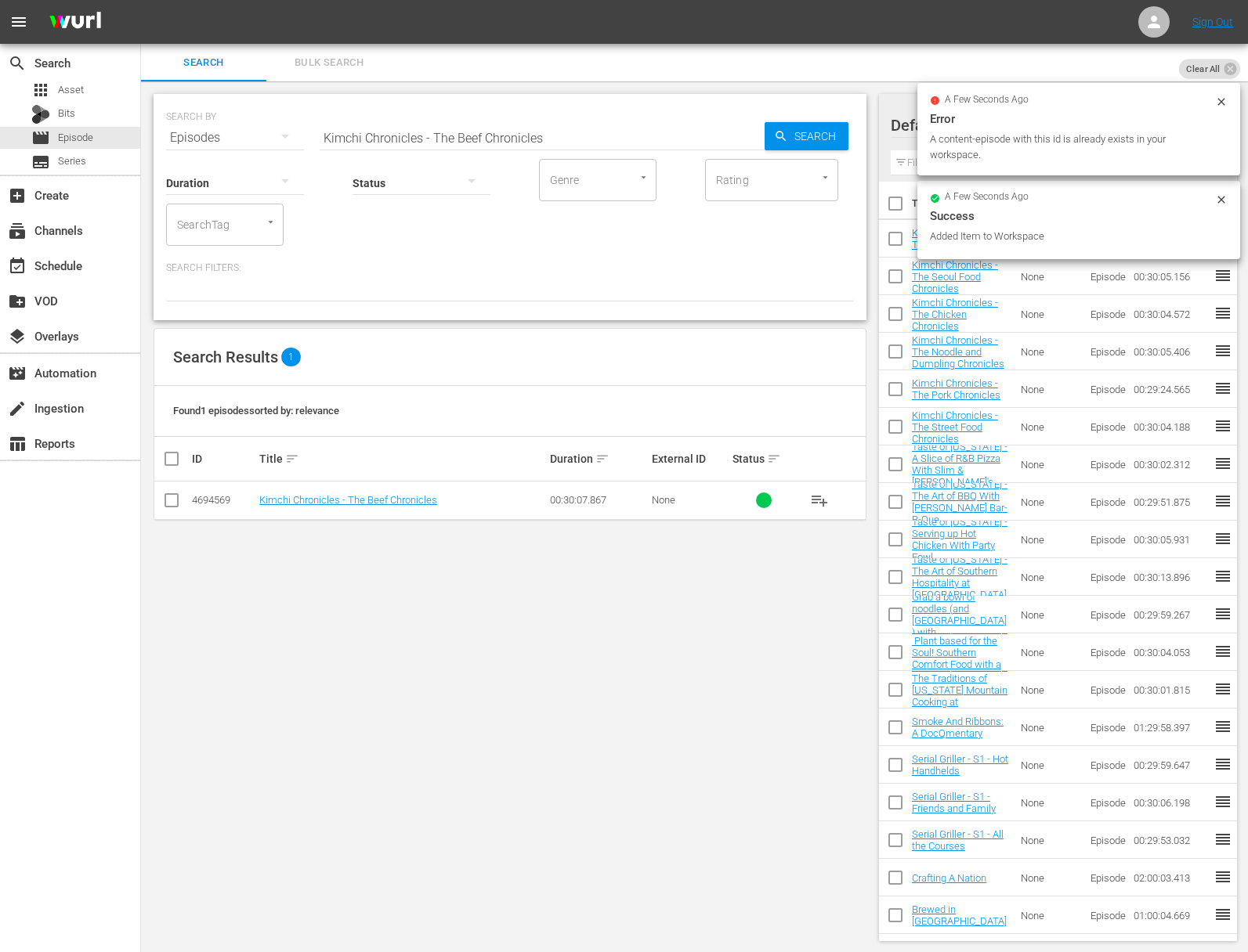
click at [551, 147] on input "Kimchi Chronicles - The Beef Chronicles" at bounding box center [542, 138] width 445 height 38
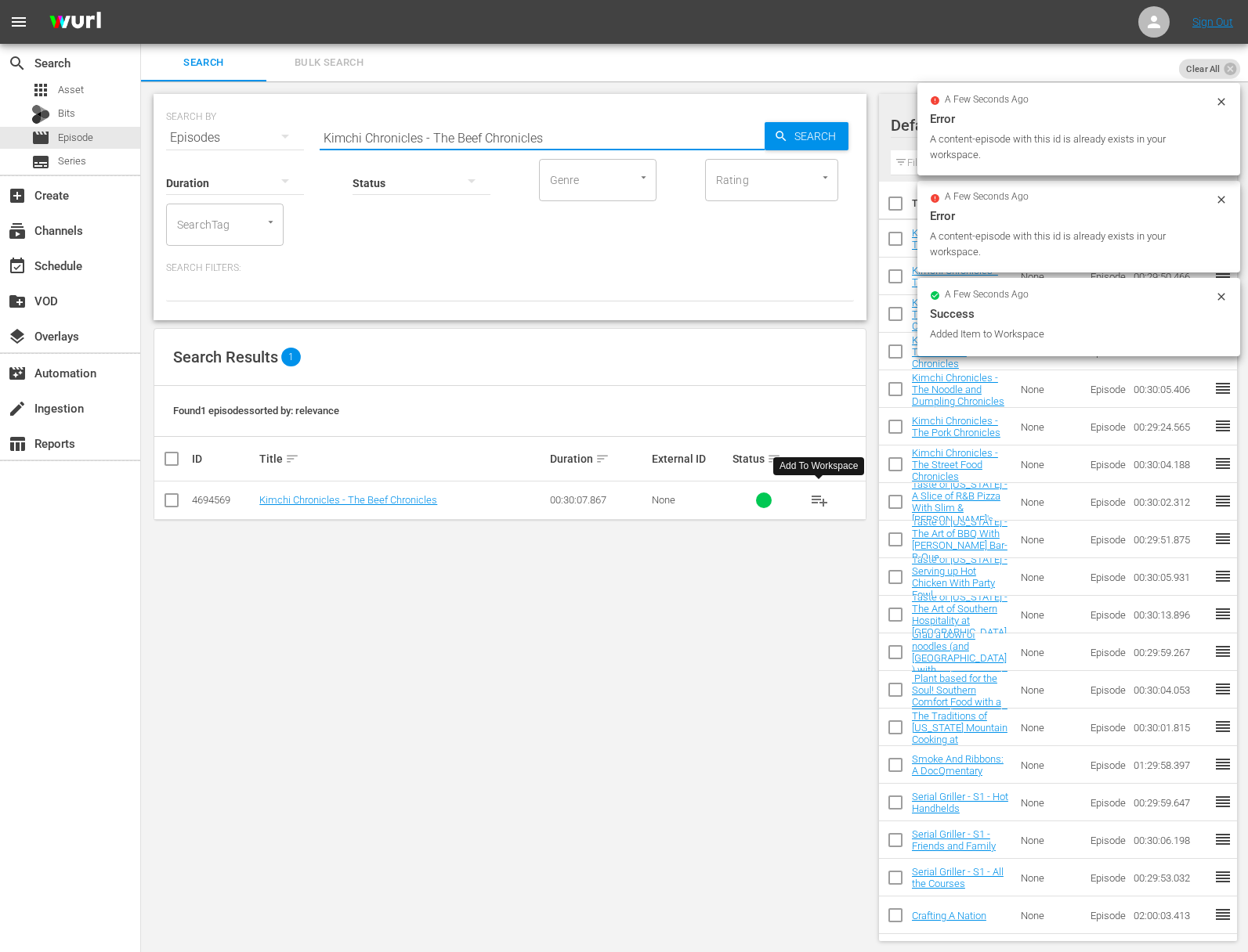
paste input "an"
click at [821, 134] on span "Search" at bounding box center [818, 136] width 60 height 28
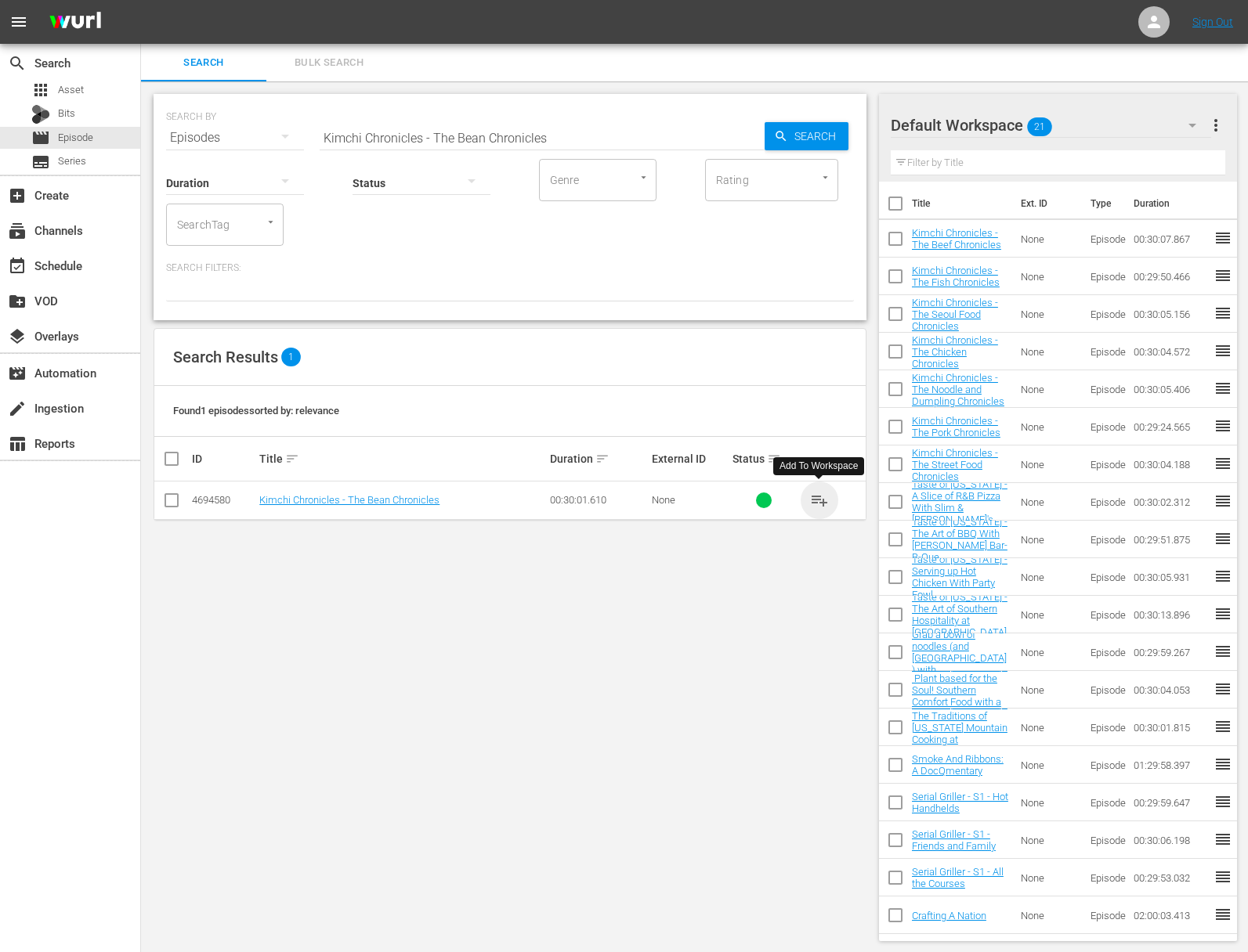
click at [817, 500] on span "playlist_add" at bounding box center [819, 500] width 19 height 19
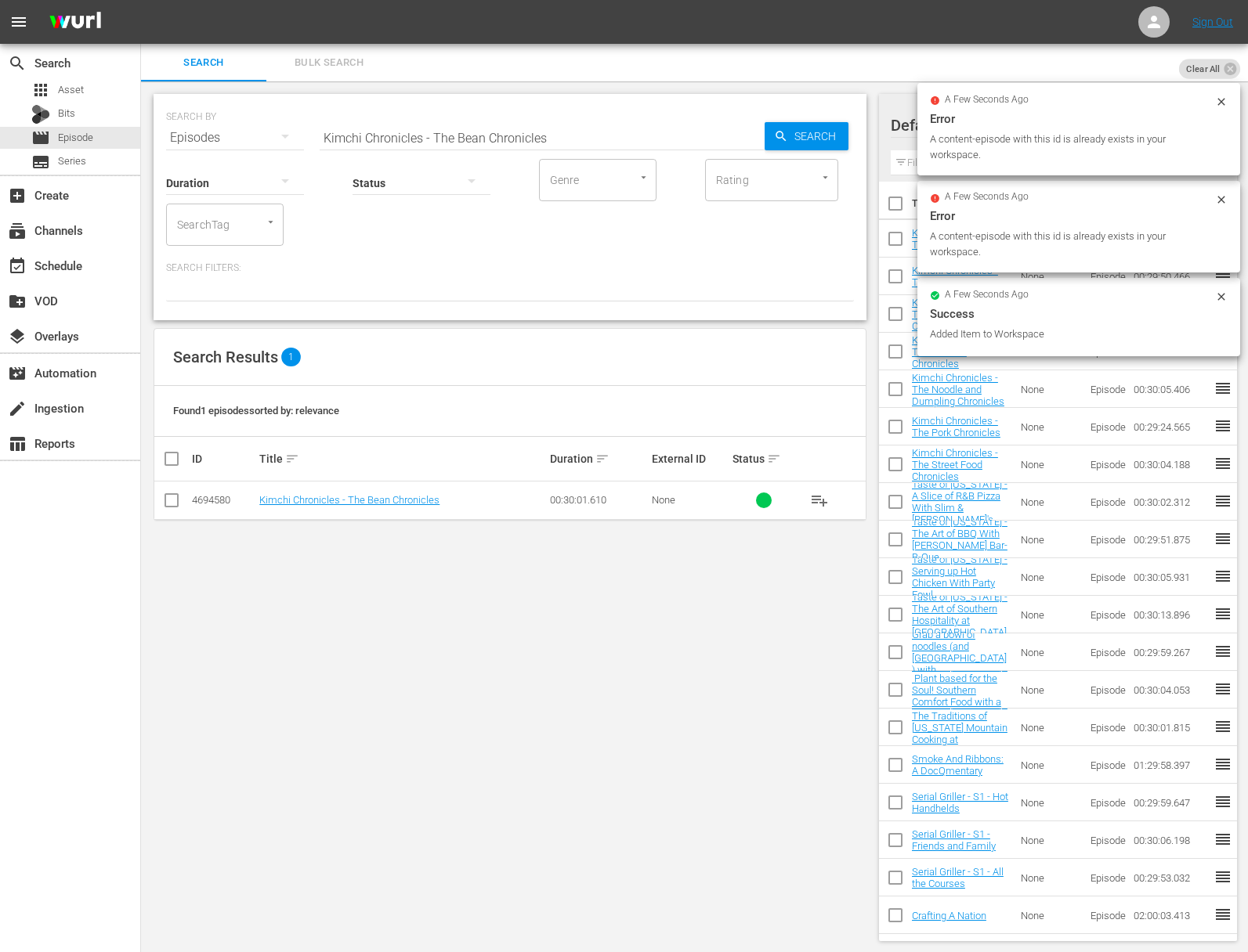
click at [538, 128] on input "Kimchi Chronicles - The Bean Chronicles" at bounding box center [542, 138] width 445 height 38
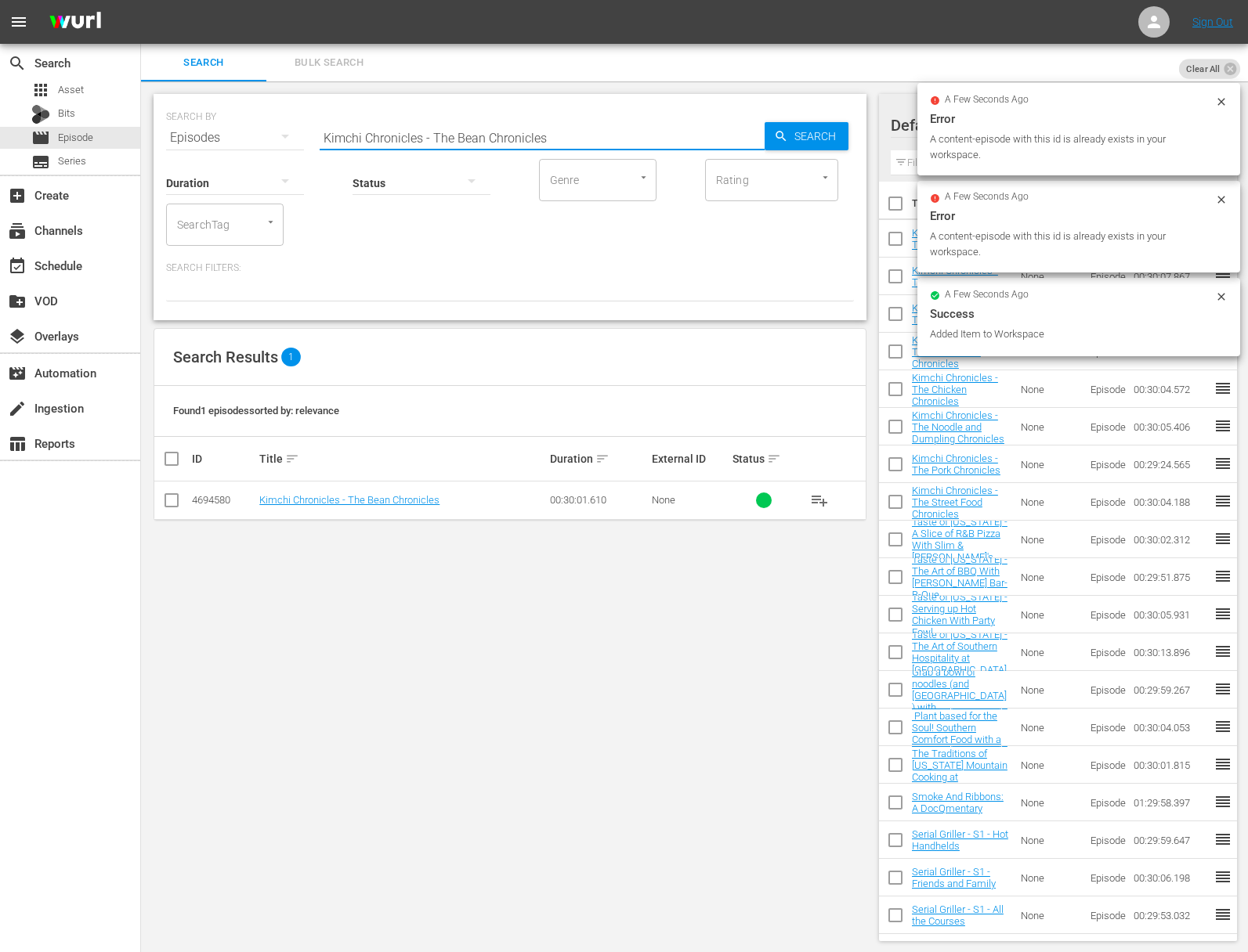
paste input "Seafood"
click at [814, 134] on span "Search" at bounding box center [818, 136] width 60 height 28
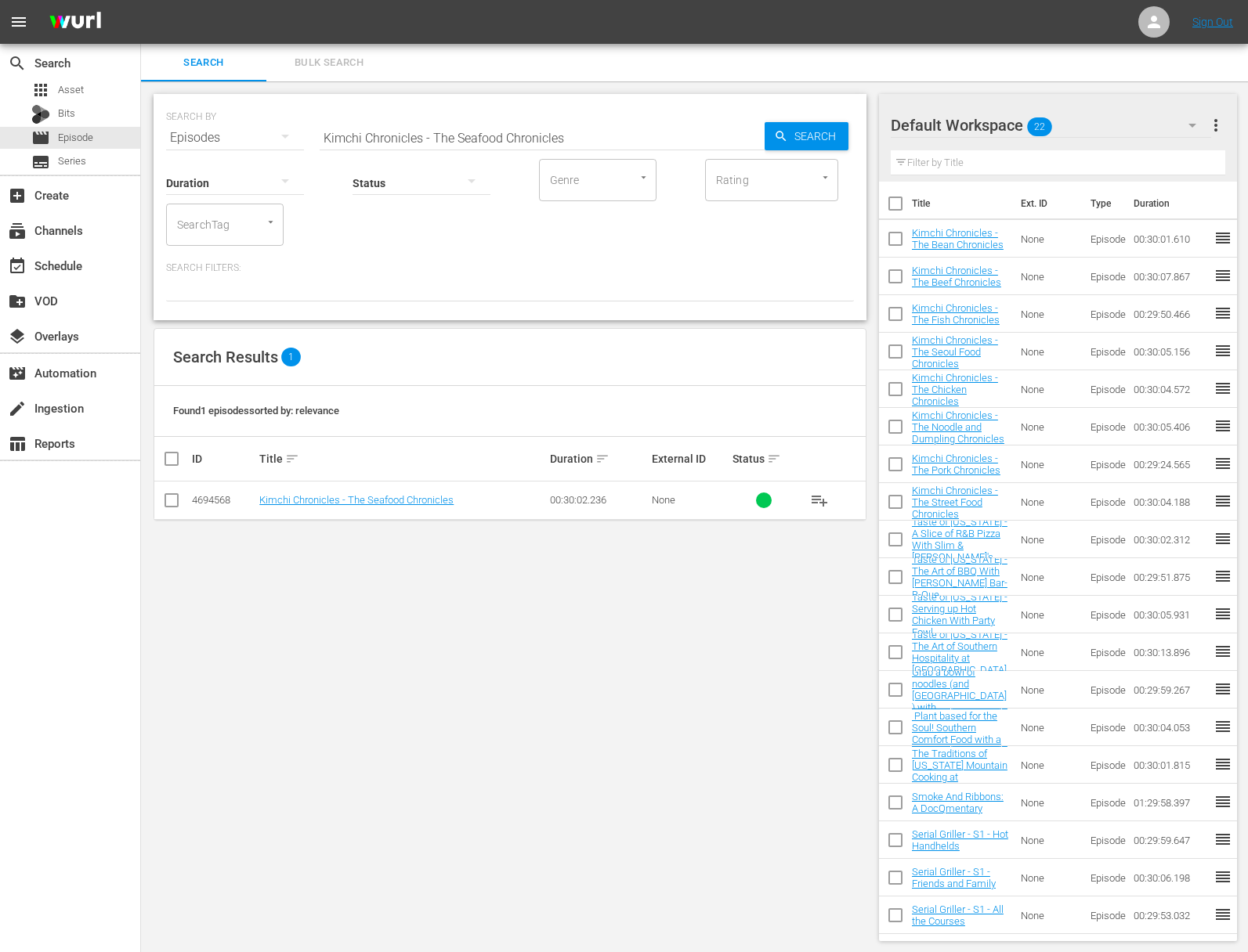
drag, startPoint x: 808, startPoint y: 495, endPoint x: 832, endPoint y: 500, distance: 24.5
click at [808, 496] on button "playlist_add" at bounding box center [819, 500] width 38 height 38
click at [821, 500] on span "playlist_add" at bounding box center [819, 500] width 19 height 19
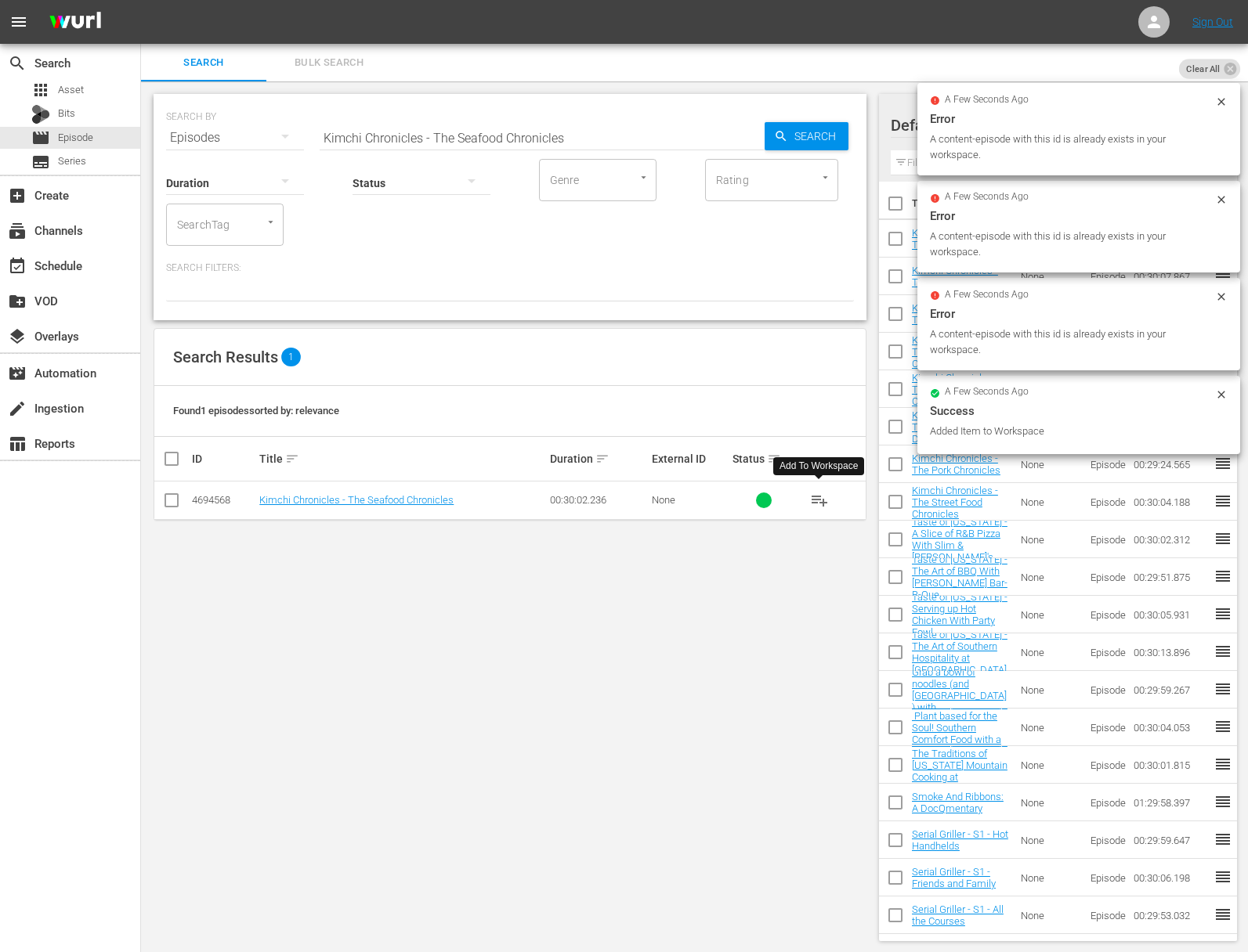
click at [542, 148] on input "Kimchi Chronicles - The Seafood Chronicles" at bounding box center [542, 138] width 445 height 38
paste input "Jeju"
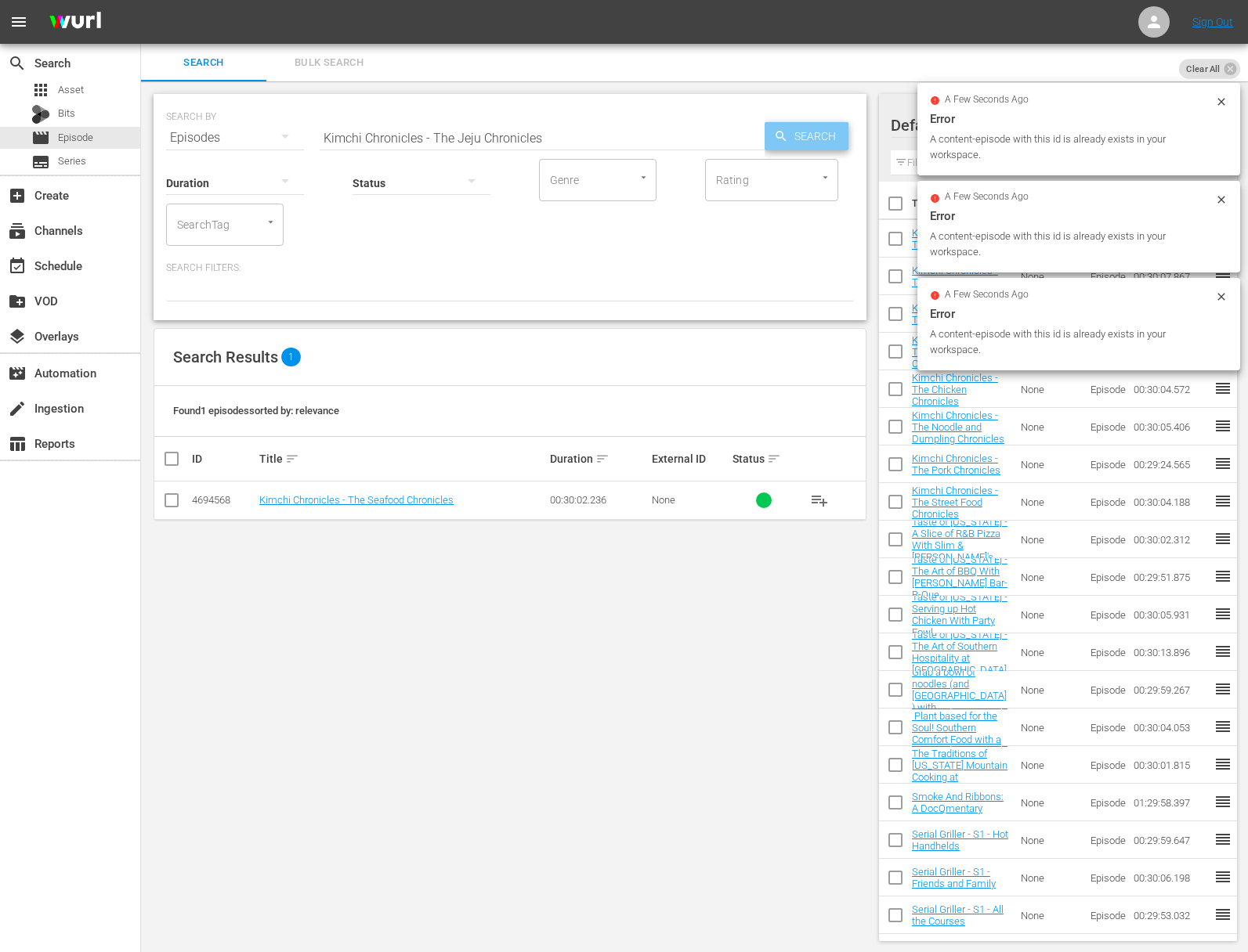
click at [775, 143] on icon "button" at bounding box center [781, 136] width 14 height 14
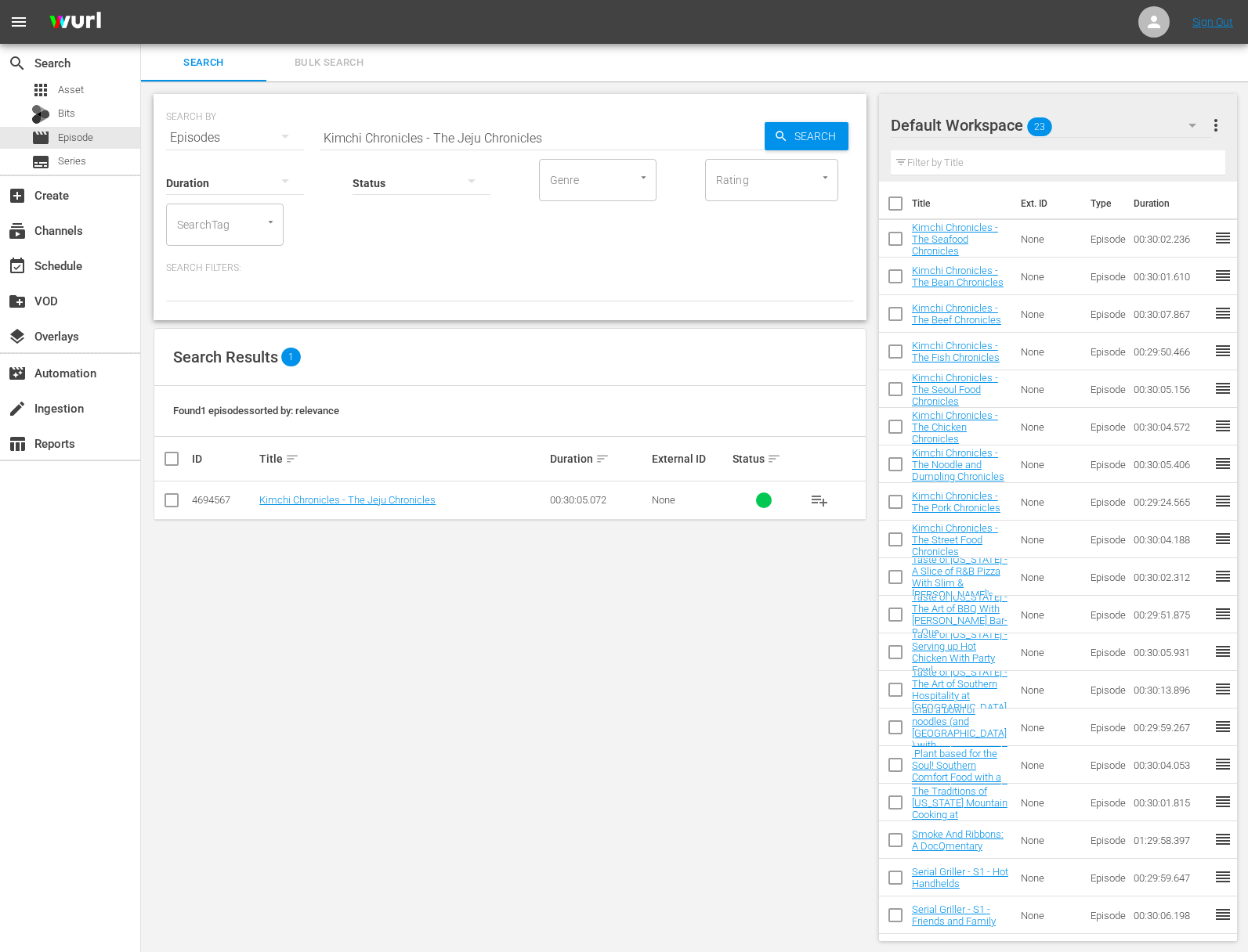
click at [816, 500] on span "playlist_add" at bounding box center [819, 500] width 19 height 19
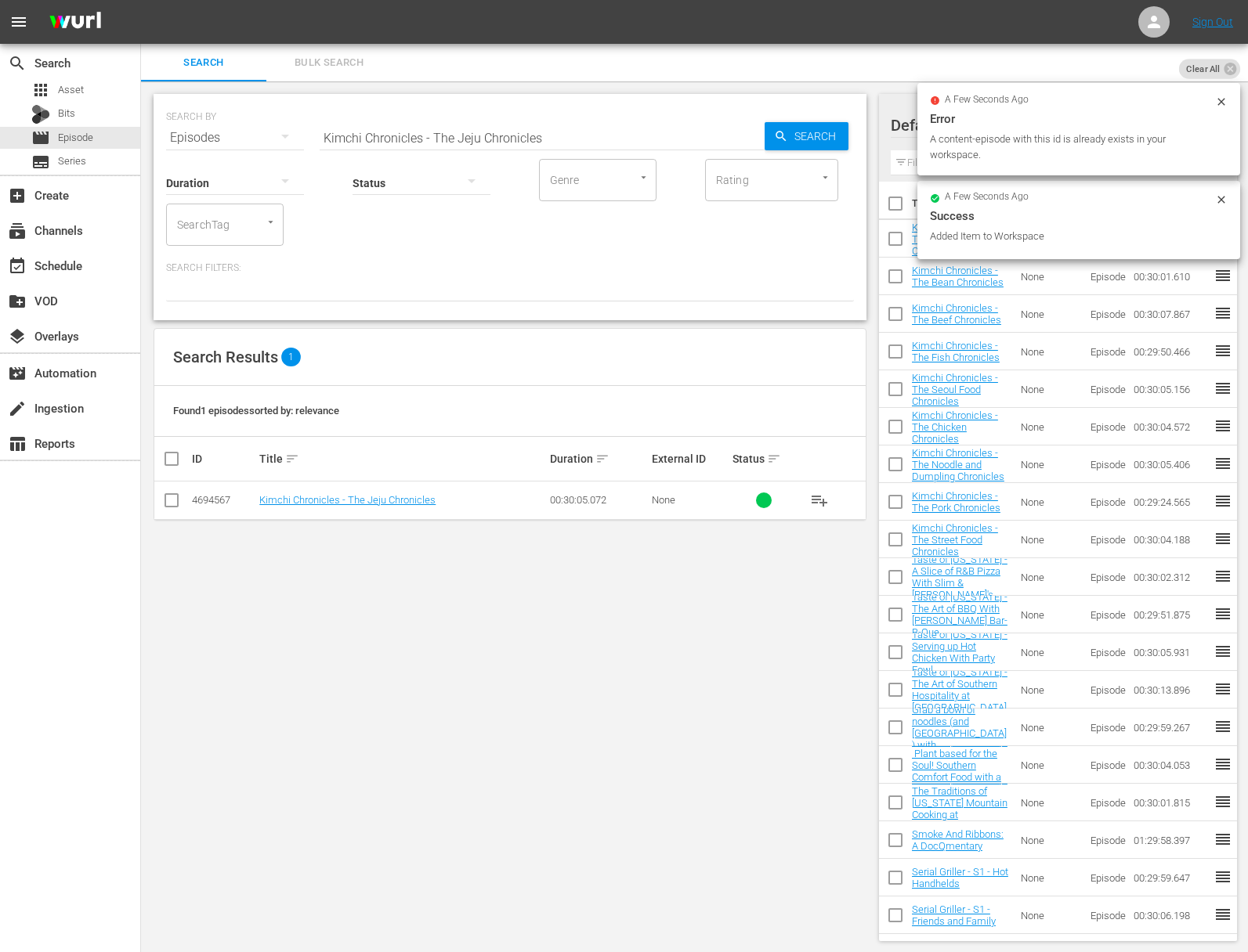
click at [614, 128] on input "Kimchi Chronicles - The Jeju Chronicles" at bounding box center [542, 138] width 445 height 38
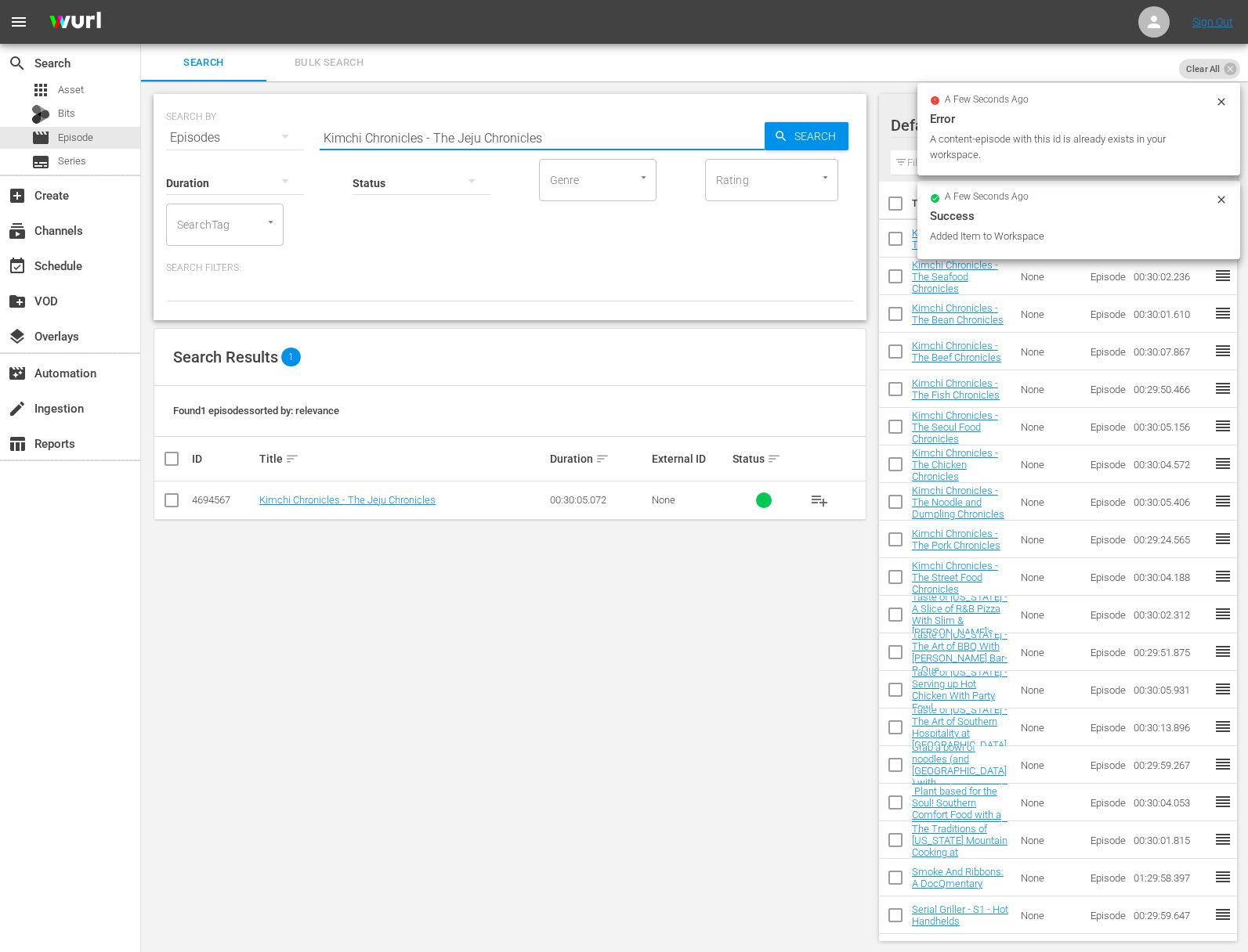
paste input "Rice"
click at [777, 131] on icon "button" at bounding box center [780, 135] width 10 height 10
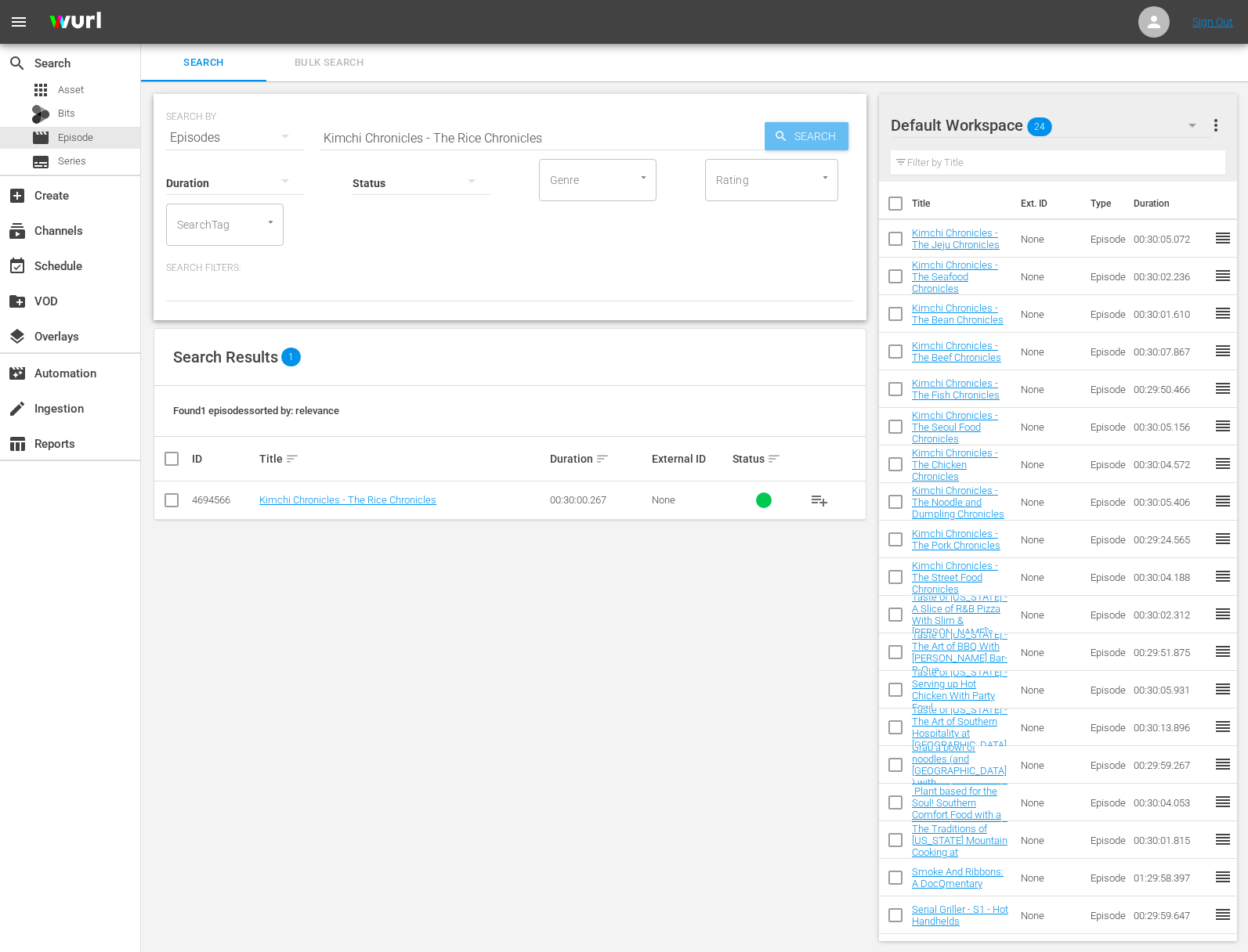
click at [777, 131] on icon "button" at bounding box center [780, 135] width 10 height 10
click at [816, 495] on span "playlist_add" at bounding box center [819, 500] width 19 height 19
click at [533, 128] on input "Kimchi Chronicles - The Rice Chronicles" at bounding box center [542, 138] width 445 height 38
paste input "Kimchi Chronicles Begin"
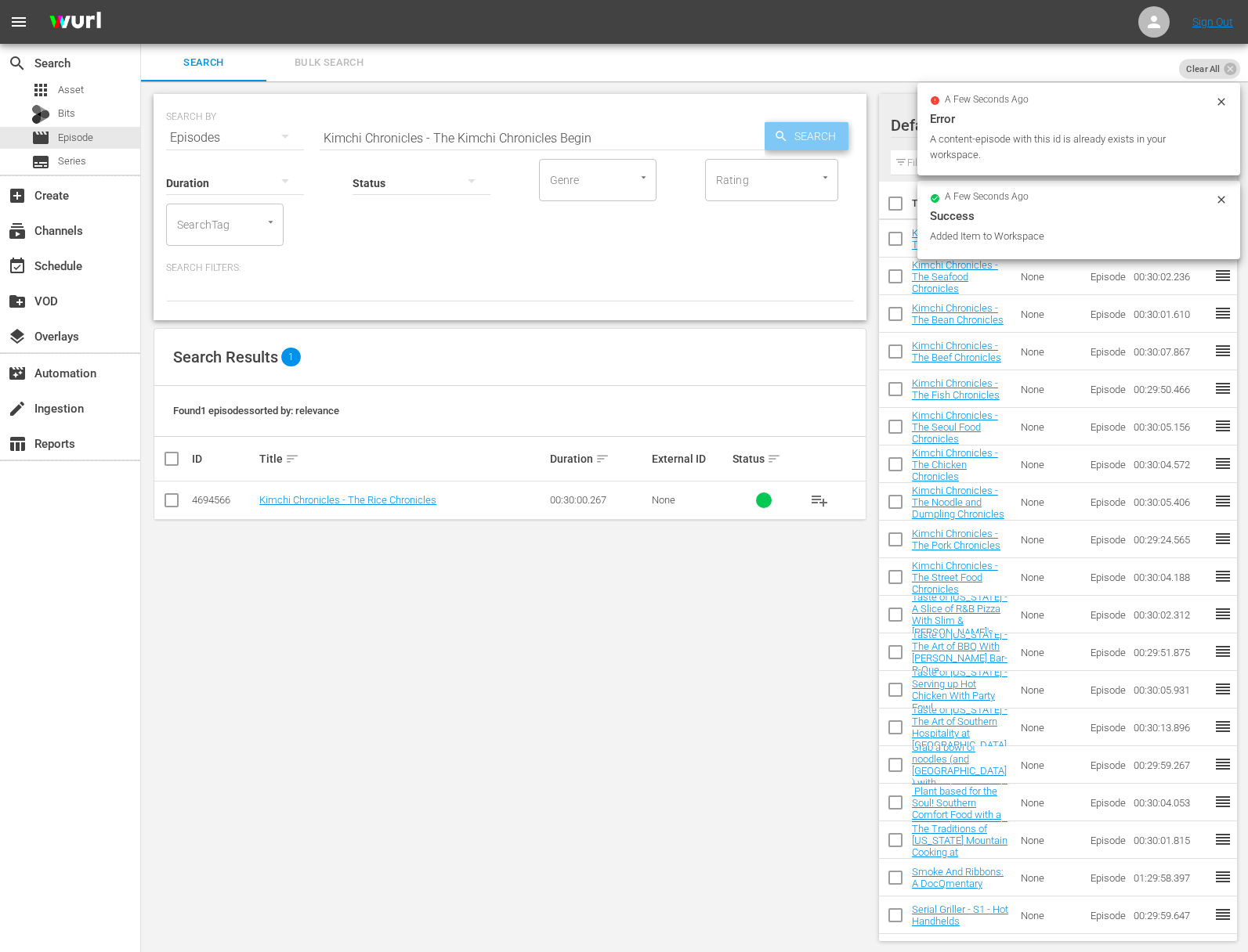
click at [788, 140] on span "Search" at bounding box center [818, 136] width 60 height 28
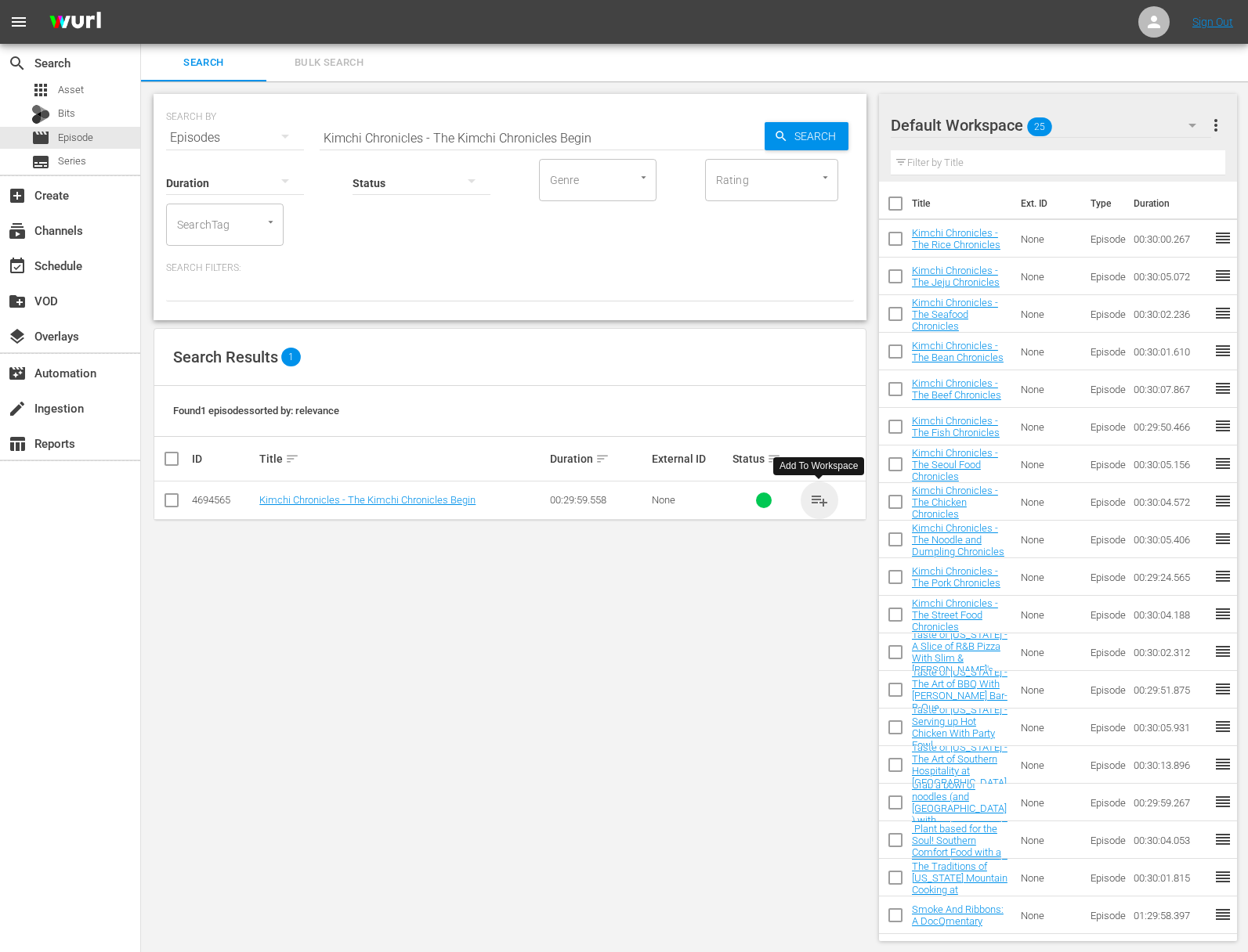
click at [823, 501] on span "playlist_add" at bounding box center [819, 500] width 19 height 19
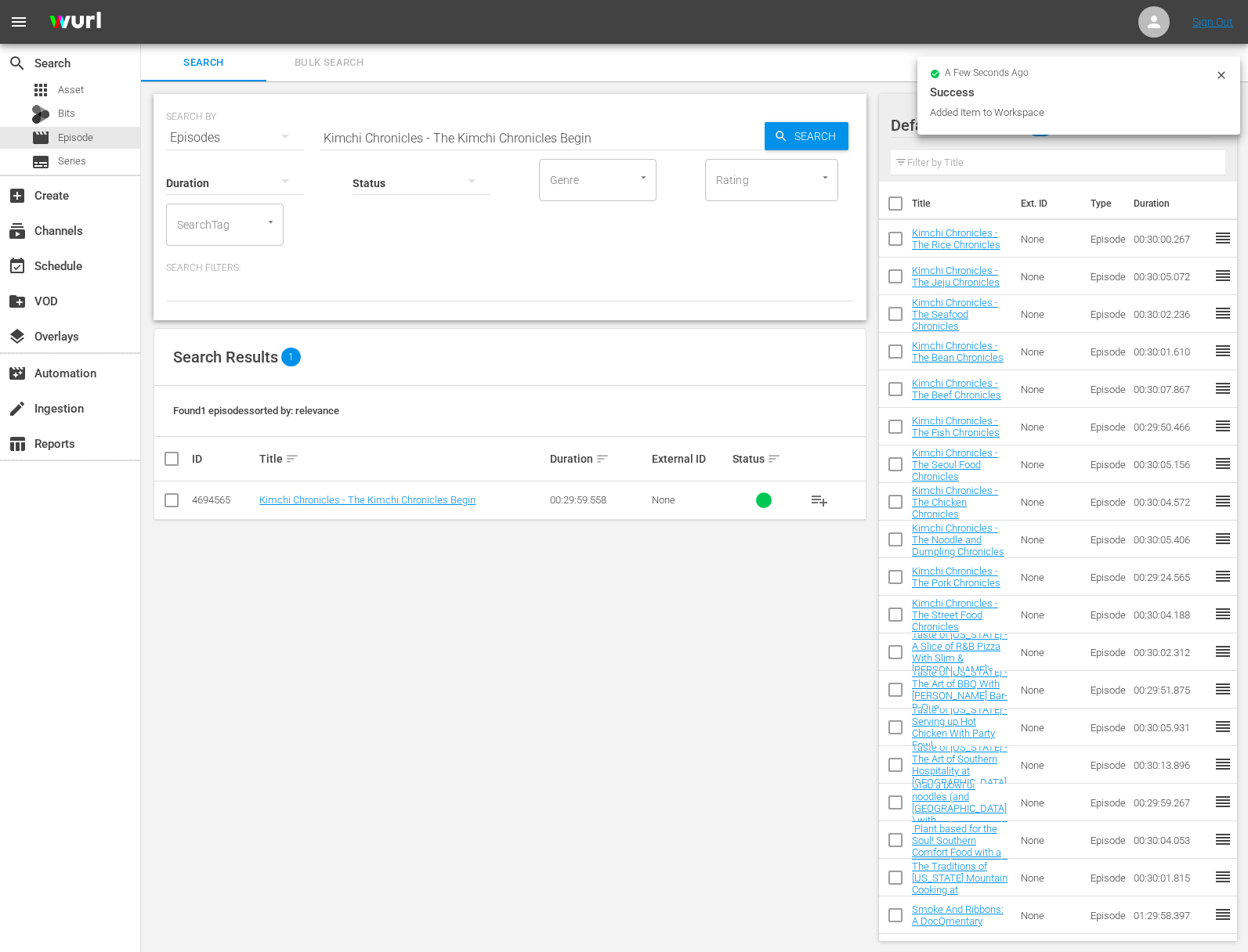
click at [573, 135] on input "Kimchi Chronicles - The Kimchi Chronicles Begin" at bounding box center [542, 138] width 445 height 38
paste input "Thirsty Work: Passion and Pedigree"
click at [832, 138] on span "Search" at bounding box center [818, 136] width 60 height 28
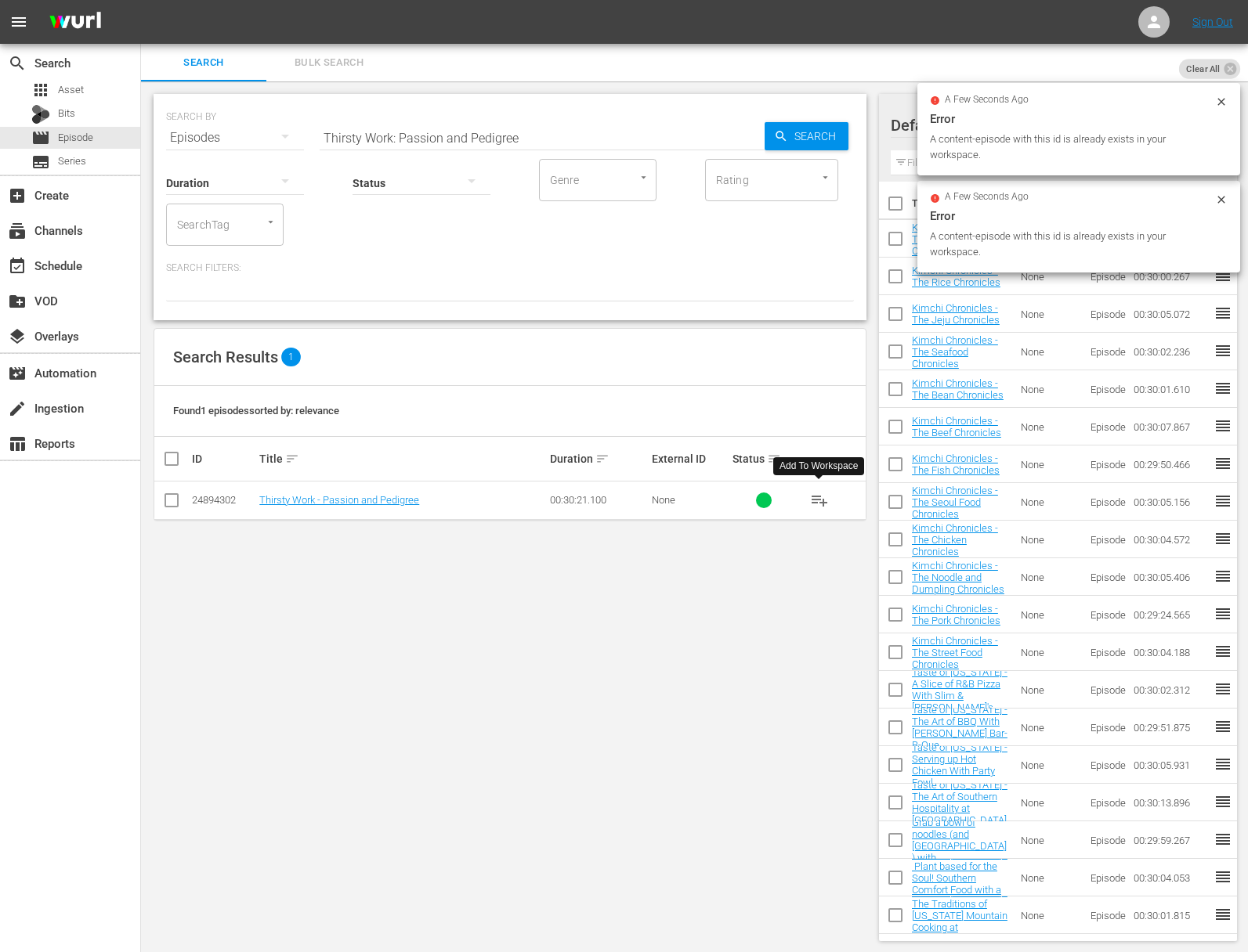
click at [819, 499] on span "playlist_add" at bounding box center [819, 500] width 19 height 19
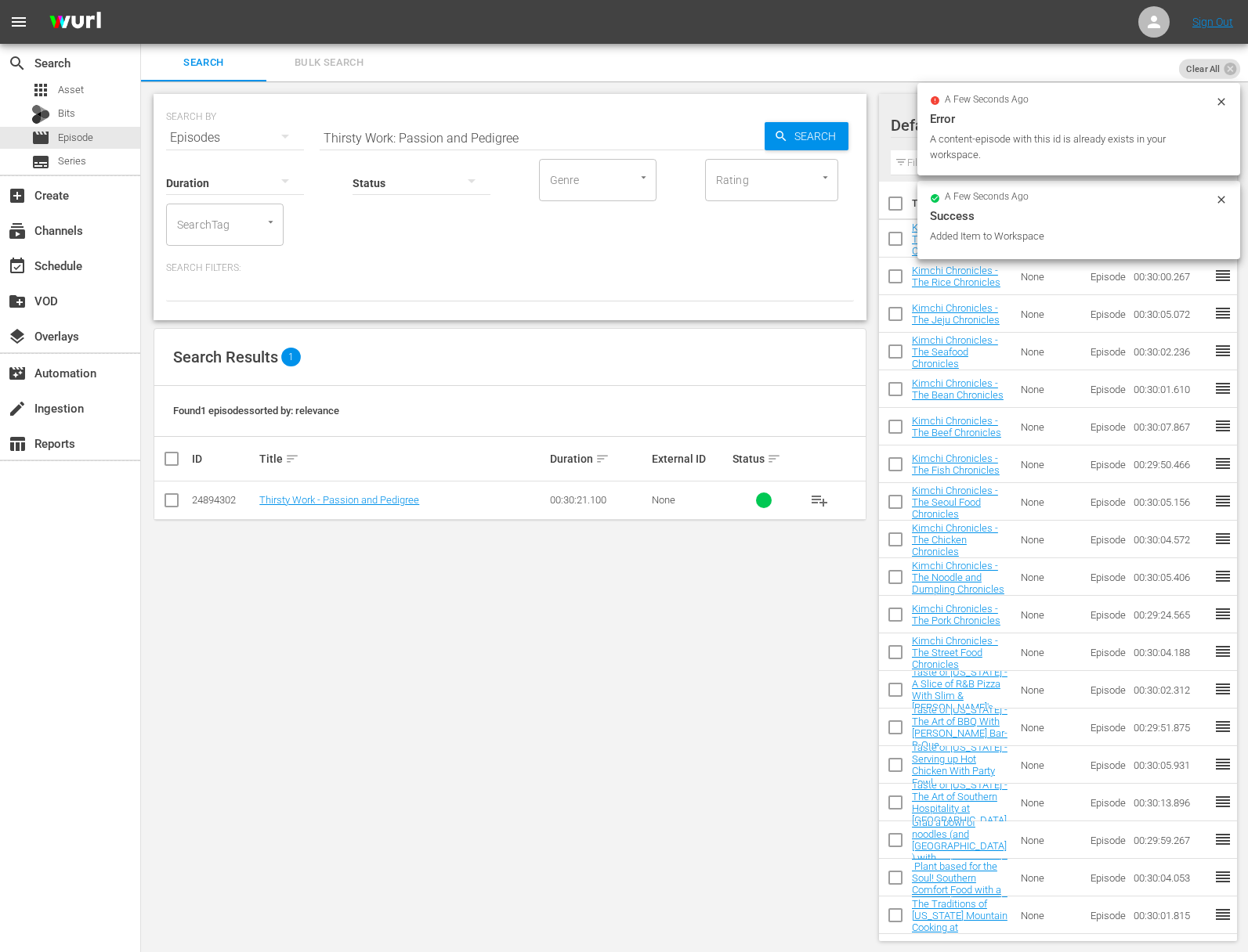
click at [561, 134] on input "Thirsty Work: Passion and Pedigree" at bounding box center [542, 138] width 445 height 38
paste input "Canterbury"
click at [826, 135] on span "Search" at bounding box center [818, 136] width 60 height 28
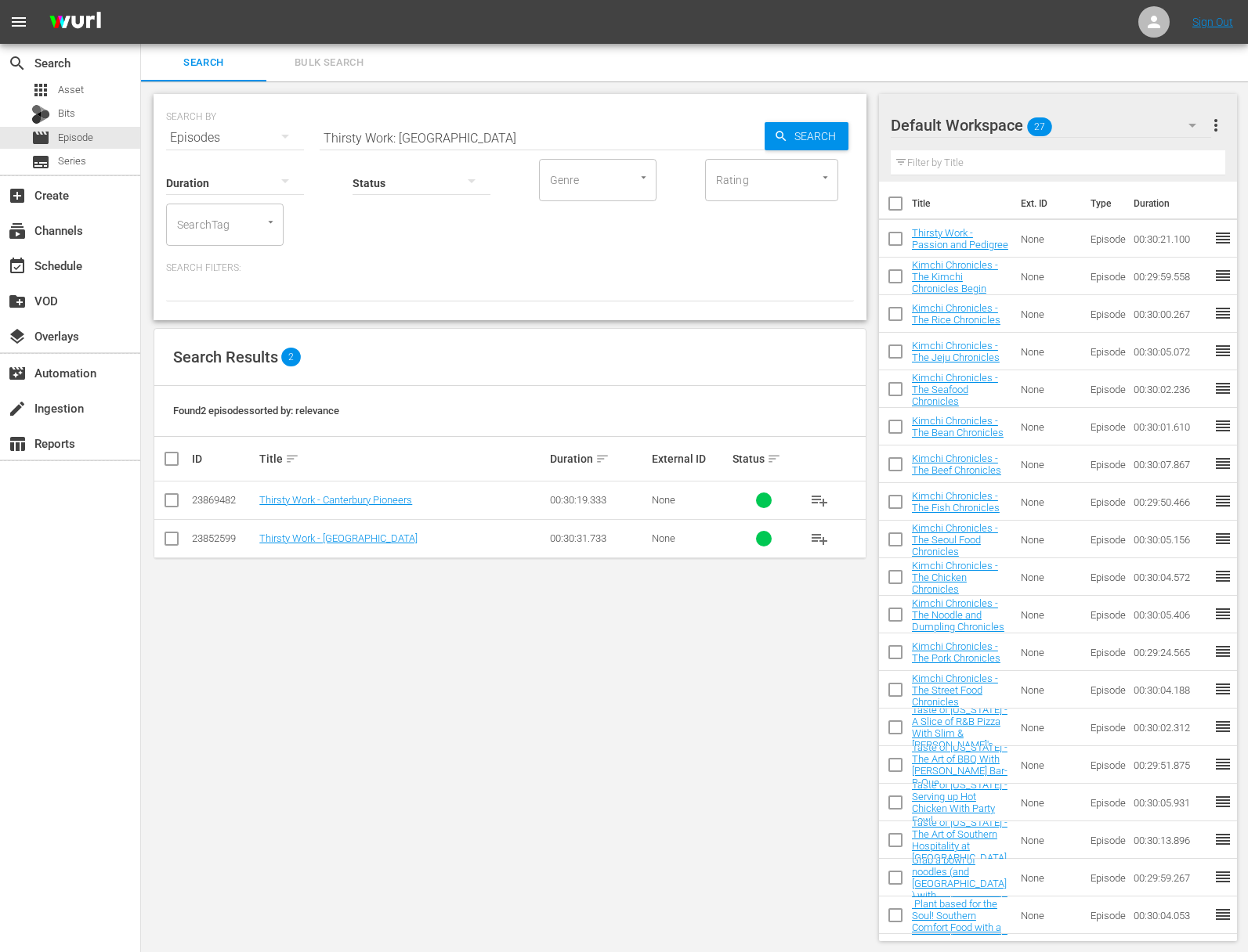
click at [817, 536] on span "playlist_add" at bounding box center [819, 538] width 19 height 19
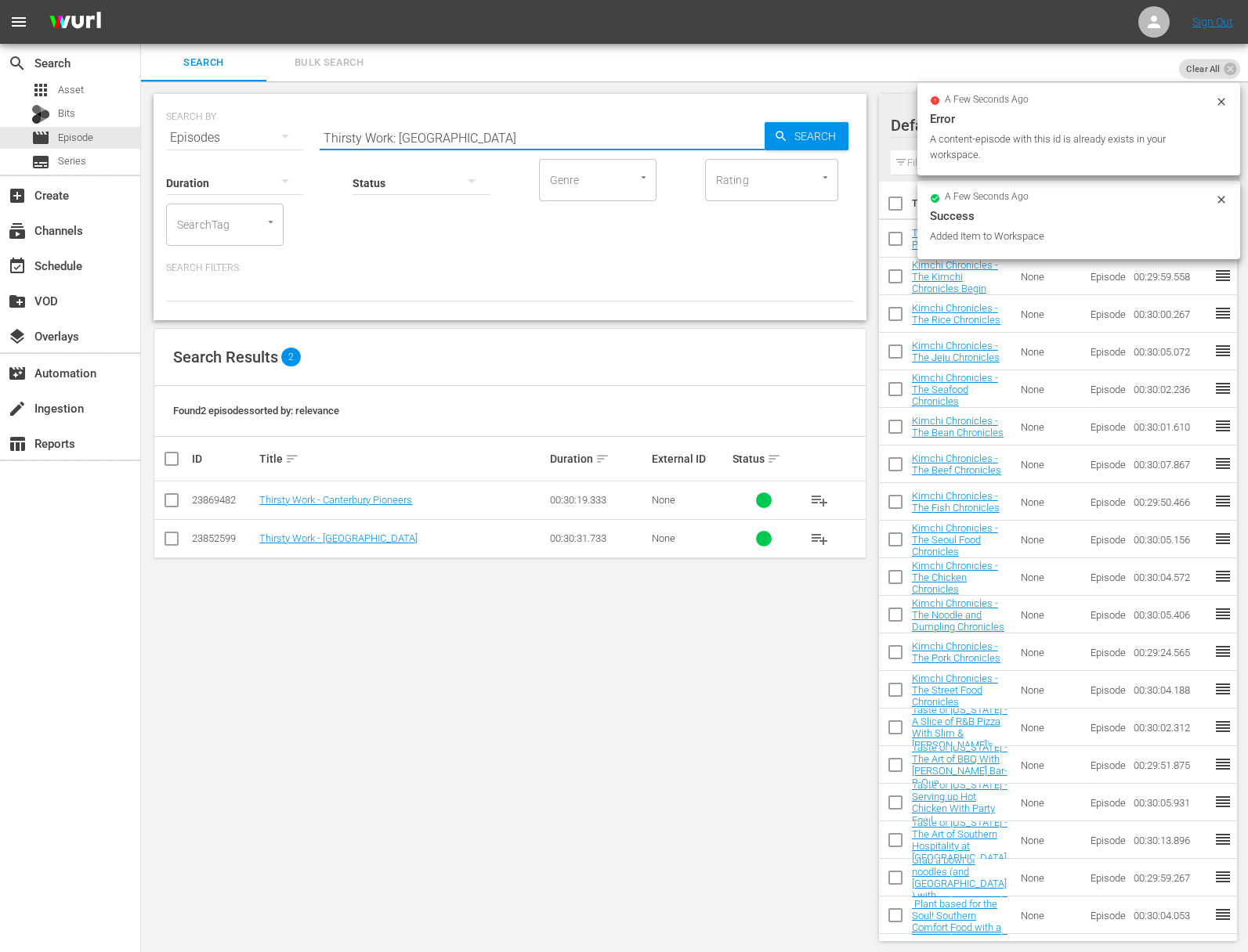
click at [434, 129] on input "Thirsty Work: Canterbury" at bounding box center [542, 138] width 445 height 38
paste input "Return to Hawkes Ba"
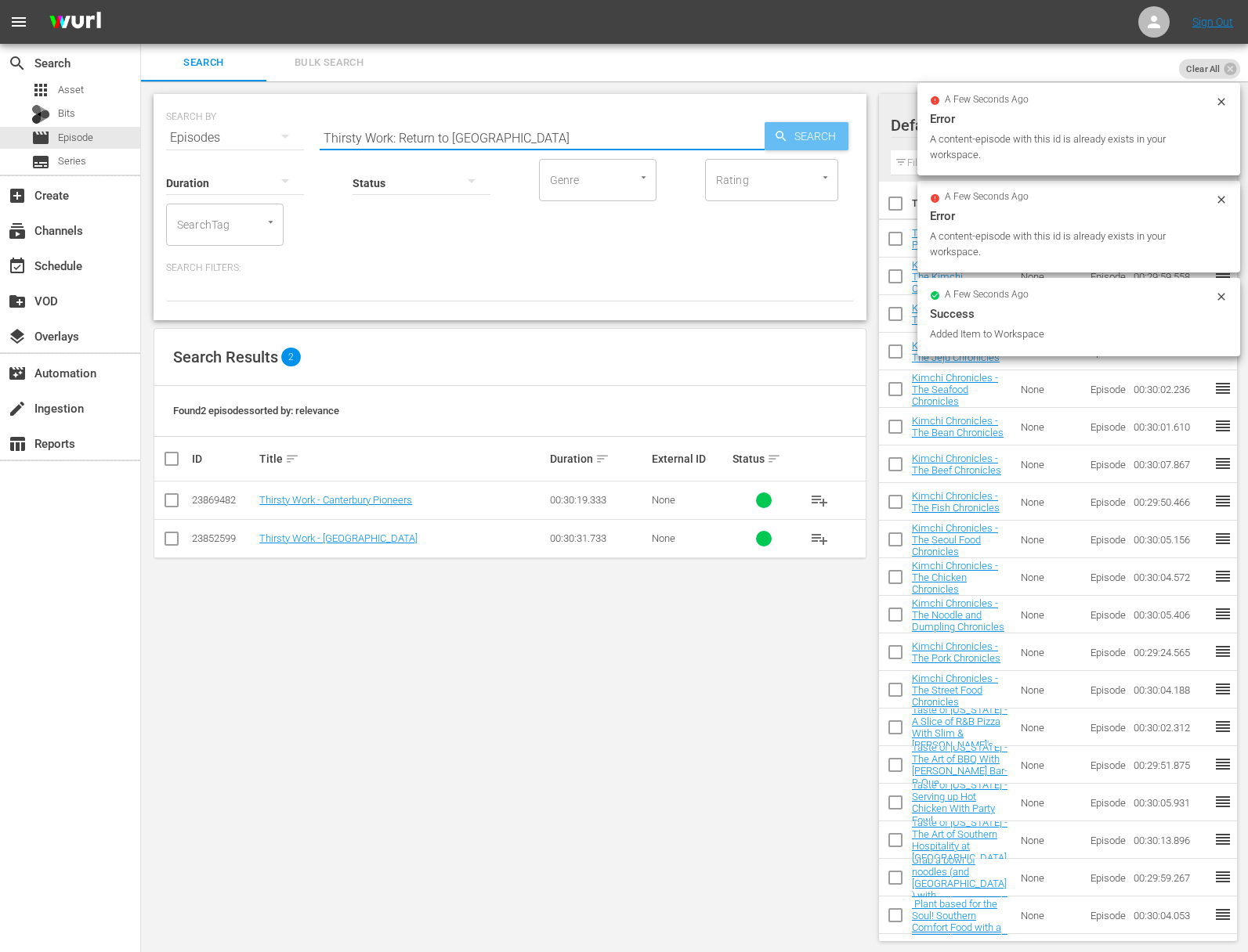
click at [810, 135] on span "Search" at bounding box center [818, 136] width 60 height 28
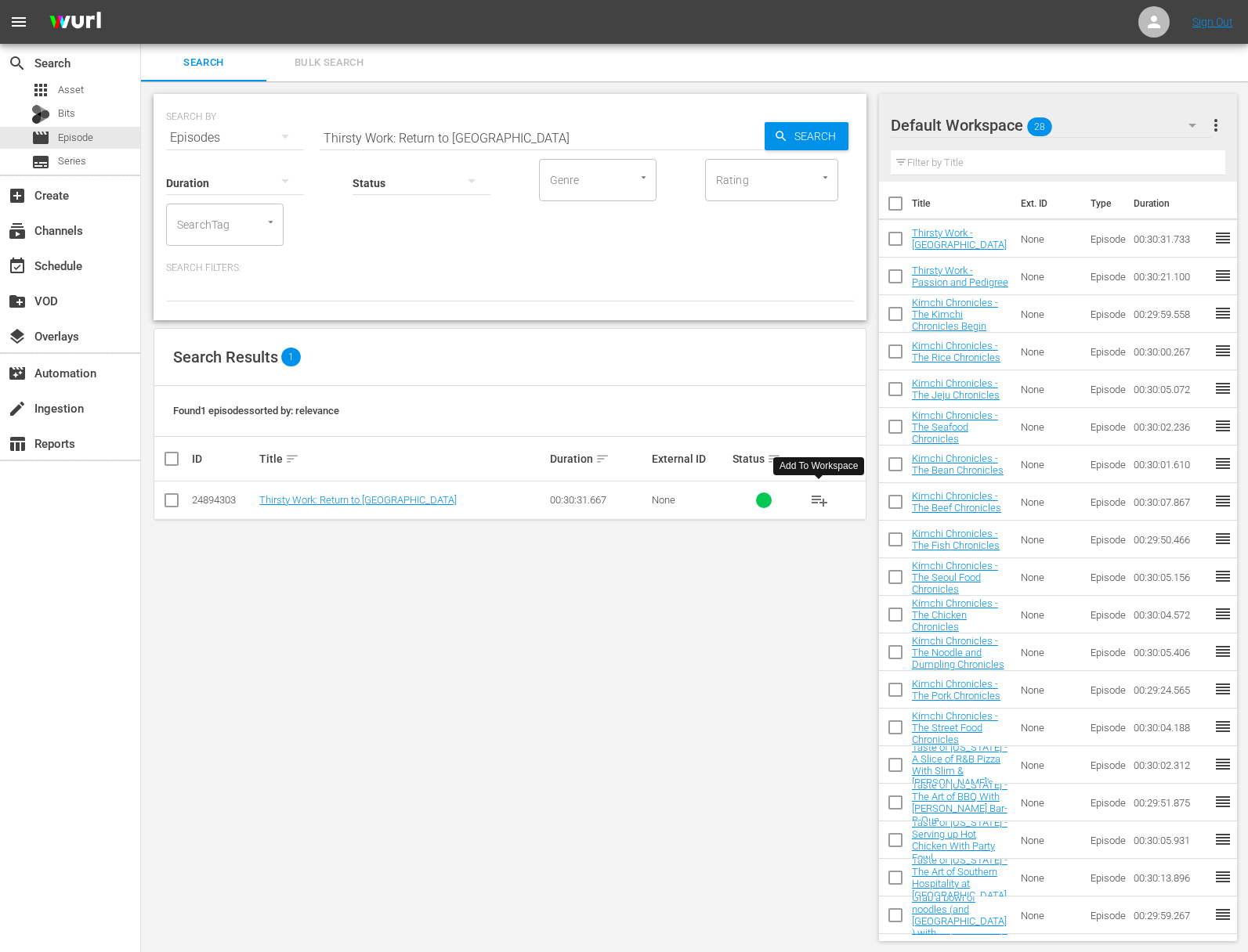
click at [820, 496] on span "playlist_add" at bounding box center [819, 500] width 19 height 19
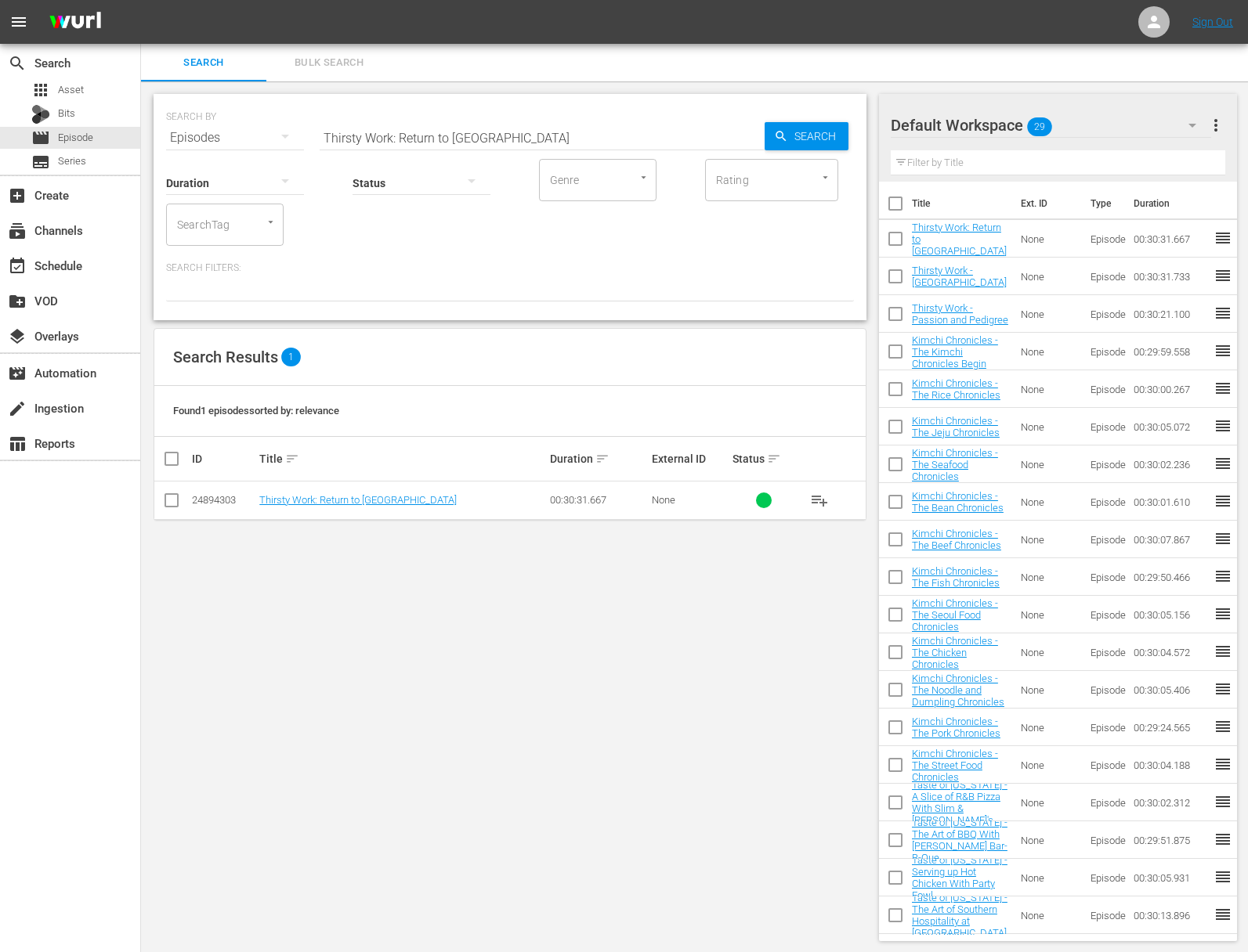
click at [818, 486] on button "playlist_add" at bounding box center [819, 500] width 38 height 38
click at [820, 495] on span "playlist_add" at bounding box center [819, 500] width 19 height 19
click at [418, 143] on input "Thirsty Work: Return to Hawkes Bay" at bounding box center [542, 138] width 445 height 38
paste input "Wairarapa"
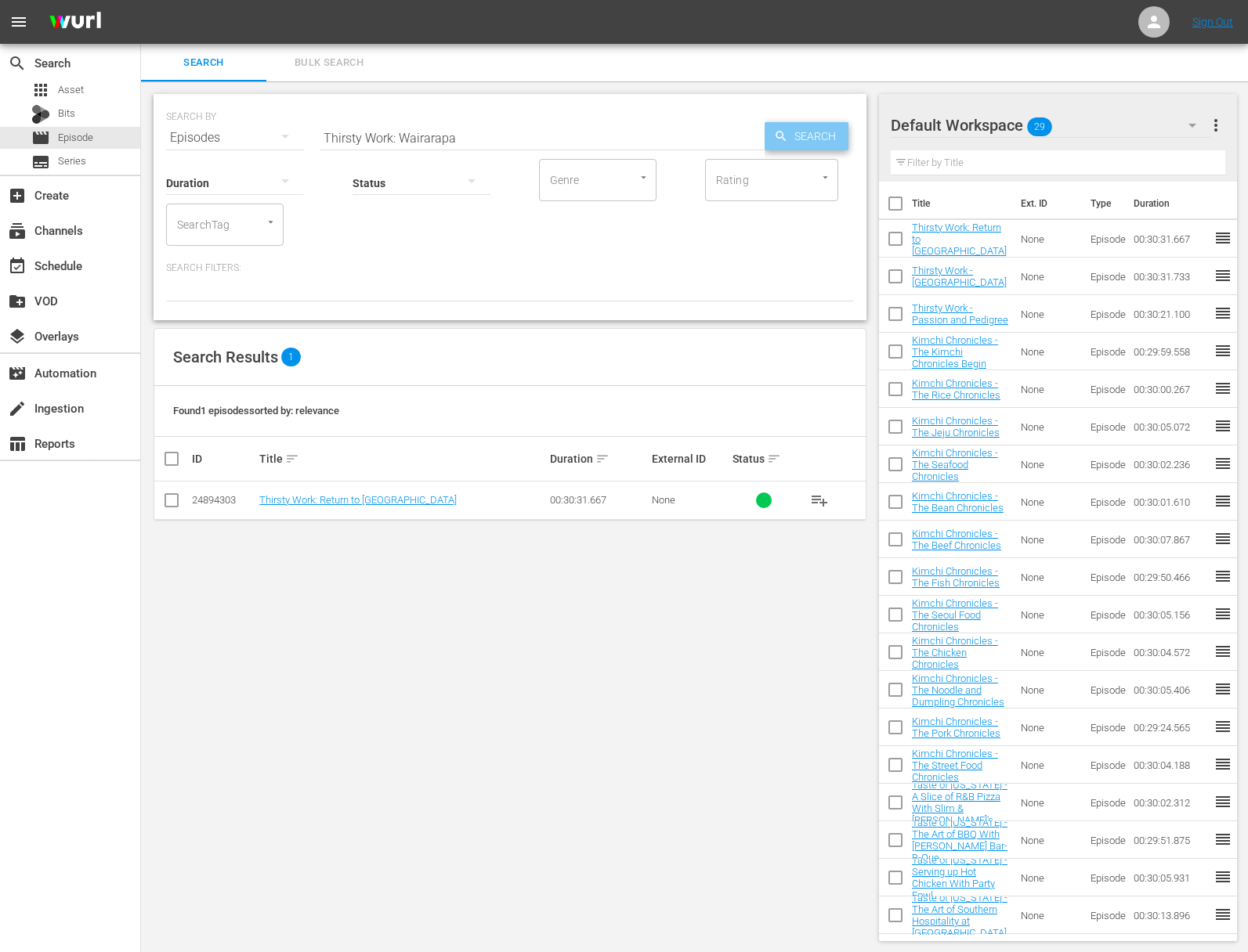
click at [787, 139] on icon "button" at bounding box center [781, 136] width 14 height 14
click at [817, 497] on span "playlist_add" at bounding box center [819, 500] width 19 height 19
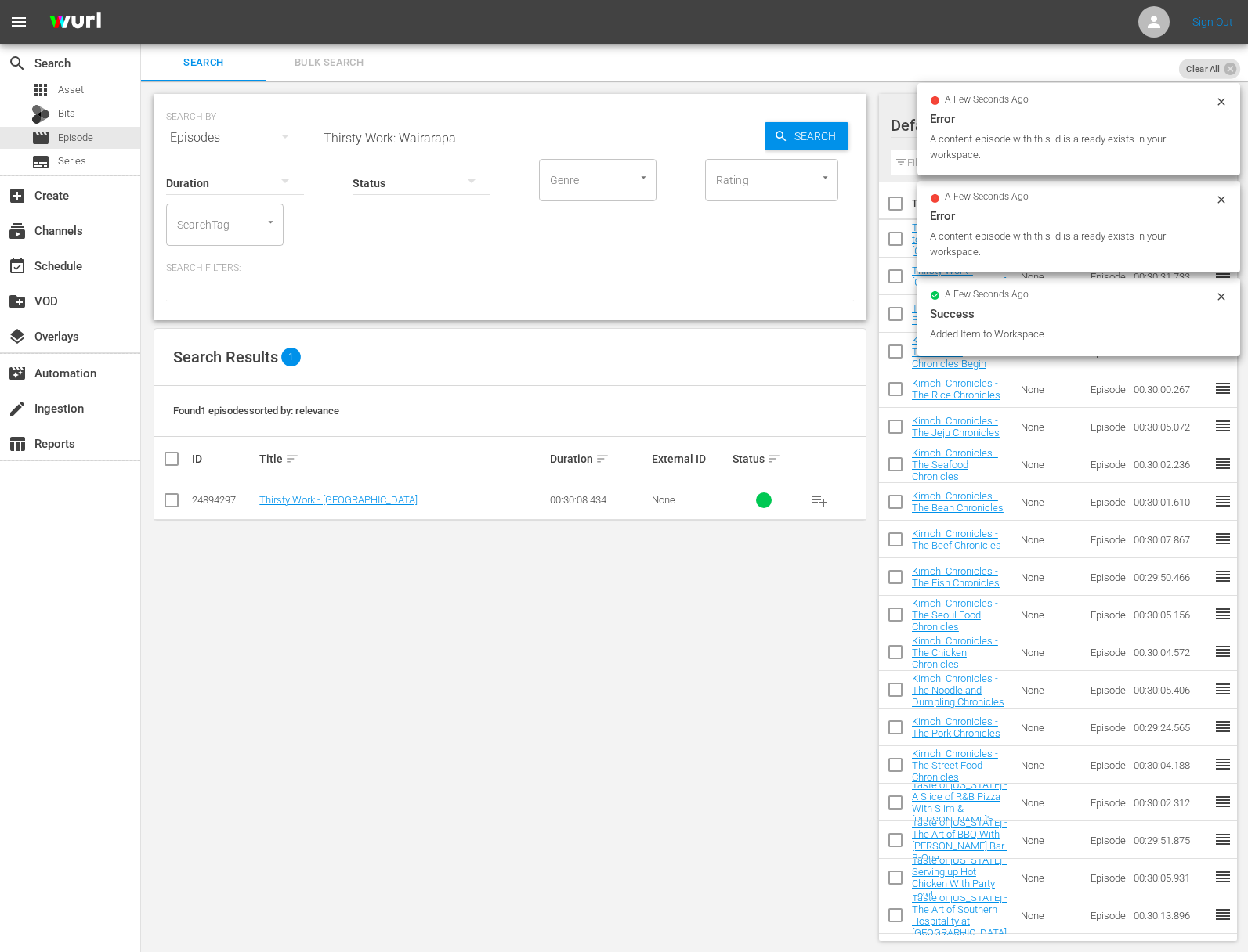
click at [466, 125] on input "Thirsty Work: Wairarapa" at bounding box center [542, 138] width 445 height 38
paste input "Entrepreneurs and Enterprise"
click at [817, 135] on span "Search" at bounding box center [818, 136] width 60 height 28
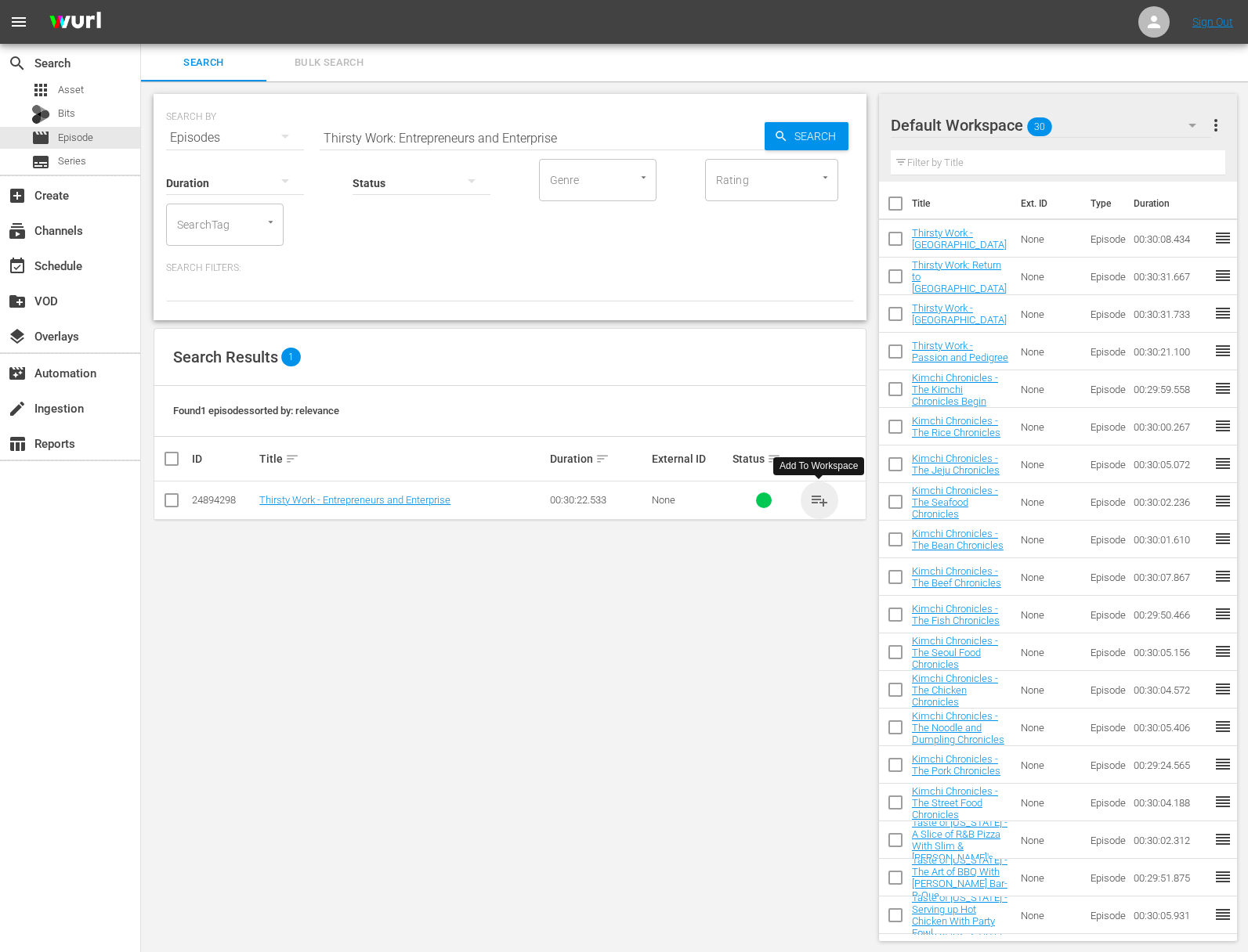
click at [823, 500] on span "playlist_add" at bounding box center [819, 500] width 19 height 19
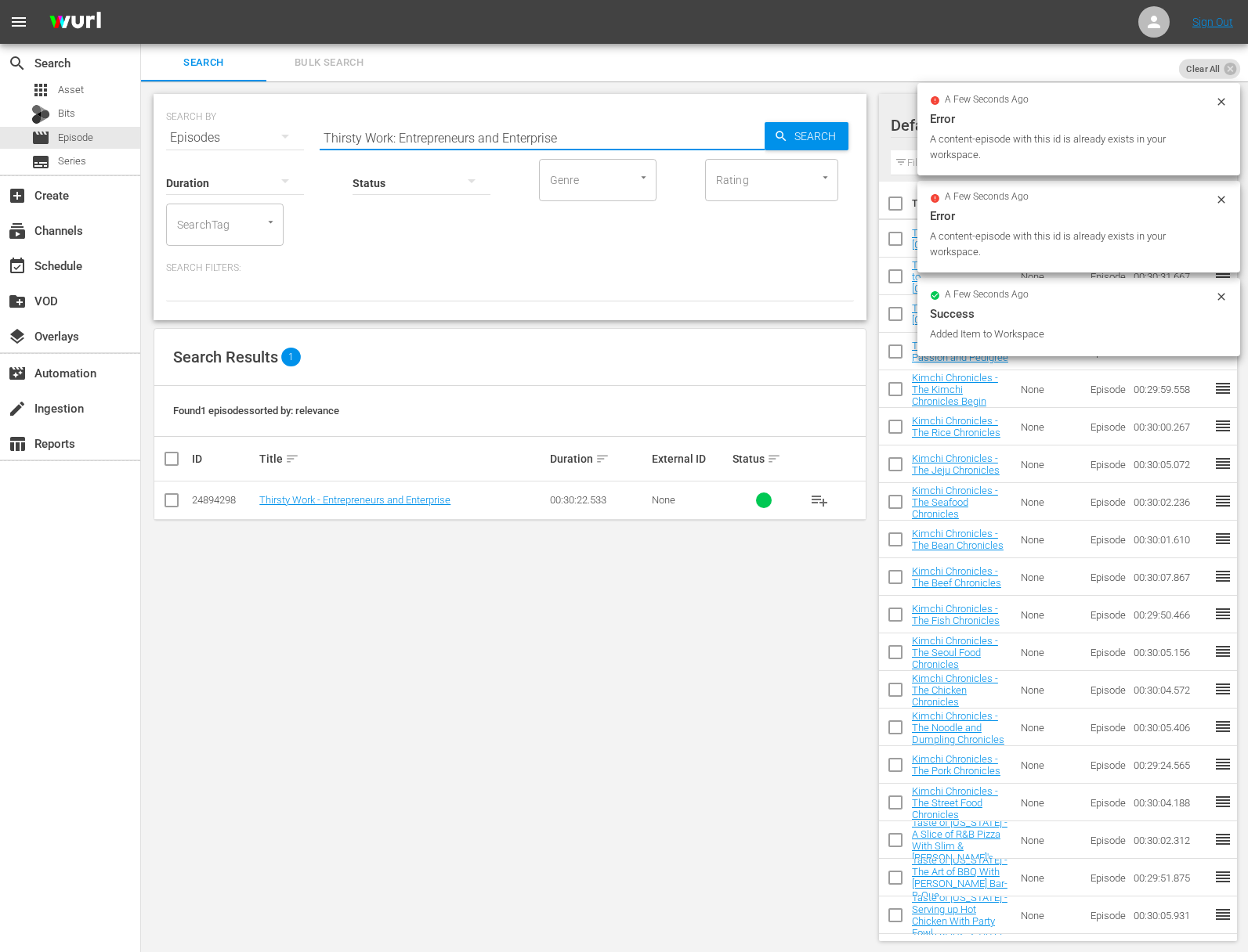
click at [533, 145] on input "Thirsty Work: Entrepreneurs and Enterprise" at bounding box center [542, 138] width 445 height 38
paste input "Martinborough Tiki Tour"
click at [810, 144] on span "Search" at bounding box center [818, 136] width 60 height 28
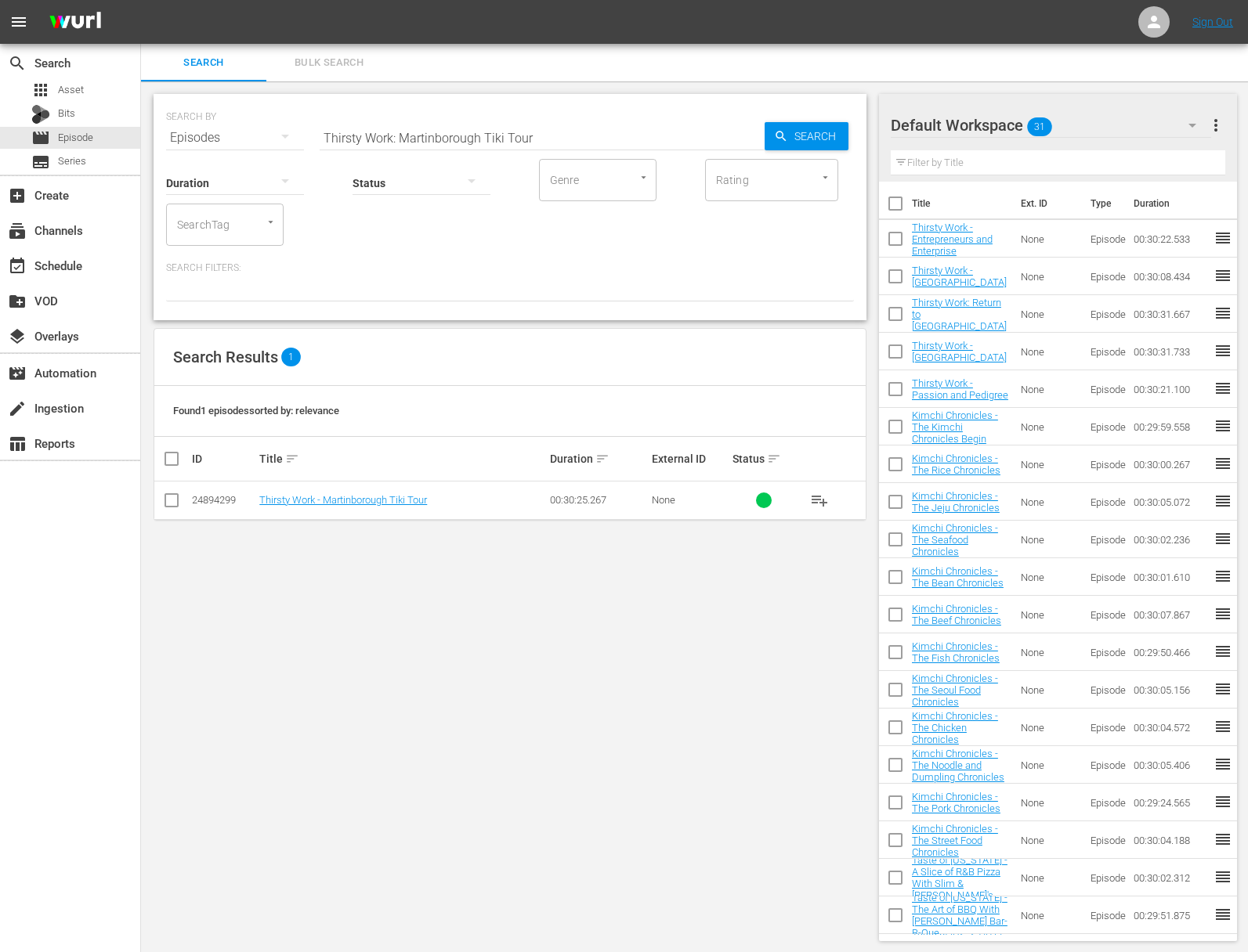
click at [819, 496] on span "playlist_add" at bounding box center [819, 500] width 19 height 19
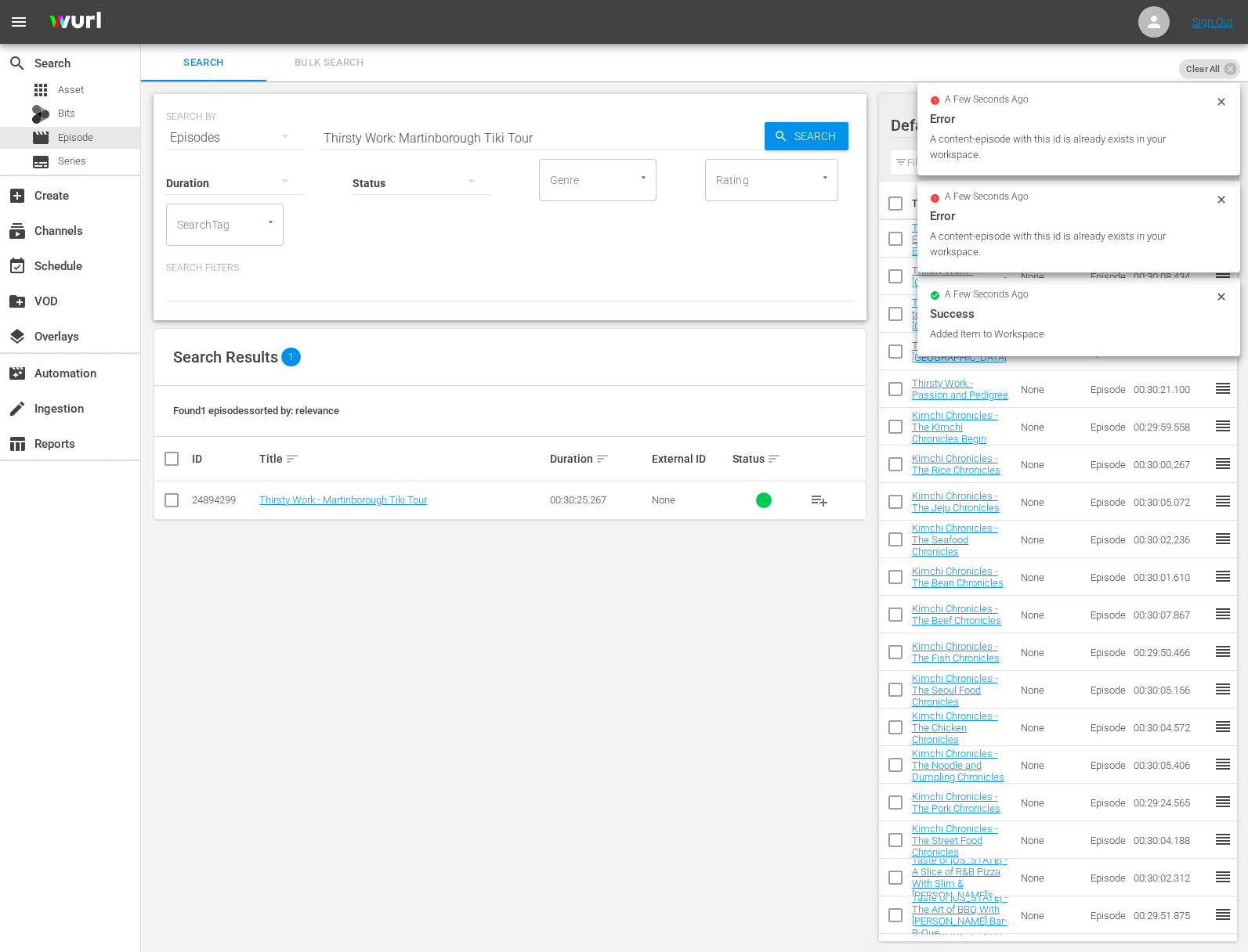
click at [510, 137] on input "Thirsty Work: Martinborough Tiki Tour" at bounding box center [542, 138] width 445 height 38
paste input "Heavenly Hawkes Bay"
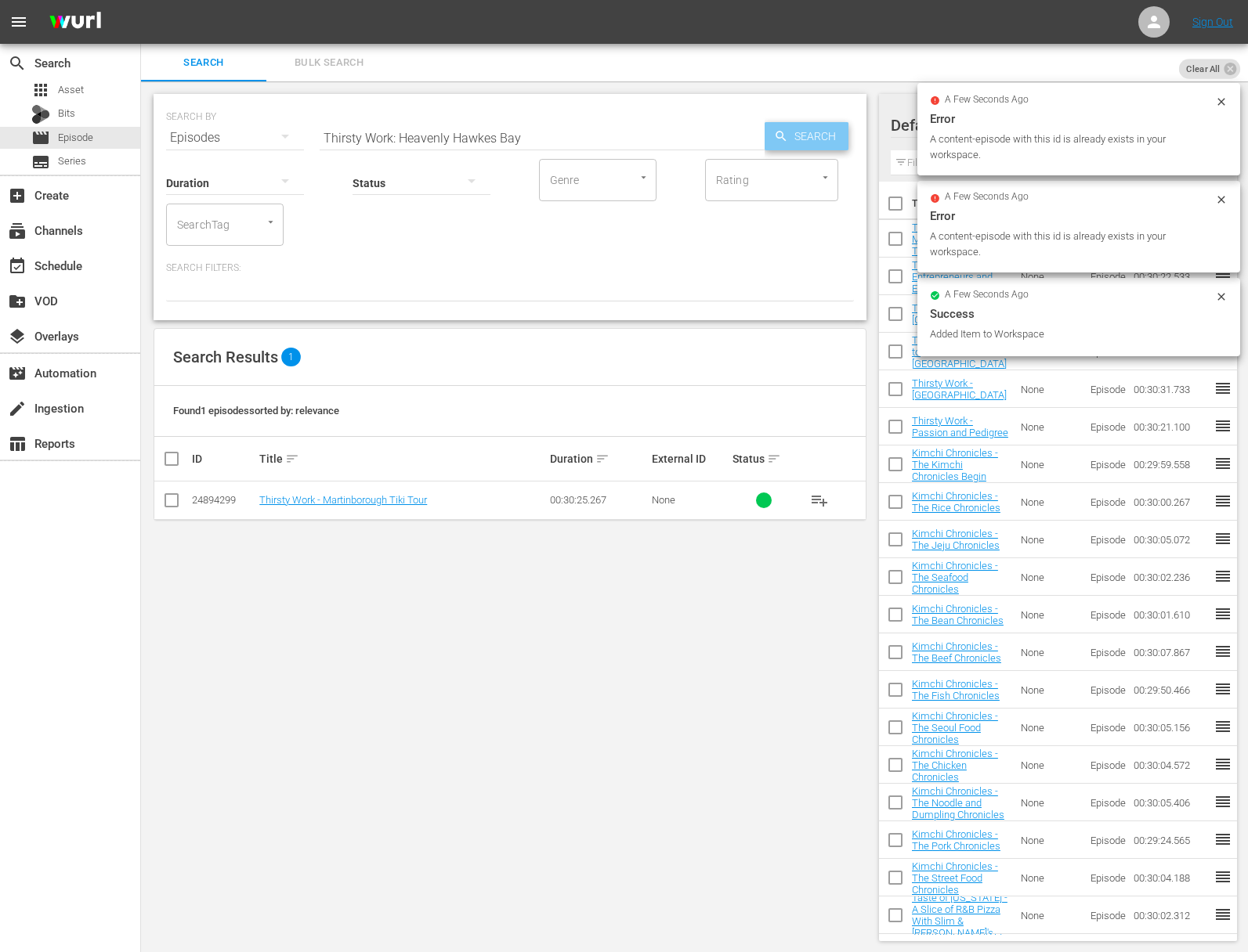
click at [799, 139] on span "Search" at bounding box center [818, 136] width 60 height 28
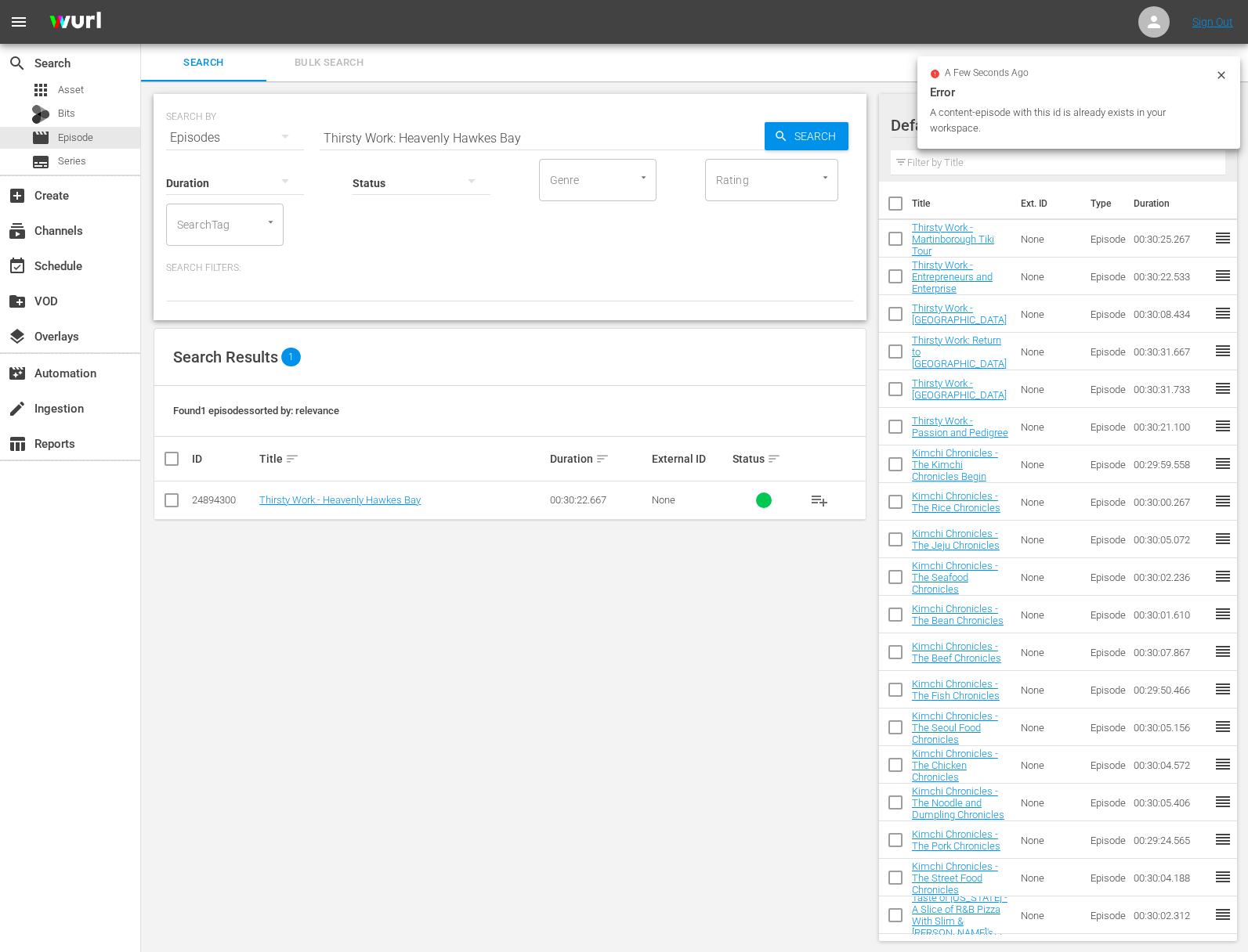
click at [821, 495] on span "playlist_add" at bounding box center [819, 500] width 19 height 19
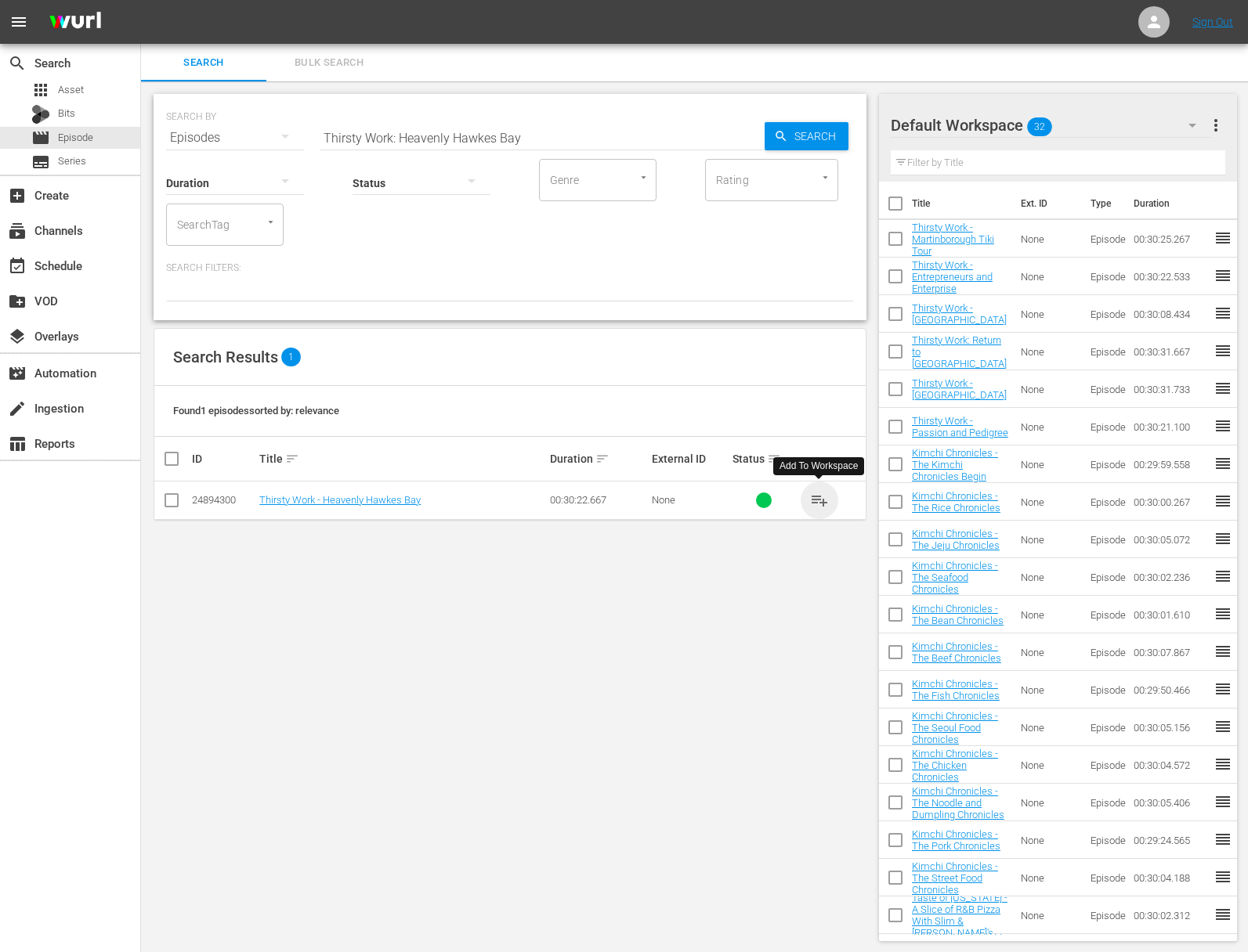
click at [820, 497] on span "playlist_add" at bounding box center [819, 500] width 19 height 19
click at [817, 497] on span "playlist_add" at bounding box center [819, 500] width 19 height 19
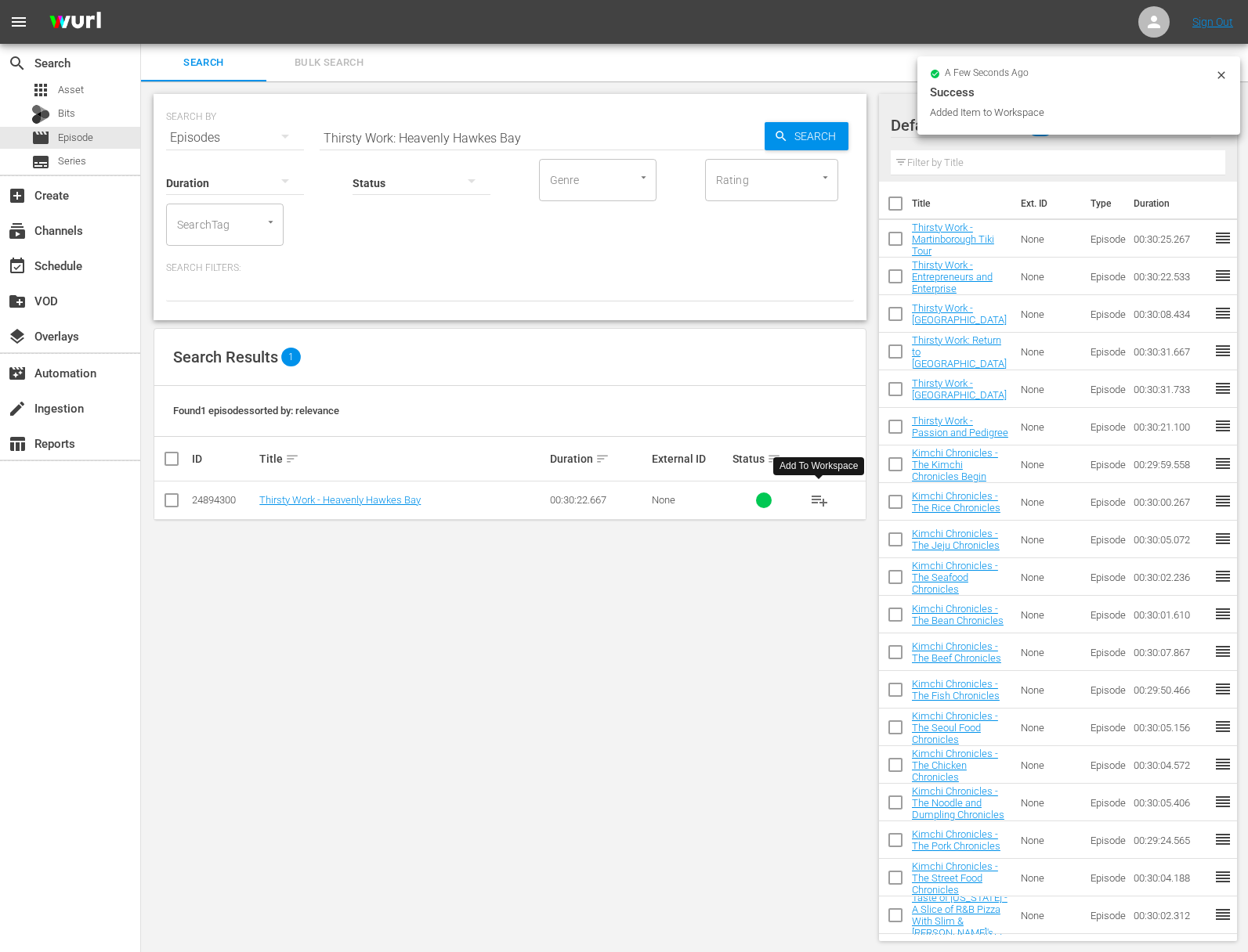
click at [817, 497] on span "playlist_add" at bounding box center [819, 500] width 19 height 19
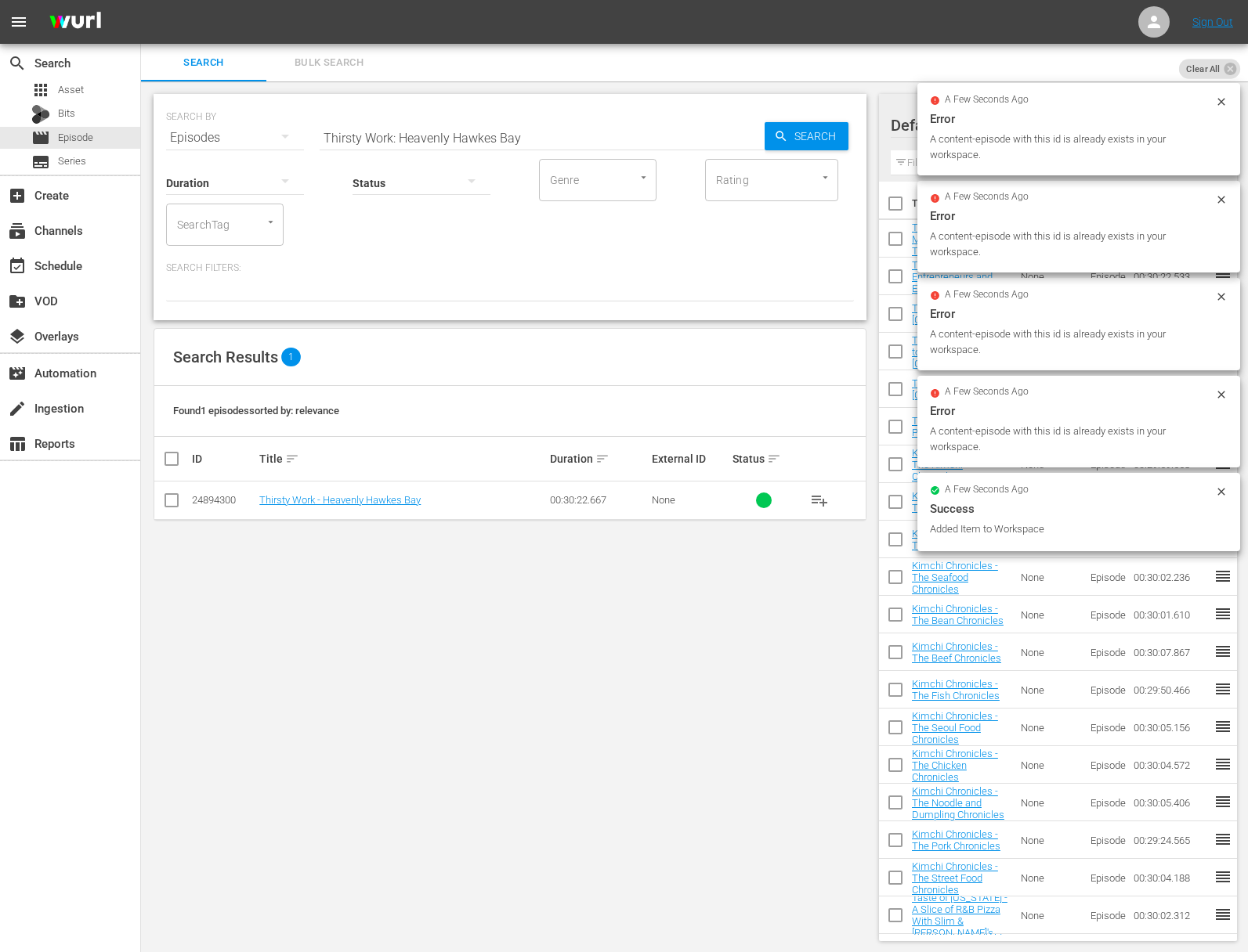
click at [502, 139] on input "Thirsty Work: Heavenly Hawkes Bay" at bounding box center [542, 138] width 445 height 38
paste input "Awatere Valle"
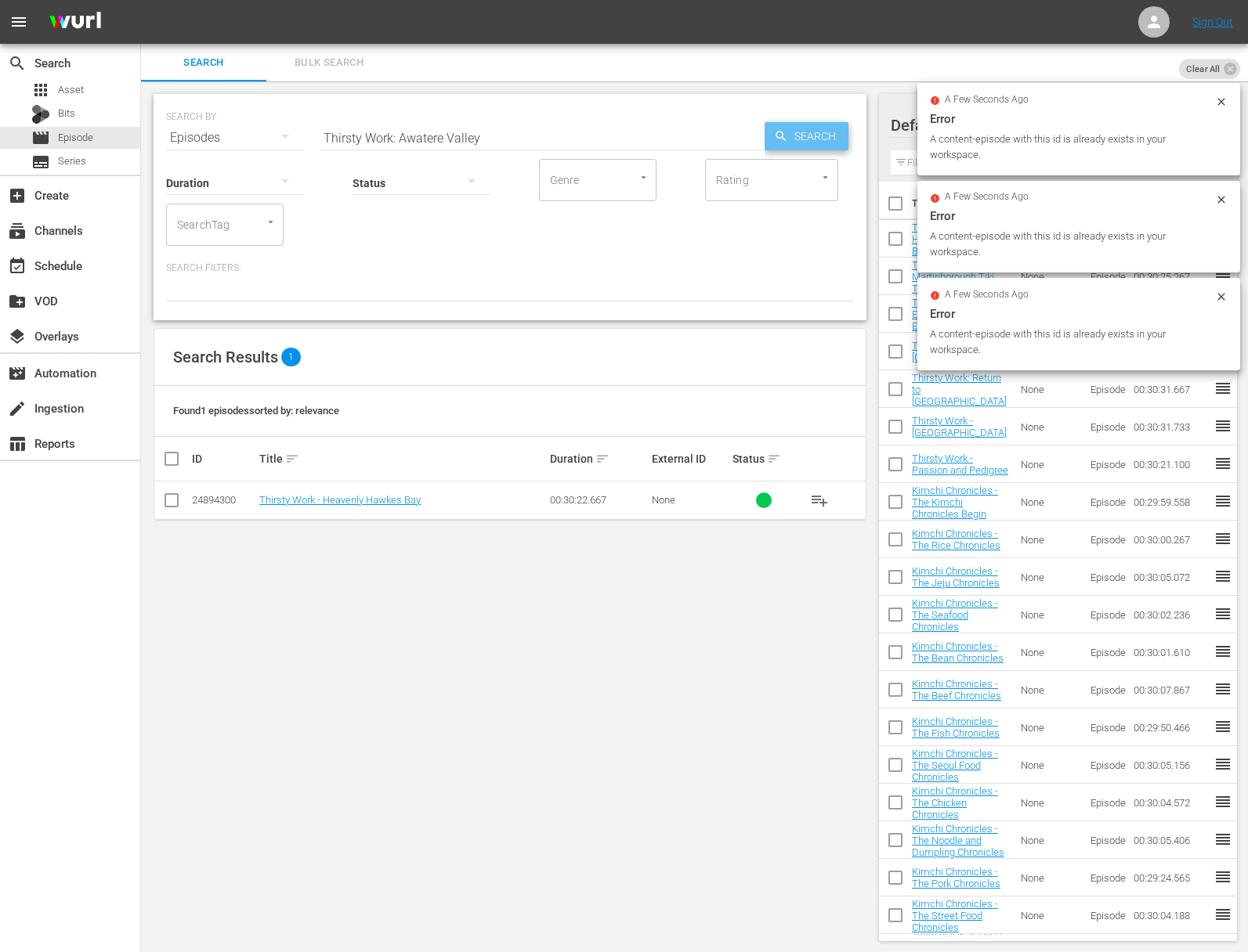
click at [799, 137] on span "Search" at bounding box center [818, 136] width 60 height 28
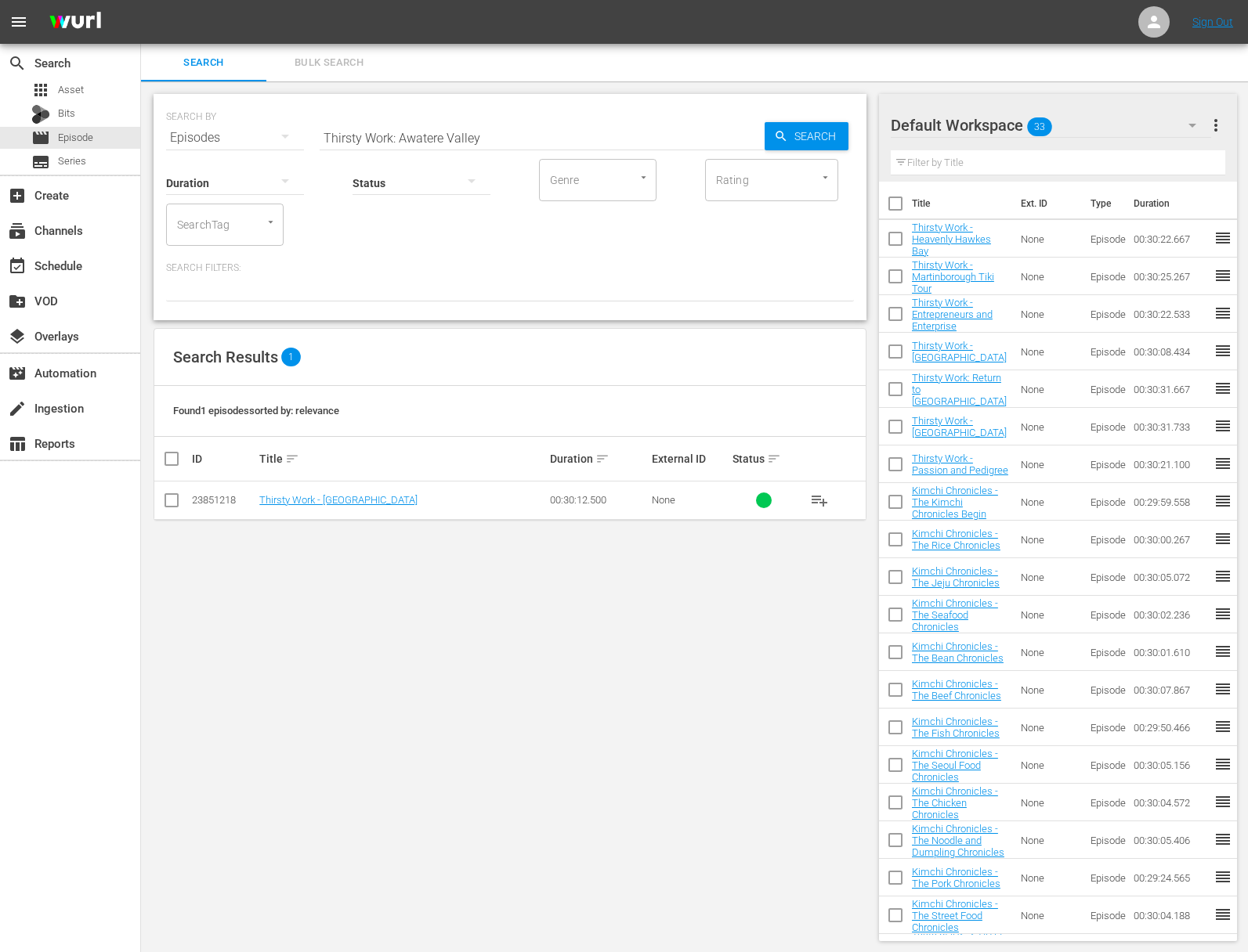
click at [817, 500] on span "playlist_add" at bounding box center [819, 500] width 19 height 19
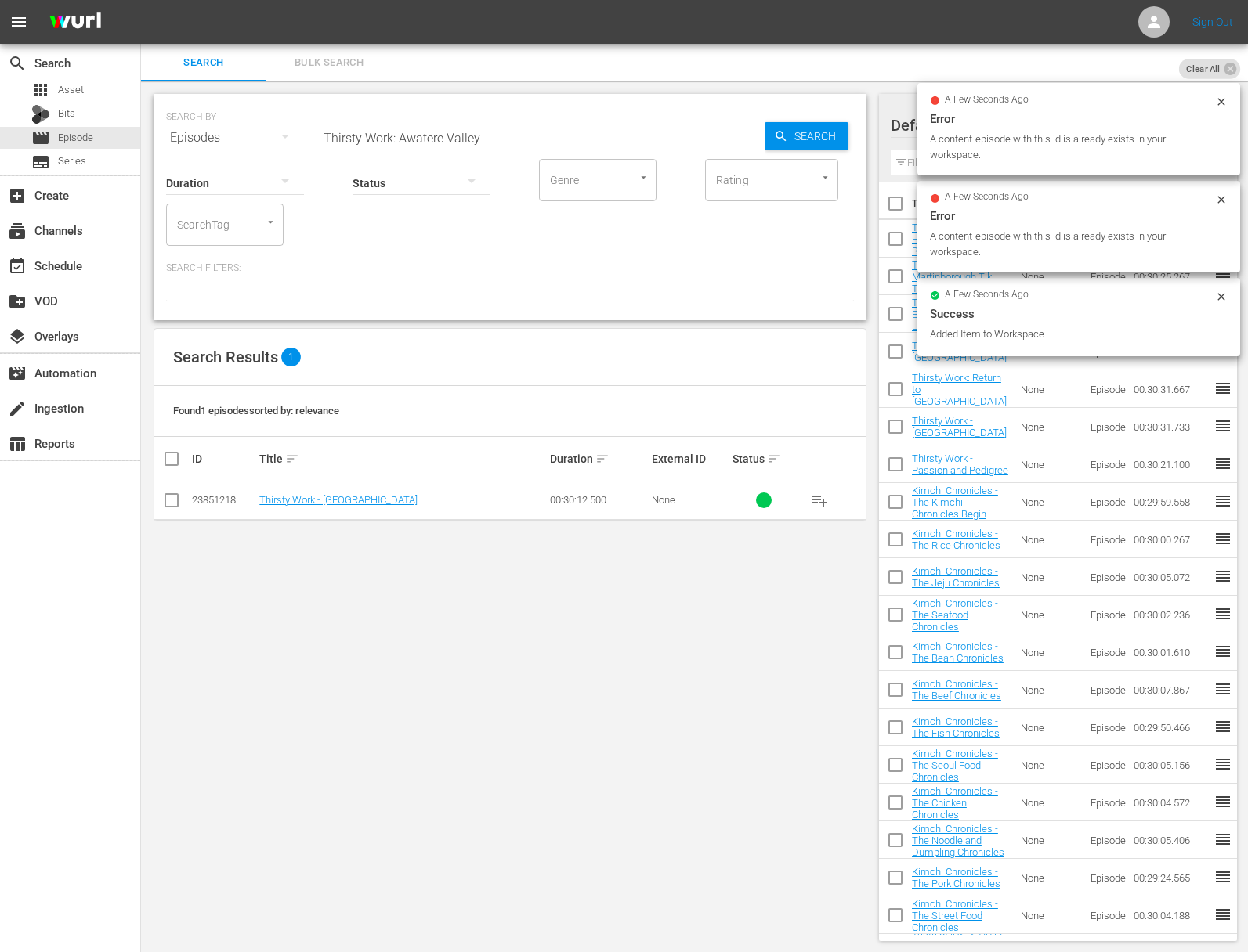
click at [473, 122] on input "Thirsty Work: Awatere Valley" at bounding box center [542, 138] width 445 height 38
paste input "Canterbury Pioneers"
click at [756, 123] on input "Thirsty Work: Canterbury Pioneers" at bounding box center [542, 138] width 445 height 38
click at [784, 124] on div "Search" at bounding box center [806, 136] width 84 height 28
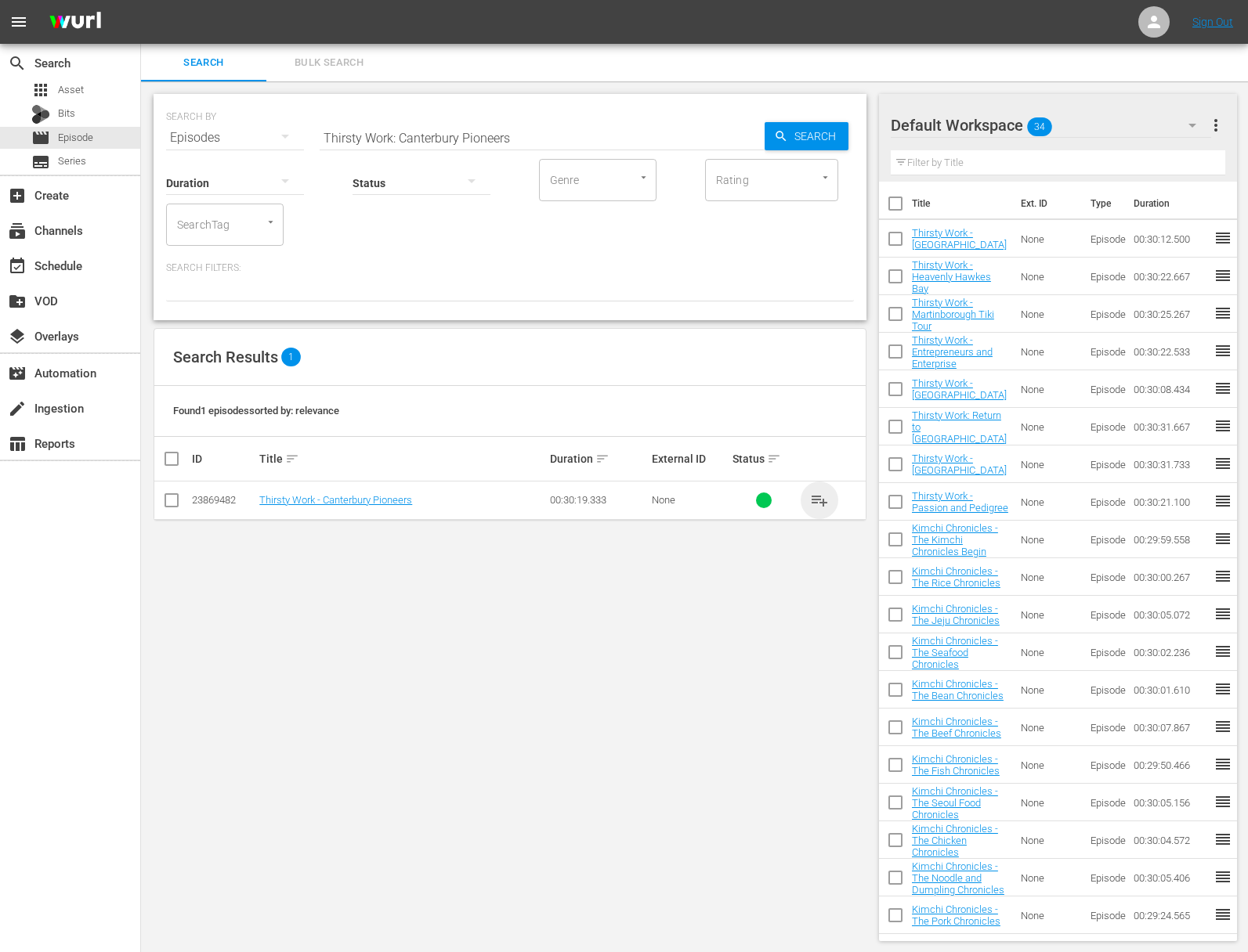
click at [817, 499] on span "playlist_add" at bounding box center [819, 500] width 19 height 19
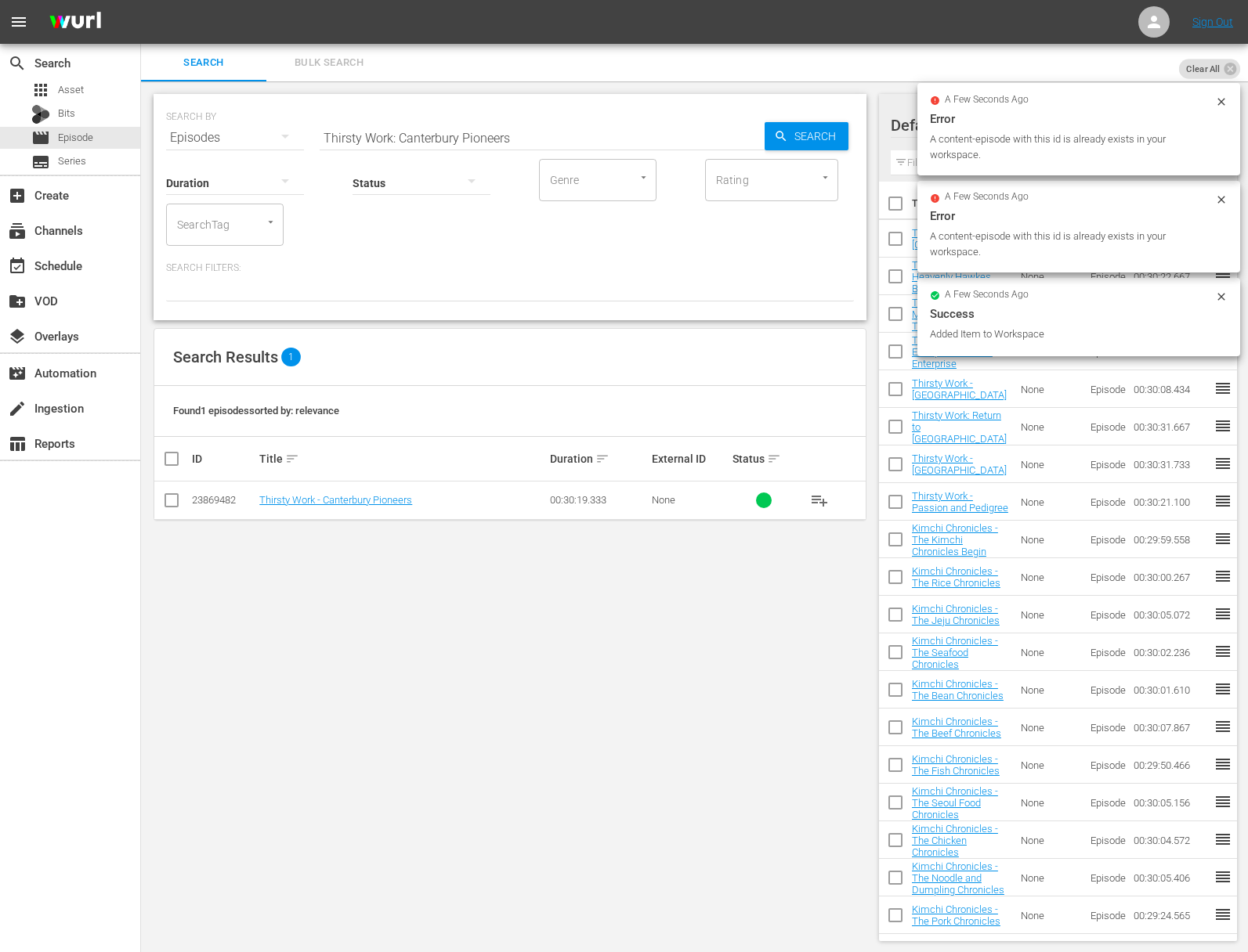
click at [415, 147] on div "Status" at bounding box center [421, 173] width 138 height 56
click at [422, 140] on input "Thirsty Work: Canterbury Pioneers" at bounding box center [542, 138] width 445 height 38
paste input "entral Otago"
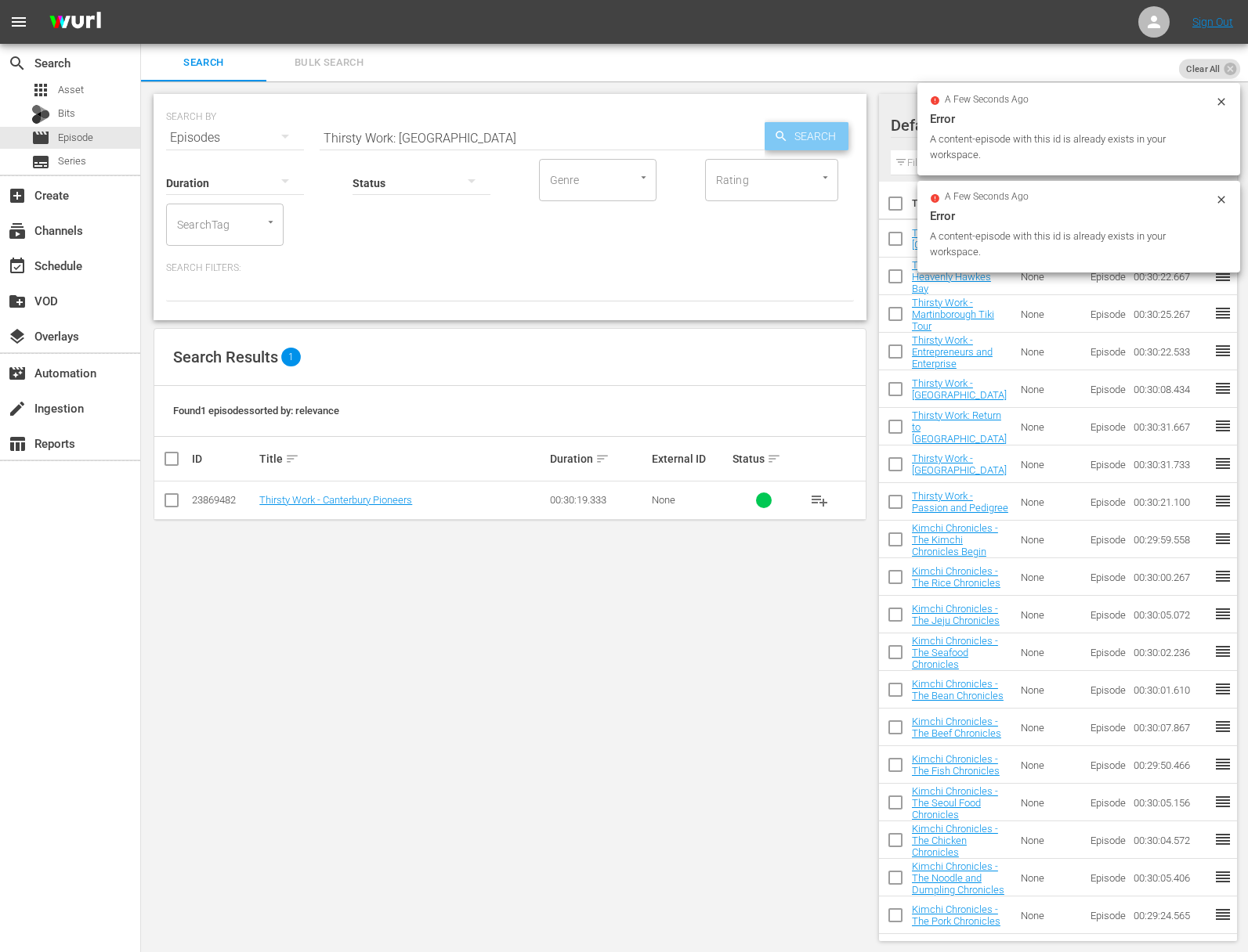
click at [806, 137] on span "Search" at bounding box center [818, 136] width 60 height 28
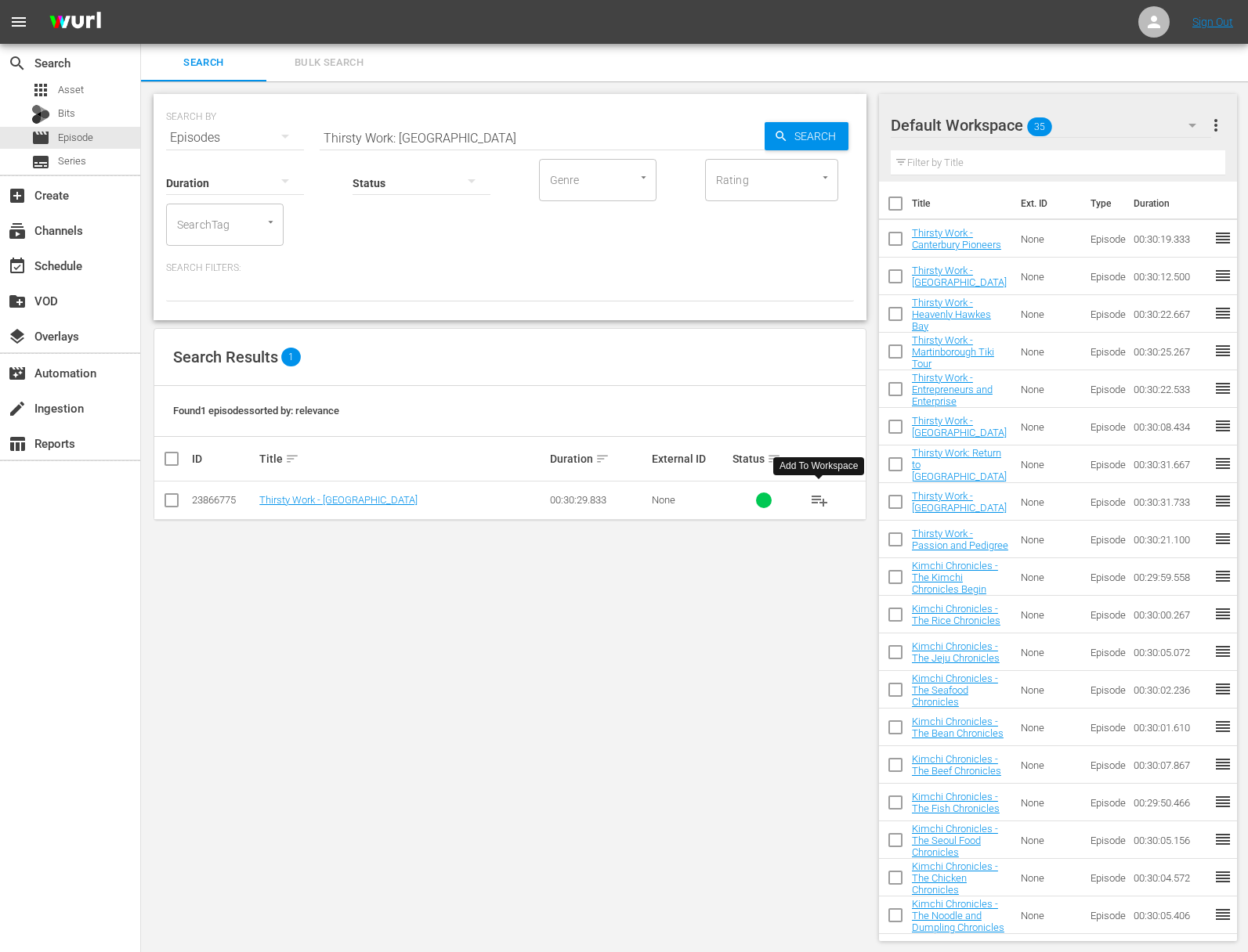
click at [823, 495] on span "playlist_add" at bounding box center [819, 500] width 19 height 19
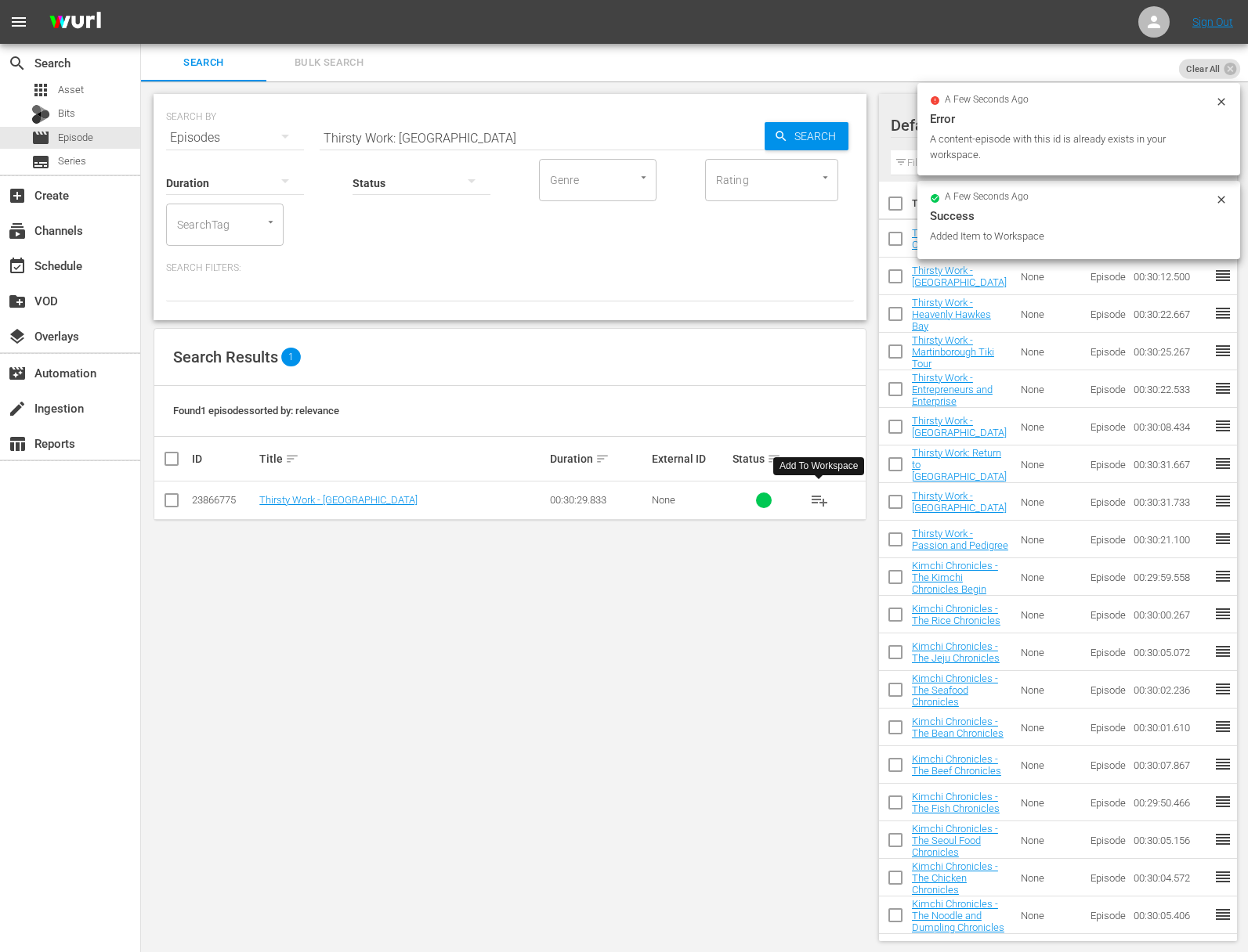
click at [487, 139] on input "Thirsty Work: Central Otago" at bounding box center [542, 138] width 445 height 38
paste input "Thirsty Work: Nelson"
click at [505, 138] on input "Thirsty Work: Central OtagoaThirsty Work: Nelson" at bounding box center [542, 138] width 445 height 38
paste input "text"
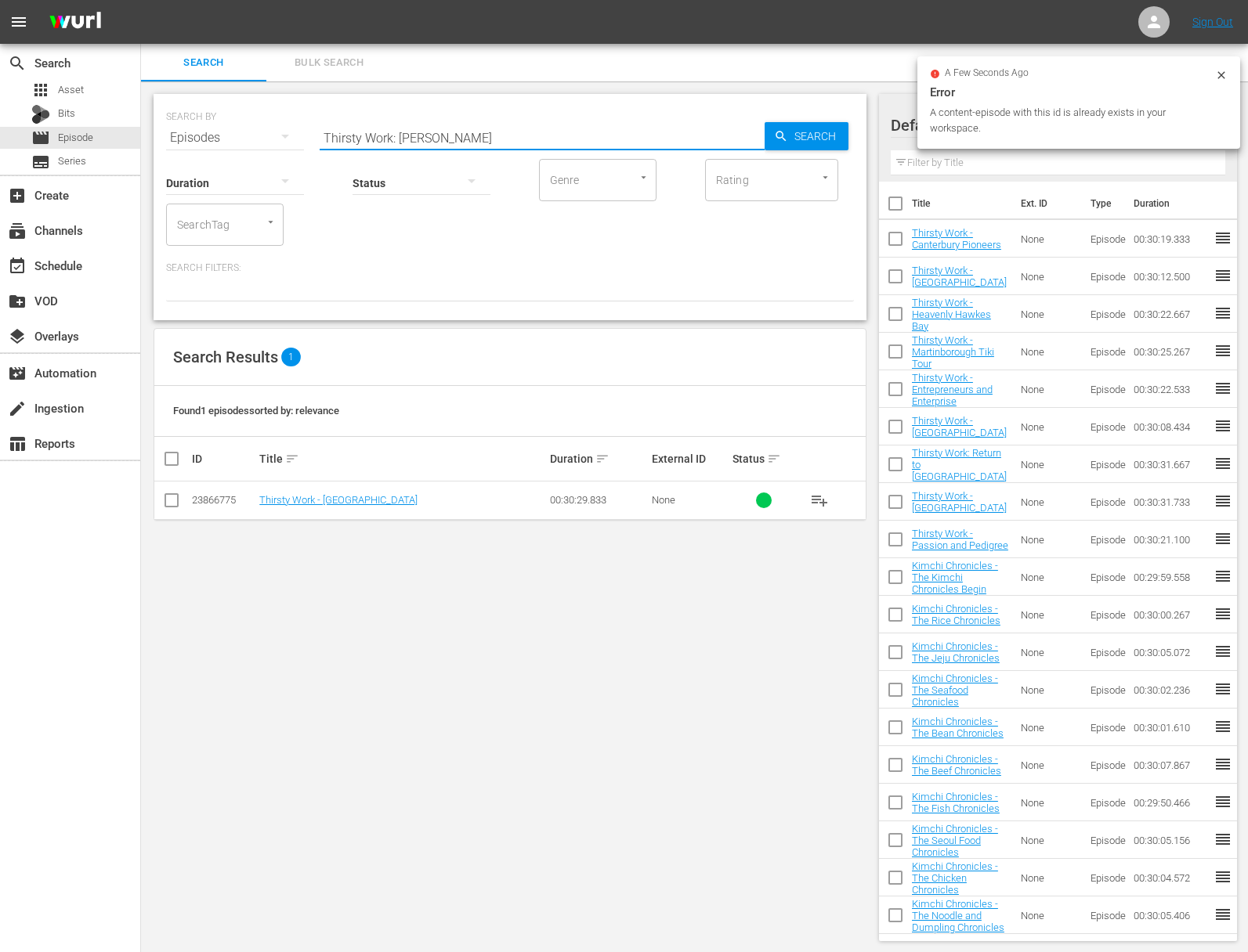
drag, startPoint x: 738, startPoint y: 140, endPoint x: 773, endPoint y: 142, distance: 35.1
click at [744, 141] on input "Thirsty Work: Nelson" at bounding box center [542, 138] width 445 height 38
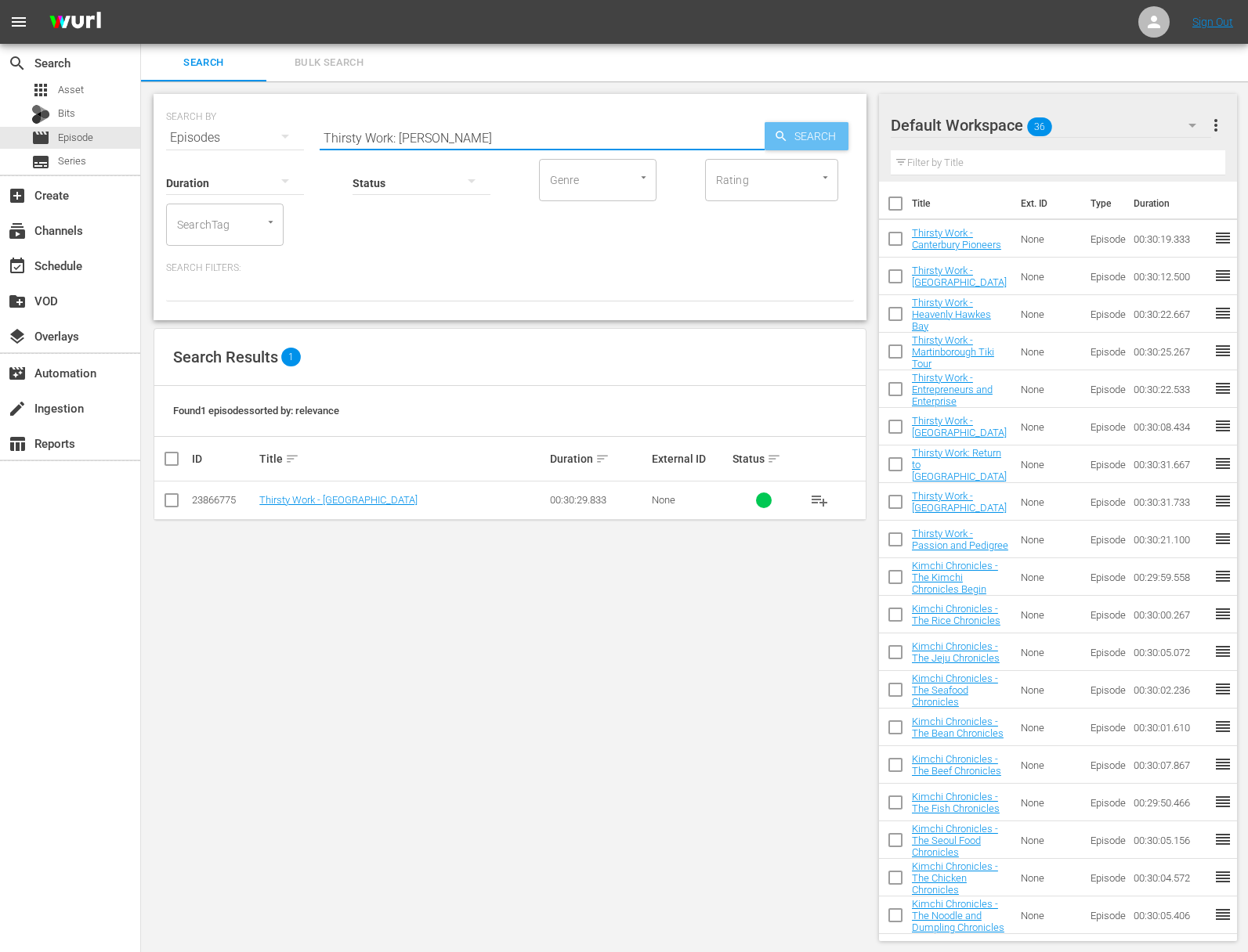
click at [803, 141] on span "Search" at bounding box center [818, 136] width 60 height 28
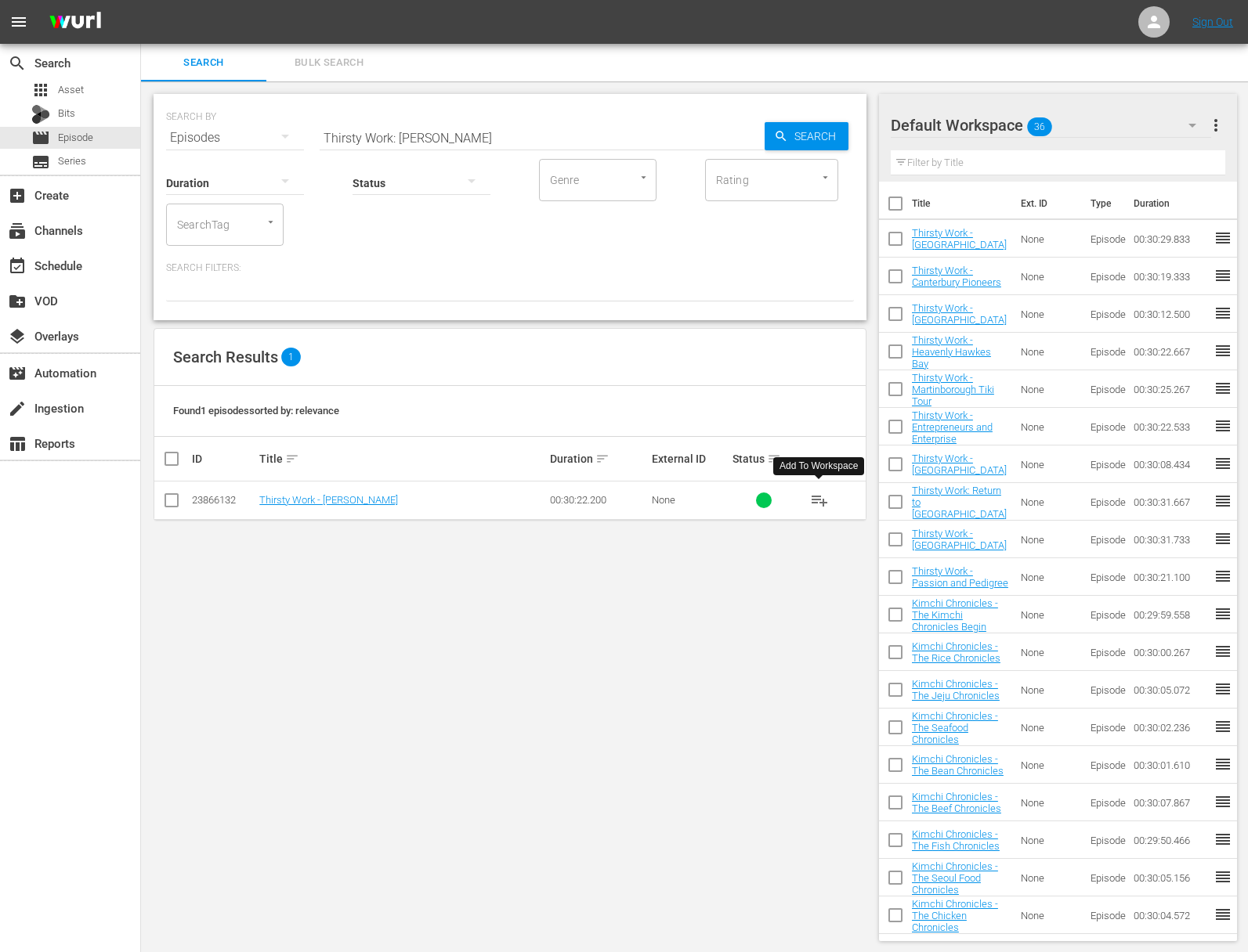
click at [818, 500] on span "playlist_add" at bounding box center [819, 500] width 19 height 19
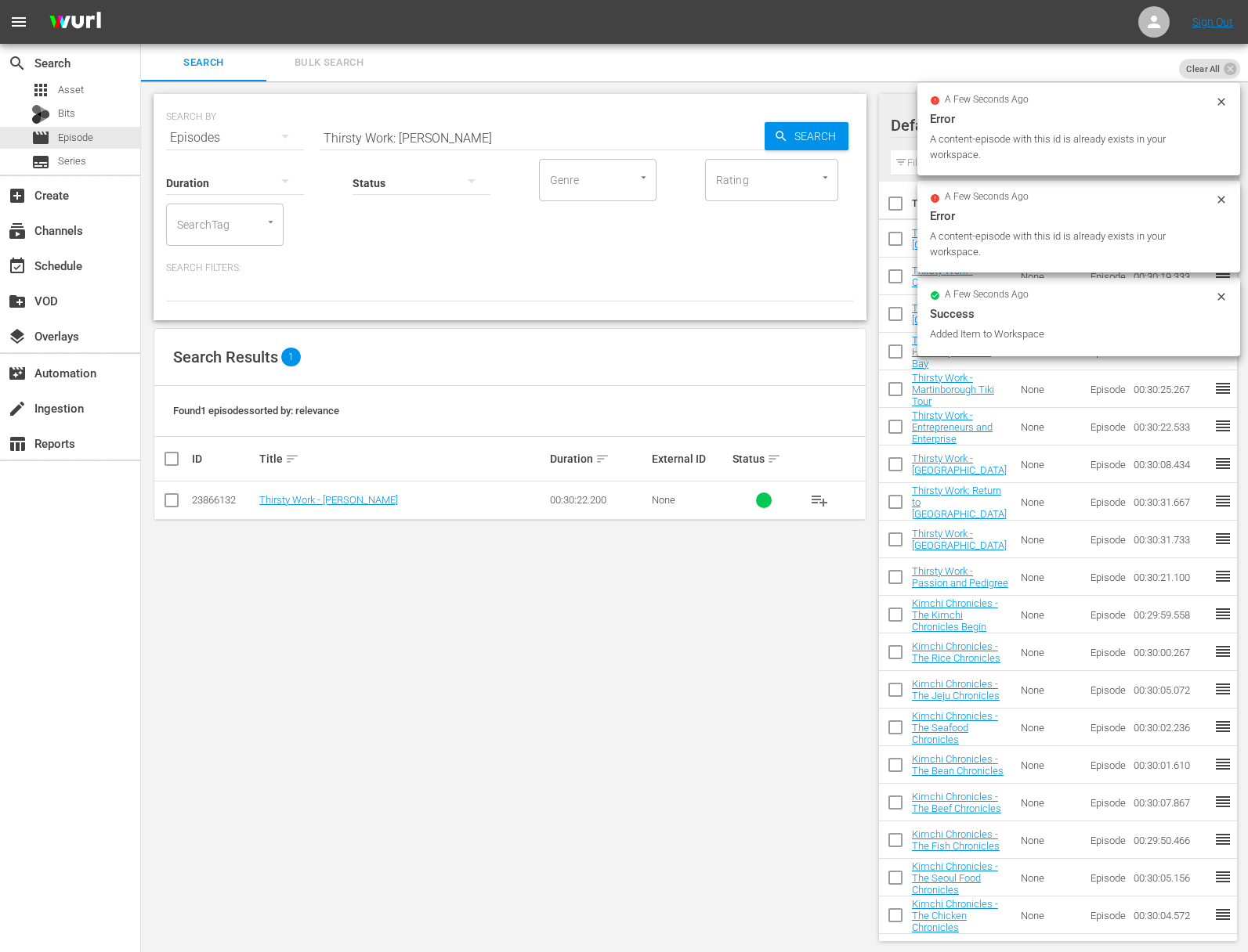
click at [486, 140] on input "Thirsty Work: Nelson" at bounding box center [542, 138] width 445 height 38
paste input "Auckland"
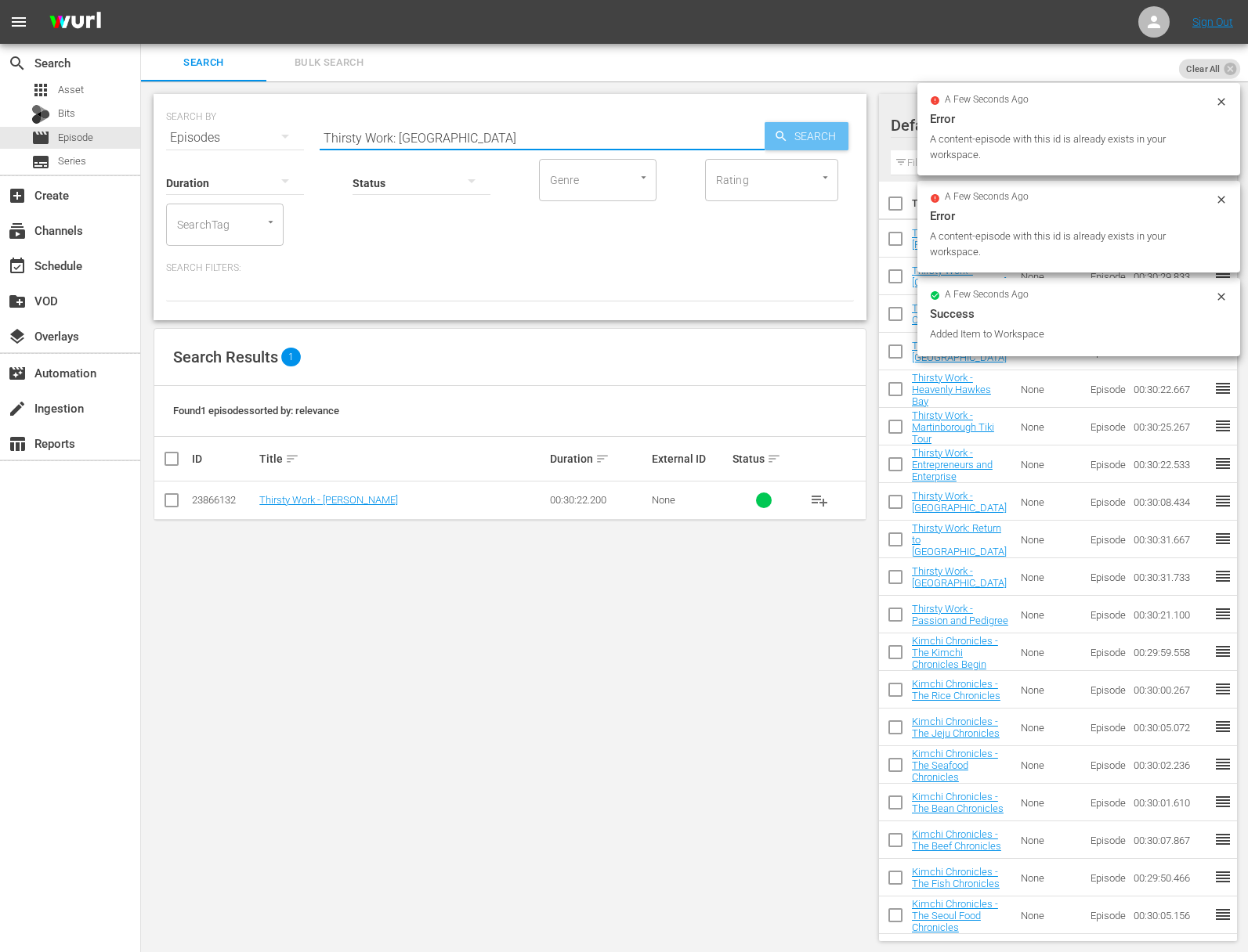
click at [813, 142] on span "Search" at bounding box center [818, 136] width 60 height 28
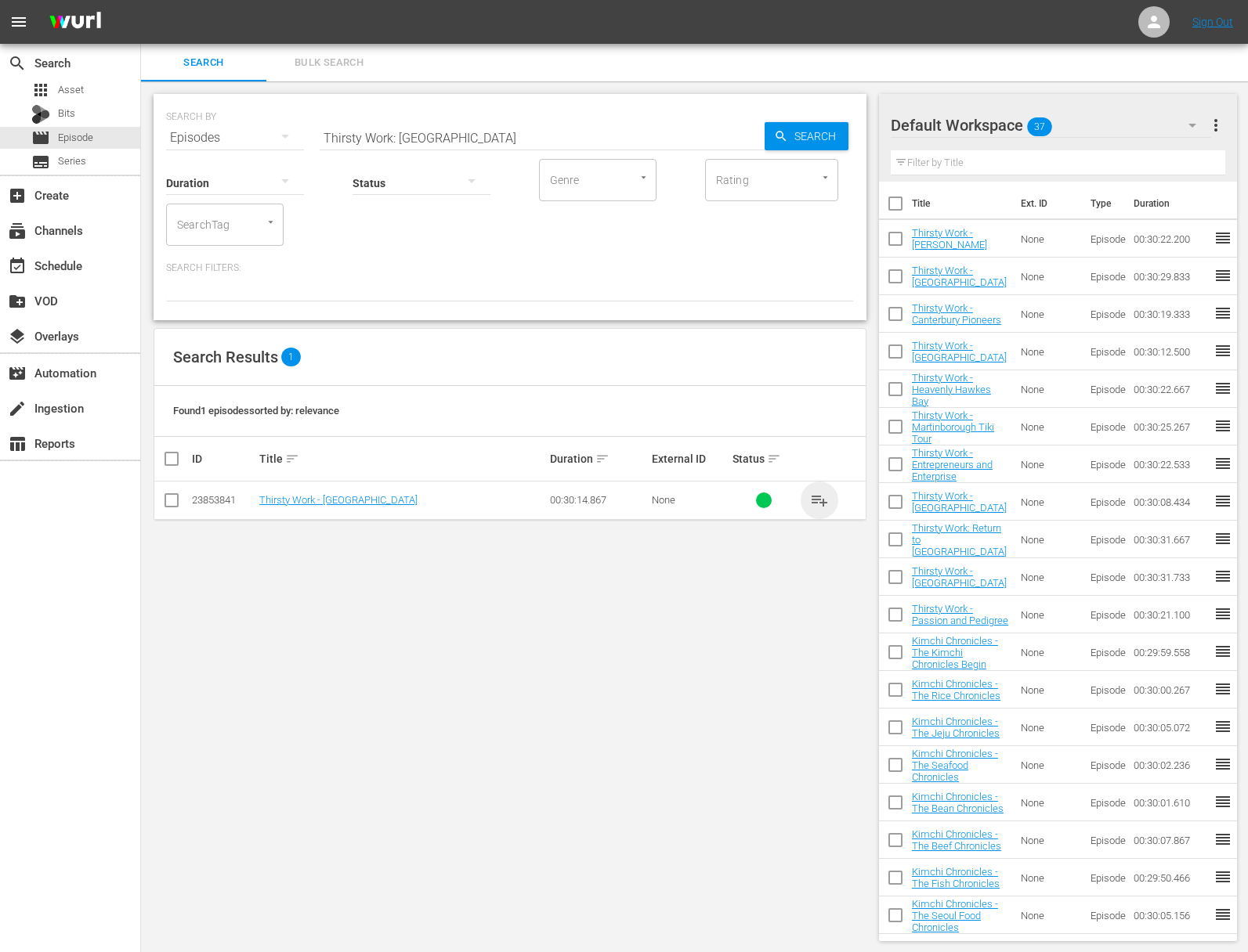
click at [814, 495] on span "playlist_add" at bounding box center [819, 500] width 19 height 19
click at [816, 496] on span "playlist_add" at bounding box center [819, 500] width 19 height 19
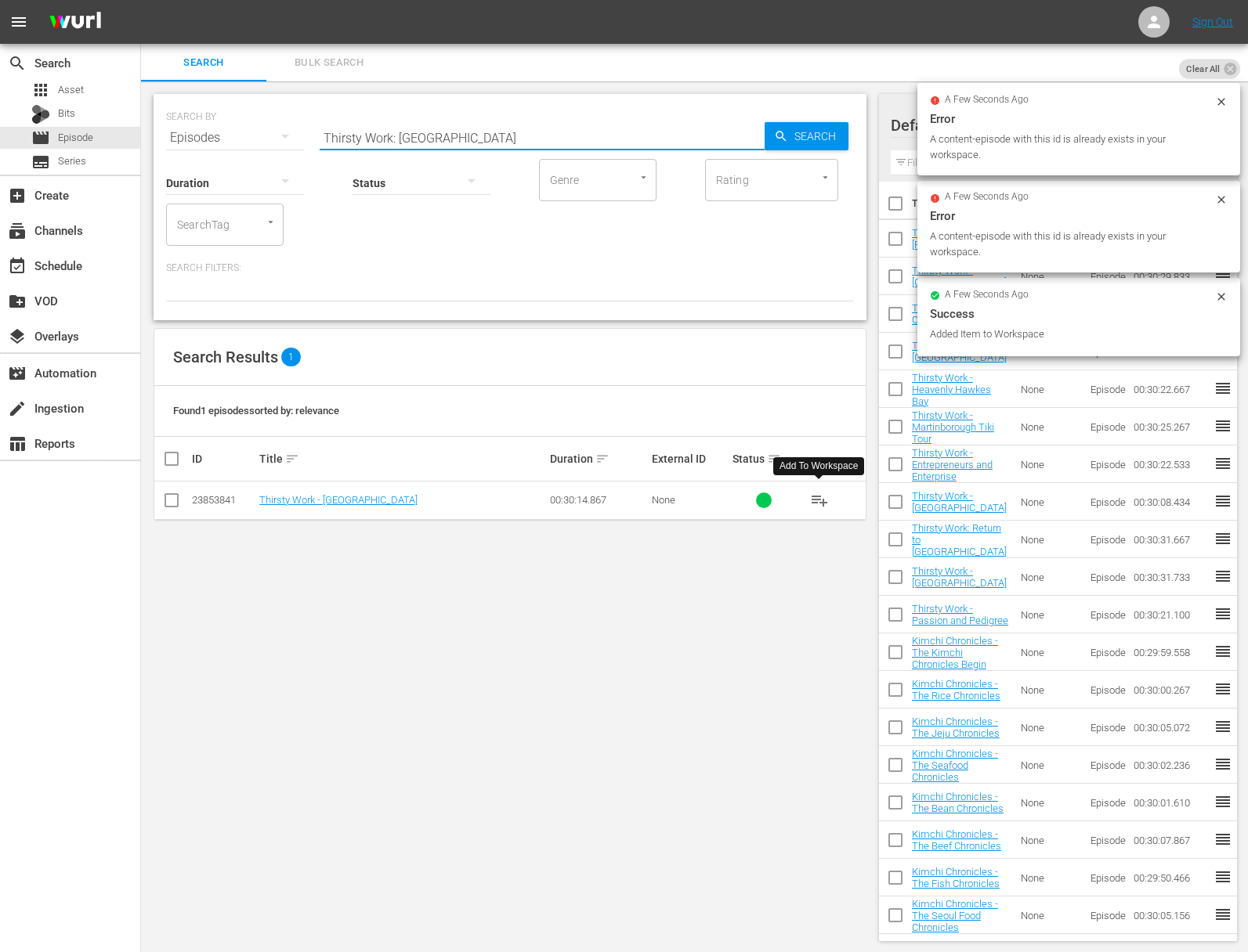
click at [441, 136] on input "Thirsty Work: Auckland" at bounding box center [542, 138] width 445 height 38
paste input "Pati's Mexican Table - Top Chefs and Ancient Cliffs"
click at [438, 136] on input "Thirsty Work: AucklanaaPati's Mexican Table - Top Chefs and Ancient Cliffsd" at bounding box center [542, 138] width 445 height 38
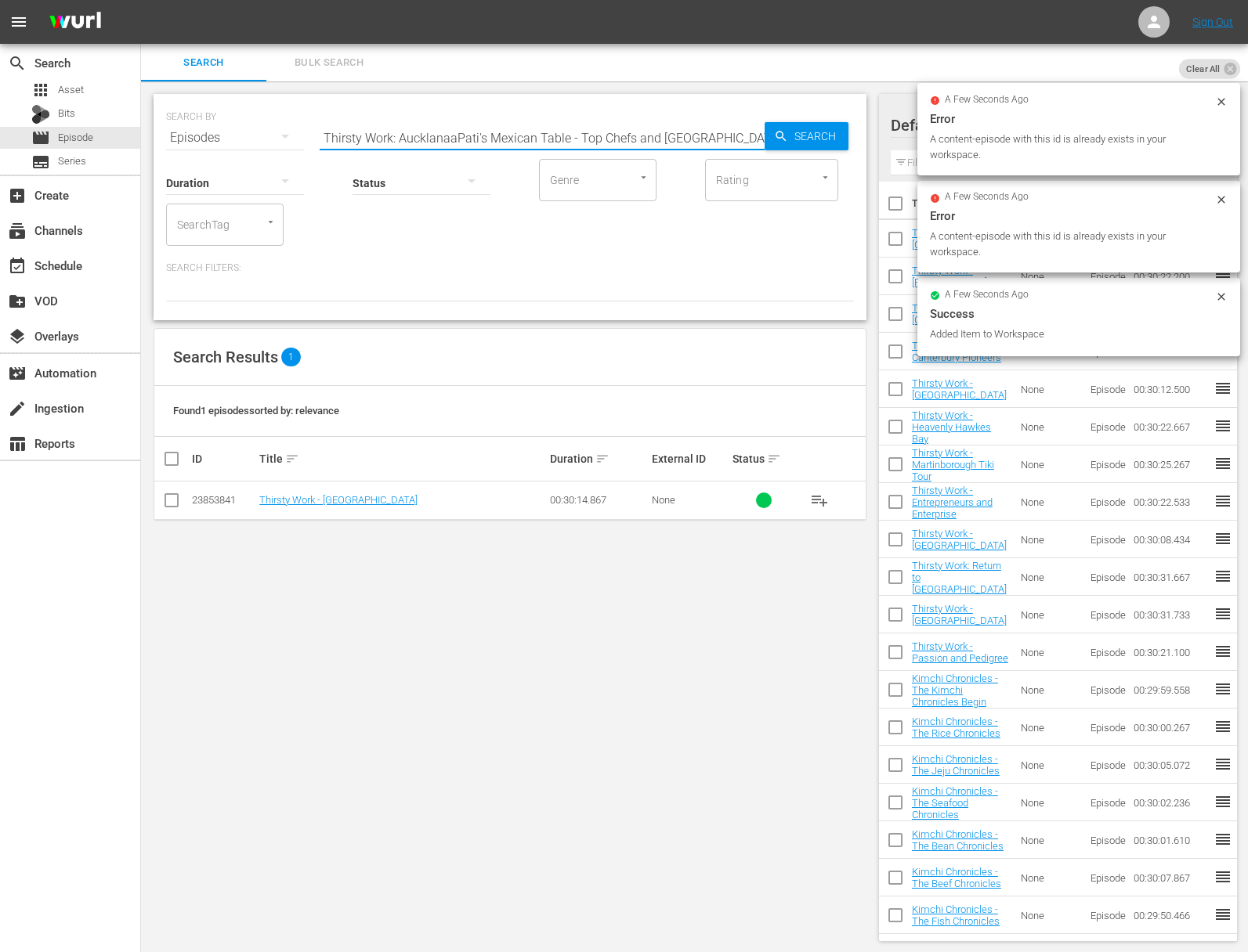
paste input "Pati's Mexican Table - Top Chefs and Ancient Cliffs"
click at [438, 136] on input "Thirsty Work: AucklanaPati's Mexican Table - Top Chefs and Ancient CliffsaPati'…" at bounding box center [542, 138] width 445 height 38
paste input "Pati's Mexican Table - Top Chefs and Ancient Cliffs"
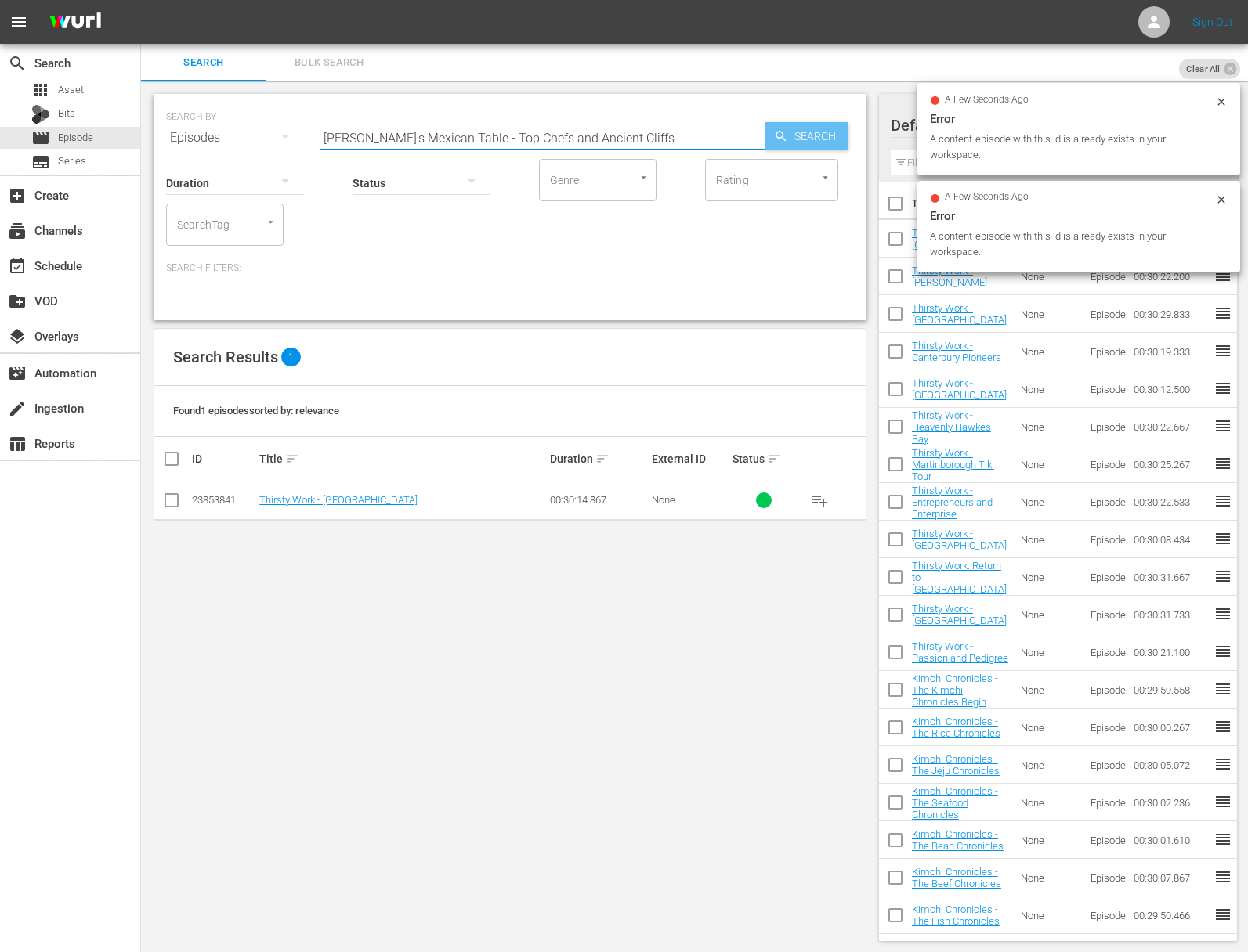
click at [810, 131] on span "Search" at bounding box center [818, 136] width 60 height 28
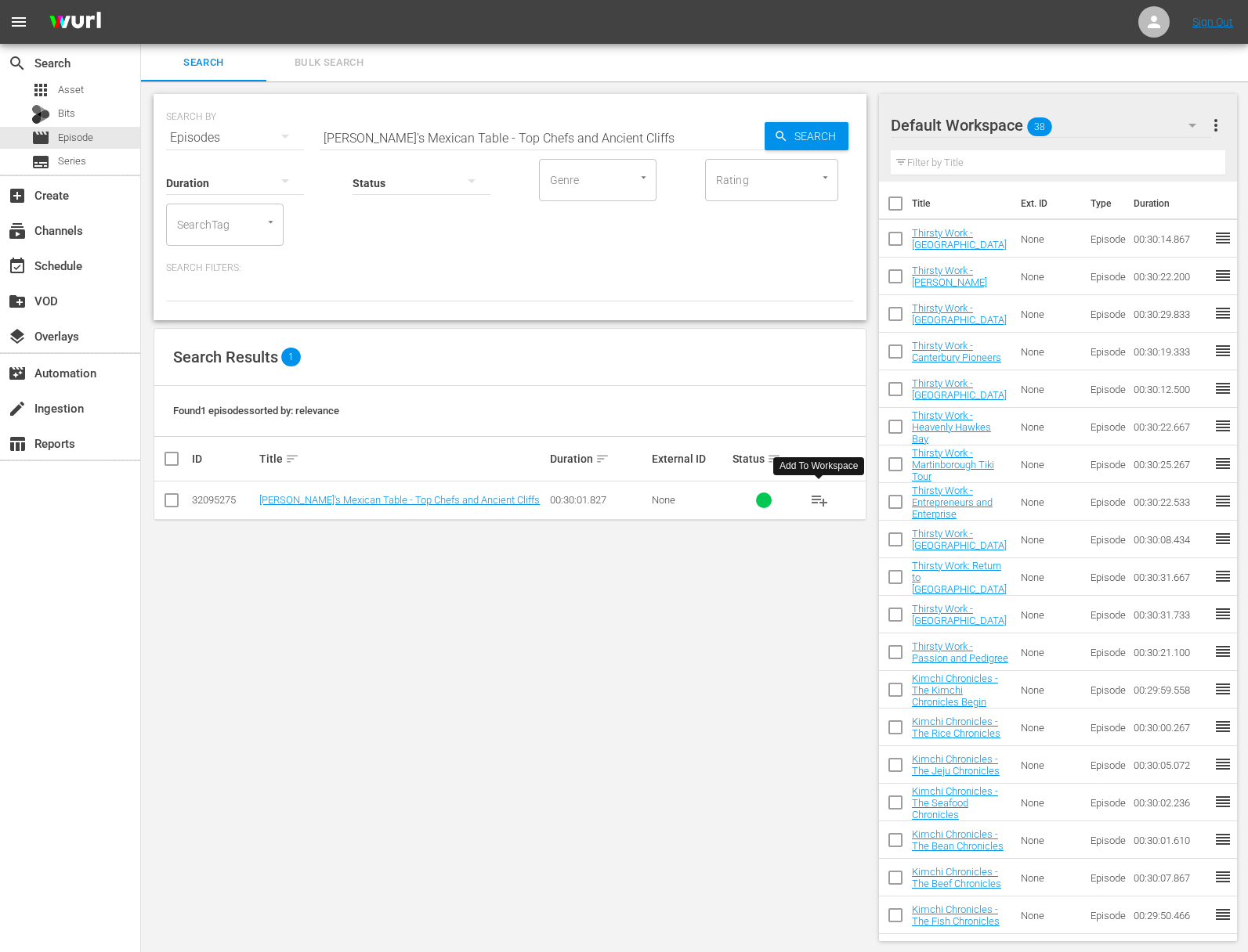
click at [819, 500] on span "playlist_add" at bounding box center [819, 500] width 19 height 19
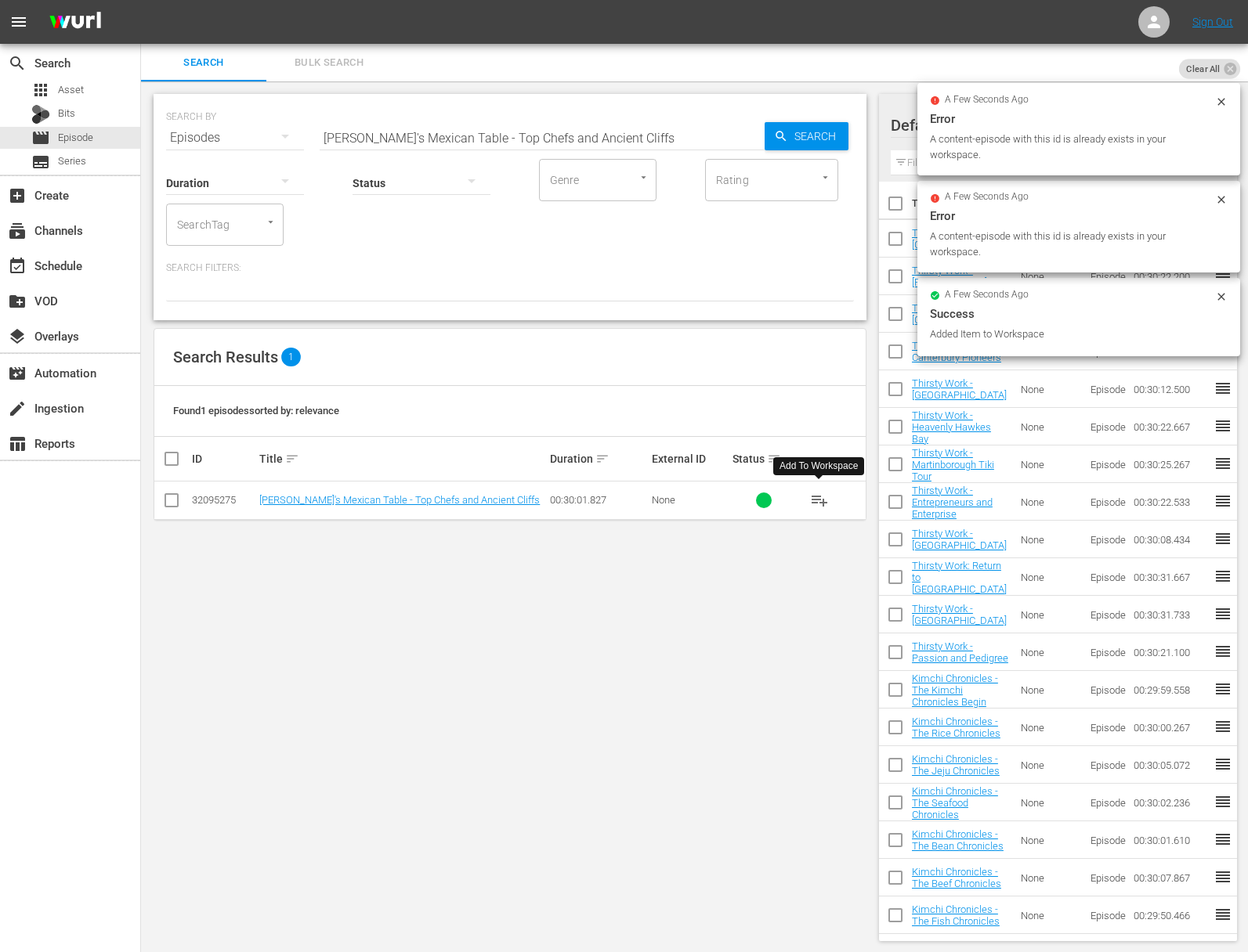
click at [429, 139] on input "Pati's Mexican Table - Top Chefs and Ancient Cliffs" at bounding box center [542, 138] width 445 height 38
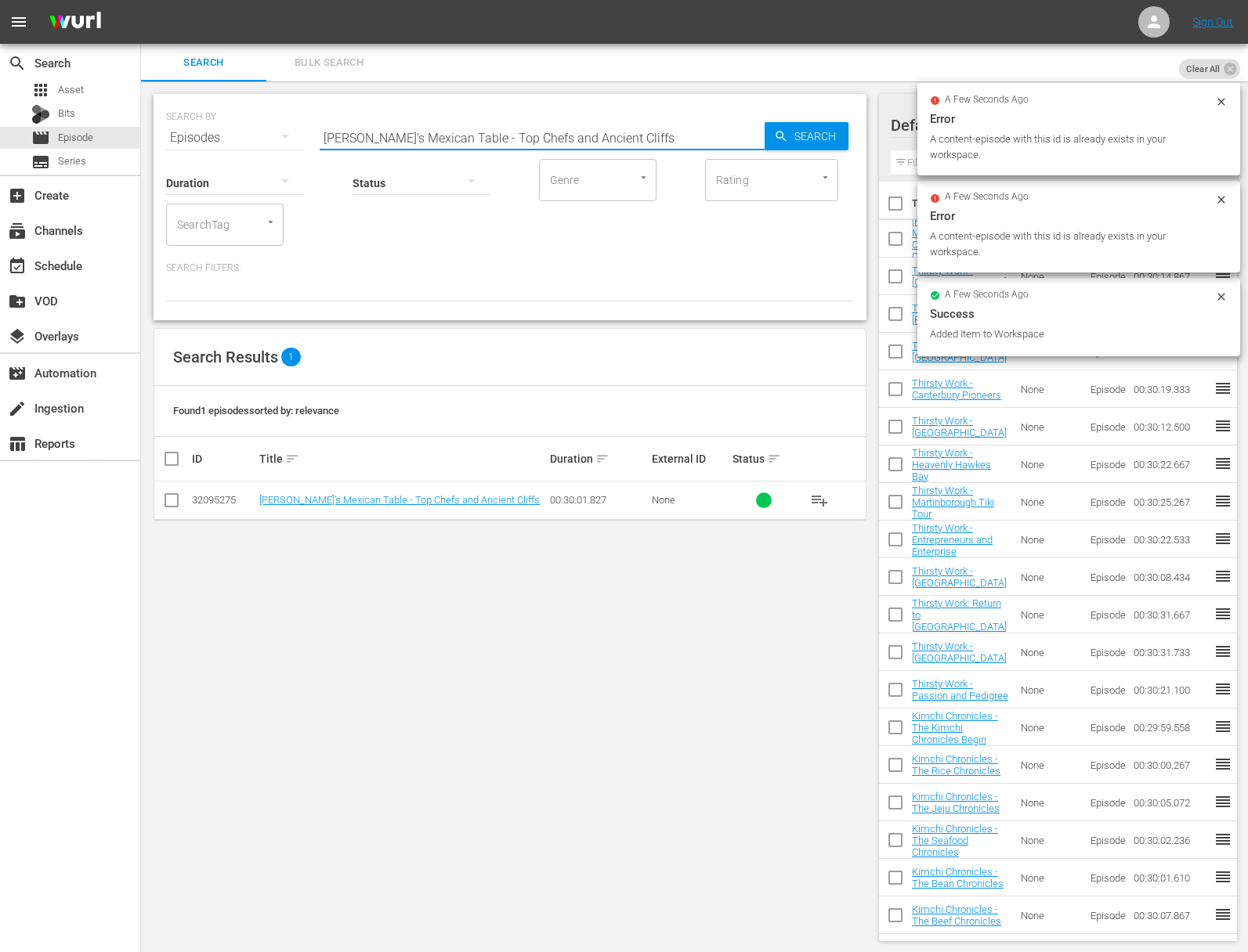
paste input "A Day With Hugo"
click at [756, 139] on input "Pati's Mexican Table - A Day With Hugo" at bounding box center [542, 138] width 445 height 38
click at [803, 137] on span "Search" at bounding box center [818, 136] width 60 height 28
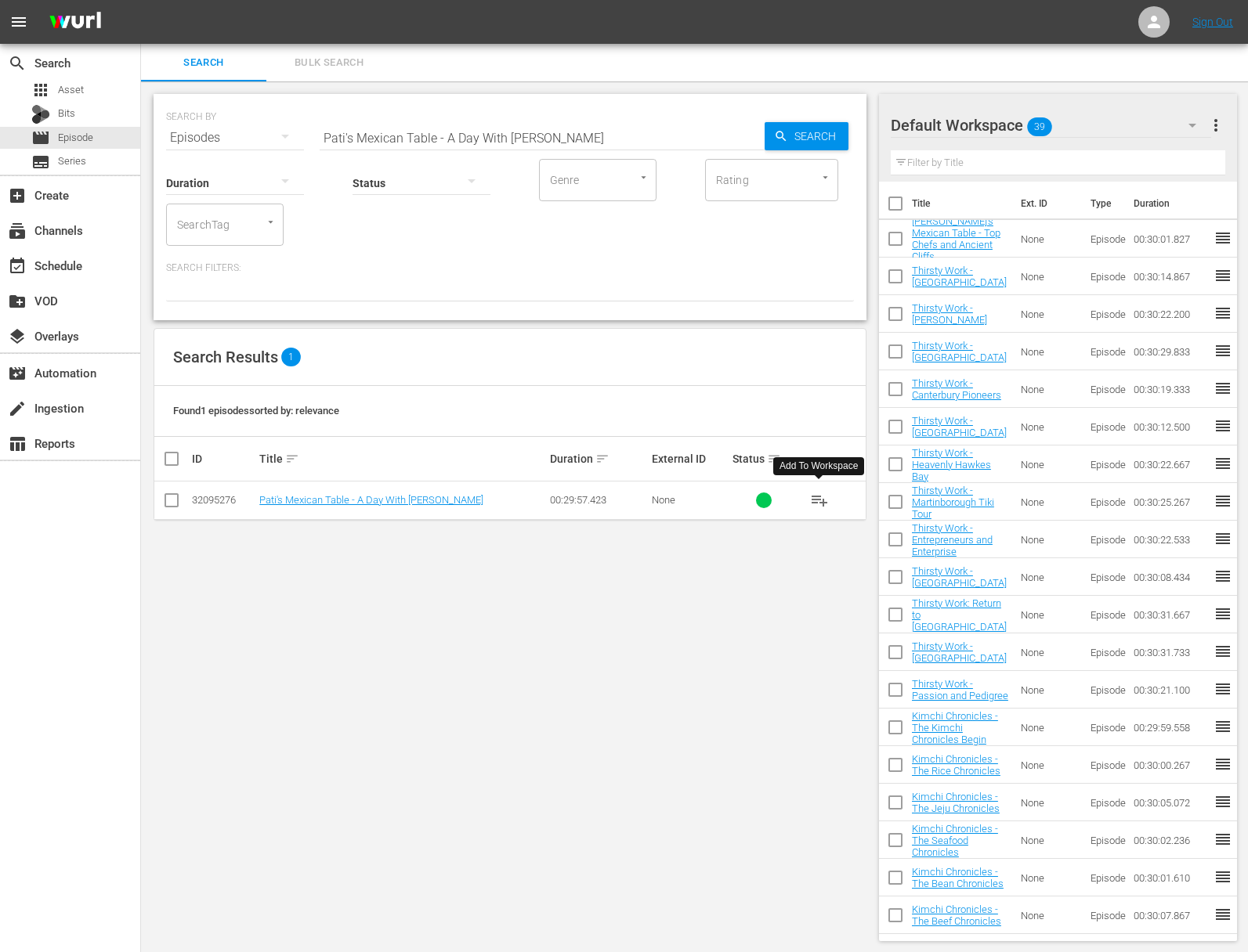
click at [818, 495] on span "playlist_add" at bounding box center [819, 500] width 19 height 19
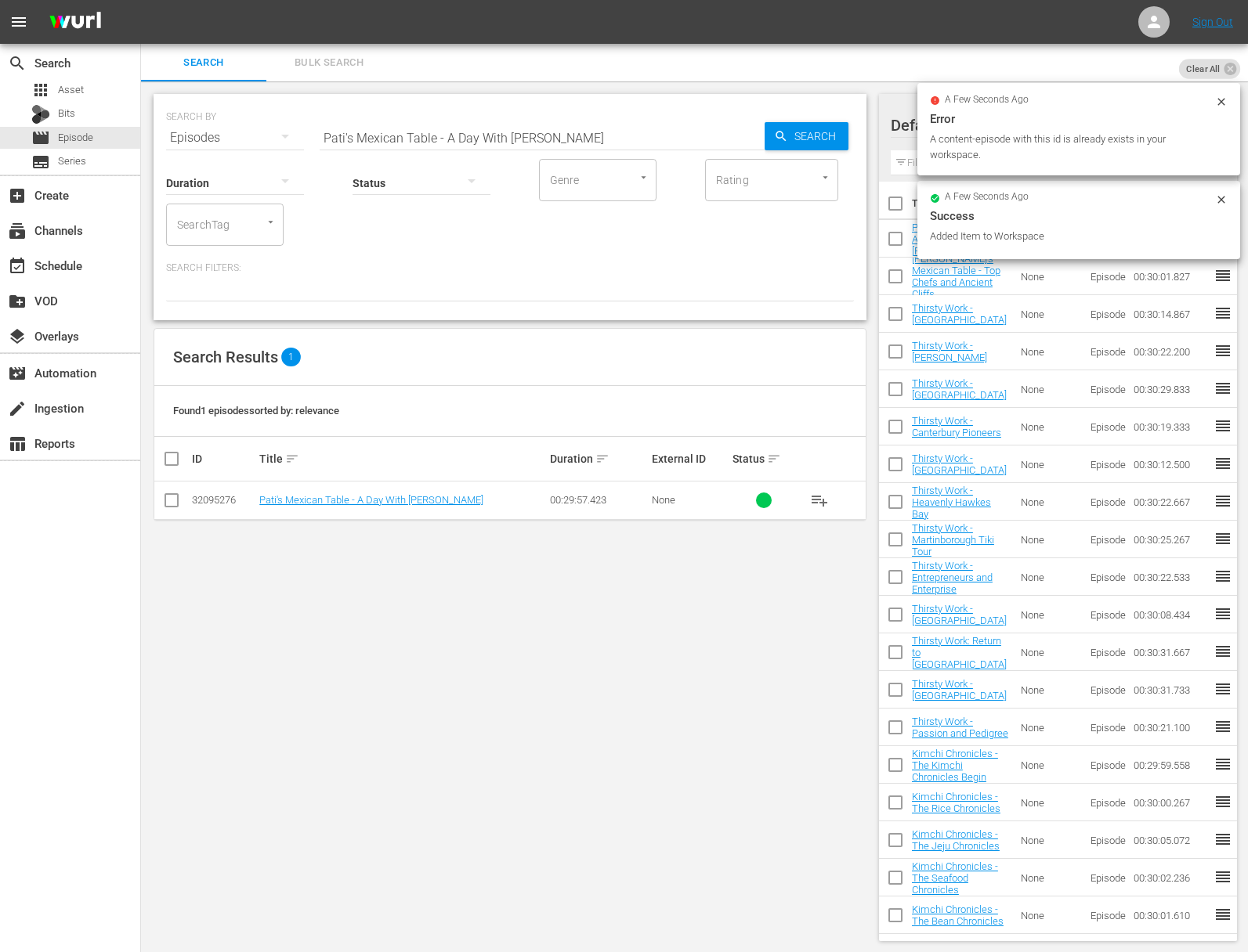
click at [481, 112] on div "SEARCH BY Search By Episodes Search ID, Title, Description, Keywords, or Catego…" at bounding box center [510, 128] width 688 height 56
click at [481, 144] on input "Pati's Mexican Table - A Day With Hugo" at bounding box center [542, 138] width 445 height 38
paste input "Guayabera World"
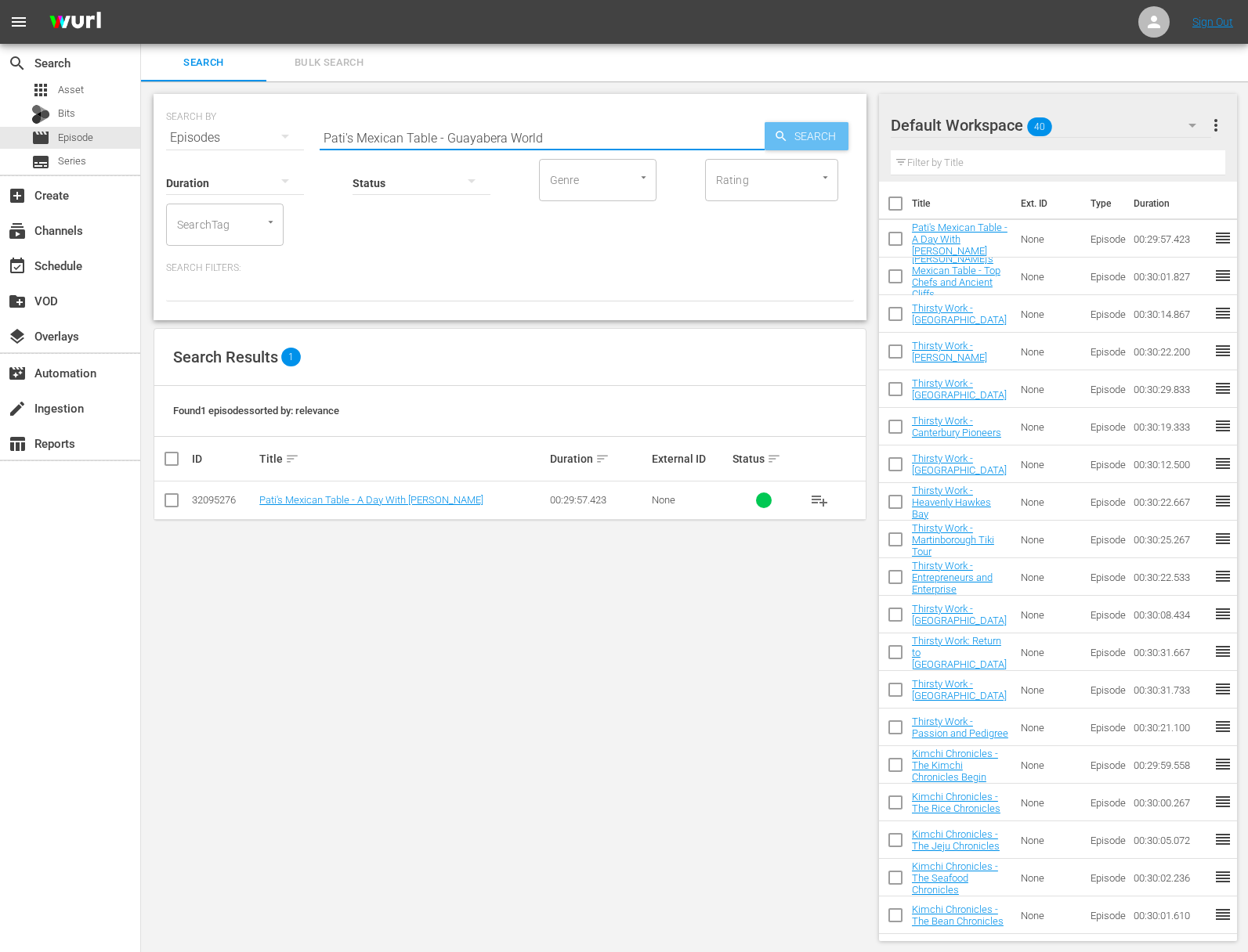
click at [799, 140] on span "Search" at bounding box center [818, 136] width 60 height 28
click at [820, 500] on span "playlist_add" at bounding box center [819, 500] width 19 height 19
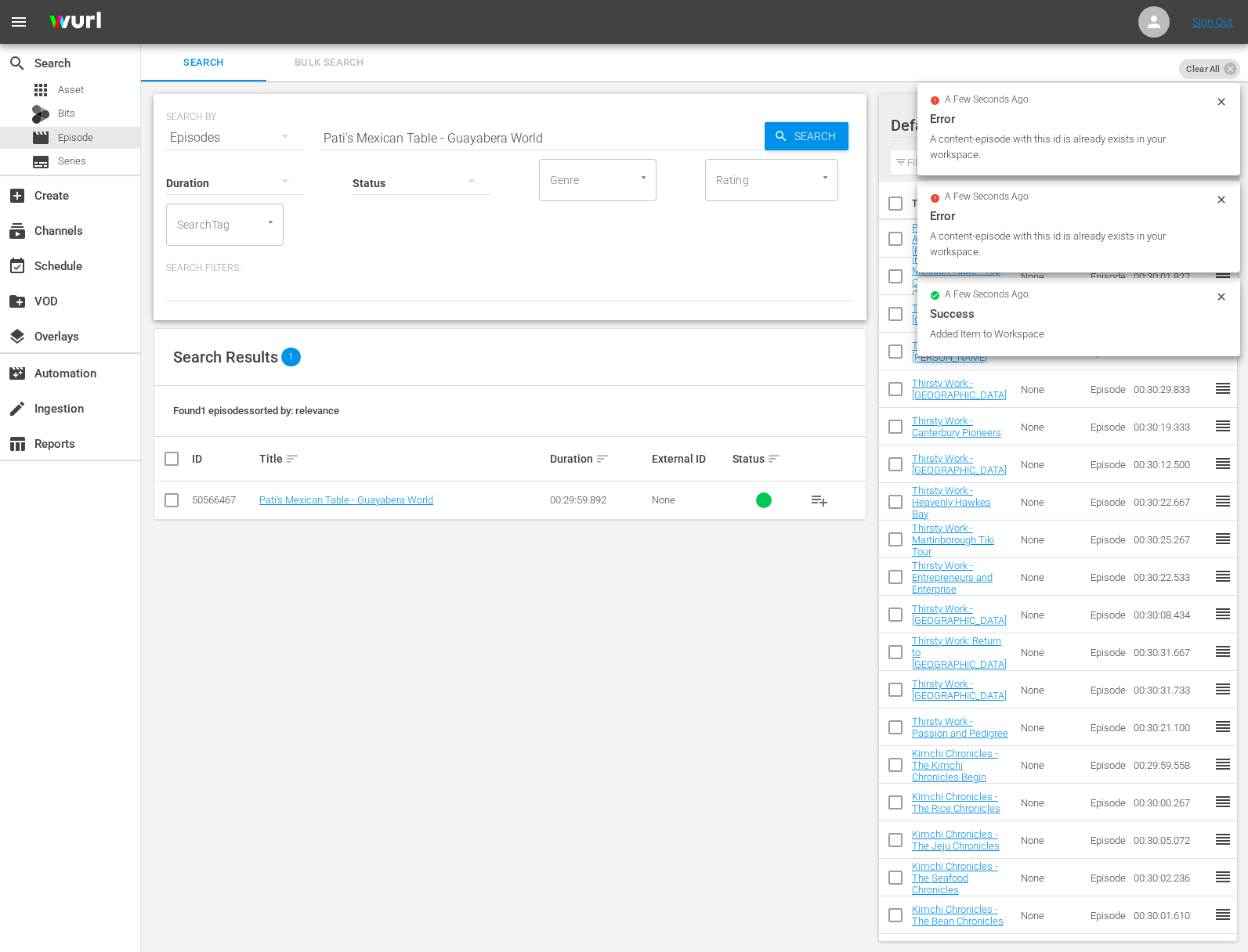
click at [458, 130] on input "Pati's Mexican Table - Guayabera World" at bounding box center [542, 138] width 445 height 38
paste input "The Nectar of the Mayan Gods"
type input "Pati's Mexican Table - The Nectar of the Mayan Gods"
click at [774, 132] on icon "button" at bounding box center [781, 136] width 14 height 14
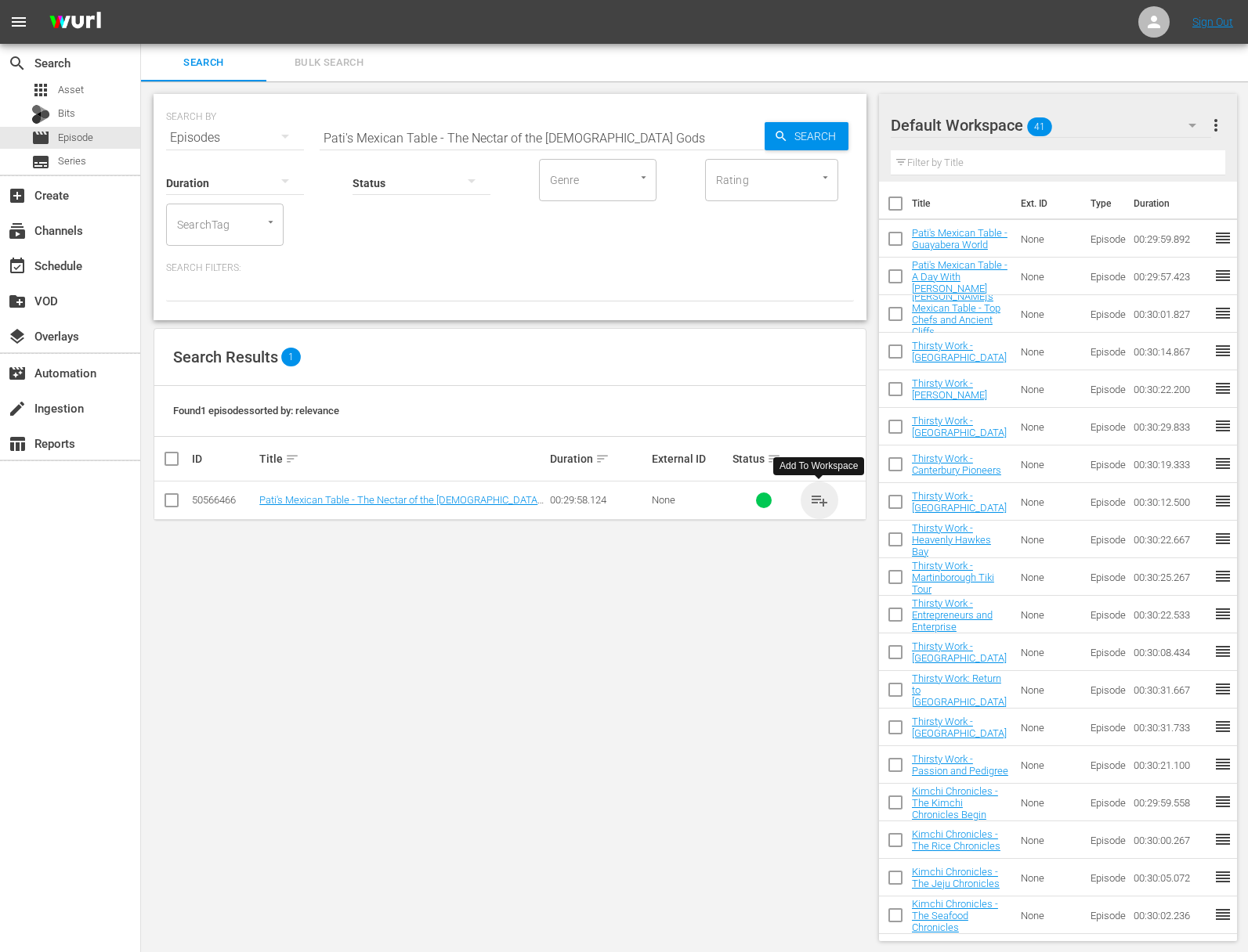
click at [821, 498] on span "playlist_add" at bounding box center [819, 500] width 19 height 19
click at [45, 258] on div "event_available Schedule" at bounding box center [43, 263] width 87 height 14
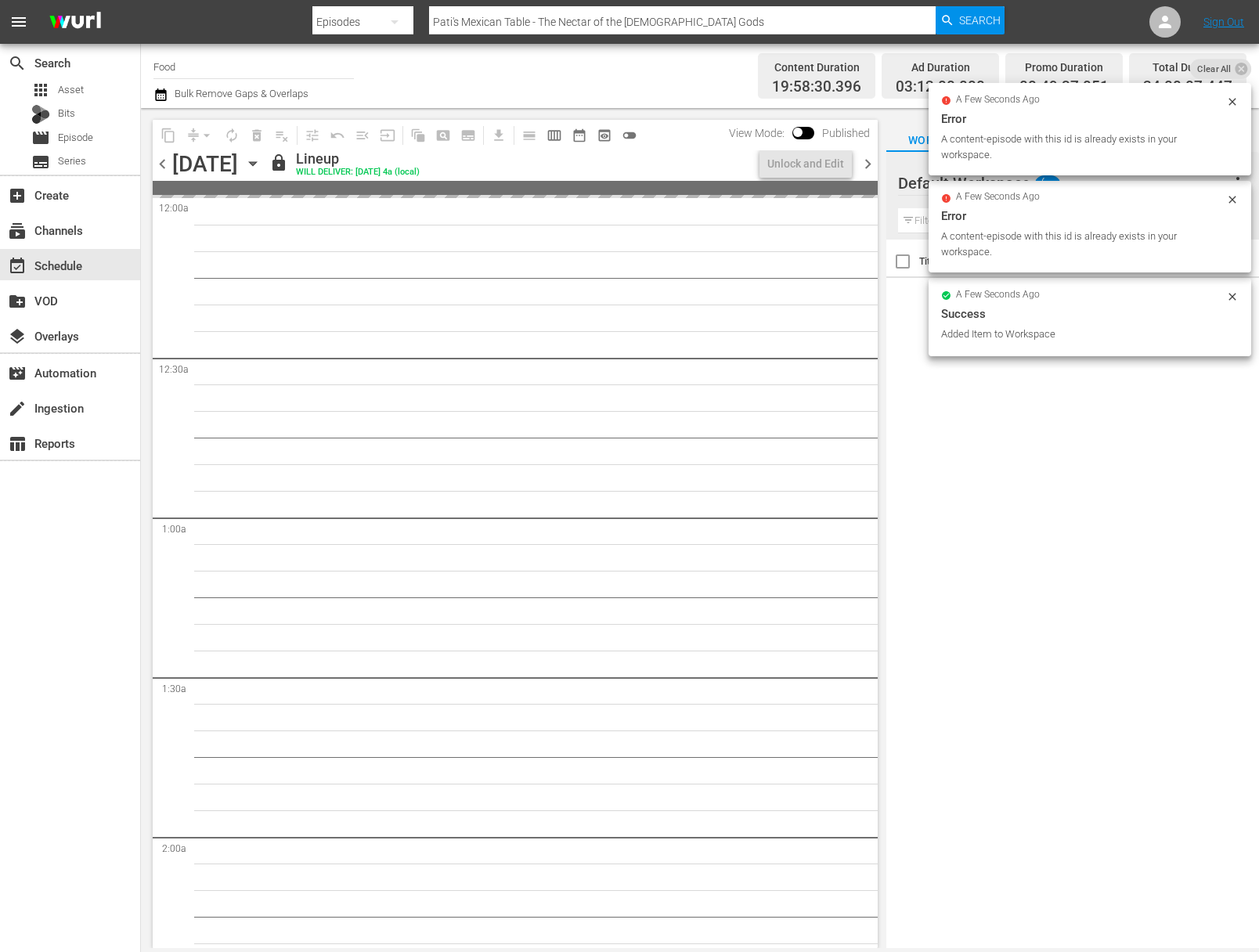
click at [256, 163] on icon "button" at bounding box center [252, 164] width 8 height 4
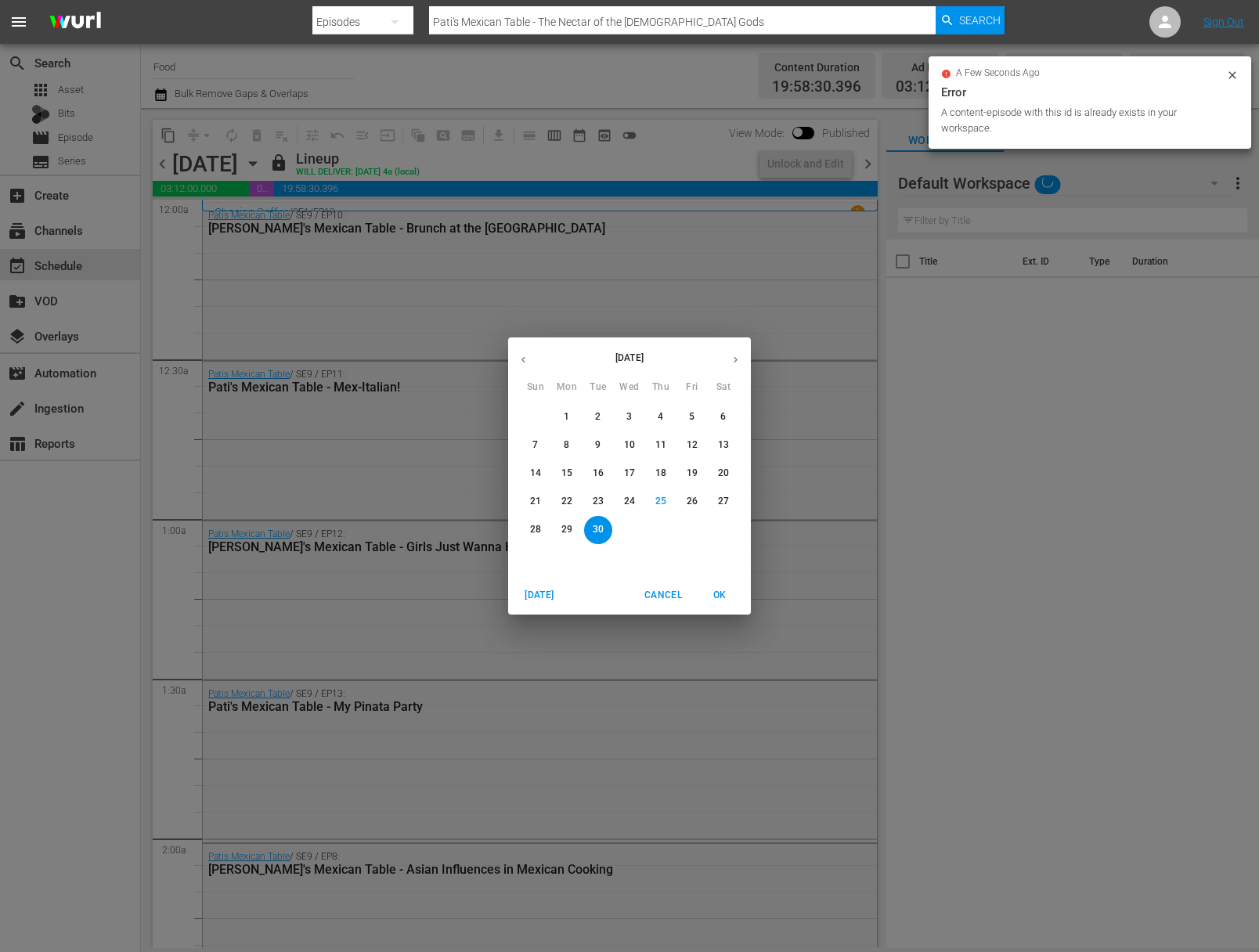
click at [737, 362] on icon "button" at bounding box center [736, 359] width 12 height 12
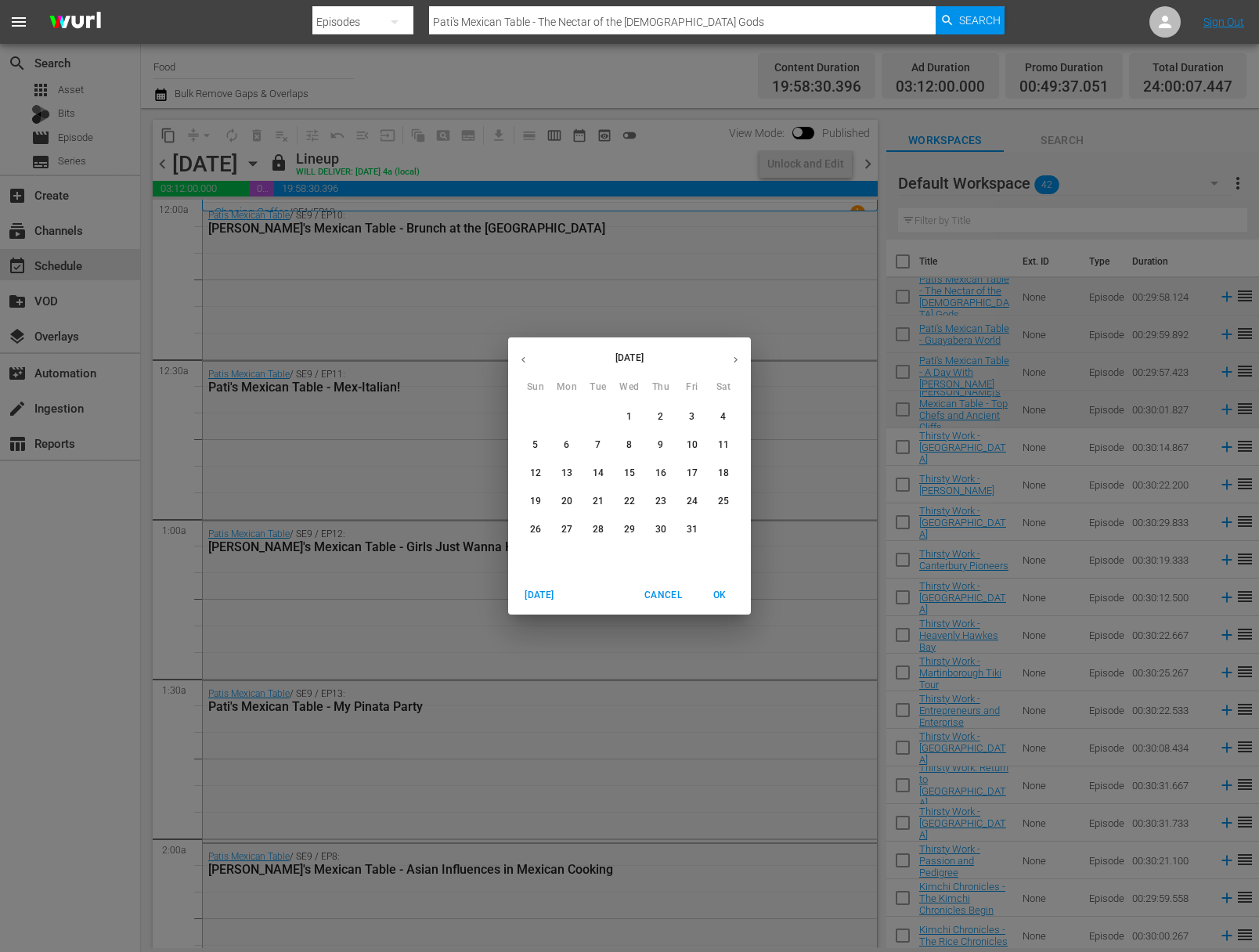
click at [633, 413] on span "1" at bounding box center [630, 416] width 28 height 13
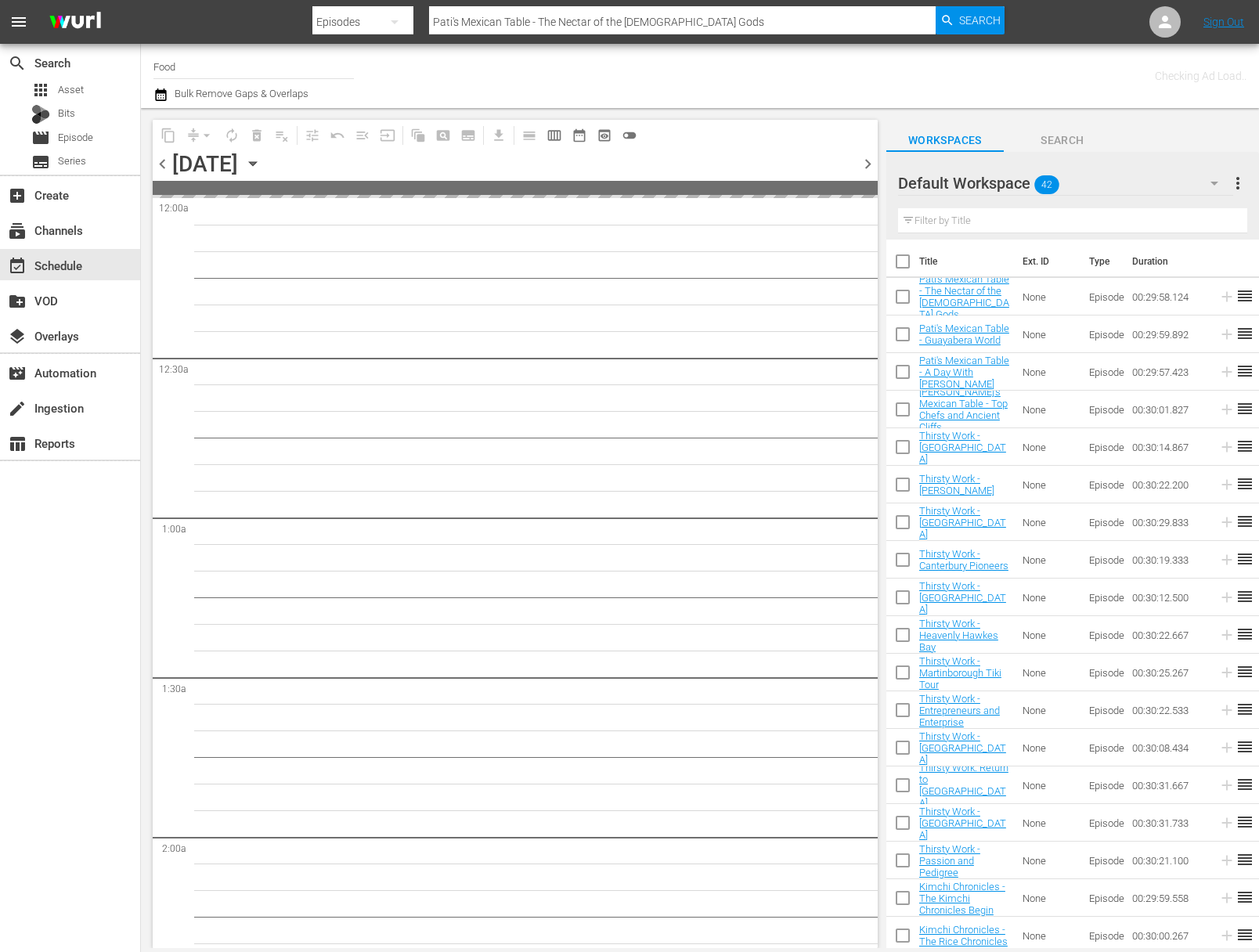
click at [236, 66] on input "Food" at bounding box center [254, 67] width 201 height 38
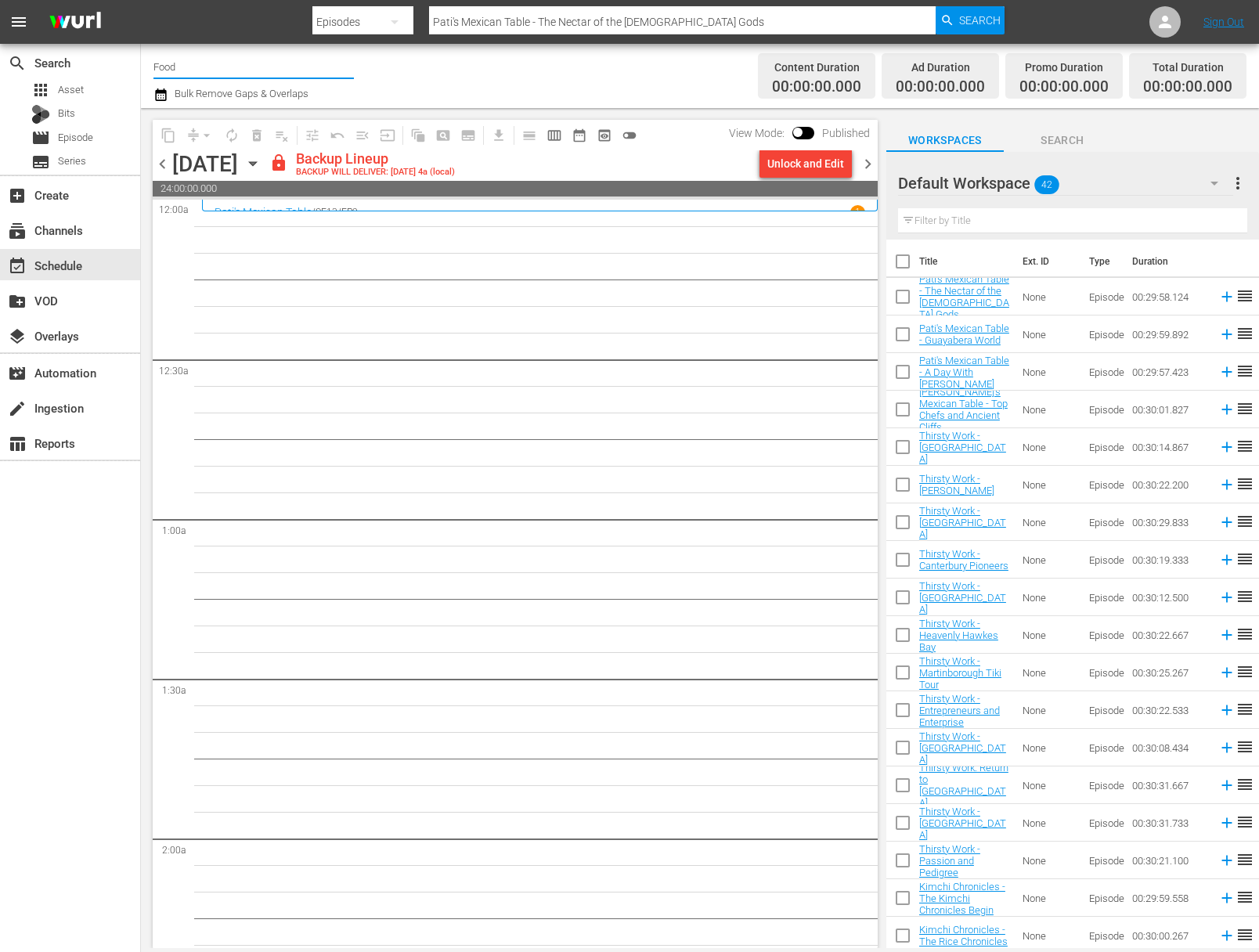
click at [222, 65] on input "Food" at bounding box center [254, 67] width 201 height 38
click at [222, 115] on div "Food (140 - food)" at bounding box center [369, 111] width 405 height 38
type input "Food (140 - food)"
click at [834, 178] on div "chevron_left Wednesday, October 1st October 1st lock Backup Lineup BACKUP WILL …" at bounding box center [515, 165] width 725 height 31
click at [832, 168] on div "Unlock and Edit" at bounding box center [806, 163] width 77 height 28
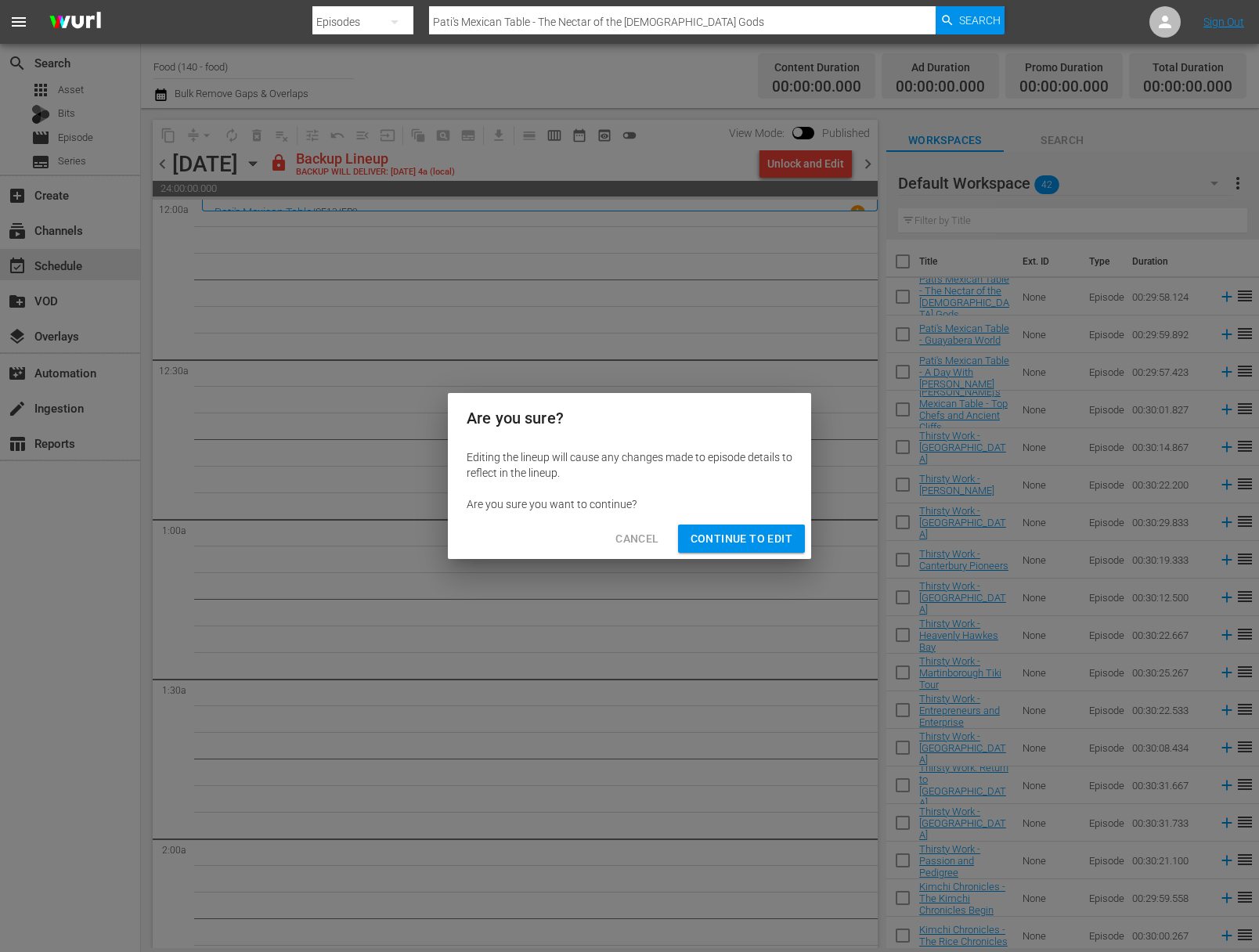
click at [754, 544] on span "Continue to Edit" at bounding box center [741, 538] width 102 height 20
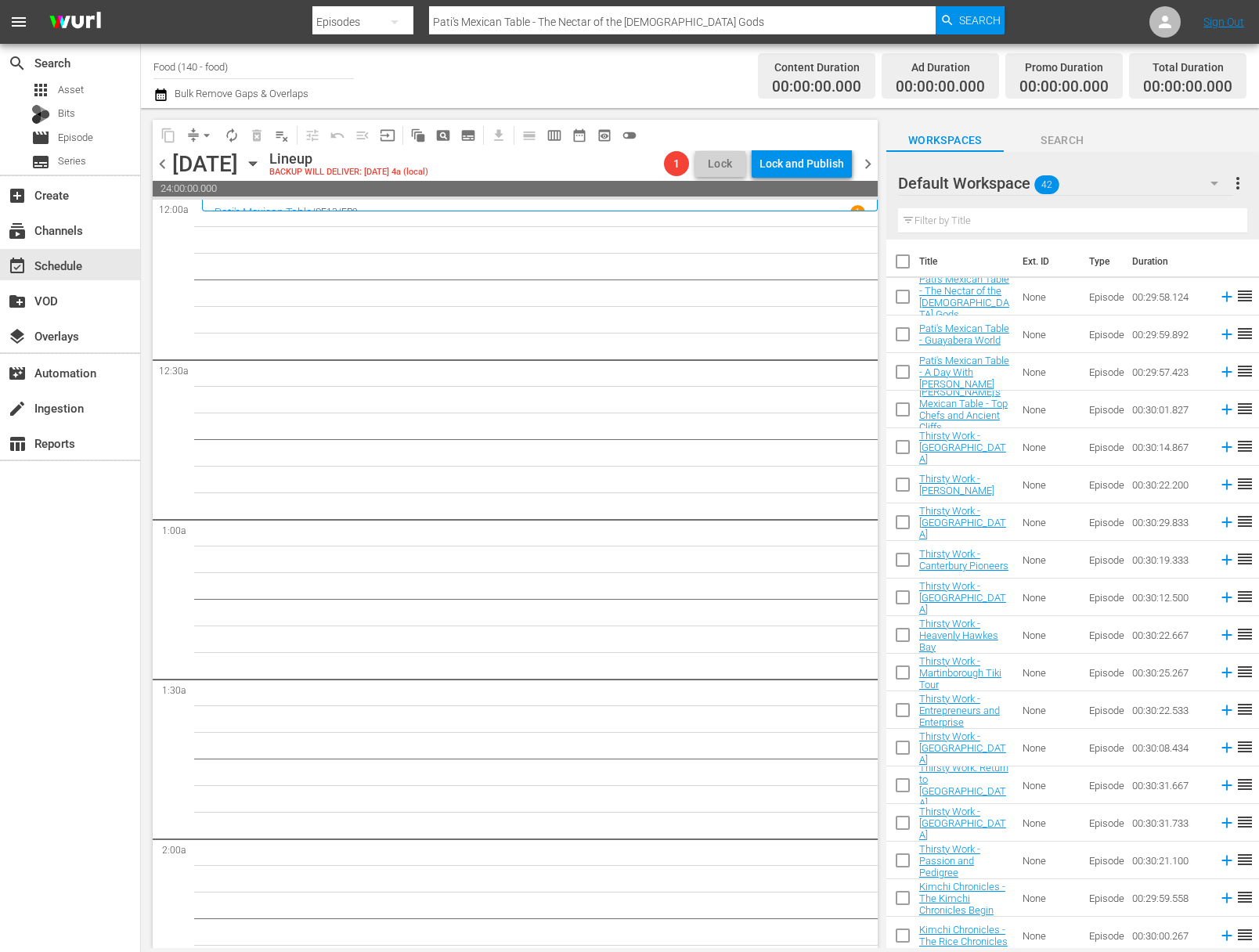
click at [906, 264] on input "checkbox" at bounding box center [903, 264] width 33 height 33
checkbox input "true"
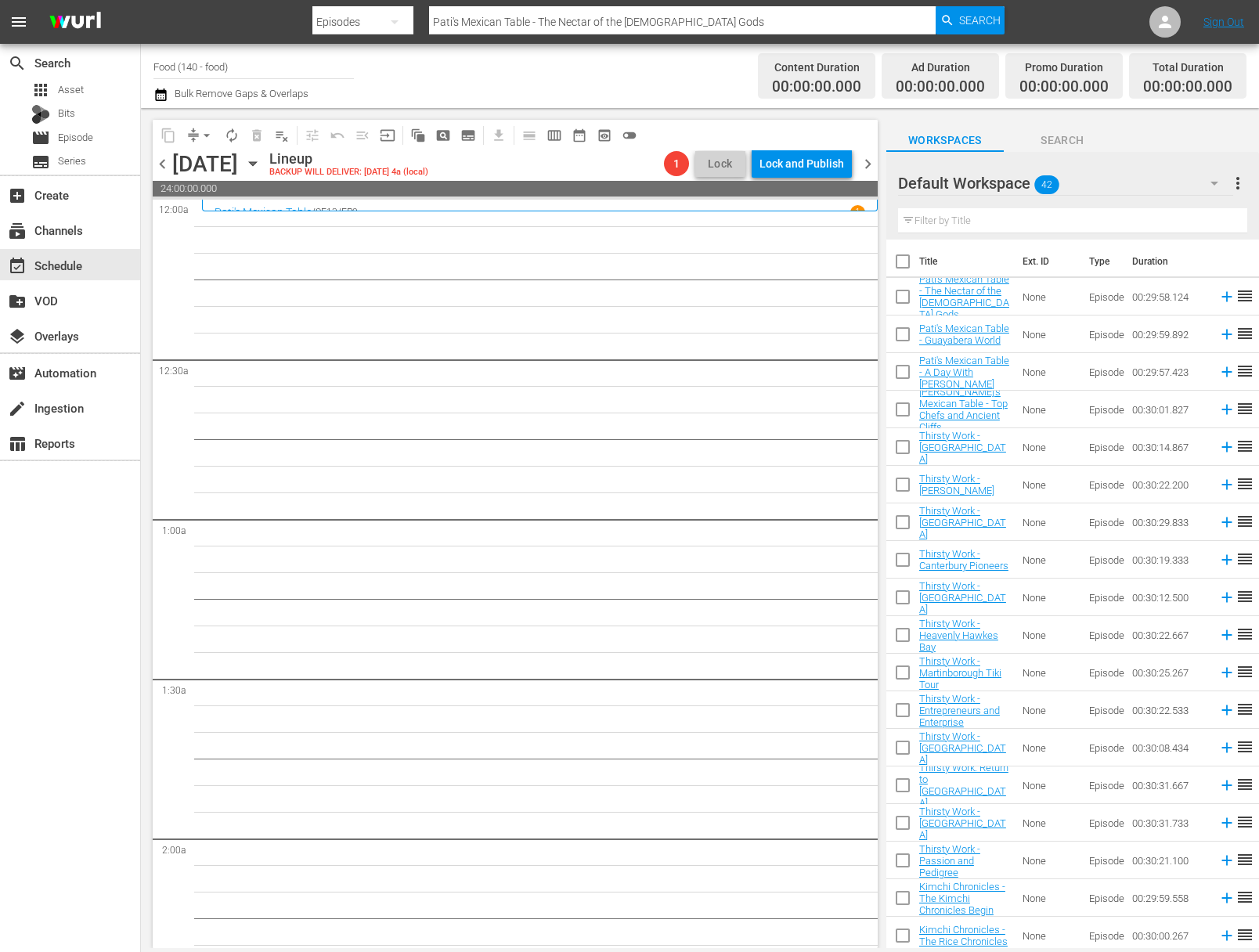
checkbox input "true"
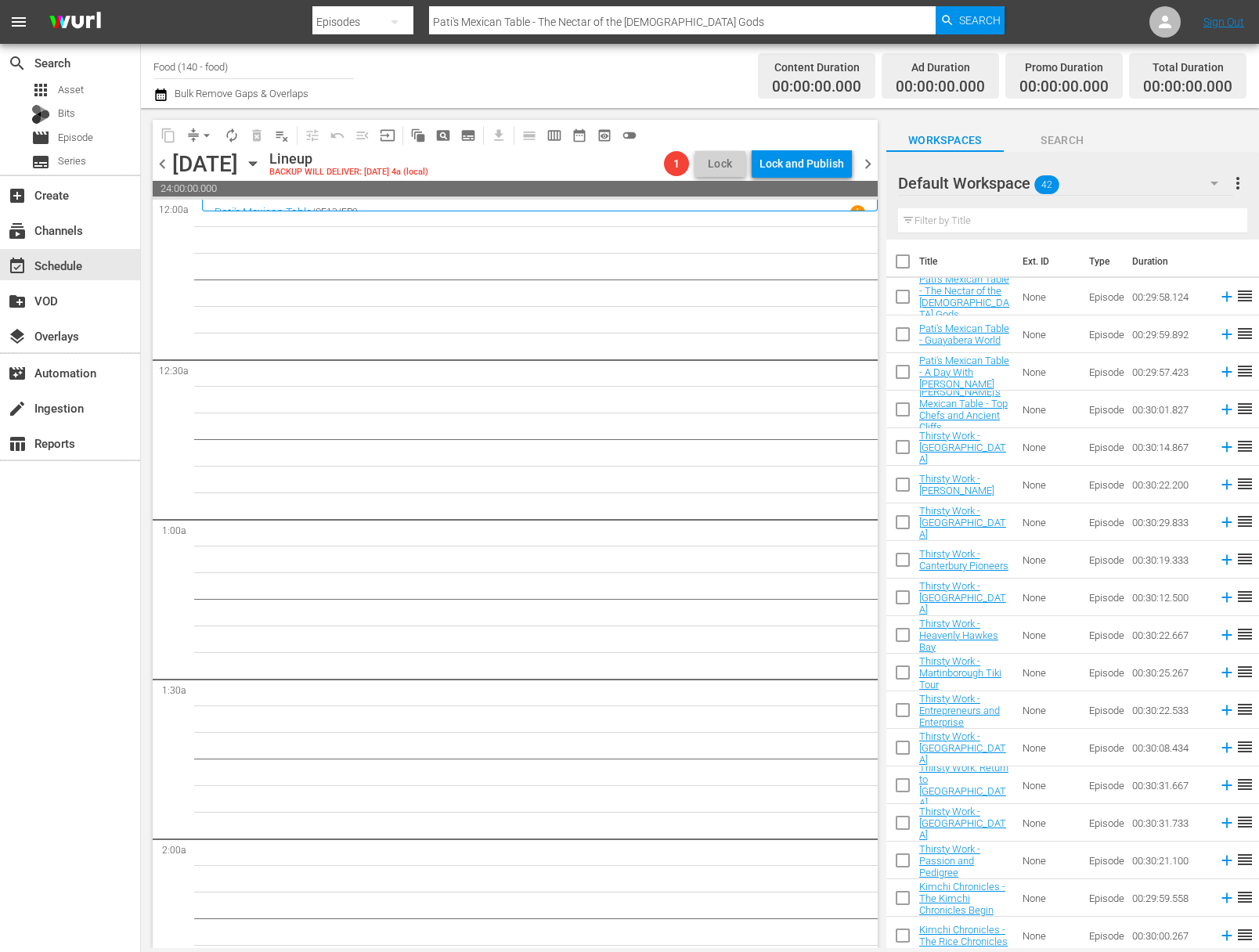
checkbox input "true"
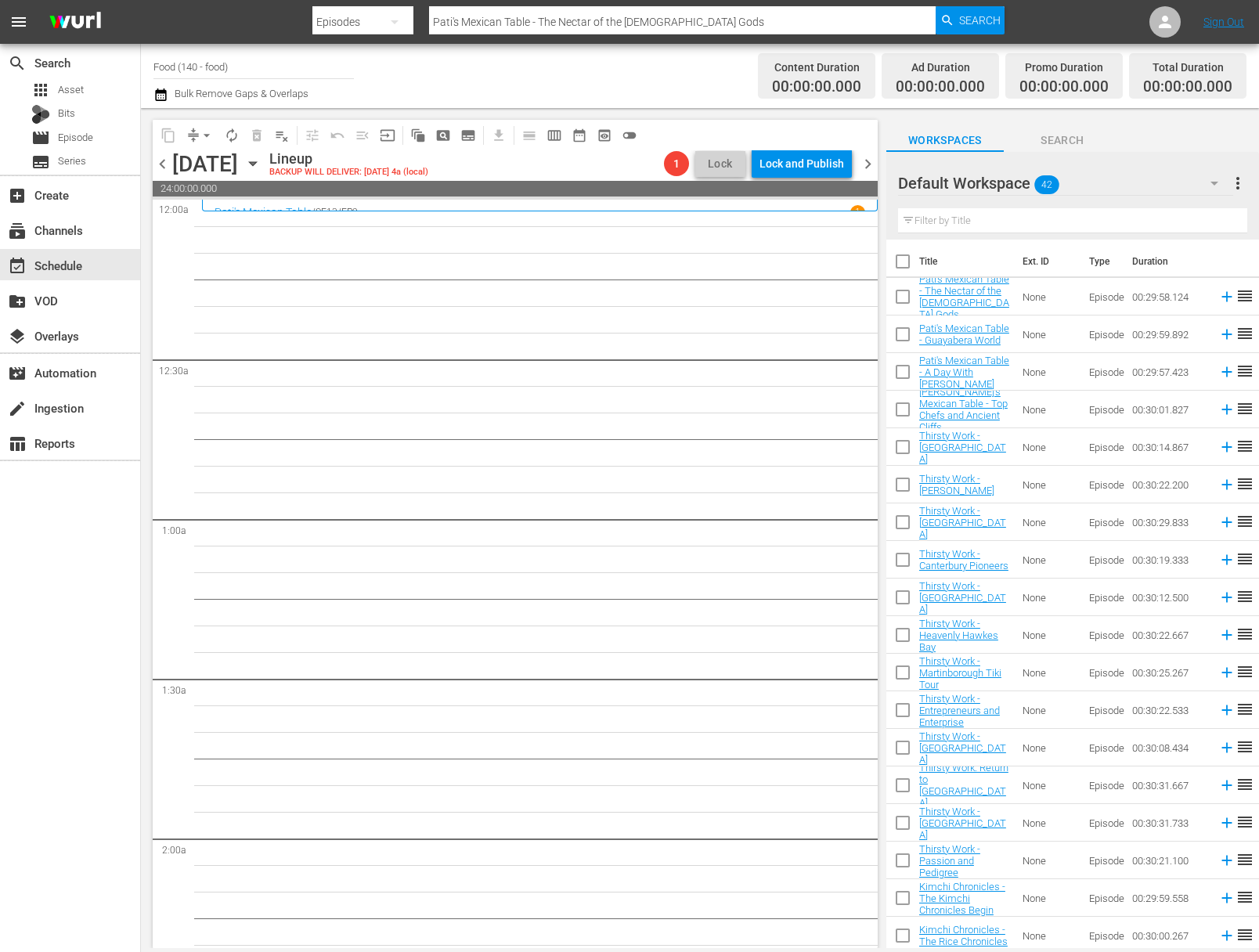
checkbox input "true"
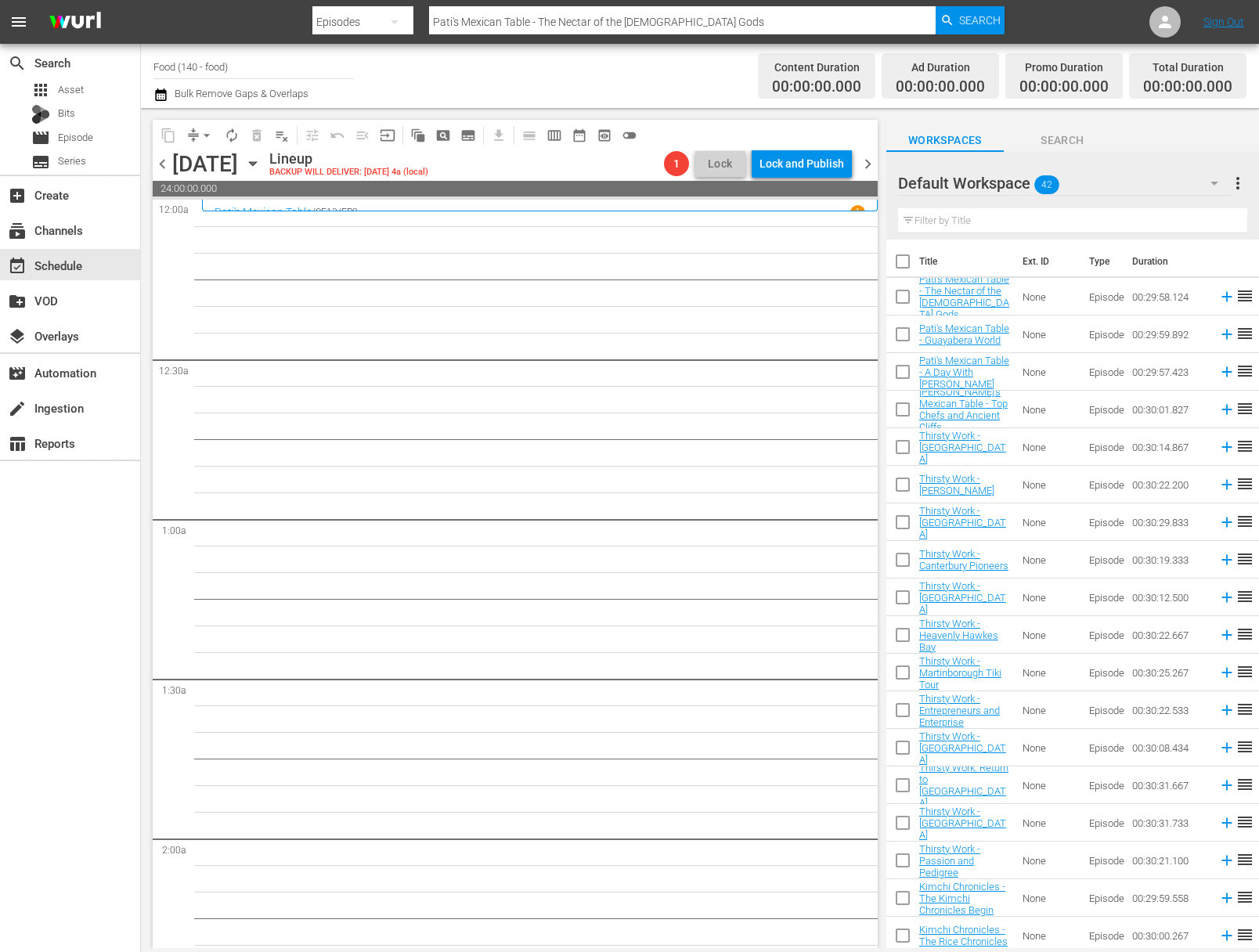
checkbox input "true"
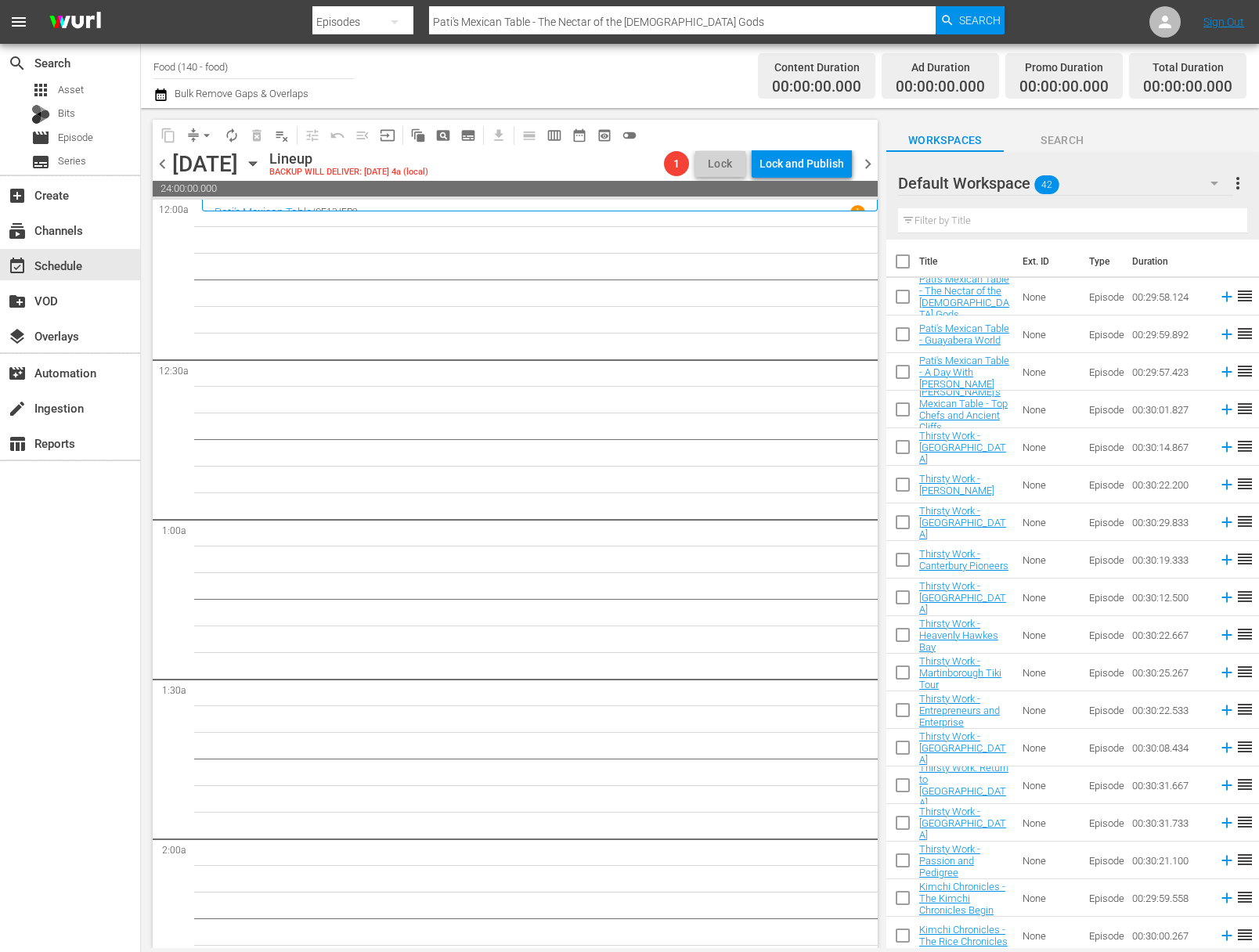
checkbox input "true"
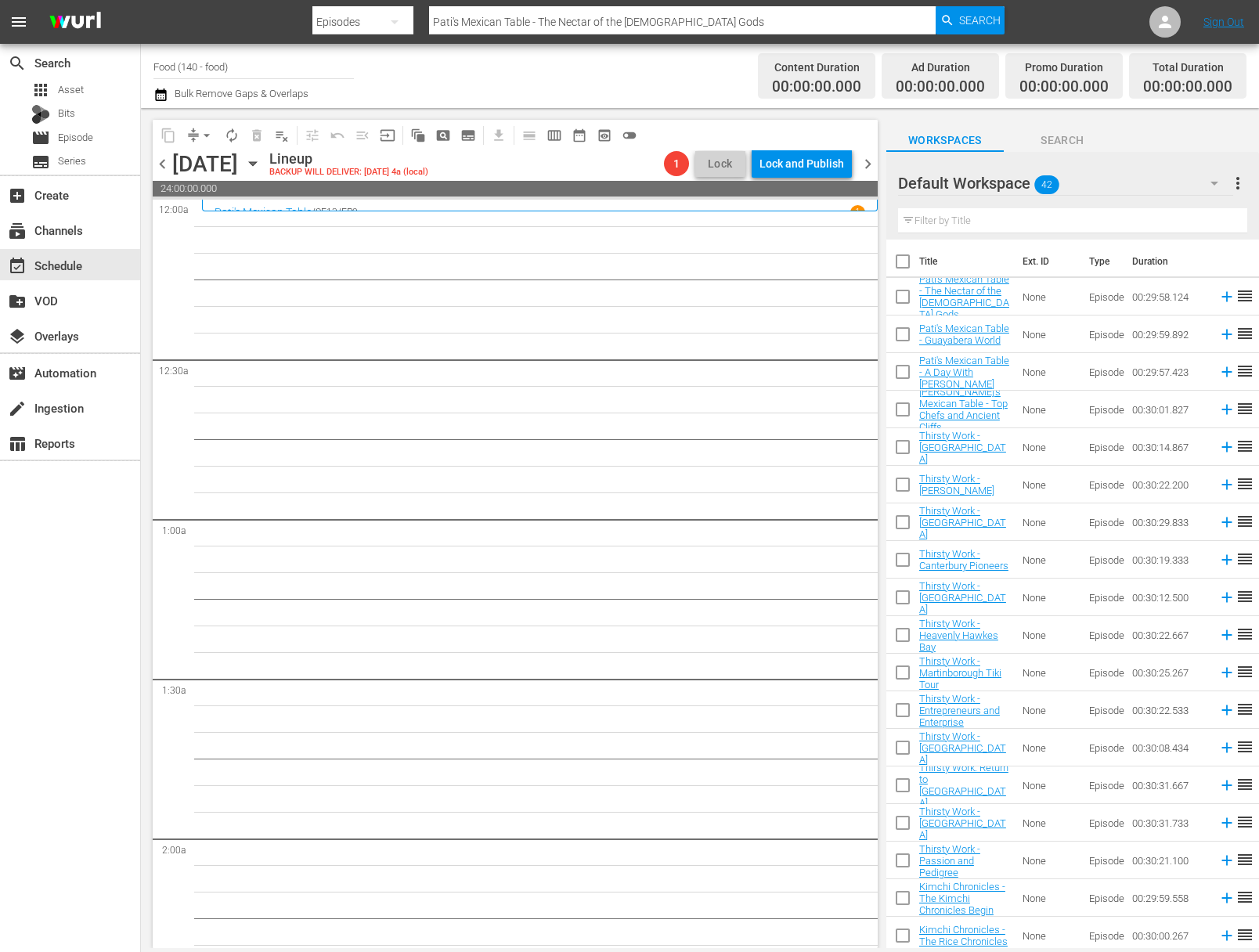
checkbox input "true"
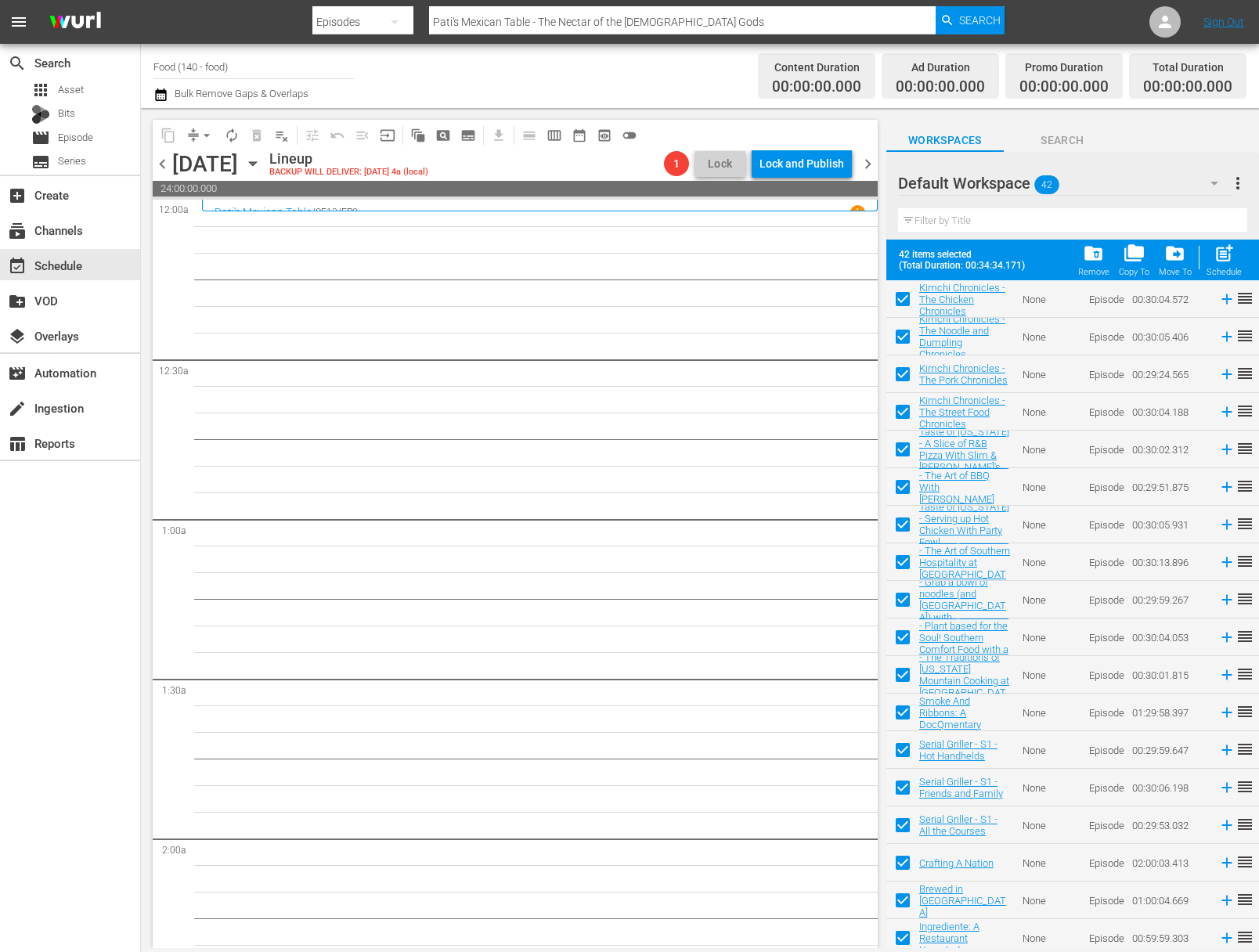
scroll to position [946, 0]
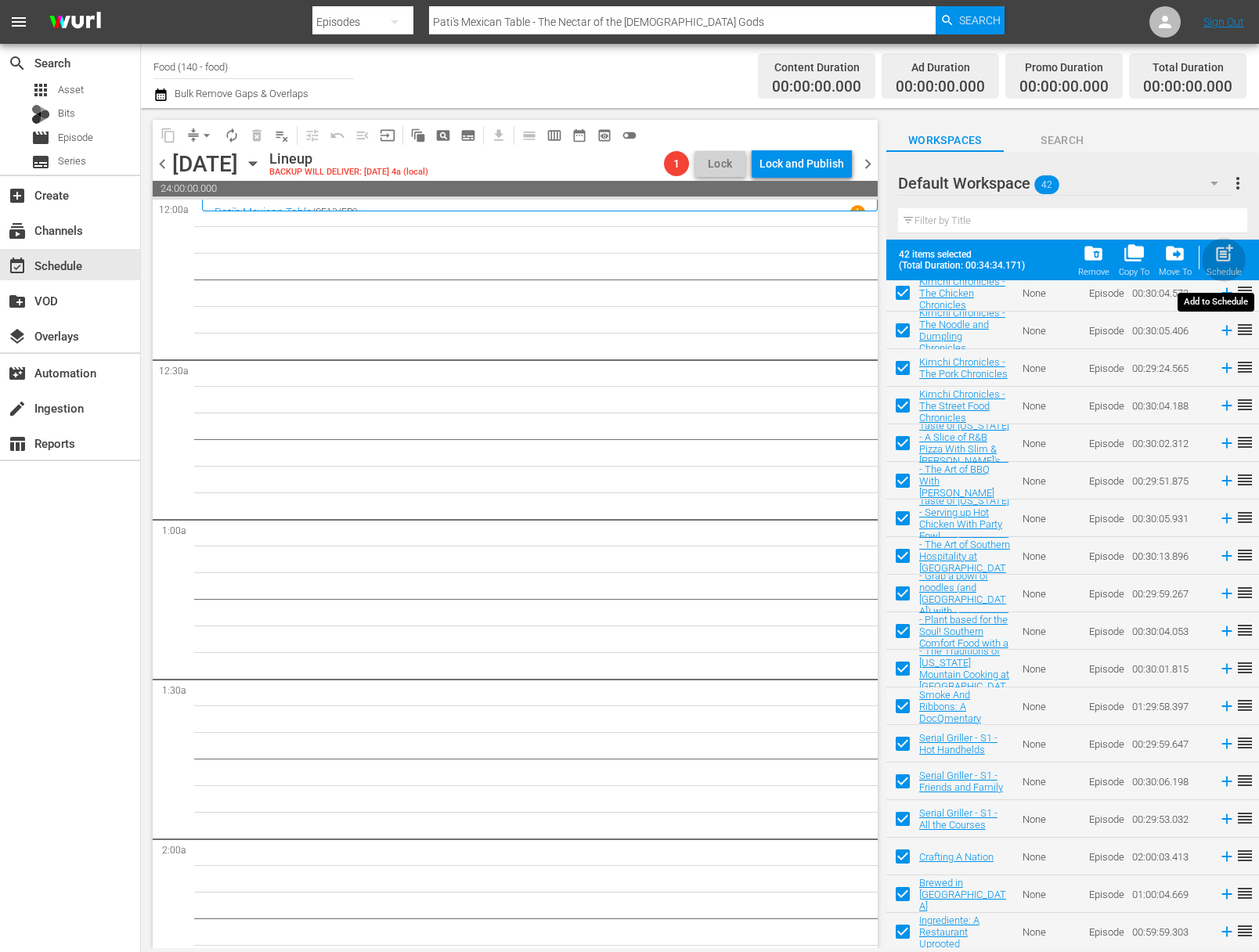
click at [1218, 255] on span "post_add" at bounding box center [1224, 253] width 22 height 22
checkbox input "false"
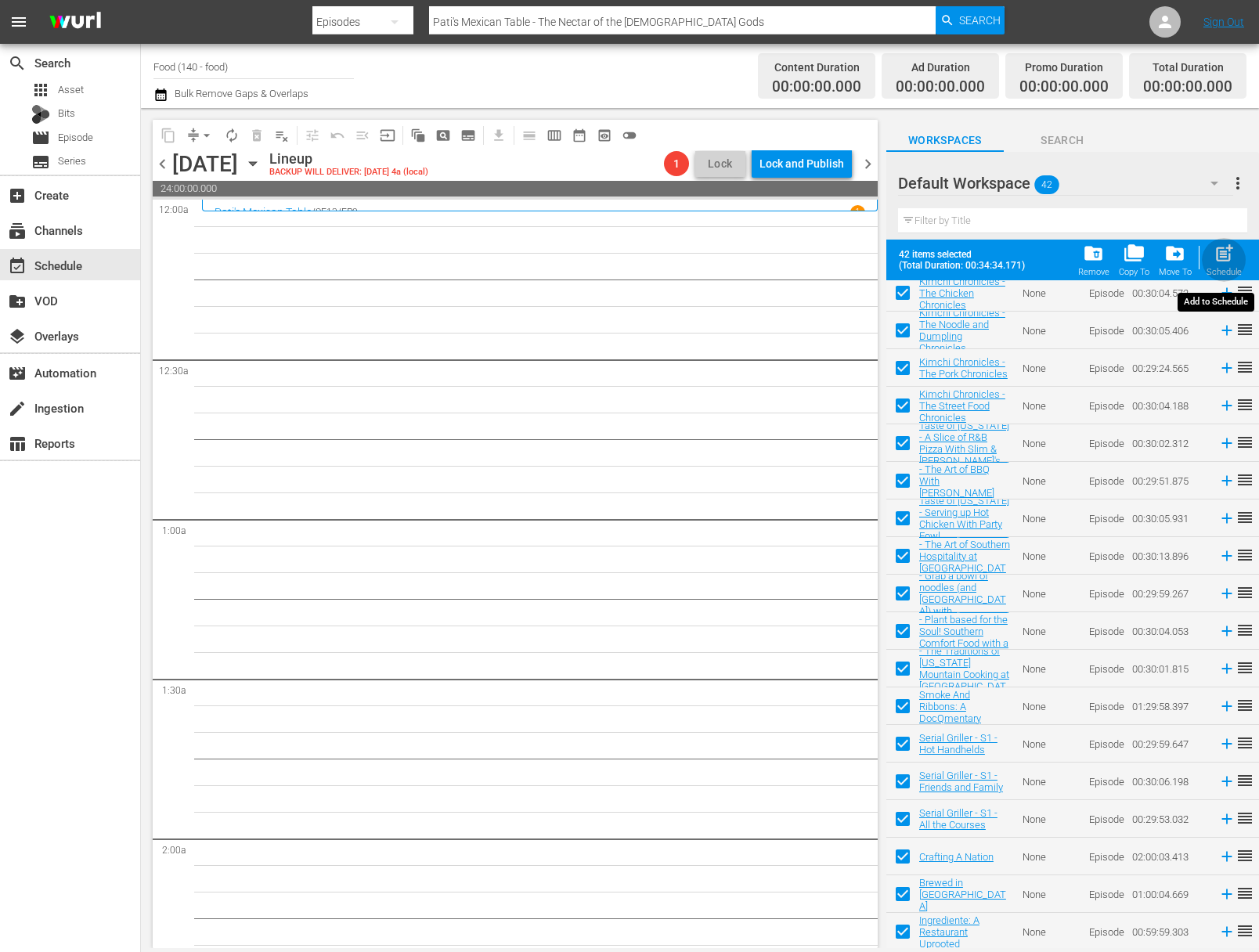
checkbox input "false"
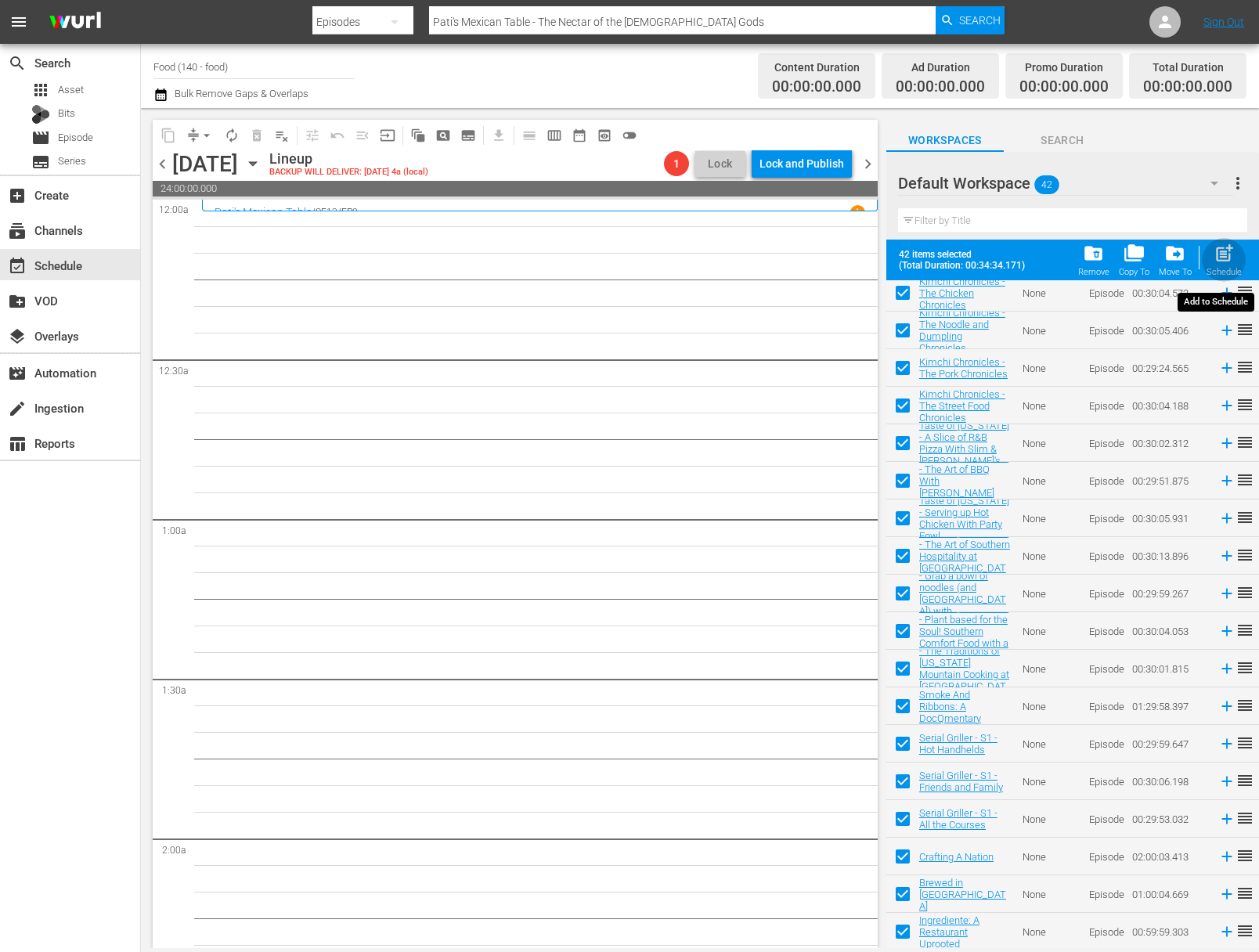
checkbox input "false"
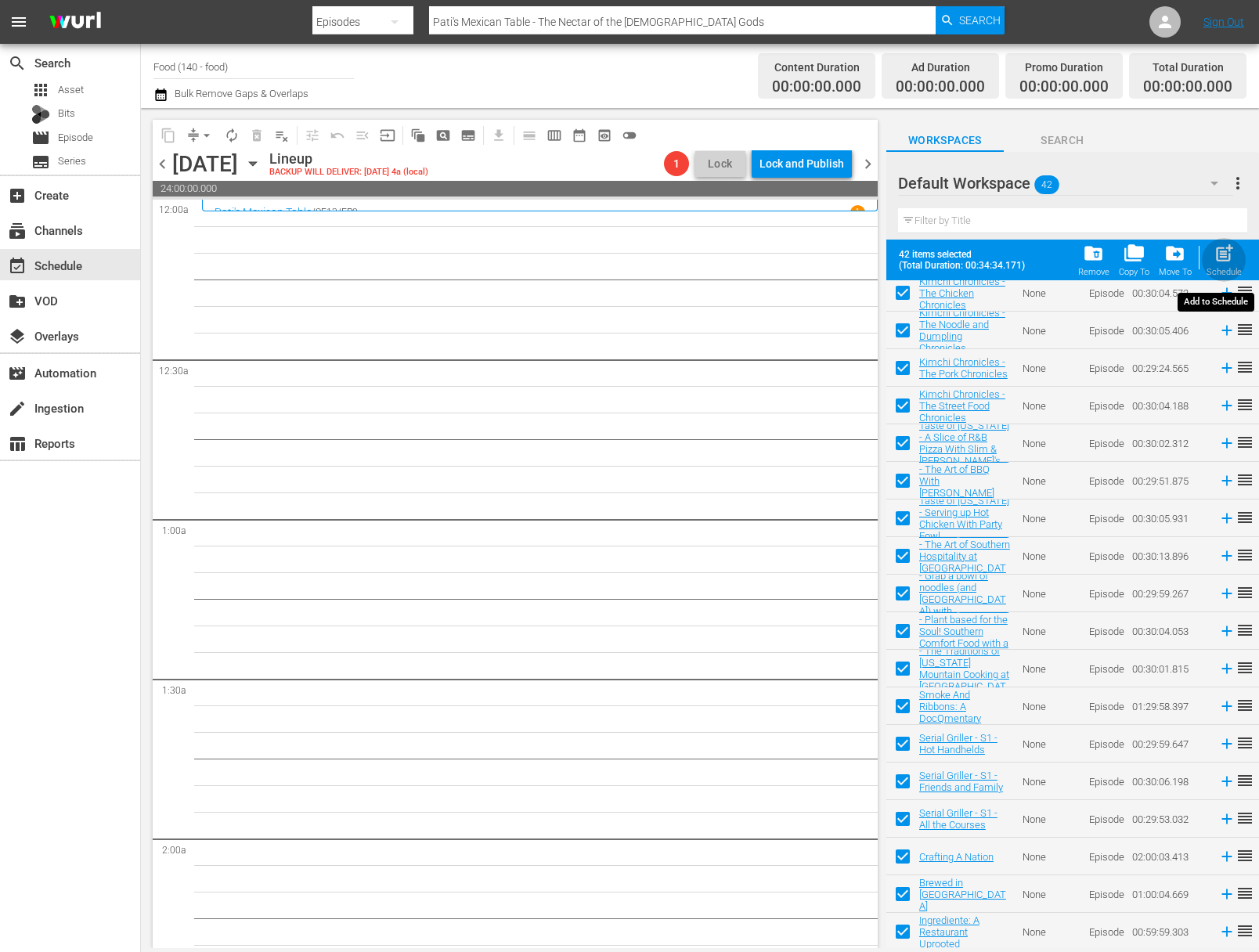
checkbox input "false"
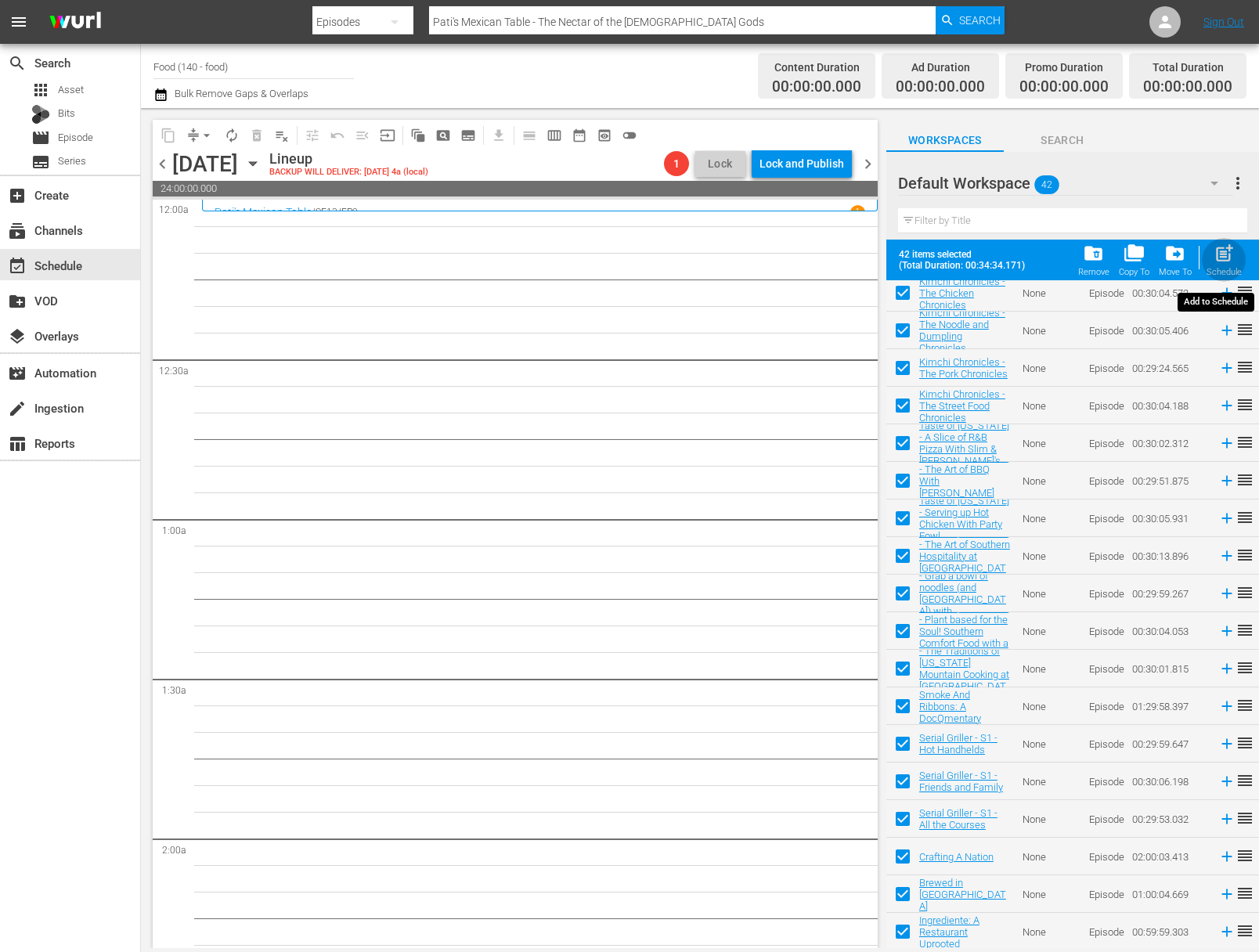
checkbox input "false"
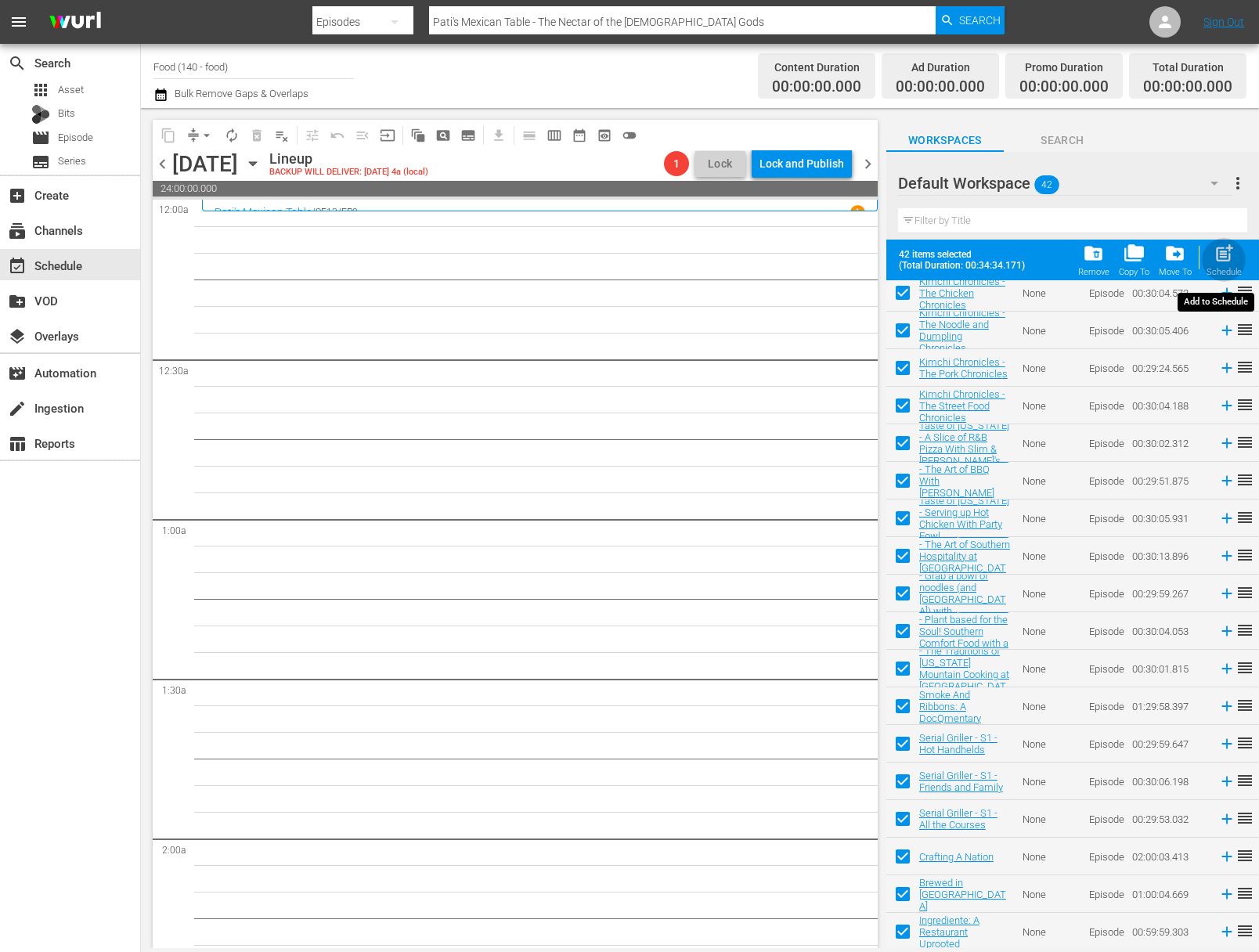
checkbox input "false"
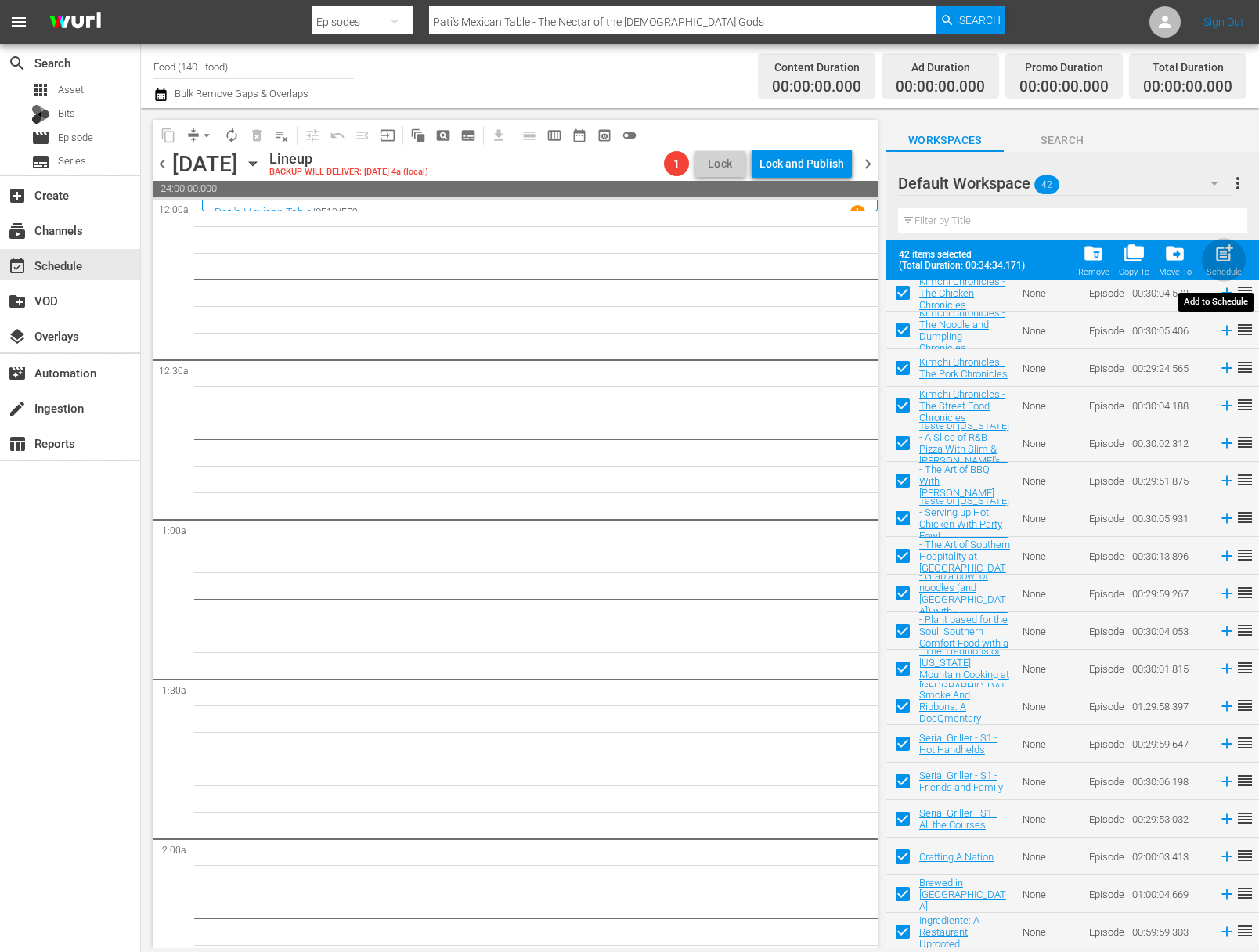
checkbox input "false"
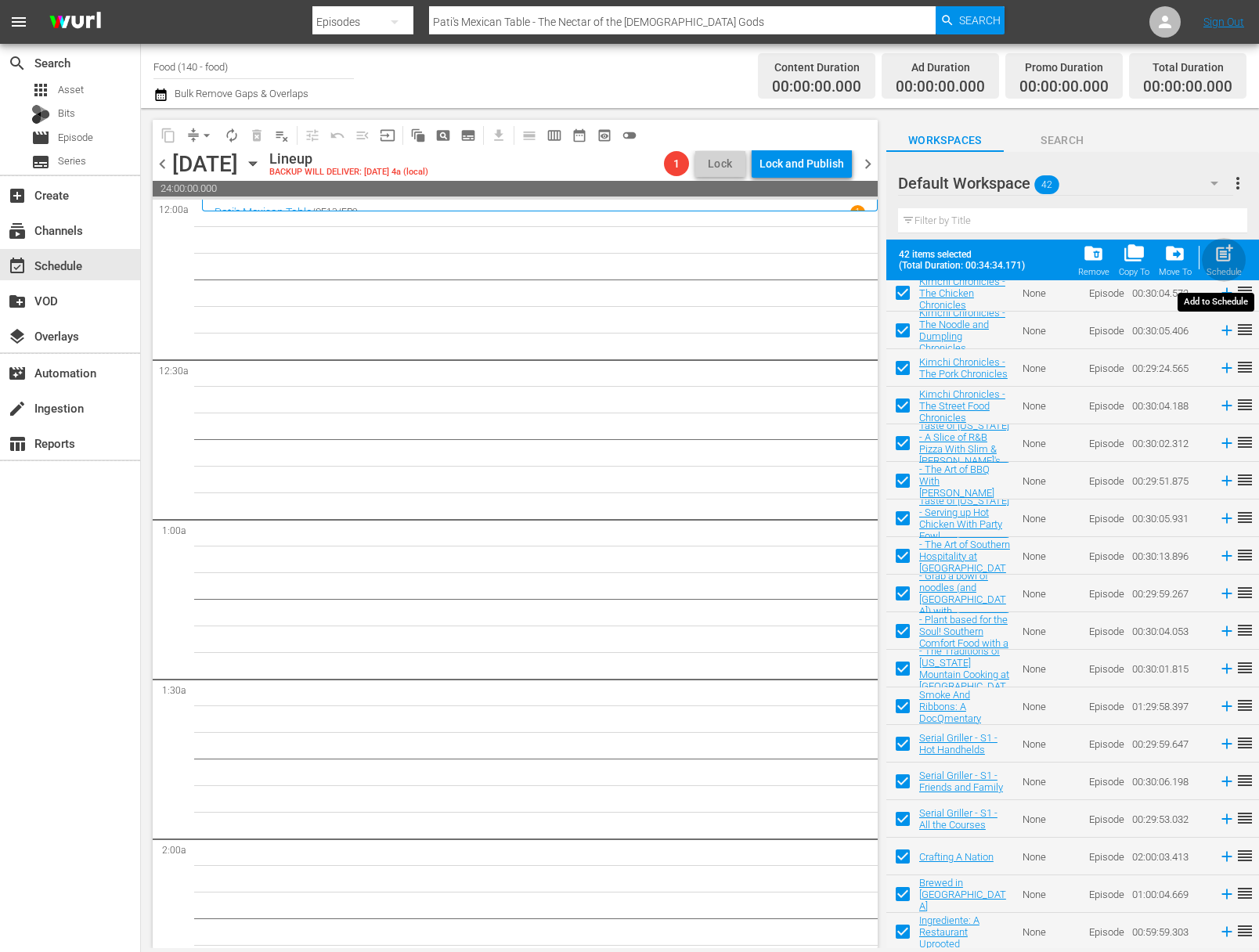
checkbox input "false"
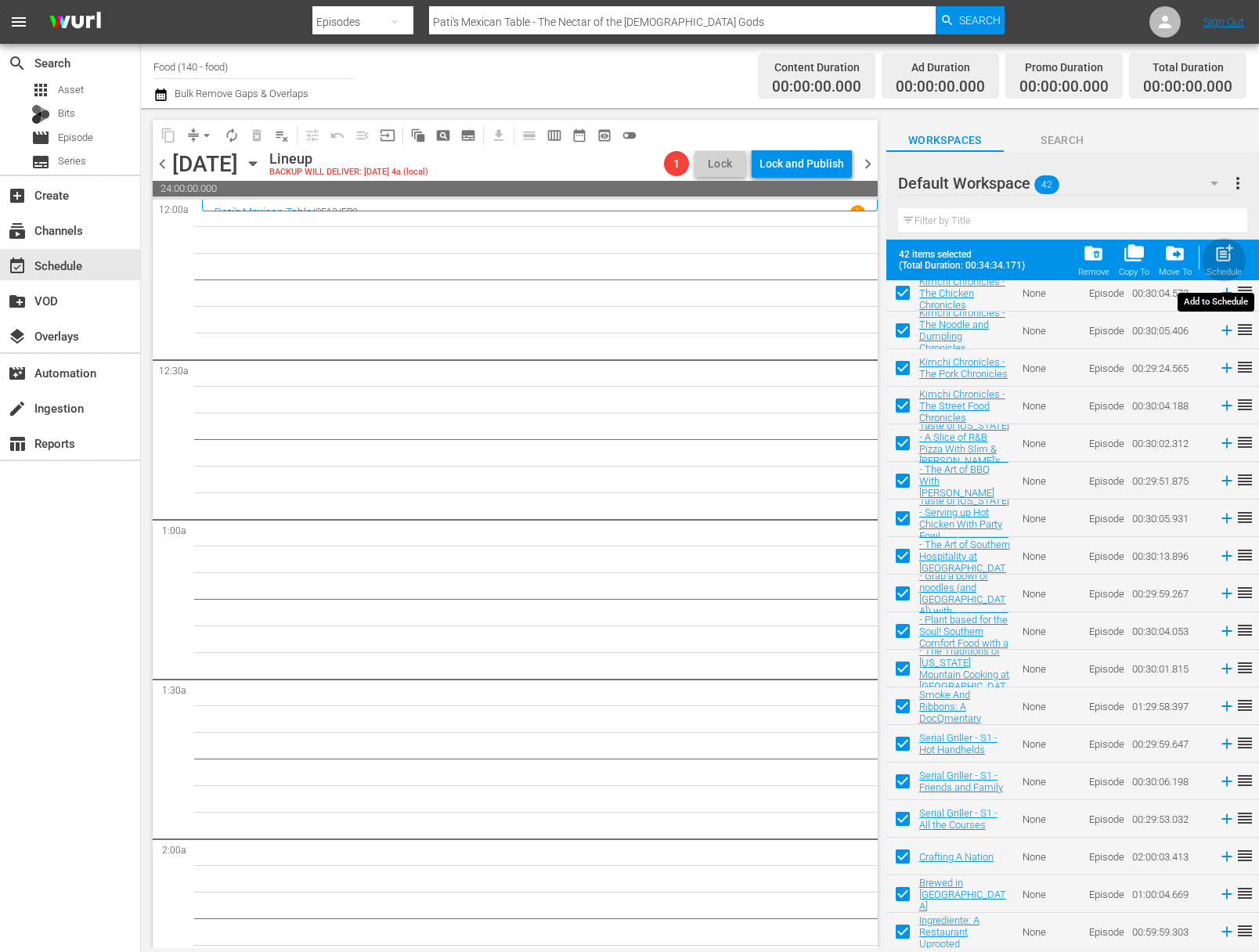
checkbox input "false"
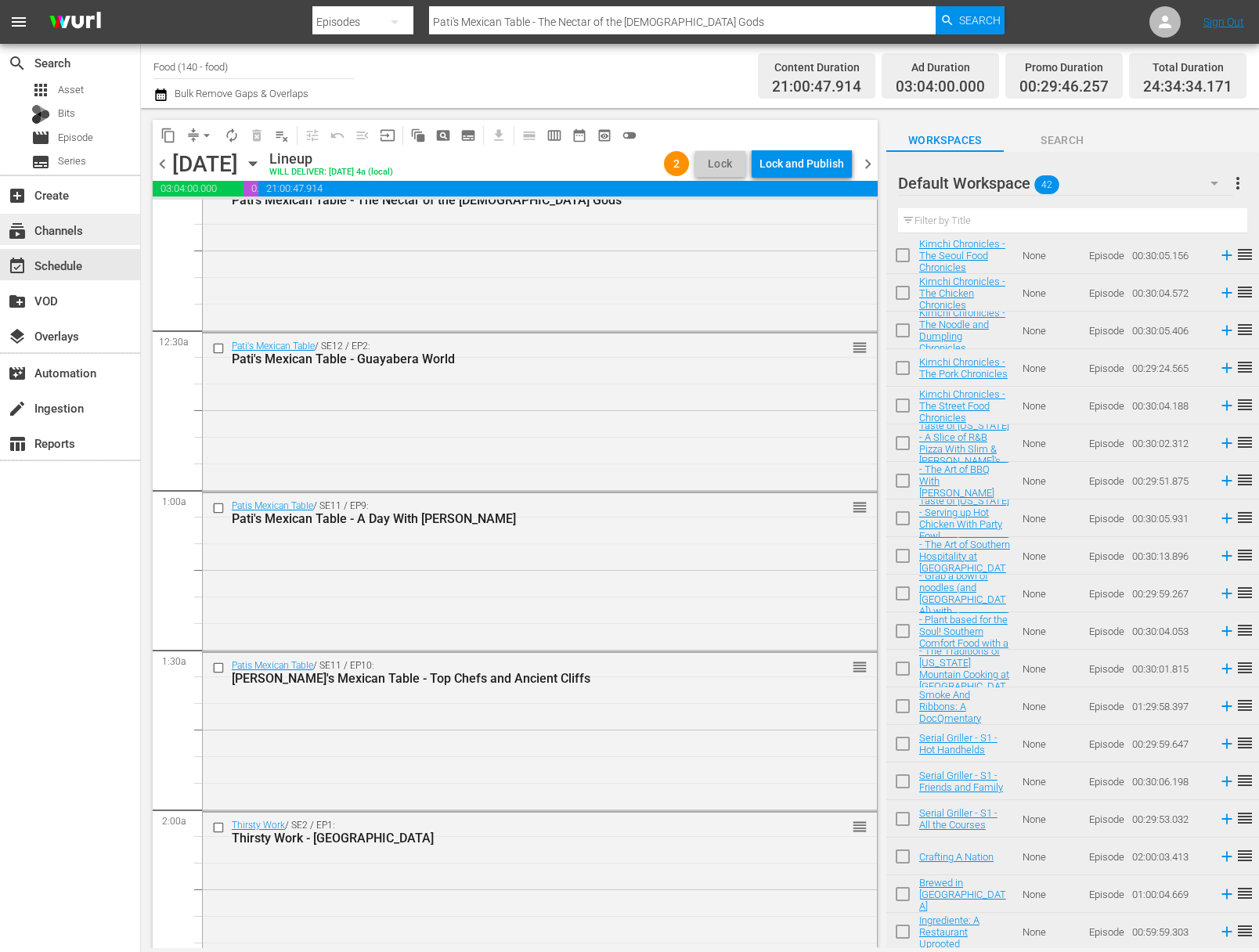
scroll to position [174, 0]
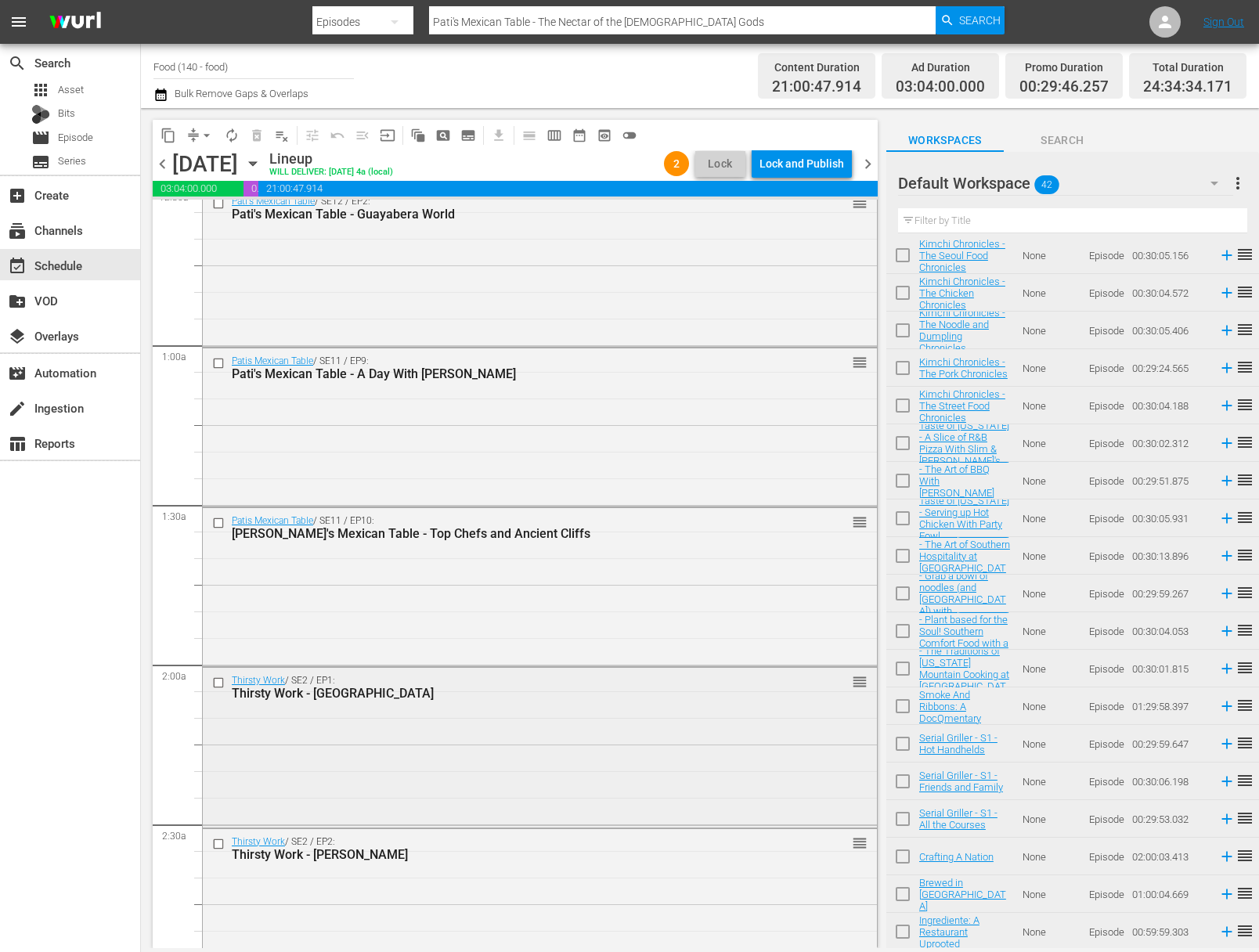
click at [441, 748] on div "Thirsty Work / SE2 / EP1: Thirsty Work - Auckland reorder" at bounding box center [539, 746] width 675 height 157
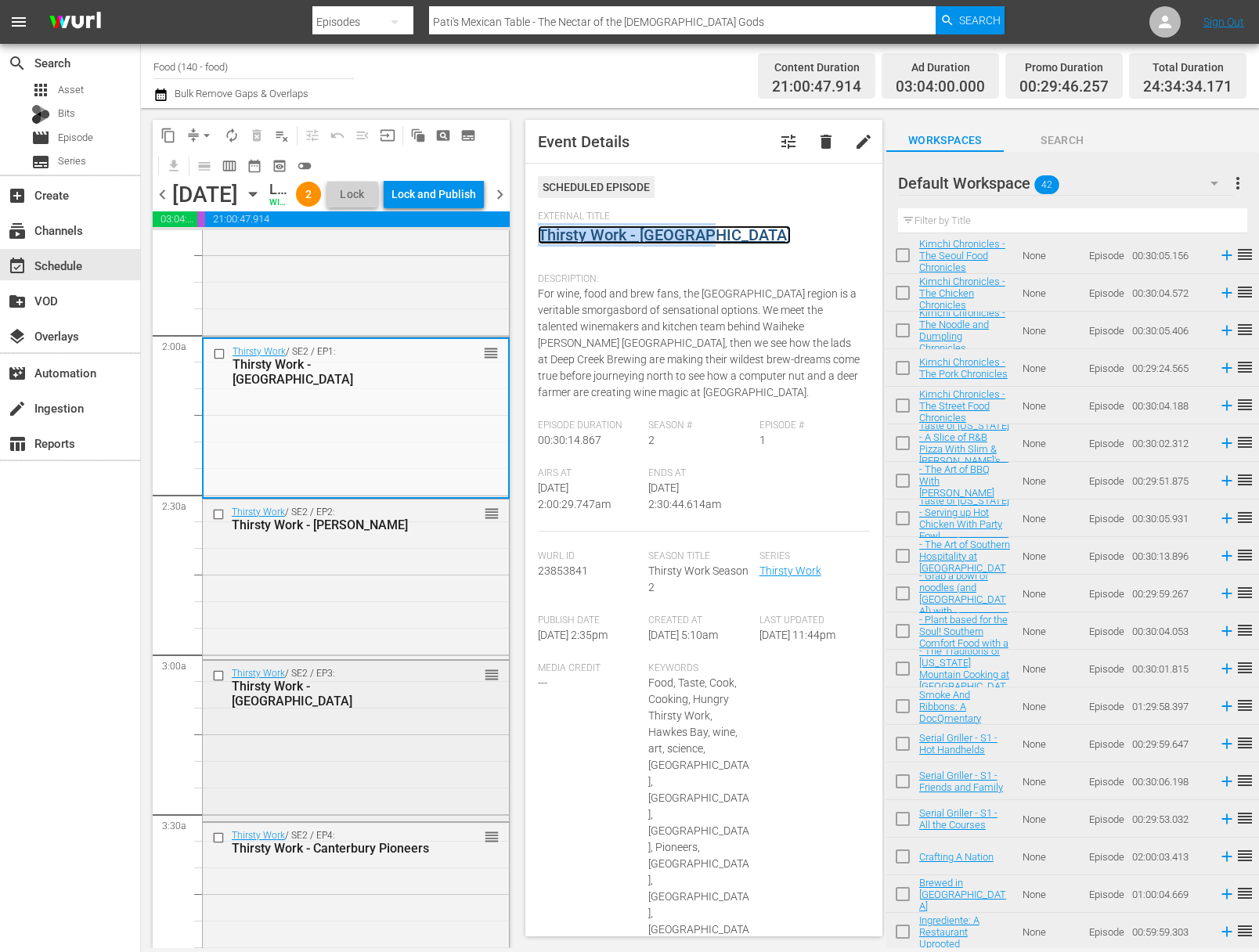
scroll to position [681, 0]
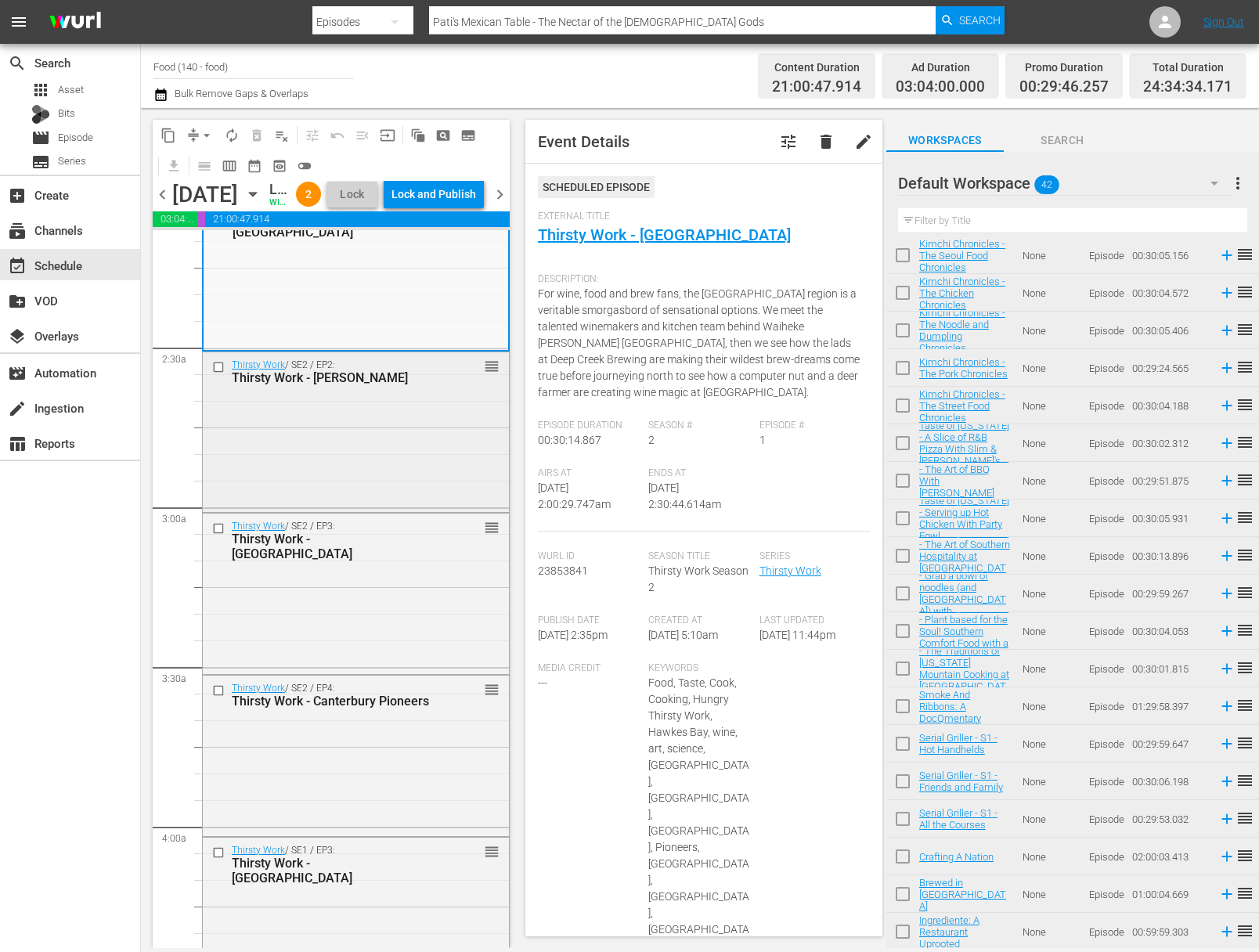
click at [343, 500] on div "Thirsty Work / SE2 / EP2: Thirsty Work - Nelson reorder" at bounding box center [356, 431] width 306 height 158
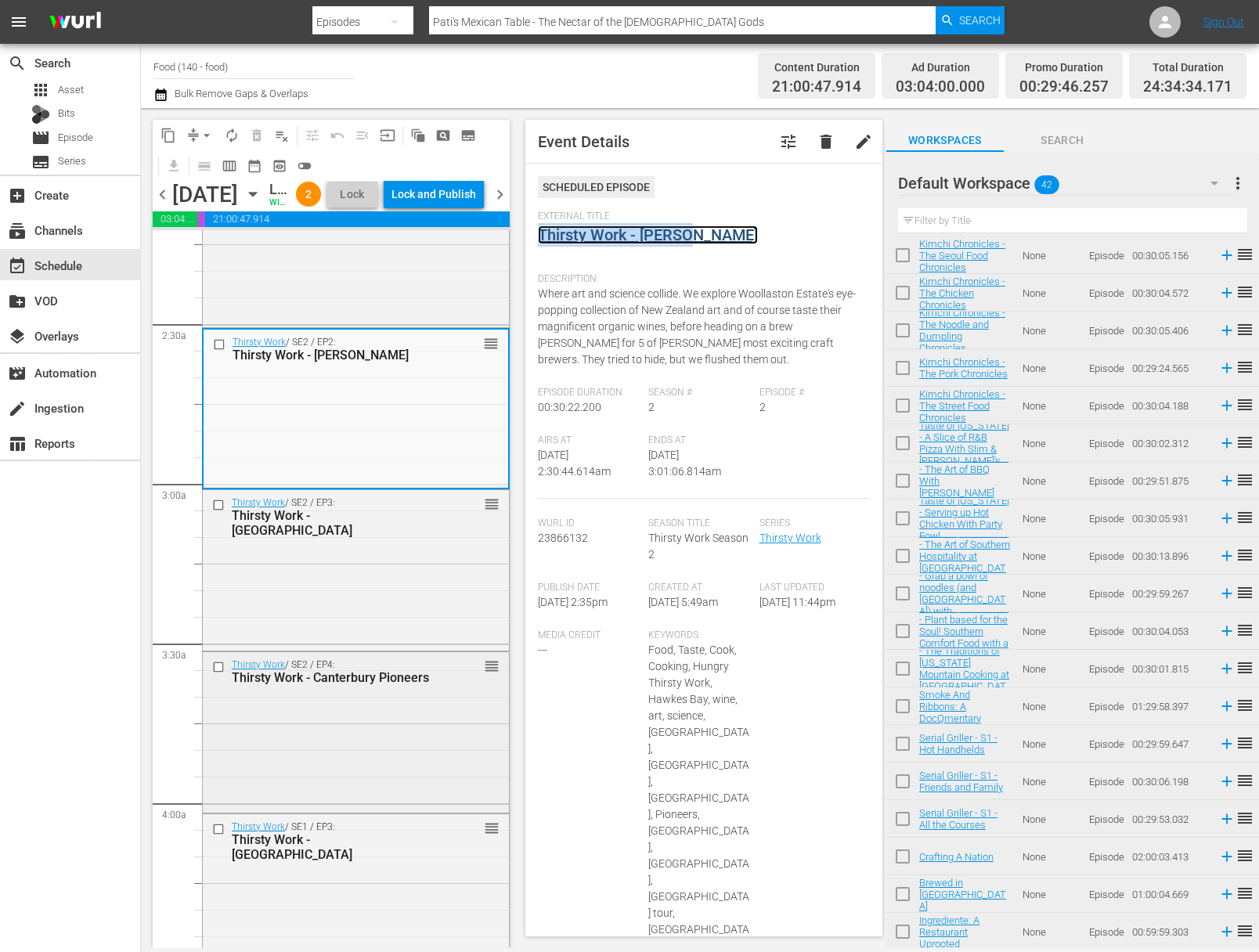
scroll to position [716, 0]
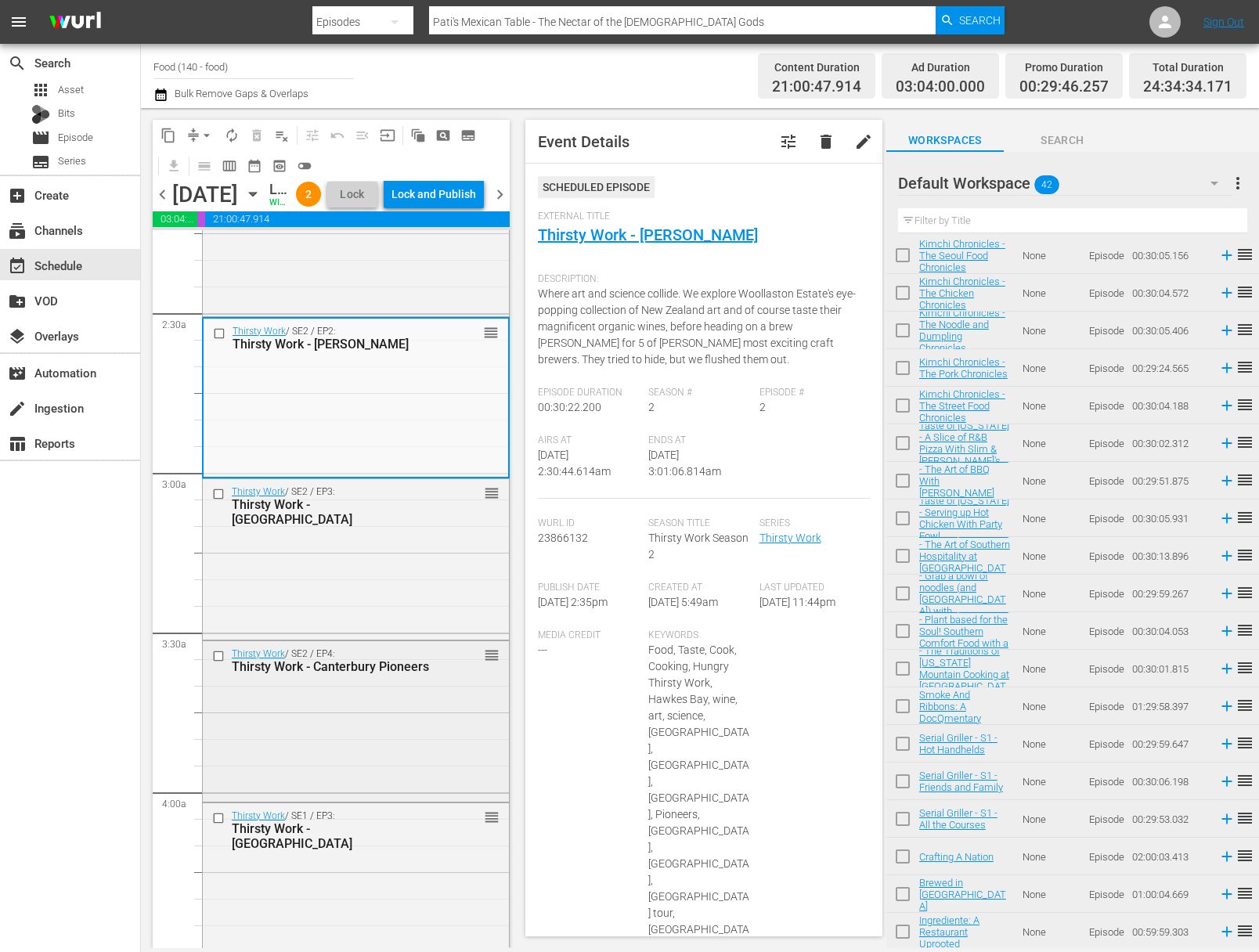
click at [286, 729] on div "Thirsty Work / SE2 / EP4: Thirsty Work - Canterbury Pioneers reorder" at bounding box center [356, 719] width 306 height 157
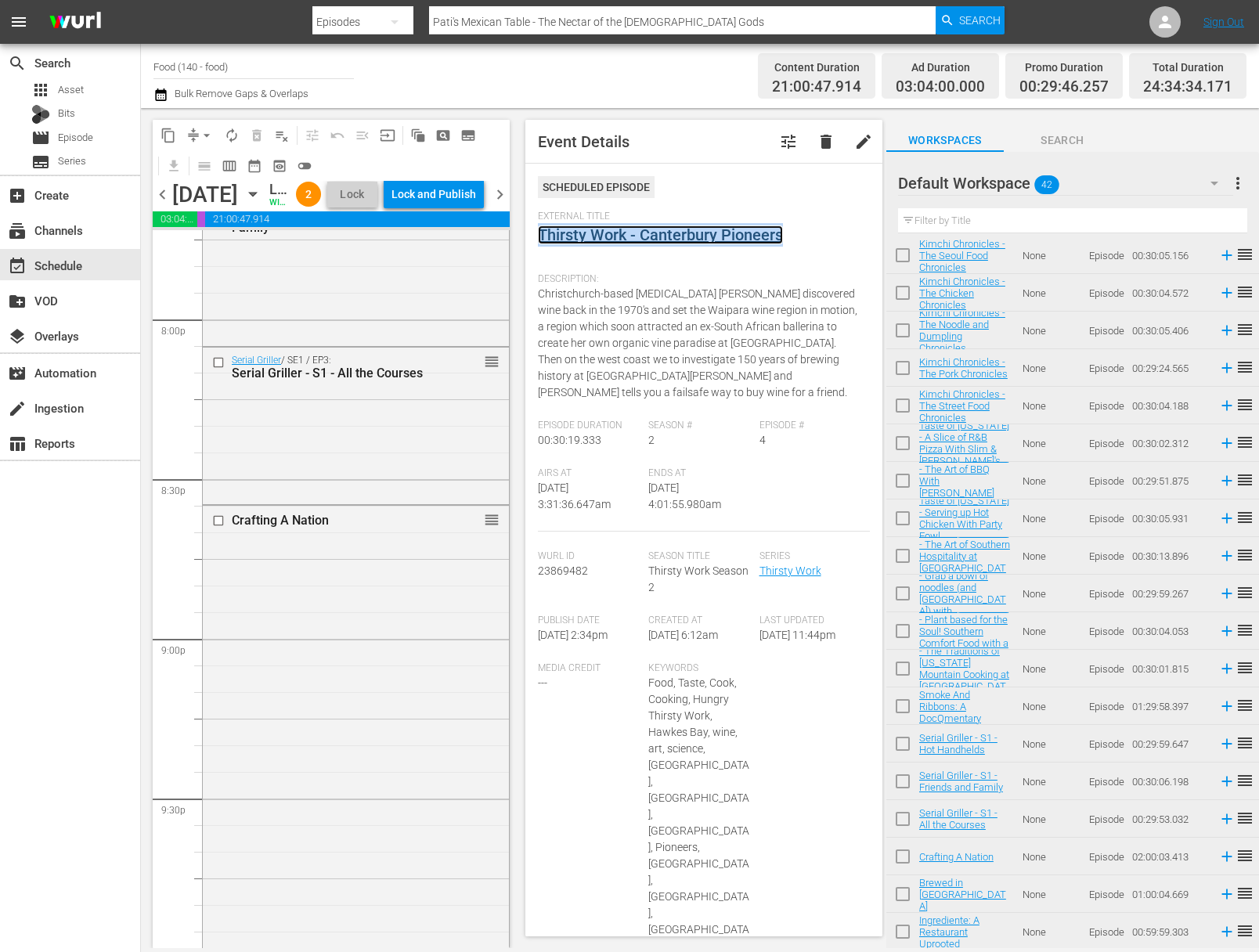
scroll to position [7160, 0]
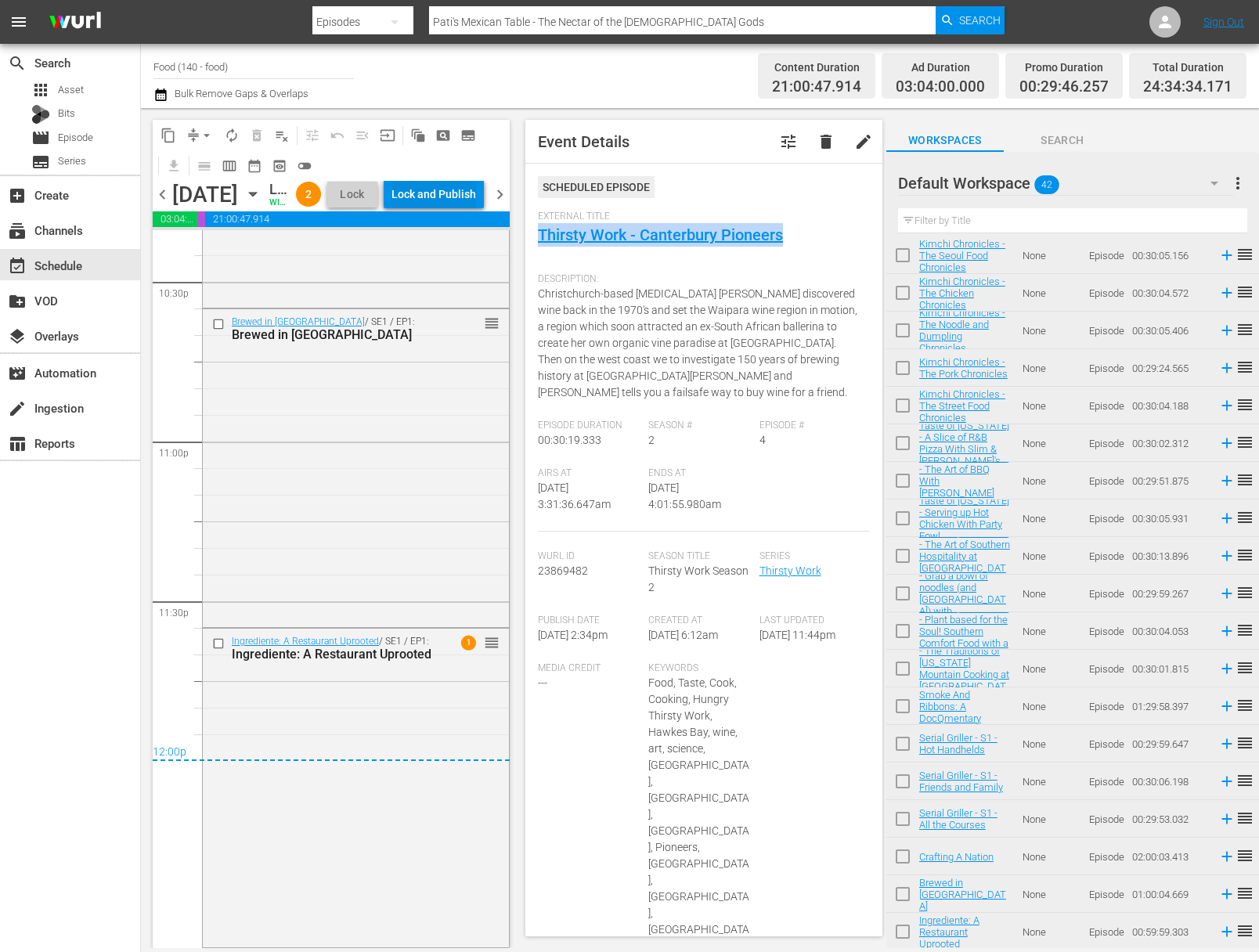
click at [450, 202] on div "Lock and Publish" at bounding box center [433, 194] width 84 height 28
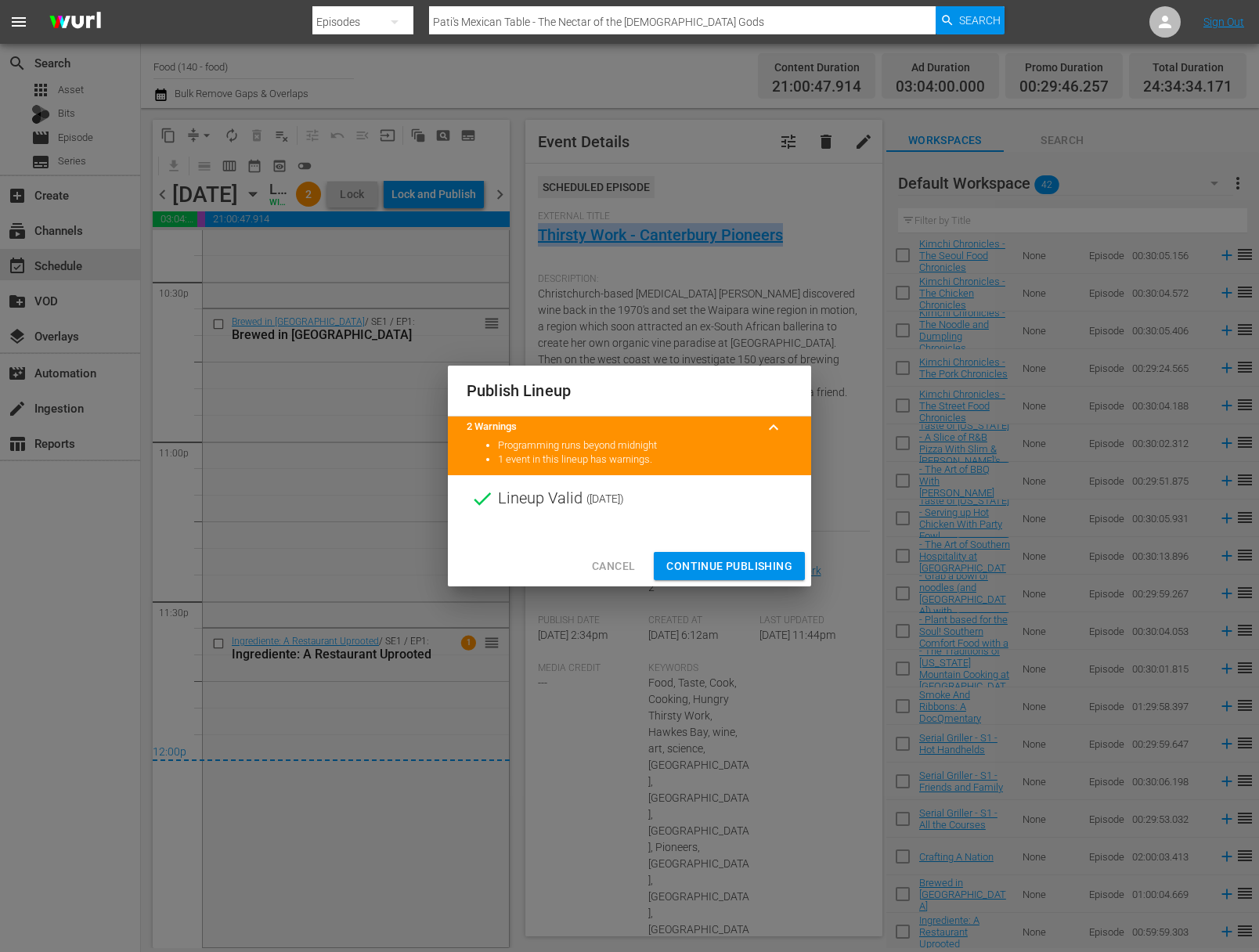
click at [741, 565] on span "Continue Publishing" at bounding box center [729, 567] width 126 height 20
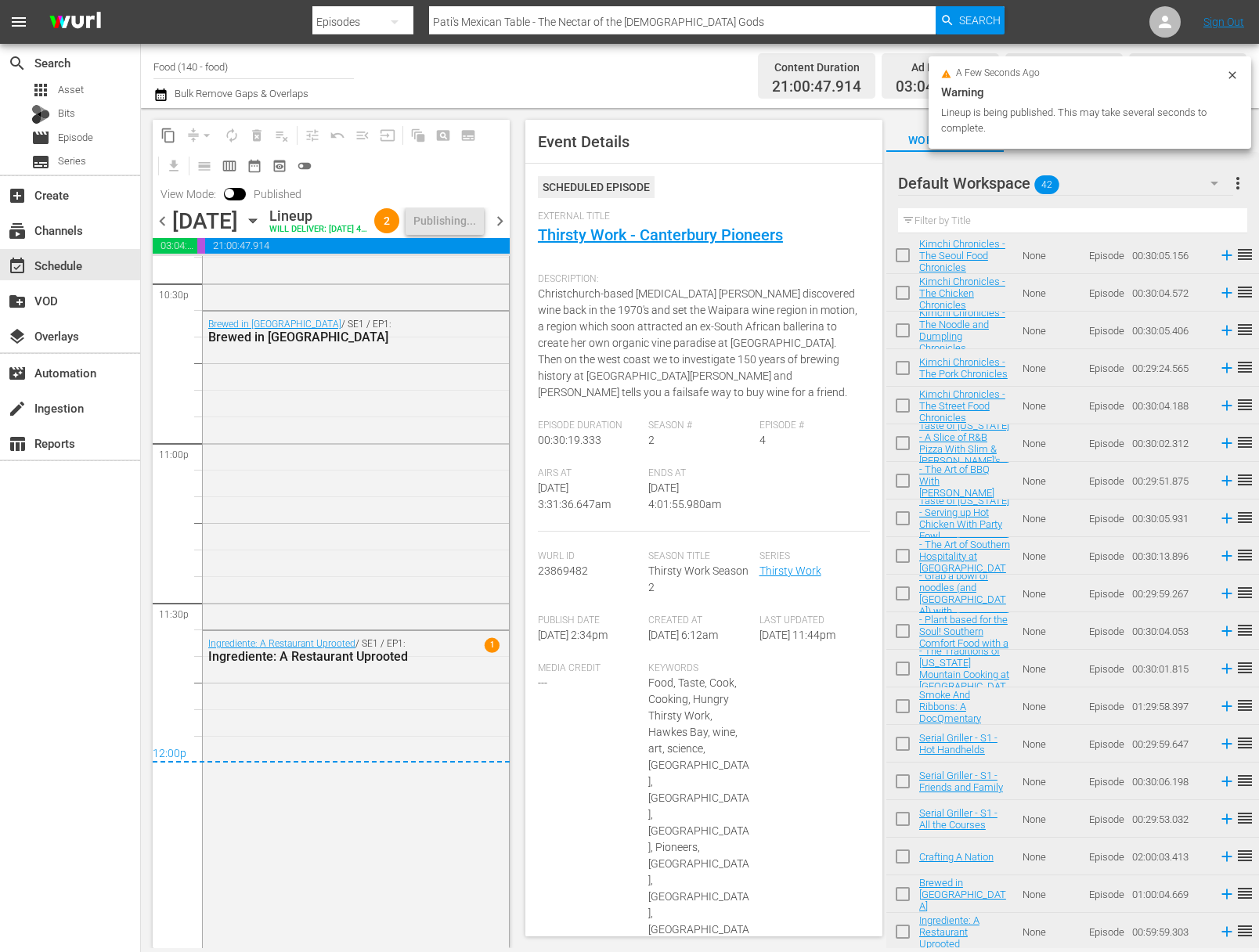
click at [1218, 186] on span "more_vert" at bounding box center [1238, 183] width 19 height 19
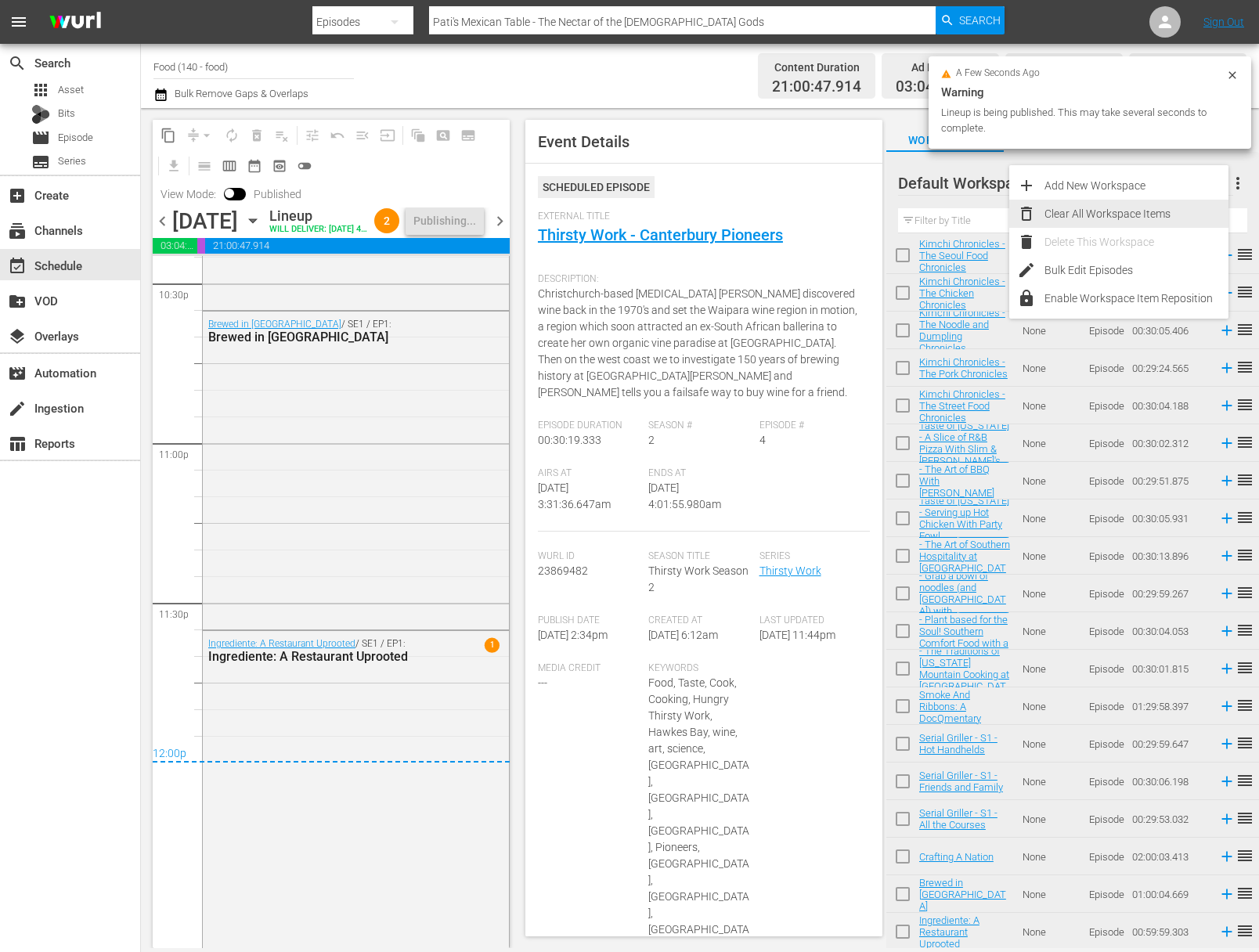
click at [1132, 206] on div "Clear All Workspace Items" at bounding box center [1137, 214] width 184 height 28
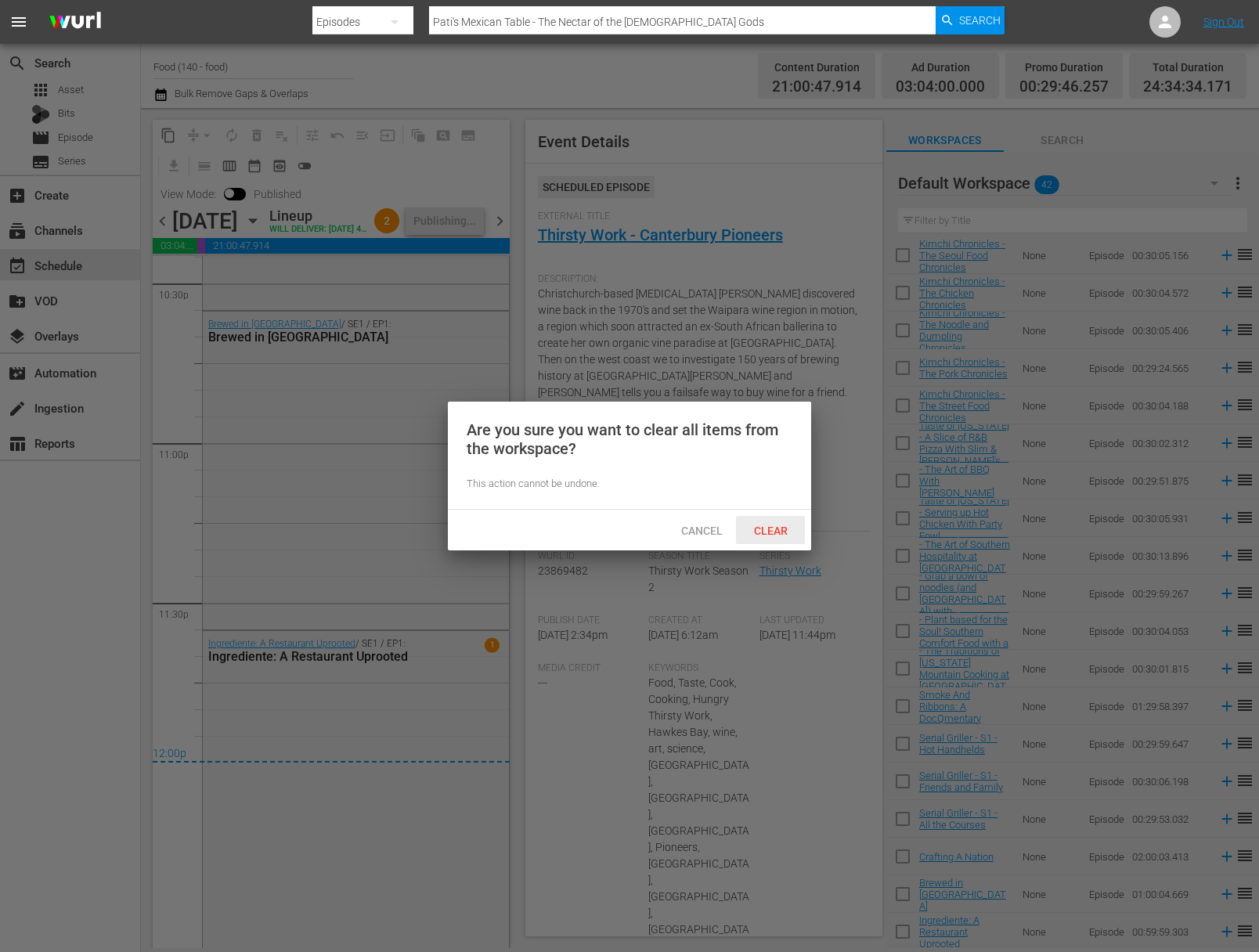
click at [766, 536] on span "Clear" at bounding box center [771, 530] width 59 height 12
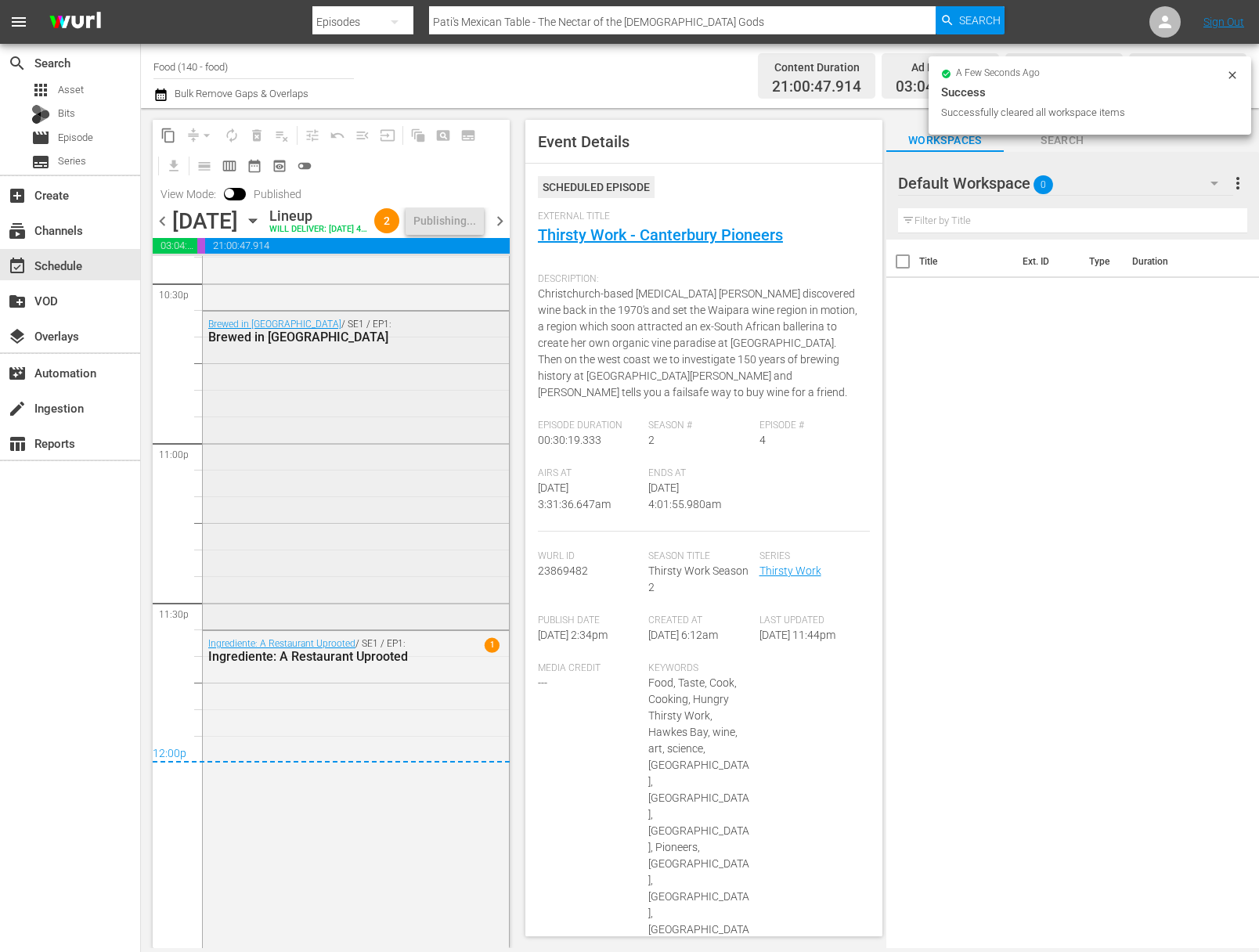
scroll to position [0, 0]
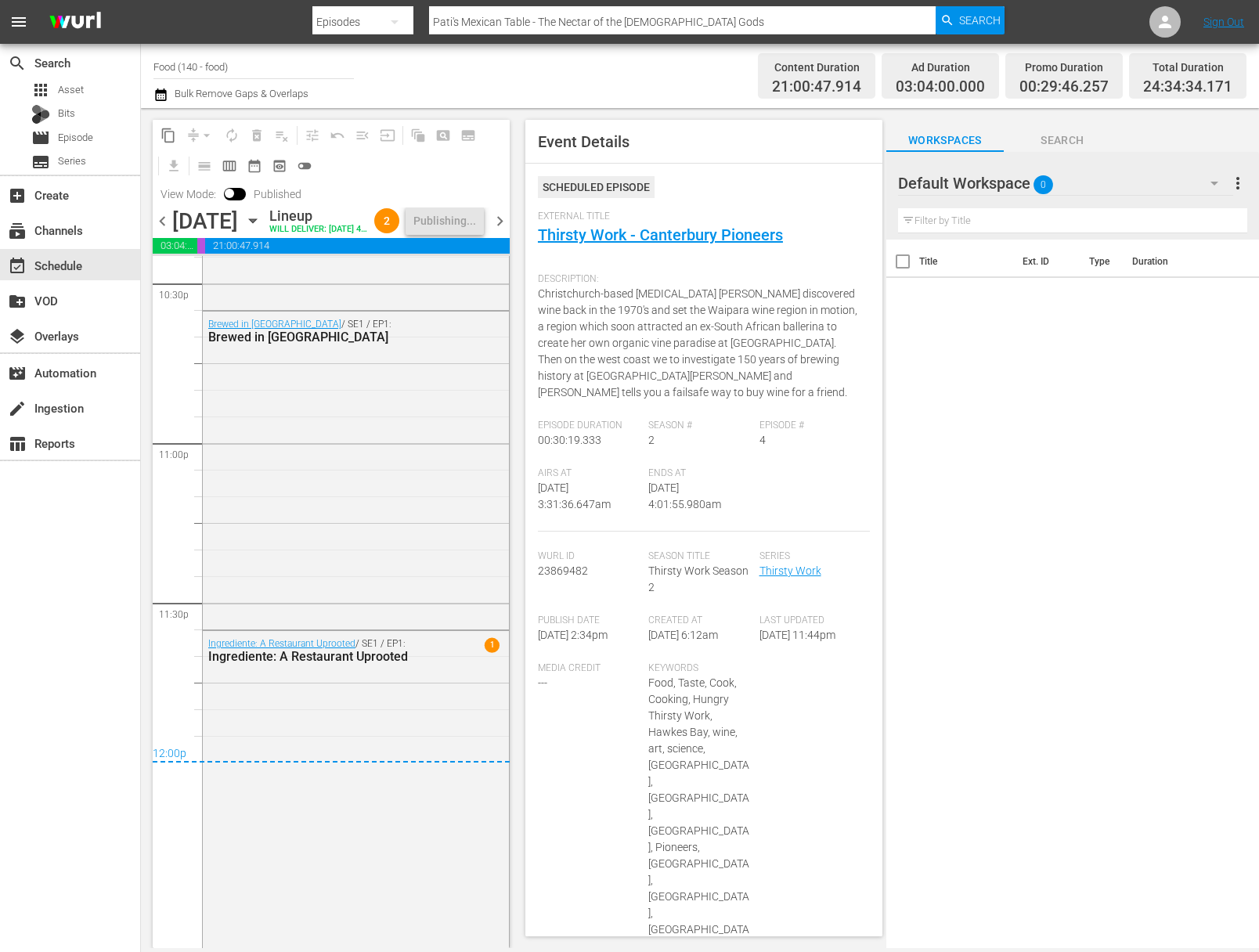
click at [251, 63] on input "Food (140 - food)" at bounding box center [254, 67] width 201 height 38
type input "today"
click at [297, 109] on div "Today's Home (1162 - janson_todayshomeowner_1)" at bounding box center [369, 111] width 405 height 38
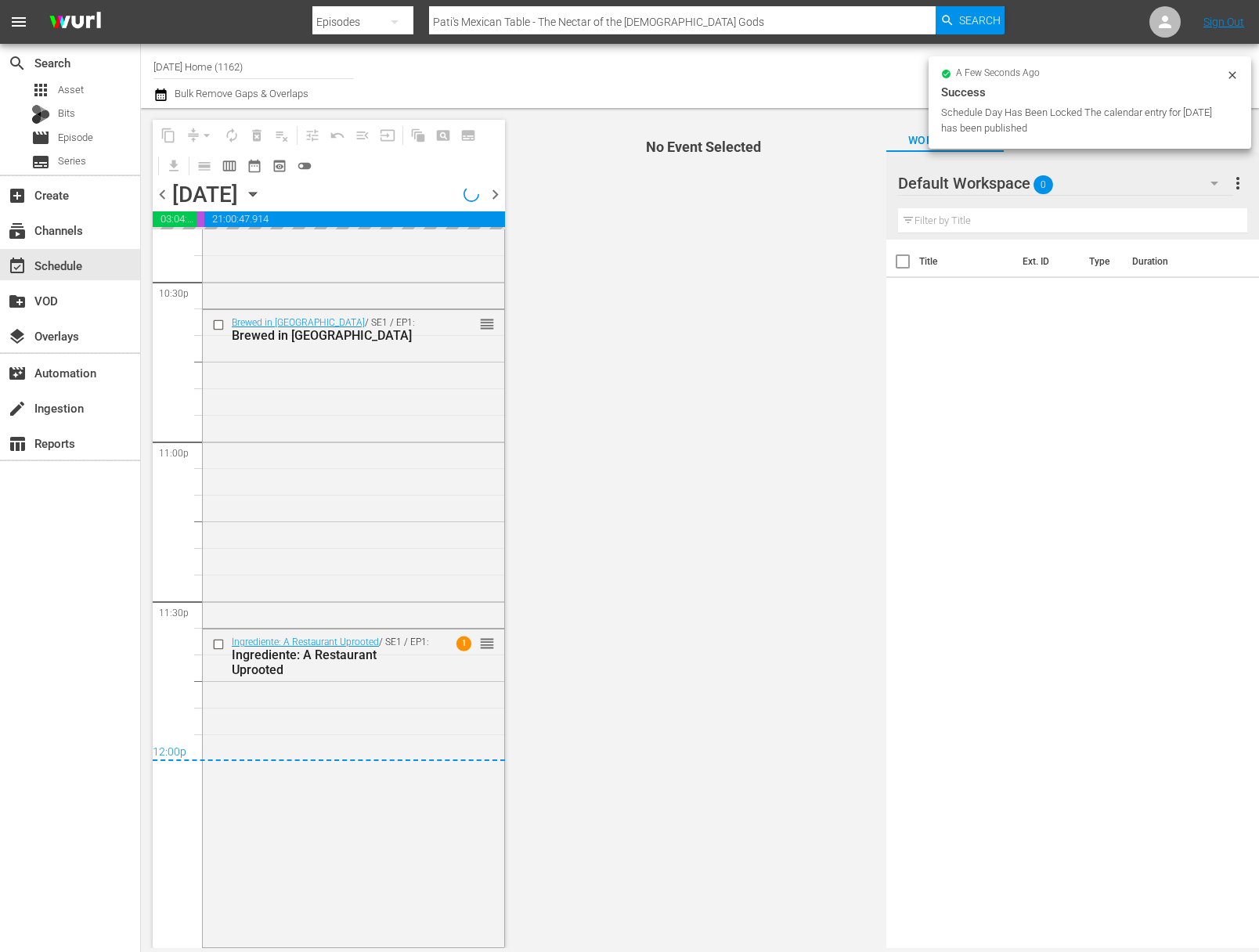
scroll to position [7135, 0]
click at [262, 186] on icon "button" at bounding box center [252, 194] width 17 height 17
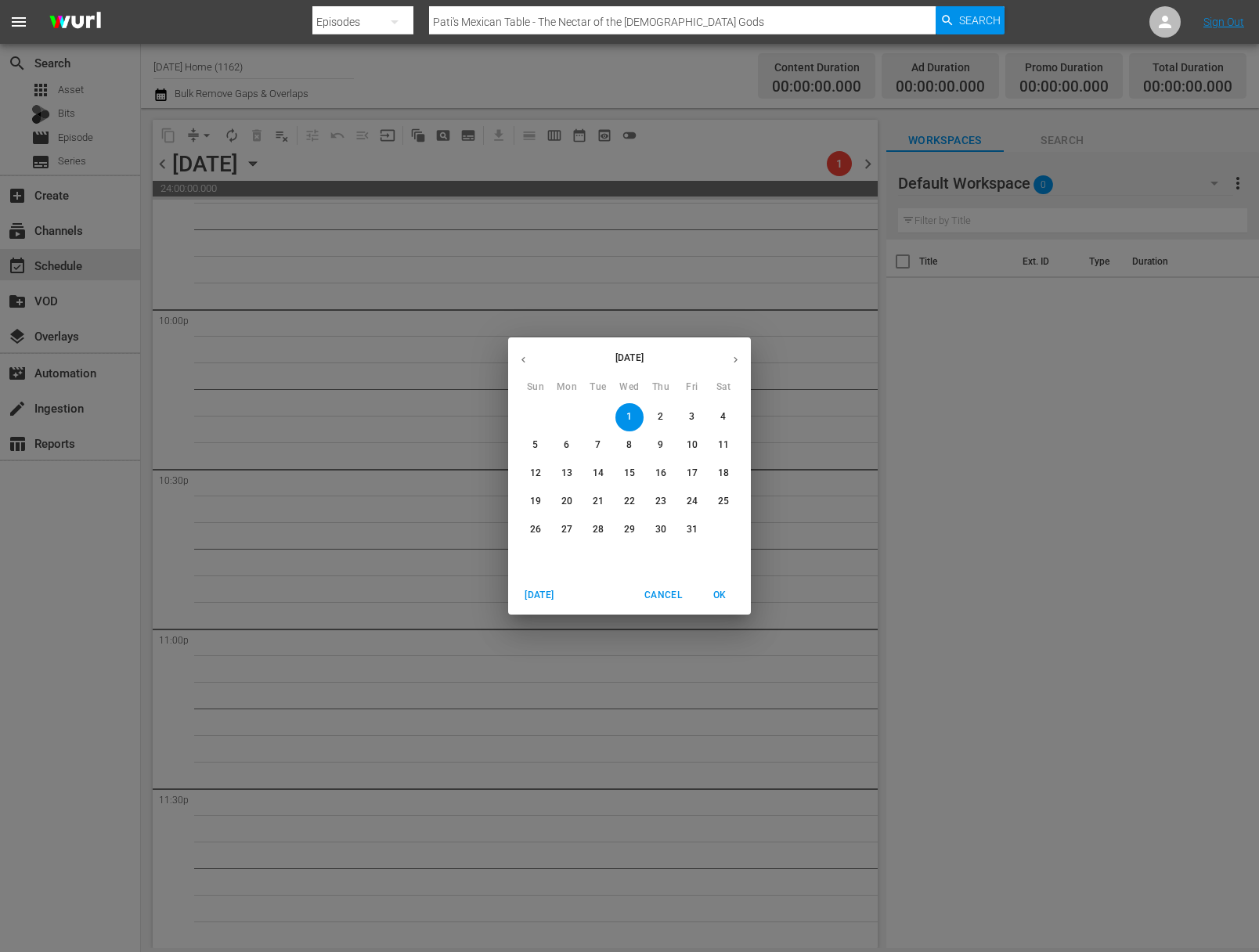
scroll to position [6917, 0]
click at [523, 356] on icon "button" at bounding box center [523, 359] width 12 height 12
click at [570, 535] on p "29" at bounding box center [568, 530] width 11 height 13
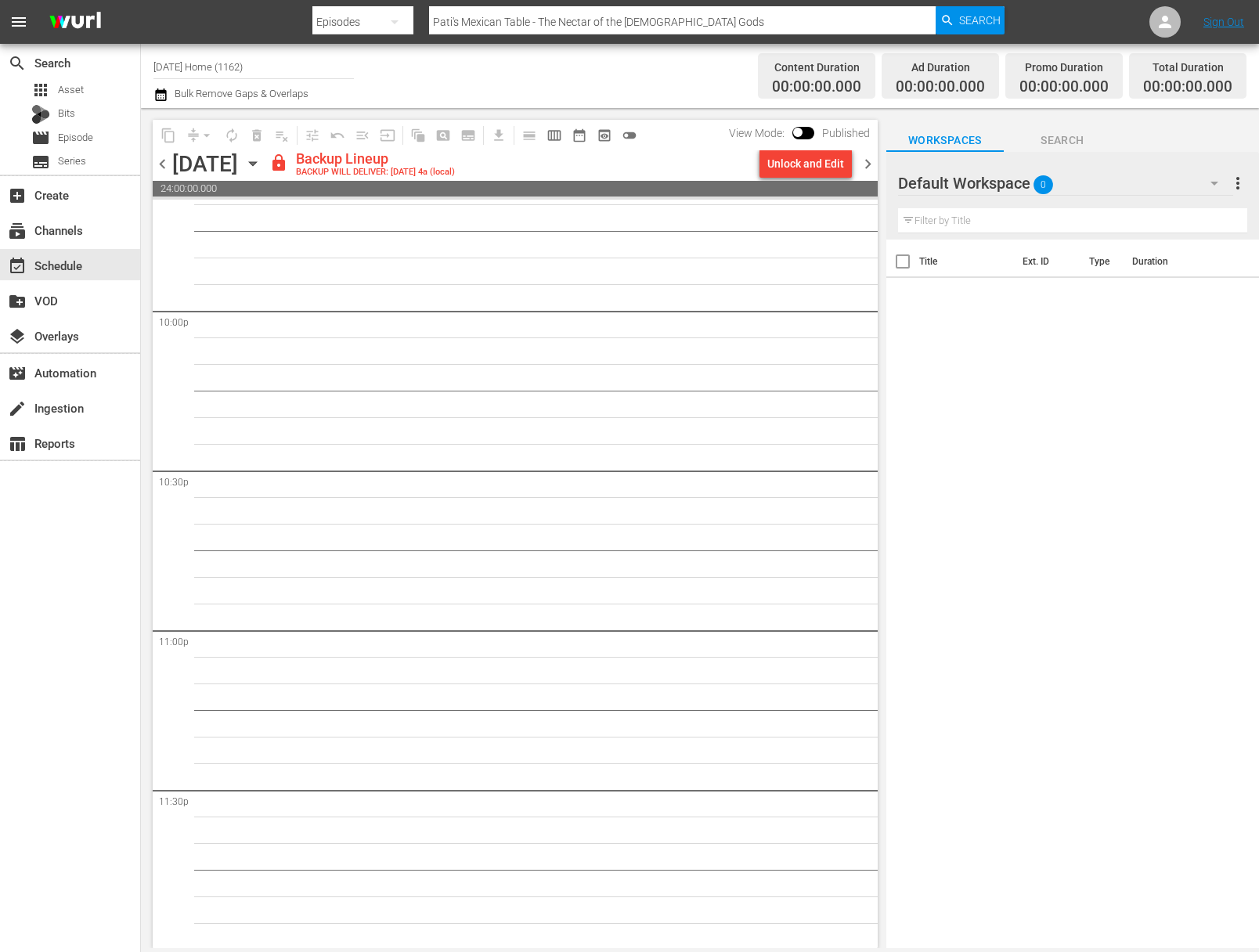
scroll to position [6917, 0]
click at [800, 168] on div "Unlock and Edit" at bounding box center [806, 163] width 77 height 28
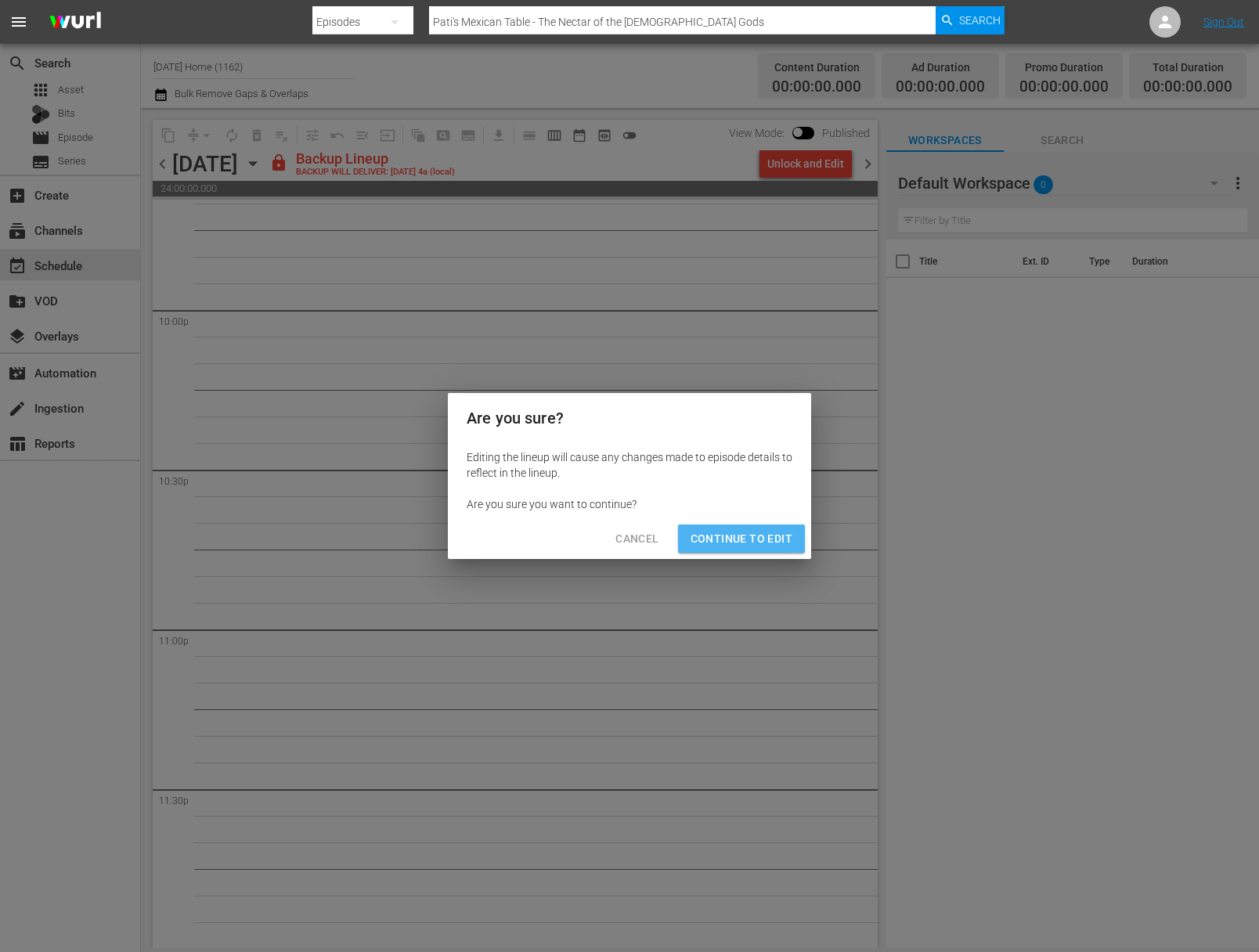
click at [752, 538] on span "Continue to Edit" at bounding box center [741, 538] width 102 height 20
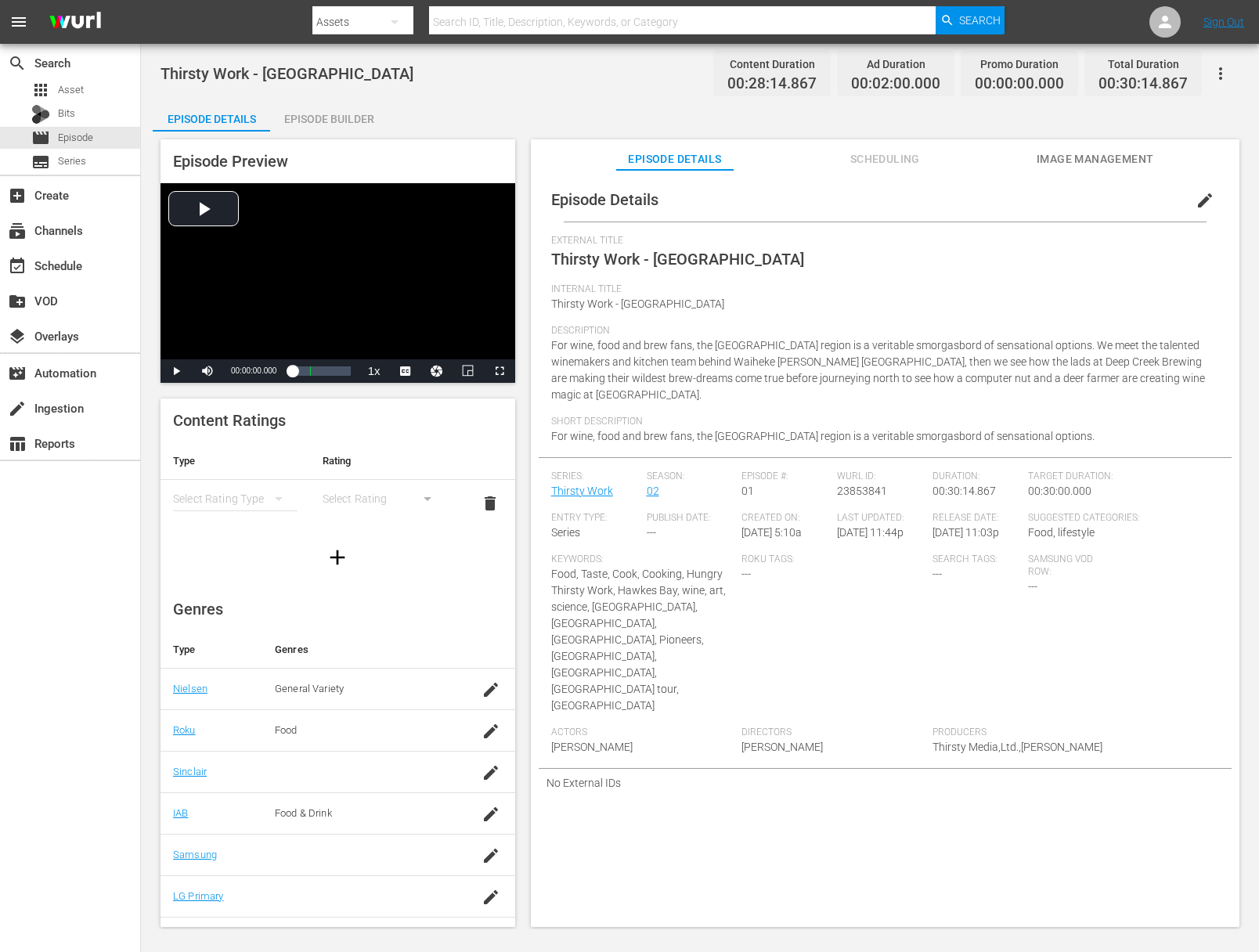
click at [354, 122] on div "Episode Builder" at bounding box center [328, 119] width 117 height 38
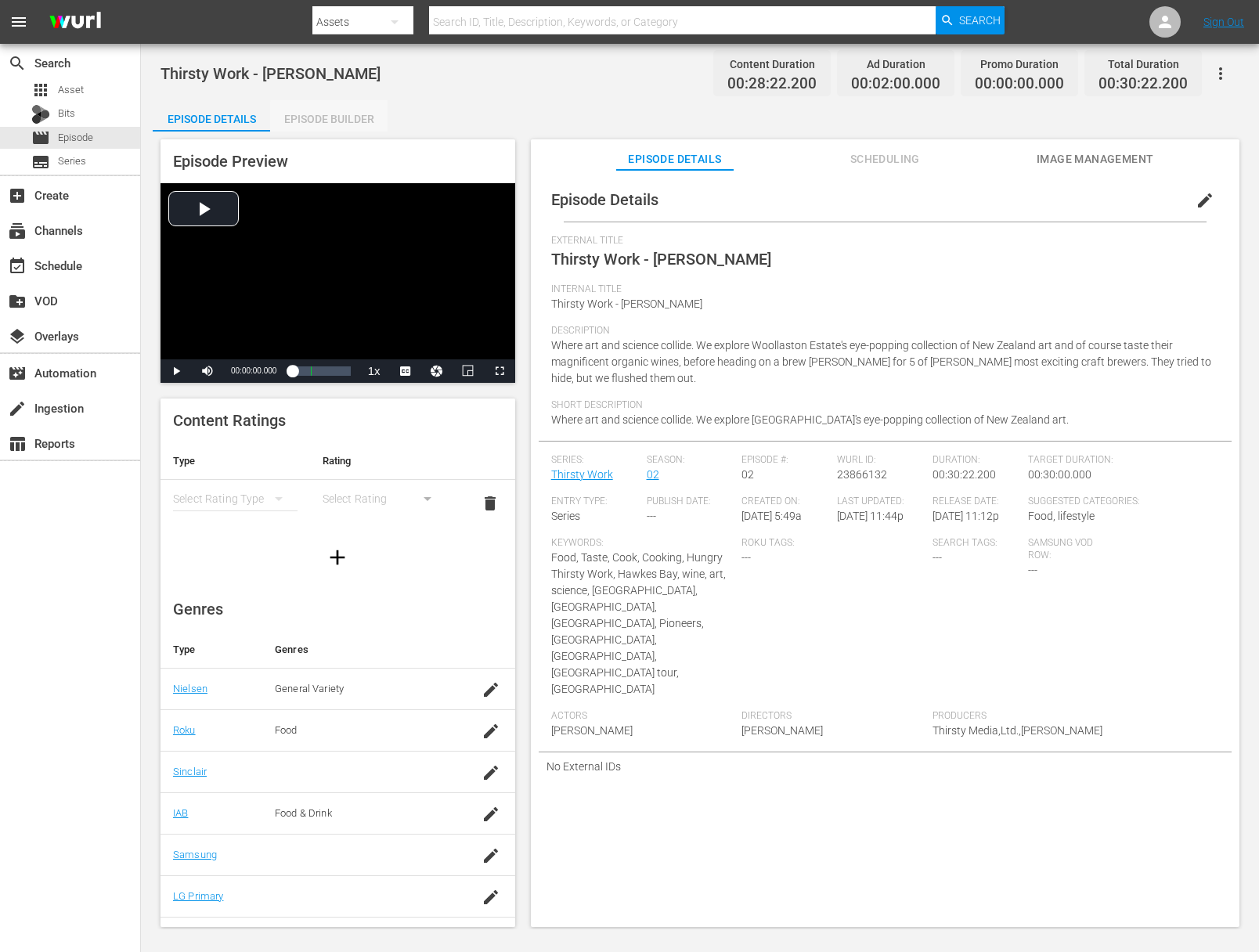
click at [358, 126] on div "Episode Builder" at bounding box center [328, 119] width 117 height 38
